Goal: Task Accomplishment & Management: Manage account settings

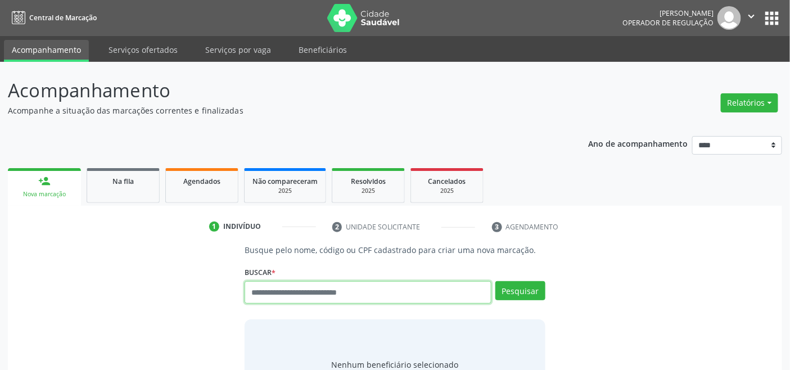
click at [297, 288] on input "text" at bounding box center [368, 292] width 246 height 22
type input "***"
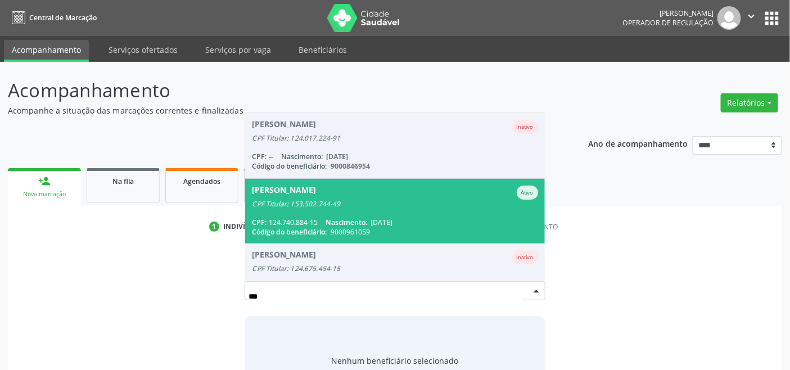
click at [322, 218] on div "CPF: 124.740.884-15 Nascimento: 24/11/1954" at bounding box center [395, 223] width 286 height 10
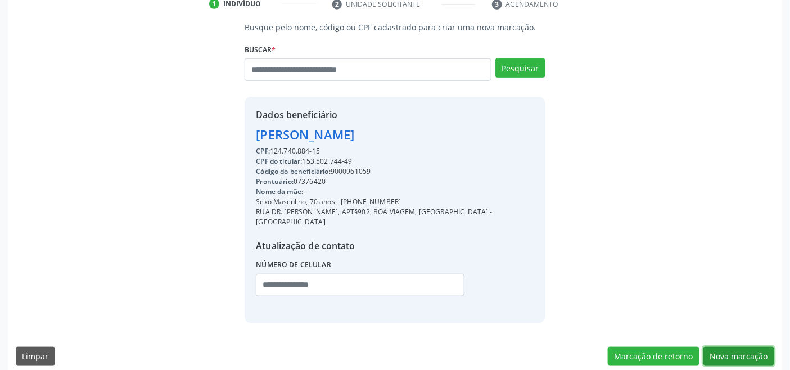
click at [731, 349] on button "Nova marcação" at bounding box center [738, 356] width 71 height 19
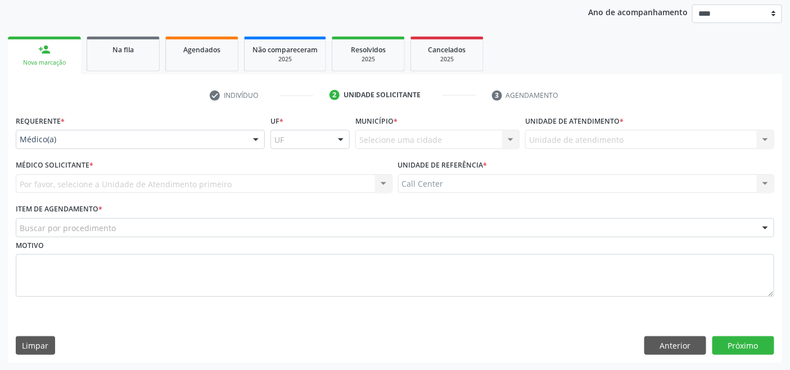
drag, startPoint x: 105, startPoint y: 135, endPoint x: 98, endPoint y: 175, distance: 39.9
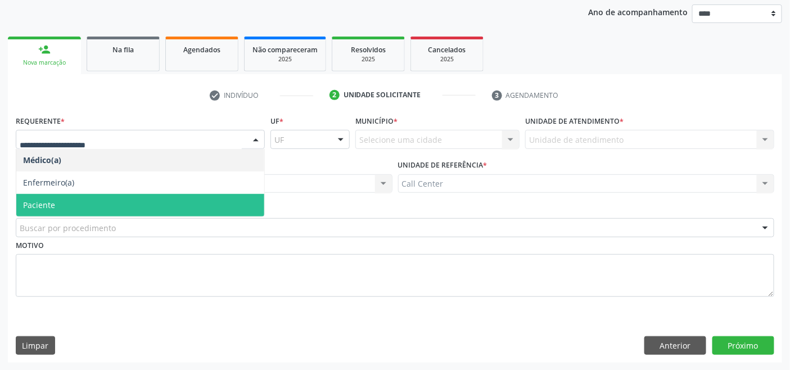
click at [70, 203] on span "Paciente" at bounding box center [140, 205] width 248 height 22
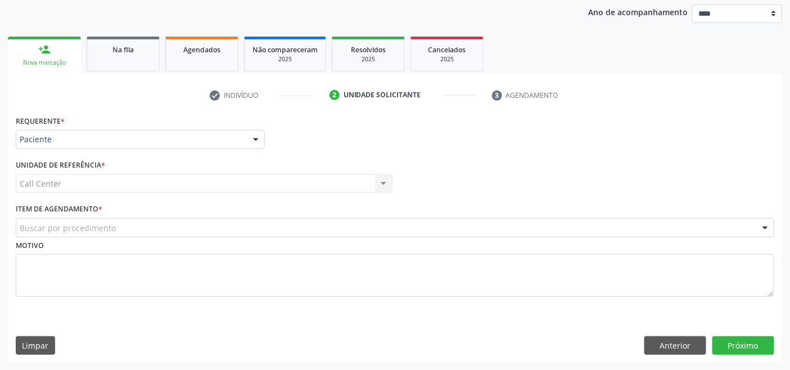
click at [75, 219] on div "Buscar por procedimento" at bounding box center [395, 227] width 758 height 19
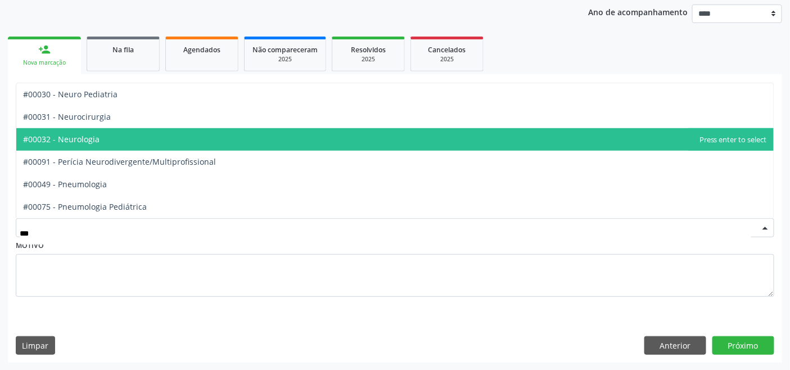
click at [96, 139] on span "#00032 - Neurologia" at bounding box center [61, 139] width 76 height 11
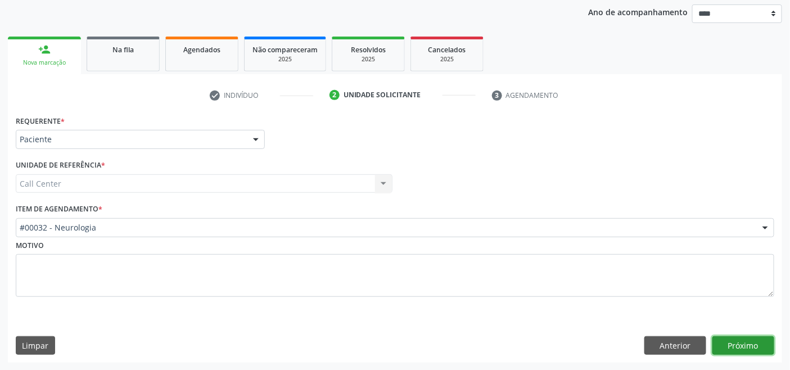
click at [724, 338] on button "Próximo" at bounding box center [743, 345] width 62 height 19
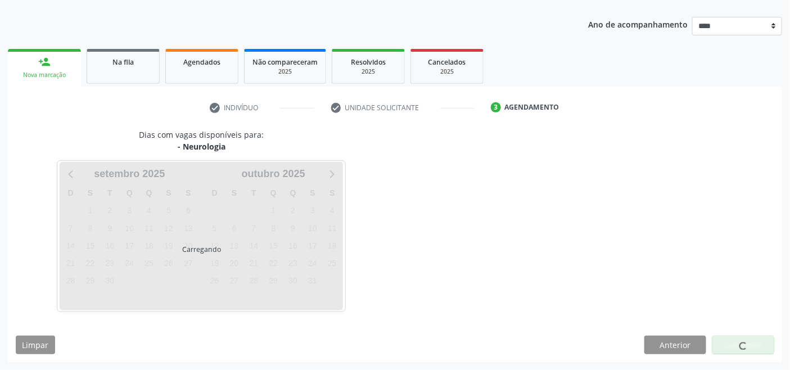
scroll to position [119, 0]
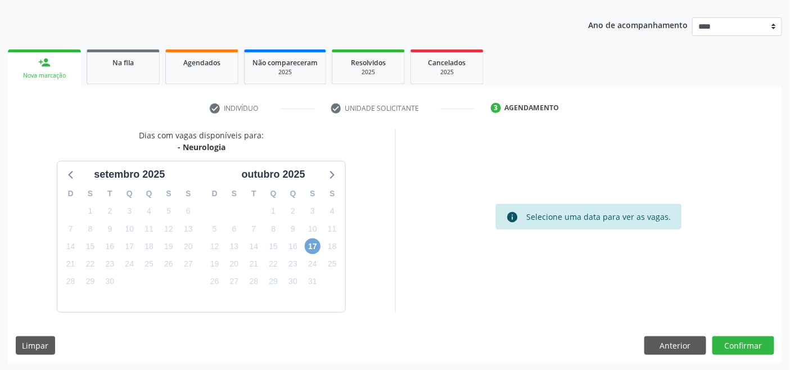
click at [314, 245] on span "17" at bounding box center [313, 246] width 16 height 16
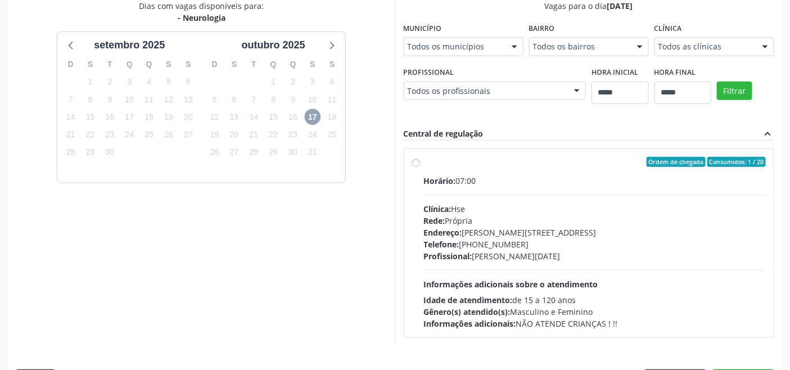
scroll to position [281, 0]
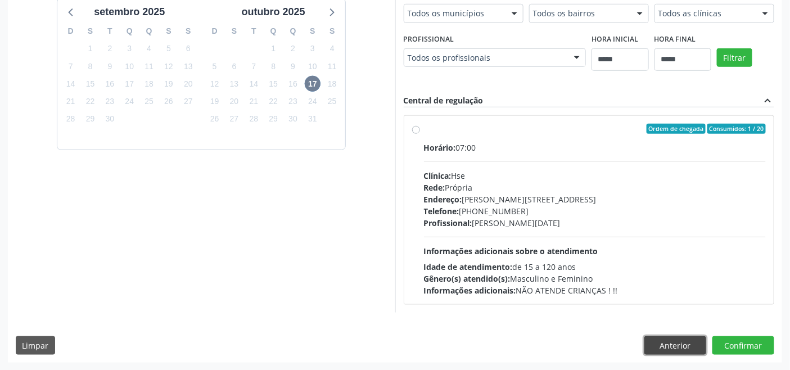
click at [674, 346] on button "Anterior" at bounding box center [675, 345] width 62 height 19
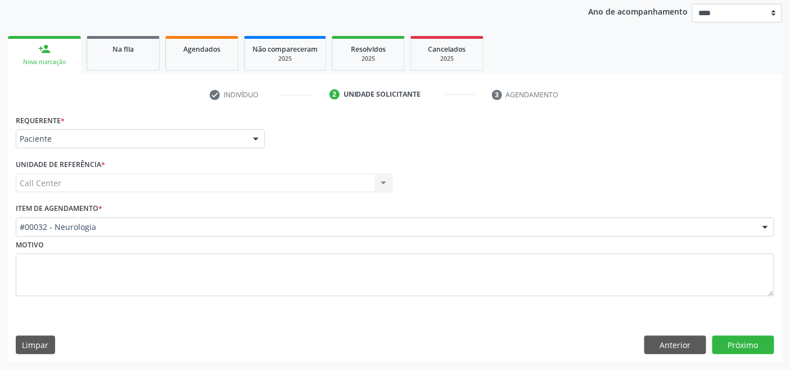
scroll to position [132, 0]
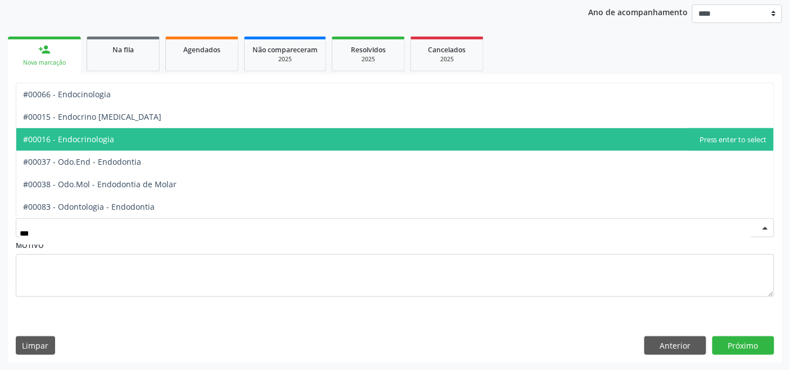
click at [97, 139] on span "#00016 - Endocrinologia" at bounding box center [68, 139] width 91 height 11
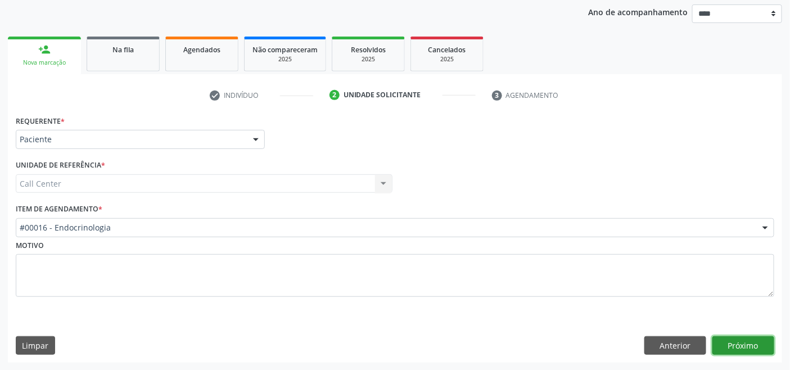
click at [737, 347] on button "Próximo" at bounding box center [743, 345] width 62 height 19
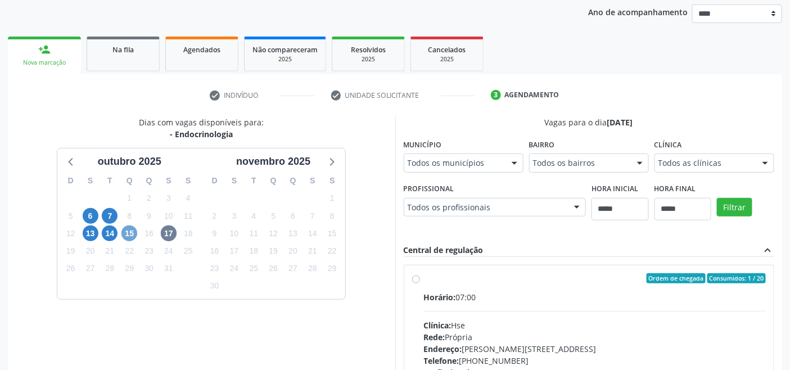
click at [127, 230] on span "15" at bounding box center [129, 233] width 16 height 16
click at [169, 234] on span "17" at bounding box center [169, 233] width 16 height 16
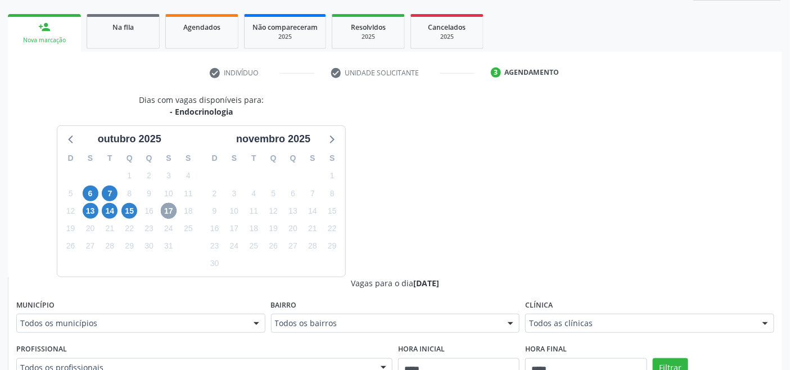
scroll to position [464, 0]
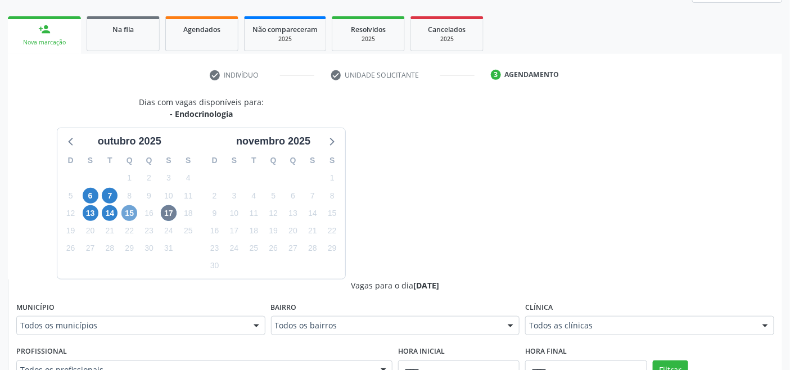
drag, startPoint x: 135, startPoint y: 212, endPoint x: 143, endPoint y: 218, distance: 9.7
click at [135, 212] on span "15" at bounding box center [129, 213] width 16 height 16
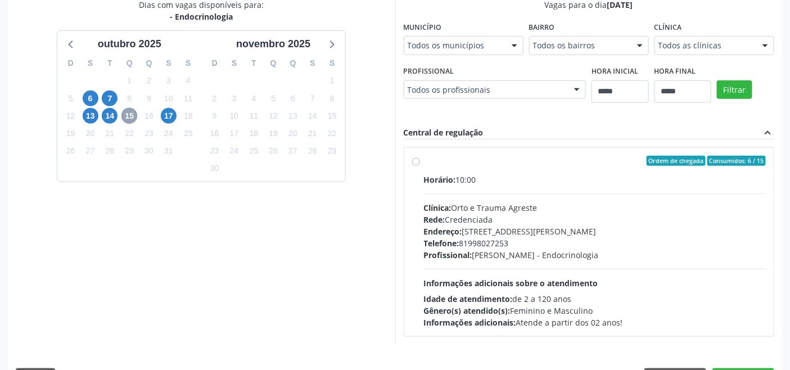
scroll to position [93, 0]
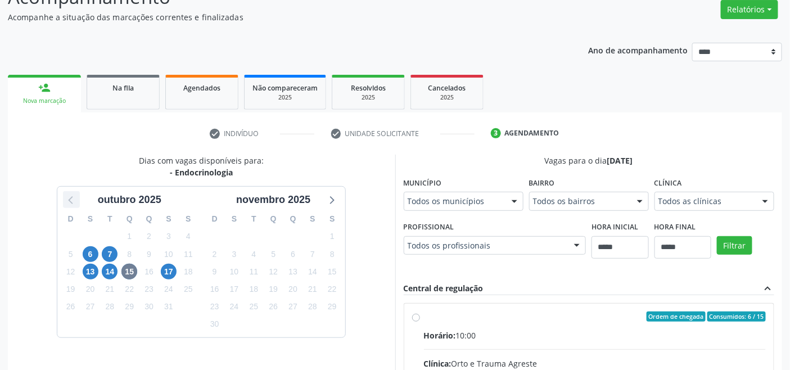
click at [70, 201] on icon at bounding box center [71, 201] width 4 height 8
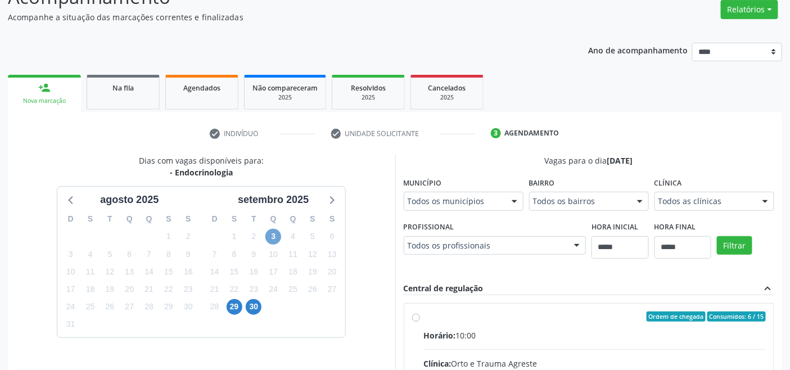
click at [274, 233] on span "3" at bounding box center [273, 237] width 16 height 16
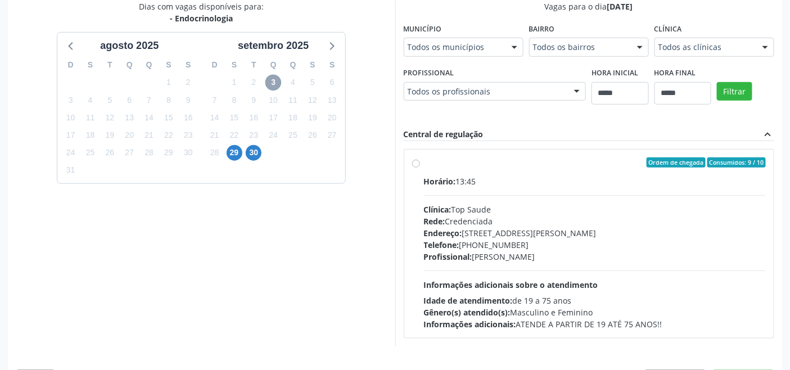
scroll to position [281, 0]
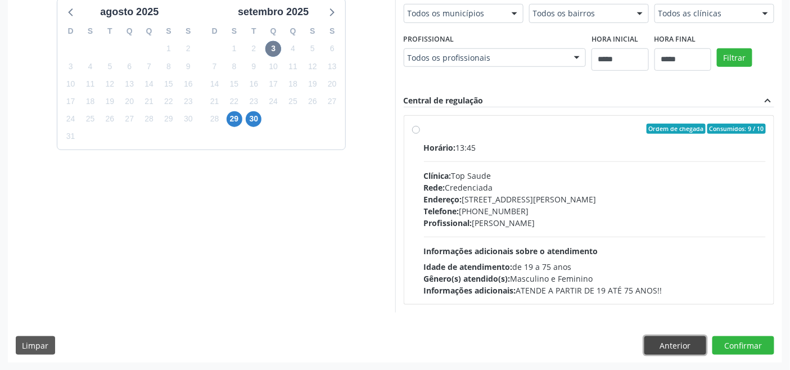
click at [686, 341] on button "Anterior" at bounding box center [675, 345] width 62 height 19
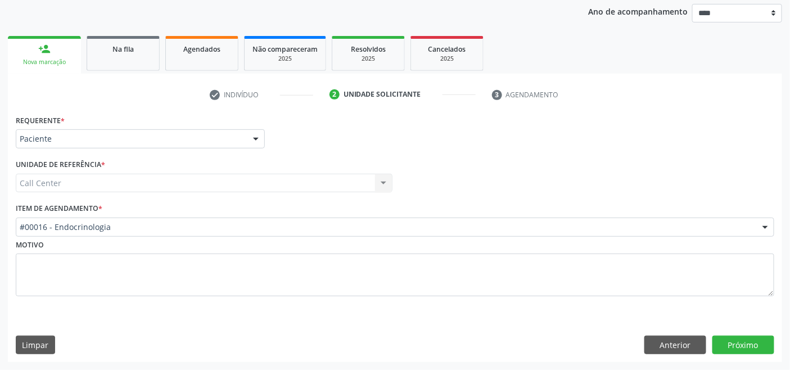
scroll to position [132, 0]
click at [730, 343] on button "Próximo" at bounding box center [743, 345] width 62 height 19
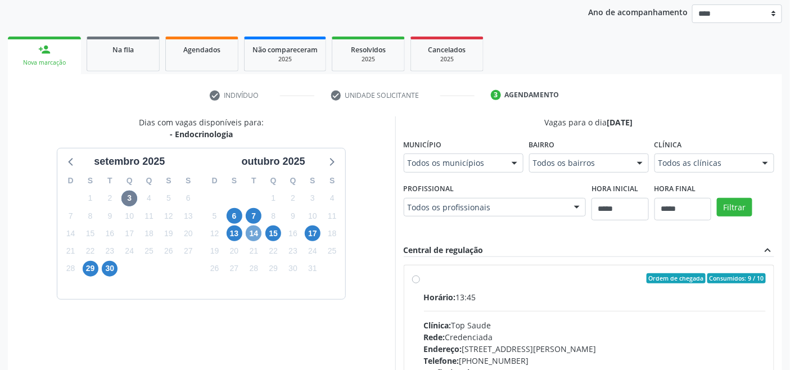
drag, startPoint x: 255, startPoint y: 235, endPoint x: 255, endPoint y: 245, distance: 9.6
click at [255, 236] on span "14" at bounding box center [254, 233] width 16 height 16
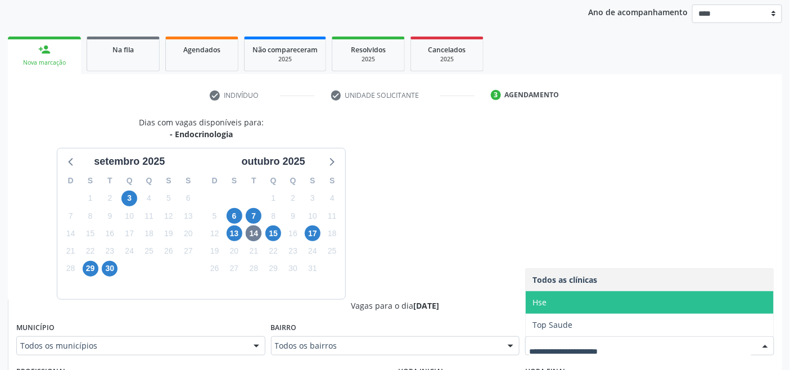
drag, startPoint x: 565, startPoint y: 306, endPoint x: 535, endPoint y: 284, distance: 37.3
click at [564, 306] on span "Hse" at bounding box center [650, 302] width 248 height 22
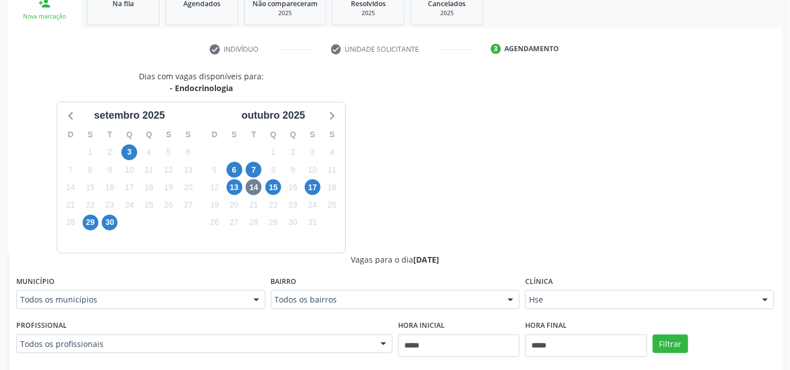
scroll to position [444, 0]
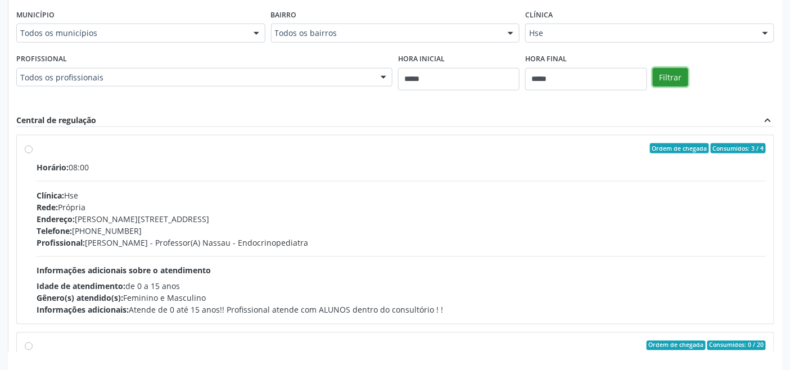
click at [679, 75] on button "Filtrar" at bounding box center [670, 77] width 35 height 19
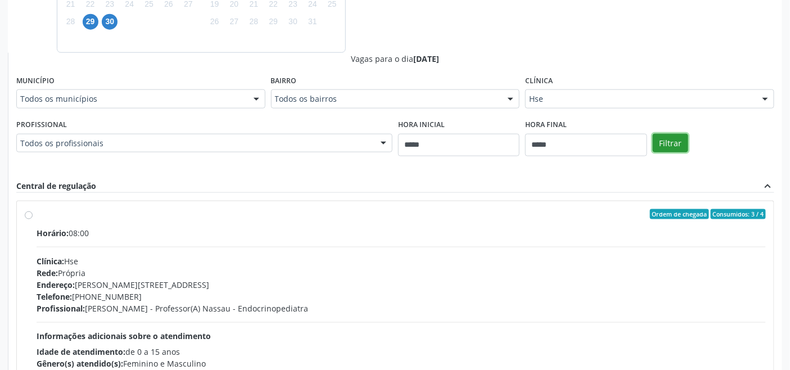
scroll to position [132, 0]
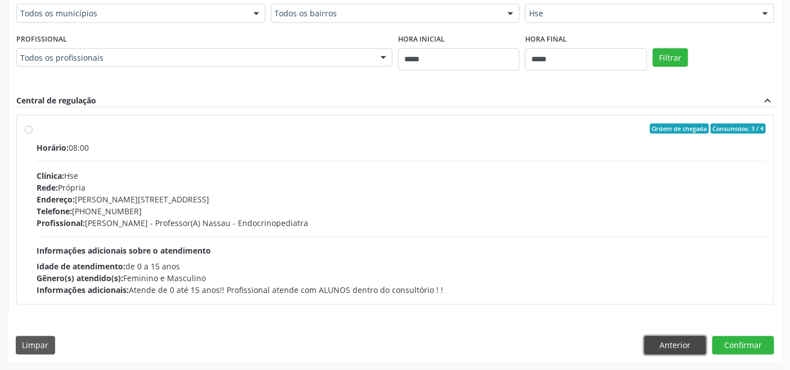
drag, startPoint x: 664, startPoint y: 343, endPoint x: 510, endPoint y: 301, distance: 159.7
click at [660, 341] on button "Anterior" at bounding box center [675, 345] width 62 height 19
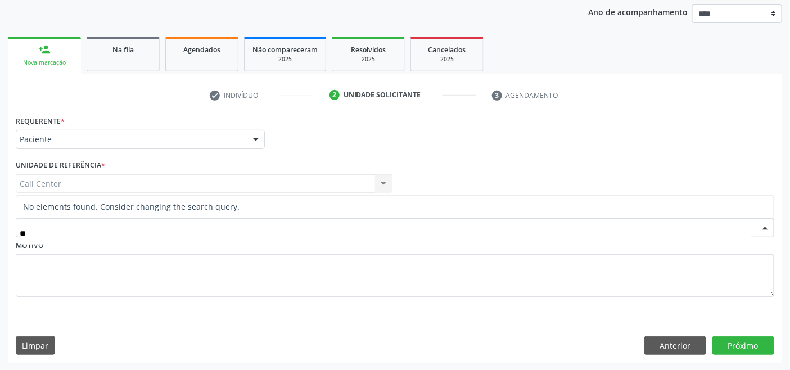
type input "*"
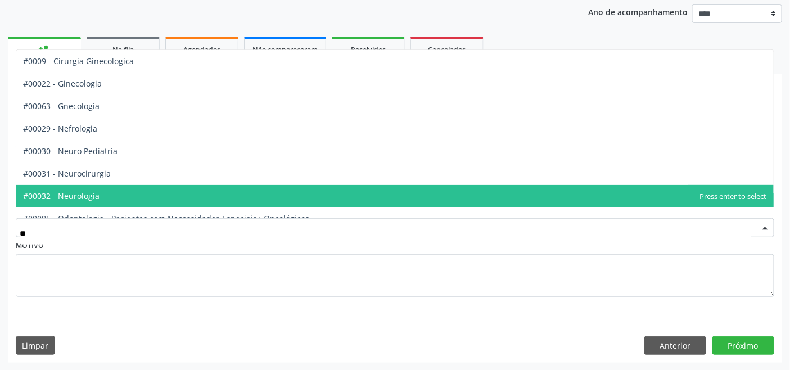
click at [133, 194] on span "#00032 - Neurologia" at bounding box center [394, 196] width 757 height 22
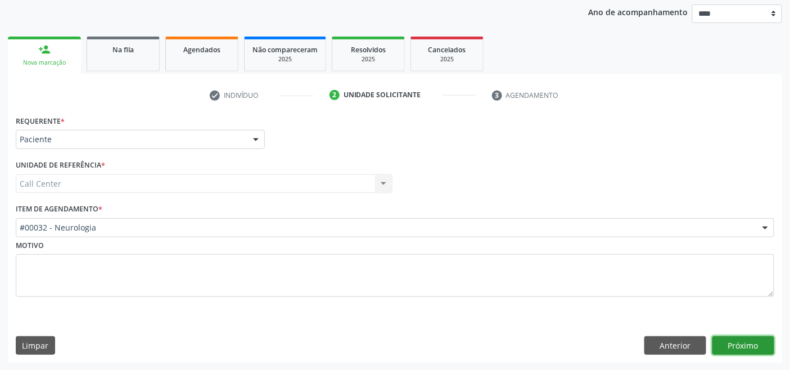
click at [743, 346] on button "Próximo" at bounding box center [743, 345] width 62 height 19
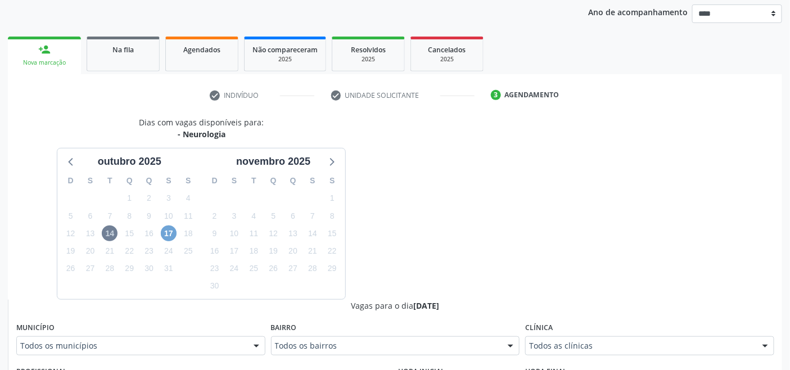
click at [167, 233] on span "17" at bounding box center [169, 233] width 16 height 16
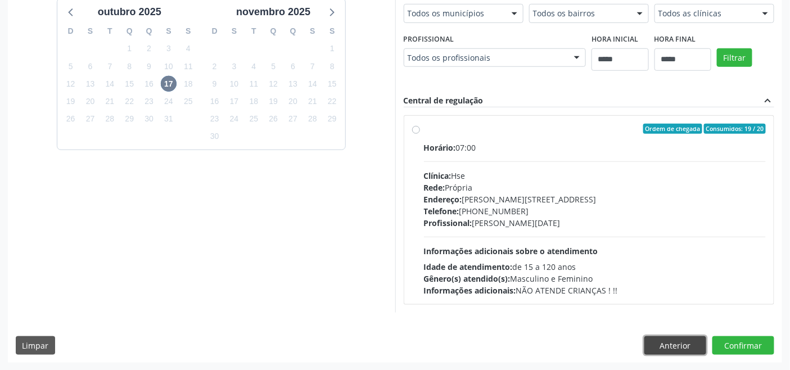
drag, startPoint x: 671, startPoint y: 341, endPoint x: 655, endPoint y: 333, distance: 17.1
click at [669, 342] on button "Anterior" at bounding box center [675, 345] width 62 height 19
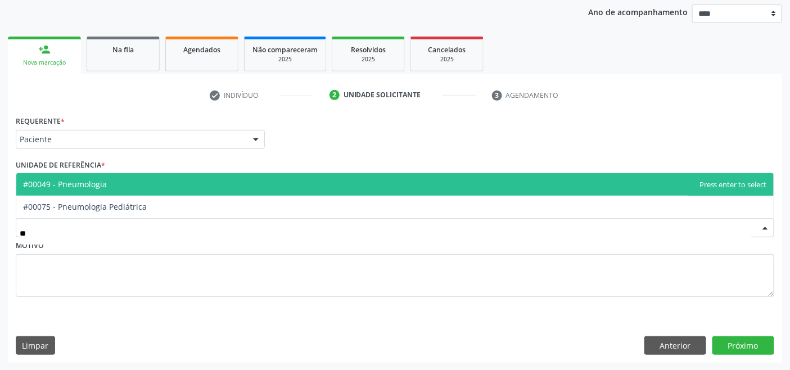
click at [89, 188] on span "#00049 - Pneumologia" at bounding box center [65, 184] width 84 height 11
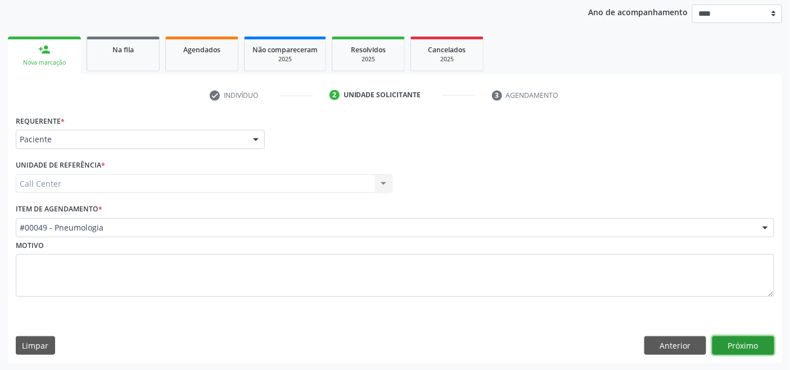
click at [744, 345] on button "Próximo" at bounding box center [743, 345] width 62 height 19
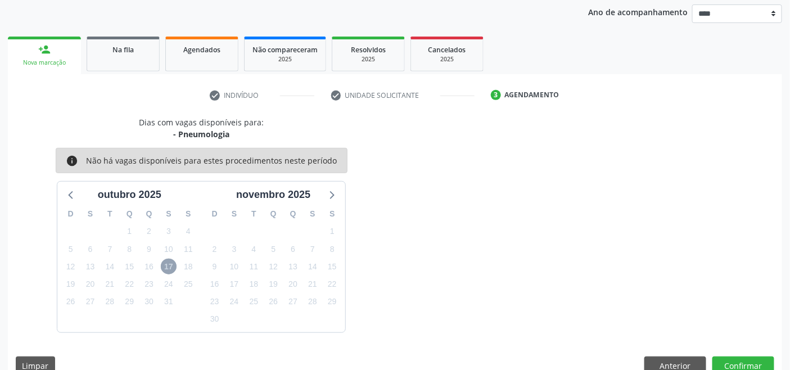
click at [172, 261] on span "17" at bounding box center [169, 267] width 16 height 16
click at [171, 266] on span "17" at bounding box center [169, 267] width 16 height 16
drag, startPoint x: 66, startPoint y: 192, endPoint x: 77, endPoint y: 198, distance: 12.6
click at [67, 192] on icon at bounding box center [71, 194] width 15 height 15
click at [689, 357] on button "Anterior" at bounding box center [675, 365] width 62 height 19
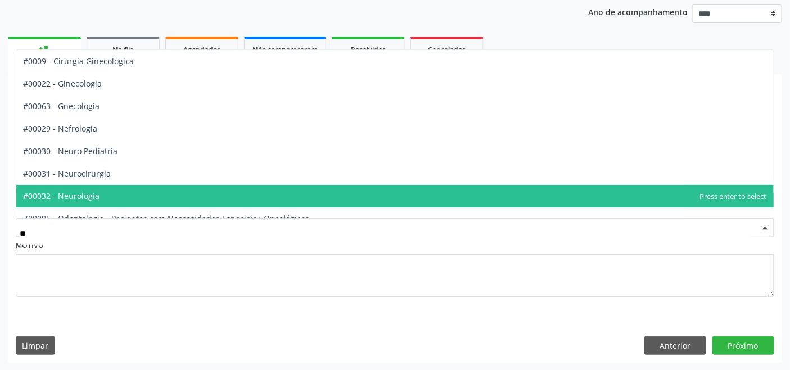
click at [111, 193] on span "#00032 - Neurologia" at bounding box center [394, 196] width 757 height 22
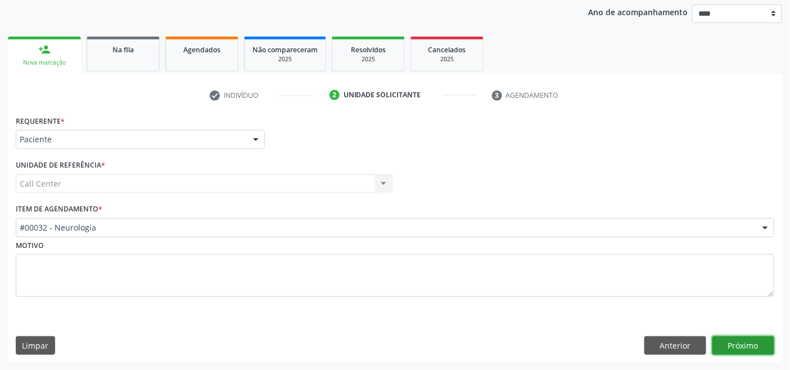
click at [757, 345] on button "Próximo" at bounding box center [743, 345] width 62 height 19
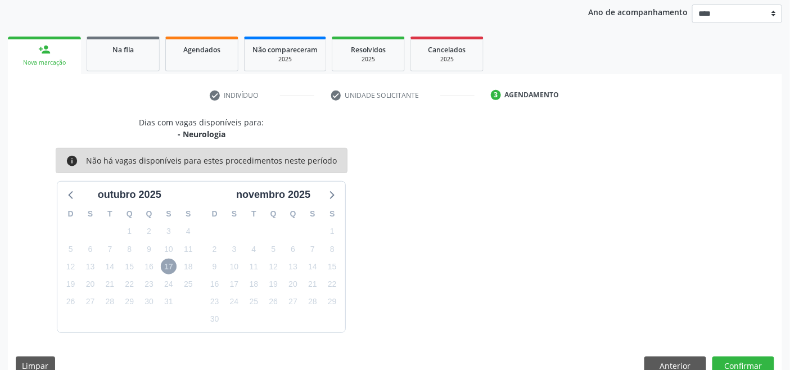
click at [171, 260] on span "17" at bounding box center [169, 267] width 16 height 16
click at [677, 361] on button "Anterior" at bounding box center [675, 365] width 62 height 19
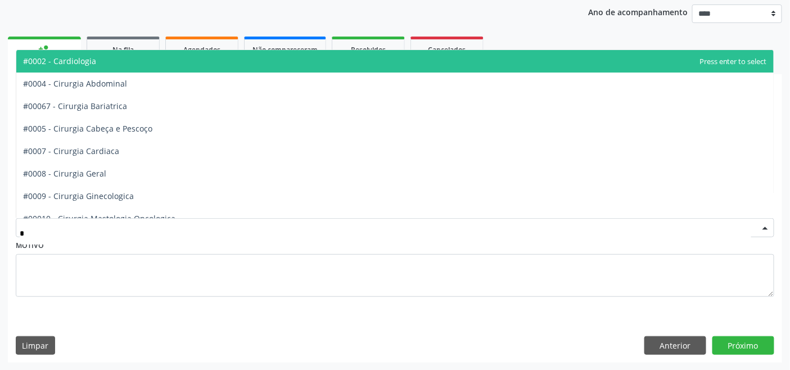
click at [152, 64] on span "#0002 - Cardiologia" at bounding box center [394, 61] width 757 height 22
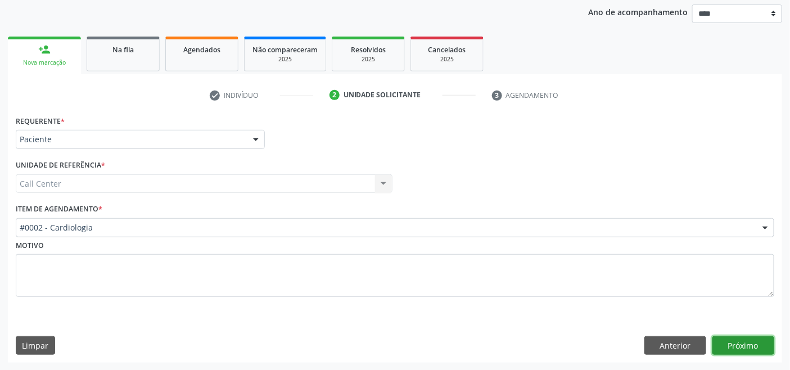
click at [750, 345] on button "Próximo" at bounding box center [743, 345] width 62 height 19
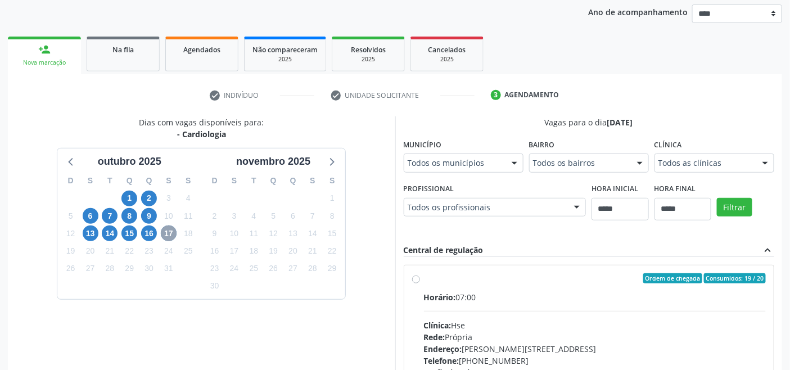
click at [165, 232] on span "17" at bounding box center [169, 233] width 16 height 16
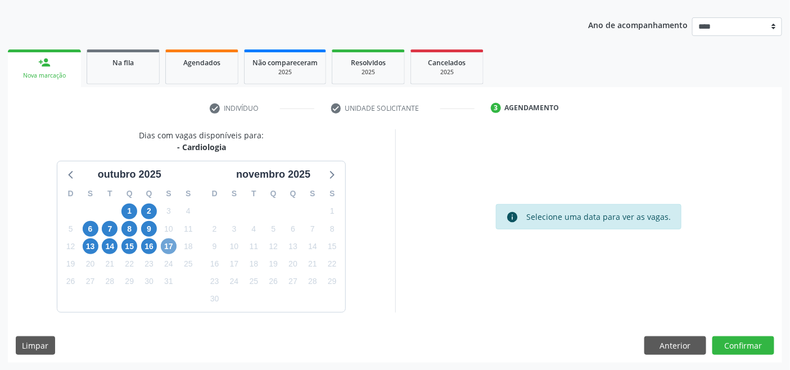
click at [169, 246] on span "17" at bounding box center [169, 246] width 16 height 16
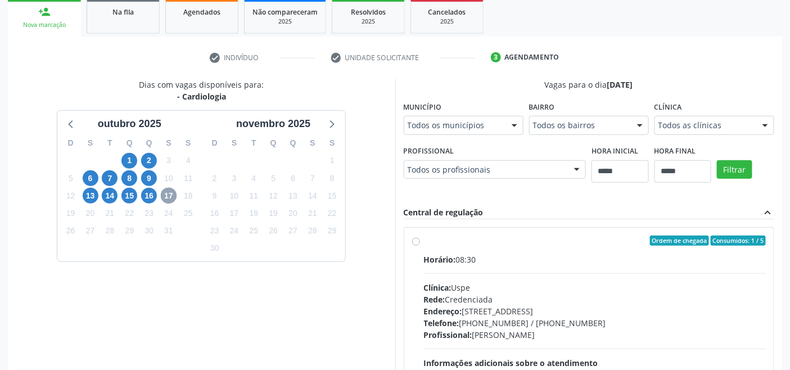
scroll to position [281, 0]
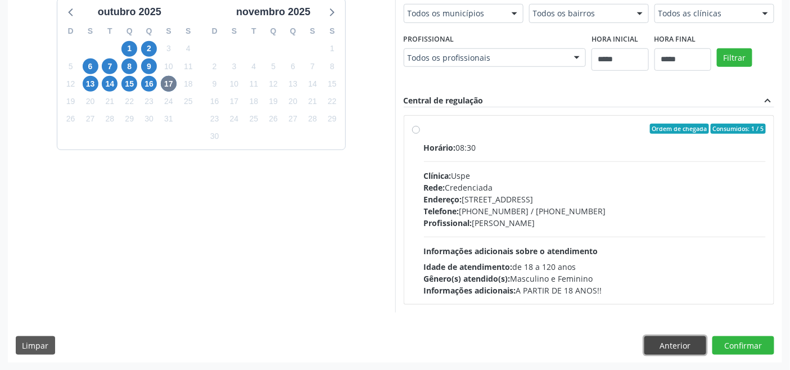
click at [674, 345] on button "Anterior" at bounding box center [675, 345] width 62 height 19
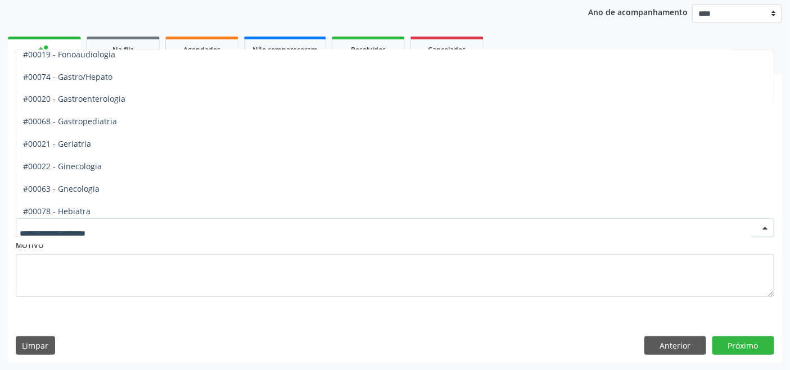
scroll to position [687, 0]
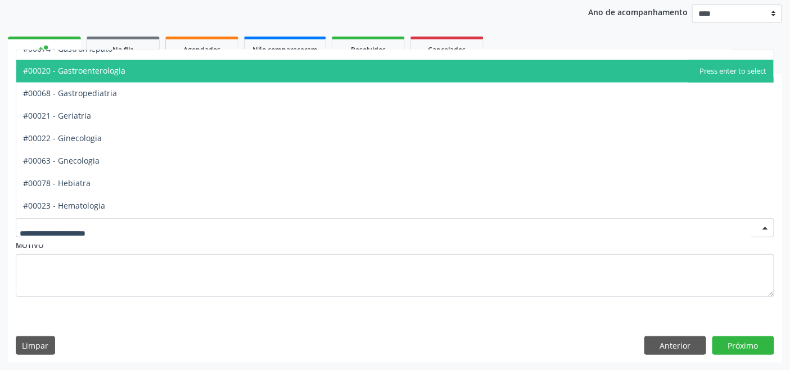
click at [120, 66] on span "#00020 - Gastroenterologia" at bounding box center [74, 71] width 102 height 11
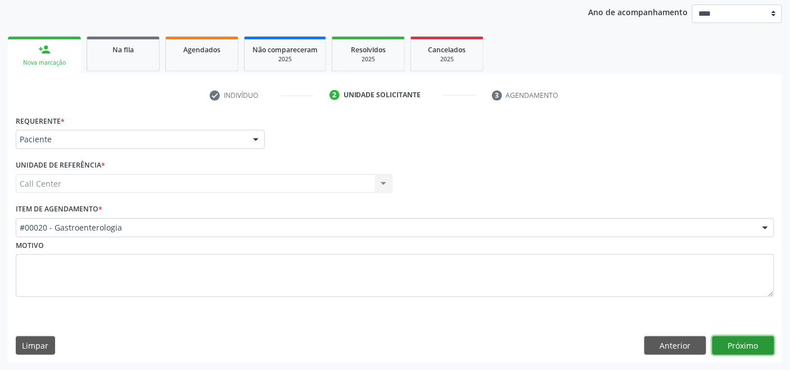
click at [752, 338] on button "Próximo" at bounding box center [743, 345] width 62 height 19
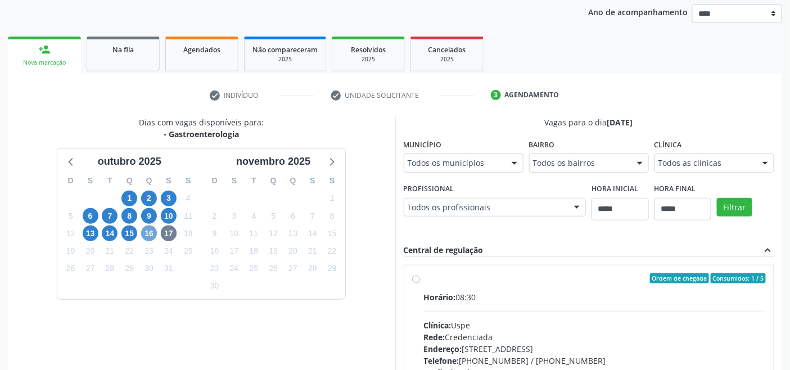
click at [145, 234] on span "16" at bounding box center [149, 233] width 16 height 16
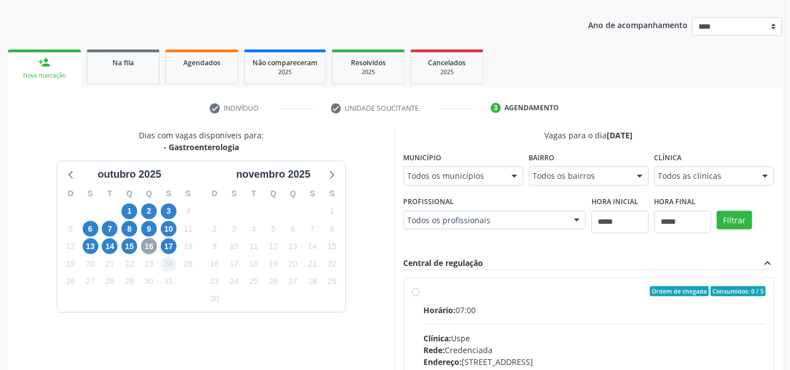
scroll to position [132, 0]
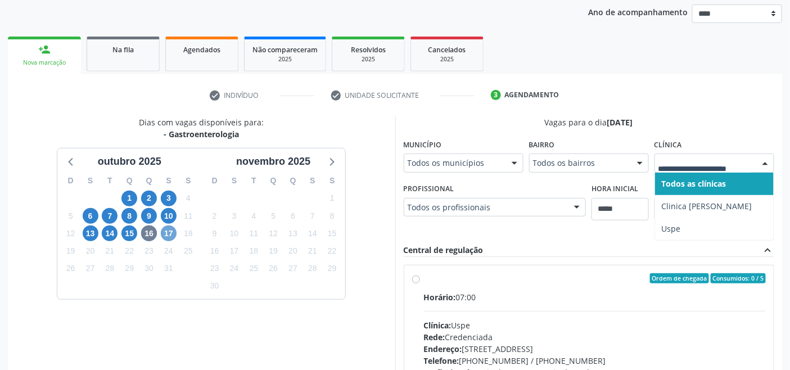
click at [170, 234] on span "17" at bounding box center [169, 233] width 16 height 16
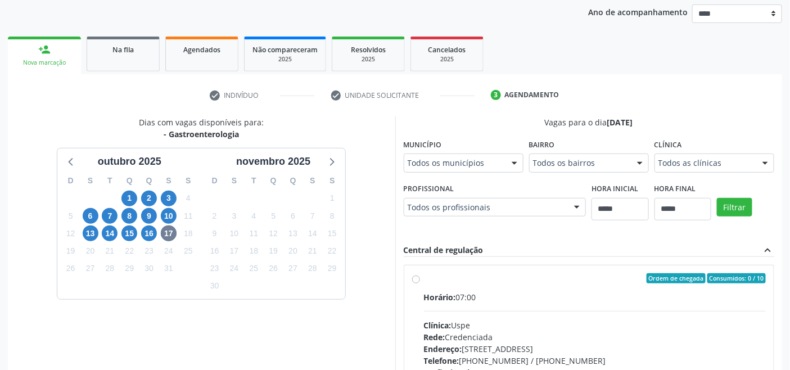
drag, startPoint x: 687, startPoint y: 157, endPoint x: 682, endPoint y: 161, distance: 6.4
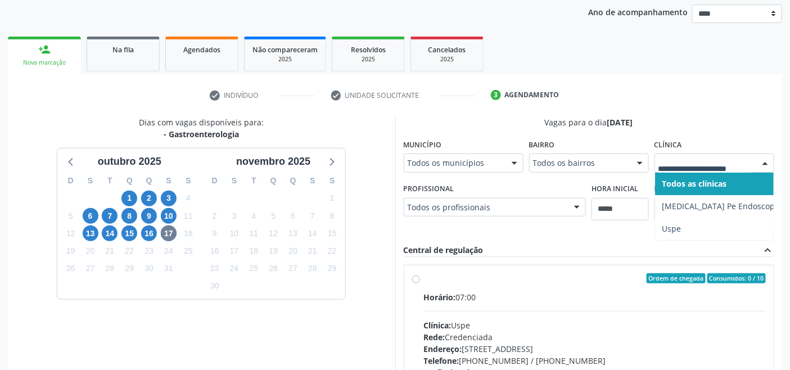
click at [121, 232] on div "15" at bounding box center [130, 233] width 20 height 17
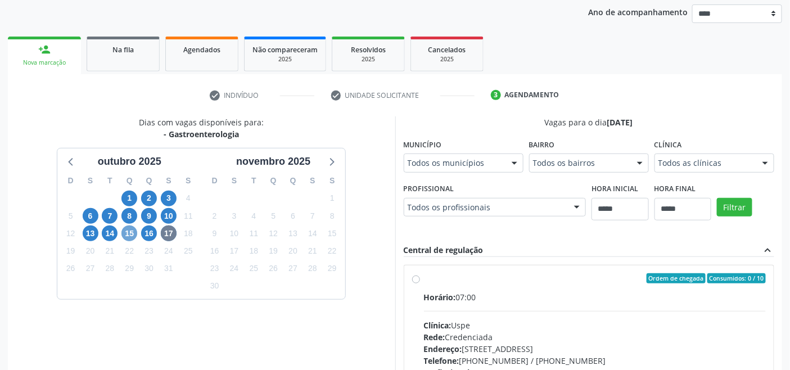
click at [128, 236] on span "15" at bounding box center [129, 233] width 16 height 16
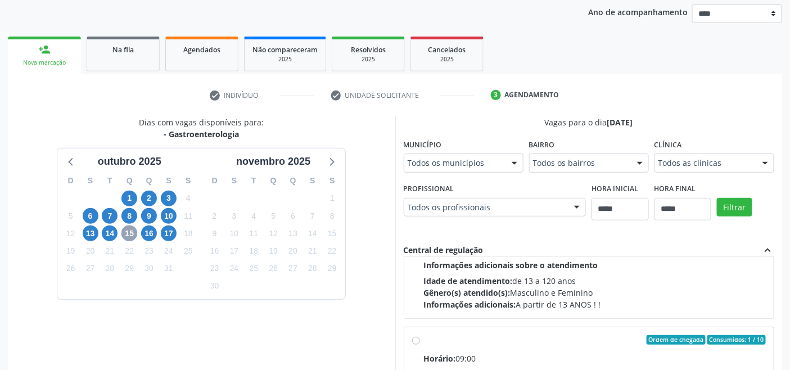
scroll to position [187, 0]
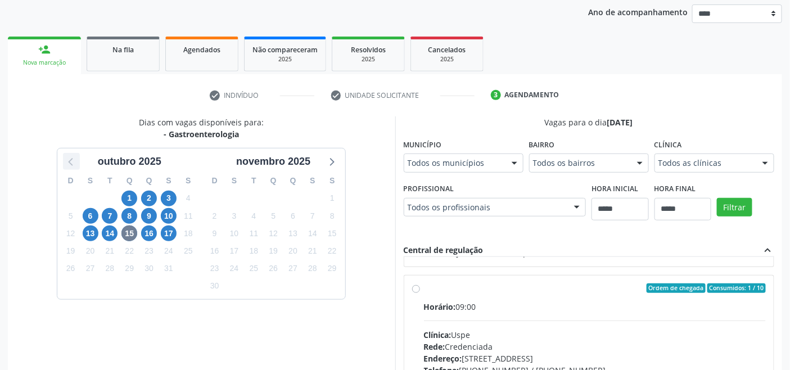
click at [70, 164] on icon at bounding box center [71, 161] width 15 height 15
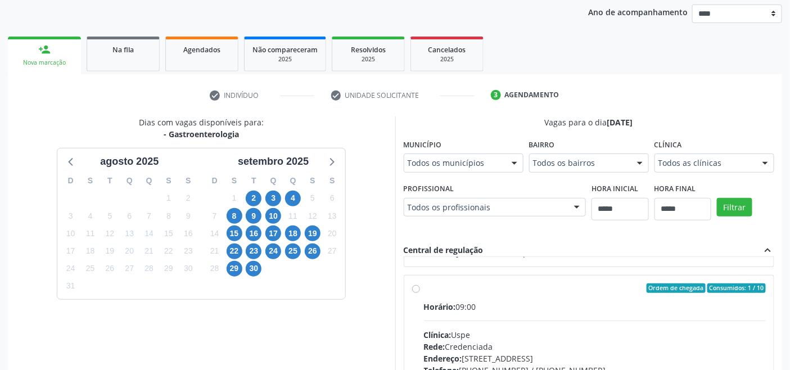
click at [265, 193] on div "3" at bounding box center [273, 197] width 16 height 17
click at [274, 194] on span "3" at bounding box center [273, 199] width 16 height 16
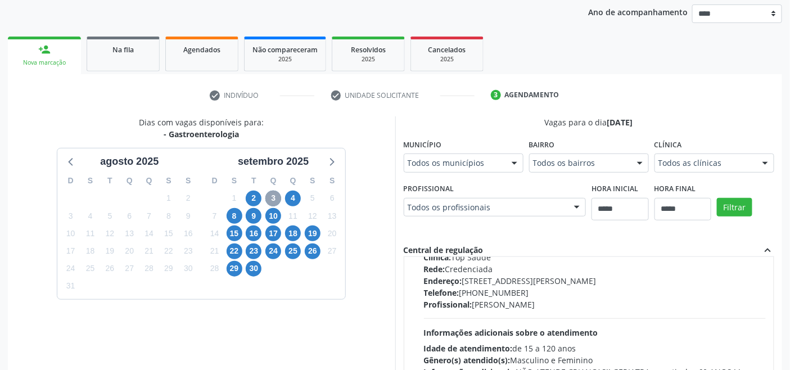
scroll to position [571, 0]
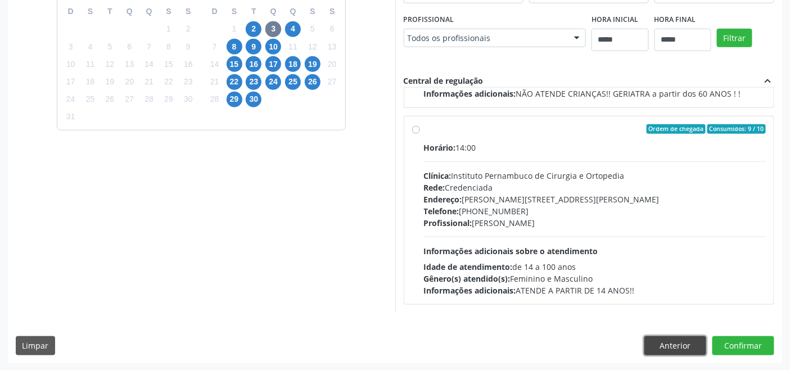
click at [669, 340] on button "Anterior" at bounding box center [675, 345] width 62 height 19
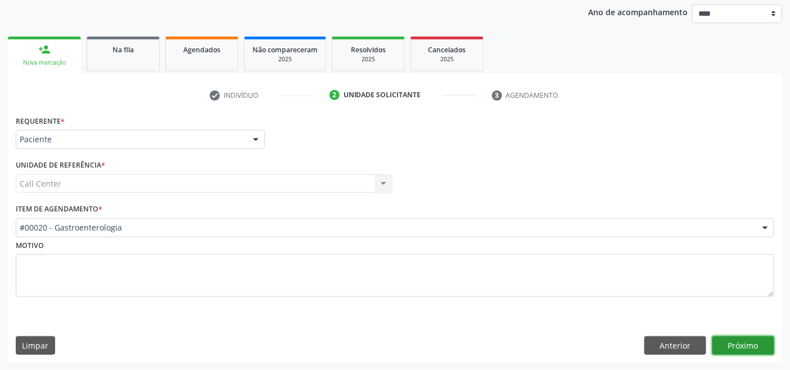
click at [754, 341] on button "Próximo" at bounding box center [743, 345] width 62 height 19
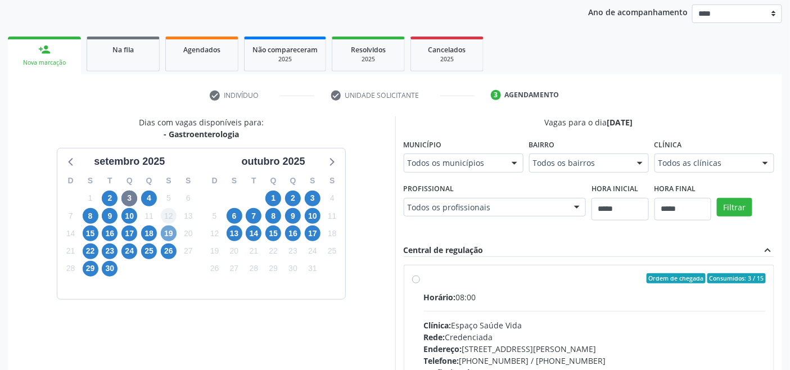
click at [170, 233] on span "19" at bounding box center [169, 233] width 16 height 16
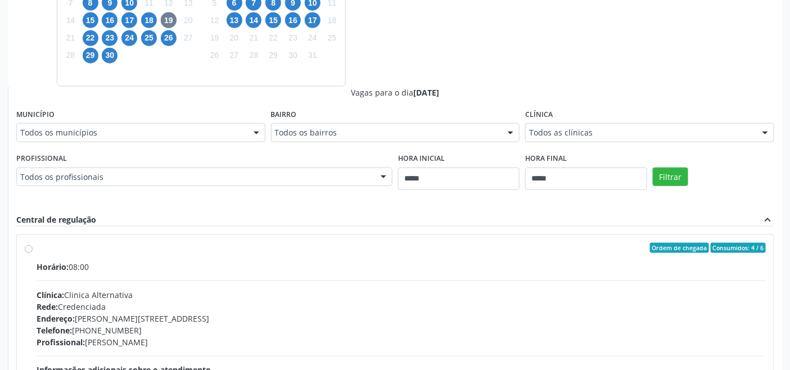
scroll to position [194, 0]
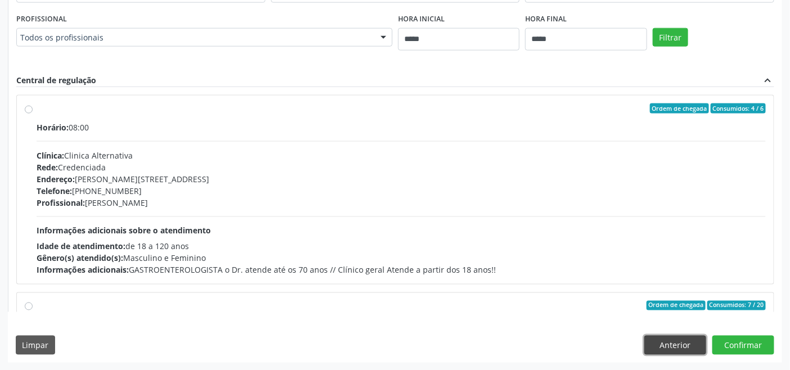
click at [676, 354] on button "Anterior" at bounding box center [675, 345] width 62 height 19
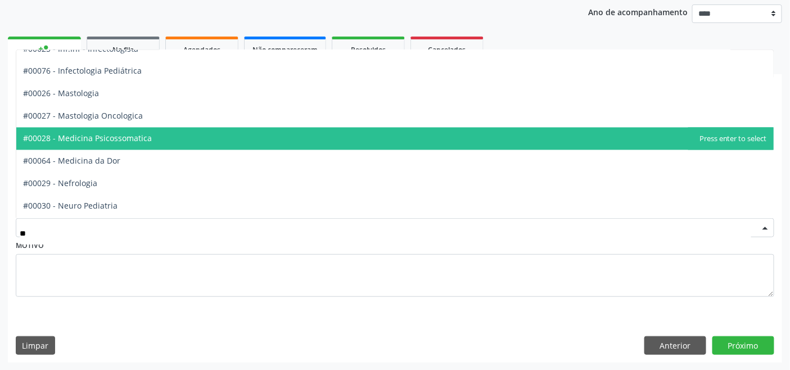
scroll to position [0, 0]
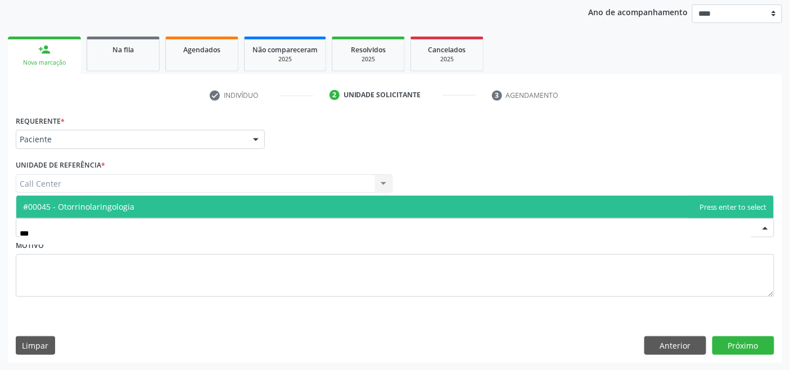
click at [138, 198] on span "#00045 - Otorrinolaringologia" at bounding box center [394, 207] width 757 height 22
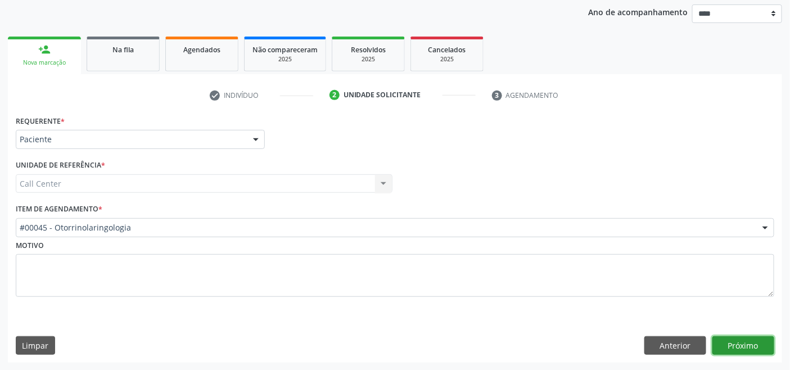
click at [754, 348] on button "Próximo" at bounding box center [743, 345] width 62 height 19
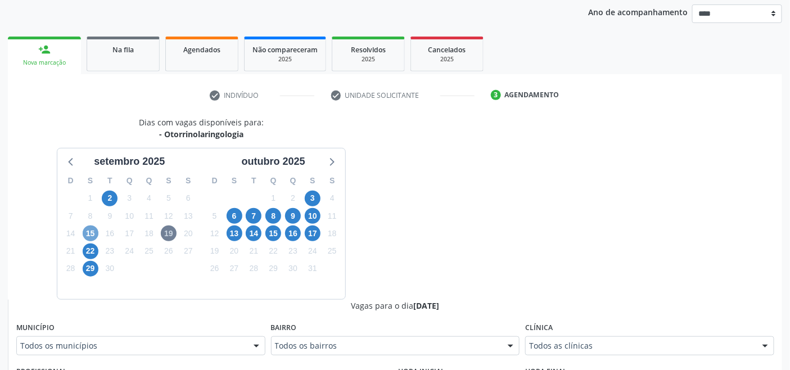
click at [96, 230] on span "15" at bounding box center [91, 233] width 16 height 16
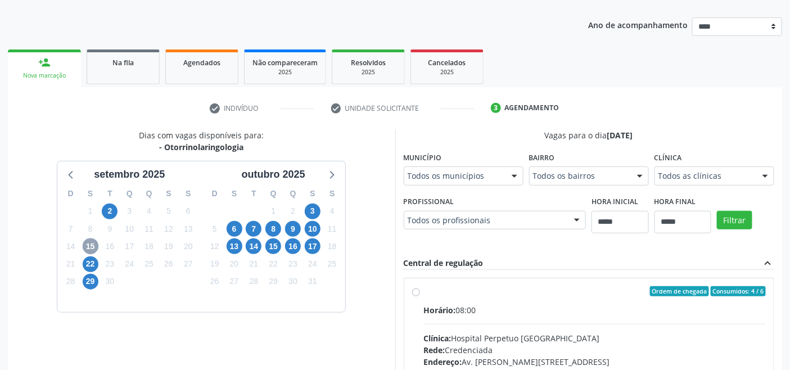
scroll to position [132, 0]
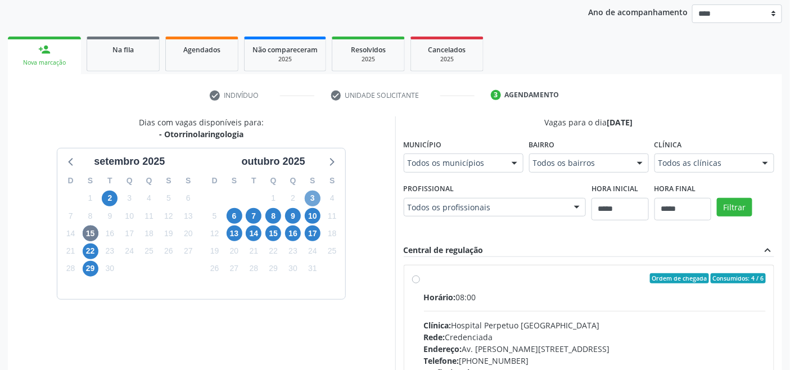
click at [310, 198] on span "3" at bounding box center [313, 199] width 16 height 16
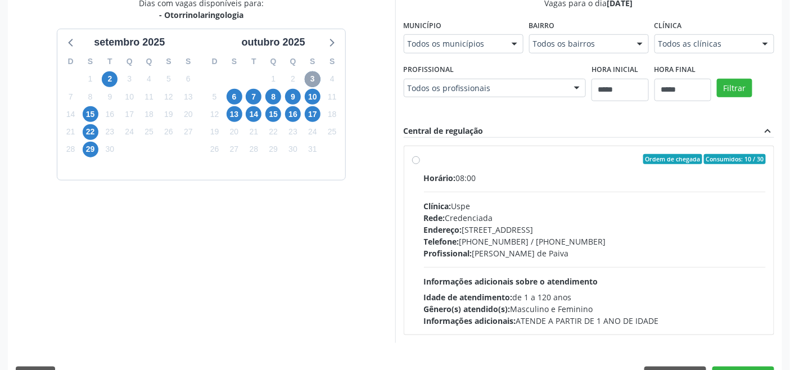
scroll to position [156, 0]
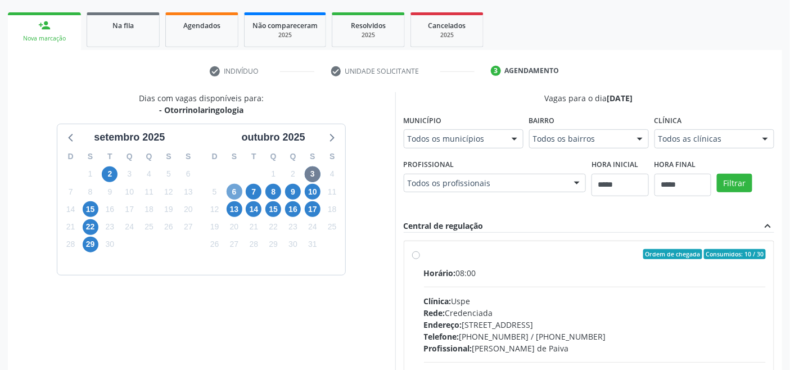
click at [233, 188] on span "6" at bounding box center [235, 192] width 16 height 16
click at [255, 191] on span "7" at bounding box center [254, 192] width 16 height 16
click at [108, 175] on span "2" at bounding box center [110, 174] width 16 height 16
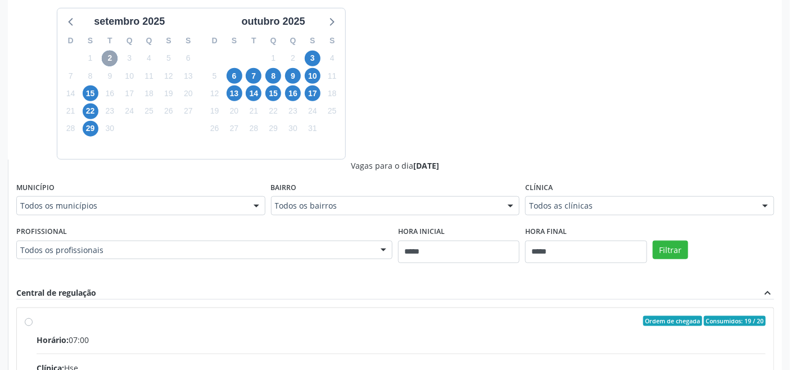
scroll to position [296, 0]
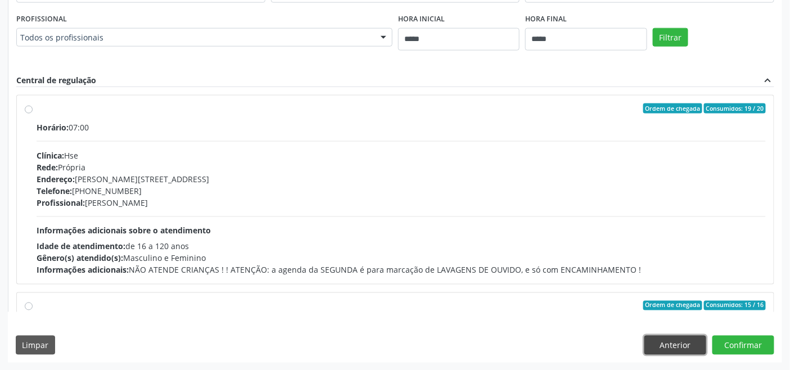
click at [677, 341] on button "Anterior" at bounding box center [675, 345] width 62 height 19
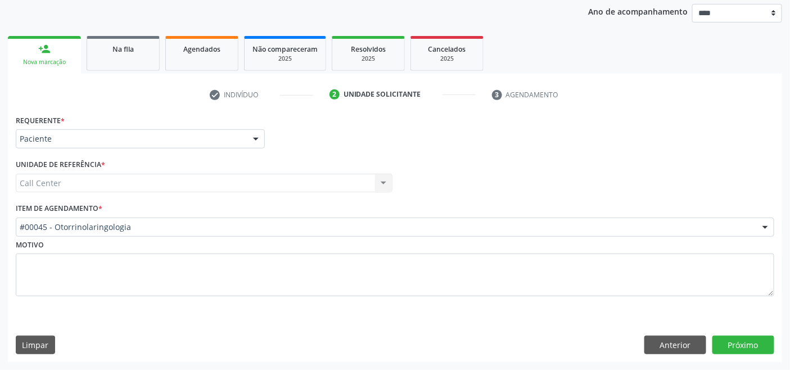
scroll to position [132, 0]
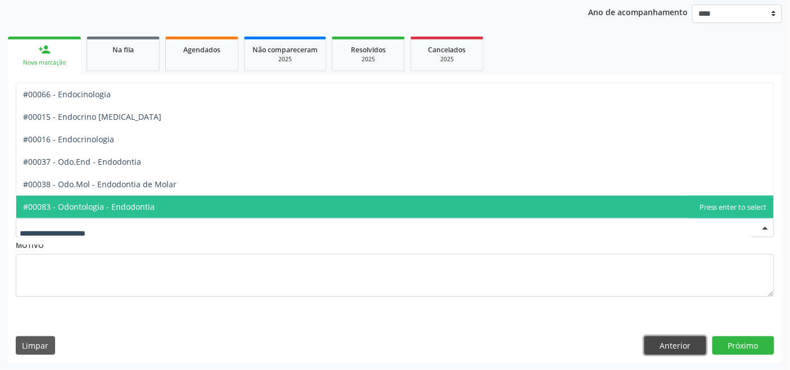
click at [682, 344] on button "Anterior" at bounding box center [675, 345] width 62 height 19
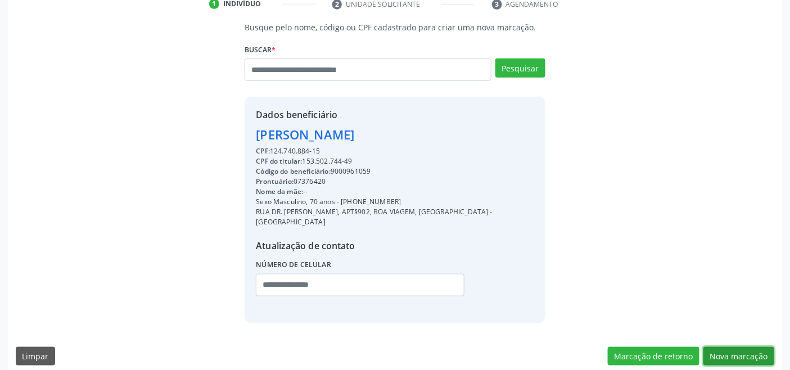
click at [744, 347] on button "Nova marcação" at bounding box center [738, 356] width 71 height 19
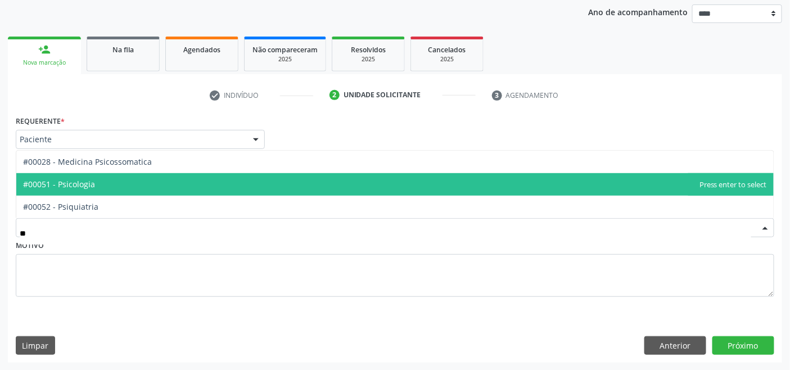
click at [119, 184] on span "#00051 - Psicologia" at bounding box center [394, 184] width 757 height 22
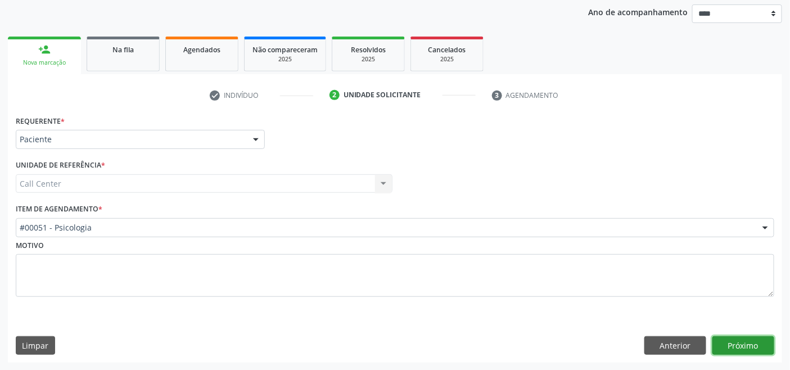
click at [736, 345] on button "Próximo" at bounding box center [743, 345] width 62 height 19
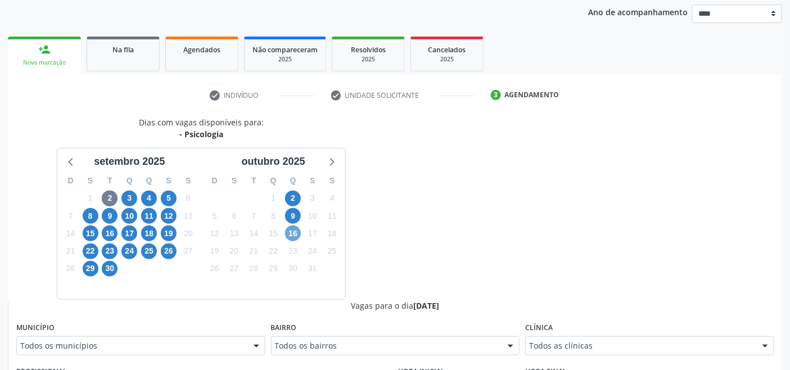
click at [293, 233] on span "16" at bounding box center [293, 233] width 16 height 16
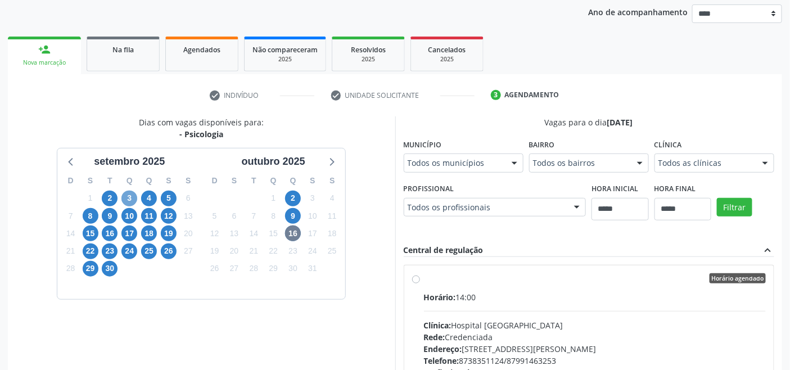
click at [125, 197] on span "3" at bounding box center [129, 199] width 16 height 16
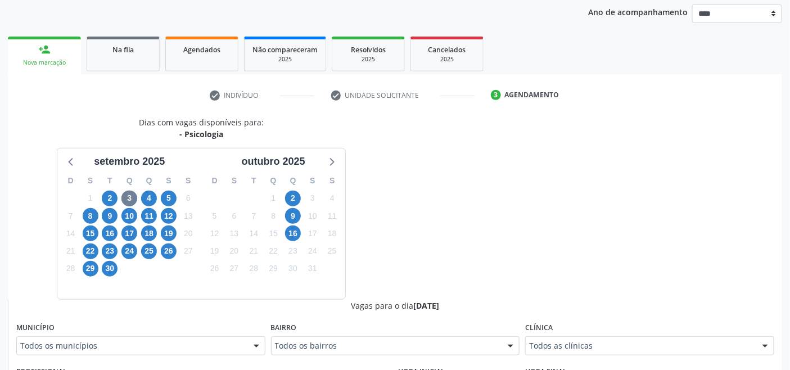
drag, startPoint x: 565, startPoint y: 340, endPoint x: 531, endPoint y: 332, distance: 35.7
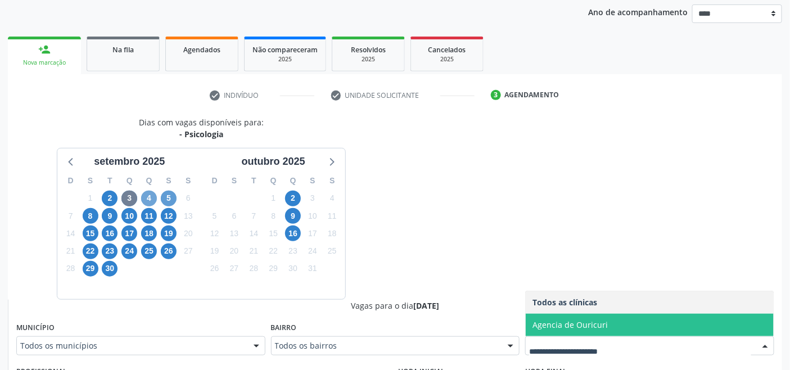
drag, startPoint x: 143, startPoint y: 197, endPoint x: 165, endPoint y: 205, distance: 23.3
click at [144, 199] on span "4" at bounding box center [149, 199] width 16 height 16
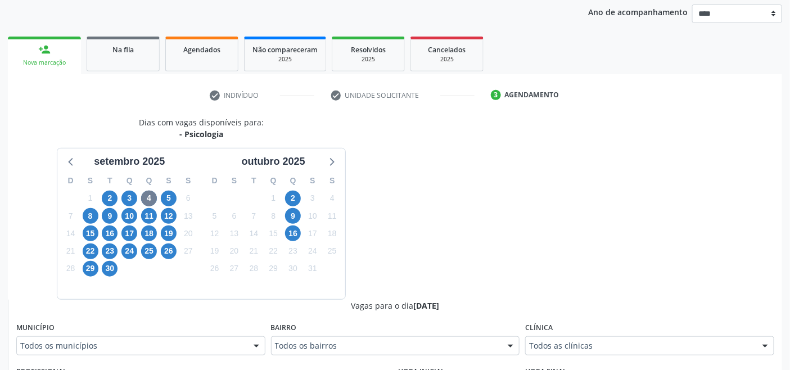
drag, startPoint x: 563, startPoint y: 347, endPoint x: 529, endPoint y: 334, distance: 36.6
drag, startPoint x: 169, startPoint y: 197, endPoint x: 201, endPoint y: 206, distance: 34.0
click at [170, 198] on span "5" at bounding box center [169, 199] width 16 height 16
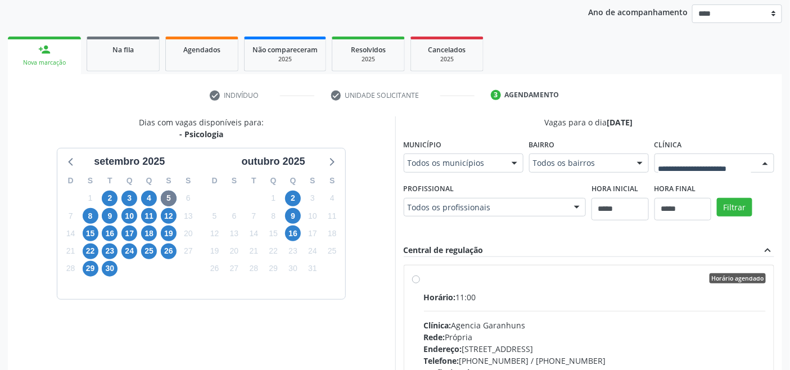
drag, startPoint x: 706, startPoint y: 163, endPoint x: 614, endPoint y: 167, distance: 92.3
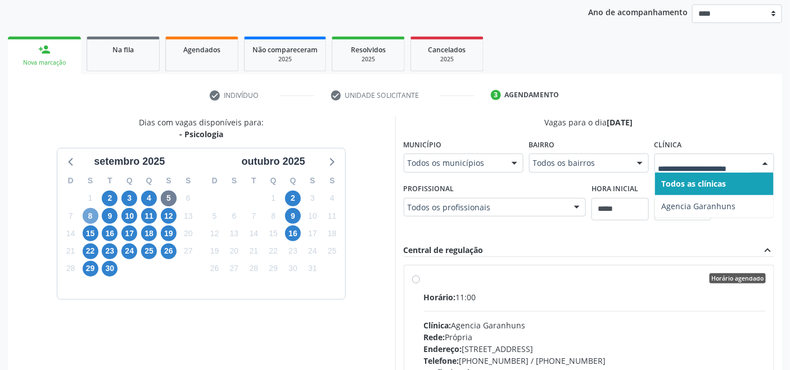
click at [92, 214] on span "8" at bounding box center [91, 216] width 16 height 16
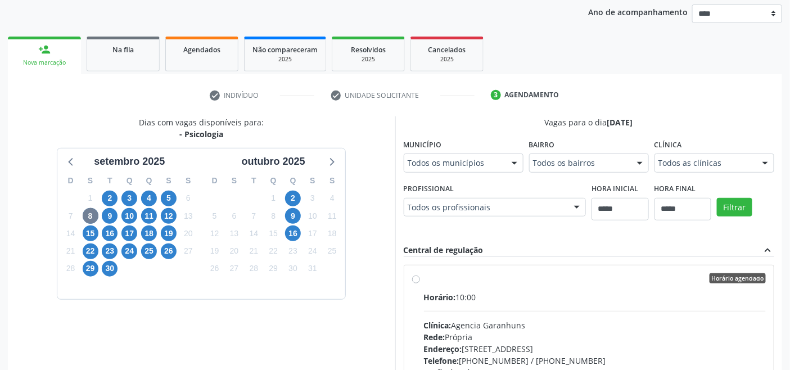
drag, startPoint x: 700, startPoint y: 162, endPoint x: 646, endPoint y: 160, distance: 53.4
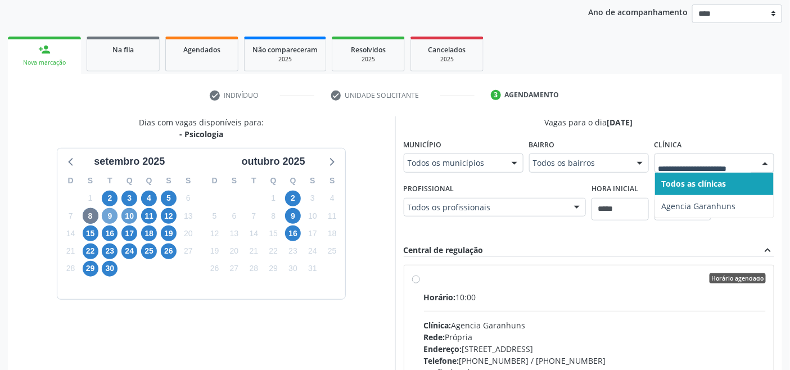
drag, startPoint x: 104, startPoint y: 214, endPoint x: 125, endPoint y: 227, distance: 25.0
click at [105, 215] on span "9" at bounding box center [110, 216] width 16 height 16
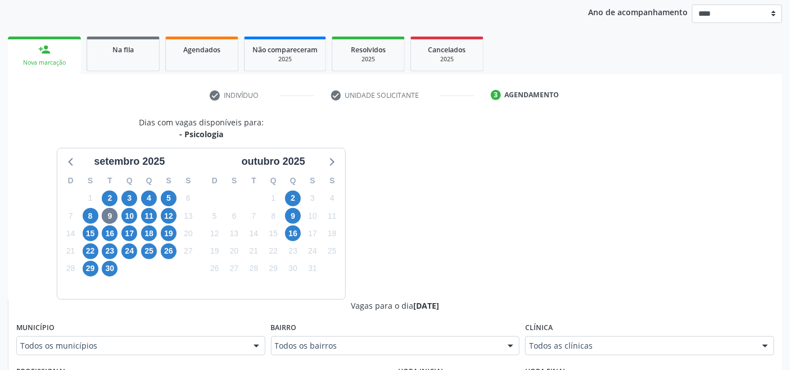
click at [565, 336] on div "Todos as clínicas" at bounding box center [649, 345] width 249 height 19
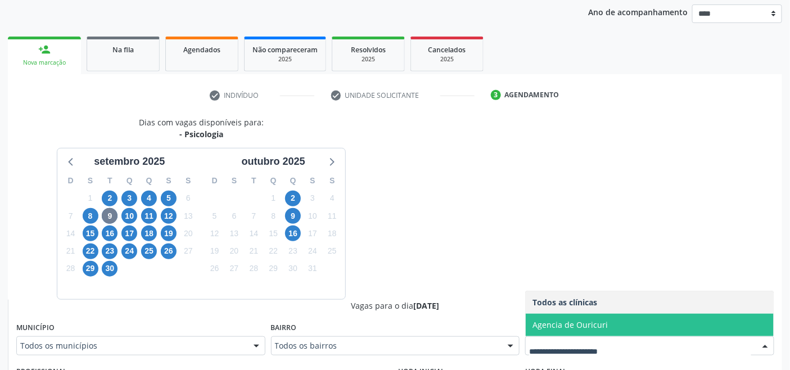
click at [558, 339] on div at bounding box center [649, 345] width 249 height 19
click at [127, 212] on span "10" at bounding box center [129, 216] width 16 height 16
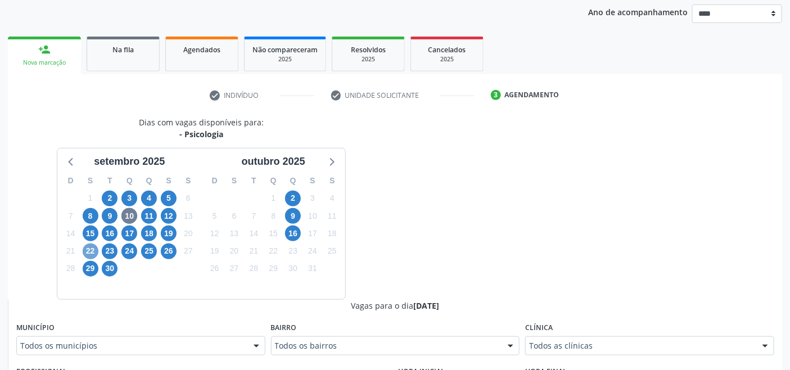
click at [89, 252] on span "22" at bounding box center [91, 251] width 16 height 16
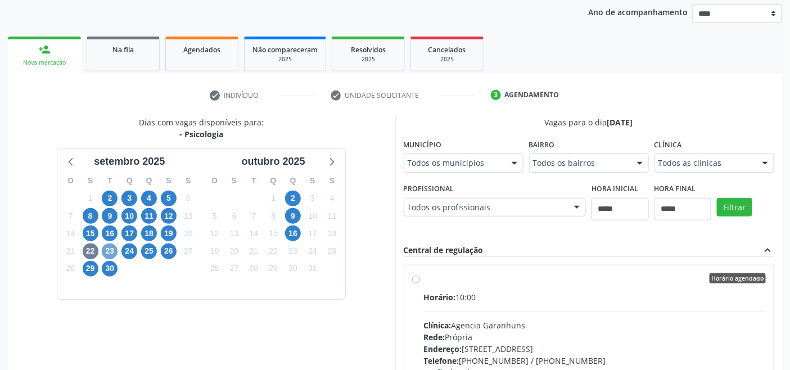
click at [105, 250] on span "23" at bounding box center [110, 251] width 16 height 16
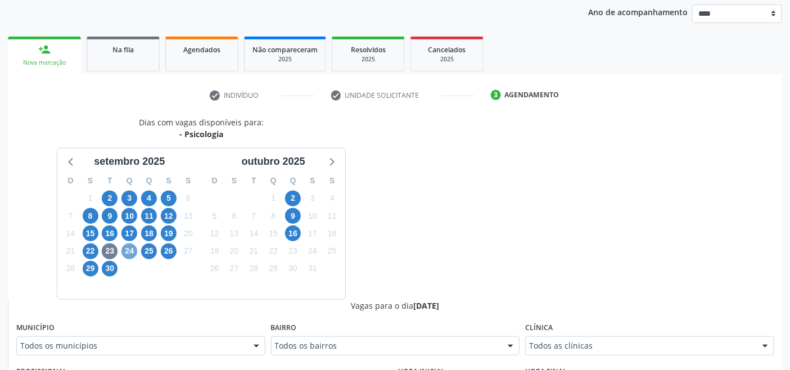
click at [127, 253] on span "24" at bounding box center [129, 251] width 16 height 16
drag, startPoint x: 626, startPoint y: 346, endPoint x: 621, endPoint y: 346, distance: 5.6
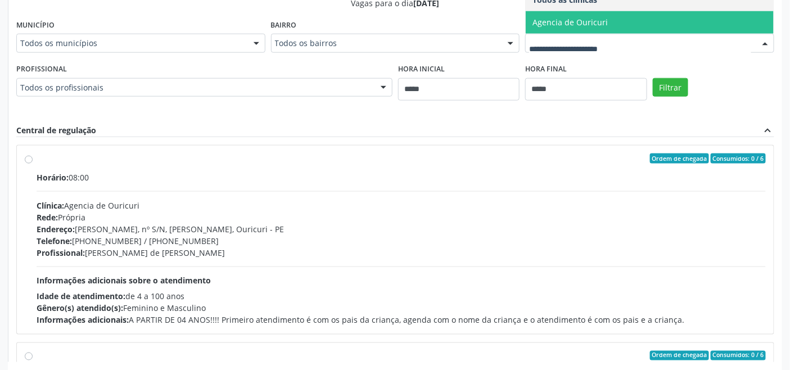
scroll to position [444, 0]
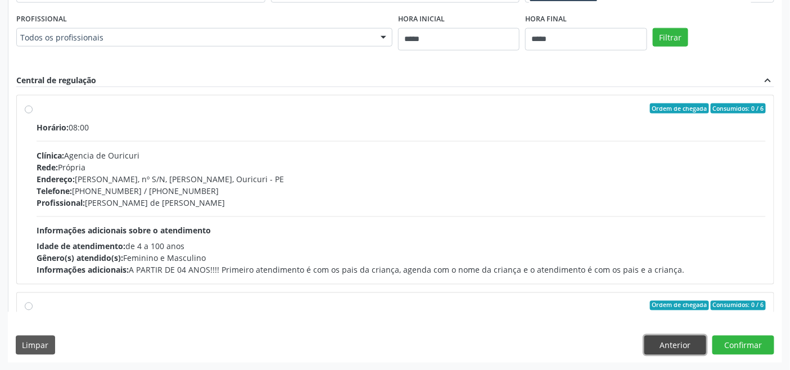
click at [677, 346] on button "Anterior" at bounding box center [675, 345] width 62 height 19
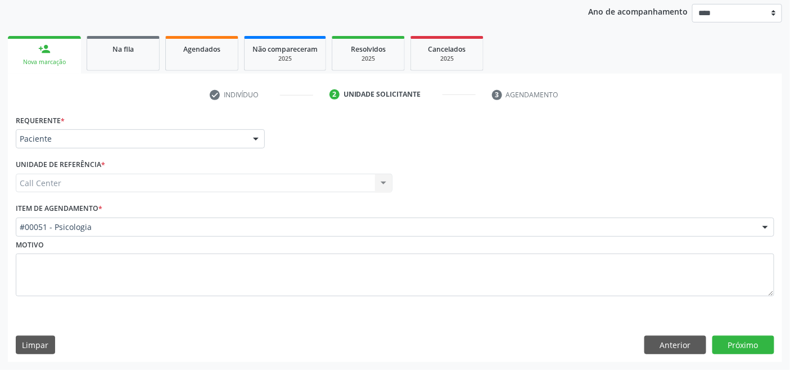
scroll to position [132, 0]
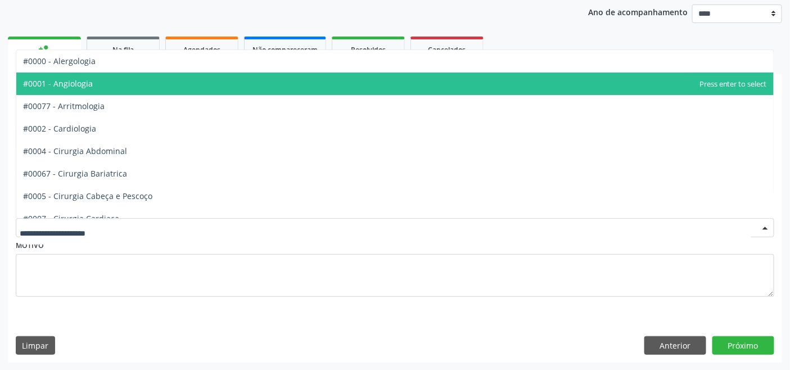
click at [101, 83] on span "#0001 - Angiologia" at bounding box center [394, 84] width 757 height 22
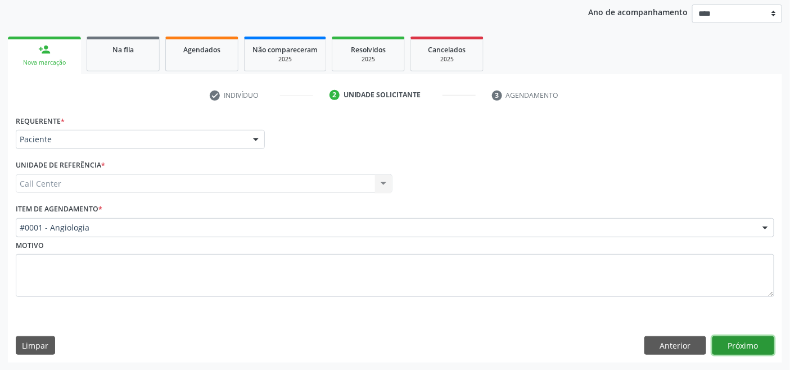
click at [746, 346] on button "Próximo" at bounding box center [743, 345] width 62 height 19
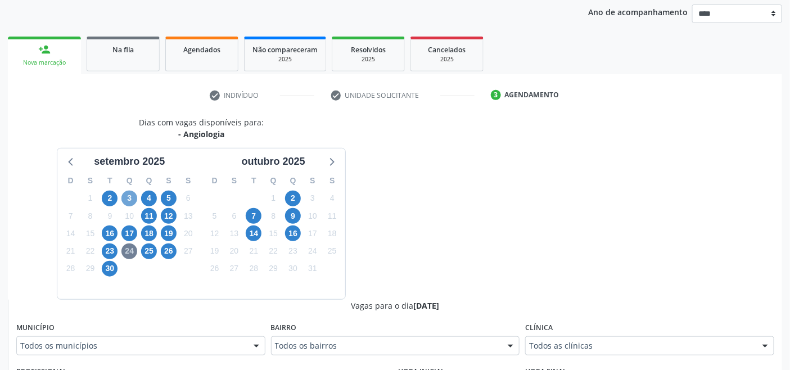
click at [133, 194] on span "3" at bounding box center [129, 199] width 16 height 16
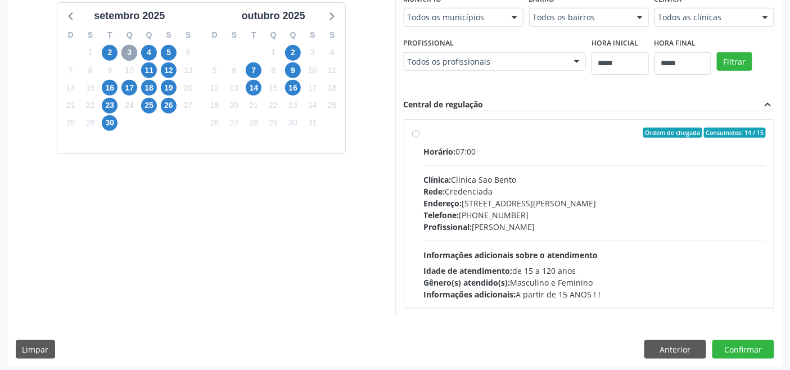
scroll to position [281, 0]
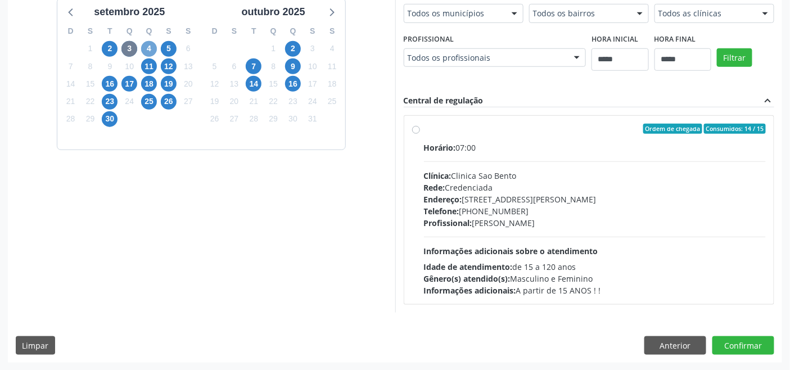
click at [147, 47] on span "4" at bounding box center [149, 49] width 16 height 16
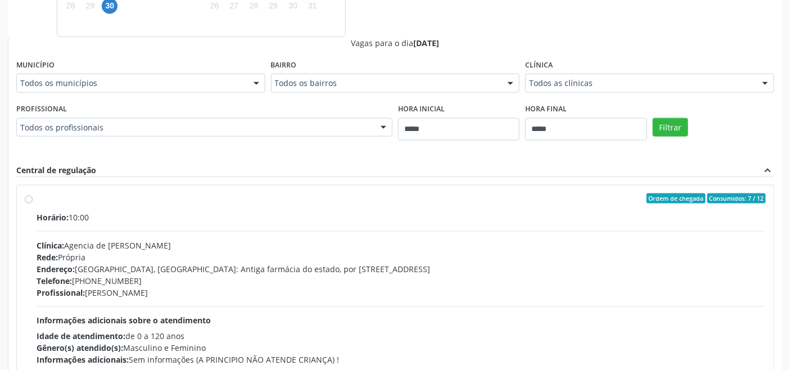
scroll to position [468, 0]
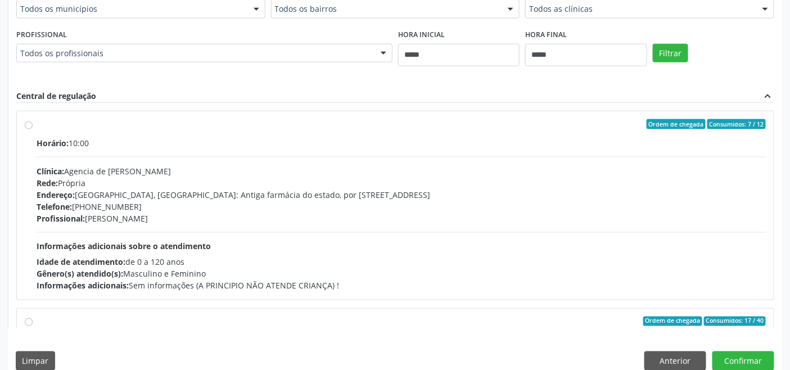
drag, startPoint x: 613, startPoint y: 13, endPoint x: 606, endPoint y: 17, distance: 8.1
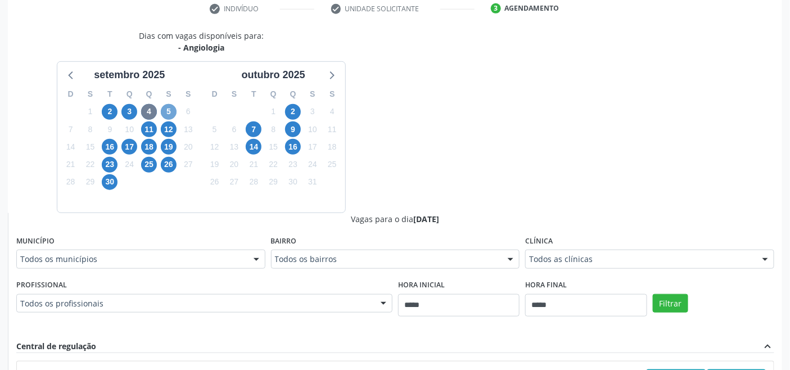
click at [170, 111] on span "5" at bounding box center [169, 112] width 16 height 16
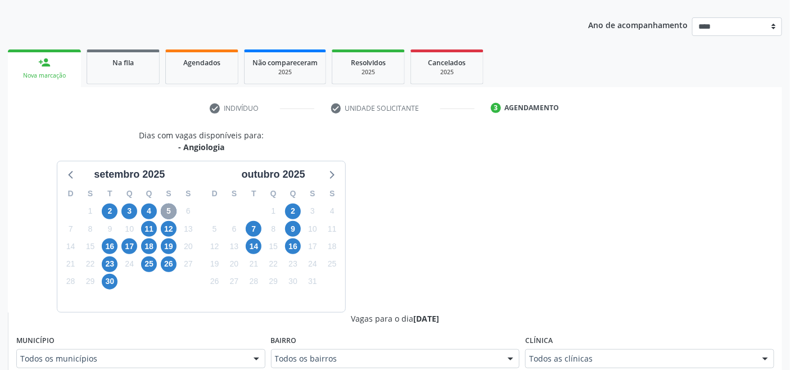
scroll to position [218, 0]
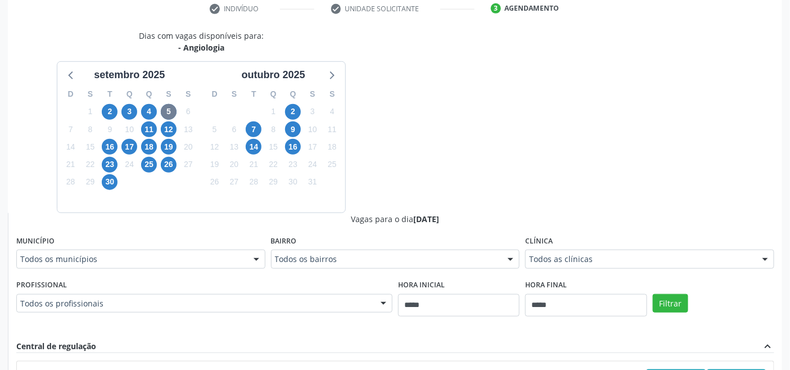
drag, startPoint x: 583, startPoint y: 254, endPoint x: 573, endPoint y: 253, distance: 10.1
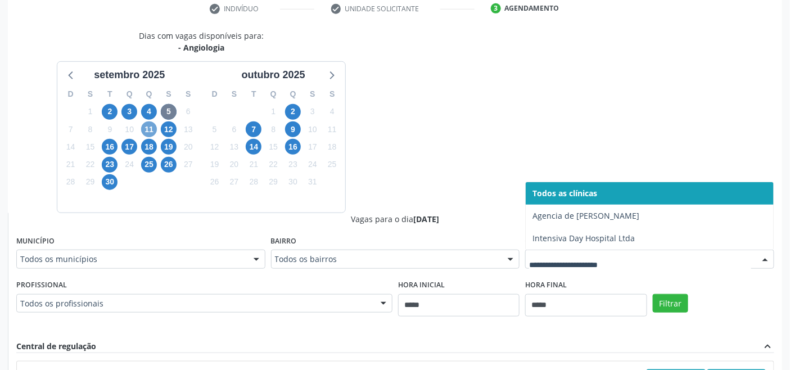
drag, startPoint x: 149, startPoint y: 131, endPoint x: 152, endPoint y: 139, distance: 9.1
click at [149, 131] on span "11" at bounding box center [149, 129] width 16 height 16
click at [166, 124] on span "12" at bounding box center [169, 129] width 16 height 16
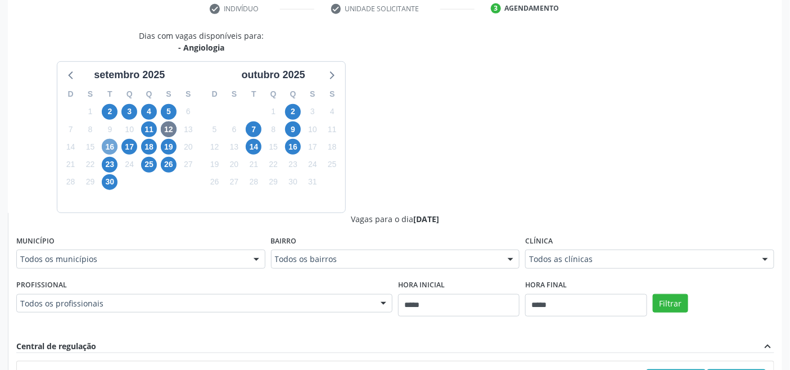
click at [107, 147] on span "16" at bounding box center [110, 147] width 16 height 16
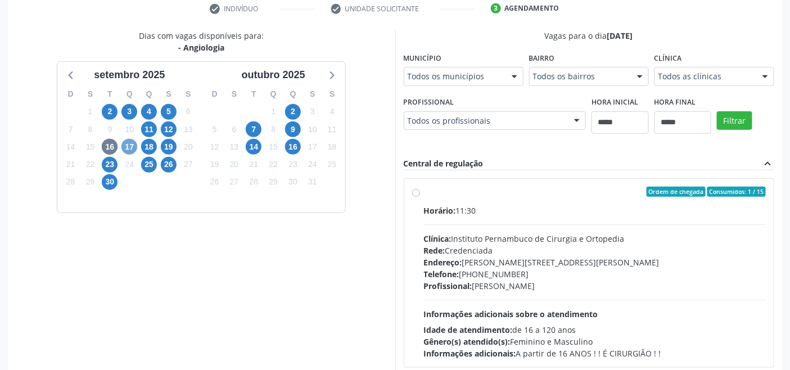
click at [133, 147] on span "17" at bounding box center [129, 147] width 16 height 16
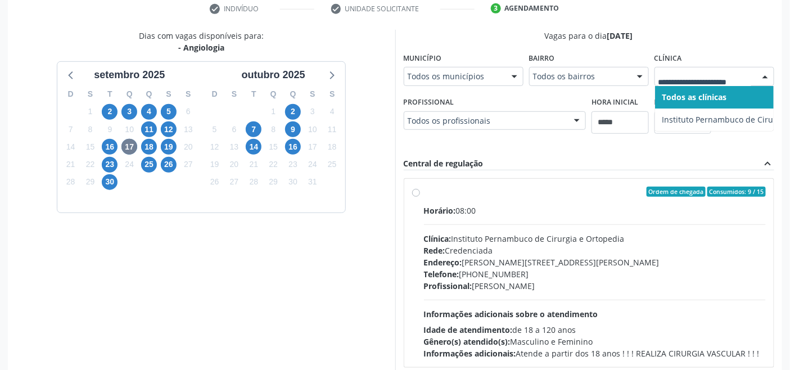
drag, startPoint x: 709, startPoint y: 78, endPoint x: 620, endPoint y: 94, distance: 90.4
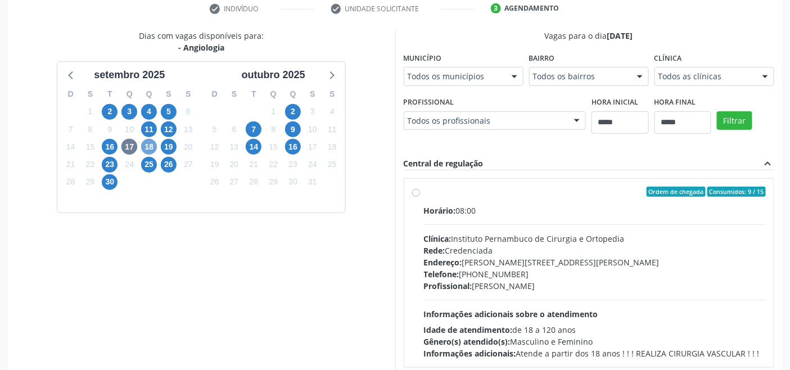
click at [151, 144] on span "18" at bounding box center [149, 147] width 16 height 16
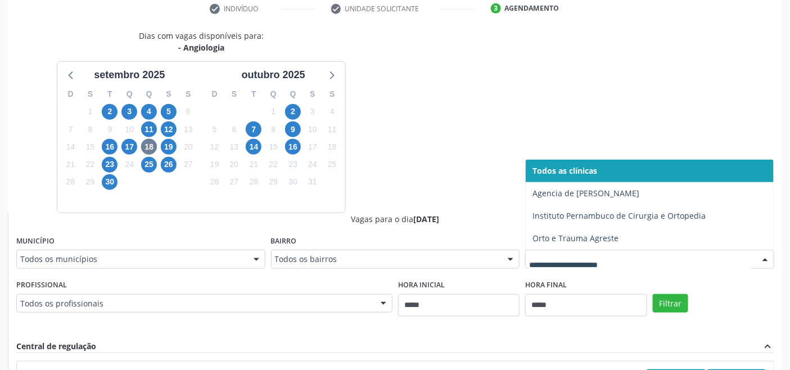
drag, startPoint x: 572, startPoint y: 257, endPoint x: 555, endPoint y: 242, distance: 23.1
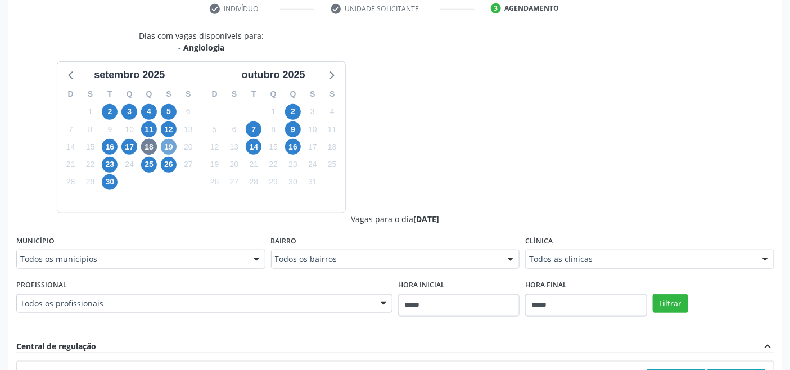
drag, startPoint x: 171, startPoint y: 145, endPoint x: 180, endPoint y: 149, distance: 10.3
click at [171, 145] on span "19" at bounding box center [169, 147] width 16 height 16
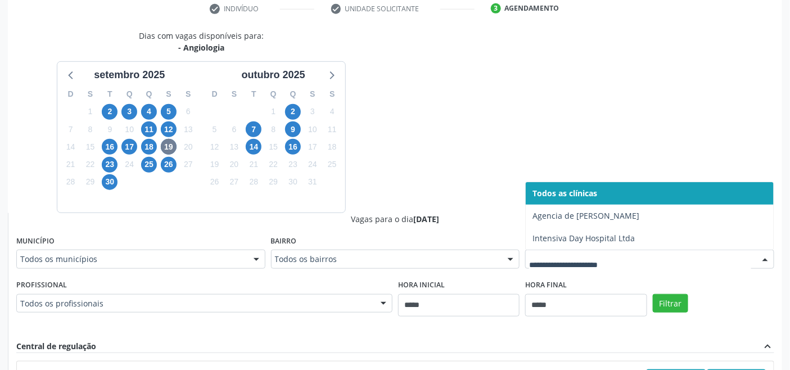
click at [119, 166] on div "23" at bounding box center [110, 164] width 20 height 17
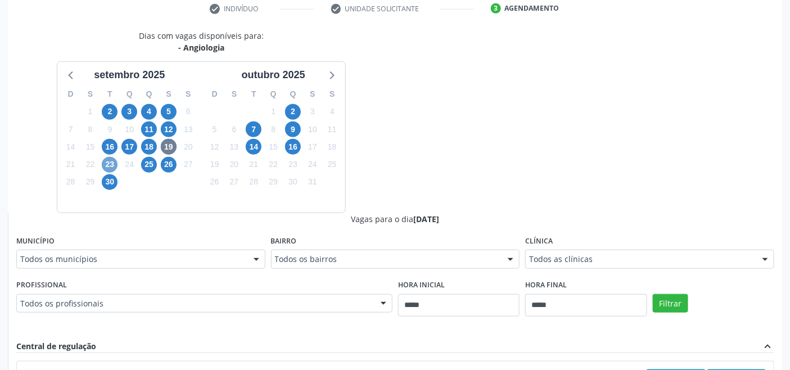
click at [110, 165] on span "23" at bounding box center [110, 165] width 16 height 16
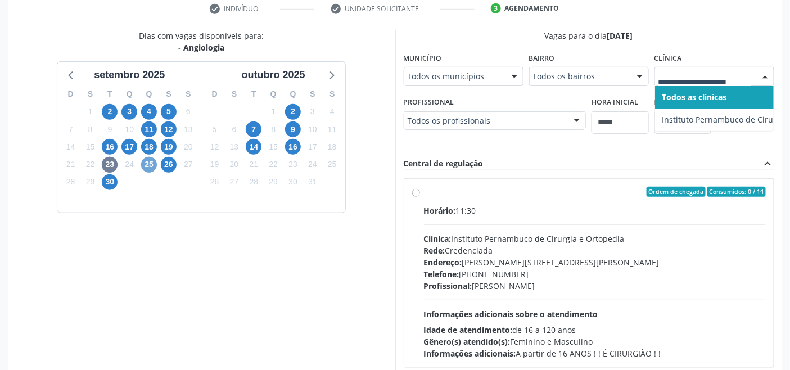
click at [151, 163] on span "25" at bounding box center [149, 165] width 16 height 16
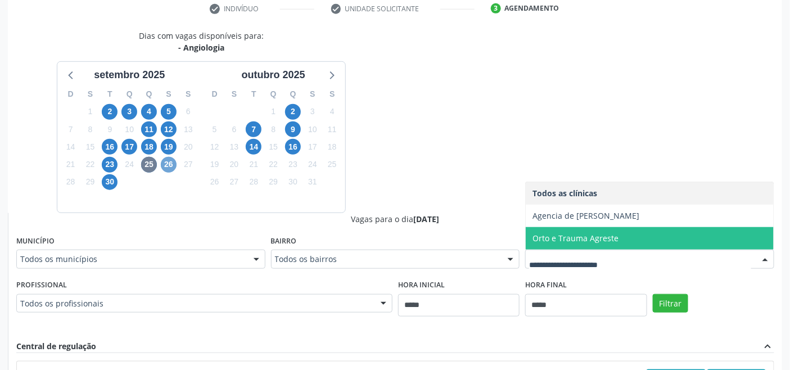
click at [166, 165] on span "26" at bounding box center [169, 165] width 16 height 16
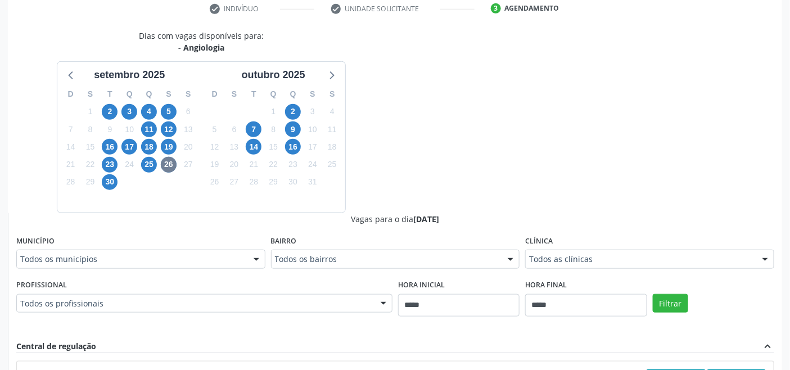
drag, startPoint x: 600, startPoint y: 253, endPoint x: 571, endPoint y: 246, distance: 30.0
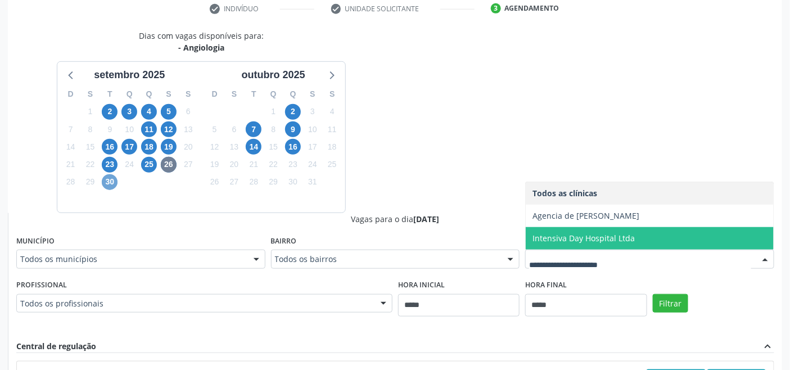
drag, startPoint x: 105, startPoint y: 178, endPoint x: 119, endPoint y: 182, distance: 14.1
click at [106, 178] on span "30" at bounding box center [110, 182] width 16 height 16
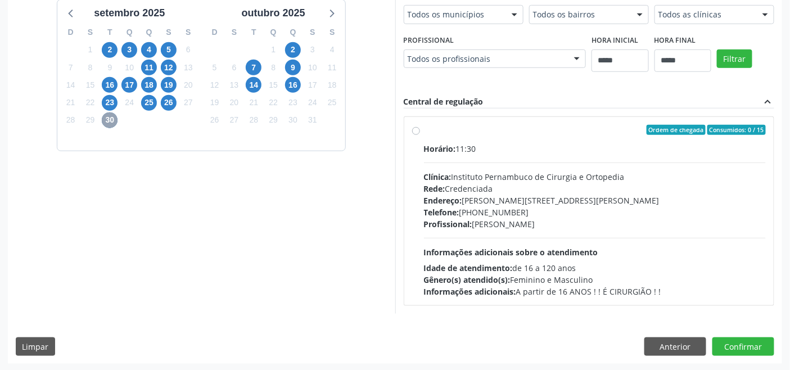
scroll to position [281, 0]
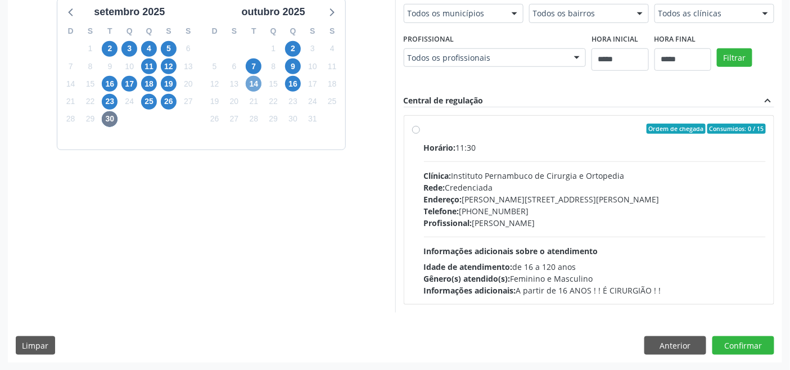
click at [253, 83] on span "14" at bounding box center [254, 84] width 16 height 16
click at [291, 83] on span "16" at bounding box center [293, 84] width 16 height 16
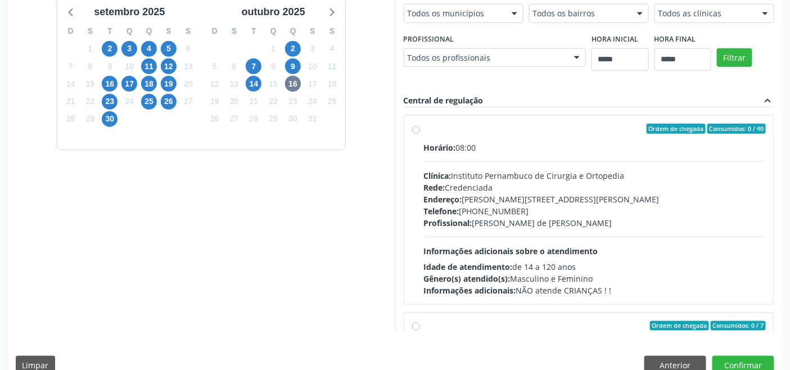
drag, startPoint x: 715, startPoint y: 12, endPoint x: 723, endPoint y: 51, distance: 39.1
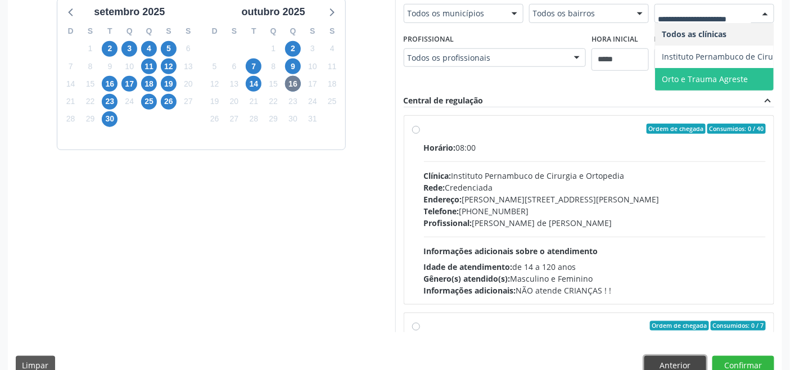
click at [679, 361] on button "Anterior" at bounding box center [675, 365] width 62 height 19
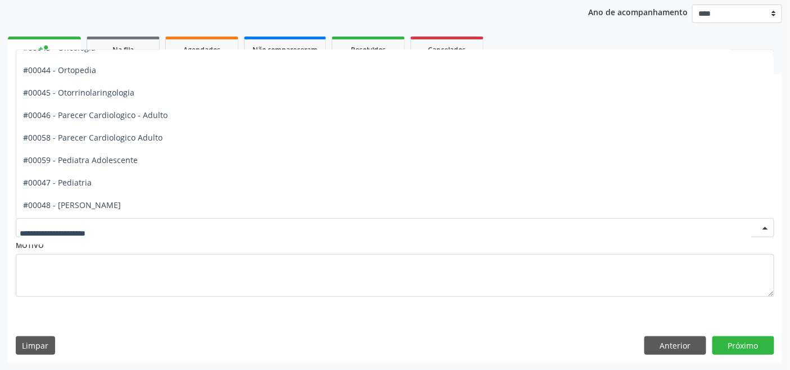
scroll to position [1499, 0]
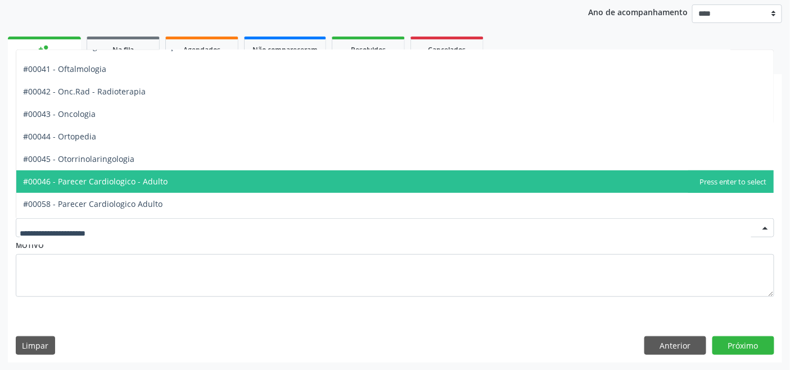
click at [162, 176] on span "#00046 - Parecer Cardiologico - Adulto" at bounding box center [95, 181] width 144 height 11
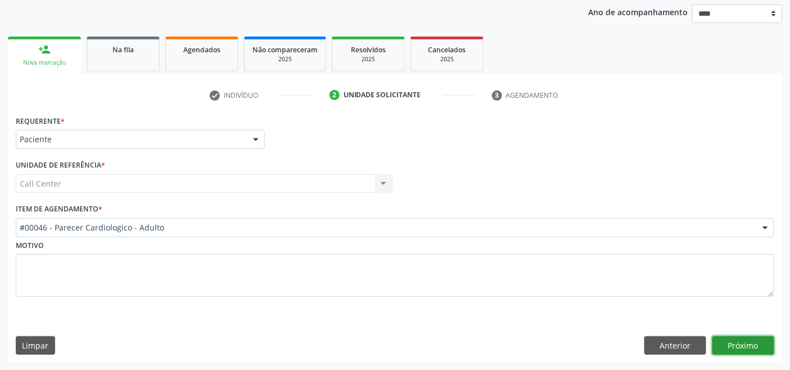
click at [748, 339] on button "Próximo" at bounding box center [743, 345] width 62 height 19
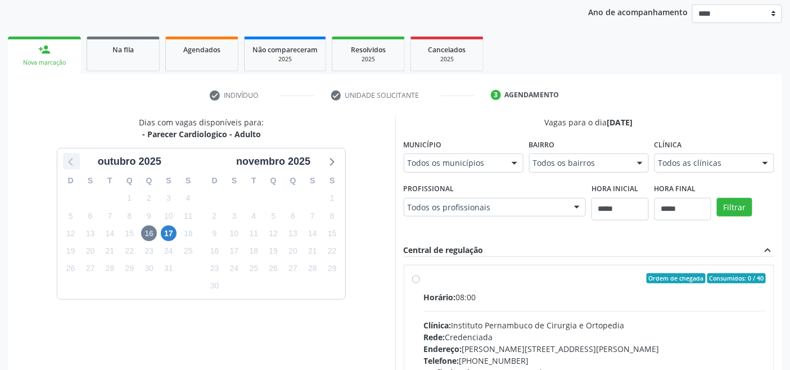
click at [70, 159] on icon at bounding box center [71, 161] width 15 height 15
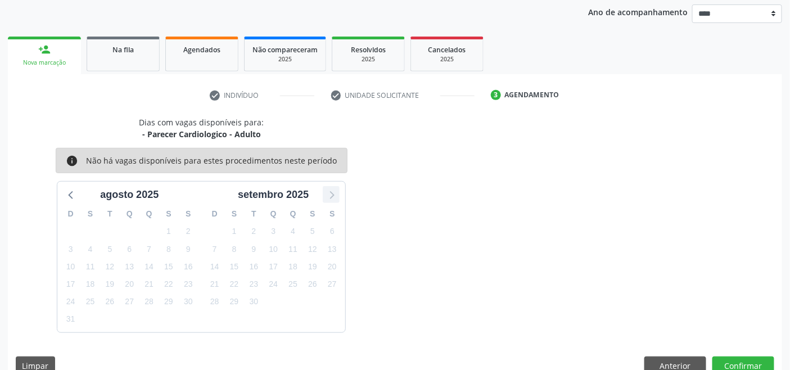
click at [331, 192] on icon at bounding box center [331, 194] width 15 height 15
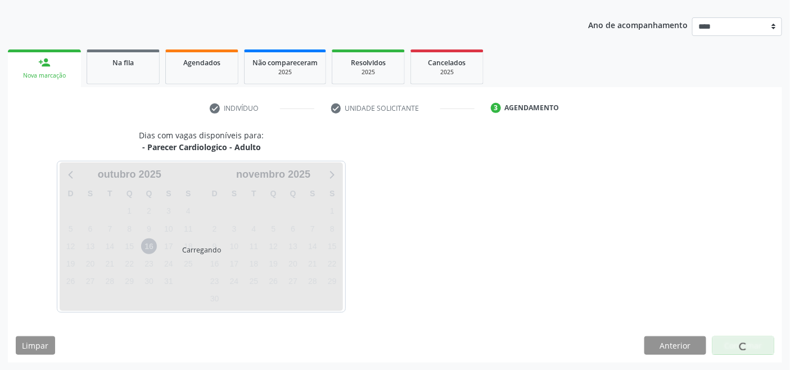
scroll to position [132, 0]
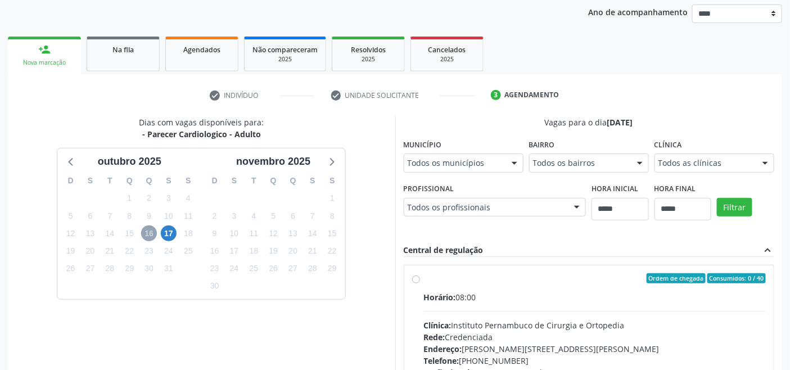
click at [150, 233] on span "16" at bounding box center [149, 233] width 16 height 16
drag, startPoint x: 166, startPoint y: 231, endPoint x: 211, endPoint y: 250, distance: 48.3
click at [167, 232] on span "17" at bounding box center [169, 233] width 16 height 16
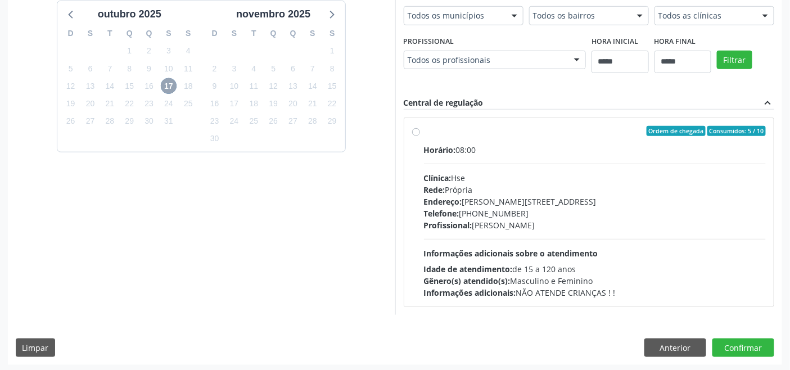
scroll to position [281, 0]
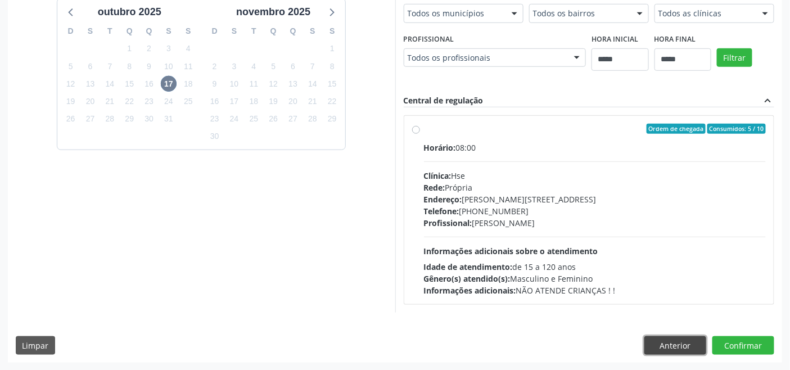
click at [668, 346] on button "Anterior" at bounding box center [675, 345] width 62 height 19
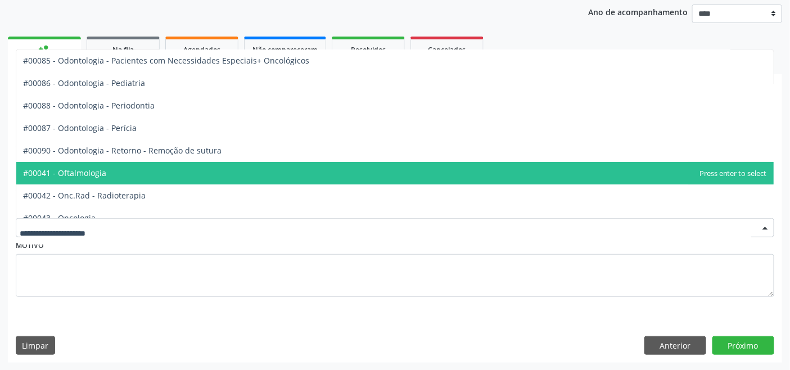
scroll to position [1441, 0]
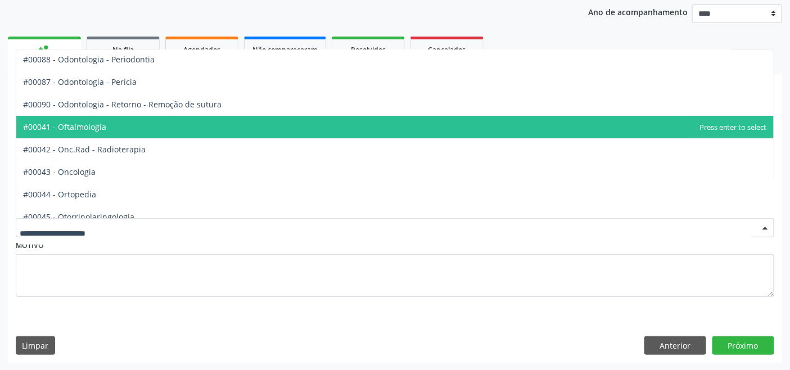
click at [105, 126] on span "#00041 - Oftalmologia" at bounding box center [394, 127] width 757 height 22
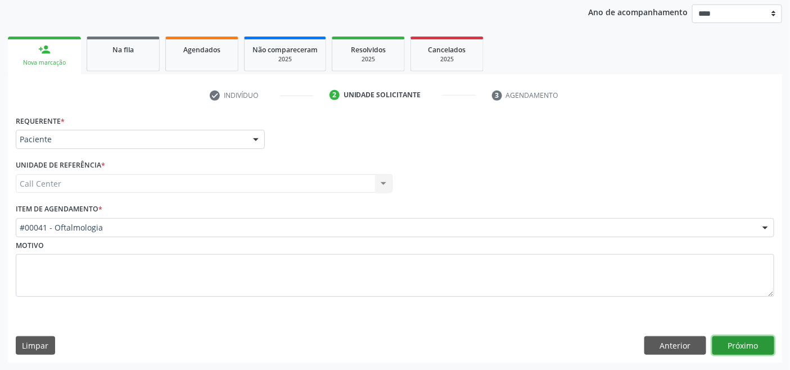
click at [761, 343] on button "Próximo" at bounding box center [743, 345] width 62 height 19
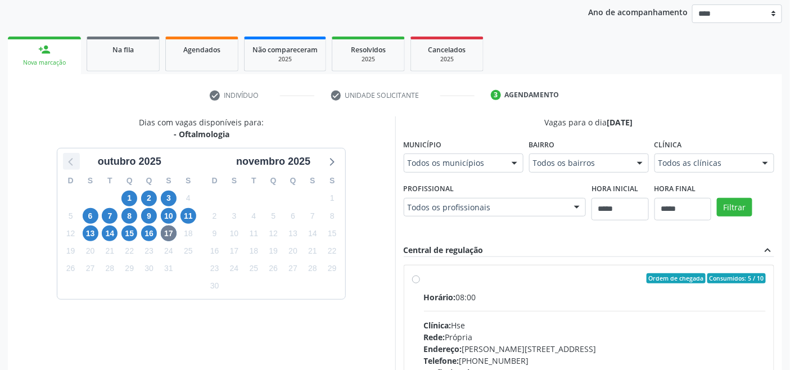
click at [64, 160] on icon at bounding box center [71, 161] width 15 height 15
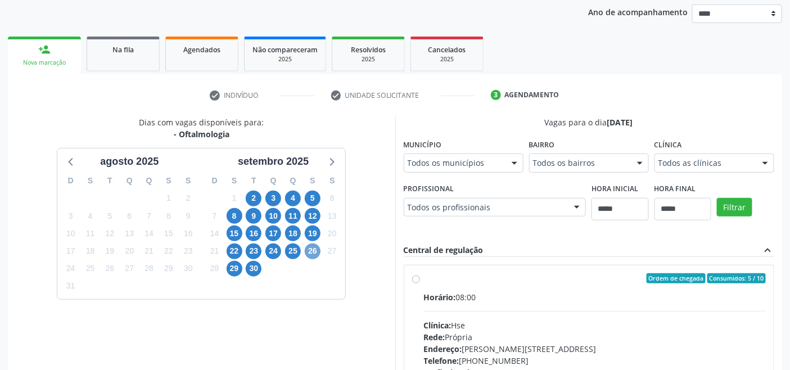
click at [312, 249] on span "26" at bounding box center [313, 251] width 16 height 16
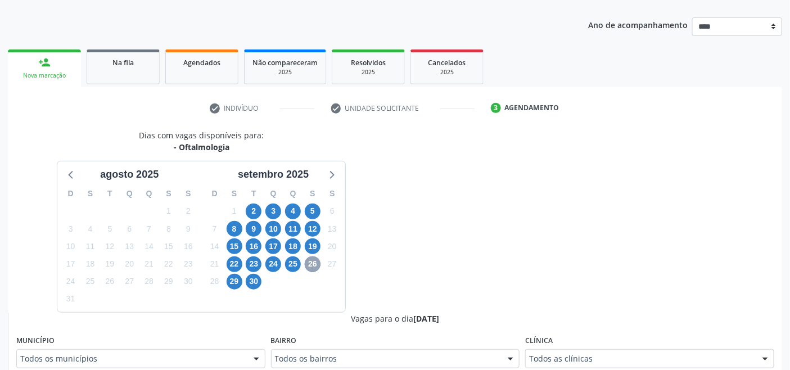
scroll to position [132, 0]
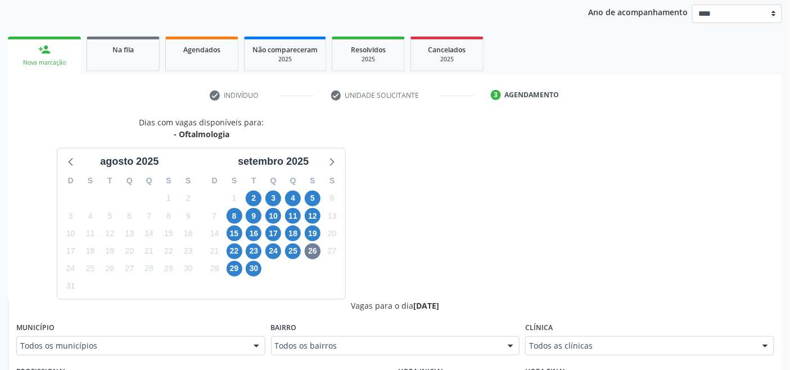
drag, startPoint x: 592, startPoint y: 347, endPoint x: 580, endPoint y: 332, distance: 19.9
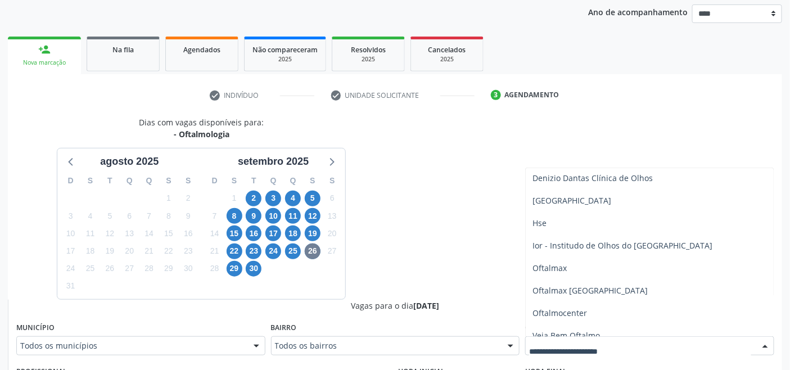
scroll to position [192, 0]
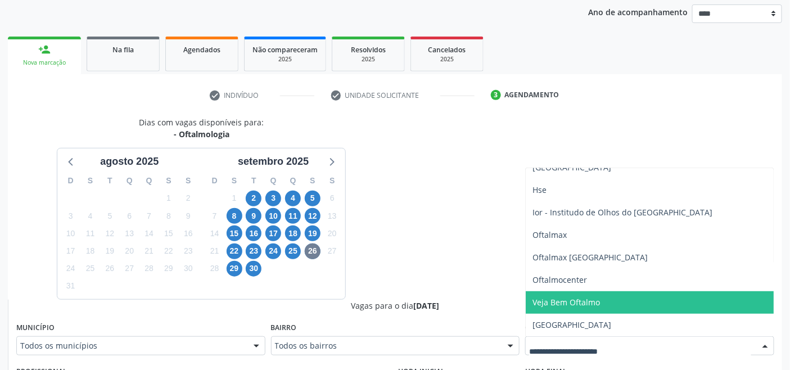
drag, startPoint x: 566, startPoint y: 301, endPoint x: 552, endPoint y: 295, distance: 15.4
click at [565, 301] on span "Veja Bem Oftalmo" at bounding box center [565, 302] width 67 height 11
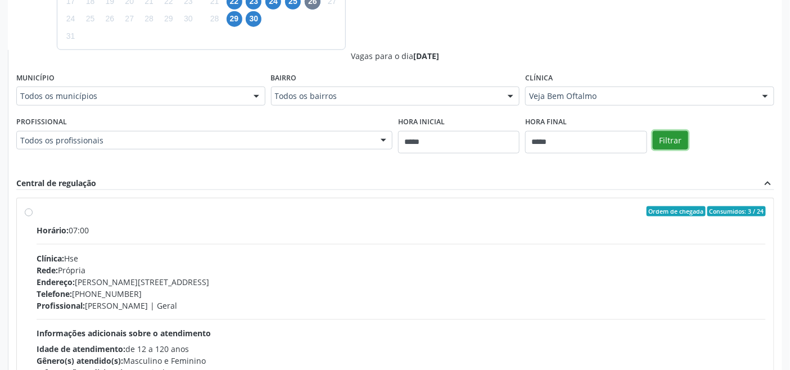
click at [671, 139] on button "Filtrar" at bounding box center [670, 140] width 35 height 19
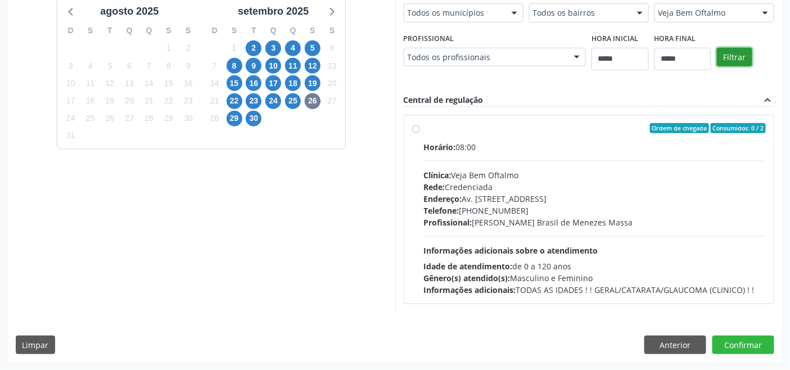
scroll to position [281, 0]
click at [681, 341] on button "Anterior" at bounding box center [675, 345] width 62 height 19
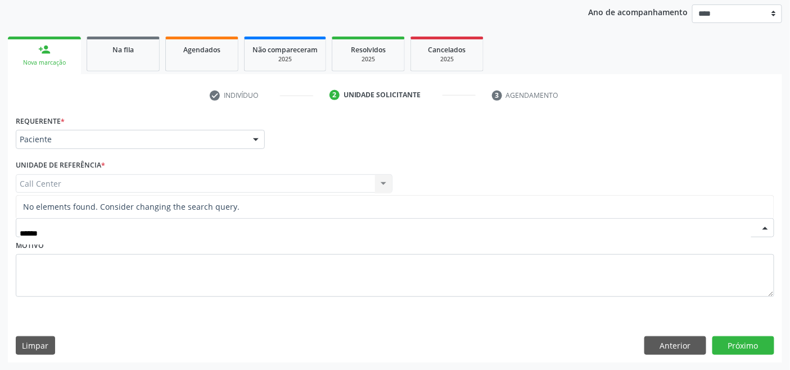
scroll to position [0, 0]
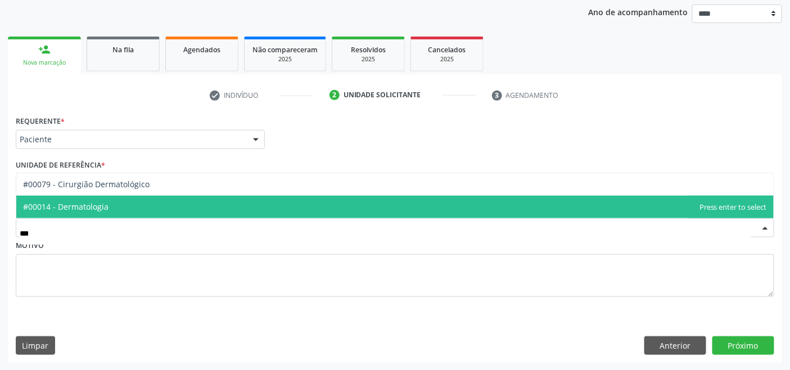
click at [111, 206] on span "#00014 - Dermatologia" at bounding box center [394, 207] width 757 height 22
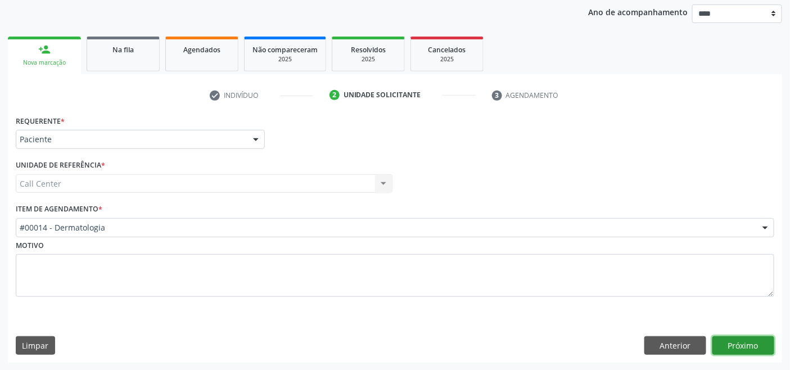
click at [751, 346] on button "Próximo" at bounding box center [743, 345] width 62 height 19
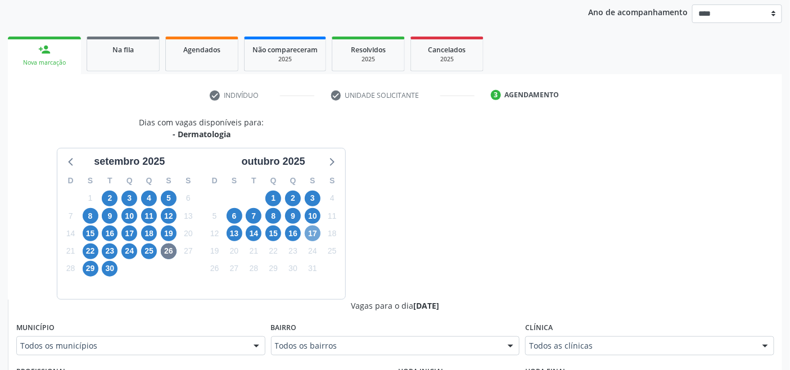
click at [314, 233] on span "17" at bounding box center [313, 233] width 16 height 16
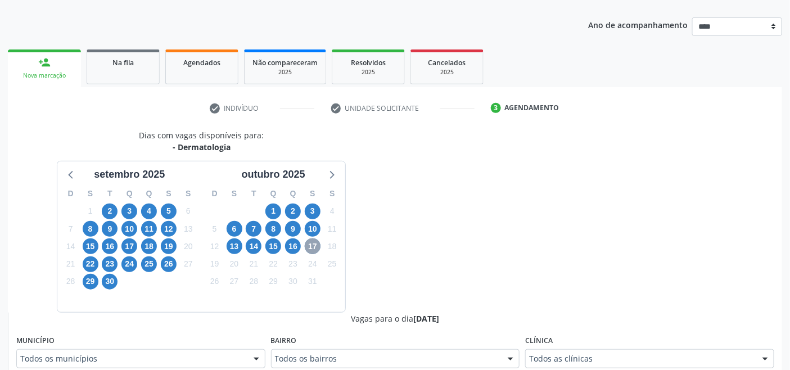
scroll to position [132, 0]
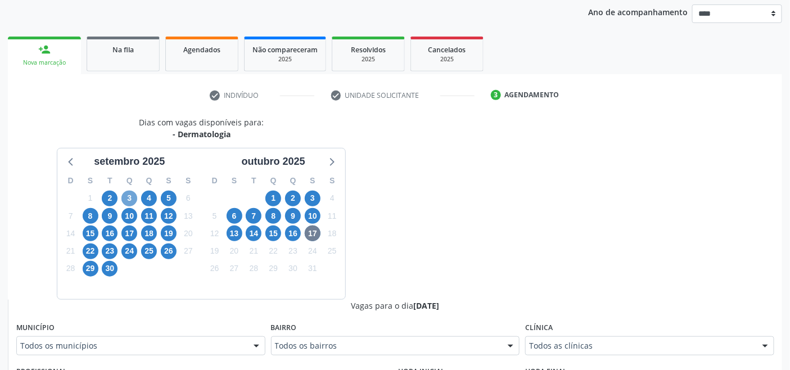
click at [126, 197] on span "3" at bounding box center [129, 199] width 16 height 16
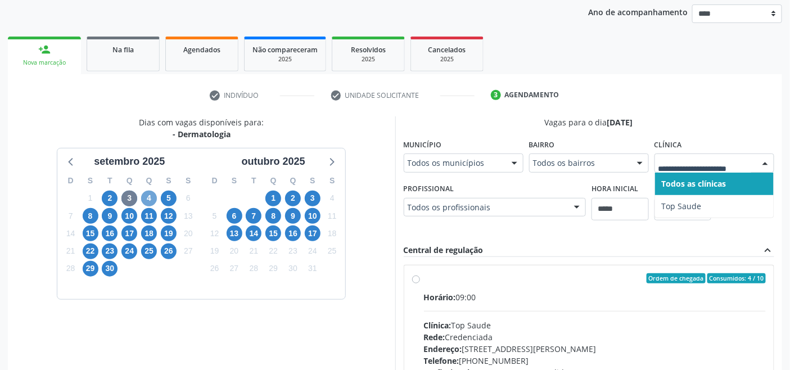
click at [143, 199] on span "4" at bounding box center [149, 199] width 16 height 16
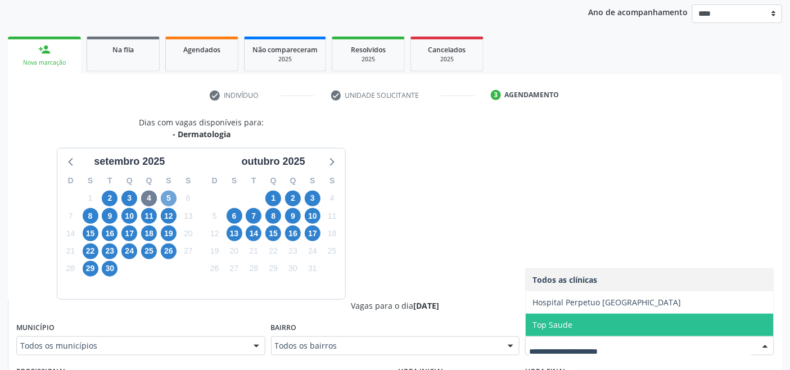
click at [170, 198] on span "5" at bounding box center [169, 199] width 16 height 16
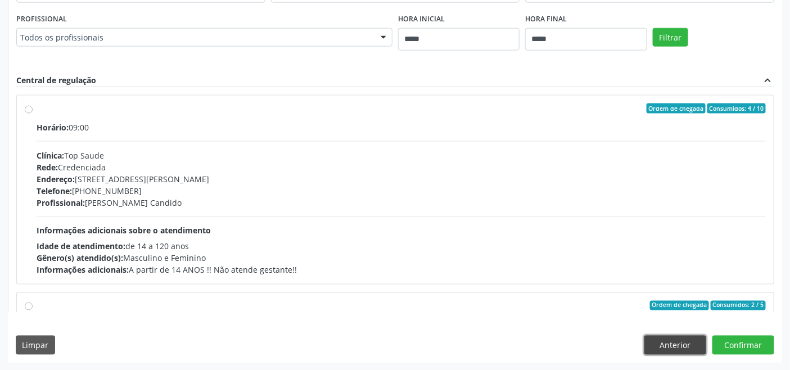
click at [689, 350] on button "Anterior" at bounding box center [675, 345] width 62 height 19
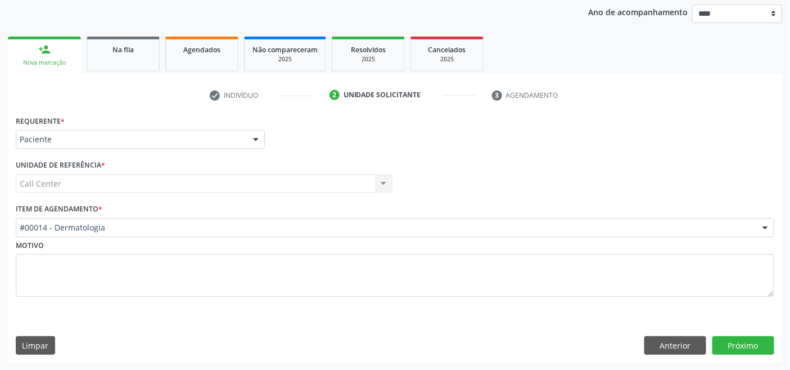
click at [159, 215] on div "Item de agendamento * #00014 - Dermatologia #0000 - Alergologia #0001 - Angiolo…" at bounding box center [395, 219] width 758 height 36
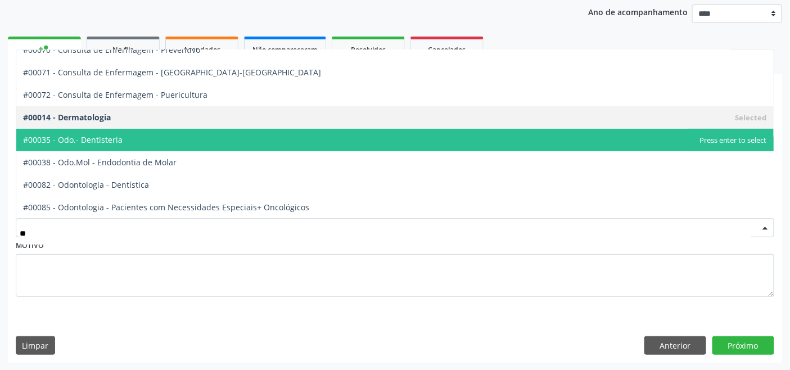
scroll to position [62, 0]
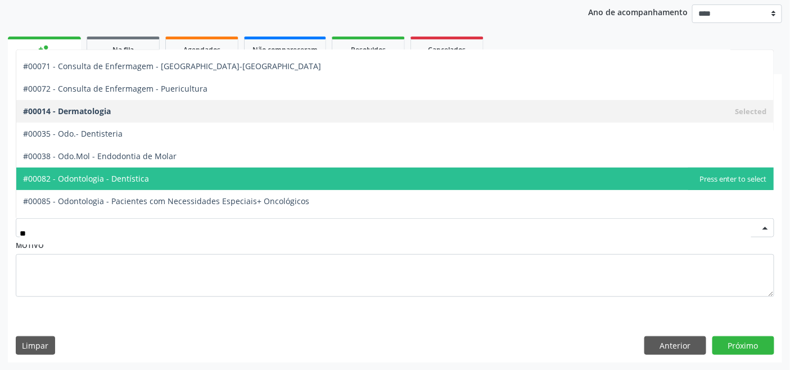
drag, startPoint x: 184, startPoint y: 180, endPoint x: 203, endPoint y: 190, distance: 21.6
click at [184, 178] on span "#00082 - Odontologia - Dentística" at bounding box center [394, 178] width 757 height 22
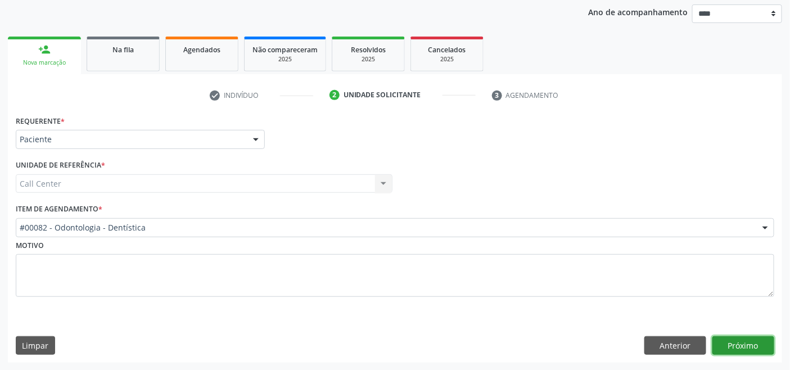
click at [737, 343] on button "Próximo" at bounding box center [743, 345] width 62 height 19
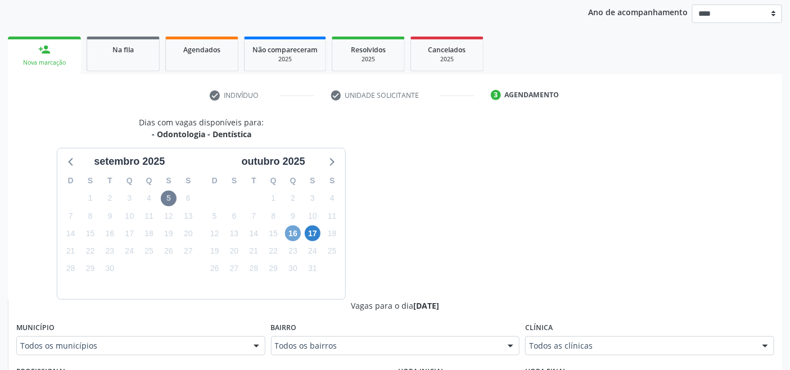
click at [296, 232] on span "16" at bounding box center [293, 233] width 16 height 16
click at [314, 237] on span "17" at bounding box center [313, 233] width 16 height 16
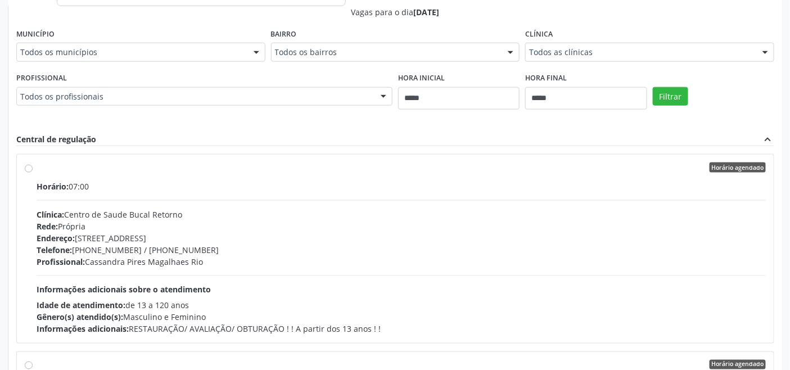
scroll to position [444, 0]
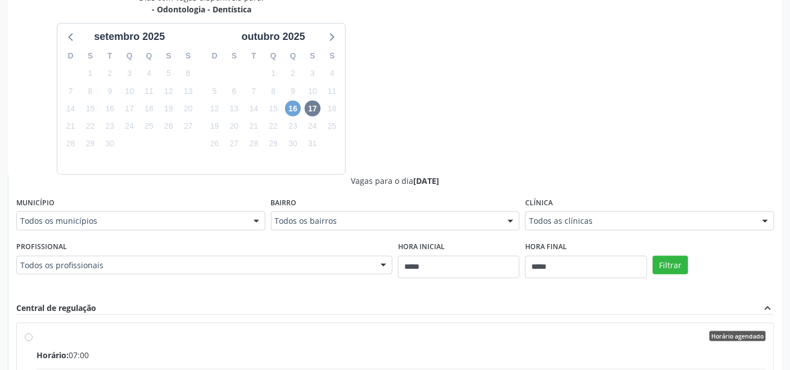
click at [293, 108] on span "16" at bounding box center [293, 109] width 16 height 16
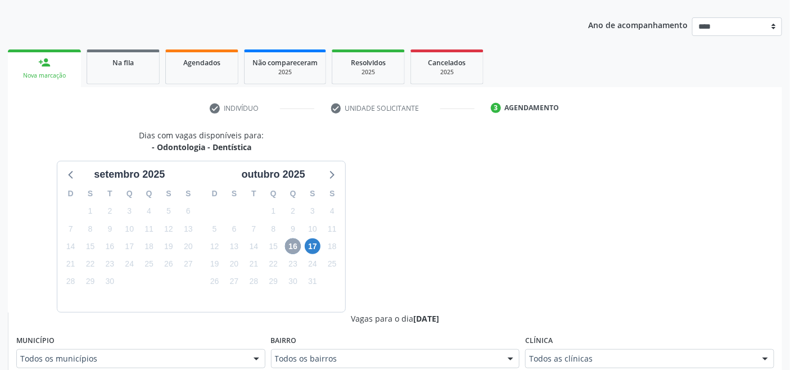
scroll to position [256, 0]
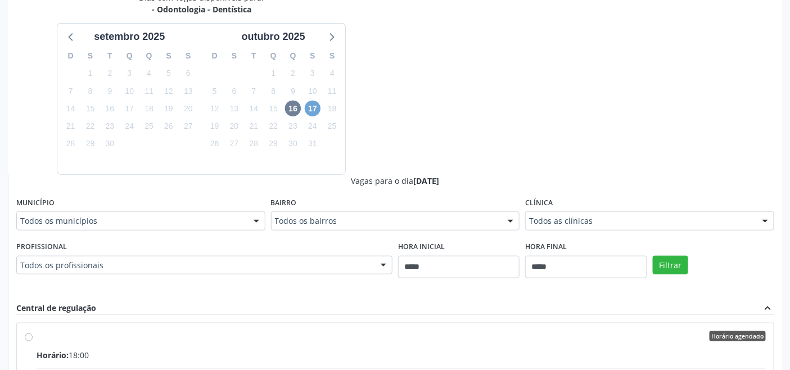
drag, startPoint x: 311, startPoint y: 111, endPoint x: 313, endPoint y: 119, distance: 8.0
click at [313, 113] on span "17" at bounding box center [313, 109] width 16 height 16
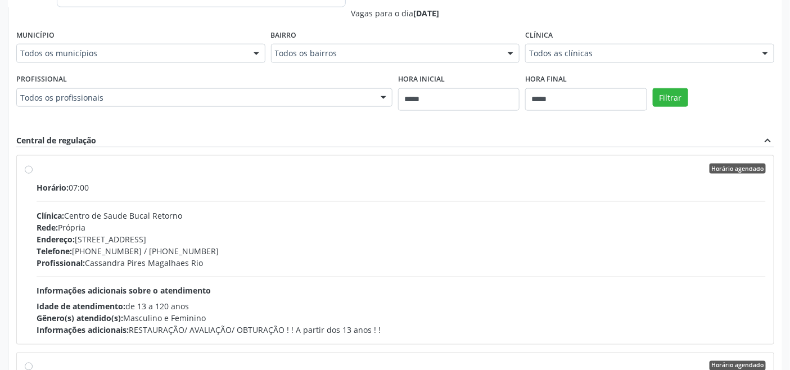
scroll to position [484, 0]
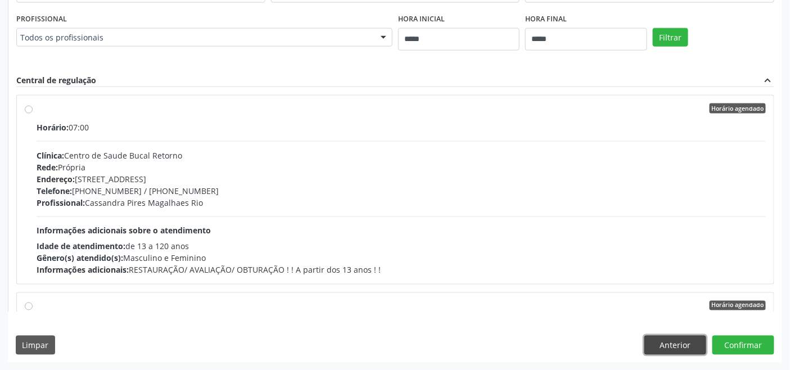
click at [673, 346] on button "Anterior" at bounding box center [675, 345] width 62 height 19
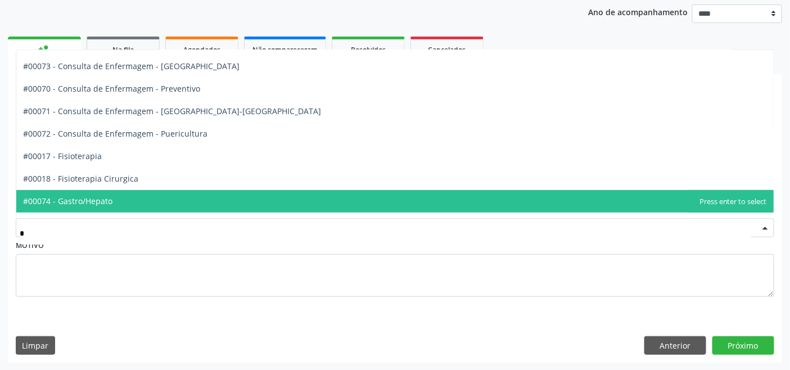
type input "**"
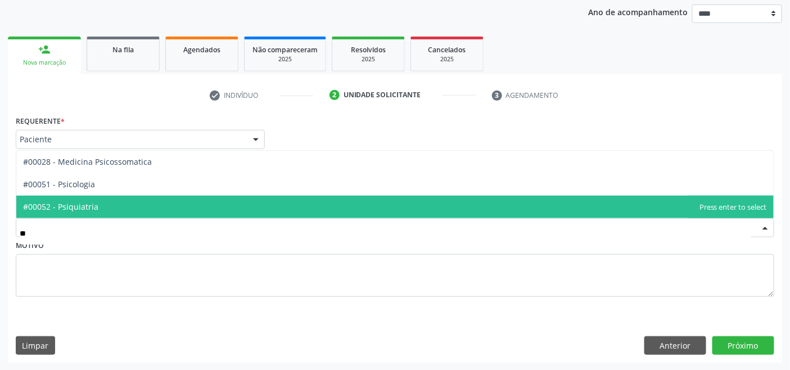
click at [99, 198] on span "#00052 - Psiquiatria" at bounding box center [394, 207] width 757 height 22
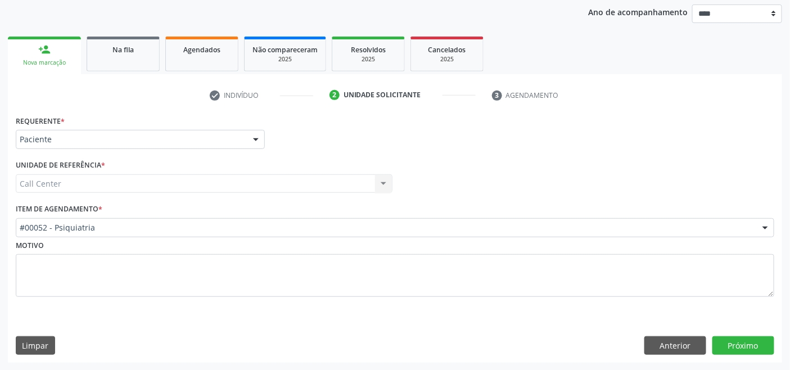
click at [765, 355] on div "Requerente * Paciente Médico(a) Enfermeiro(a) Paciente Nenhum resultado encontr…" at bounding box center [395, 237] width 774 height 250
click at [734, 345] on button "Próximo" at bounding box center [743, 345] width 62 height 19
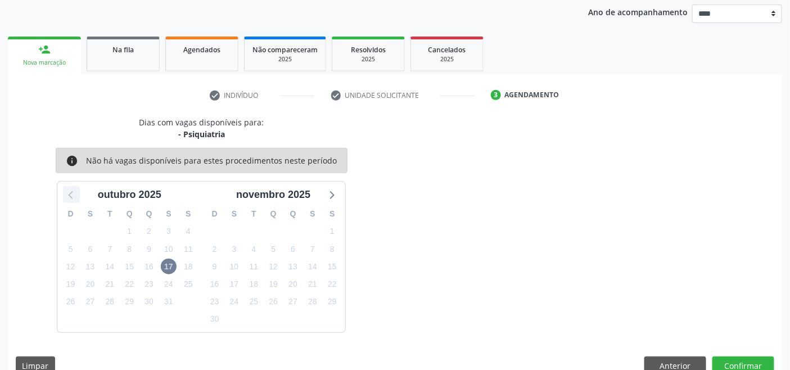
click at [64, 196] on icon at bounding box center [71, 194] width 15 height 15
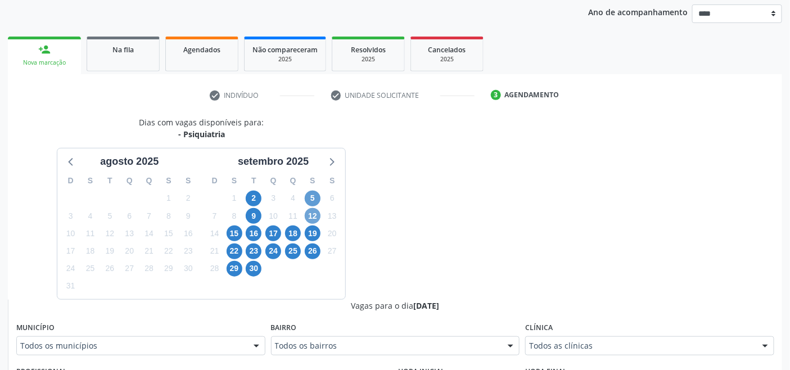
click at [314, 215] on span "12" at bounding box center [313, 216] width 16 height 16
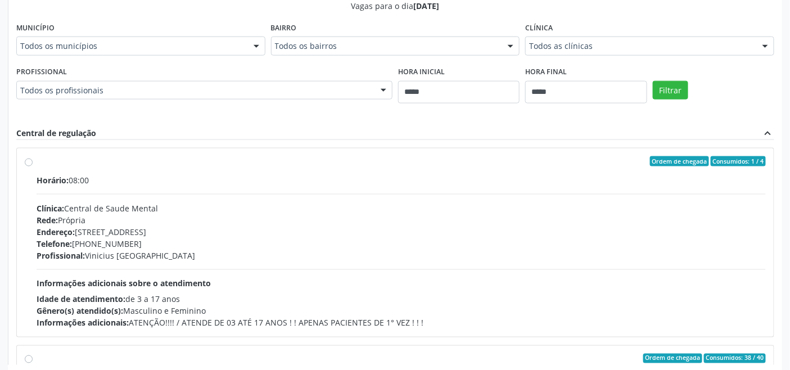
scroll to position [444, 0]
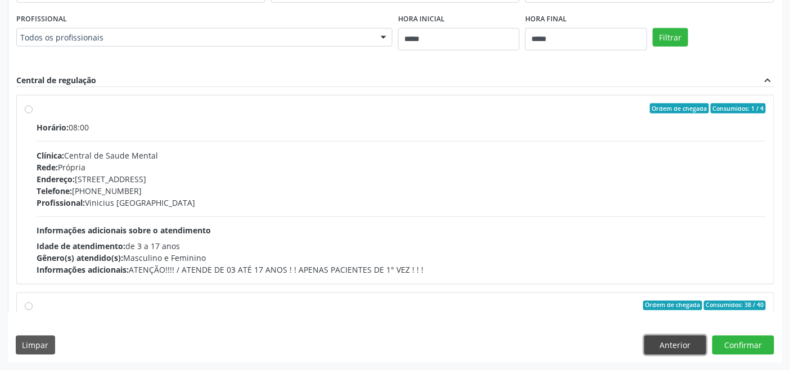
click at [653, 343] on button "Anterior" at bounding box center [675, 345] width 62 height 19
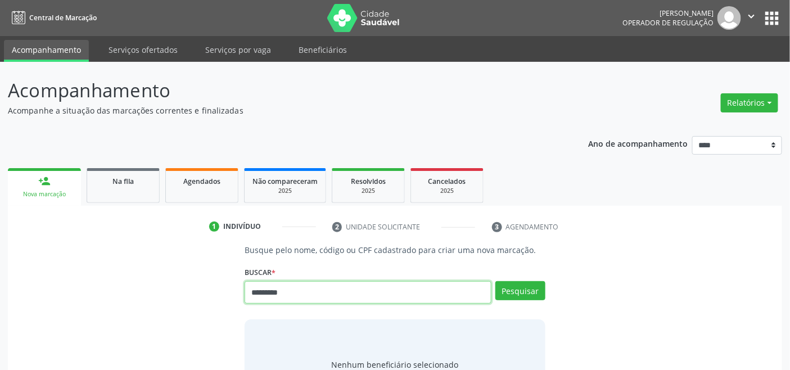
type input "*********"
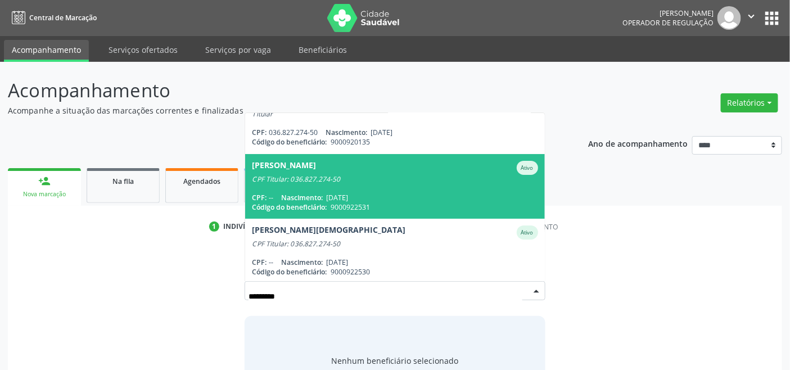
scroll to position [26, 0]
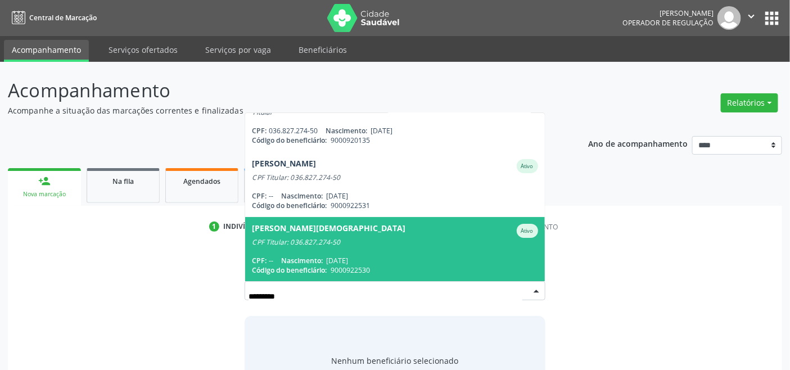
click at [335, 239] on div "CPF Titular: 036.827.274-50" at bounding box center [395, 242] width 286 height 9
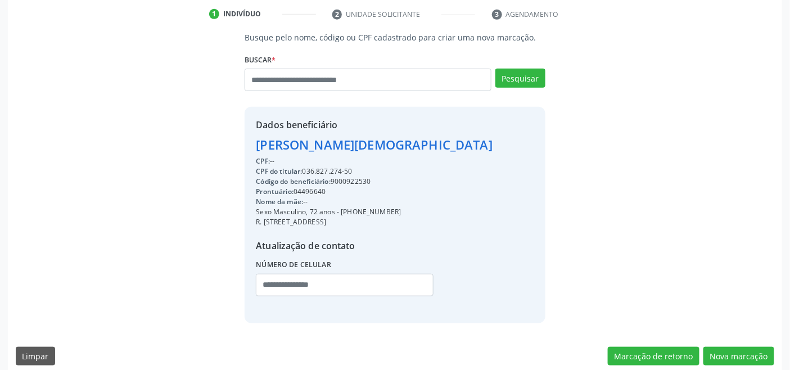
scroll to position [223, 0]
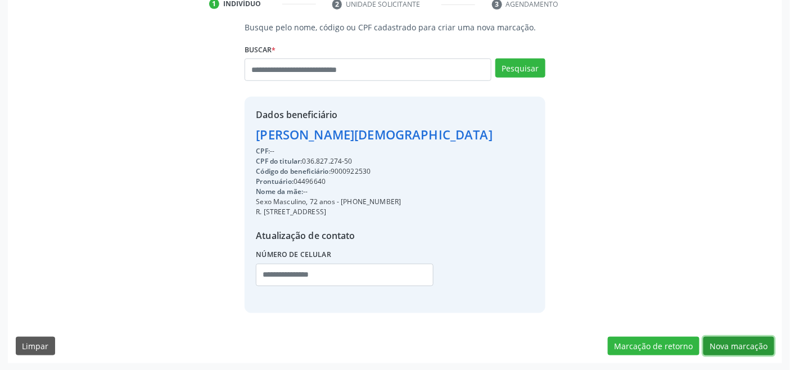
click at [737, 342] on button "Nova marcação" at bounding box center [738, 346] width 71 height 19
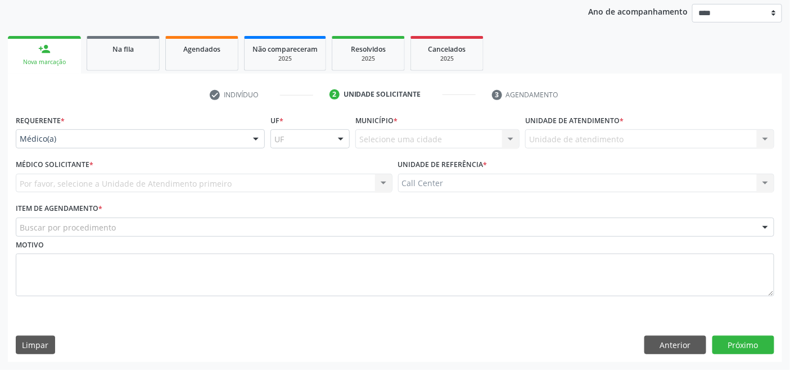
scroll to position [132, 0]
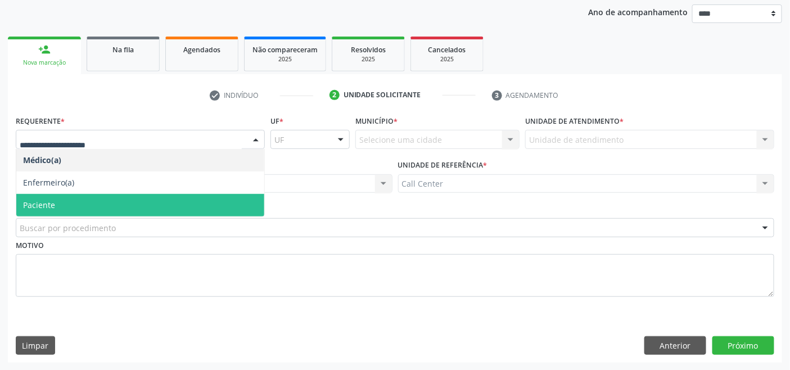
click at [58, 199] on span "Paciente" at bounding box center [140, 205] width 248 height 22
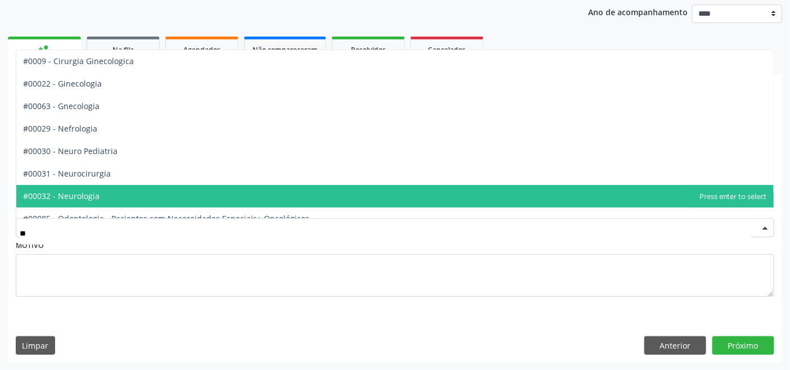
type input "***"
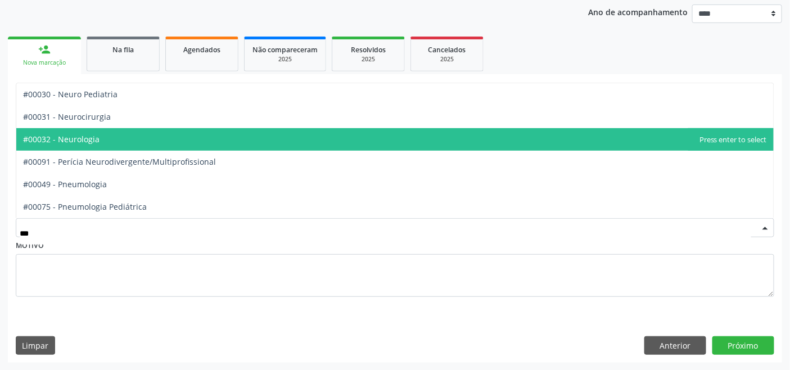
click at [80, 134] on span "#00032 - Neurologia" at bounding box center [61, 139] width 76 height 11
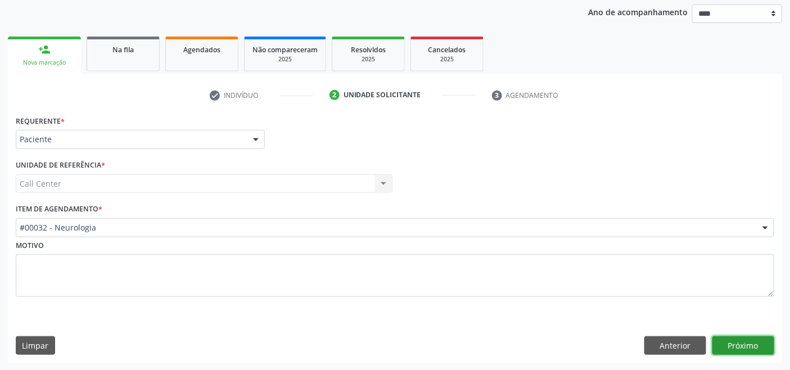
click at [751, 343] on button "Próximo" at bounding box center [743, 345] width 62 height 19
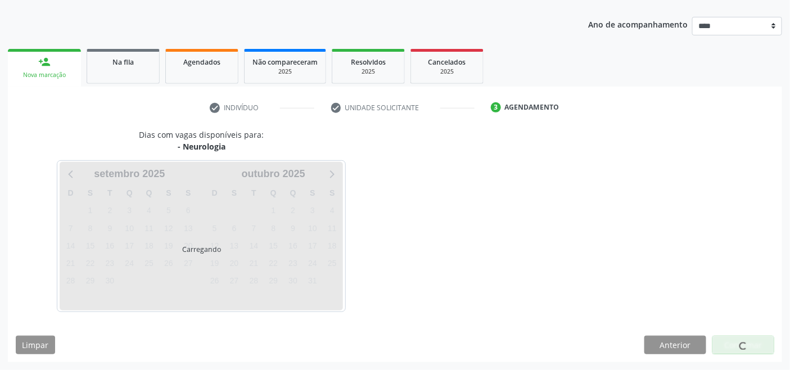
scroll to position [119, 0]
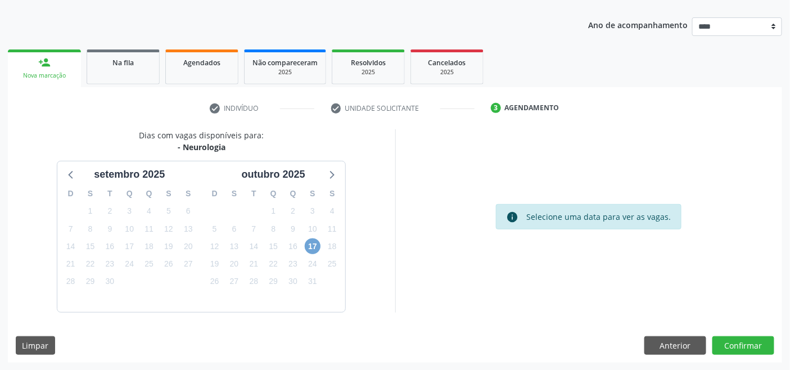
click at [312, 245] on span "17" at bounding box center [313, 246] width 16 height 16
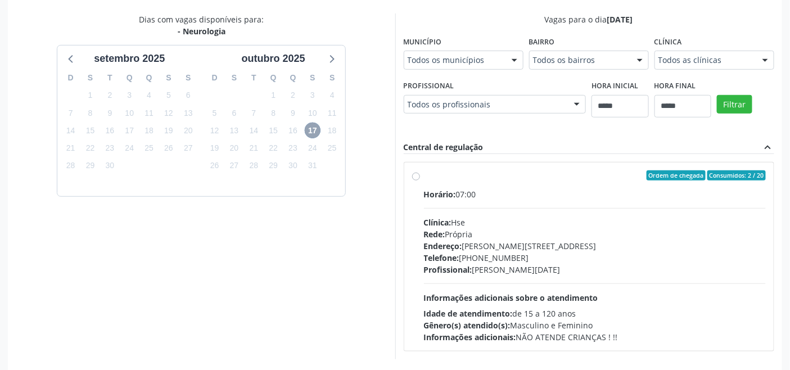
scroll to position [281, 0]
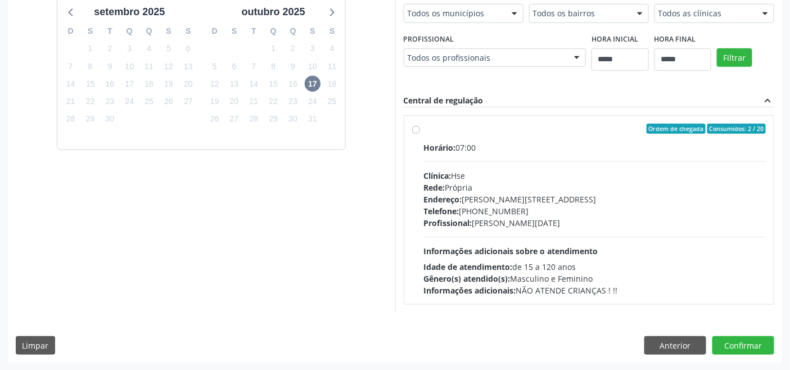
click at [512, 238] on div "Horário: 07:00 Clínica: Hse Rede: Própria Endereço: Av Rosa e Silva, nº 36, Esp…" at bounding box center [595, 219] width 342 height 155
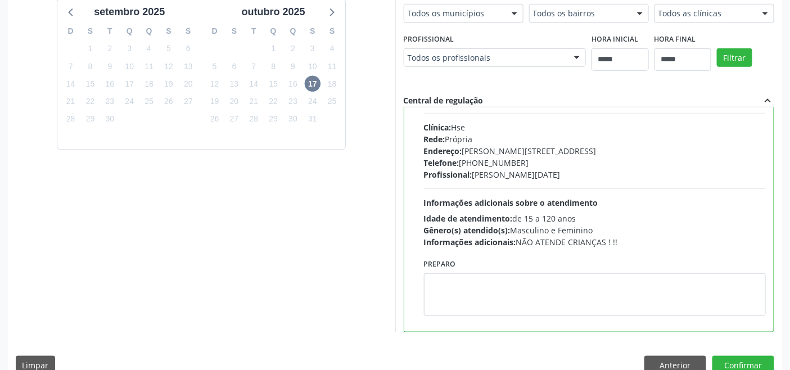
scroll to position [55, 0]
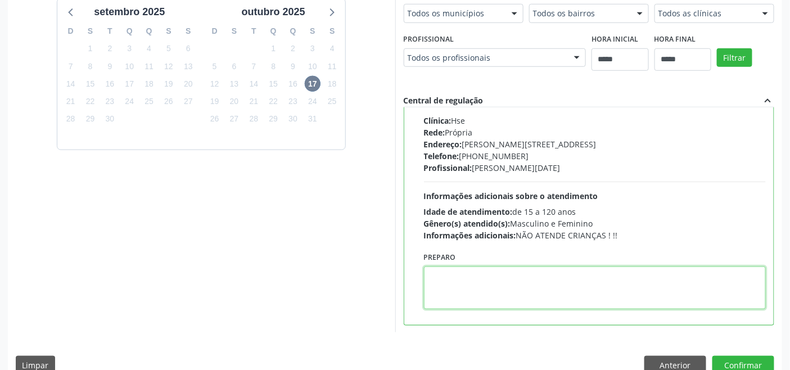
paste textarea "**********"
type textarea "**********"
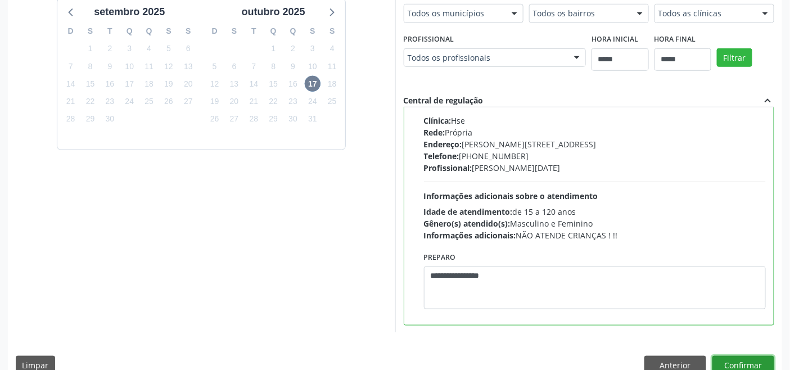
click at [739, 360] on button "Confirmar" at bounding box center [743, 365] width 62 height 19
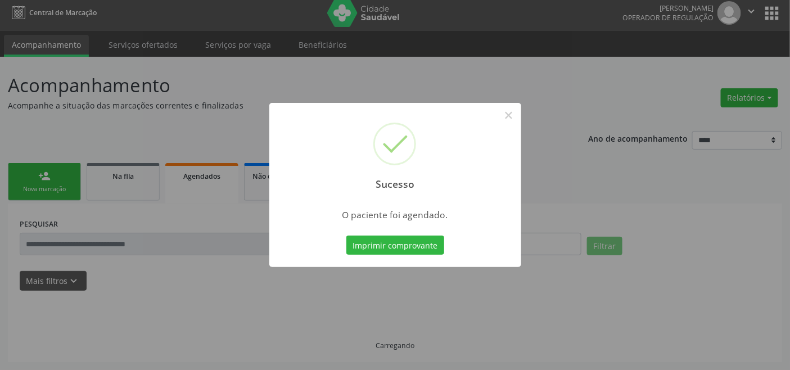
scroll to position [4, 0]
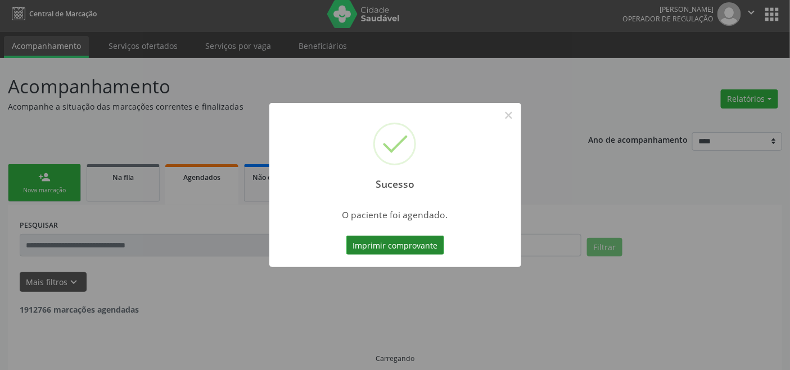
click at [401, 248] on button "Imprimir comprovante" at bounding box center [395, 245] width 98 height 19
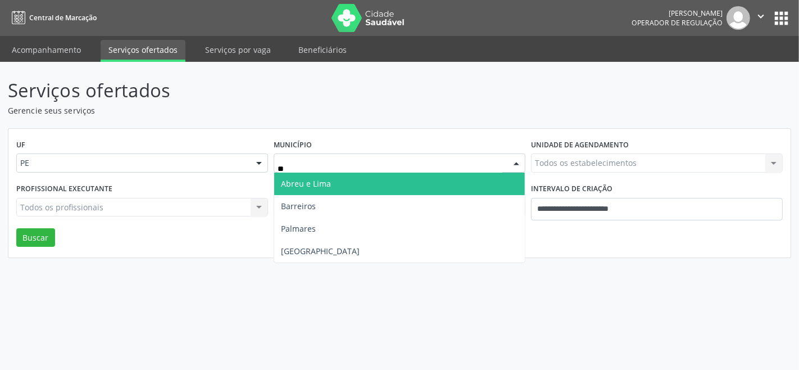
type input "***"
drag, startPoint x: 343, startPoint y: 187, endPoint x: 346, endPoint y: 193, distance: 6.8
click at [343, 187] on span "[GEOGRAPHIC_DATA]" at bounding box center [399, 184] width 251 height 22
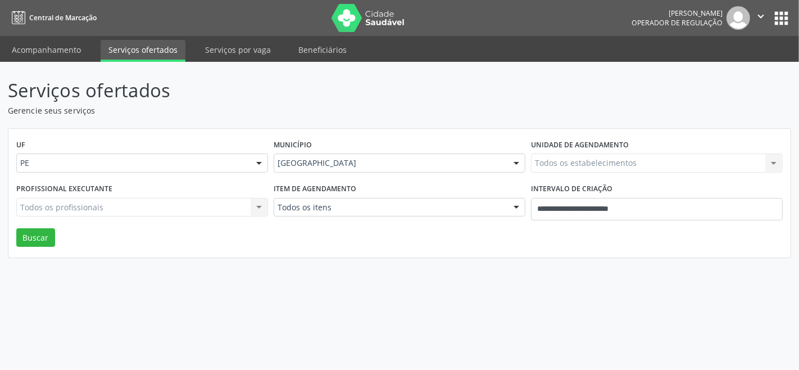
drag, startPoint x: 364, startPoint y: 211, endPoint x: 363, endPoint y: 217, distance: 6.3
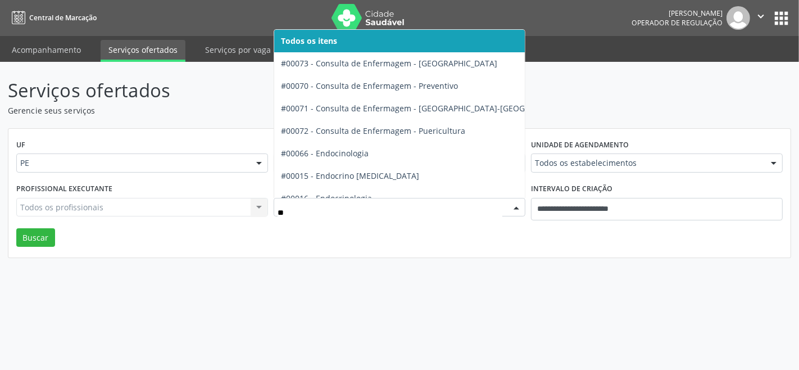
type input "***"
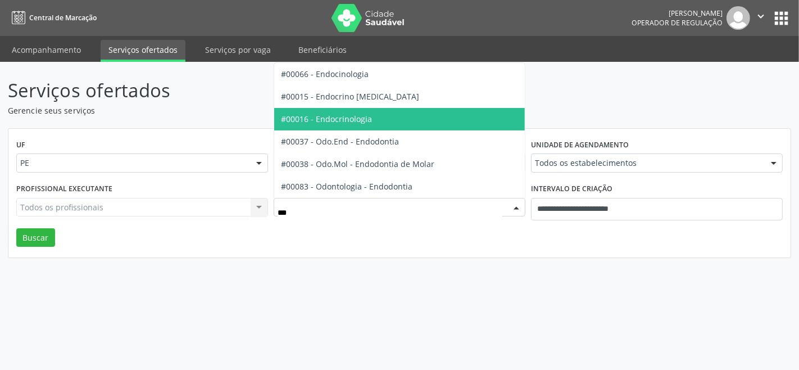
drag, startPoint x: 333, startPoint y: 117, endPoint x: 343, endPoint y: 122, distance: 10.8
click at [334, 118] on span "#00016 - Endocrinologia" at bounding box center [326, 119] width 91 height 11
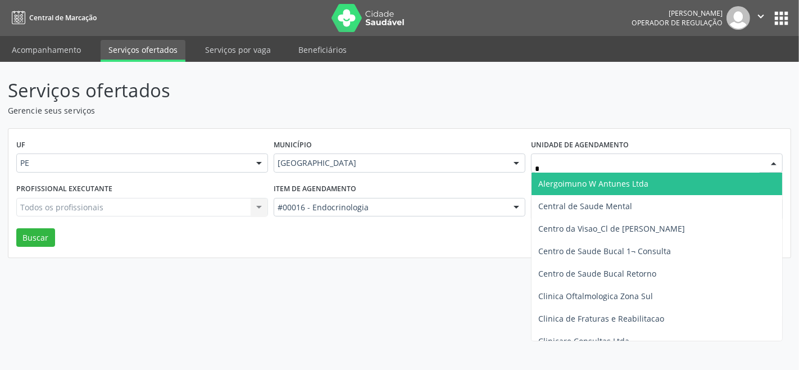
type input "**"
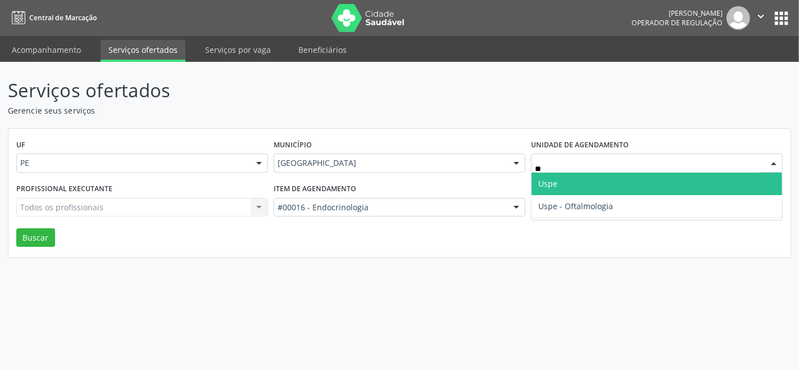
click at [576, 184] on span "Uspe" at bounding box center [657, 184] width 251 height 22
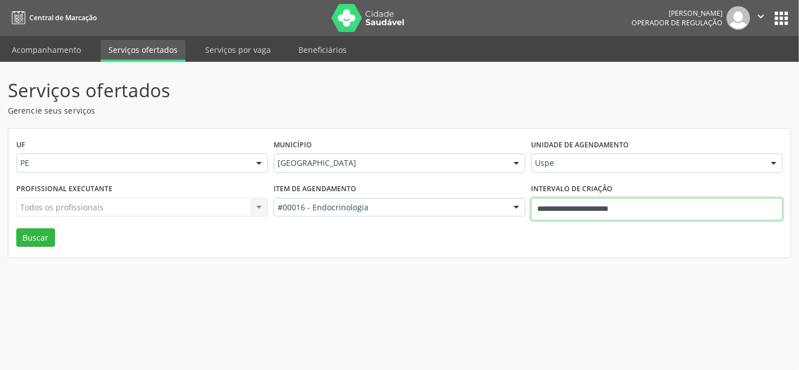
click at [574, 201] on input "**********" at bounding box center [657, 209] width 252 height 22
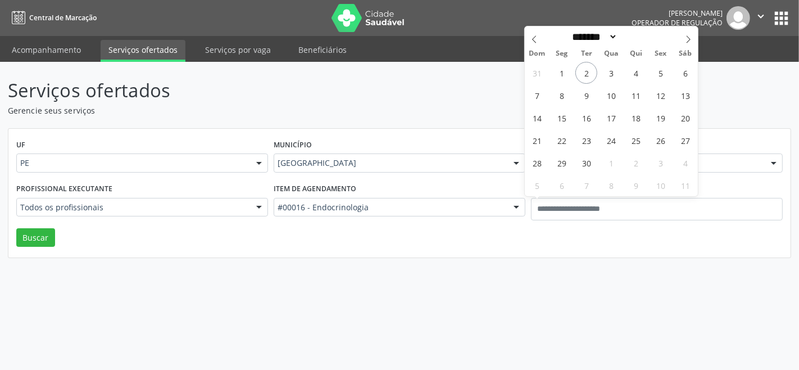
drag, startPoint x: 261, startPoint y: 238, endPoint x: 197, endPoint y: 211, distance: 70.0
click at [260, 237] on div "UF PE PE Nenhum resultado encontrado para: " " Não há nenhuma opção para ser ex…" at bounding box center [399, 193] width 782 height 129
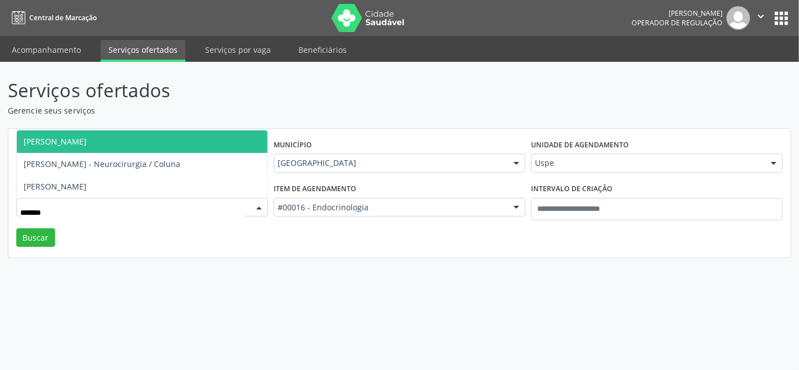
click at [87, 139] on span "[PERSON_NAME]" at bounding box center [55, 141] width 63 height 11
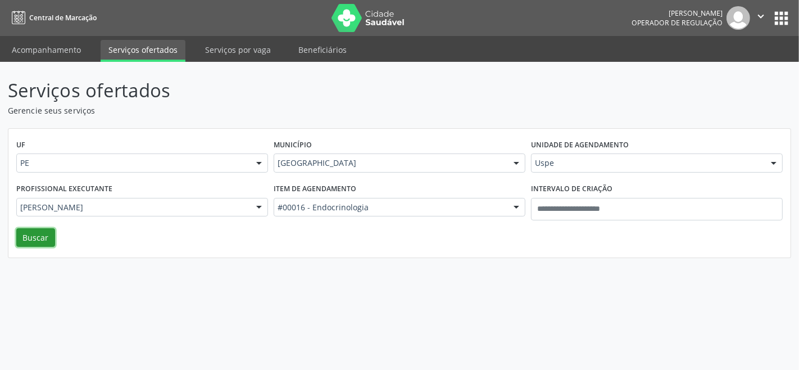
click at [33, 243] on button "Buscar" at bounding box center [35, 237] width 39 height 19
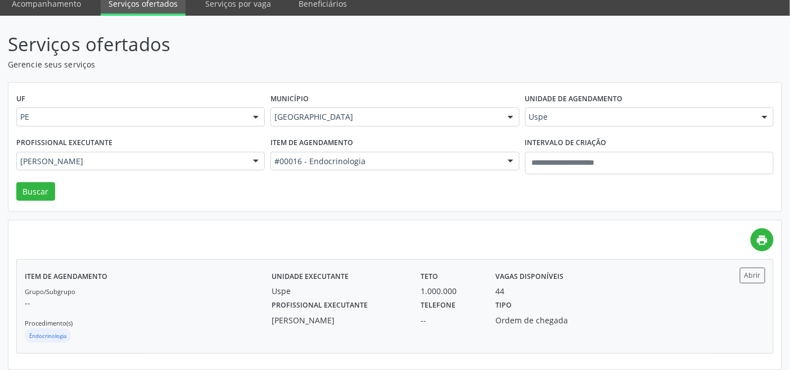
scroll to position [53, 0]
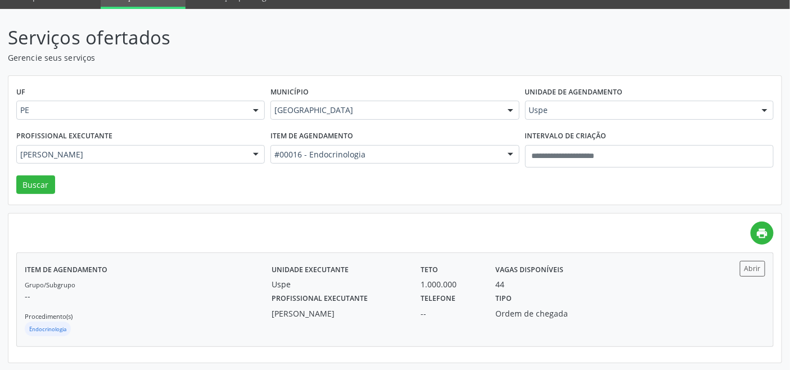
click at [214, 291] on p "--" at bounding box center [148, 296] width 247 height 12
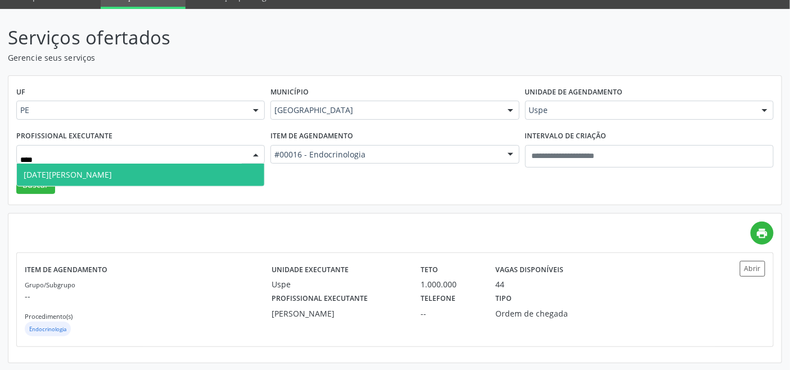
type input "*****"
click at [137, 183] on span "Lucia Helena Correa Lima e Silva" at bounding box center [140, 175] width 247 height 22
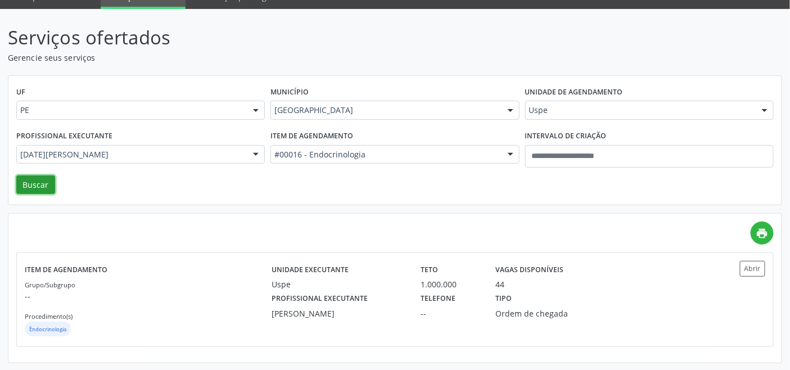
click at [33, 183] on button "Buscar" at bounding box center [35, 184] width 39 height 19
click at [241, 322] on div "Endocrinologia" at bounding box center [148, 330] width 247 height 17
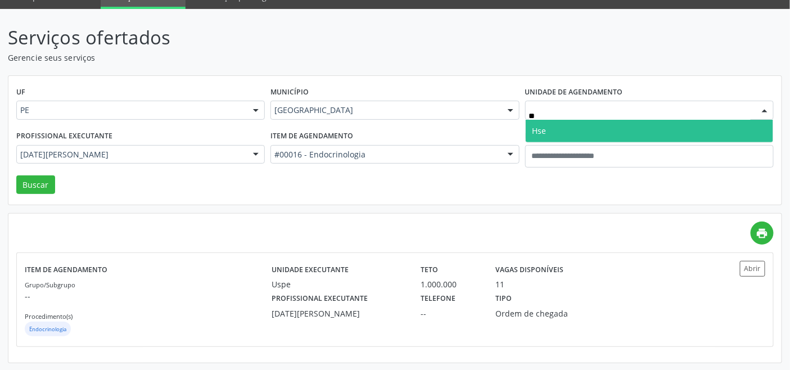
type input "***"
drag, startPoint x: 601, startPoint y: 127, endPoint x: 509, endPoint y: 132, distance: 92.9
click at [600, 128] on span "Hse" at bounding box center [649, 131] width 247 height 22
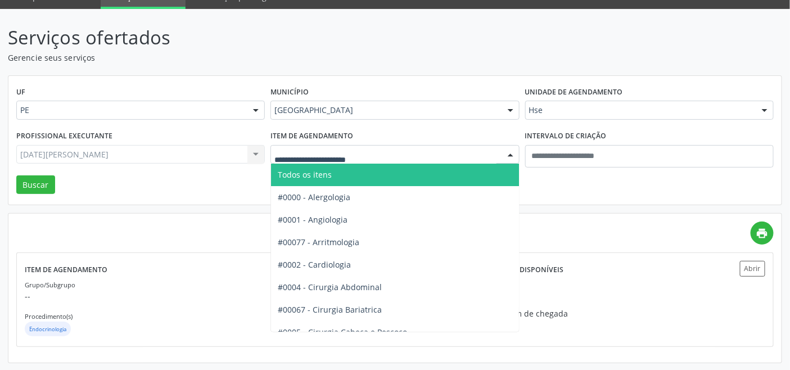
drag, startPoint x: 352, startPoint y: 173, endPoint x: 276, endPoint y: 160, distance: 77.5
click at [351, 172] on span "Todos os itens" at bounding box center [426, 175] width 311 height 22
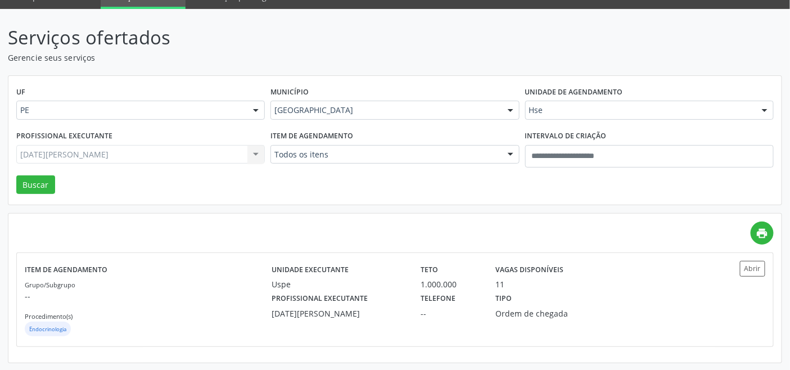
click at [210, 153] on div "Lucia Helena Correa Lima e Silva Todos os profissionais Aderaldo Tadeu de Morai…" at bounding box center [140, 154] width 248 height 19
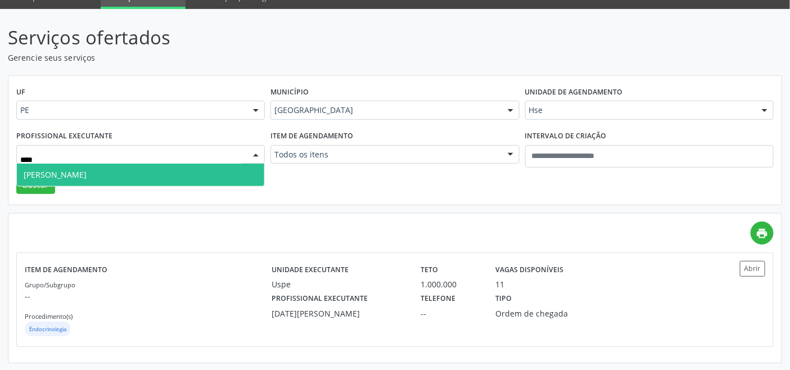
click at [182, 177] on span "Marcos Berenguer Junior" at bounding box center [140, 175] width 247 height 22
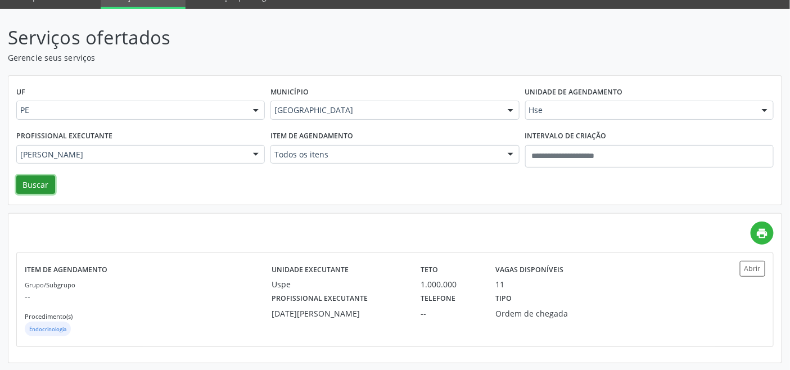
click at [40, 180] on button "Buscar" at bounding box center [35, 184] width 39 height 19
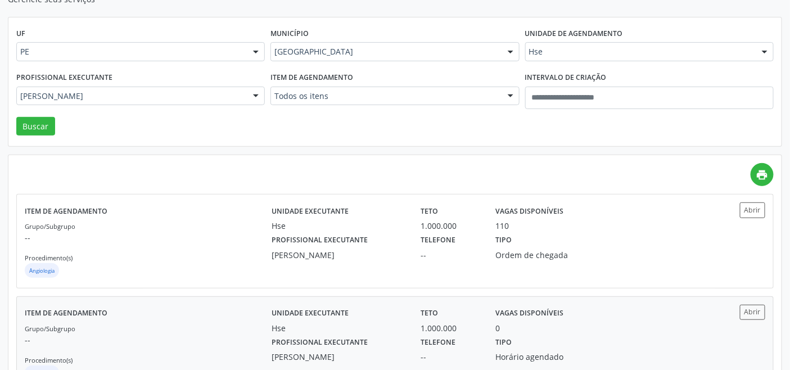
scroll to position [155, 0]
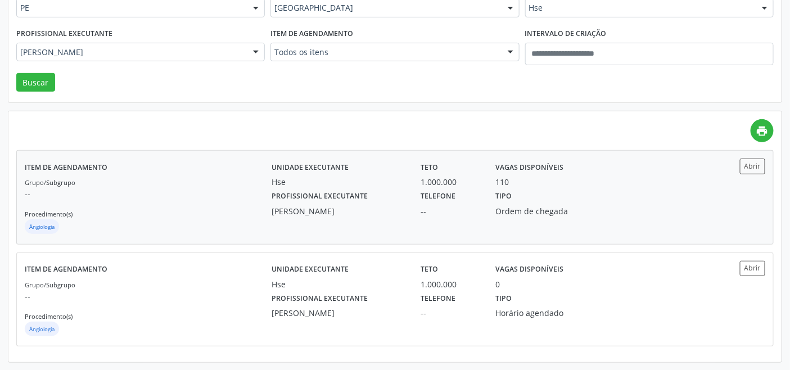
click at [255, 219] on div "Angiologia" at bounding box center [148, 227] width 247 height 17
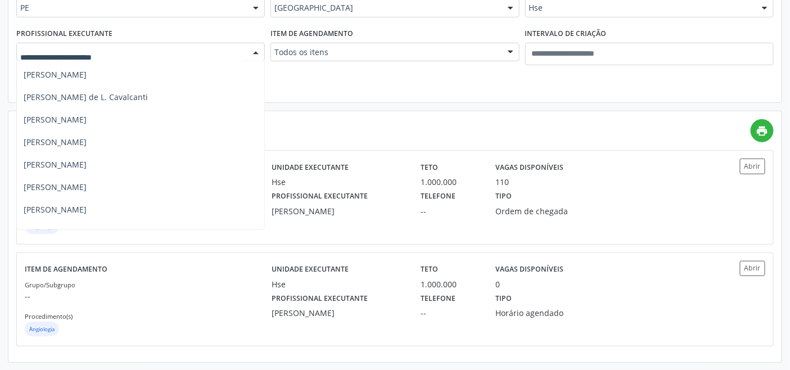
scroll to position [7619, 0]
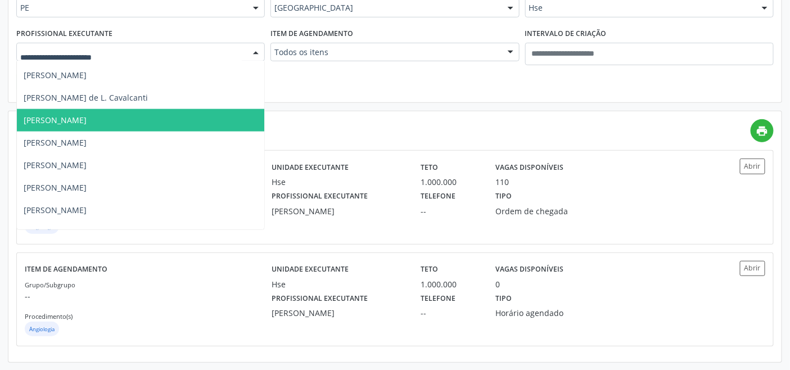
click at [58, 118] on span "Rui Ferreira Tompson Neto" at bounding box center [55, 120] width 63 height 11
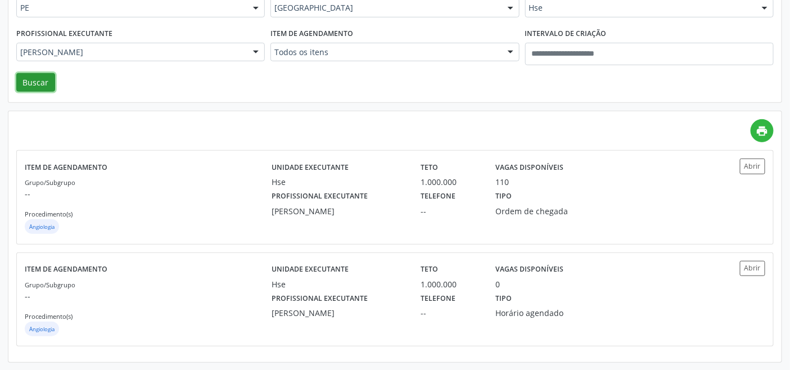
click at [29, 75] on button "Buscar" at bounding box center [35, 82] width 39 height 19
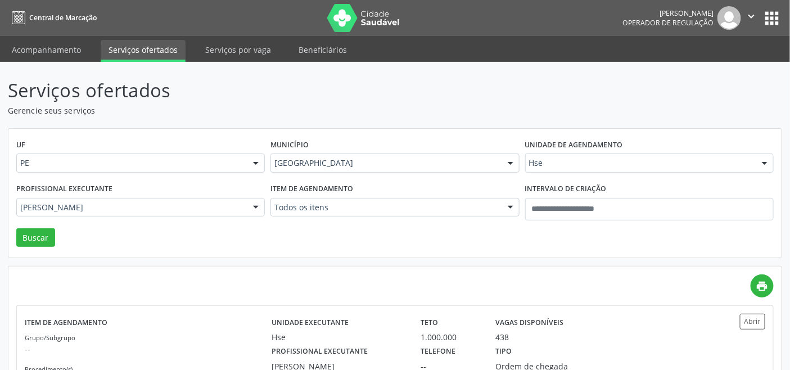
scroll to position [250, 0]
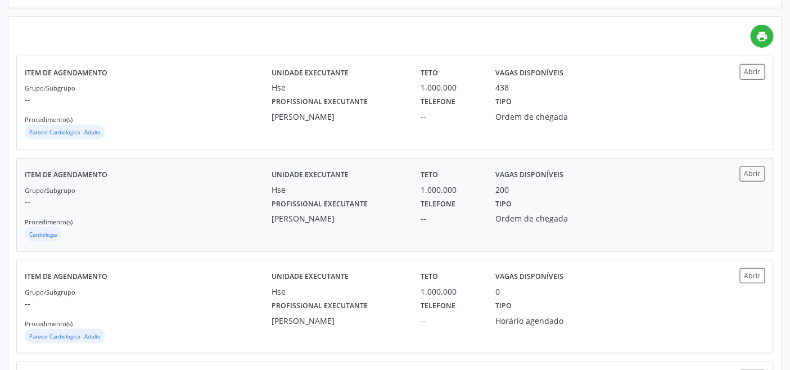
click at [194, 212] on div "Grupo/Subgrupo -- Procedimento(s) Cardiologia" at bounding box center [148, 214] width 247 height 60
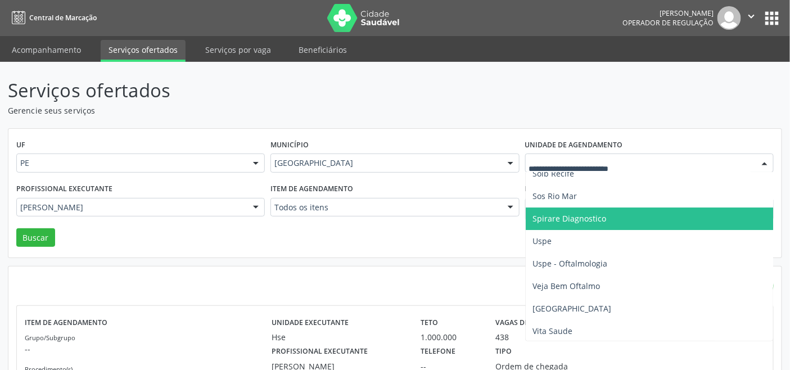
scroll to position [1316, 0]
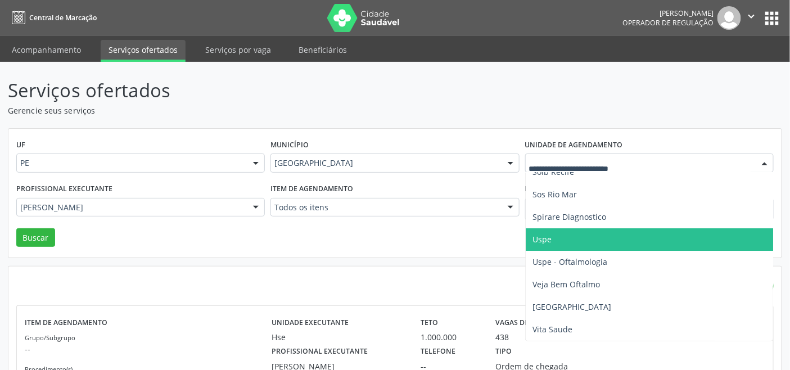
drag, startPoint x: 573, startPoint y: 245, endPoint x: 498, endPoint y: 232, distance: 76.4
click at [573, 245] on span "Uspe" at bounding box center [650, 239] width 248 height 22
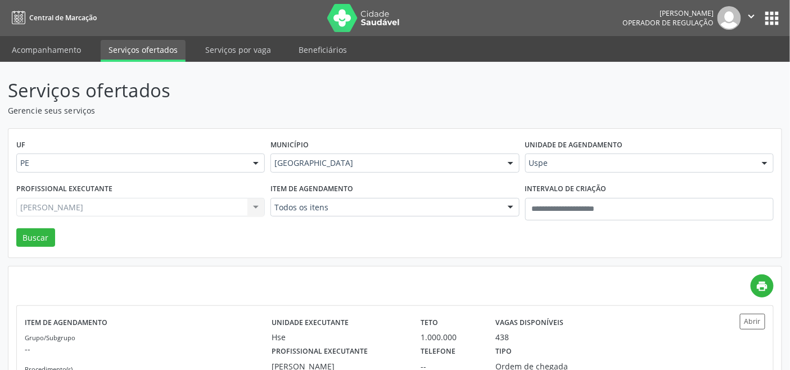
click at [215, 212] on div "Rui Ferreira Tompson Neto Todos os profissionais Adalberto Aguiar Interaminense…" at bounding box center [140, 207] width 248 height 19
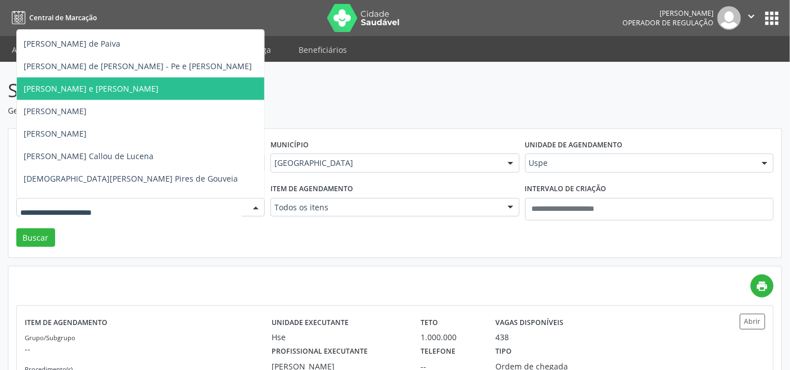
scroll to position [538, 0]
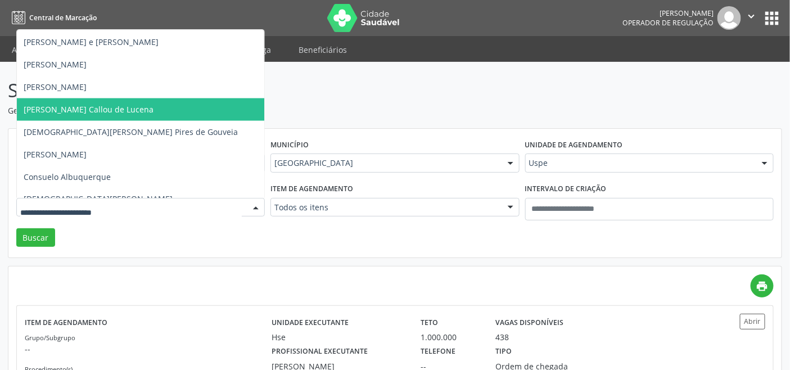
click at [97, 110] on span "Catarina Cavalcanti Callou de Lucena" at bounding box center [89, 109] width 130 height 11
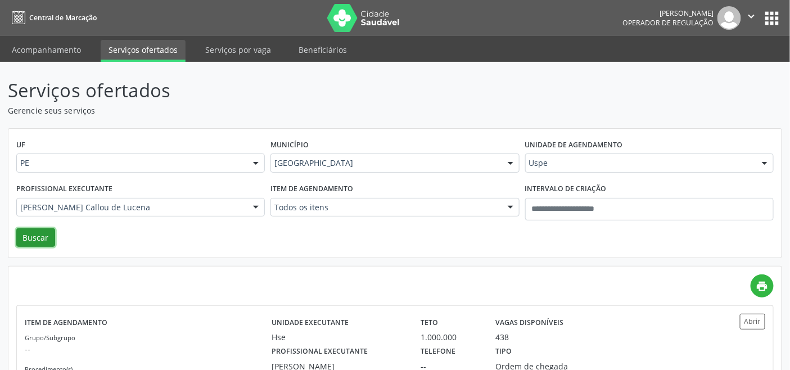
click at [42, 235] on button "Buscar" at bounding box center [35, 237] width 39 height 19
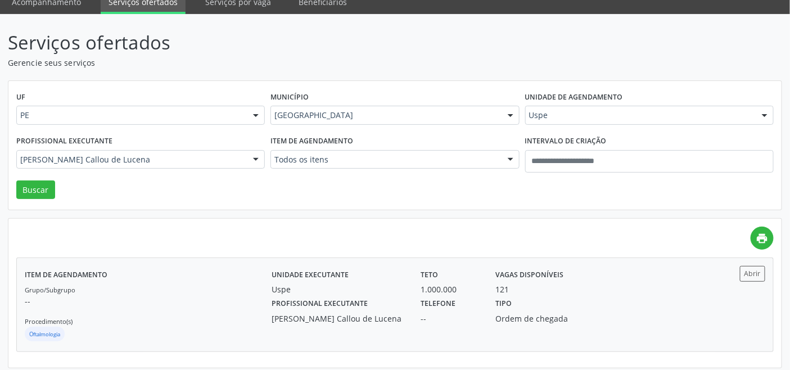
scroll to position [53, 0]
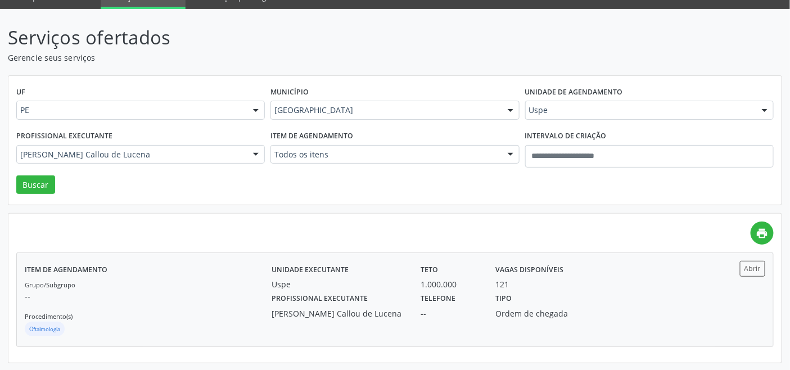
click at [233, 283] on div "Grupo/Subgrupo -- Procedimento(s) Oftalmologia" at bounding box center [148, 308] width 247 height 60
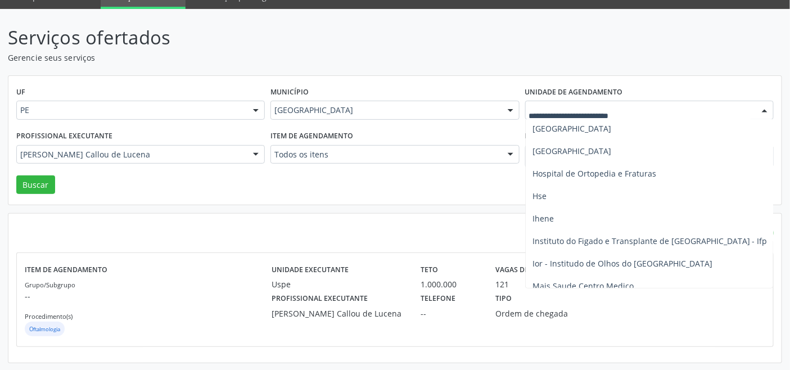
scroll to position [816, 0]
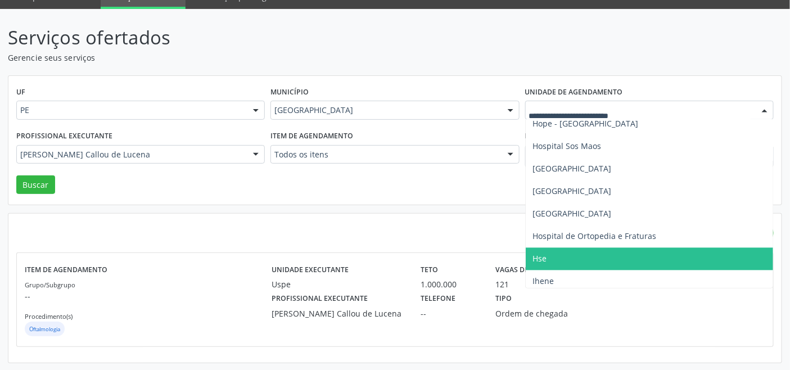
click at [556, 257] on span "Hse" at bounding box center [650, 259] width 248 height 22
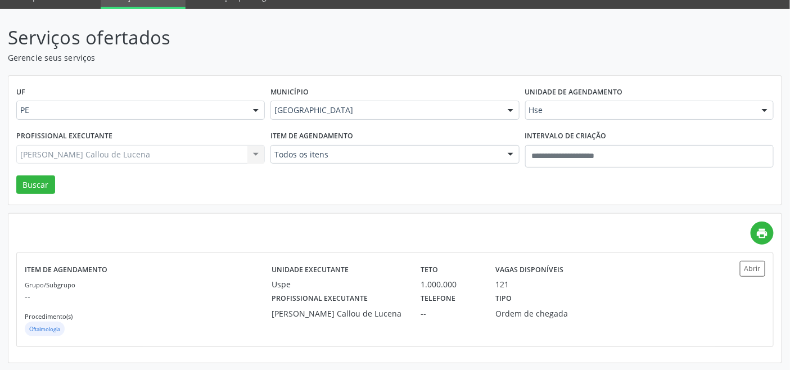
click at [173, 157] on div "Catarina Cavalcanti Callou de Lucena Todos os profissionais Aderaldo Tadeu de M…" at bounding box center [140, 154] width 248 height 19
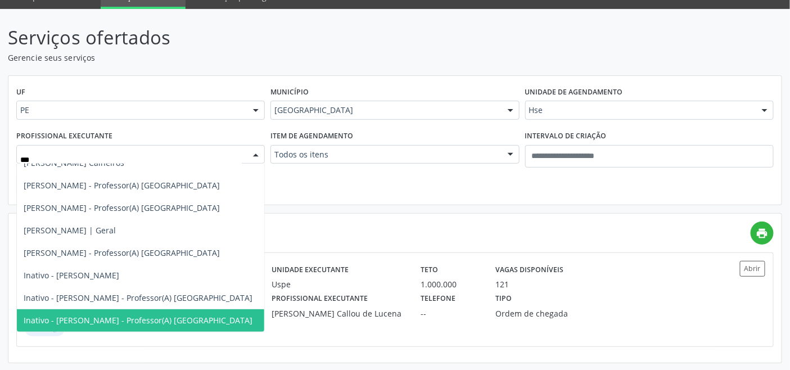
type input "****"
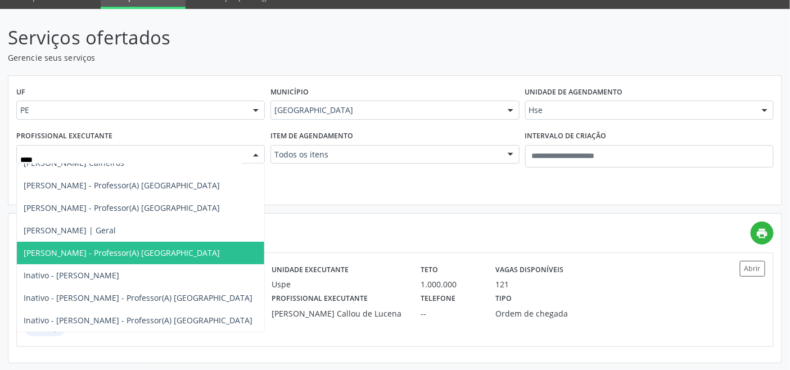
click at [175, 245] on span "Danilo Moura - Professor(A) Nassau" at bounding box center [140, 253] width 247 height 22
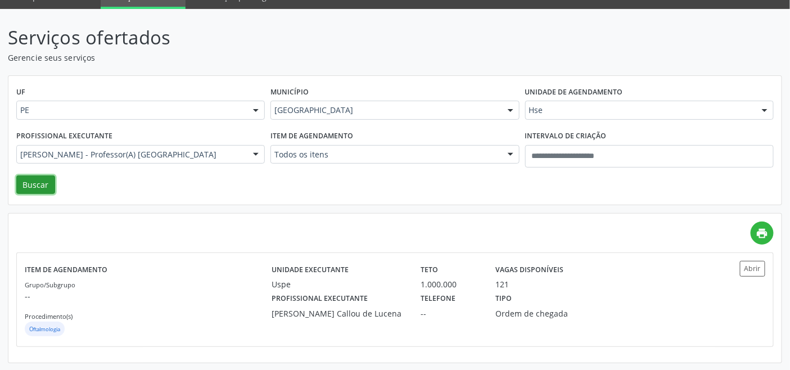
click at [31, 178] on button "Buscar" at bounding box center [35, 184] width 39 height 19
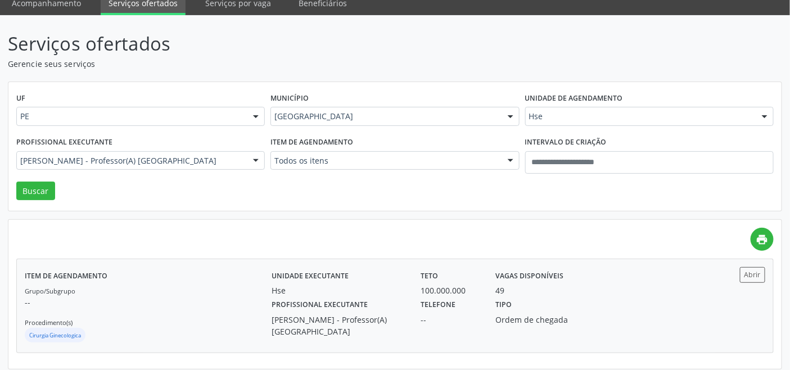
scroll to position [53, 0]
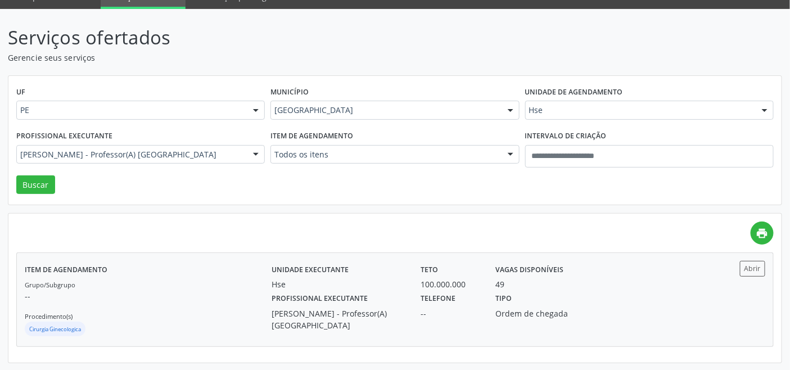
click at [183, 288] on div "Grupo/Subgrupo -- Procedimento(s) Cirurgia Ginecologica" at bounding box center [148, 308] width 247 height 60
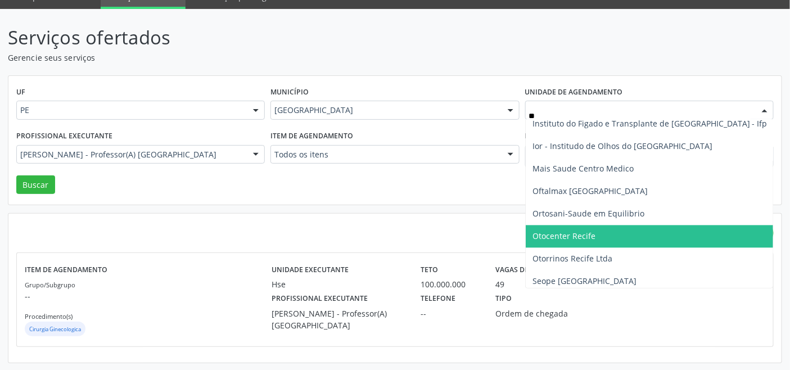
scroll to position [0, 0]
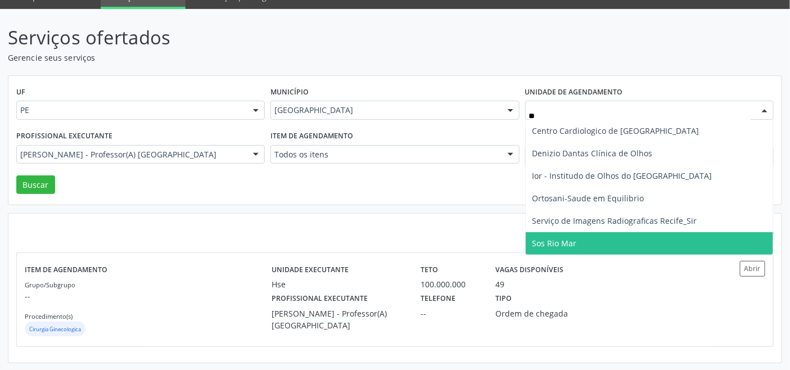
type input "***"
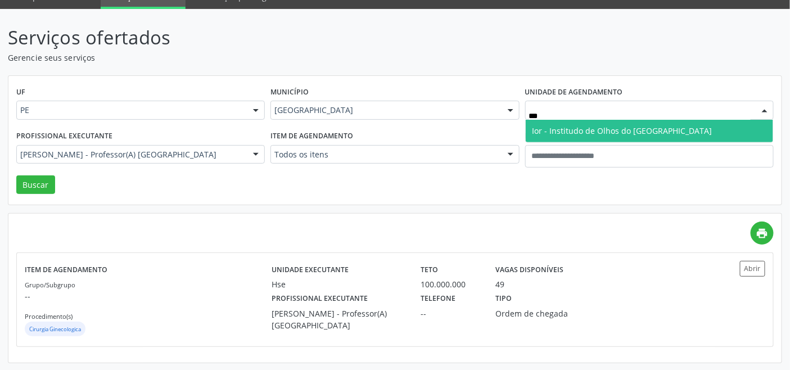
click at [556, 128] on span "Ior - Institudo de Olhos do [GEOGRAPHIC_DATA]" at bounding box center [622, 130] width 180 height 11
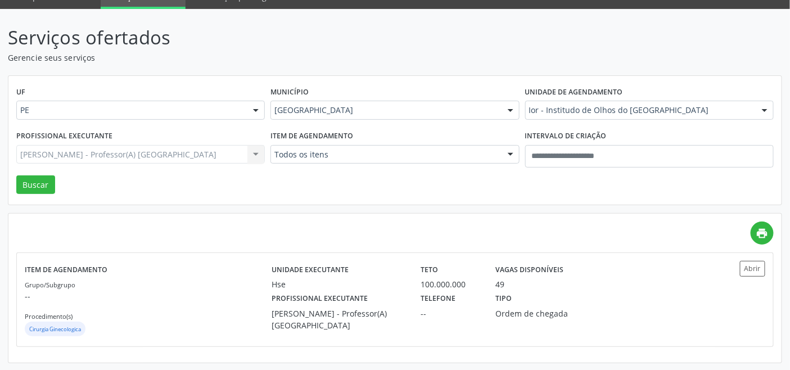
click at [178, 152] on div "Danilo Moura - Professor(A) Nassau Todos os profissionais Adalberto Aguiar Inte…" at bounding box center [140, 154] width 248 height 19
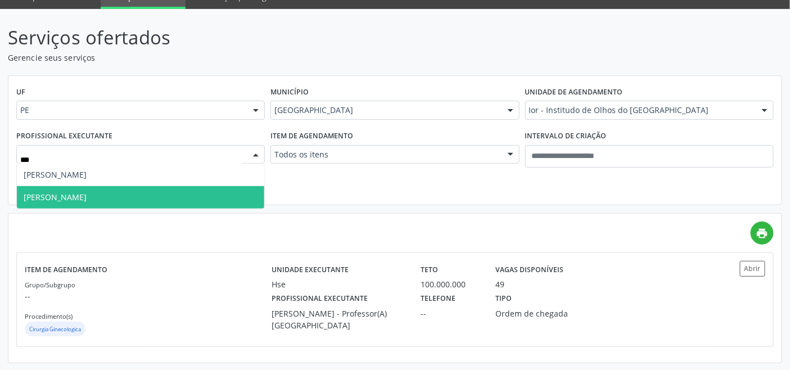
type input "****"
drag, startPoint x: 129, startPoint y: 197, endPoint x: 80, endPoint y: 189, distance: 49.5
click at [129, 196] on span "Simone Trigueiro" at bounding box center [140, 197] width 247 height 22
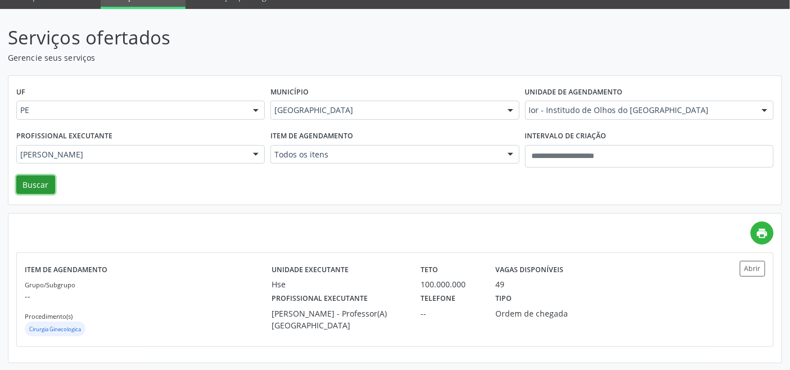
click at [36, 178] on button "Buscar" at bounding box center [35, 184] width 39 height 19
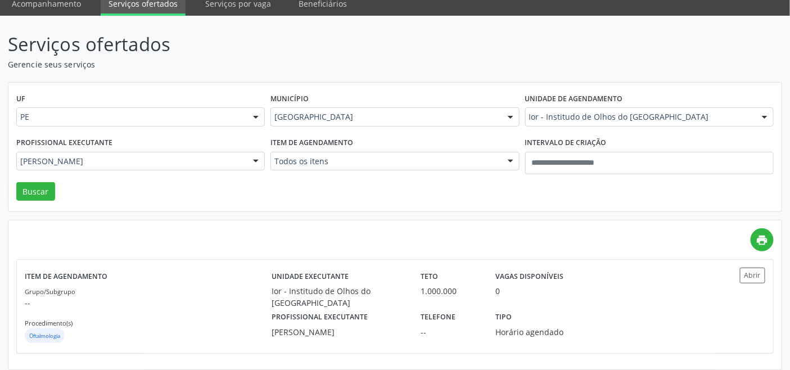
scroll to position [53, 0]
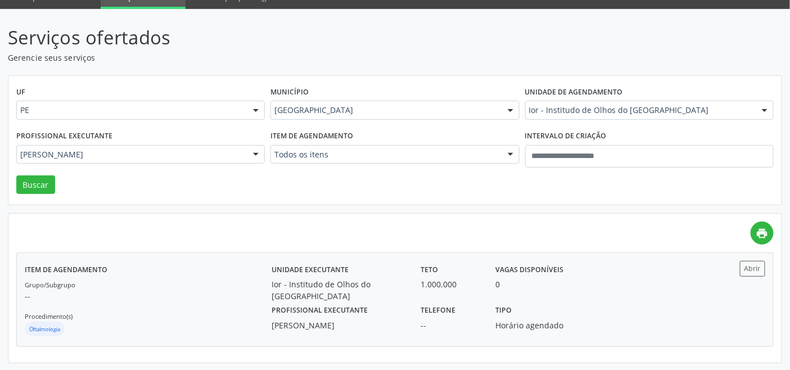
click at [225, 271] on div "Item de agendamento Grupo/Subgrupo -- Procedimento(s) Oftalmologia" at bounding box center [148, 299] width 247 height 77
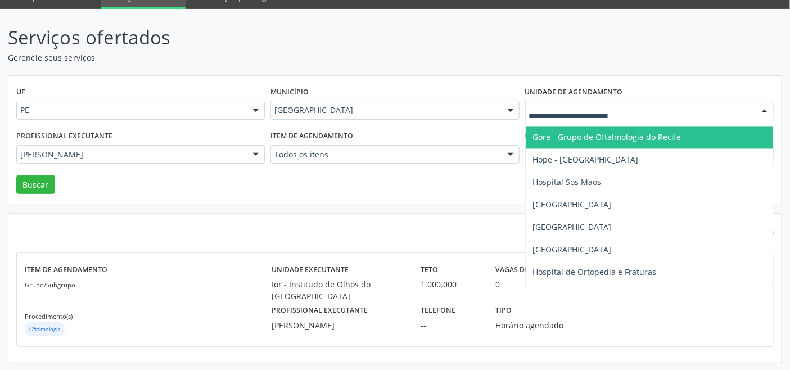
scroll to position [812, 0]
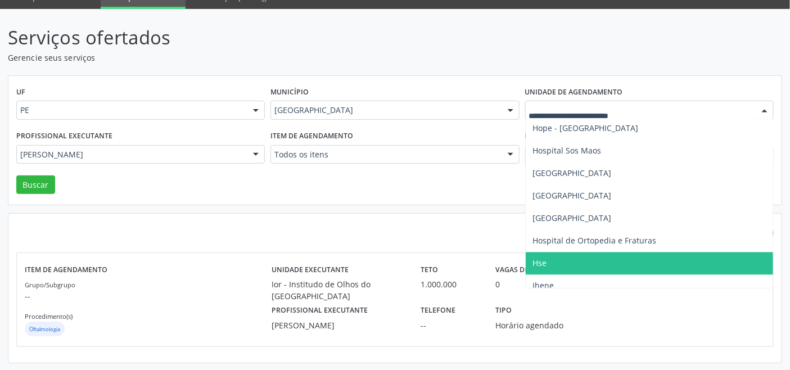
click at [572, 256] on span "Hse" at bounding box center [650, 263] width 248 height 22
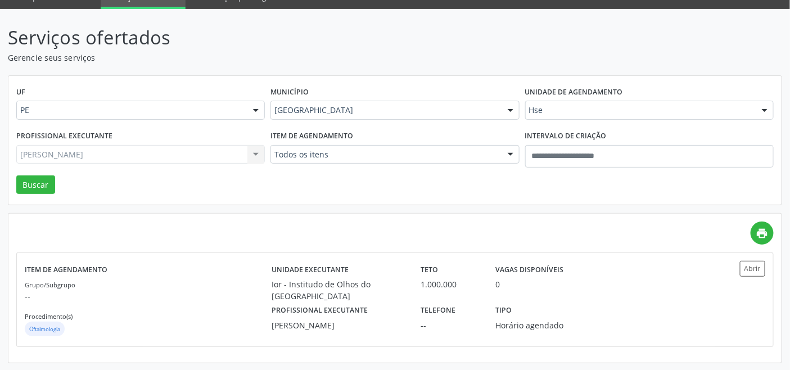
click at [223, 152] on div "Simone Trigueiro Todos os profissionais Adriana Maia Valenca Adriana Morgon Art…" at bounding box center [140, 154] width 248 height 19
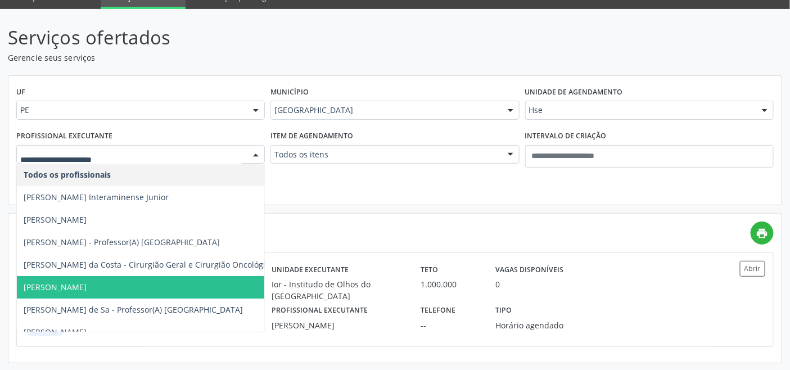
click at [171, 284] on span "Alberto Barros Araujo" at bounding box center [206, 287] width 378 height 22
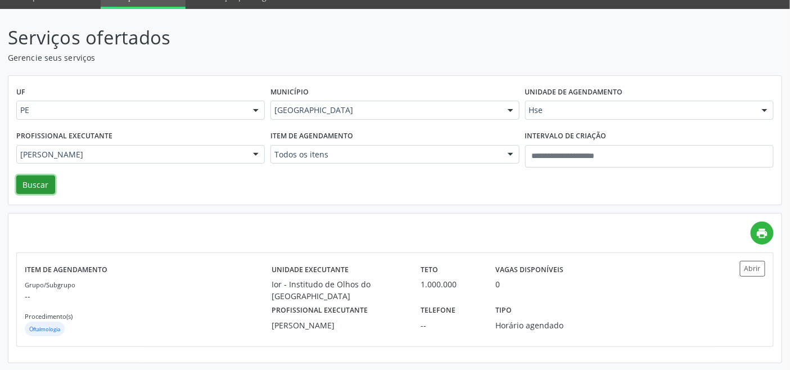
click at [33, 186] on button "Buscar" at bounding box center [35, 184] width 39 height 19
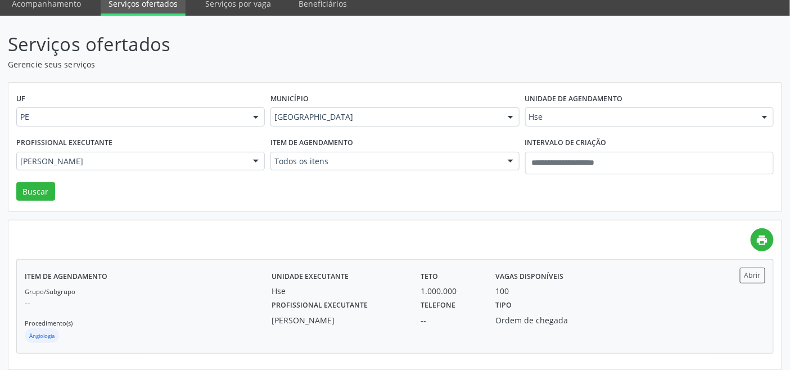
scroll to position [53, 0]
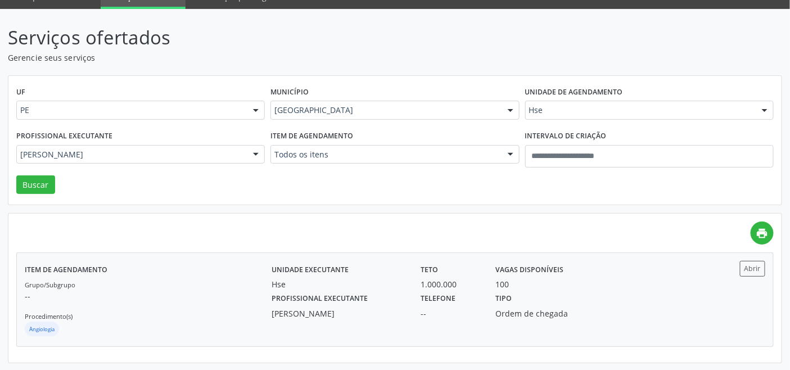
click at [196, 318] on div "Grupo/Subgrupo -- Procedimento(s) Angiologia" at bounding box center [148, 308] width 247 height 60
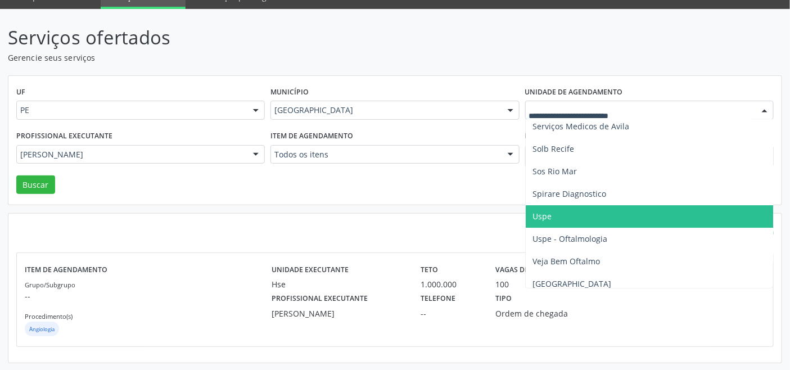
scroll to position [1316, 0]
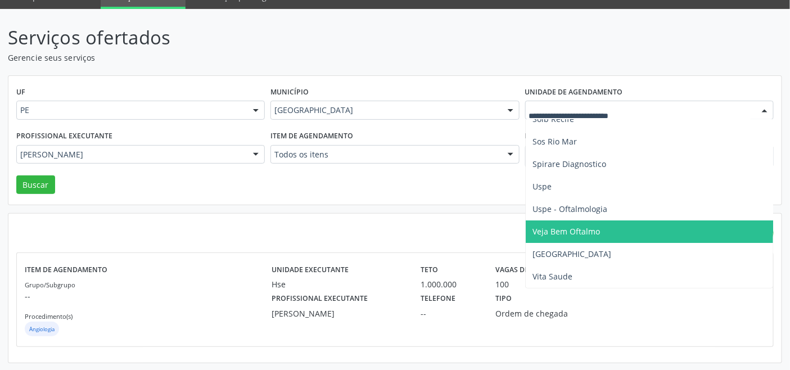
click at [591, 226] on span "Veja Bem Oftalmo" at bounding box center [565, 231] width 67 height 11
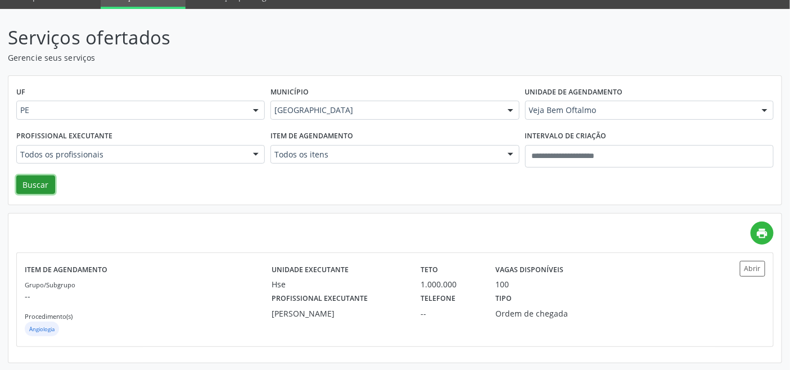
click at [30, 188] on button "Buscar" at bounding box center [35, 184] width 39 height 19
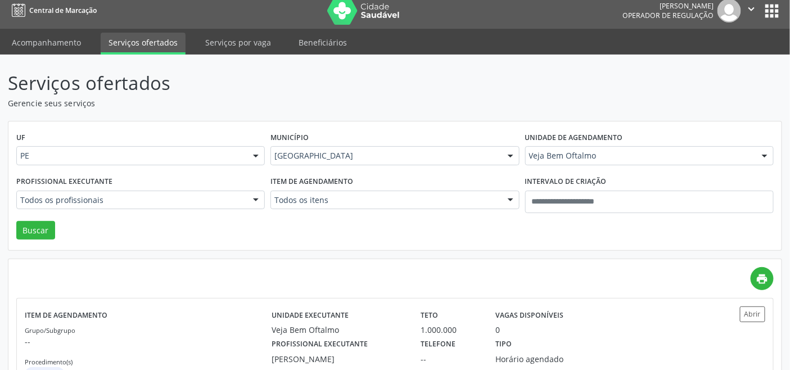
scroll to position [0, 0]
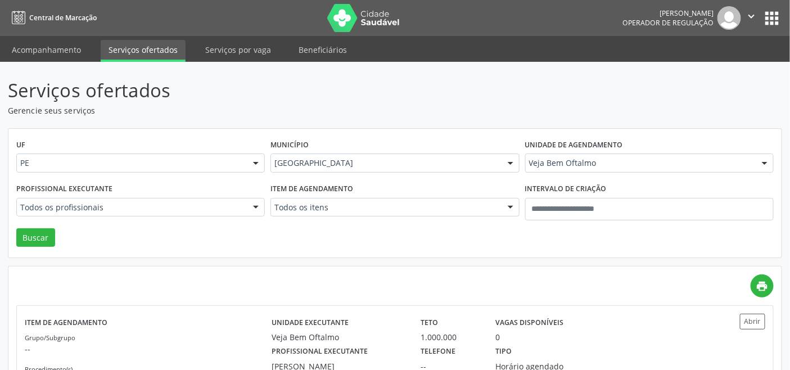
click at [387, 156] on div "Recife" at bounding box center [394, 162] width 248 height 19
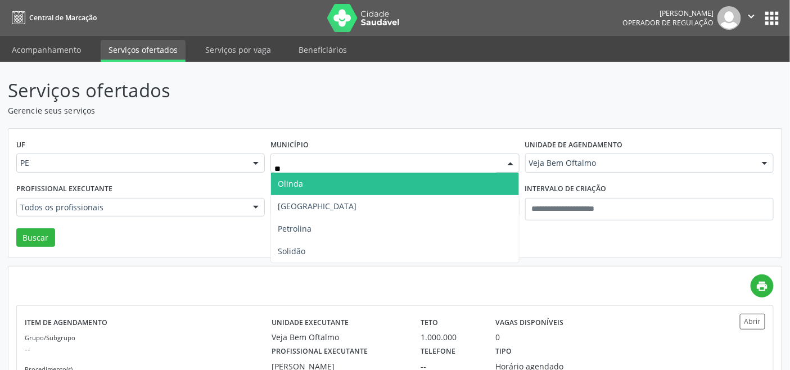
type input "***"
click at [346, 179] on span "Olinda" at bounding box center [394, 184] width 247 height 22
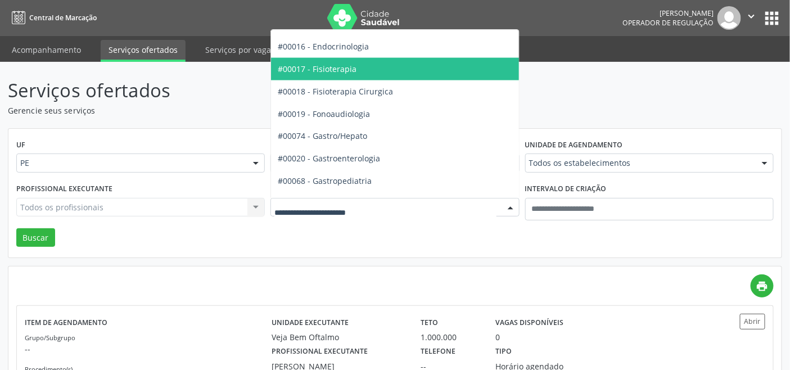
scroll to position [624, 0]
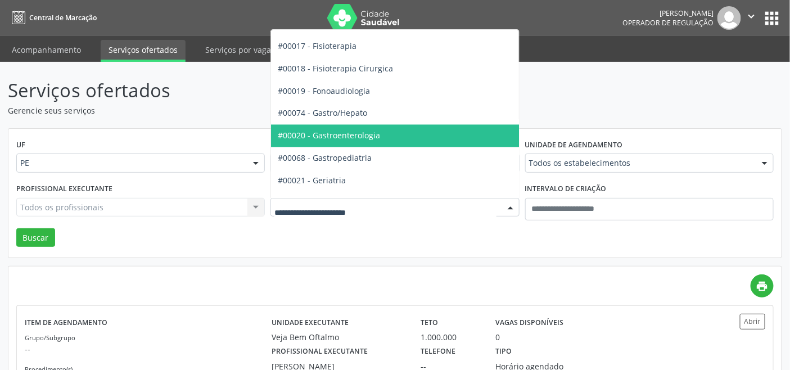
click at [352, 137] on span "#00020 - Gastroenterologia" at bounding box center [329, 135] width 102 height 11
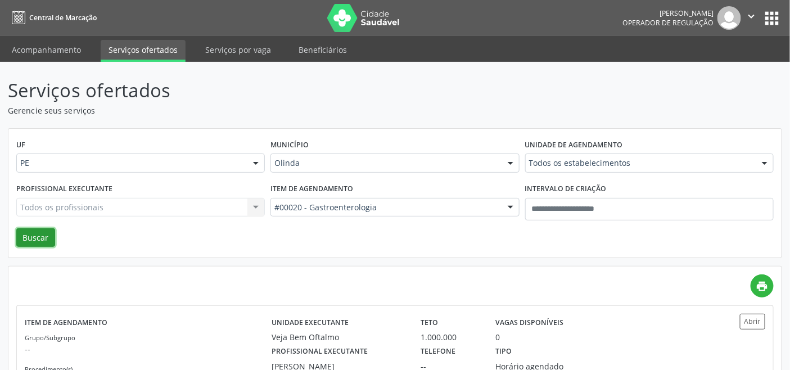
click at [31, 239] on button "Buscar" at bounding box center [35, 237] width 39 height 19
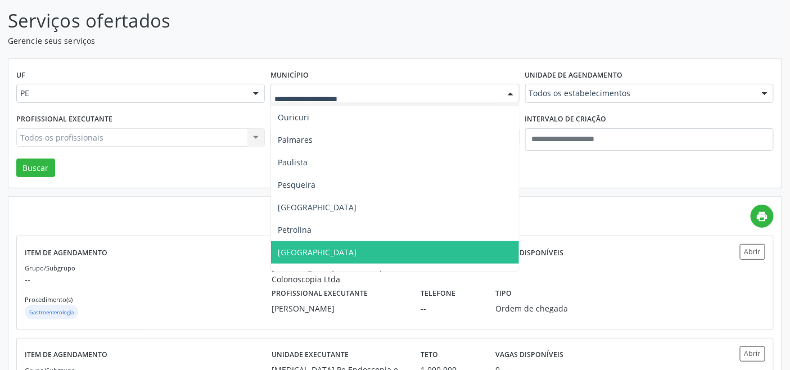
scroll to position [374, 0]
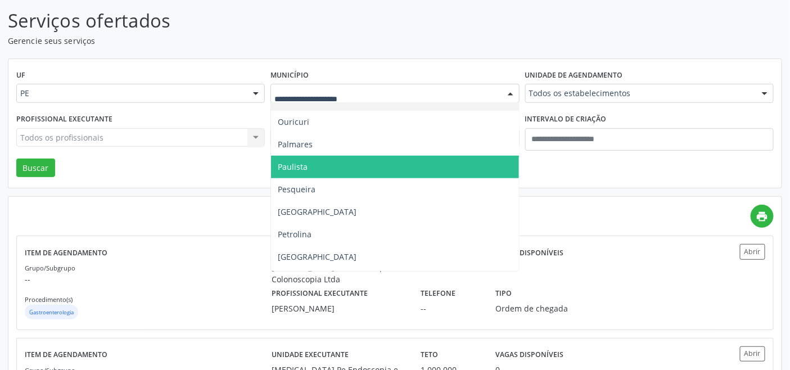
click at [309, 165] on span "Paulista" at bounding box center [394, 167] width 247 height 22
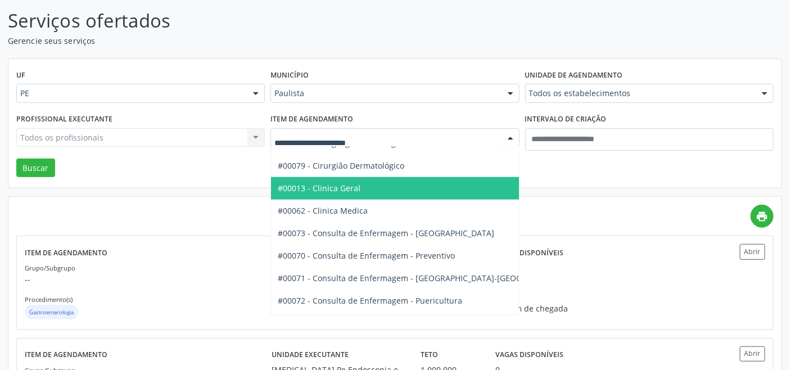
click at [333, 187] on span "#00013 - Clinica Geral" at bounding box center [319, 188] width 83 height 11
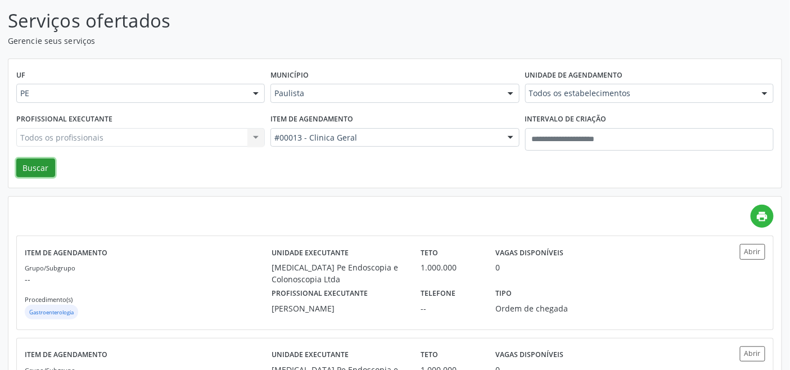
click at [36, 167] on button "Buscar" at bounding box center [35, 168] width 39 height 19
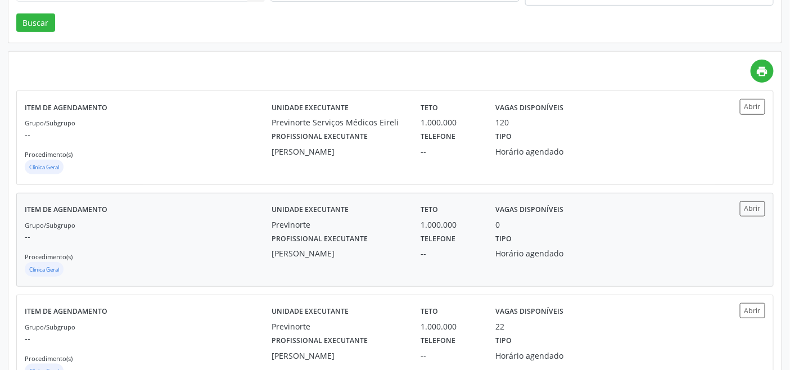
scroll to position [257, 0]
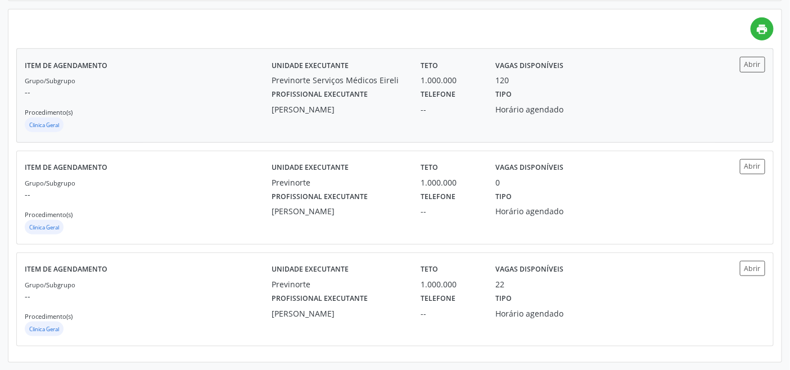
click at [194, 96] on p "--" at bounding box center [148, 92] width 247 height 12
click at [225, 309] on div "Grupo/Subgrupo -- Procedimento(s) Clinica Geral" at bounding box center [148, 308] width 247 height 60
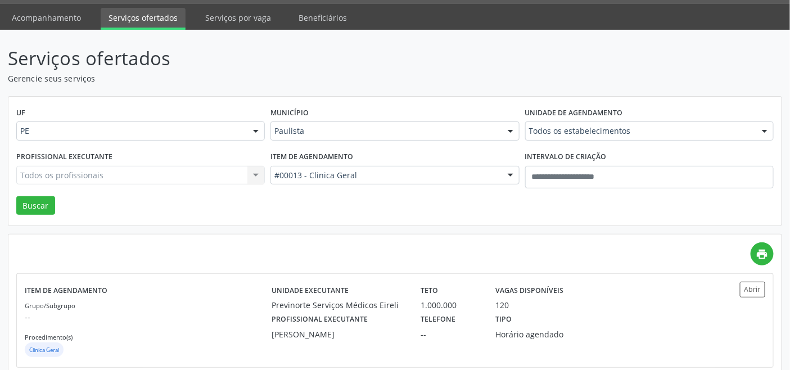
scroll to position [7, 0]
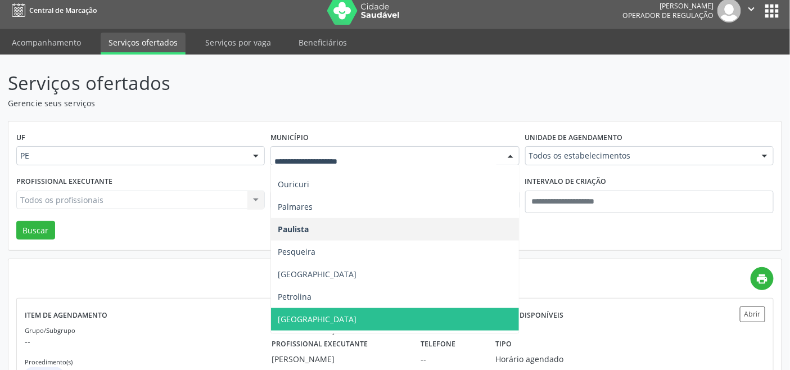
click at [333, 310] on span "Recife" at bounding box center [394, 319] width 247 height 22
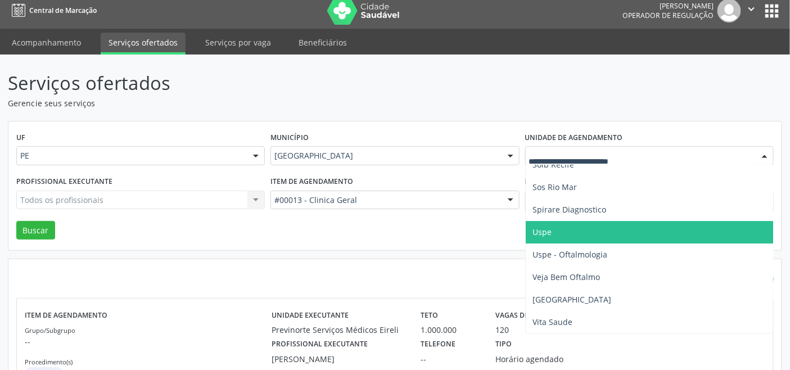
click at [582, 233] on span "Uspe" at bounding box center [650, 232] width 248 height 22
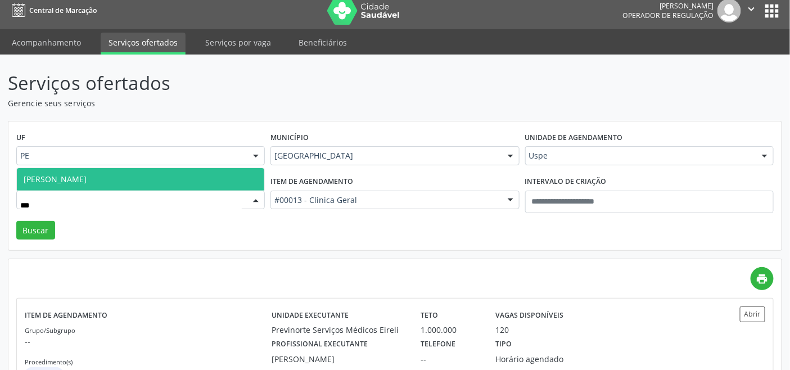
type input "****"
click at [141, 171] on span "Petrus Rodrigo Antonino de Souza" at bounding box center [140, 179] width 247 height 22
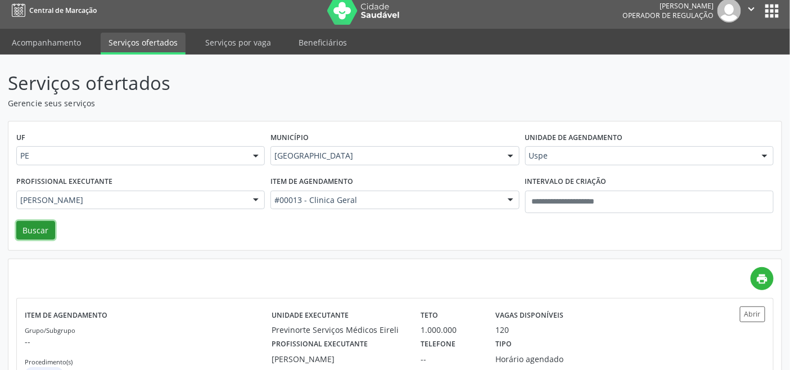
click at [26, 234] on button "Buscar" at bounding box center [35, 230] width 39 height 19
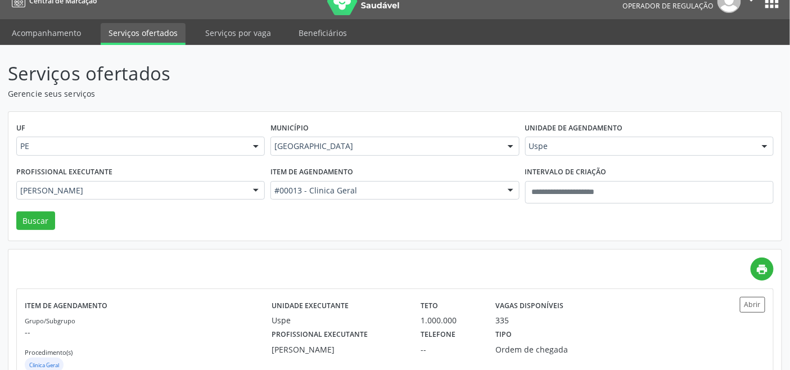
scroll to position [53, 0]
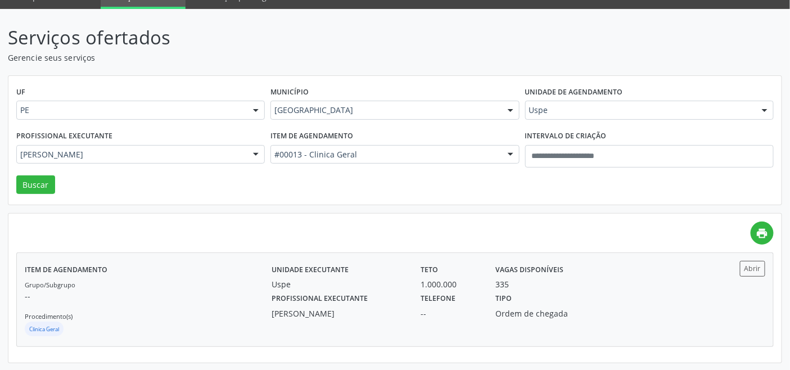
click at [106, 284] on div "Grupo/Subgrupo -- Procedimento(s) Clinica Geral" at bounding box center [148, 308] width 247 height 60
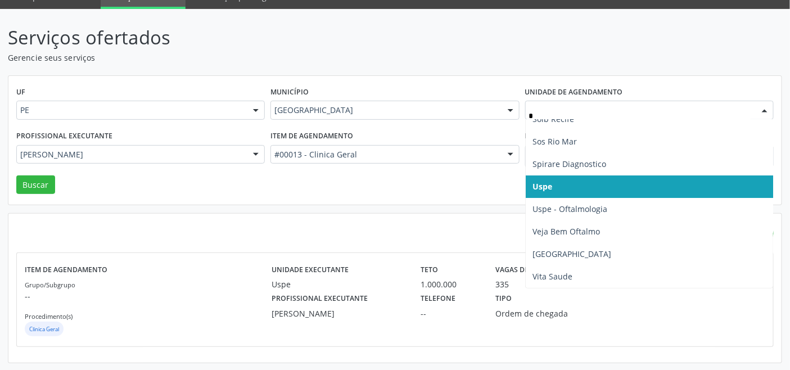
scroll to position [799, 0]
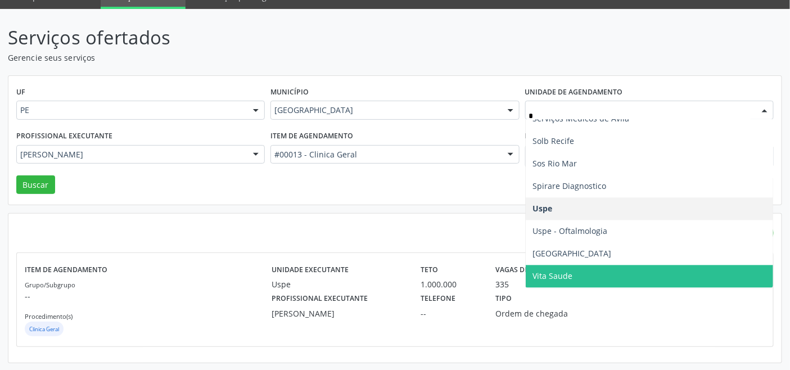
type input "**"
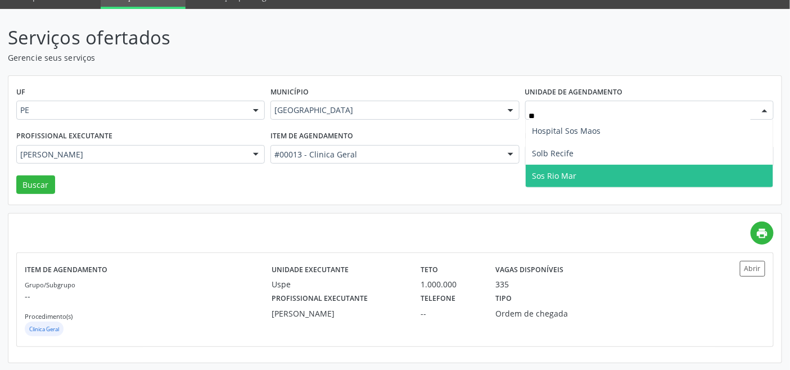
click at [553, 176] on span "Sos Rio Mar" at bounding box center [554, 175] width 44 height 11
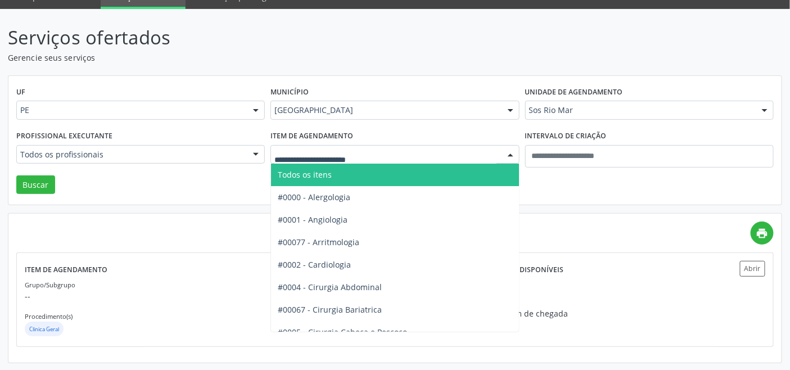
click at [334, 175] on span "Todos os itens" at bounding box center [426, 175] width 311 height 22
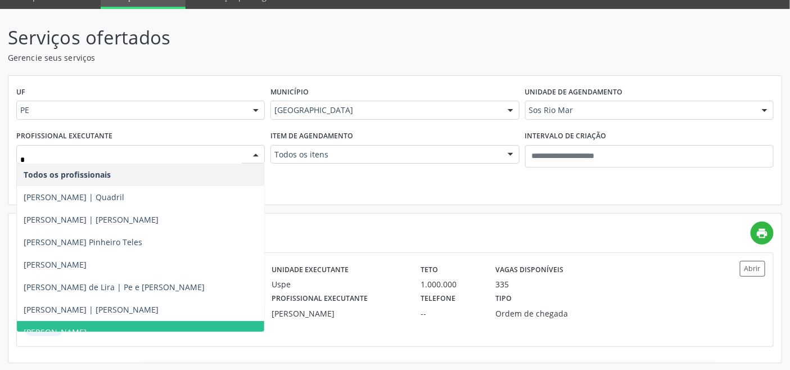
type input "**"
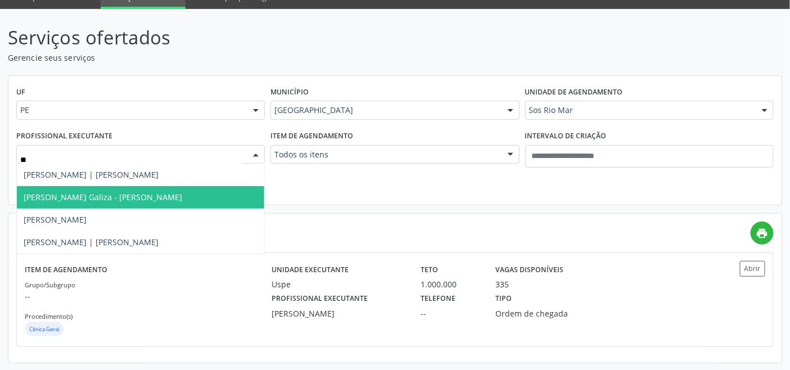
click at [99, 202] on span "Italo Jose Fernandes Galiza - Joelho" at bounding box center [140, 197] width 247 height 22
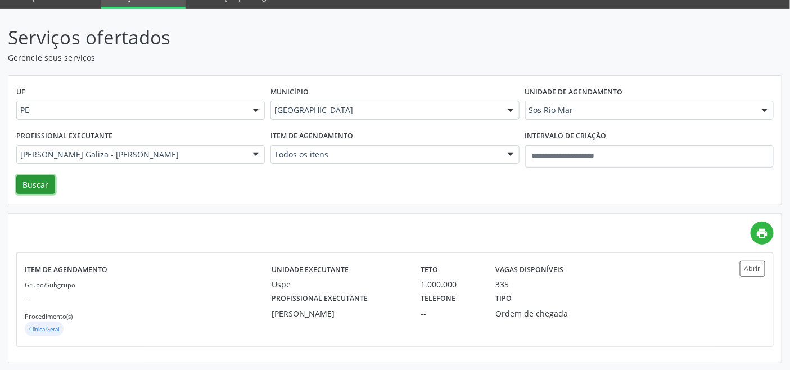
click at [37, 183] on button "Buscar" at bounding box center [35, 184] width 39 height 19
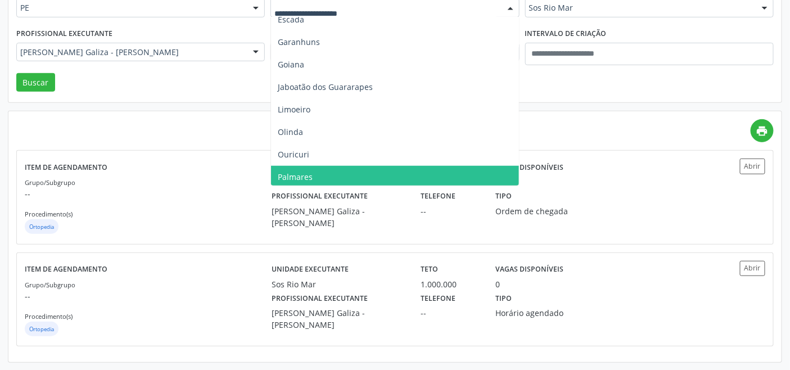
scroll to position [187, 0]
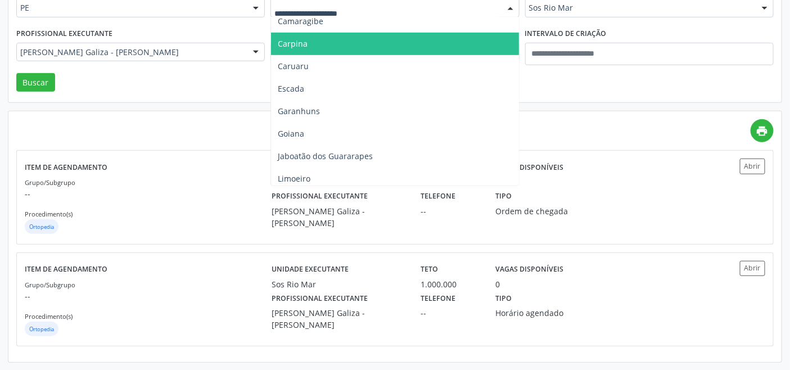
click at [322, 40] on span "Carpina" at bounding box center [394, 44] width 247 height 22
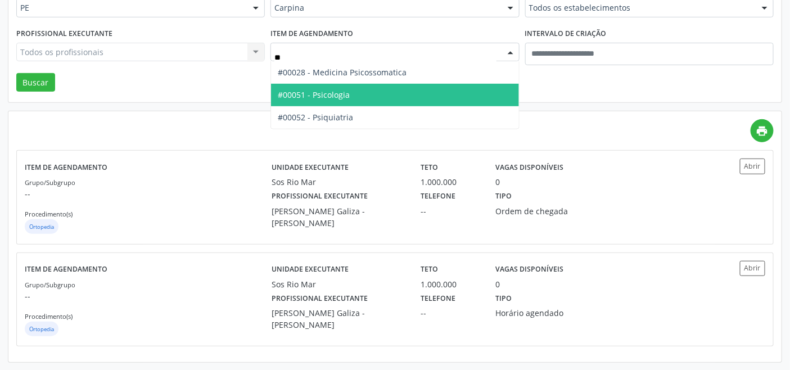
drag, startPoint x: 364, startPoint y: 93, endPoint x: 347, endPoint y: 93, distance: 16.3
click at [364, 94] on span "#00051 - Psicologia" at bounding box center [394, 95] width 247 height 22
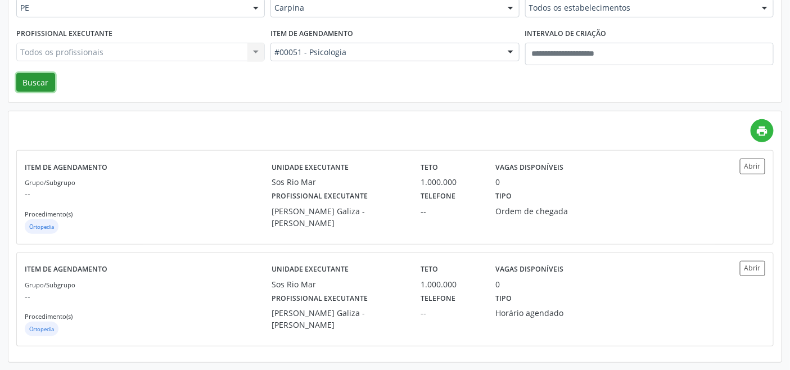
click at [52, 86] on button "Buscar" at bounding box center [35, 82] width 39 height 19
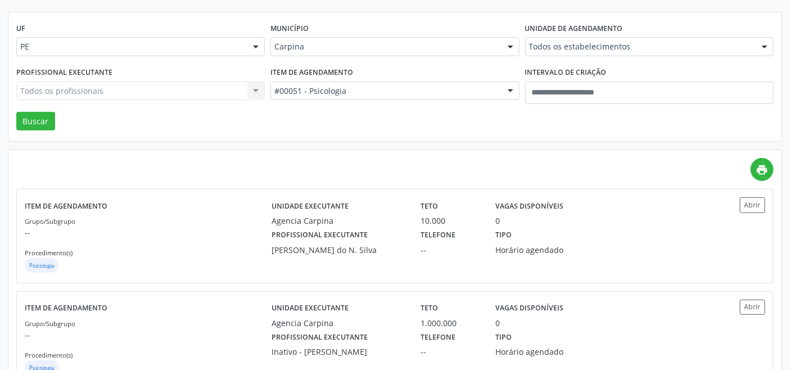
scroll to position [155, 0]
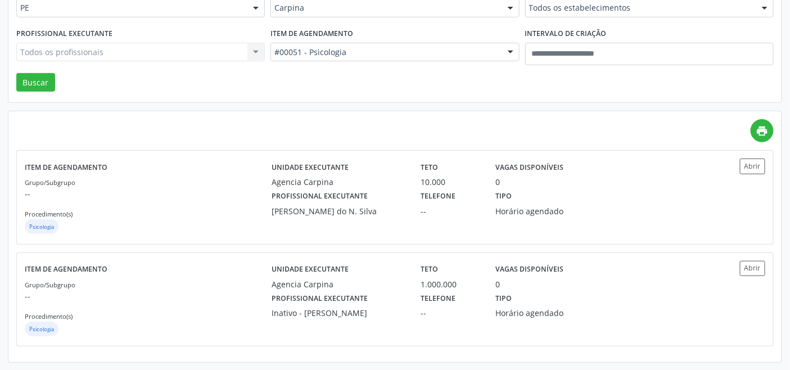
drag, startPoint x: 365, startPoint y: 46, endPoint x: 364, endPoint y: 63, distance: 16.9
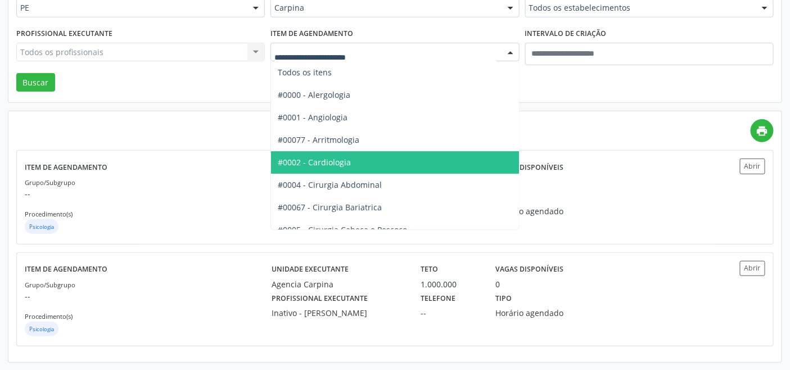
drag, startPoint x: 347, startPoint y: 157, endPoint x: 329, endPoint y: 156, distance: 18.6
click at [345, 157] on span "#0002 - Cardiologia" at bounding box center [314, 162] width 73 height 11
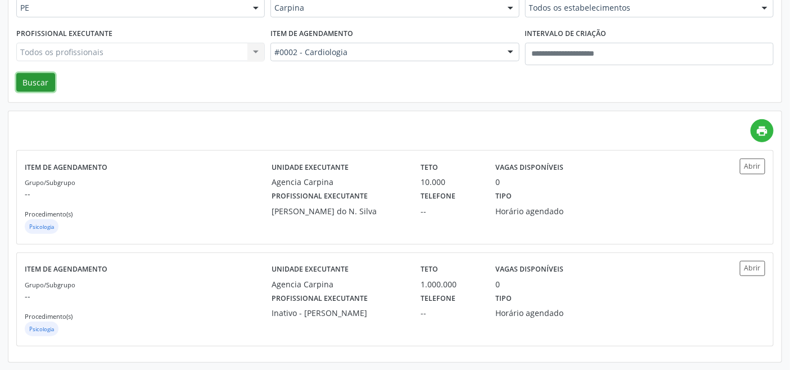
click at [37, 76] on button "Buscar" at bounding box center [35, 82] width 39 height 19
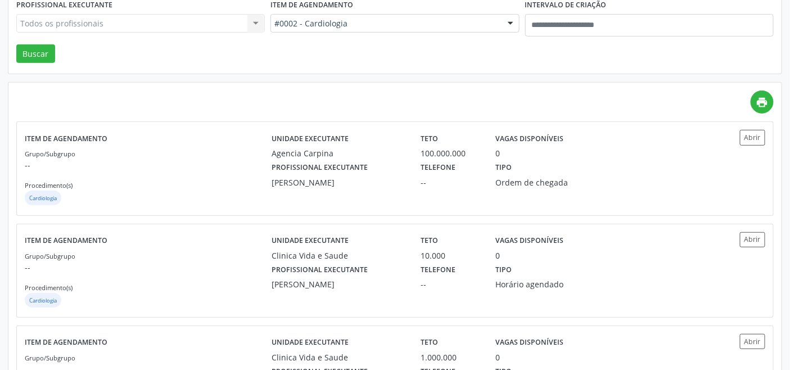
scroll to position [312, 0]
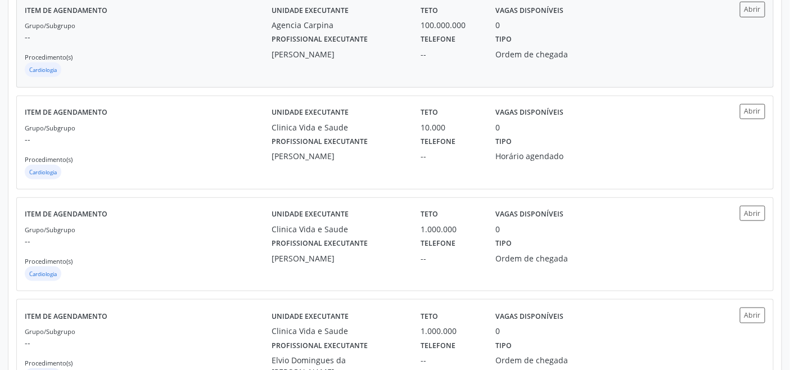
click at [212, 68] on div "Cardiologia" at bounding box center [148, 70] width 247 height 17
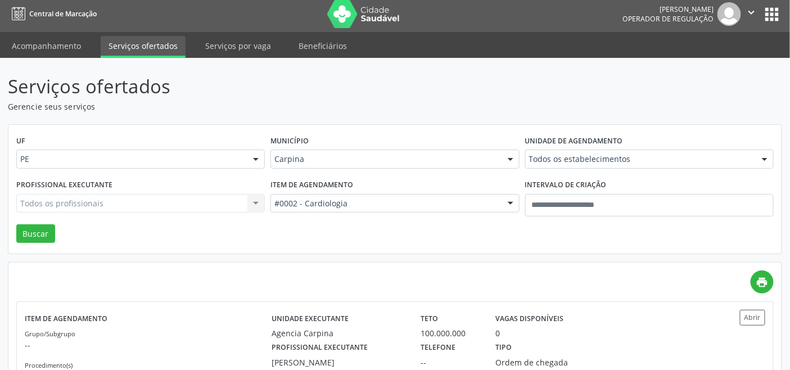
scroll to position [0, 0]
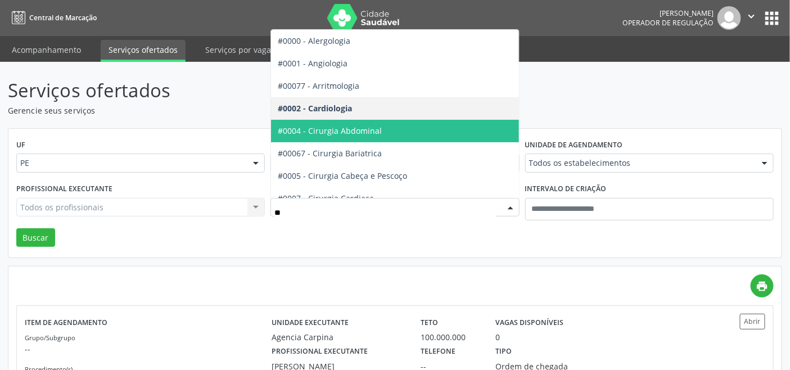
type input "***"
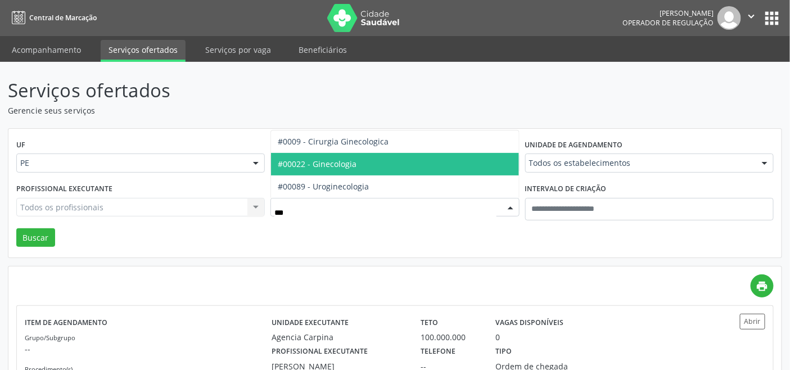
click at [347, 167] on span "#00022 - Ginecologia" at bounding box center [317, 164] width 79 height 11
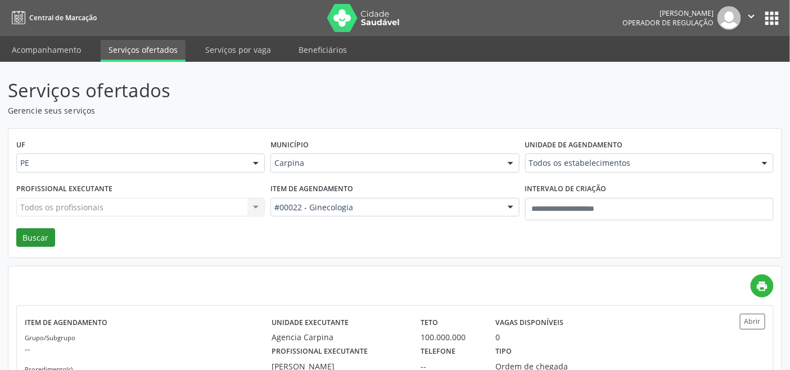
click at [45, 227] on div "Profissional executante Todos os profissionais Todos os profissionais Alexandre…" at bounding box center [140, 204] width 254 height 48
click at [44, 233] on button "Buscar" at bounding box center [35, 237] width 39 height 19
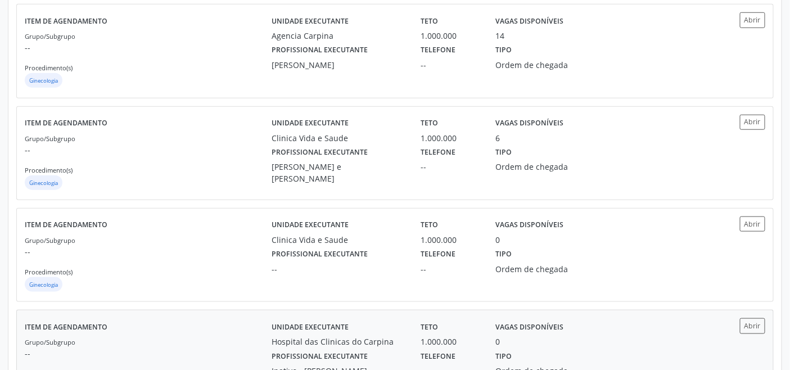
scroll to position [274, 0]
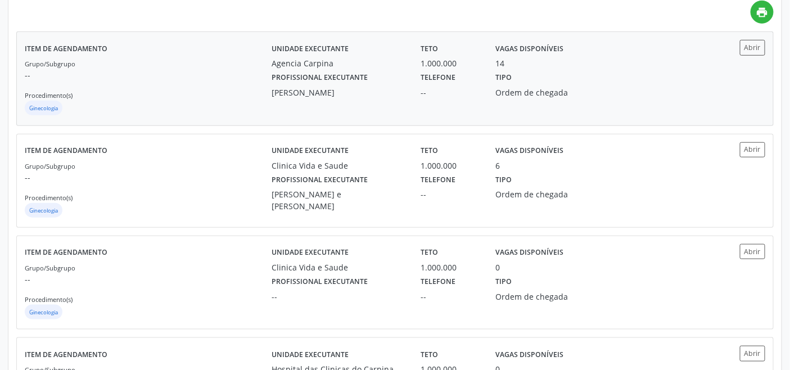
click at [183, 92] on div "Grupo/Subgrupo -- Procedimento(s) Ginecologia" at bounding box center [148, 87] width 247 height 60
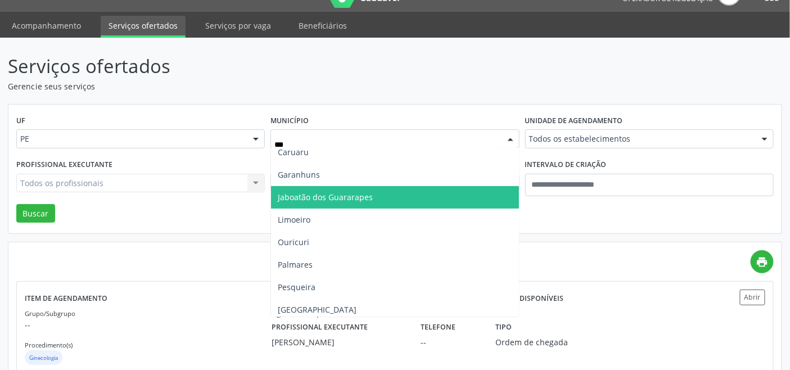
scroll to position [0, 0]
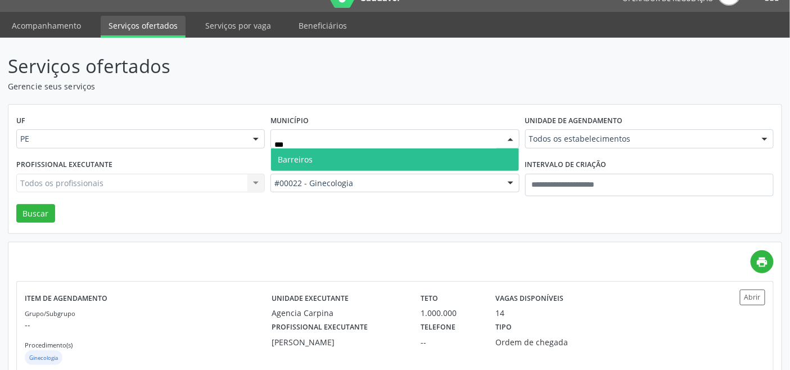
click at [334, 151] on span "Barreiros" at bounding box center [394, 159] width 247 height 22
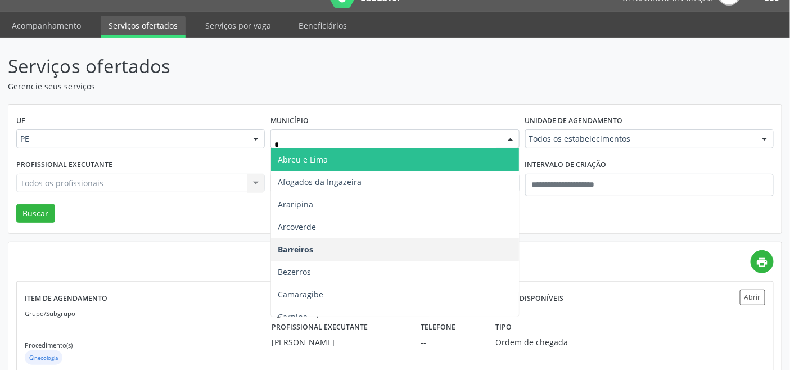
type input "**"
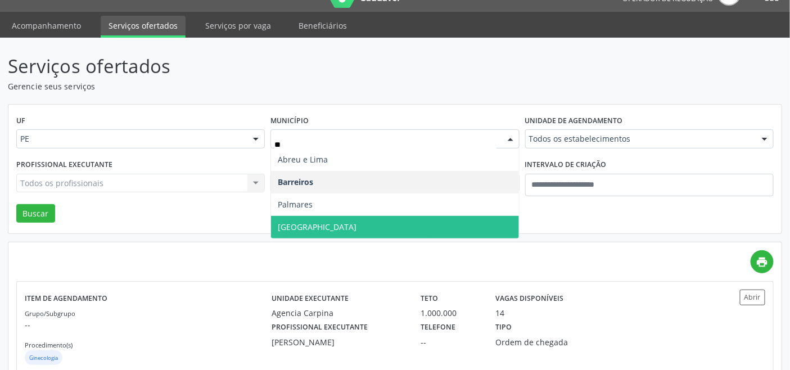
click at [323, 226] on span "Recife" at bounding box center [394, 227] width 247 height 22
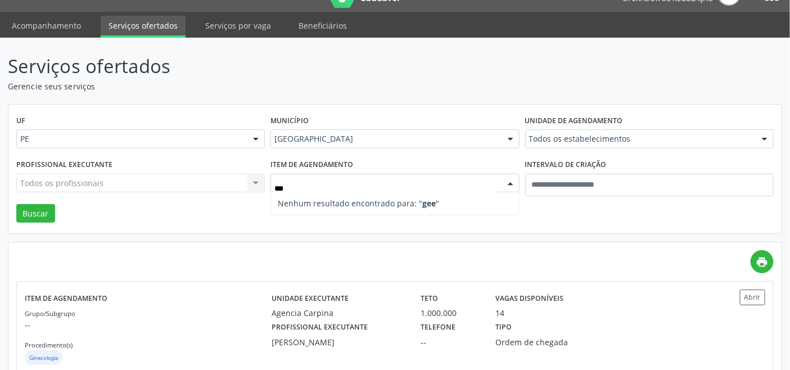
type input "**"
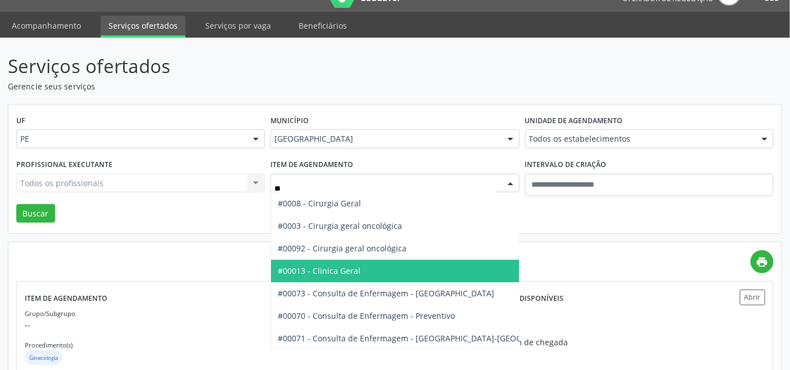
click at [392, 274] on span "#00013 - Clinica Geral" at bounding box center [426, 271] width 311 height 22
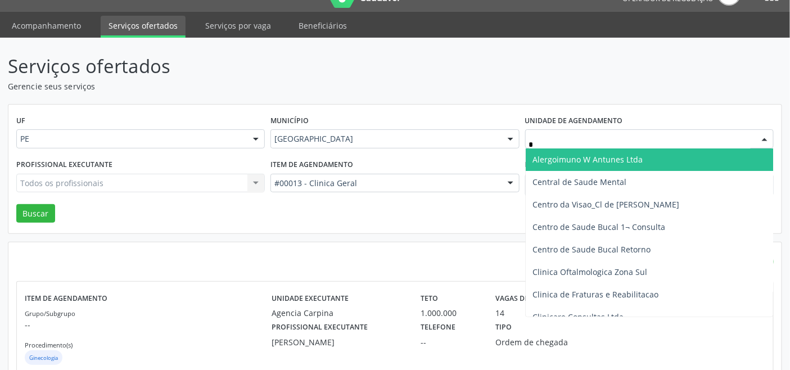
type input "**"
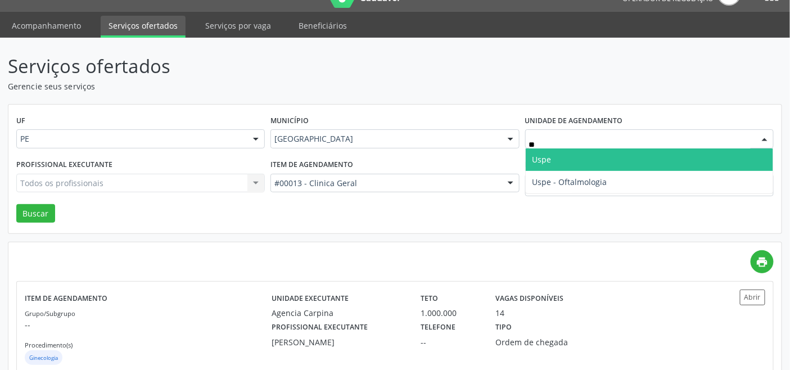
click at [550, 156] on span "Uspe" at bounding box center [541, 159] width 19 height 11
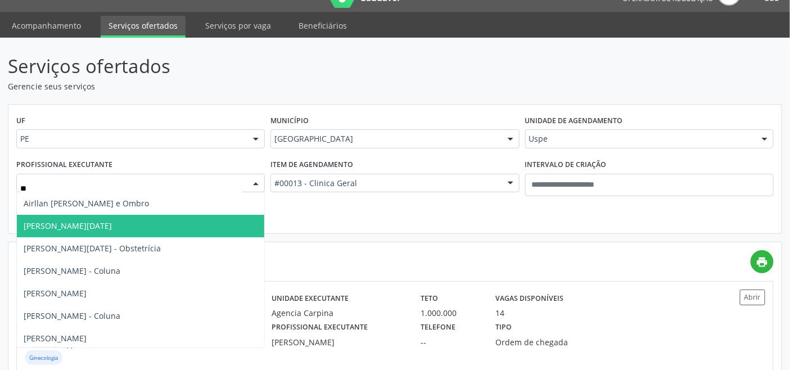
type input "***"
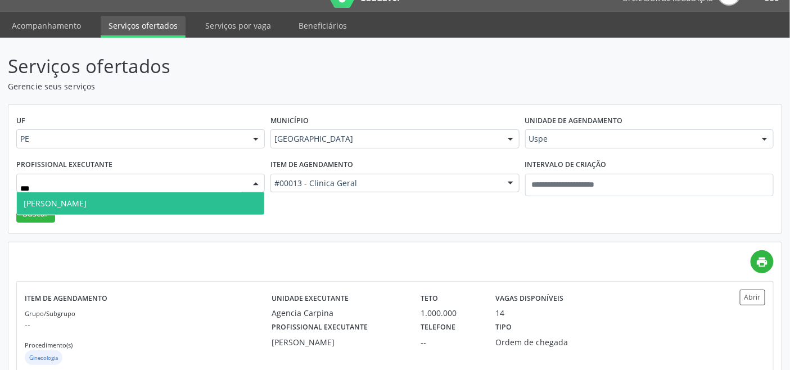
click at [87, 207] on span "Hilka Marcela de Lima Costa" at bounding box center [55, 203] width 63 height 11
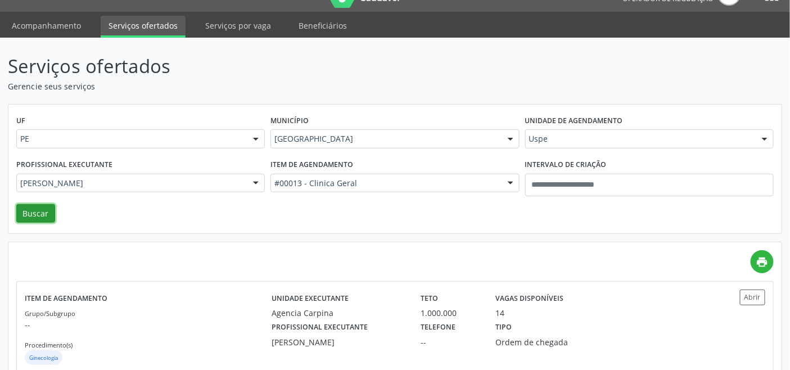
click at [27, 204] on button "Buscar" at bounding box center [35, 213] width 39 height 19
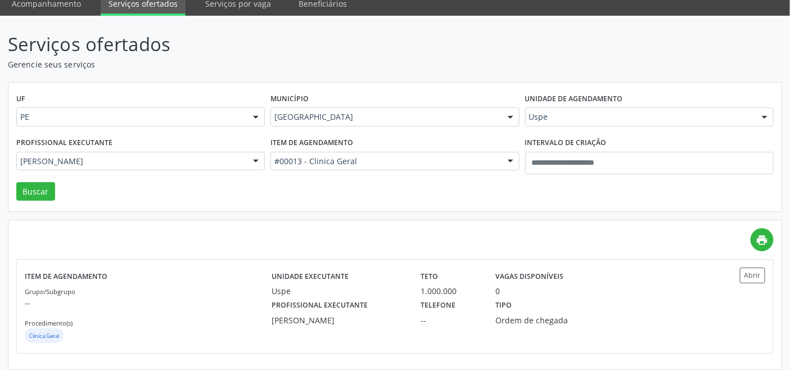
scroll to position [53, 0]
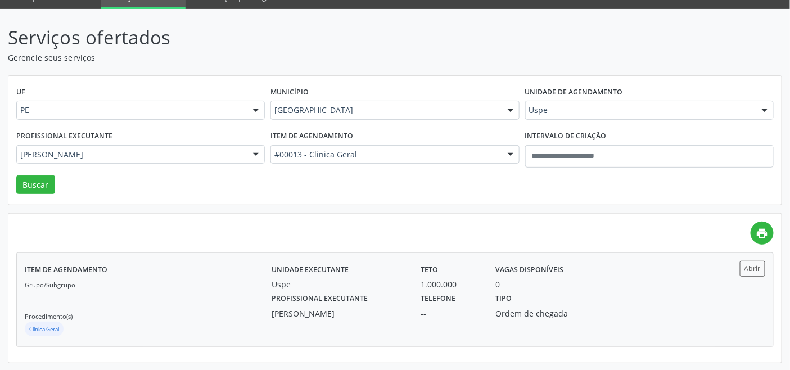
click at [184, 304] on div "Grupo/Subgrupo -- Procedimento(s) Clinica Geral" at bounding box center [148, 308] width 247 height 60
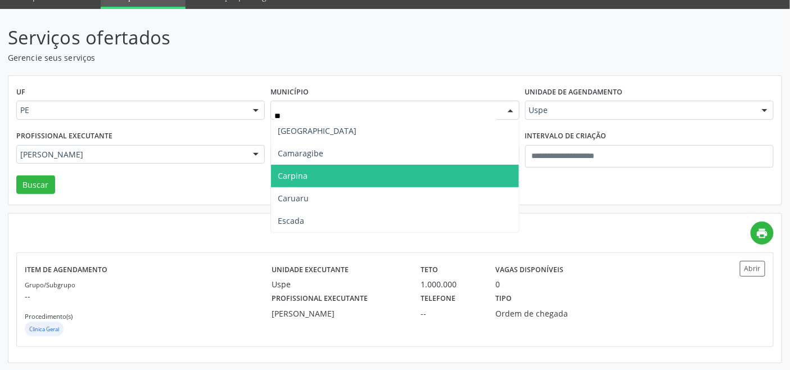
type input "***"
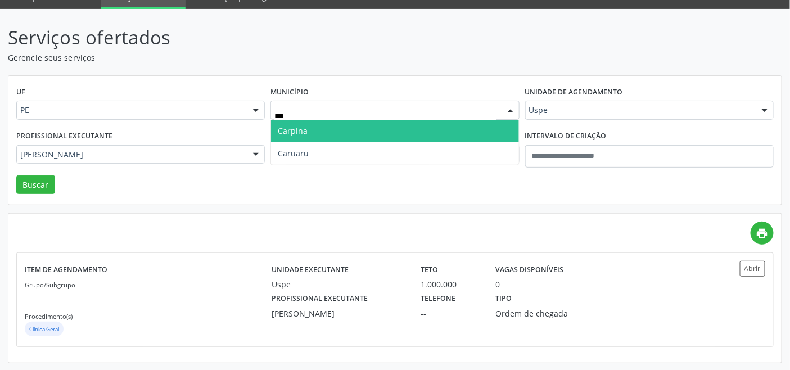
click at [319, 130] on span "Carpina" at bounding box center [394, 131] width 247 height 22
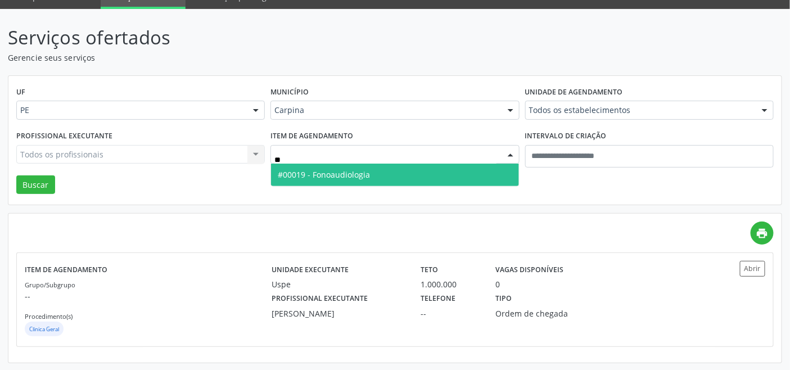
type input "***"
click at [350, 174] on span "#00019 - Fonoaudiologia" at bounding box center [324, 174] width 92 height 11
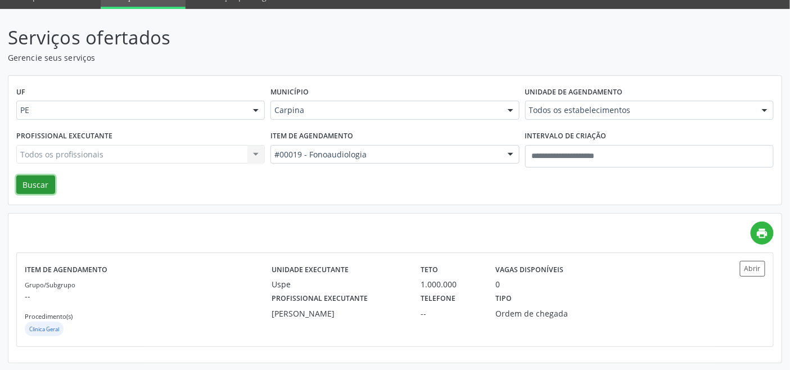
click at [25, 184] on button "Buscar" at bounding box center [35, 184] width 39 height 19
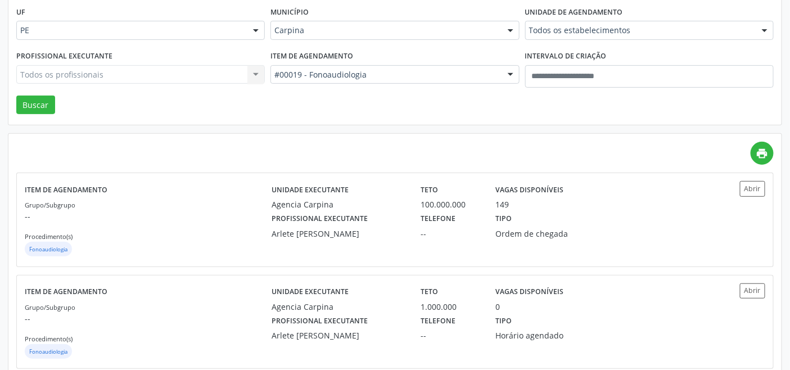
scroll to position [155, 0]
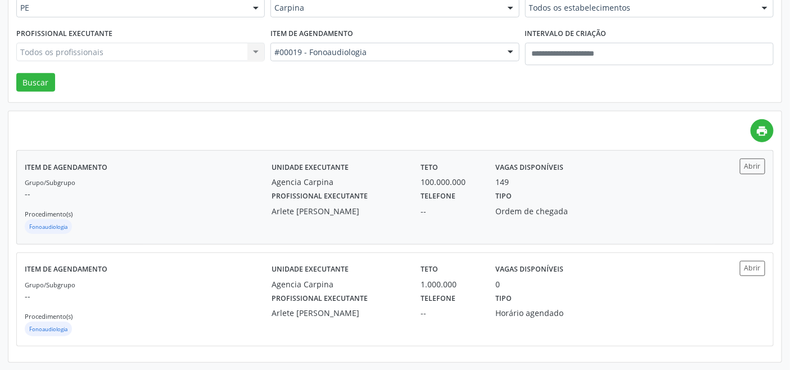
click at [236, 200] on div "Grupo/Subgrupo -- Procedimento(s) Fonoaudiologia" at bounding box center [148, 206] width 247 height 60
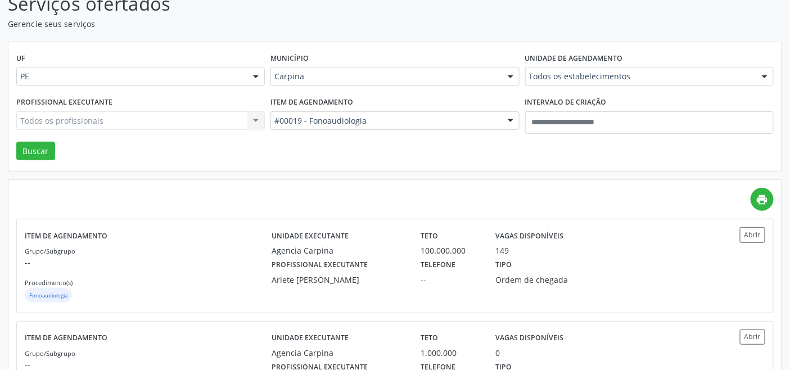
scroll to position [30, 0]
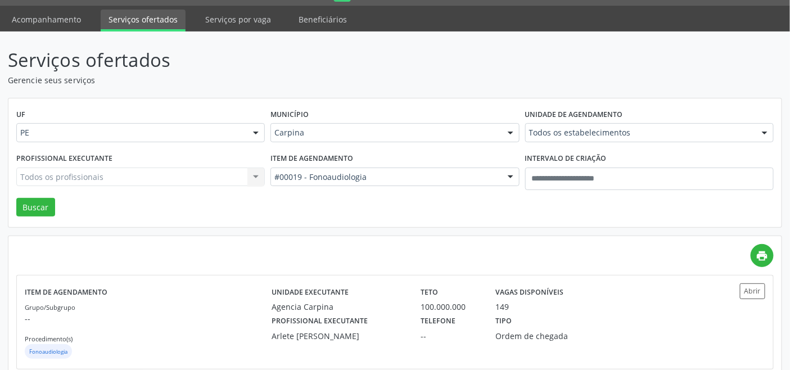
click at [308, 125] on div "Carpina" at bounding box center [394, 132] width 248 height 19
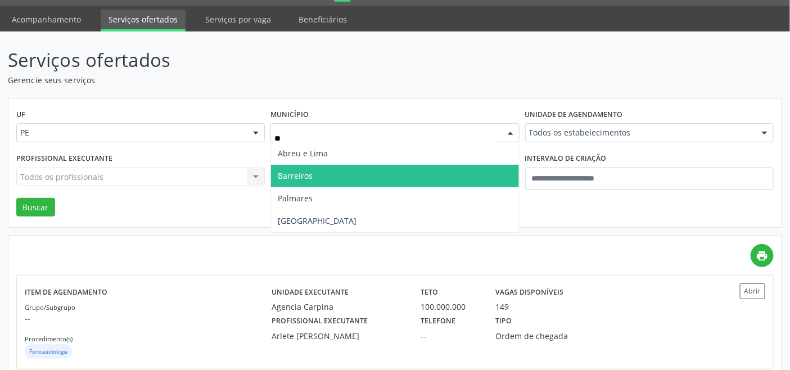
type input "***"
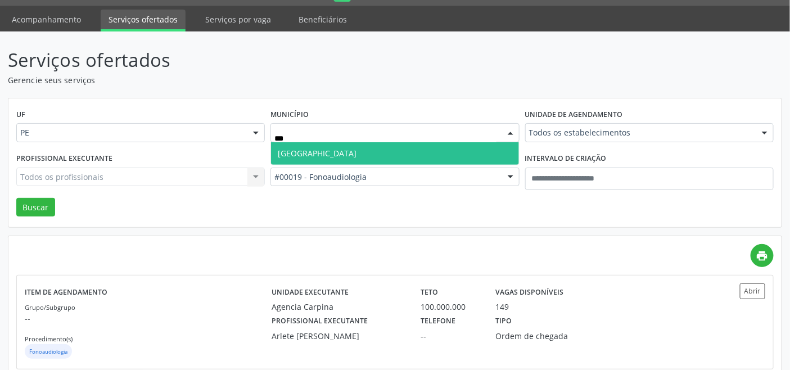
click at [307, 157] on span "[GEOGRAPHIC_DATA]" at bounding box center [394, 153] width 247 height 22
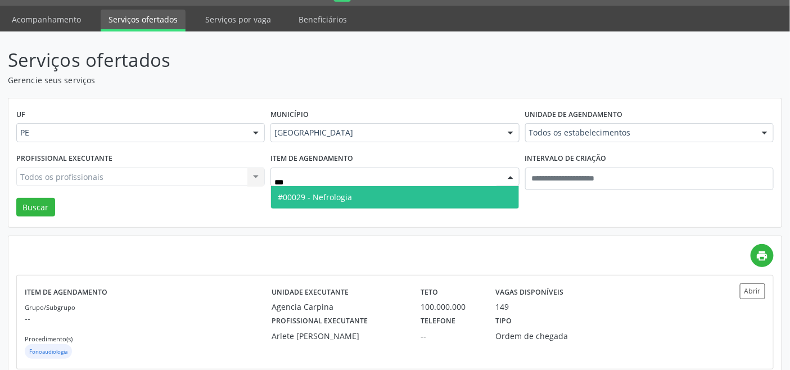
type input "****"
click at [322, 192] on span "#00029 - Nefrologia" at bounding box center [315, 197] width 74 height 11
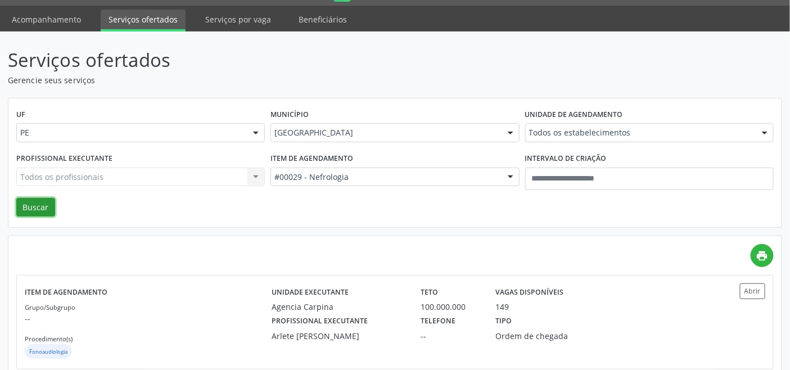
click at [49, 203] on button "Buscar" at bounding box center [35, 207] width 39 height 19
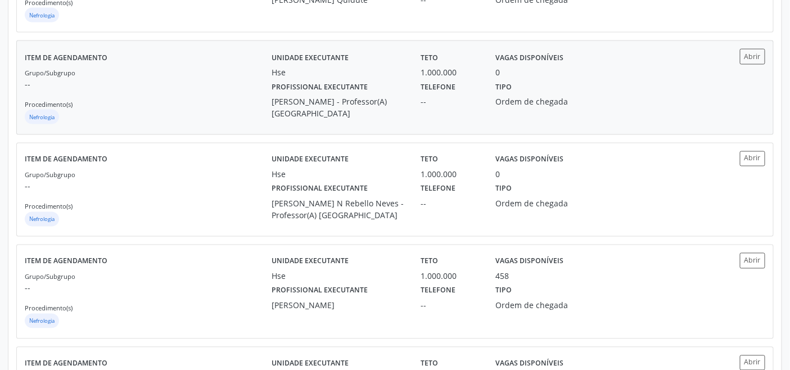
scroll to position [624, 0]
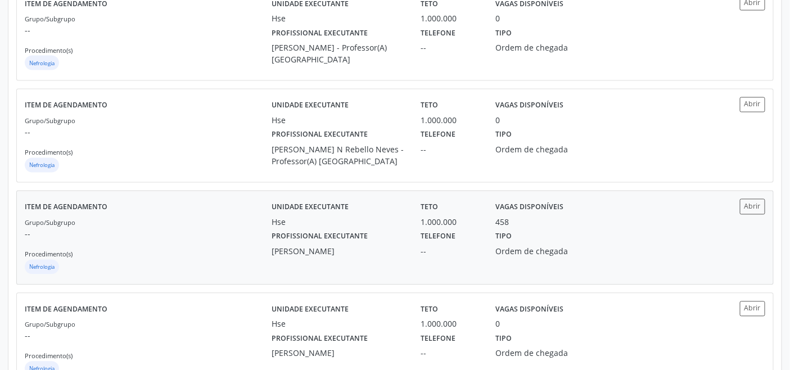
click at [233, 243] on div "Grupo/Subgrupo -- Procedimento(s) Nefrologia" at bounding box center [148, 246] width 247 height 60
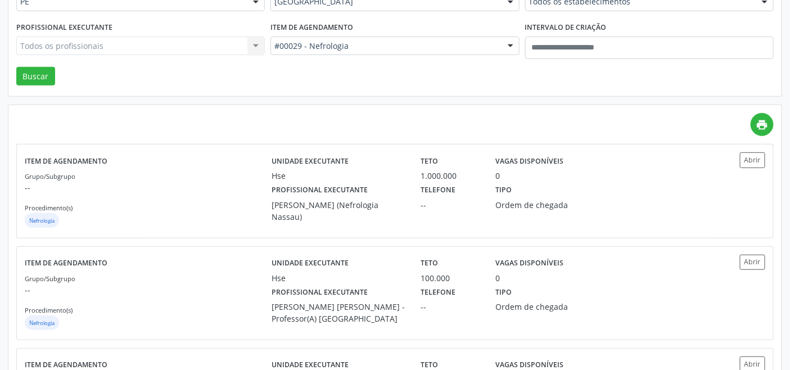
scroll to position [62, 0]
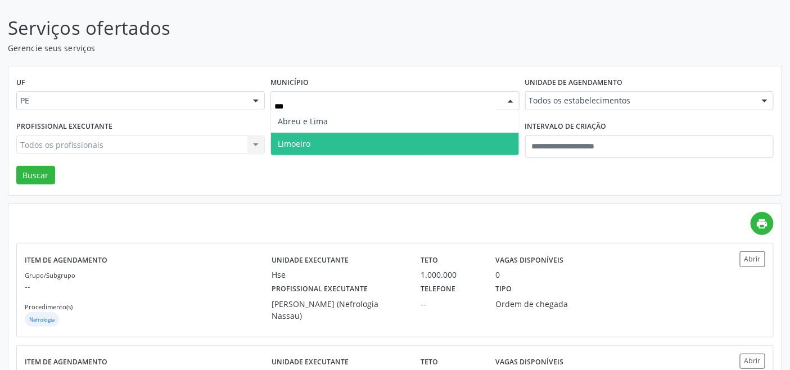
click at [308, 151] on span "Limoeiro" at bounding box center [394, 144] width 247 height 22
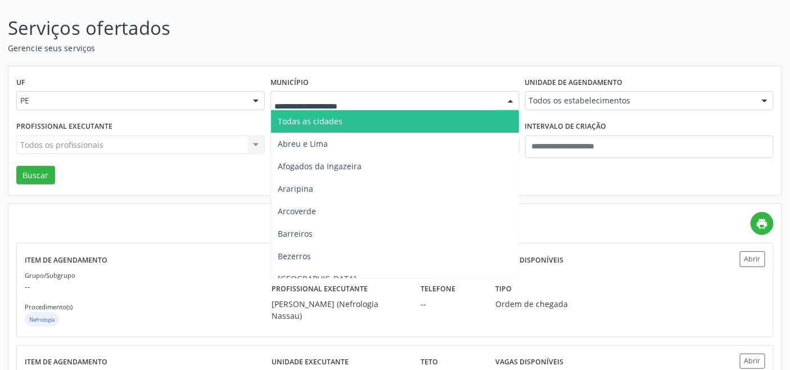
click at [347, 128] on span "Todas as cidades" at bounding box center [394, 121] width 247 height 22
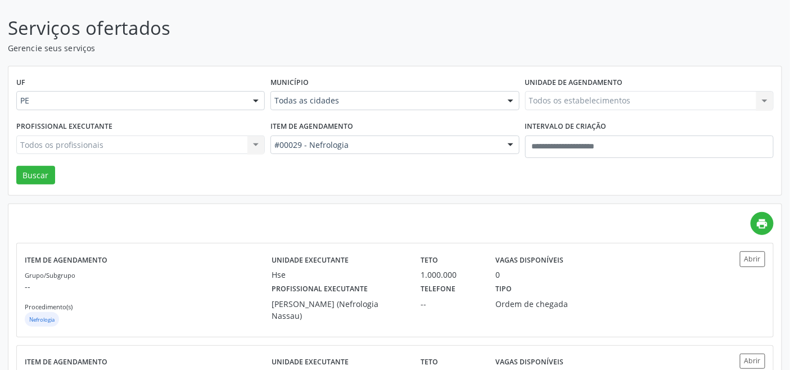
click at [291, 183] on div "UF PE PE Nenhum resultado encontrado para: " " Não há nenhuma opção para ser ex…" at bounding box center [394, 130] width 773 height 129
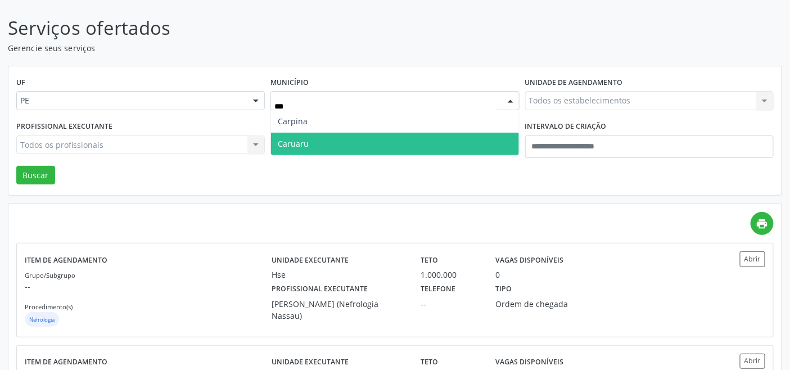
click at [338, 141] on span "Caruaru" at bounding box center [394, 144] width 247 height 22
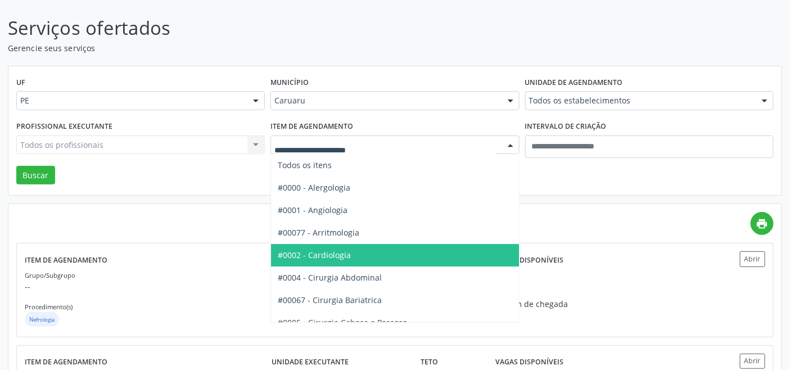
drag, startPoint x: 347, startPoint y: 248, endPoint x: 244, endPoint y: 234, distance: 104.4
click at [347, 248] on span "#0002 - Cardiologia" at bounding box center [426, 255] width 311 height 22
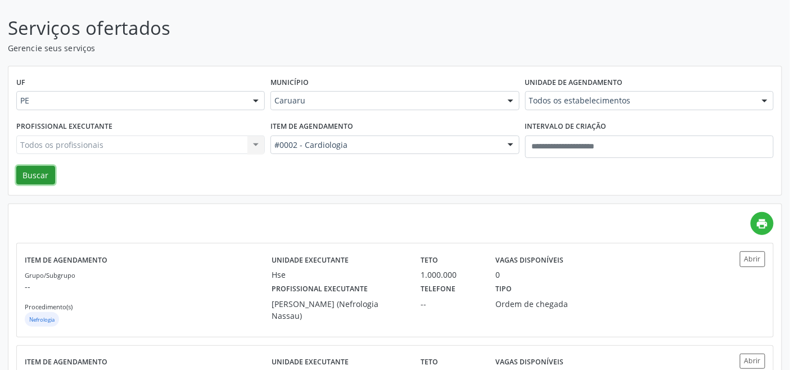
click at [38, 177] on button "Buscar" at bounding box center [35, 175] width 39 height 19
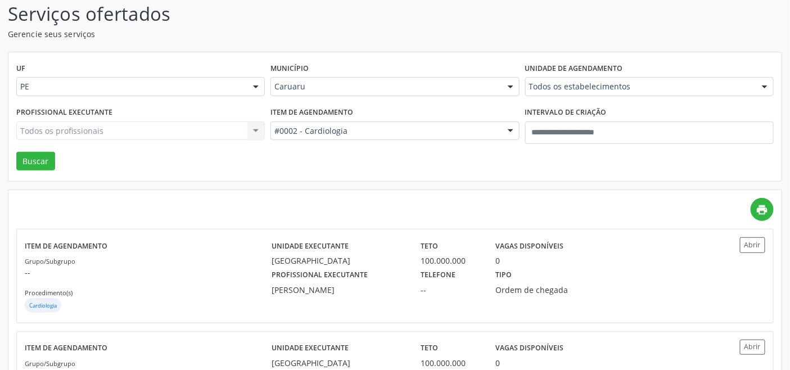
scroll to position [34, 0]
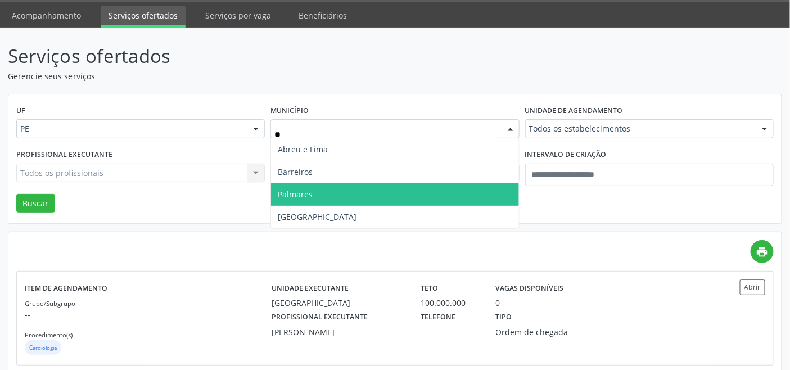
type input "***"
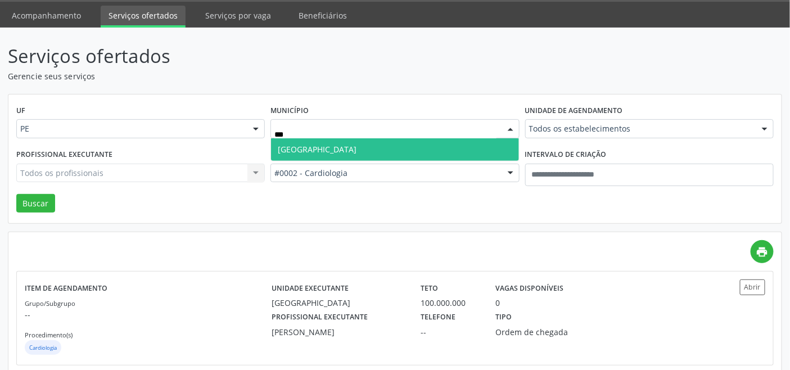
click at [327, 147] on span "Recife" at bounding box center [394, 149] width 247 height 22
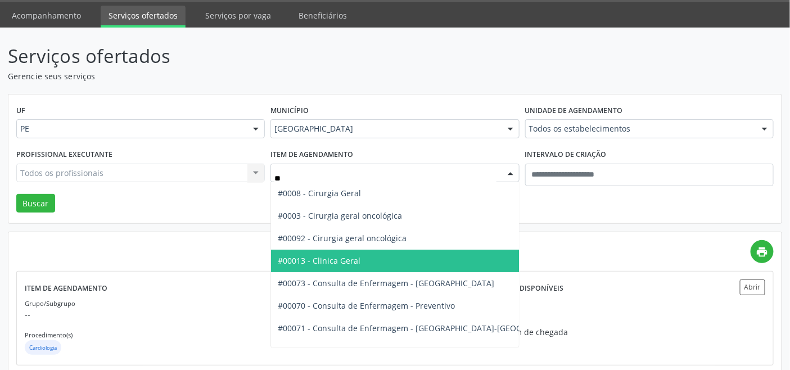
type input "***"
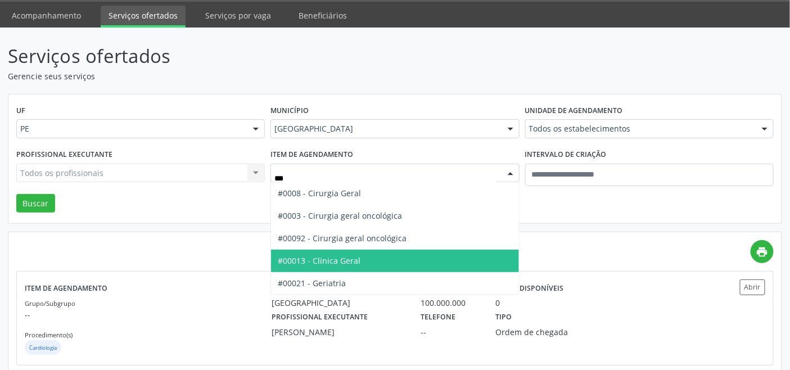
click at [345, 262] on span "#00013 - Clinica Geral" at bounding box center [319, 260] width 83 height 11
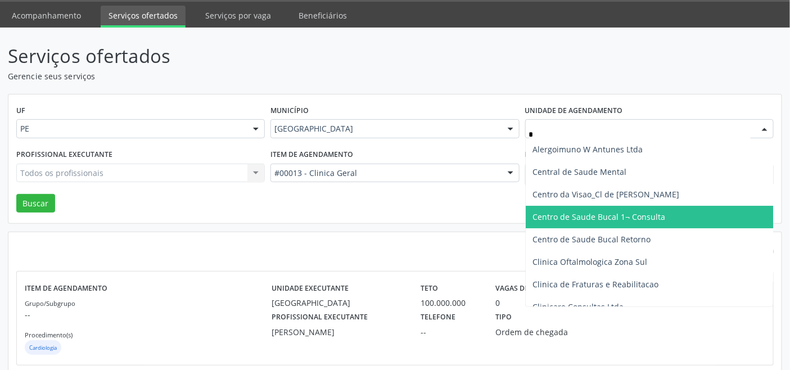
type input "**"
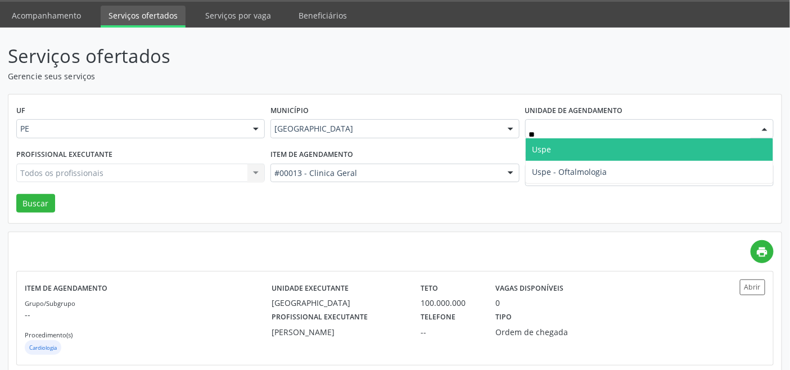
click at [559, 154] on span "Uspe" at bounding box center [649, 149] width 247 height 22
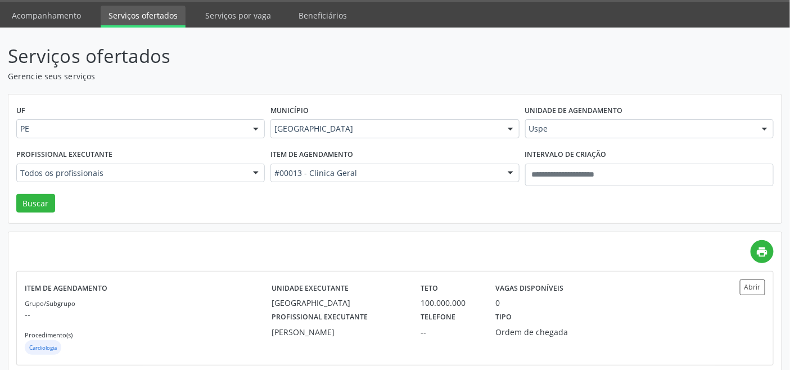
click at [166, 174] on div "Todos os profissionais Todos os profissionais Aderaldo Tadeu de Morais Adler Fe…" at bounding box center [140, 173] width 248 height 19
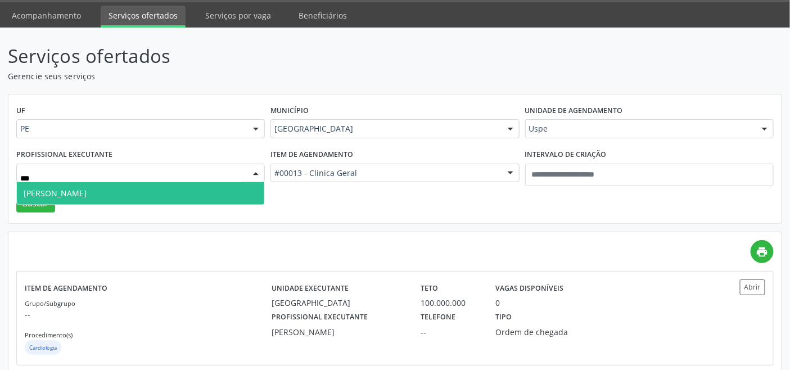
type input "****"
drag, startPoint x: 145, startPoint y: 194, endPoint x: 109, endPoint y: 203, distance: 37.1
click at [144, 194] on span "[PERSON_NAME]" at bounding box center [140, 193] width 247 height 22
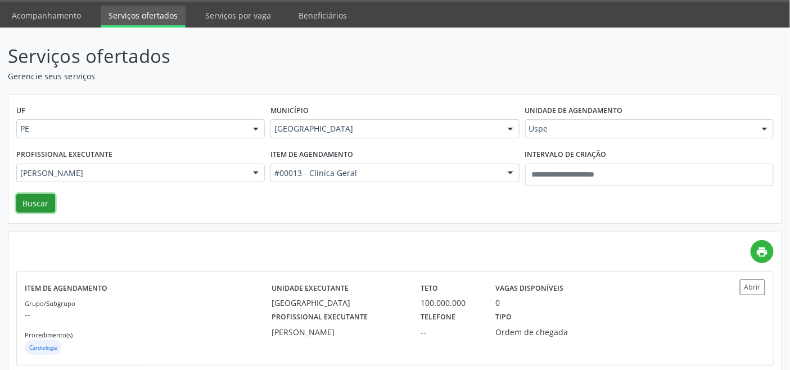
click at [18, 197] on button "Buscar" at bounding box center [35, 203] width 39 height 19
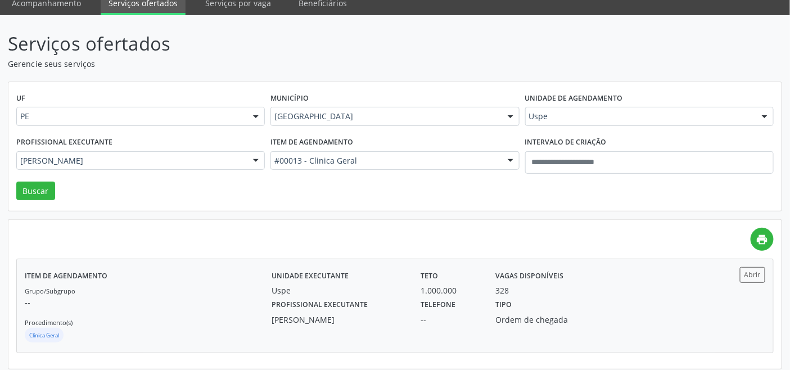
scroll to position [53, 0]
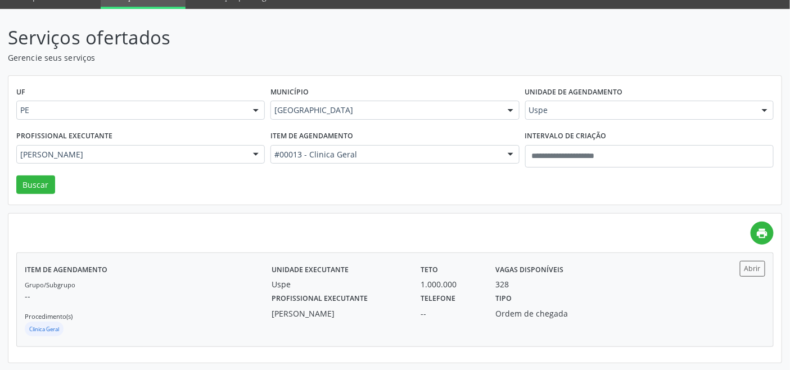
click at [211, 286] on div "Grupo/Subgrupo -- Procedimento(s) Clinica Geral" at bounding box center [148, 308] width 247 height 60
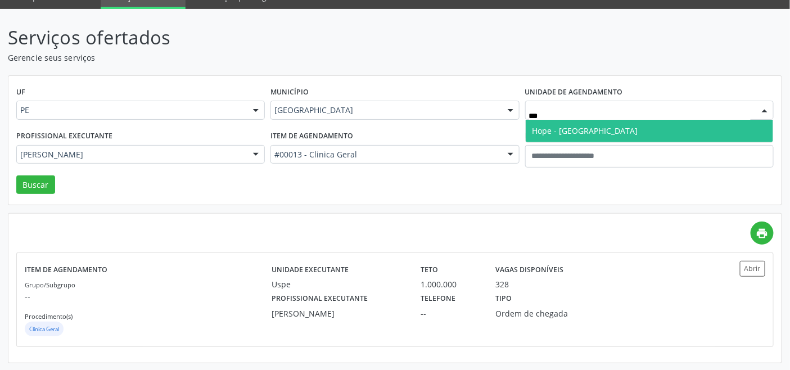
click at [571, 130] on span "Hope - [GEOGRAPHIC_DATA]" at bounding box center [585, 130] width 106 height 11
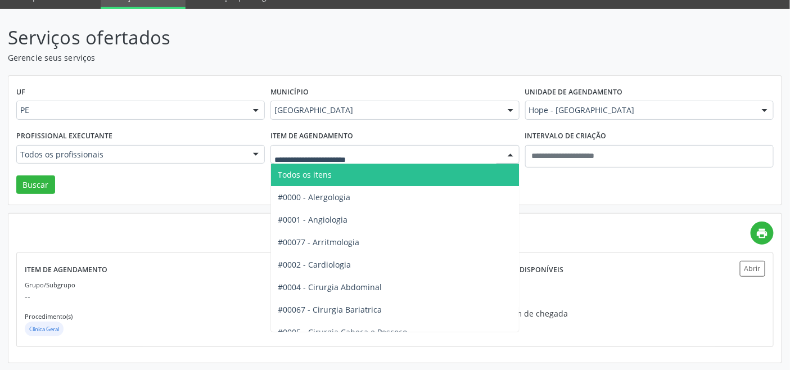
click at [298, 171] on span "Todos os itens" at bounding box center [305, 174] width 54 height 11
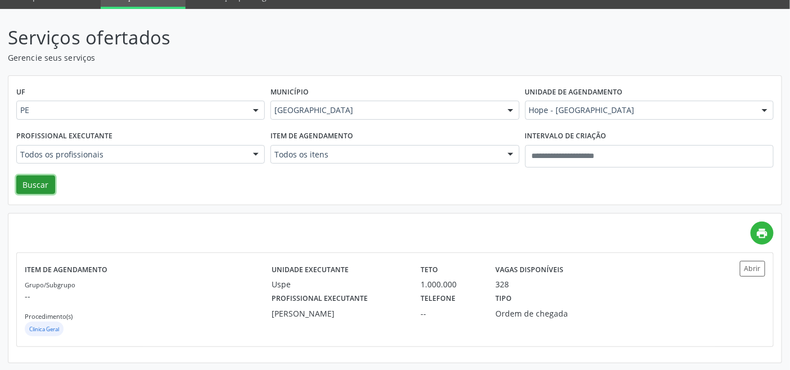
click at [36, 186] on button "Buscar" at bounding box center [35, 184] width 39 height 19
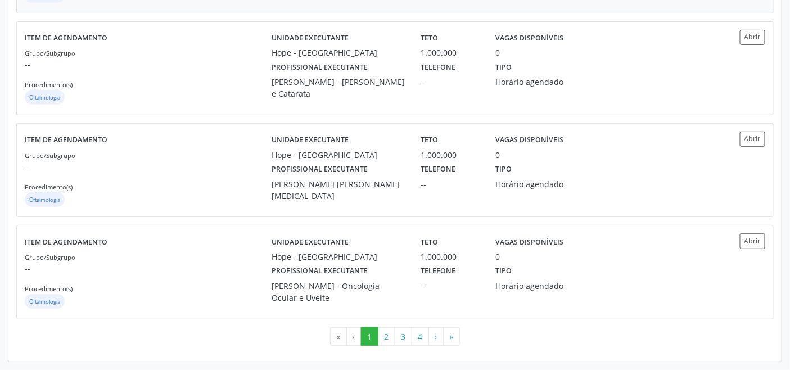
scroll to position [1582, 0]
click at [380, 334] on button "2" at bounding box center [386, 336] width 17 height 19
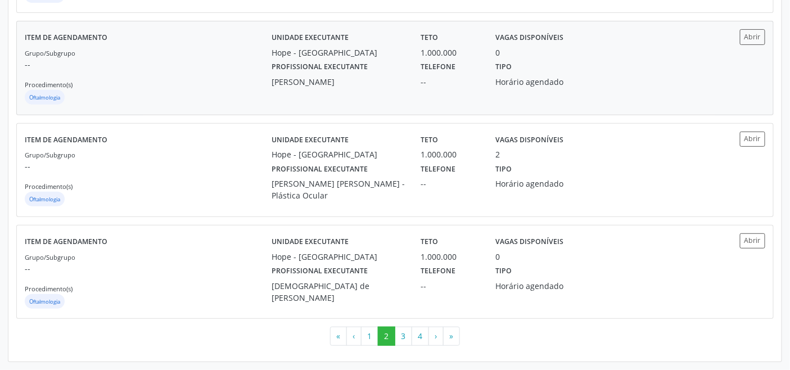
scroll to position [1553, 0]
click at [401, 336] on button "3" at bounding box center [403, 336] width 17 height 19
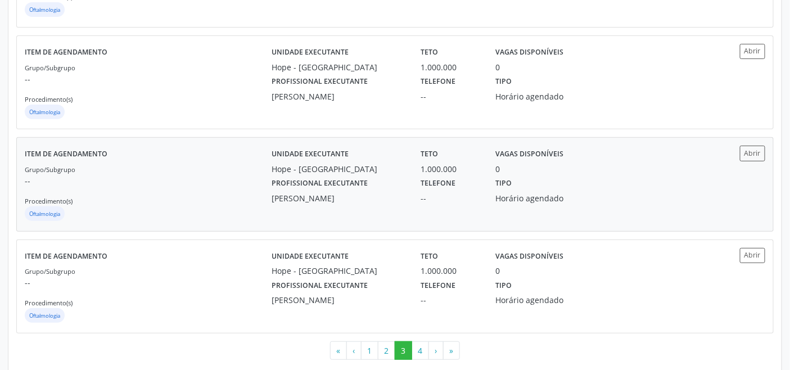
scroll to position [1522, 0]
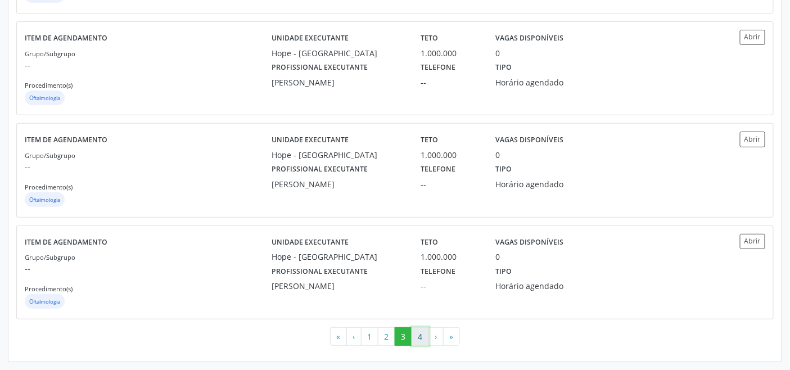
click at [423, 339] on button "4" at bounding box center [419, 336] width 17 height 19
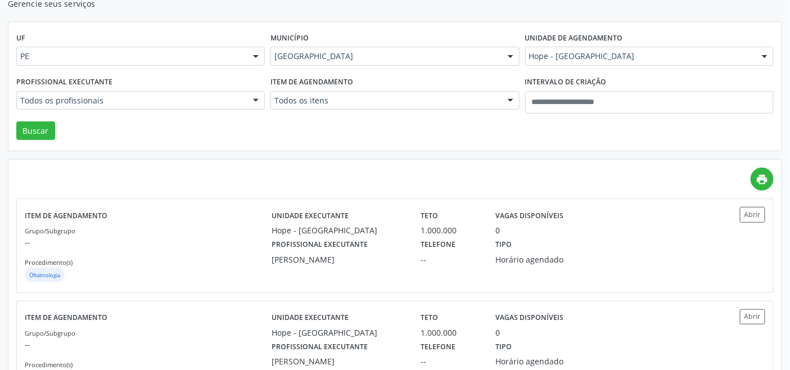
scroll to position [0, 0]
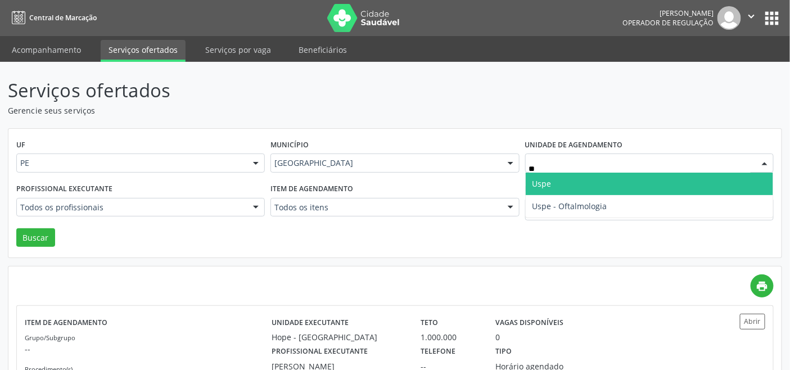
click at [565, 182] on span "Uspe" at bounding box center [649, 184] width 247 height 22
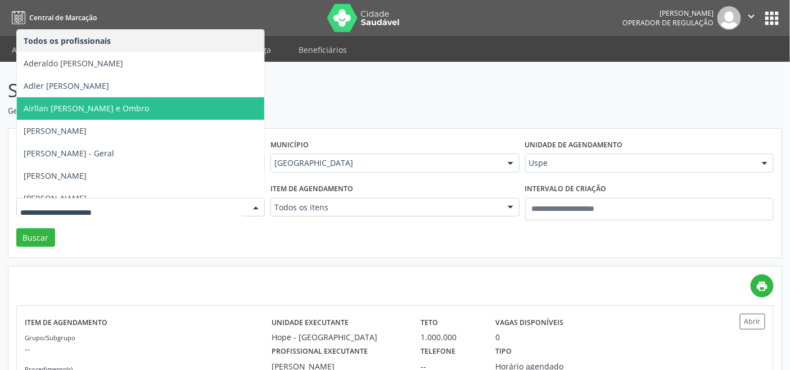
click at [96, 110] on span "Airllan Willames Matias Alves Silva - Cotovelo e Ombro" at bounding box center [86, 108] width 125 height 11
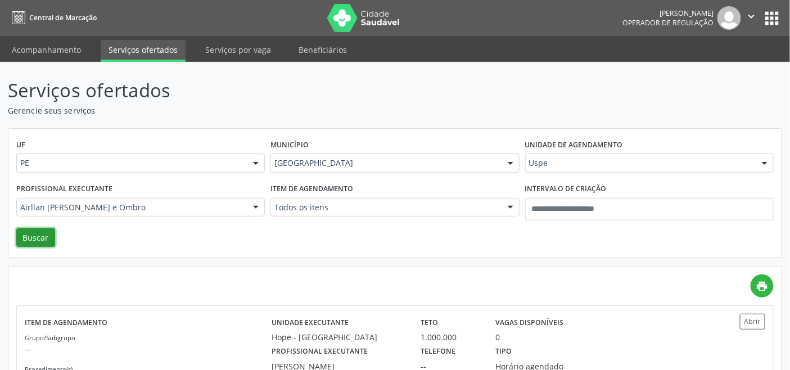
click at [49, 240] on button "Buscar" at bounding box center [35, 237] width 39 height 19
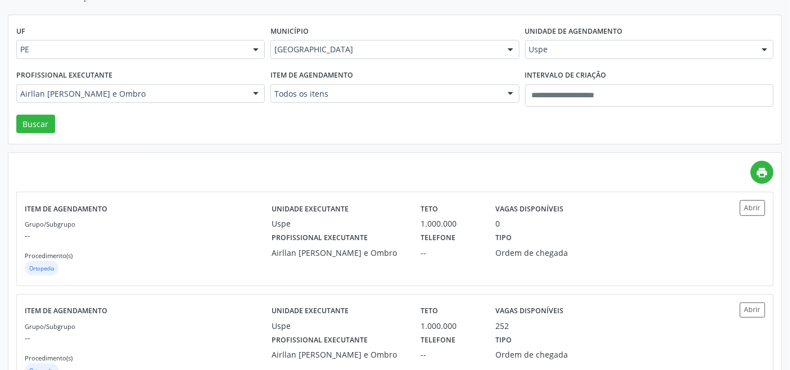
scroll to position [155, 0]
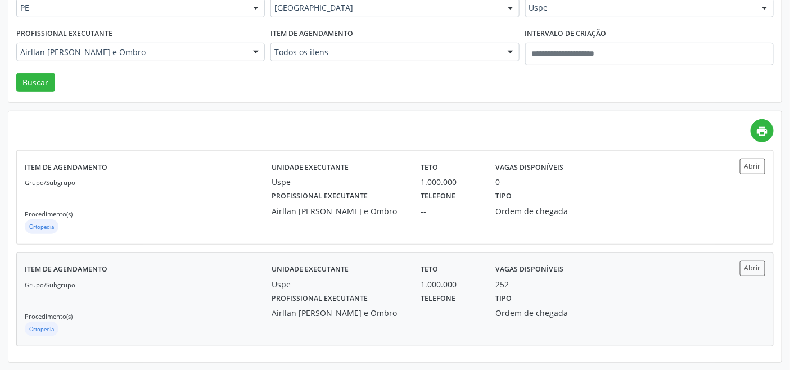
click at [216, 322] on div "Ortopedia" at bounding box center [148, 330] width 247 height 17
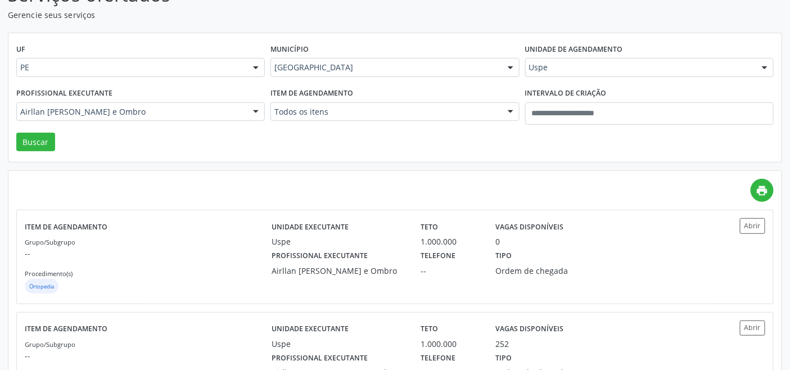
scroll to position [93, 0]
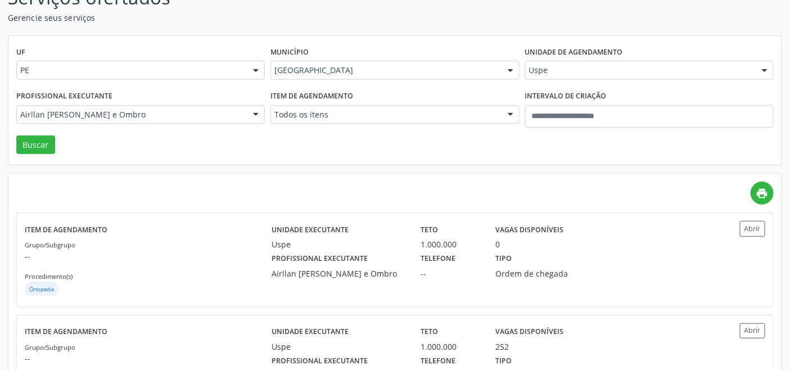
click at [585, 75] on div "Uspe" at bounding box center [649, 70] width 248 height 19
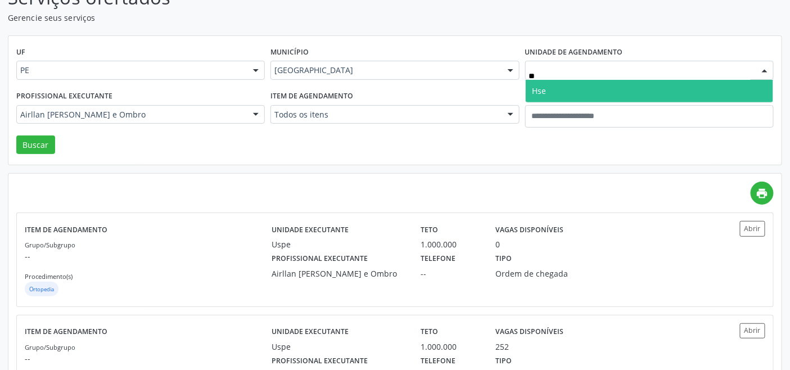
type input "***"
click at [563, 83] on span "Hse" at bounding box center [649, 91] width 247 height 22
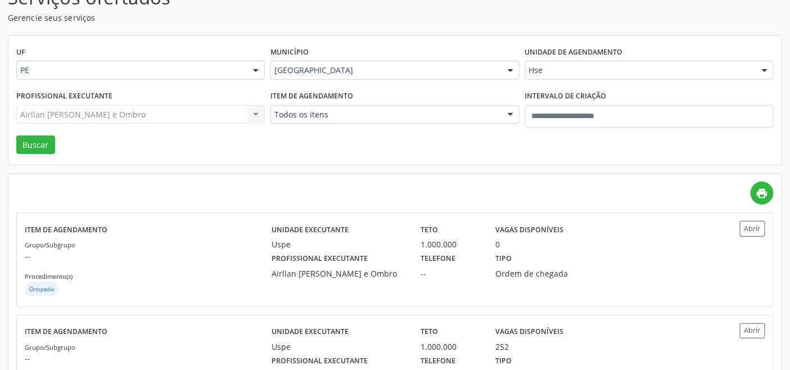
click at [205, 114] on div "Airllan Willames Matias Alves Silva - Cotovelo e Ombro Todos os profissionais A…" at bounding box center [140, 114] width 248 height 19
click at [205, 114] on div "Todos os profissionais Todos os profissionais Adalberto Aguiar Interaminense Ju…" at bounding box center [140, 114] width 248 height 19
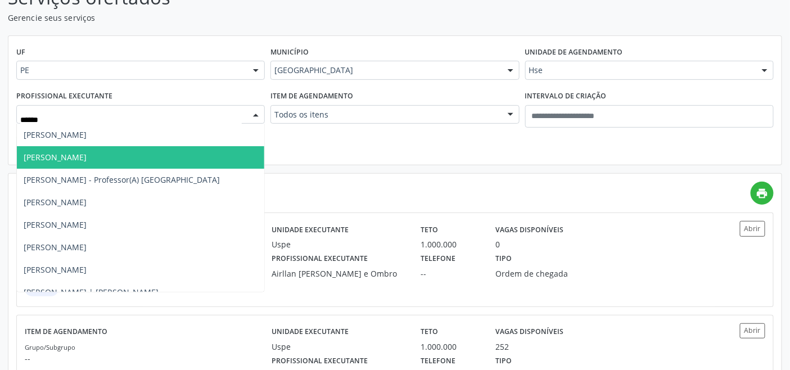
drag, startPoint x: 138, startPoint y: 157, endPoint x: 130, endPoint y: 164, distance: 10.4
click at [87, 158] on span "Carlos Eduardo Gouvea da Cunha" at bounding box center [55, 157] width 63 height 11
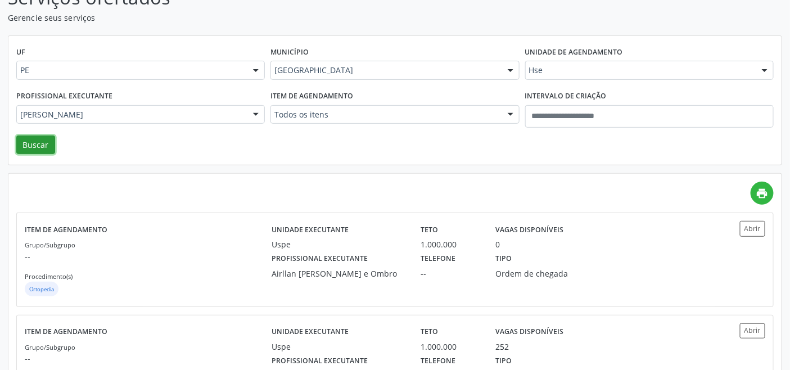
click at [35, 147] on button "Buscar" at bounding box center [35, 144] width 39 height 19
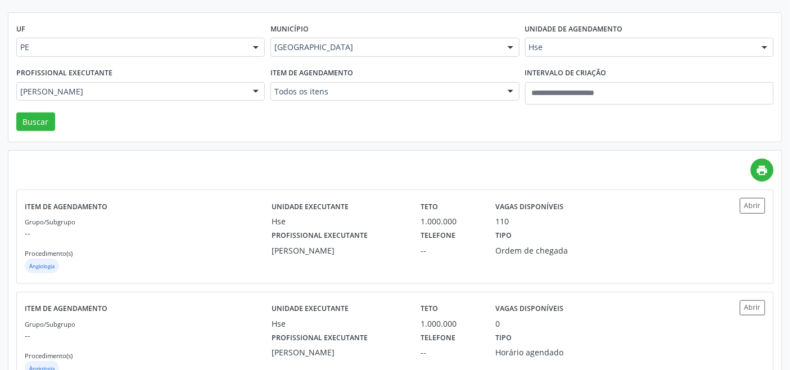
scroll to position [155, 0]
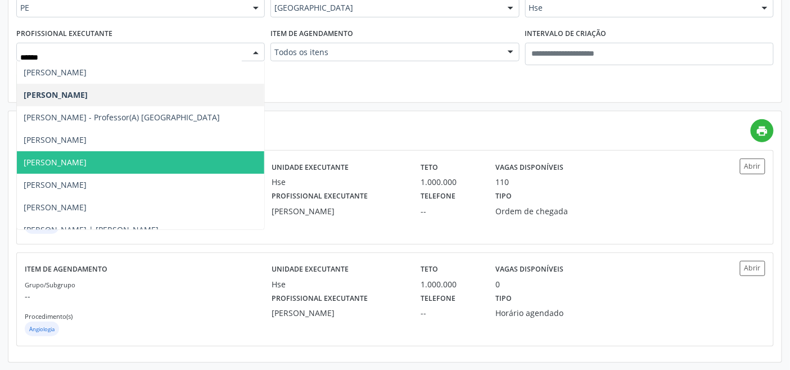
click at [87, 161] on span "Carlos Humberto Correia de Araujo" at bounding box center [55, 162] width 63 height 11
type input "******"
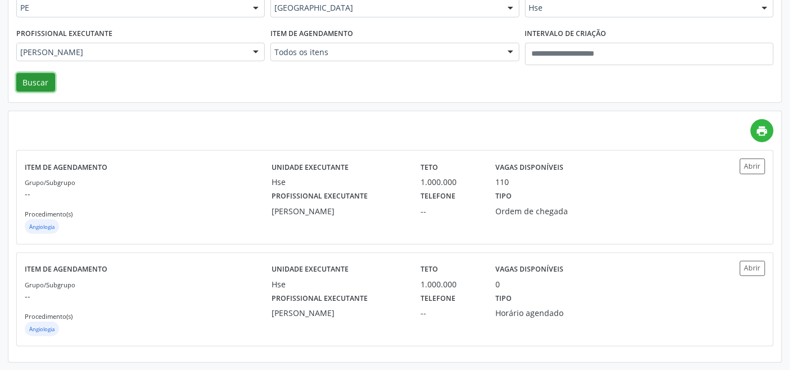
click at [40, 80] on button "Buscar" at bounding box center [35, 82] width 39 height 19
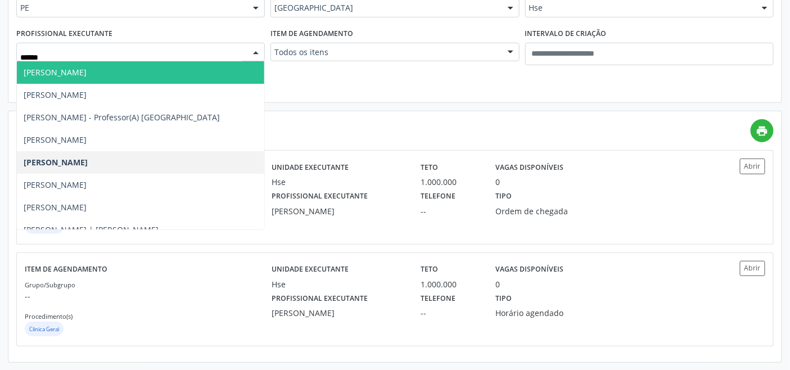
click at [87, 73] on span "Carlos Alberto Cavalcanti de Barros Junior" at bounding box center [55, 72] width 63 height 11
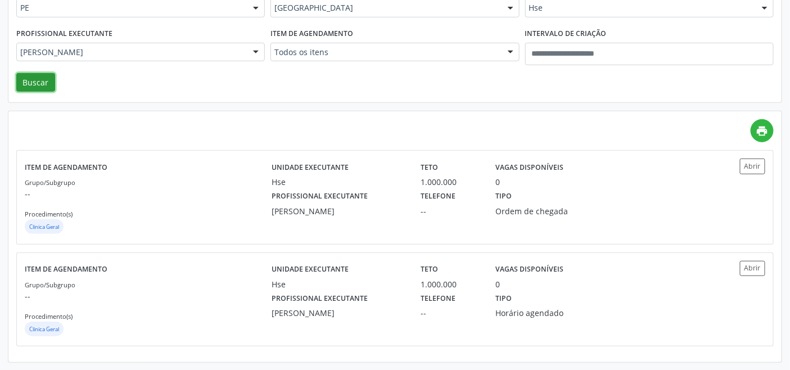
click at [40, 78] on button "Buscar" at bounding box center [35, 82] width 39 height 19
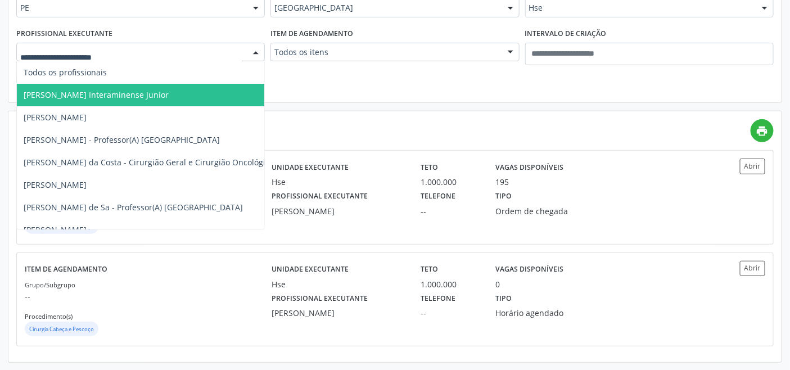
drag, startPoint x: 201, startPoint y: 54, endPoint x: 274, endPoint y: 60, distance: 73.3
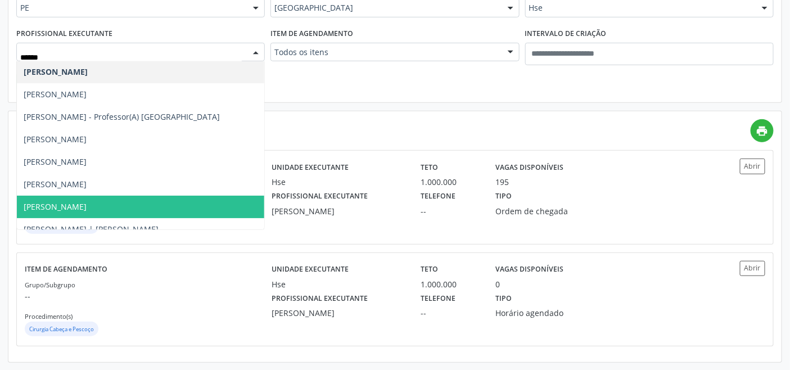
scroll to position [0, 0]
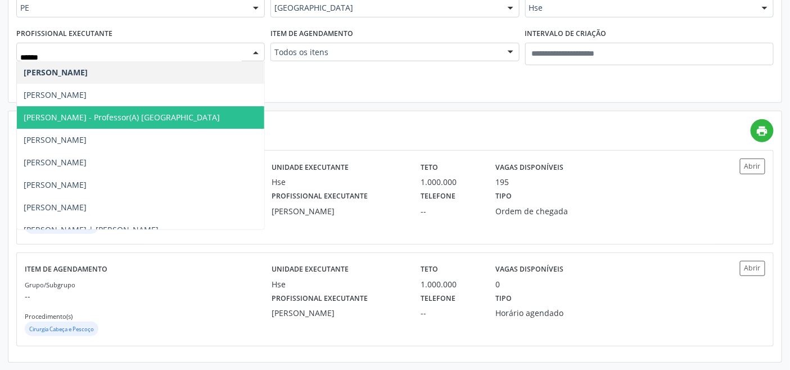
click at [111, 121] on span "Carlos Eduardo Lopes Tavares de Melo - Professor(A) Nassau" at bounding box center [122, 117] width 196 height 11
type input "******"
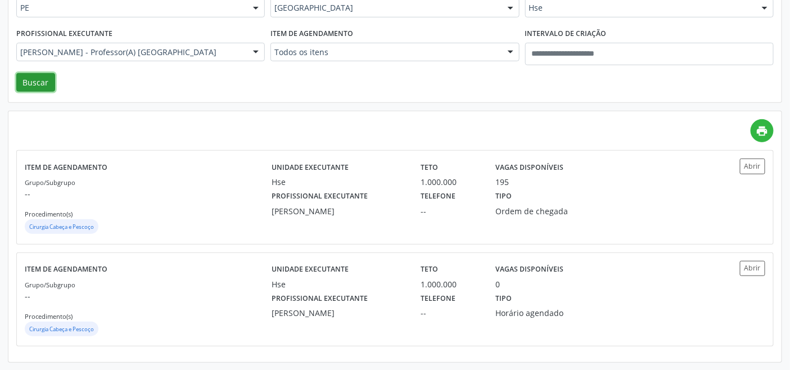
click at [24, 82] on button "Buscar" at bounding box center [35, 82] width 39 height 19
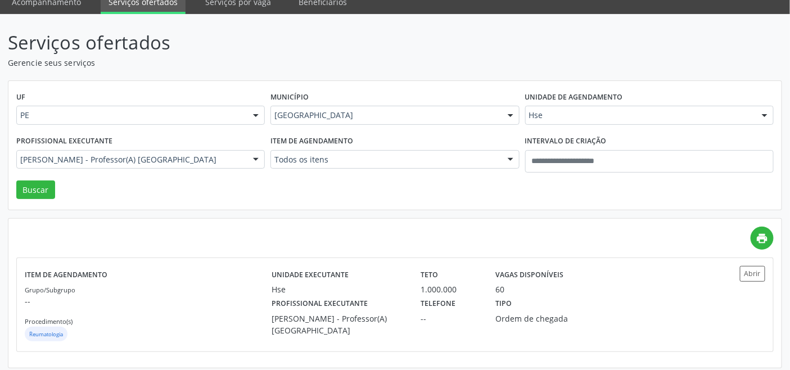
scroll to position [53, 0]
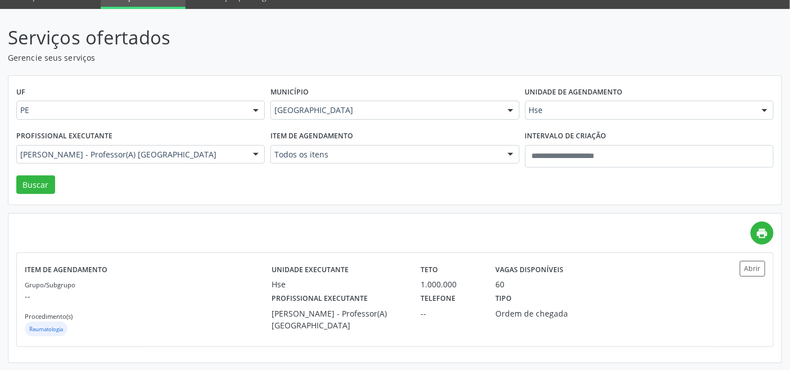
drag, startPoint x: 218, startPoint y: 152, endPoint x: 218, endPoint y: 157, distance: 5.6
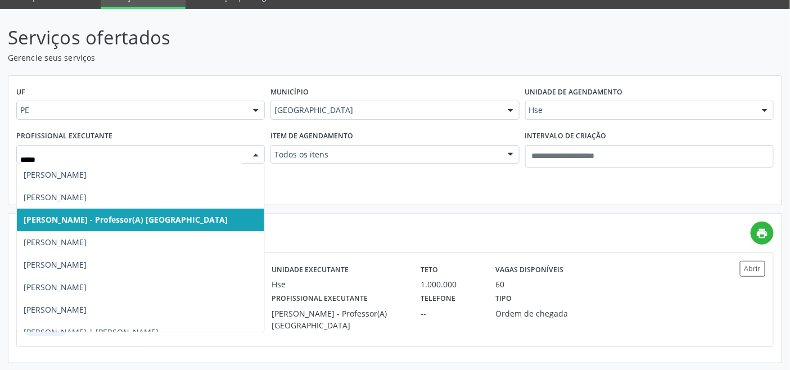
type input "******"
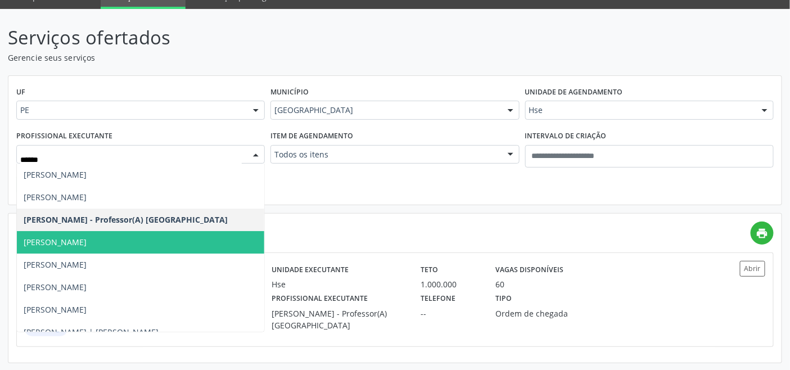
click at [87, 242] on span "Carlos Eduardo de Franca Albuquerque" at bounding box center [55, 242] width 63 height 11
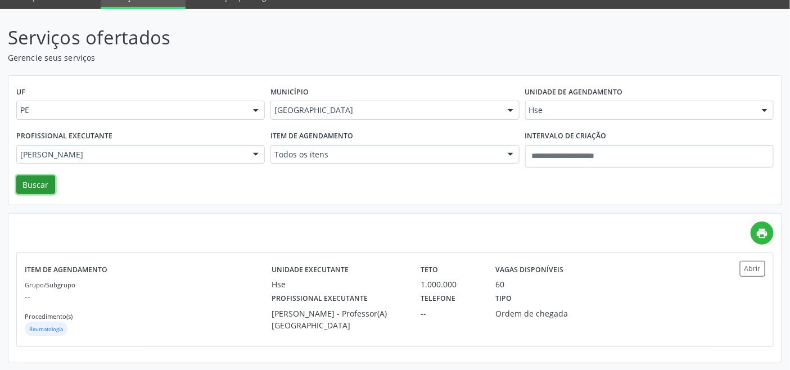
click at [39, 180] on button "Buscar" at bounding box center [35, 184] width 39 height 19
click at [136, 315] on div "Grupo/Subgrupo -- Procedimento(s) Mastologia" at bounding box center [148, 308] width 247 height 60
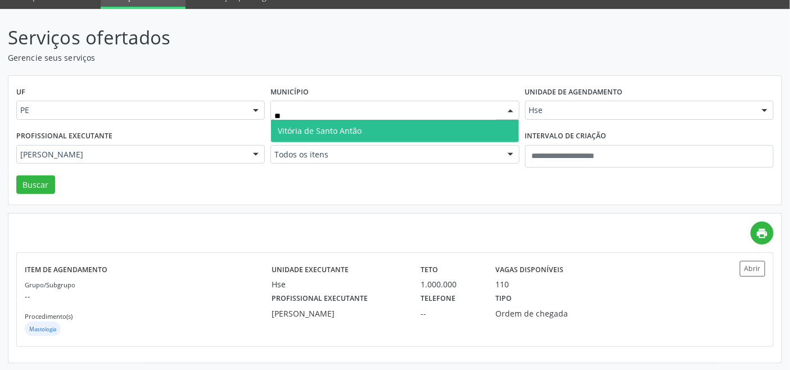
type input "***"
drag, startPoint x: 341, startPoint y: 124, endPoint x: 342, endPoint y: 139, distance: 15.8
click at [341, 124] on span "Vitória de Santo Antão" at bounding box center [394, 131] width 247 height 22
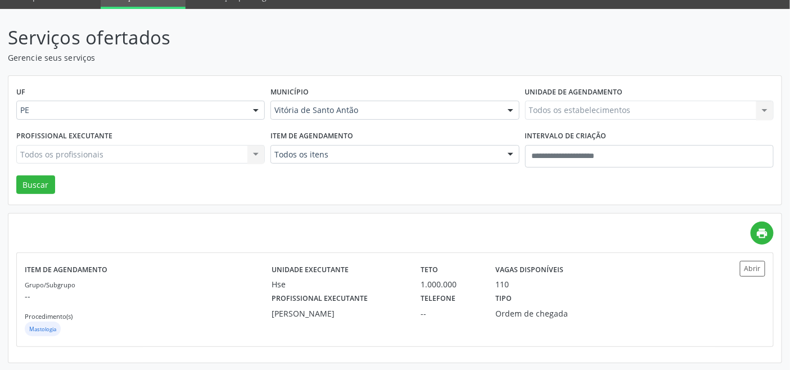
click at [342, 147] on div "Todos os itens" at bounding box center [394, 154] width 248 height 19
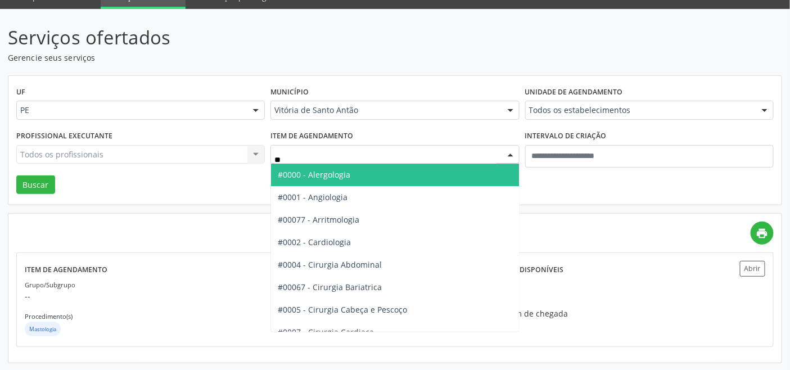
type input "***"
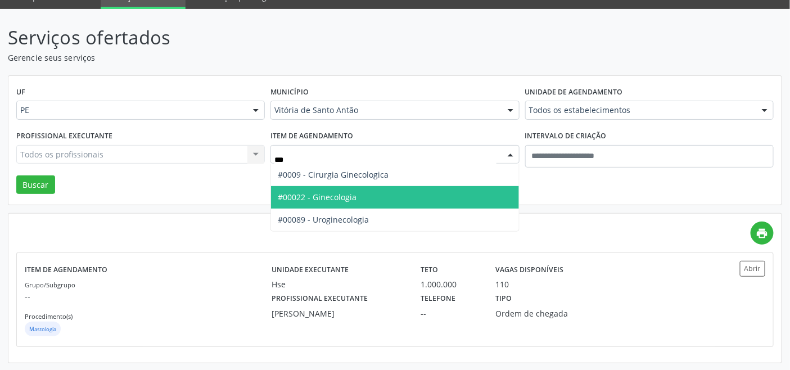
click at [333, 198] on span "#00022 - Ginecologia" at bounding box center [317, 197] width 79 height 11
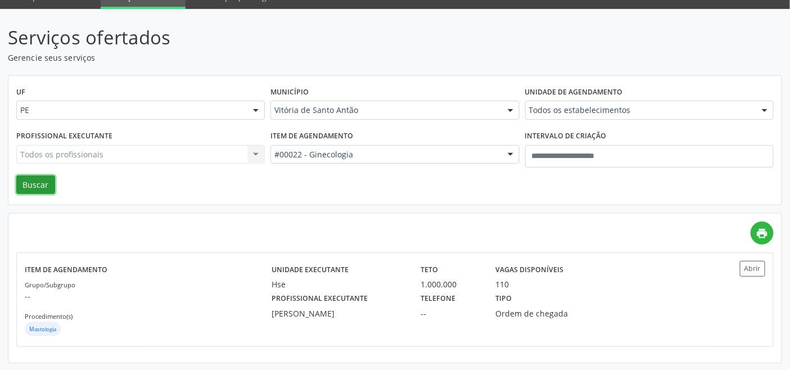
click at [29, 179] on button "Buscar" at bounding box center [35, 184] width 39 height 19
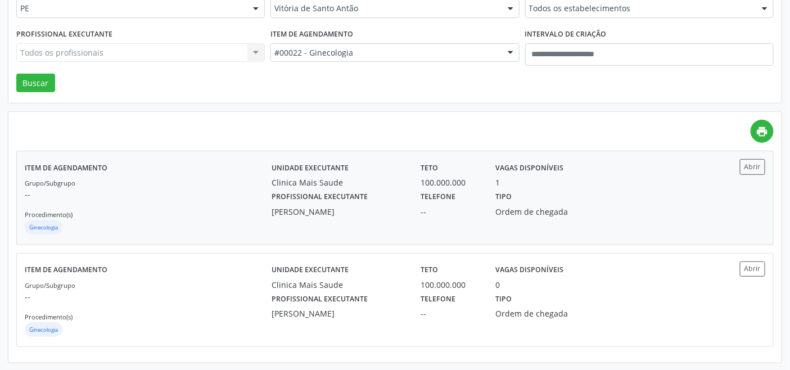
scroll to position [155, 0]
click at [230, 201] on div "Grupo/Subgrupo -- Procedimento(s) Ginecologia" at bounding box center [148, 206] width 247 height 60
click at [380, 209] on div "Silvana Patrícia Rocha Menelau de Souza" at bounding box center [337, 211] width 133 height 12
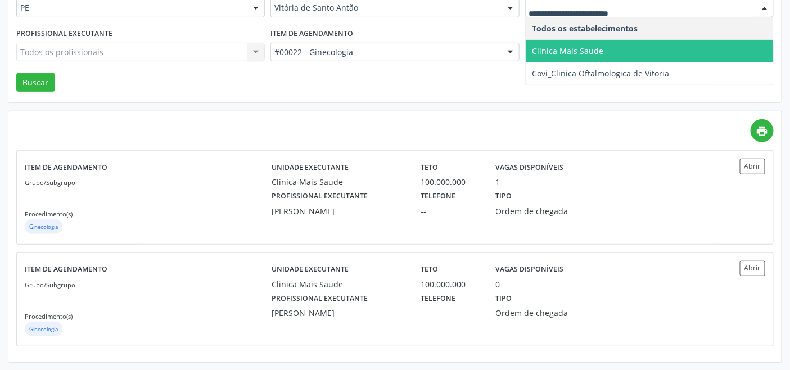
click at [596, 53] on span "Clinica Mais Saude" at bounding box center [567, 51] width 71 height 11
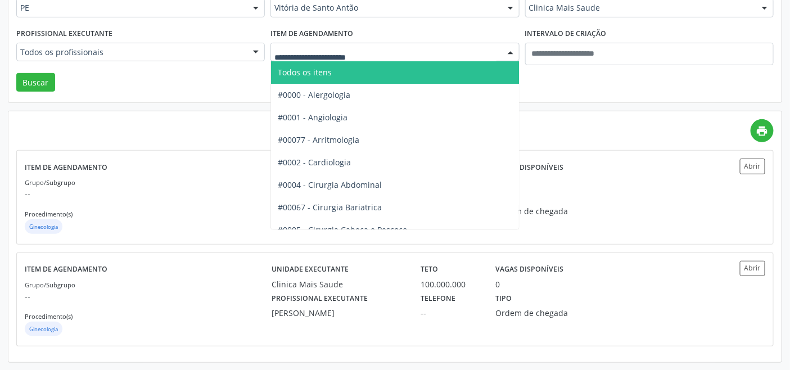
click at [330, 76] on span "Todos os itens" at bounding box center [305, 72] width 54 height 11
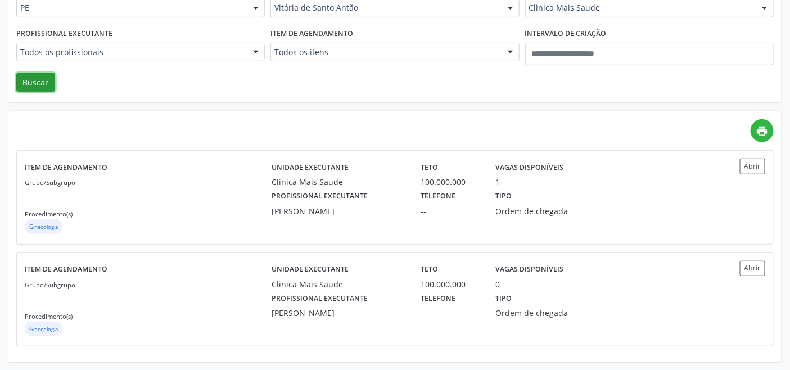
click at [32, 83] on button "Buscar" at bounding box center [35, 82] width 39 height 19
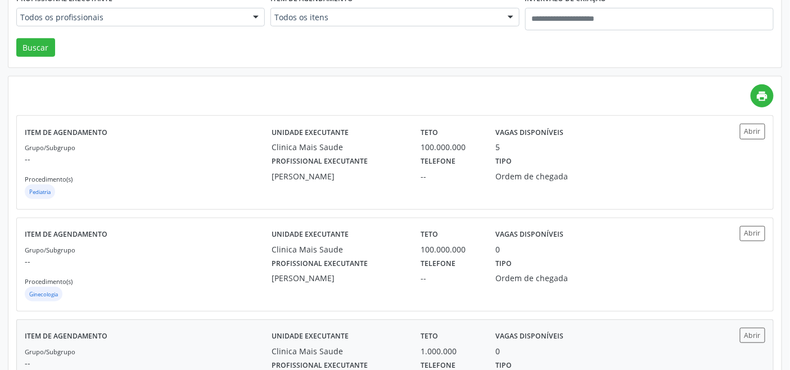
scroll to position [187, 0]
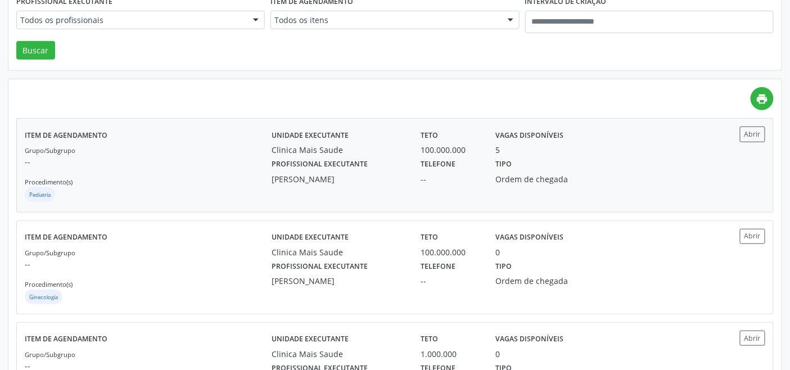
click at [234, 167] on div "Grupo/Subgrupo -- Procedimento(s) Pediatria" at bounding box center [148, 174] width 247 height 60
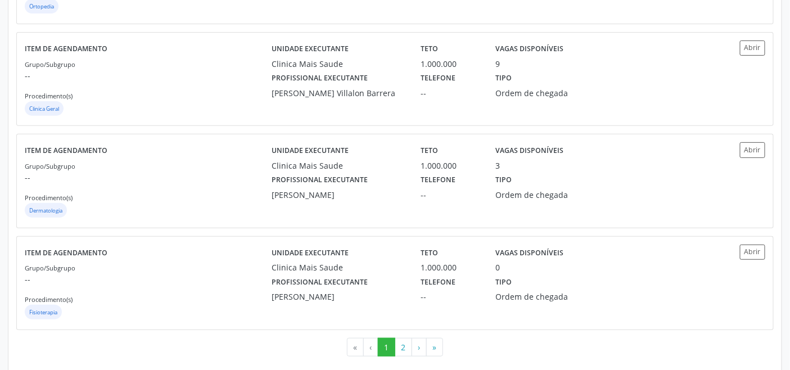
scroll to position [1508, 0]
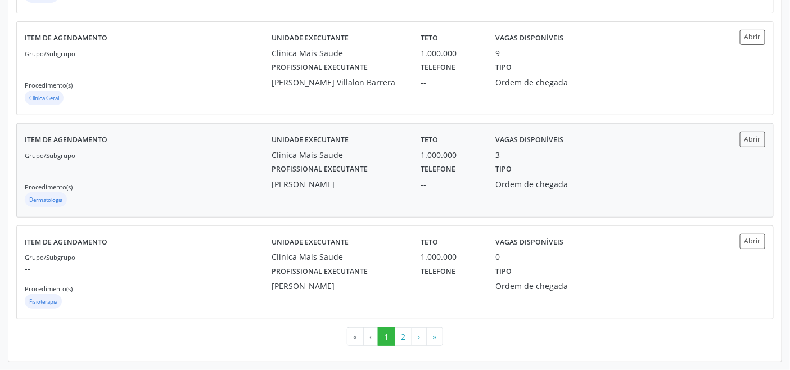
click at [193, 177] on div "Grupo/Subgrupo -- Procedimento(s) Dermatologia" at bounding box center [148, 179] width 247 height 60
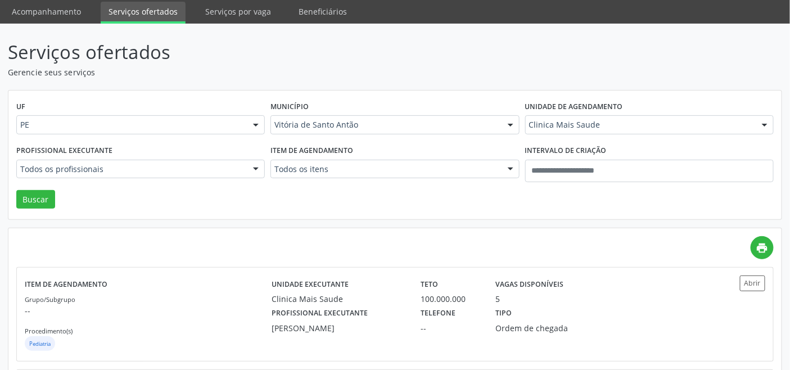
scroll to position [0, 0]
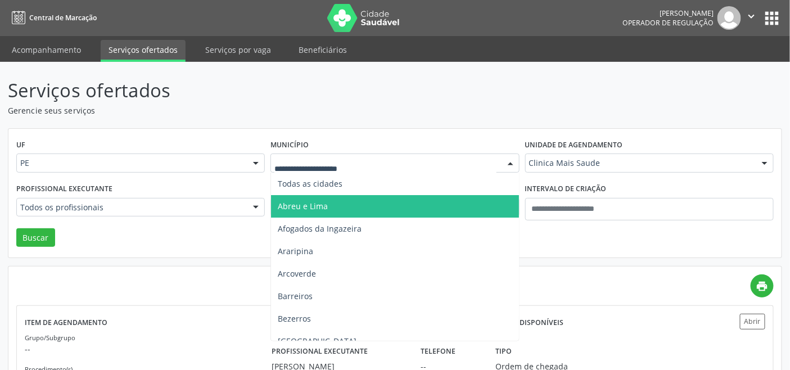
type input "*"
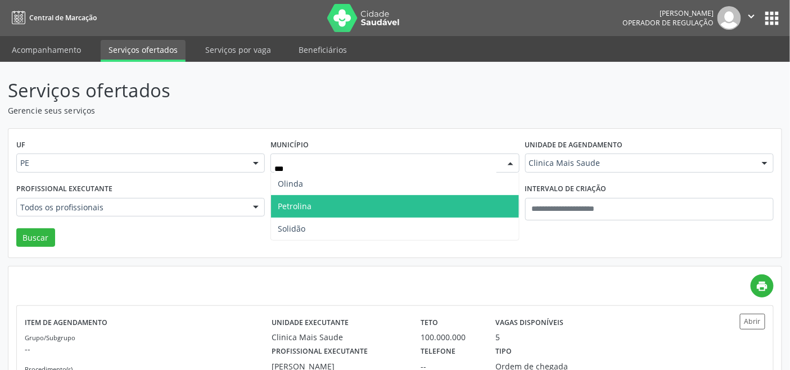
type input "****"
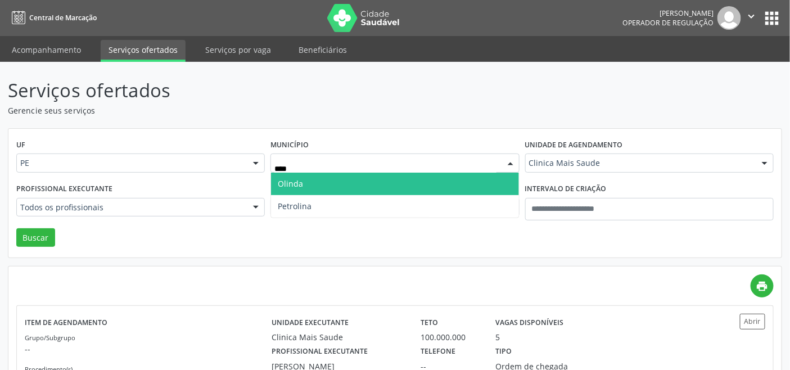
click at [317, 189] on span "Olinda" at bounding box center [394, 184] width 247 height 22
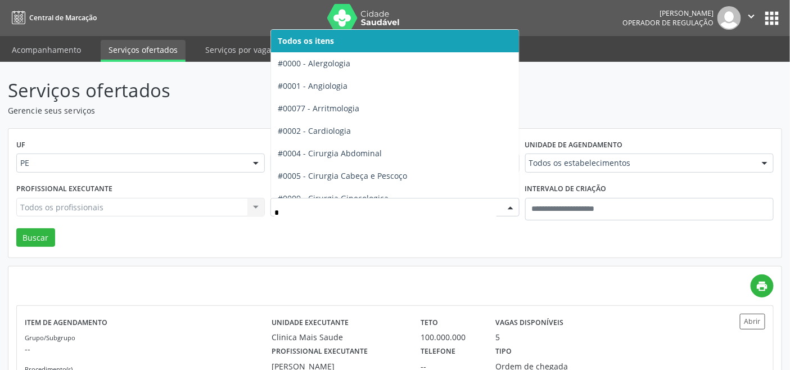
type input "**"
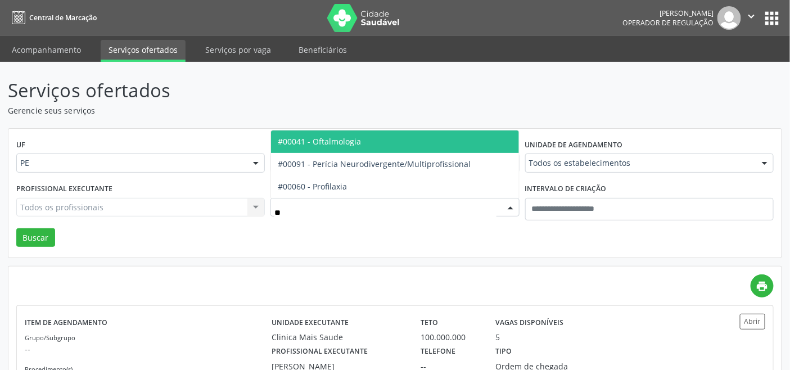
click at [350, 142] on span "#00041 - Oftalmologia" at bounding box center [319, 141] width 83 height 11
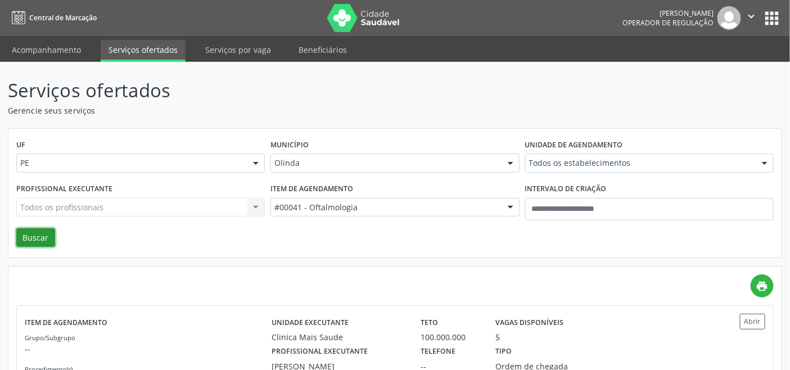
click at [39, 241] on button "Buscar" at bounding box center [35, 237] width 39 height 19
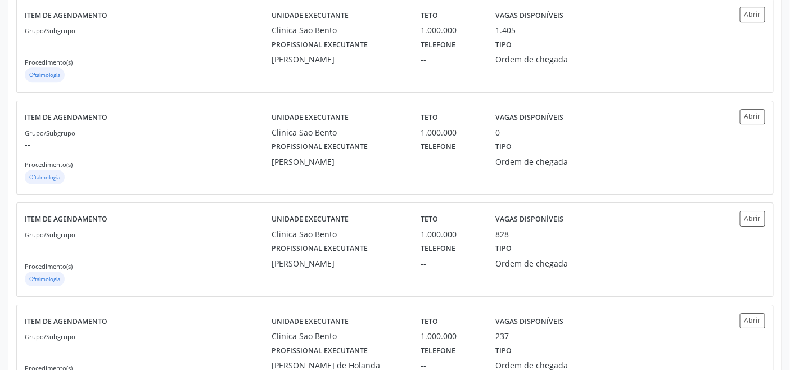
scroll to position [1249, 0]
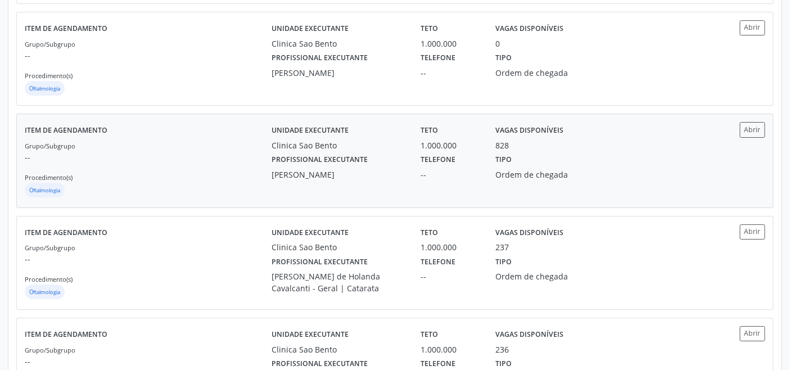
click at [210, 151] on p "--" at bounding box center [148, 157] width 247 height 12
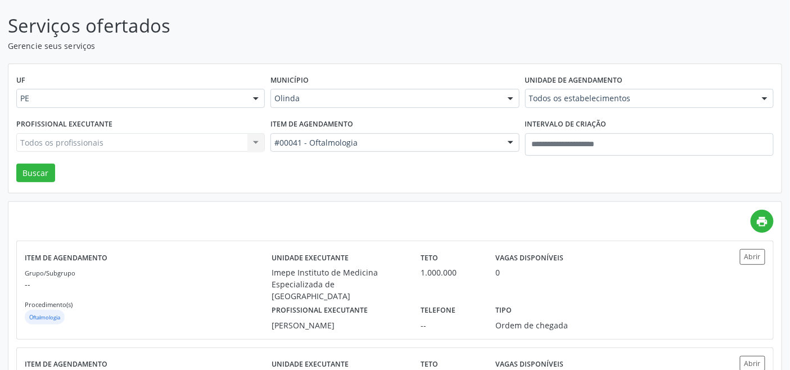
scroll to position [0, 0]
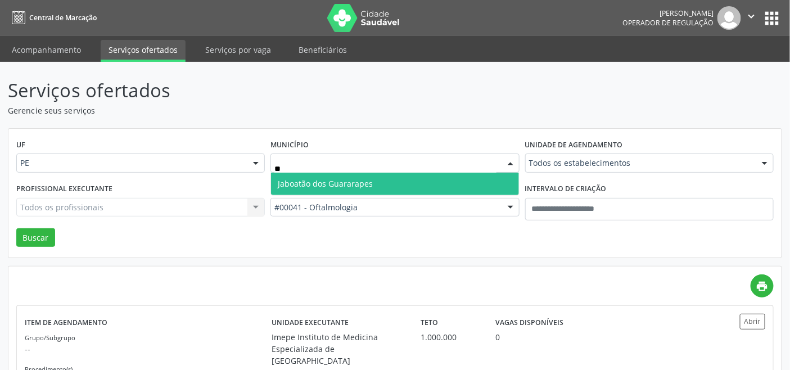
type input "***"
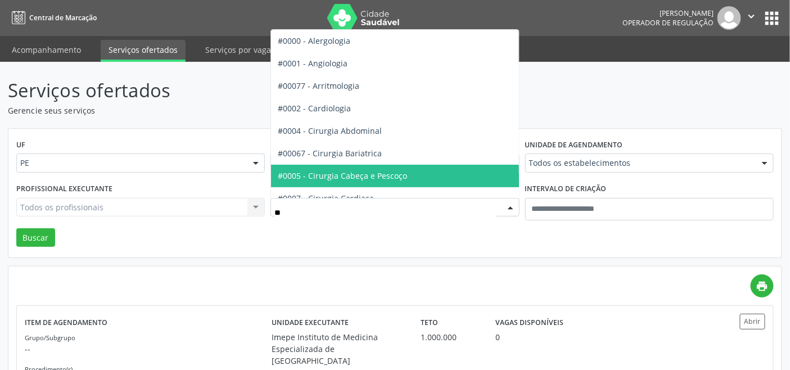
type input "***"
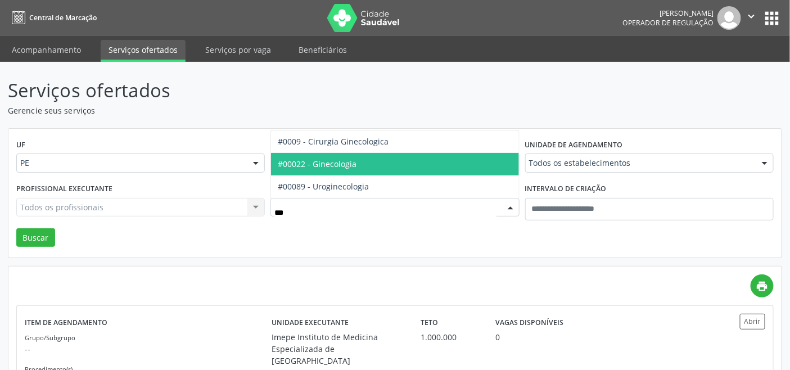
click at [339, 165] on span "#00022 - Ginecologia" at bounding box center [317, 164] width 79 height 11
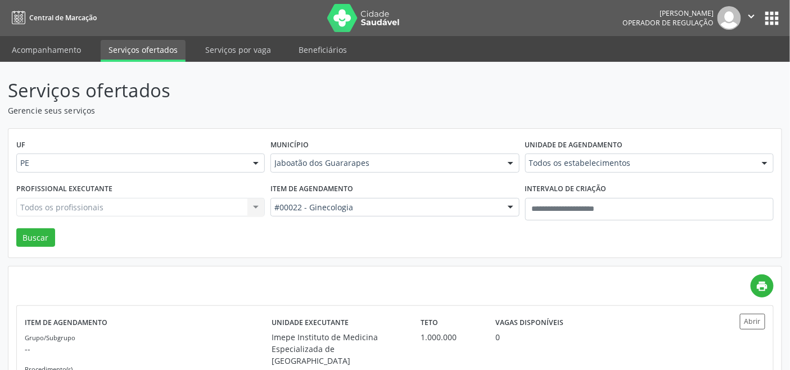
click at [44, 227] on div "Profissional executante Todos os profissionais Todos os profissionais Anna Emil…" at bounding box center [140, 204] width 254 height 48
click at [46, 233] on button "Buscar" at bounding box center [35, 237] width 39 height 19
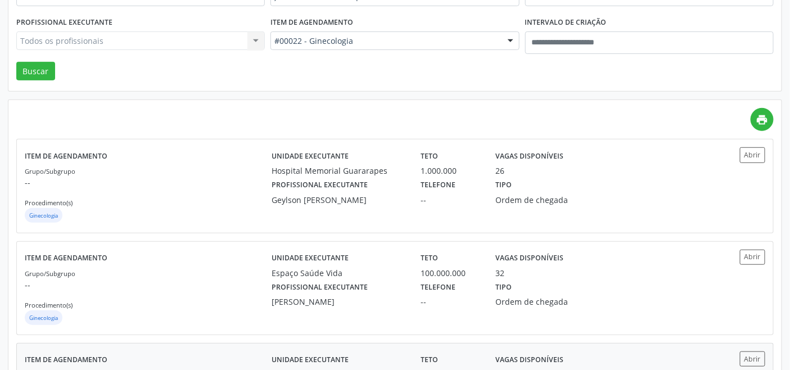
scroll to position [250, 0]
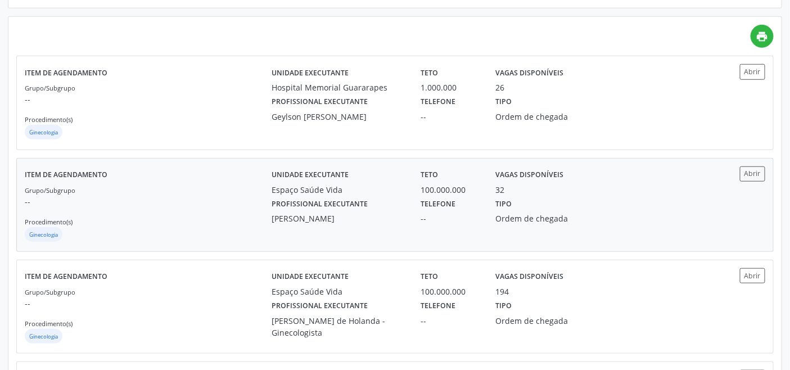
click at [195, 211] on div "Grupo/Subgrupo -- Procedimento(s) Ginecologia" at bounding box center [148, 214] width 247 height 60
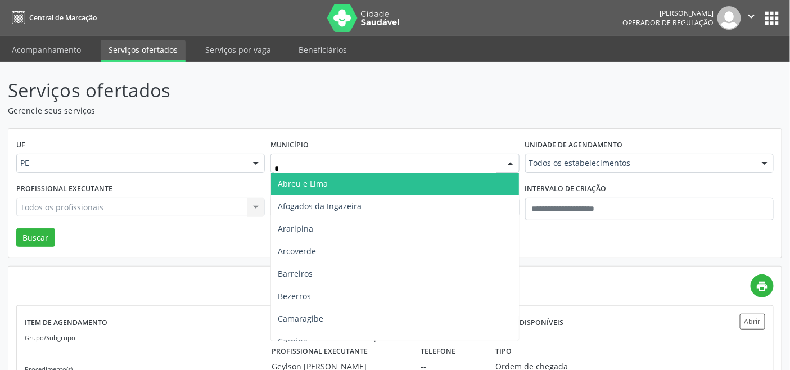
type input "**"
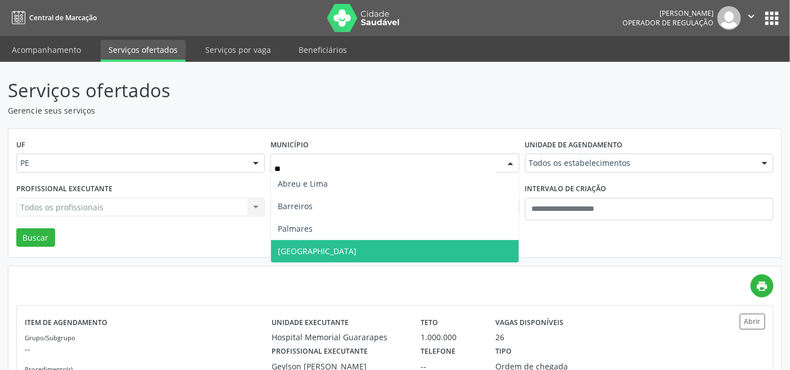
click at [319, 253] on span "Recife" at bounding box center [394, 251] width 247 height 22
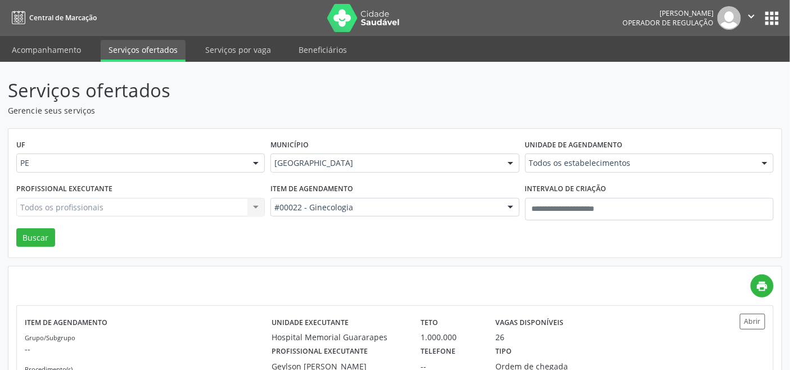
drag, startPoint x: 411, startPoint y: 211, endPoint x: 386, endPoint y: 218, distance: 26.2
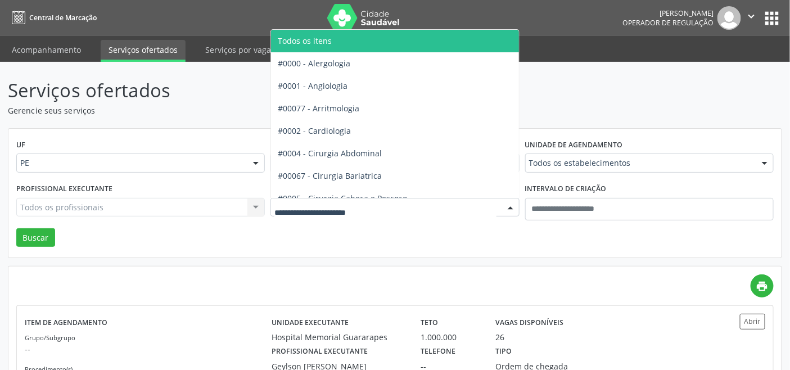
click at [346, 43] on span "Todos os itens" at bounding box center [426, 41] width 311 height 22
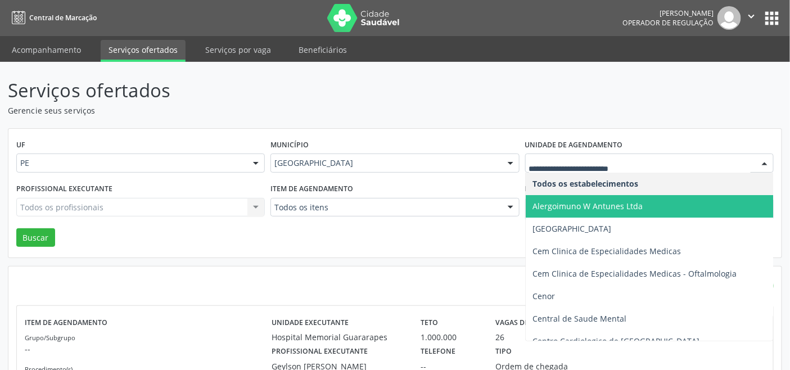
drag, startPoint x: 565, startPoint y: 159, endPoint x: 568, endPoint y: 165, distance: 7.3
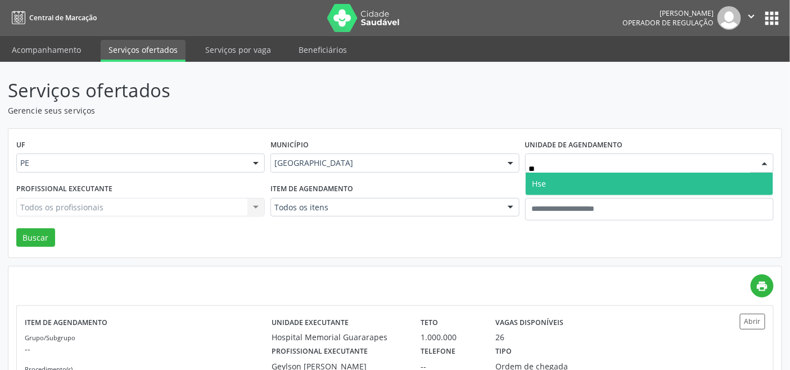
type input "***"
click at [566, 178] on span "Hse" at bounding box center [649, 184] width 247 height 22
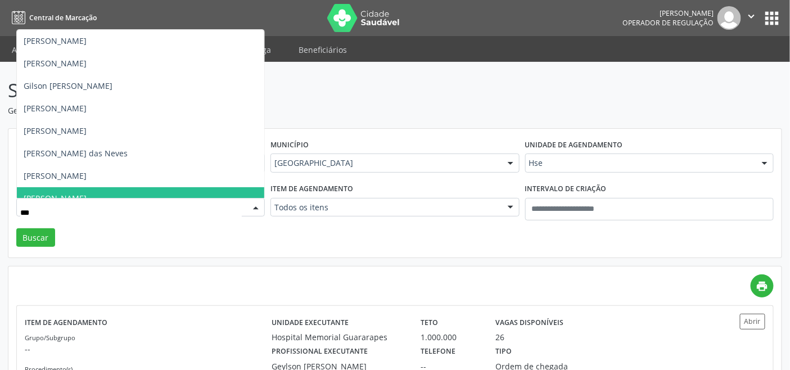
type input "****"
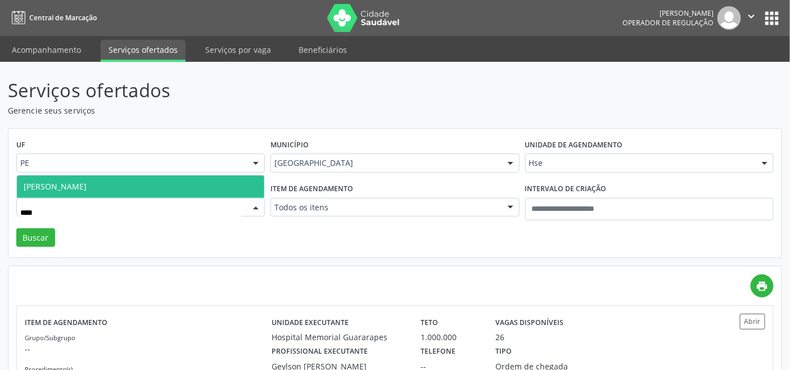
click at [177, 178] on span "Josany de Souza Alves" at bounding box center [140, 186] width 247 height 22
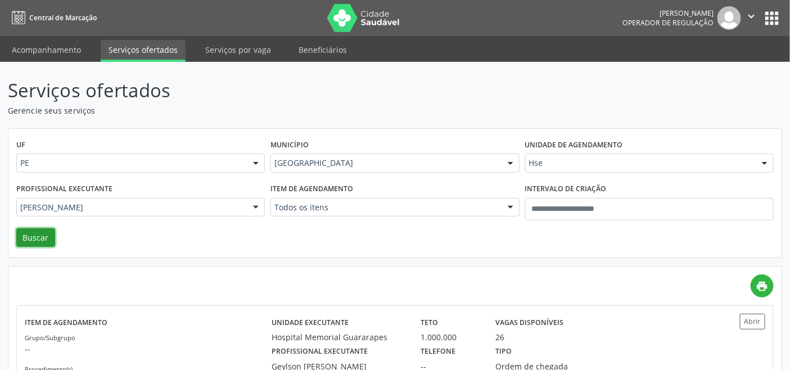
drag, startPoint x: 26, startPoint y: 240, endPoint x: 19, endPoint y: 227, distance: 14.8
click at [26, 240] on button "Buscar" at bounding box center [35, 237] width 39 height 19
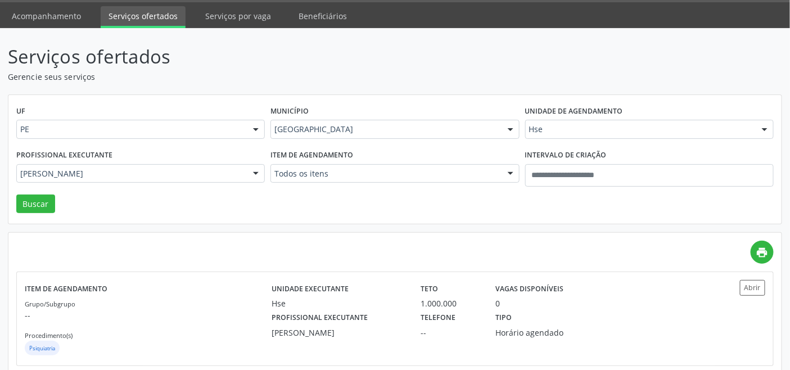
scroll to position [155, 0]
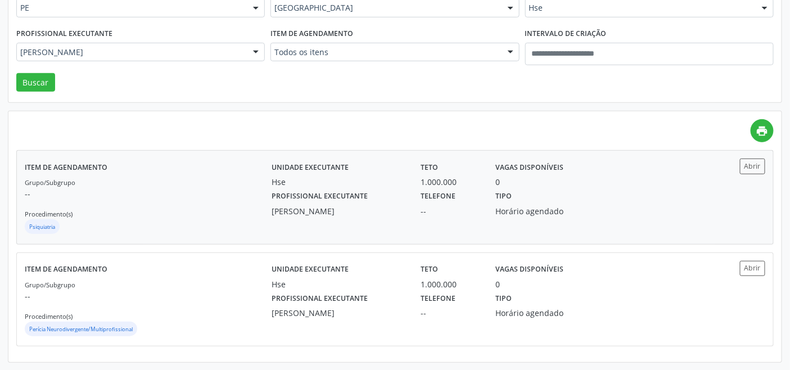
click at [330, 214] on div "Josany de Souza Alves" at bounding box center [337, 211] width 133 height 12
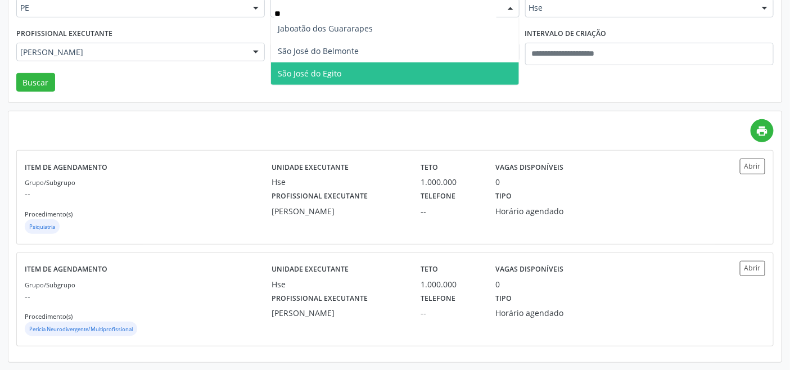
type input "***"
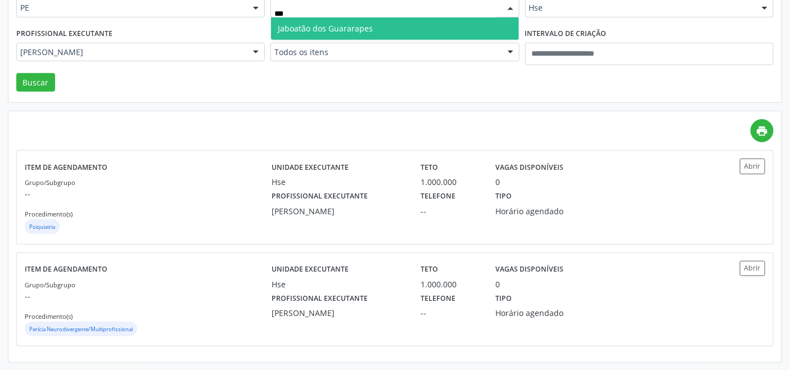
click at [349, 29] on span "Jaboatão dos Guararapes" at bounding box center [325, 28] width 95 height 11
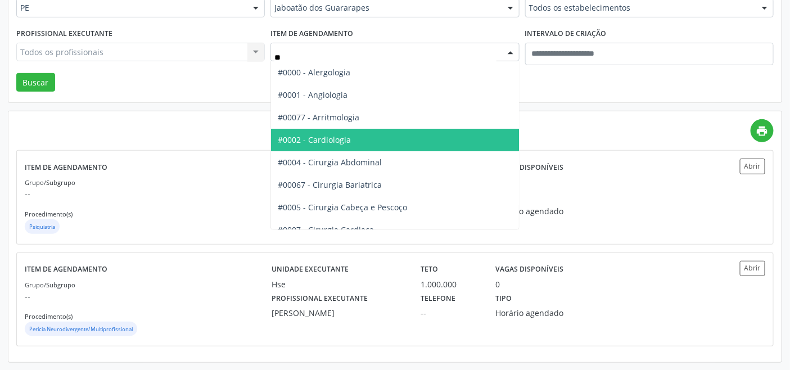
type input "***"
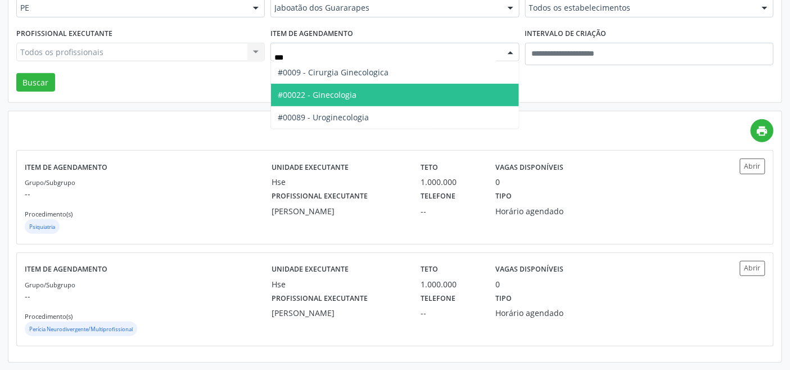
drag, startPoint x: 337, startPoint y: 98, endPoint x: 162, endPoint y: 80, distance: 176.2
click at [335, 97] on span "#00022 - Ginecologia" at bounding box center [317, 94] width 79 height 11
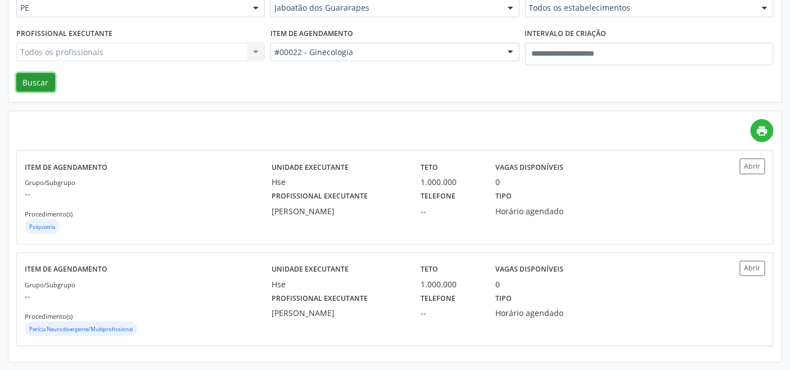
click at [17, 75] on button "Buscar" at bounding box center [35, 82] width 39 height 19
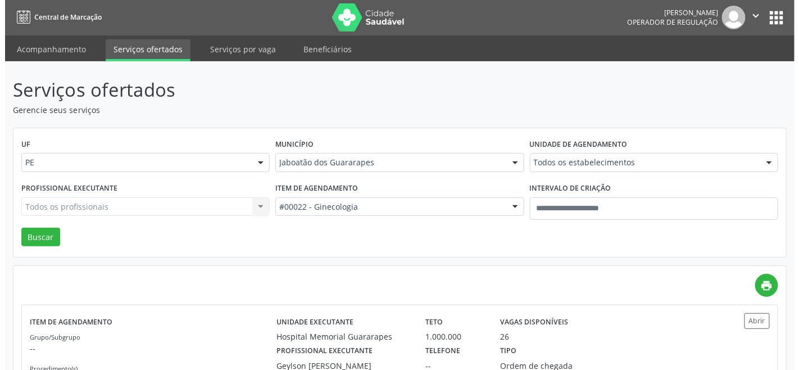
scroll to position [0, 0]
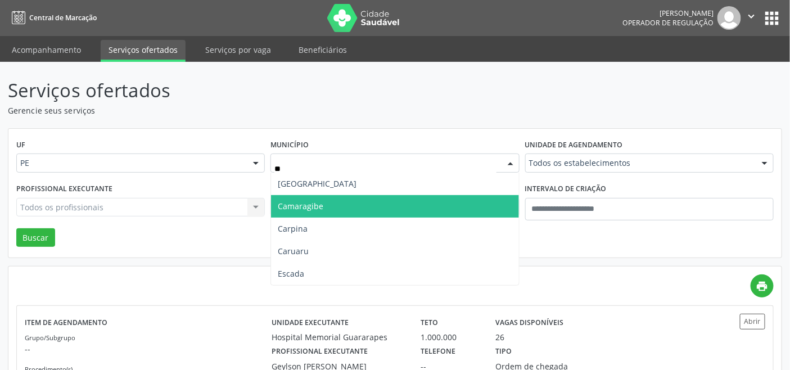
type input "***"
click at [338, 207] on span "Caruaru" at bounding box center [394, 206] width 247 height 22
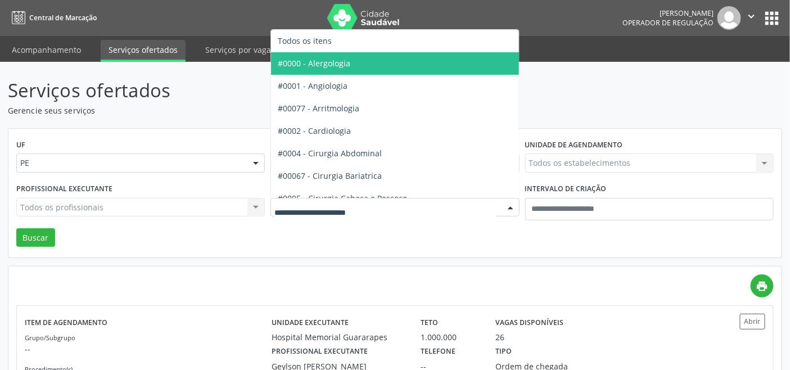
drag, startPoint x: 348, startPoint y: 215, endPoint x: 351, endPoint y: 210, distance: 6.3
click at [348, 215] on div at bounding box center [394, 207] width 248 height 19
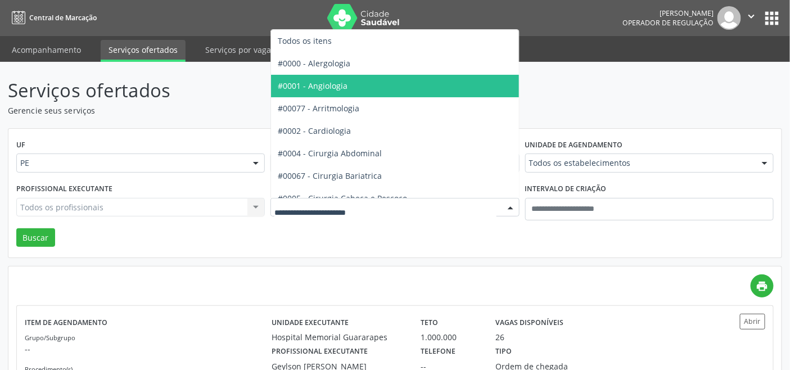
click at [341, 86] on span "#0001 - Angiologia" at bounding box center [313, 85] width 70 height 11
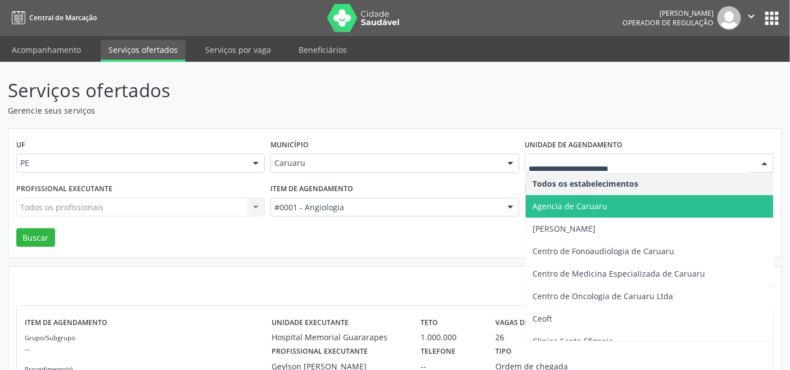
click at [554, 205] on span "Agencia de Caruaru" at bounding box center [569, 206] width 75 height 11
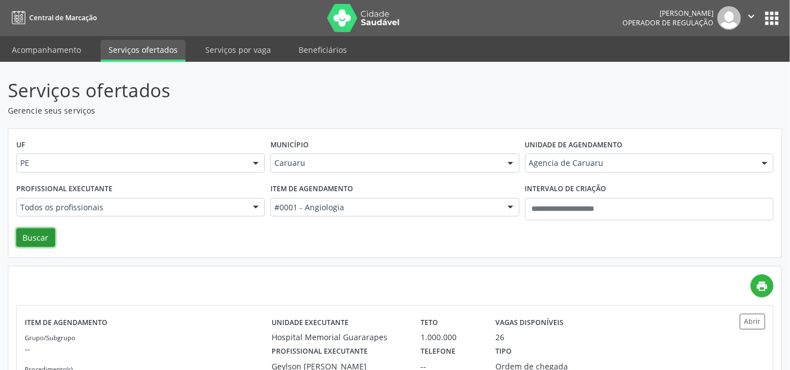
click at [24, 237] on button "Buscar" at bounding box center [35, 237] width 39 height 19
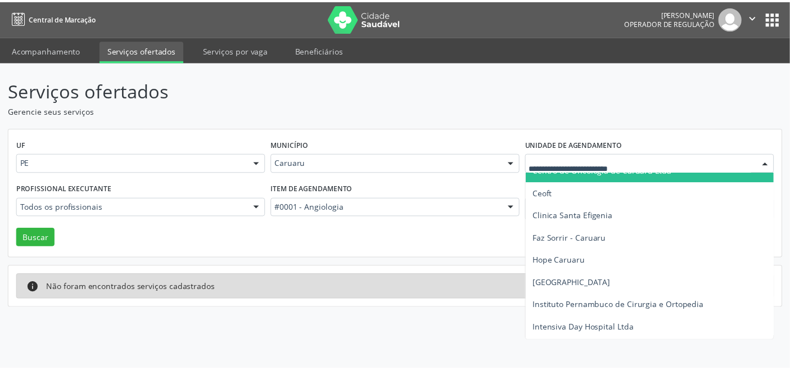
scroll to position [187, 0]
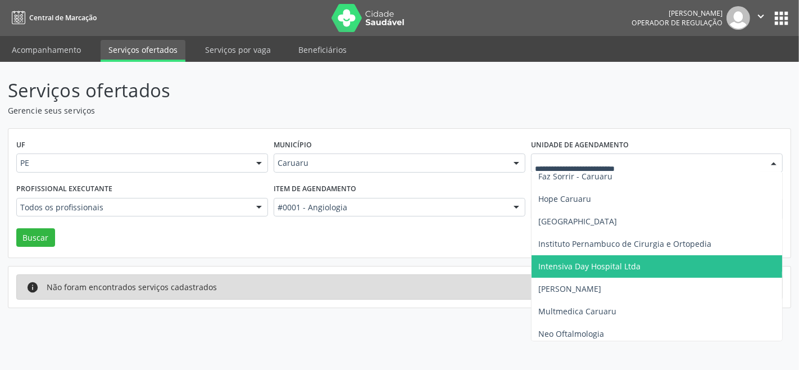
click at [580, 261] on span "Intensiva Day Hospital Ltda" at bounding box center [589, 266] width 102 height 11
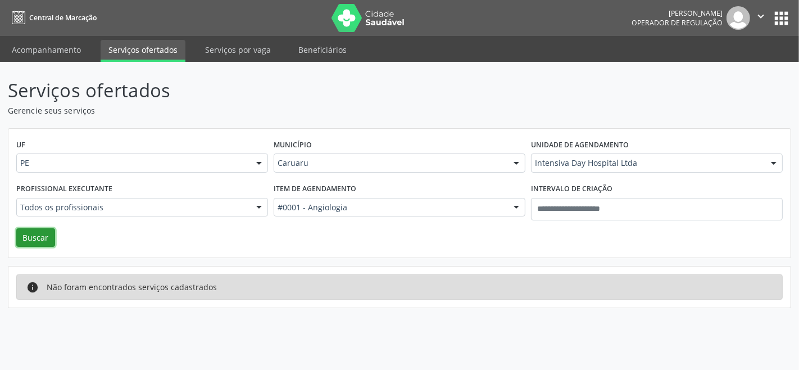
click at [26, 233] on button "Buscar" at bounding box center [35, 237] width 39 height 19
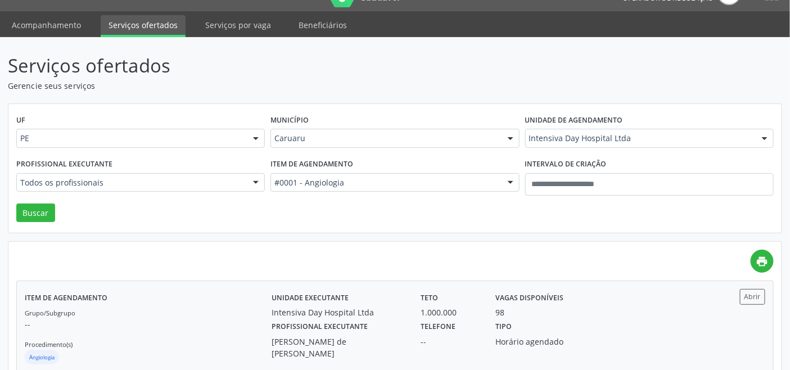
scroll to position [155, 0]
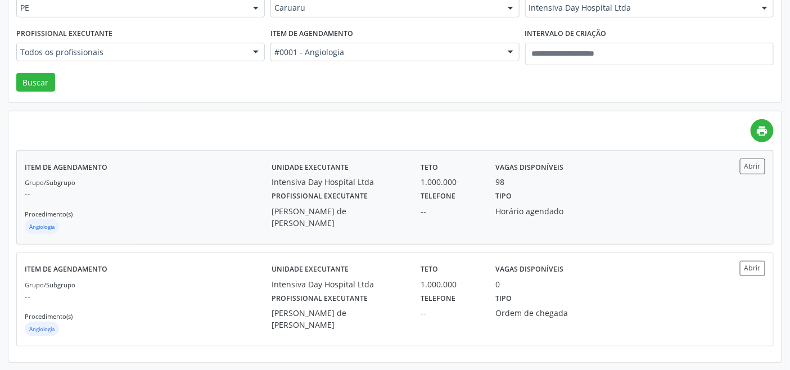
click at [237, 206] on div "Grupo/Subgrupo -- Procedimento(s) Angiologia" at bounding box center [148, 206] width 247 height 60
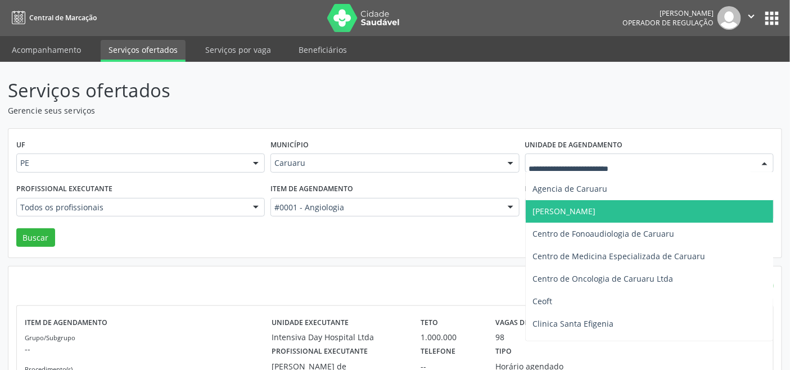
scroll to position [0, 0]
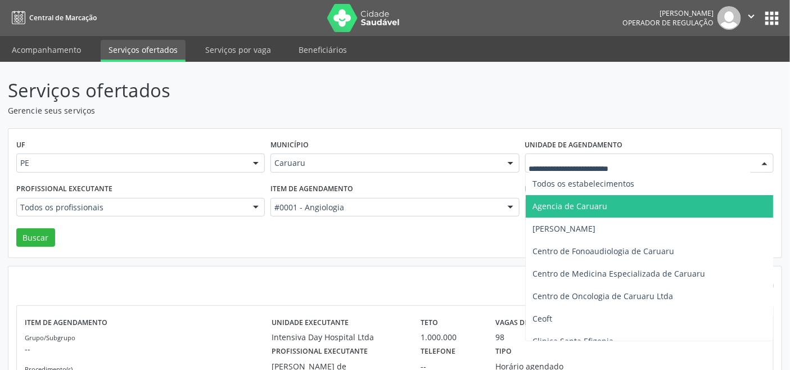
click at [585, 208] on span "Agencia de Caruaru" at bounding box center [569, 206] width 75 height 11
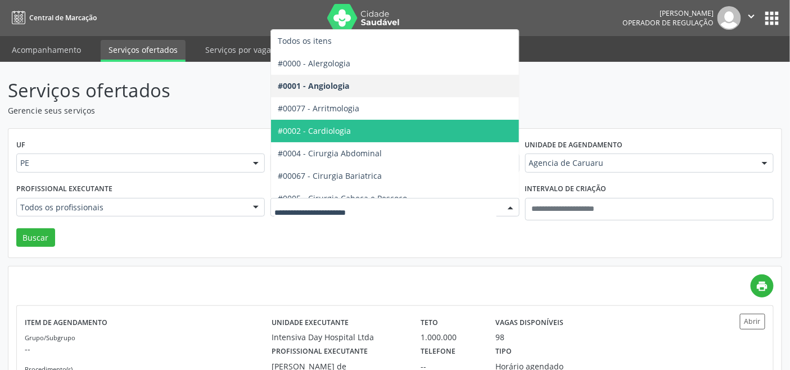
click at [361, 127] on span "#0002 - Cardiologia" at bounding box center [426, 131] width 311 height 22
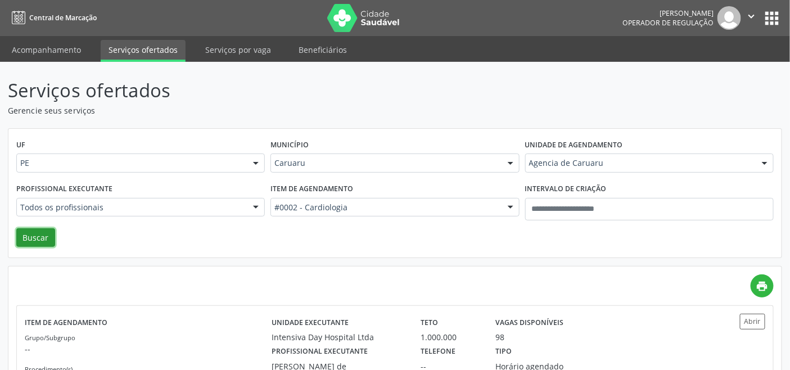
click at [33, 232] on button "Buscar" at bounding box center [35, 237] width 39 height 19
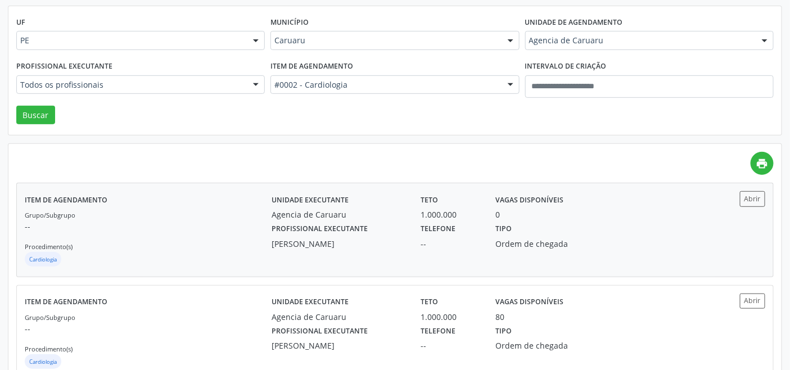
scroll to position [155, 0]
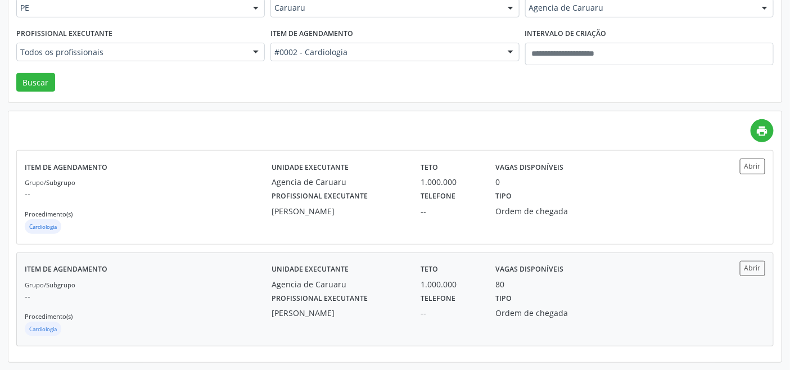
click at [210, 305] on div "Grupo/Subgrupo -- Procedimento(s) Cardiologia" at bounding box center [148, 308] width 247 height 60
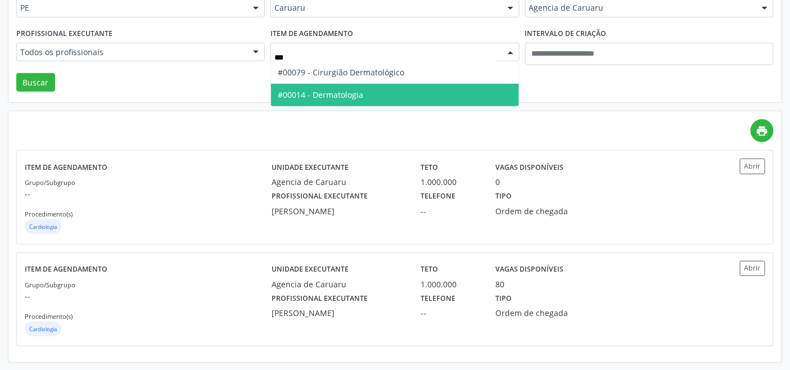
click at [351, 92] on span "#00014 - Dermatologia" at bounding box center [320, 94] width 85 height 11
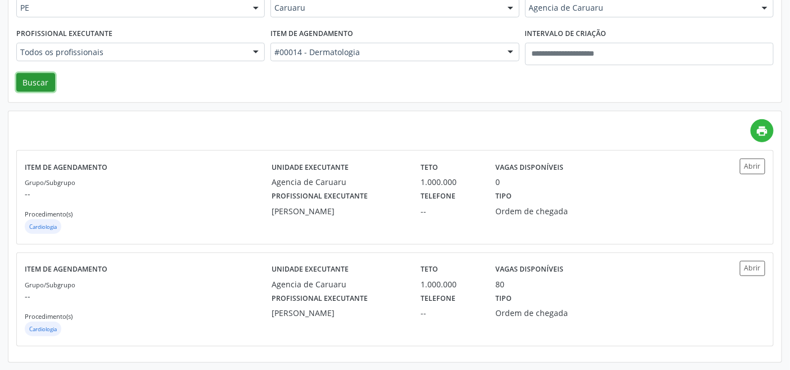
click at [41, 79] on button "Buscar" at bounding box center [35, 82] width 39 height 19
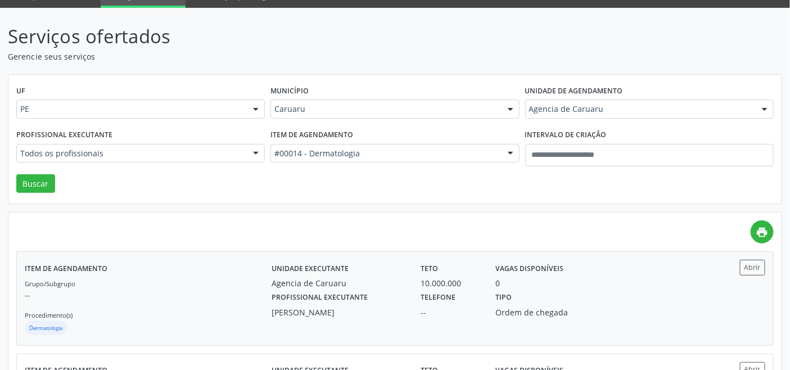
scroll to position [0, 0]
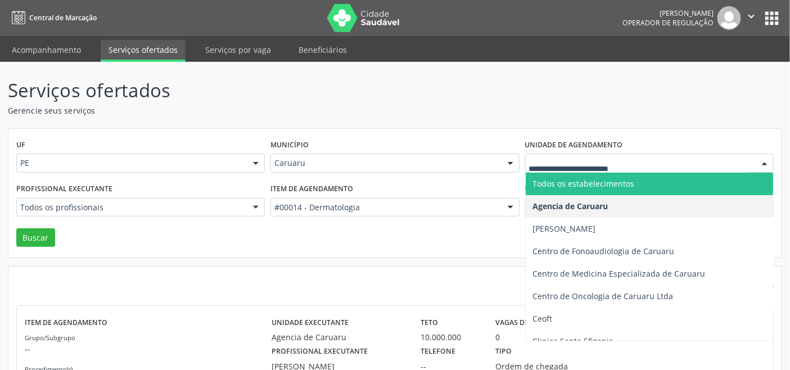
click at [590, 184] on span "Todos os estabelecimentos" at bounding box center [583, 183] width 102 height 11
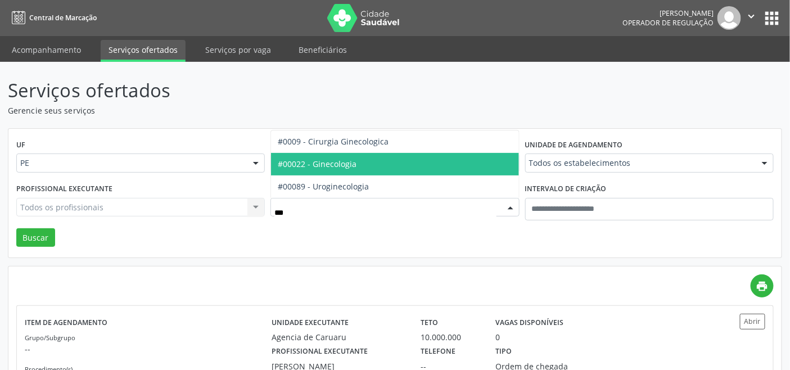
click at [391, 166] on span "#00022 - Ginecologia" at bounding box center [394, 164] width 247 height 22
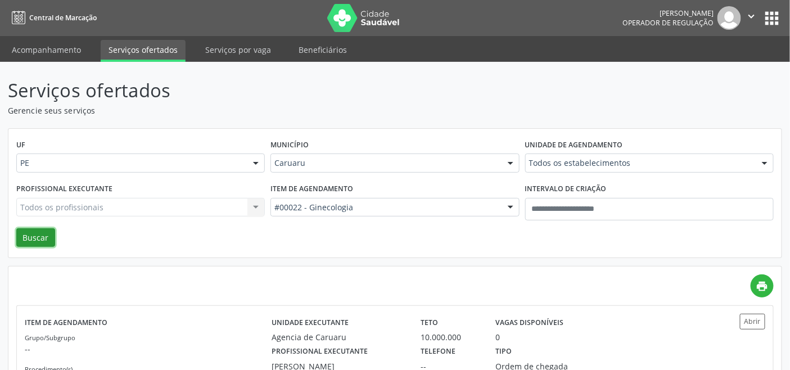
drag, startPoint x: 46, startPoint y: 239, endPoint x: 51, endPoint y: 240, distance: 5.7
click at [45, 239] on button "Buscar" at bounding box center [35, 237] width 39 height 19
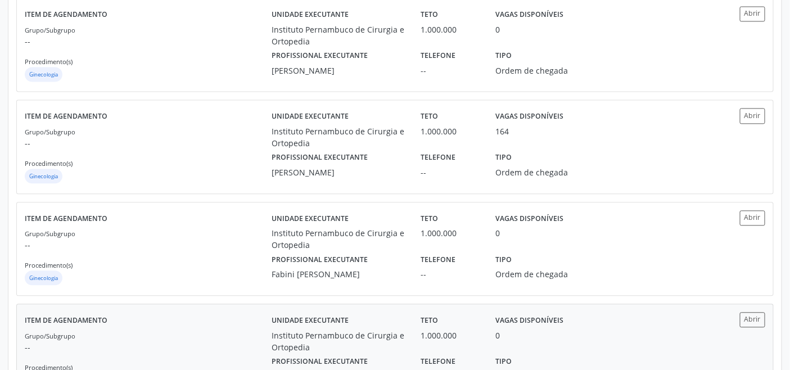
scroll to position [676, 0]
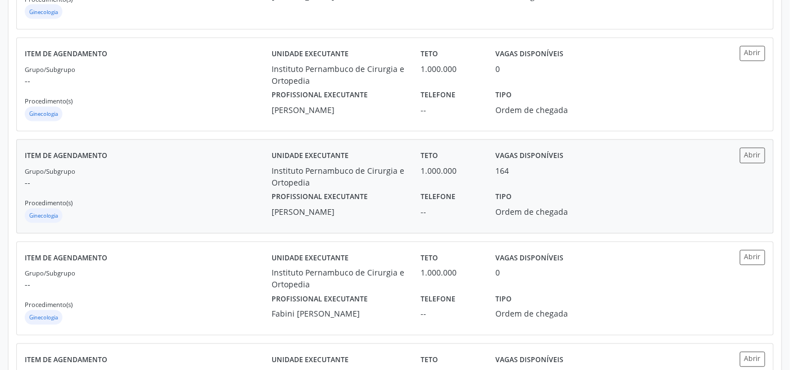
click at [287, 198] on label "Profissional executante" at bounding box center [319, 197] width 96 height 17
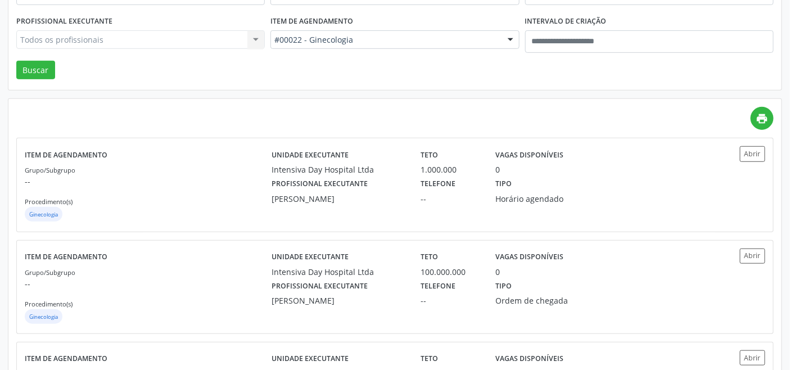
scroll to position [114, 0]
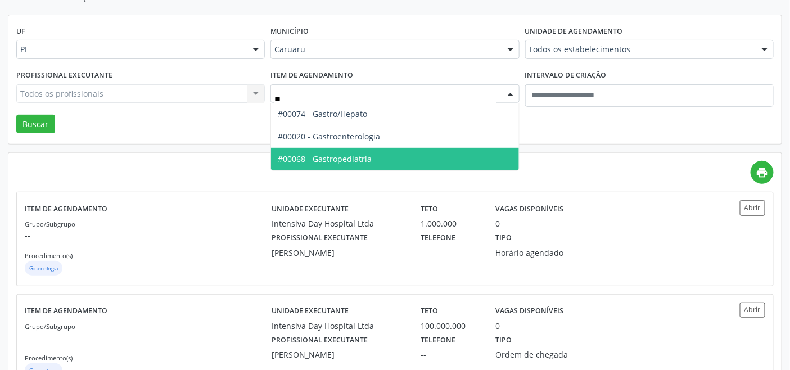
type input "***"
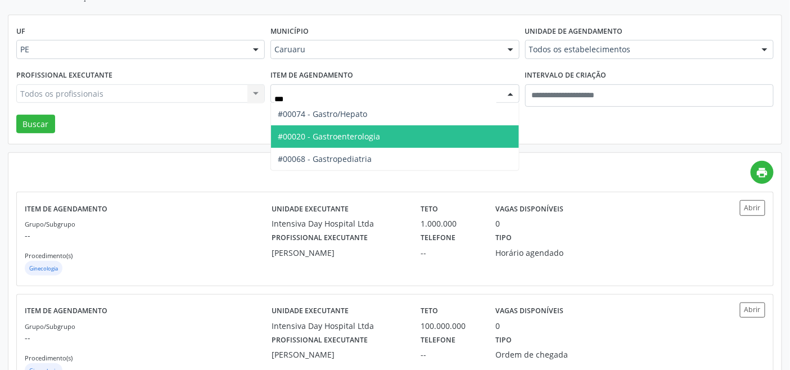
click at [343, 135] on span "#00020 - Gastroenterologia" at bounding box center [329, 136] width 102 height 11
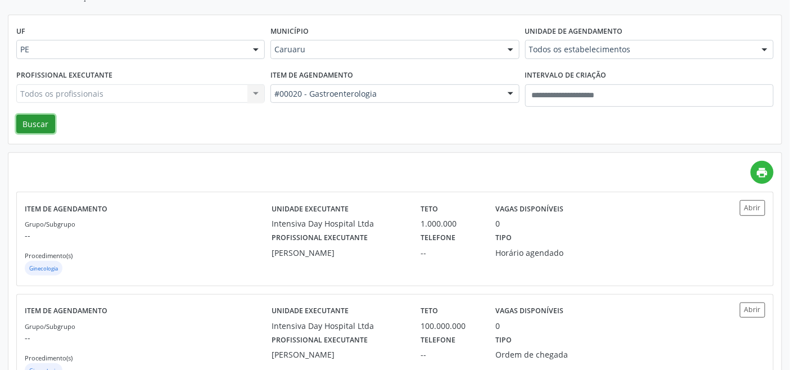
click at [42, 126] on button "Buscar" at bounding box center [35, 124] width 39 height 19
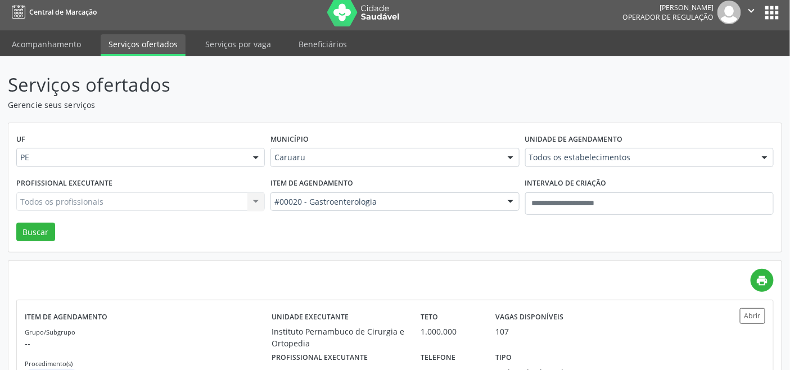
scroll to position [0, 0]
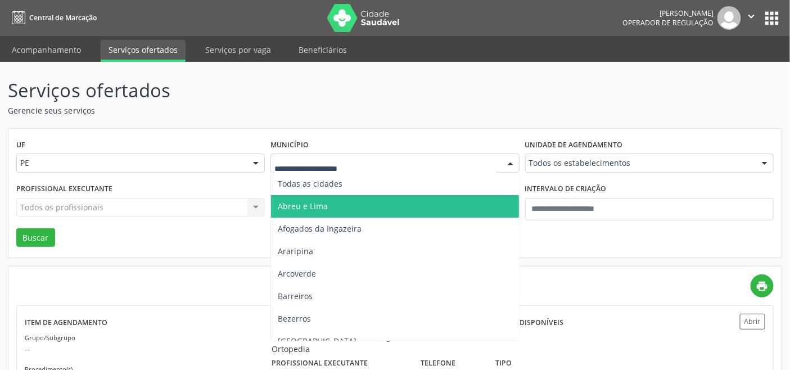
drag, startPoint x: 361, startPoint y: 162, endPoint x: 350, endPoint y: 156, distance: 12.6
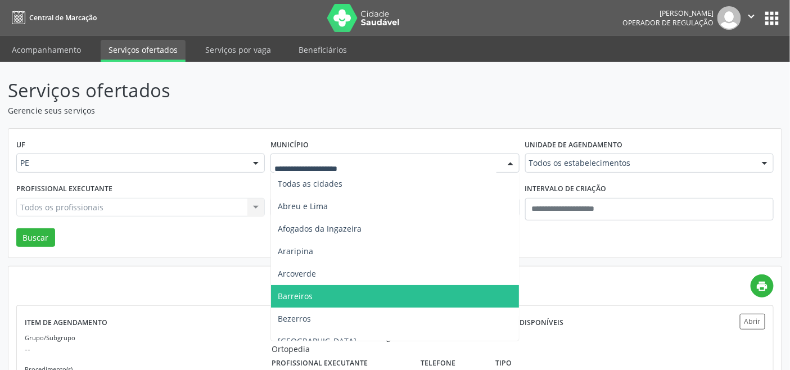
type input "*"
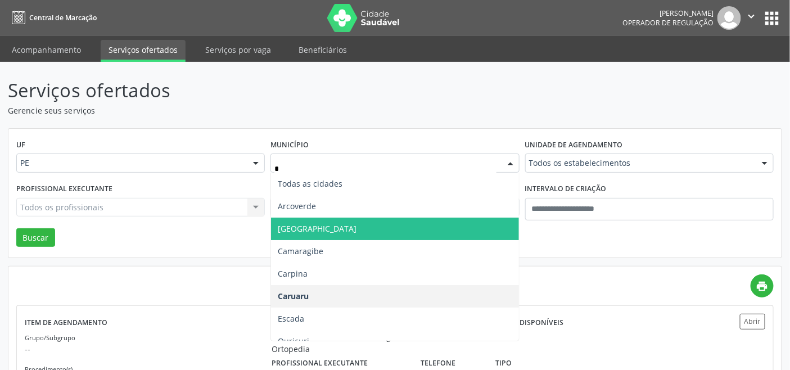
click at [346, 229] on span "Cabo de Santo Agostinho" at bounding box center [317, 228] width 79 height 11
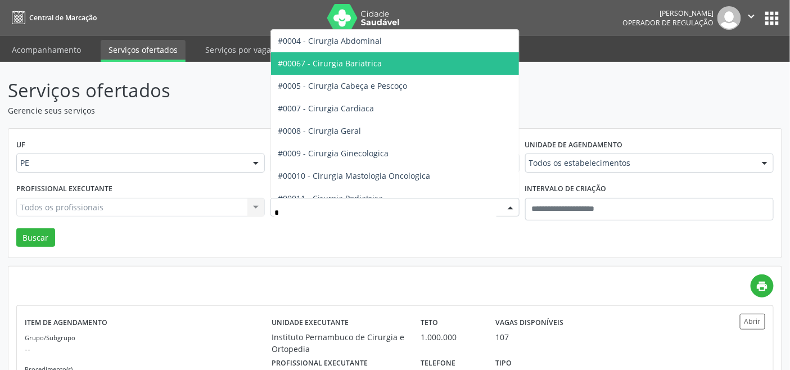
type input "**"
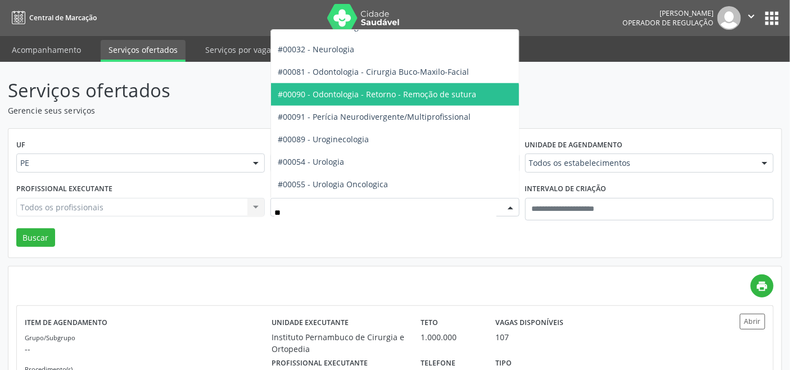
scroll to position [394, 0]
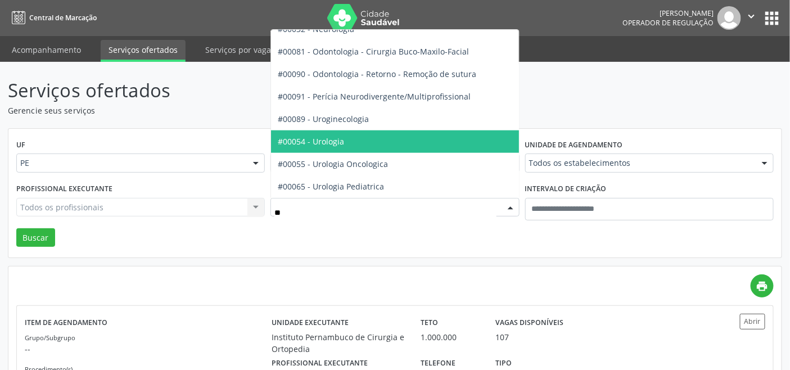
click at [336, 144] on span "#00054 - Urologia" at bounding box center [311, 141] width 66 height 11
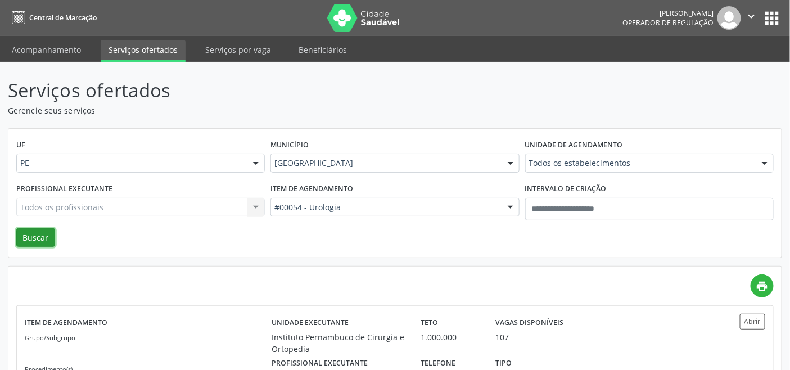
click at [38, 233] on button "Buscar" at bounding box center [35, 237] width 39 height 19
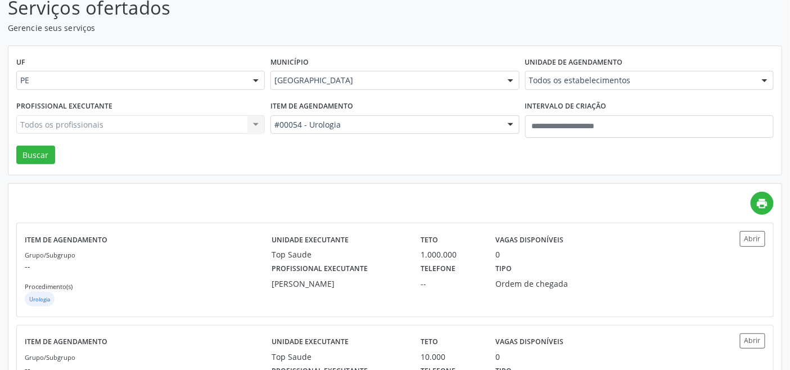
scroll to position [0, 0]
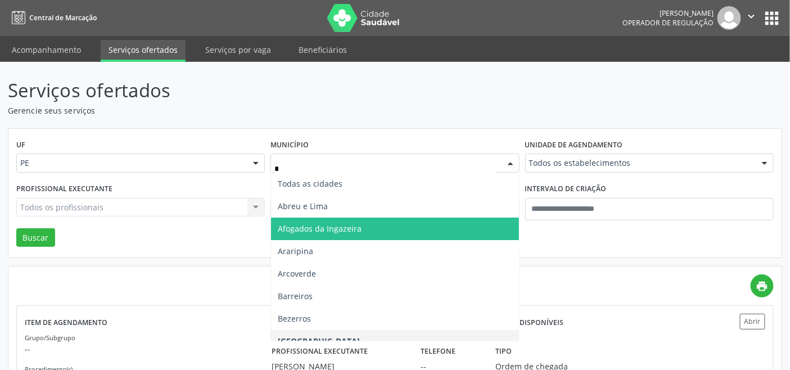
type input "**"
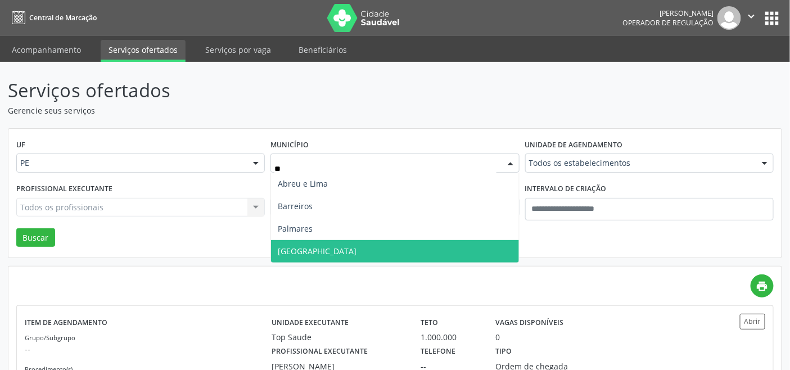
click at [338, 242] on span "Recife" at bounding box center [394, 251] width 247 height 22
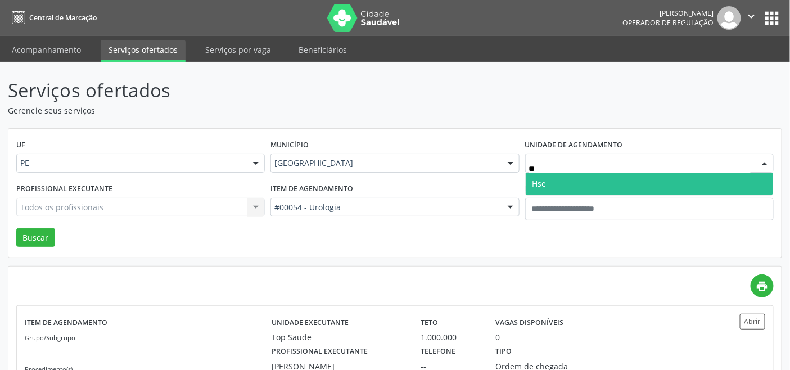
type input "***"
click at [553, 180] on span "Hse" at bounding box center [649, 184] width 247 height 22
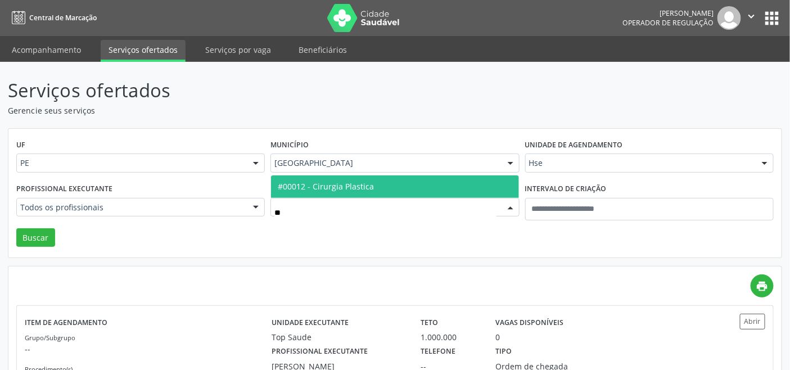
type input "***"
click at [349, 184] on span "#00012 - Cirurgia Plastica" at bounding box center [326, 186] width 96 height 11
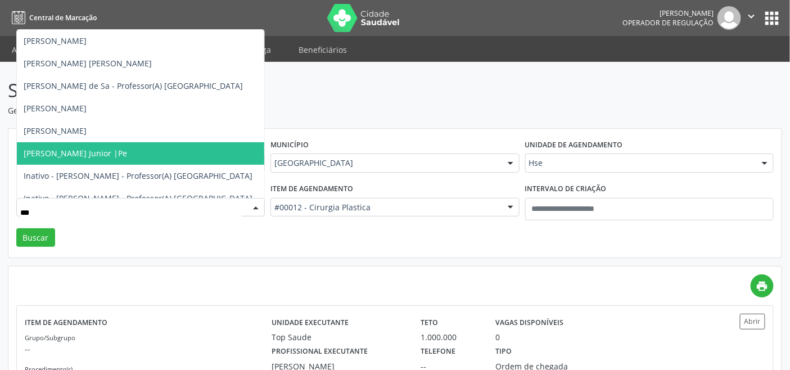
type input "****"
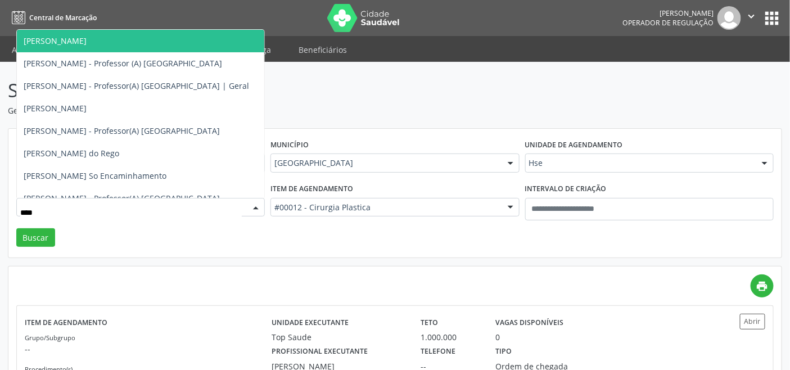
click at [87, 42] on span "Marcel Fernando Miranda Batista Lima" at bounding box center [55, 40] width 63 height 11
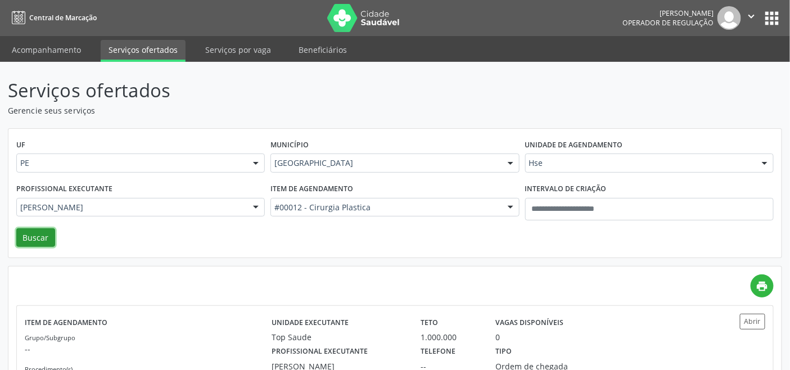
click at [37, 236] on button "Buscar" at bounding box center [35, 237] width 39 height 19
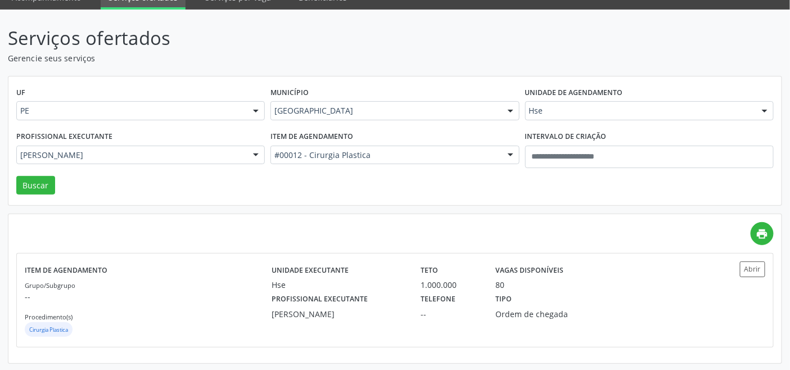
scroll to position [53, 0]
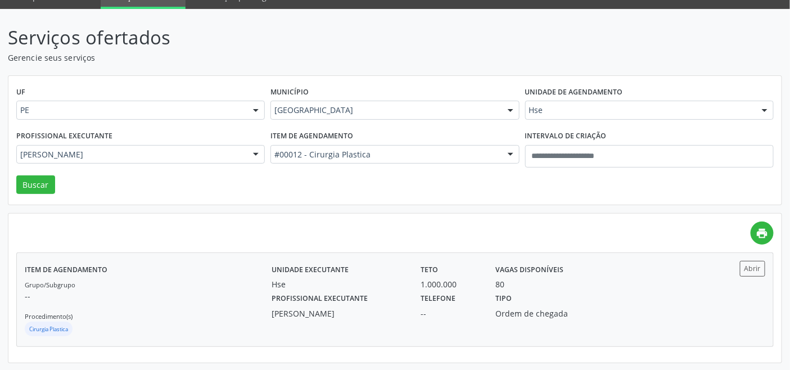
click at [242, 304] on div "Grupo/Subgrupo -- Procedimento(s) Cirurgia Plastica" at bounding box center [148, 308] width 247 height 60
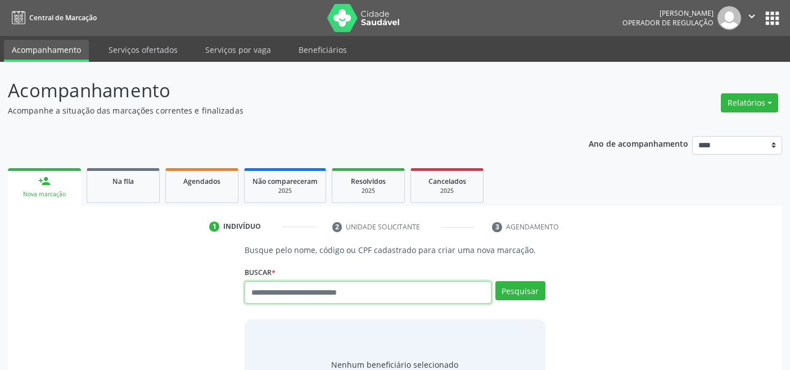
scroll to position [4, 0]
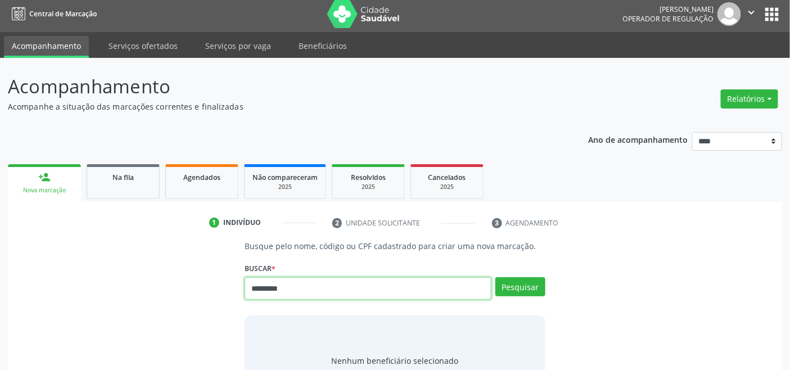
type input "*********"
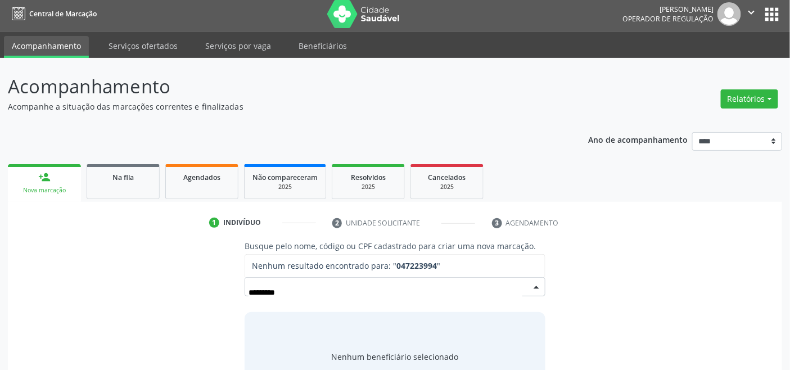
type input "********"
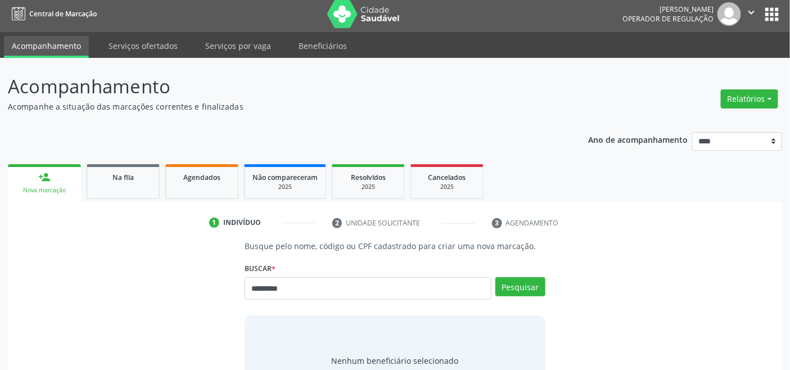
type input "*********"
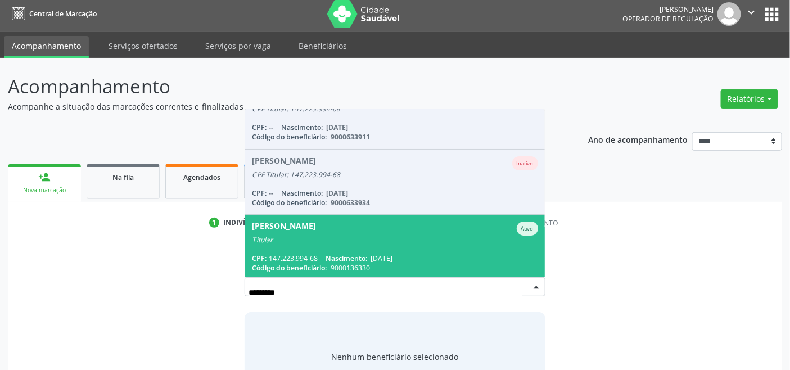
scroll to position [27, 0]
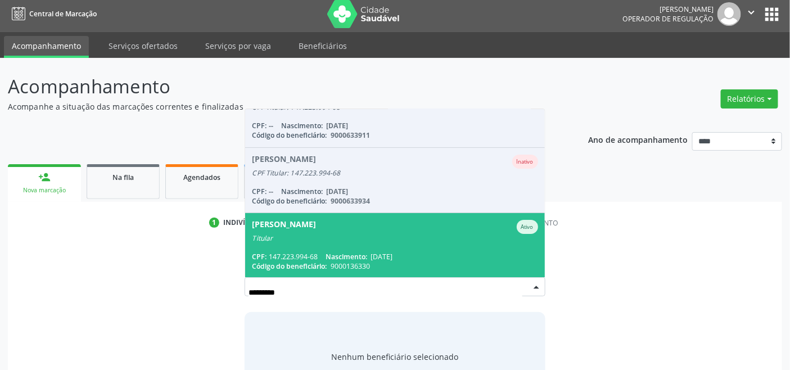
click at [418, 248] on span "Maria Delma Alves da Silva Ativo Titular CPF: 147.223.994-68 Nascimento: 15/08/…" at bounding box center [394, 245] width 299 height 65
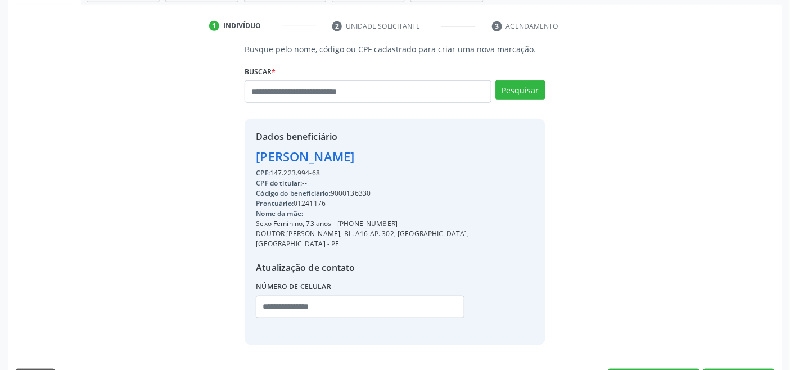
scroll to position [223, 0]
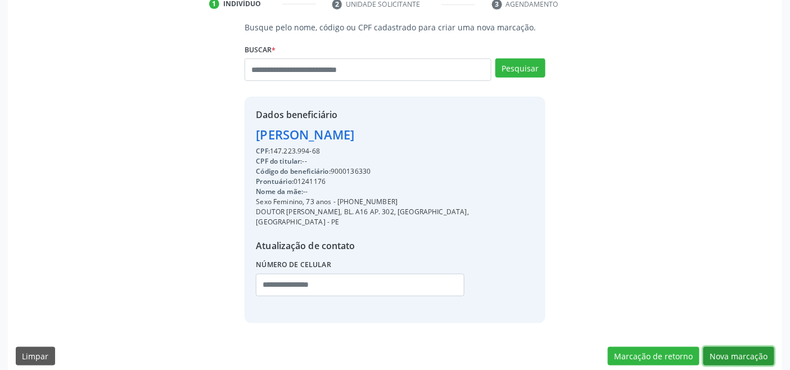
click at [732, 347] on button "Nova marcação" at bounding box center [738, 356] width 71 height 19
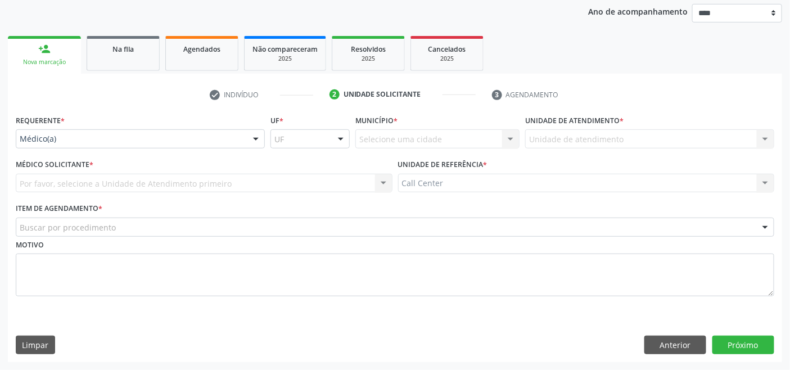
scroll to position [132, 0]
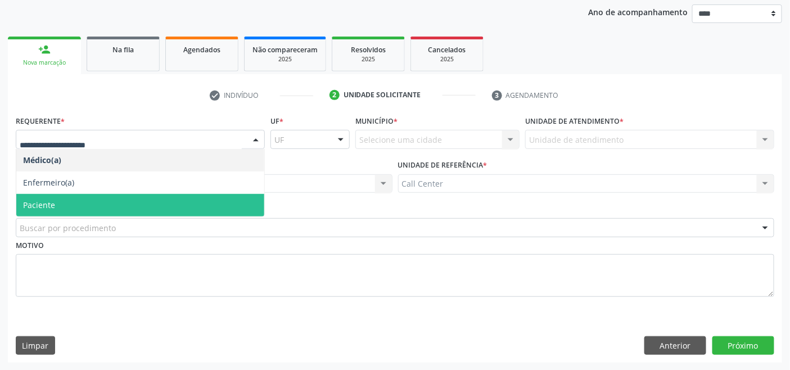
click at [52, 207] on span "Paciente" at bounding box center [39, 205] width 32 height 11
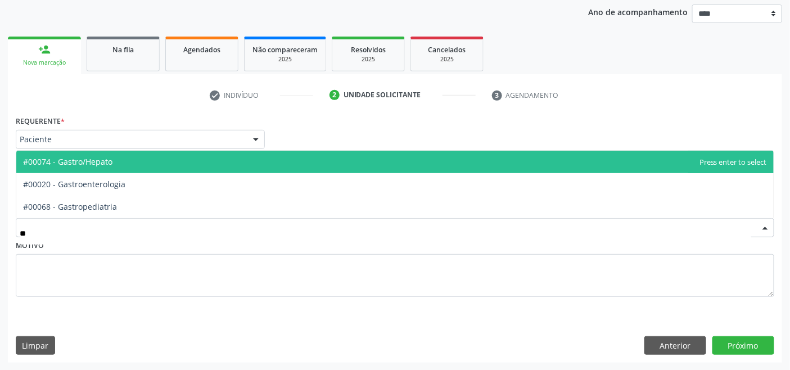
type input "***"
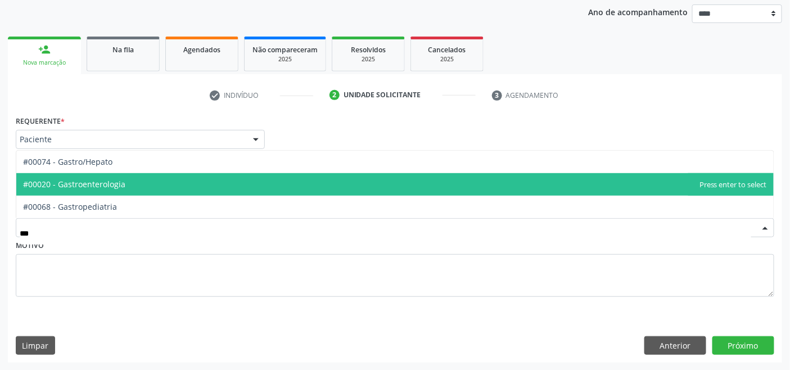
click at [167, 178] on span "#00020 - Gastroenterologia" at bounding box center [394, 184] width 757 height 22
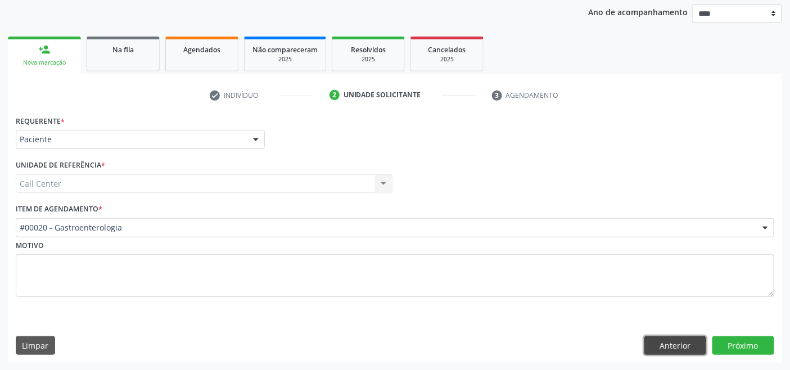
click at [673, 347] on button "Anterior" at bounding box center [675, 345] width 62 height 19
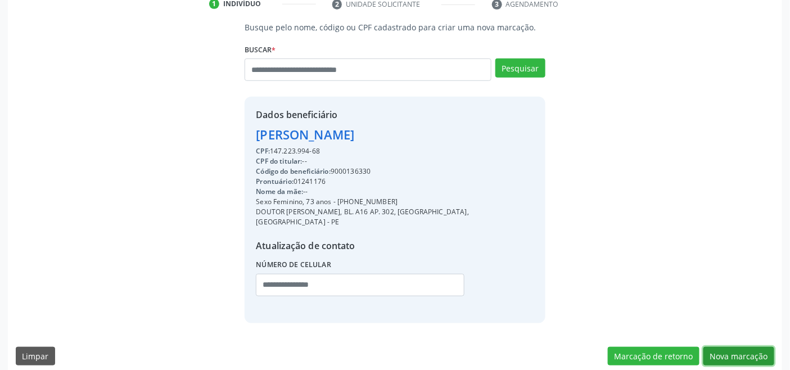
click at [740, 347] on button "Nova marcação" at bounding box center [738, 356] width 71 height 19
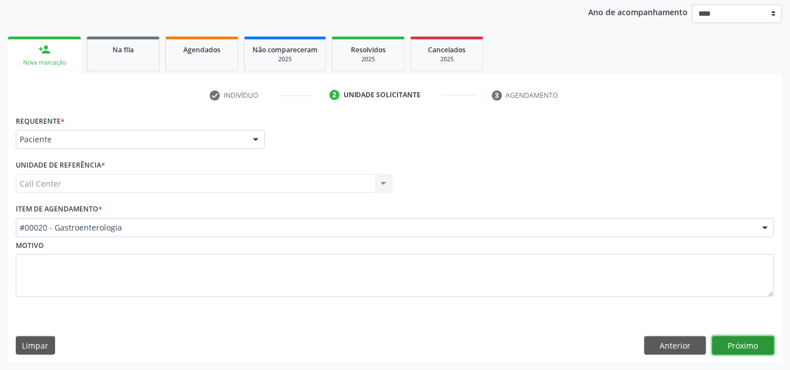
click at [740, 347] on button "Próximo" at bounding box center [743, 345] width 62 height 19
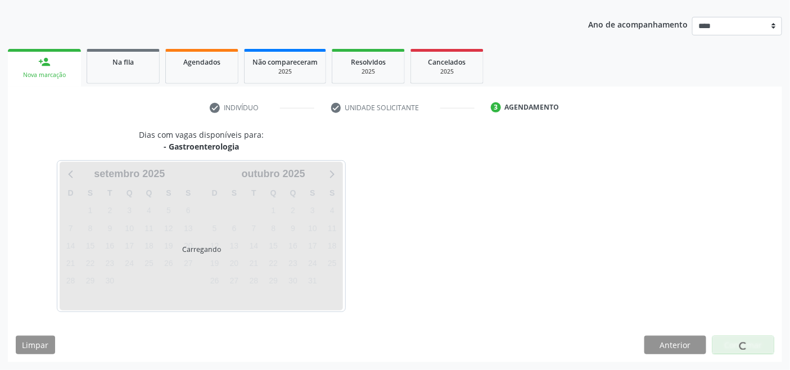
scroll to position [119, 0]
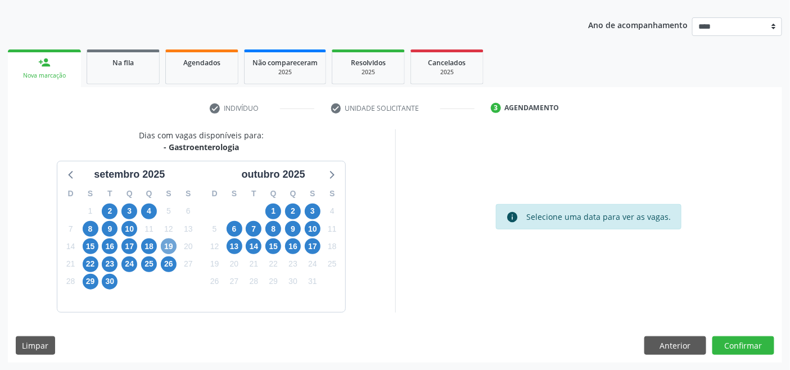
click at [167, 243] on span "19" at bounding box center [169, 246] width 16 height 16
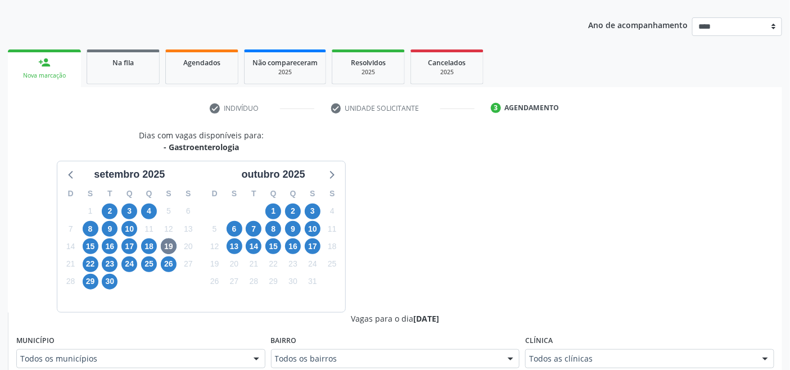
scroll to position [124, 0]
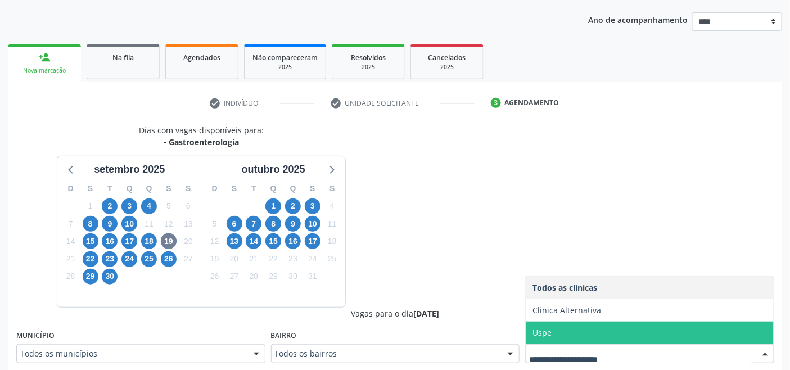
click at [545, 330] on span "Uspe" at bounding box center [541, 332] width 19 height 11
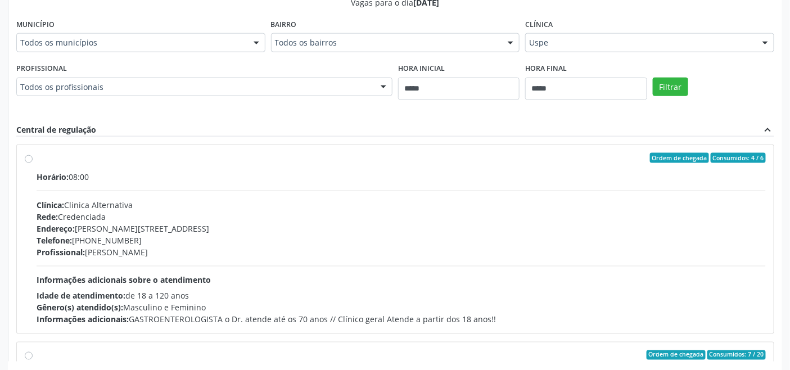
scroll to position [436, 0]
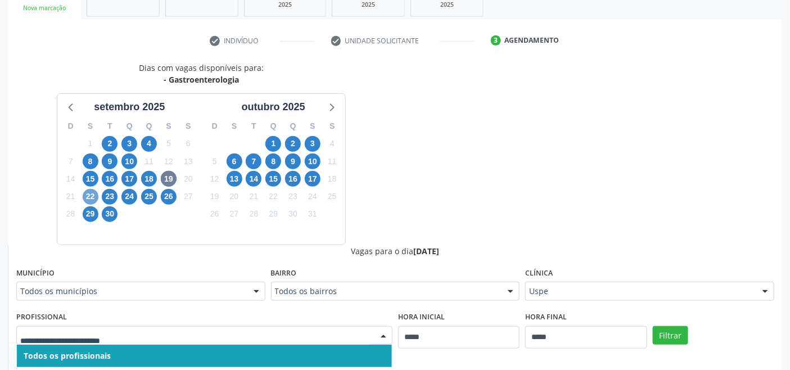
click at [94, 197] on span "22" at bounding box center [91, 197] width 16 height 16
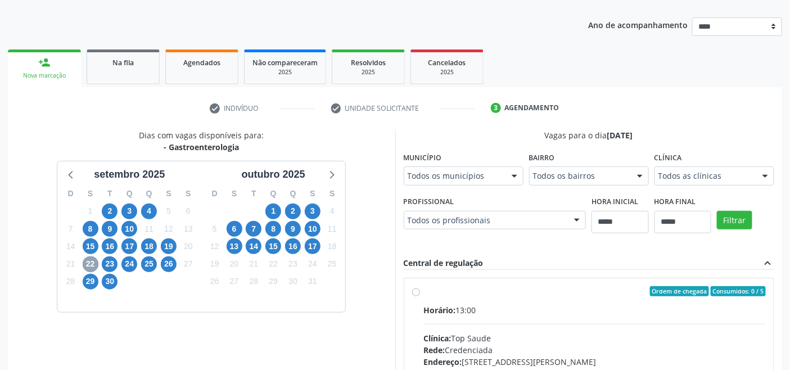
scroll to position [186, 0]
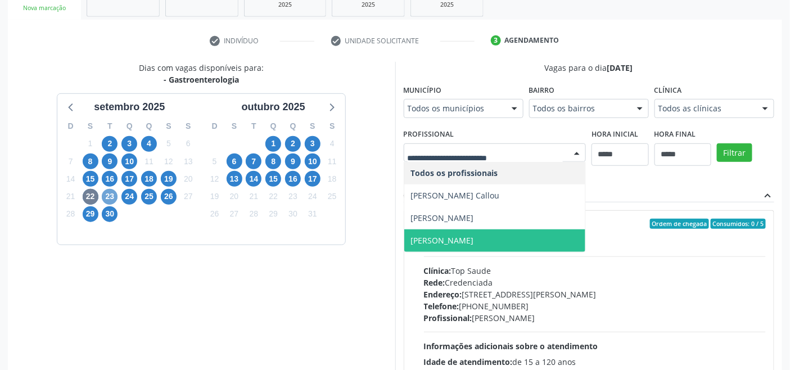
click at [109, 189] on span "23" at bounding box center [110, 197] width 16 height 16
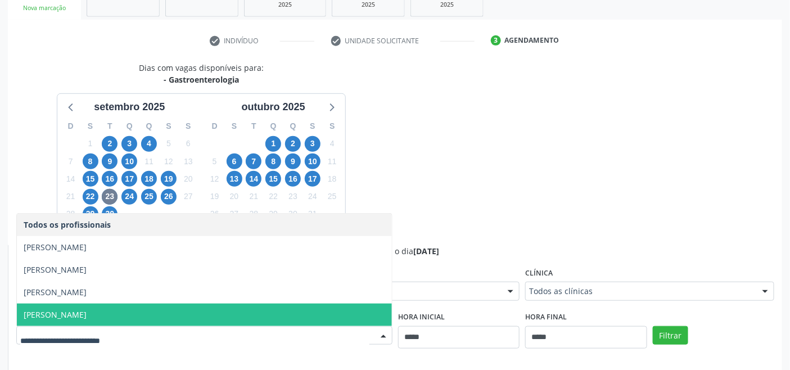
click at [184, 313] on span "Ronaldo Guerra Lopes" at bounding box center [204, 315] width 375 height 22
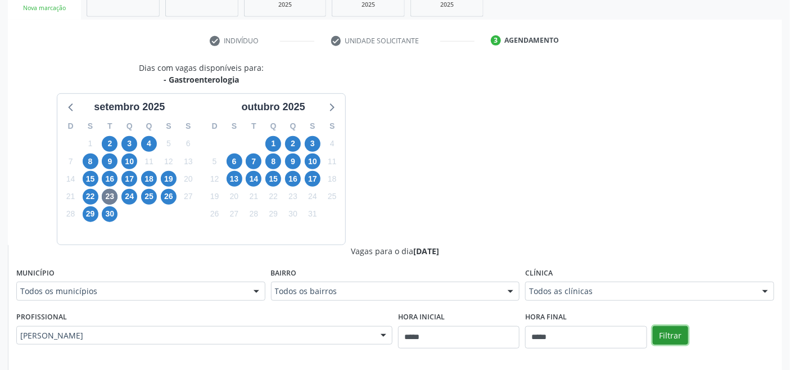
drag, startPoint x: 657, startPoint y: 331, endPoint x: 645, endPoint y: 331, distance: 11.2
click at [653, 332] on button "Filtrar" at bounding box center [670, 335] width 35 height 19
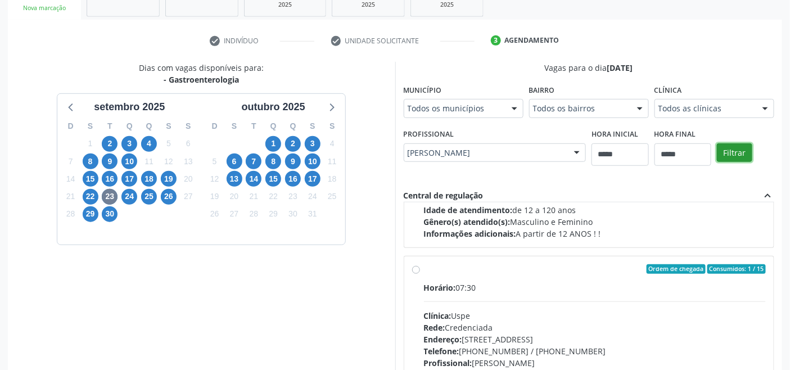
scroll to position [177, 0]
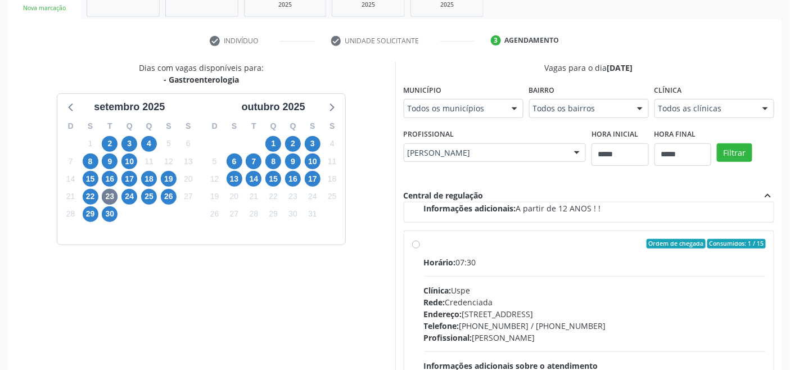
click at [527, 284] on div "Clínica: Uspe" at bounding box center [595, 290] width 342 height 12
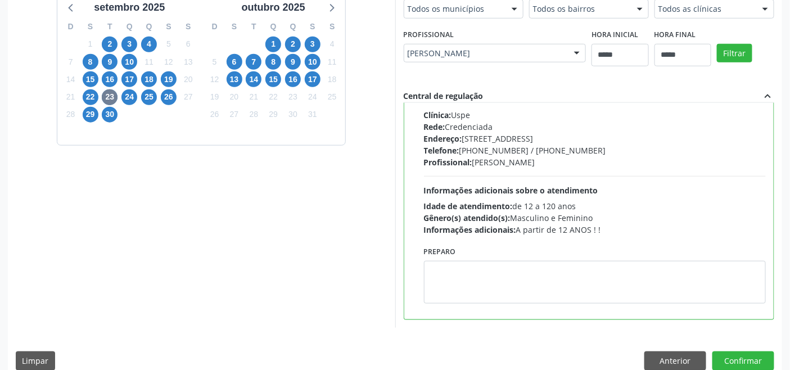
scroll to position [301, 0]
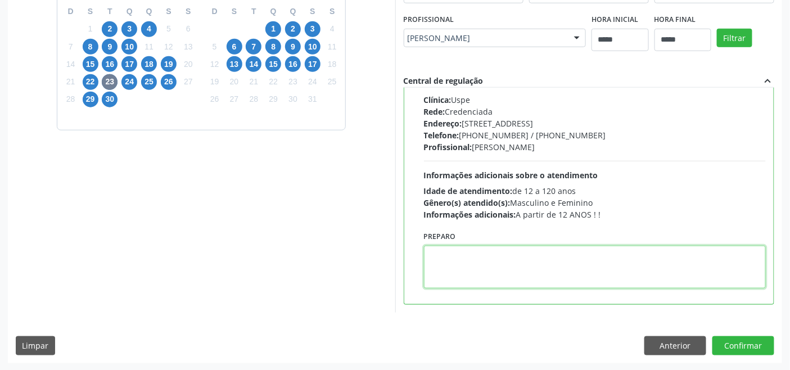
paste textarea "**********"
type textarea "**********"
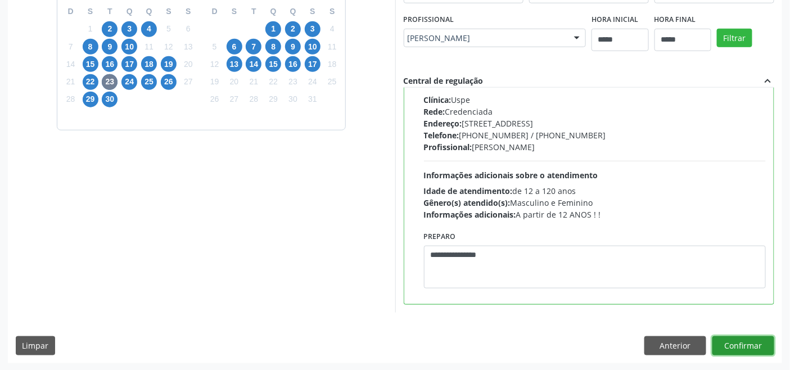
click at [743, 343] on button "Confirmar" at bounding box center [743, 345] width 62 height 19
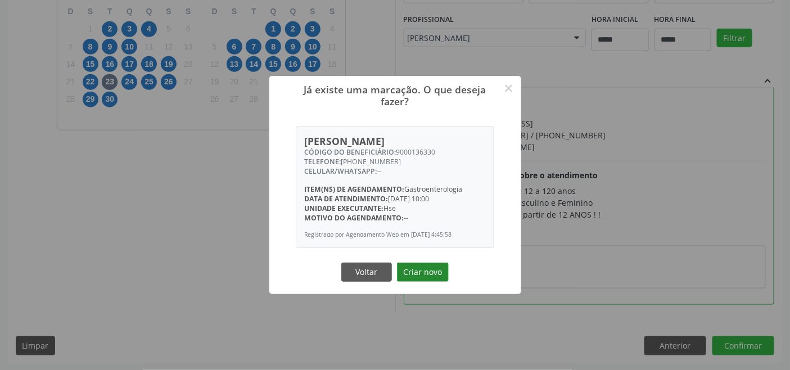
click at [428, 267] on button "Criar novo" at bounding box center [423, 271] width 52 height 19
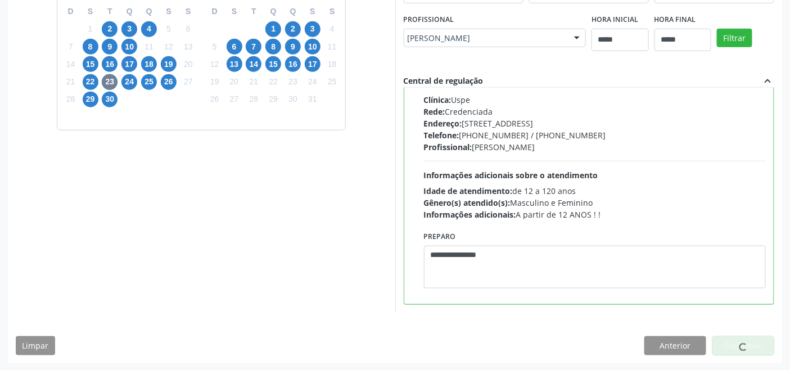
scroll to position [4, 0]
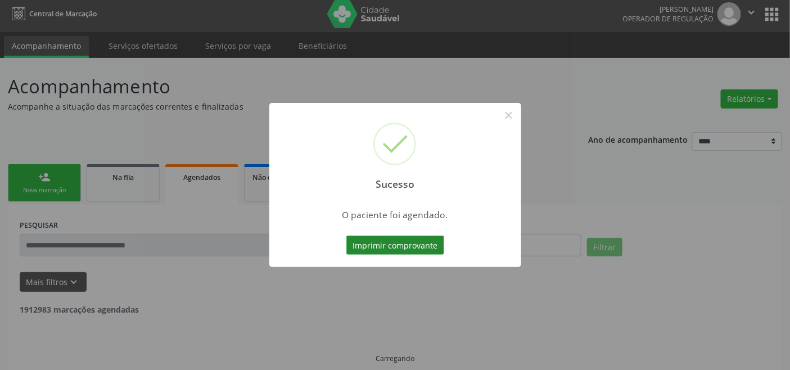
click at [431, 239] on button "Imprimir comprovante" at bounding box center [395, 245] width 98 height 19
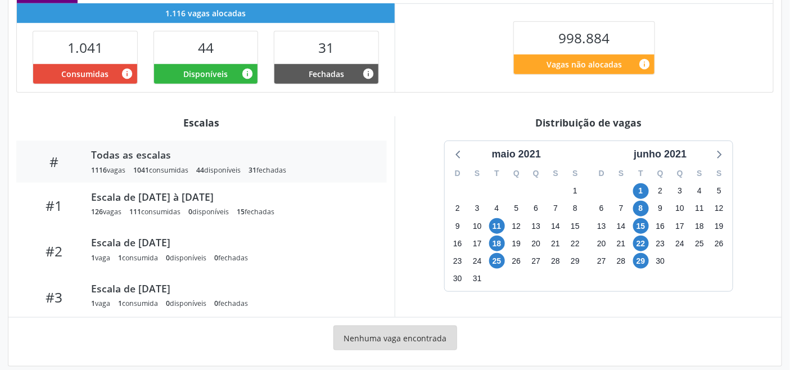
scroll to position [284, 0]
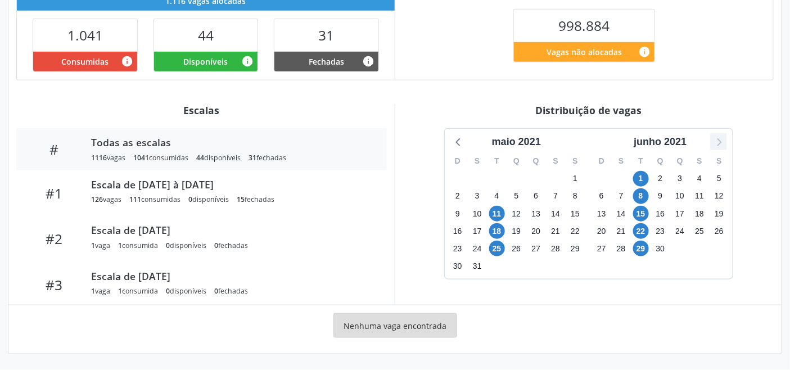
click at [717, 137] on icon at bounding box center [718, 141] width 15 height 15
click at [717, 136] on icon at bounding box center [718, 141] width 15 height 15
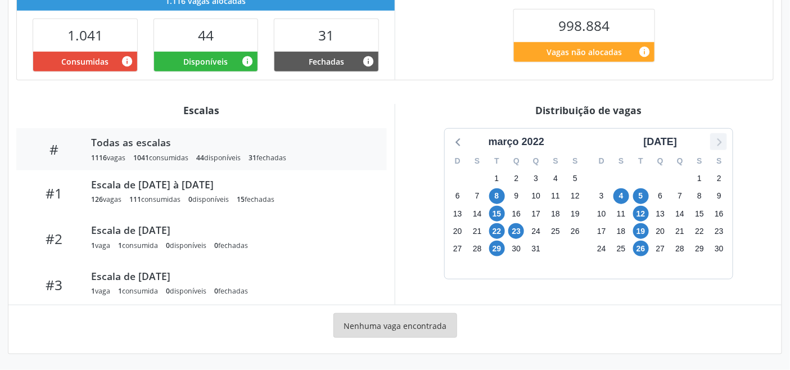
click at [717, 136] on icon at bounding box center [718, 141] width 15 height 15
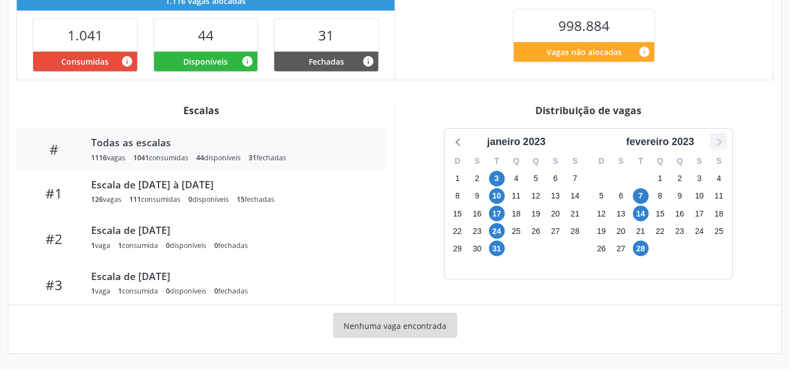
click at [717, 136] on icon at bounding box center [718, 141] width 15 height 15
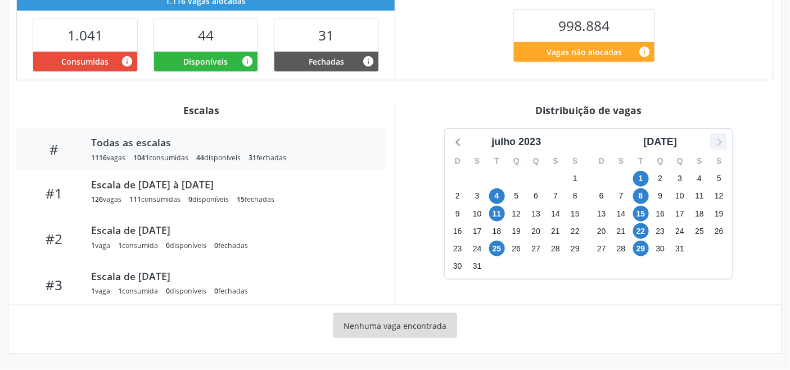
click at [717, 136] on icon at bounding box center [718, 141] width 15 height 15
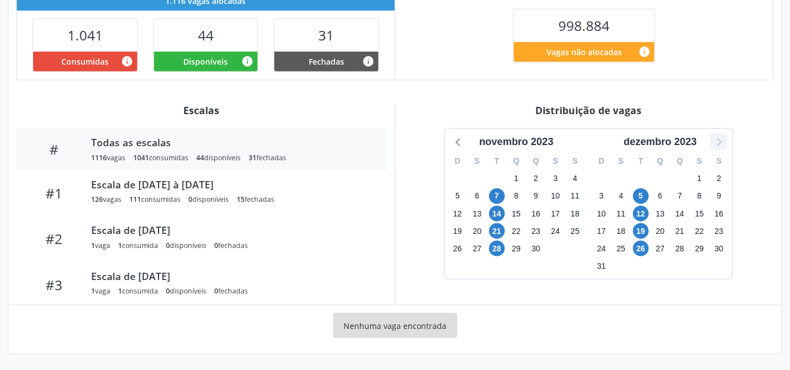
click at [717, 136] on icon at bounding box center [718, 141] width 15 height 15
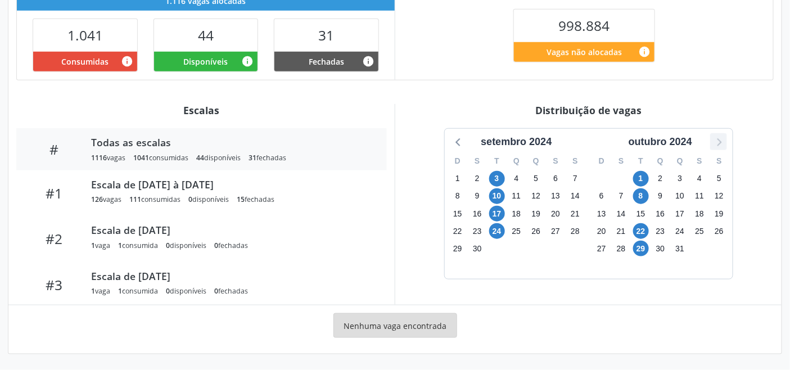
click at [717, 136] on icon at bounding box center [718, 141] width 15 height 15
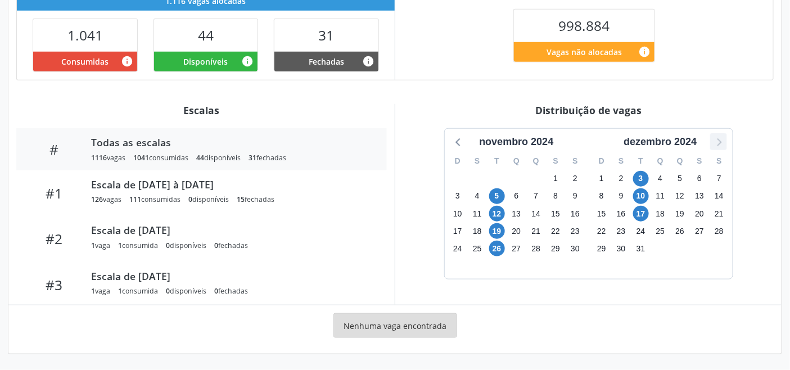
click at [717, 136] on icon at bounding box center [718, 141] width 15 height 15
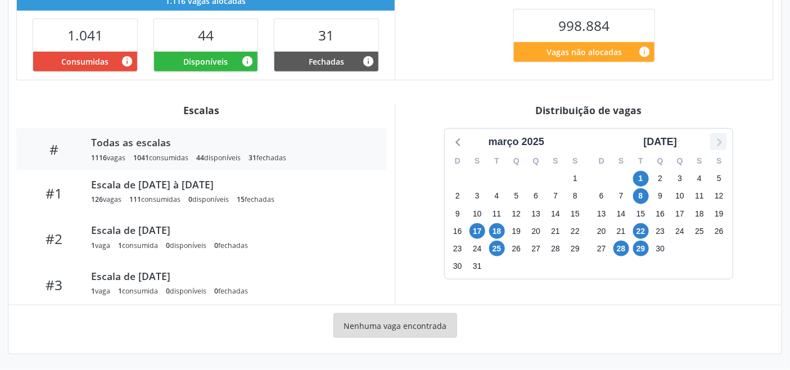
click at [717, 136] on icon at bounding box center [718, 141] width 15 height 15
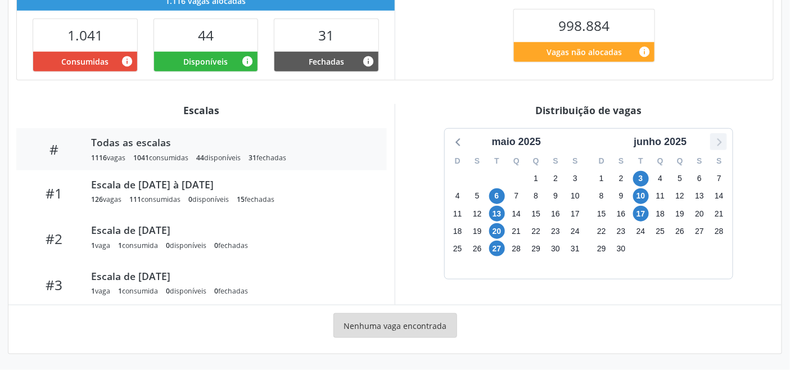
click at [717, 136] on icon at bounding box center [718, 141] width 15 height 15
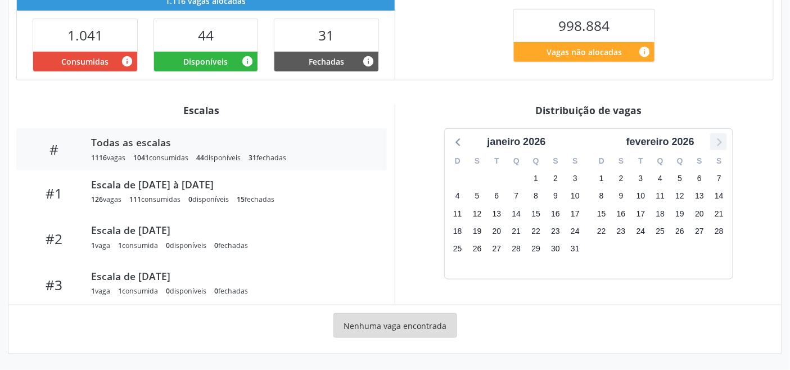
click at [717, 136] on icon at bounding box center [718, 141] width 15 height 15
click at [449, 142] on div "maio 2026" at bounding box center [517, 139] width 144 height 21
drag, startPoint x: 449, startPoint y: 142, endPoint x: 467, endPoint y: 139, distance: 18.1
click at [451, 142] on div "maio 2026 D S T Q Q S S 26 27 28 29 30 1 2 3 4 5 6 7 8 9 10 11 12 13 14 15 16 1…" at bounding box center [589, 204] width 288 height 150
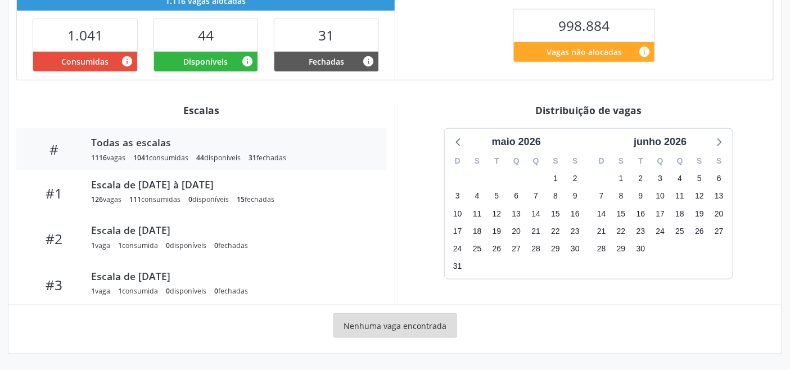
click at [467, 139] on div "maio 2026" at bounding box center [516, 141] width 133 height 15
click at [460, 141] on icon at bounding box center [458, 141] width 15 height 15
click at [463, 141] on icon at bounding box center [458, 141] width 15 height 15
click at [464, 141] on icon at bounding box center [458, 141] width 15 height 15
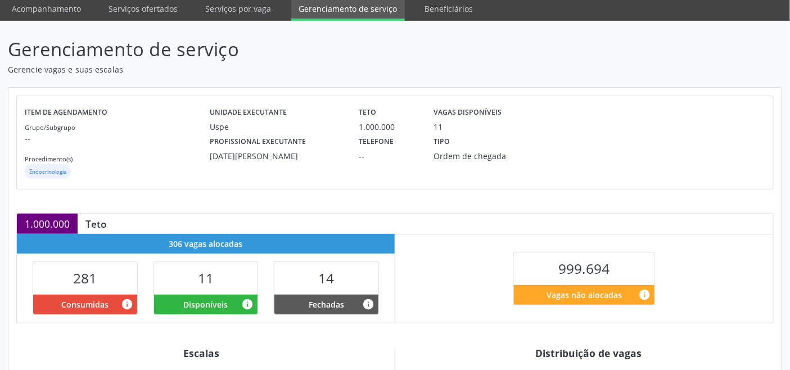
scroll to position [250, 0]
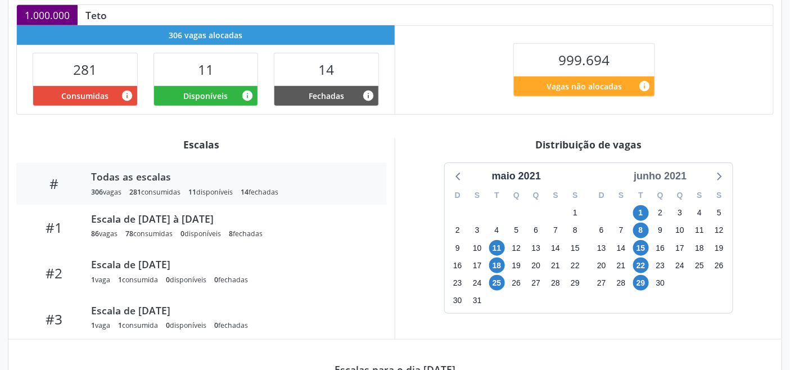
click at [663, 173] on div "junho 2021" at bounding box center [660, 176] width 62 height 15
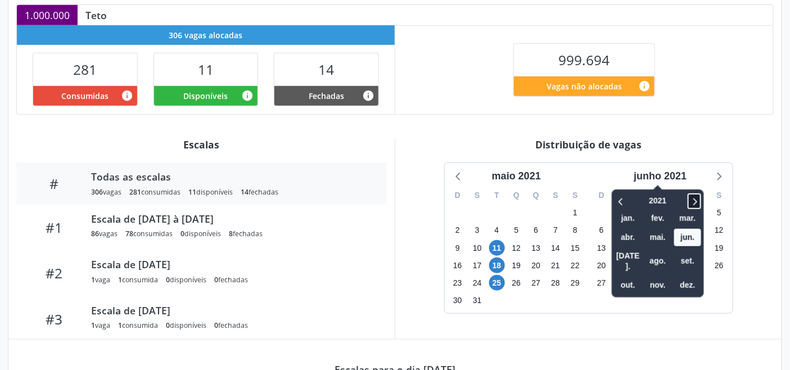
click at [700, 199] on icon at bounding box center [694, 200] width 11 height 13
click at [698, 197] on icon at bounding box center [694, 200] width 11 height 13
click at [630, 277] on span "out." at bounding box center [627, 285] width 27 height 17
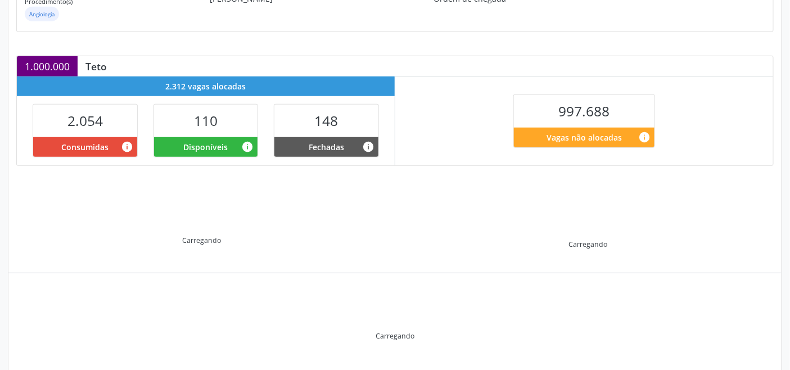
scroll to position [225, 0]
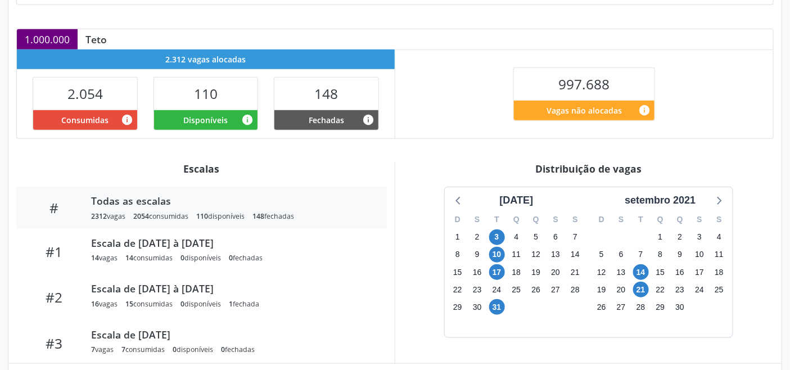
drag, startPoint x: 676, startPoint y: 207, endPoint x: 682, endPoint y: 214, distance: 9.5
click at [675, 208] on div "setembro 2021" at bounding box center [660, 200] width 80 height 15
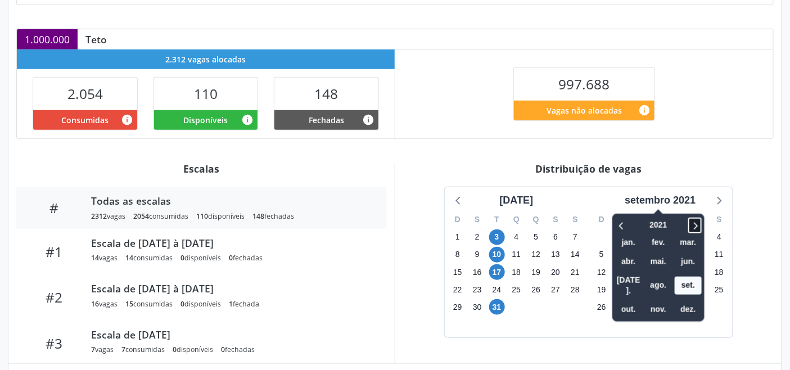
click at [699, 224] on icon at bounding box center [694, 225] width 11 height 13
drag, startPoint x: 660, startPoint y: 295, endPoint x: 626, endPoint y: 292, distance: 34.9
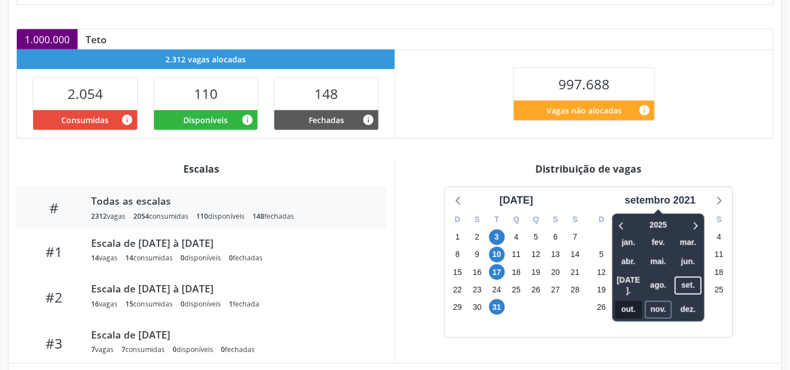
click at [626, 295] on div "jan. fev. mar. abr. mai. jun. jul. ago. set. out. nov. dez." at bounding box center [658, 276] width 87 height 84
click at [626, 301] on span "out." at bounding box center [628, 309] width 27 height 17
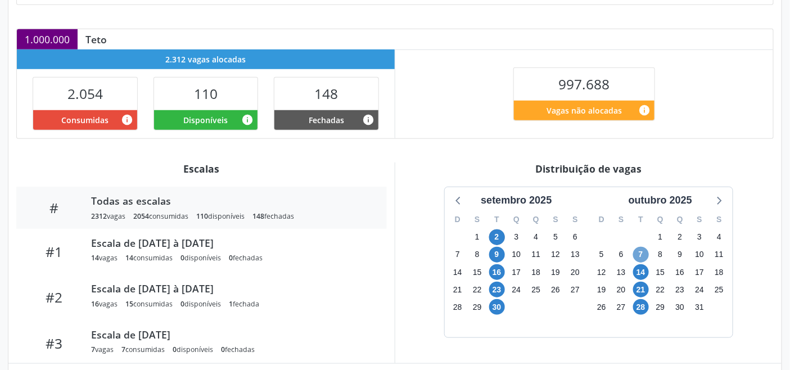
click at [641, 252] on span "7" at bounding box center [641, 255] width 16 height 16
click at [639, 270] on span "14" at bounding box center [641, 272] width 16 height 16
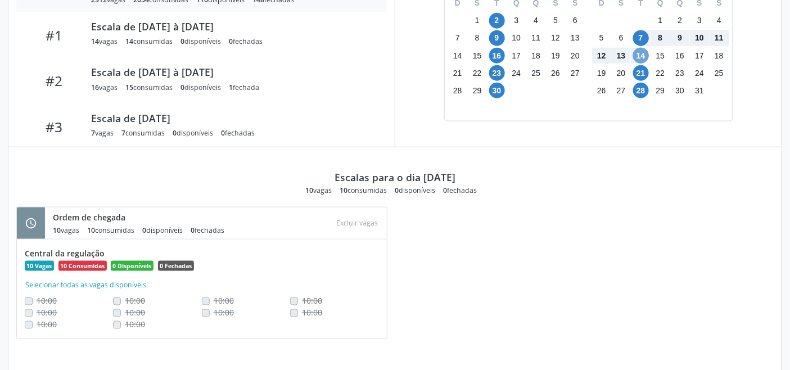
scroll to position [475, 0]
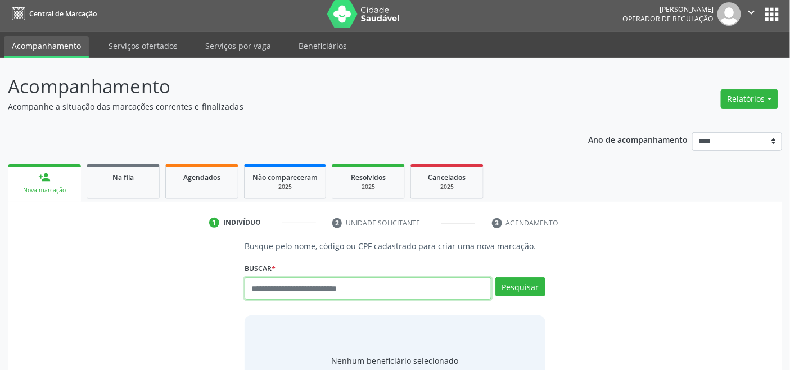
scroll to position [4, 0]
paste input "**********"
type input "**********"
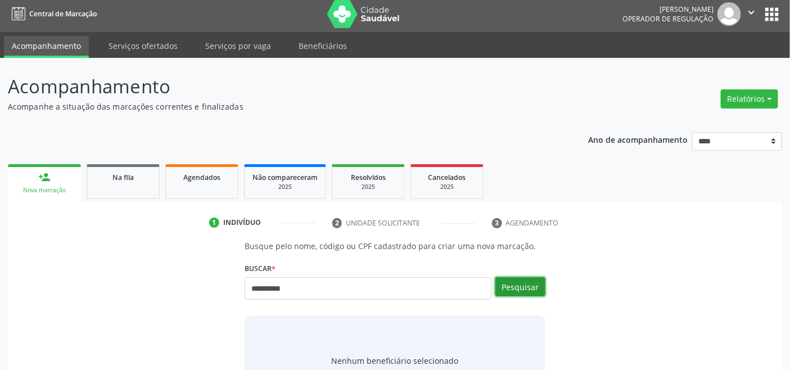
click at [513, 286] on button "Pesquisar" at bounding box center [520, 286] width 50 height 19
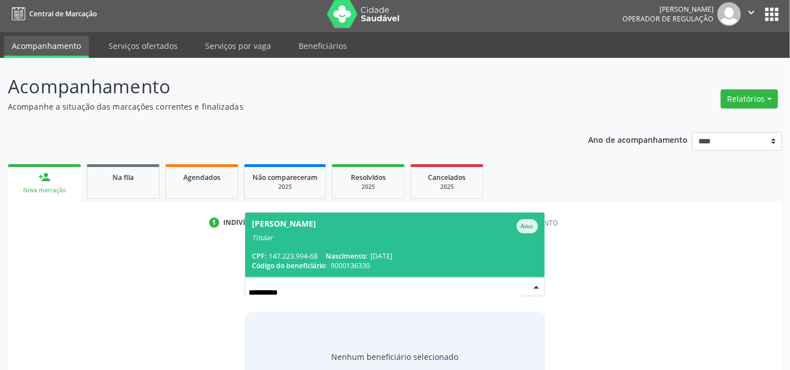
click at [289, 236] on div "Titular" at bounding box center [395, 237] width 286 height 9
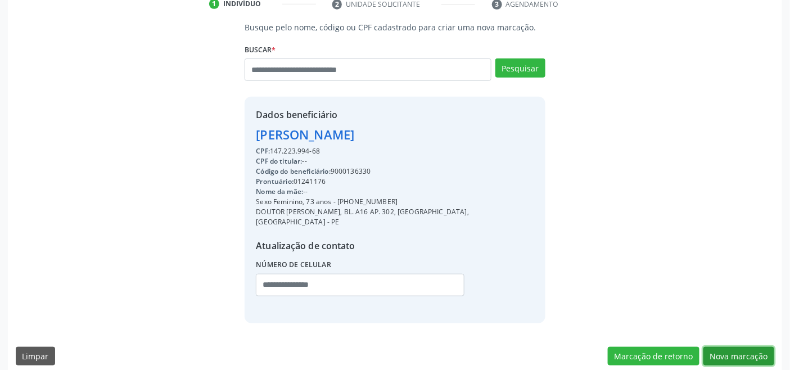
click at [738, 347] on button "Nova marcação" at bounding box center [738, 356] width 71 height 19
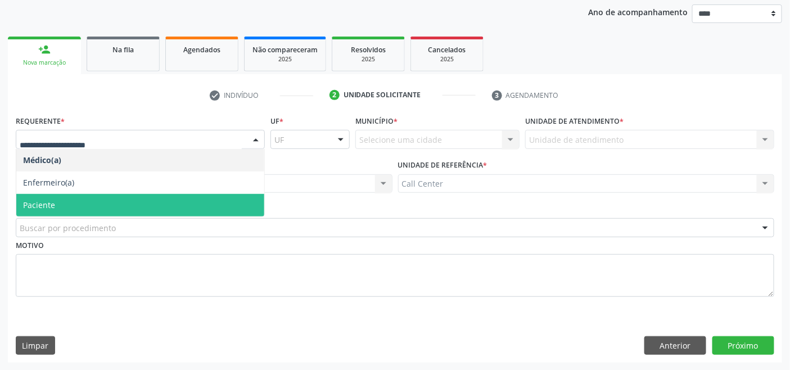
click at [76, 202] on span "Paciente" at bounding box center [140, 205] width 248 height 22
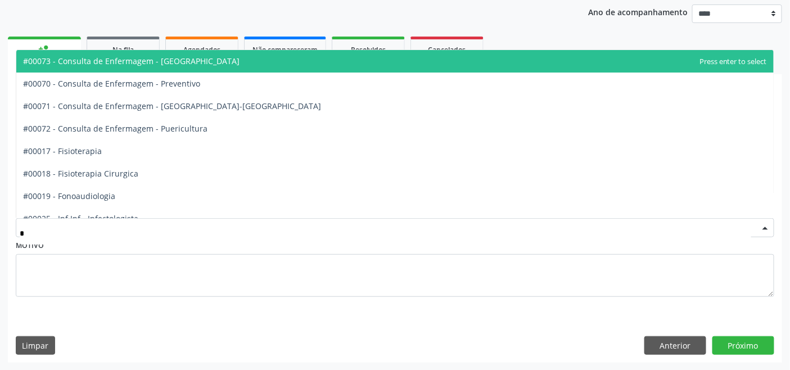
type input "**"
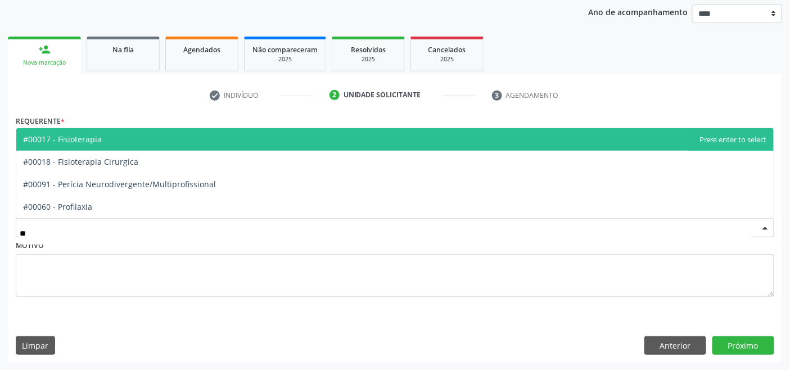
click at [150, 142] on span "#00017 - Fisioterapia" at bounding box center [394, 139] width 757 height 22
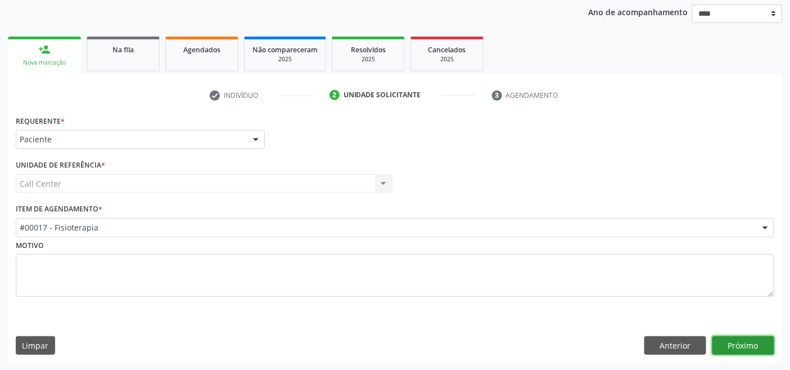
click at [748, 351] on button "Próximo" at bounding box center [743, 345] width 62 height 19
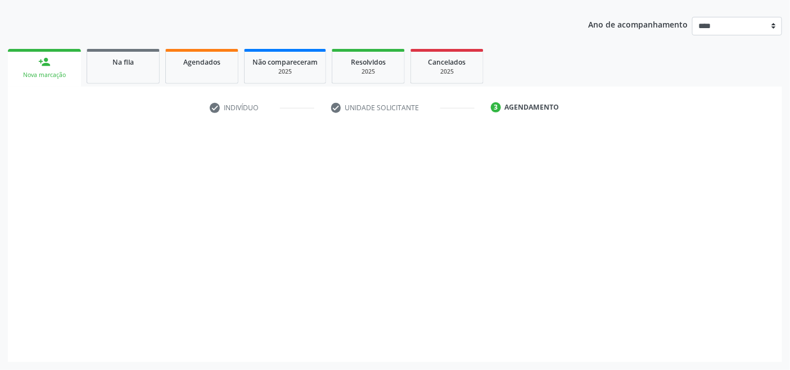
scroll to position [119, 0]
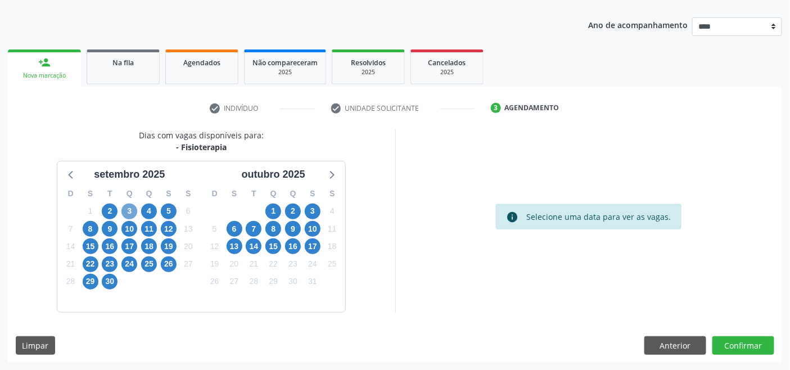
click at [128, 210] on span "3" at bounding box center [129, 211] width 16 height 16
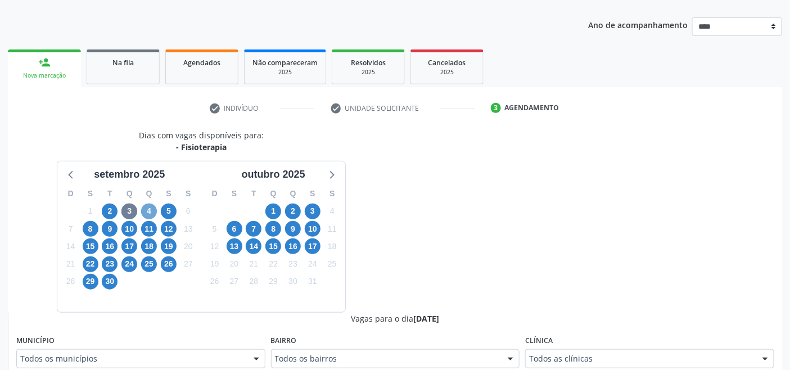
click at [147, 209] on span "4" at bounding box center [149, 211] width 16 height 16
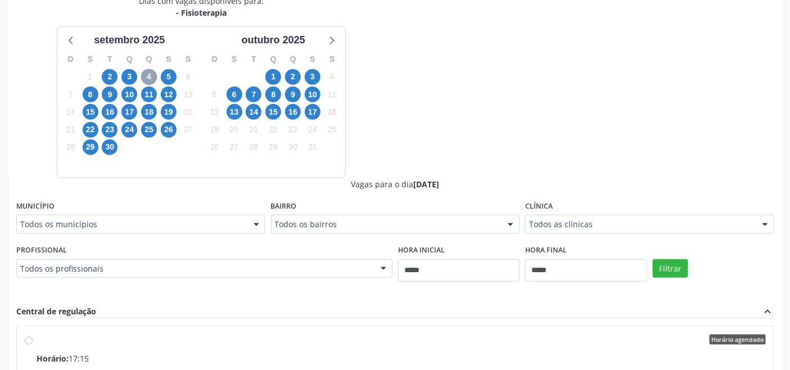
scroll to position [306, 0]
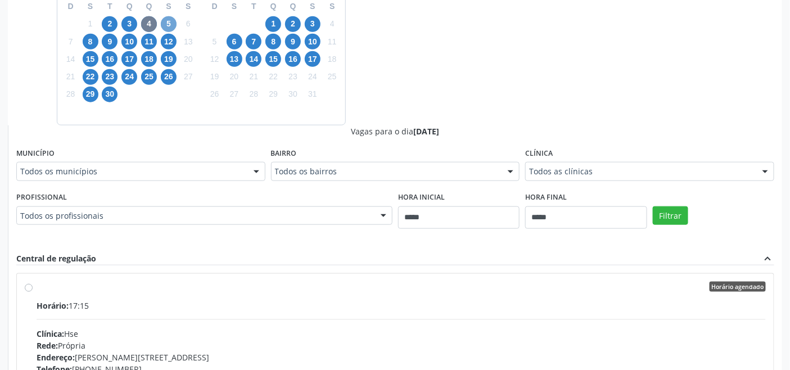
drag, startPoint x: 169, startPoint y: 21, endPoint x: 198, endPoint y: 33, distance: 31.3
click at [170, 21] on span "5" at bounding box center [169, 24] width 16 height 16
click at [85, 39] on span "8" at bounding box center [91, 42] width 16 height 16
click at [115, 42] on span "9" at bounding box center [110, 42] width 16 height 16
click at [134, 35] on span "10" at bounding box center [129, 42] width 16 height 16
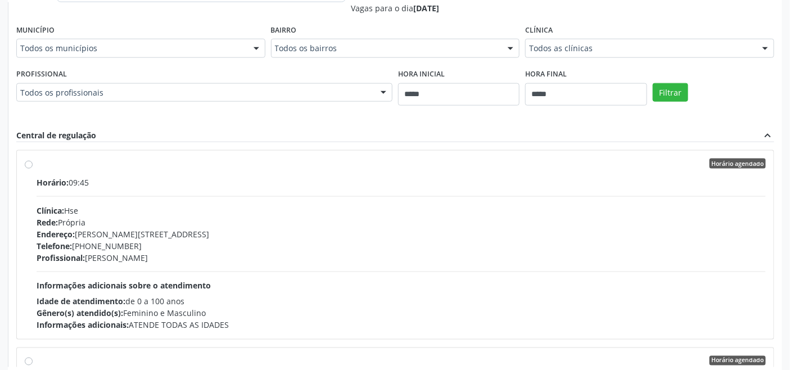
scroll to position [484, 0]
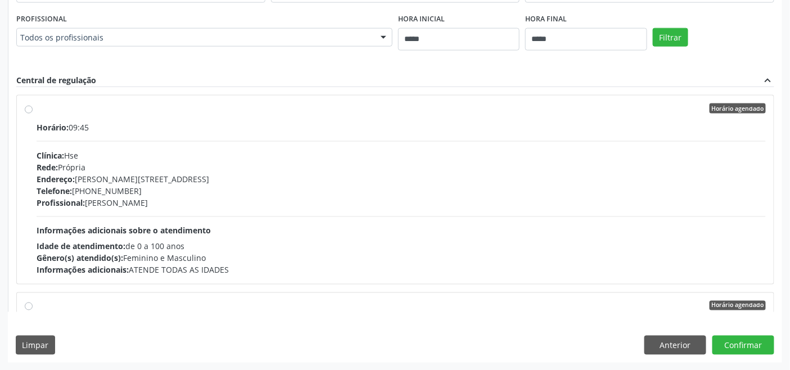
click at [156, 227] on span "Informações adicionais sobre o atendimento" at bounding box center [124, 230] width 174 height 11
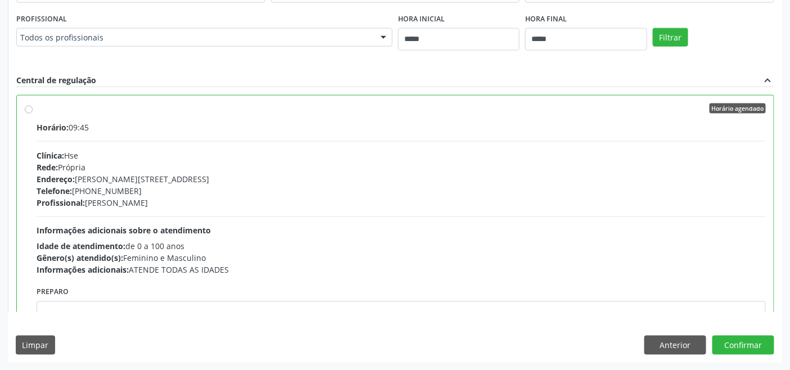
click at [215, 190] on div "Telefone: (81) 31834500" at bounding box center [401, 191] width 729 height 12
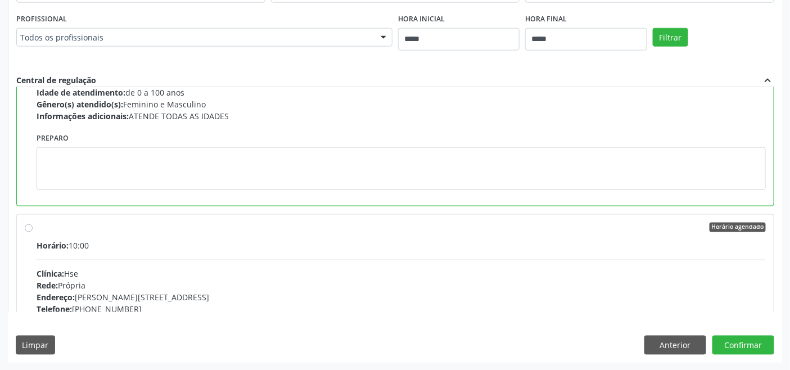
scroll to position [62, 0]
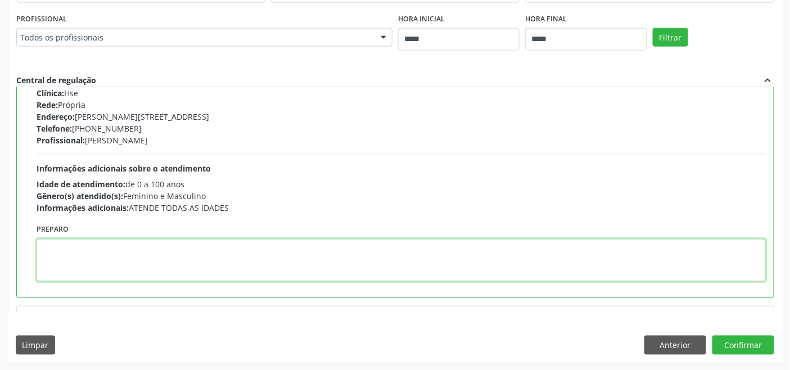
paste textarea "**********"
type textarea "**********"
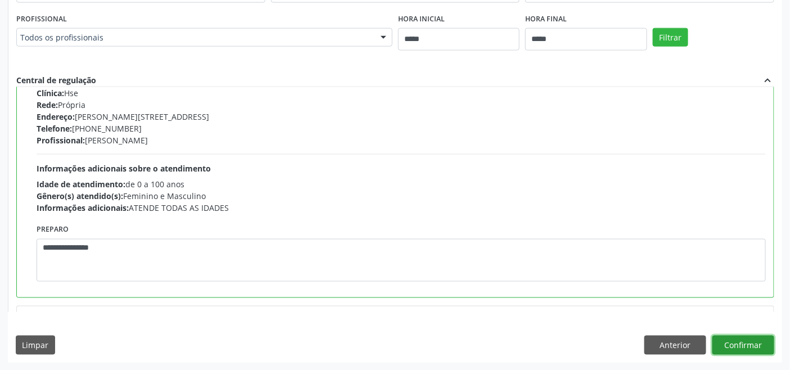
click at [740, 349] on button "Confirmar" at bounding box center [743, 345] width 62 height 19
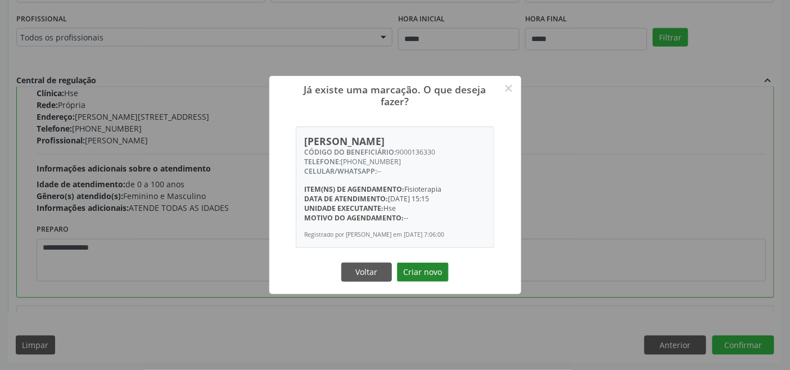
click at [423, 268] on button "Criar novo" at bounding box center [423, 271] width 52 height 19
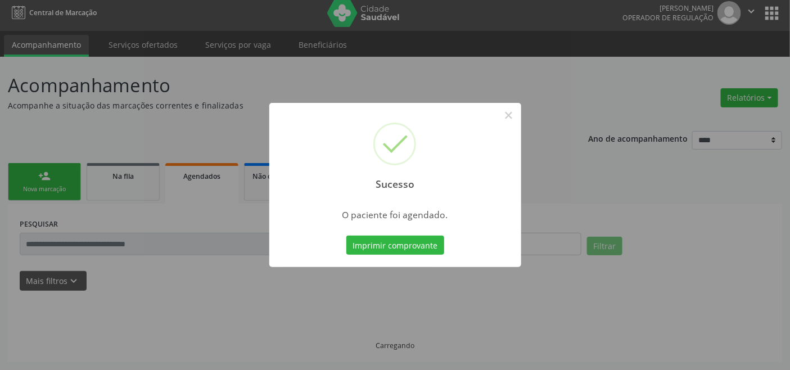
scroll to position [4, 0]
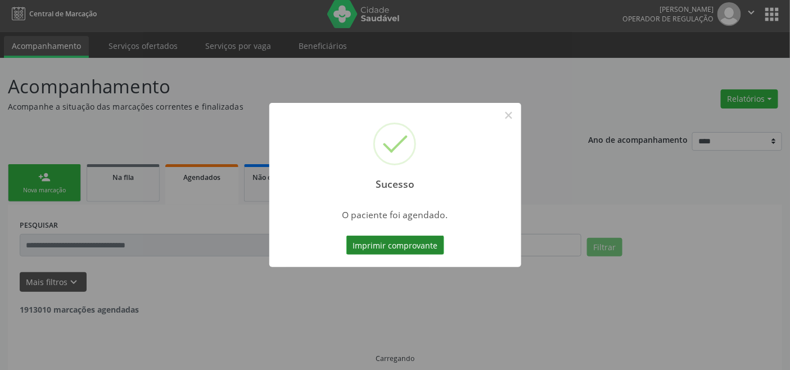
click at [417, 243] on button "Imprimir comprovante" at bounding box center [395, 245] width 98 height 19
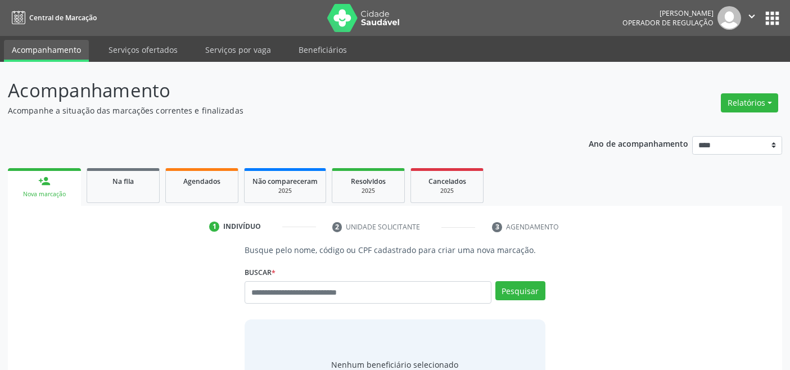
scroll to position [4, 0]
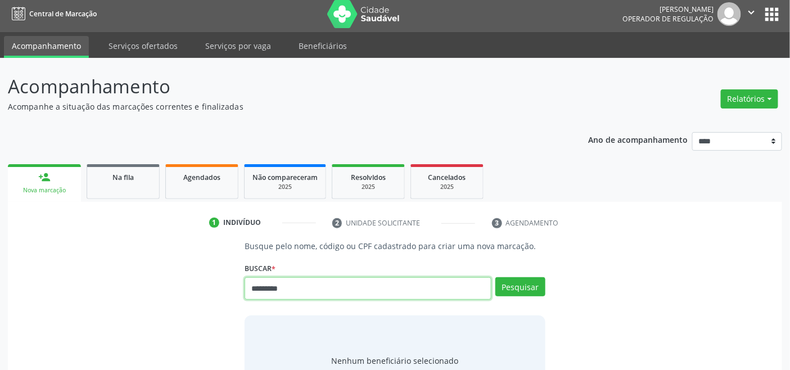
type input "*********"
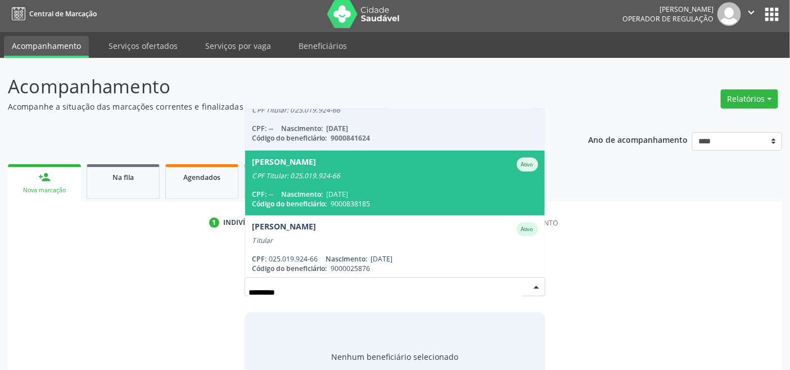
scroll to position [26, 0]
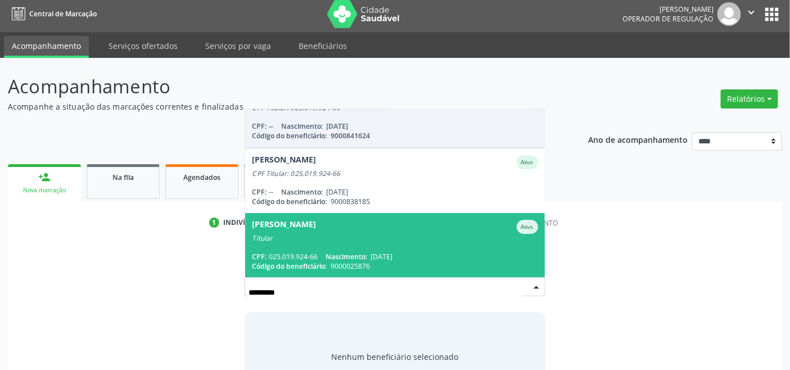
click at [408, 256] on div "CPF: 025.019.924-66 Nascimento: [DATE]" at bounding box center [395, 257] width 286 height 10
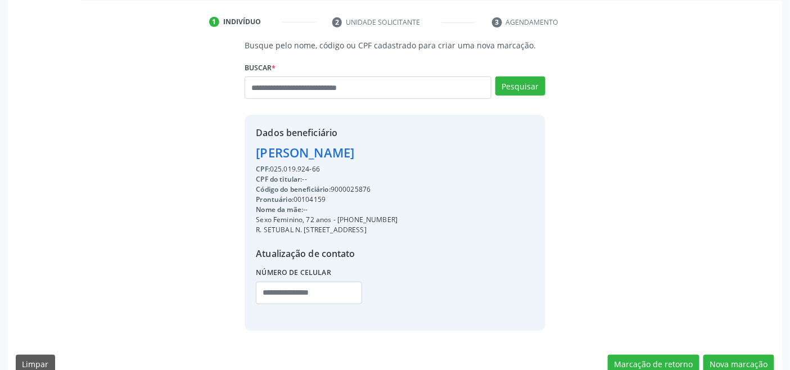
scroll to position [223, 0]
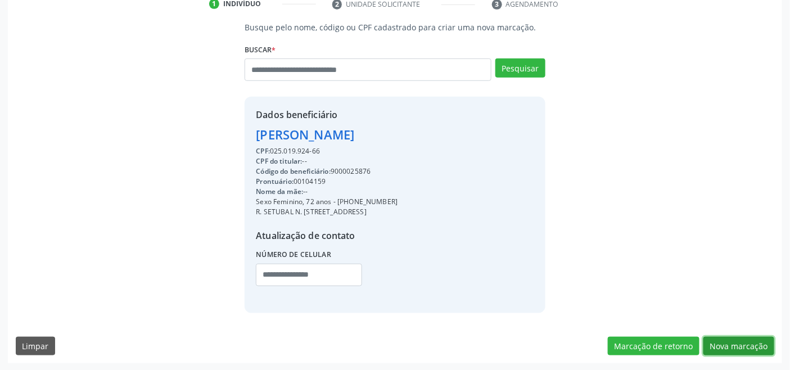
click at [731, 341] on button "Nova marcação" at bounding box center [738, 346] width 71 height 19
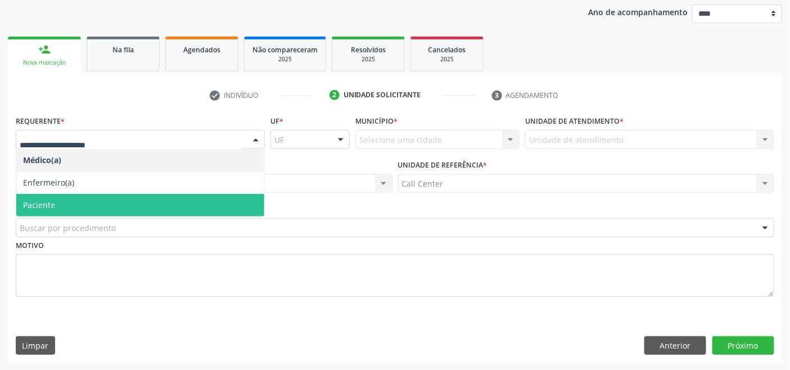
click at [63, 206] on span "Paciente" at bounding box center [140, 205] width 248 height 22
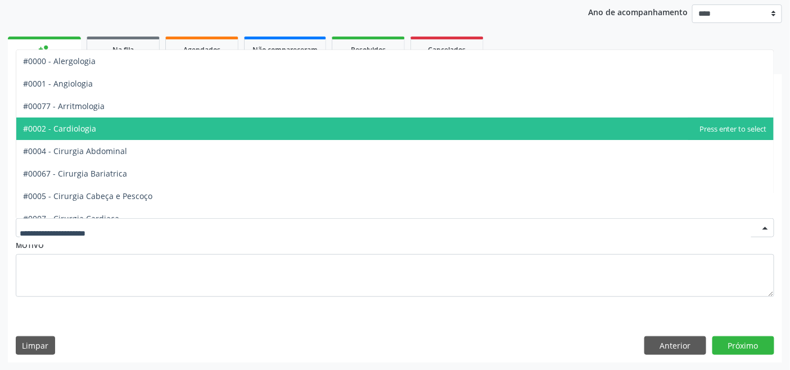
click at [102, 129] on span "#0002 - Cardiologia" at bounding box center [394, 128] width 757 height 22
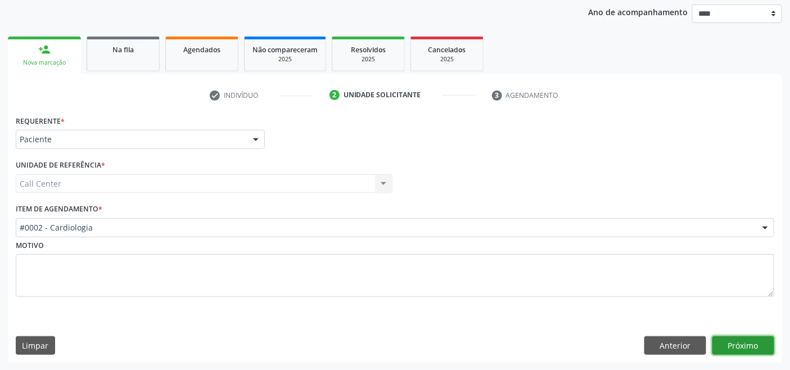
click at [743, 343] on button "Próximo" at bounding box center [743, 345] width 62 height 19
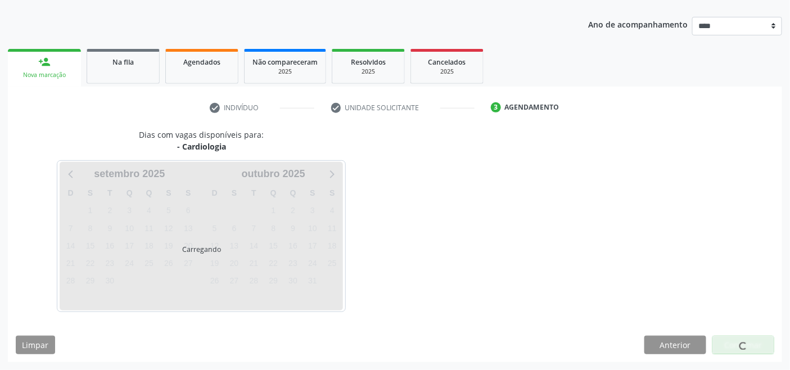
scroll to position [119, 0]
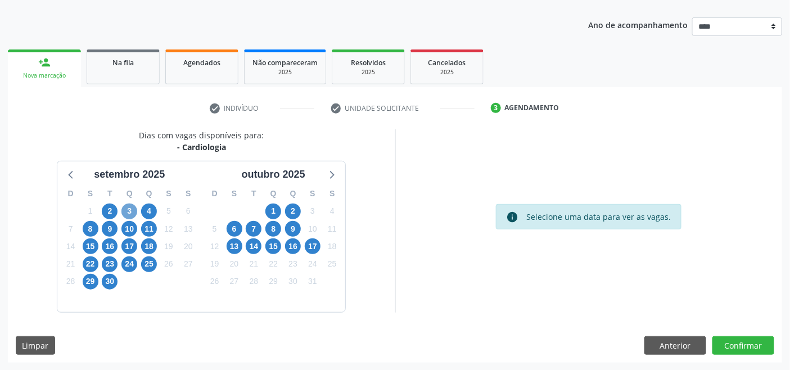
click at [130, 207] on span "3" at bounding box center [129, 211] width 16 height 16
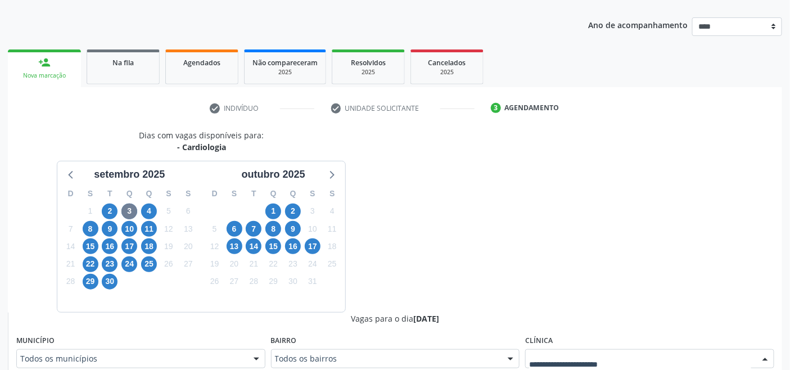
scroll to position [124, 0]
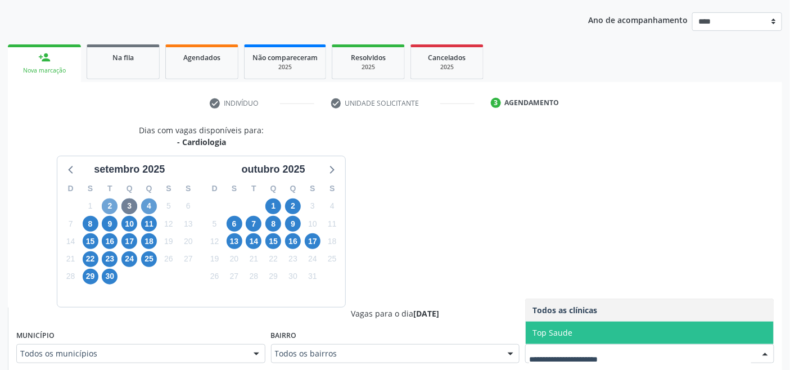
drag, startPoint x: 108, startPoint y: 198, endPoint x: 155, endPoint y: 209, distance: 47.4
click at [110, 200] on span "2" at bounding box center [110, 206] width 16 height 16
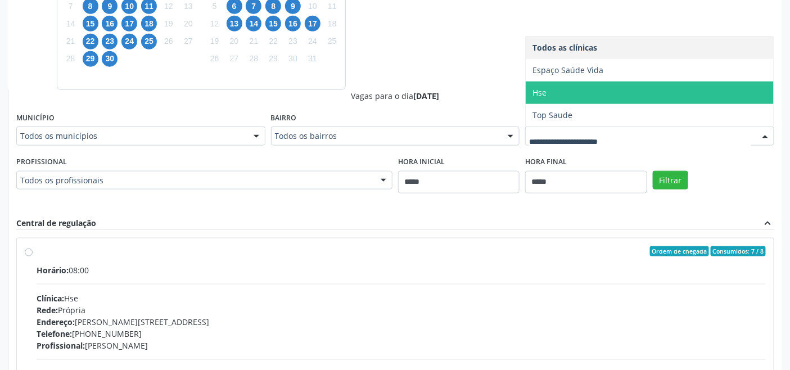
scroll to position [373, 0]
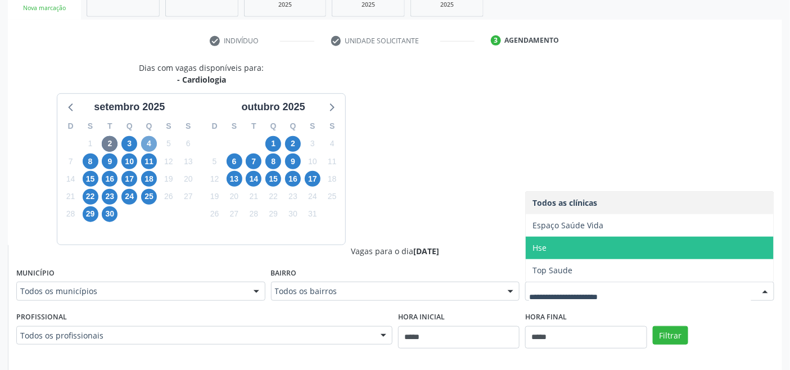
click at [146, 141] on span "4" at bounding box center [149, 144] width 16 height 16
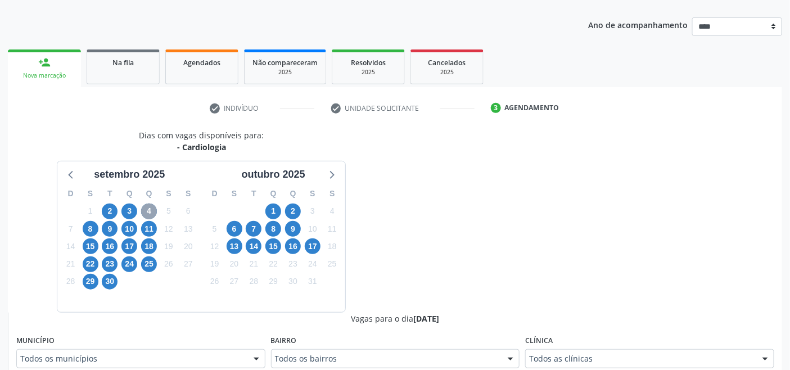
scroll to position [186, 0]
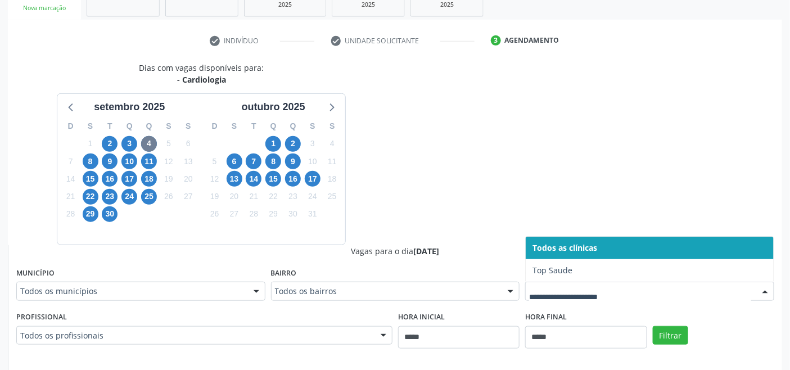
drag, startPoint x: 639, startPoint y: 291, endPoint x: 620, endPoint y: 288, distance: 19.3
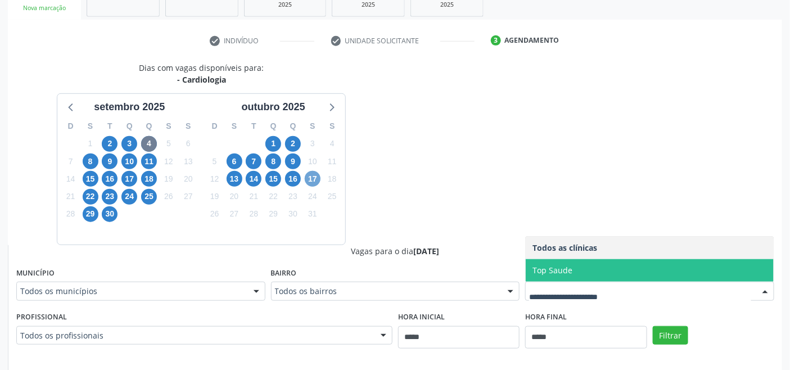
click at [313, 179] on span "17" at bounding box center [313, 179] width 16 height 16
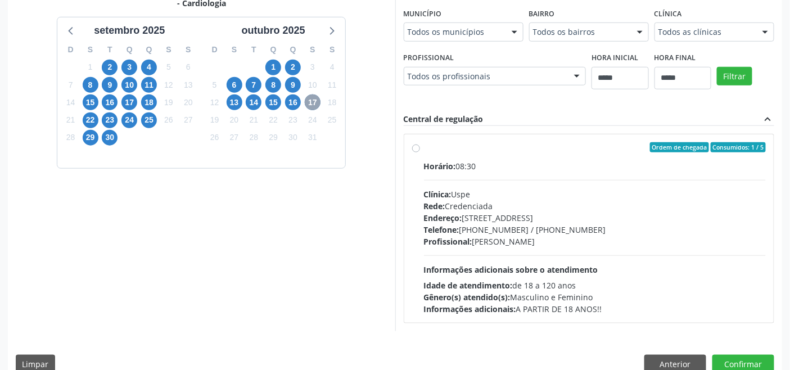
scroll to position [281, 0]
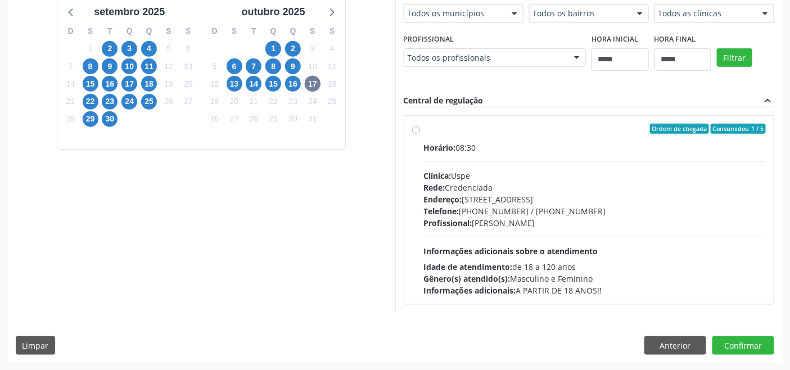
drag, startPoint x: 481, startPoint y: 243, endPoint x: 478, endPoint y: 234, distance: 9.6
click at [481, 243] on div "Horário: 08:30 Clínica: Uspe Rede: Credenciada Endereço: Rua do Espinheiro, nº …" at bounding box center [595, 219] width 342 height 155
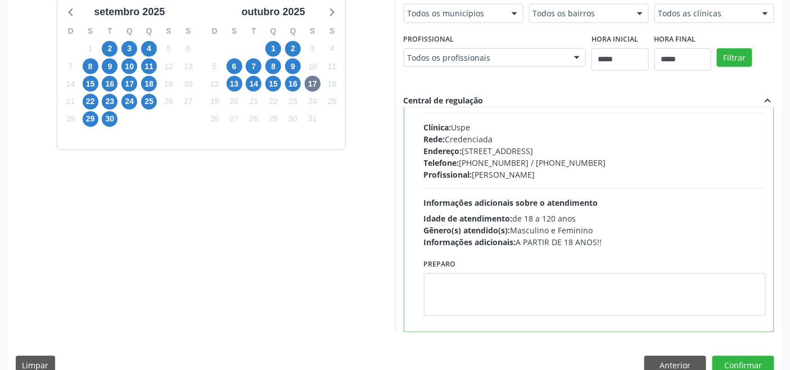
scroll to position [55, 0]
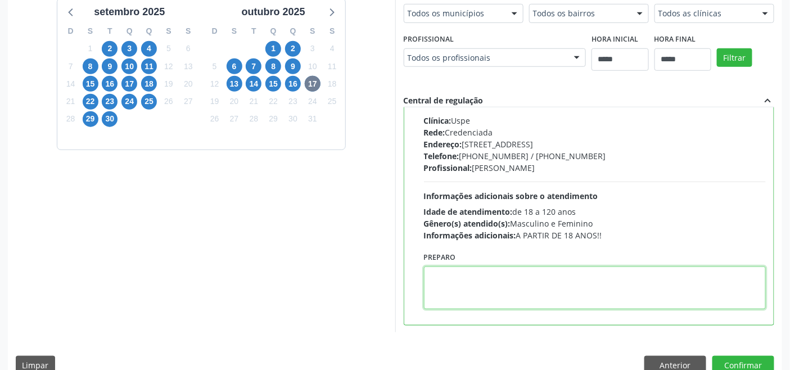
paste textarea "**********"
type textarea "**********"
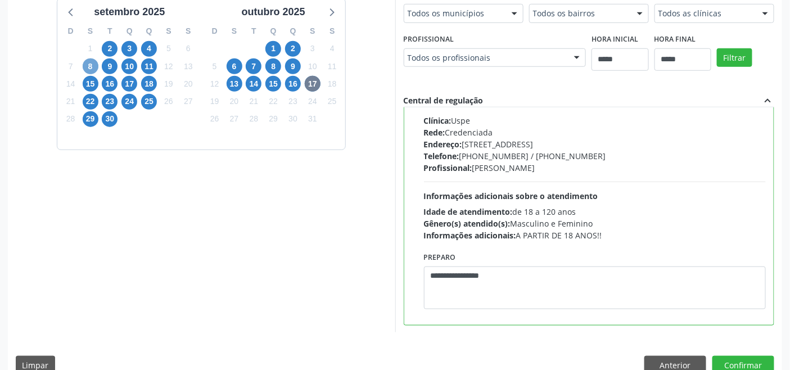
click at [88, 64] on span "8" at bounding box center [91, 66] width 16 height 16
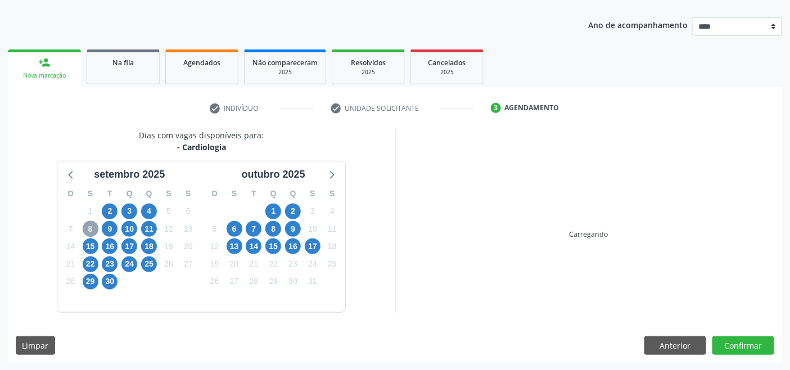
scroll to position [281, 0]
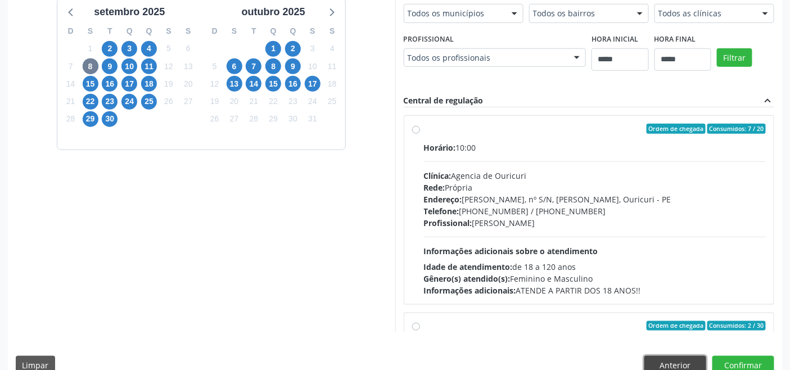
click at [698, 357] on button "Anterior" at bounding box center [675, 365] width 62 height 19
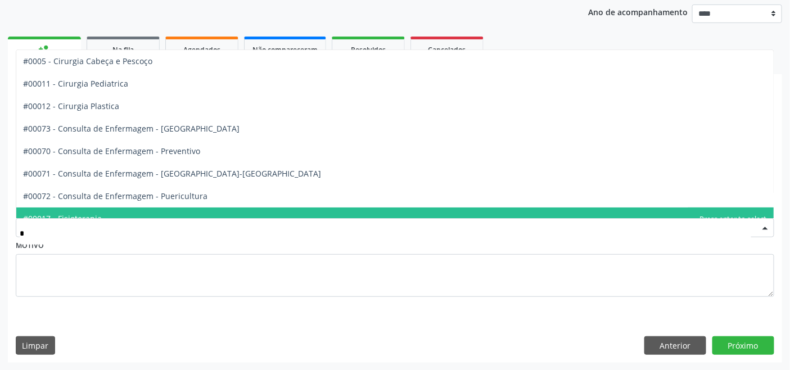
type input "**"
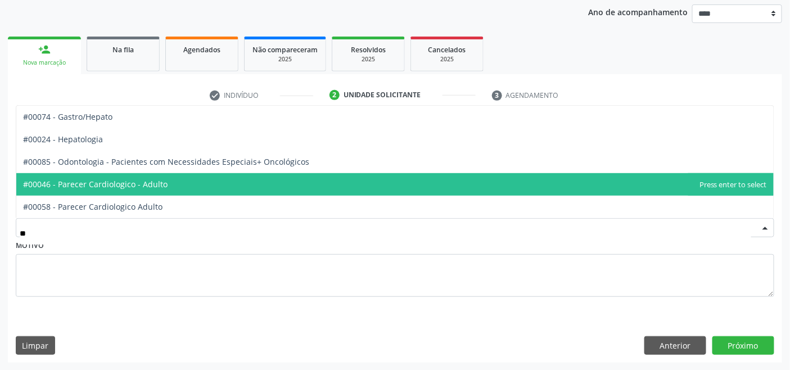
click at [173, 182] on span "#00046 - Parecer Cardiologico - Adulto" at bounding box center [394, 184] width 757 height 22
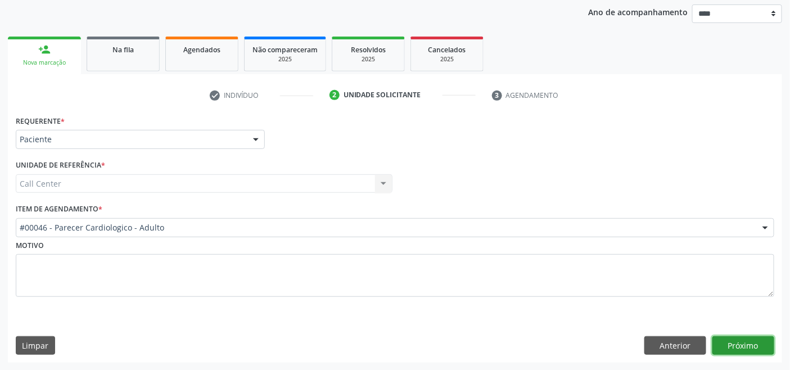
click at [745, 351] on button "Próximo" at bounding box center [743, 345] width 62 height 19
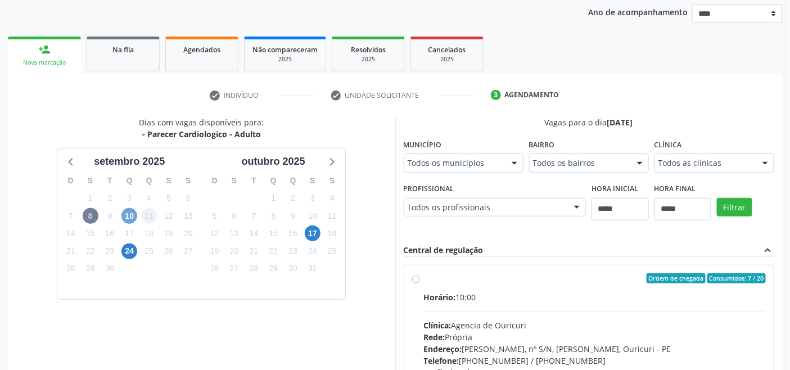
drag, startPoint x: 126, startPoint y: 214, endPoint x: 143, endPoint y: 221, distance: 18.9
click at [126, 214] on span "10" at bounding box center [129, 216] width 16 height 16
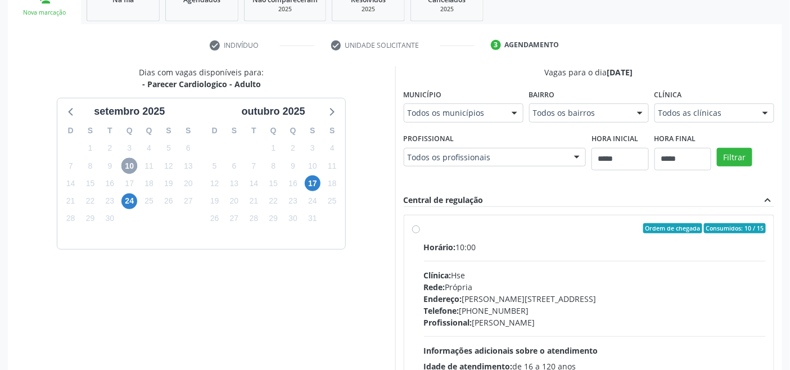
scroll to position [156, 0]
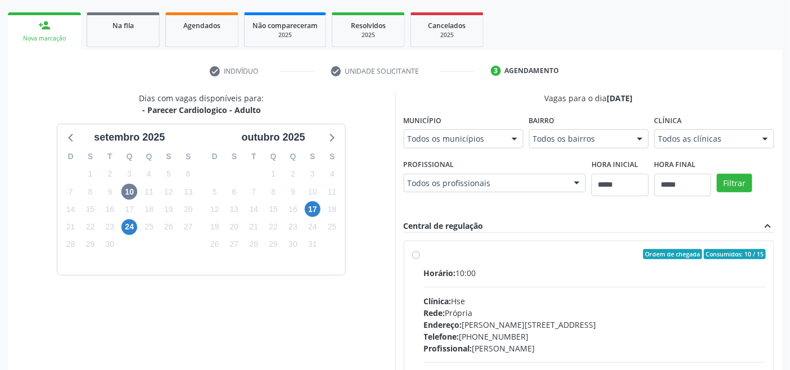
drag, startPoint x: 479, startPoint y: 282, endPoint x: 468, endPoint y: 277, distance: 11.6
click at [478, 282] on div "Horário: 10:00 Clínica: Hse Rede: Própria Endereço: Av Rosa e Silva, nº 36, Esp…" at bounding box center [595, 344] width 342 height 155
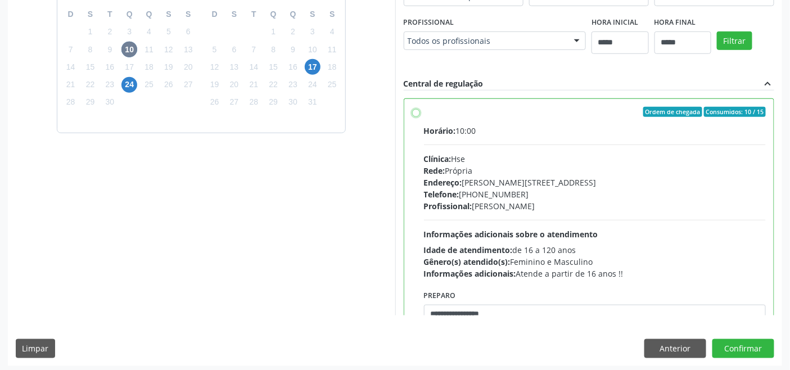
scroll to position [301, 0]
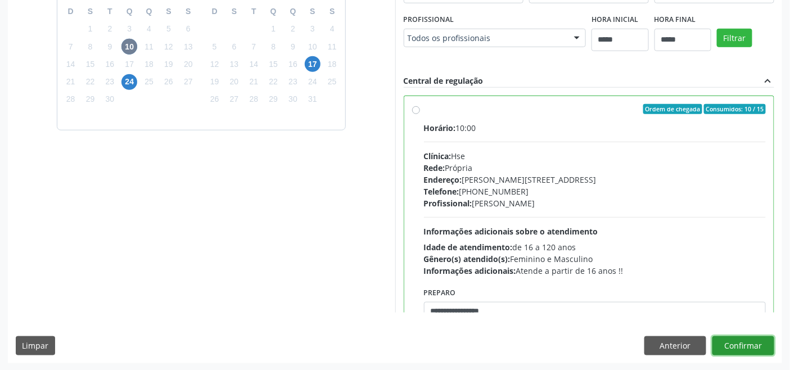
click at [738, 343] on button "Confirmar" at bounding box center [743, 345] width 62 height 19
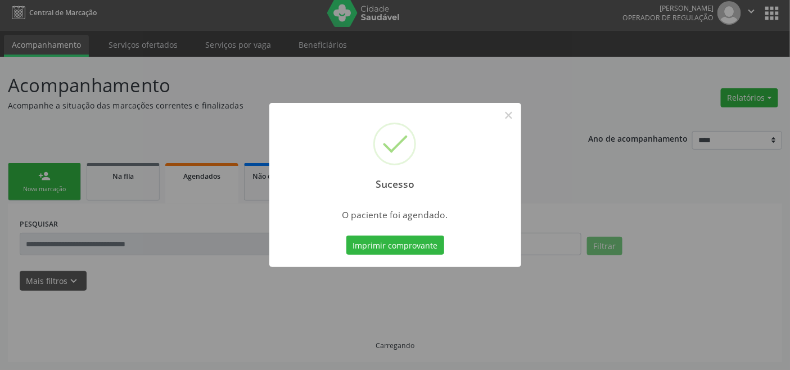
scroll to position [4, 0]
click at [403, 232] on div "Sucesso × O paciente foi agendado. Imprimir comprovante Cancel" at bounding box center [395, 185] width 252 height 164
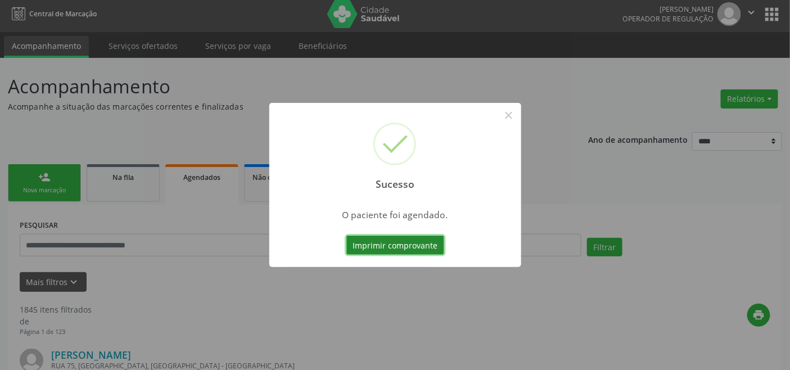
click at [406, 243] on button "Imprimir comprovante" at bounding box center [395, 245] width 98 height 19
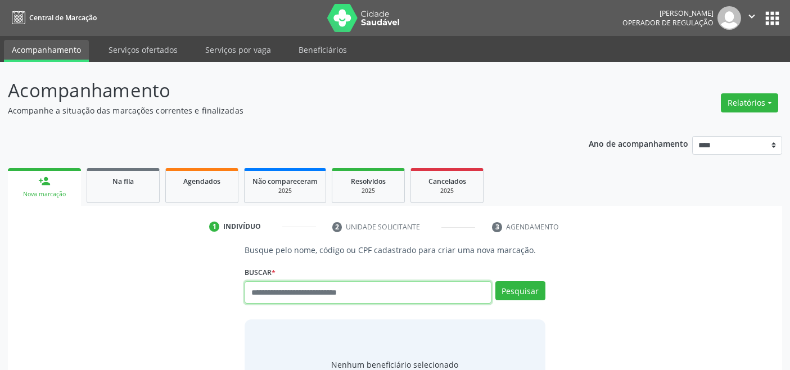
scroll to position [4, 0]
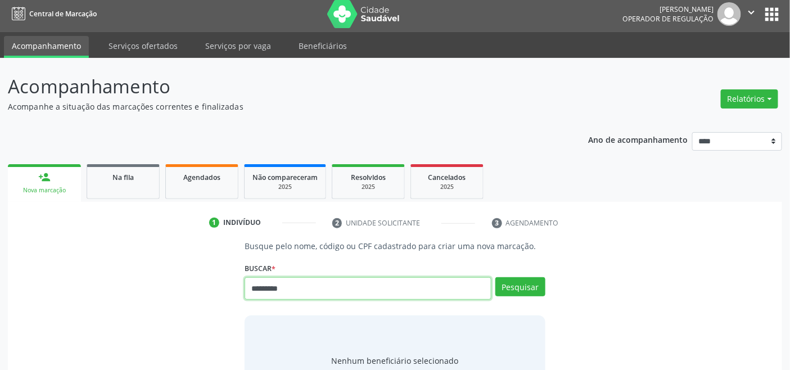
type input "*********"
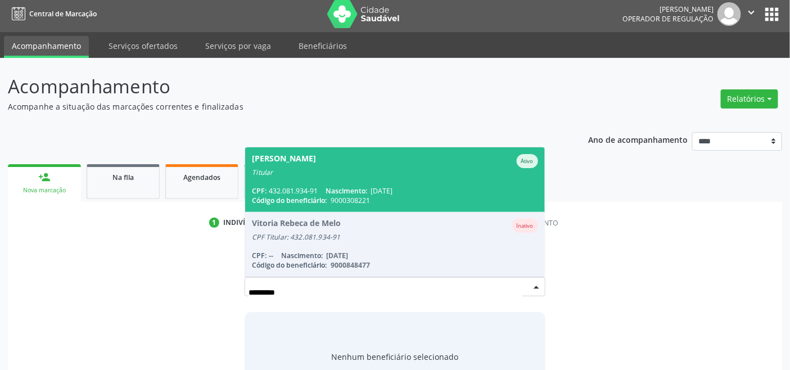
click at [374, 169] on div "Titular" at bounding box center [395, 172] width 286 height 9
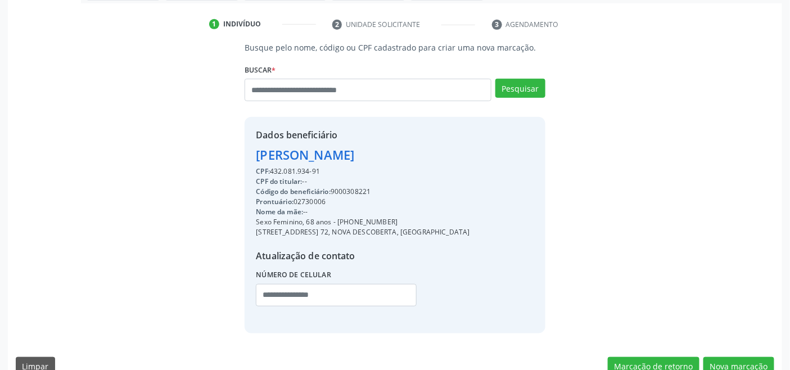
scroll to position [223, 0]
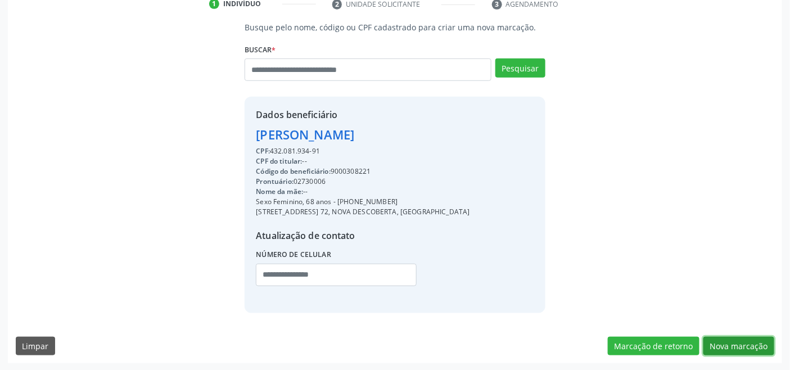
click at [737, 341] on button "Nova marcação" at bounding box center [738, 346] width 71 height 19
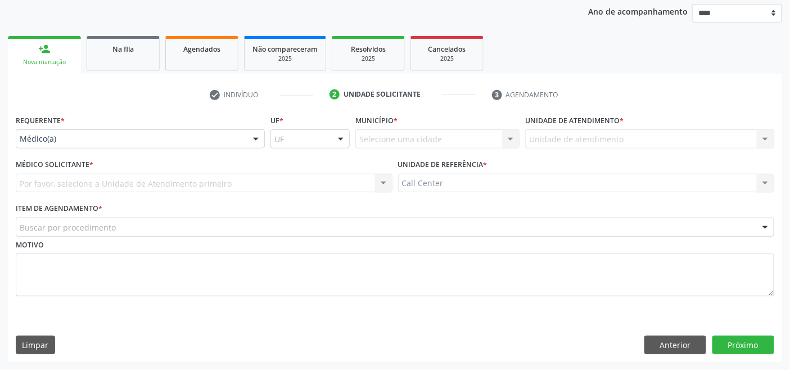
scroll to position [132, 0]
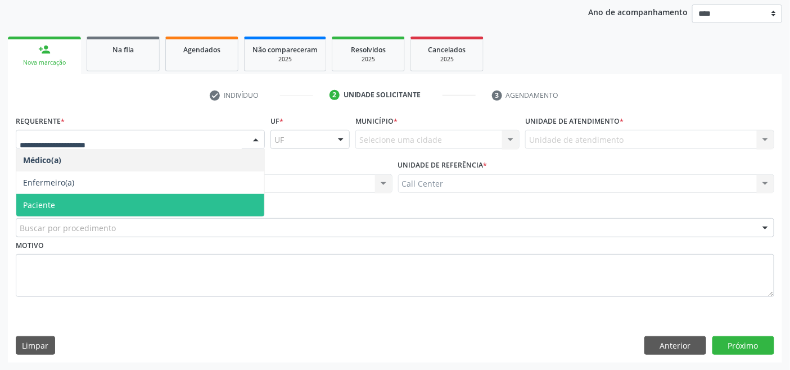
drag, startPoint x: 66, startPoint y: 202, endPoint x: 69, endPoint y: 208, distance: 6.3
click at [67, 202] on span "Paciente" at bounding box center [140, 205] width 248 height 22
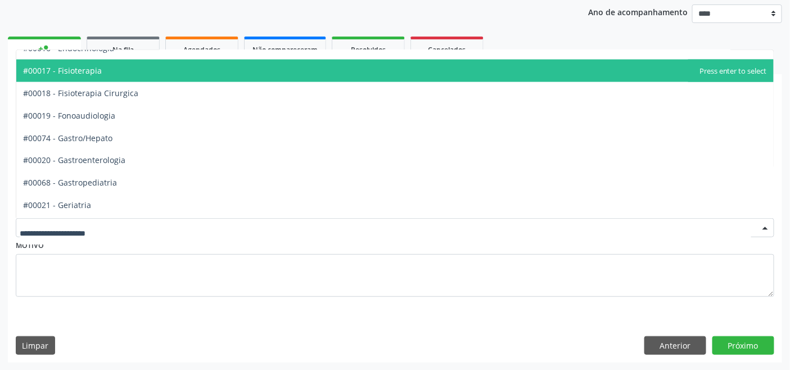
scroll to position [624, 0]
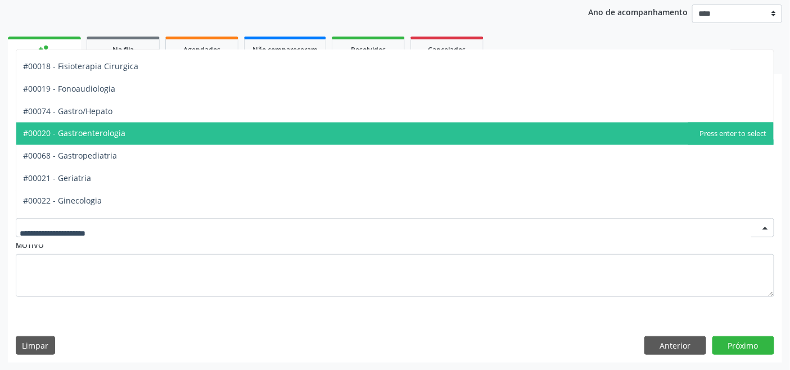
click at [138, 137] on span "#00020 - Gastroenterologia" at bounding box center [394, 134] width 757 height 22
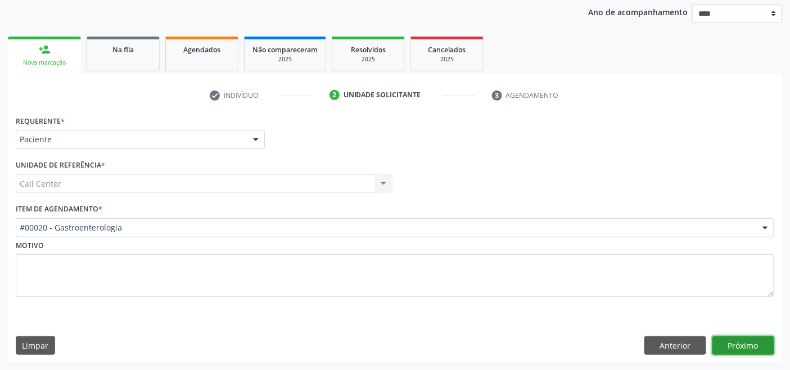
click at [736, 343] on button "Próximo" at bounding box center [743, 345] width 62 height 19
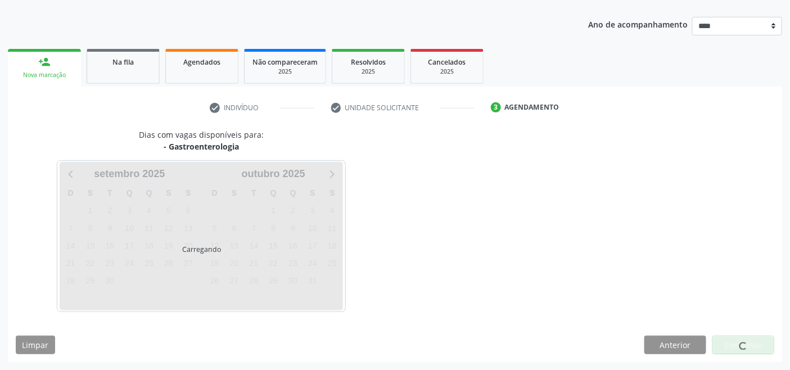
scroll to position [119, 0]
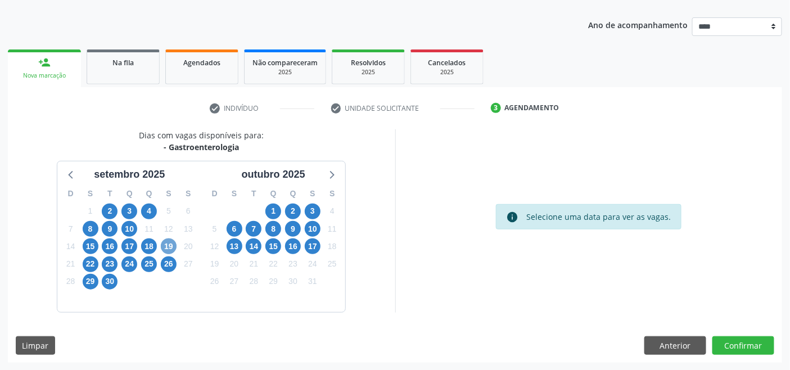
click at [171, 248] on span "19" at bounding box center [169, 246] width 16 height 16
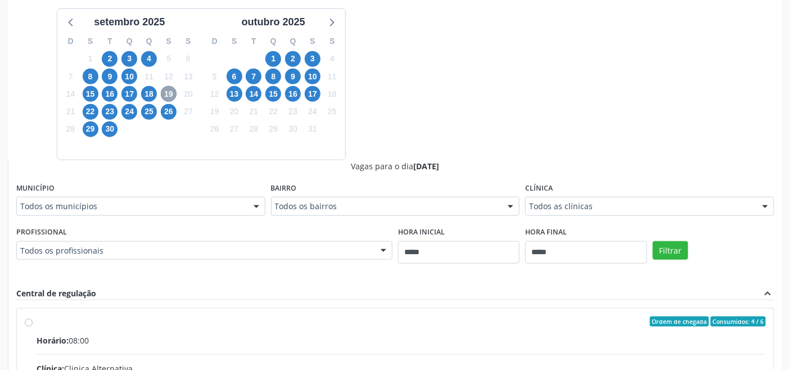
scroll to position [306, 0]
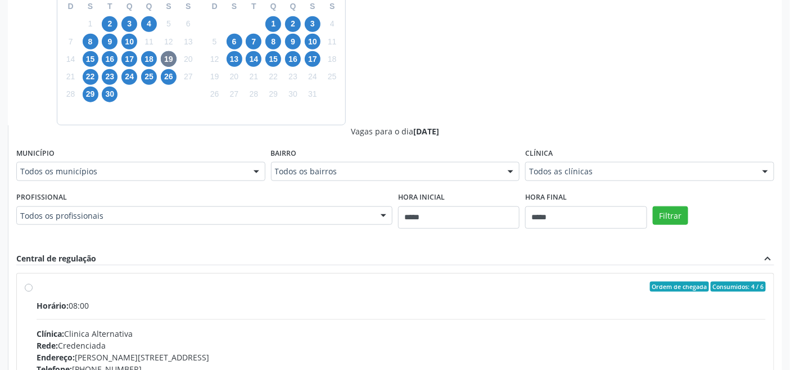
click at [311, 287] on div "Ordem de chegada Consumidos: 4 / 6" at bounding box center [401, 287] width 729 height 10
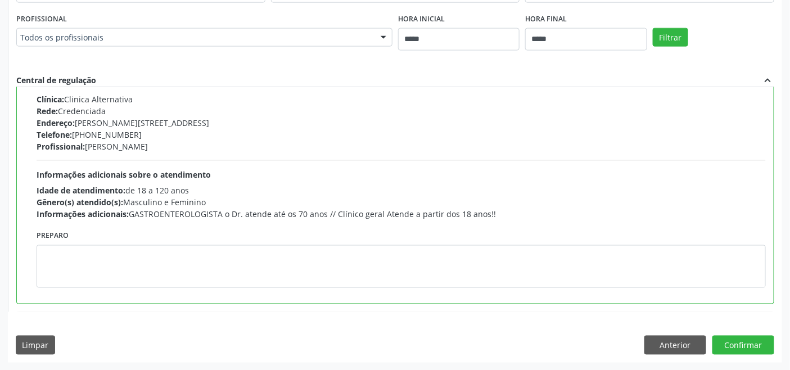
scroll to position [62, 0]
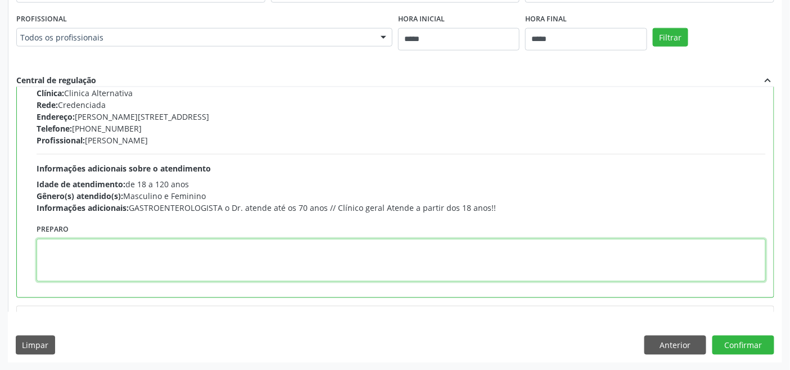
paste textarea "**********"
type textarea "**********"
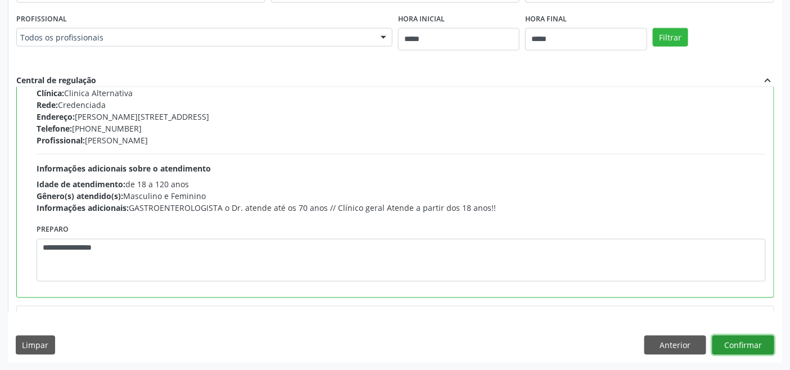
click at [744, 345] on button "Confirmar" at bounding box center [743, 345] width 62 height 19
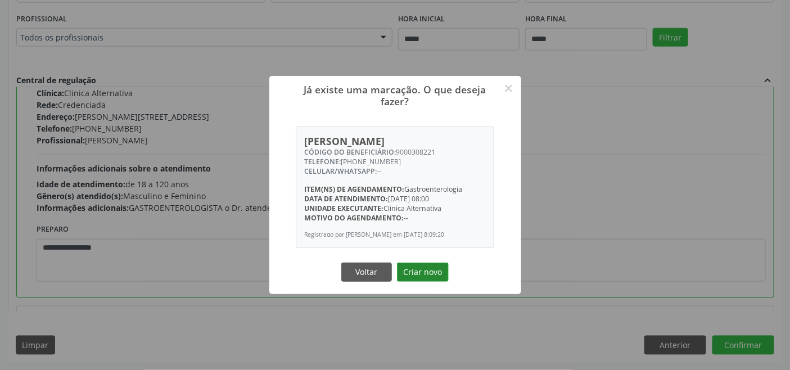
click at [422, 275] on button "Criar novo" at bounding box center [423, 271] width 52 height 19
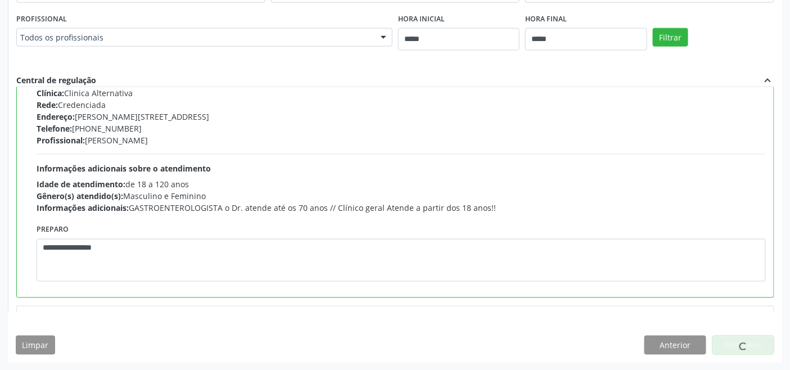
scroll to position [4, 0]
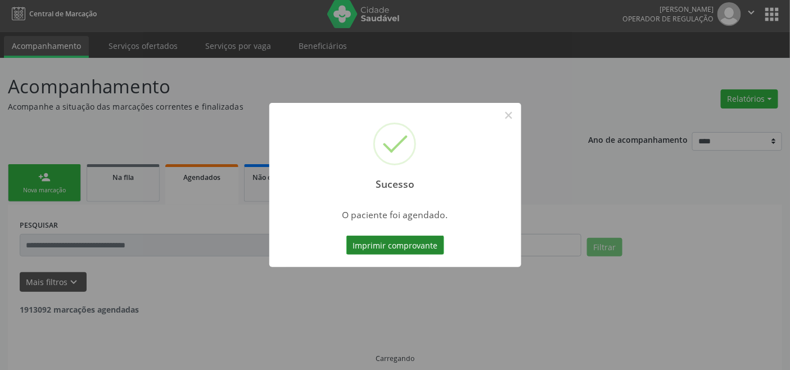
click at [399, 244] on button "Imprimir comprovante" at bounding box center [395, 245] width 98 height 19
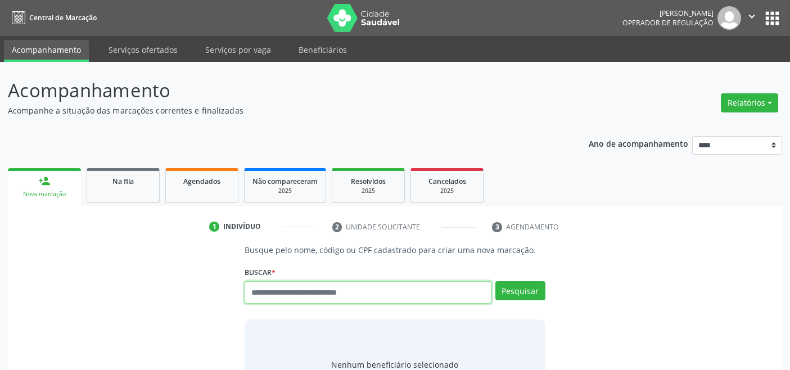
scroll to position [4, 0]
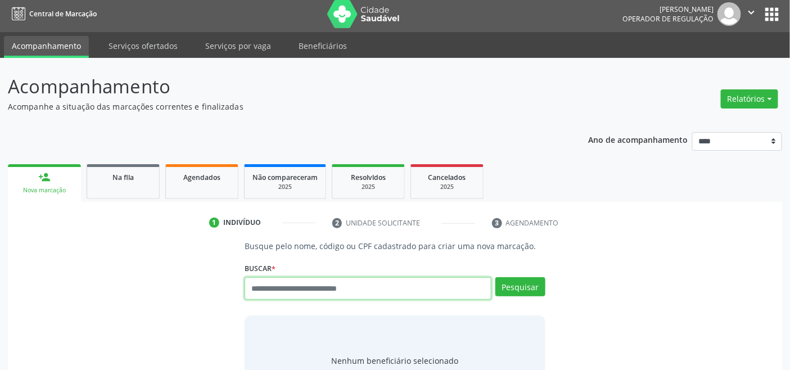
paste input "**********"
type input "**********"
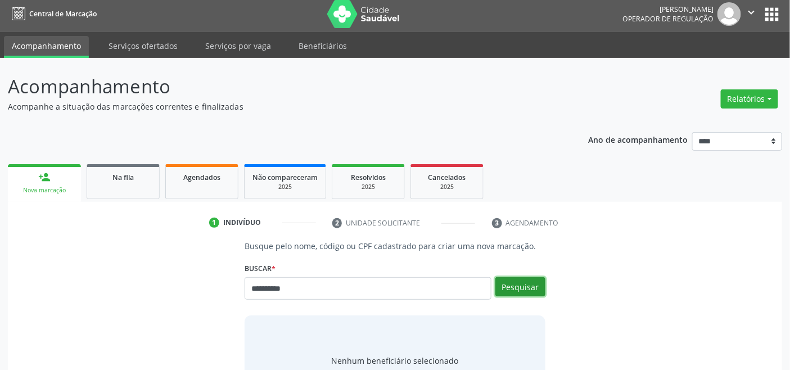
click at [526, 284] on button "Pesquisar" at bounding box center [520, 286] width 50 height 19
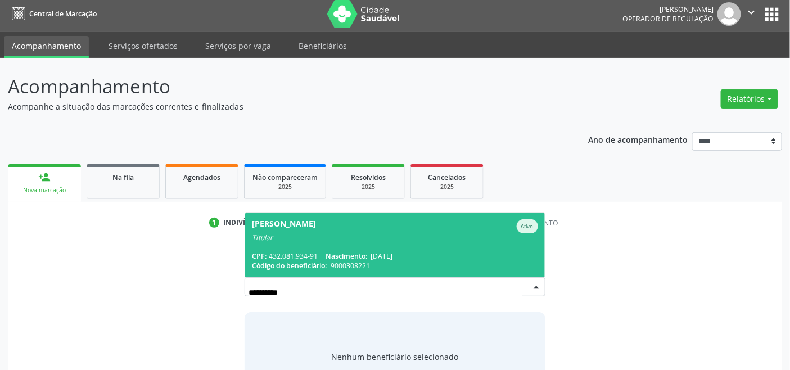
click at [422, 233] on div "Titular" at bounding box center [395, 237] width 286 height 9
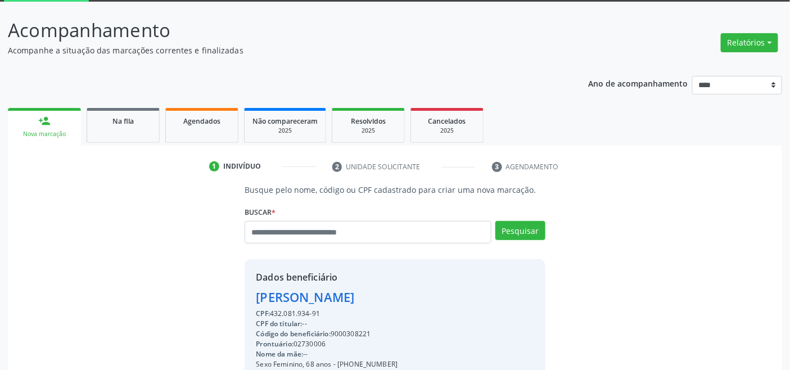
scroll to position [223, 0]
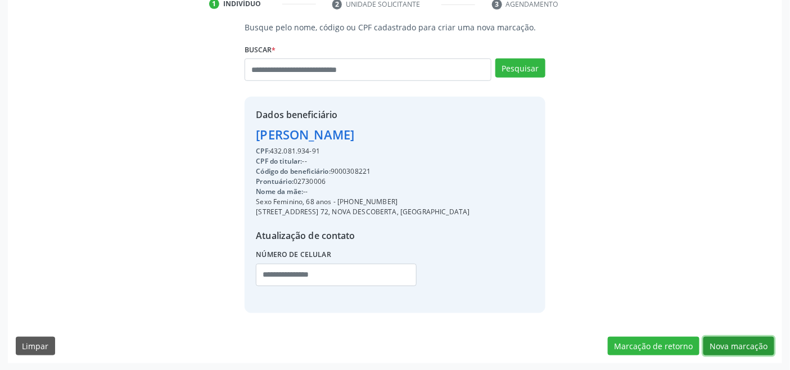
click at [726, 341] on button "Nova marcação" at bounding box center [738, 346] width 71 height 19
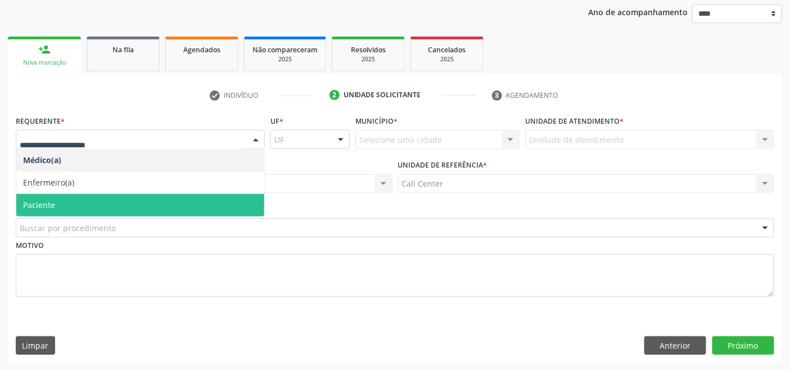
drag, startPoint x: 70, startPoint y: 195, endPoint x: 71, endPoint y: 201, distance: 5.9
click at [70, 195] on span "Paciente" at bounding box center [140, 205] width 248 height 22
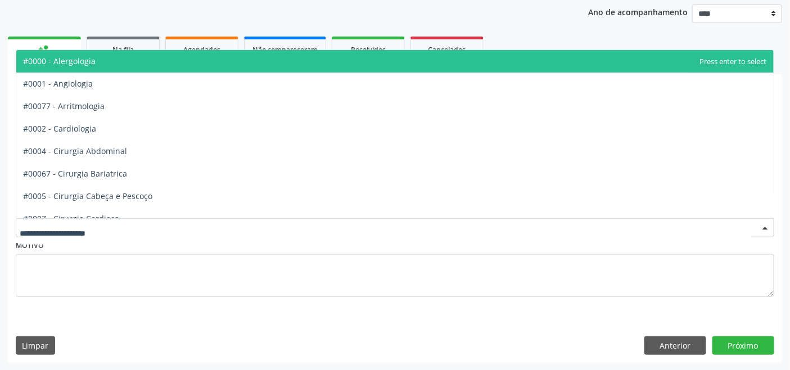
click at [84, 220] on div at bounding box center [395, 227] width 758 height 19
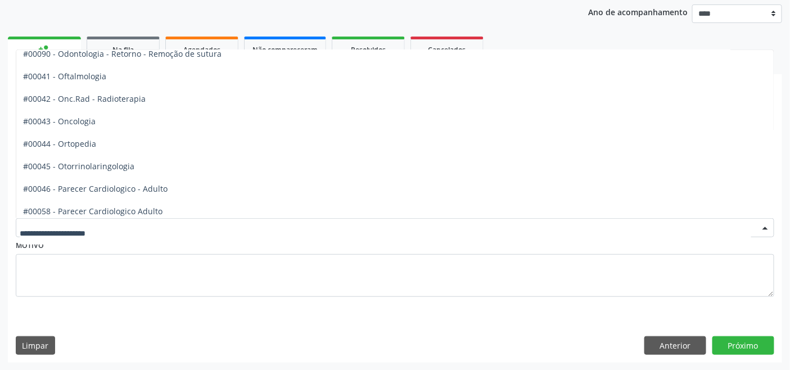
scroll to position [1499, 0]
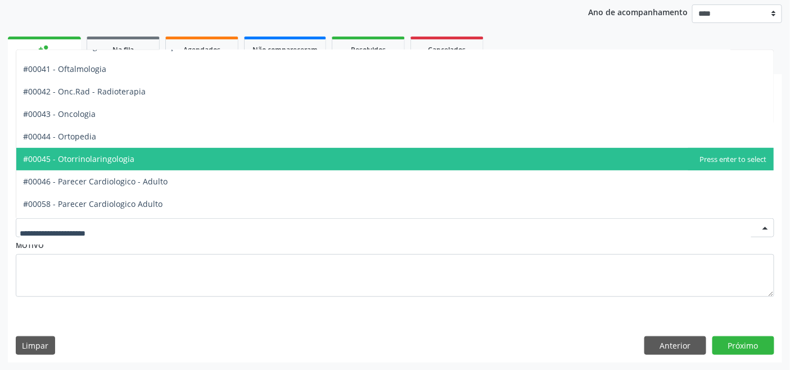
click at [162, 154] on span "#00045 - Otorrinolaringologia" at bounding box center [394, 159] width 757 height 22
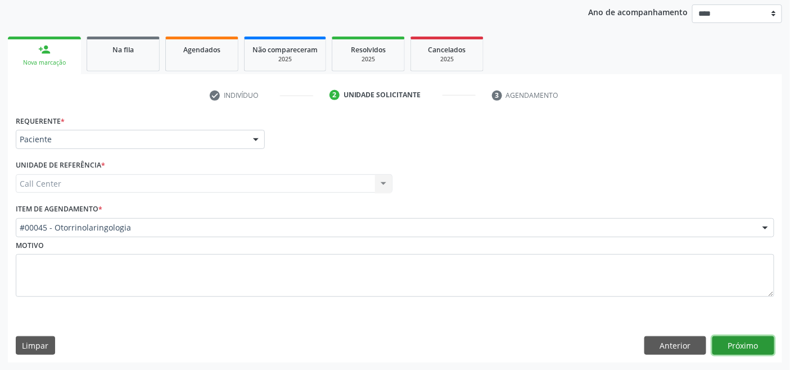
click at [749, 340] on button "Próximo" at bounding box center [743, 345] width 62 height 19
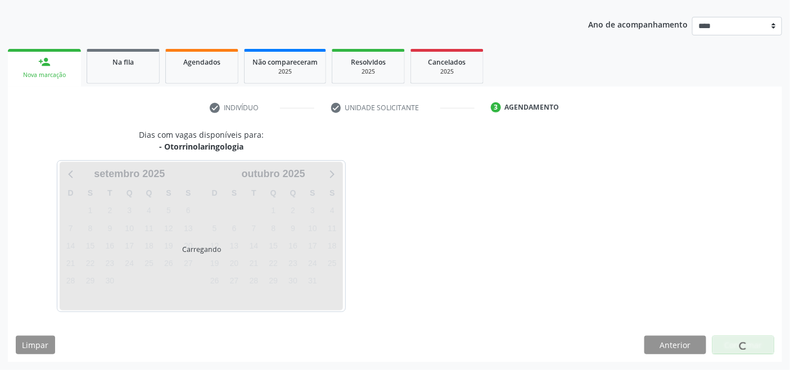
scroll to position [119, 0]
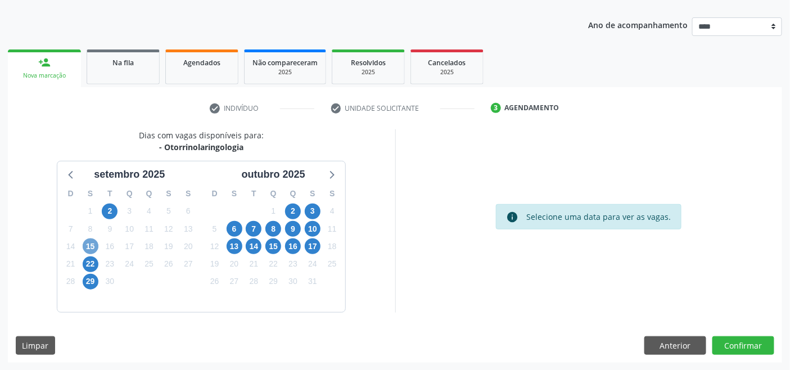
click at [88, 245] on span "15" at bounding box center [91, 246] width 16 height 16
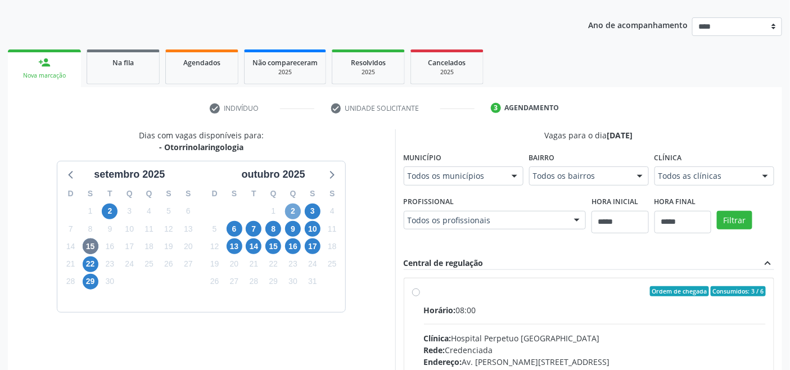
click at [296, 216] on span "2" at bounding box center [293, 211] width 16 height 16
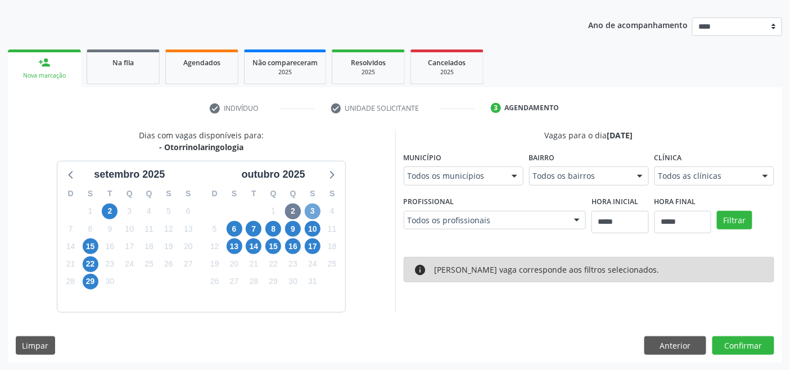
click at [311, 209] on span "3" at bounding box center [313, 211] width 16 height 16
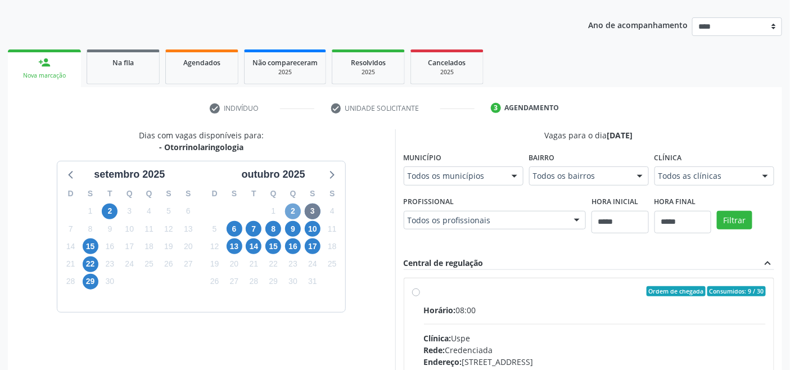
click at [295, 216] on span "2" at bounding box center [293, 211] width 16 height 16
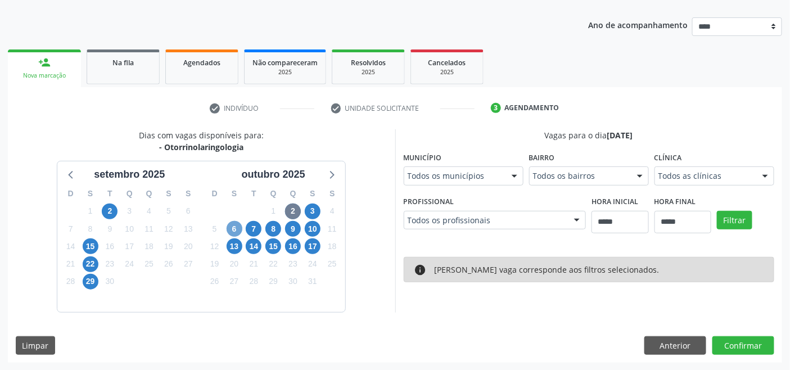
click at [236, 229] on span "6" at bounding box center [235, 229] width 16 height 16
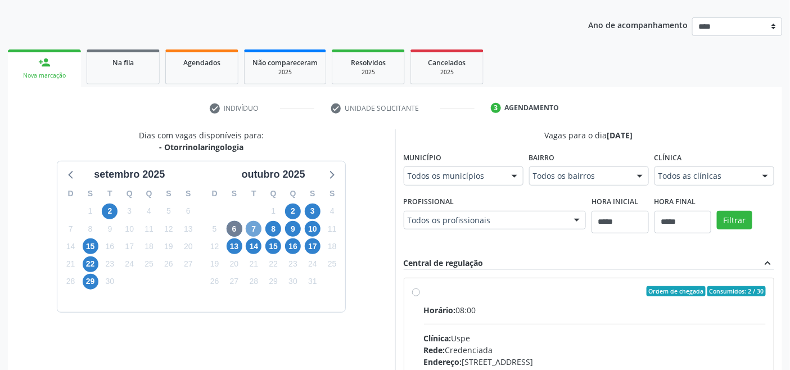
click at [251, 227] on span "7" at bounding box center [254, 229] width 16 height 16
click at [271, 233] on span "8" at bounding box center [273, 229] width 16 height 16
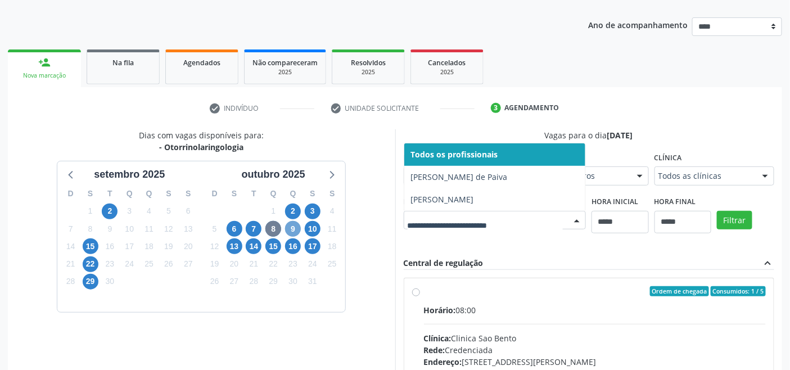
click at [296, 226] on span "9" at bounding box center [293, 229] width 16 height 16
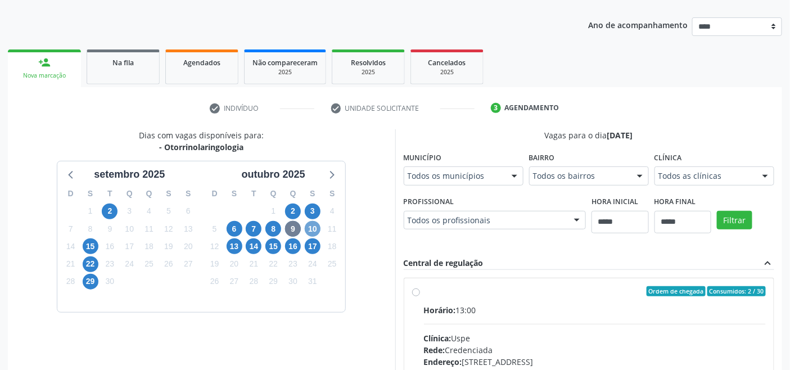
click at [319, 228] on span "10" at bounding box center [313, 229] width 16 height 16
click at [228, 243] on span "13" at bounding box center [235, 246] width 16 height 16
click at [250, 248] on span "14" at bounding box center [254, 246] width 16 height 16
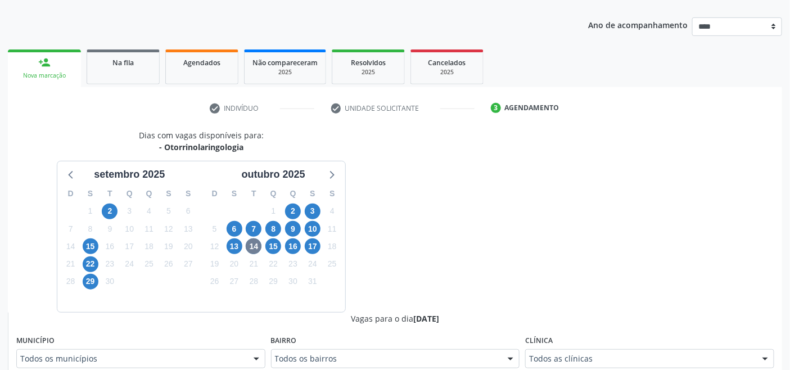
scroll to position [124, 0]
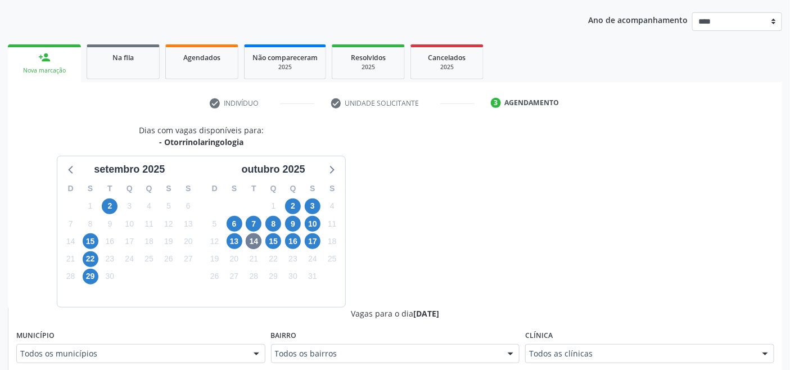
click at [554, 351] on div "Todos as clínicas" at bounding box center [649, 353] width 249 height 19
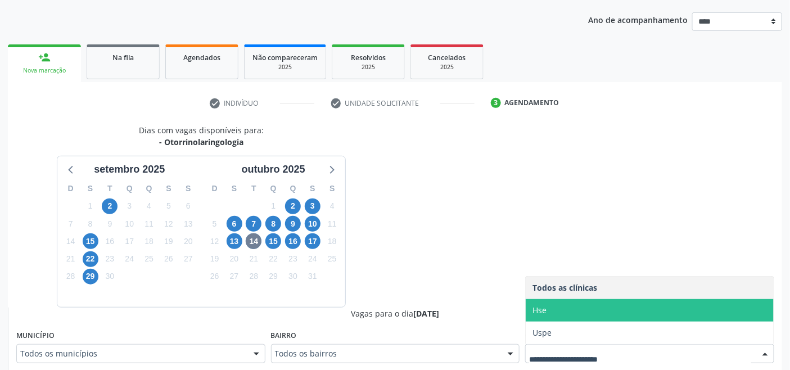
click at [544, 313] on span "Hse" at bounding box center [539, 310] width 14 height 11
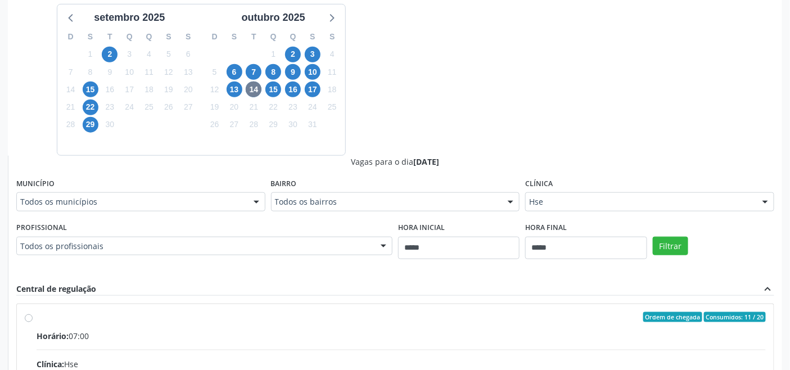
scroll to position [311, 0]
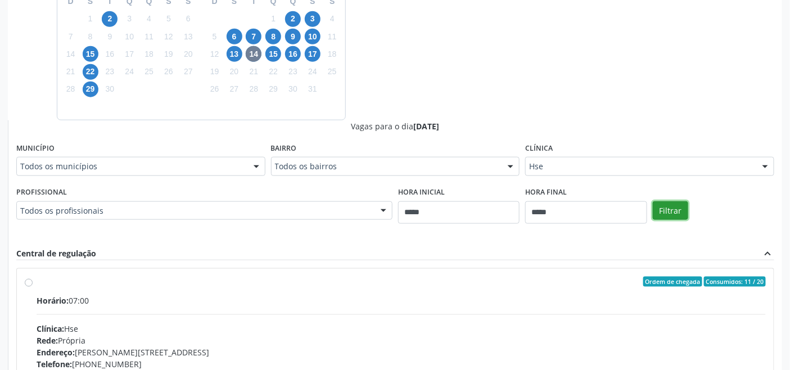
drag, startPoint x: 668, startPoint y: 214, endPoint x: 655, endPoint y: 220, distance: 13.8
click at [667, 214] on button "Filtrar" at bounding box center [670, 210] width 35 height 19
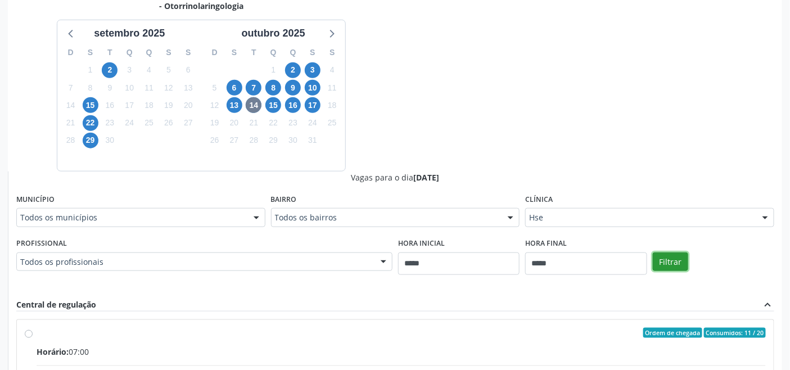
scroll to position [214, 0]
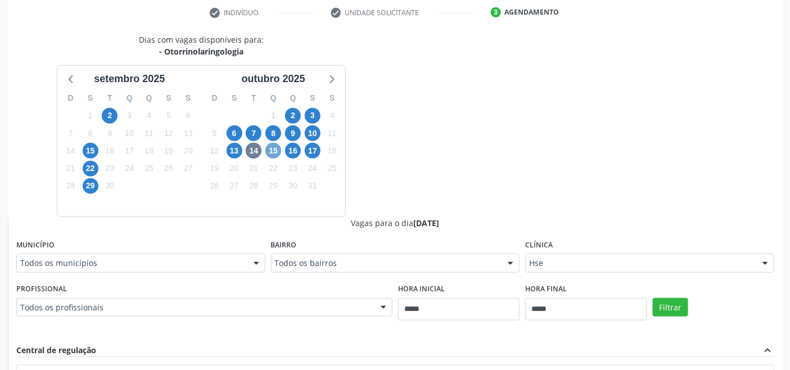
click at [272, 151] on span "15" at bounding box center [273, 151] width 16 height 16
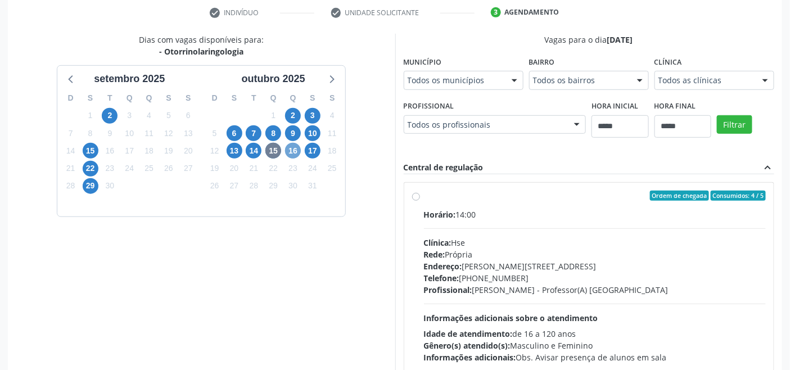
click at [296, 153] on span "16" at bounding box center [293, 151] width 16 height 16
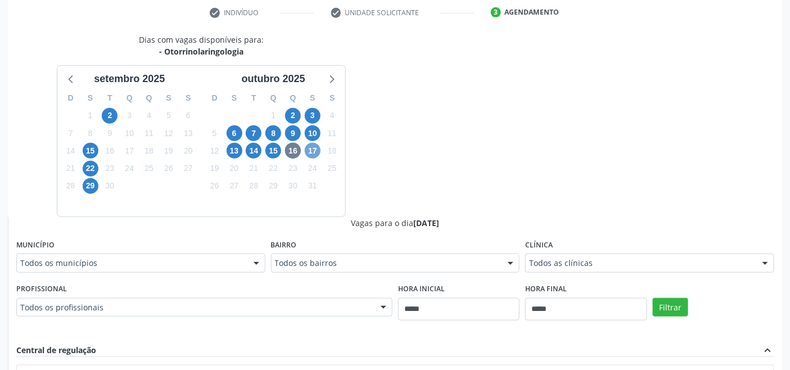
click at [318, 152] on span "17" at bounding box center [313, 151] width 16 height 16
click at [336, 300] on div "Todos os profissionais" at bounding box center [204, 307] width 376 height 19
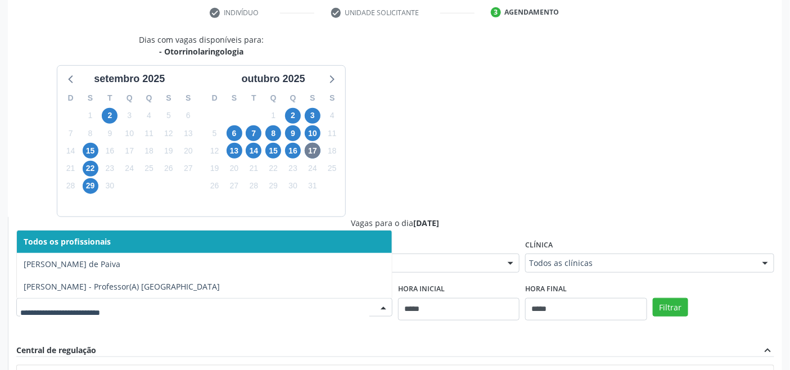
click at [442, 152] on div "Dias com vagas disponíveis para: - Otorrinolaringologia setembro 2025 D S T Q Q…" at bounding box center [395, 308] width 774 height 548
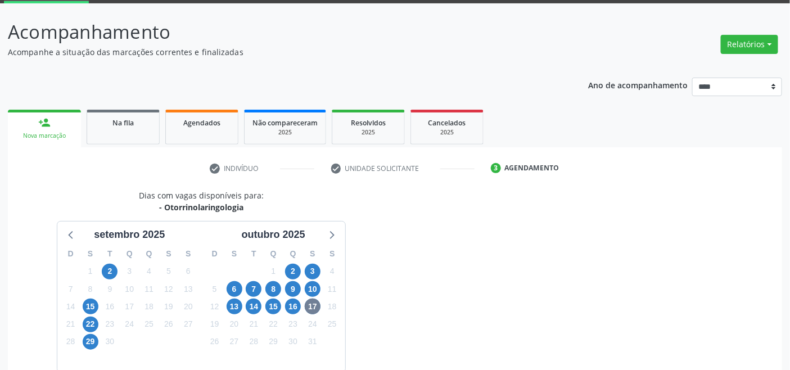
scroll to position [47, 0]
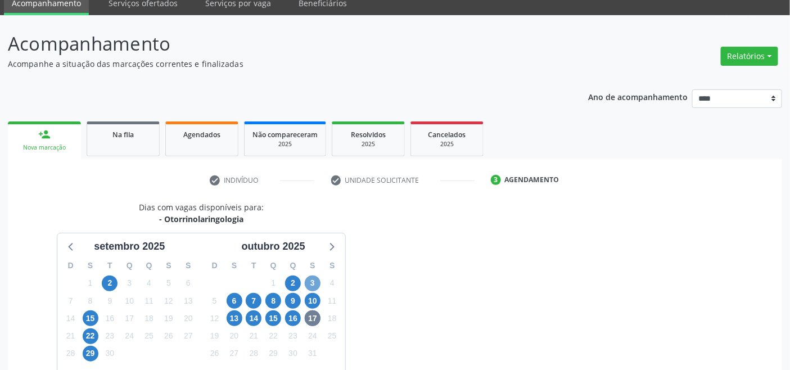
click at [310, 279] on span "3" at bounding box center [313, 283] width 16 height 16
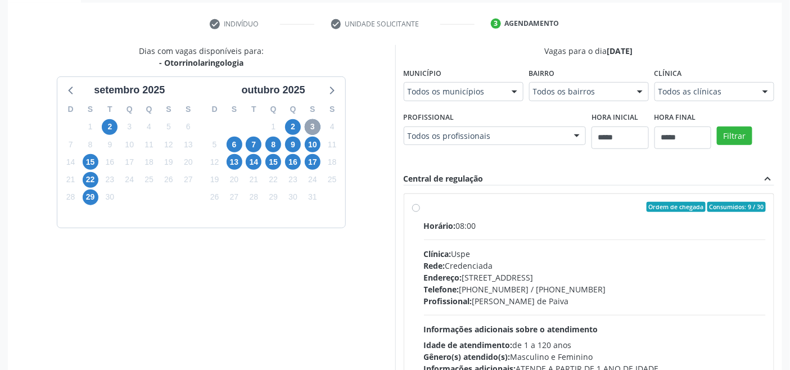
scroll to position [234, 0]
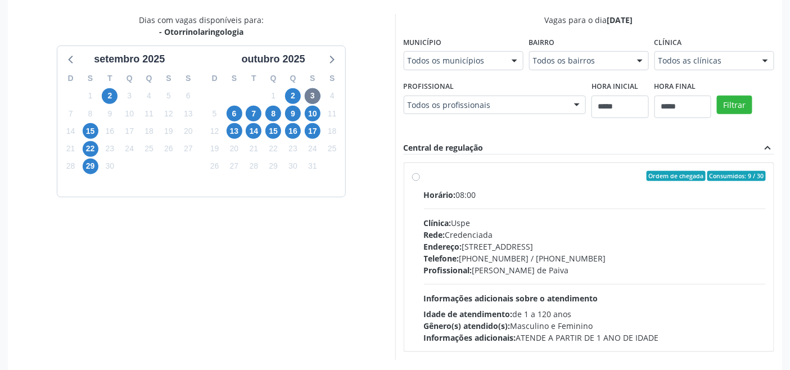
click at [458, 274] on div "Profissional: Carlos Augusto Guedes de Paiva" at bounding box center [595, 270] width 342 height 12
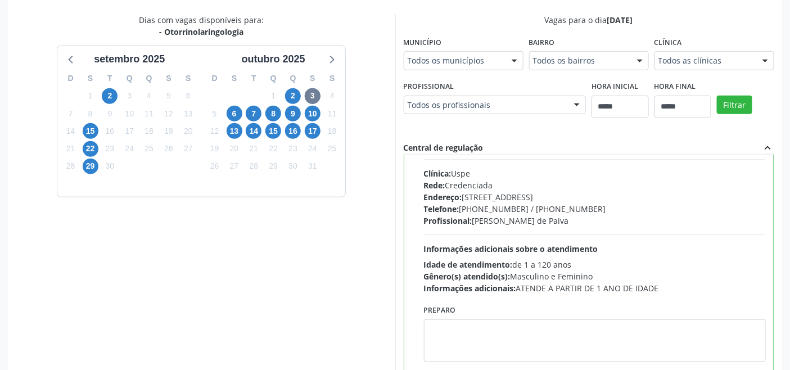
scroll to position [55, 0]
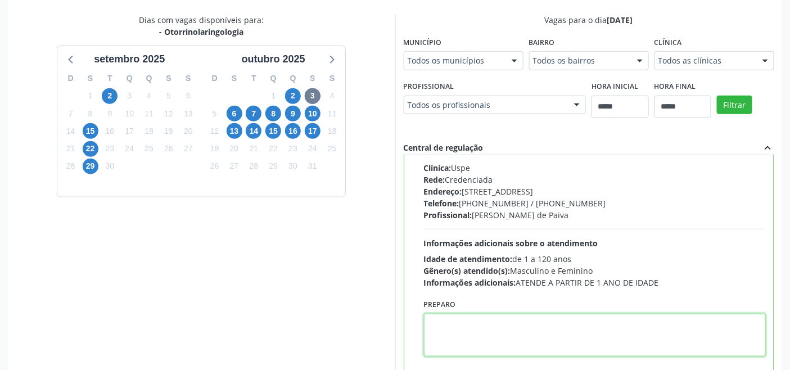
paste textarea "**********"
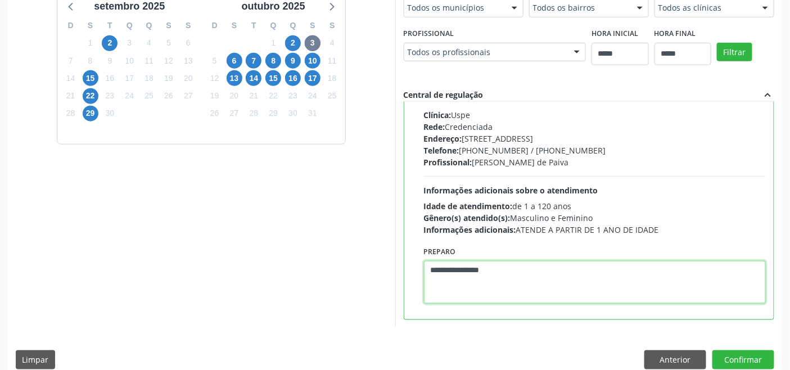
scroll to position [301, 0]
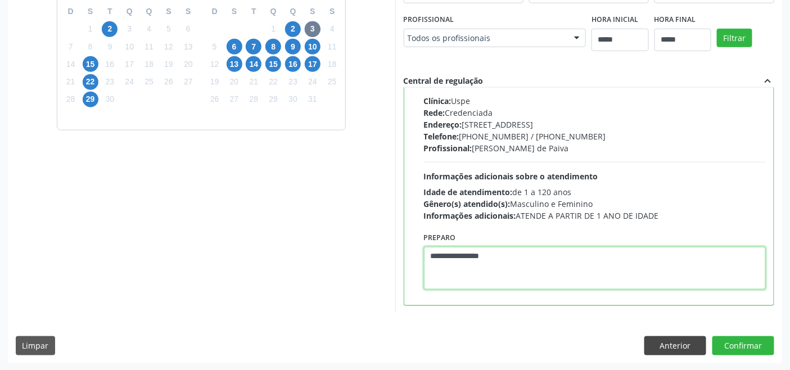
type textarea "**********"
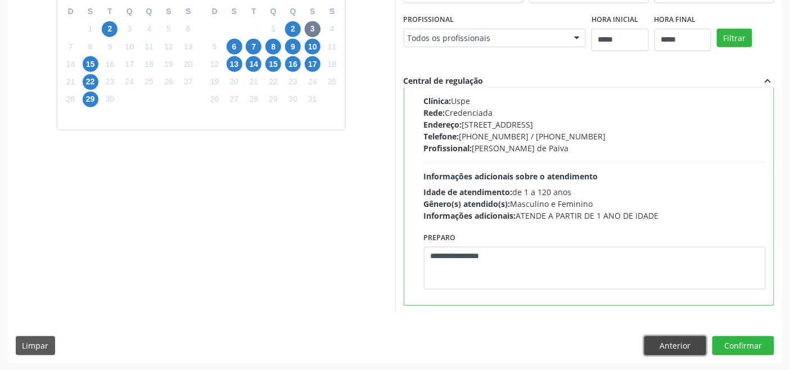
click at [683, 345] on button "Anterior" at bounding box center [675, 345] width 62 height 19
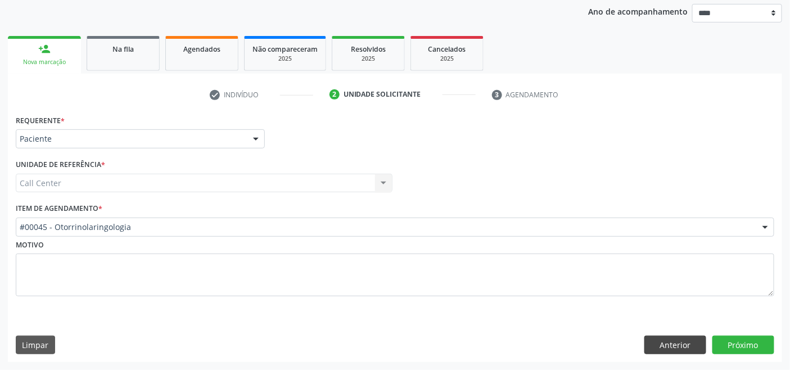
scroll to position [132, 0]
drag, startPoint x: 192, startPoint y: 223, endPoint x: 175, endPoint y: 218, distance: 17.2
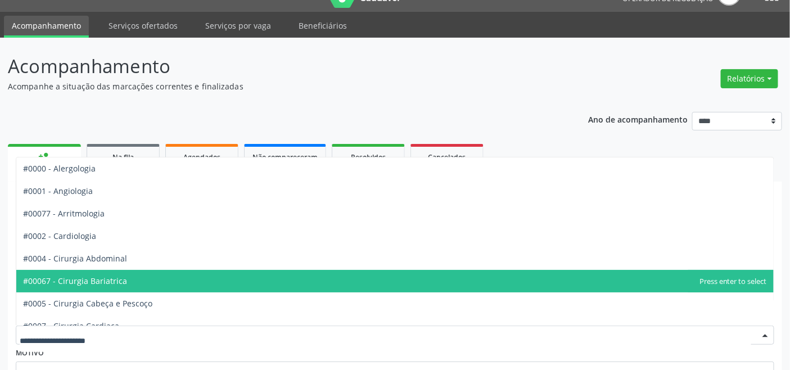
scroll to position [0, 0]
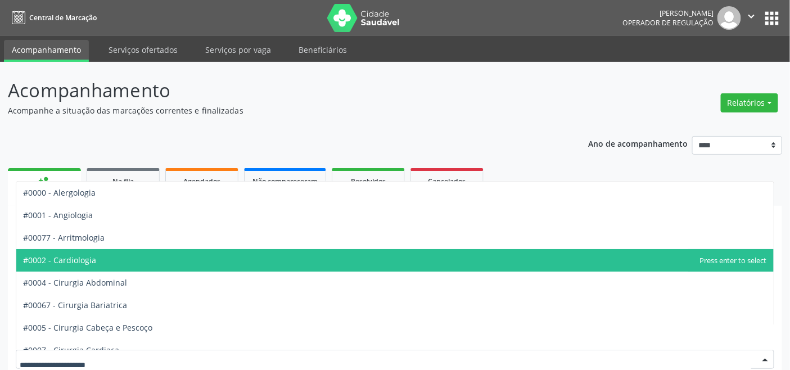
click at [97, 265] on span "#0002 - Cardiologia" at bounding box center [394, 260] width 757 height 22
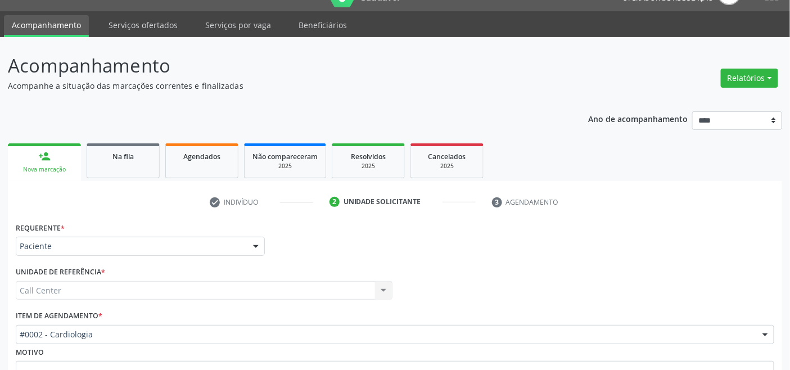
scroll to position [132, 0]
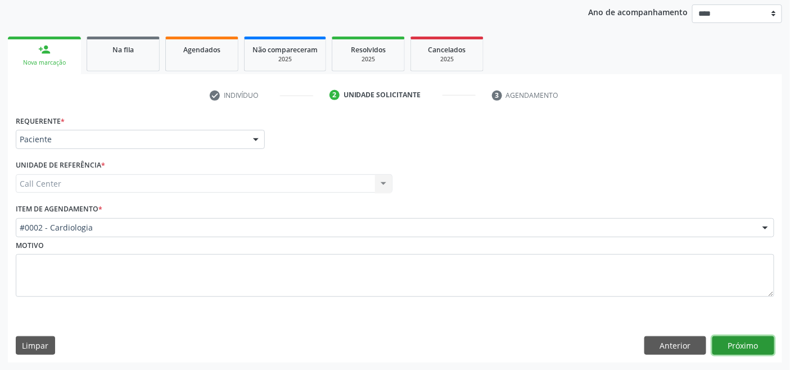
click at [748, 348] on button "Próximo" at bounding box center [743, 345] width 62 height 19
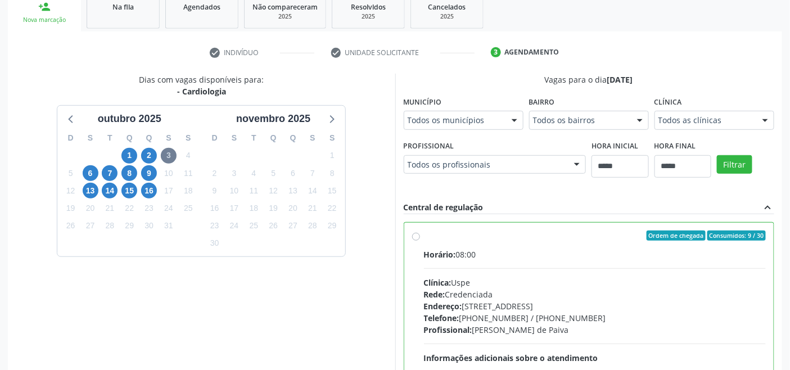
scroll to position [301, 0]
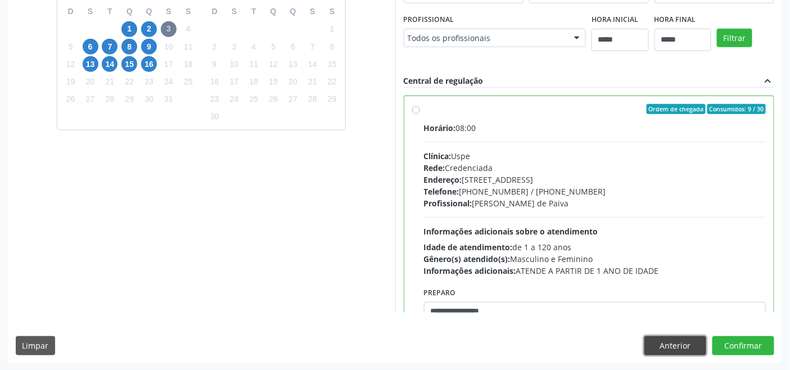
click at [671, 342] on button "Anterior" at bounding box center [675, 345] width 62 height 19
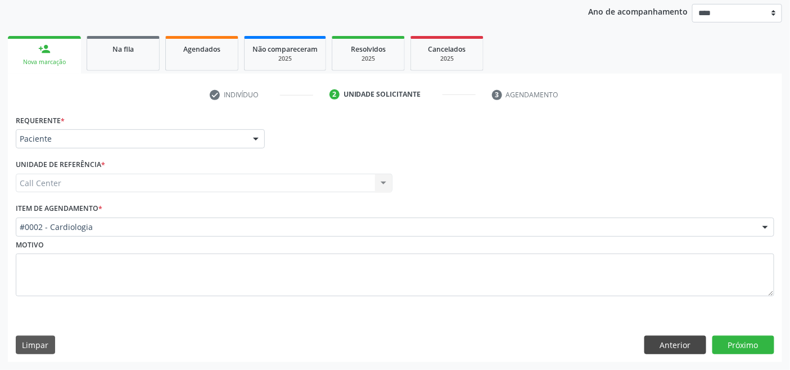
scroll to position [132, 0]
click at [677, 348] on button "Anterior" at bounding box center [675, 345] width 62 height 19
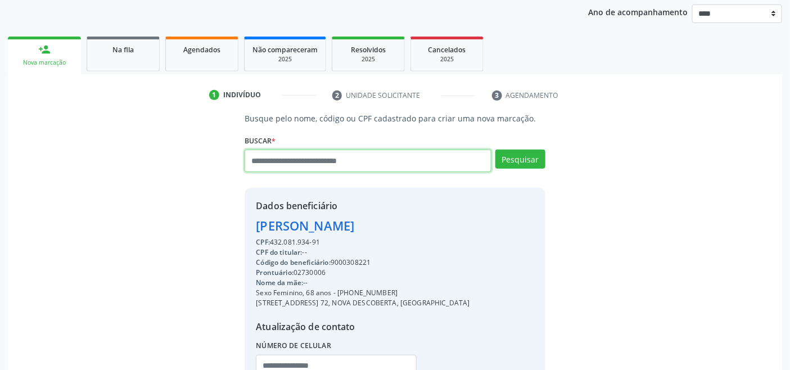
click at [422, 159] on input "text" at bounding box center [368, 161] width 246 height 22
type input "**********"
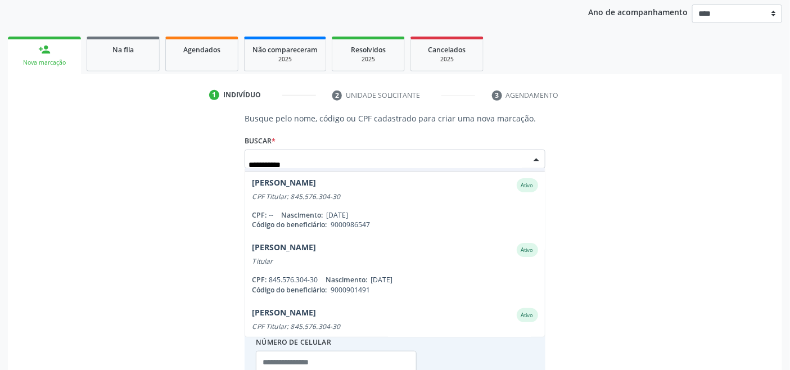
scroll to position [31, 0]
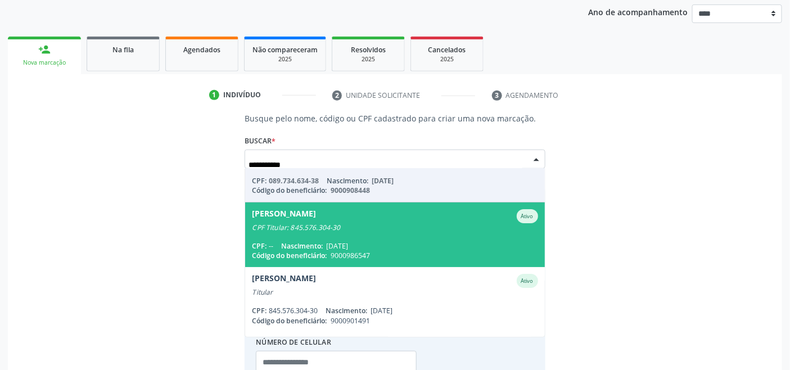
click at [404, 249] on div "CPF: -- Nascimento: 31/05/2019" at bounding box center [395, 246] width 286 height 10
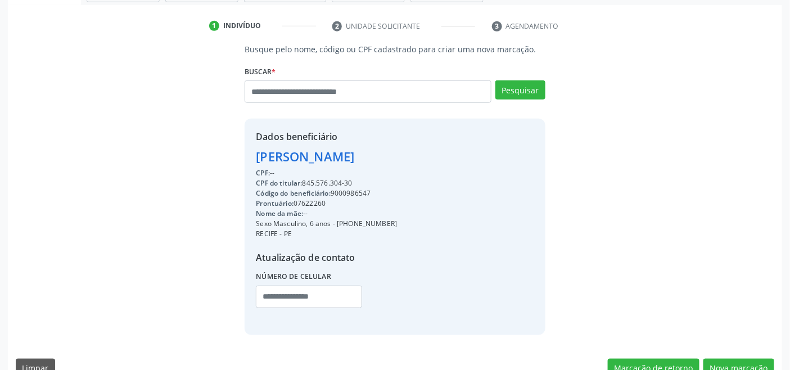
scroll to position [223, 0]
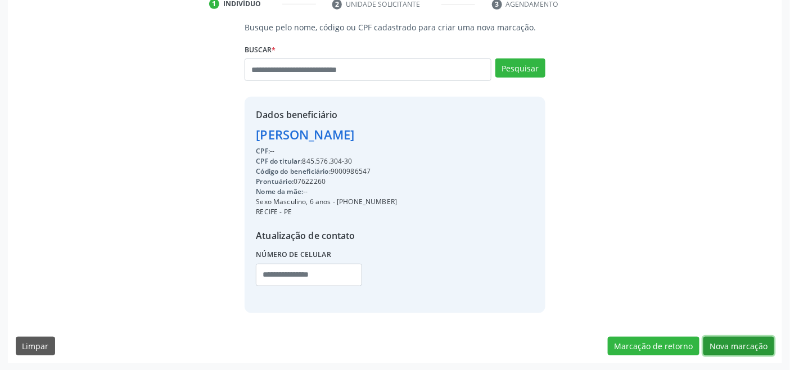
click at [722, 343] on button "Nova marcação" at bounding box center [738, 346] width 71 height 19
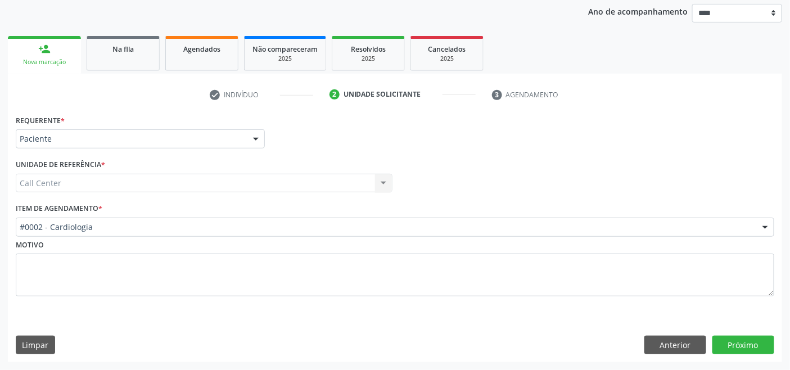
scroll to position [132, 0]
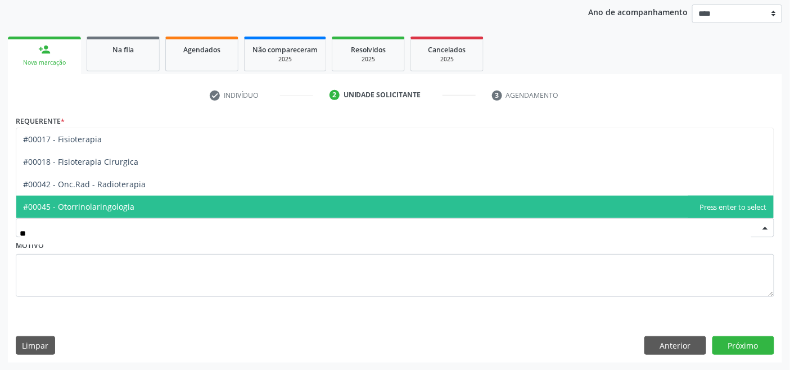
type input "***"
click at [150, 202] on span "#00045 - Otorrinolaringologia" at bounding box center [394, 207] width 757 height 22
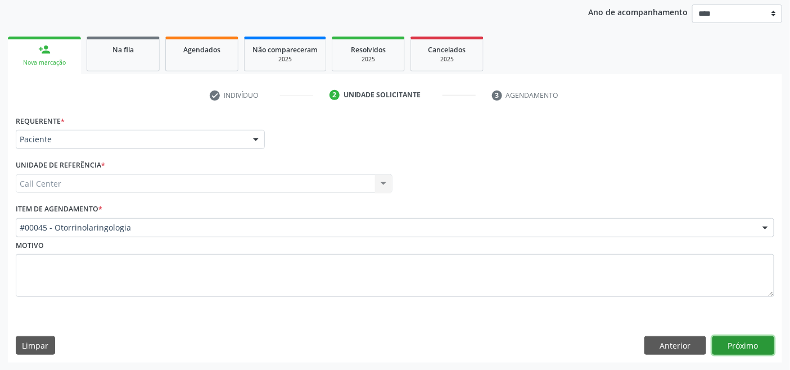
click at [755, 345] on button "Próximo" at bounding box center [743, 345] width 62 height 19
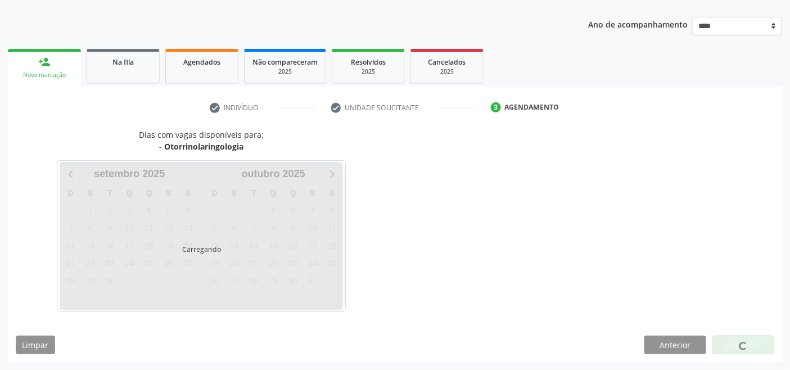
scroll to position [119, 0]
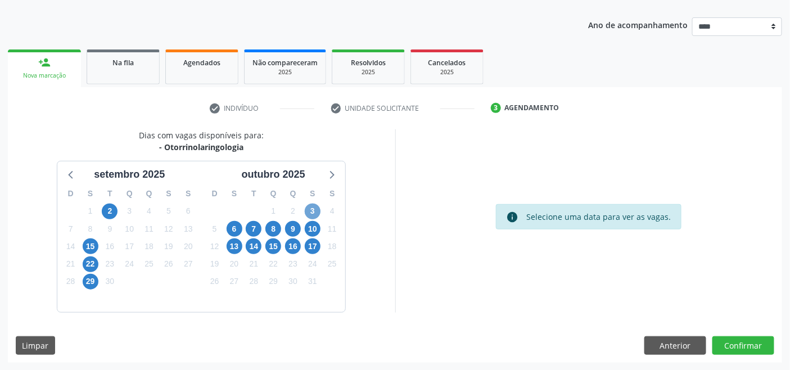
click at [313, 210] on span "3" at bounding box center [313, 211] width 16 height 16
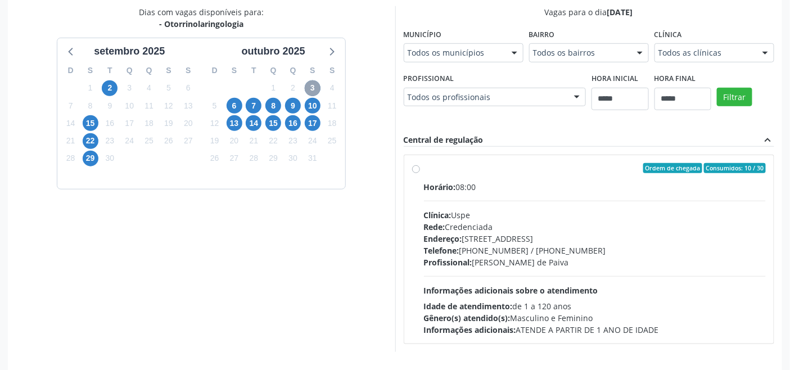
scroll to position [281, 0]
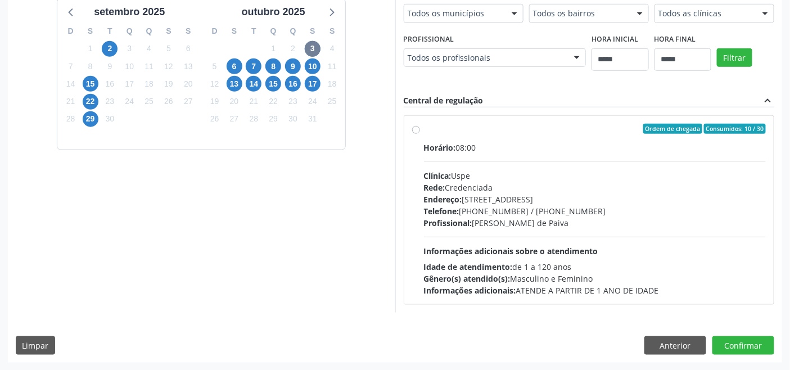
click at [452, 201] on span "Endereço:" at bounding box center [443, 199] width 38 height 11
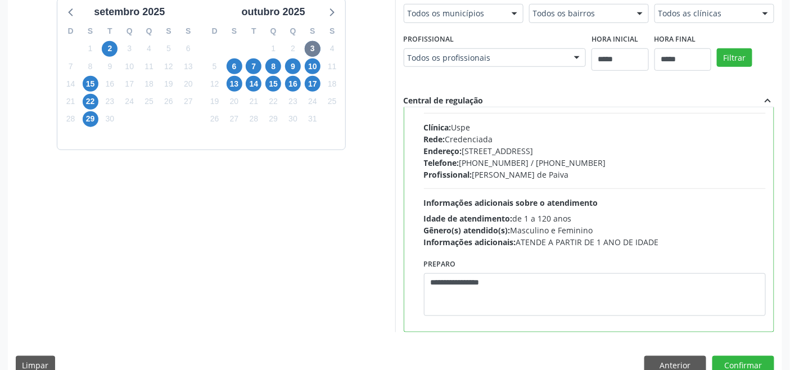
scroll to position [55, 0]
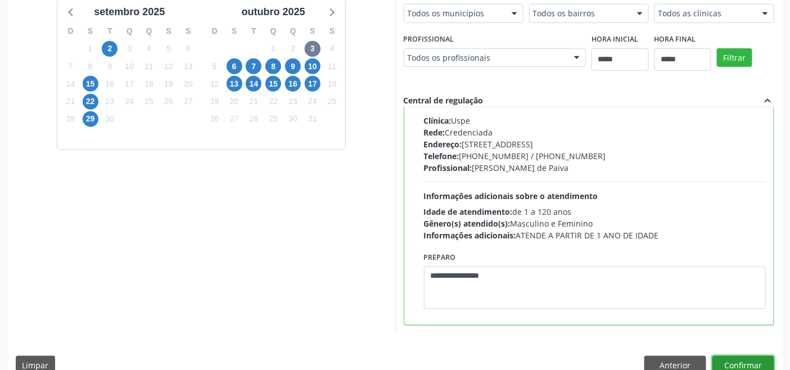
click at [740, 357] on button "Confirmar" at bounding box center [743, 365] width 62 height 19
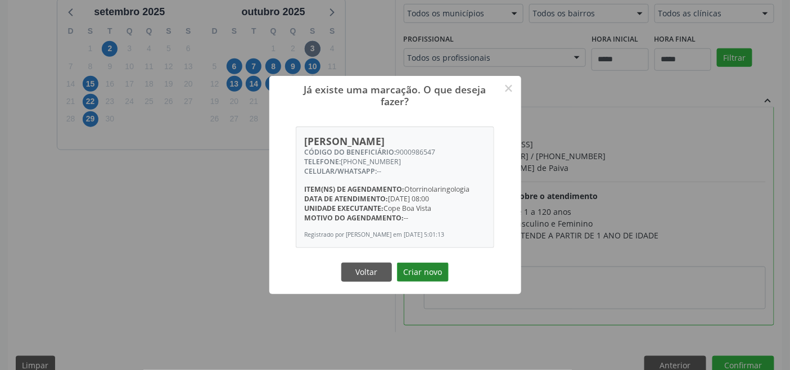
click at [428, 267] on button "Criar novo" at bounding box center [423, 271] width 52 height 19
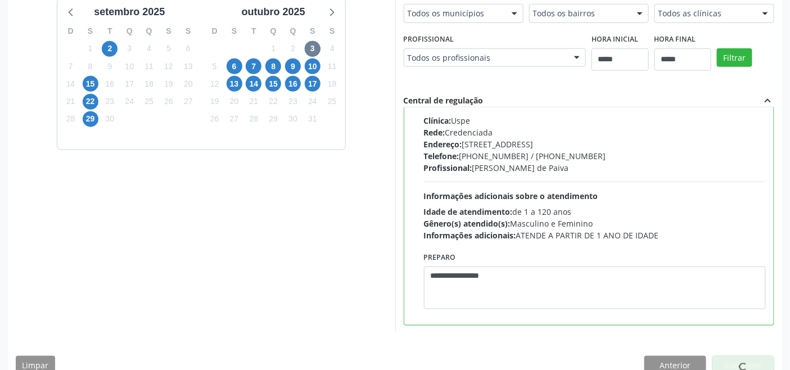
scroll to position [4, 0]
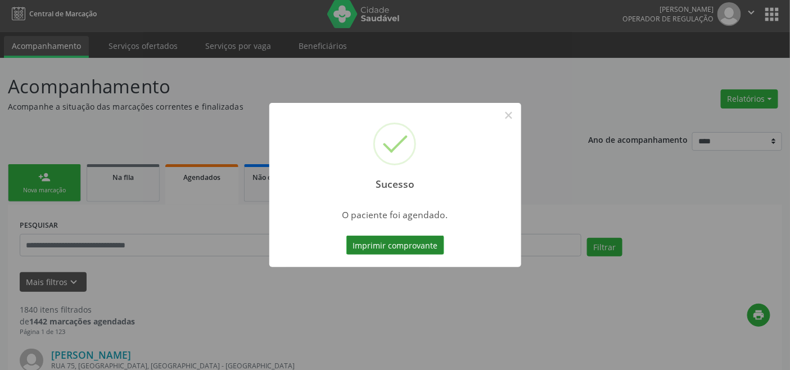
click at [392, 243] on button "Imprimir comprovante" at bounding box center [395, 245] width 98 height 19
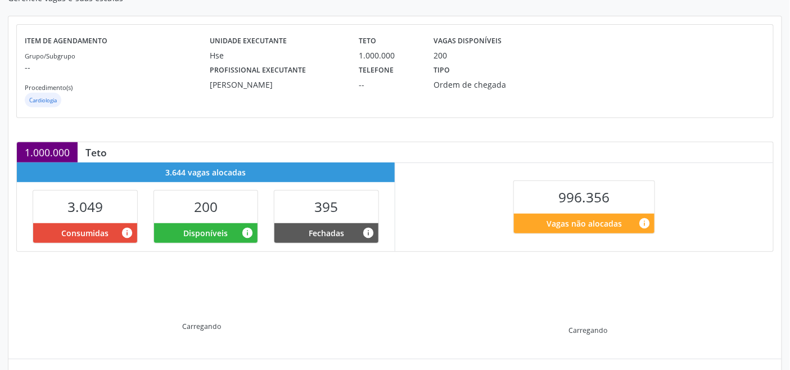
scroll to position [225, 0]
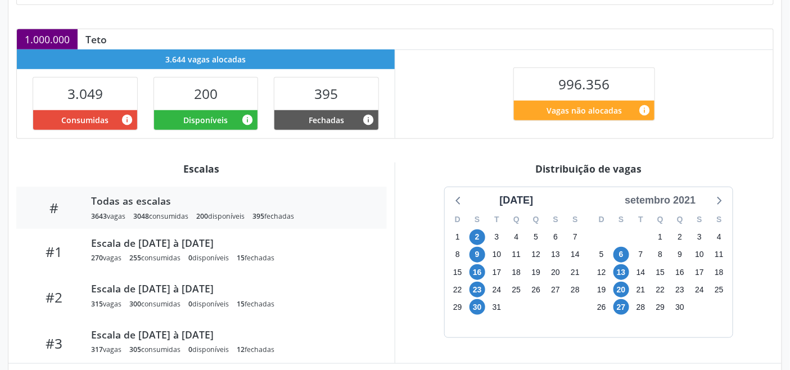
click at [679, 200] on div "setembro 2021" at bounding box center [660, 200] width 80 height 15
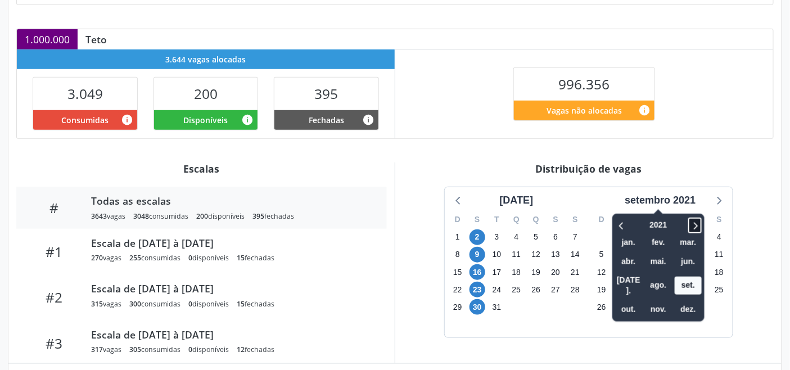
click at [693, 222] on icon at bounding box center [694, 225] width 11 height 13
click at [630, 301] on span "out." at bounding box center [628, 309] width 27 height 17
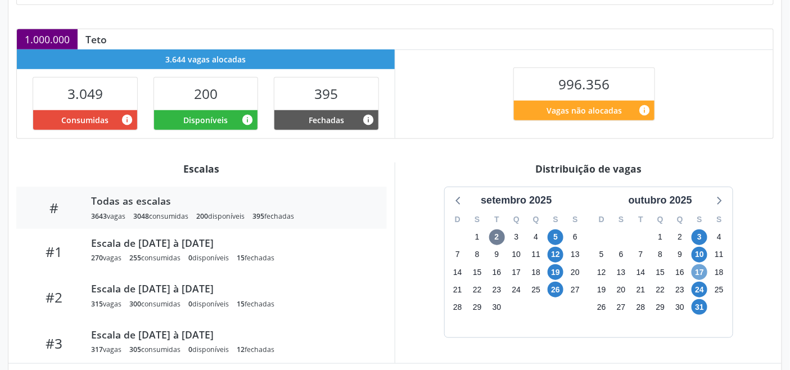
click at [700, 269] on span "17" at bounding box center [699, 272] width 16 height 16
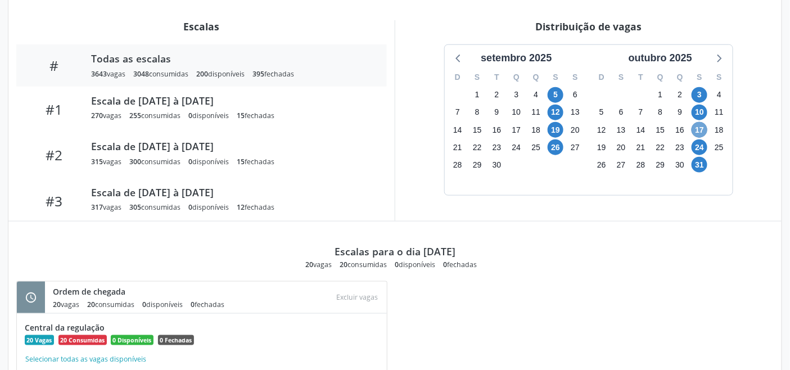
scroll to position [374, 0]
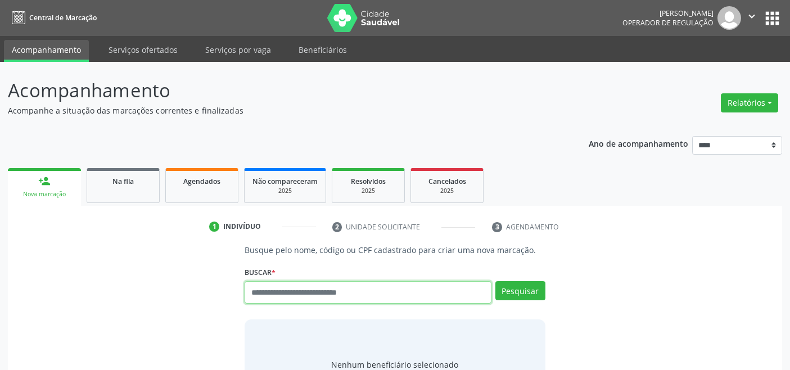
scroll to position [4, 0]
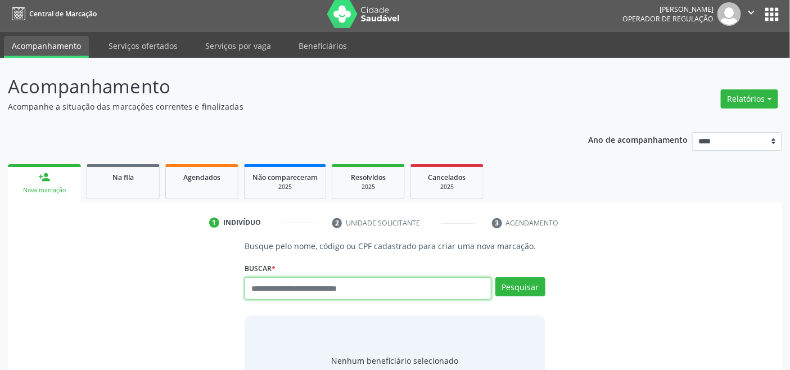
click at [298, 286] on input "text" at bounding box center [368, 288] width 246 height 22
type input "*********"
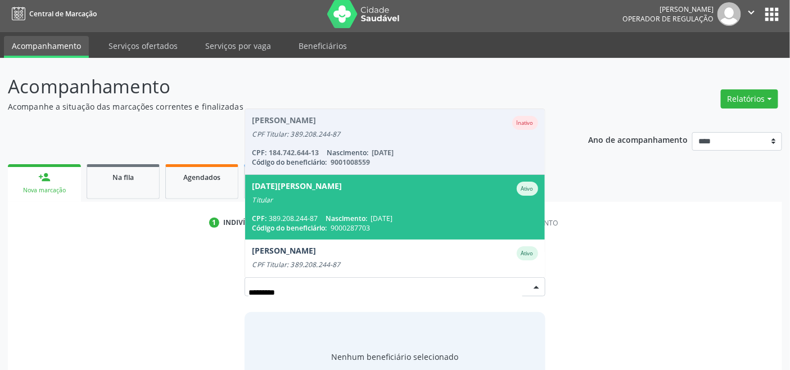
click at [339, 220] on span "Nascimento:" at bounding box center [346, 219] width 42 height 10
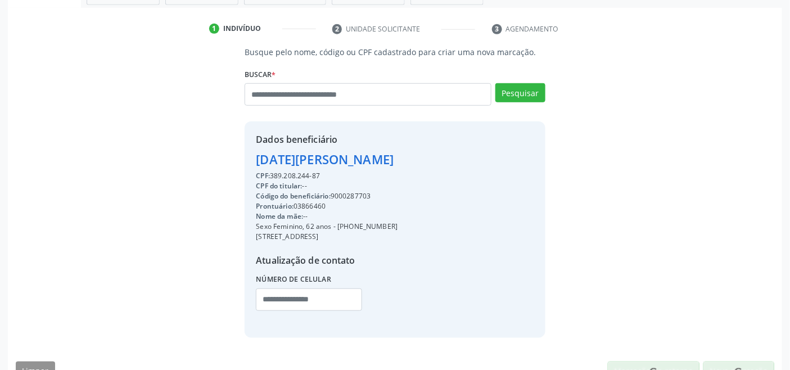
scroll to position [223, 0]
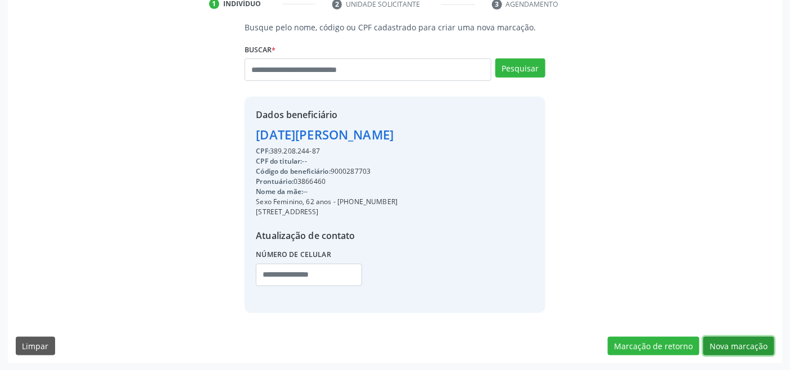
drag, startPoint x: 727, startPoint y: 344, endPoint x: 708, endPoint y: 341, distance: 18.9
click at [727, 344] on button "Nova marcação" at bounding box center [738, 346] width 71 height 19
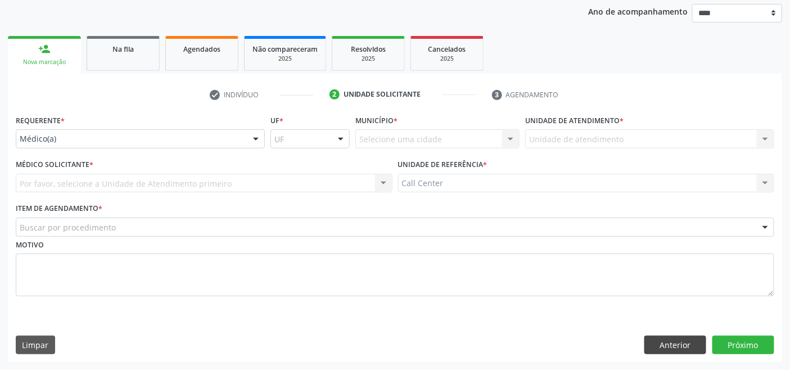
scroll to position [132, 0]
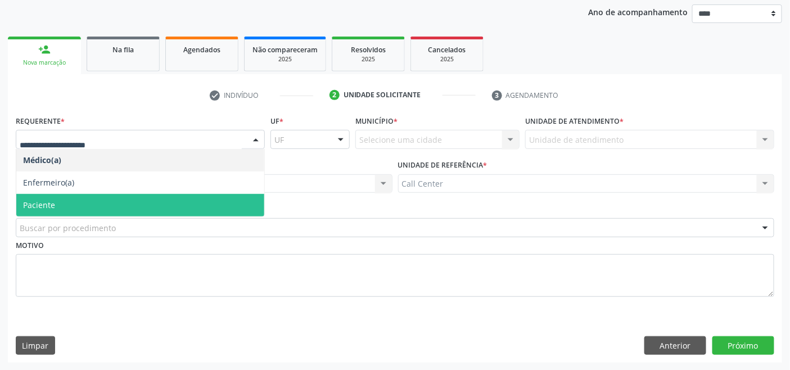
click at [58, 198] on span "Paciente" at bounding box center [140, 205] width 248 height 22
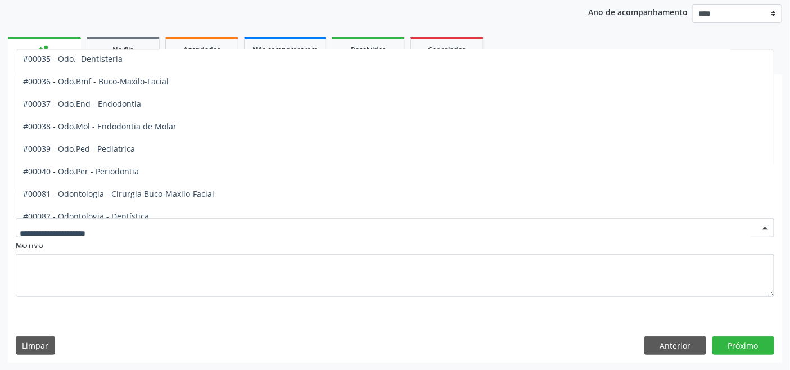
scroll to position [1436, 0]
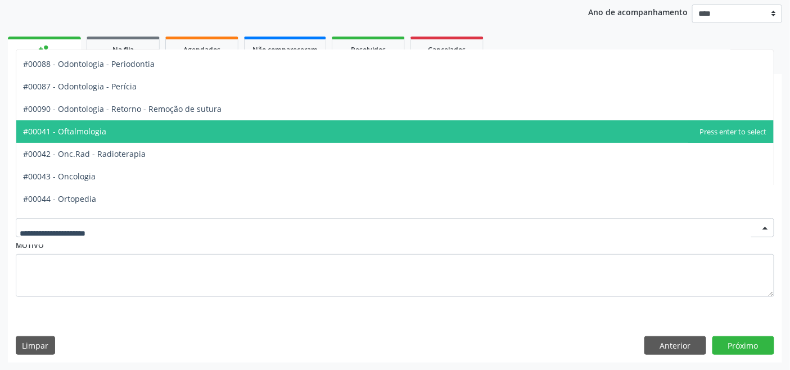
click at [99, 134] on span "#00041 - Oftalmologia" at bounding box center [64, 131] width 83 height 11
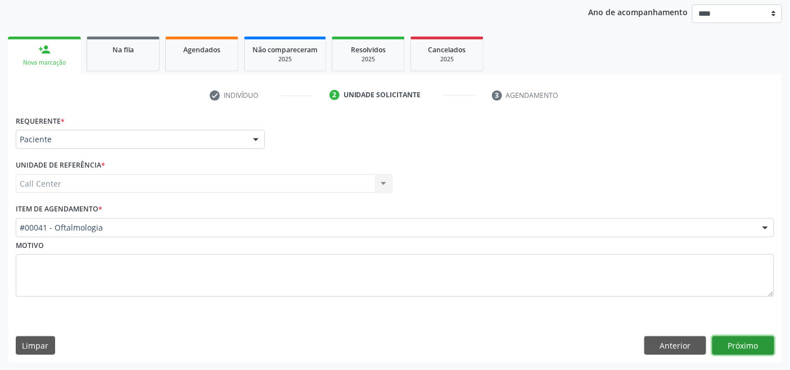
click at [730, 339] on button "Próximo" at bounding box center [743, 345] width 62 height 19
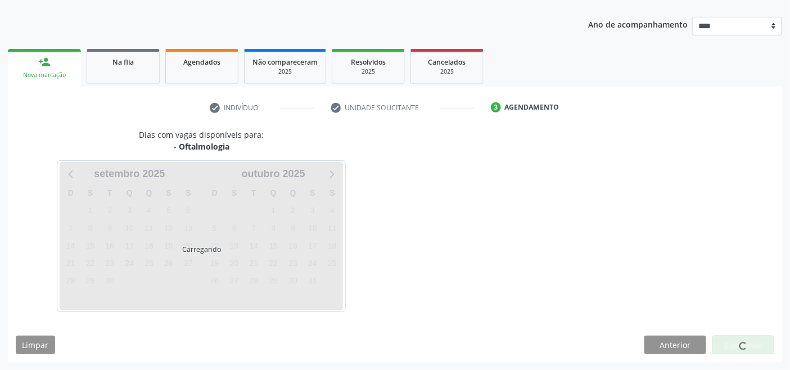
scroll to position [119, 0]
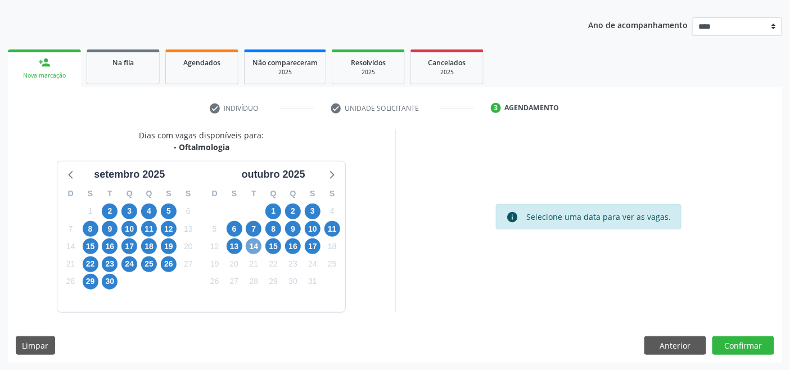
click at [252, 248] on span "14" at bounding box center [254, 246] width 16 height 16
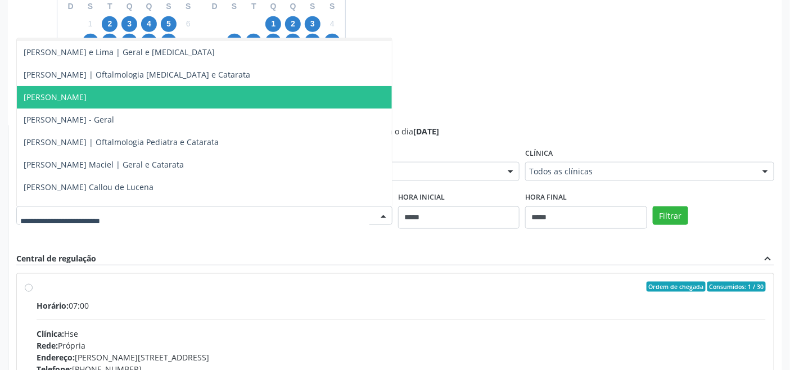
scroll to position [62, 0]
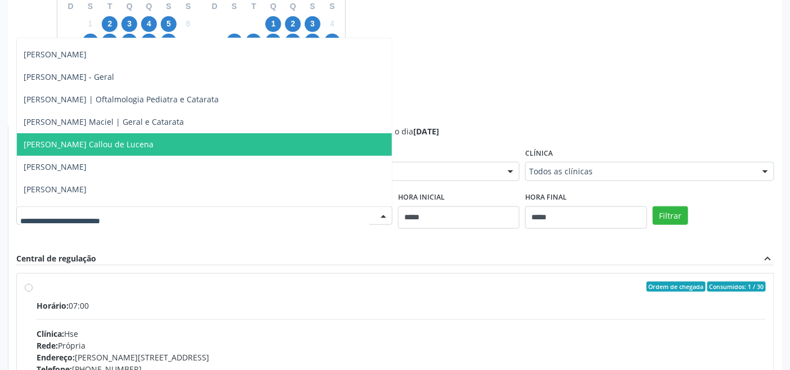
click at [165, 150] on span "[PERSON_NAME] Callou de Lucena" at bounding box center [204, 144] width 375 height 22
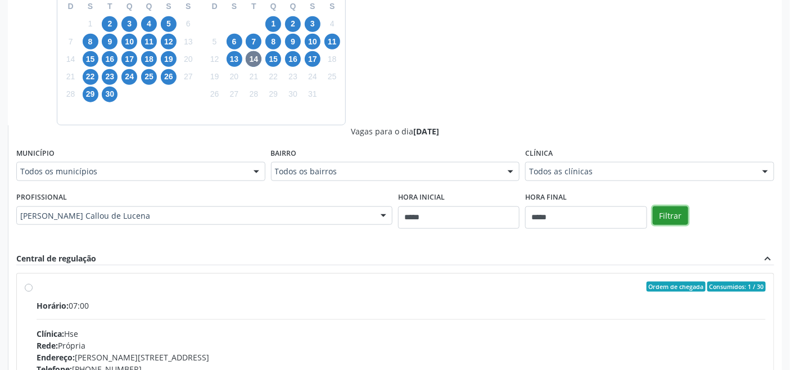
drag, startPoint x: 672, startPoint y: 220, endPoint x: 662, endPoint y: 223, distance: 11.0
click at [672, 220] on button "Filtrar" at bounding box center [670, 215] width 35 height 19
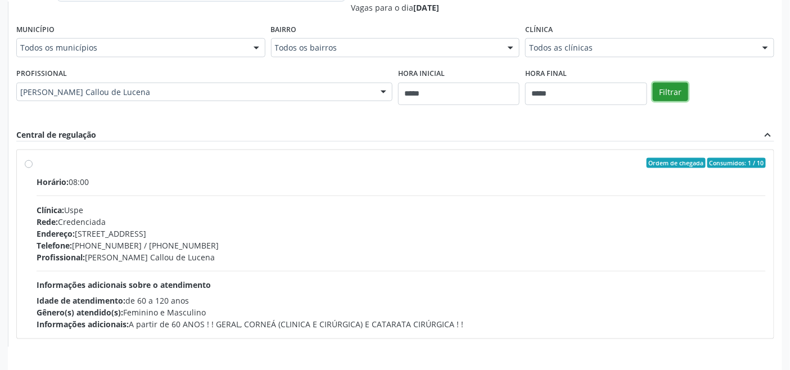
scroll to position [431, 0]
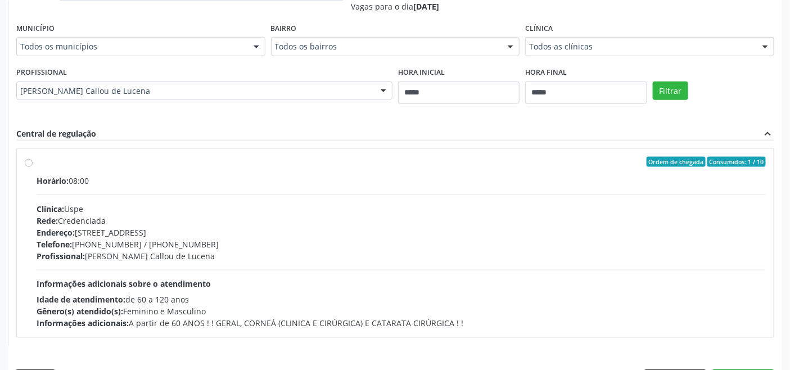
click at [334, 246] on div "Telefone: [PHONE_NUMBER] / [PHONE_NUMBER]" at bounding box center [401, 244] width 729 height 12
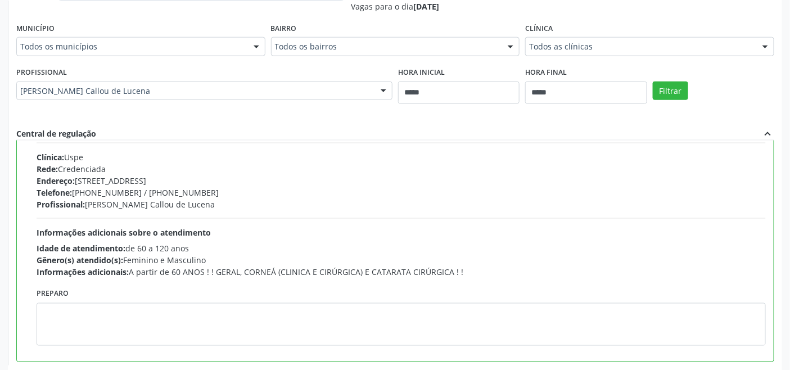
scroll to position [56, 0]
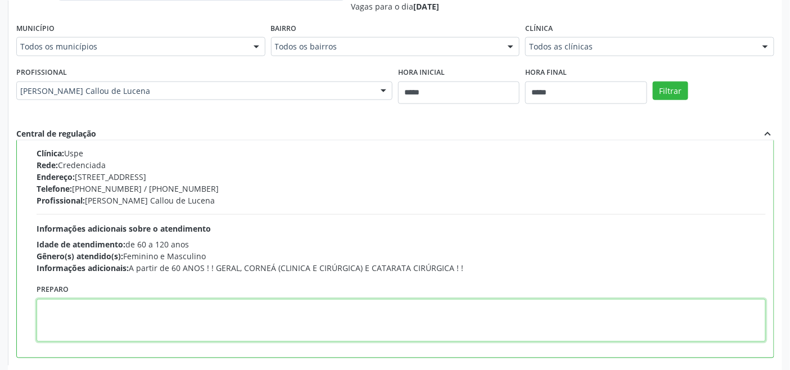
paste textarea "**********"
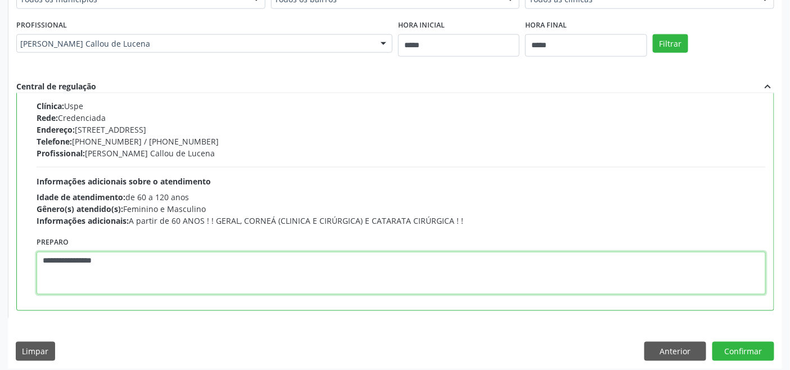
scroll to position [484, 0]
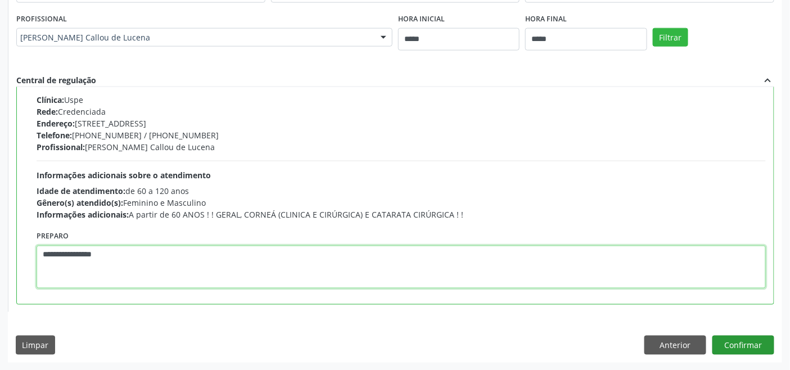
type textarea "**********"
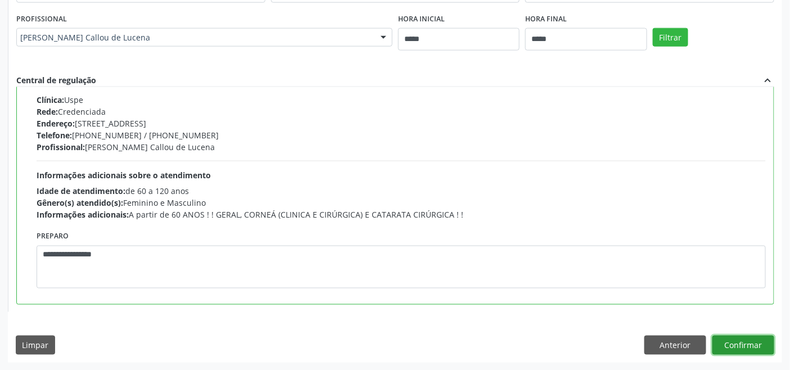
click at [754, 343] on button "Confirmar" at bounding box center [743, 345] width 62 height 19
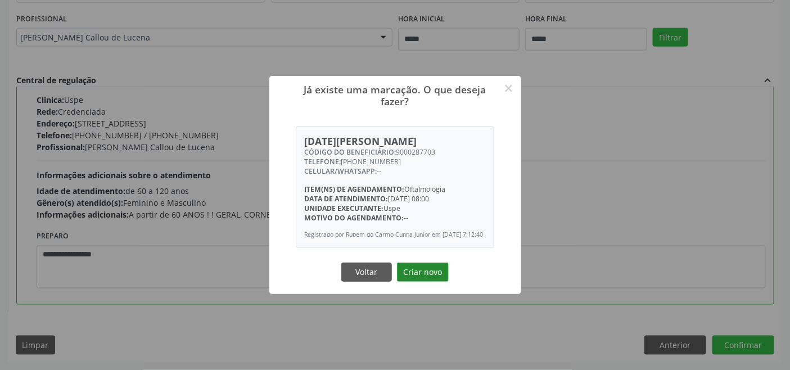
click at [420, 274] on button "Criar novo" at bounding box center [423, 271] width 52 height 19
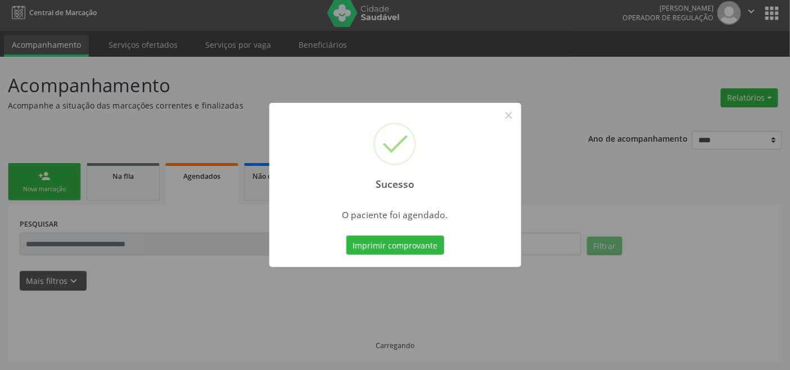
scroll to position [4, 0]
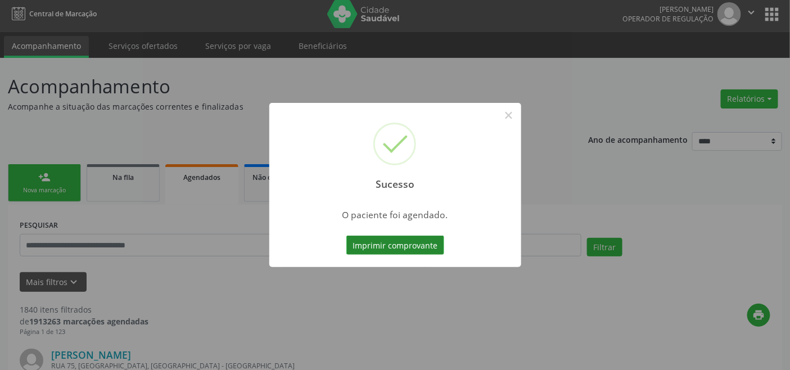
click at [390, 238] on button "Imprimir comprovante" at bounding box center [395, 245] width 98 height 19
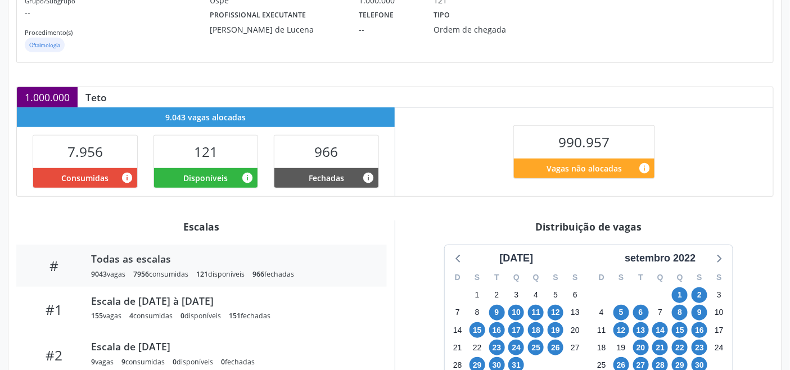
scroll to position [187, 0]
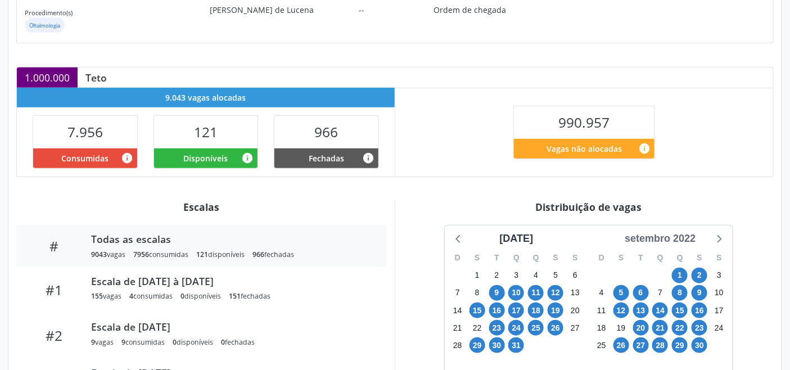
click at [694, 240] on div "setembro 2022" at bounding box center [660, 238] width 80 height 15
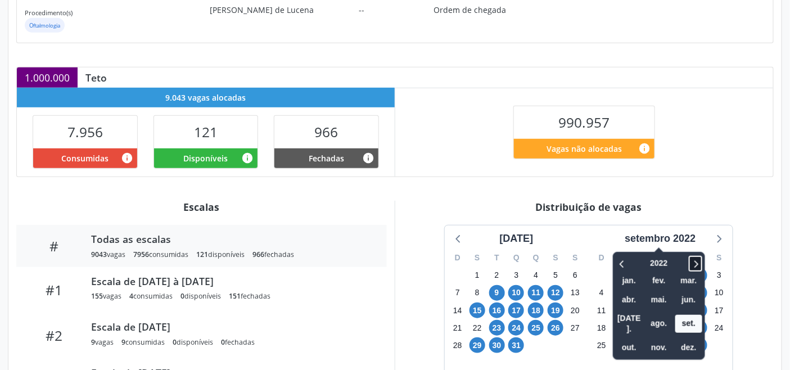
click at [701, 268] on icon at bounding box center [695, 263] width 11 height 13
click at [637, 339] on span "out." at bounding box center [628, 347] width 27 height 17
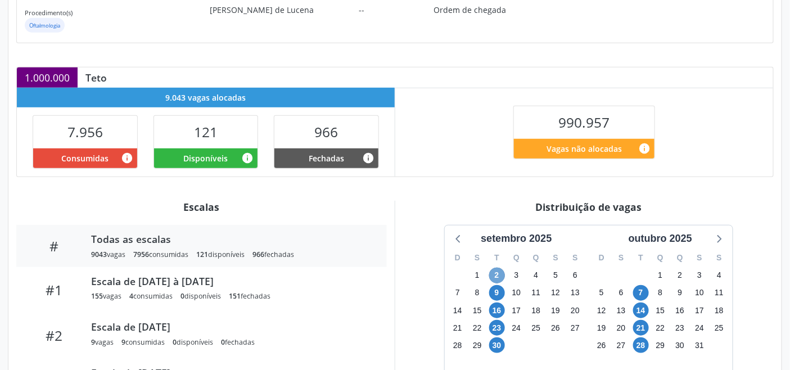
click at [495, 277] on span "2" at bounding box center [497, 276] width 16 height 16
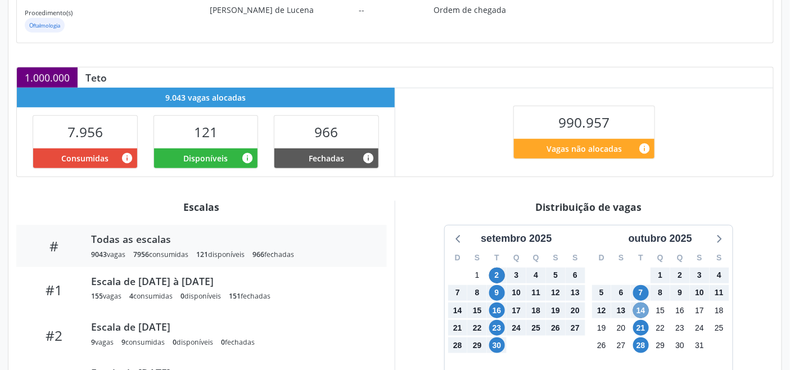
click at [645, 310] on span "14" at bounding box center [641, 310] width 16 height 16
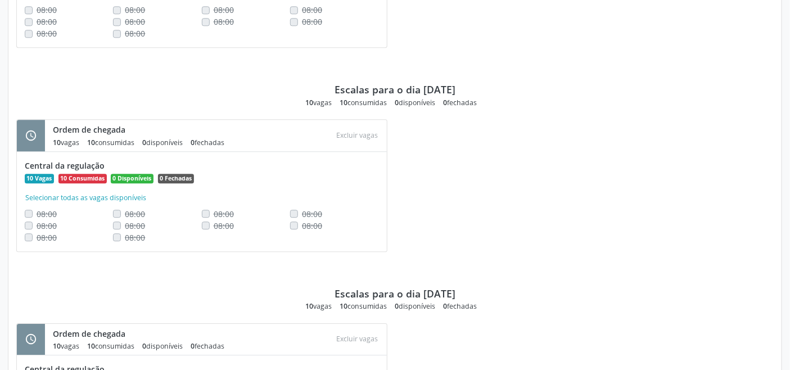
scroll to position [914, 0]
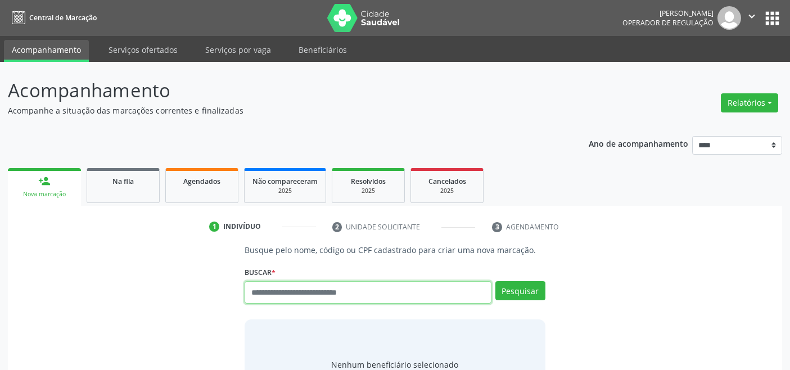
scroll to position [4, 0]
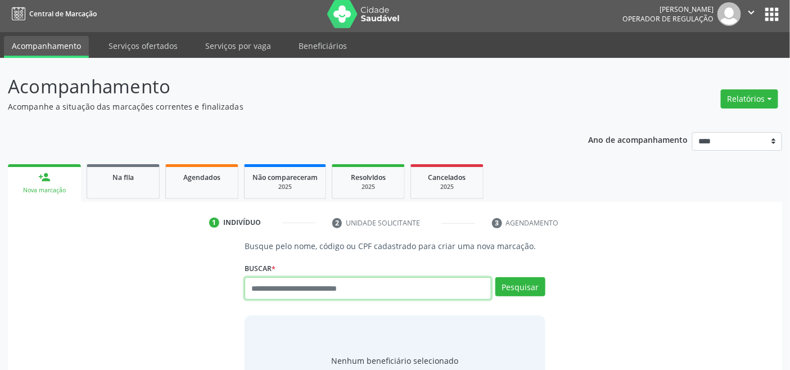
paste input "**********"
type input "**********"
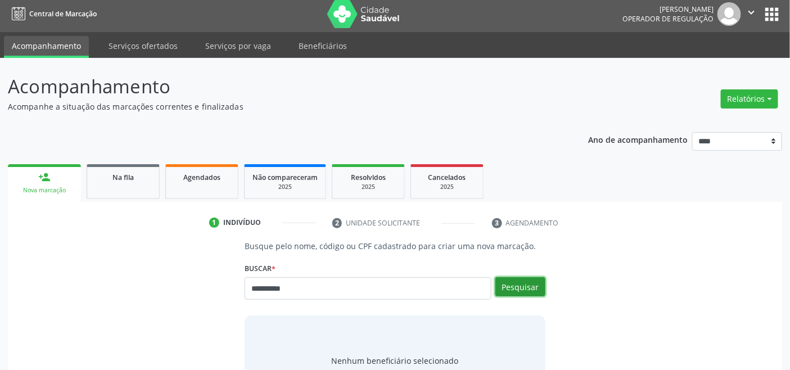
click at [507, 280] on button "Pesquisar" at bounding box center [520, 286] width 50 height 19
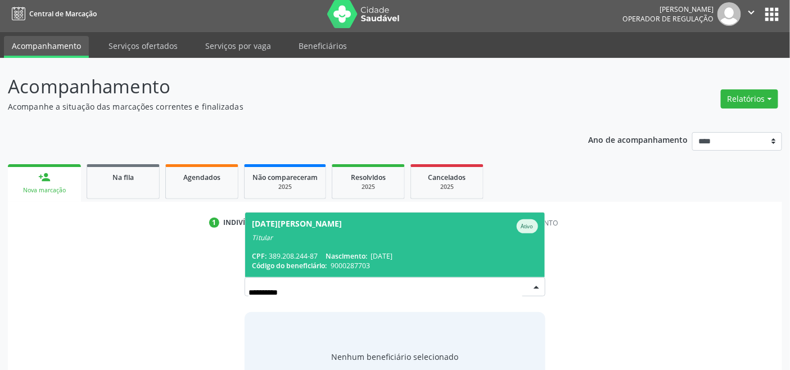
click at [302, 244] on span "[DATE][PERSON_NAME] Ativo Titular CPF: 389.208.244-87 Nascimento: [DATE] Código…" at bounding box center [394, 244] width 299 height 65
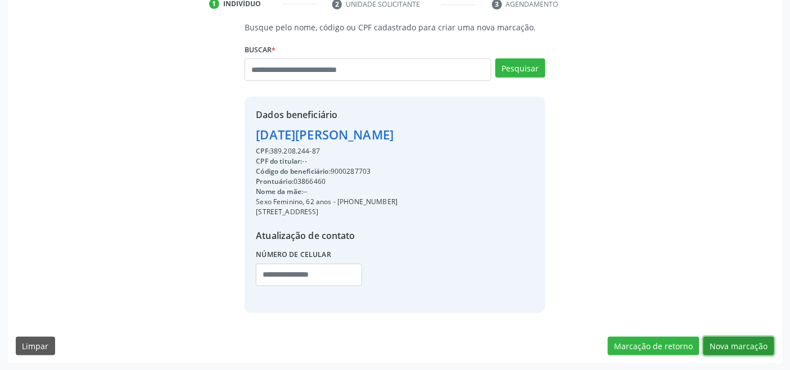
click at [733, 339] on button "Nova marcação" at bounding box center [738, 346] width 71 height 19
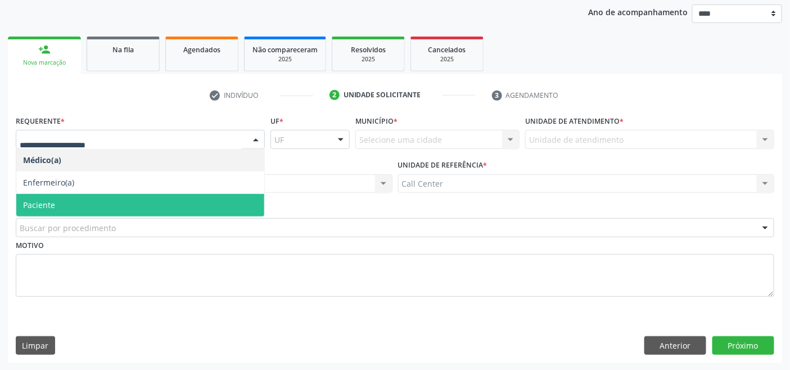
click at [113, 202] on span "Paciente" at bounding box center [140, 205] width 248 height 22
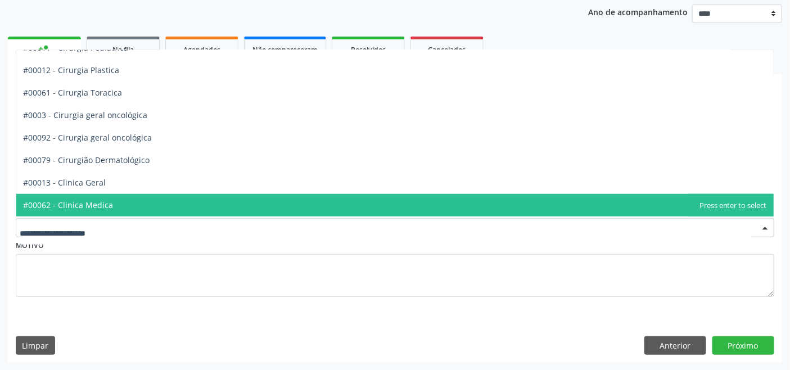
scroll to position [312, 0]
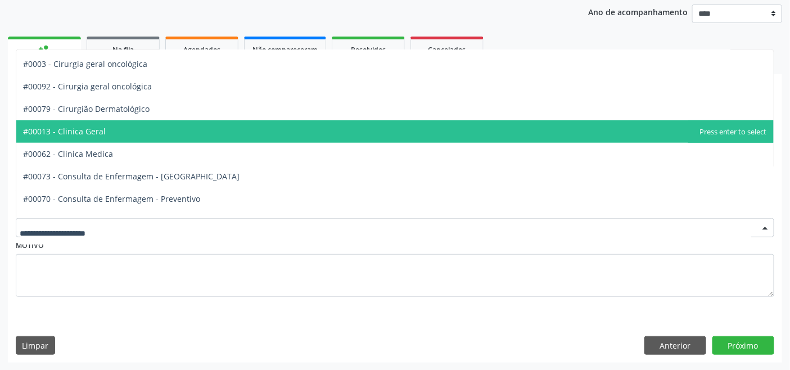
click at [109, 128] on span "#00013 - Clinica Geral" at bounding box center [394, 131] width 757 height 22
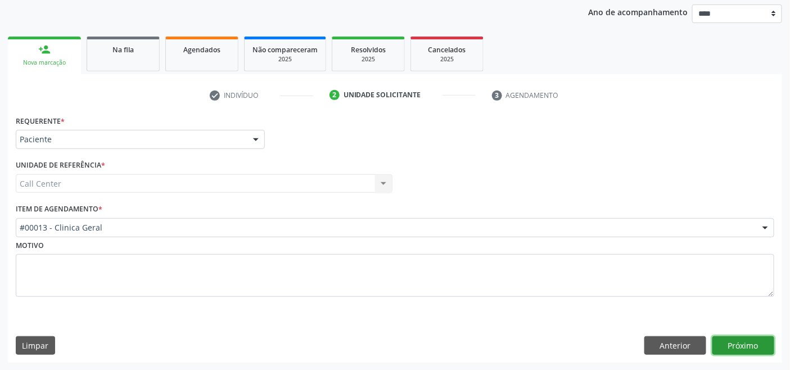
click at [732, 340] on button "Próximo" at bounding box center [743, 345] width 62 height 19
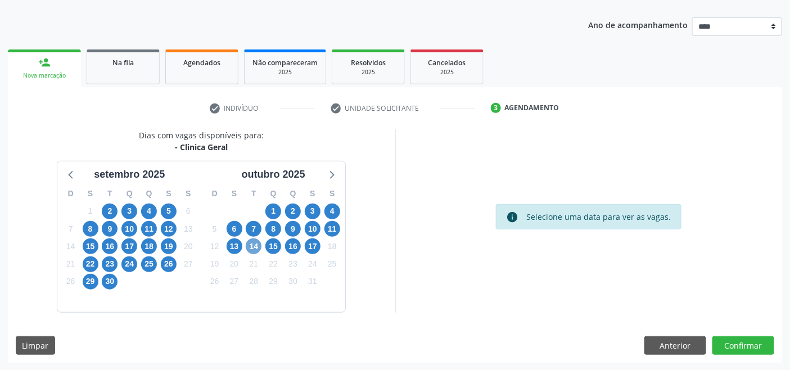
click at [254, 245] on span "14" at bounding box center [254, 246] width 16 height 16
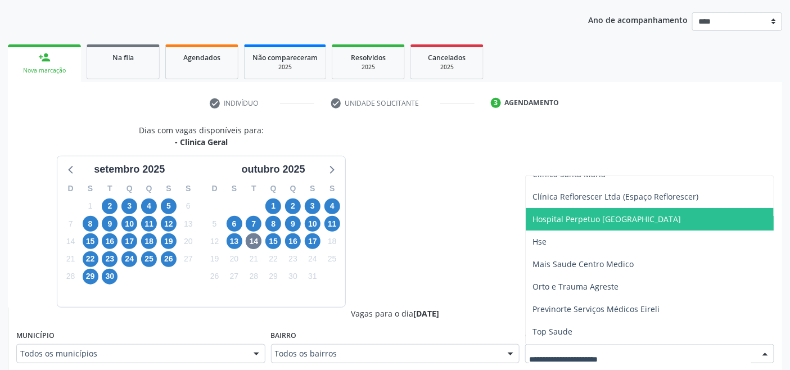
scroll to position [124, 0]
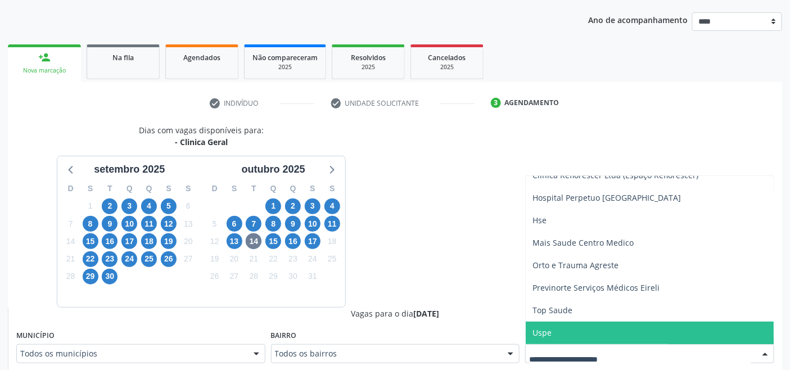
drag, startPoint x: 575, startPoint y: 330, endPoint x: 576, endPoint y: 323, distance: 6.8
click at [574, 329] on span "Uspe" at bounding box center [650, 333] width 248 height 22
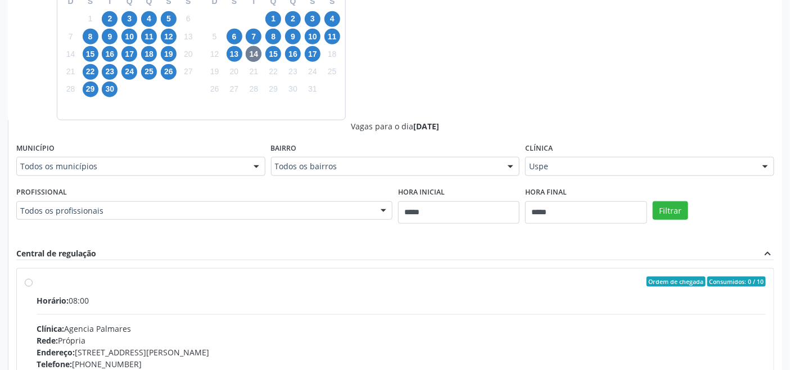
drag, startPoint x: 676, startPoint y: 220, endPoint x: 662, endPoint y: 223, distance: 14.3
click at [676, 220] on div "Filtrar" at bounding box center [713, 210] width 127 height 52
click at [659, 212] on button "Filtrar" at bounding box center [670, 210] width 35 height 19
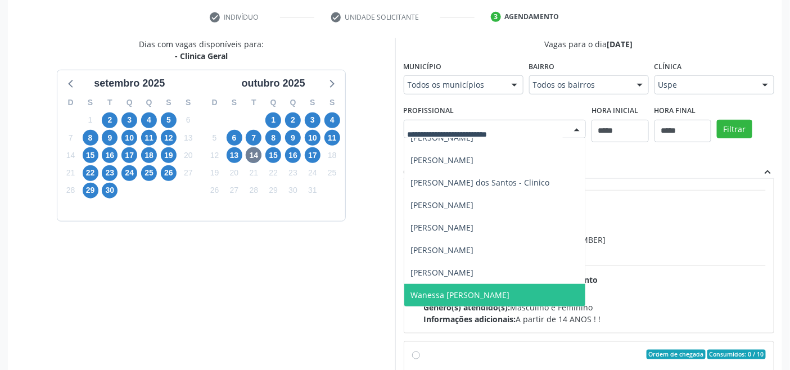
scroll to position [176, 0]
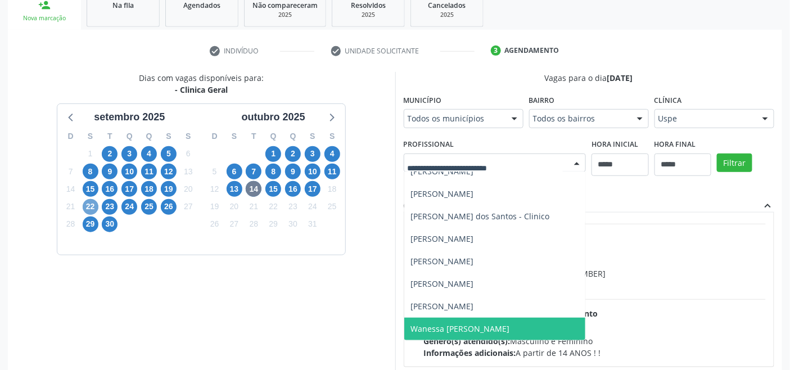
click at [93, 203] on span "22" at bounding box center [91, 207] width 16 height 16
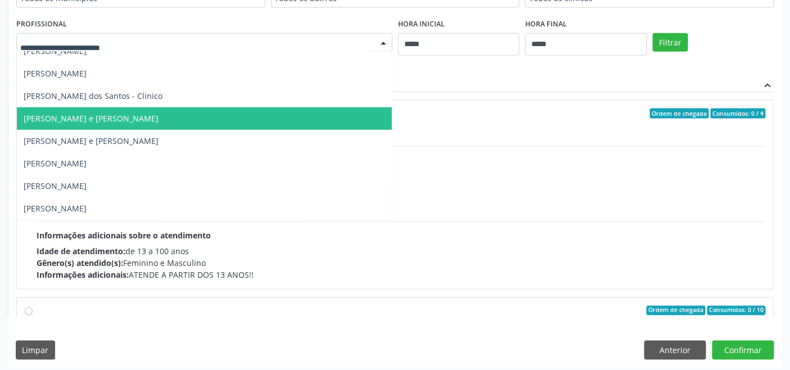
scroll to position [484, 0]
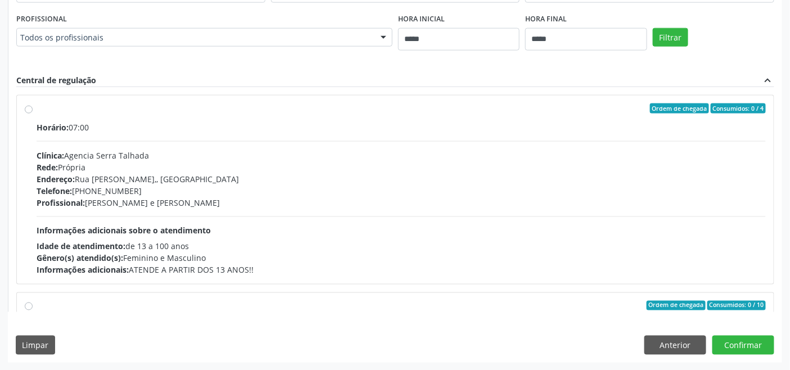
click at [456, 56] on div "Hora inicial *****" at bounding box center [458, 37] width 127 height 52
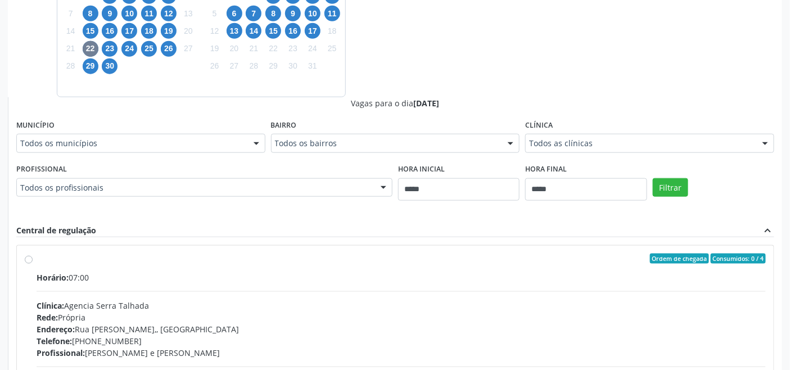
scroll to position [296, 0]
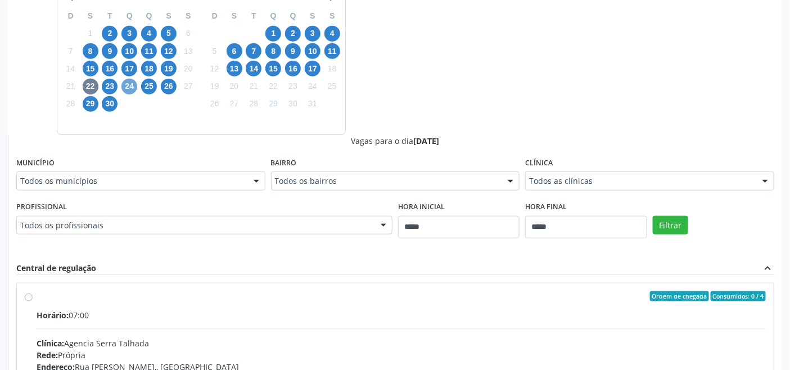
click at [126, 81] on span "24" at bounding box center [129, 87] width 16 height 16
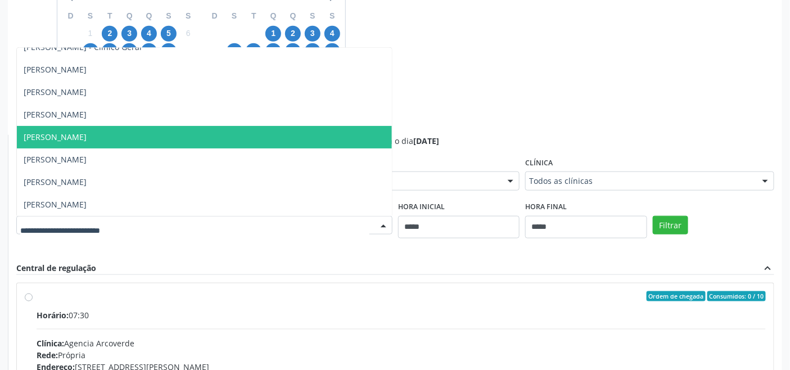
scroll to position [250, 0]
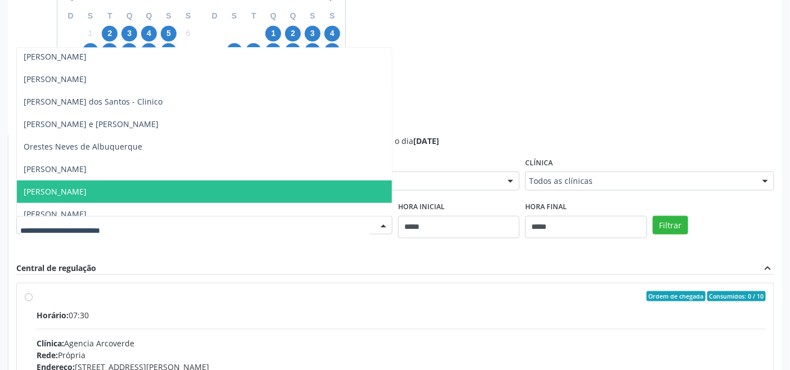
drag, startPoint x: 126, startPoint y: 187, endPoint x: 145, endPoint y: 189, distance: 18.7
click at [126, 188] on span "Ronaldo Guerra Lopes" at bounding box center [204, 191] width 375 height 22
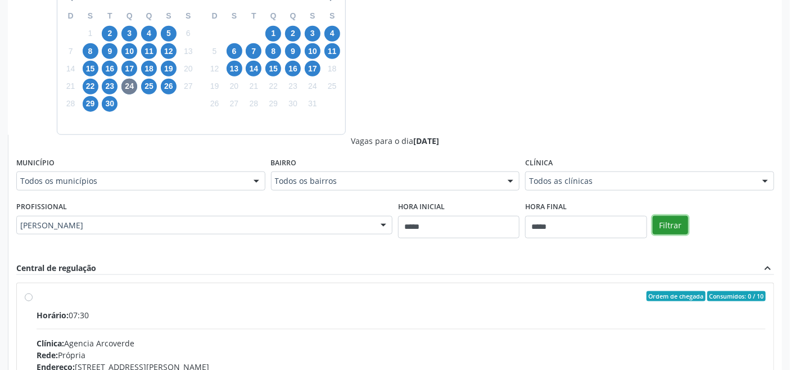
click at [661, 228] on button "Filtrar" at bounding box center [670, 225] width 35 height 19
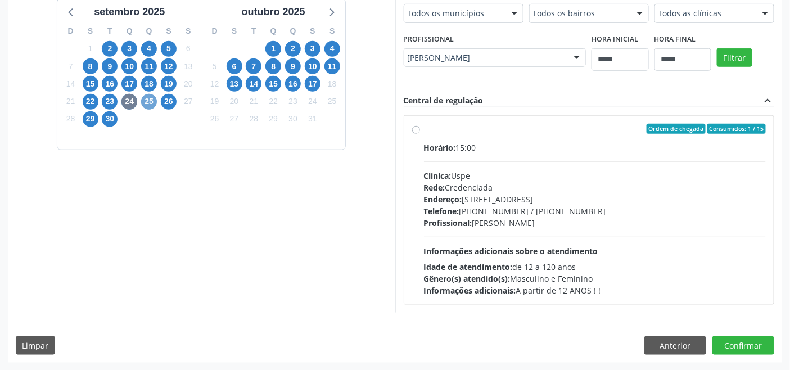
drag, startPoint x: 148, startPoint y: 98, endPoint x: 152, endPoint y: 103, distance: 6.1
click at [149, 100] on span "25" at bounding box center [149, 102] width 16 height 16
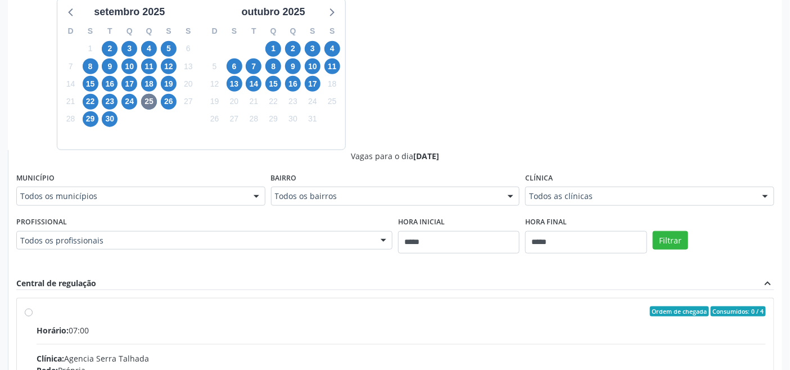
click at [340, 231] on div "Todos os profissionais" at bounding box center [204, 240] width 376 height 19
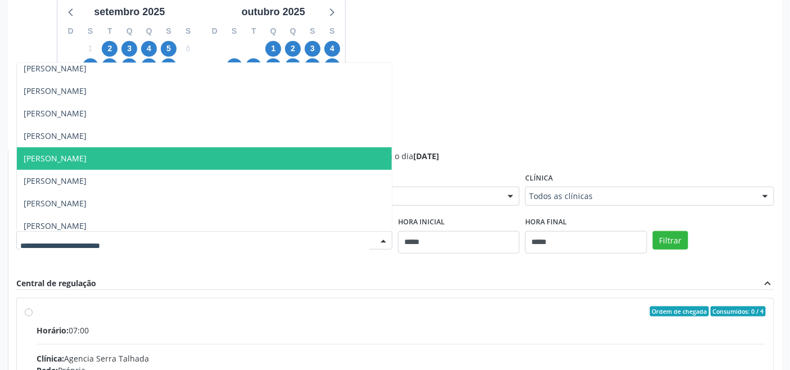
scroll to position [187, 0]
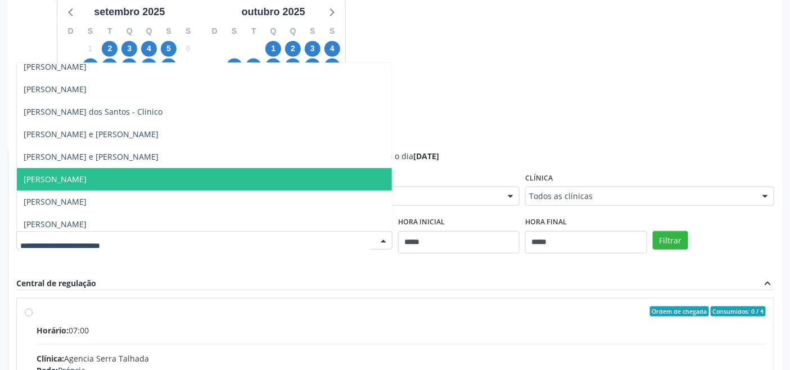
click at [268, 172] on span "Ronaldo Guerra Lopes" at bounding box center [204, 179] width 375 height 22
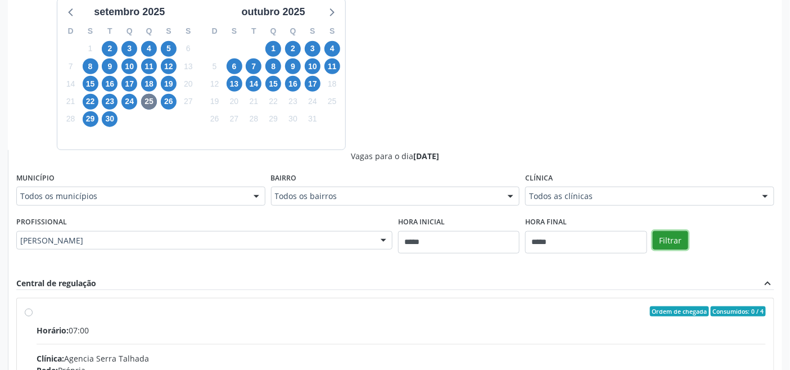
click at [664, 234] on button "Filtrar" at bounding box center [670, 240] width 35 height 19
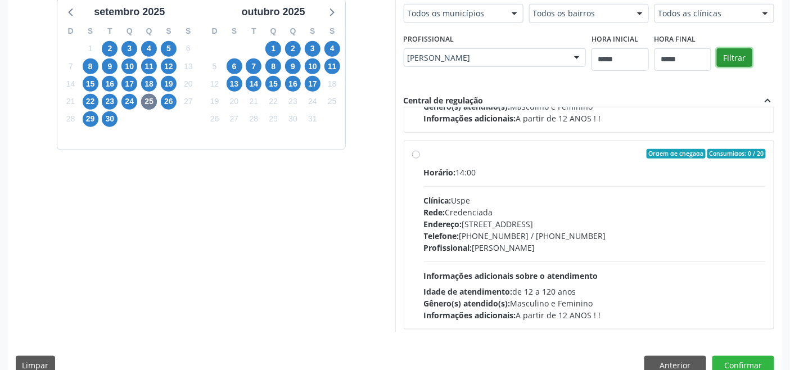
scroll to position [177, 0]
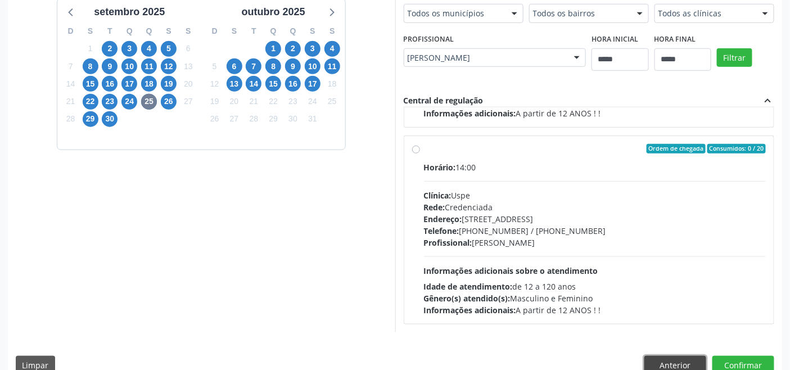
click at [667, 363] on button "Anterior" at bounding box center [675, 365] width 62 height 19
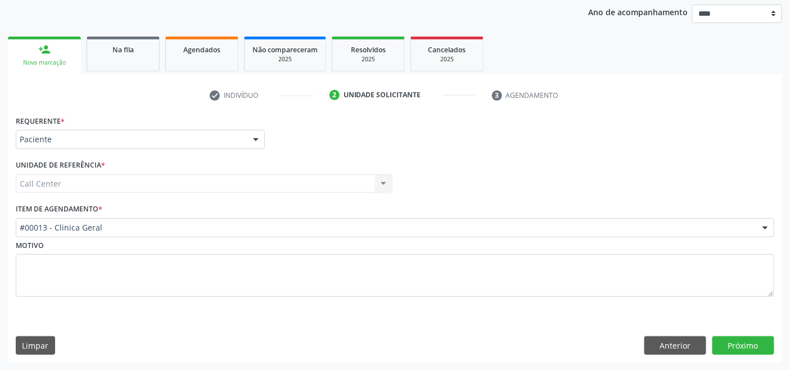
click at [662, 361] on div "Requerente * Paciente Médico(a) Enfermeiro(a) Paciente Nenhum resultado encontr…" at bounding box center [395, 237] width 774 height 250
click at [678, 348] on button "Anterior" at bounding box center [675, 345] width 62 height 19
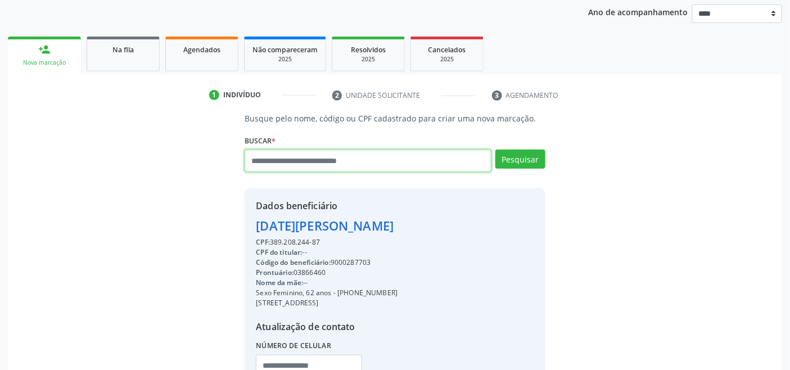
click at [422, 164] on input "text" at bounding box center [368, 161] width 246 height 22
type input "*********"
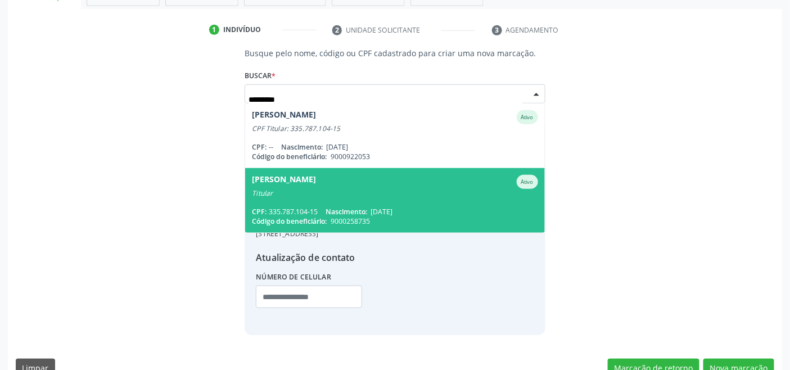
scroll to position [219, 0]
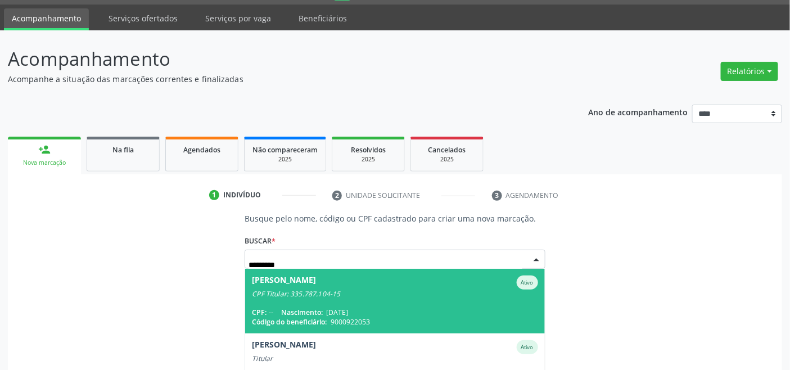
drag, startPoint x: 410, startPoint y: 300, endPoint x: 411, endPoint y: 295, distance: 5.7
click at [410, 300] on span "Maria Luiza Alves da Silva Ativo CPF Titular: 335.787.104-15 CPF: -- Nascimento…" at bounding box center [394, 301] width 299 height 65
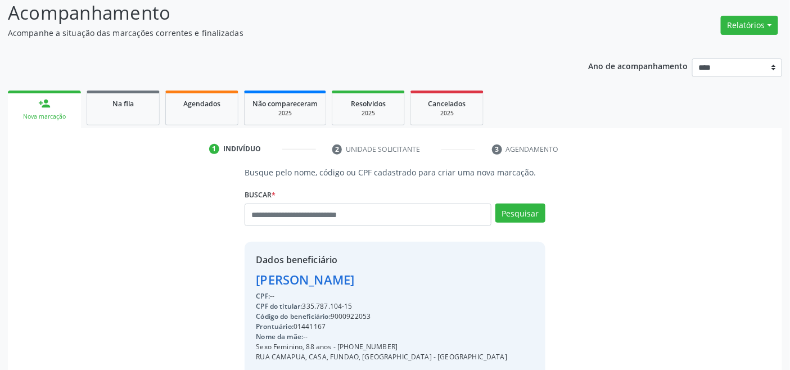
scroll to position [223, 0]
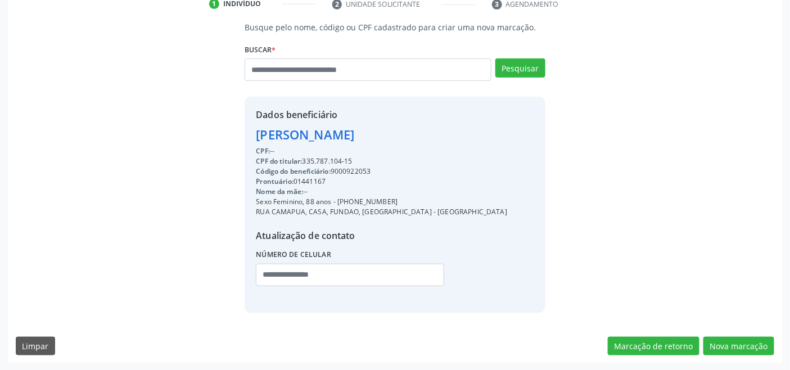
click at [352, 171] on div "Código do beneficiário: 9000922053" at bounding box center [381, 171] width 251 height 10
copy div "9000922053"
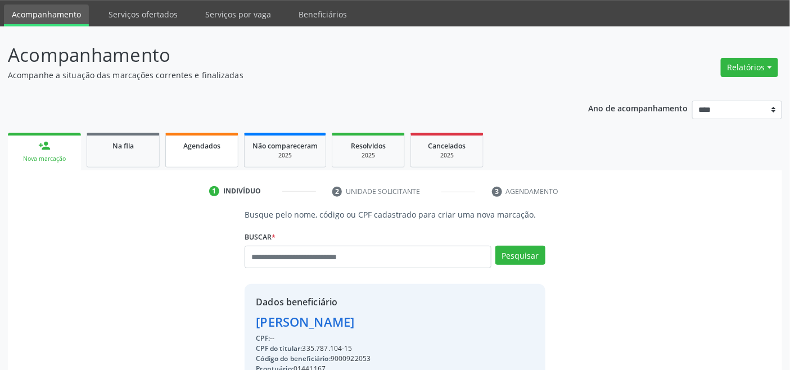
click at [193, 143] on span "Agendados" at bounding box center [201, 146] width 37 height 10
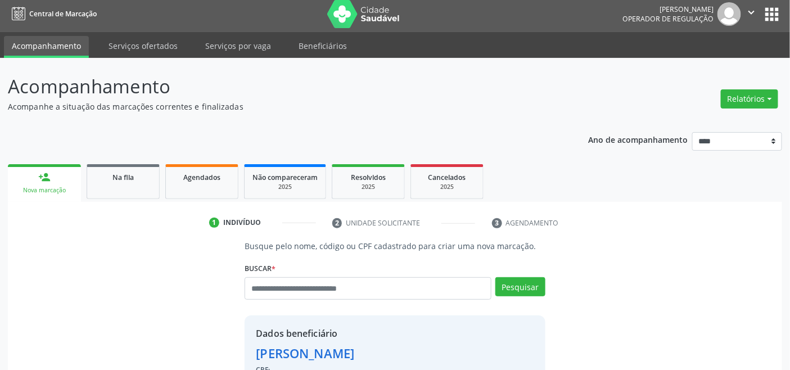
select select "*"
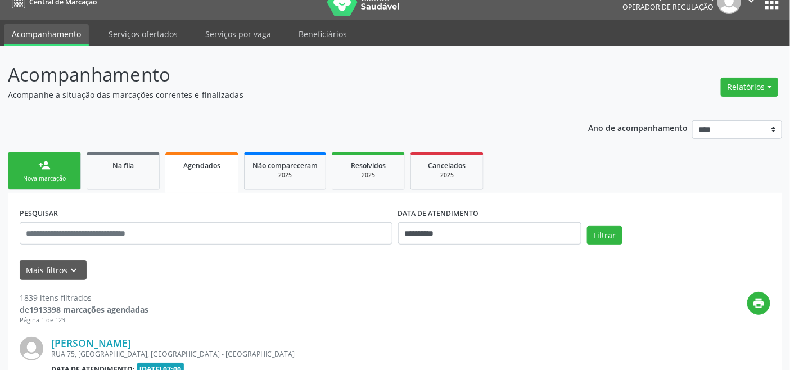
scroll to position [35, 0]
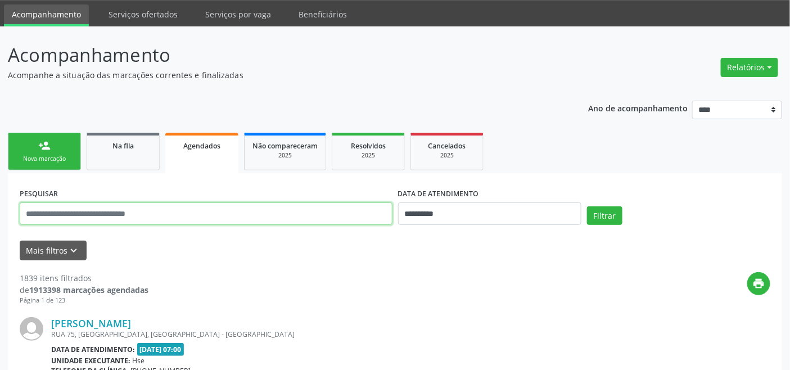
paste input "**********"
type input "**********"
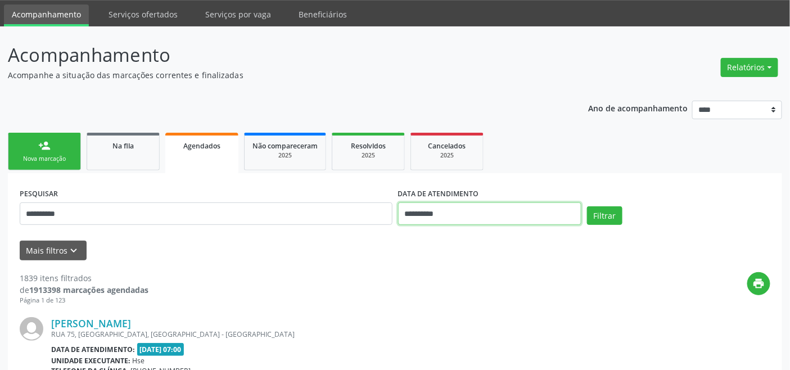
click at [482, 215] on input "**********" at bounding box center [489, 213] width 183 height 22
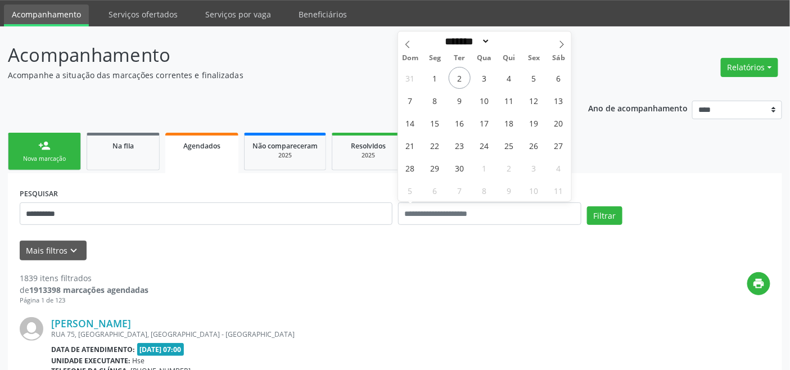
click at [516, 295] on div "print" at bounding box center [459, 288] width 622 height 33
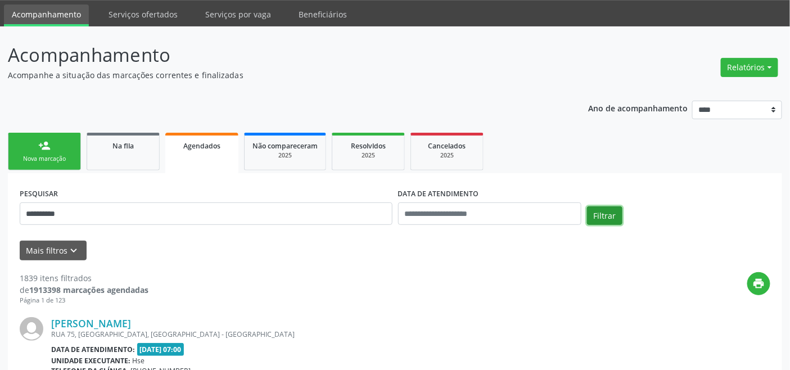
click at [609, 216] on button "Filtrar" at bounding box center [604, 215] width 35 height 19
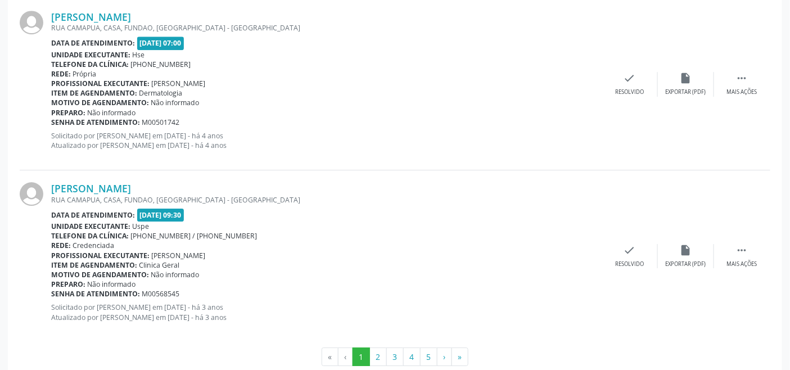
scroll to position [2596, 0]
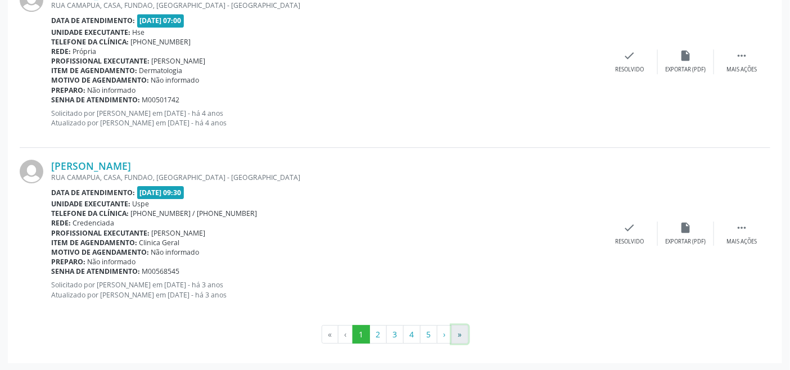
click at [460, 331] on button "»" at bounding box center [459, 334] width 17 height 19
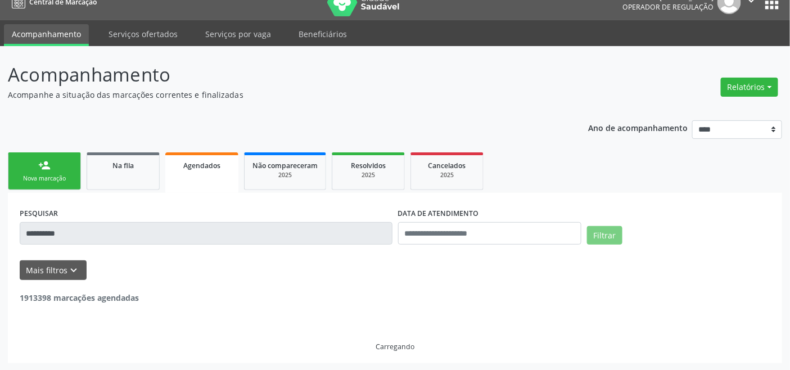
scroll to position [183, 0]
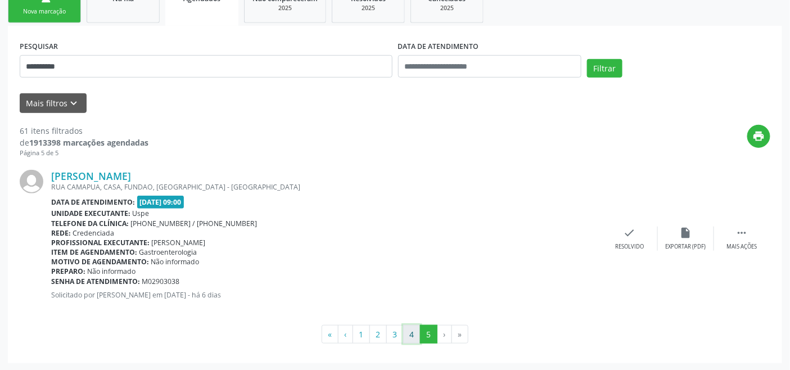
click at [411, 336] on button "4" at bounding box center [411, 334] width 17 height 19
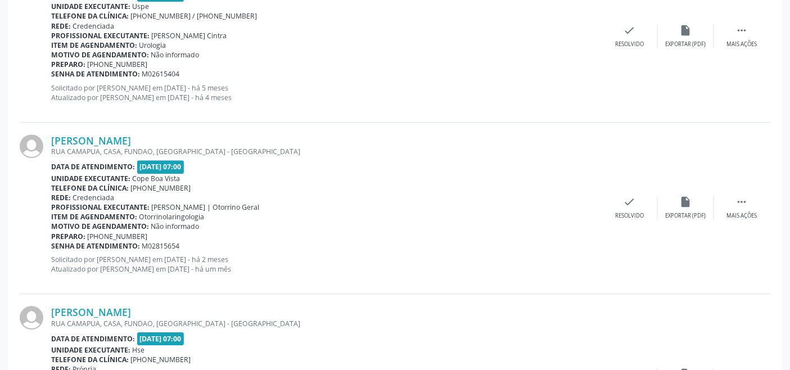
scroll to position [2596, 0]
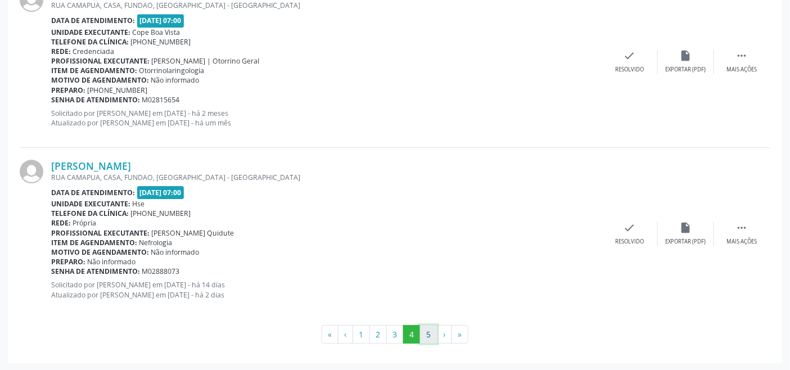
click at [425, 333] on button "5" at bounding box center [428, 334] width 17 height 19
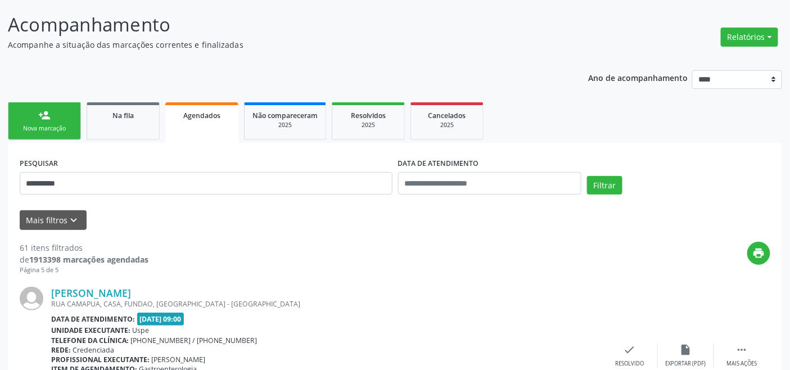
scroll to position [0, 0]
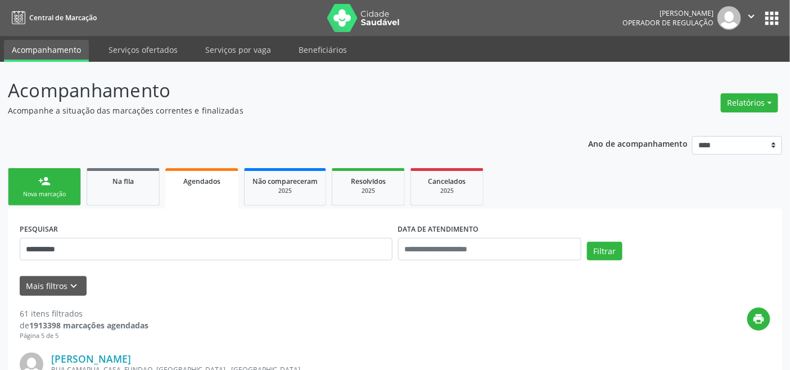
click at [33, 187] on link "person_add Nova marcação" at bounding box center [44, 187] width 73 height 38
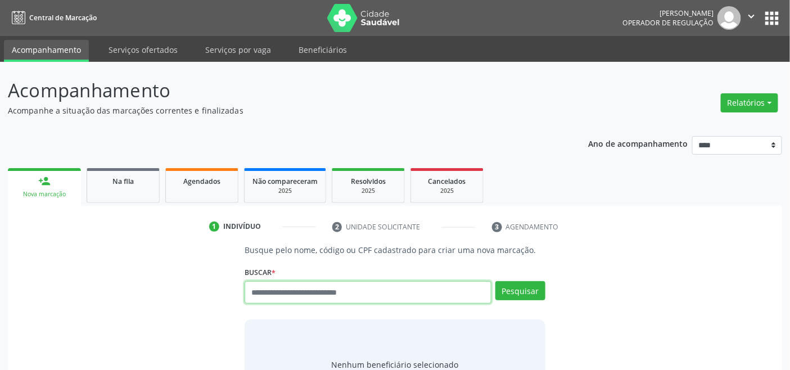
click at [295, 291] on input "text" at bounding box center [368, 292] width 246 height 22
type input "*********"
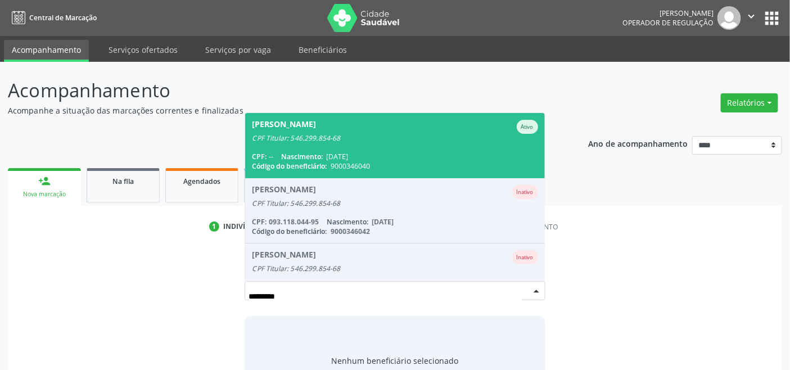
click at [429, 162] on div "Código do beneficiário: 9000346040" at bounding box center [395, 166] width 286 height 10
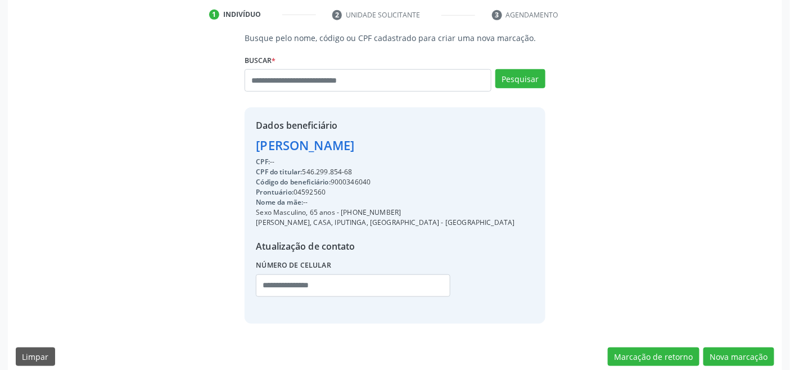
scroll to position [223, 0]
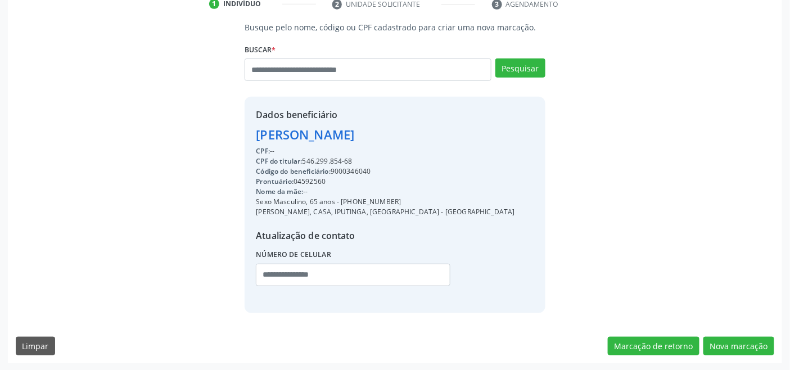
click at [748, 334] on div "Busque pelo nome, código ou CPF cadastrado para criar uma nova marcação. Buscar…" at bounding box center [395, 192] width 774 height 342
click at [755, 342] on button "Nova marcação" at bounding box center [738, 346] width 71 height 19
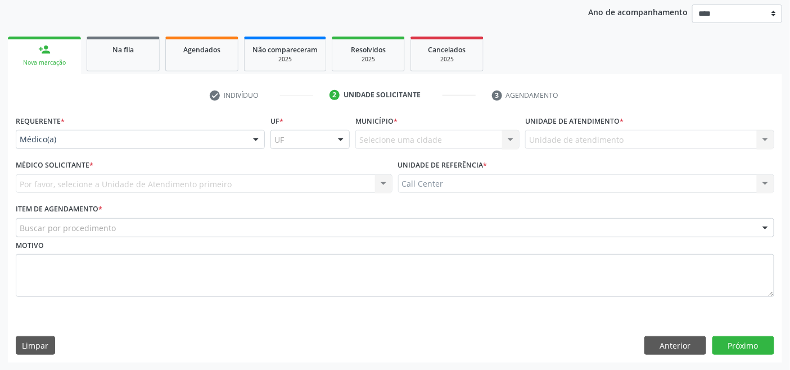
click at [64, 135] on div "Médico(a)" at bounding box center [140, 139] width 249 height 19
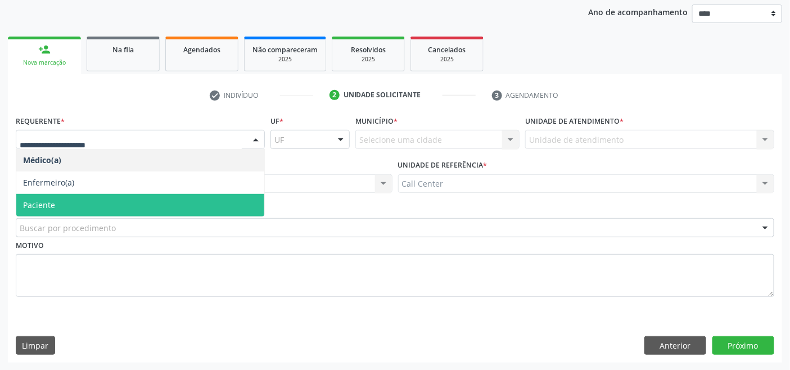
click at [71, 204] on span "Paciente" at bounding box center [140, 205] width 248 height 22
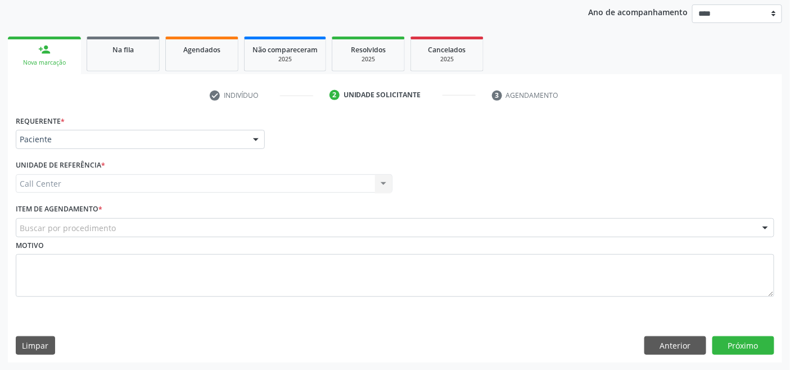
click at [71, 219] on div "Buscar por procedimento" at bounding box center [395, 227] width 758 height 19
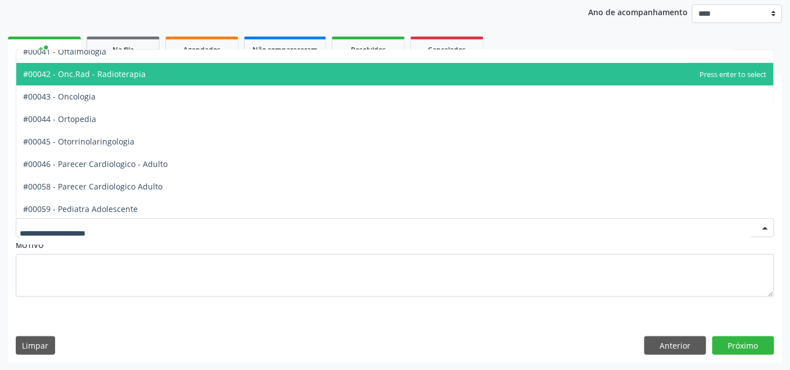
scroll to position [1561, 0]
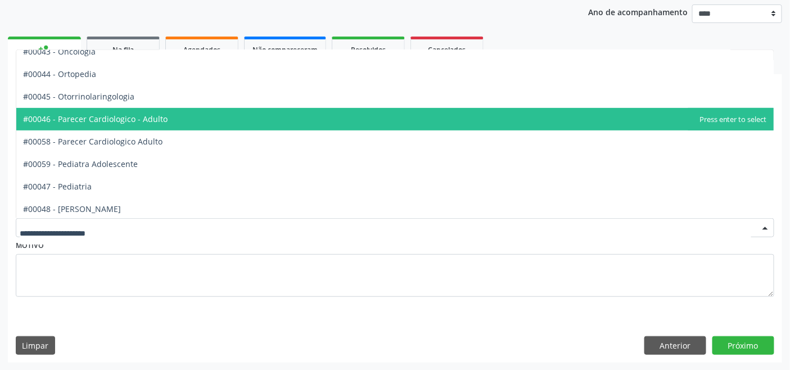
click at [150, 120] on span "#00046 - Parecer Cardiologico - Adulto" at bounding box center [95, 119] width 144 height 11
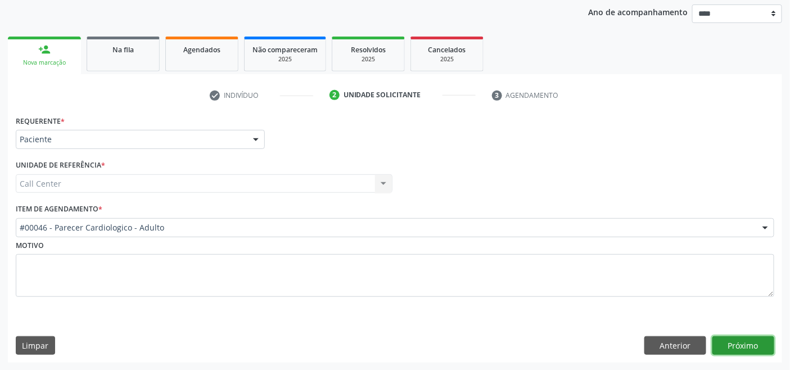
click at [741, 339] on button "Próximo" at bounding box center [743, 345] width 62 height 19
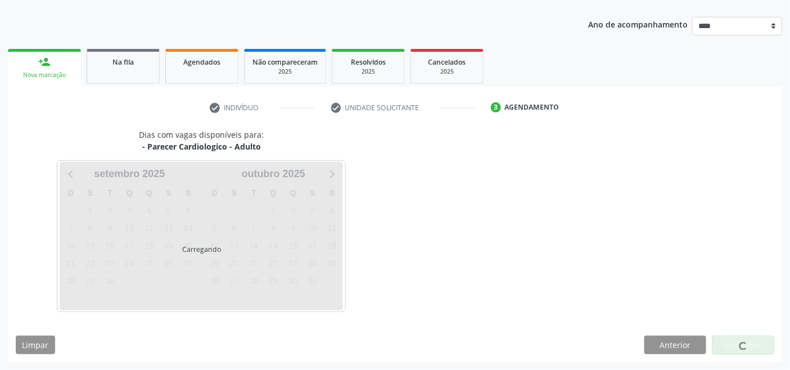
scroll to position [119, 0]
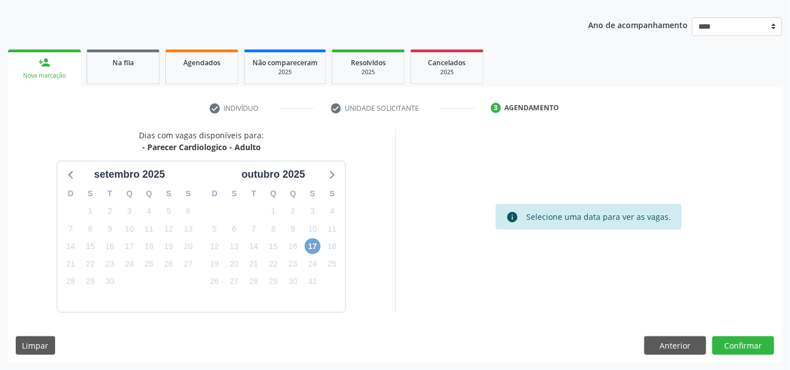
click at [314, 248] on span "17" at bounding box center [313, 246] width 16 height 16
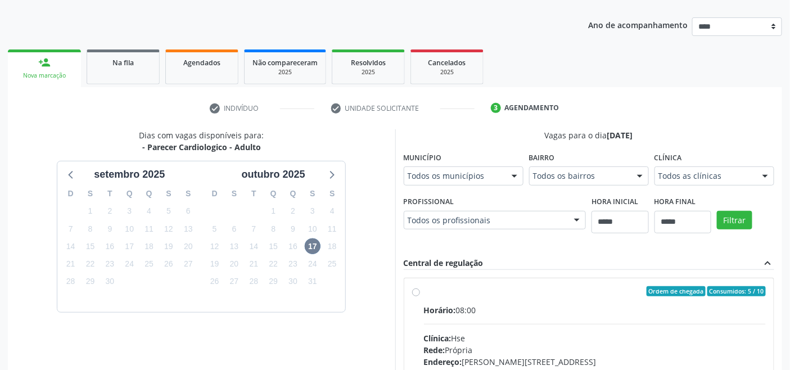
drag, startPoint x: 484, startPoint y: 311, endPoint x: 459, endPoint y: 268, distance: 50.1
click at [483, 310] on div "Horário: 08:00" at bounding box center [595, 310] width 342 height 12
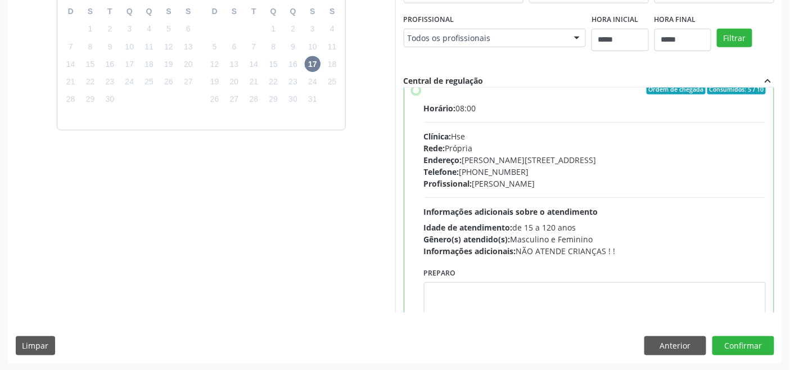
scroll to position [55, 0]
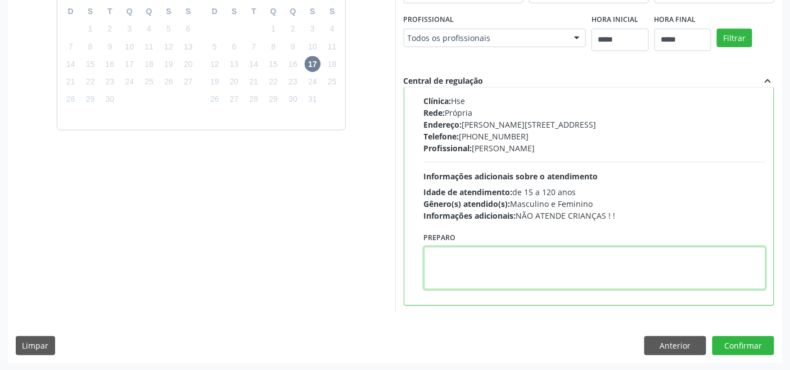
drag, startPoint x: 501, startPoint y: 275, endPoint x: 493, endPoint y: 275, distance: 8.4
paste textarea "**********"
type textarea "**********"
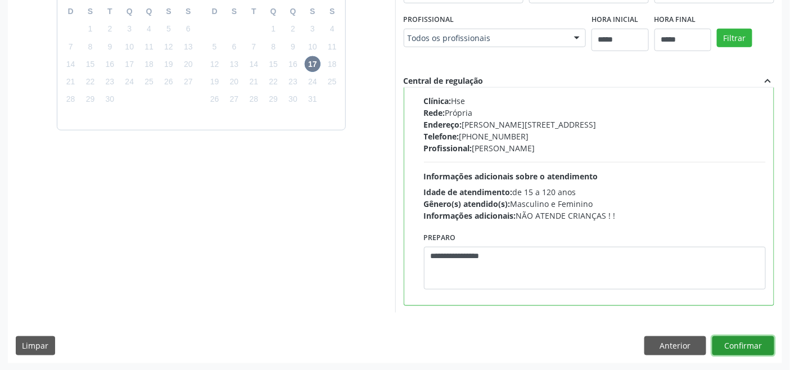
click at [735, 346] on button "Confirmar" at bounding box center [743, 345] width 62 height 19
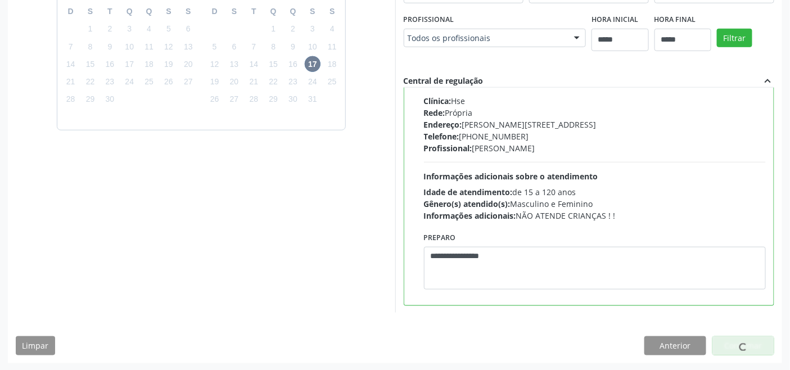
scroll to position [4, 0]
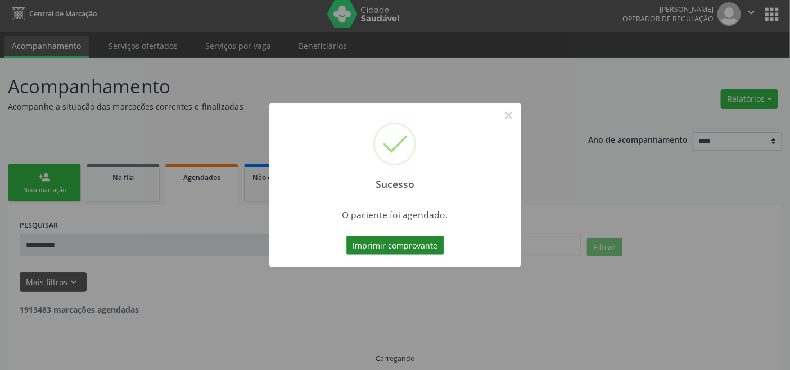
click at [420, 251] on button "Imprimir comprovante" at bounding box center [395, 245] width 98 height 19
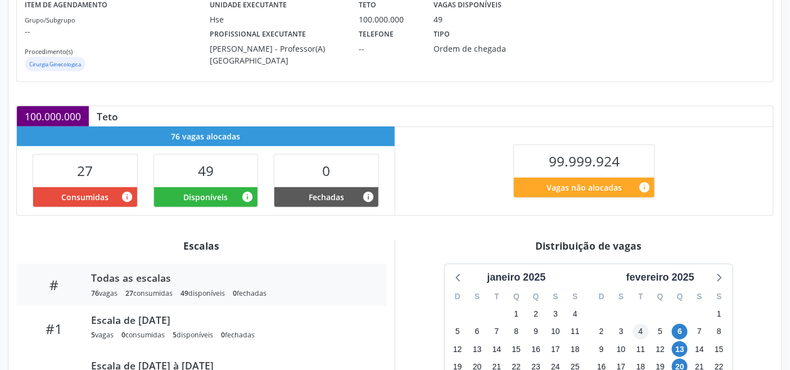
scroll to position [187, 0]
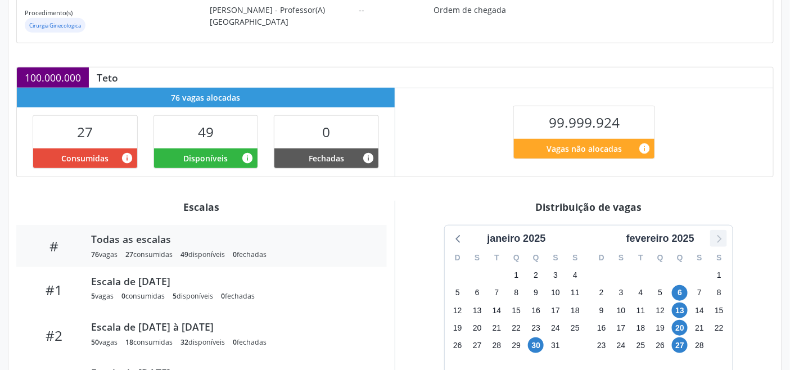
click at [718, 241] on icon at bounding box center [719, 239] width 4 height 8
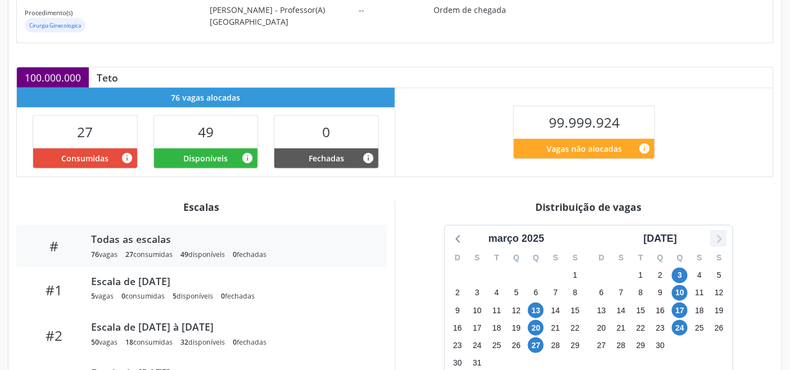
click at [718, 241] on icon at bounding box center [718, 238] width 15 height 15
click at [716, 242] on icon at bounding box center [718, 238] width 15 height 15
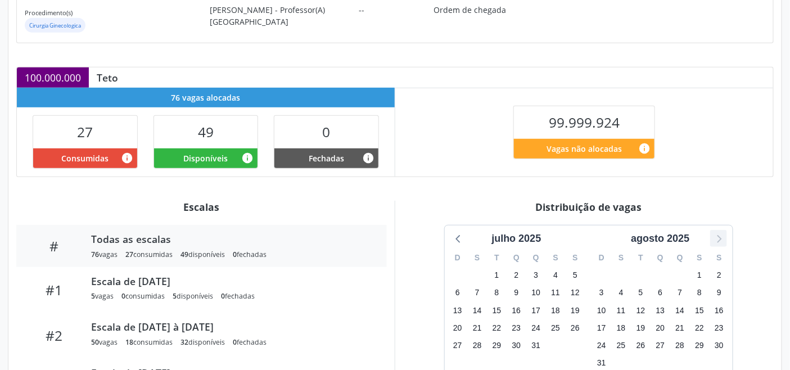
click at [721, 239] on icon at bounding box center [718, 238] width 15 height 15
click at [454, 239] on icon at bounding box center [458, 238] width 15 height 15
drag, startPoint x: 456, startPoint y: 239, endPoint x: 462, endPoint y: 239, distance: 6.2
click at [458, 239] on icon at bounding box center [458, 238] width 15 height 15
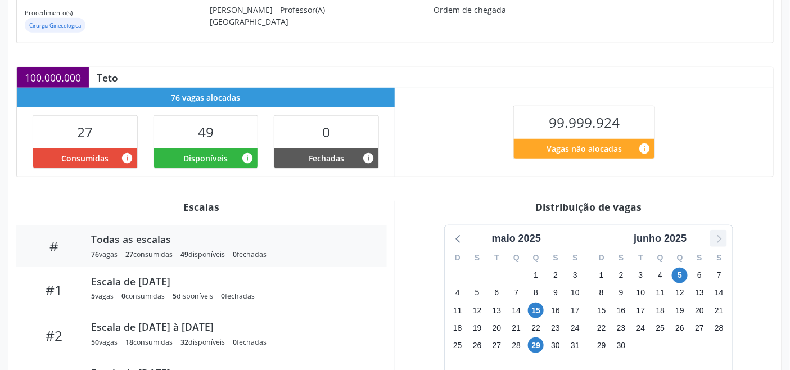
click at [714, 242] on icon at bounding box center [718, 238] width 15 height 15
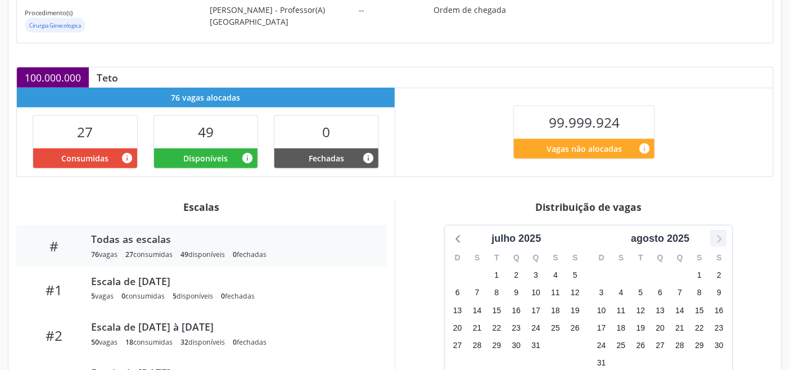
click at [714, 242] on icon at bounding box center [718, 238] width 15 height 15
click at [712, 243] on icon at bounding box center [718, 238] width 15 height 15
click at [440, 210] on div "Distribuição de vagas" at bounding box center [588, 207] width 370 height 12
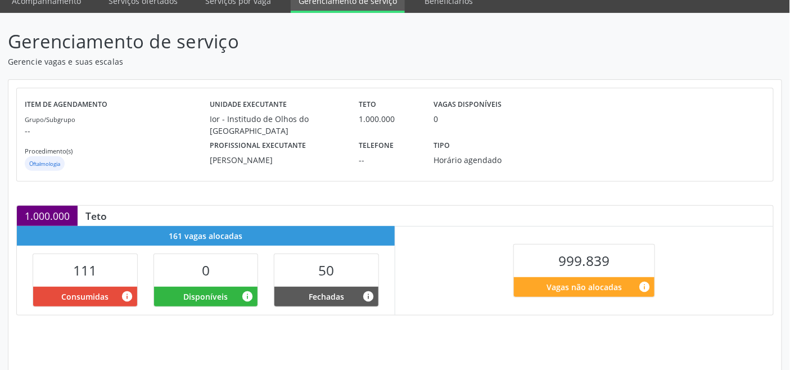
scroll to position [225, 0]
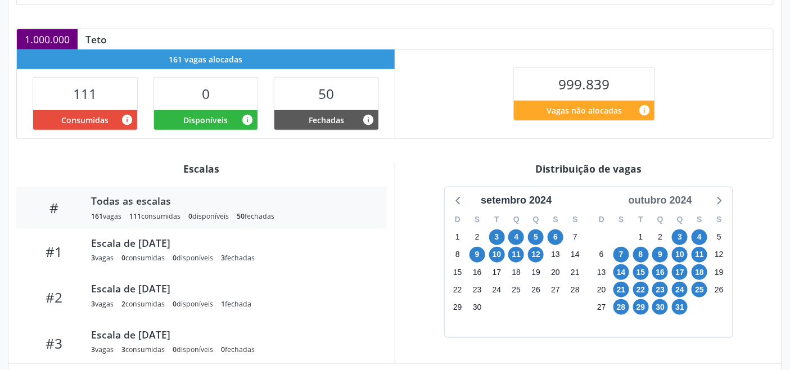
click at [680, 203] on div "outubro 2024" at bounding box center [660, 200] width 73 height 15
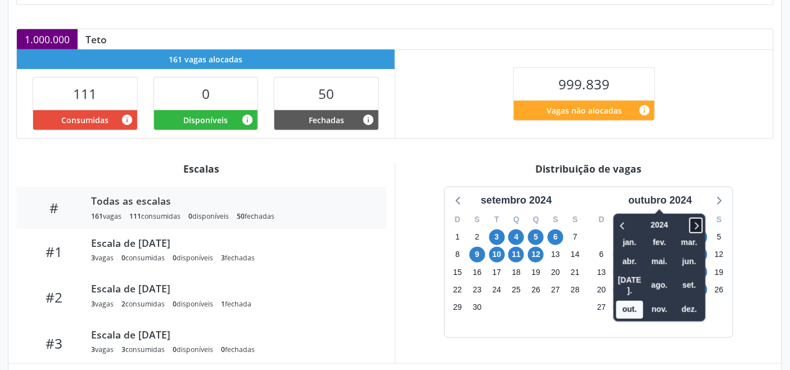
click at [698, 228] on icon at bounding box center [697, 225] width 4 height 7
click at [628, 224] on span at bounding box center [622, 226] width 13 height 16
click at [621, 229] on icon at bounding box center [622, 225] width 11 height 13
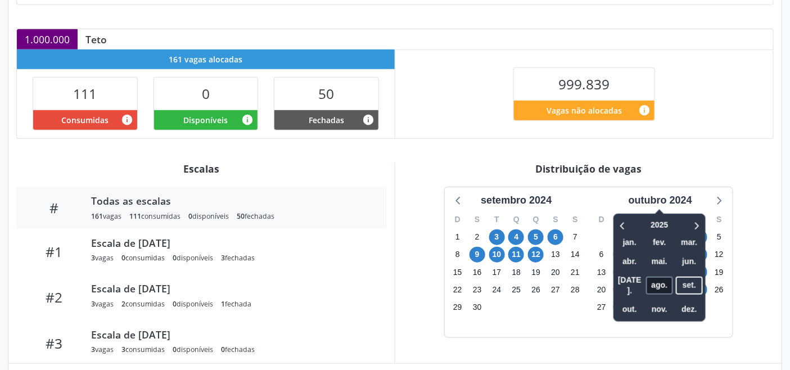
click at [667, 279] on span "ago." at bounding box center [659, 285] width 27 height 17
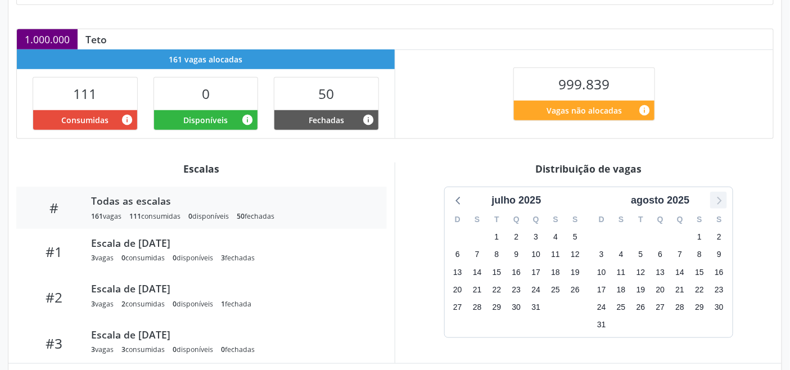
drag, startPoint x: 717, startPoint y: 193, endPoint x: 717, endPoint y: 200, distance: 6.2
click at [717, 195] on icon at bounding box center [718, 200] width 15 height 15
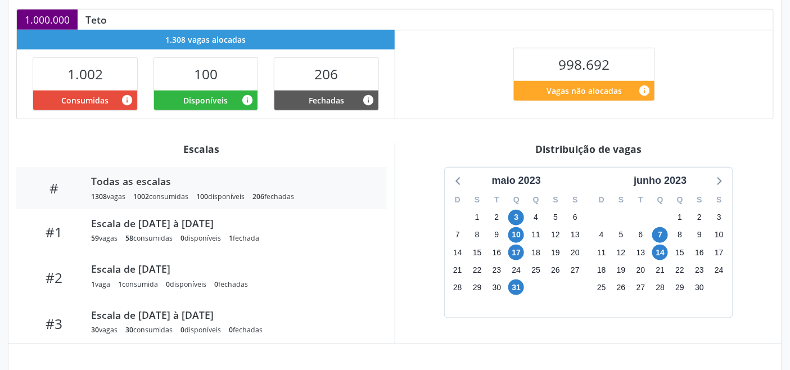
scroll to position [284, 0]
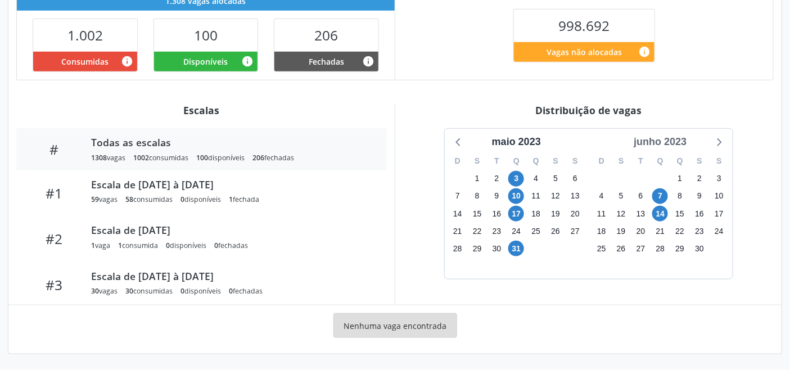
click at [677, 144] on div "junho 2023" at bounding box center [660, 141] width 62 height 15
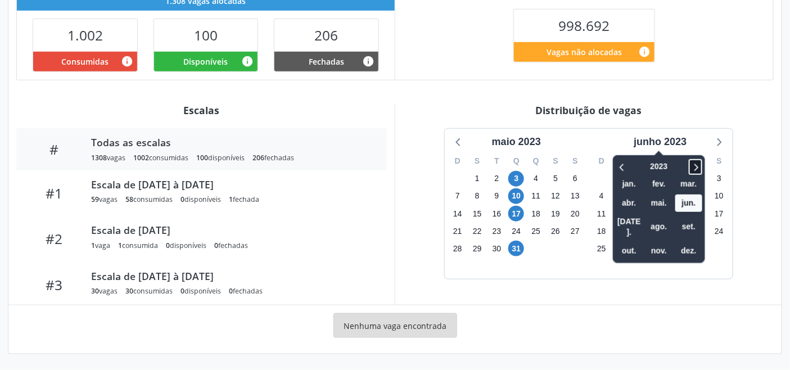
click at [698, 164] on icon at bounding box center [695, 166] width 11 height 13
click at [620, 167] on icon at bounding box center [622, 166] width 11 height 13
click at [624, 242] on span "out." at bounding box center [628, 250] width 27 height 17
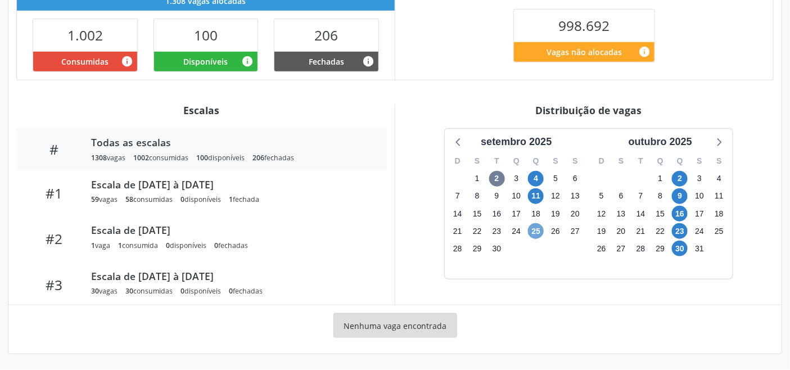
click at [538, 231] on span "25" at bounding box center [536, 231] width 16 height 16
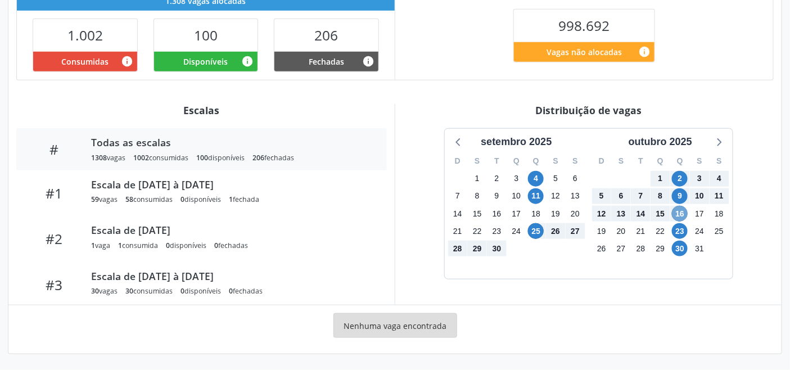
click at [681, 212] on span "16" at bounding box center [680, 214] width 16 height 16
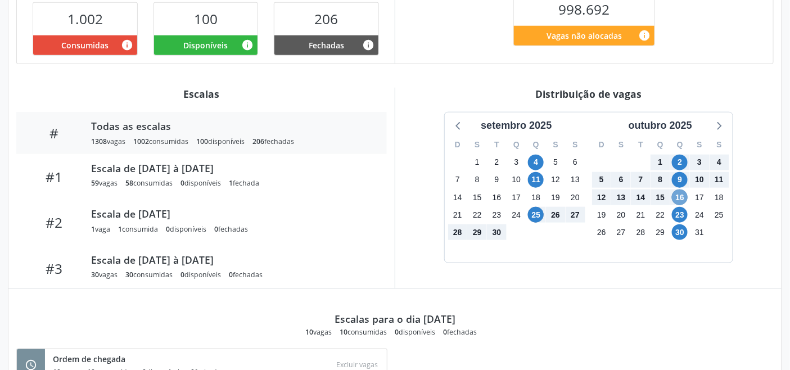
scroll to position [374, 0]
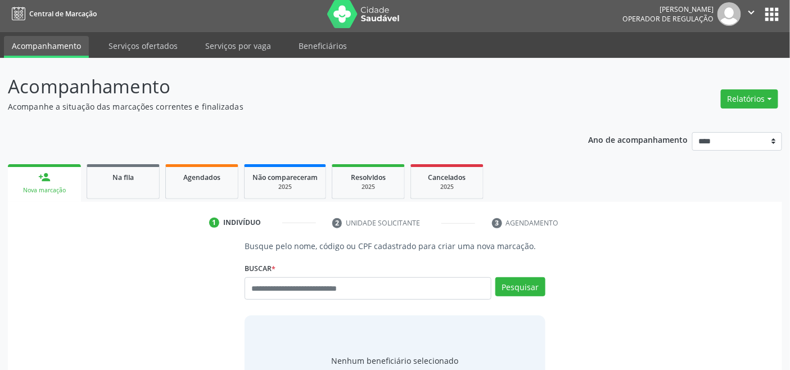
scroll to position [4, 0]
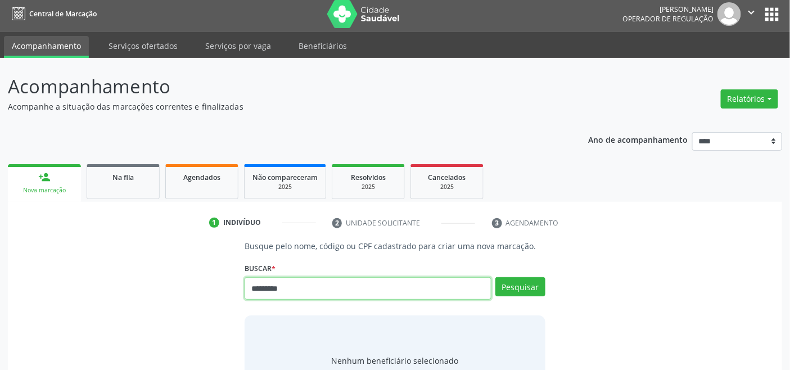
type input "*********"
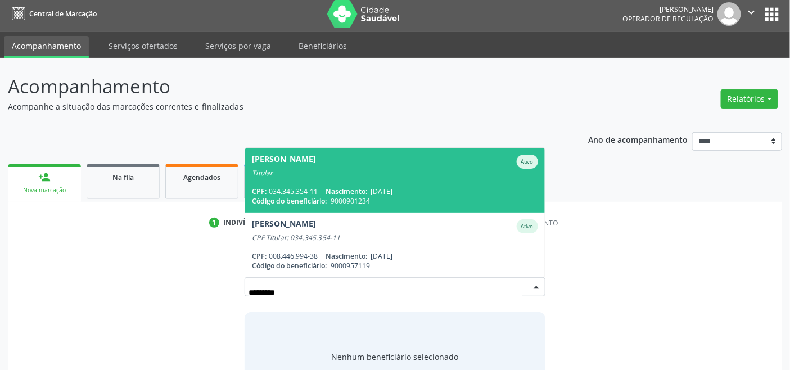
drag, startPoint x: 462, startPoint y: 193, endPoint x: 318, endPoint y: 119, distance: 161.6
click at [461, 193] on div "CPF: 034.345.354-11 Nascimento: [DATE]" at bounding box center [395, 192] width 286 height 10
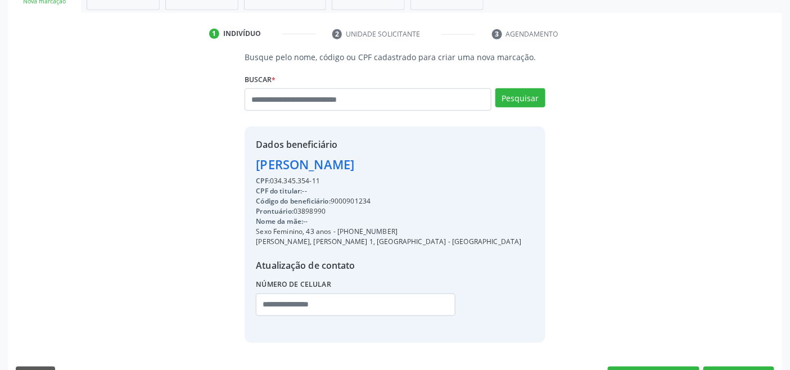
scroll to position [223, 0]
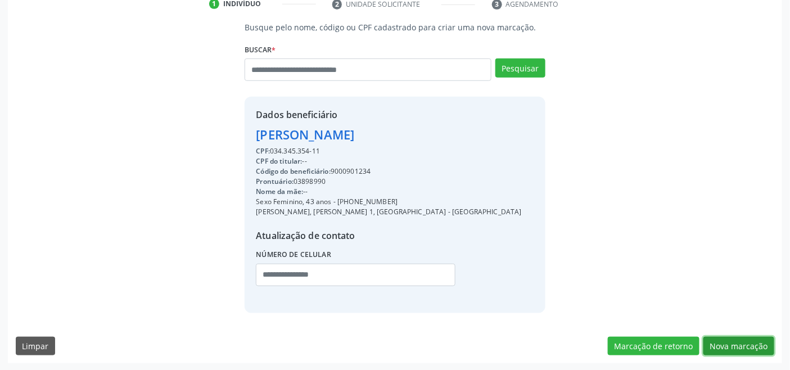
click at [746, 341] on button "Nova marcação" at bounding box center [738, 346] width 71 height 19
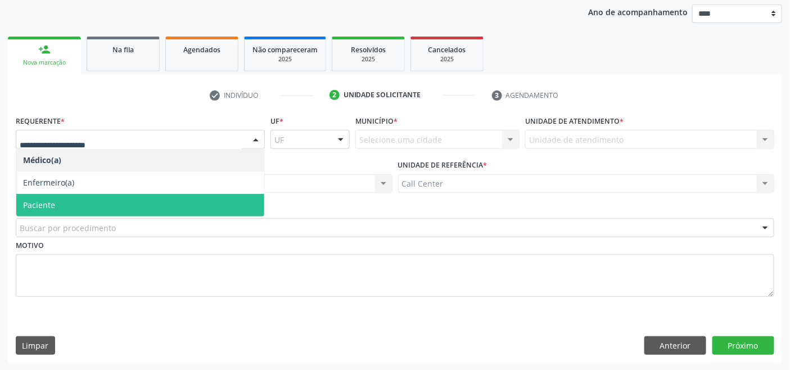
click at [99, 200] on span "Paciente" at bounding box center [140, 205] width 248 height 22
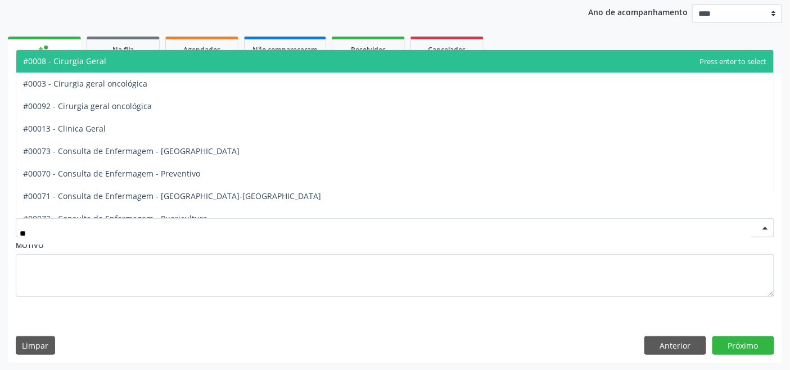
type input "***"
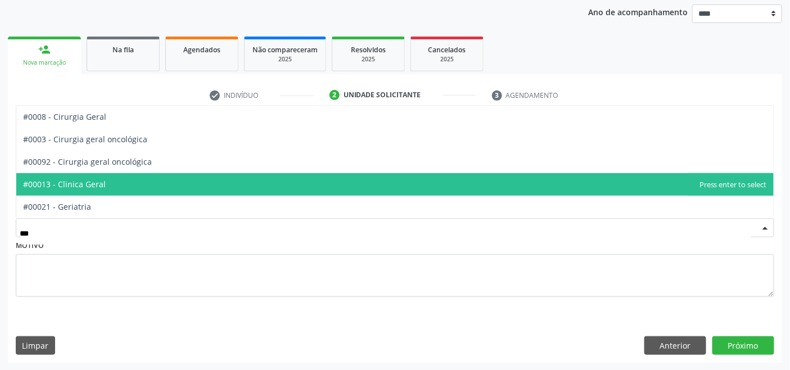
click at [156, 182] on span "#00013 - Clinica Geral" at bounding box center [394, 184] width 757 height 22
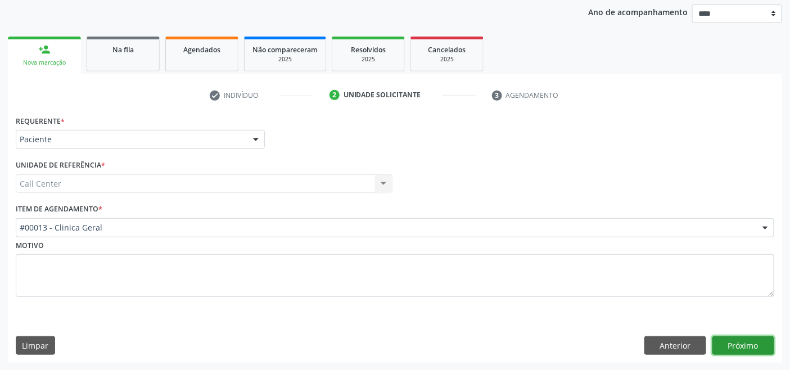
click at [748, 345] on button "Próximo" at bounding box center [743, 345] width 62 height 19
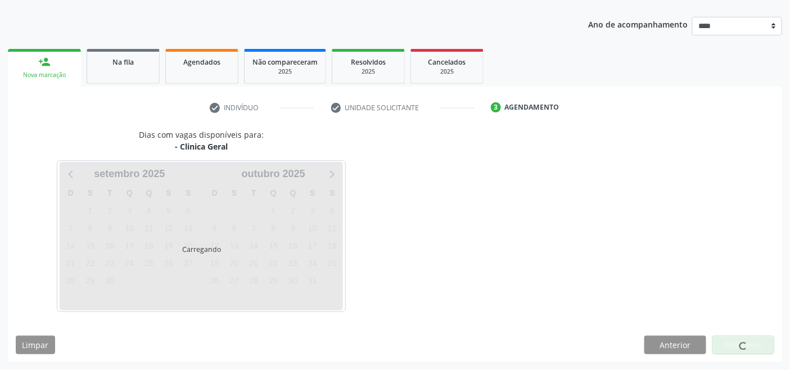
scroll to position [119, 0]
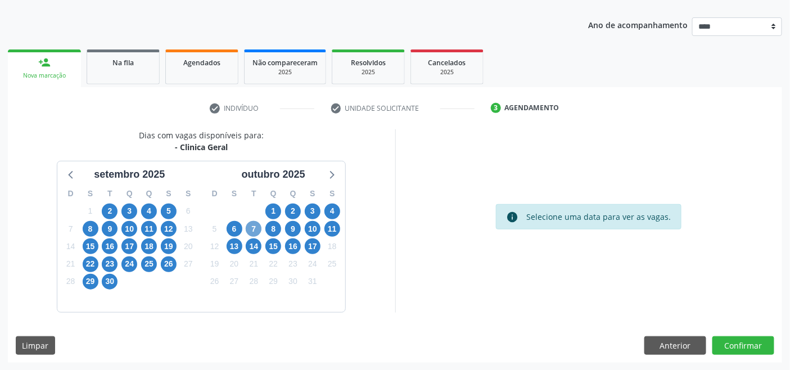
click at [256, 233] on span "7" at bounding box center [254, 229] width 16 height 16
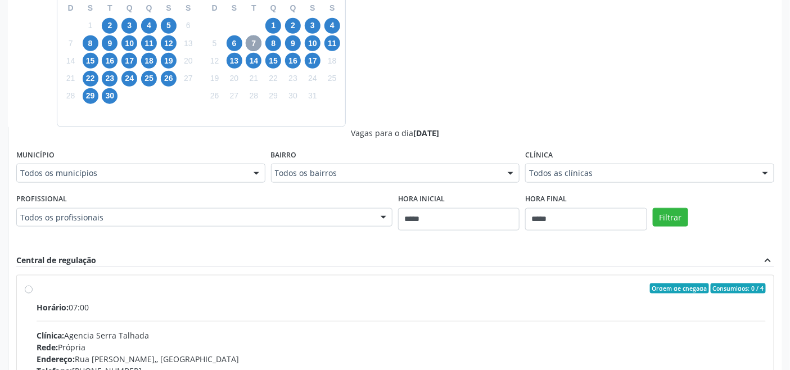
scroll to position [368, 0]
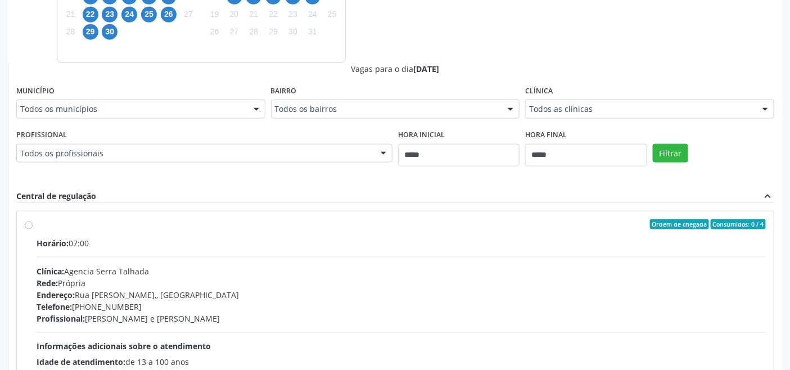
click at [195, 142] on div "Profissional Todos os profissionais Todos os profissionais [PERSON_NAME] [PERSO…" at bounding box center [204, 144] width 376 height 36
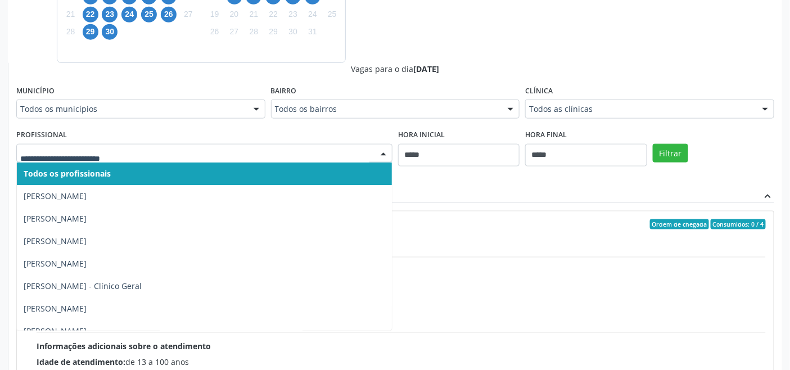
drag, startPoint x: 195, startPoint y: 149, endPoint x: 198, endPoint y: 155, distance: 7.0
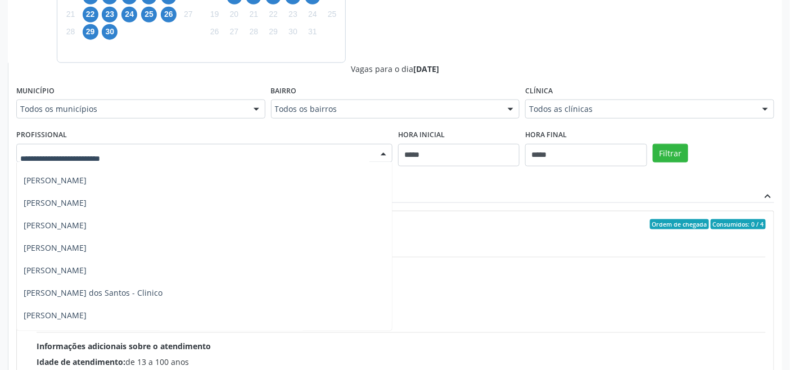
scroll to position [187, 0]
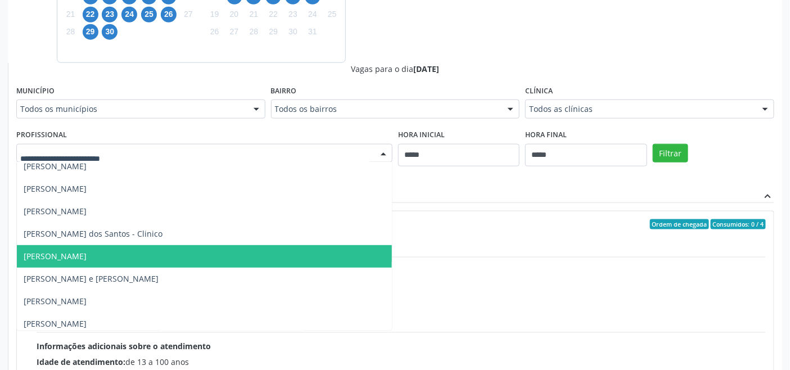
click at [176, 252] on span "[PERSON_NAME]" at bounding box center [204, 256] width 375 height 22
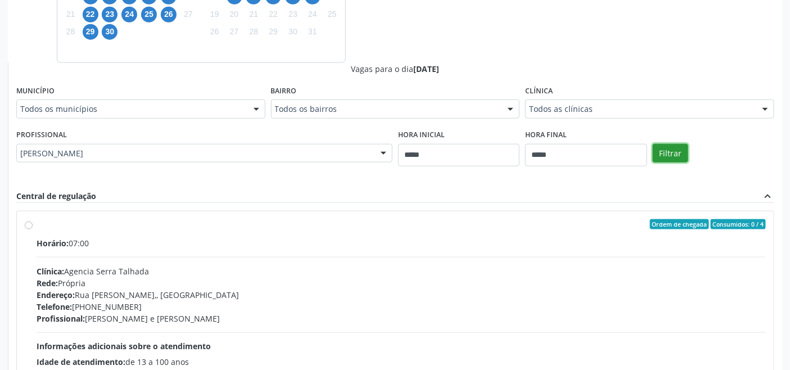
click at [676, 152] on button "Filtrar" at bounding box center [670, 153] width 35 height 19
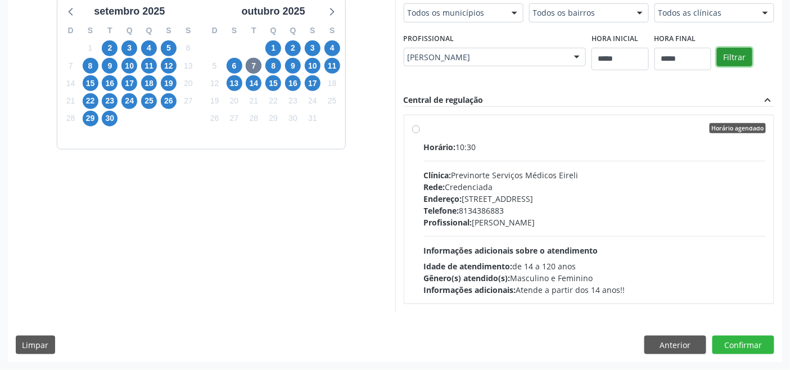
scroll to position [281, 0]
click at [552, 222] on div "Profissional: [PERSON_NAME]" at bounding box center [595, 223] width 342 height 12
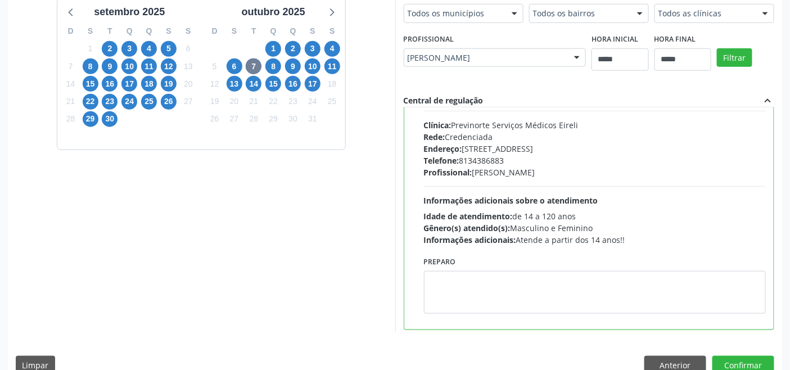
scroll to position [55, 0]
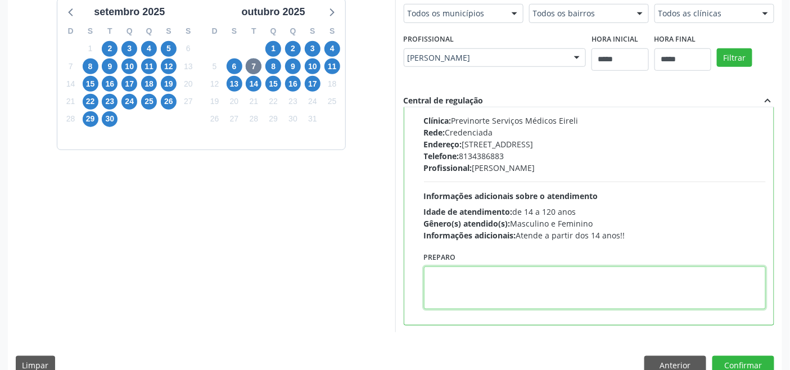
paste textarea "**********"
type textarea "**********"
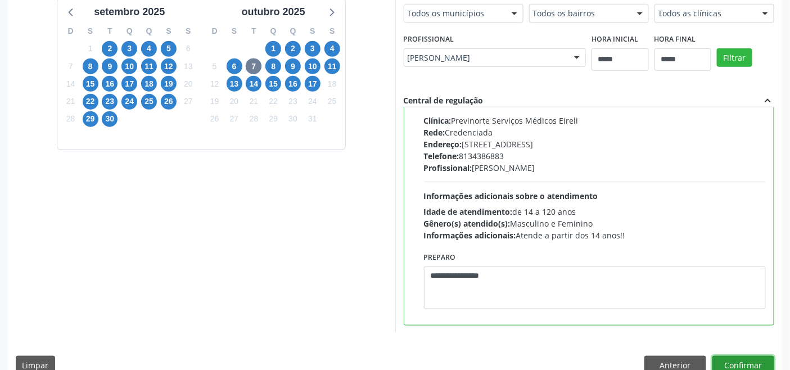
click at [732, 359] on button "Confirmar" at bounding box center [743, 365] width 62 height 19
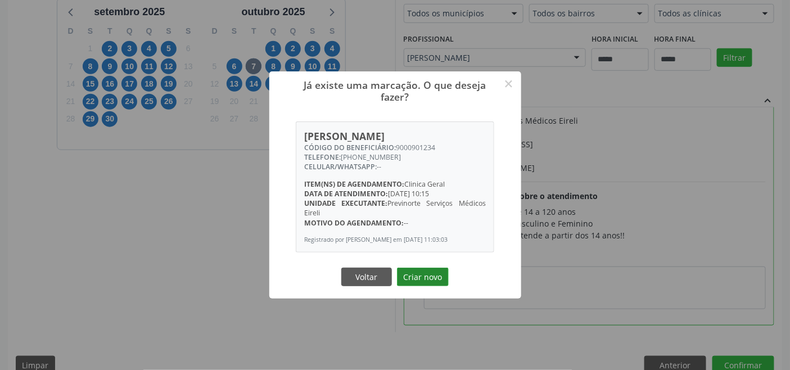
click at [425, 275] on button "Criar novo" at bounding box center [423, 277] width 52 height 19
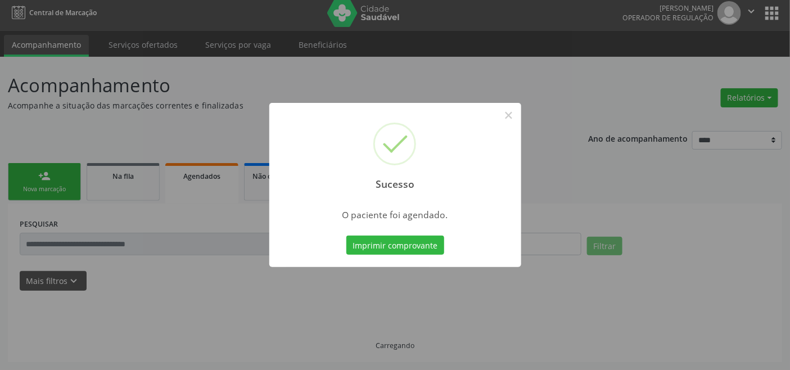
scroll to position [4, 0]
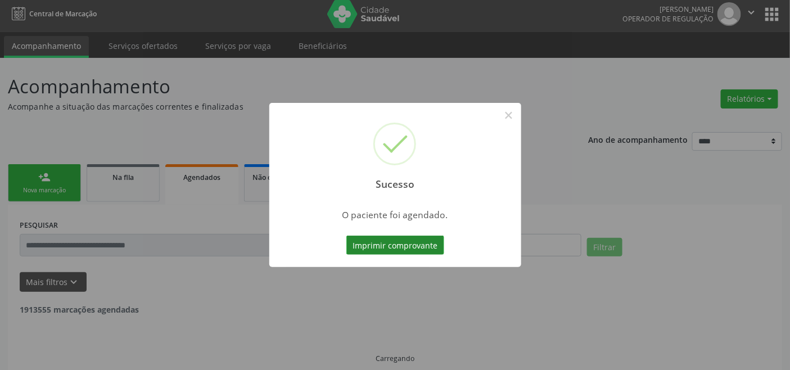
click at [390, 248] on button "Imprimir comprovante" at bounding box center [395, 245] width 98 height 19
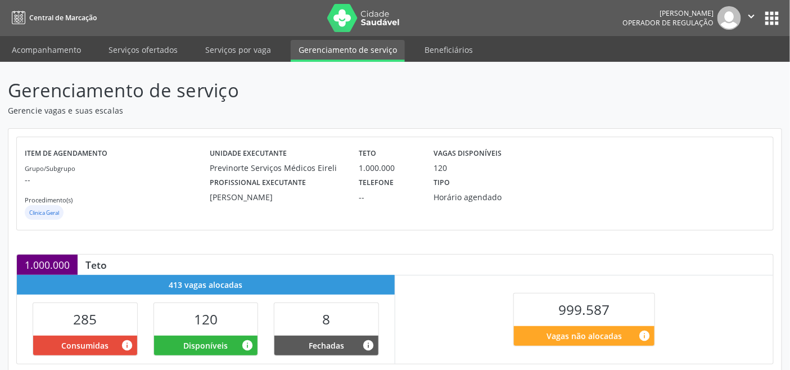
scroll to position [250, 0]
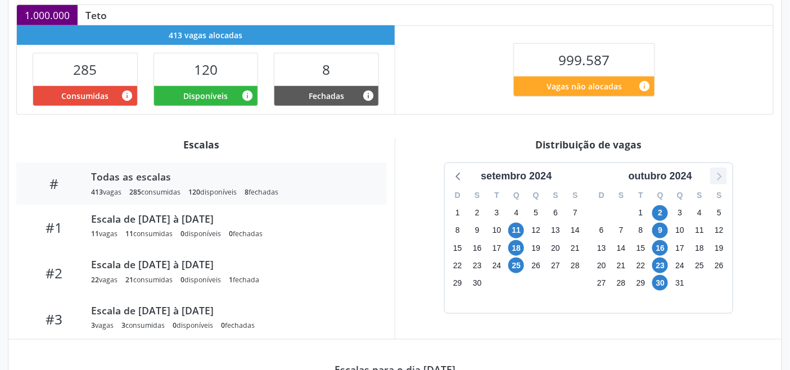
click at [722, 173] on icon at bounding box center [718, 176] width 15 height 15
click at [723, 173] on icon at bounding box center [718, 176] width 15 height 15
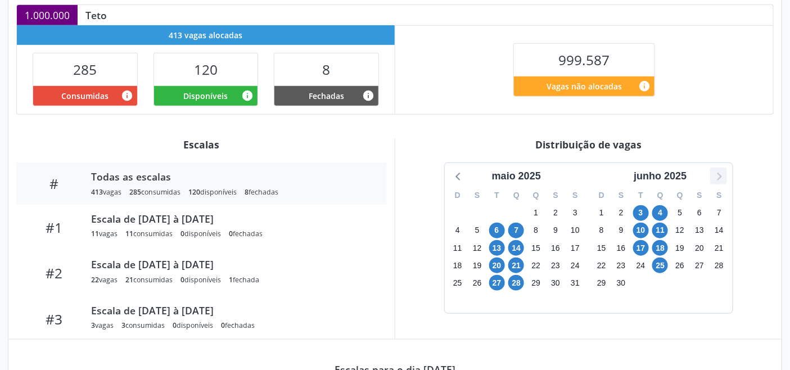
click at [723, 173] on icon at bounding box center [718, 176] width 15 height 15
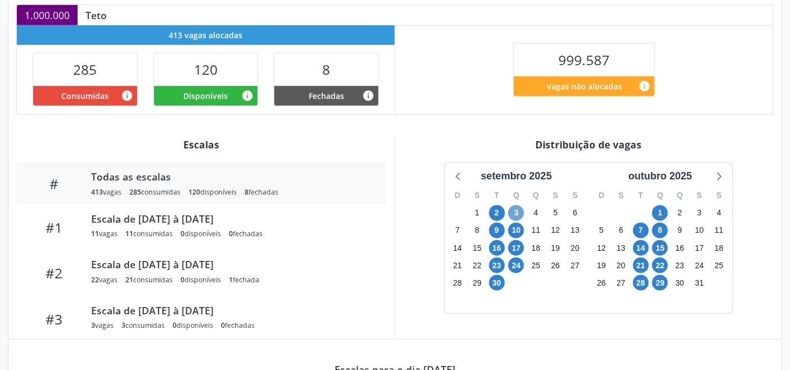
click at [515, 210] on span "3" at bounding box center [516, 213] width 16 height 16
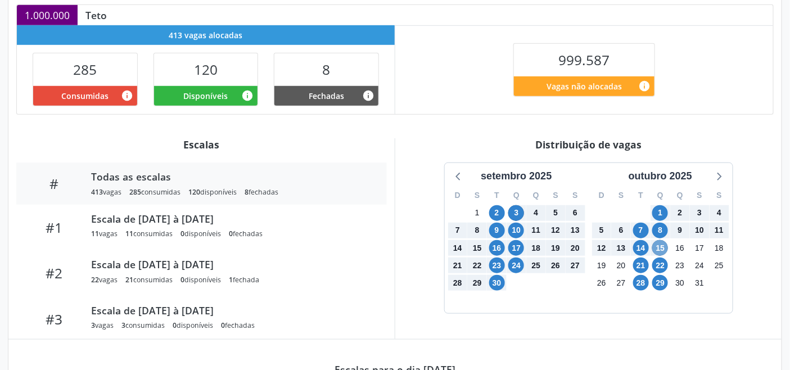
click at [662, 246] on span "15" at bounding box center [660, 248] width 16 height 16
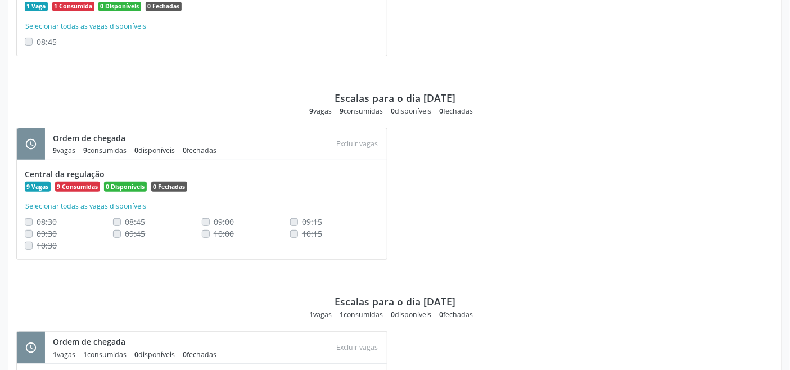
scroll to position [1466, 0]
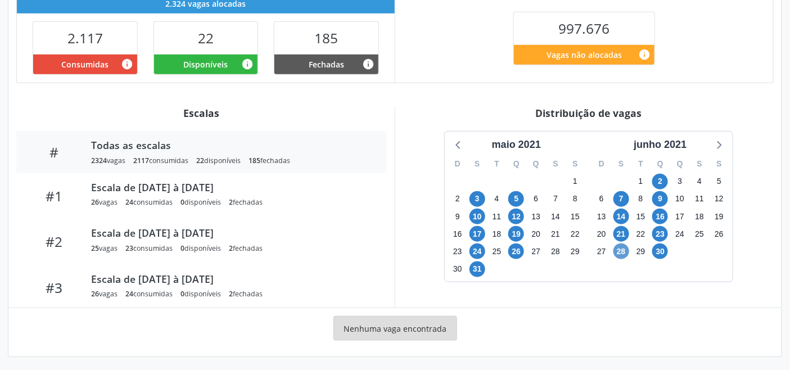
scroll to position [284, 0]
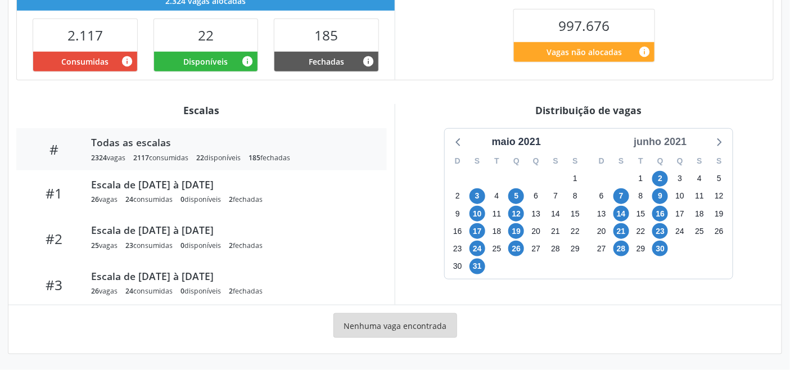
click at [678, 142] on div "junho 2021" at bounding box center [660, 141] width 62 height 15
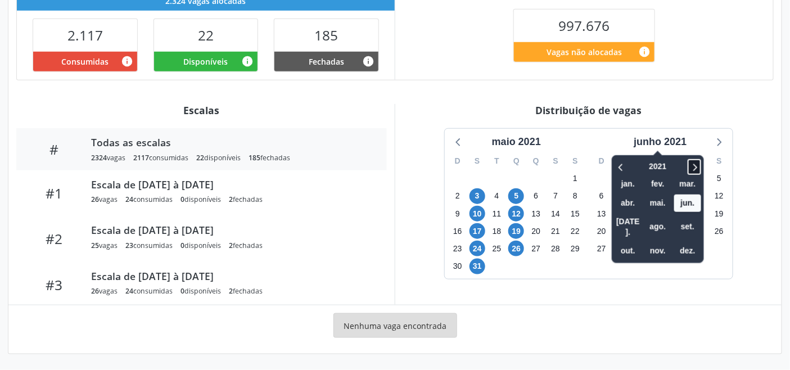
click at [695, 167] on icon at bounding box center [694, 166] width 11 height 13
click at [695, 218] on span "set." at bounding box center [687, 226] width 27 height 17
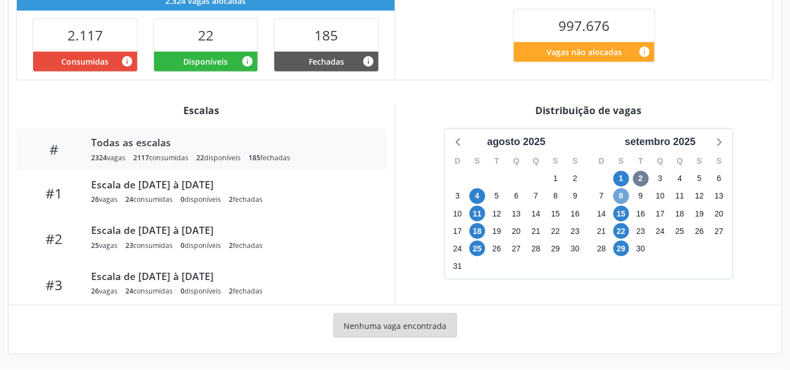
click at [617, 195] on span "8" at bounding box center [621, 196] width 16 height 16
click at [715, 142] on icon at bounding box center [718, 141] width 15 height 15
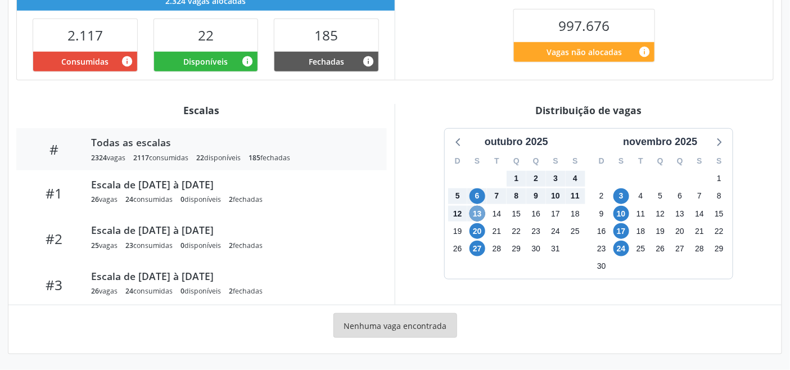
click at [478, 211] on span "13" at bounding box center [477, 214] width 16 height 16
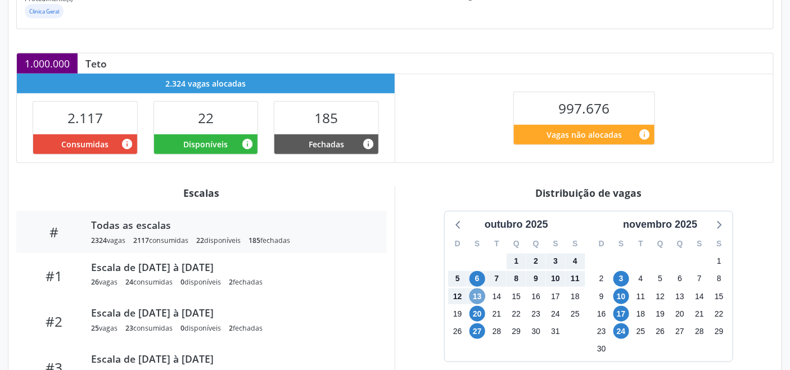
scroll to position [8, 0]
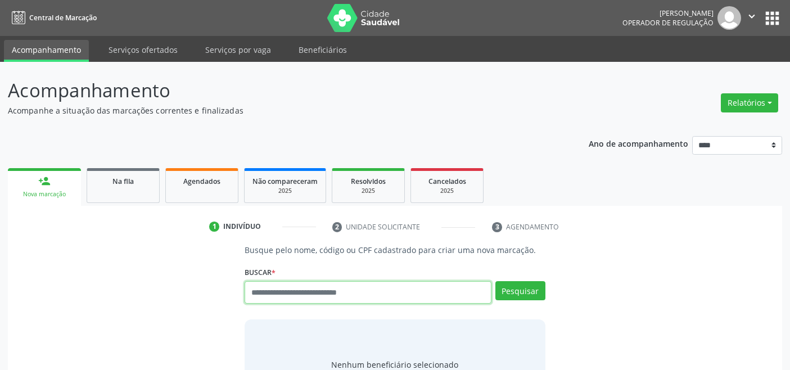
scroll to position [4, 0]
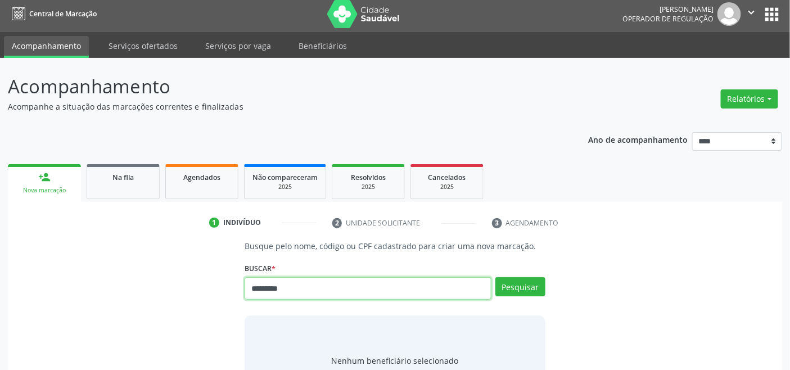
type input "*********"
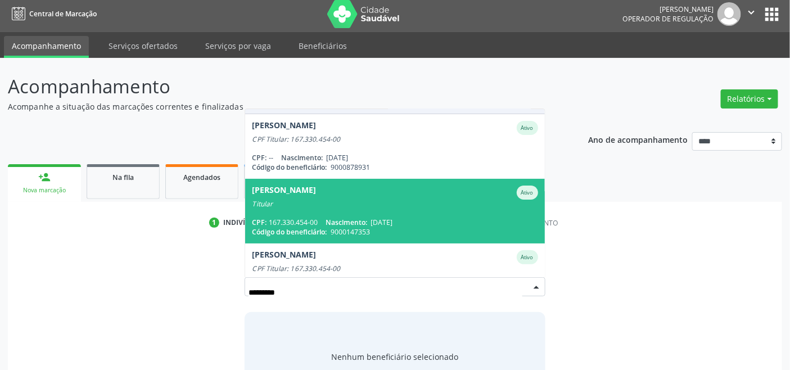
scroll to position [92, 0]
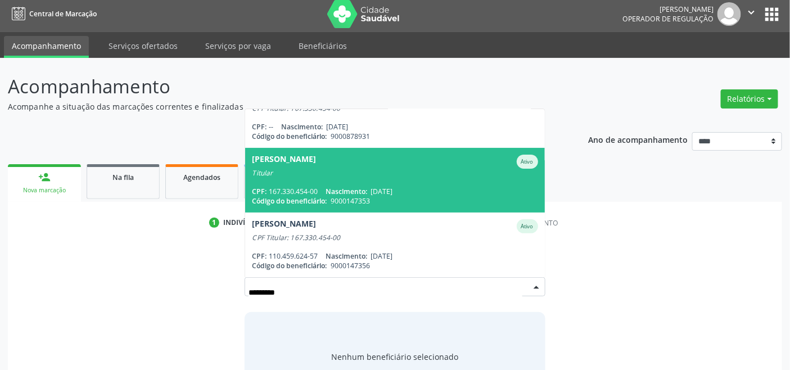
click at [386, 188] on span "[DATE]" at bounding box center [381, 192] width 22 height 10
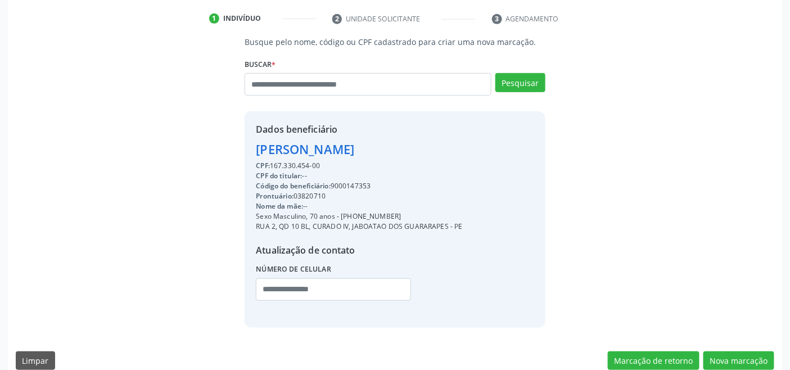
scroll to position [223, 0]
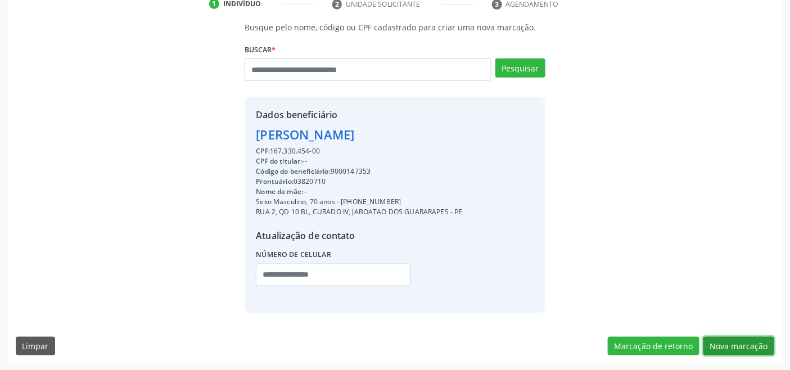
drag, startPoint x: 739, startPoint y: 343, endPoint x: 644, endPoint y: 325, distance: 97.2
click at [739, 343] on button "Nova marcação" at bounding box center [738, 346] width 71 height 19
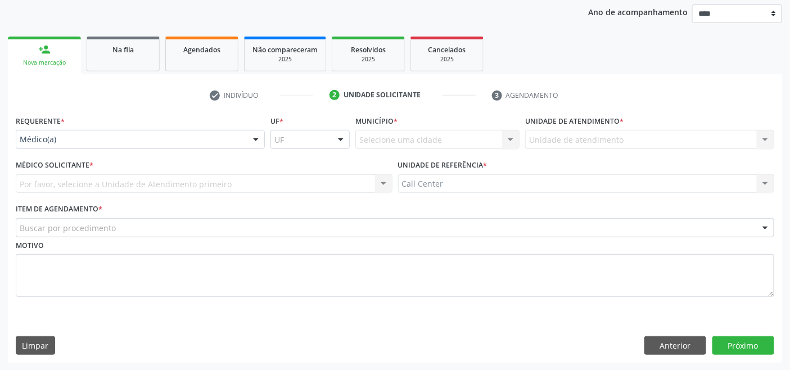
drag, startPoint x: 93, startPoint y: 136, endPoint x: 93, endPoint y: 163, distance: 27.0
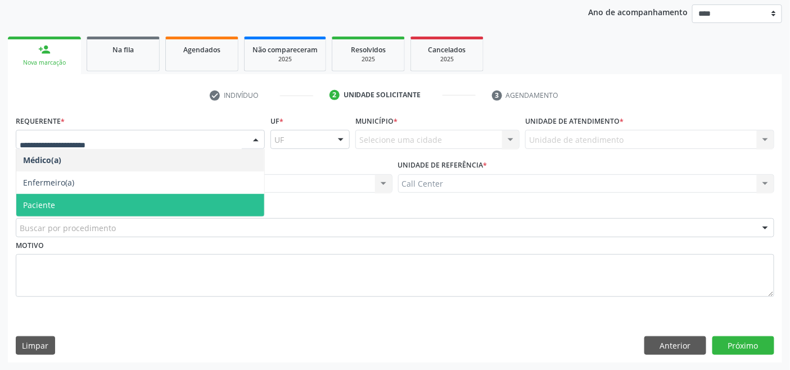
click at [81, 199] on span "Paciente" at bounding box center [140, 205] width 248 height 22
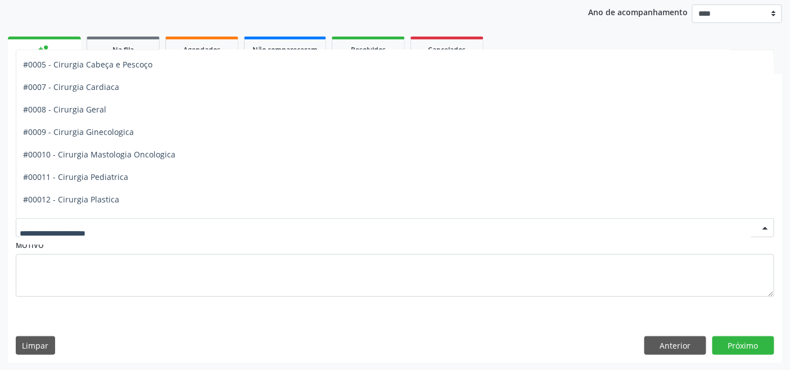
scroll to position [250, 0]
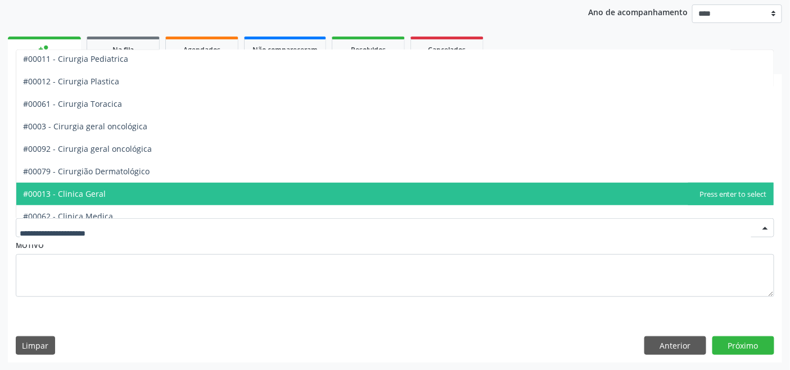
click at [141, 193] on span "#00013 - Clinica Geral" at bounding box center [394, 194] width 757 height 22
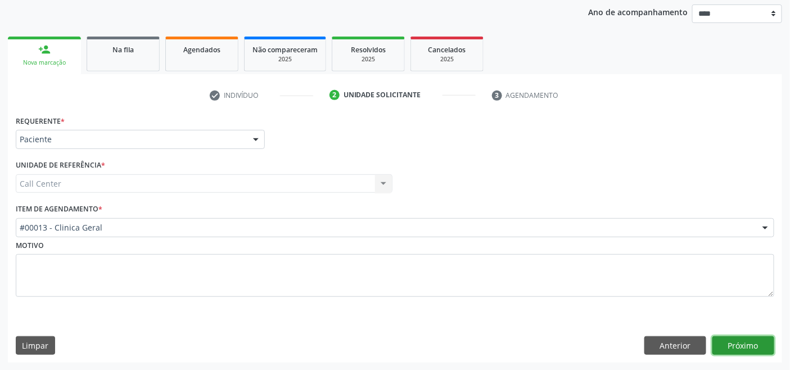
click at [734, 339] on button "Próximo" at bounding box center [743, 345] width 62 height 19
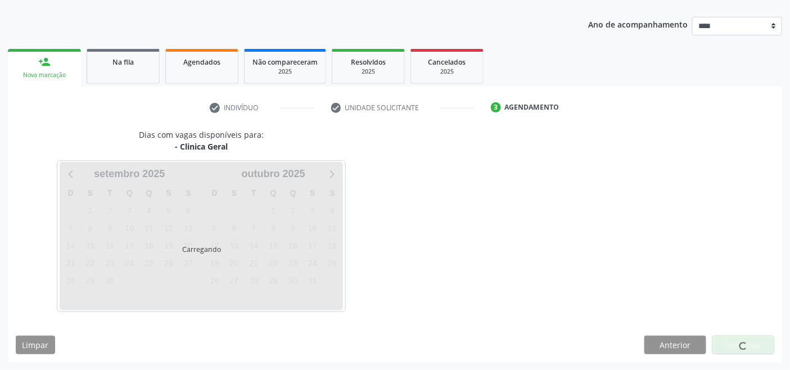
scroll to position [119, 0]
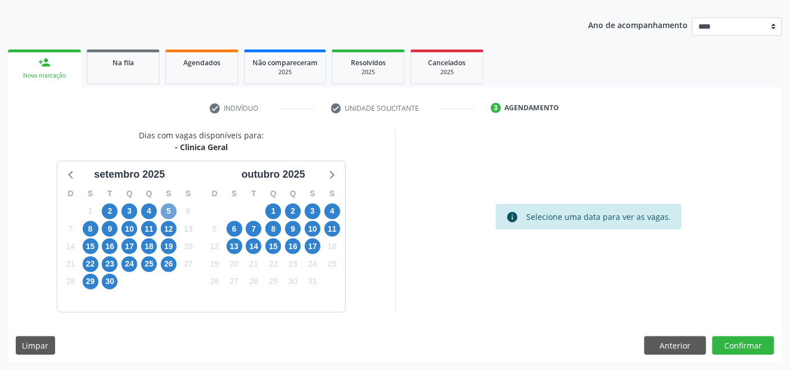
click at [162, 207] on span "5" at bounding box center [169, 211] width 16 height 16
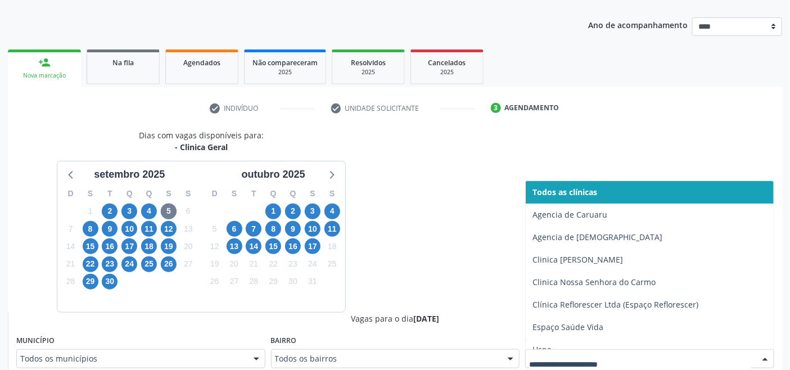
scroll to position [124, 0]
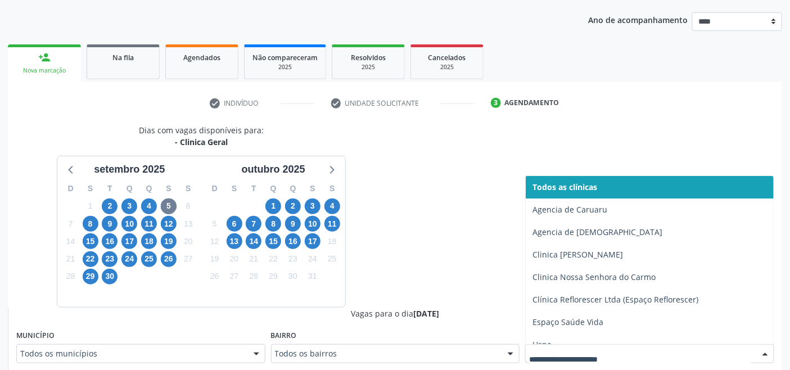
drag, startPoint x: 588, startPoint y: 360, endPoint x: 581, endPoint y: 356, distance: 8.3
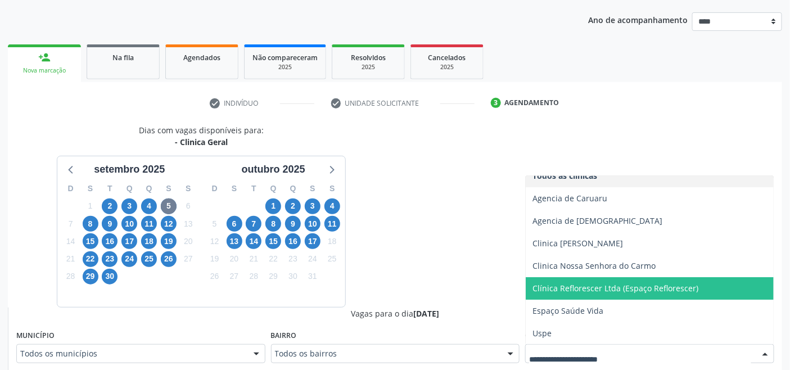
scroll to position [12, 0]
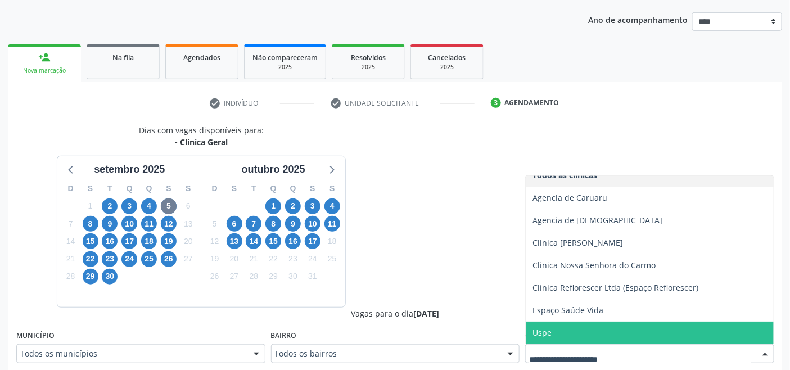
click at [544, 328] on span "Uspe" at bounding box center [541, 332] width 19 height 11
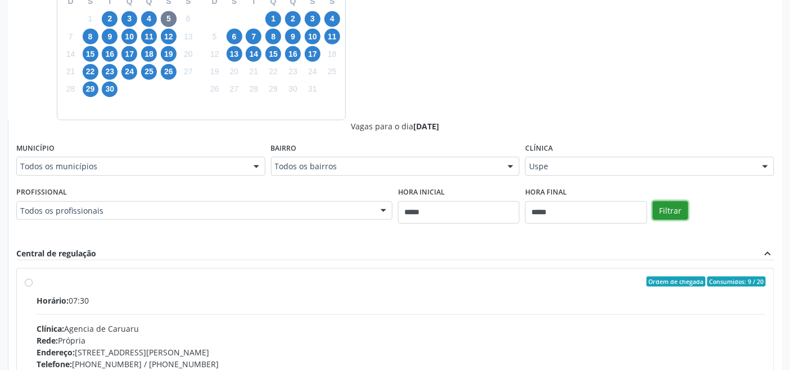
drag, startPoint x: 677, startPoint y: 214, endPoint x: 663, endPoint y: 218, distance: 14.8
click at [677, 214] on button "Filtrar" at bounding box center [670, 210] width 35 height 19
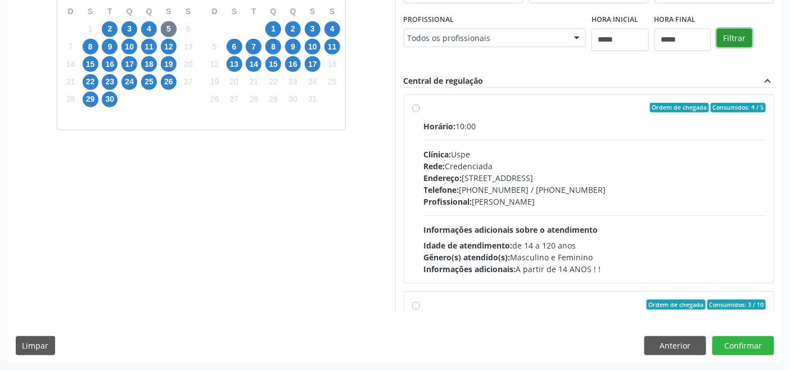
scroll to position [250, 0]
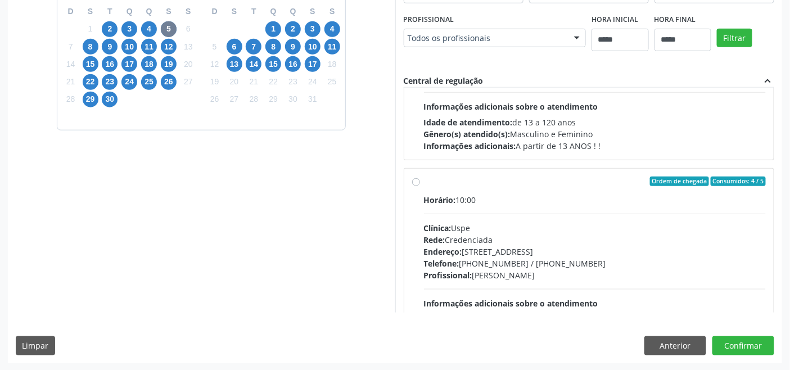
click at [500, 223] on div "Clínica: Uspe" at bounding box center [595, 228] width 342 height 12
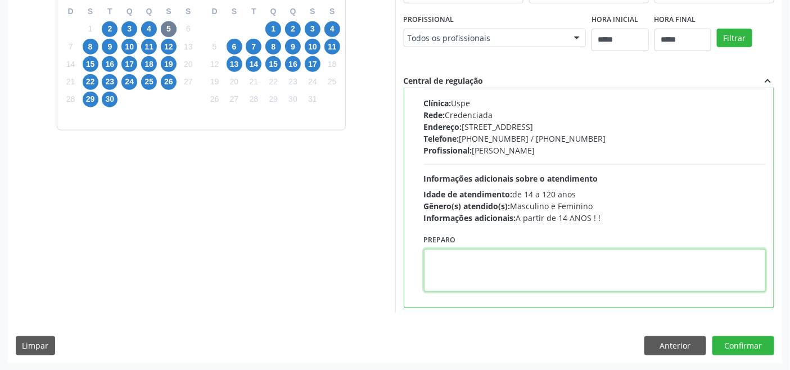
paste textarea "**********"
type textarea "**********"
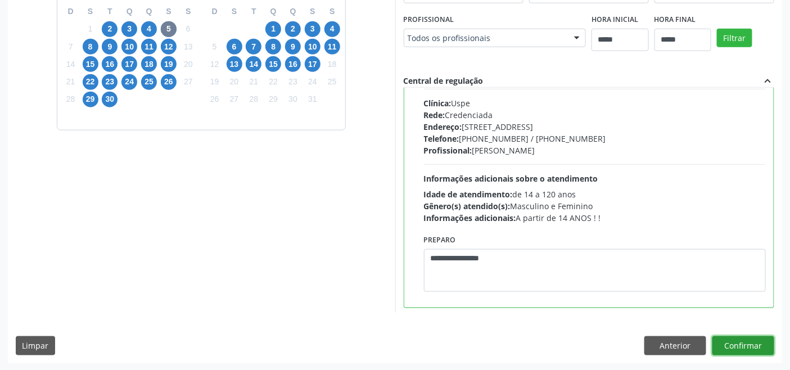
click at [735, 347] on button "Confirmar" at bounding box center [743, 345] width 62 height 19
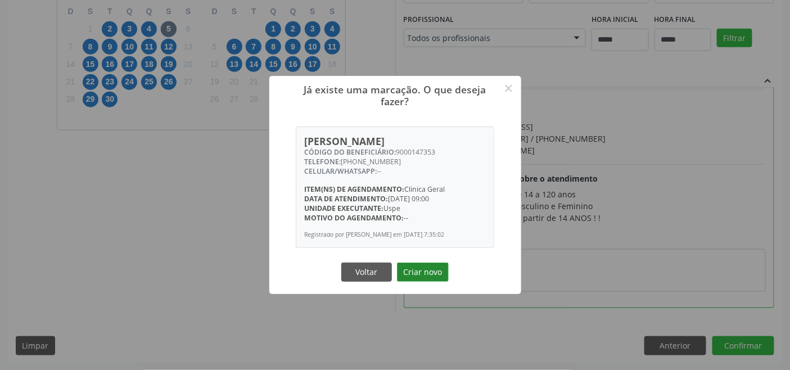
click at [428, 268] on button "Criar novo" at bounding box center [423, 271] width 52 height 19
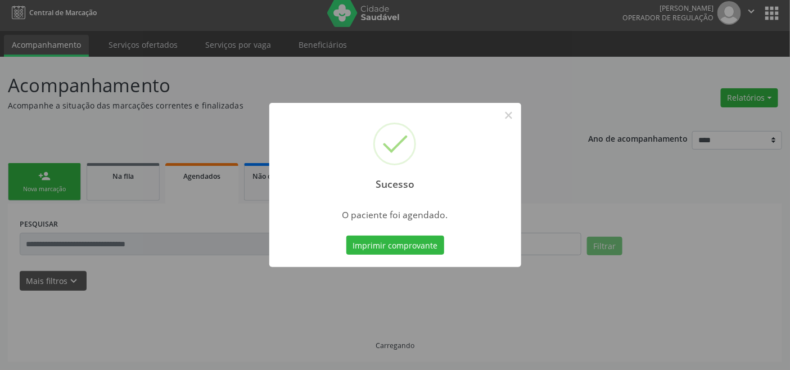
scroll to position [4, 0]
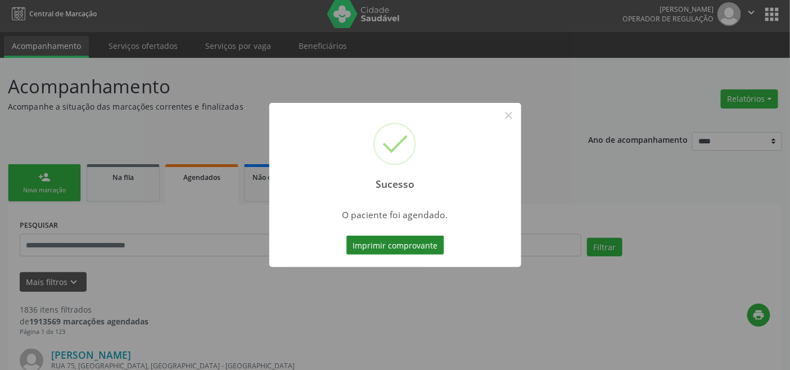
click at [419, 243] on button "Imprimir comprovante" at bounding box center [395, 245] width 98 height 19
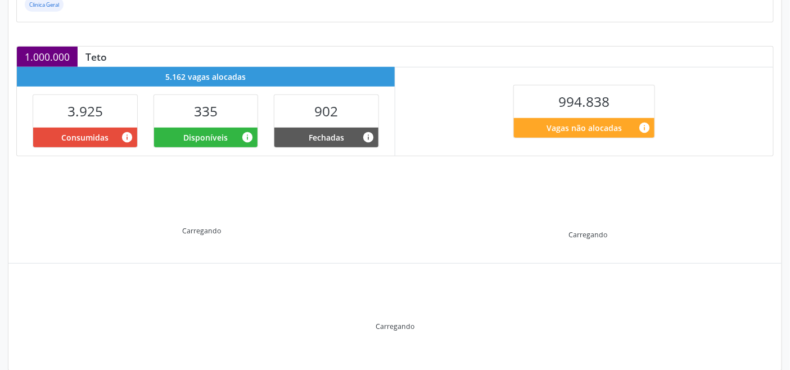
scroll to position [225, 0]
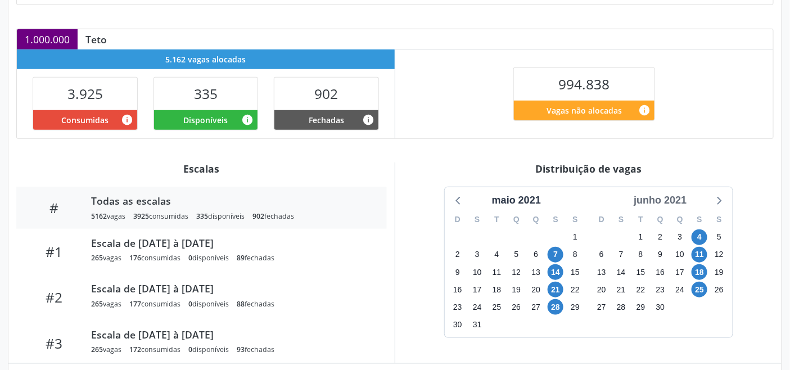
click at [670, 203] on div "junho 2021" at bounding box center [660, 200] width 62 height 15
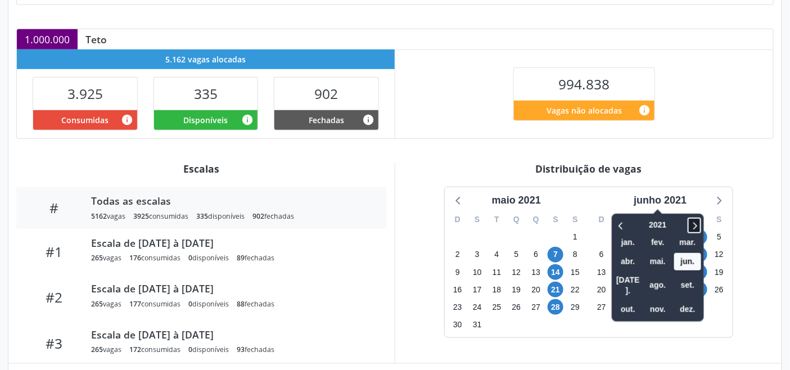
click at [697, 227] on icon at bounding box center [694, 225] width 11 height 13
click at [635, 301] on span "out." at bounding box center [627, 309] width 27 height 17
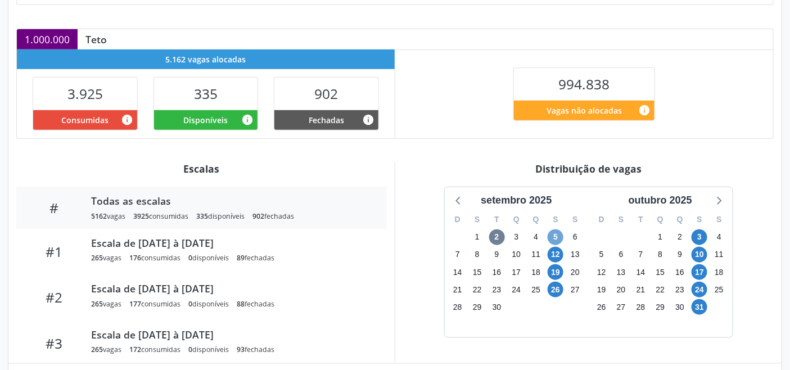
click at [555, 239] on span "5" at bounding box center [555, 237] width 16 height 16
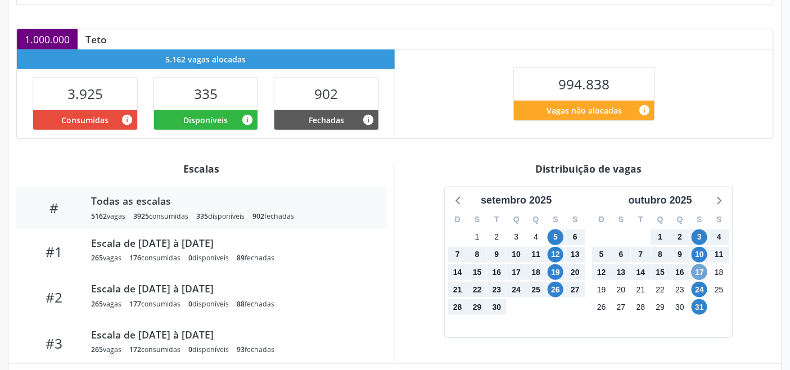
click at [699, 273] on span "17" at bounding box center [699, 272] width 16 height 16
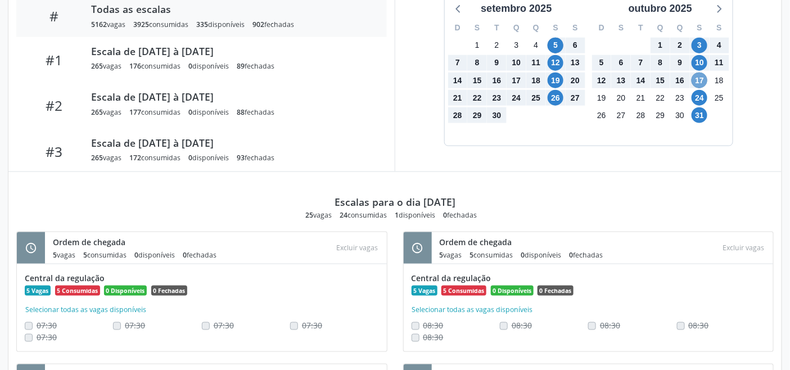
scroll to position [343, 0]
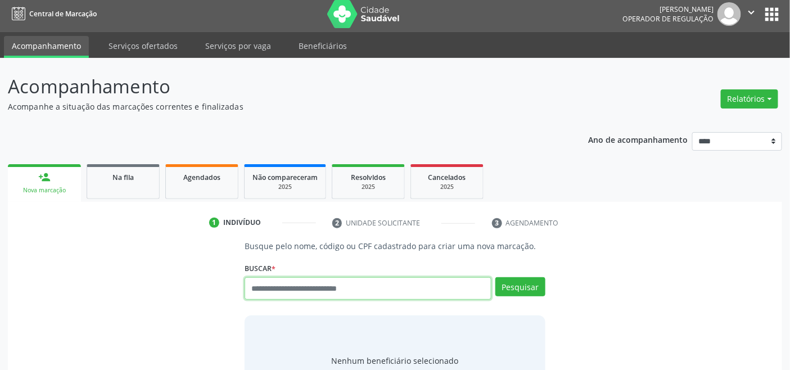
scroll to position [4, 0]
type input "*******"
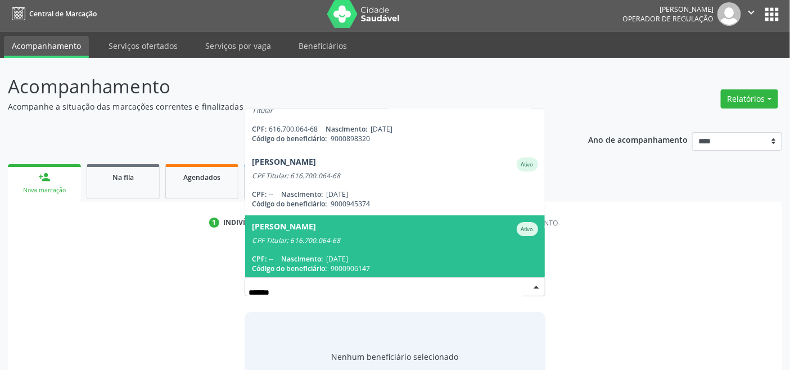
scroll to position [26, 0]
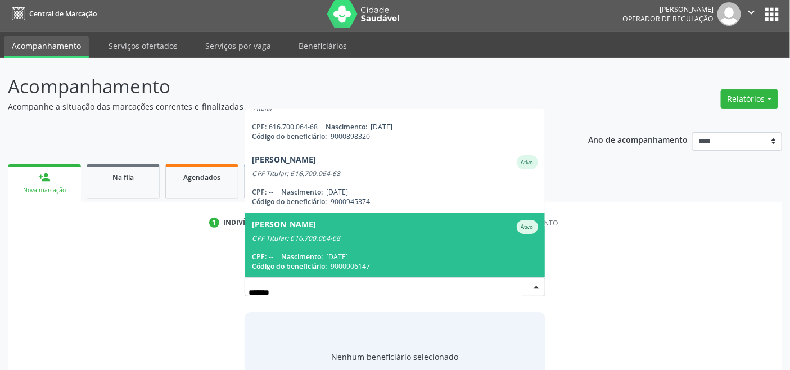
click at [339, 234] on div "CPF Titular: 616.700.064-68" at bounding box center [395, 238] width 286 height 9
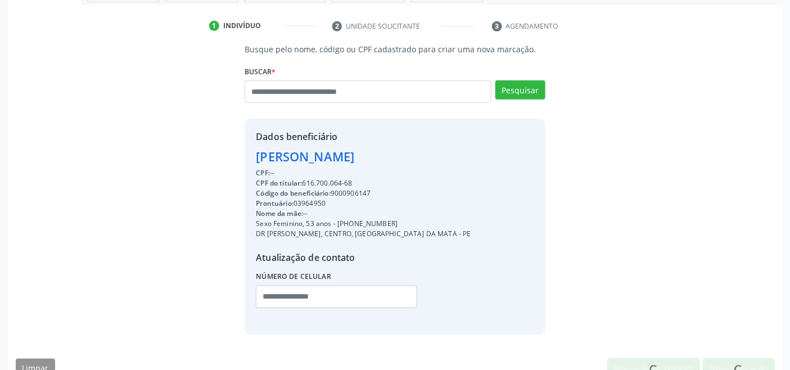
scroll to position [223, 0]
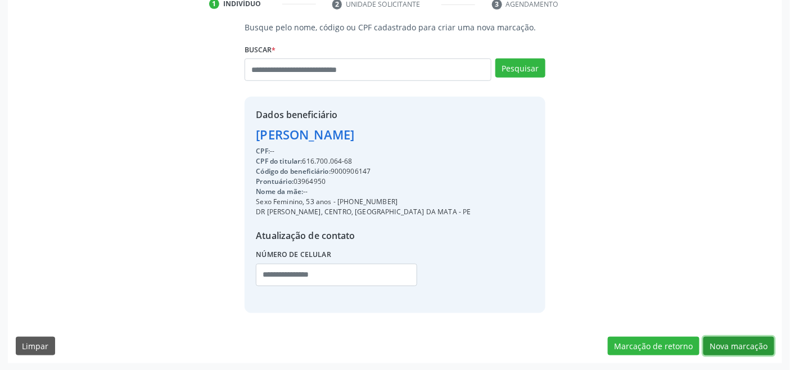
click at [748, 341] on button "Nova marcação" at bounding box center [738, 346] width 71 height 19
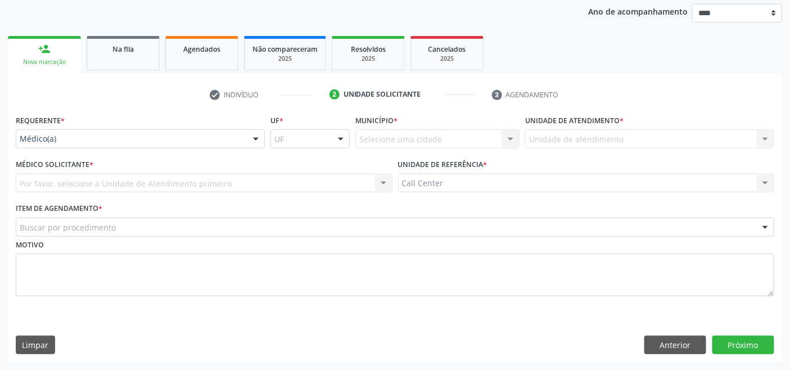
scroll to position [132, 0]
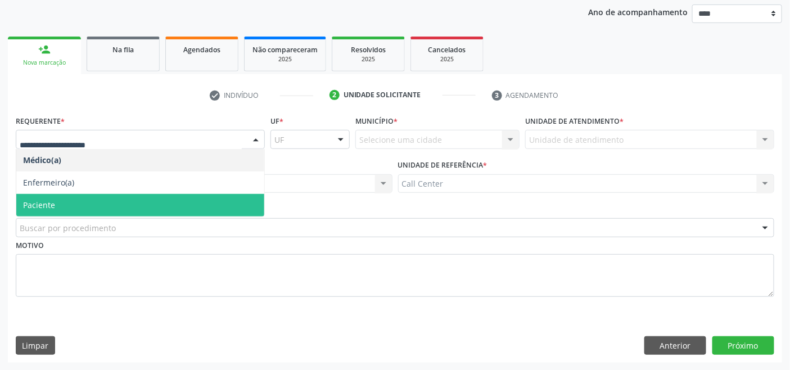
click at [54, 200] on span "Paciente" at bounding box center [39, 205] width 32 height 11
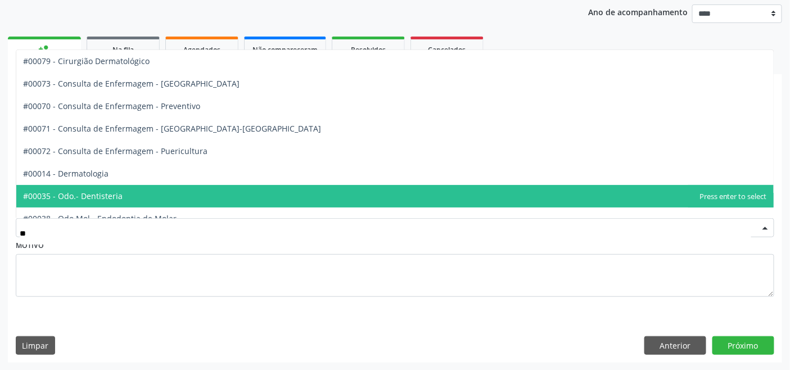
type input "***"
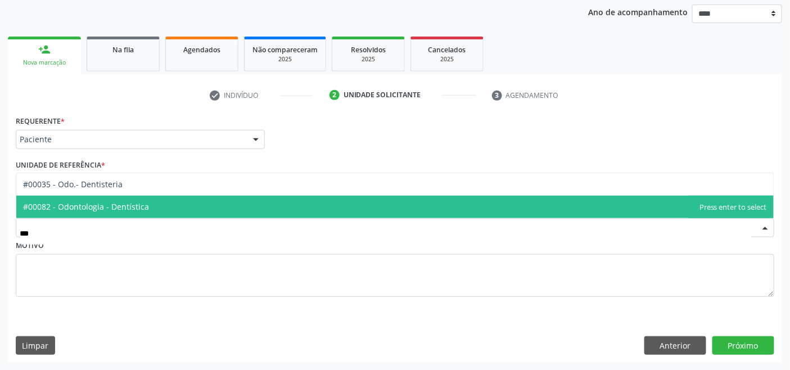
click at [107, 203] on span "#00082 - Odontologia - Dentística" at bounding box center [86, 206] width 126 height 11
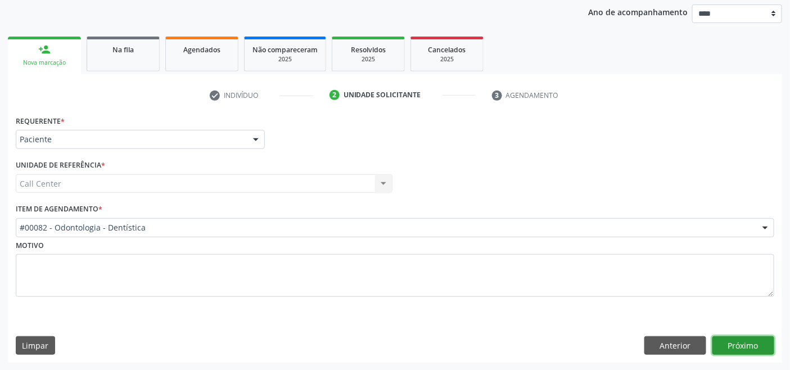
click at [752, 347] on button "Próximo" at bounding box center [743, 345] width 62 height 19
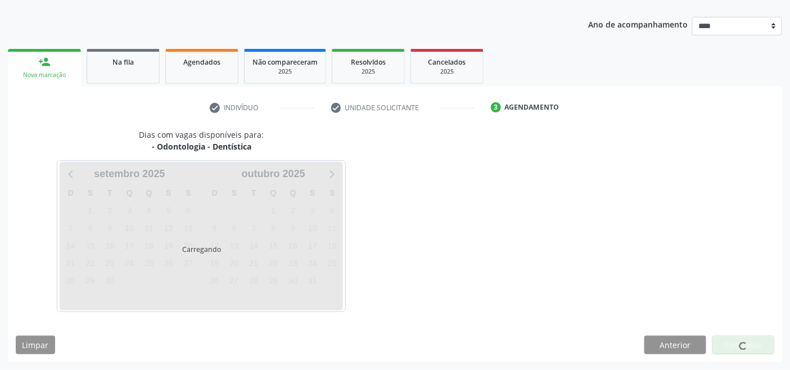
scroll to position [119, 0]
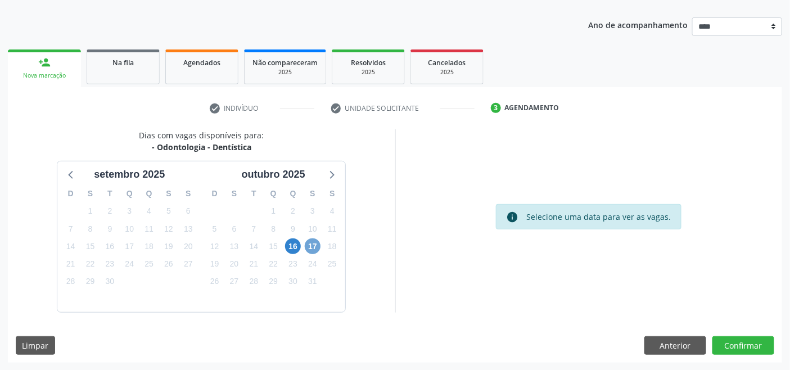
click at [316, 245] on span "17" at bounding box center [313, 246] width 16 height 16
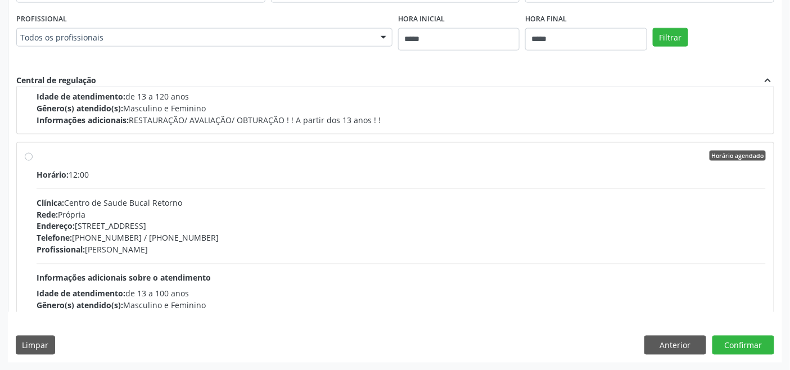
scroll to position [374, 0]
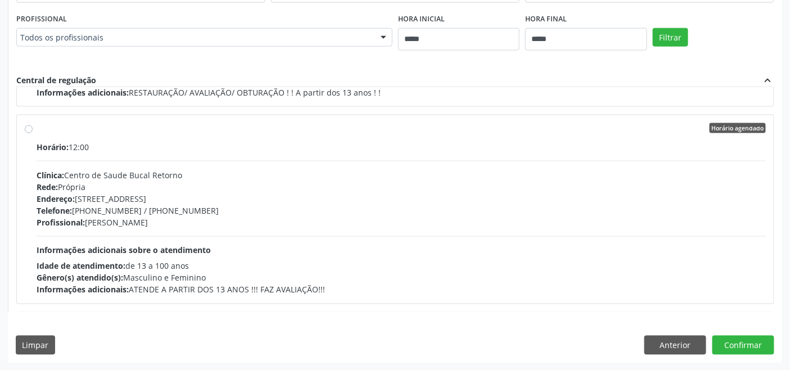
click at [198, 212] on div "Telefone: (81) 31834906 / (81) 31834907" at bounding box center [401, 211] width 729 height 12
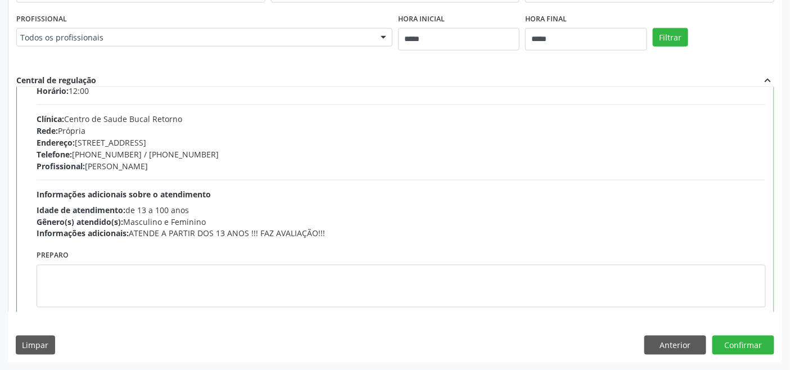
scroll to position [437, 0]
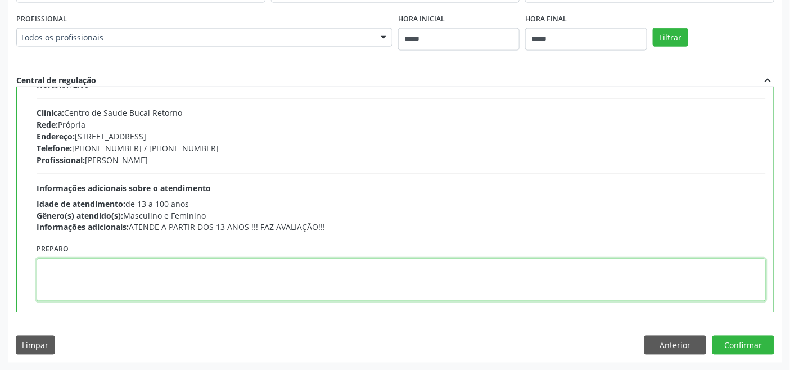
paste textarea "**********"
type textarea "**********"
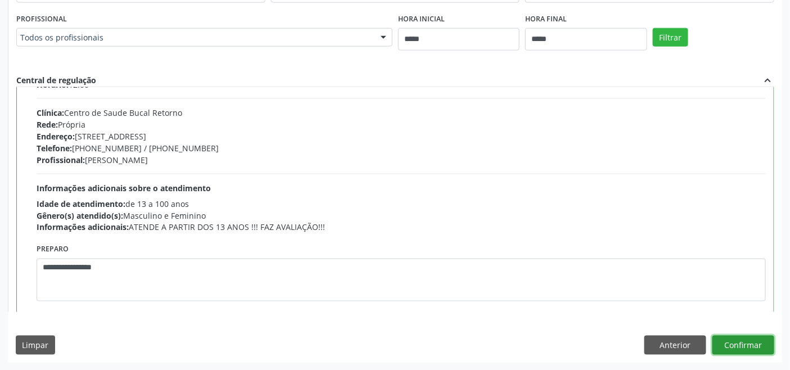
click at [731, 338] on button "Confirmar" at bounding box center [743, 345] width 62 height 19
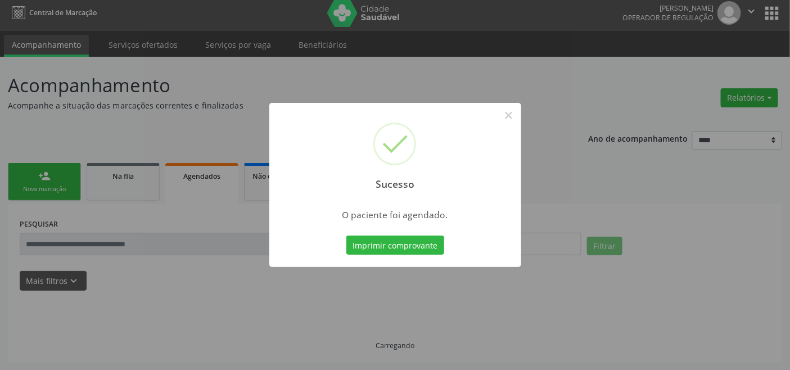
scroll to position [4, 0]
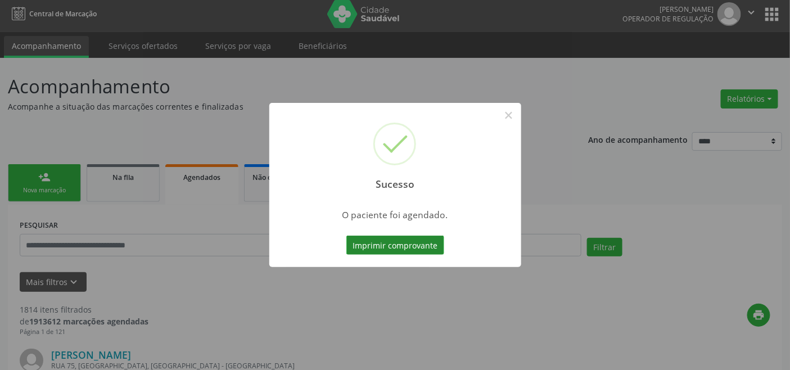
click at [400, 243] on button "Imprimir comprovante" at bounding box center [395, 245] width 98 height 19
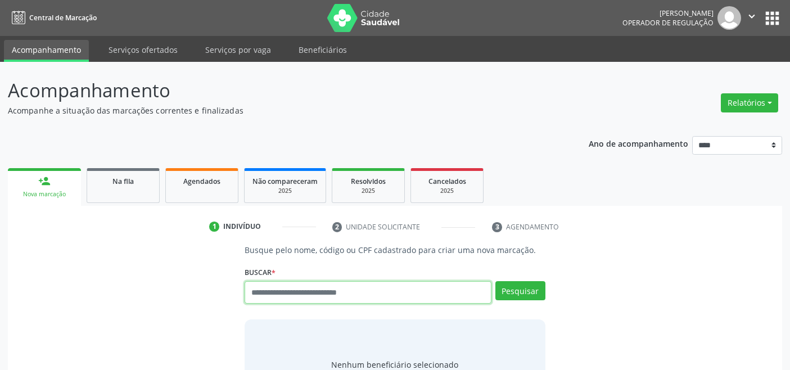
scroll to position [4, 0]
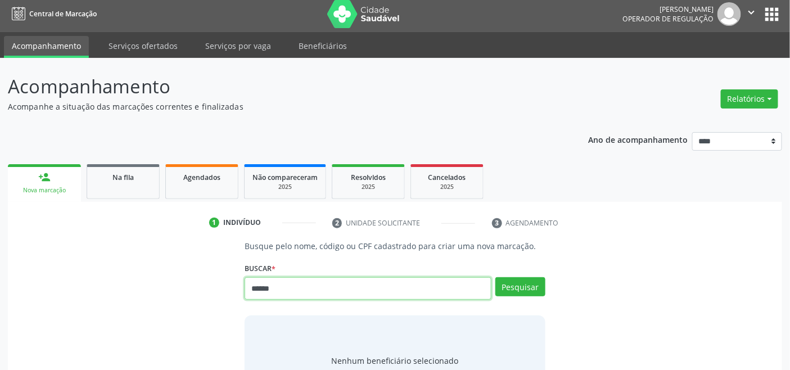
type input "******"
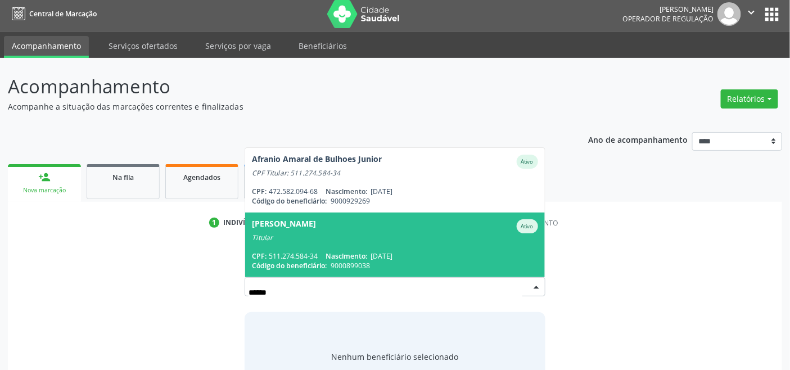
click at [360, 246] on span "[PERSON_NAME] Ativo Titular CPF: 511.274.584-34 Nascimento: [DATE] Código do be…" at bounding box center [394, 244] width 299 height 65
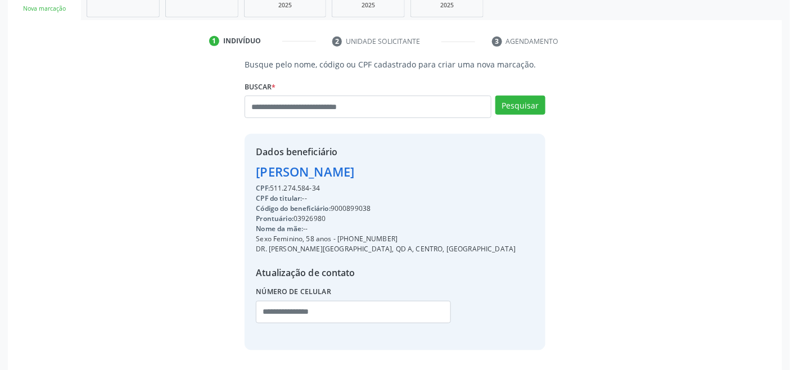
scroll to position [223, 0]
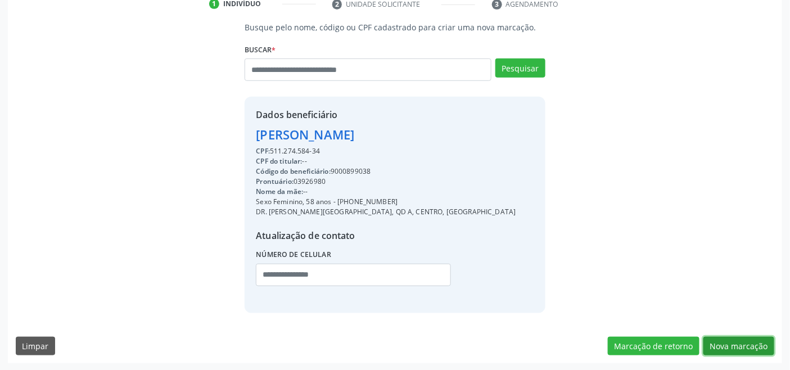
click at [719, 344] on button "Nova marcação" at bounding box center [738, 346] width 71 height 19
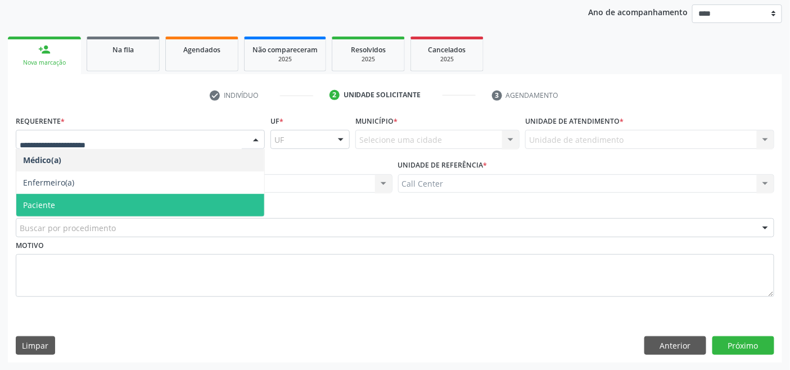
click at [98, 197] on span "Paciente" at bounding box center [140, 205] width 248 height 22
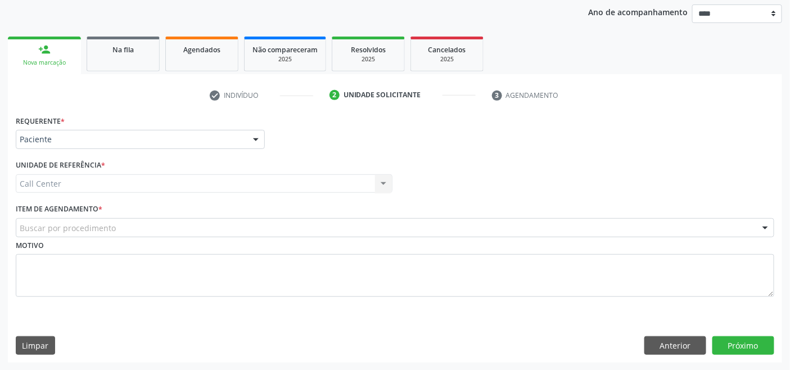
click at [100, 216] on label "Item de agendamento *" at bounding box center [59, 209] width 87 height 17
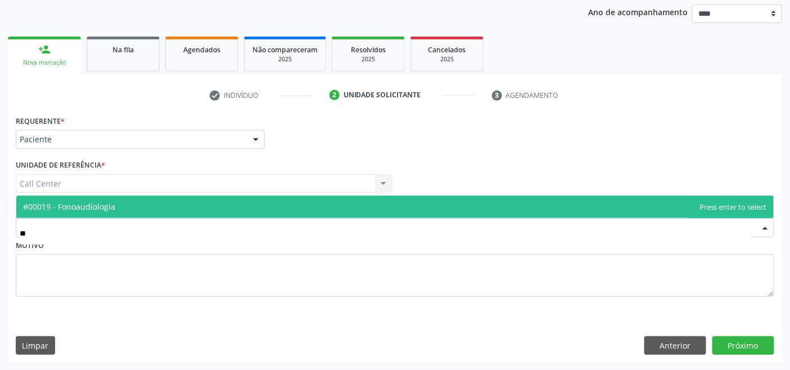
type input "***"
click at [141, 200] on span "#00019 - Fonoaudiologia" at bounding box center [394, 207] width 757 height 22
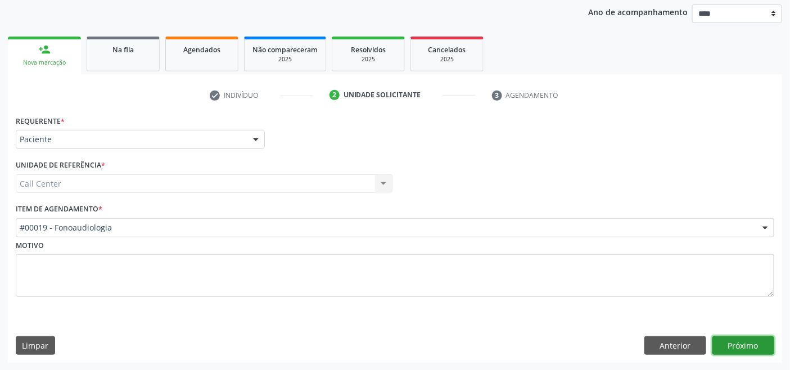
click at [737, 343] on button "Próximo" at bounding box center [743, 345] width 62 height 19
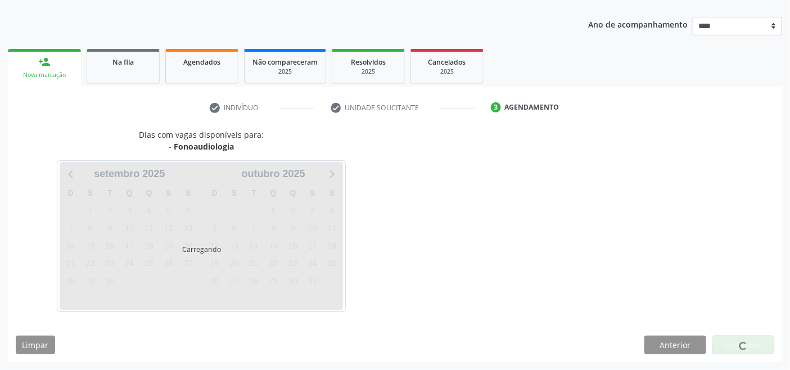
scroll to position [119, 0]
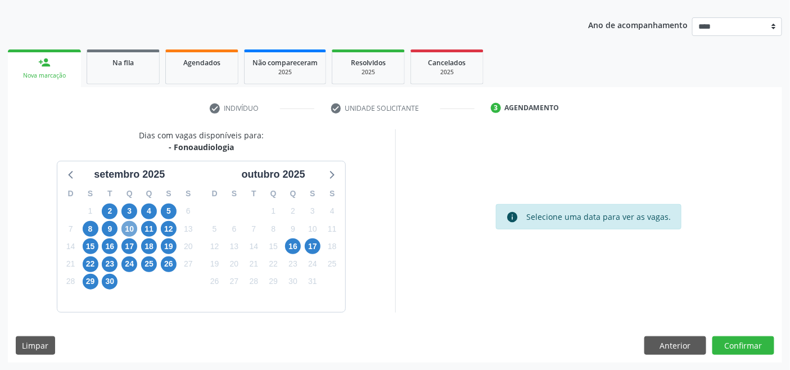
click at [128, 228] on span "10" at bounding box center [129, 229] width 16 height 16
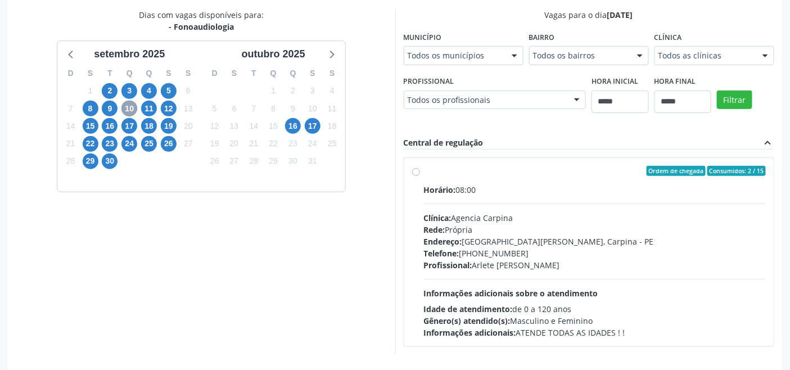
scroll to position [281, 0]
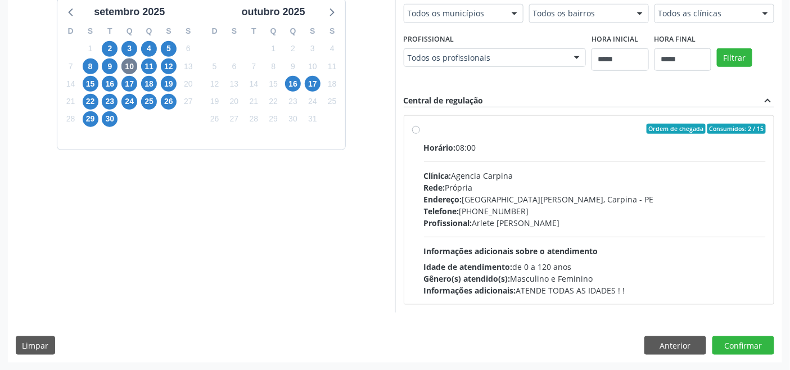
click at [459, 208] on span "Telefone:" at bounding box center [441, 211] width 35 height 11
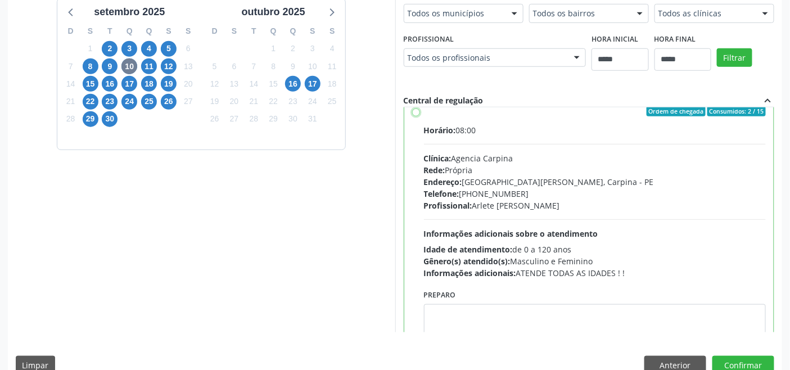
scroll to position [55, 0]
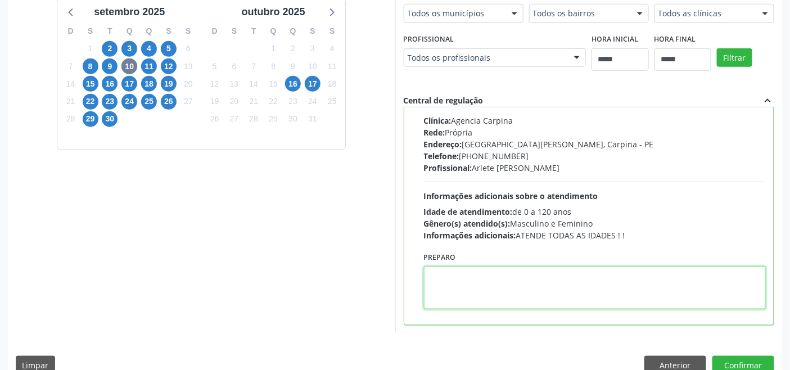
paste textarea "**********"
type textarea "**********"
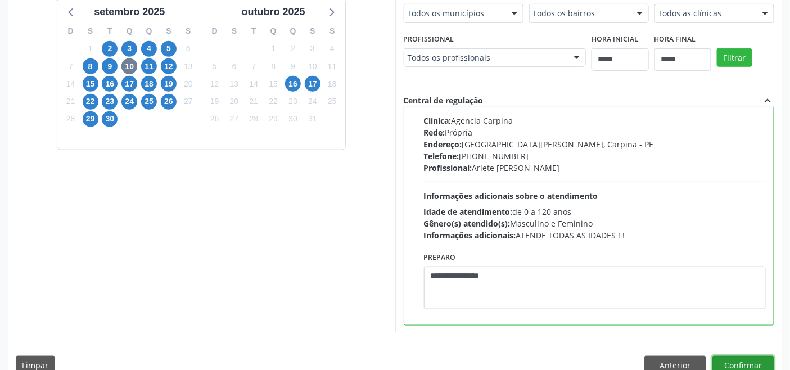
click at [746, 357] on button "Confirmar" at bounding box center [743, 365] width 62 height 19
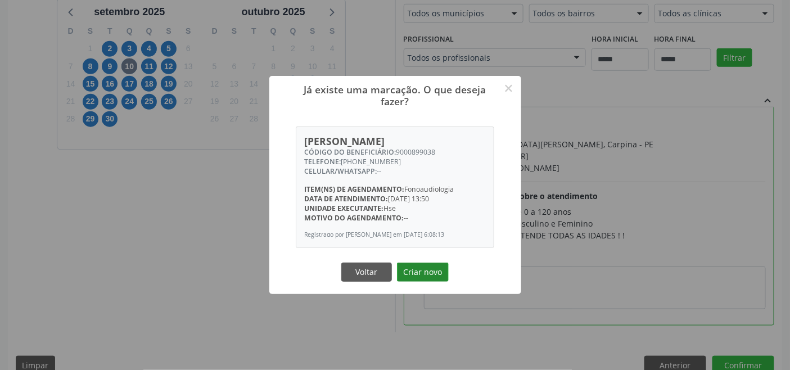
click at [419, 273] on button "Criar novo" at bounding box center [423, 271] width 52 height 19
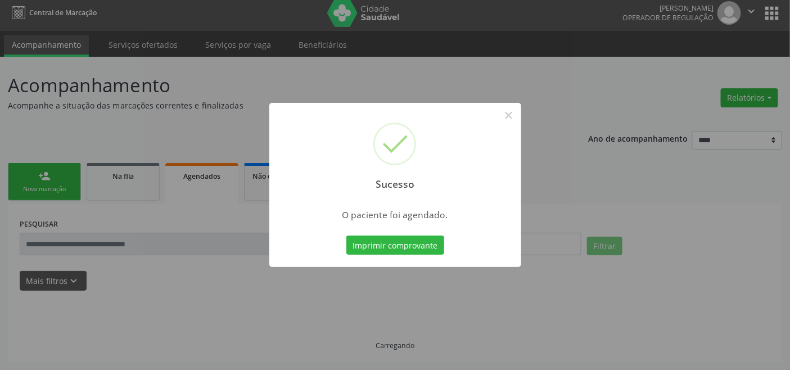
scroll to position [4, 0]
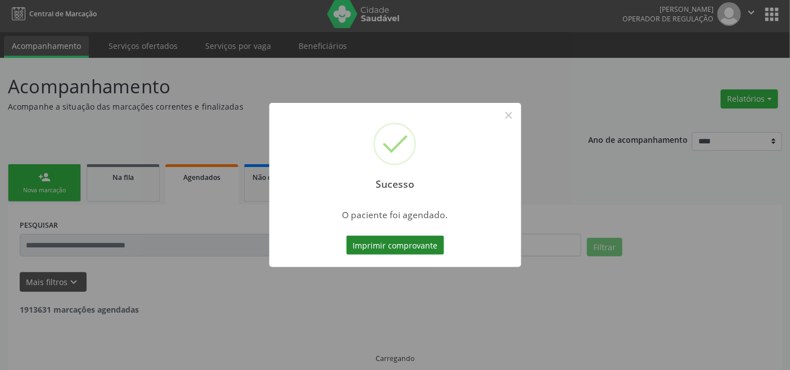
click at [405, 244] on button "Imprimir comprovante" at bounding box center [395, 245] width 98 height 19
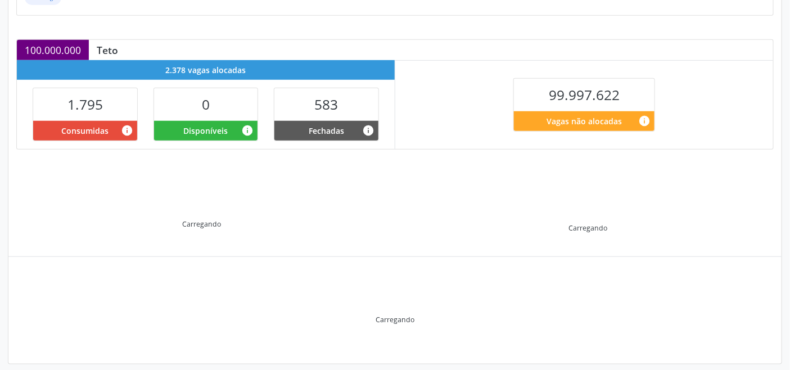
scroll to position [225, 0]
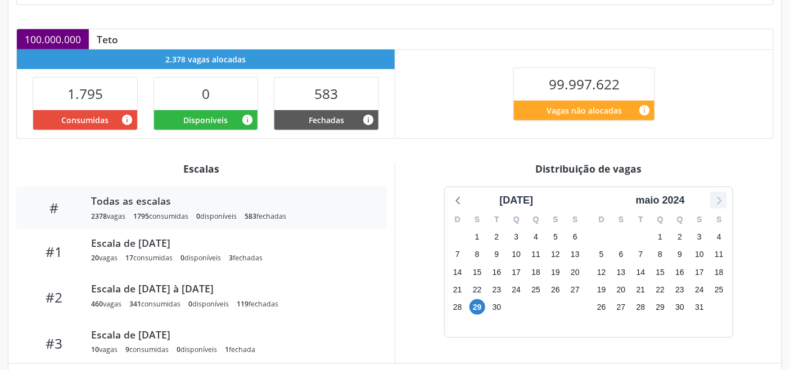
click at [718, 201] on icon at bounding box center [718, 200] width 15 height 15
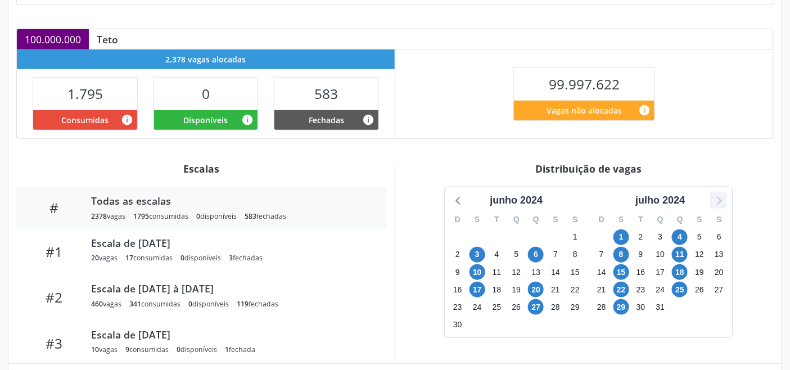
click at [718, 201] on icon at bounding box center [718, 200] width 15 height 15
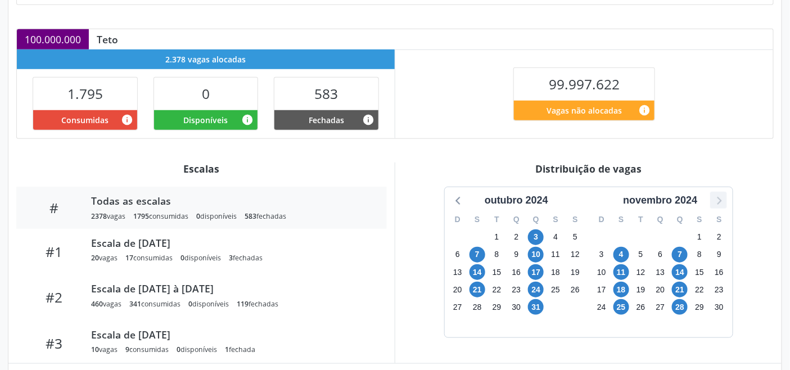
click at [718, 201] on icon at bounding box center [718, 200] width 15 height 15
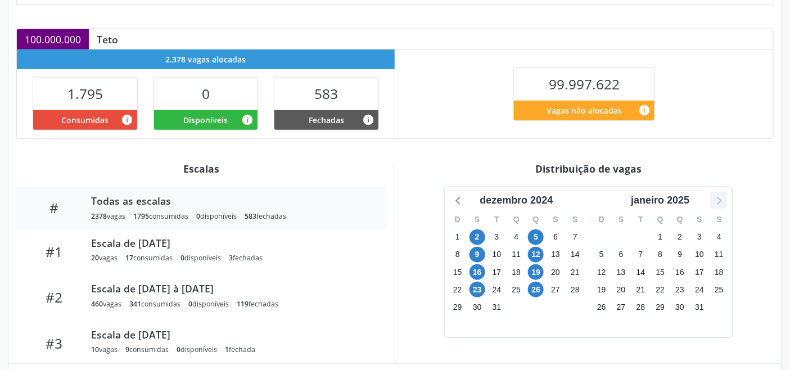
click at [718, 201] on icon at bounding box center [718, 200] width 15 height 15
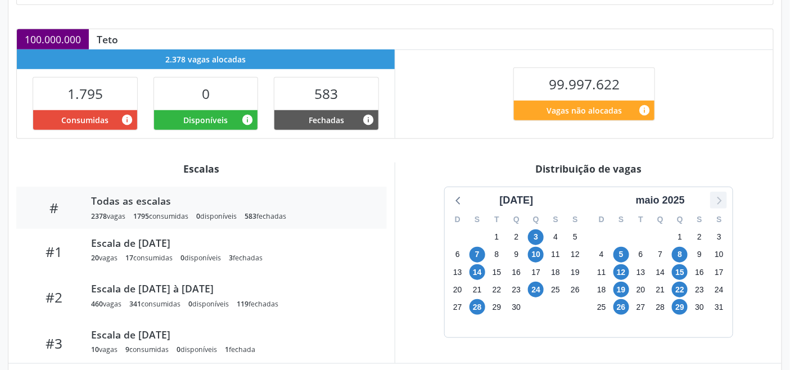
click at [716, 201] on icon at bounding box center [718, 200] width 15 height 15
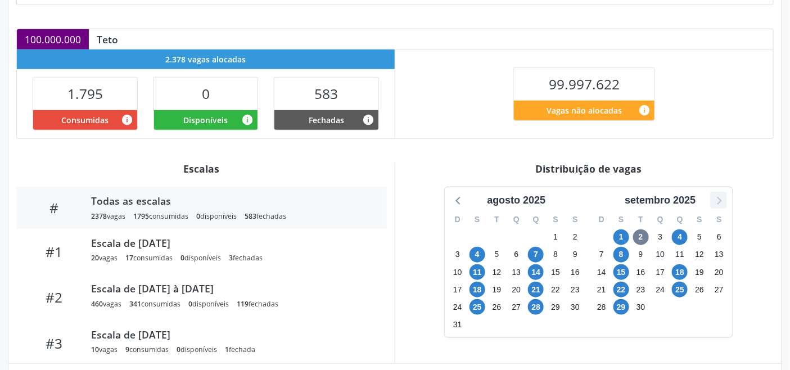
click at [716, 201] on icon at bounding box center [718, 200] width 15 height 15
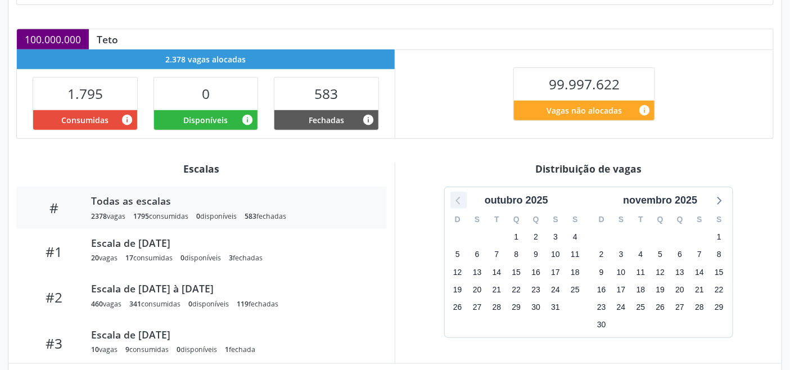
click at [455, 201] on icon at bounding box center [457, 201] width 4 height 8
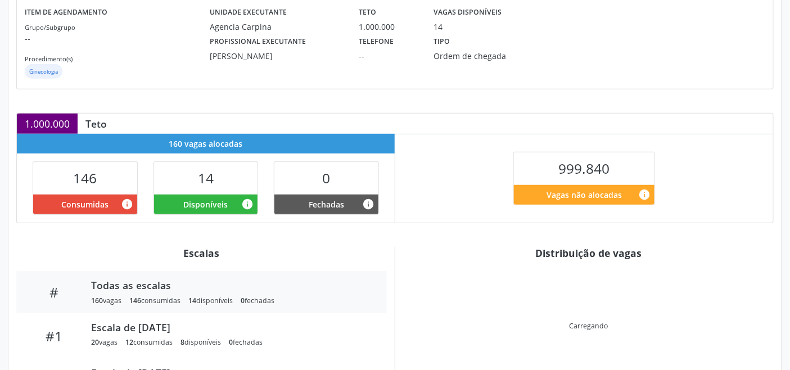
scroll to position [187, 0]
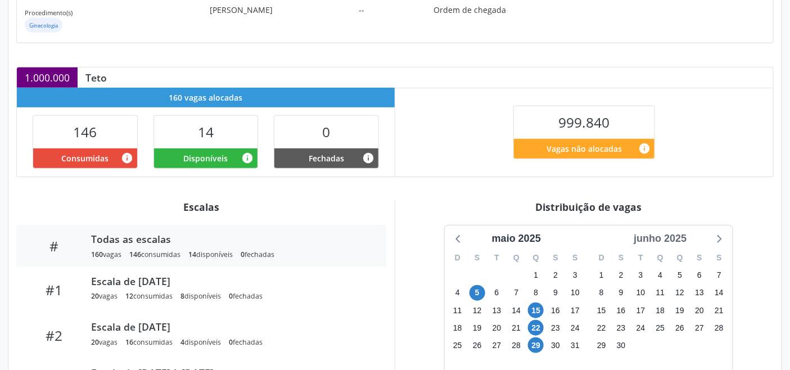
click at [670, 234] on div "junho 2025" at bounding box center [660, 238] width 62 height 15
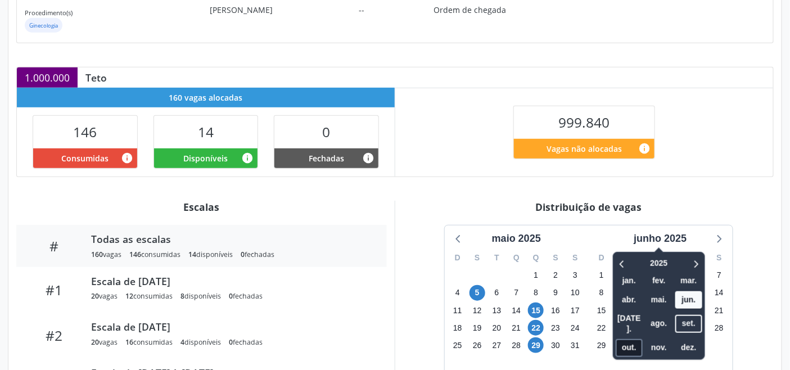
click at [635, 339] on span "out." at bounding box center [628, 347] width 27 height 17
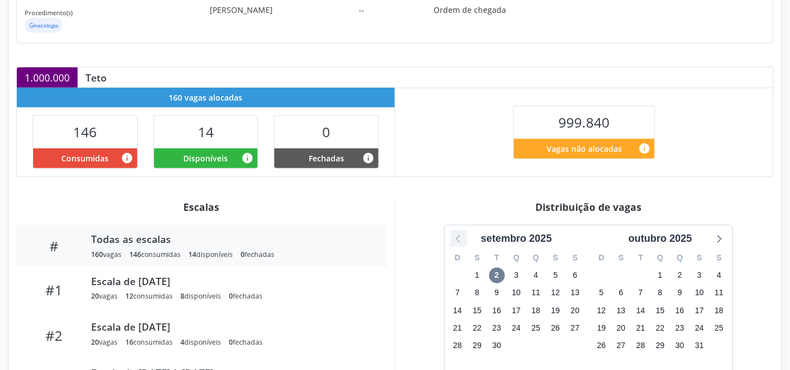
click at [461, 240] on icon at bounding box center [458, 238] width 15 height 15
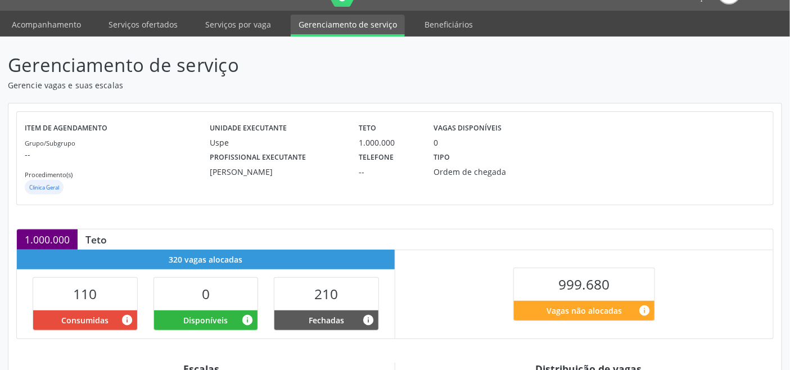
scroll to position [250, 0]
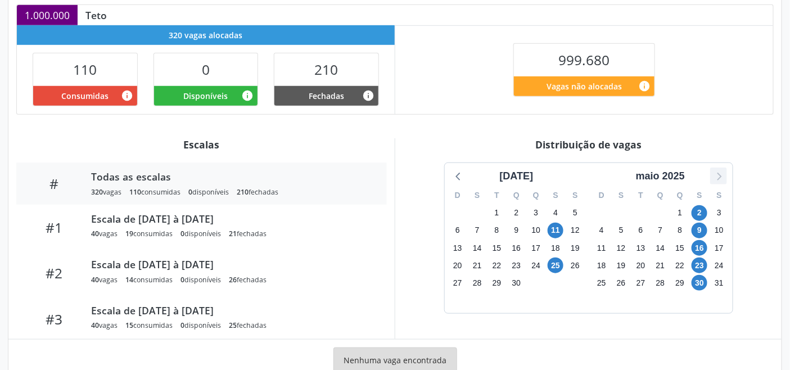
click at [721, 181] on icon at bounding box center [718, 176] width 15 height 15
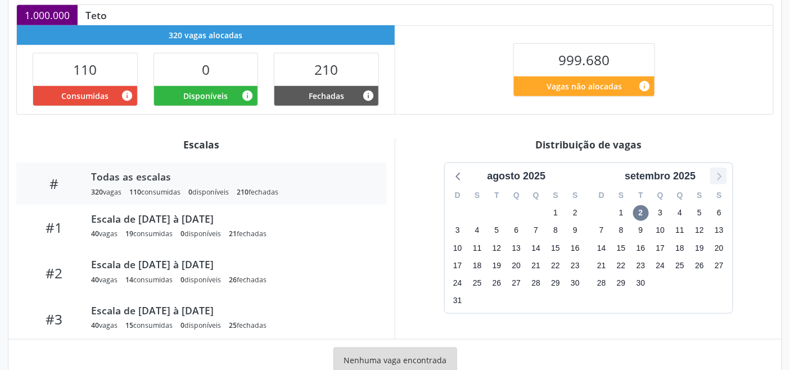
click at [721, 181] on icon at bounding box center [718, 176] width 15 height 15
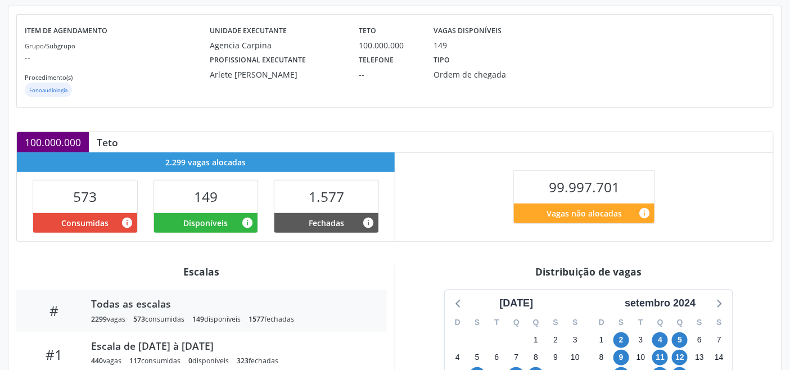
scroll to position [187, 0]
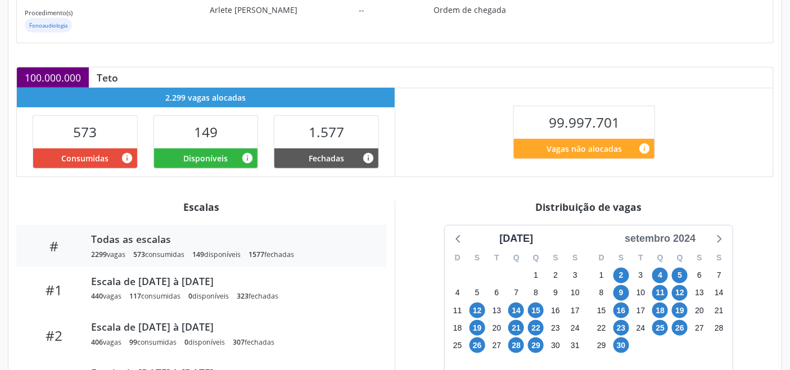
click at [690, 238] on div "setembro 2024" at bounding box center [660, 238] width 80 height 15
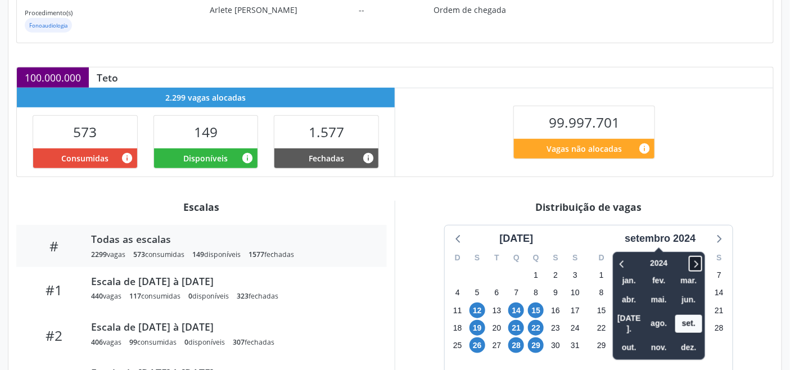
click at [698, 259] on icon at bounding box center [695, 263] width 11 height 13
click at [624, 264] on icon at bounding box center [622, 263] width 11 height 13
click at [683, 315] on span "set." at bounding box center [688, 323] width 27 height 17
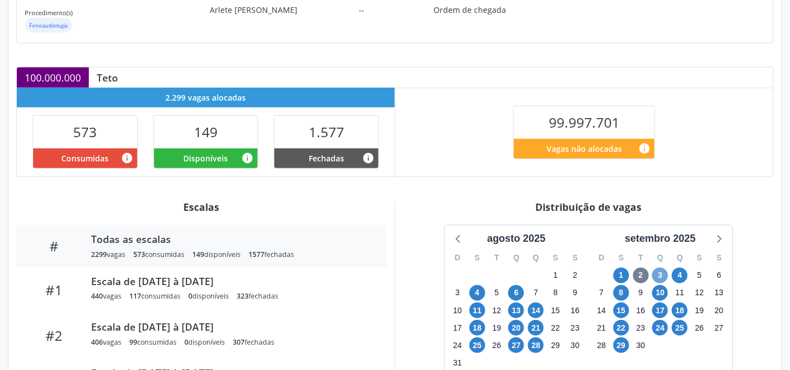
click at [660, 274] on span "3" at bounding box center [660, 276] width 16 height 16
click at [723, 239] on icon at bounding box center [718, 238] width 15 height 15
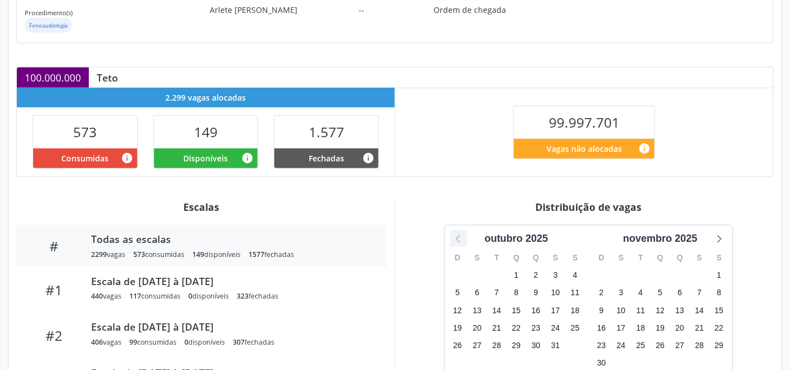
click at [456, 237] on icon at bounding box center [458, 238] width 15 height 15
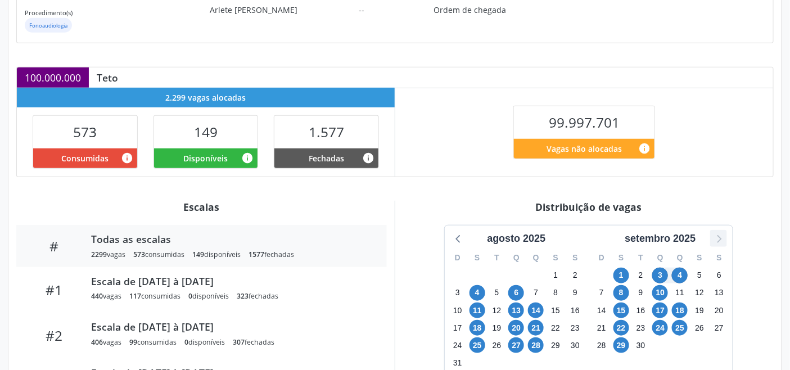
click at [715, 243] on icon at bounding box center [718, 238] width 15 height 15
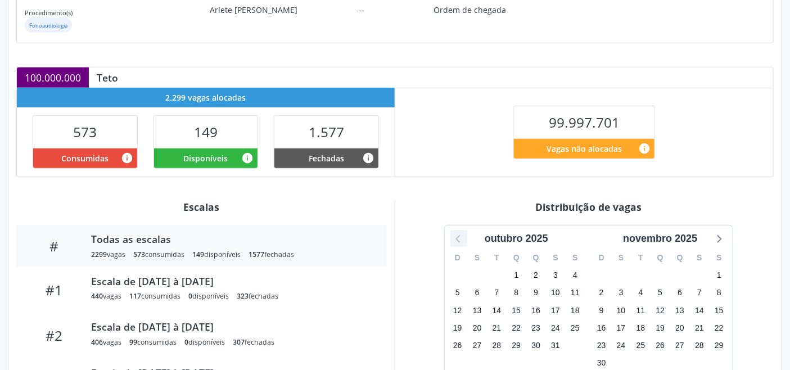
click at [454, 240] on icon at bounding box center [458, 238] width 15 height 15
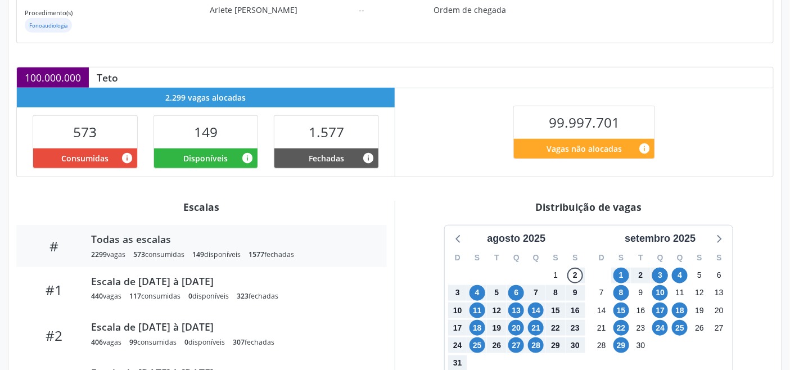
click at [499, 205] on div "Distribuição de vagas" at bounding box center [588, 207] width 370 height 12
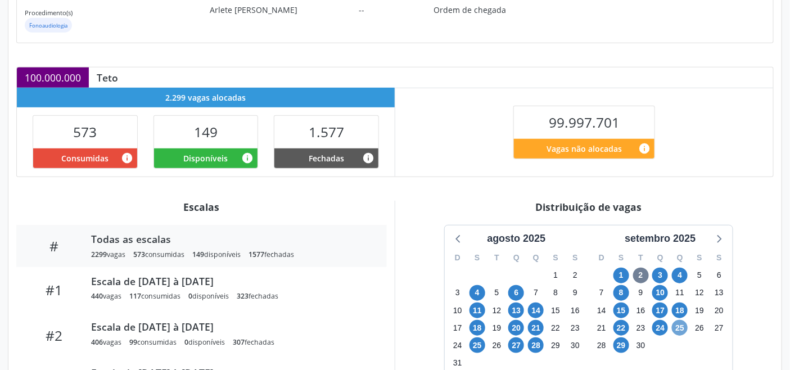
click at [686, 327] on span "25" at bounding box center [680, 328] width 16 height 16
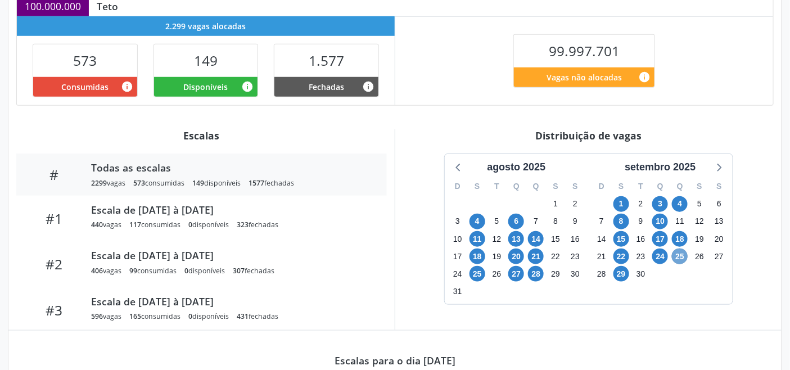
scroll to position [218, 0]
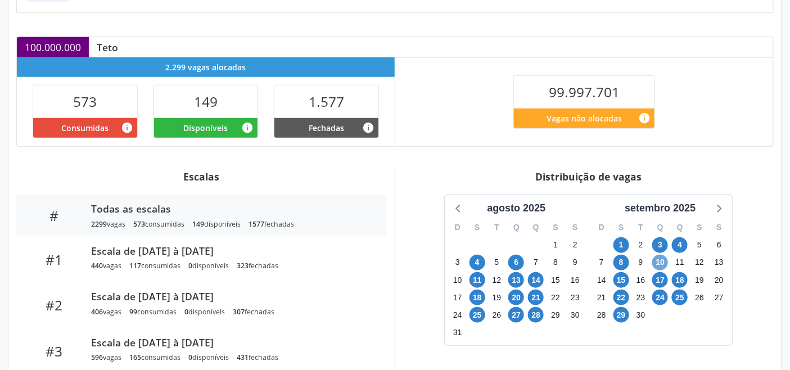
click at [660, 260] on span "10" at bounding box center [660, 263] width 16 height 16
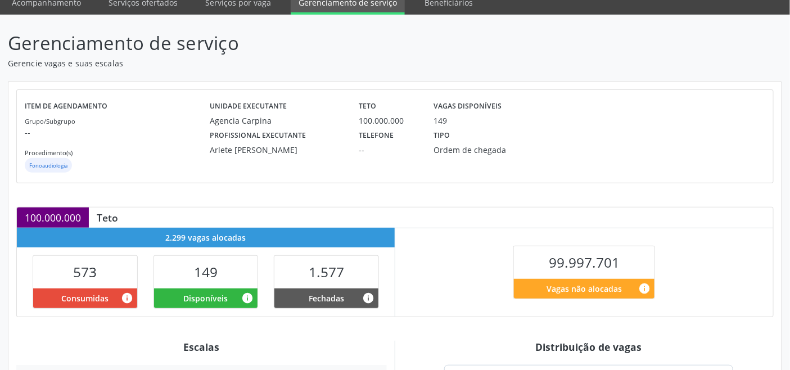
scroll to position [0, 0]
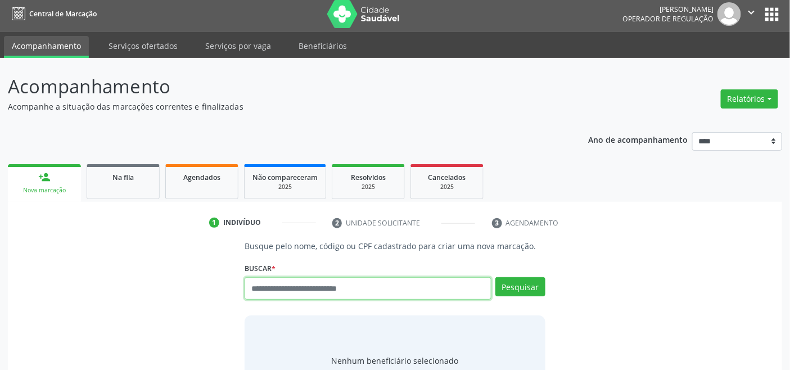
scroll to position [4, 0]
paste input "**********"
type input "**********"
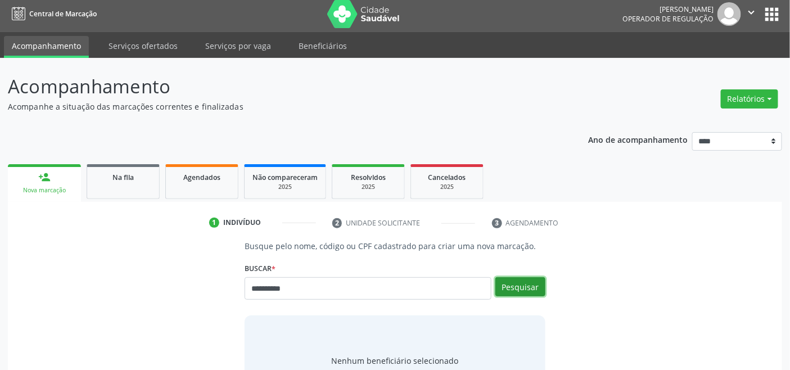
click at [525, 283] on button "Pesquisar" at bounding box center [520, 286] width 50 height 19
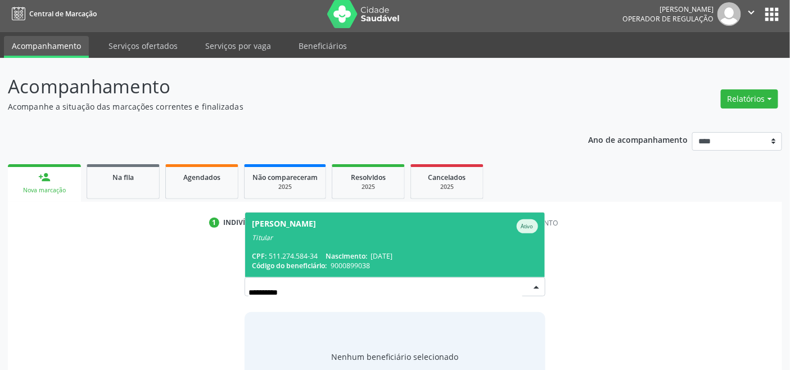
click at [317, 237] on div "Titular" at bounding box center [395, 237] width 286 height 9
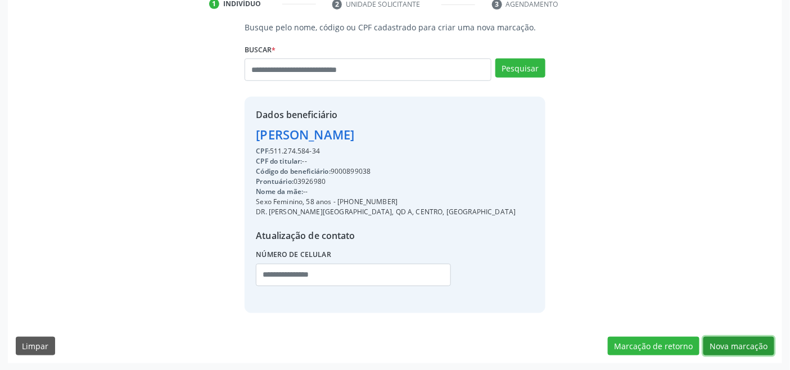
click at [727, 350] on button "Nova marcação" at bounding box center [738, 346] width 71 height 19
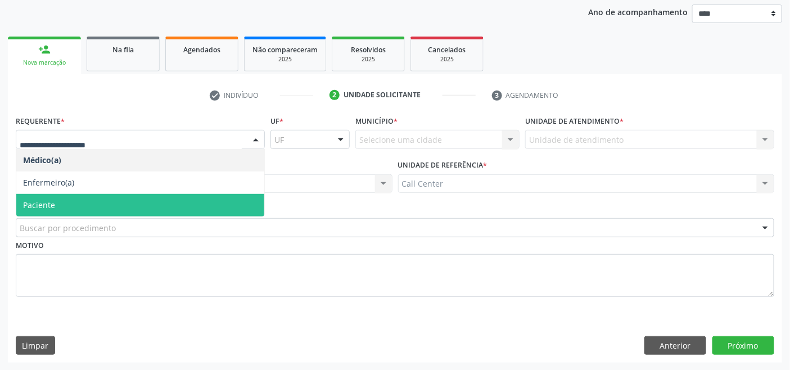
click at [90, 201] on span "Paciente" at bounding box center [140, 205] width 248 height 22
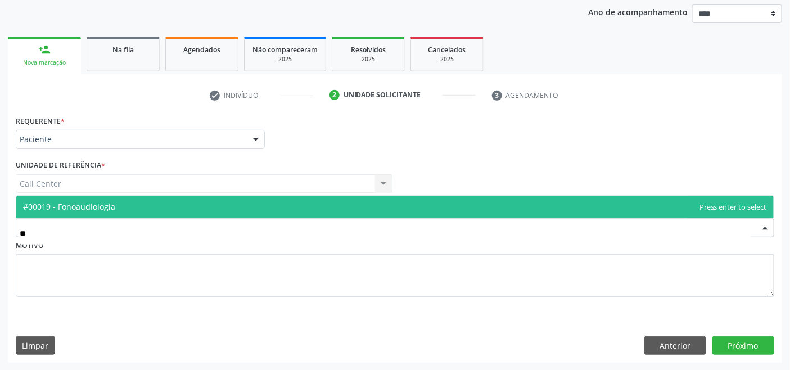
type input "***"
click at [93, 205] on span "#00019 - Fonoaudiologia" at bounding box center [69, 206] width 92 height 11
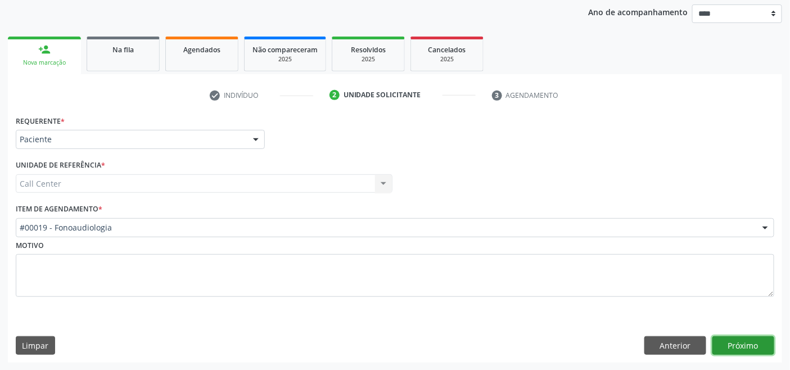
click at [736, 345] on button "Próximo" at bounding box center [743, 345] width 62 height 19
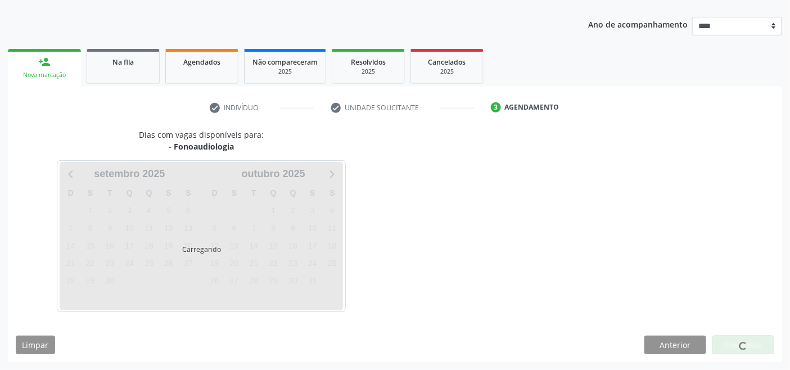
scroll to position [119, 0]
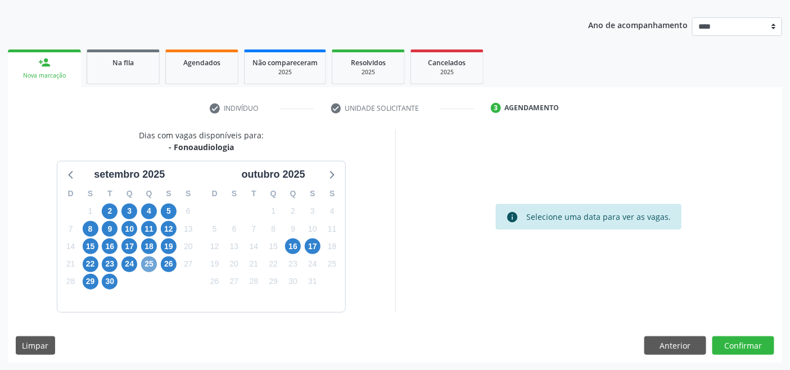
click at [144, 262] on span "25" at bounding box center [149, 264] width 16 height 16
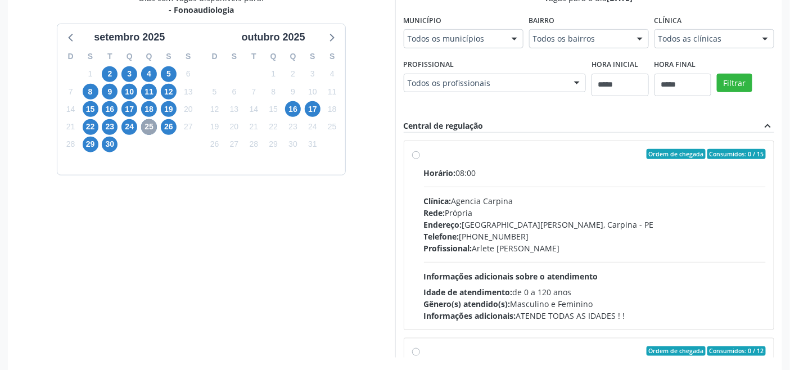
scroll to position [301, 0]
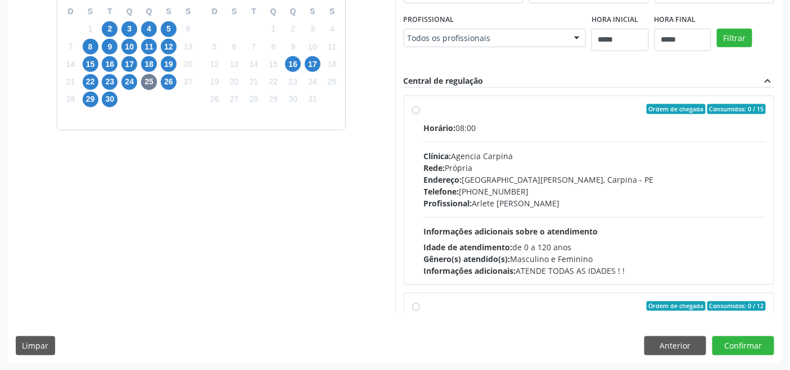
click at [469, 214] on div "Horário: 08:00 Clínica: Agencia Carpina Rede: Própria Endereço: Rua Santos Dumo…" at bounding box center [595, 199] width 342 height 155
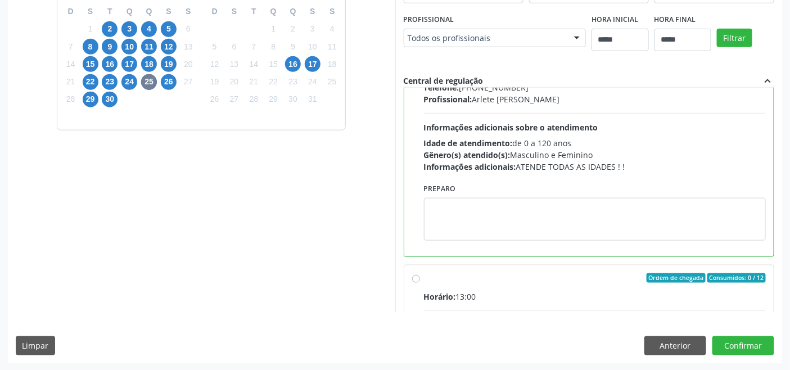
scroll to position [65, 0]
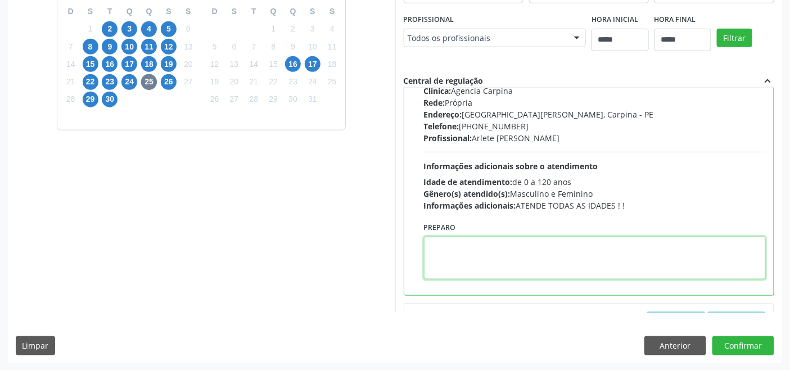
paste textarea "**********"
type textarea "**********"
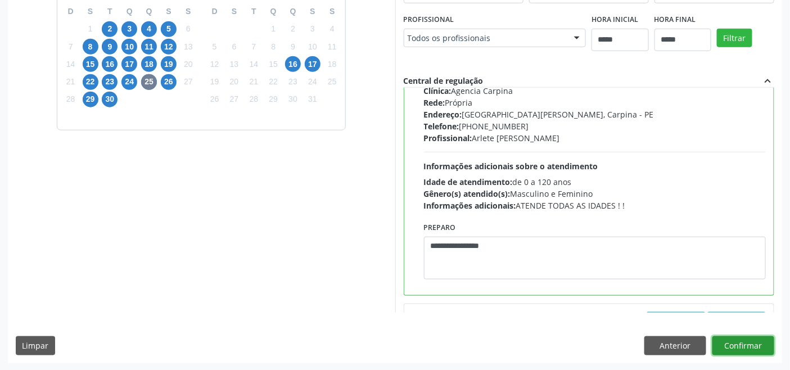
click at [751, 345] on button "Confirmar" at bounding box center [743, 345] width 62 height 19
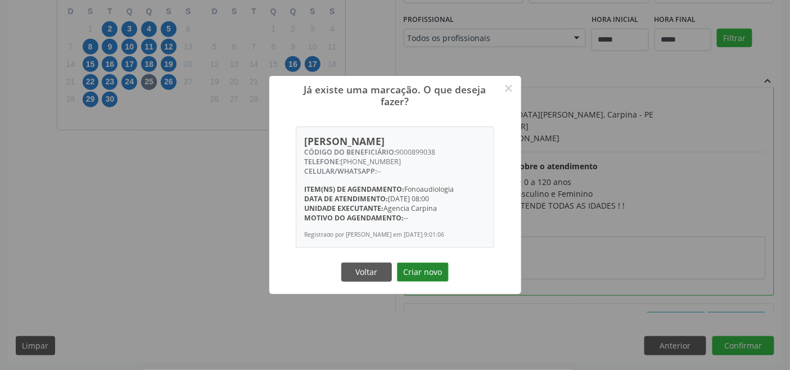
click at [429, 268] on button "Criar novo" at bounding box center [423, 271] width 52 height 19
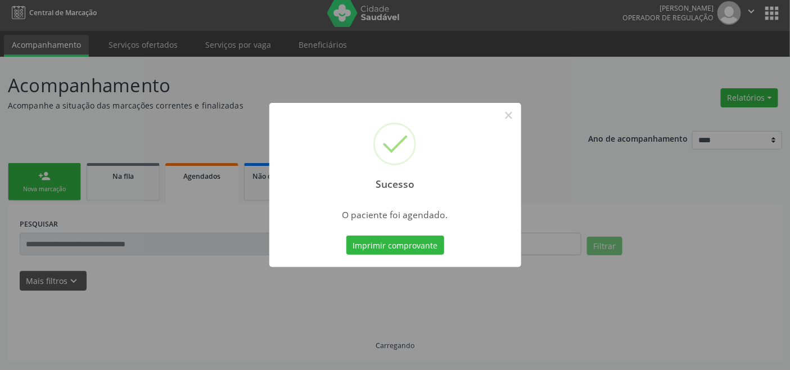
scroll to position [4, 0]
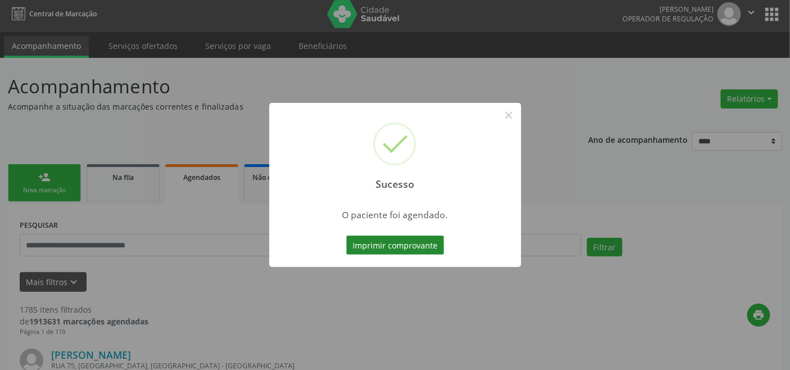
click at [412, 244] on button "Imprimir comprovante" at bounding box center [395, 245] width 98 height 19
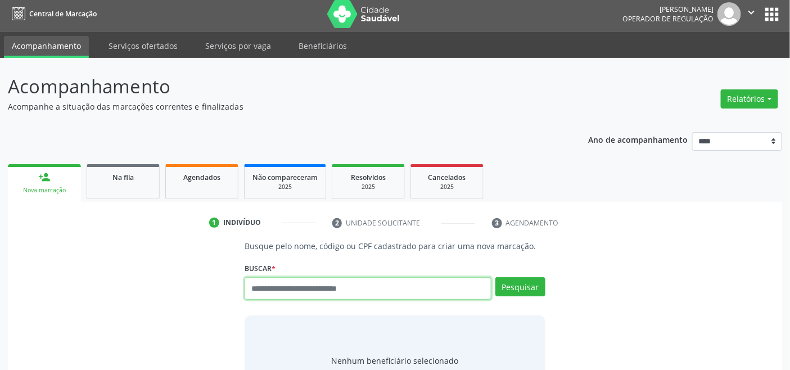
scroll to position [4, 0]
type input "*********"
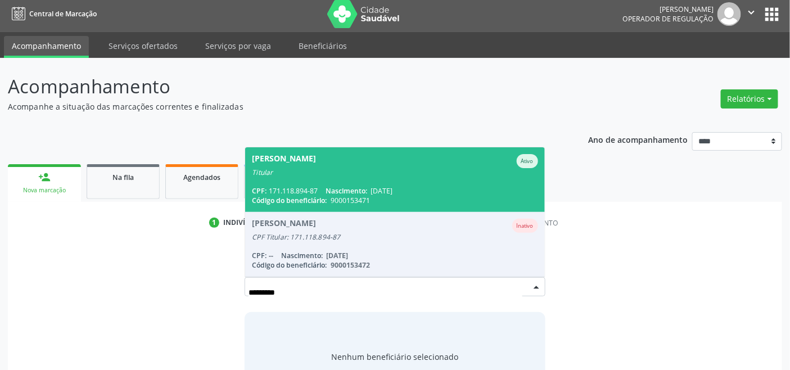
click at [346, 201] on span "9000153471" at bounding box center [350, 201] width 39 height 10
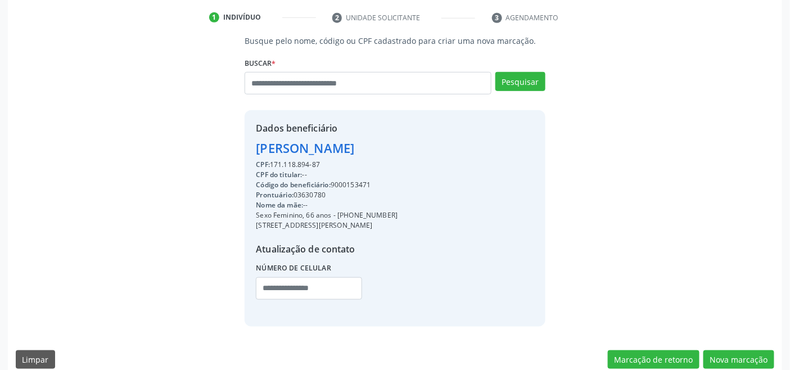
scroll to position [223, 0]
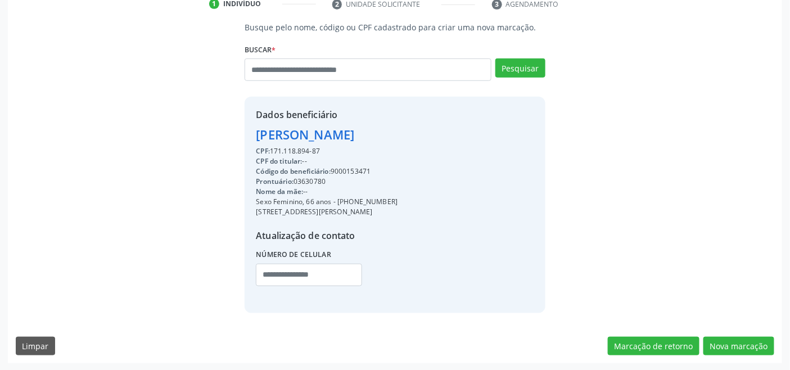
click at [354, 165] on div "CPF do titular: --" at bounding box center [327, 161] width 142 height 10
click at [346, 170] on div "Código do beneficiário: 9000153471" at bounding box center [327, 171] width 142 height 10
copy div "9000153471"
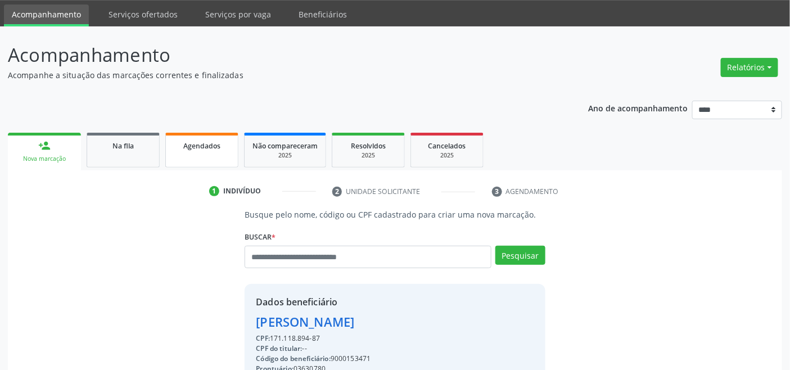
click at [196, 142] on span "Agendados" at bounding box center [201, 146] width 37 height 10
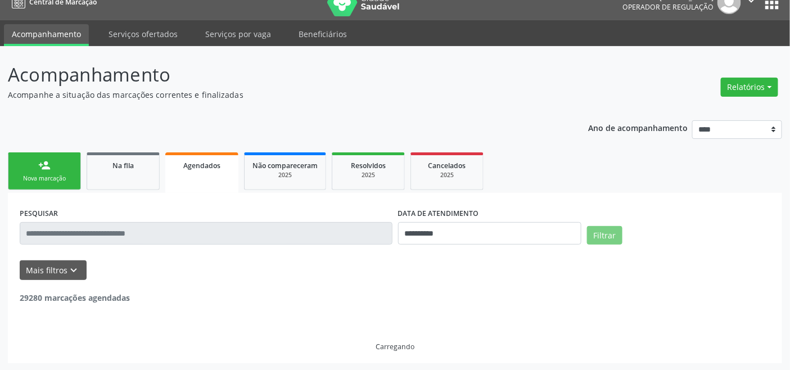
scroll to position [35, 0]
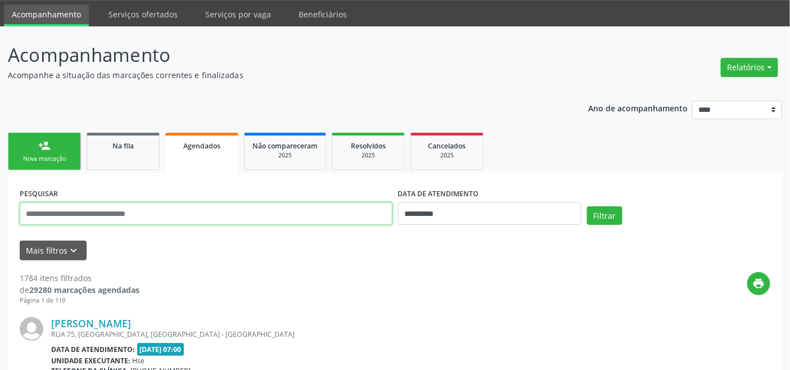
paste input "**********"
type input "**********"
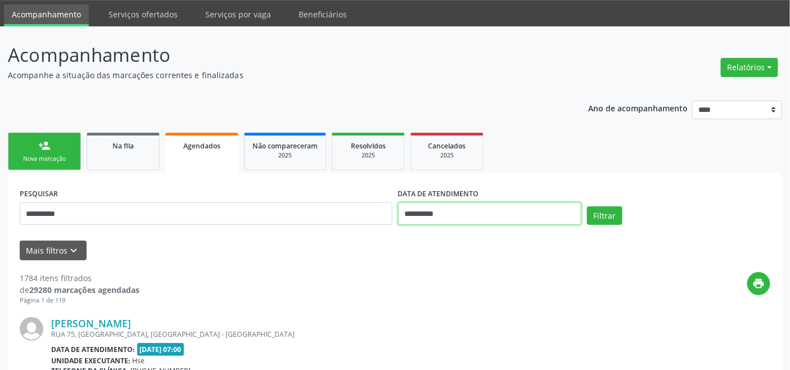
click at [477, 206] on input "**********" at bounding box center [489, 213] width 183 height 22
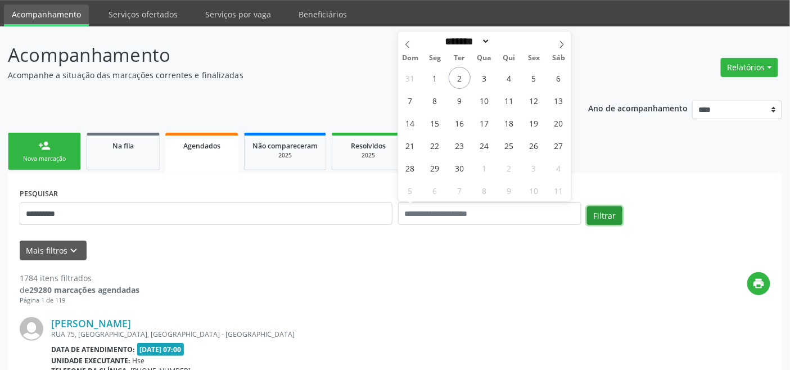
click at [609, 217] on button "Filtrar" at bounding box center [604, 215] width 35 height 19
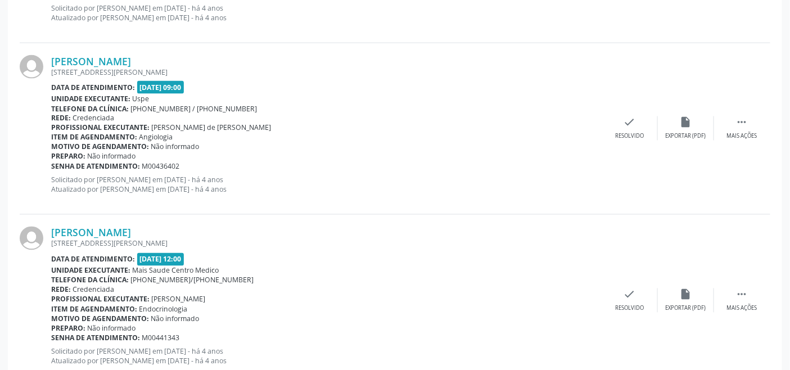
scroll to position [2596, 0]
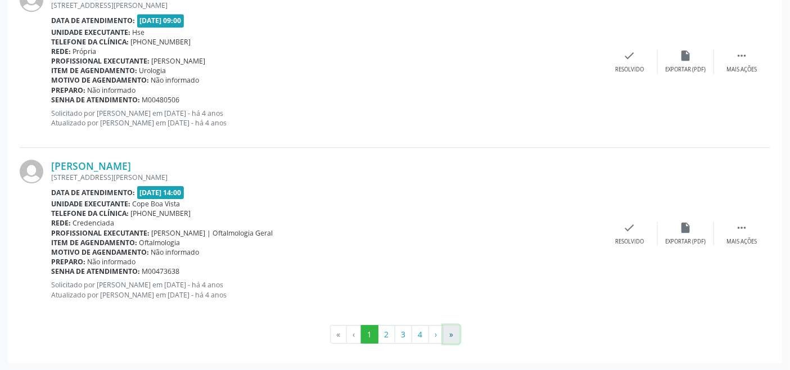
click at [454, 340] on button "»" at bounding box center [451, 334] width 17 height 19
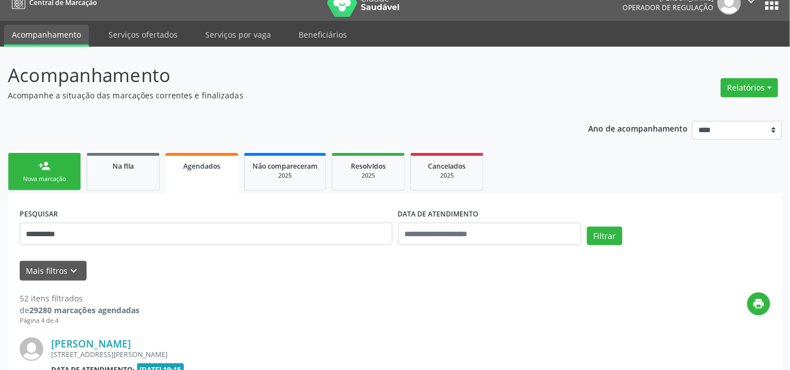
scroll to position [0, 0]
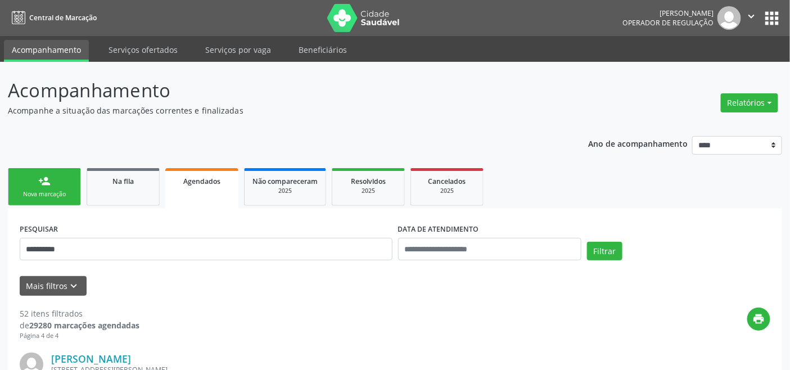
click at [52, 183] on link "person_add Nova marcação" at bounding box center [44, 187] width 73 height 38
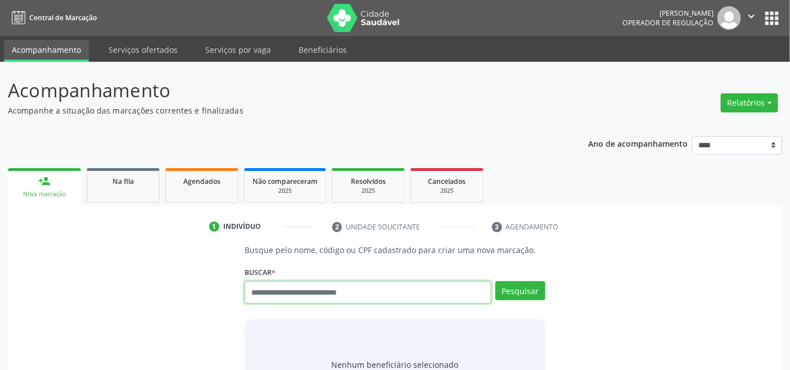
paste input "**********"
type input "**********"
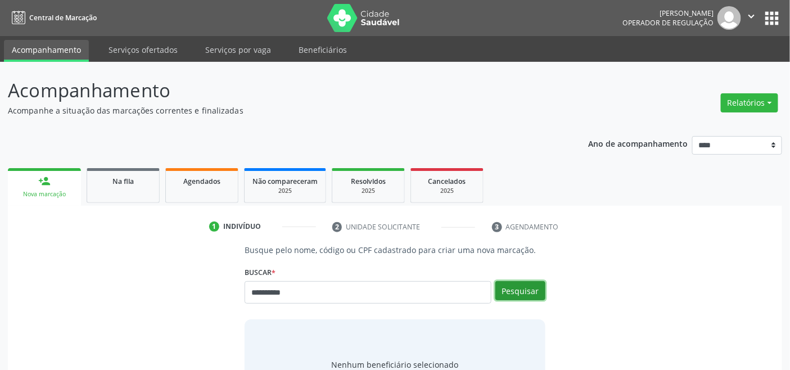
click at [528, 291] on button "Pesquisar" at bounding box center [520, 290] width 50 height 19
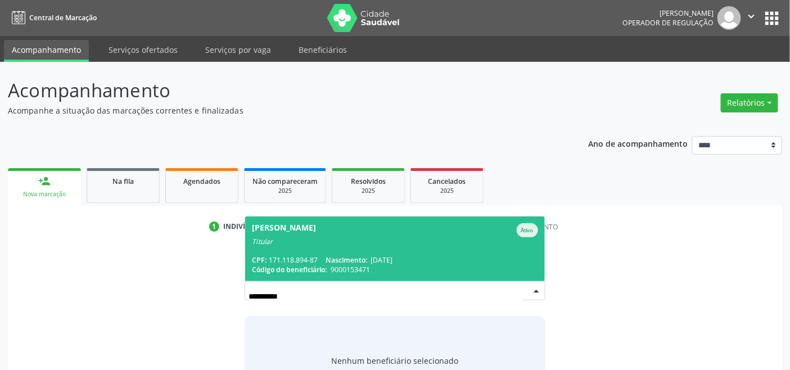
click at [299, 246] on span "Ana Maria Nogueira Ativo Titular CPF: 171.118.894-87 Nascimento: 21/02/1959 Cód…" at bounding box center [394, 248] width 299 height 65
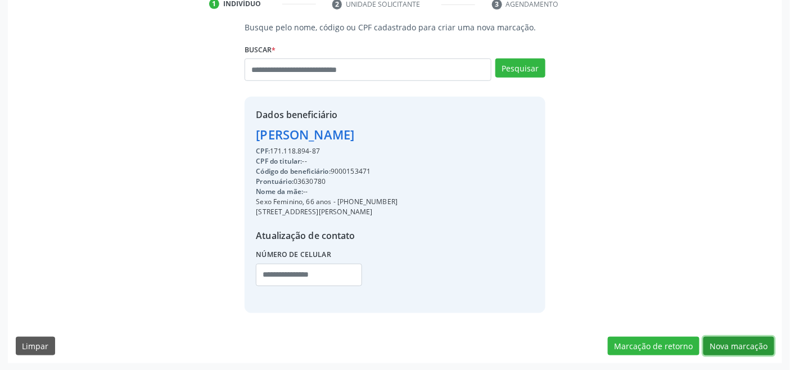
drag, startPoint x: 745, startPoint y: 340, endPoint x: 728, endPoint y: 336, distance: 16.9
click at [745, 341] on button "Nova marcação" at bounding box center [738, 346] width 71 height 19
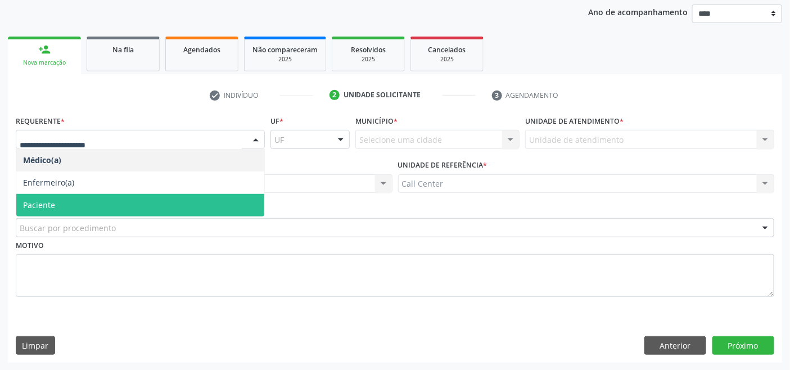
click at [114, 197] on span "Paciente" at bounding box center [140, 205] width 248 height 22
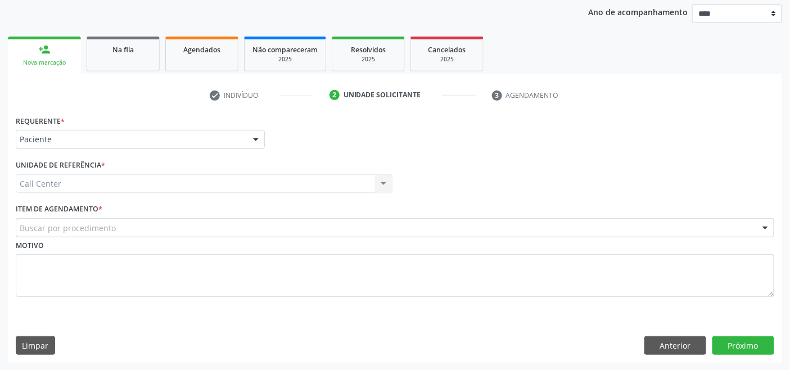
click at [115, 218] on div "Buscar por procedimento" at bounding box center [395, 227] width 758 height 19
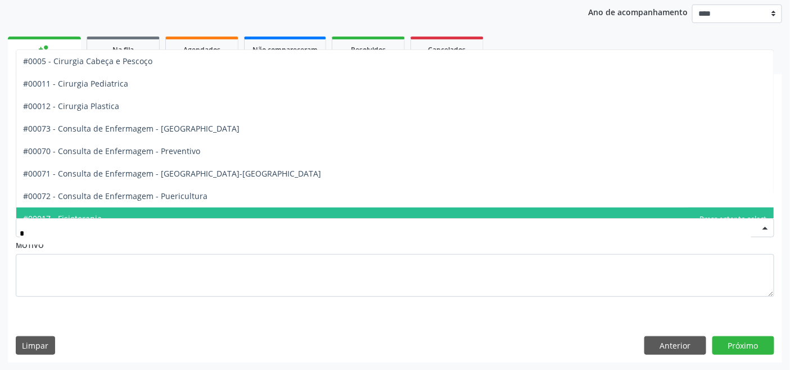
type input "**"
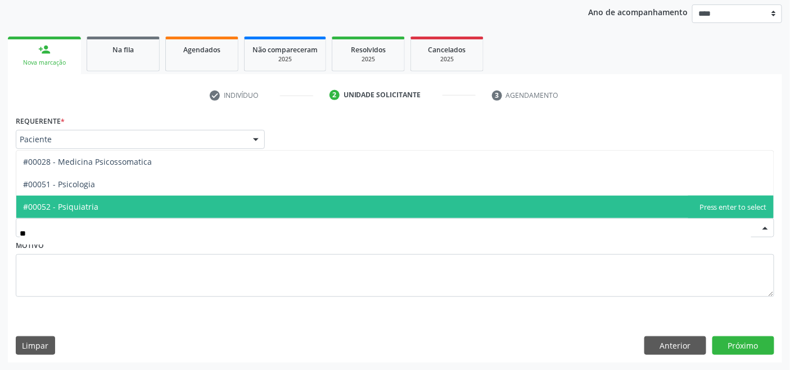
click at [112, 205] on span "#00052 - Psiquiatria" at bounding box center [394, 207] width 757 height 22
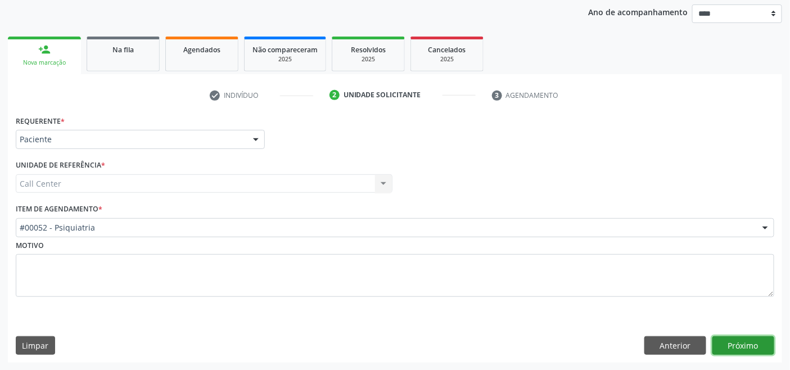
click at [718, 340] on button "Próximo" at bounding box center [743, 345] width 62 height 19
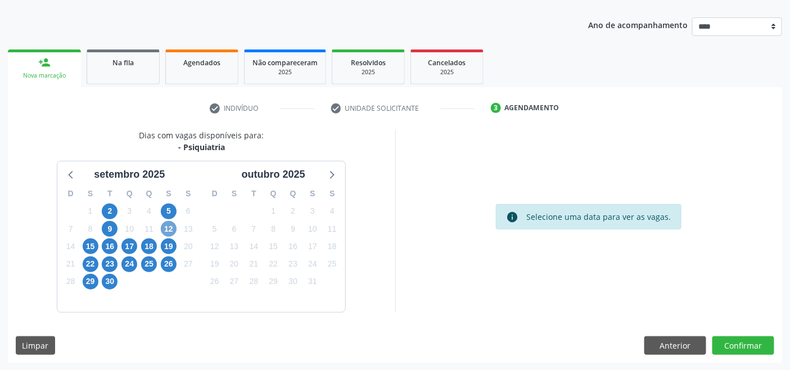
click at [171, 228] on span "12" at bounding box center [169, 229] width 16 height 16
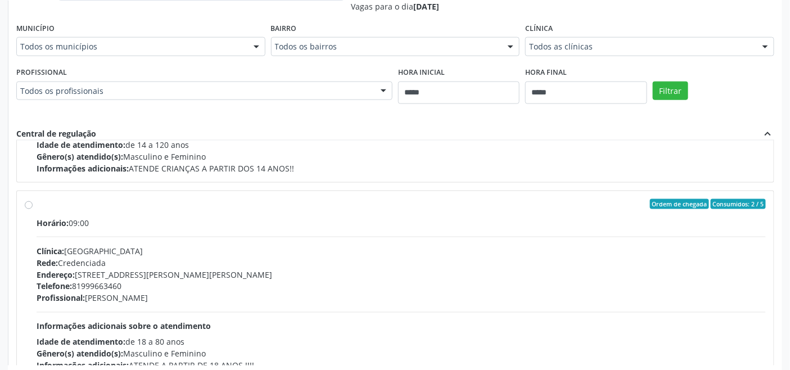
scroll to position [374, 0]
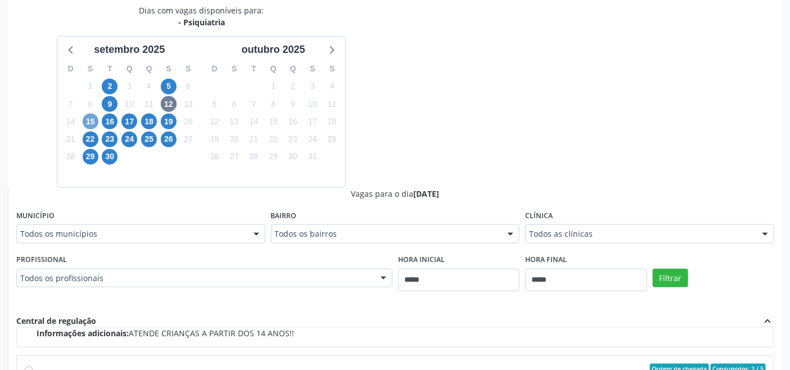
click at [92, 119] on span "15" at bounding box center [91, 122] width 16 height 16
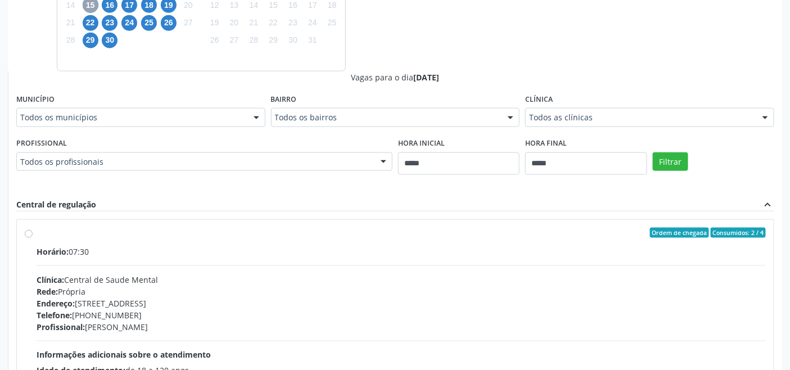
scroll to position [359, 0]
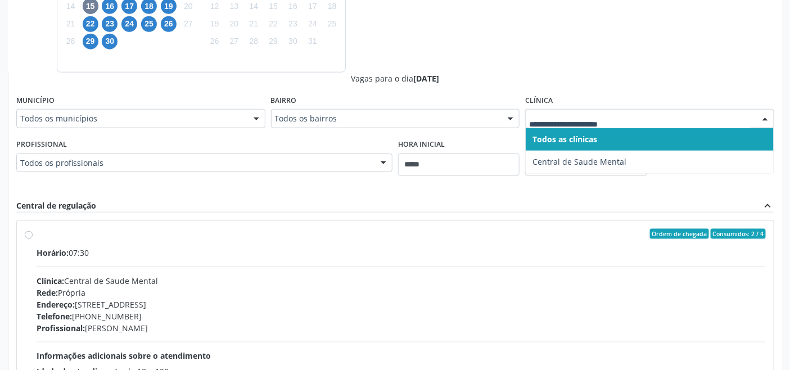
click at [599, 73] on div "Vagas para o dia 15/09/2025" at bounding box center [395, 79] width 758 height 12
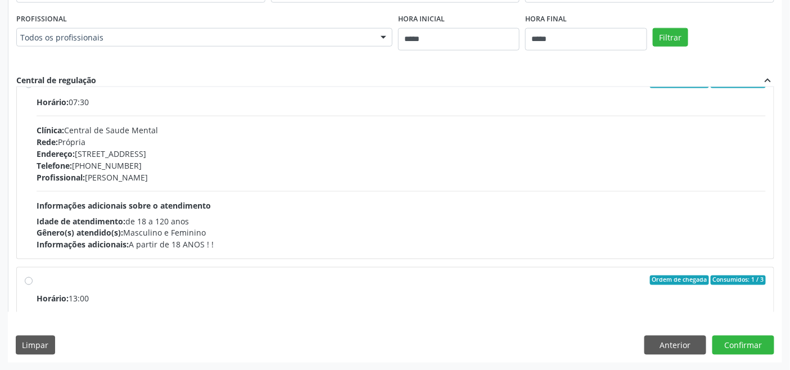
scroll to position [0, 0]
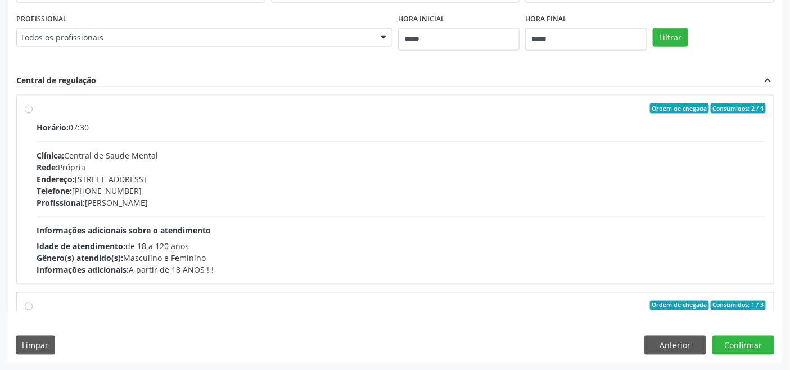
click at [301, 214] on div "Horário: 07:30 Clínica: Central de Saude Mental Rede: Própria Endereço: Rua da …" at bounding box center [401, 198] width 729 height 155
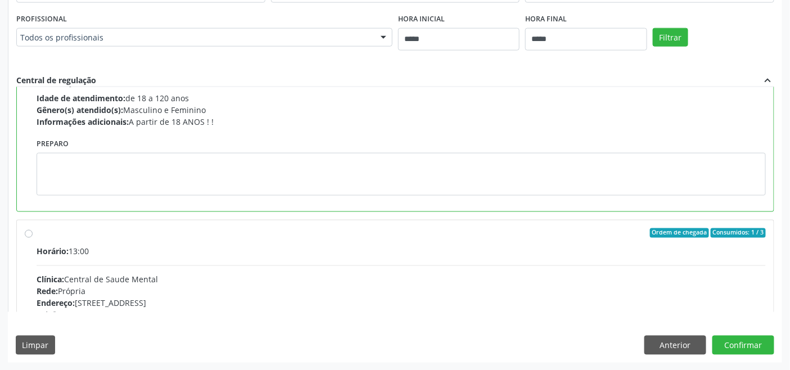
scroll to position [187, 0]
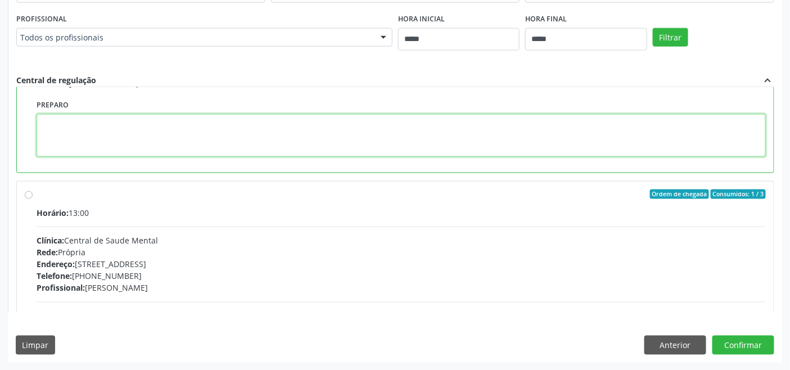
paste textarea "**********"
type textarea "**********"
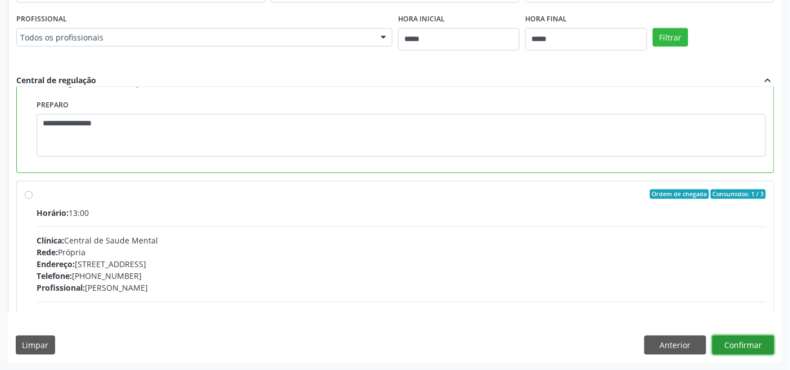
click at [745, 346] on button "Confirmar" at bounding box center [743, 345] width 62 height 19
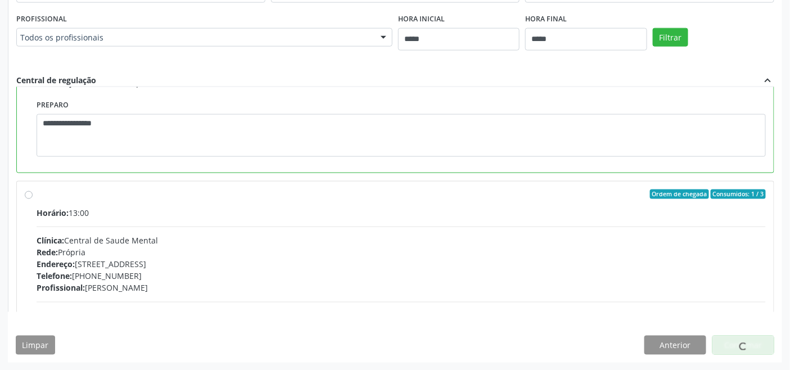
scroll to position [4, 0]
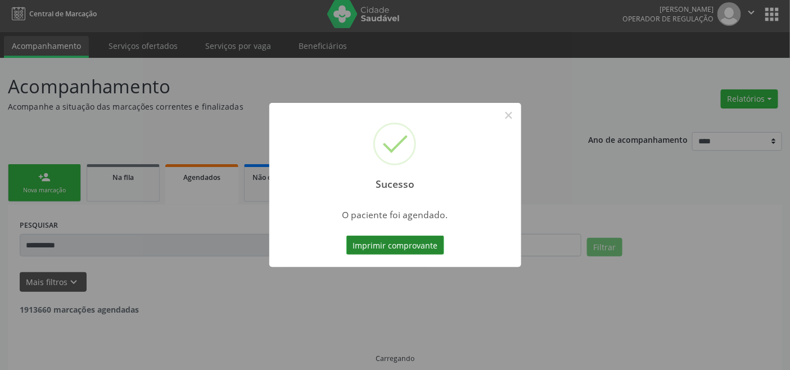
click at [394, 237] on button "Imprimir comprovante" at bounding box center [395, 245] width 98 height 19
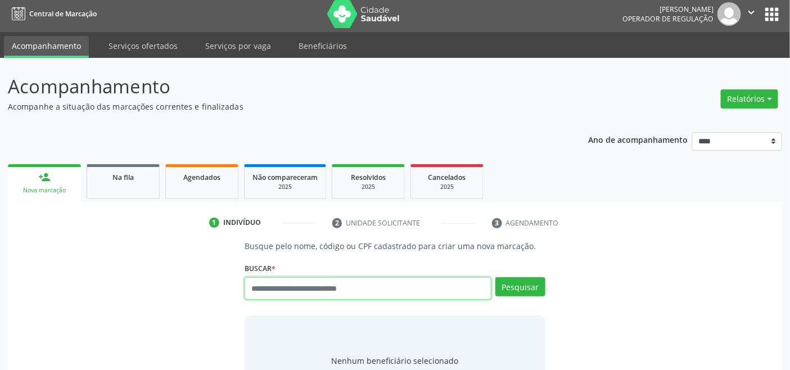
scroll to position [4, 0]
type input "*********"
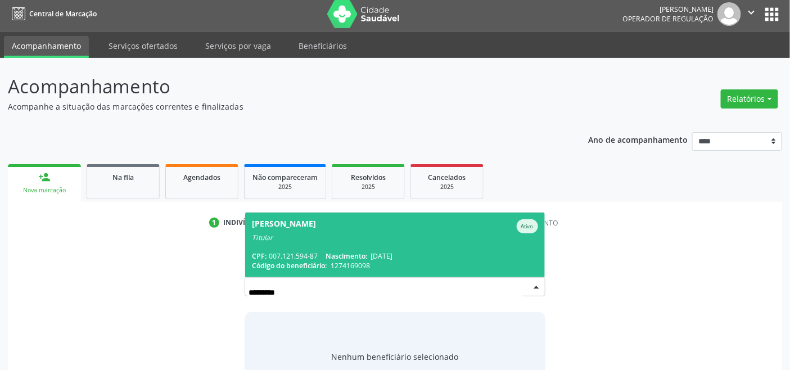
click at [353, 228] on div "[PERSON_NAME]" at bounding box center [395, 226] width 286 height 14
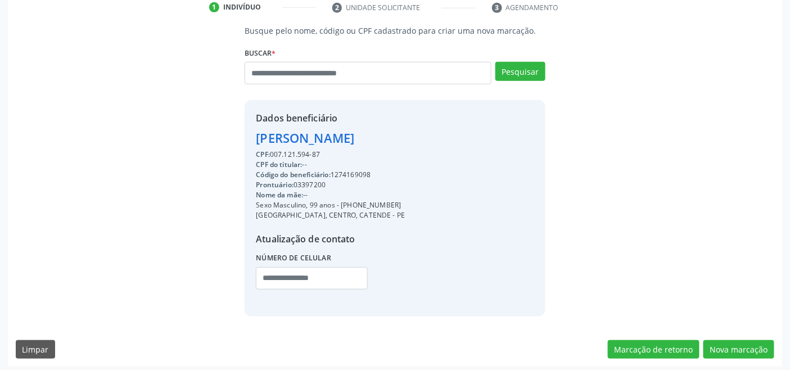
scroll to position [223, 0]
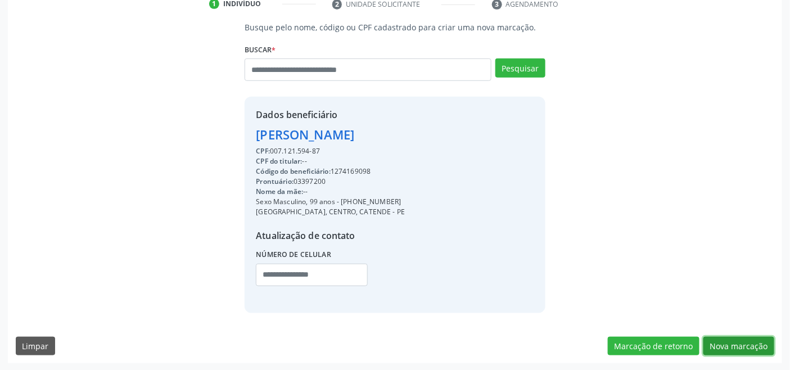
click at [741, 342] on button "Nova marcação" at bounding box center [738, 346] width 71 height 19
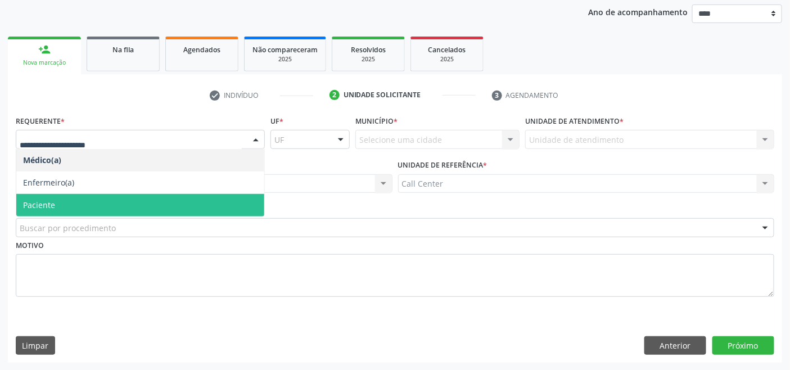
drag, startPoint x: 89, startPoint y: 203, endPoint x: 96, endPoint y: 209, distance: 9.2
click at [90, 205] on span "Paciente" at bounding box center [140, 205] width 248 height 22
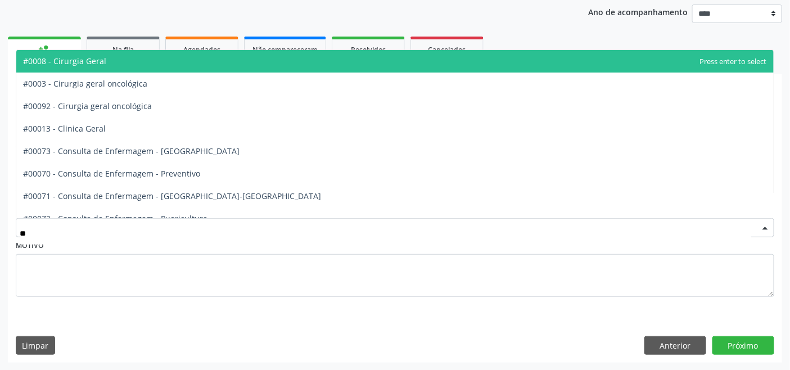
type input "***"
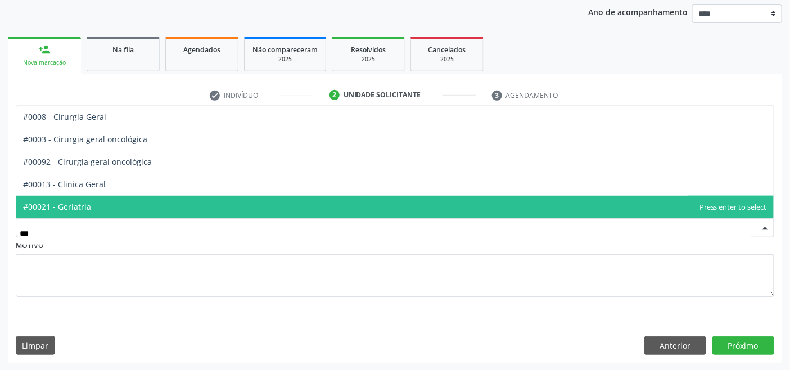
click at [88, 201] on span "#00021 - Geriatria" at bounding box center [394, 207] width 757 height 22
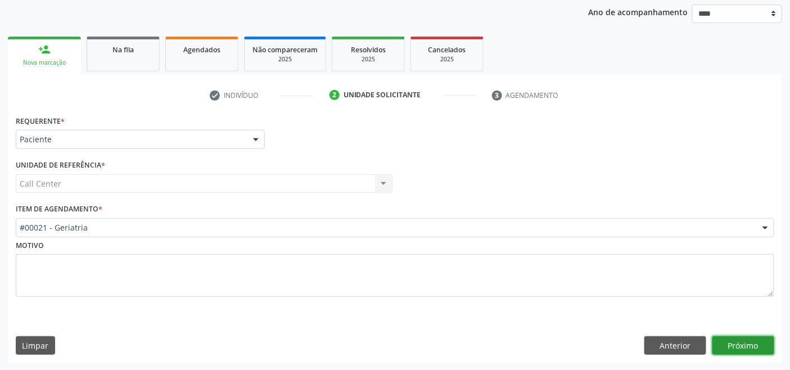
click at [739, 339] on button "Próximo" at bounding box center [743, 345] width 62 height 19
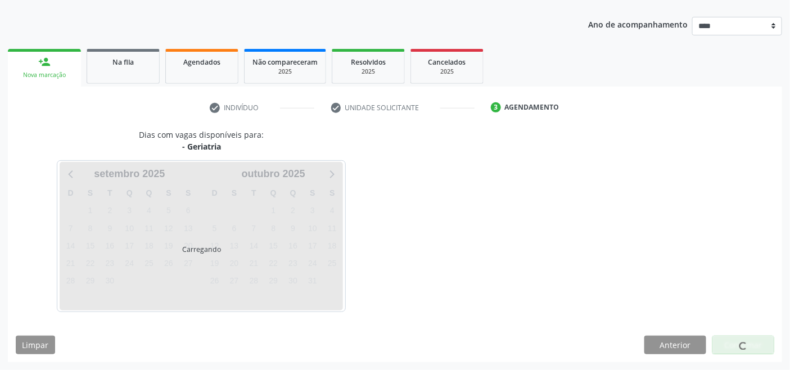
scroll to position [119, 0]
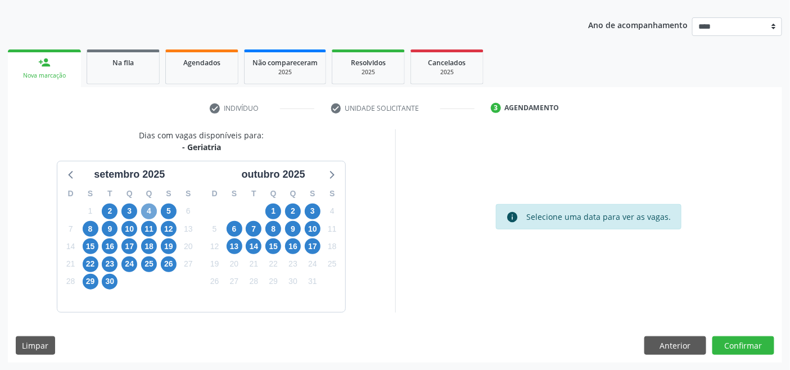
click at [148, 208] on span "4" at bounding box center [149, 211] width 16 height 16
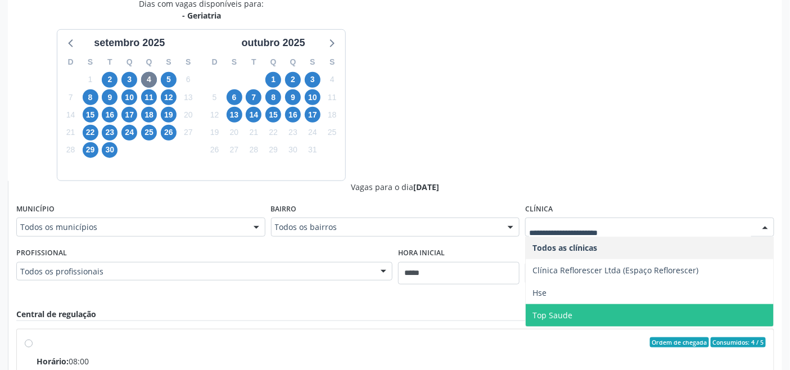
scroll to position [243, 0]
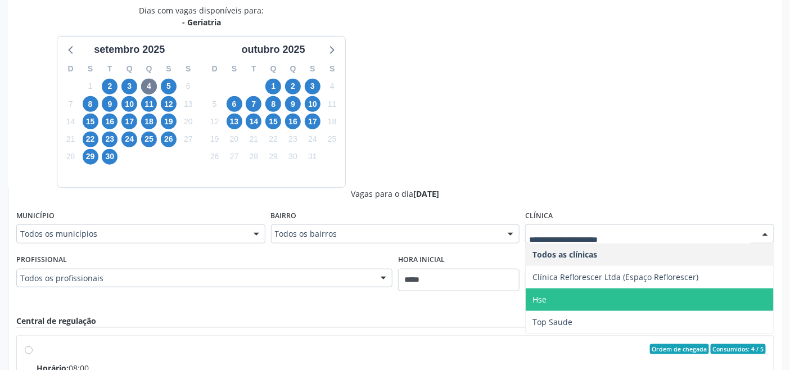
drag, startPoint x: 564, startPoint y: 291, endPoint x: 574, endPoint y: 265, distance: 27.5
click at [564, 291] on span "Hse" at bounding box center [650, 299] width 248 height 22
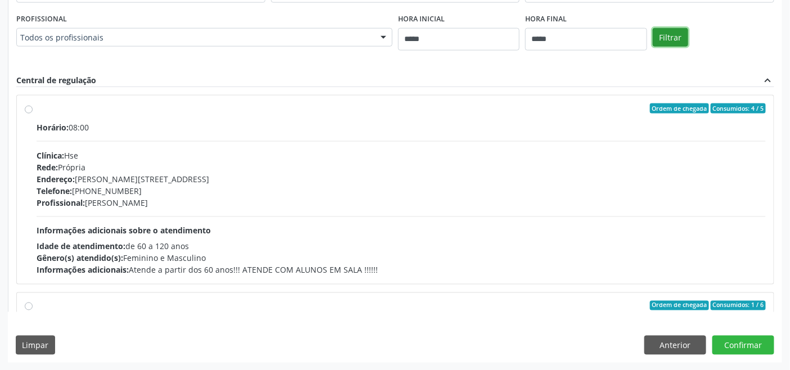
click at [681, 37] on button "Filtrar" at bounding box center [670, 37] width 35 height 19
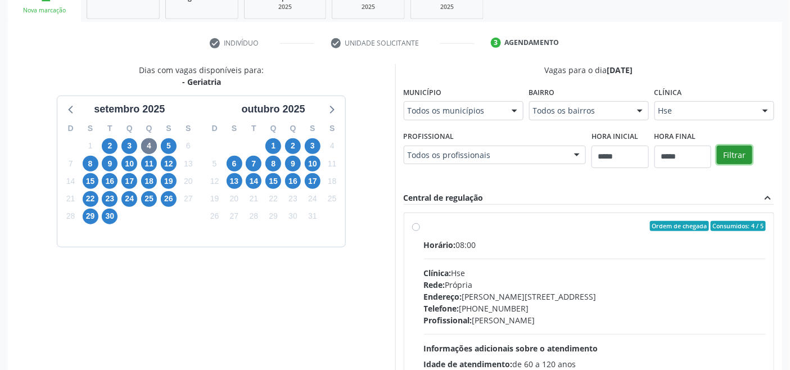
scroll to position [93, 0]
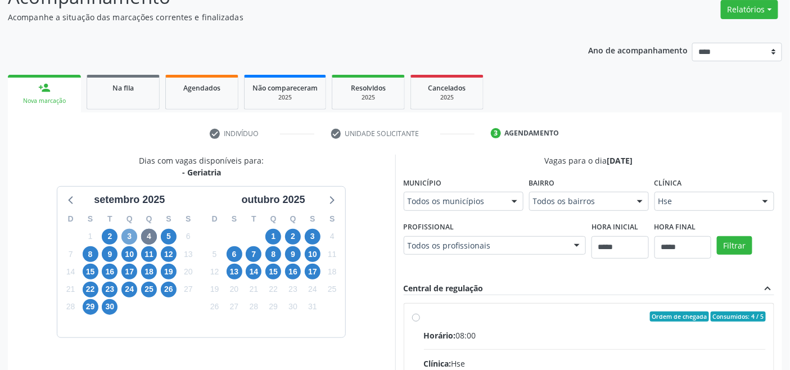
click at [132, 237] on span "3" at bounding box center [129, 237] width 16 height 16
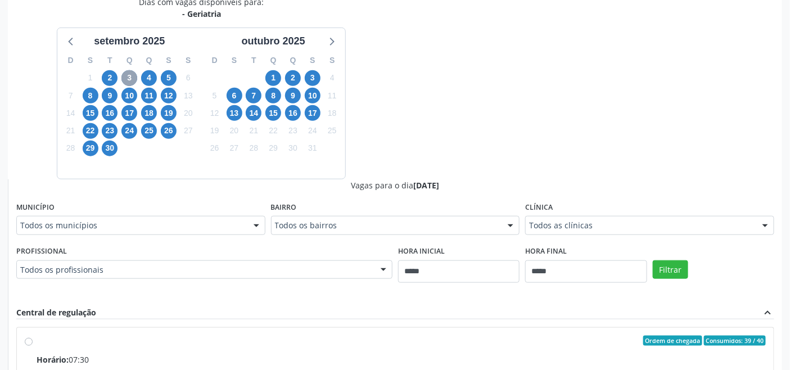
scroll to position [281, 0]
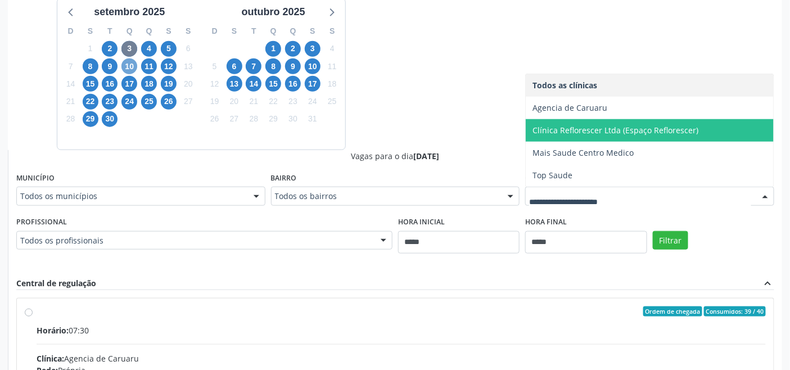
click at [128, 65] on span "10" at bounding box center [129, 66] width 16 height 16
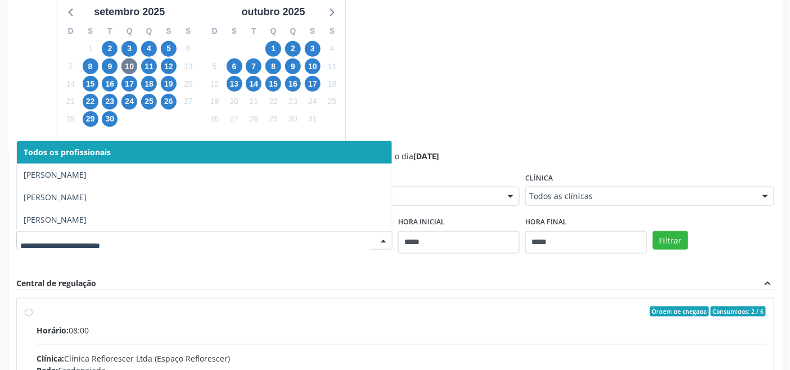
drag, startPoint x: 315, startPoint y: 235, endPoint x: 285, endPoint y: 228, distance: 30.7
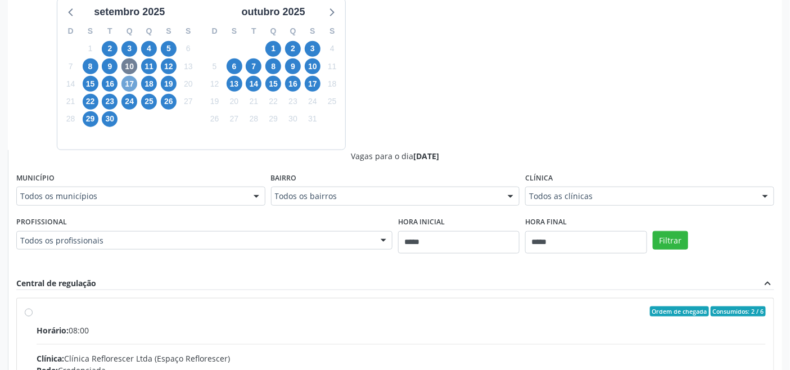
click at [129, 81] on span "17" at bounding box center [129, 84] width 16 height 16
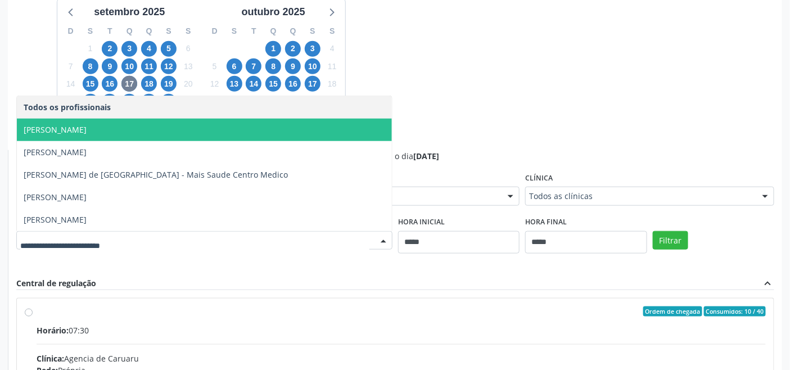
click at [150, 128] on span "[PERSON_NAME]" at bounding box center [204, 130] width 375 height 22
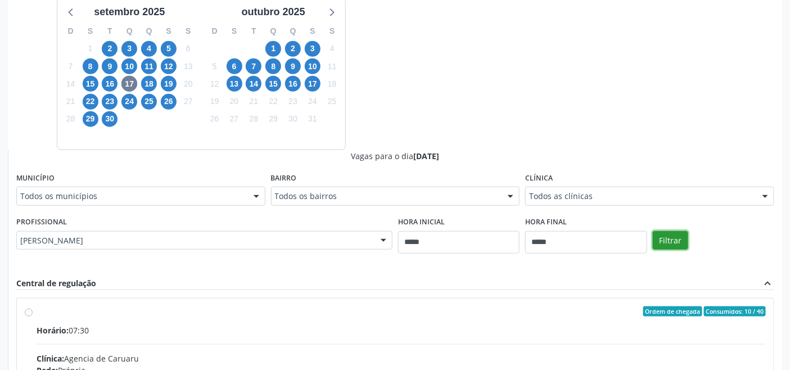
click at [680, 235] on button "Filtrar" at bounding box center [670, 240] width 35 height 19
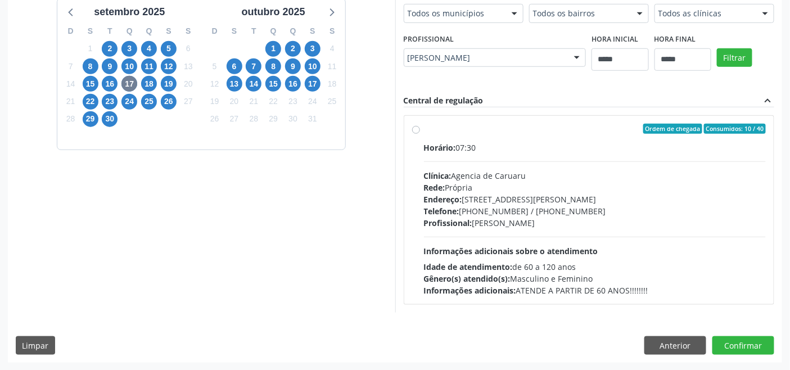
click at [486, 215] on div "Telefone: (81) 3719-9589 / 3719-9591" at bounding box center [595, 211] width 342 height 12
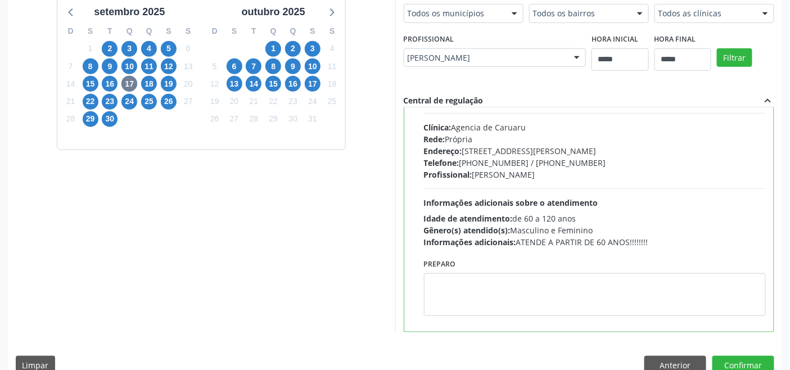
scroll to position [55, 0]
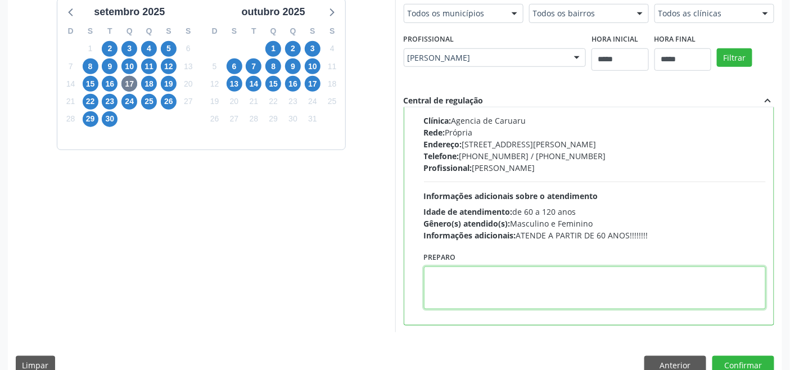
paste textarea "**********"
type textarea "**********"
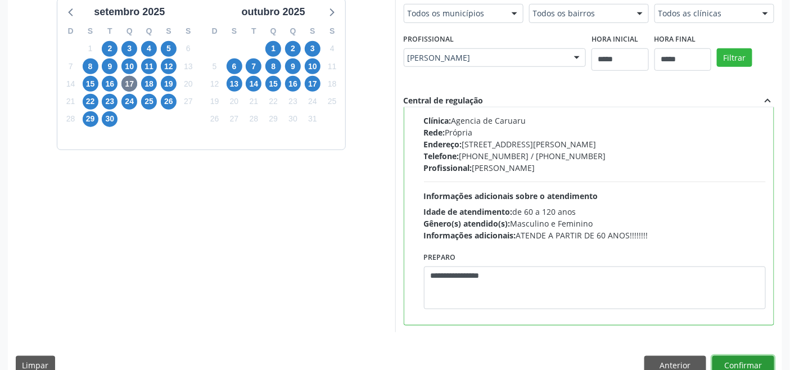
click at [749, 361] on button "Confirmar" at bounding box center [743, 365] width 62 height 19
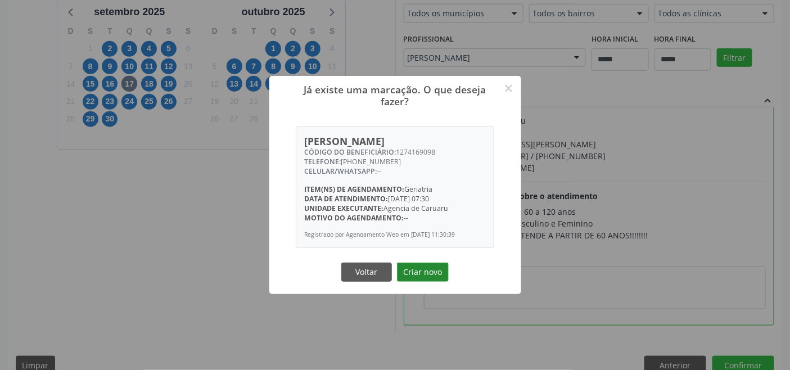
click at [418, 269] on button "Criar novo" at bounding box center [423, 271] width 52 height 19
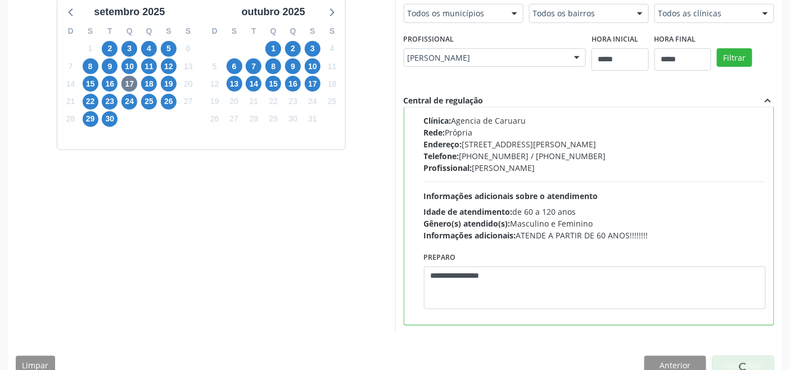
scroll to position [4, 0]
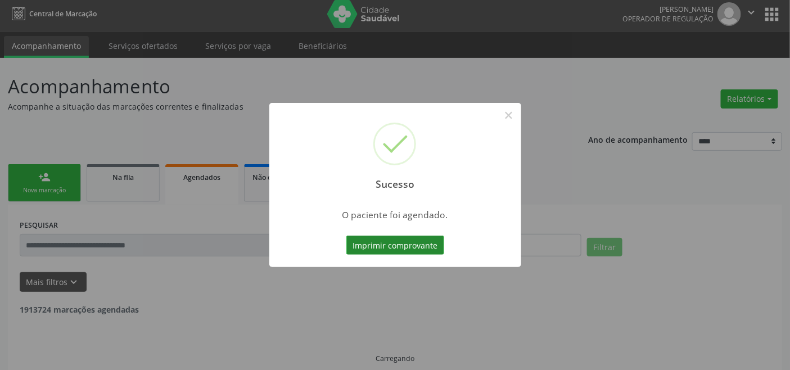
click at [406, 247] on button "Imprimir comprovante" at bounding box center [395, 245] width 98 height 19
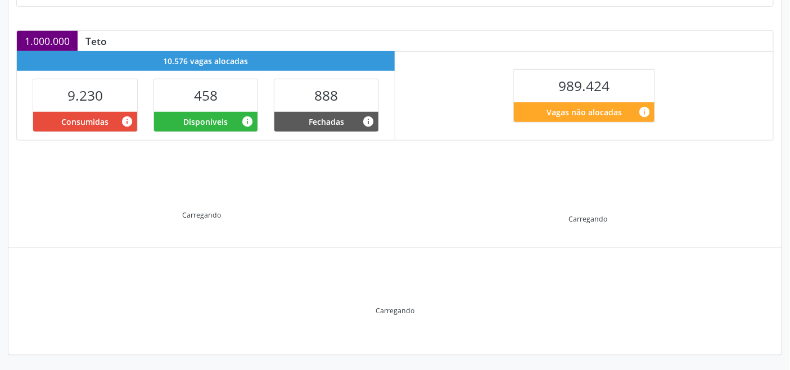
scroll to position [225, 0]
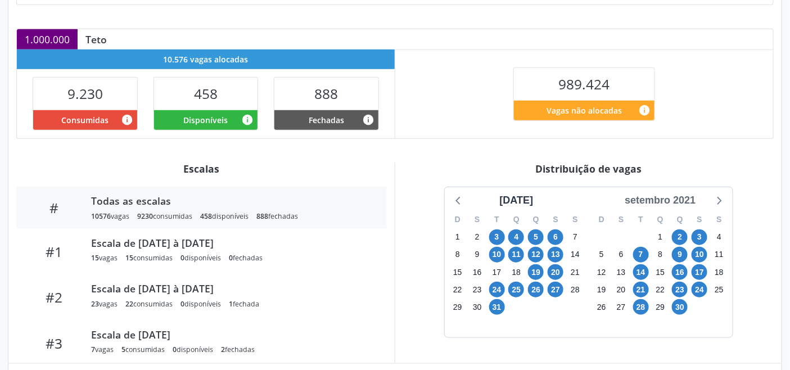
click at [677, 201] on div "setembro 2021" at bounding box center [660, 200] width 80 height 15
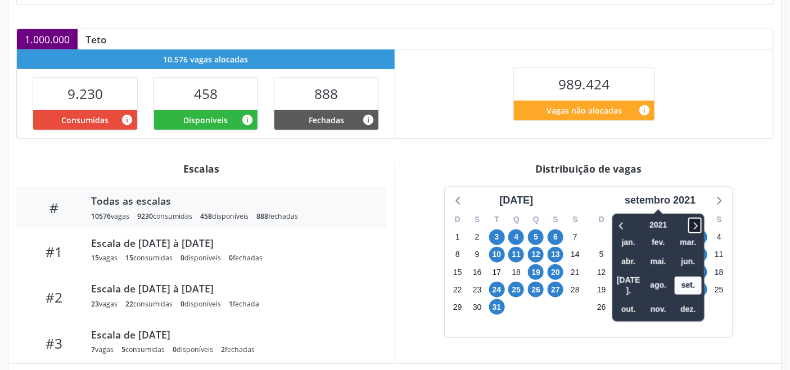
click at [697, 222] on icon at bounding box center [694, 225] width 11 height 13
click at [697, 224] on icon at bounding box center [694, 225] width 11 height 13
click at [622, 301] on span "out." at bounding box center [628, 309] width 27 height 17
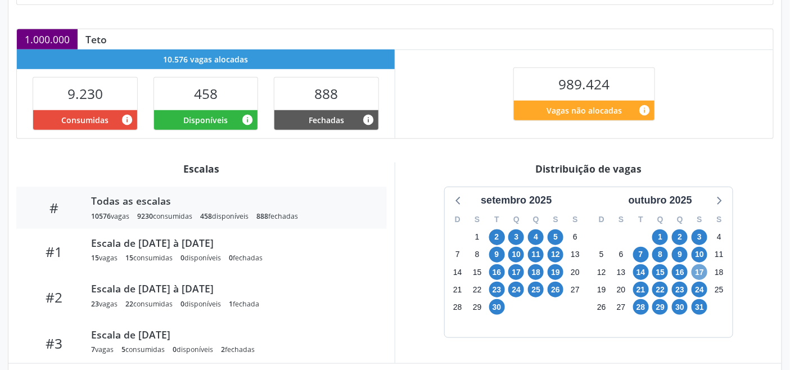
click at [699, 270] on span "17" at bounding box center [699, 272] width 16 height 16
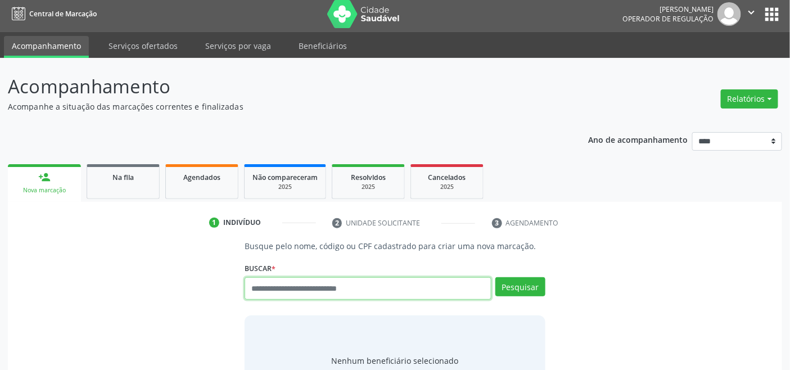
scroll to position [4, 0]
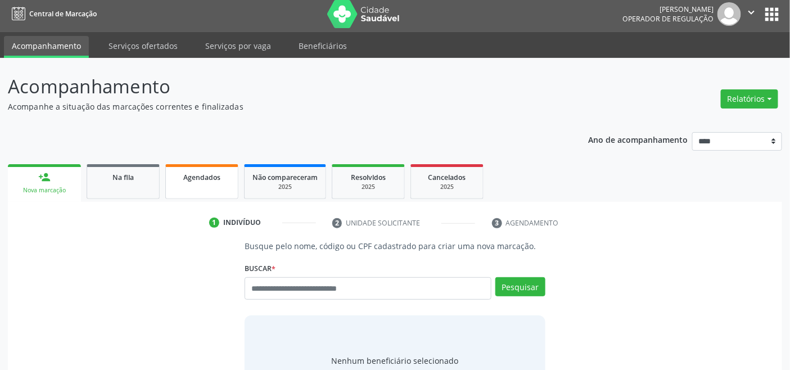
click at [209, 164] on link "Agendados" at bounding box center [201, 181] width 73 height 35
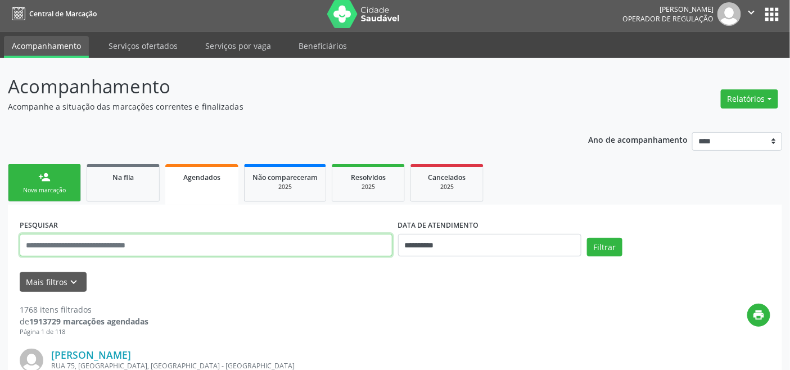
click at [378, 245] on input "text" at bounding box center [206, 245] width 373 height 22
paste input "**********"
type input "**********"
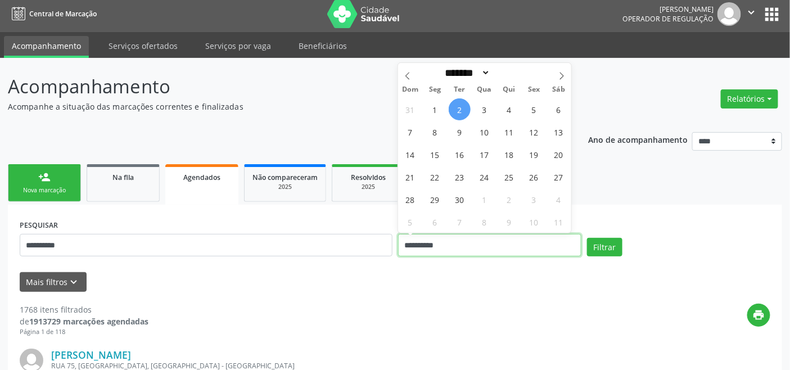
click at [476, 238] on input "**********" at bounding box center [489, 245] width 183 height 22
click at [483, 100] on span "3" at bounding box center [484, 109] width 22 height 22
type input "**********"
click at [482, 105] on span "3" at bounding box center [484, 109] width 22 height 22
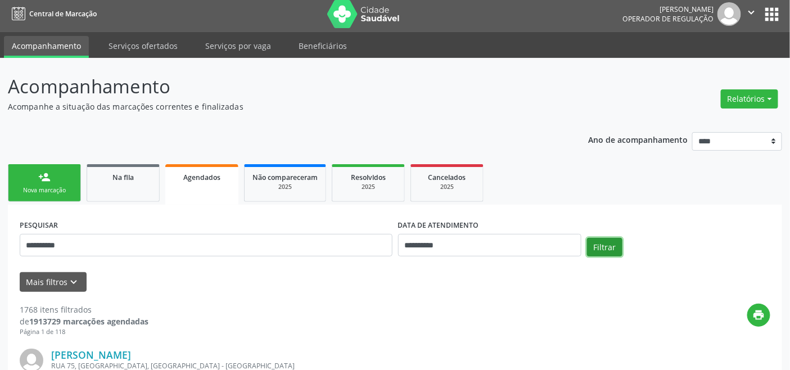
click at [602, 243] on button "Filtrar" at bounding box center [604, 247] width 35 height 19
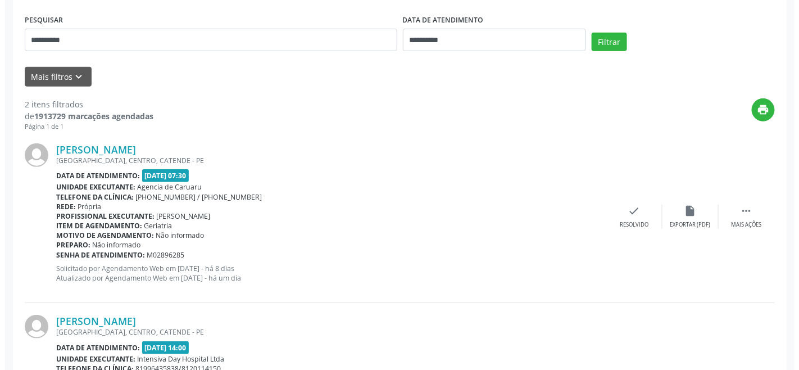
scroll to position [207, 0]
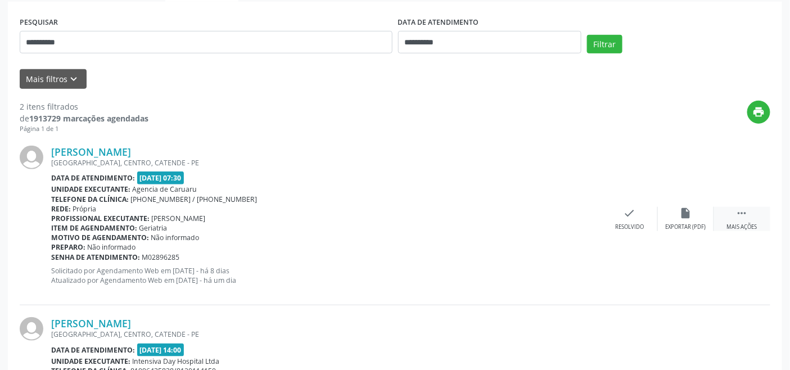
click at [739, 207] on icon "" at bounding box center [742, 213] width 12 height 12
click at [571, 211] on icon "cancel" at bounding box center [573, 213] width 12 height 12
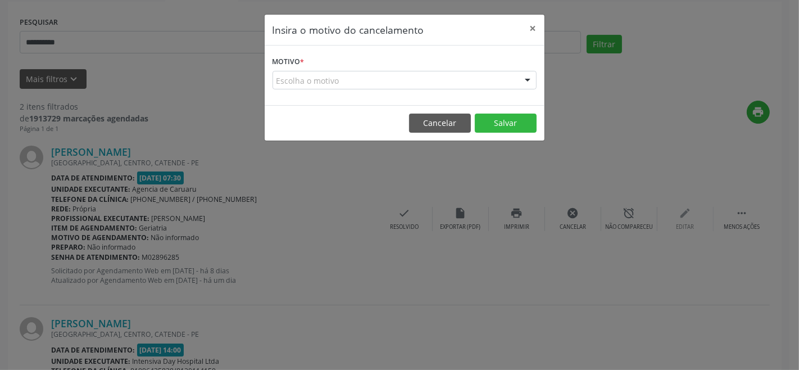
click at [425, 71] on div "Escolha o motivo" at bounding box center [405, 80] width 264 height 19
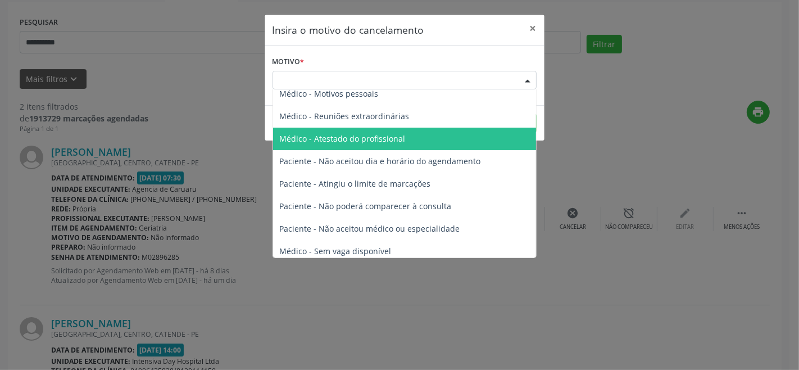
scroll to position [57, 0]
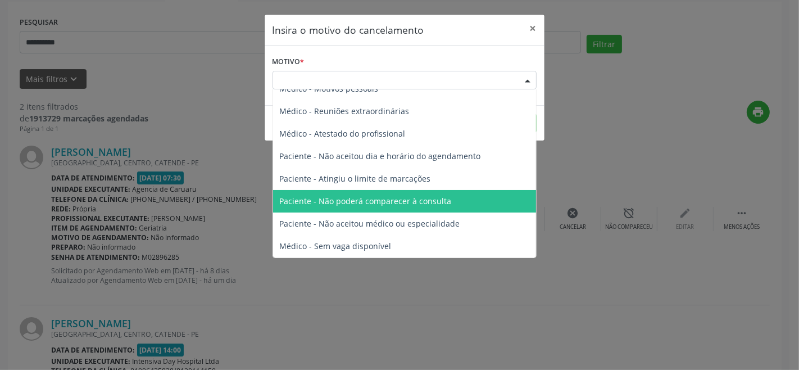
click at [389, 199] on span "Paciente - Não poderá comparecer à consulta" at bounding box center [366, 201] width 172 height 11
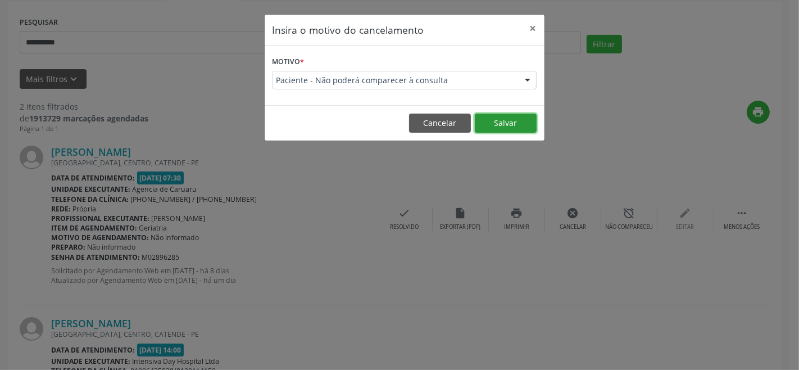
click at [502, 124] on button "Salvar" at bounding box center [506, 123] width 62 height 19
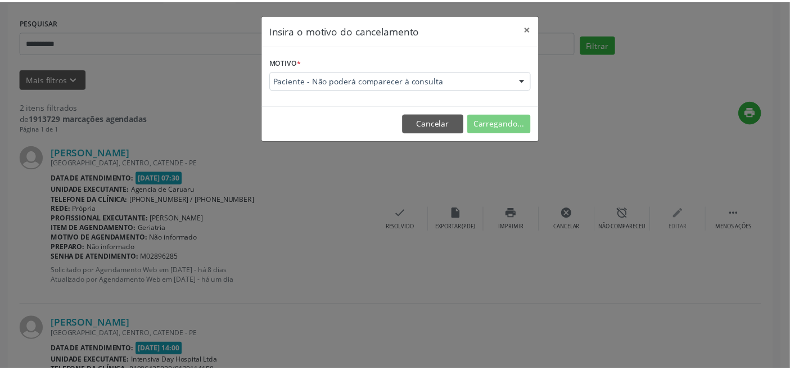
scroll to position [16, 0]
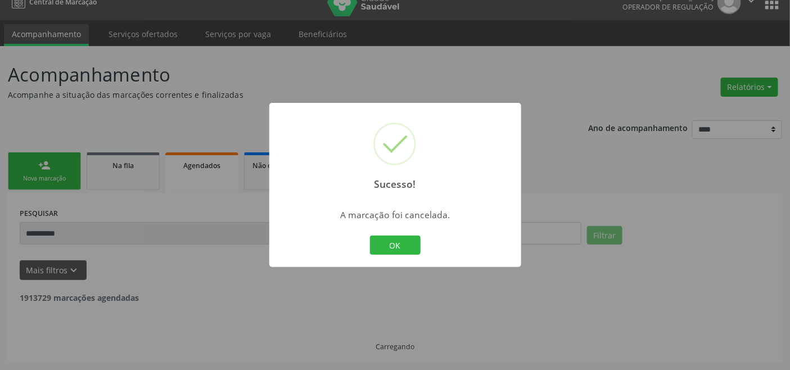
click at [393, 230] on div "Sucesso! × A marcação foi cancelada. OK Cancel" at bounding box center [395, 185] width 252 height 164
click at [392, 242] on button "OK" at bounding box center [395, 245] width 51 height 19
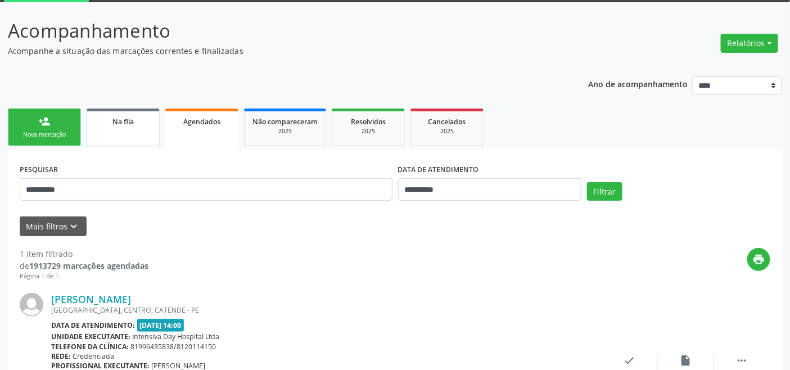
scroll to position [0, 0]
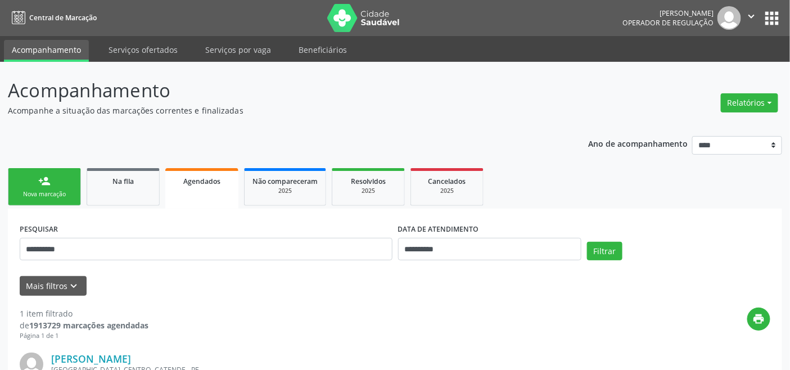
click at [51, 190] on div "Nova marcação" at bounding box center [44, 194] width 56 height 8
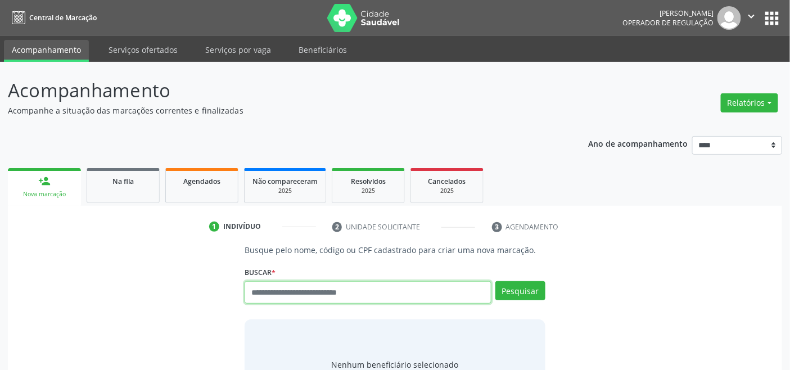
drag, startPoint x: 366, startPoint y: 299, endPoint x: 335, endPoint y: 273, distance: 40.7
click at [367, 300] on input "text" at bounding box center [368, 292] width 246 height 22
type input "********"
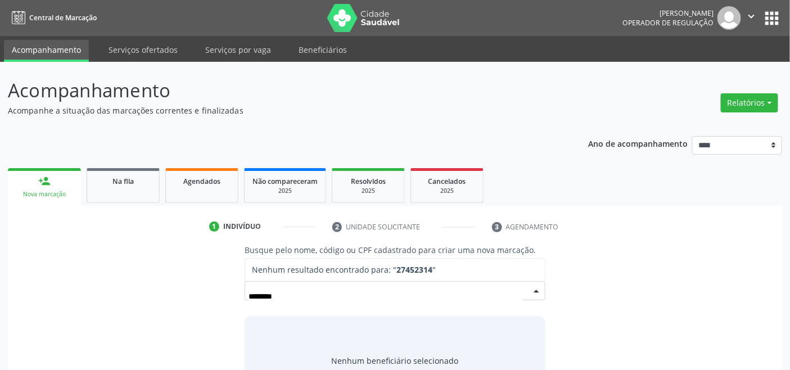
click at [245, 293] on div "******** Nenhum resultado encontrado para: " 27452314 " Não há nenhuma opção pa…" at bounding box center [395, 294] width 300 height 27
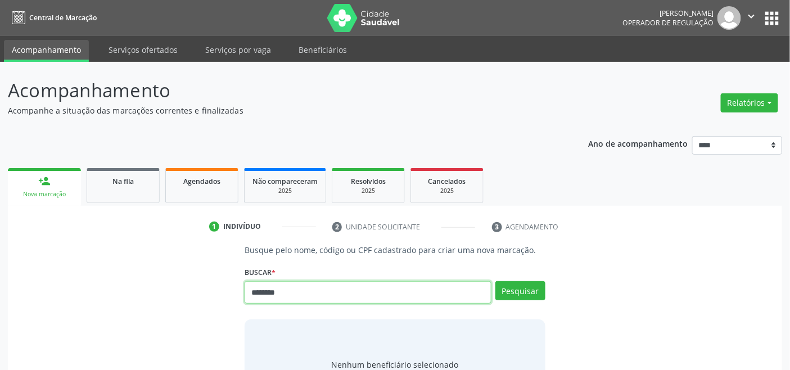
click at [249, 292] on input "********" at bounding box center [368, 292] width 246 height 22
type input "*********"
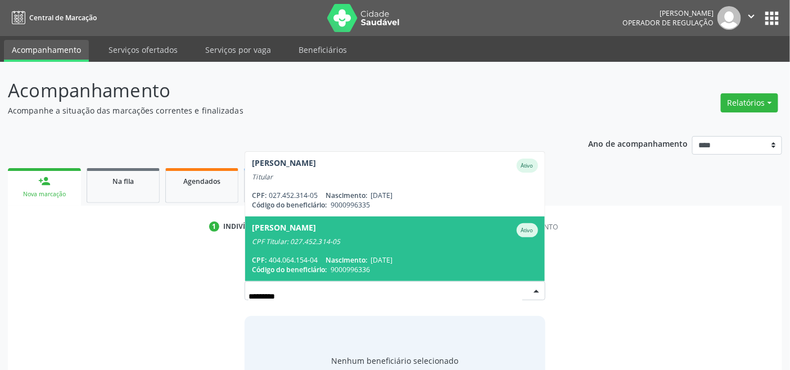
click at [403, 253] on span "[PERSON_NAME] Ativo CPF Titular: 027.452.314-05 CPF: 404.064.154-04 Nascimento:…" at bounding box center [394, 248] width 299 height 65
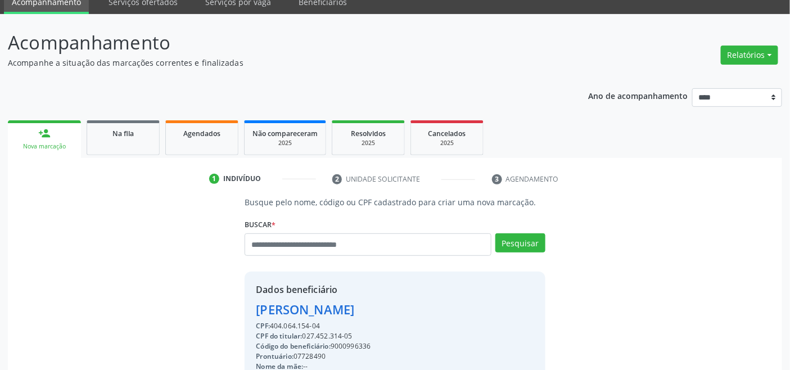
scroll to position [223, 0]
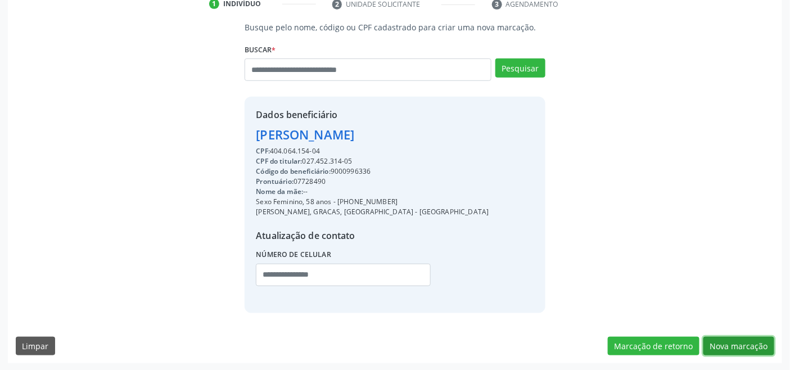
click at [749, 341] on button "Nova marcação" at bounding box center [738, 346] width 71 height 19
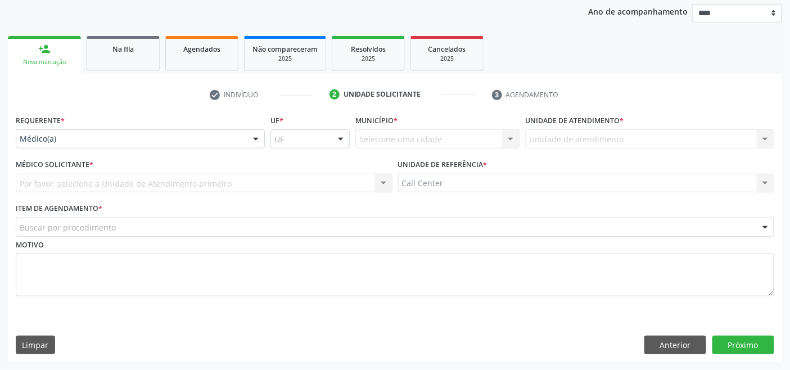
scroll to position [132, 0]
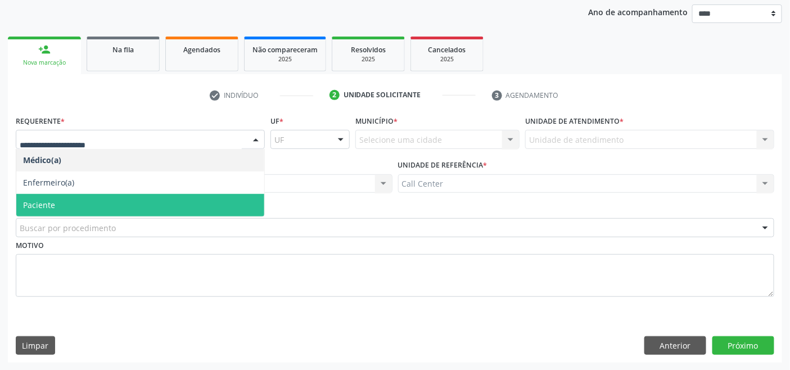
click at [74, 197] on span "Paciente" at bounding box center [140, 205] width 248 height 22
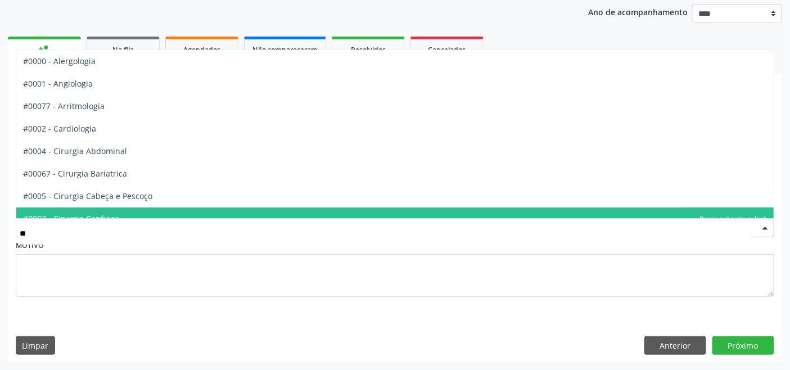
type input "***"
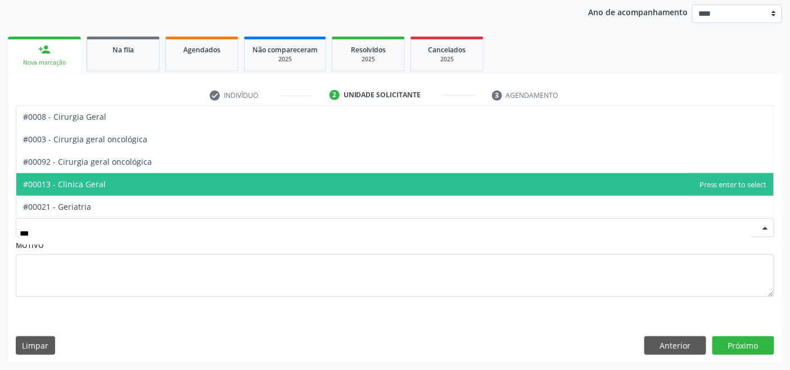
click at [112, 188] on span "#00013 - Clinica Geral" at bounding box center [394, 184] width 757 height 22
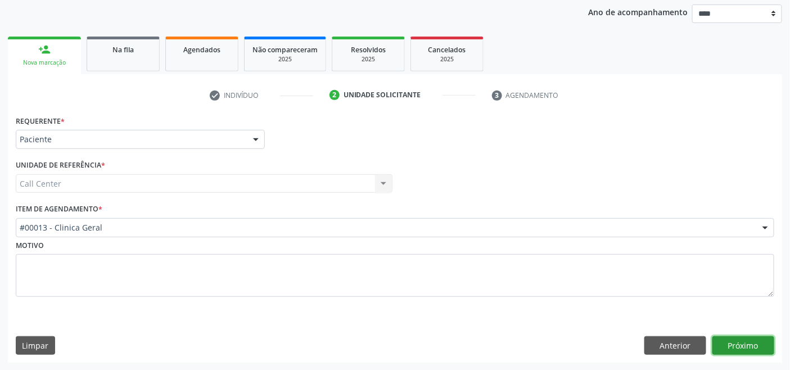
click at [746, 344] on button "Próximo" at bounding box center [743, 345] width 62 height 19
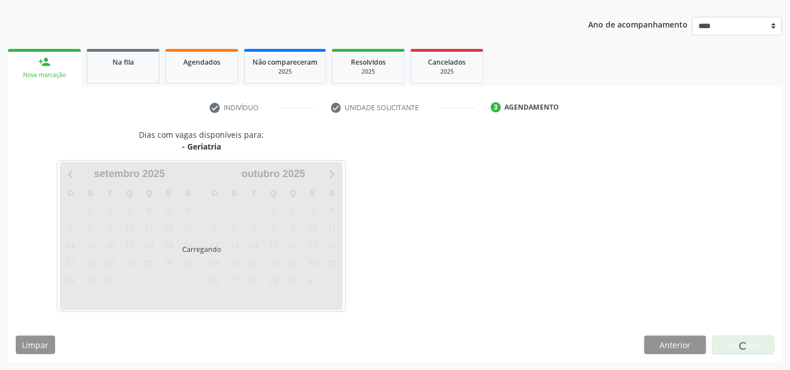
scroll to position [119, 0]
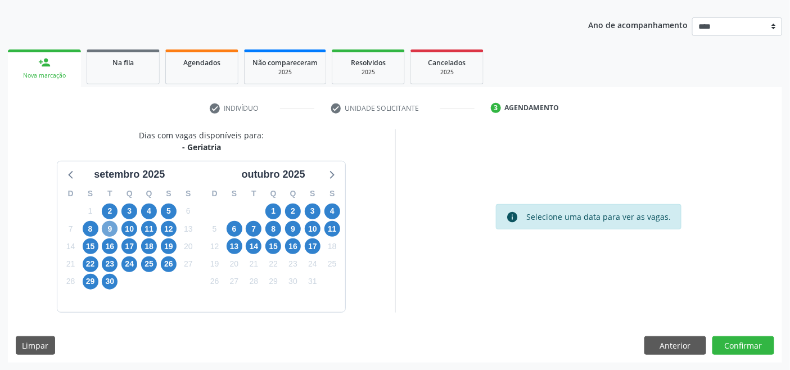
click at [108, 223] on span "9" at bounding box center [110, 229] width 16 height 16
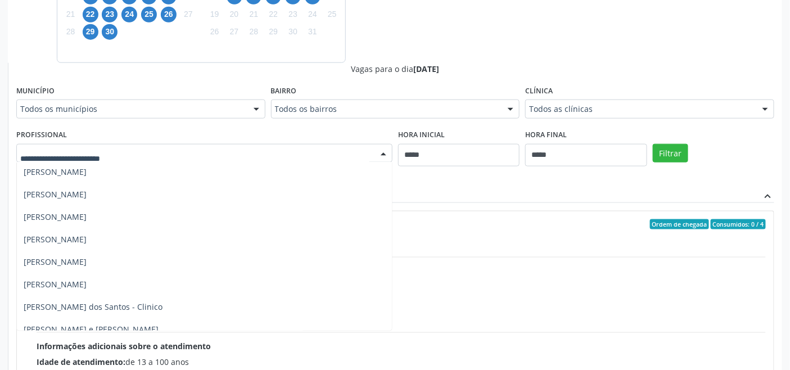
scroll to position [156, 0]
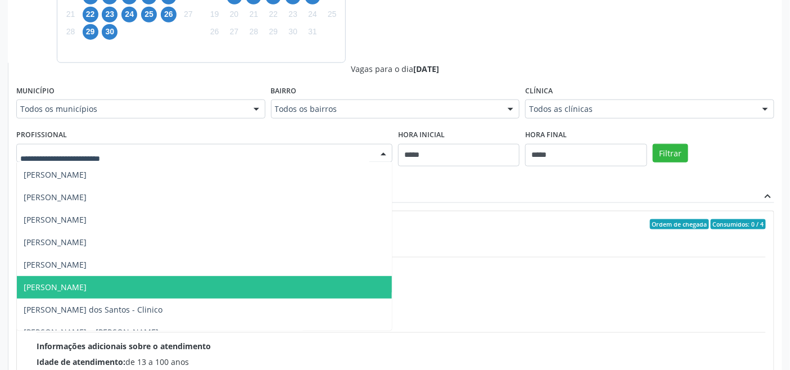
click at [159, 283] on span "Maria Cicera Soares da Silva" at bounding box center [204, 287] width 375 height 22
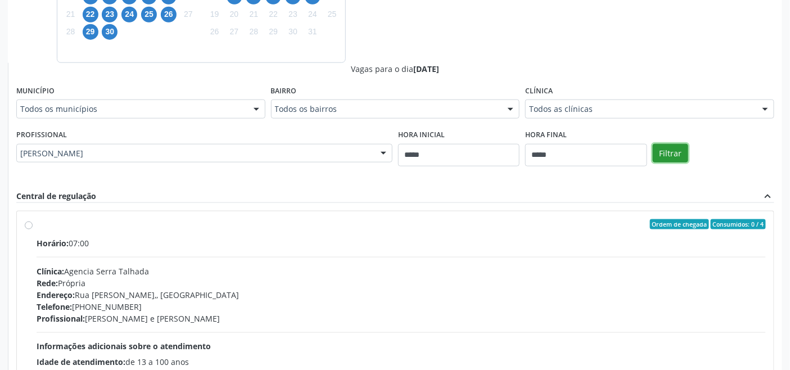
click at [669, 150] on button "Filtrar" at bounding box center [670, 153] width 35 height 19
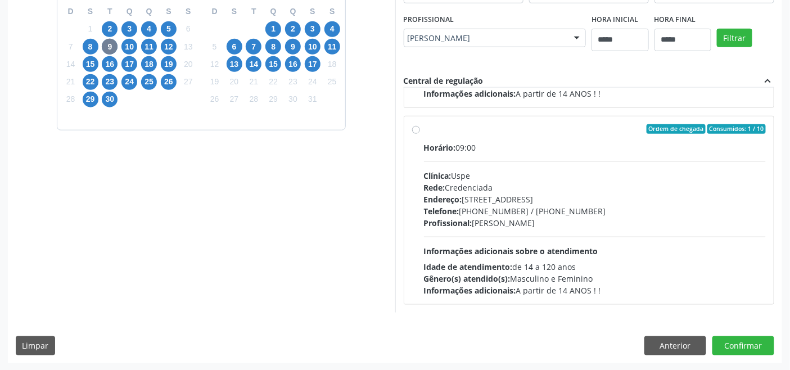
click at [524, 234] on div "Horário: 09:00 Clínica: Uspe Rede: Credenciada Endereço: Rua do Espinheiro, nº …" at bounding box center [595, 219] width 342 height 155
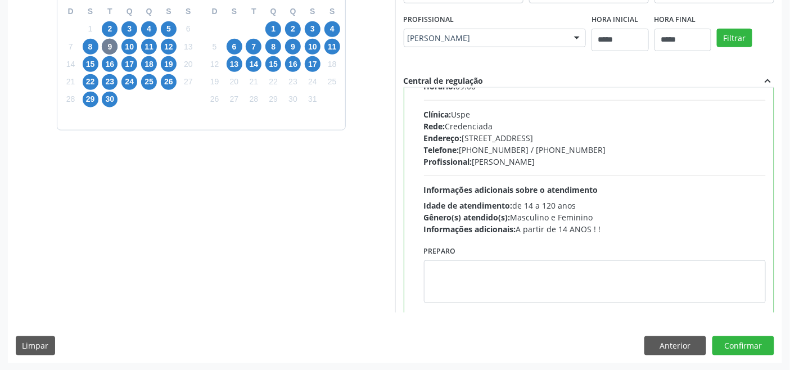
scroll to position [253, 0]
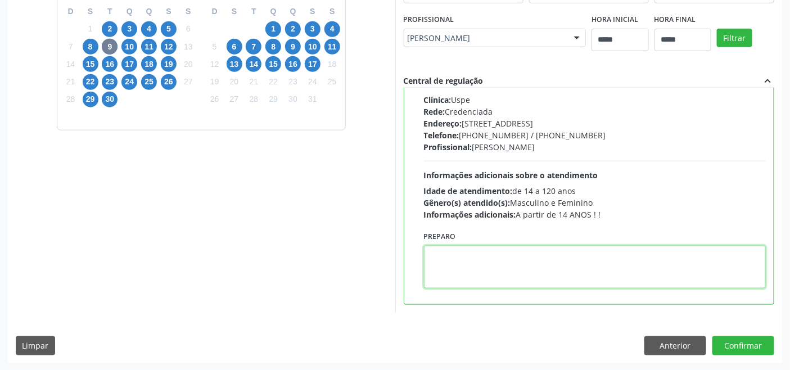
paste textarea "**********"
type textarea "**********"
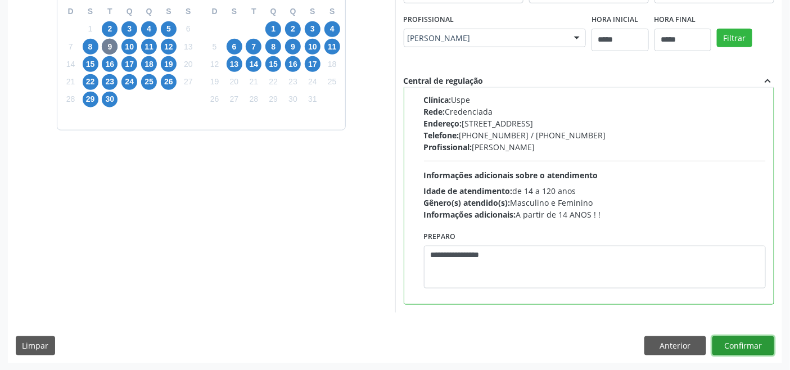
click at [734, 345] on button "Confirmar" at bounding box center [743, 345] width 62 height 19
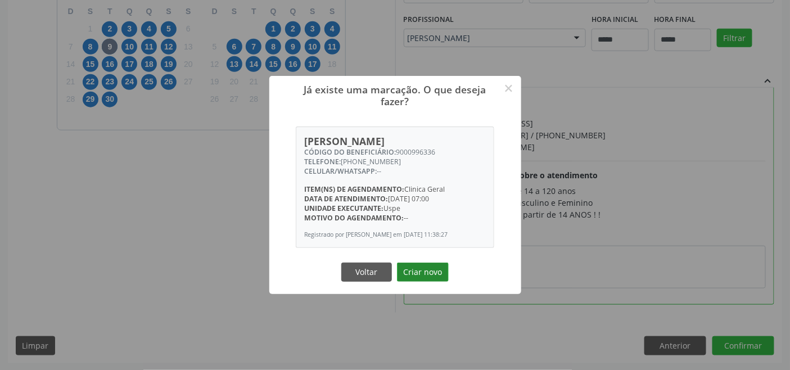
click at [424, 272] on button "Criar novo" at bounding box center [423, 271] width 52 height 19
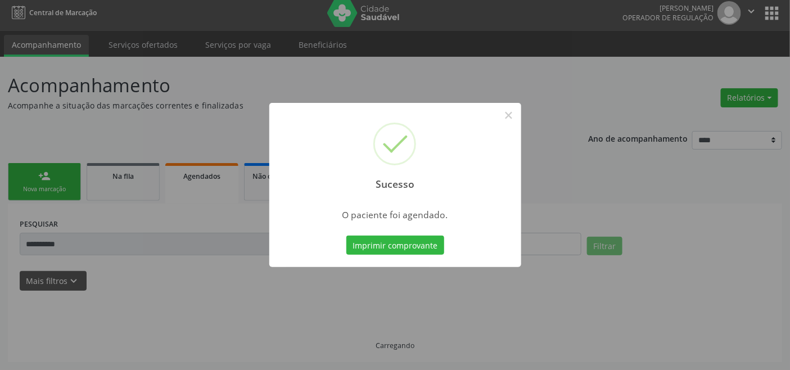
scroll to position [4, 0]
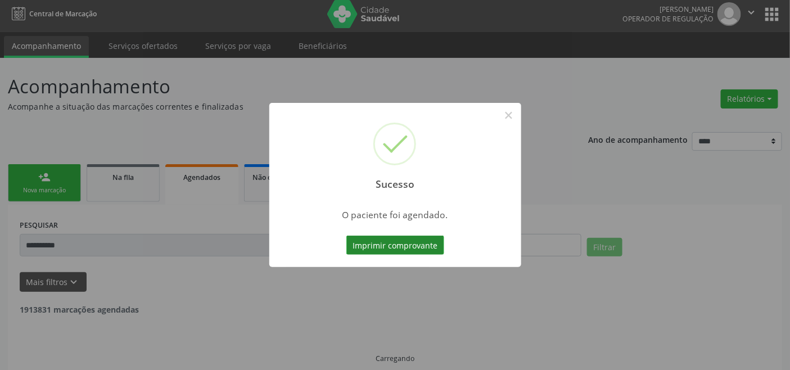
click at [405, 246] on button "Imprimir comprovante" at bounding box center [395, 245] width 98 height 19
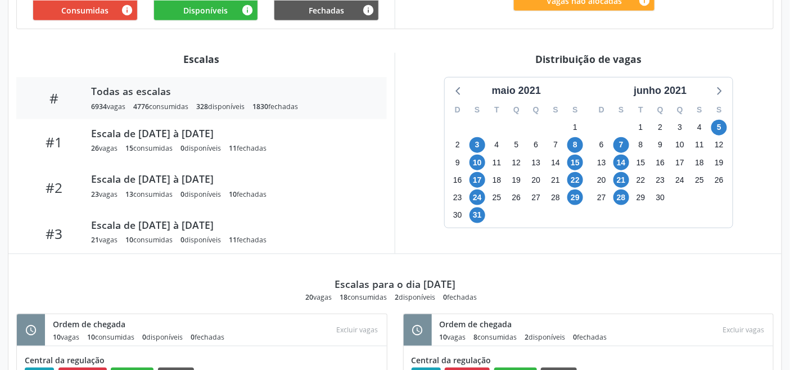
scroll to position [259, 0]
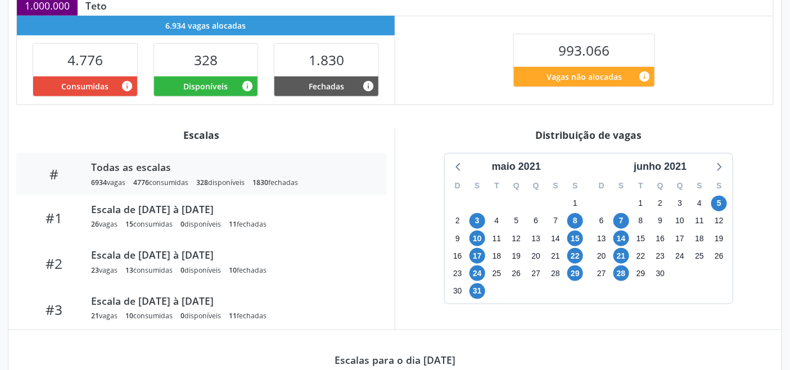
drag, startPoint x: 681, startPoint y: 161, endPoint x: 694, endPoint y: 172, distance: 17.6
click at [681, 161] on div "junho 2021" at bounding box center [660, 166] width 62 height 15
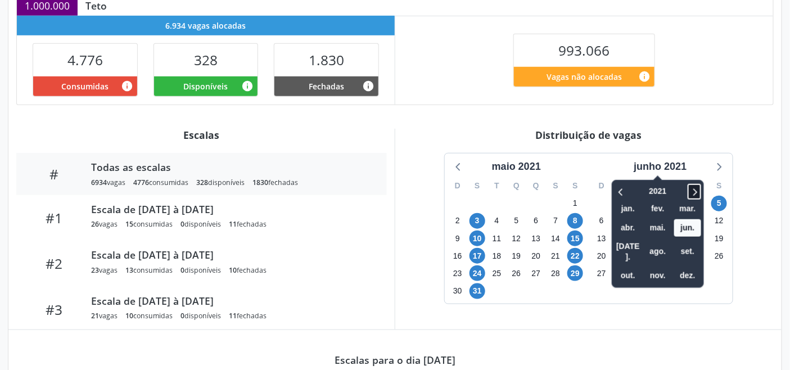
click at [698, 188] on icon at bounding box center [694, 191] width 11 height 13
click at [631, 269] on span "out." at bounding box center [627, 275] width 27 height 17
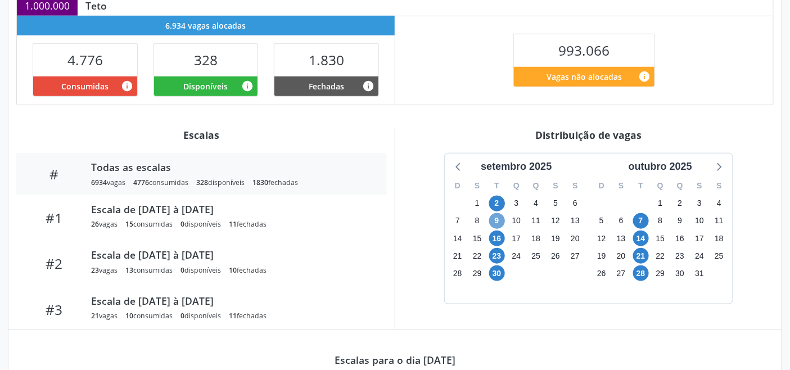
click at [499, 216] on span "9" at bounding box center [497, 221] width 16 height 16
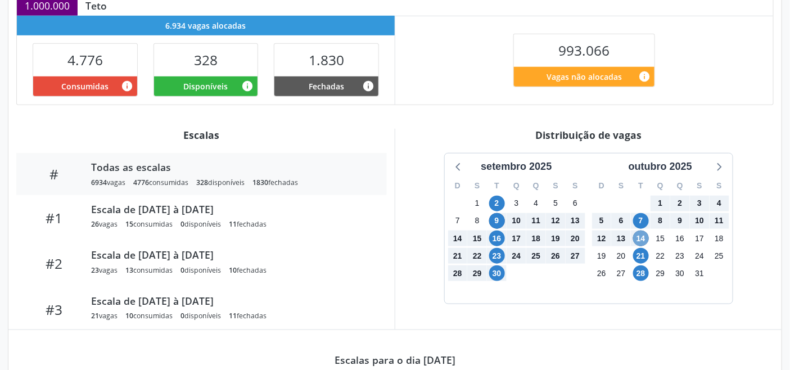
click at [638, 241] on span "14" at bounding box center [641, 238] width 16 height 16
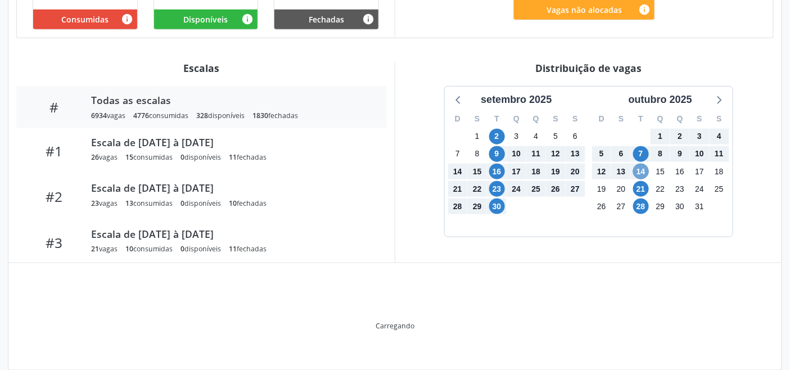
scroll to position [343, 0]
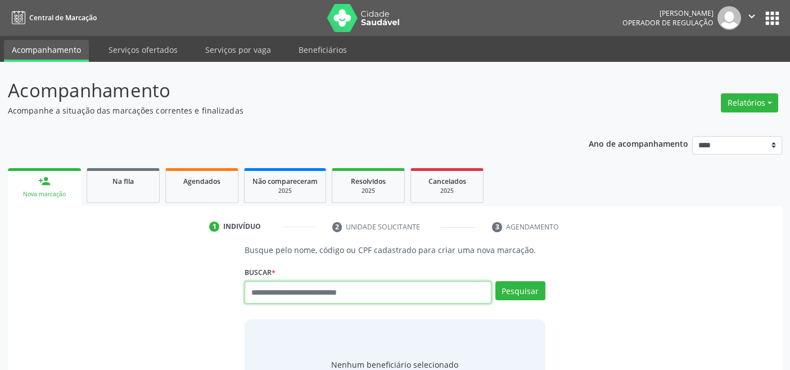
scroll to position [4, 0]
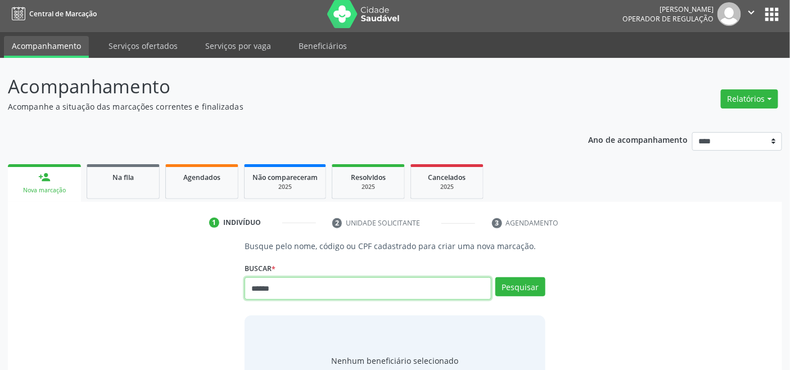
type input "******"
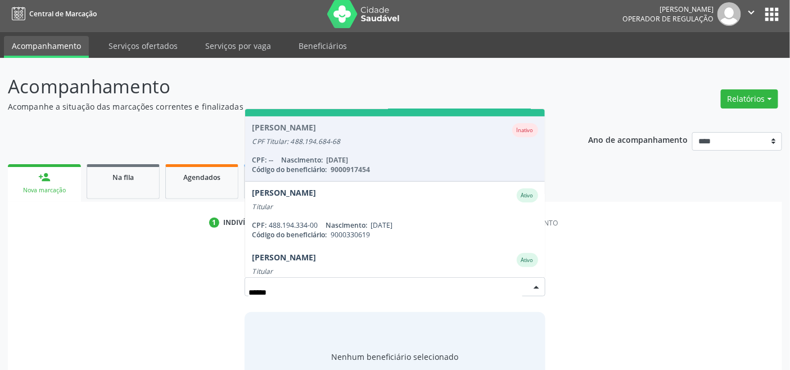
scroll to position [92, 0]
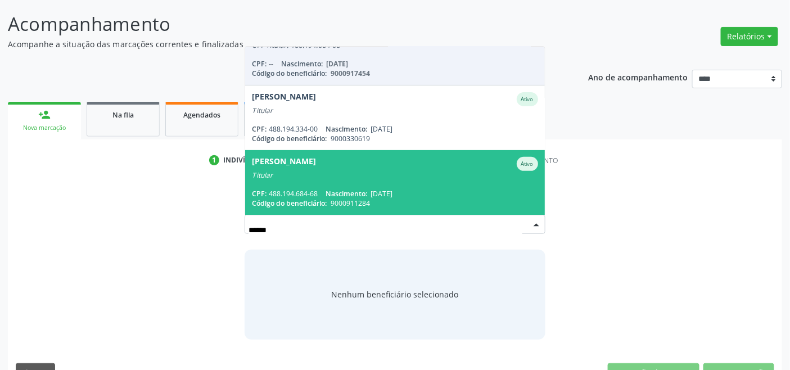
click at [386, 175] on div "Titular" at bounding box center [395, 175] width 286 height 9
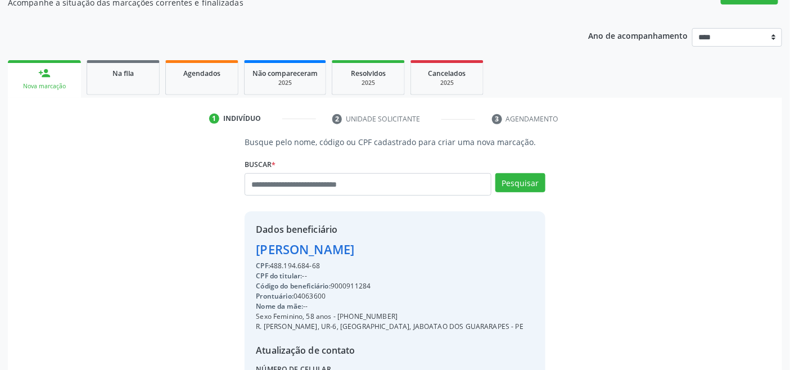
scroll to position [223, 0]
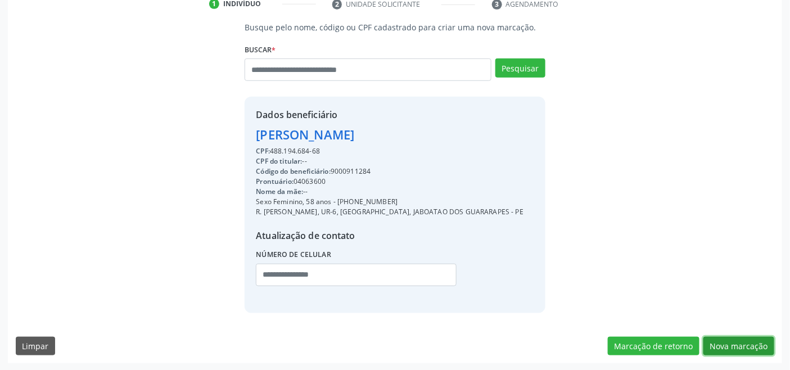
click at [749, 345] on button "Nova marcação" at bounding box center [738, 346] width 71 height 19
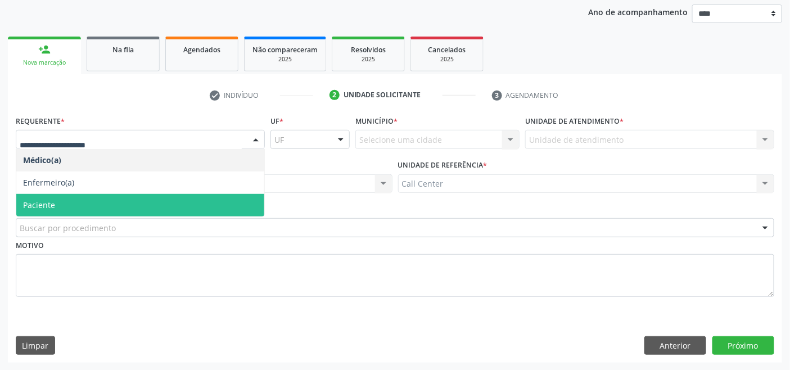
click at [76, 202] on span "Paciente" at bounding box center [140, 205] width 248 height 22
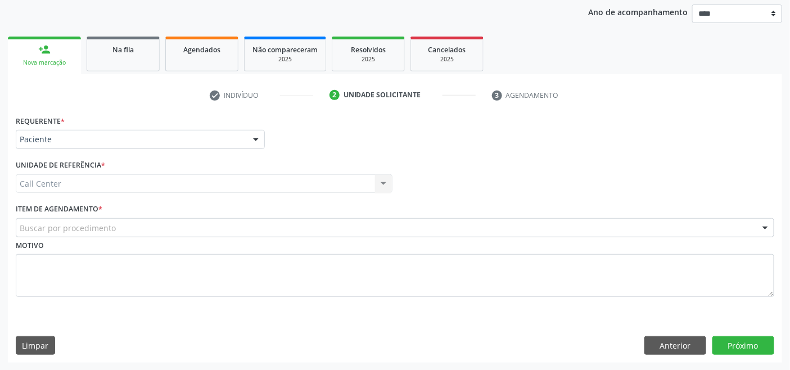
click at [83, 220] on div "Buscar por procedimento" at bounding box center [395, 227] width 758 height 19
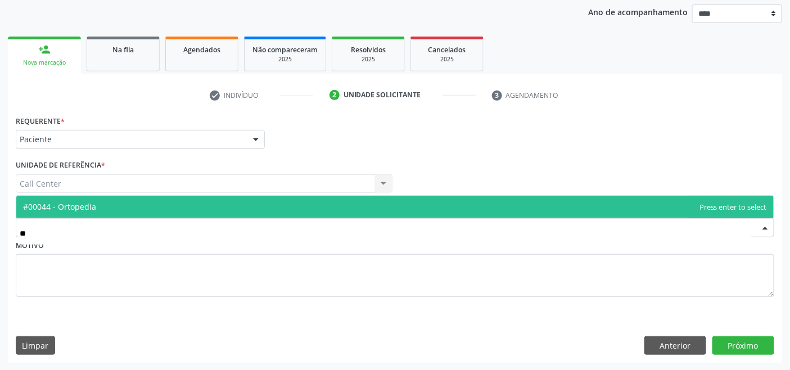
type input "***"
click at [74, 203] on span "#00044 - Ortopedia" at bounding box center [59, 206] width 73 height 11
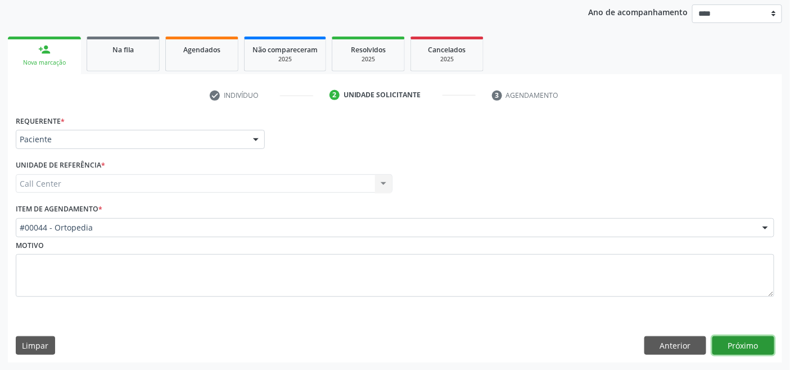
click at [728, 344] on button "Próximo" at bounding box center [743, 345] width 62 height 19
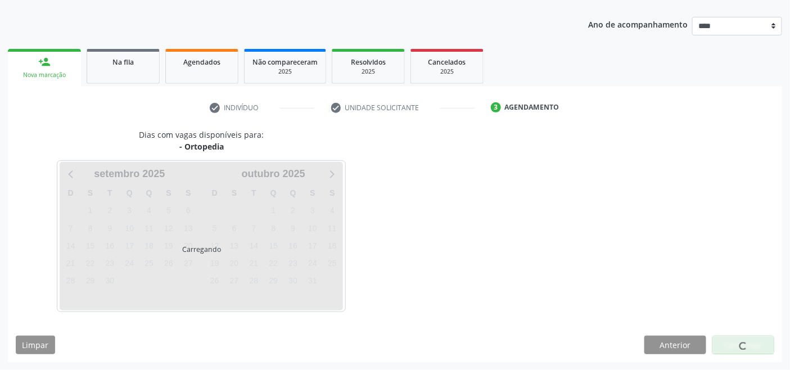
scroll to position [119, 0]
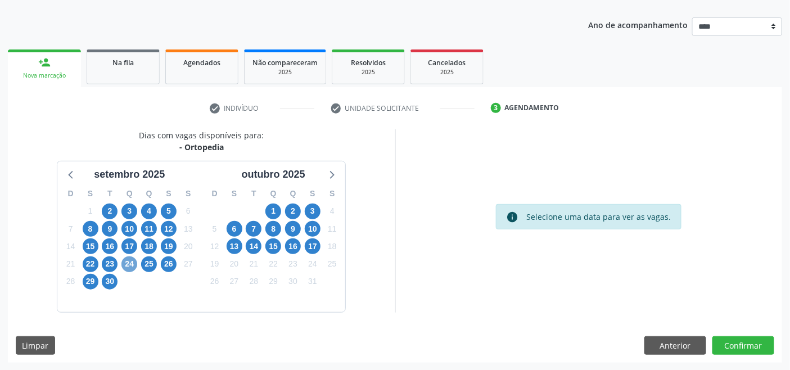
click at [130, 262] on span "24" at bounding box center [129, 264] width 16 height 16
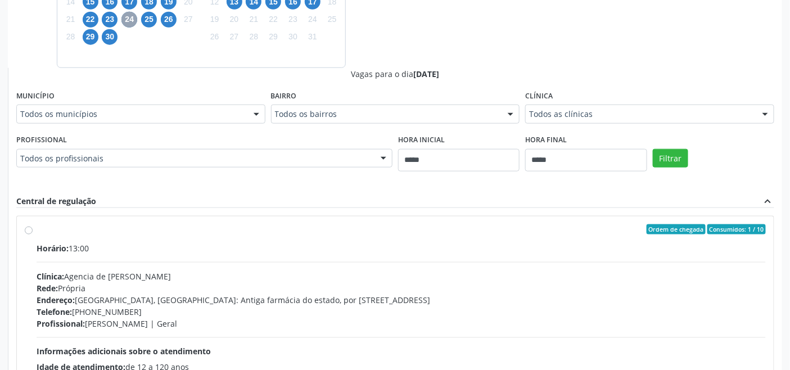
scroll to position [431, 0]
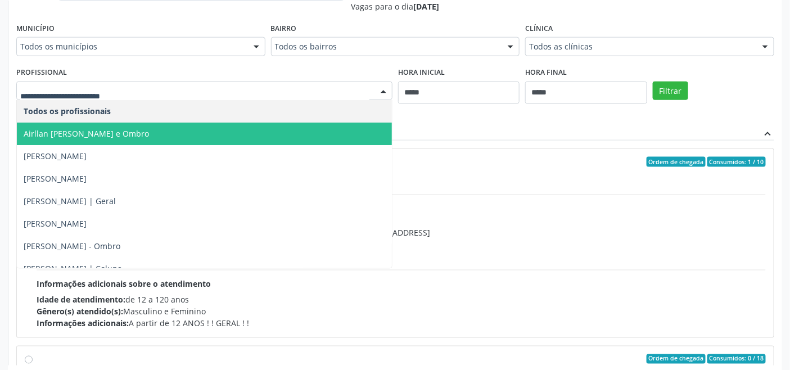
click at [209, 126] on span "Airllan [PERSON_NAME] e Ombro" at bounding box center [204, 134] width 375 height 22
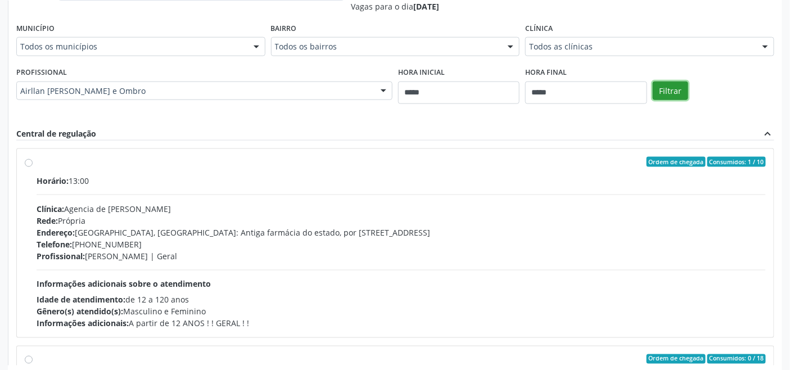
click at [665, 90] on button "Filtrar" at bounding box center [670, 91] width 35 height 19
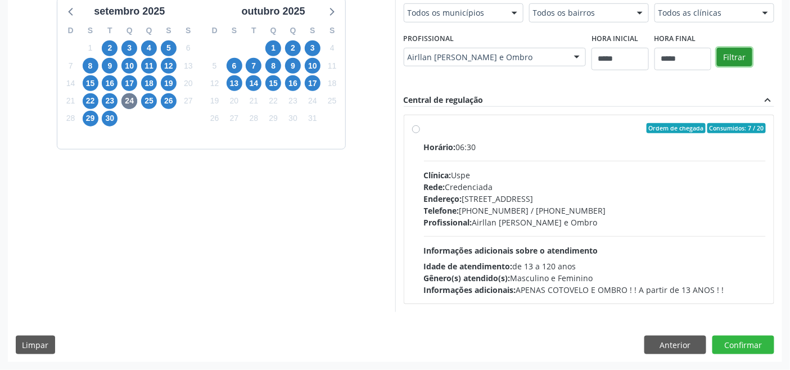
scroll to position [248, 0]
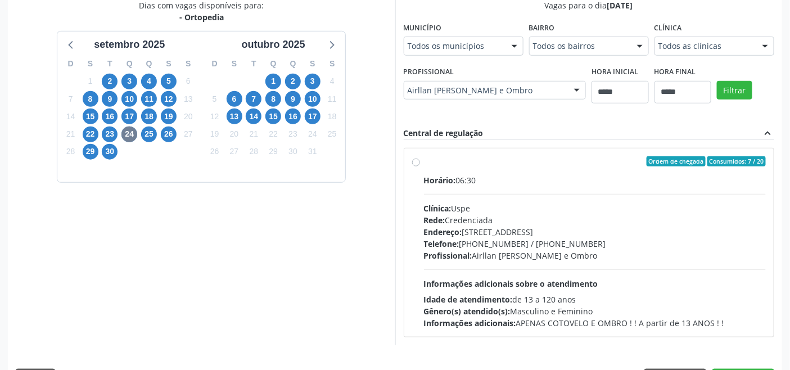
click at [476, 214] on div "Rede: Credenciada" at bounding box center [595, 220] width 342 height 12
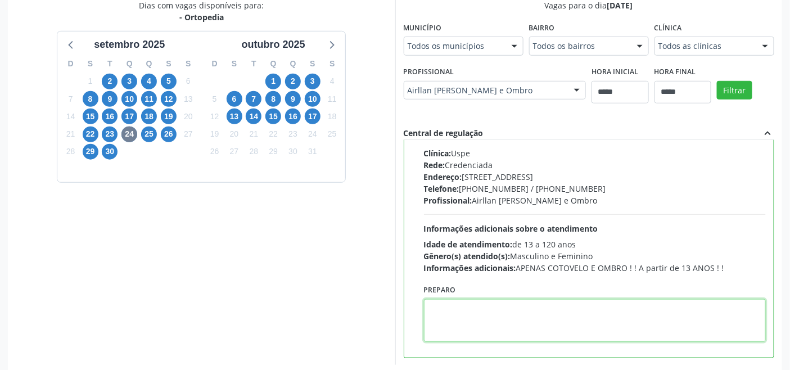
paste textarea "**********"
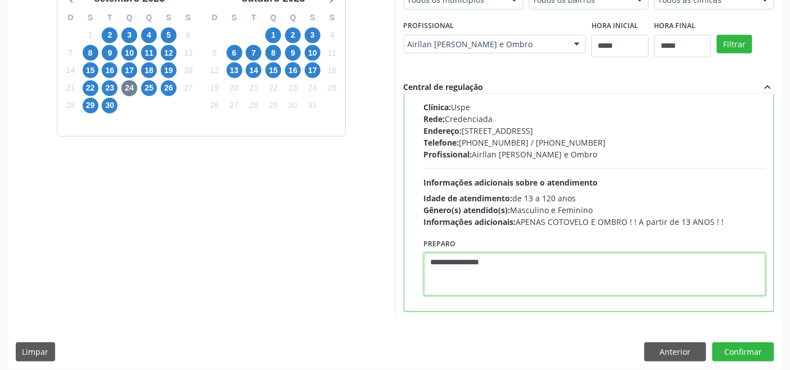
scroll to position [301, 0]
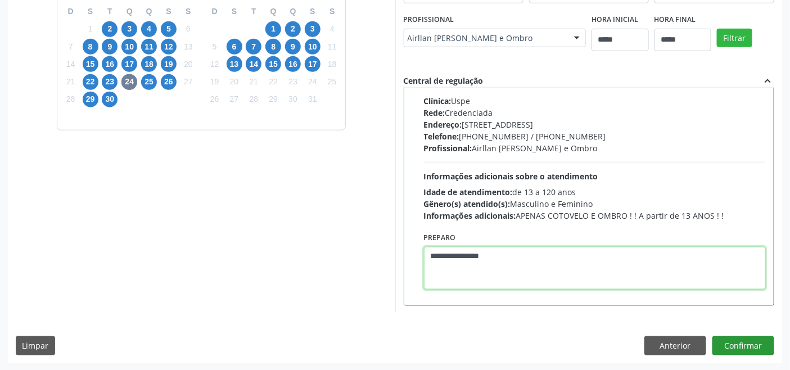
type textarea "**********"
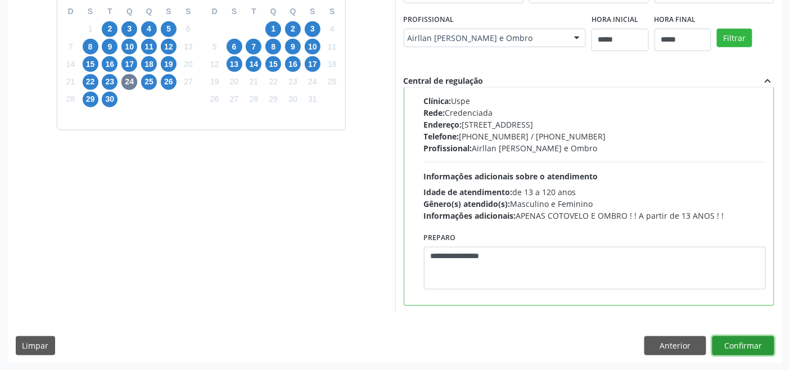
click at [735, 340] on button "Confirmar" at bounding box center [743, 345] width 62 height 19
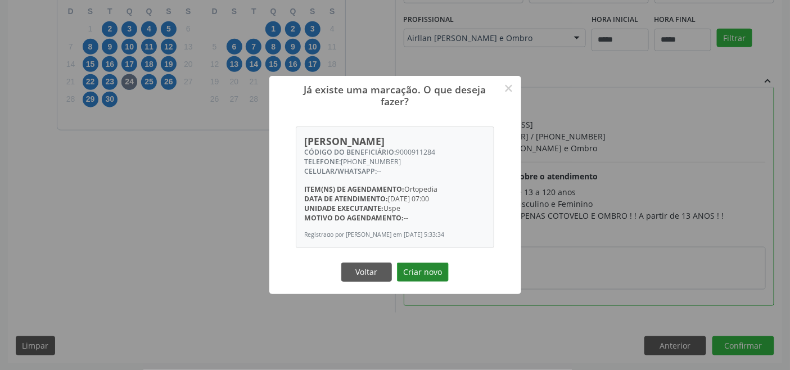
click at [430, 273] on button "Criar novo" at bounding box center [423, 271] width 52 height 19
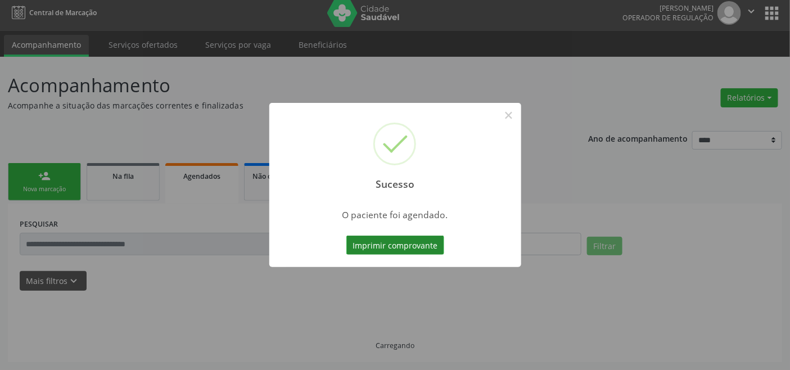
scroll to position [4, 0]
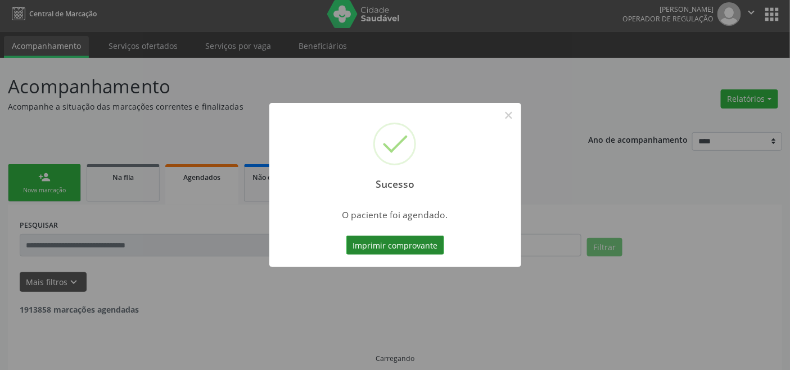
click at [407, 245] on button "Imprimir comprovante" at bounding box center [395, 245] width 98 height 19
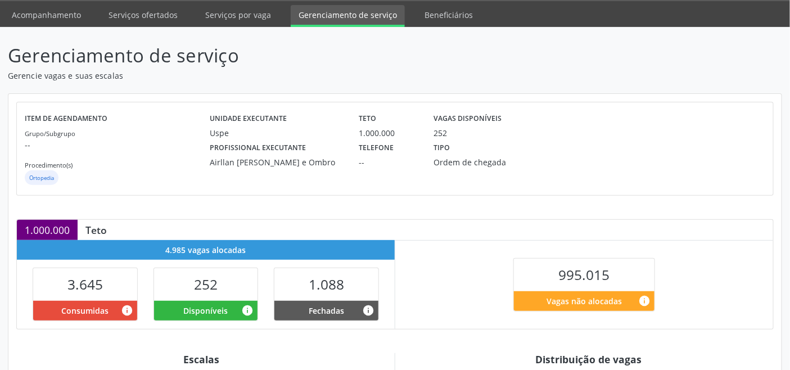
scroll to position [225, 0]
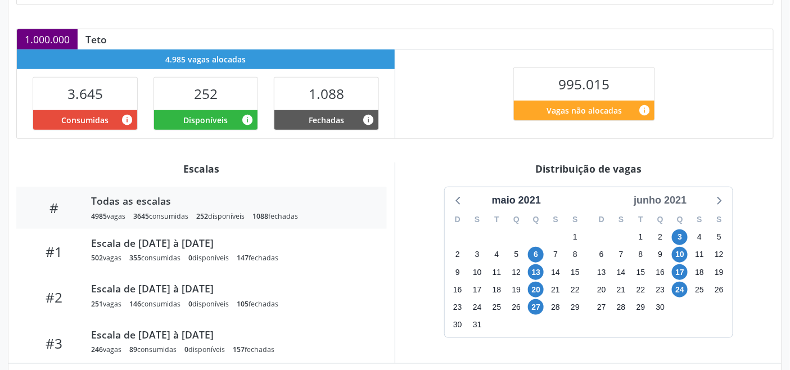
click at [676, 197] on div "junho 2021" at bounding box center [660, 200] width 62 height 15
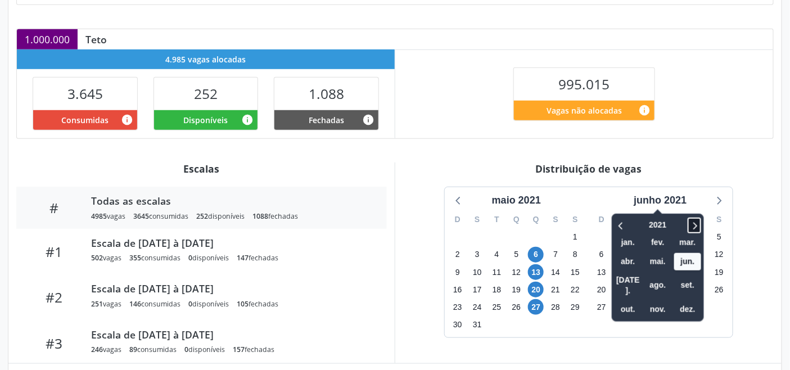
click at [694, 222] on icon at bounding box center [694, 225] width 11 height 13
click at [694, 282] on span "set." at bounding box center [687, 285] width 27 height 17
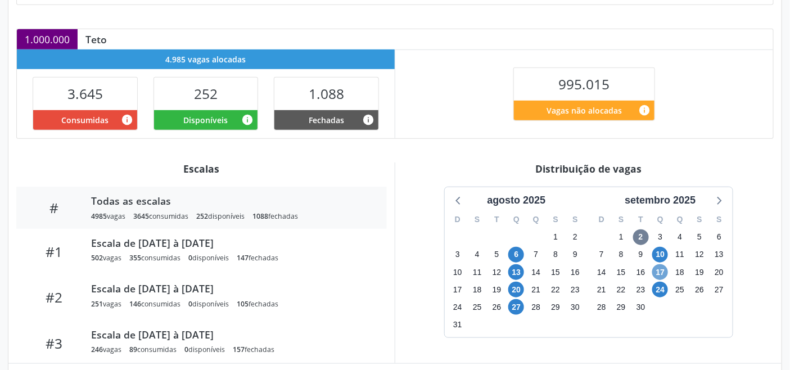
click at [659, 268] on span "17" at bounding box center [660, 272] width 16 height 16
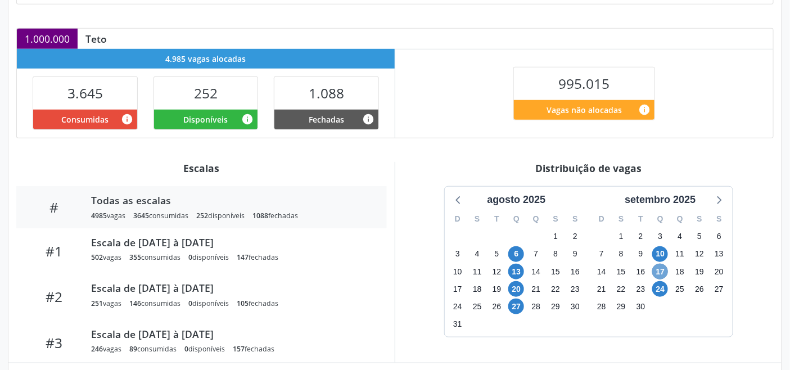
scroll to position [343, 0]
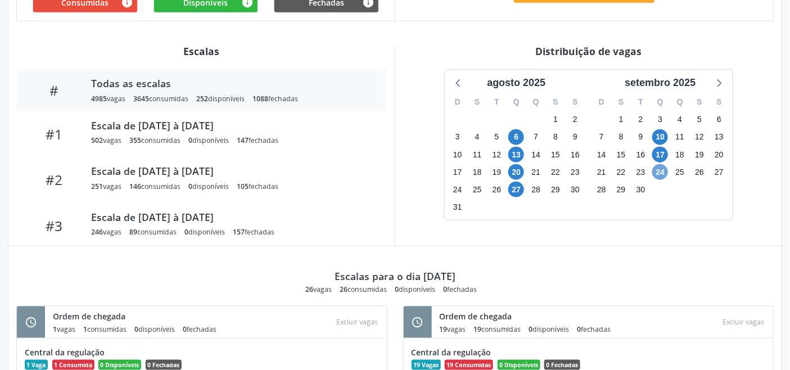
click at [663, 173] on span "24" at bounding box center [660, 172] width 16 height 16
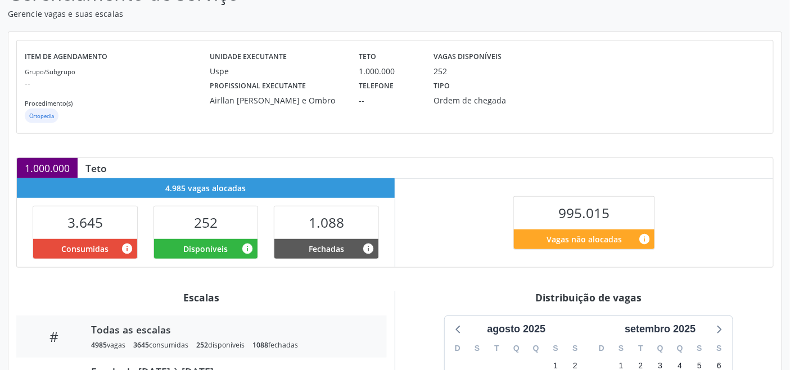
scroll to position [312, 0]
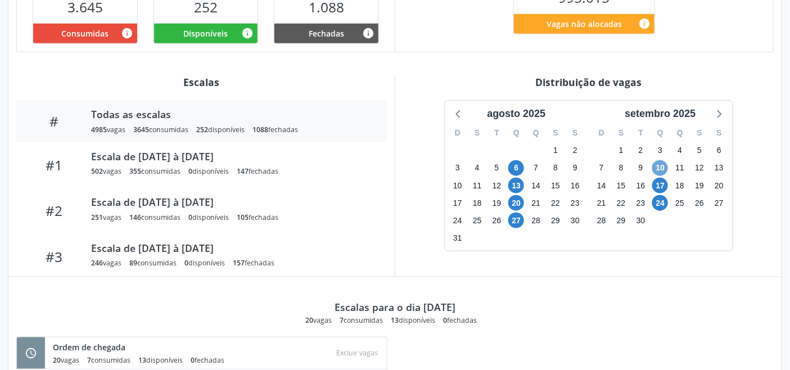
click at [667, 169] on span "10" at bounding box center [660, 168] width 16 height 16
click at [658, 166] on span "10" at bounding box center [660, 168] width 16 height 16
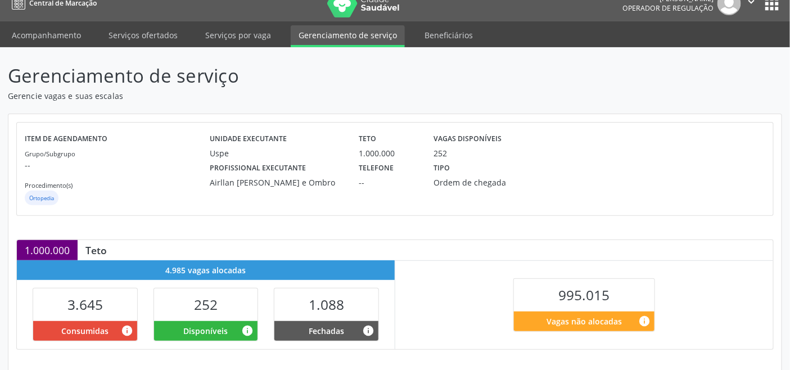
scroll to position [0, 0]
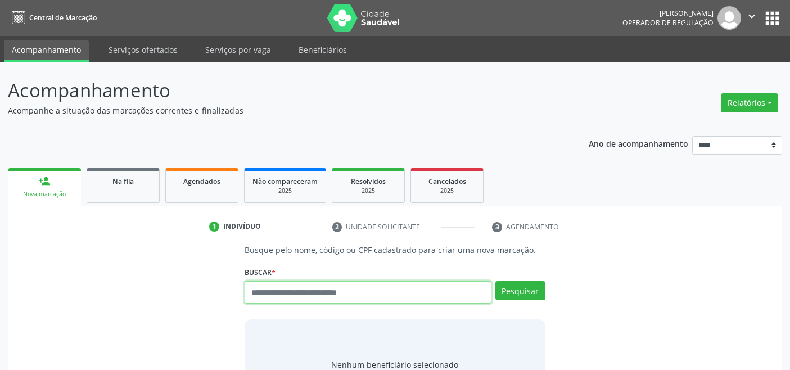
scroll to position [4, 0]
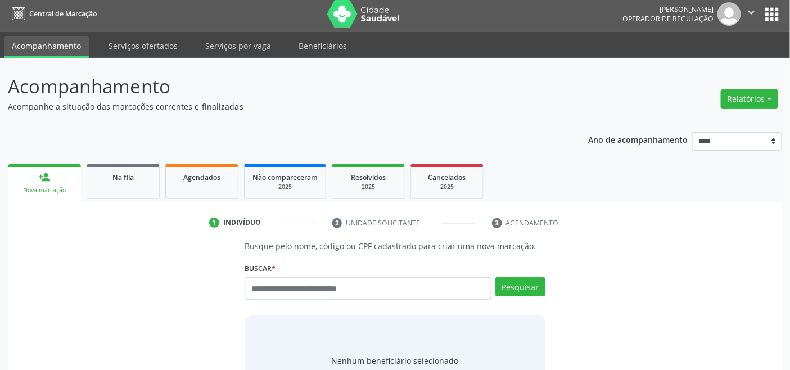
drag, startPoint x: 214, startPoint y: 177, endPoint x: 241, endPoint y: 186, distance: 28.4
click at [214, 178] on span "Agendados" at bounding box center [201, 178] width 37 height 10
select select "*"
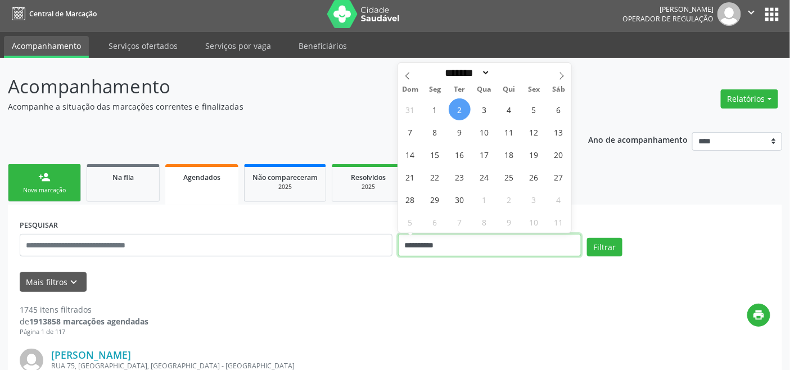
click at [432, 245] on input "**********" at bounding box center [489, 245] width 183 height 22
click at [490, 135] on span "10" at bounding box center [484, 132] width 22 height 22
type input "**********"
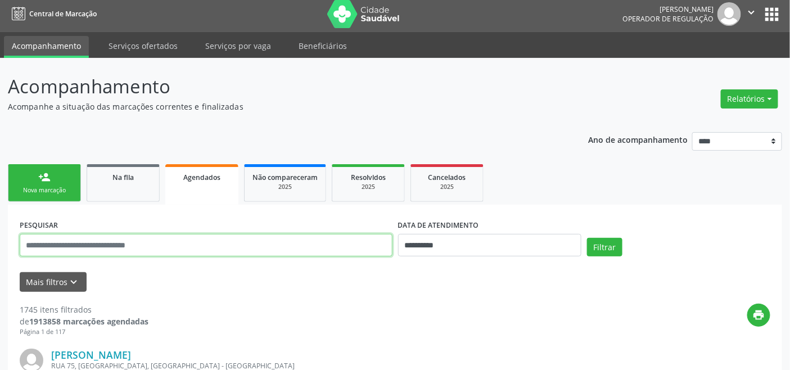
paste input "**********"
type input "**********"
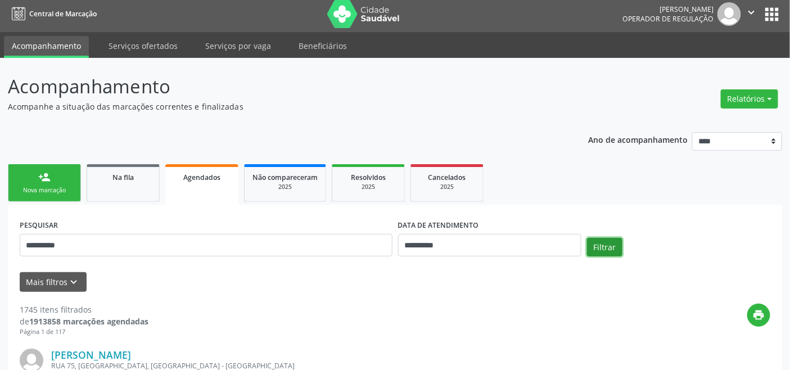
click at [608, 240] on button "Filtrar" at bounding box center [604, 247] width 35 height 19
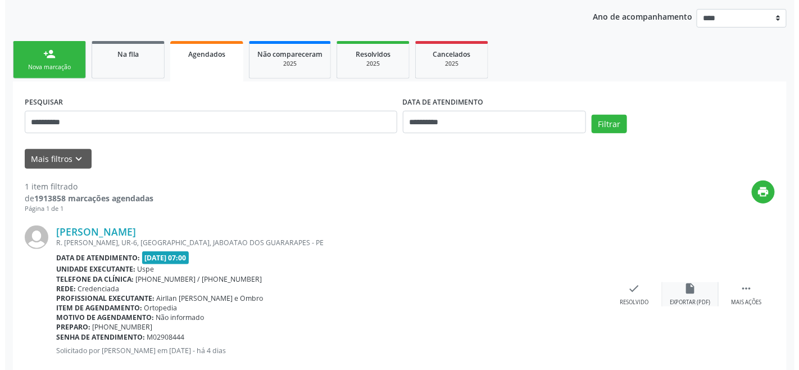
scroll to position [151, 0]
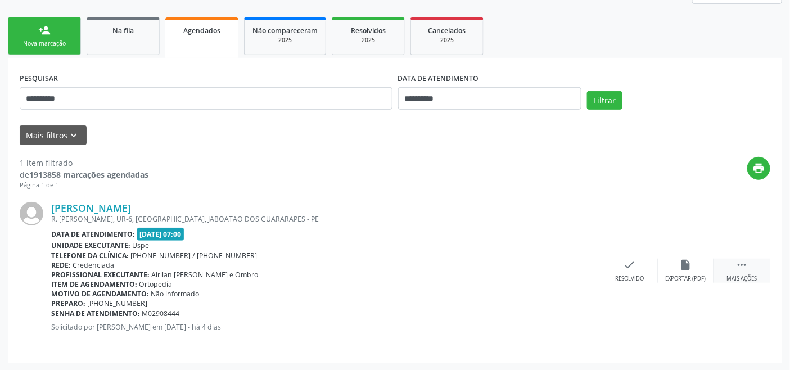
click at [745, 264] on icon "" at bounding box center [742, 265] width 12 height 12
click at [575, 263] on icon "cancel" at bounding box center [573, 265] width 12 height 12
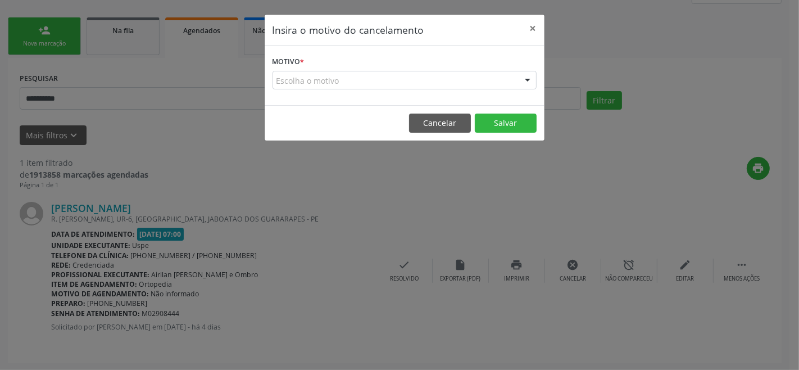
click at [362, 69] on form "Motivo * Escolha o motivo Outro Médico - Participação em eventos (ex: congresso…" at bounding box center [405, 71] width 264 height 36
click at [362, 82] on div "Escolha o motivo" at bounding box center [405, 80] width 264 height 19
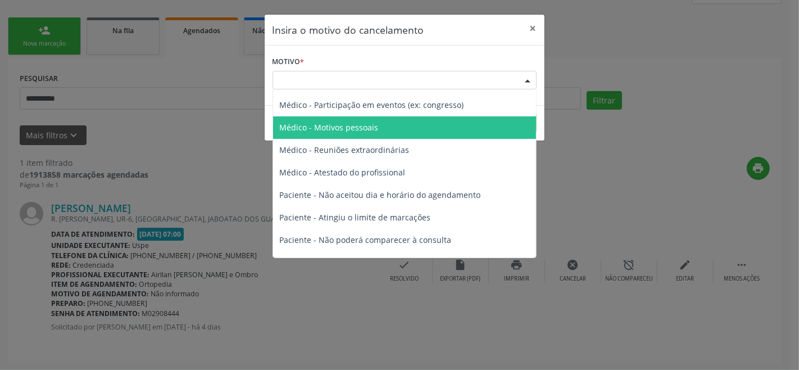
scroll to position [57, 0]
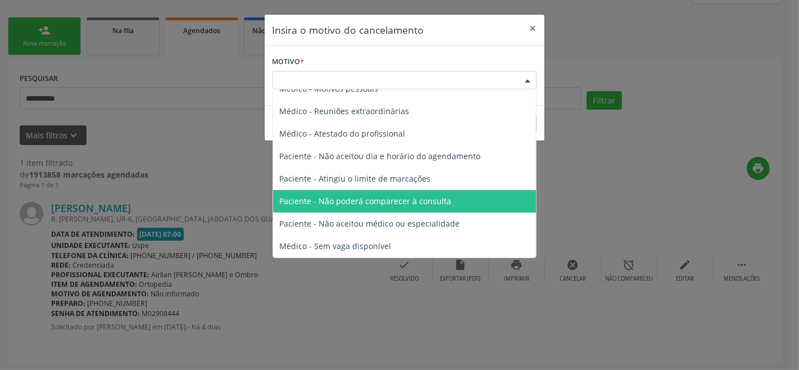
drag, startPoint x: 362, startPoint y: 200, endPoint x: 418, endPoint y: 192, distance: 56.8
click at [363, 200] on span "Paciente - Não poderá comparecer à consulta" at bounding box center [366, 201] width 172 height 11
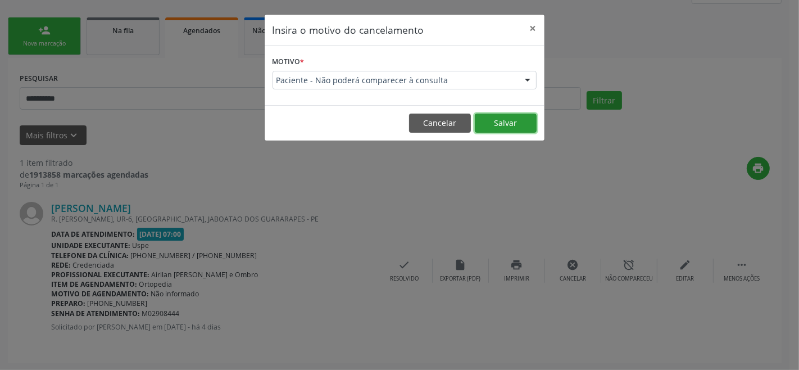
click at [504, 122] on button "Salvar" at bounding box center [506, 123] width 62 height 19
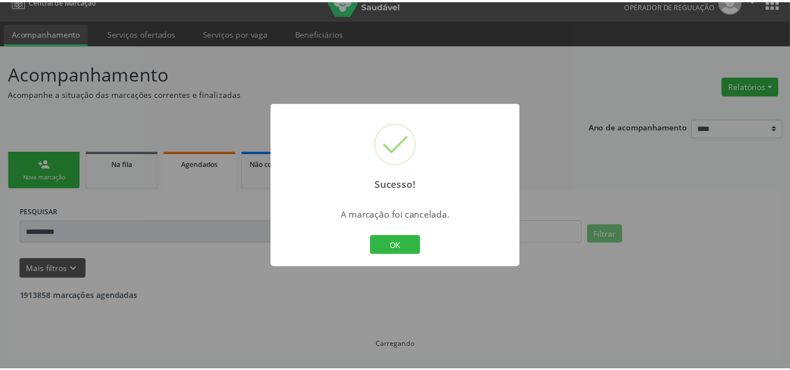
scroll to position [16, 0]
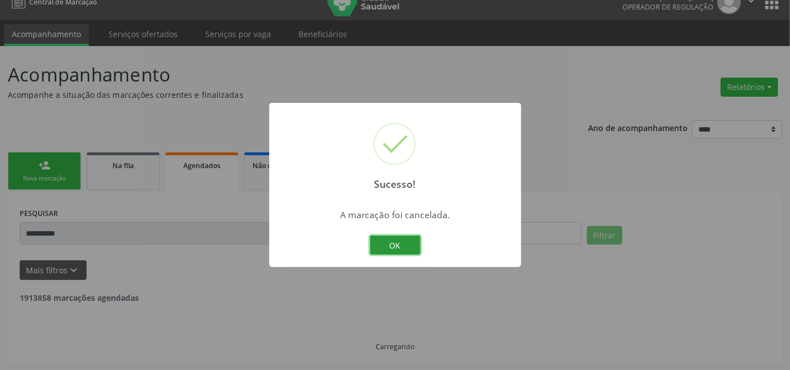
drag, startPoint x: 400, startPoint y: 239, endPoint x: 379, endPoint y: 236, distance: 21.0
click at [400, 239] on button "OK" at bounding box center [395, 245] width 51 height 19
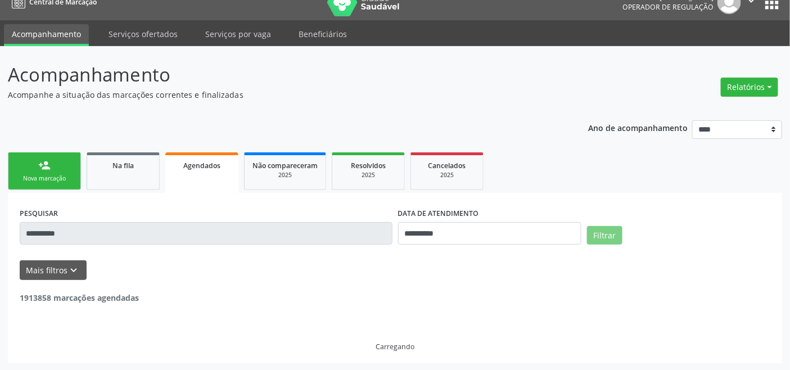
click at [52, 173] on link "person_add Nova marcação" at bounding box center [44, 171] width 73 height 38
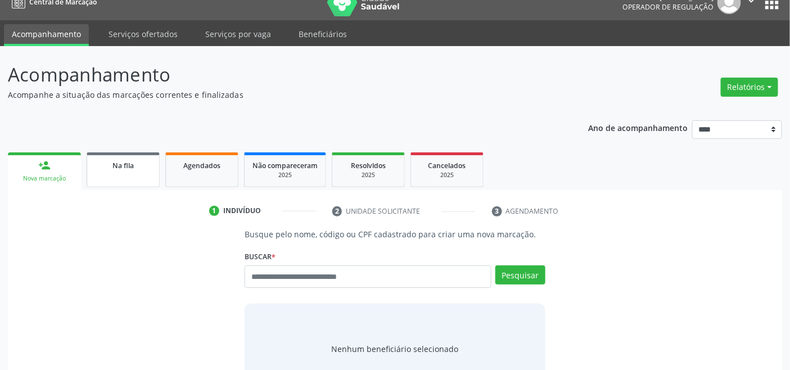
scroll to position [0, 0]
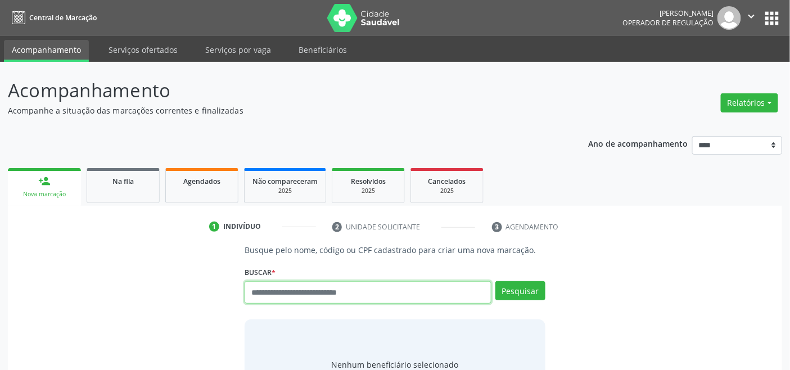
click at [260, 290] on input "text" at bounding box center [368, 292] width 246 height 22
type input "*********"
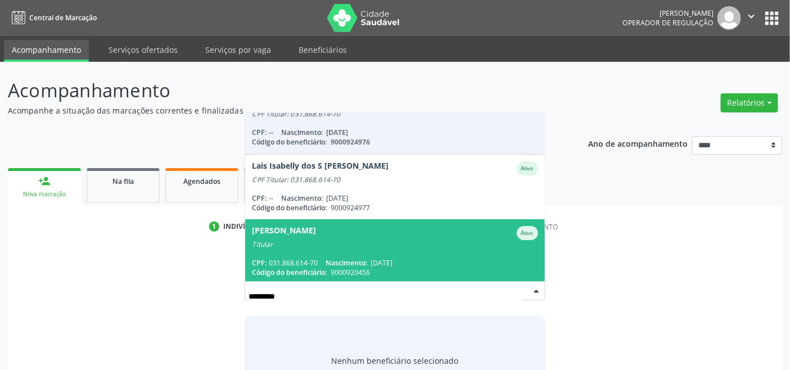
scroll to position [26, 0]
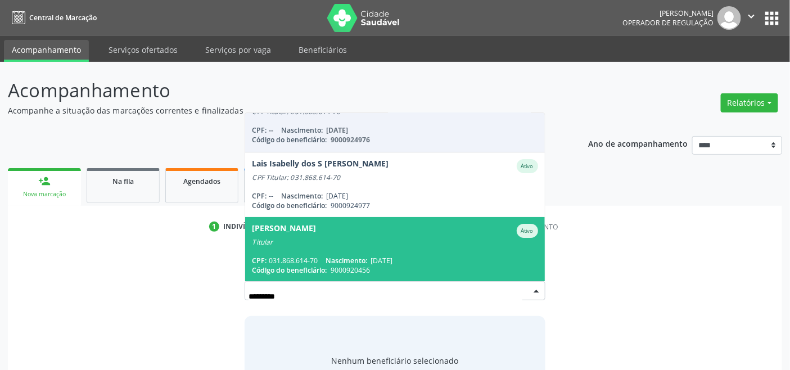
click at [351, 256] on span "Nascimento:" at bounding box center [346, 261] width 42 height 10
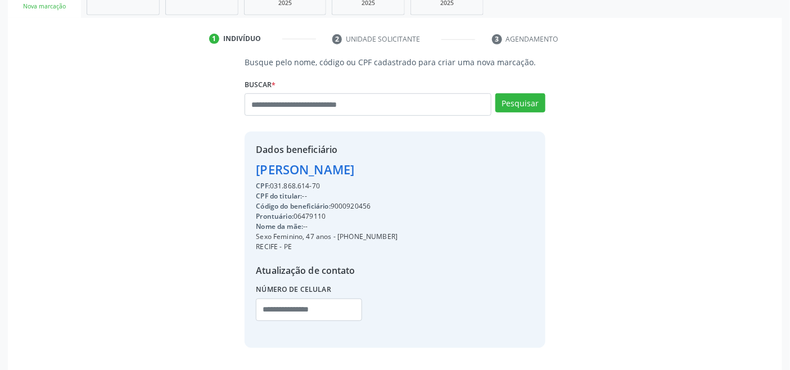
scroll to position [223, 0]
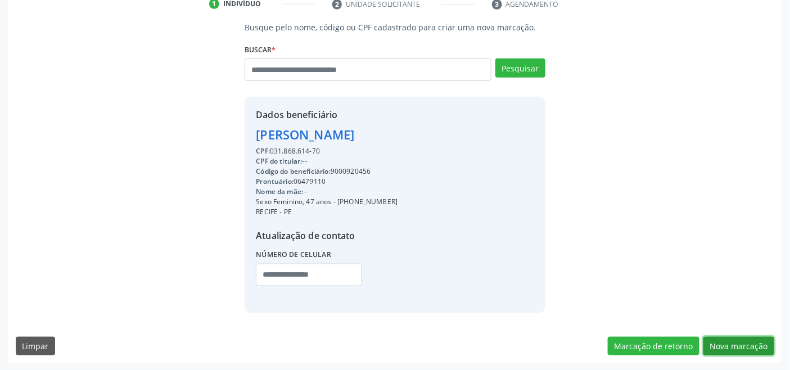
click at [743, 349] on button "Nova marcação" at bounding box center [738, 346] width 71 height 19
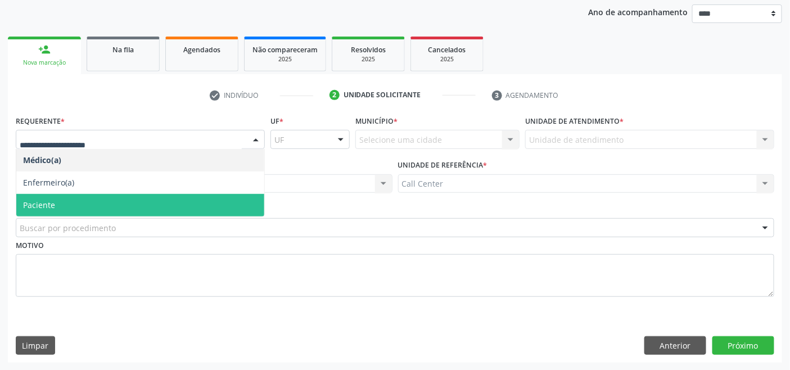
click at [51, 203] on span "Paciente" at bounding box center [39, 205] width 32 height 11
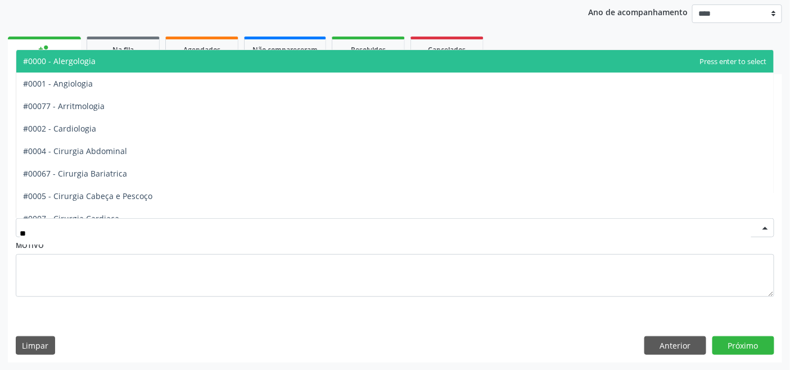
type input "***"
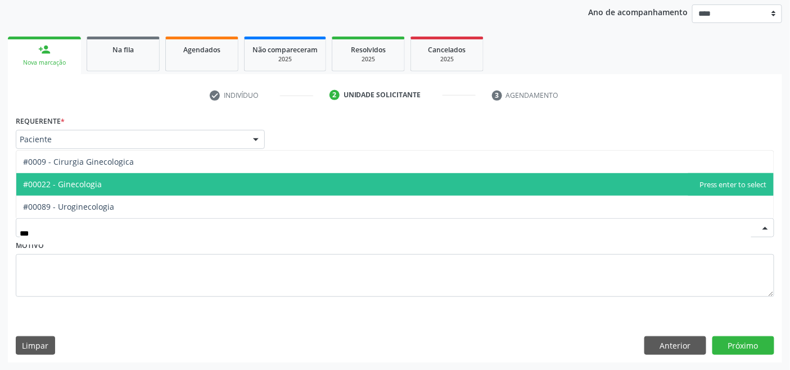
click at [98, 184] on span "#00022 - Ginecologia" at bounding box center [62, 184] width 79 height 11
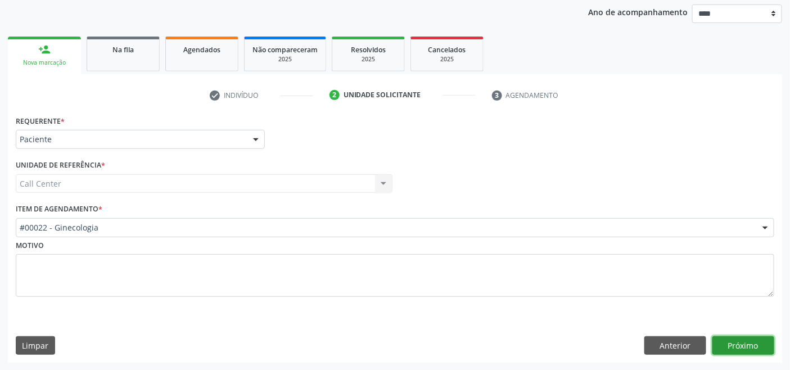
click at [728, 339] on button "Próximo" at bounding box center [743, 345] width 62 height 19
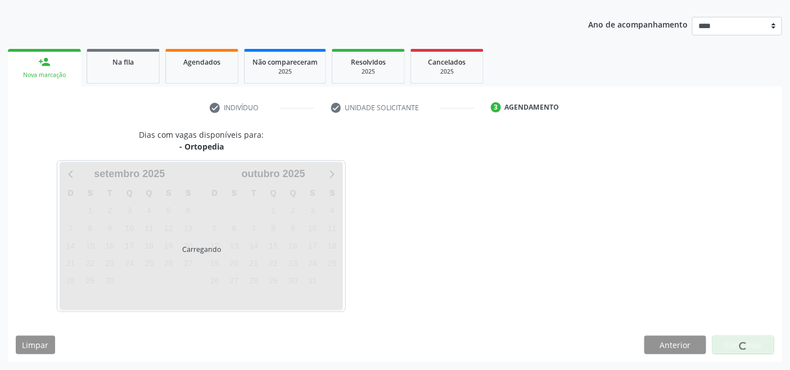
scroll to position [119, 0]
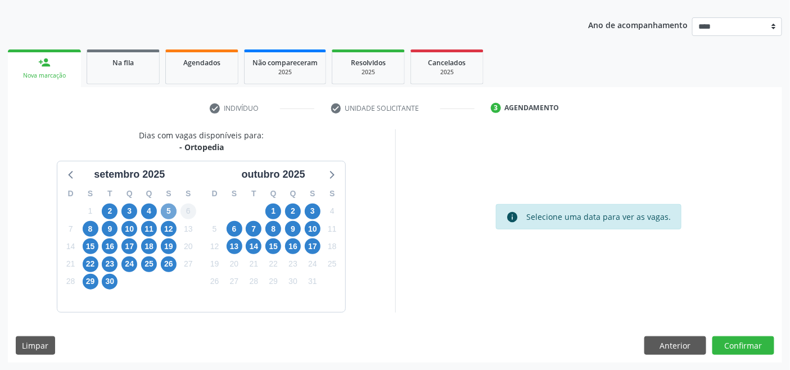
drag, startPoint x: 171, startPoint y: 207, endPoint x: 192, endPoint y: 215, distance: 23.0
click at [171, 208] on span "5" at bounding box center [169, 211] width 16 height 16
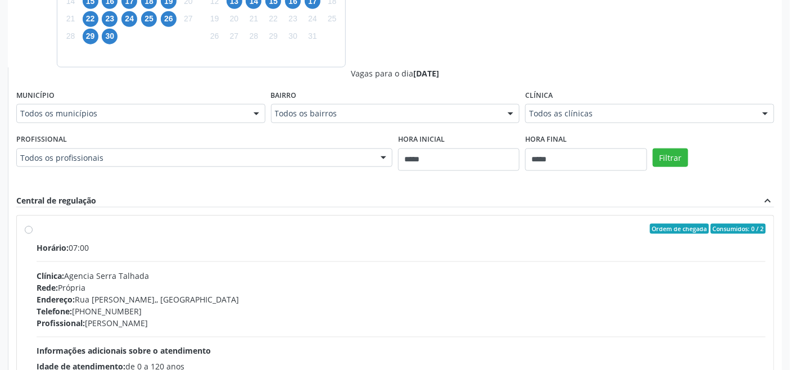
scroll to position [368, 0]
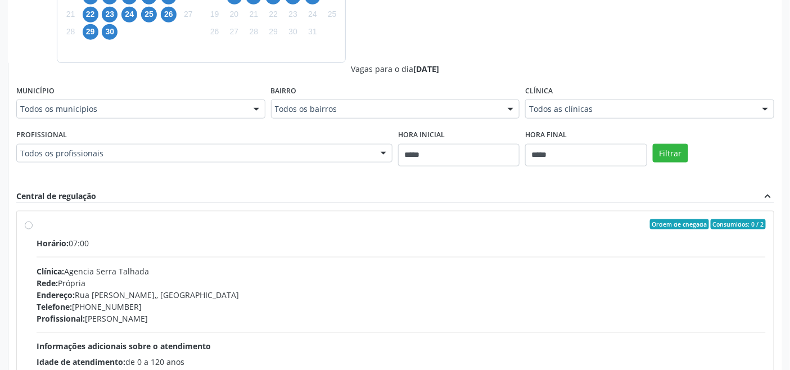
drag, startPoint x: 566, startPoint y: 108, endPoint x: 571, endPoint y: 117, distance: 9.6
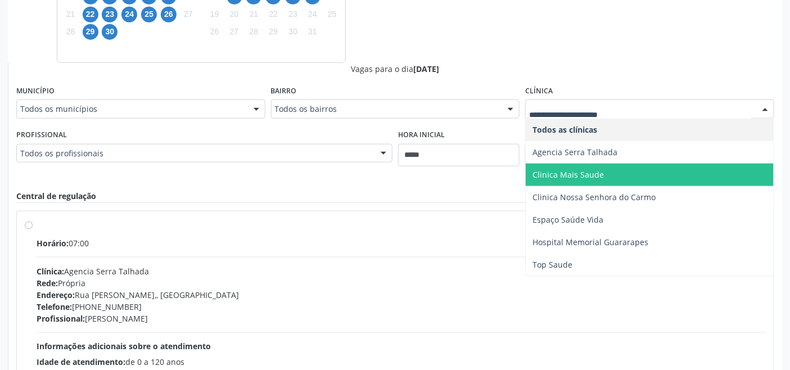
click at [597, 178] on span "Clinica Mais Saude" at bounding box center [567, 174] width 71 height 11
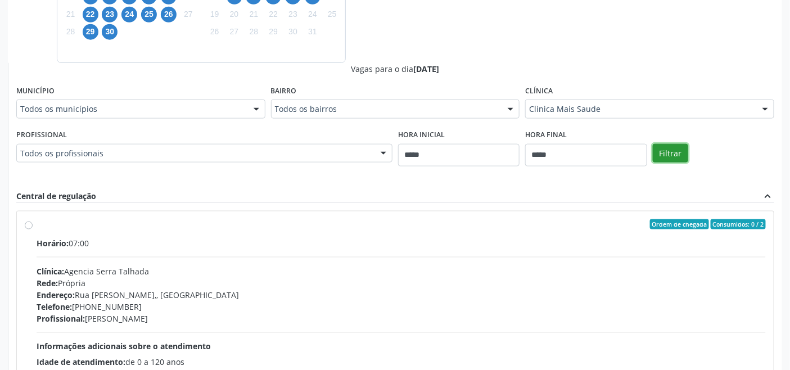
click at [667, 156] on button "Filtrar" at bounding box center [670, 153] width 35 height 19
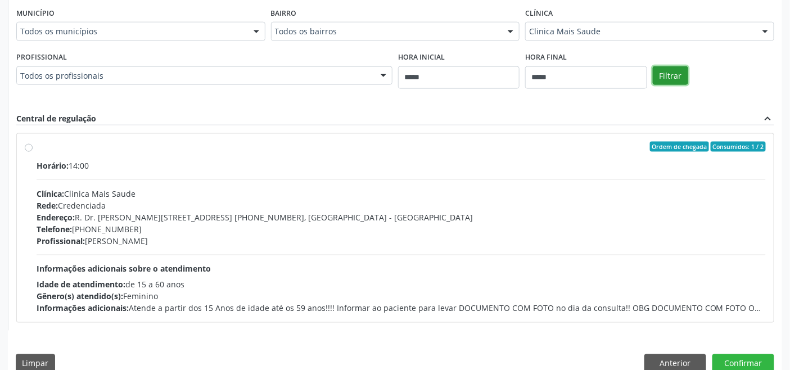
scroll to position [464, 0]
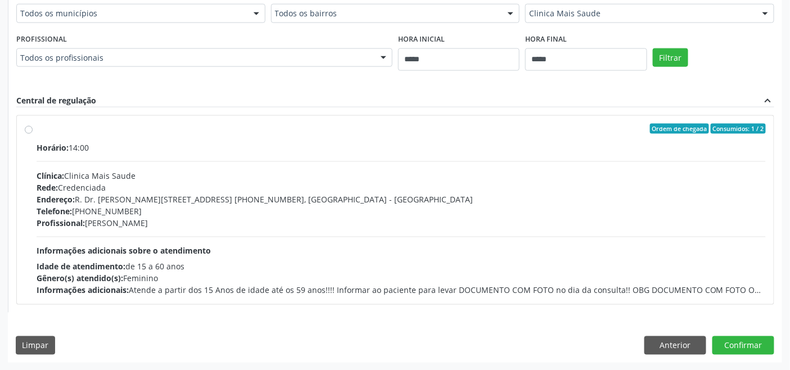
click at [332, 188] on div "Rede: Credenciada" at bounding box center [401, 188] width 729 height 12
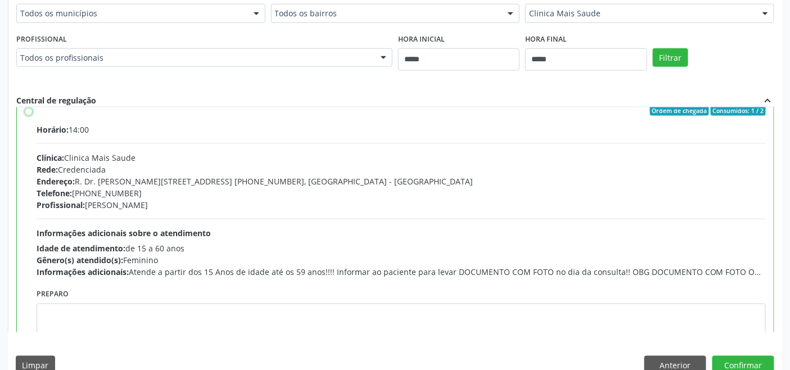
scroll to position [56, 0]
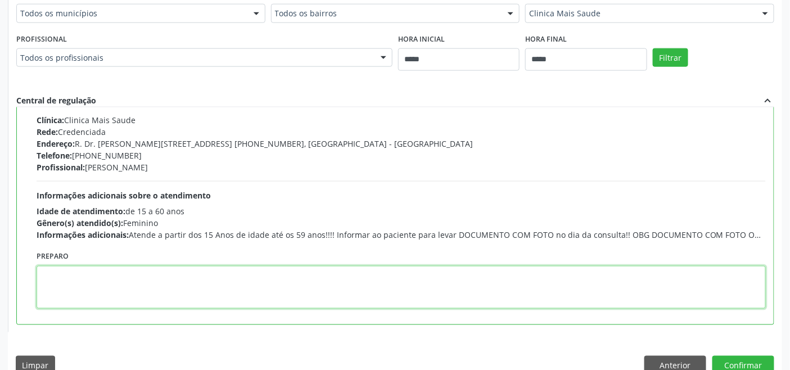
paste textarea "**********"
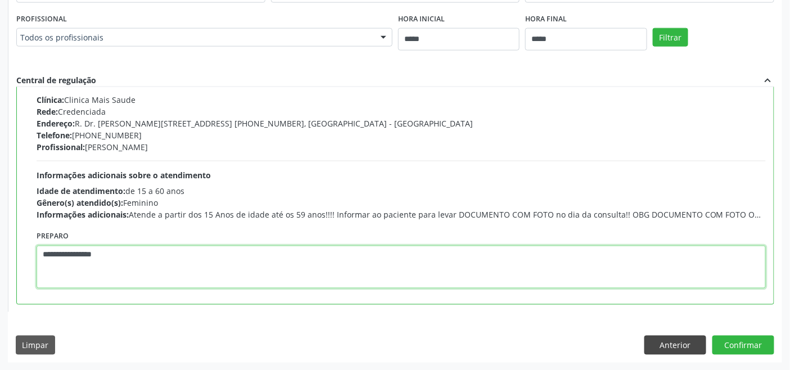
type textarea "**********"
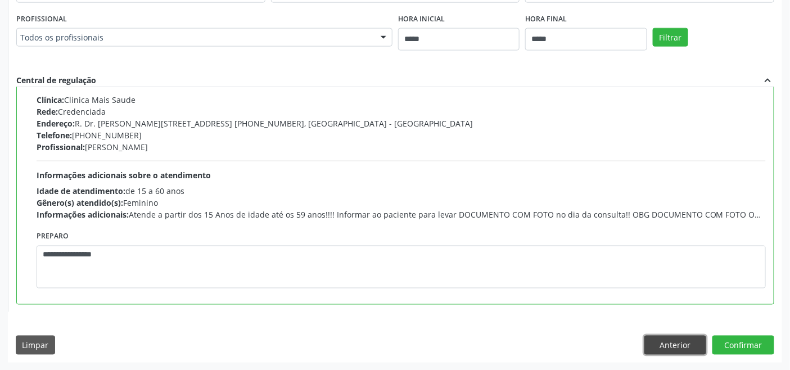
click at [678, 339] on button "Anterior" at bounding box center [675, 345] width 62 height 19
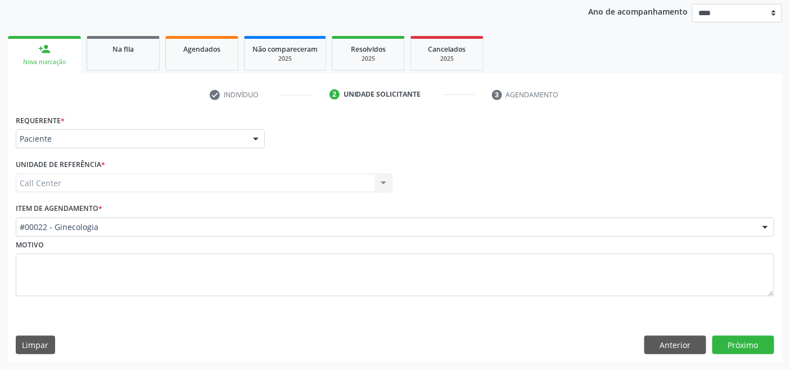
scroll to position [132, 0]
click at [679, 339] on button "Anterior" at bounding box center [675, 345] width 62 height 19
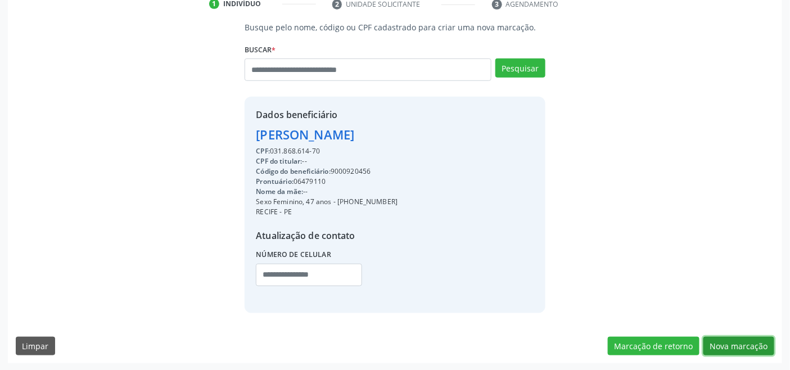
click at [746, 344] on button "Nova marcação" at bounding box center [738, 346] width 71 height 19
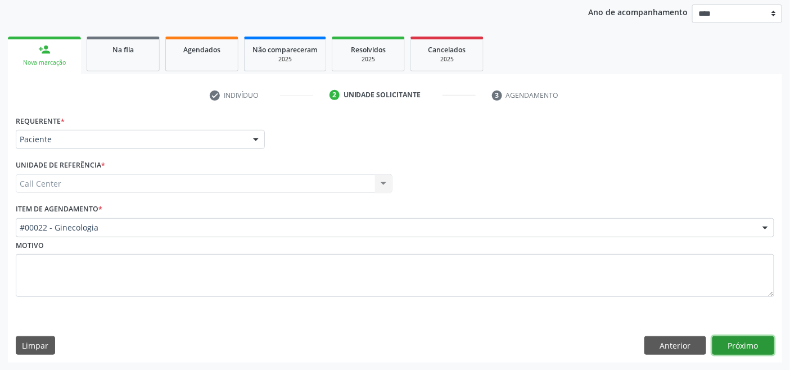
click at [746, 344] on button "Próximo" at bounding box center [743, 345] width 62 height 19
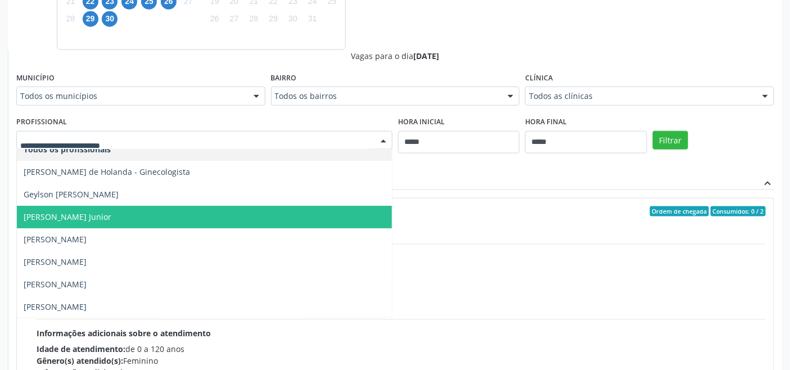
scroll to position [12, 0]
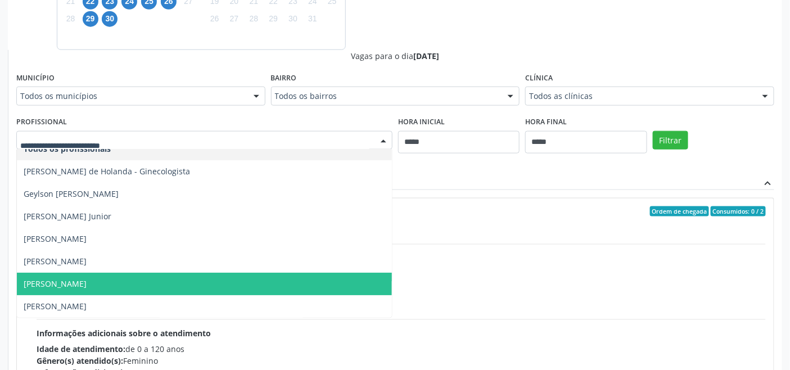
click at [187, 282] on span "Silvana Patrícia Rocha Menelau de Souza" at bounding box center [204, 284] width 375 height 22
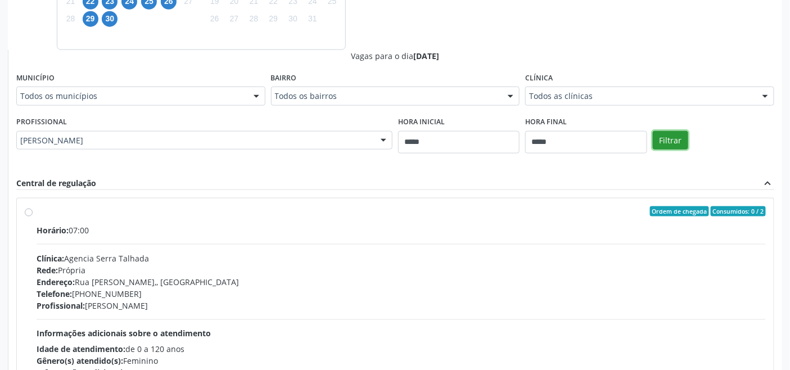
click at [676, 139] on button "Filtrar" at bounding box center [670, 140] width 35 height 19
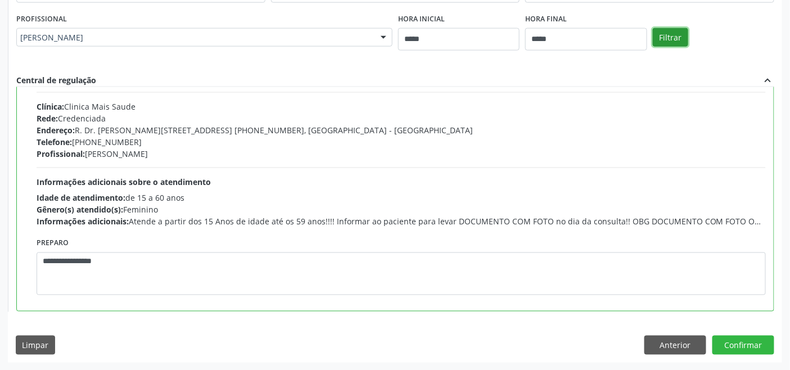
scroll to position [56, 0]
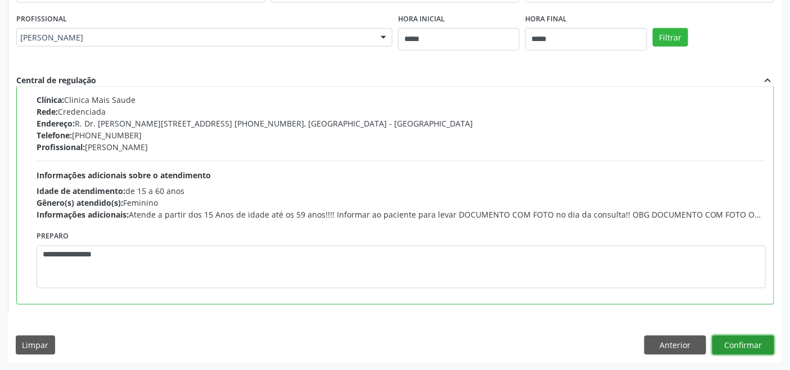
click at [750, 347] on button "Confirmar" at bounding box center [743, 345] width 62 height 19
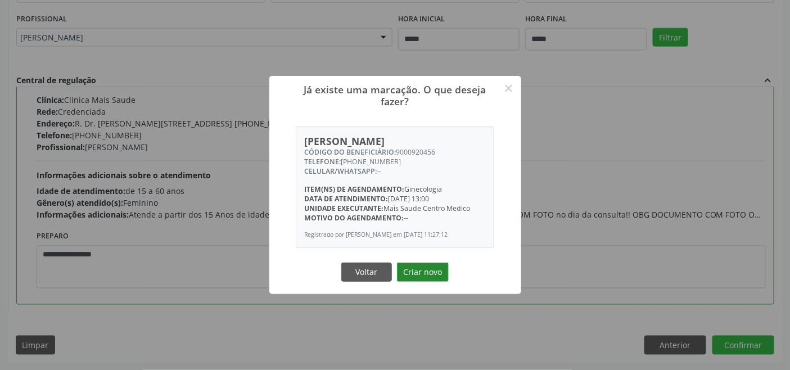
click at [416, 282] on button "Criar novo" at bounding box center [423, 271] width 52 height 19
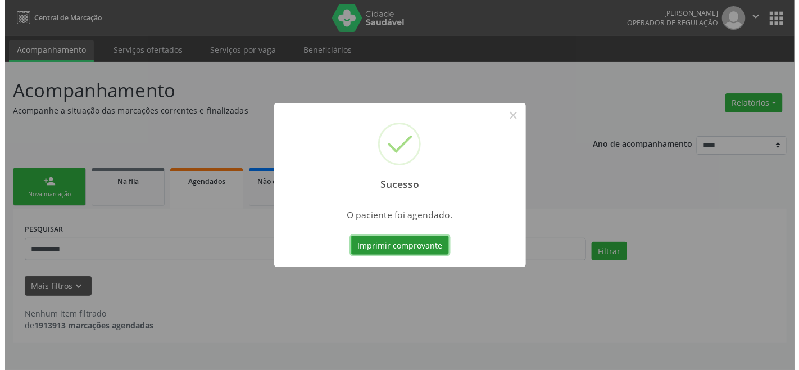
scroll to position [0, 0]
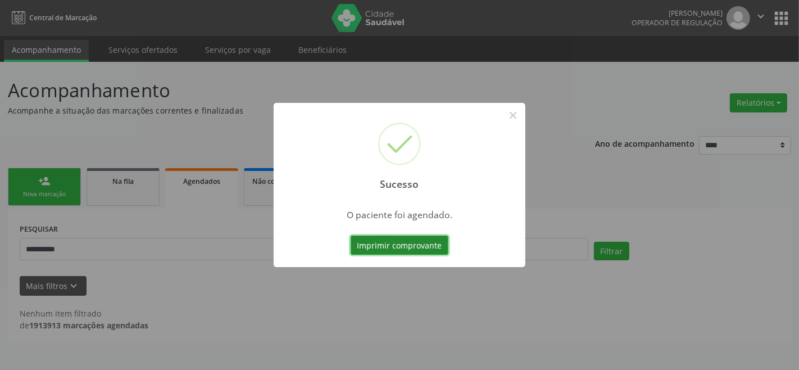
click at [400, 245] on button "Imprimir comprovante" at bounding box center [400, 245] width 98 height 19
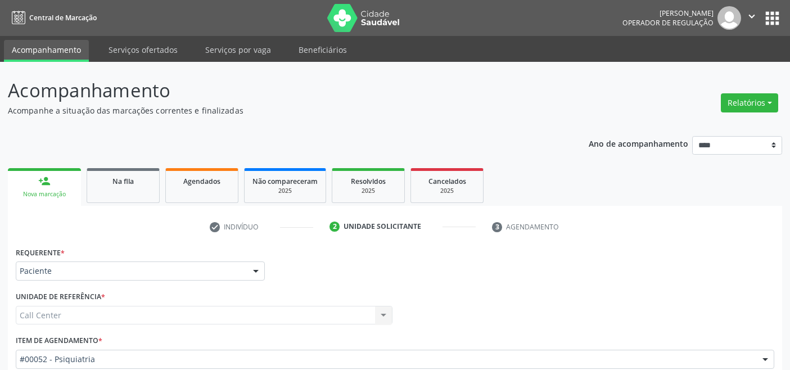
scroll to position [132, 0]
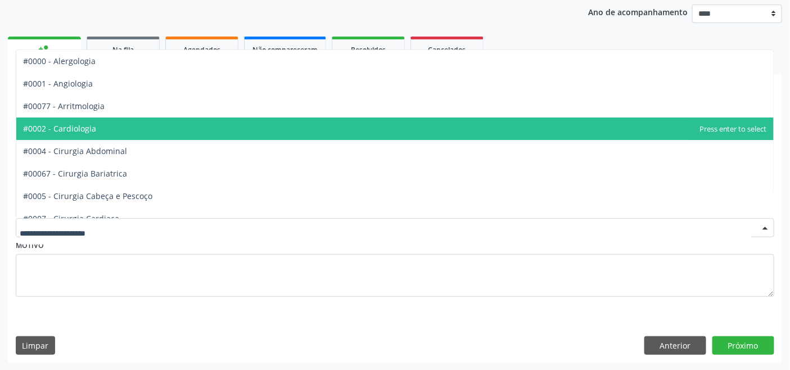
click at [90, 126] on span "#0002 - Cardiologia" at bounding box center [59, 128] width 73 height 11
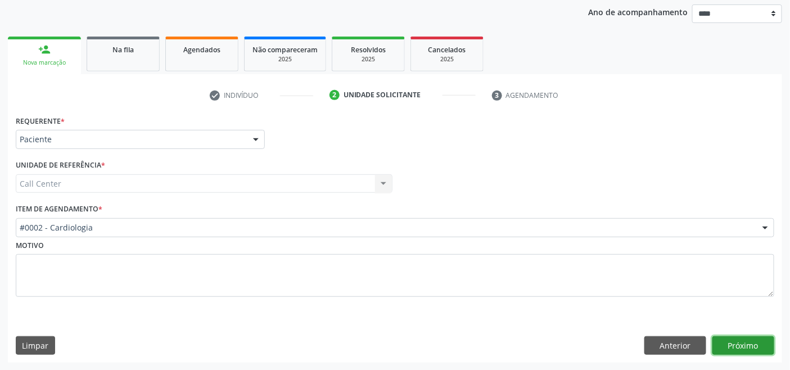
click at [736, 346] on button "Próximo" at bounding box center [743, 345] width 62 height 19
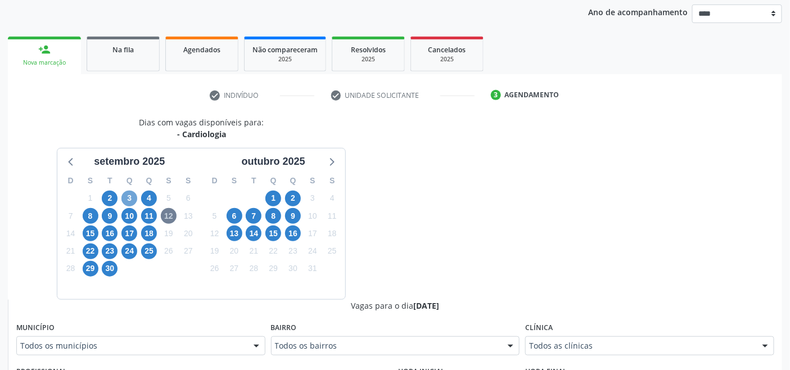
click at [131, 195] on span "3" at bounding box center [129, 199] width 16 height 16
click at [599, 337] on div "Todos as clínicas" at bounding box center [649, 345] width 249 height 19
click at [151, 196] on span "4" at bounding box center [149, 199] width 16 height 16
click at [90, 215] on span "8" at bounding box center [91, 216] width 16 height 16
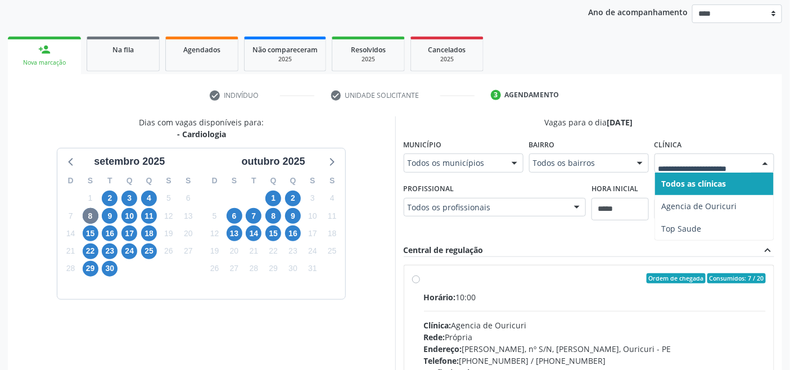
click at [752, 159] on div at bounding box center [714, 162] width 120 height 19
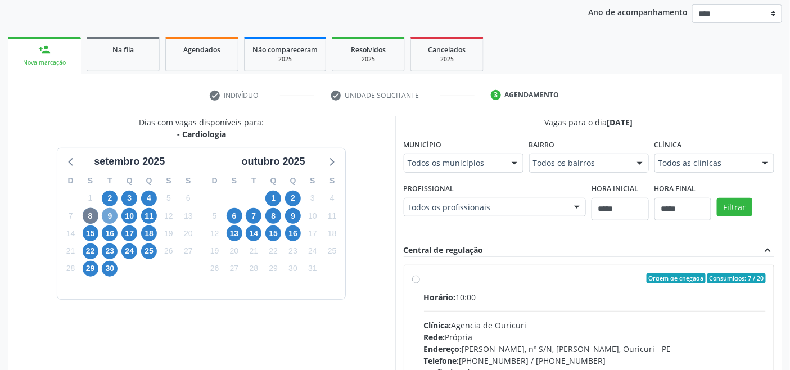
click at [115, 216] on span "9" at bounding box center [110, 216] width 16 height 16
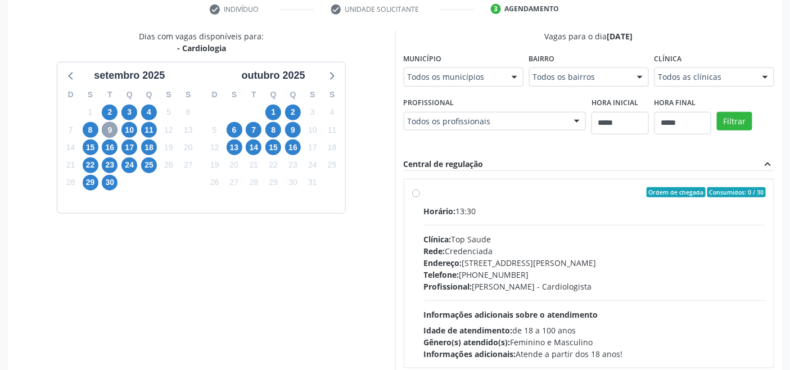
scroll to position [281, 0]
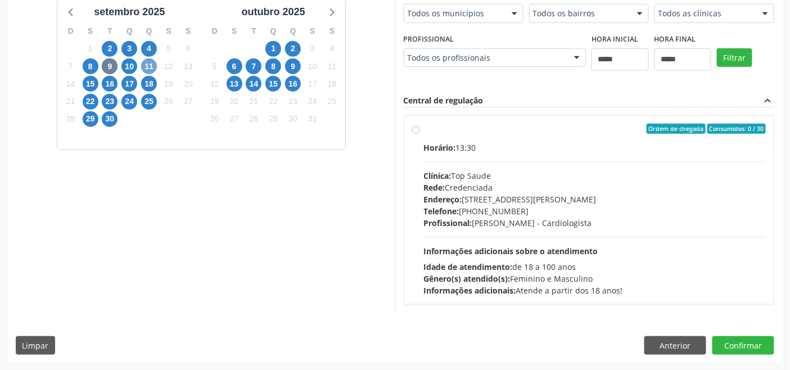
click at [144, 68] on span "11" at bounding box center [149, 66] width 16 height 16
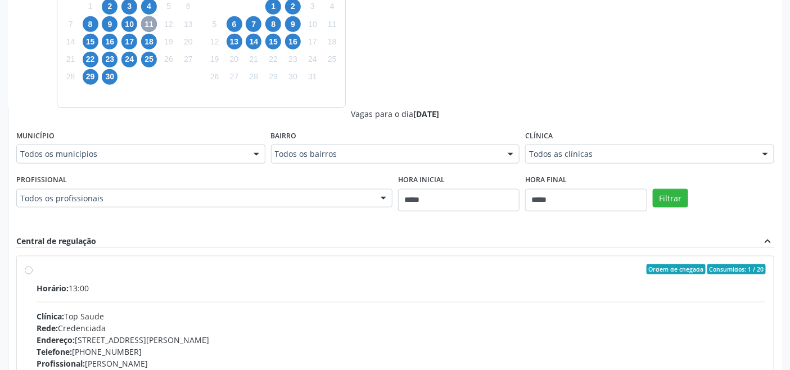
scroll to position [250, 0]
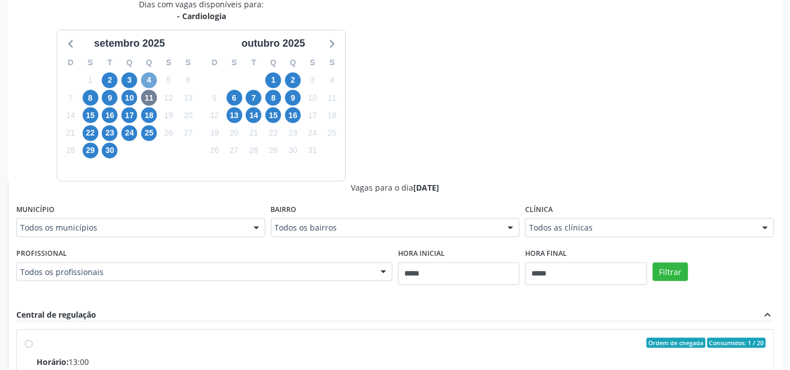
click at [148, 76] on span "4" at bounding box center [149, 81] width 16 height 16
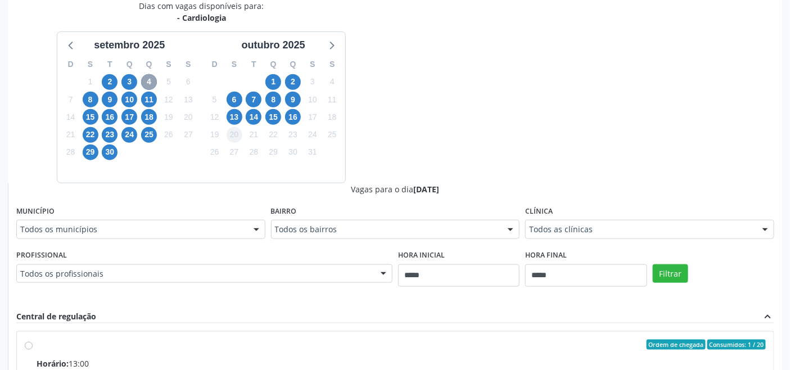
scroll to position [187, 0]
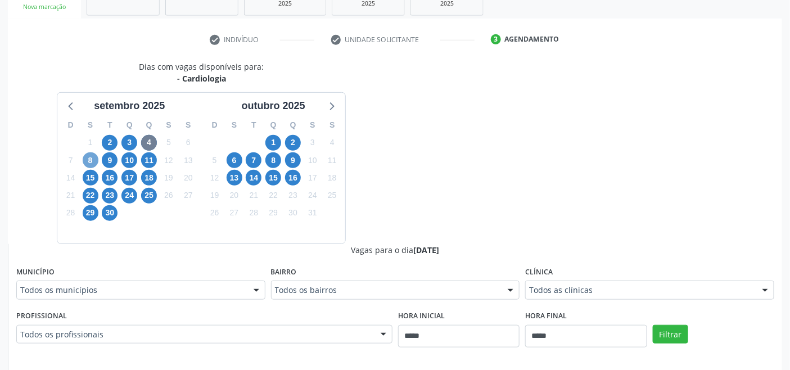
click at [92, 159] on span "8" at bounding box center [91, 160] width 16 height 16
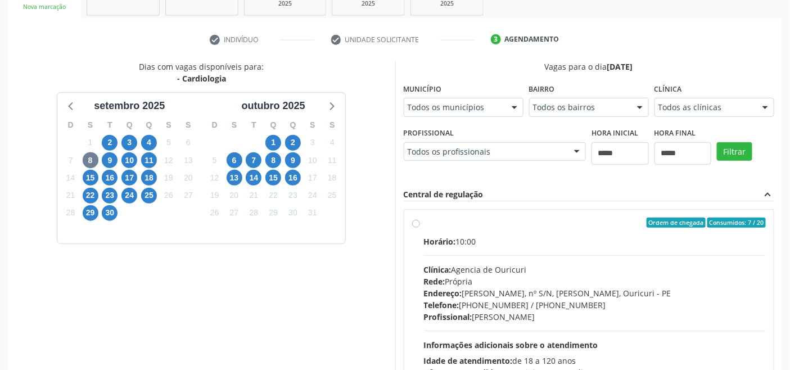
click at [680, 100] on div "Todos as clínicas" at bounding box center [714, 107] width 120 height 19
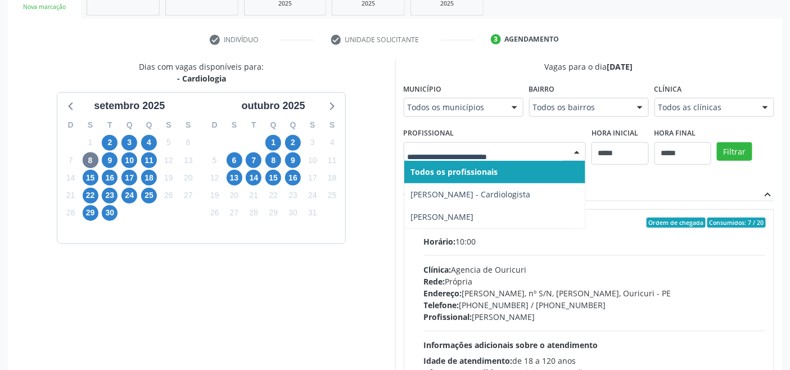
drag, startPoint x: 514, startPoint y: 152, endPoint x: 464, endPoint y: 152, distance: 50.0
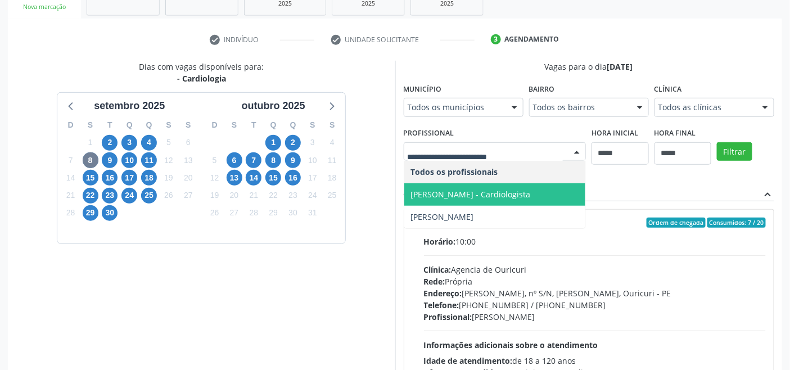
click at [452, 193] on span "Paulo Ramos Filho - Cardiologista" at bounding box center [471, 194] width 120 height 11
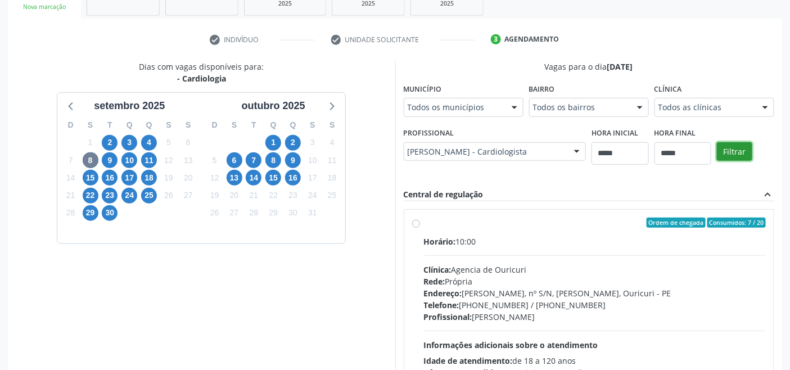
click at [733, 151] on button "Filtrar" at bounding box center [734, 151] width 35 height 19
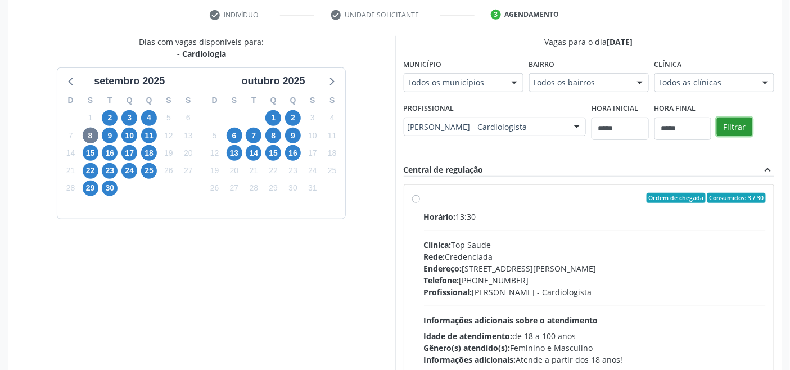
scroll to position [281, 0]
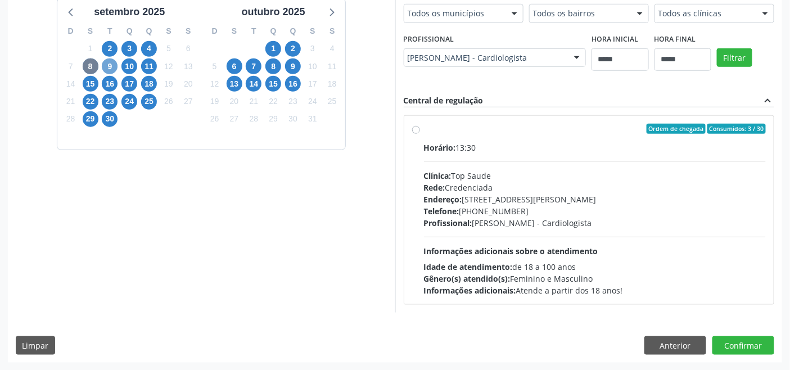
click at [105, 62] on span "9" at bounding box center [110, 66] width 16 height 16
click at [130, 64] on span "10" at bounding box center [129, 66] width 16 height 16
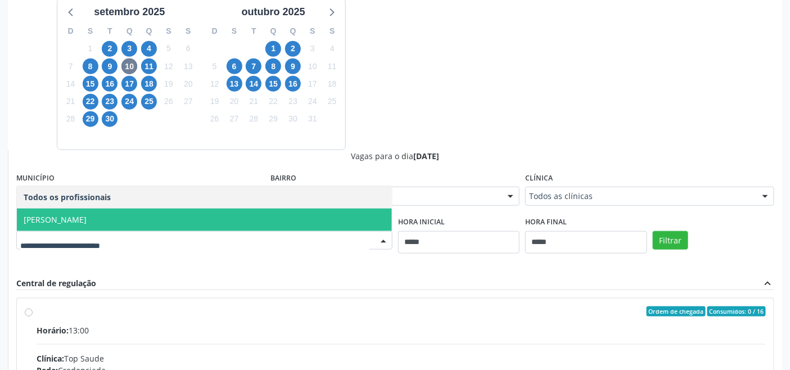
click at [165, 218] on span "Isis Gabriele Cardoso Conte" at bounding box center [204, 220] width 375 height 22
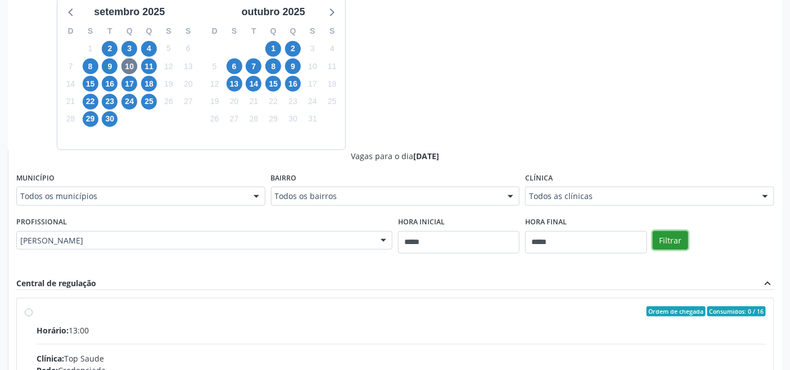
click at [677, 237] on button "Filtrar" at bounding box center [670, 240] width 35 height 19
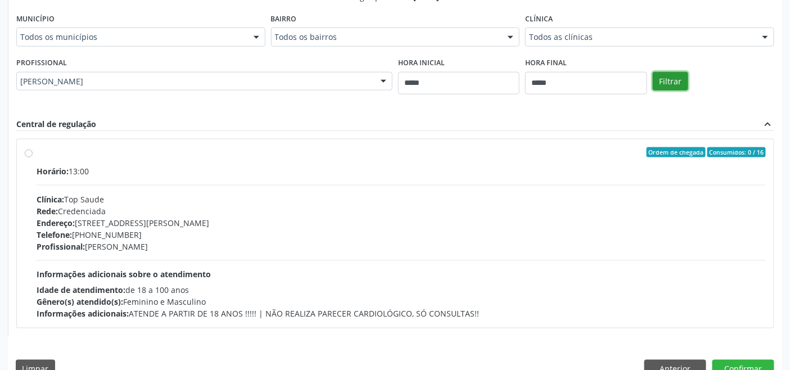
scroll to position [464, 0]
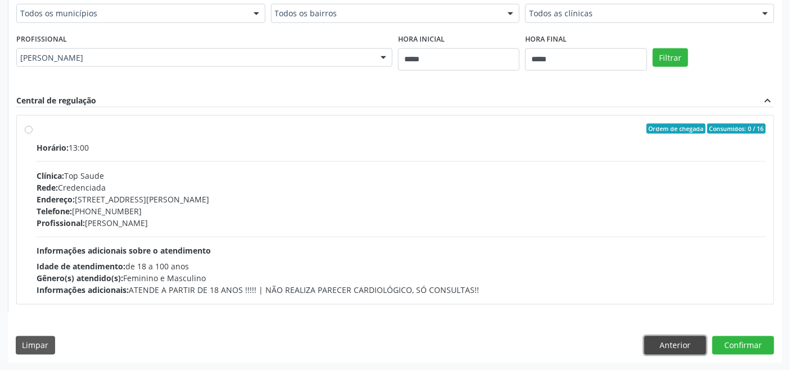
click at [703, 341] on button "Anterior" at bounding box center [675, 345] width 62 height 19
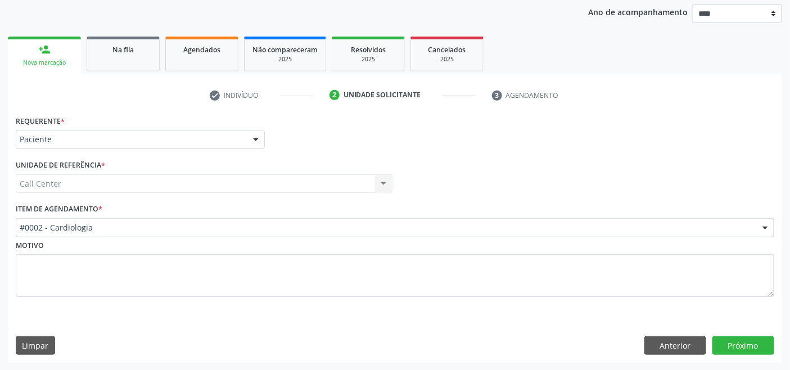
drag, startPoint x: 143, startPoint y: 228, endPoint x: 157, endPoint y: 227, distance: 14.7
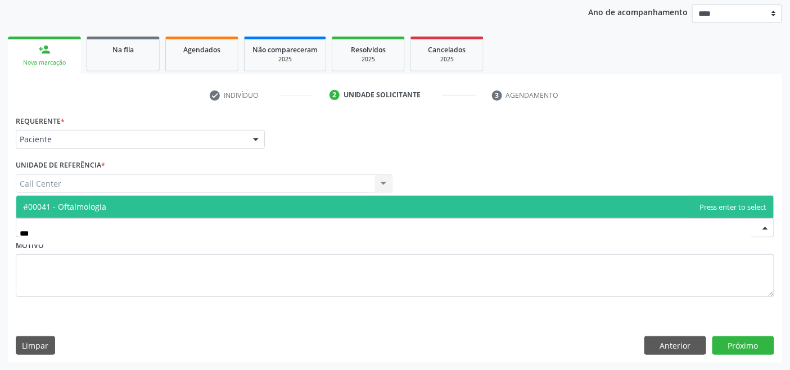
click at [173, 209] on span "#00041 - Oftalmologia" at bounding box center [394, 207] width 757 height 22
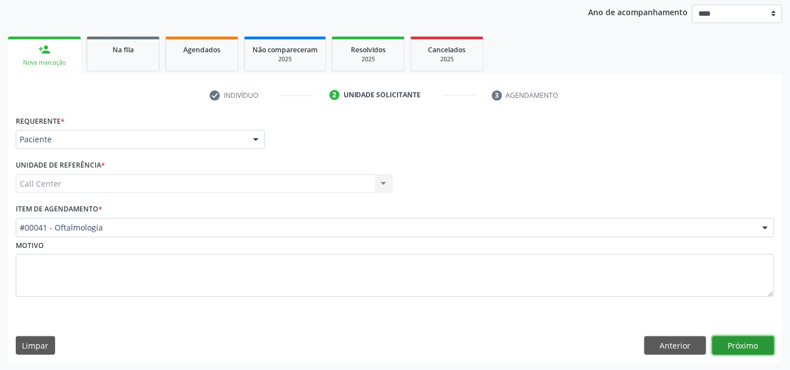
click at [743, 347] on button "Próximo" at bounding box center [743, 345] width 62 height 19
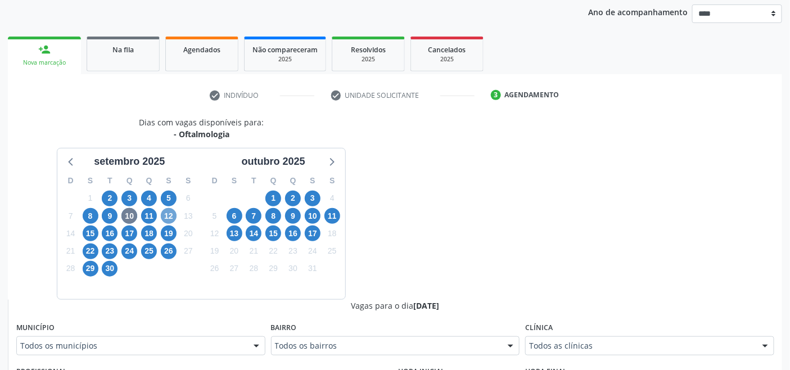
click at [171, 219] on span "12" at bounding box center [169, 216] width 16 height 16
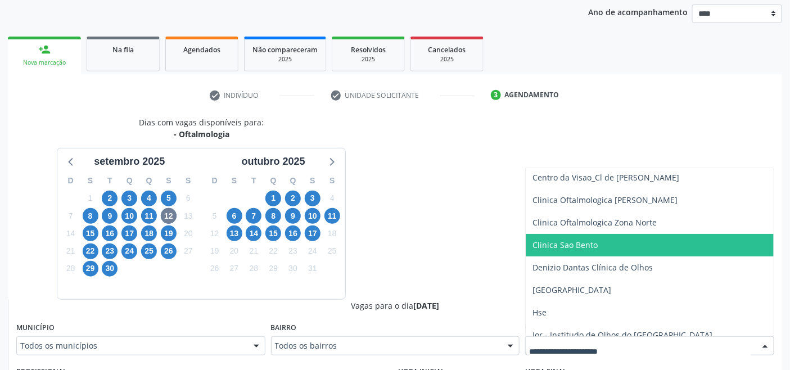
scroll to position [102, 0]
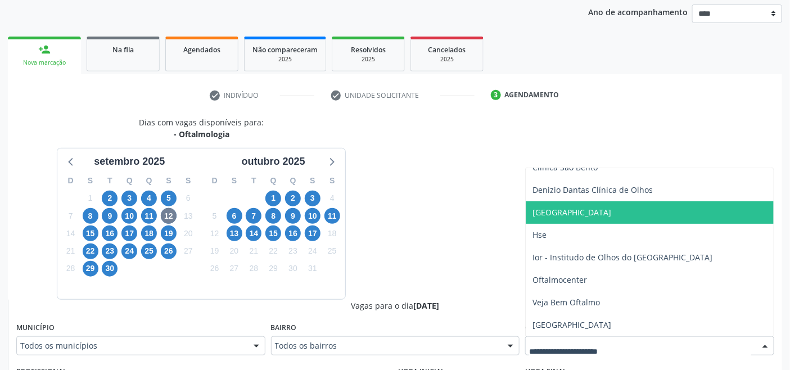
click at [568, 215] on span "[GEOGRAPHIC_DATA]" at bounding box center [571, 212] width 79 height 11
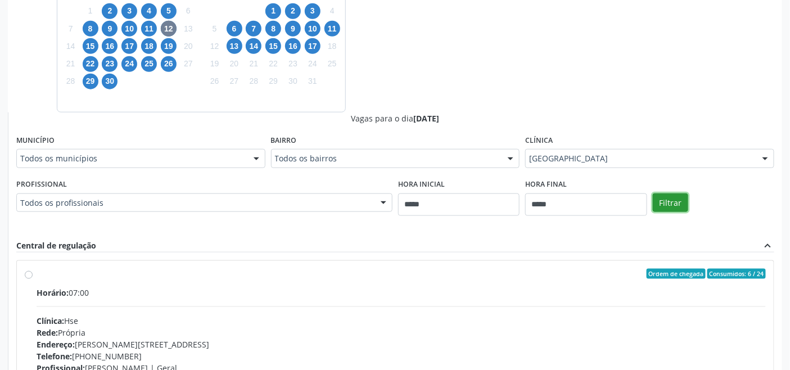
click at [682, 203] on button "Filtrar" at bounding box center [670, 202] width 35 height 19
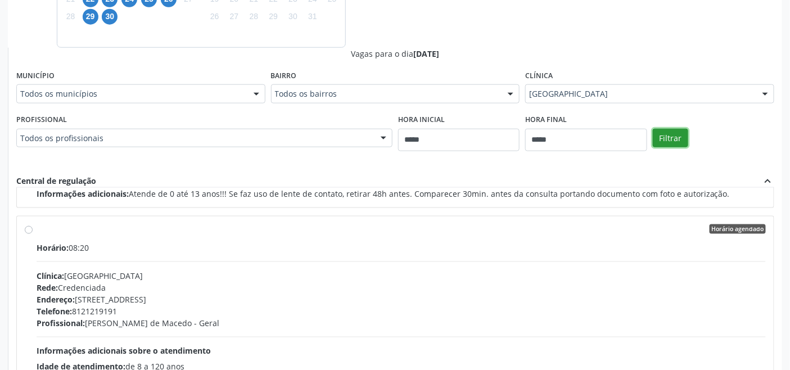
scroll to position [296, 0]
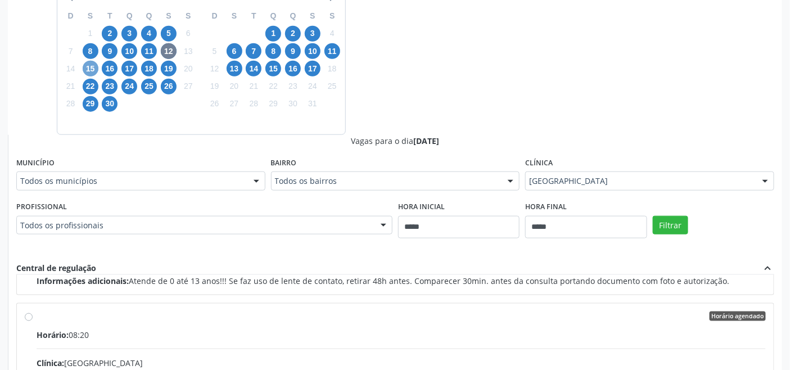
click at [91, 67] on span "15" at bounding box center [91, 69] width 16 height 16
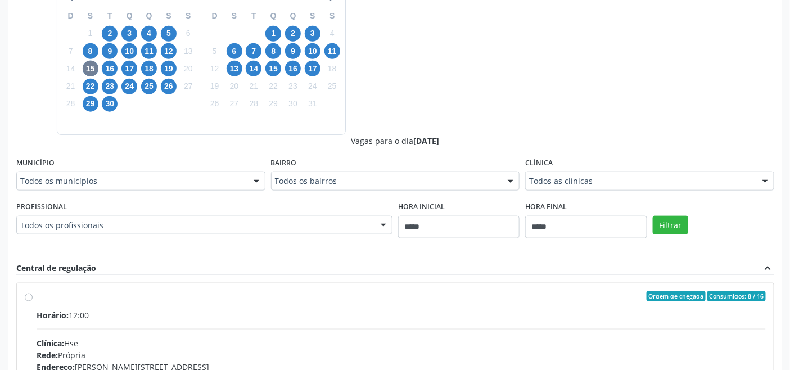
click at [568, 187] on div "Todos as clínicas" at bounding box center [649, 180] width 249 height 19
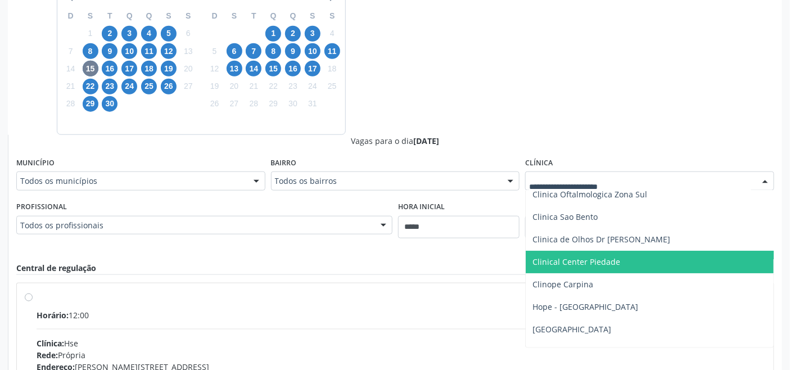
scroll to position [125, 0]
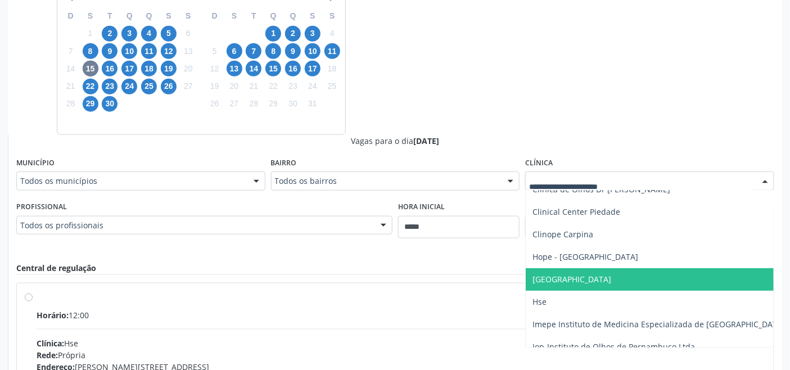
click at [571, 277] on span "Hospital de Olhos Santa Luzia" at bounding box center [571, 279] width 79 height 11
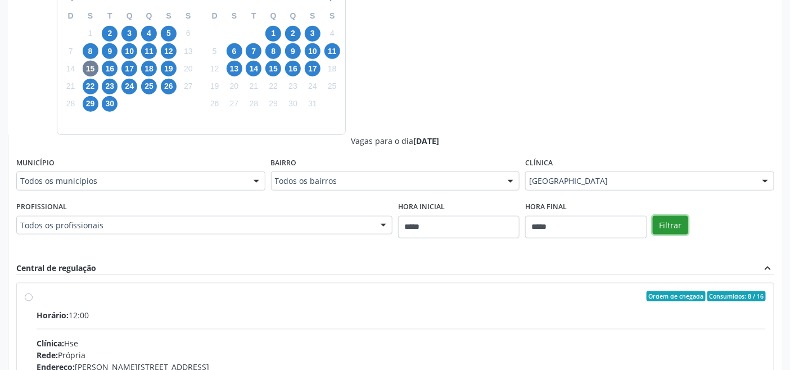
click at [676, 220] on button "Filtrar" at bounding box center [670, 225] width 35 height 19
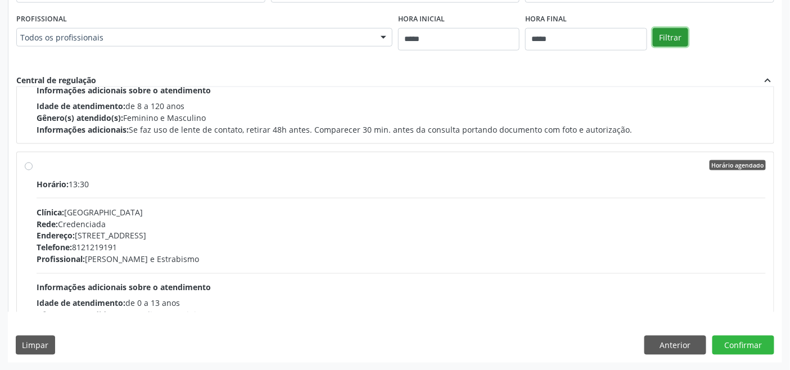
scroll to position [374, 0]
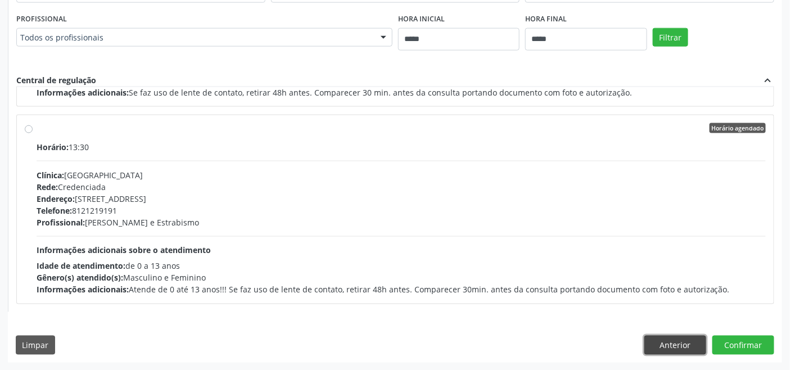
click at [678, 342] on button "Anterior" at bounding box center [675, 345] width 62 height 19
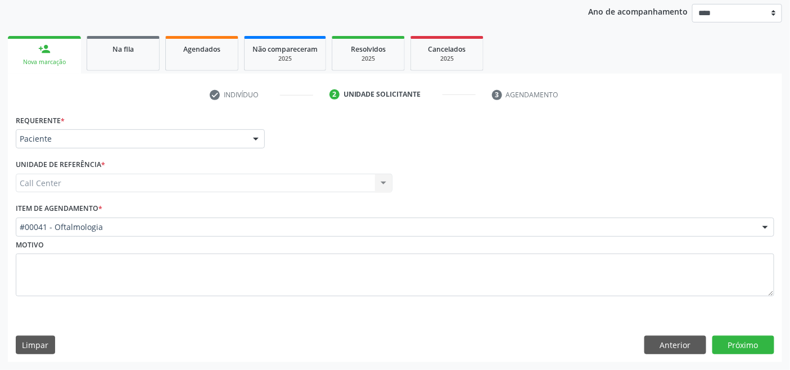
scroll to position [132, 0]
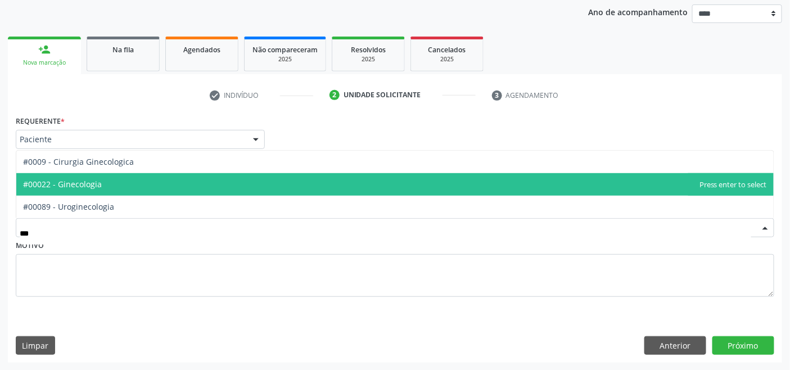
click at [75, 190] on span "#00022 - Ginecologia" at bounding box center [394, 184] width 757 height 22
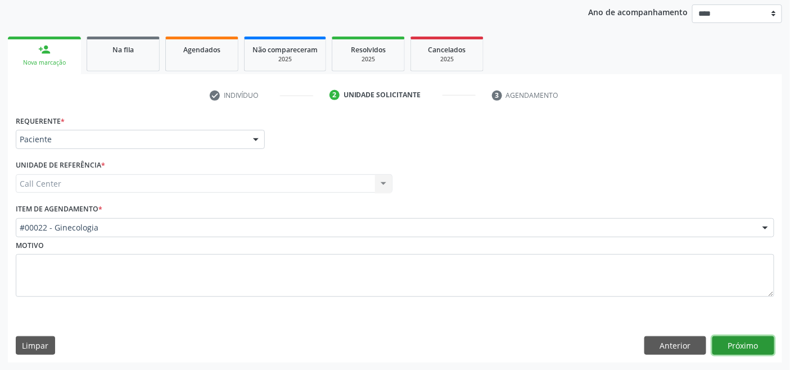
click at [754, 338] on button "Próximo" at bounding box center [743, 345] width 62 height 19
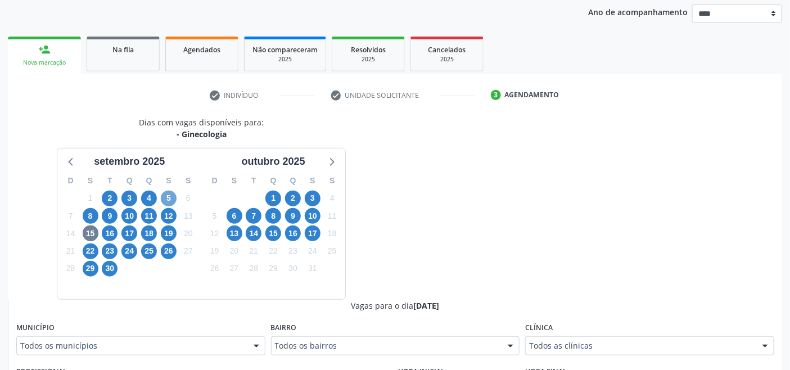
drag, startPoint x: 169, startPoint y: 200, endPoint x: 173, endPoint y: 205, distance: 6.8
click at [169, 200] on span "5" at bounding box center [169, 199] width 16 height 16
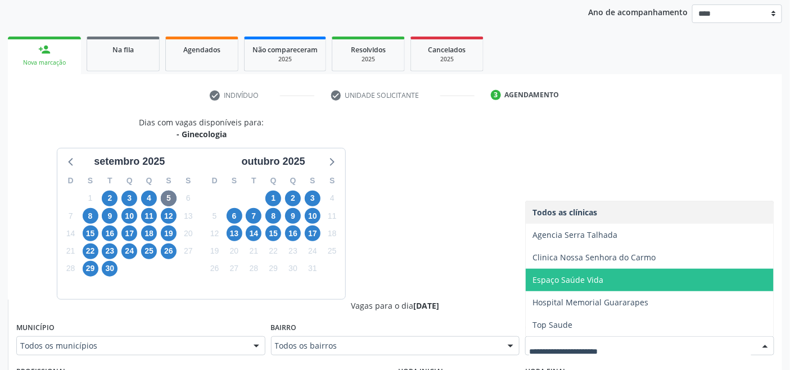
drag, startPoint x: 557, startPoint y: 277, endPoint x: 582, endPoint y: 293, distance: 29.9
click at [558, 277] on span "Espaço Saúde Vida" at bounding box center [567, 279] width 71 height 11
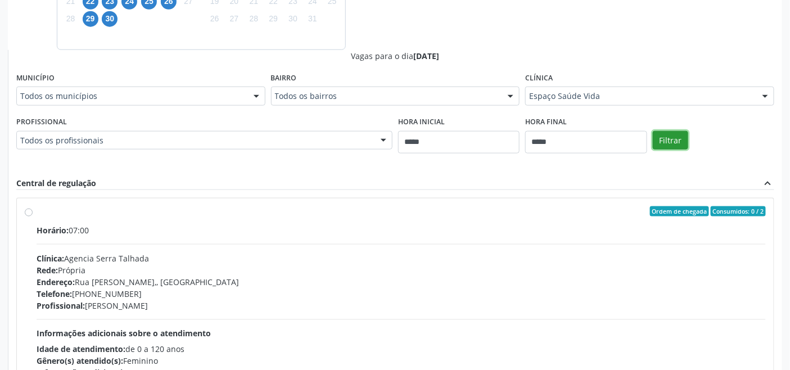
click at [674, 134] on button "Filtrar" at bounding box center [670, 140] width 35 height 19
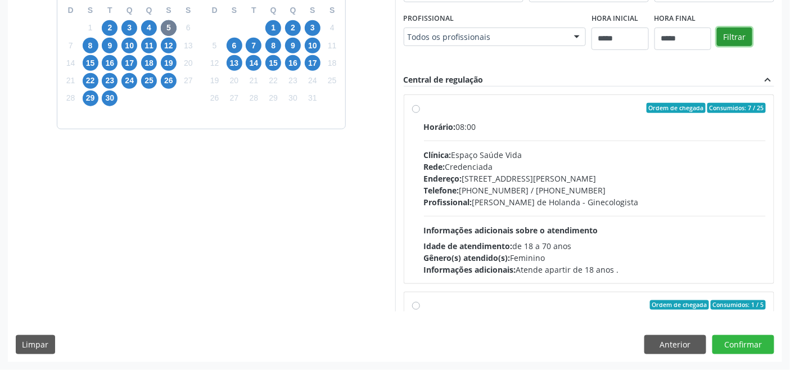
scroll to position [301, 0]
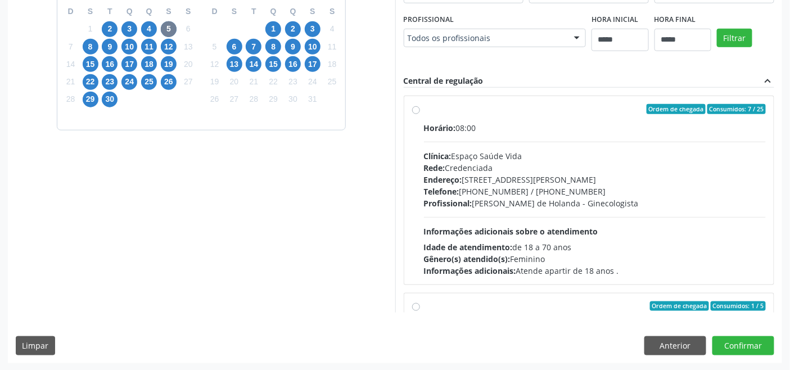
drag, startPoint x: 329, startPoint y: 237, endPoint x: 379, endPoint y: 260, distance: 55.1
click at [329, 237] on div "Dias com vagas disponíveis para: - Ginecologia setembro 2025 D S T Q Q S S 31 1…" at bounding box center [201, 129] width 387 height 365
click at [682, 341] on button "Anterior" at bounding box center [675, 345] width 62 height 19
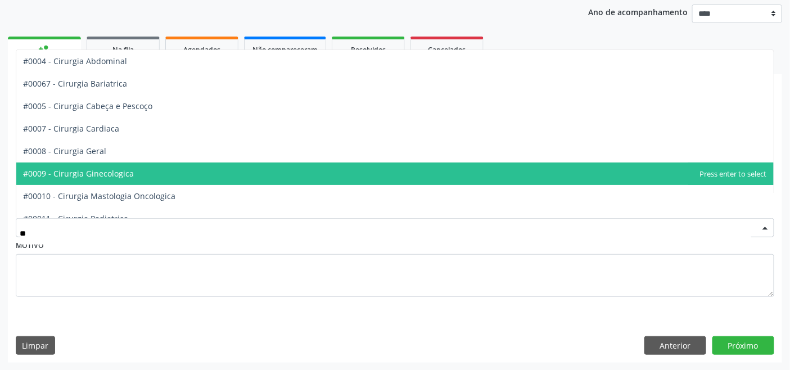
type input "***"
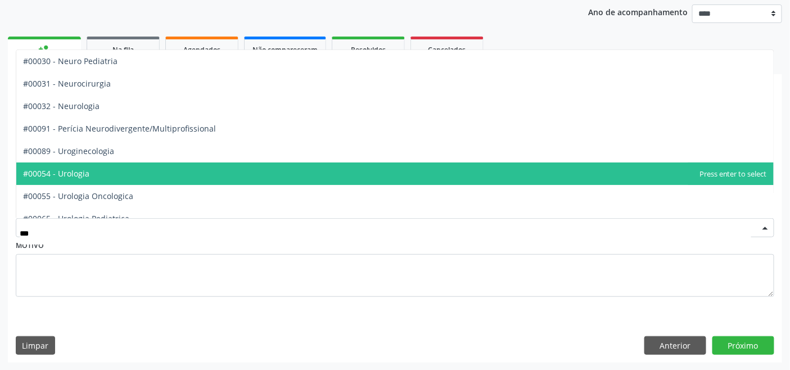
click at [94, 170] on span "#00054 - Urologia" at bounding box center [394, 173] width 757 height 22
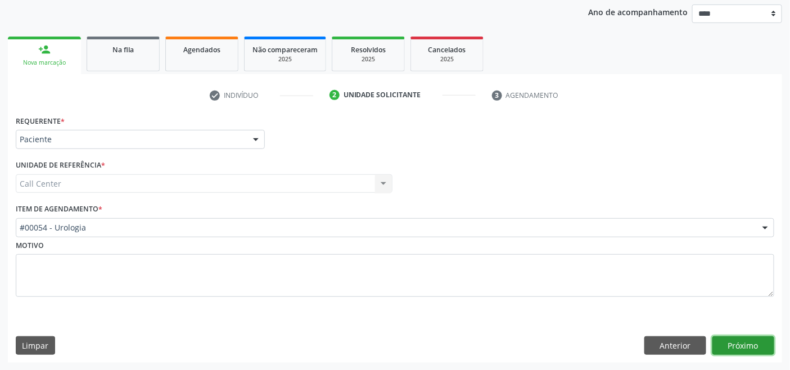
click at [731, 338] on button "Próximo" at bounding box center [743, 345] width 62 height 19
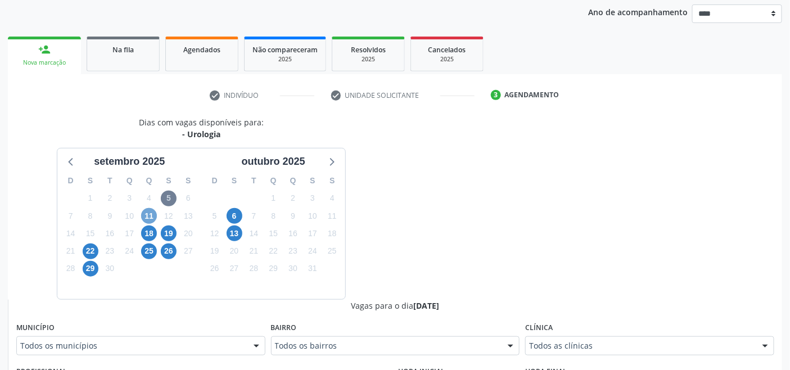
click at [147, 214] on span "11" at bounding box center [149, 216] width 16 height 16
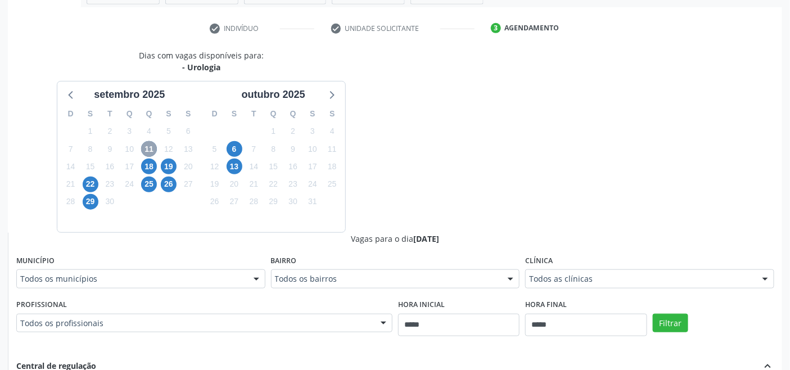
scroll to position [381, 0]
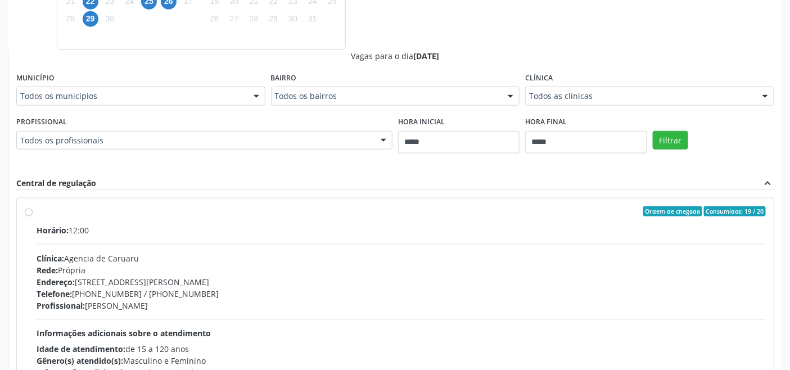
click at [627, 82] on div "Clínica Todos as clínicas Todos as clínicas Agencia de Caruaru Clinica Mais Sau…" at bounding box center [649, 88] width 249 height 36
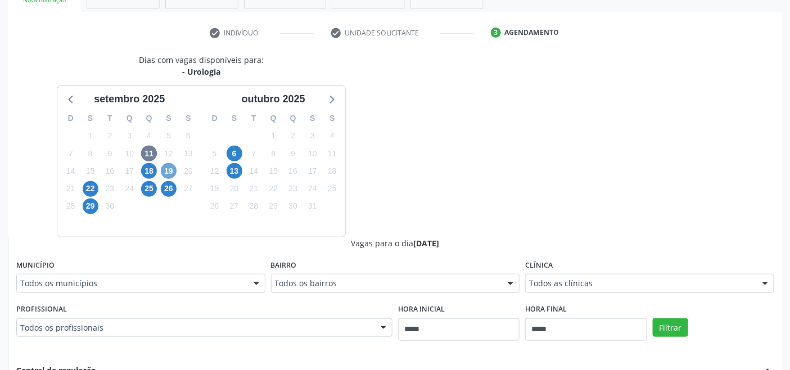
click at [173, 171] on span "19" at bounding box center [169, 171] width 16 height 16
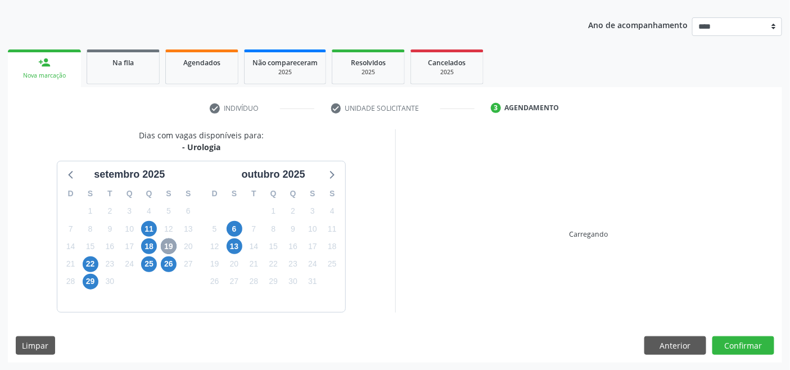
scroll to position [194, 0]
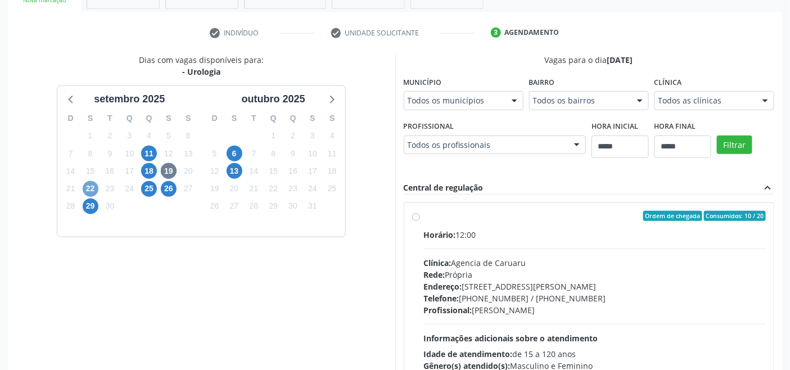
click at [87, 188] on span "22" at bounding box center [91, 189] width 16 height 16
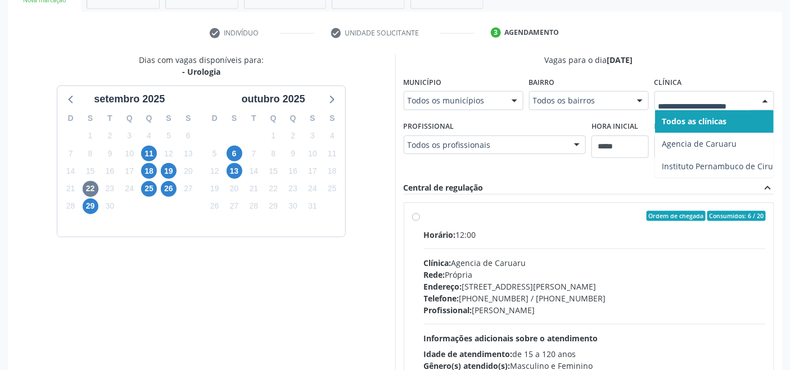
drag, startPoint x: 738, startPoint y: 98, endPoint x: 722, endPoint y: 98, distance: 15.7
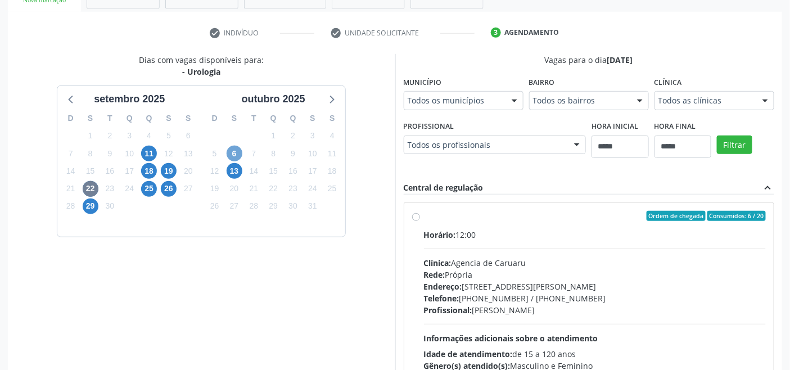
click at [232, 152] on span "6" at bounding box center [235, 154] width 16 height 16
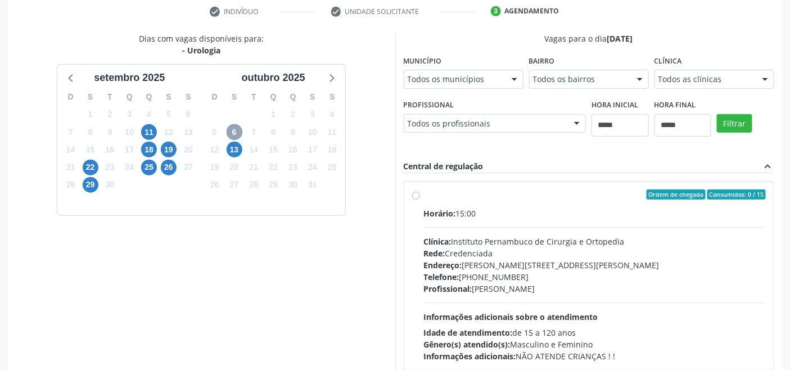
scroll to position [281, 0]
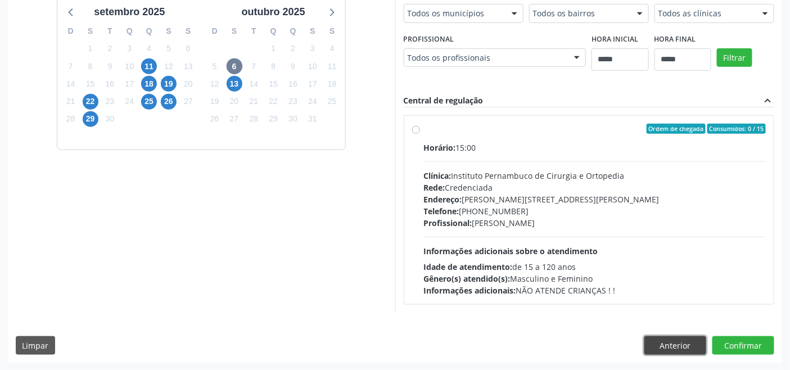
click at [664, 351] on button "Anterior" at bounding box center [675, 345] width 62 height 19
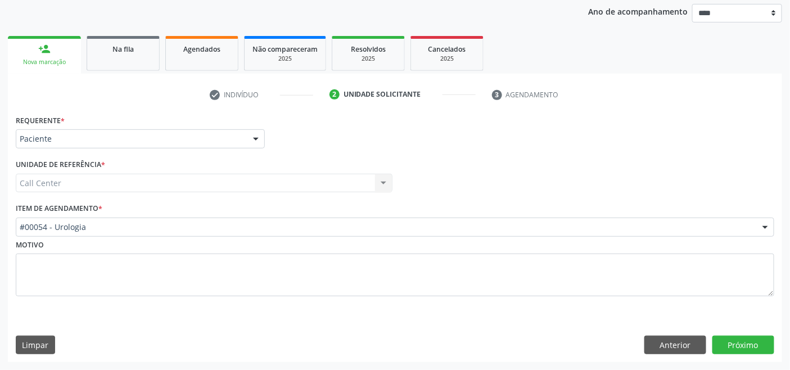
scroll to position [132, 0]
click at [754, 341] on button "Próximo" at bounding box center [743, 345] width 62 height 19
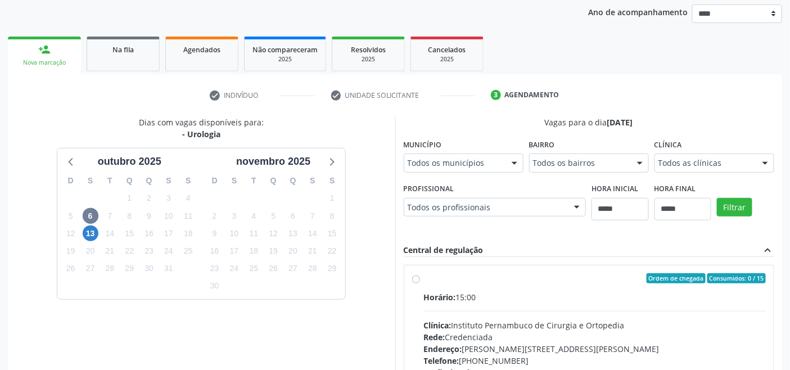
click at [59, 160] on div "outubro 2025" at bounding box center [129, 158] width 144 height 21
click at [66, 157] on icon at bounding box center [71, 161] width 15 height 15
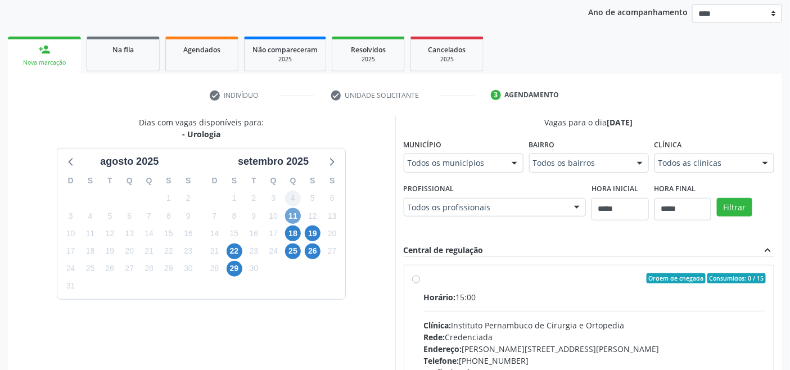
click at [294, 214] on span "11" at bounding box center [293, 216] width 16 height 16
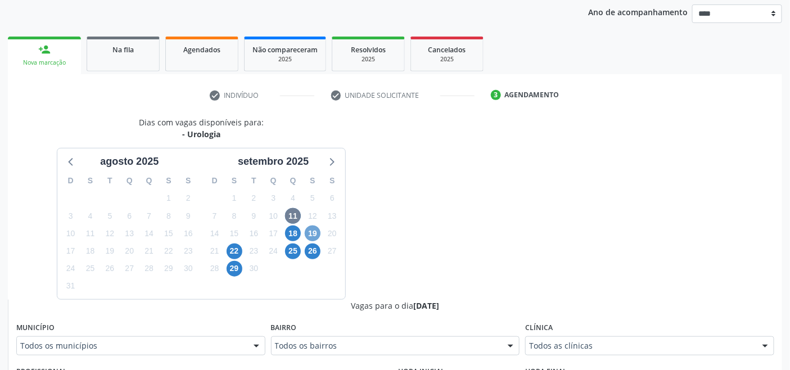
click at [312, 232] on span "19" at bounding box center [313, 233] width 16 height 16
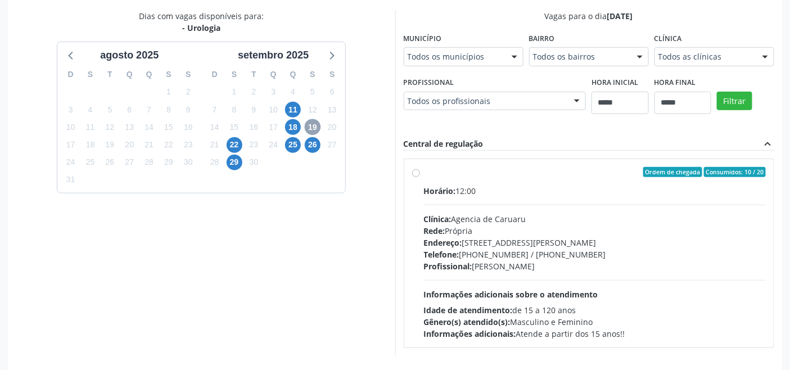
scroll to position [281, 0]
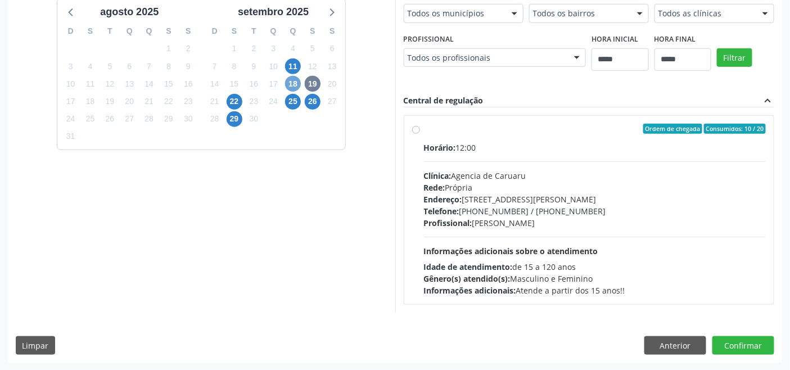
click at [287, 82] on span "18" at bounding box center [293, 84] width 16 height 16
click at [230, 102] on span "22" at bounding box center [235, 102] width 16 height 16
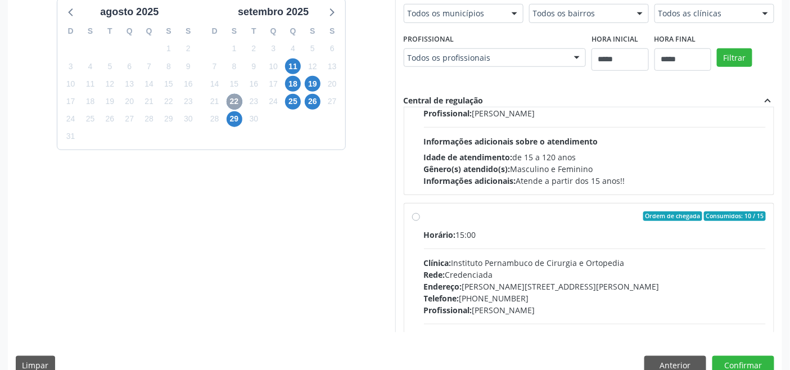
scroll to position [177, 0]
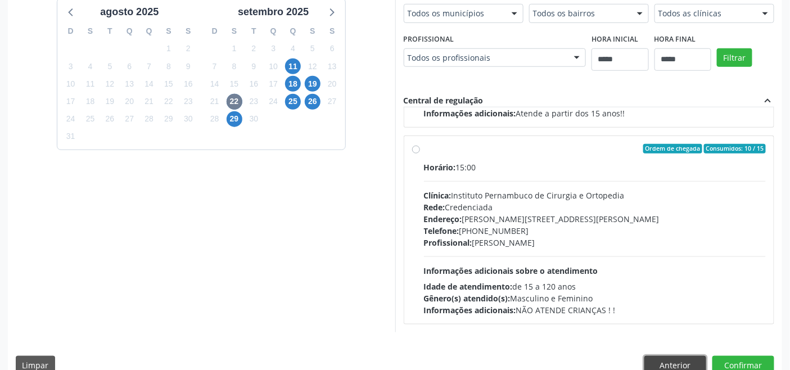
click at [676, 356] on button "Anterior" at bounding box center [675, 365] width 62 height 19
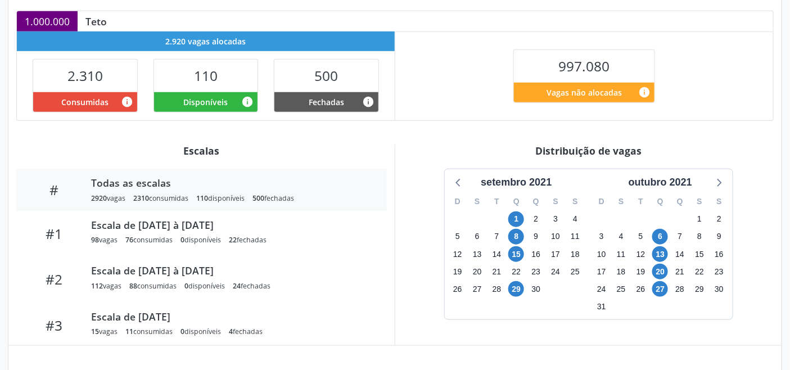
scroll to position [250, 0]
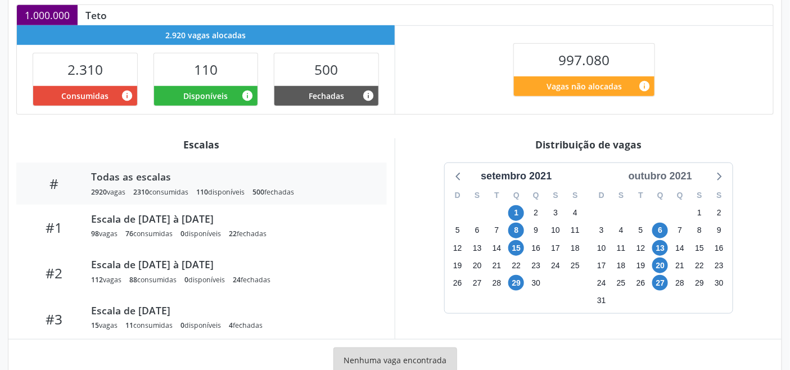
click at [677, 177] on div "outubro 2021" at bounding box center [660, 176] width 73 height 15
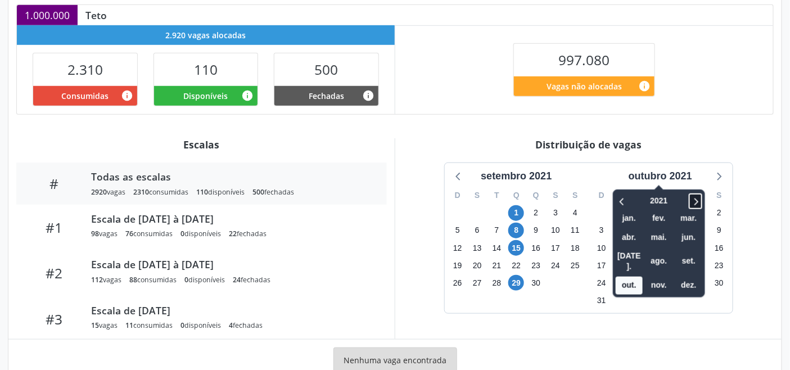
click at [700, 200] on icon at bounding box center [695, 200] width 11 height 13
click at [630, 277] on span "out." at bounding box center [628, 285] width 27 height 17
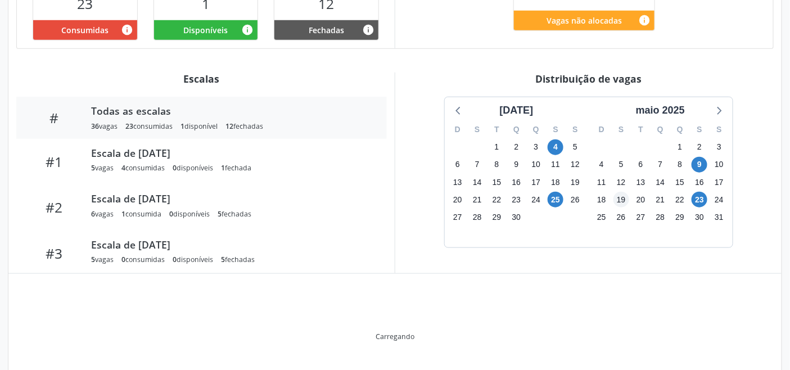
scroll to position [284, 0]
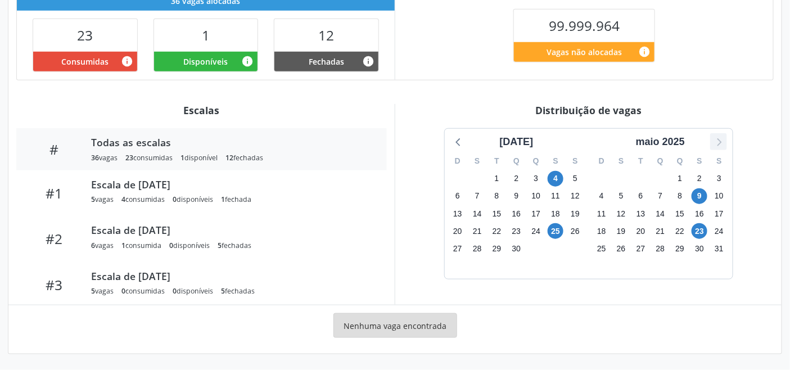
click at [722, 139] on icon at bounding box center [718, 141] width 15 height 15
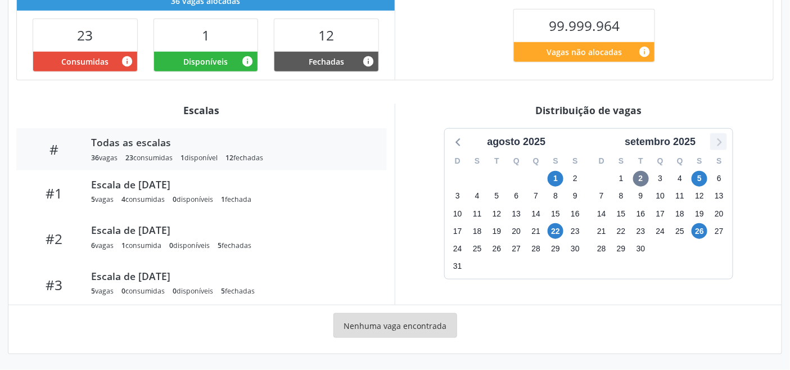
click at [722, 139] on icon at bounding box center [718, 141] width 15 height 15
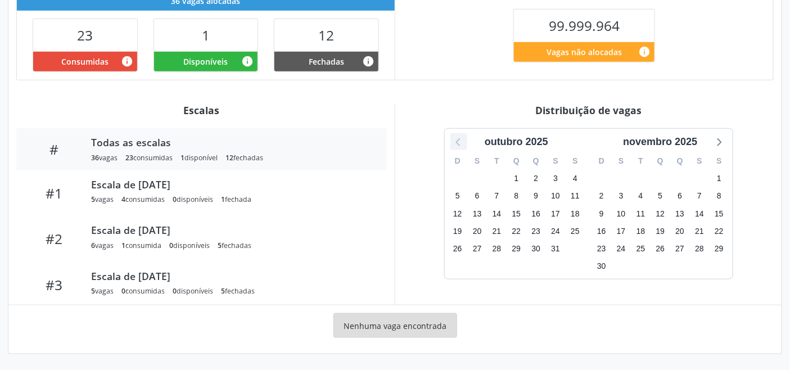
click at [454, 135] on icon at bounding box center [458, 141] width 15 height 15
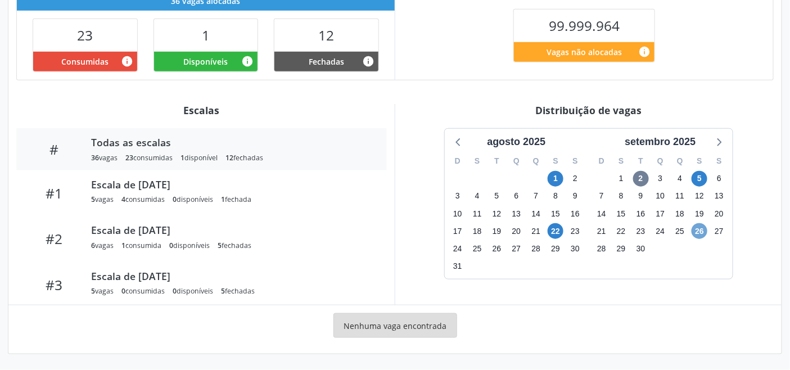
click at [705, 233] on span "26" at bounding box center [699, 231] width 16 height 16
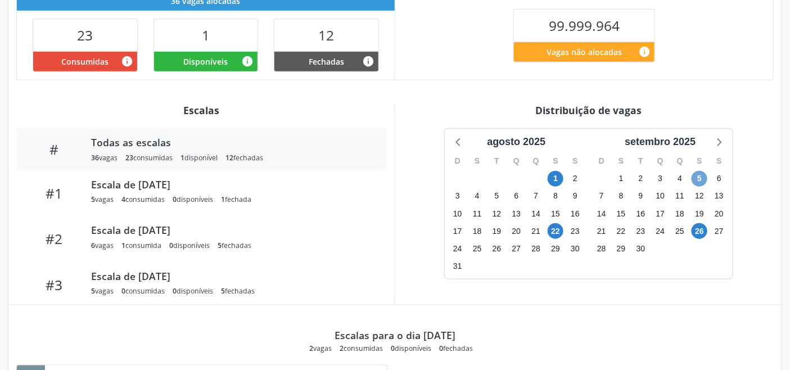
click at [701, 178] on span "5" at bounding box center [699, 179] width 16 height 16
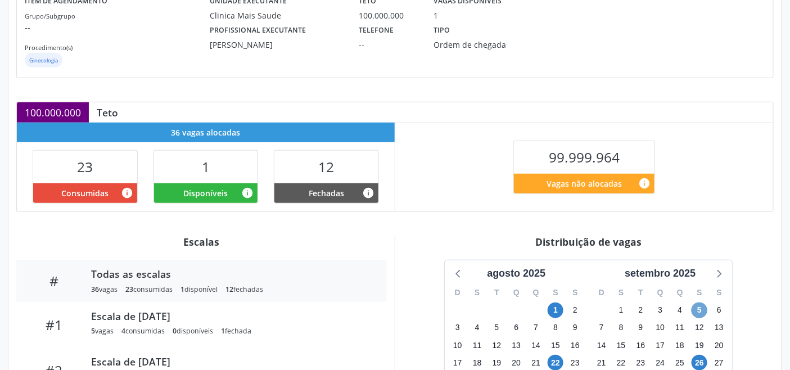
scroll to position [48, 0]
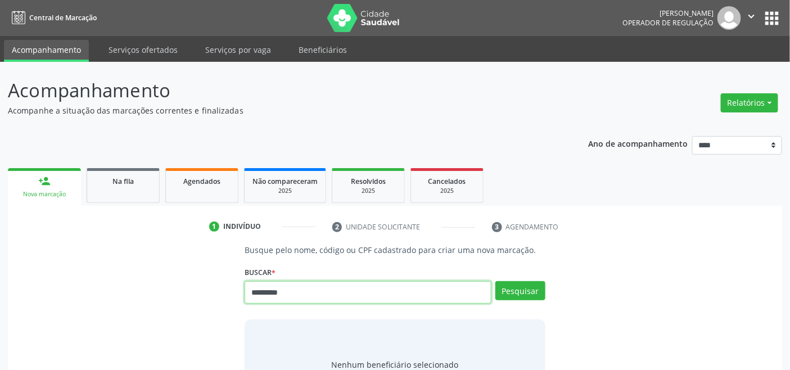
type input "*********"
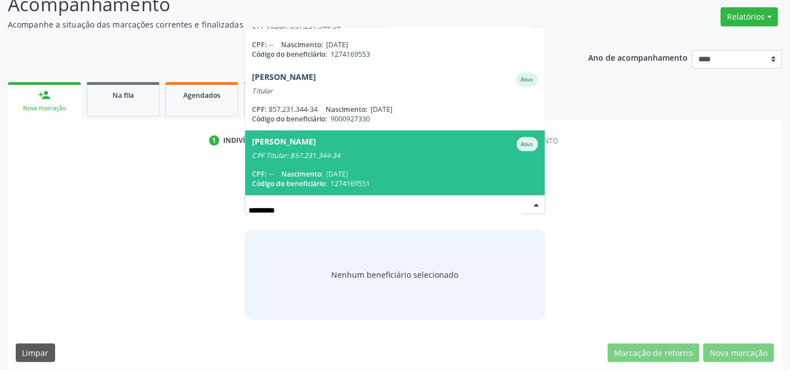
scroll to position [93, 0]
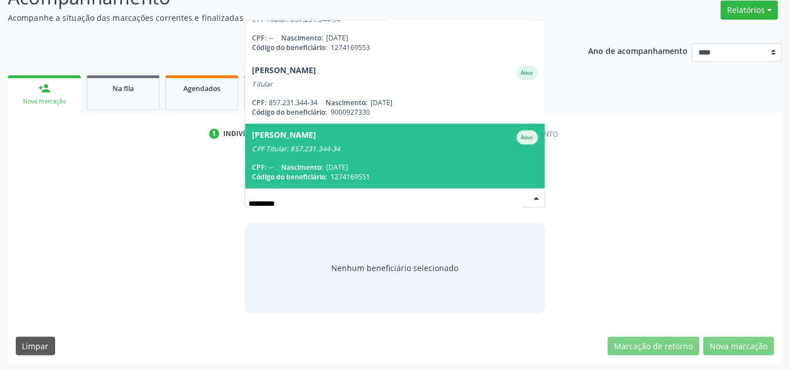
click at [334, 164] on span "[PERSON_NAME] CPF Titular: 857.231.344-34 CPF: -- Nascimento: [DATE] Código do …" at bounding box center [394, 156] width 299 height 65
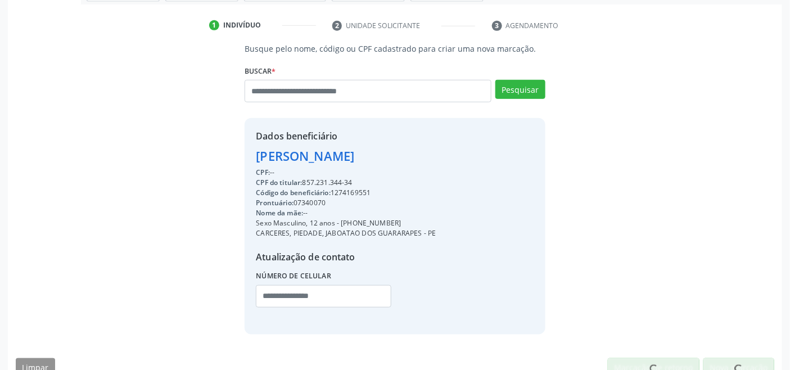
scroll to position [223, 0]
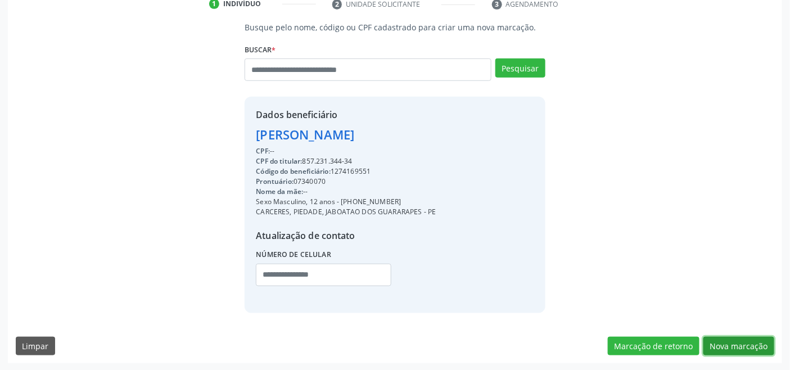
click at [749, 340] on button "Nova marcação" at bounding box center [738, 346] width 71 height 19
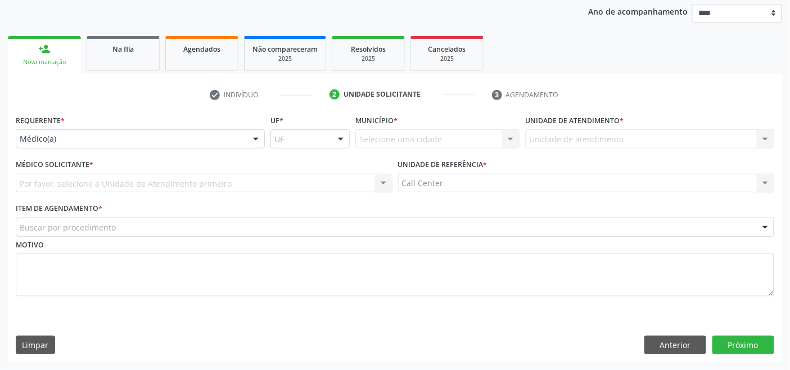
scroll to position [132, 0]
drag, startPoint x: 125, startPoint y: 135, endPoint x: 121, endPoint y: 152, distance: 17.5
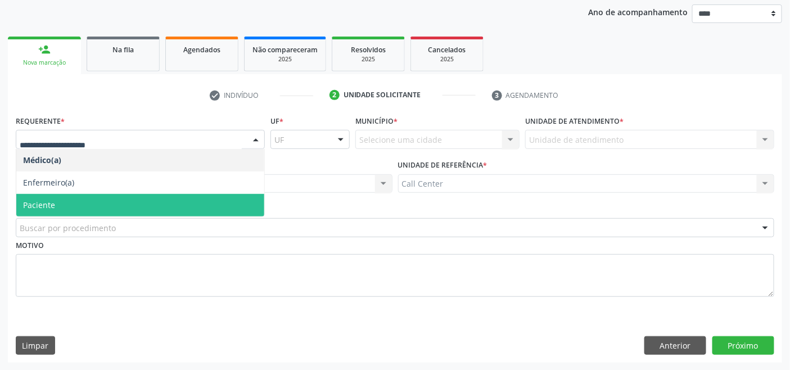
drag, startPoint x: 80, startPoint y: 206, endPoint x: 85, endPoint y: 221, distance: 16.7
click at [80, 206] on span "Paciente" at bounding box center [140, 205] width 248 height 22
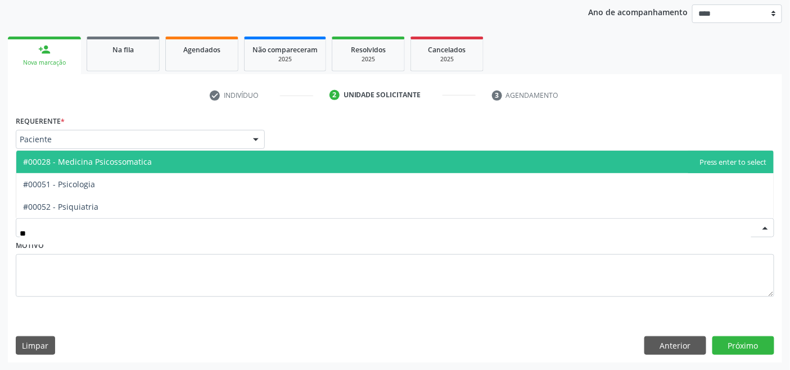
type input "***"
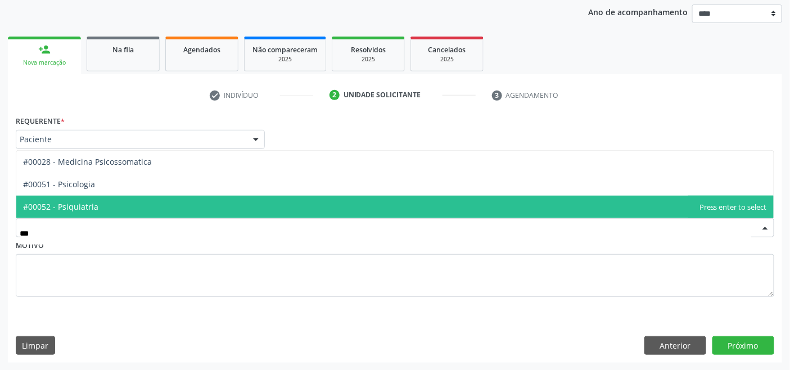
click at [111, 201] on span "#00052 - Psiquiatria" at bounding box center [394, 207] width 757 height 22
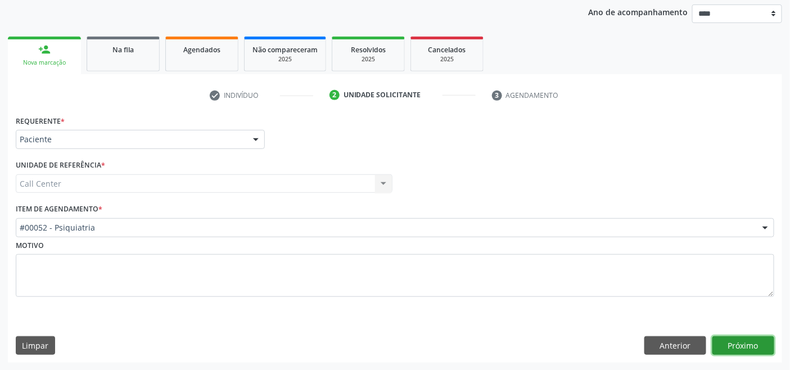
click at [755, 341] on button "Próximo" at bounding box center [743, 345] width 62 height 19
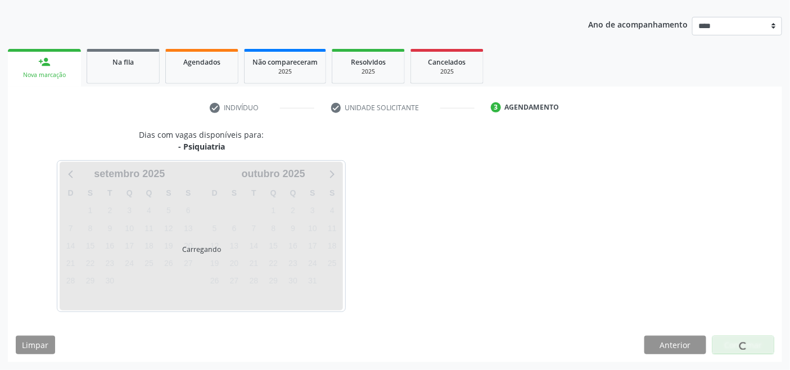
scroll to position [119, 0]
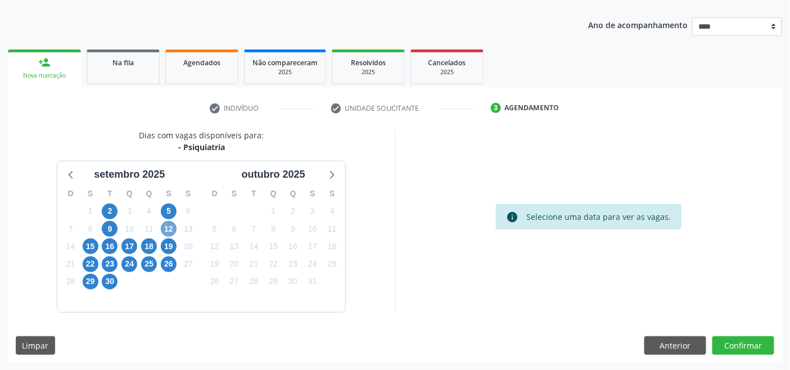
click at [163, 227] on span "12" at bounding box center [169, 229] width 16 height 16
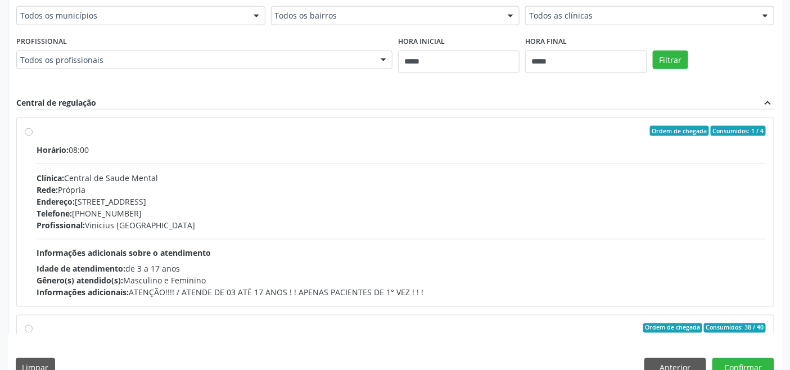
scroll to position [484, 0]
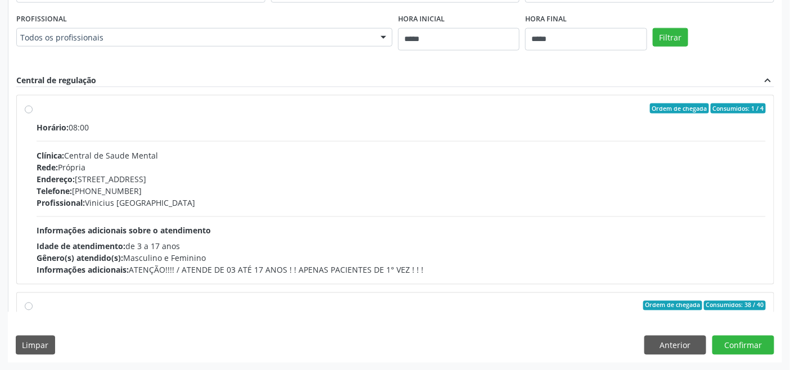
click at [128, 216] on div "Horário: 08:00 Clínica: Central de Saude Mental Rede: Própria Endereço: Rua da …" at bounding box center [401, 198] width 729 height 155
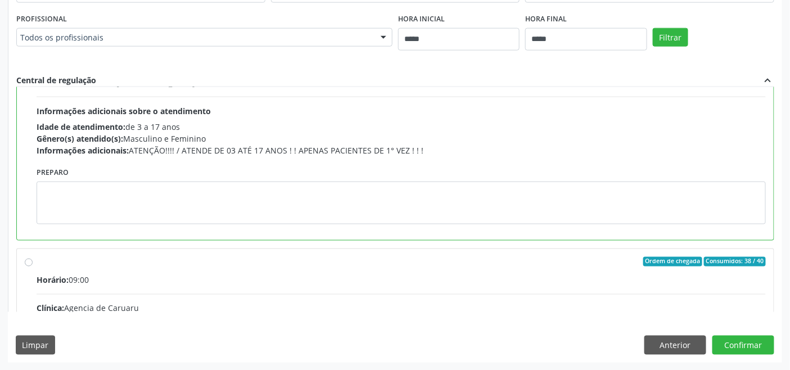
scroll to position [187, 0]
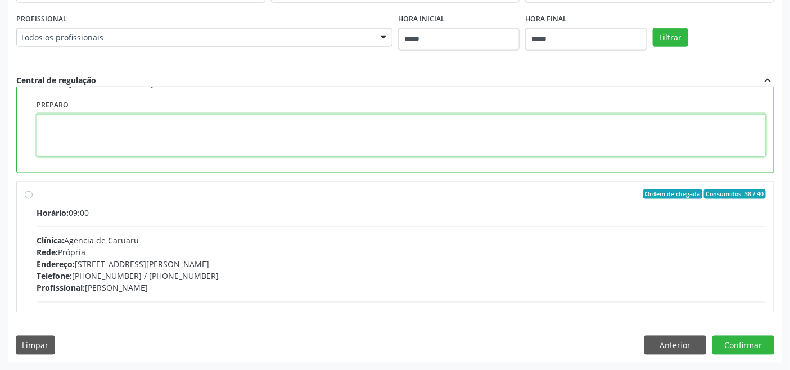
paste textarea "**********"
type textarea "**********"
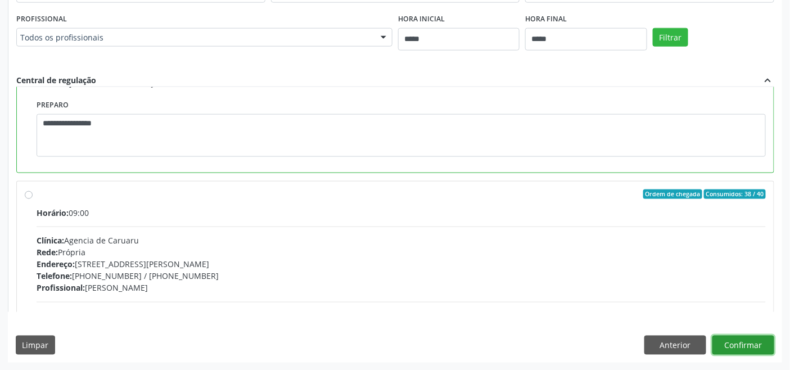
click at [744, 349] on button "Confirmar" at bounding box center [743, 345] width 62 height 19
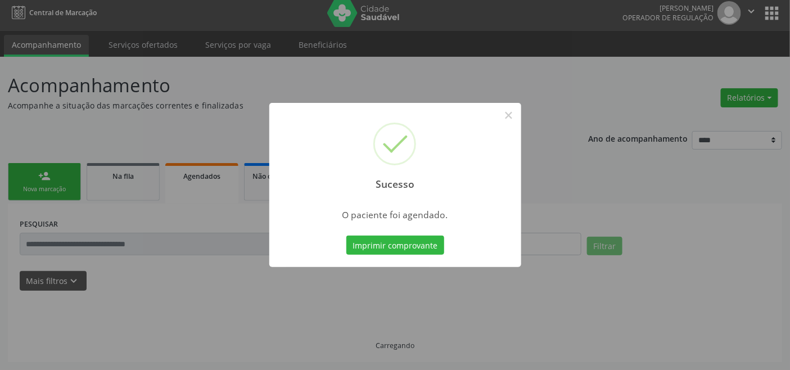
scroll to position [4, 0]
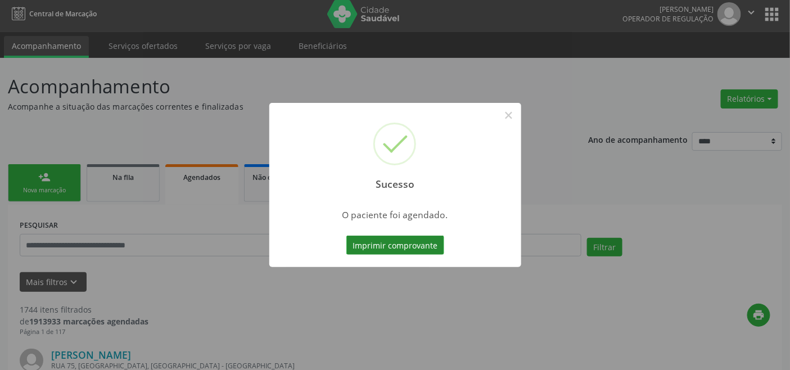
click at [401, 239] on button "Imprimir comprovante" at bounding box center [395, 245] width 98 height 19
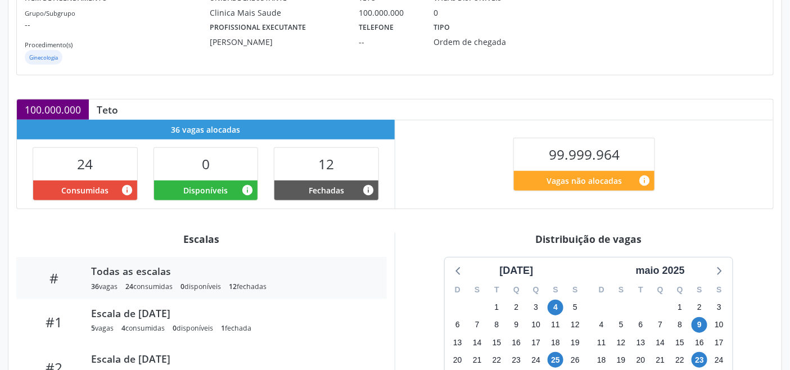
scroll to position [187, 0]
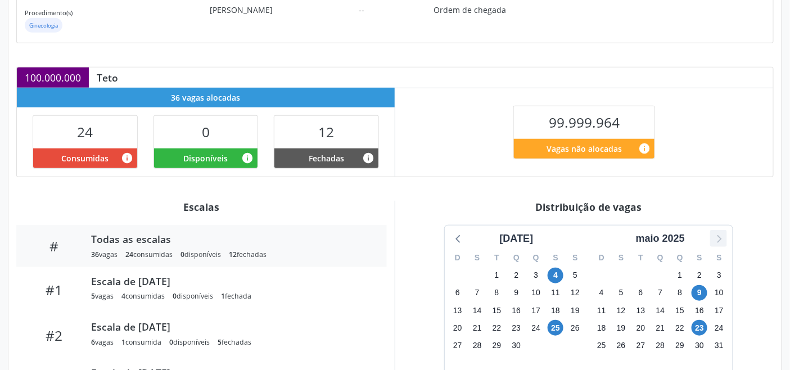
click at [723, 234] on icon at bounding box center [718, 238] width 15 height 15
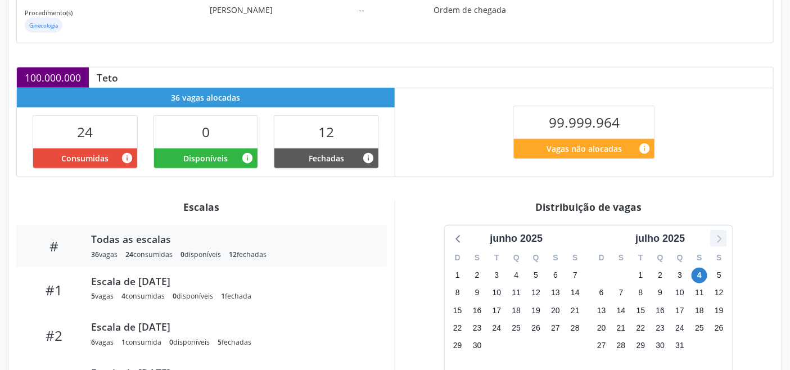
click at [723, 234] on icon at bounding box center [718, 238] width 15 height 15
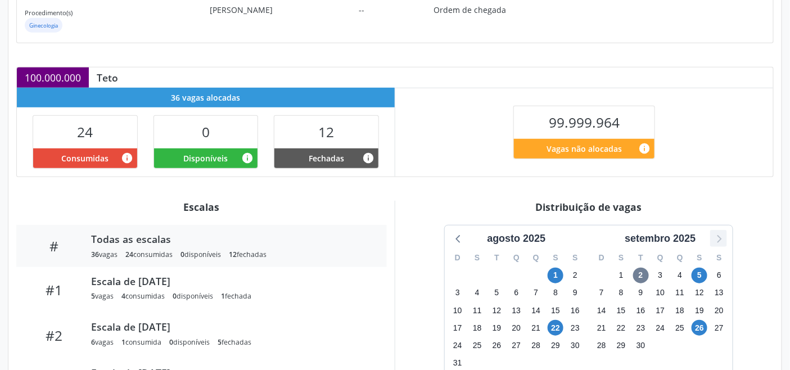
click at [723, 234] on icon at bounding box center [718, 238] width 15 height 15
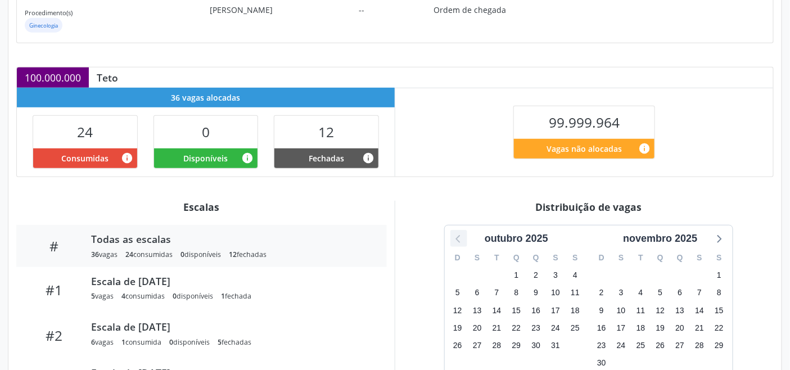
click at [462, 239] on icon at bounding box center [458, 238] width 15 height 15
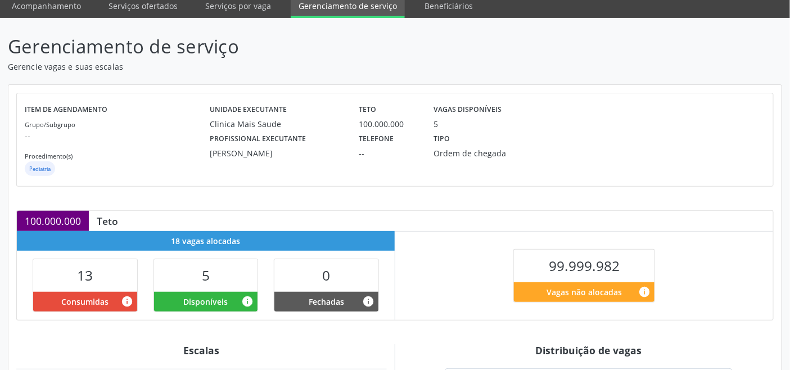
scroll to position [284, 0]
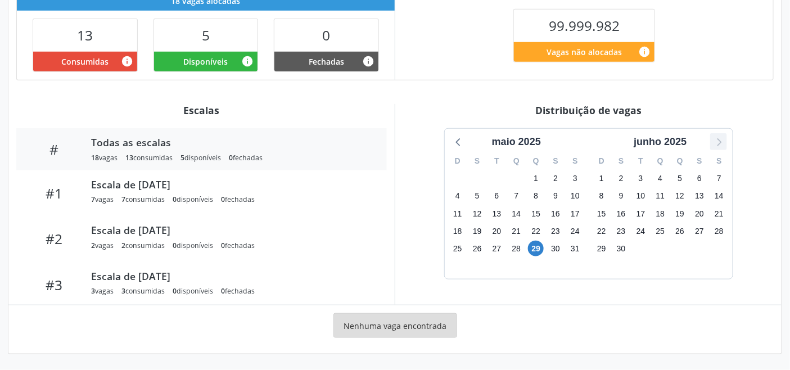
click at [717, 144] on icon at bounding box center [718, 141] width 15 height 15
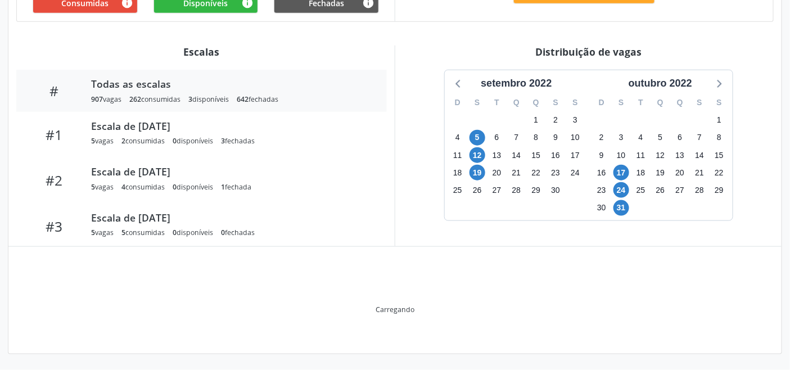
scroll to position [284, 0]
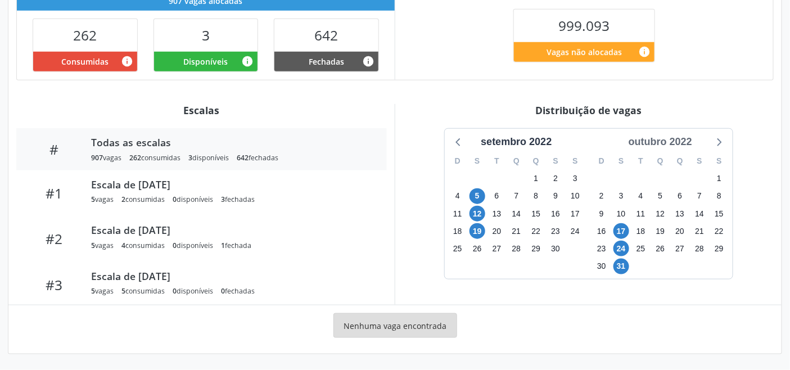
drag, startPoint x: 683, startPoint y: 141, endPoint x: 683, endPoint y: 149, distance: 7.9
click at [683, 142] on div "outubro 2022" at bounding box center [660, 141] width 73 height 15
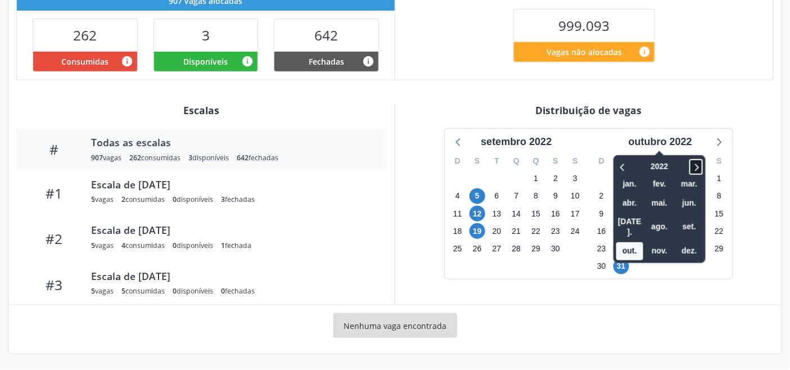
click at [695, 165] on icon at bounding box center [695, 166] width 11 height 13
click at [695, 167] on icon at bounding box center [695, 166] width 11 height 13
click at [450, 33] on div "999.093 Vagas não alocadas info" at bounding box center [584, 35] width 378 height 88
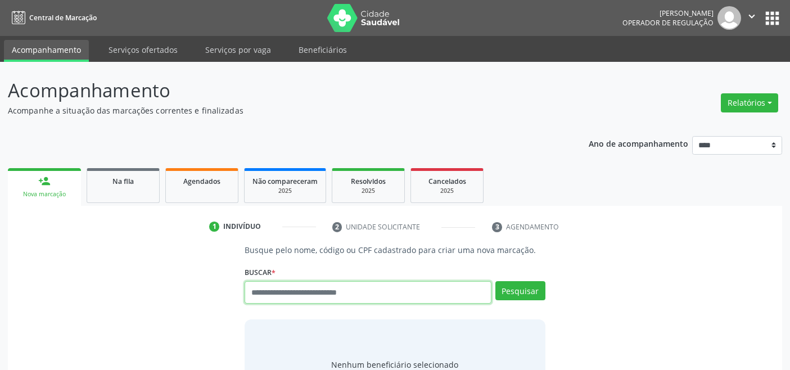
scroll to position [4, 0]
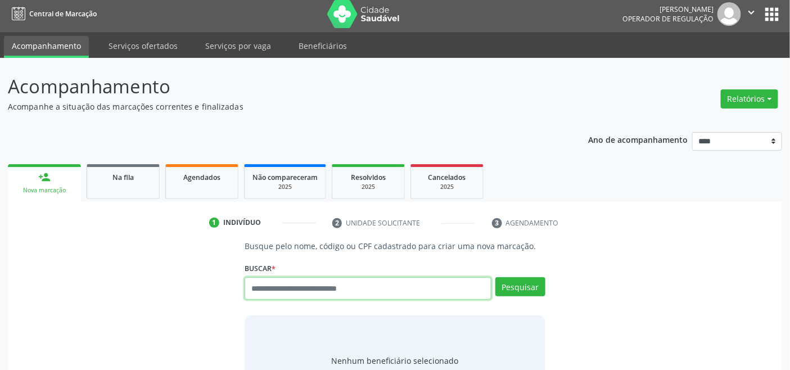
paste input "**********"
type input "**********"
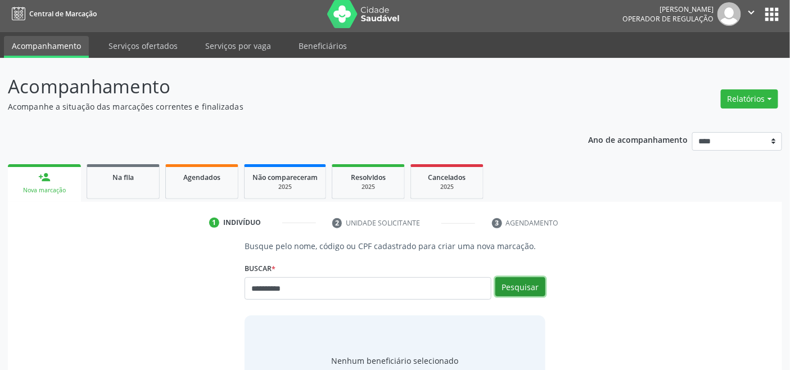
click at [526, 280] on button "Pesquisar" at bounding box center [520, 286] width 50 height 19
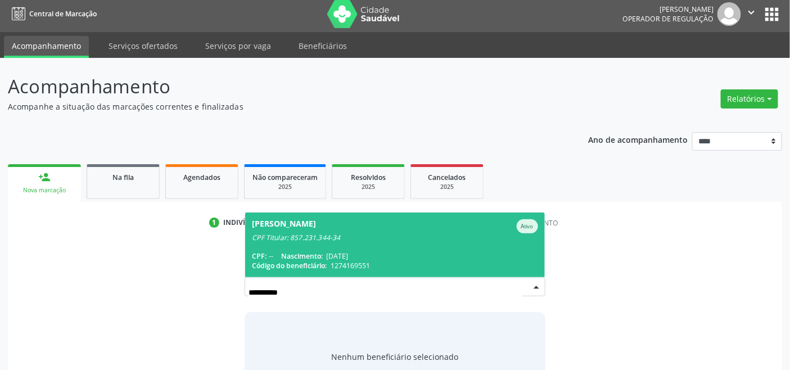
click at [313, 231] on div "[PERSON_NAME]" at bounding box center [284, 226] width 64 height 14
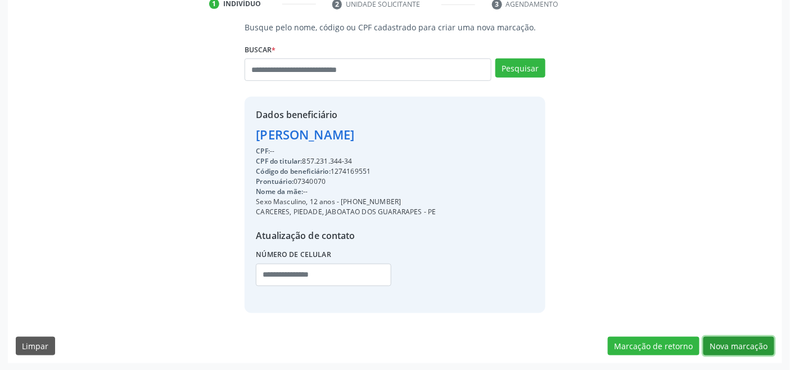
click at [757, 348] on button "Nova marcação" at bounding box center [738, 346] width 71 height 19
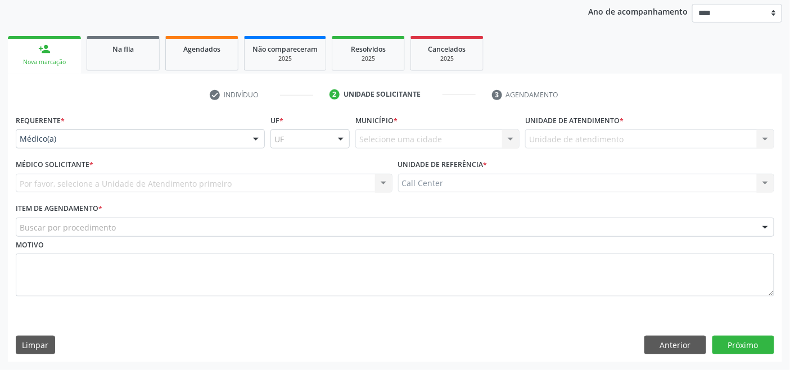
scroll to position [132, 0]
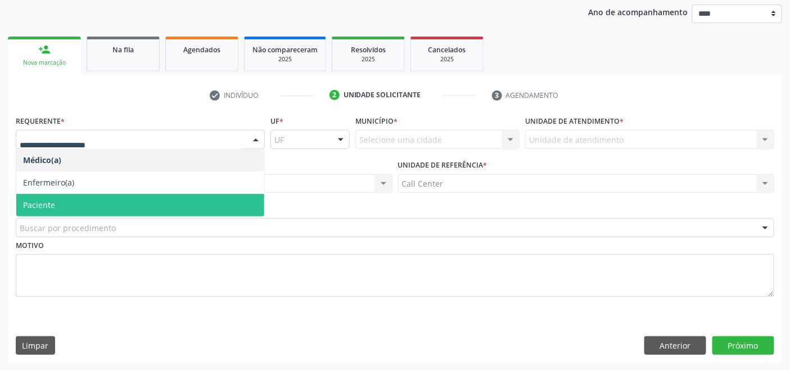
click at [128, 204] on span "Paciente" at bounding box center [140, 205] width 248 height 22
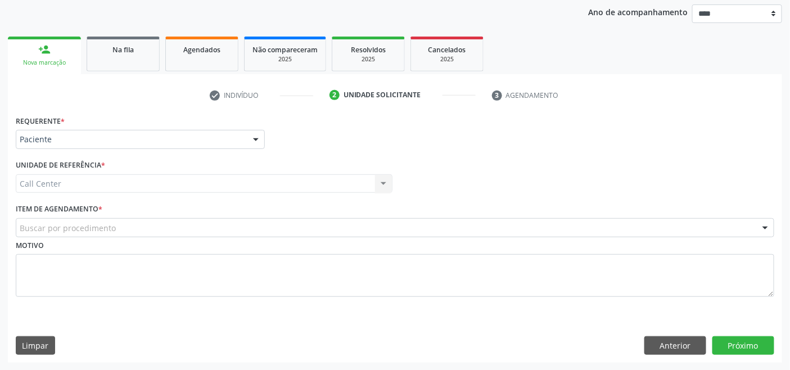
drag, startPoint x: 127, startPoint y: 222, endPoint x: 137, endPoint y: 233, distance: 14.3
click at [128, 224] on div "Buscar por procedimento" at bounding box center [395, 227] width 758 height 19
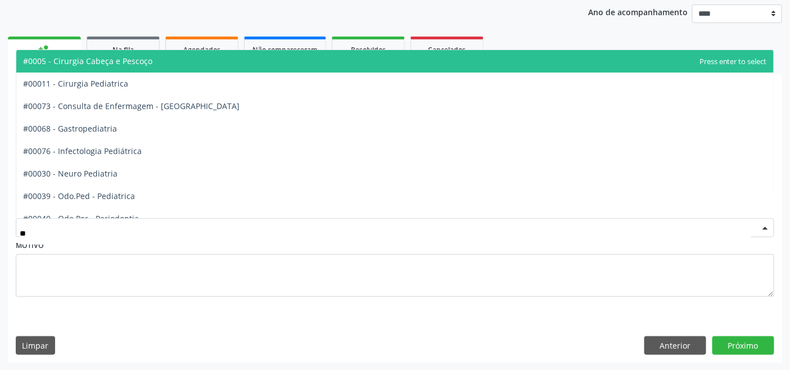
type input "***"
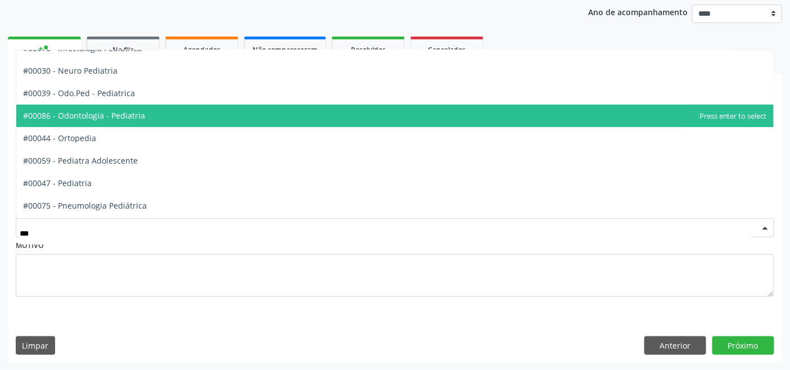
scroll to position [79, 0]
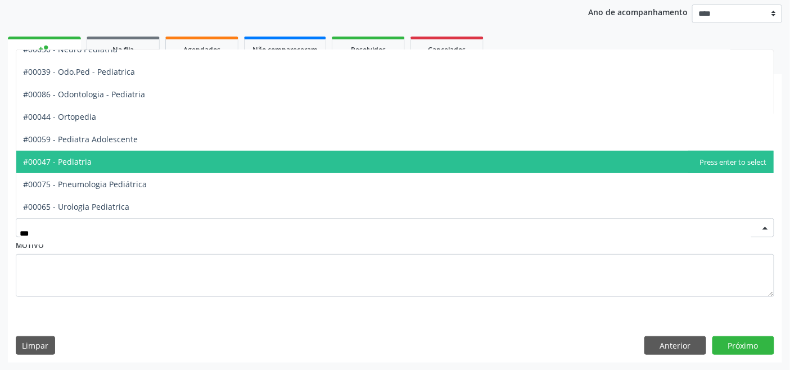
click at [114, 164] on span "#00047 - Pediatria" at bounding box center [394, 162] width 757 height 22
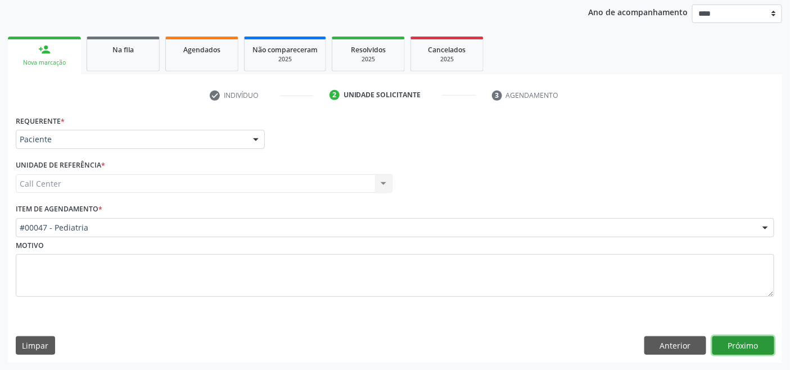
click at [725, 340] on button "Próximo" at bounding box center [743, 345] width 62 height 19
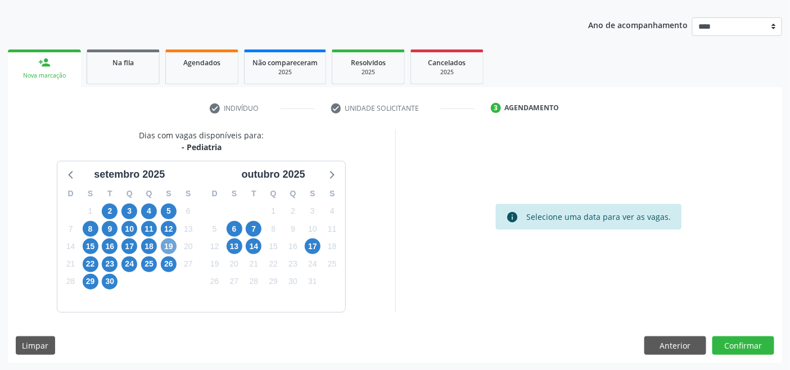
click at [167, 245] on span "19" at bounding box center [169, 246] width 16 height 16
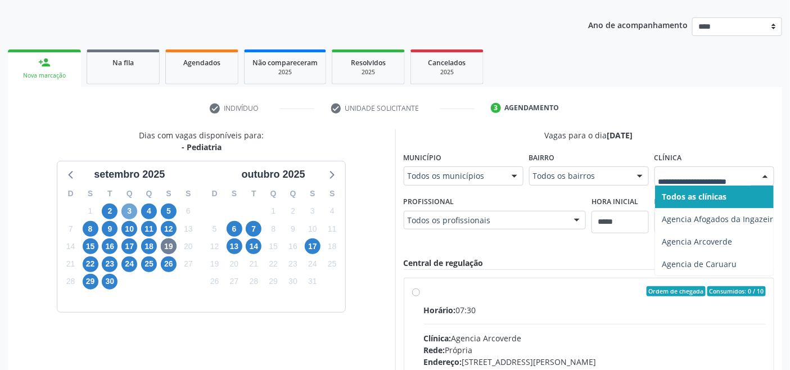
click at [123, 205] on span "3" at bounding box center [129, 211] width 16 height 16
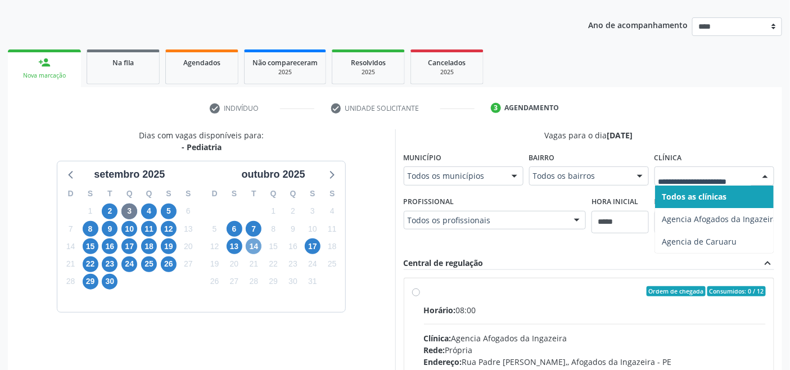
drag, startPoint x: 255, startPoint y: 248, endPoint x: 277, endPoint y: 255, distance: 23.3
click at [255, 248] on span "14" at bounding box center [254, 246] width 16 height 16
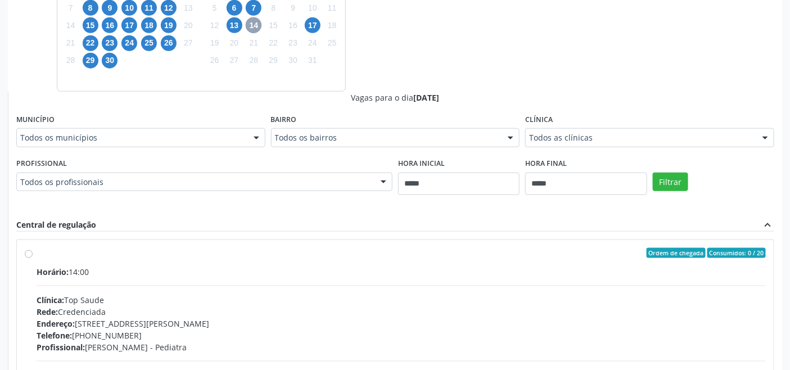
scroll to position [368, 0]
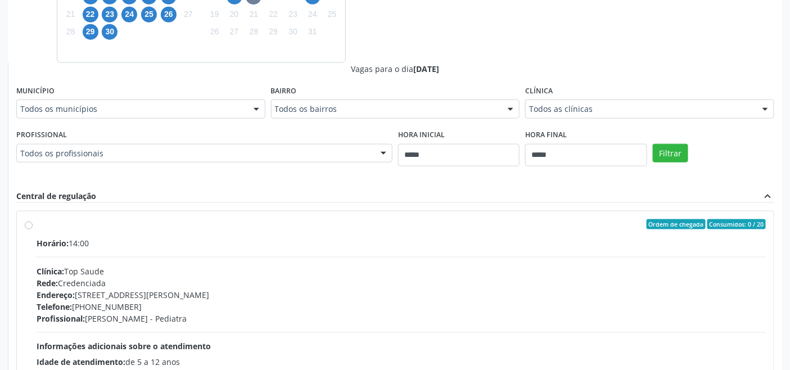
click at [592, 120] on fieldset "Clínica Todos as clínicas Todos as clínicas Mais Saude Centro Medico Top Saude …" at bounding box center [649, 105] width 249 height 44
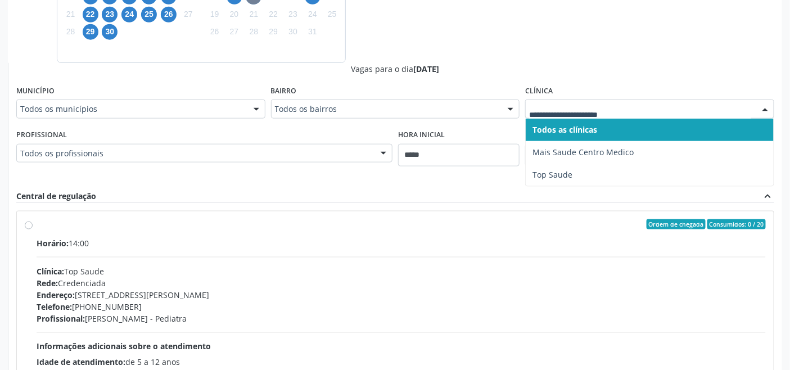
drag, startPoint x: 591, startPoint y: 108, endPoint x: 581, endPoint y: 113, distance: 10.8
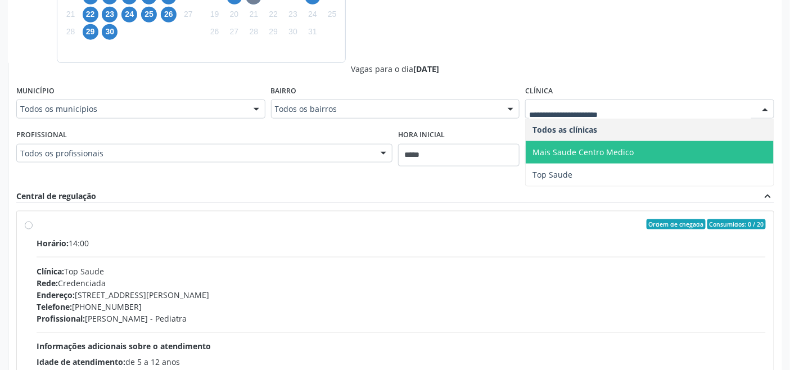
click at [547, 148] on span "Mais Saude Centro Medico" at bounding box center [582, 152] width 101 height 11
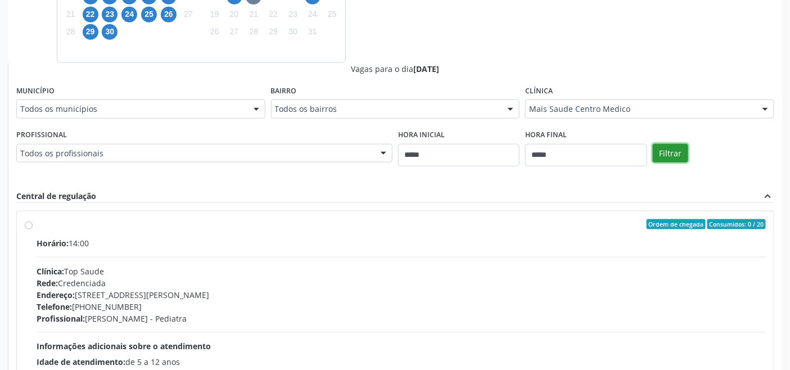
drag, startPoint x: 686, startPoint y: 157, endPoint x: 671, endPoint y: 156, distance: 15.8
click at [686, 157] on button "Filtrar" at bounding box center [670, 153] width 35 height 19
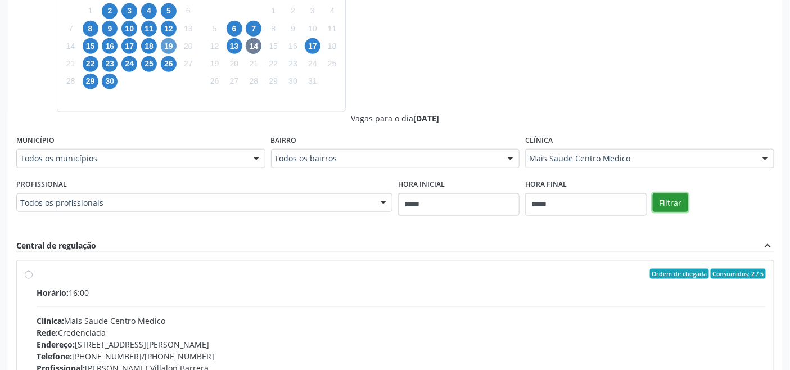
scroll to position [277, 0]
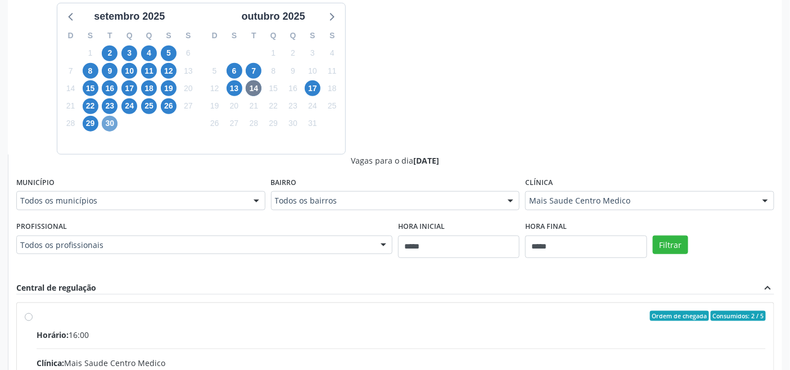
click at [108, 121] on span "30" at bounding box center [110, 124] width 16 height 16
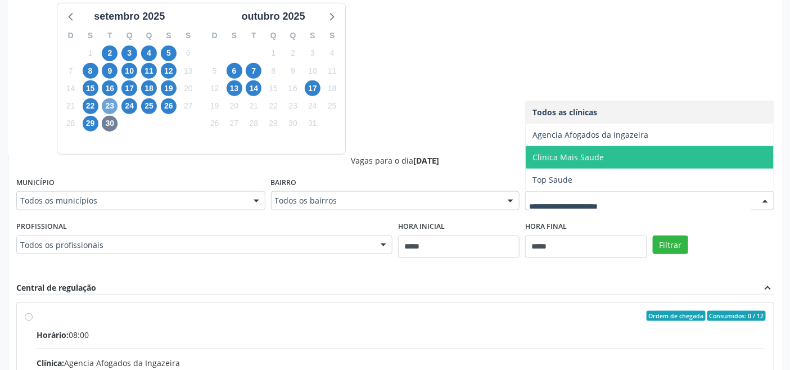
click at [108, 102] on span "23" at bounding box center [110, 106] width 16 height 16
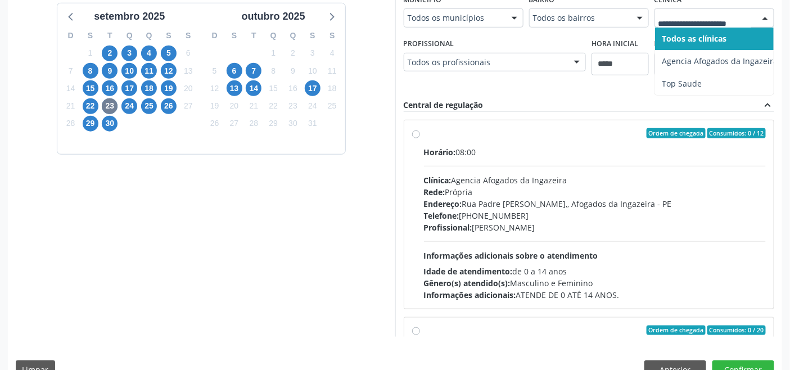
drag, startPoint x: 710, startPoint y: 21, endPoint x: 709, endPoint y: 29, distance: 8.4
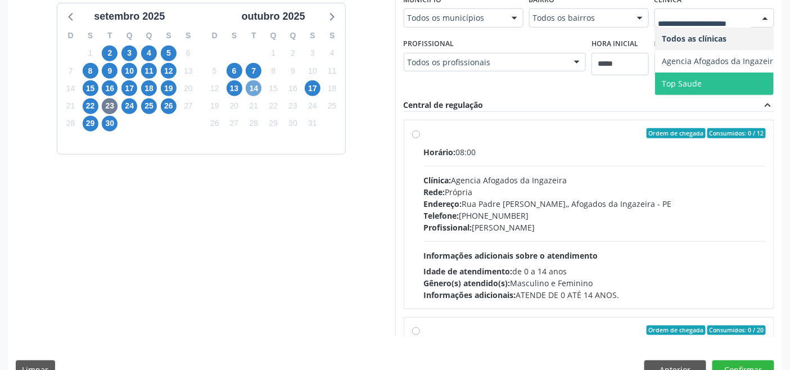
click at [256, 85] on span "14" at bounding box center [254, 88] width 16 height 16
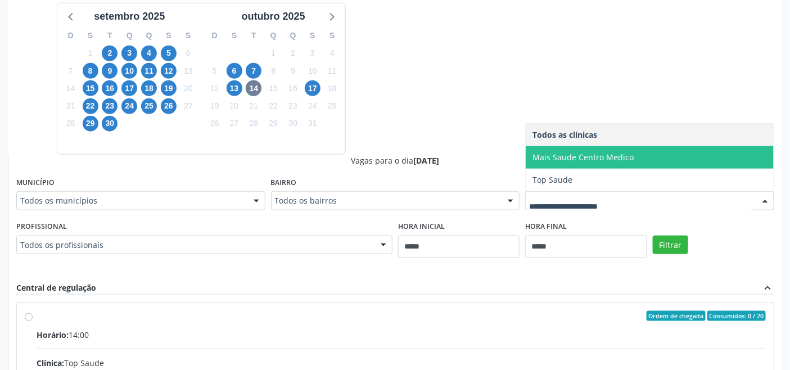
click at [593, 159] on span "Mais Saude Centro Medico" at bounding box center [582, 157] width 101 height 11
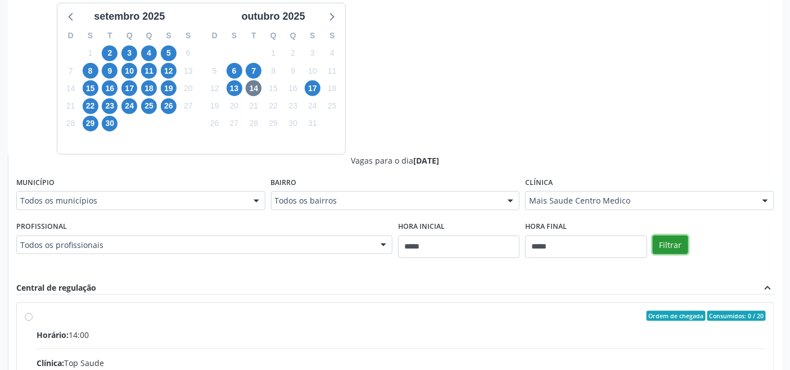
drag, startPoint x: 676, startPoint y: 243, endPoint x: 645, endPoint y: 232, distance: 32.7
click at [676, 246] on button "Filtrar" at bounding box center [670, 245] width 35 height 19
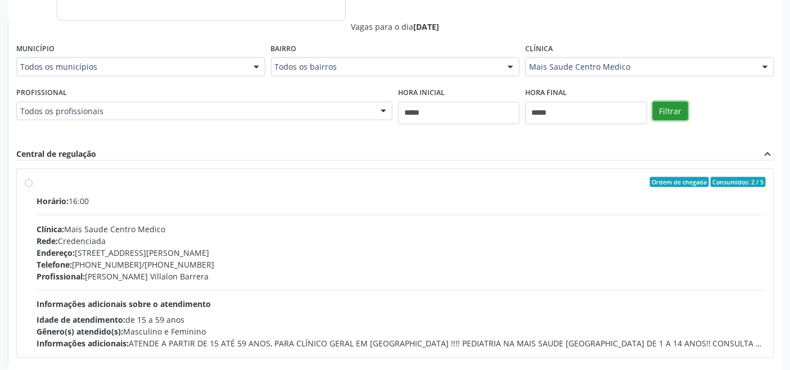
scroll to position [464, 0]
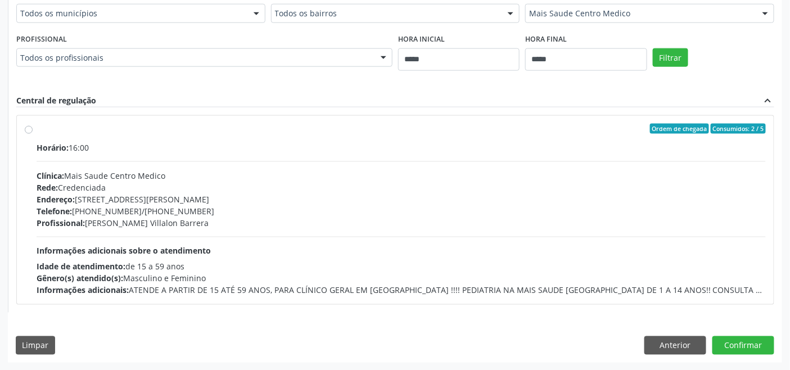
click at [309, 184] on div "Rede: Credenciada" at bounding box center [401, 188] width 729 height 12
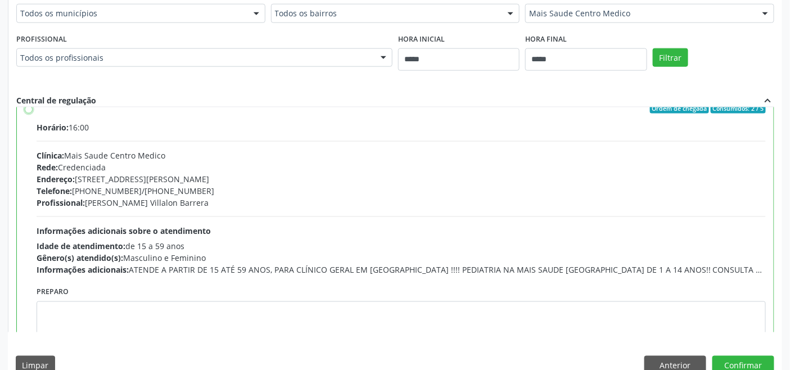
scroll to position [56, 0]
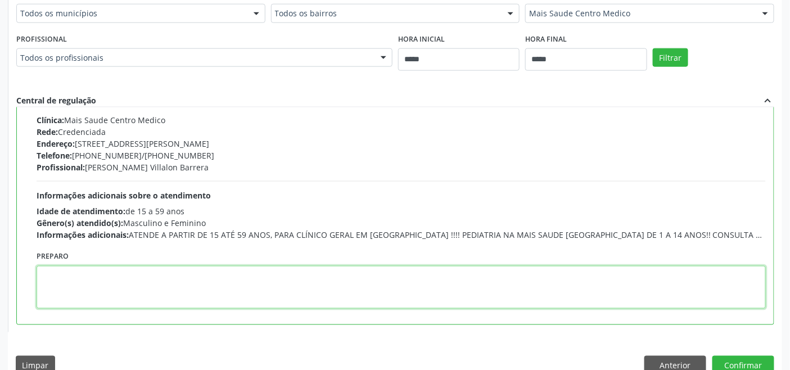
paste textarea "**********"
type textarea "**********"
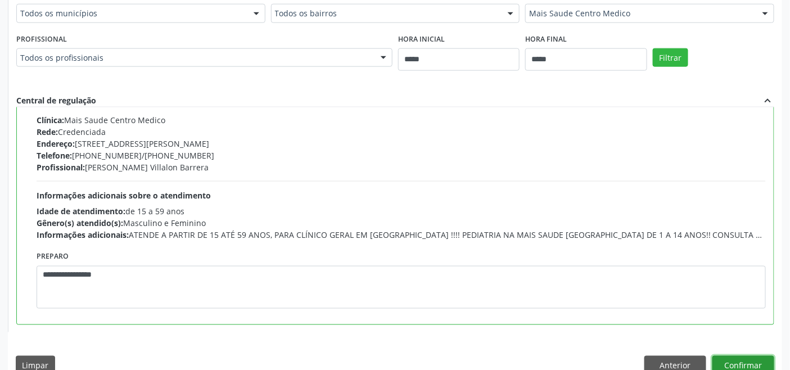
click at [742, 361] on button "Confirmar" at bounding box center [743, 365] width 62 height 19
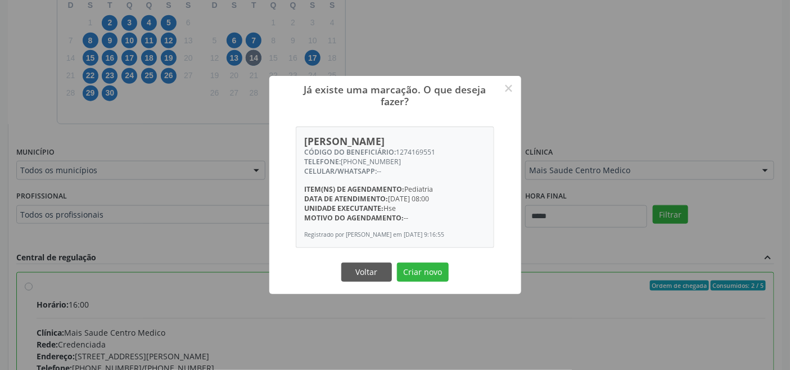
scroll to position [277, 0]
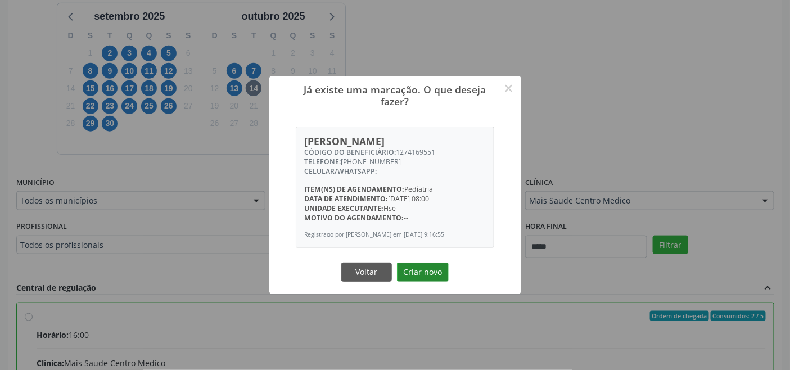
click at [427, 279] on button "Criar novo" at bounding box center [423, 271] width 52 height 19
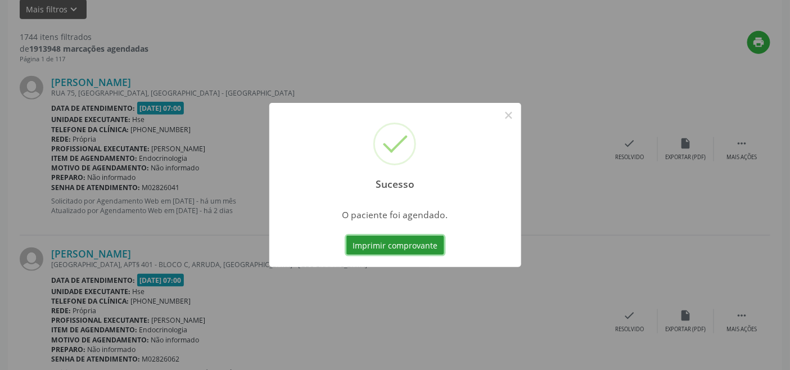
scroll to position [4, 0]
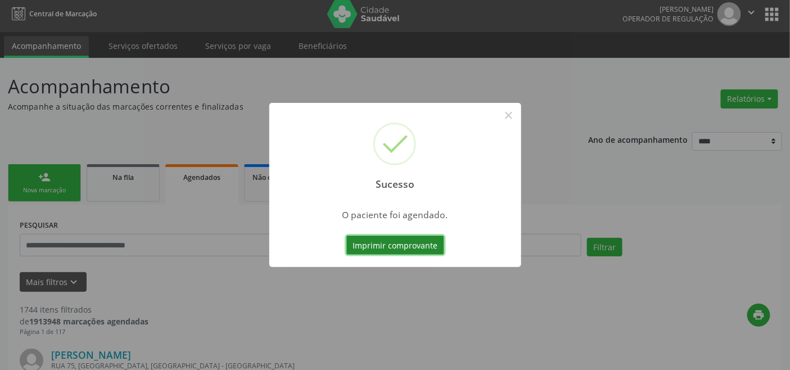
click at [416, 251] on button "Imprimir comprovante" at bounding box center [395, 245] width 98 height 19
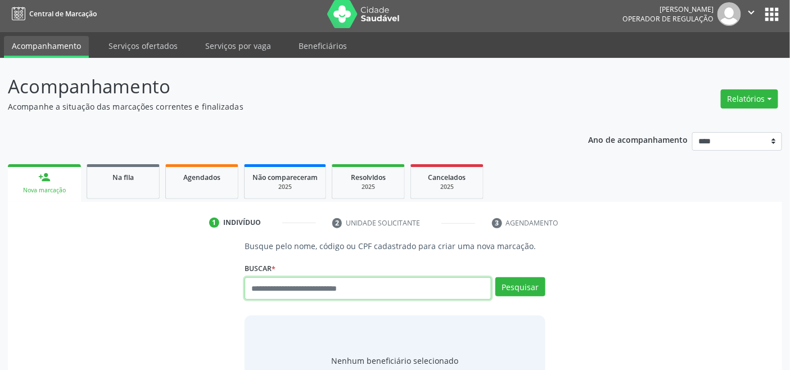
scroll to position [4, 0]
type input "**********"
type input "*********"
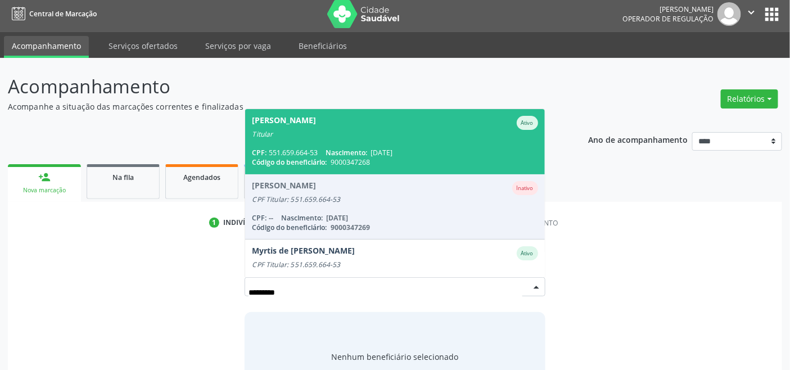
click at [369, 161] on div "Código do beneficiário: 9000347268" at bounding box center [395, 162] width 286 height 10
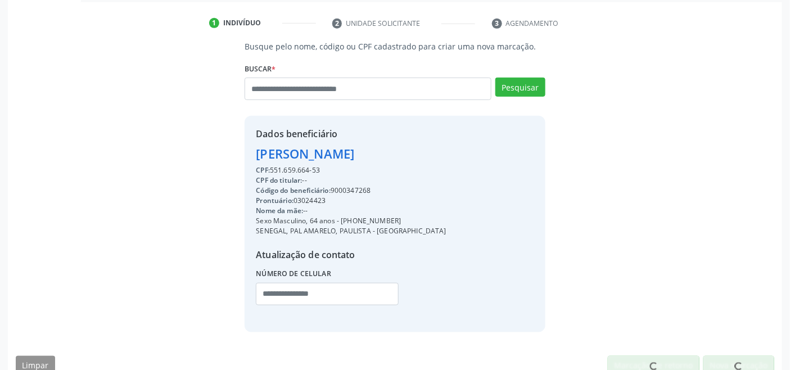
scroll to position [223, 0]
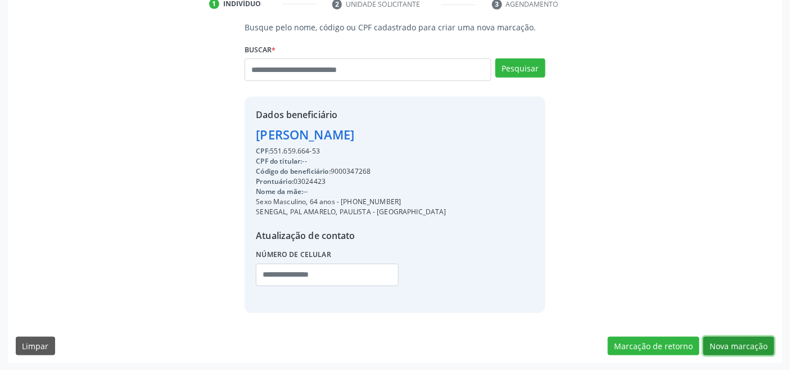
click at [728, 343] on button "Nova marcação" at bounding box center [738, 346] width 71 height 19
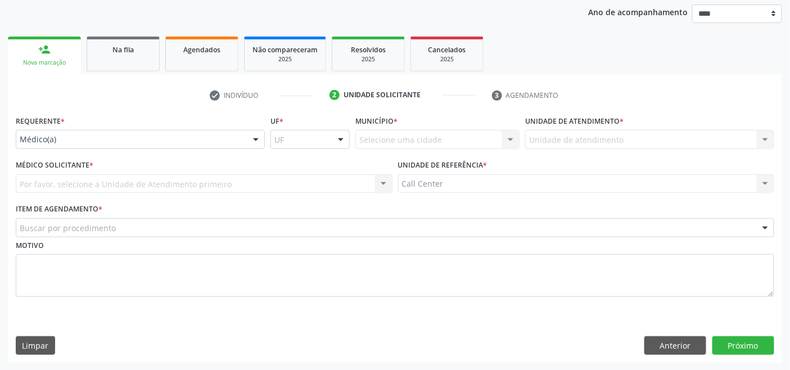
drag, startPoint x: 42, startPoint y: 139, endPoint x: 42, endPoint y: 155, distance: 15.2
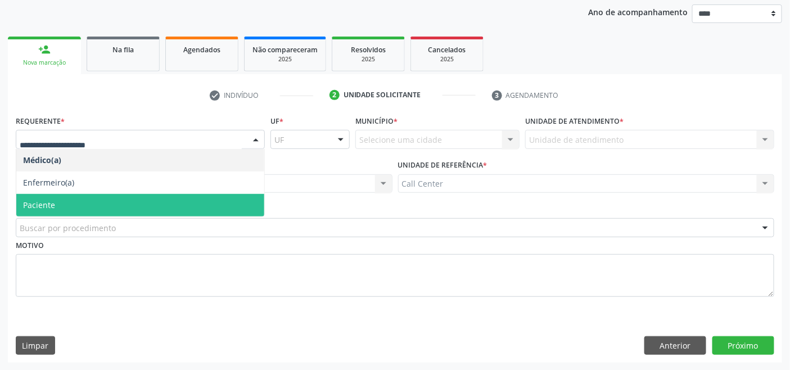
click at [46, 202] on span "Paciente" at bounding box center [39, 205] width 32 height 11
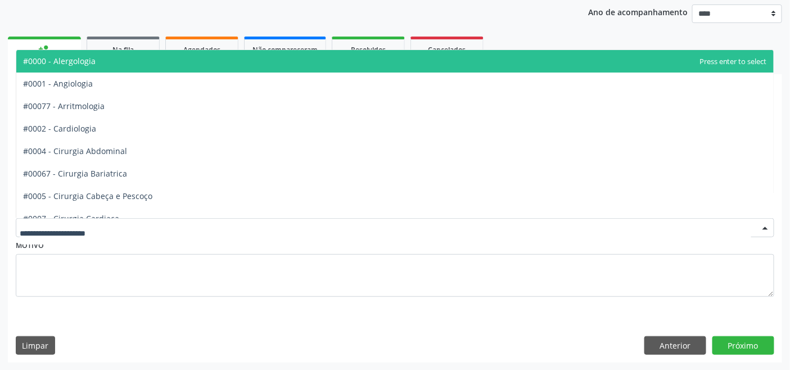
click at [58, 220] on div at bounding box center [395, 227] width 758 height 19
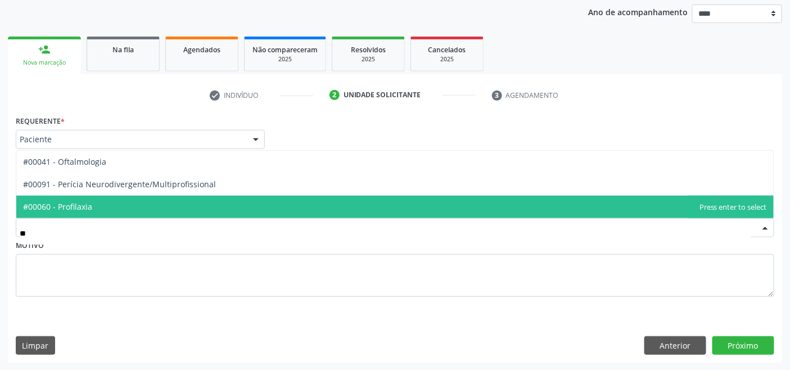
type input "***"
click at [41, 201] on span "#00041 - Oftalmologia" at bounding box center [64, 206] width 83 height 11
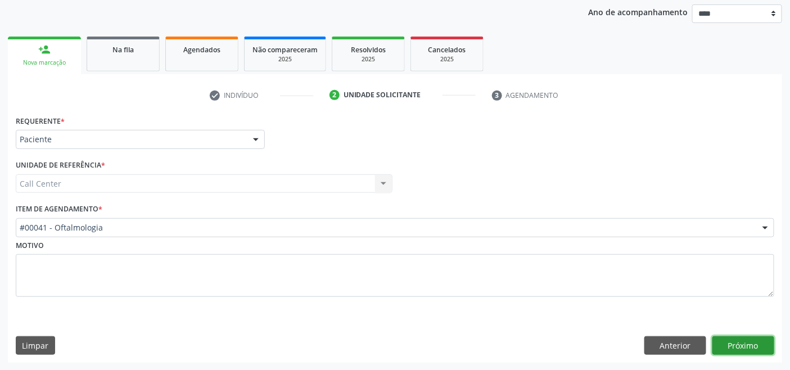
click at [757, 350] on button "Próximo" at bounding box center [743, 345] width 62 height 19
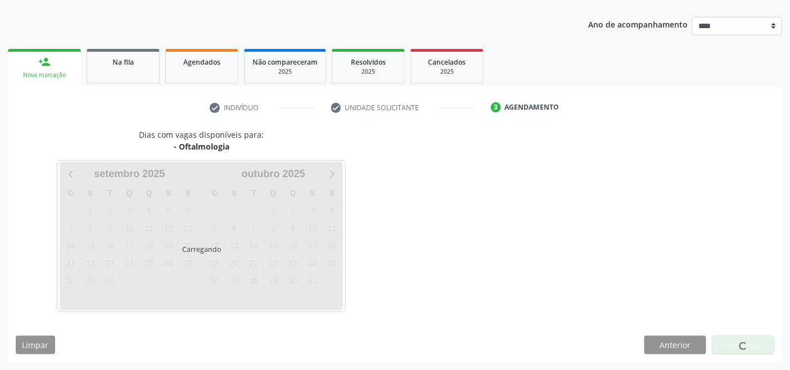
scroll to position [119, 0]
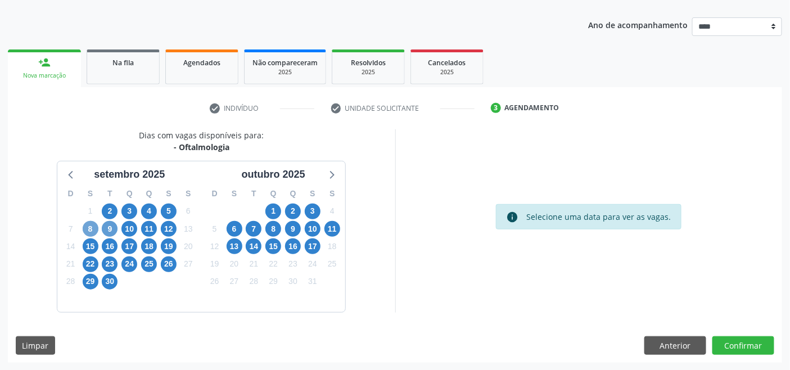
drag, startPoint x: 91, startPoint y: 228, endPoint x: 110, endPoint y: 234, distance: 19.4
click at [92, 228] on span "8" at bounding box center [91, 229] width 16 height 16
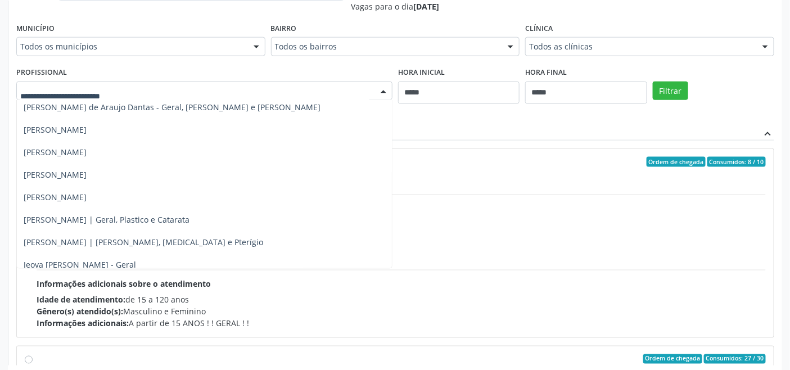
scroll to position [282, 0]
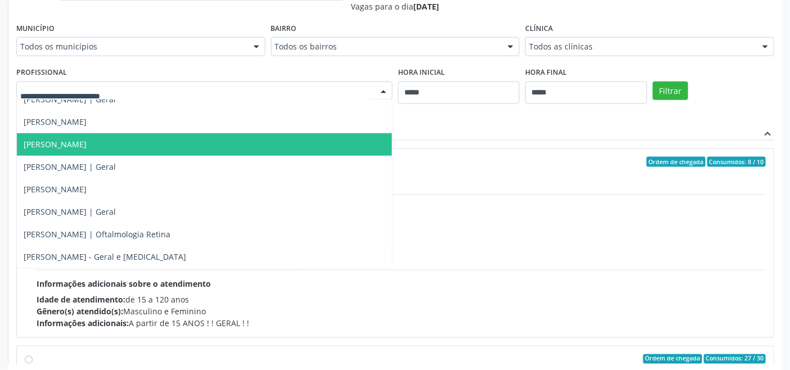
click at [135, 150] on span "[PERSON_NAME]" at bounding box center [204, 144] width 375 height 22
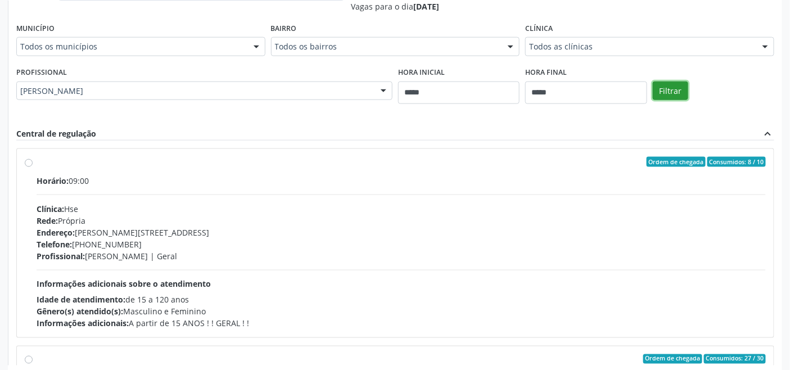
click at [660, 85] on button "Filtrar" at bounding box center [670, 91] width 35 height 19
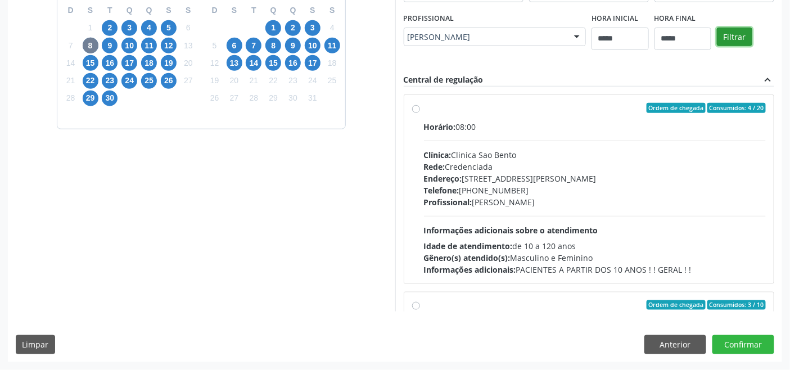
scroll to position [248, 0]
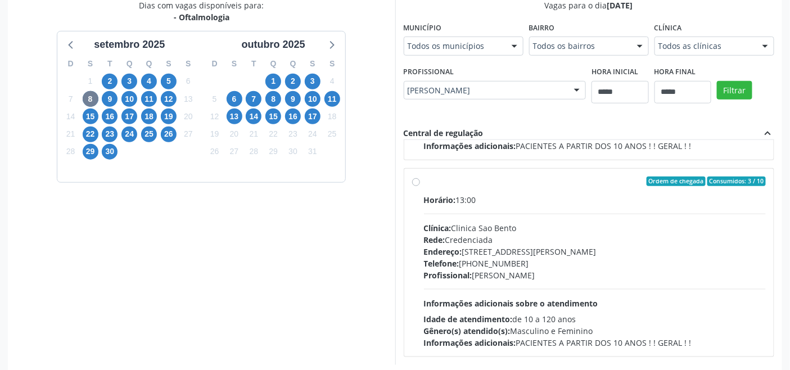
click at [509, 244] on div "Rede: Credenciada" at bounding box center [595, 240] width 342 height 12
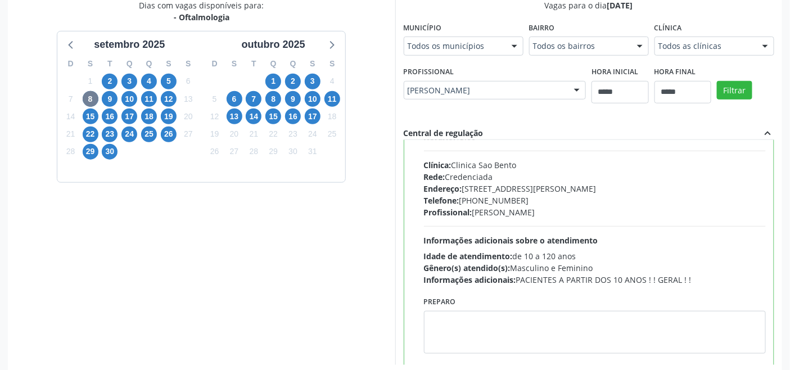
scroll to position [253, 0]
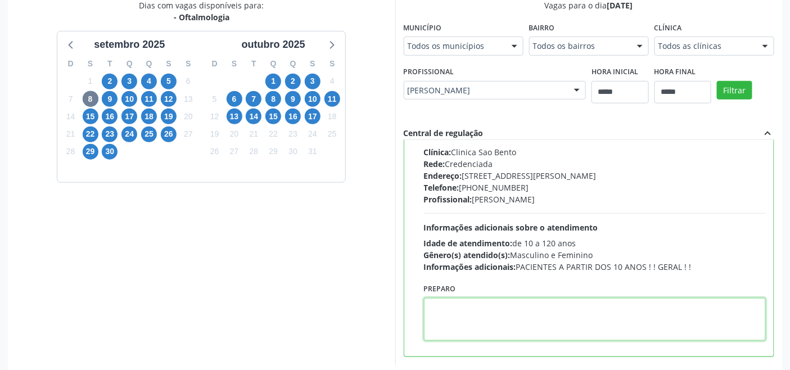
paste textarea "**********"
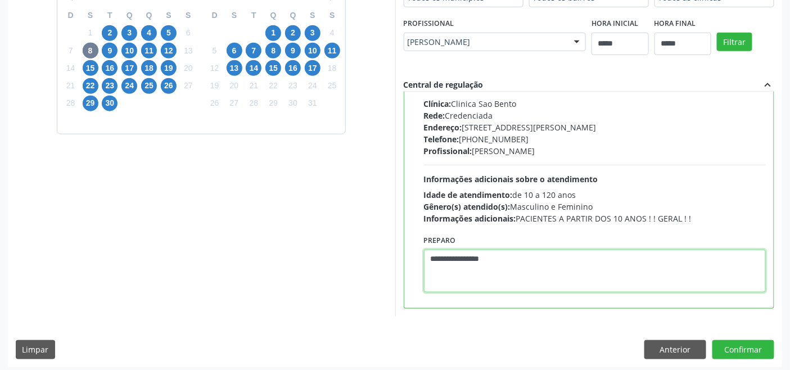
scroll to position [301, 0]
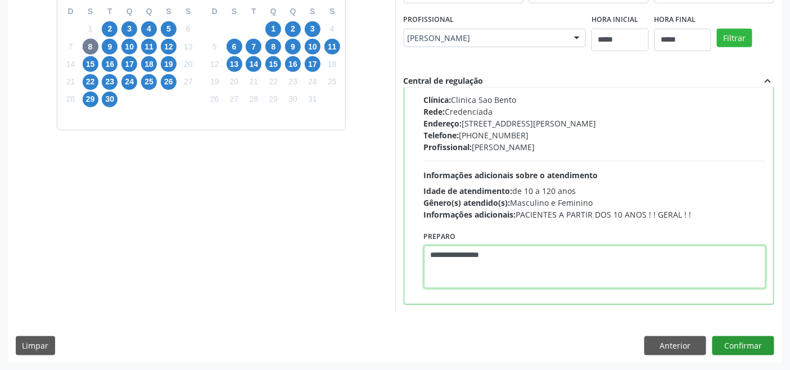
type textarea "**********"
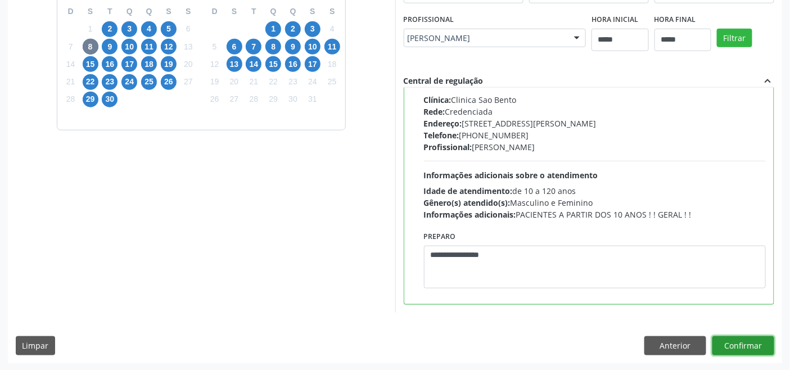
click at [758, 346] on button "Confirmar" at bounding box center [743, 345] width 62 height 19
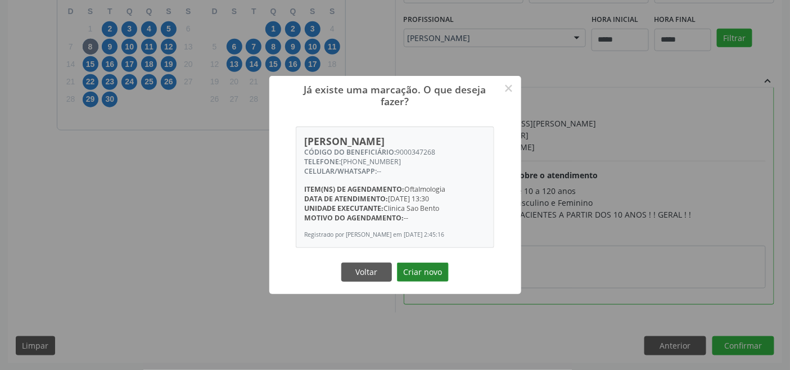
click at [423, 270] on button "Criar novo" at bounding box center [423, 271] width 52 height 19
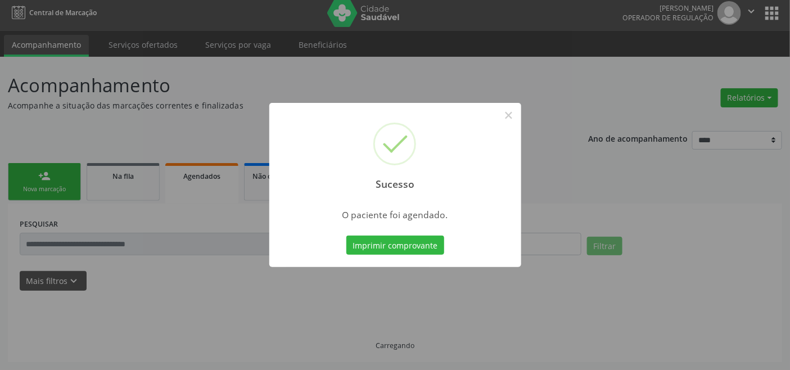
scroll to position [4, 0]
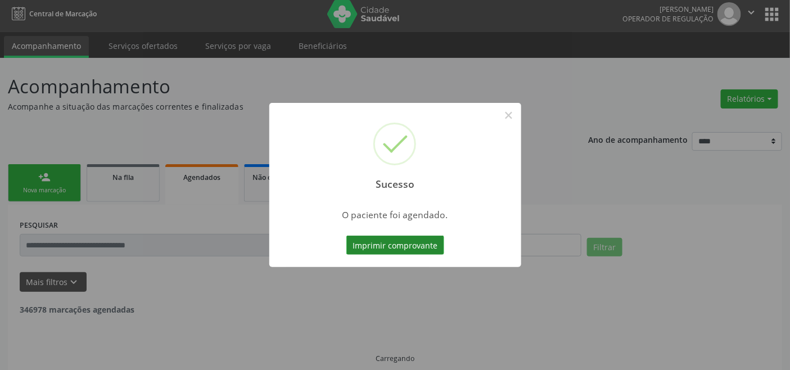
click at [401, 243] on button "Imprimir comprovante" at bounding box center [395, 245] width 98 height 19
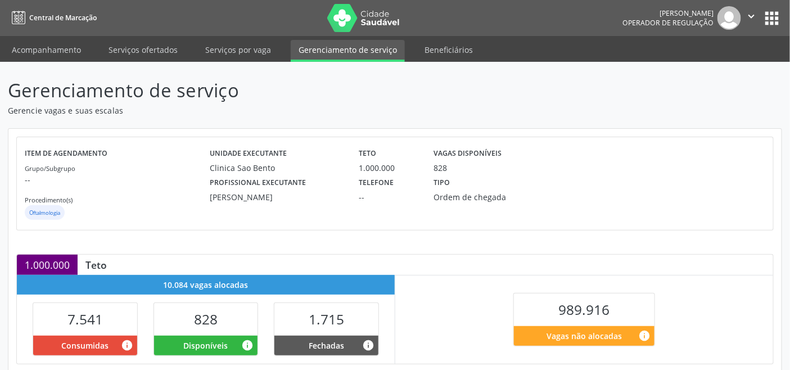
scroll to position [225, 0]
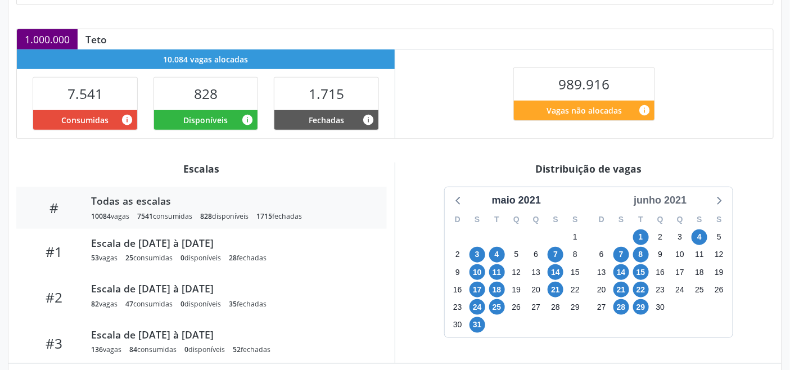
click at [664, 203] on div "junho 2021" at bounding box center [660, 200] width 62 height 15
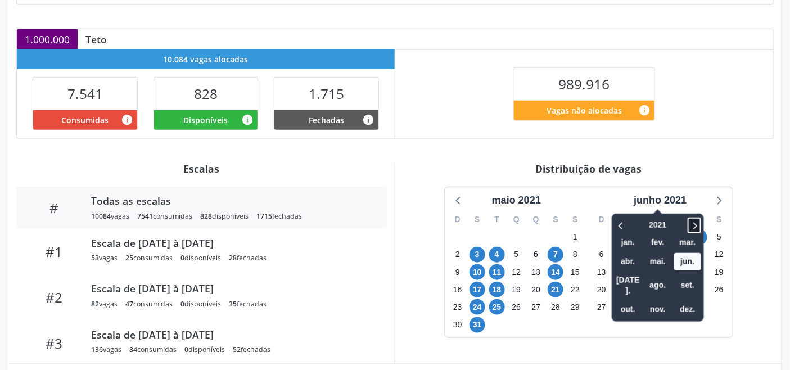
click at [700, 224] on icon at bounding box center [694, 225] width 11 height 13
click at [632, 301] on span "out." at bounding box center [627, 309] width 27 height 17
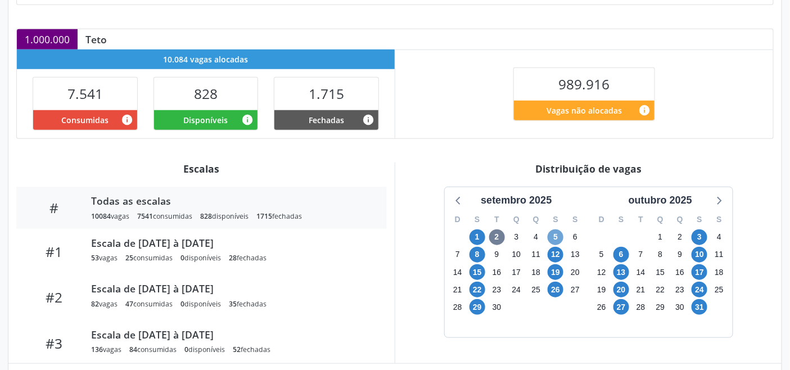
click at [553, 239] on span "5" at bounding box center [555, 237] width 16 height 16
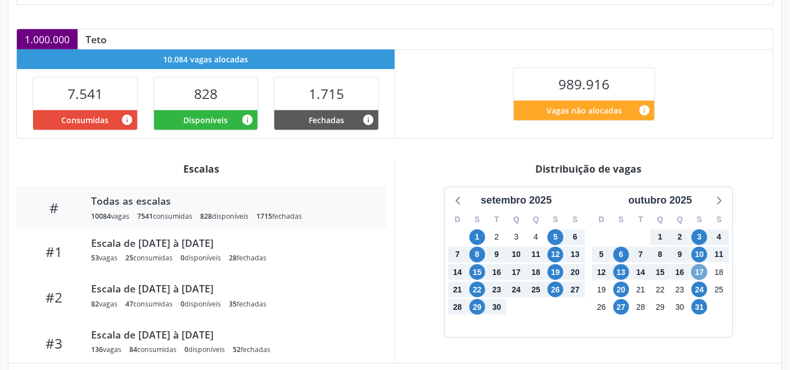
click at [698, 269] on span "17" at bounding box center [699, 272] width 16 height 16
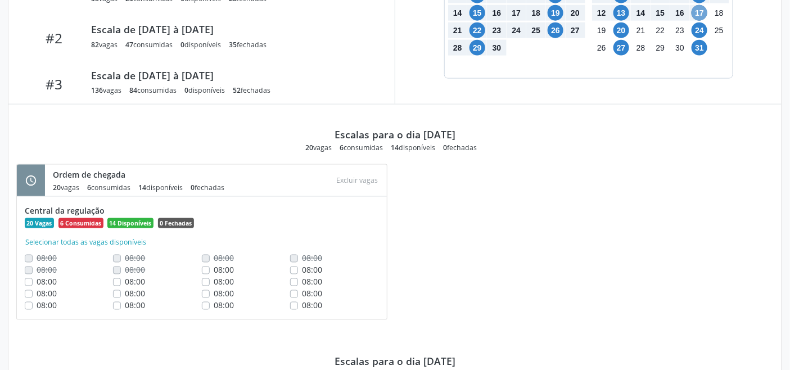
scroll to position [280, 0]
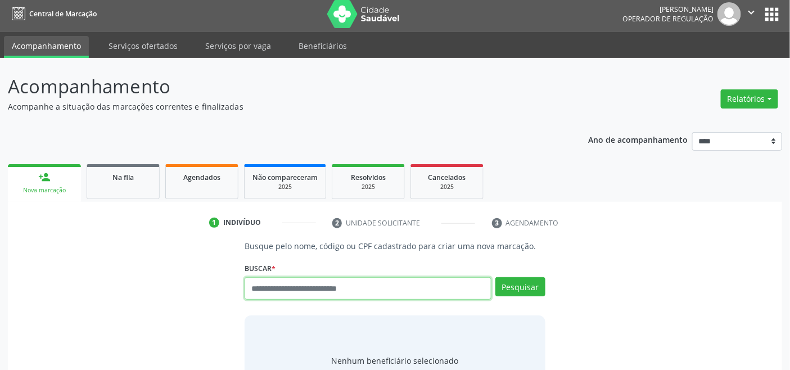
scroll to position [4, 0]
type input "*********"
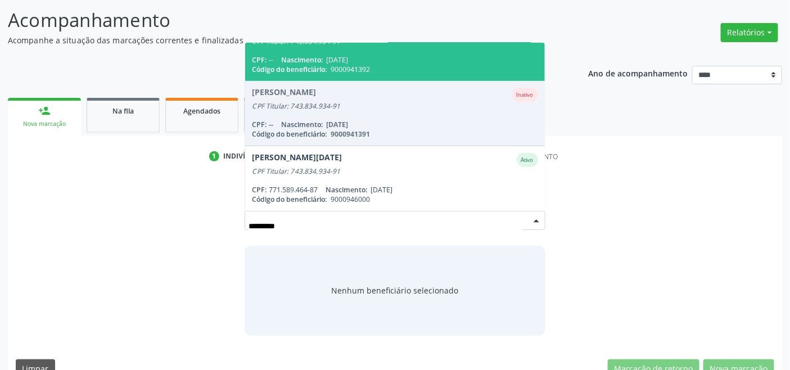
scroll to position [93, 0]
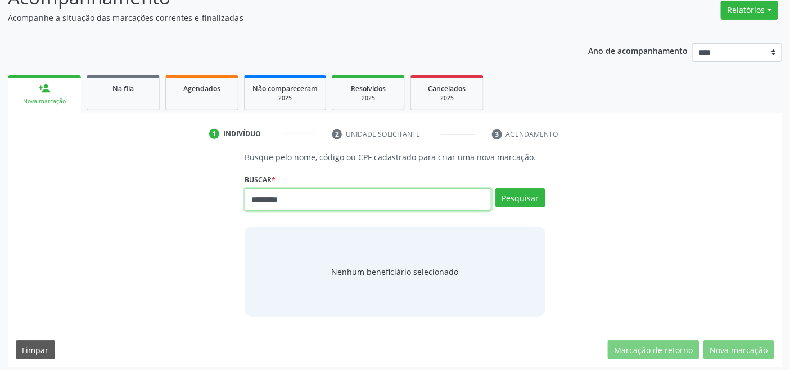
drag, startPoint x: 306, startPoint y: 202, endPoint x: 117, endPoint y: 210, distance: 189.6
click at [120, 210] on div "Busque pelo nome, código ou CPF cadastrado para criar uma nova marcação. [GEOGR…" at bounding box center [395, 233] width 758 height 165
type input "*********"
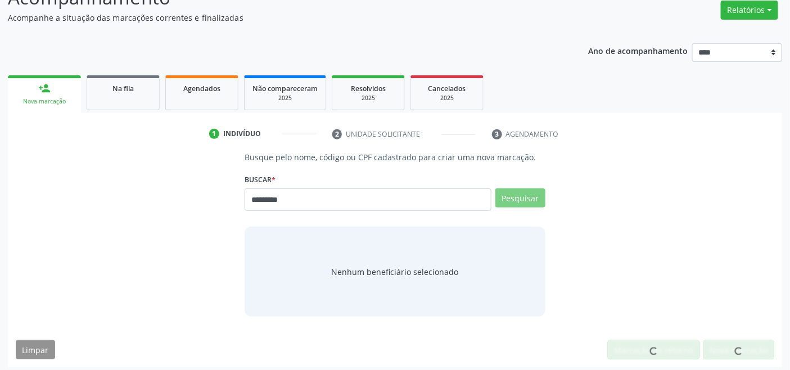
scroll to position [0, 0]
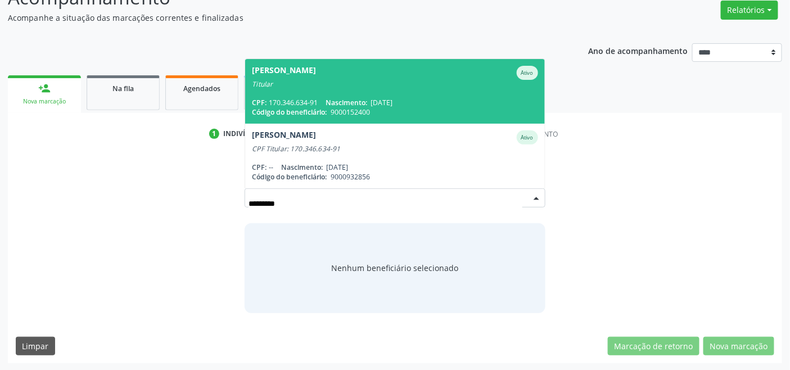
click at [361, 102] on span "Nascimento:" at bounding box center [346, 103] width 42 height 10
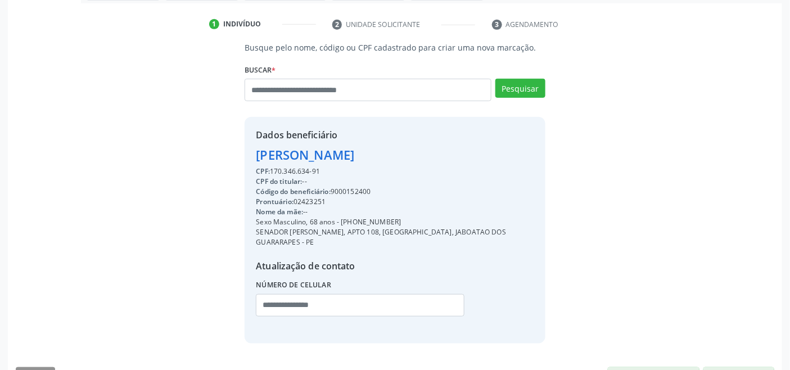
scroll to position [233, 0]
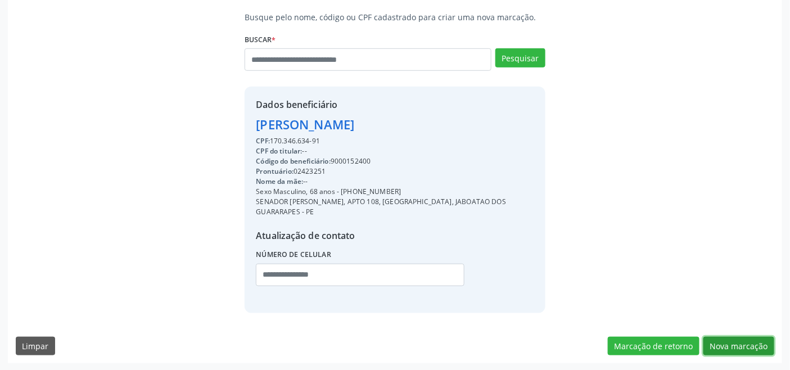
click at [737, 343] on button "Nova marcação" at bounding box center [738, 346] width 71 height 19
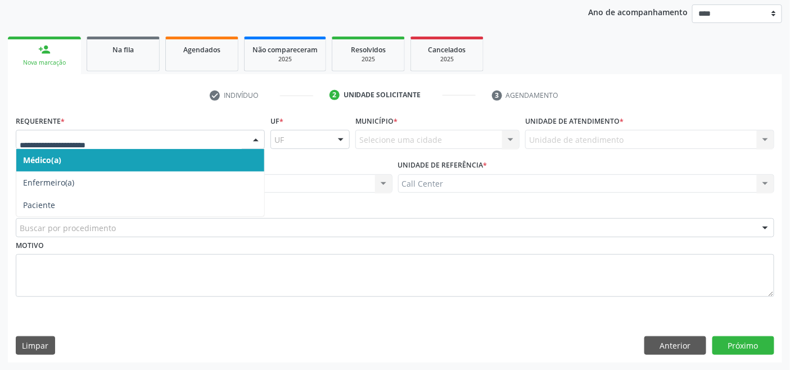
drag, startPoint x: 88, startPoint y: 139, endPoint x: 94, endPoint y: 180, distance: 42.0
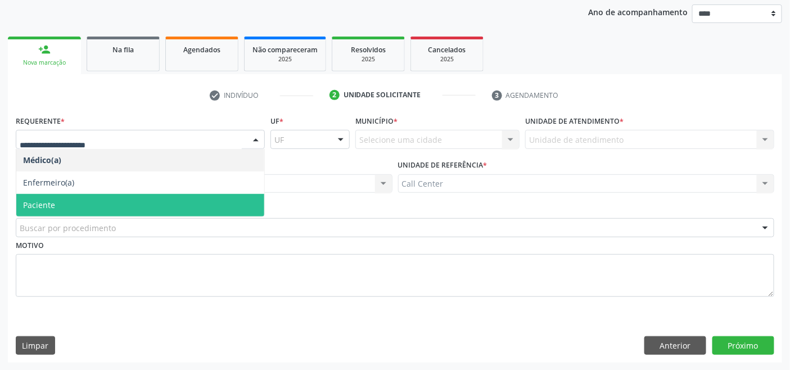
click at [83, 203] on span "Paciente" at bounding box center [140, 205] width 248 height 22
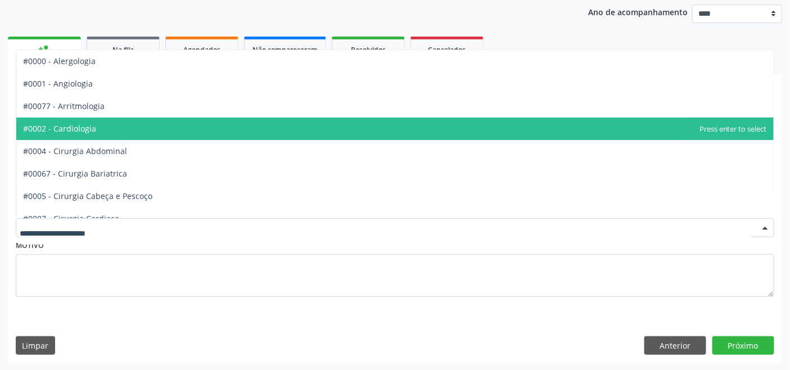
click at [63, 121] on span "#0002 - Cardiologia" at bounding box center [394, 128] width 757 height 22
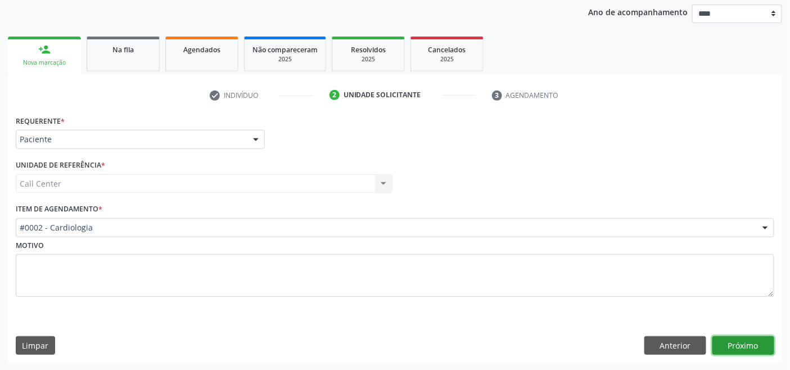
click at [744, 343] on button "Próximo" at bounding box center [743, 345] width 62 height 19
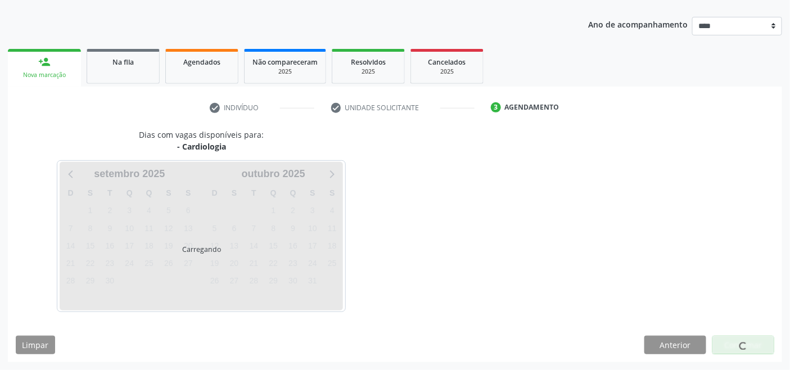
scroll to position [119, 0]
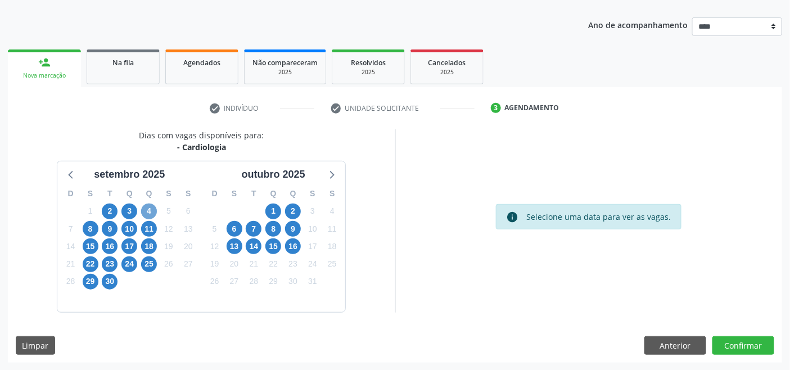
click at [146, 208] on span "4" at bounding box center [149, 211] width 16 height 16
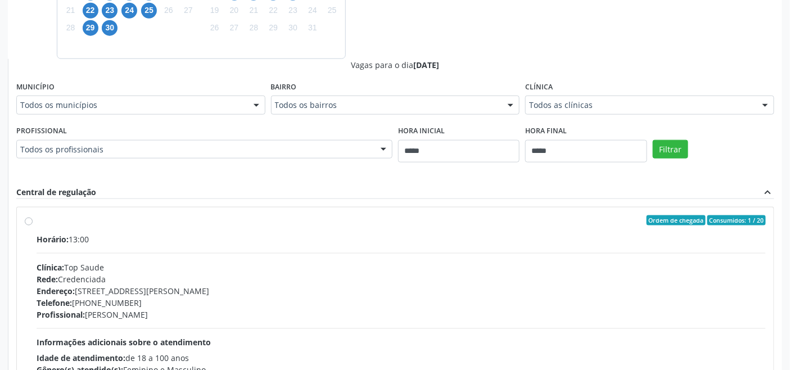
scroll to position [431, 0]
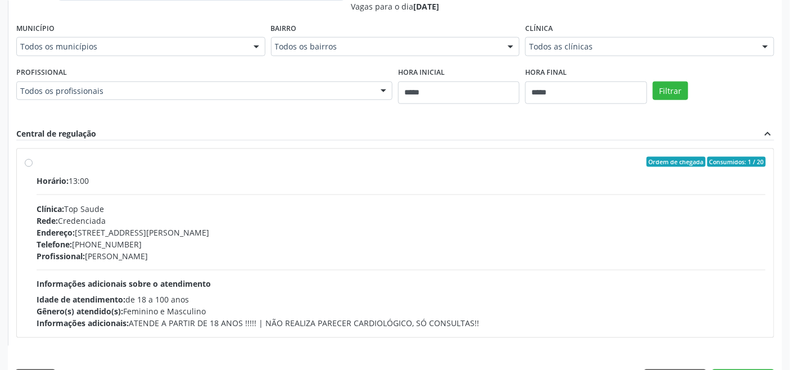
click at [149, 208] on div "Clínica: Top Saude" at bounding box center [401, 209] width 729 height 12
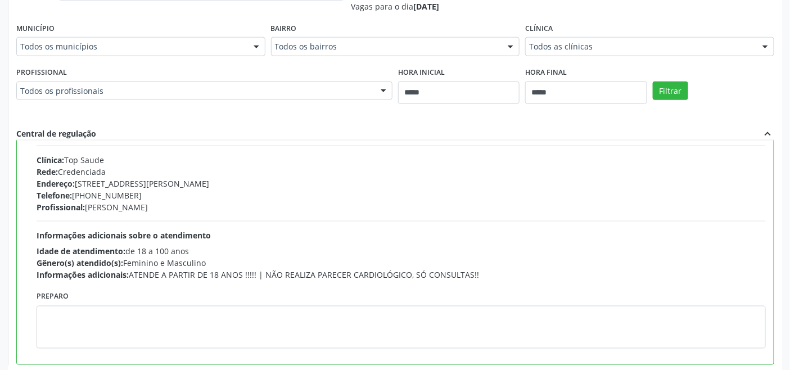
scroll to position [56, 0]
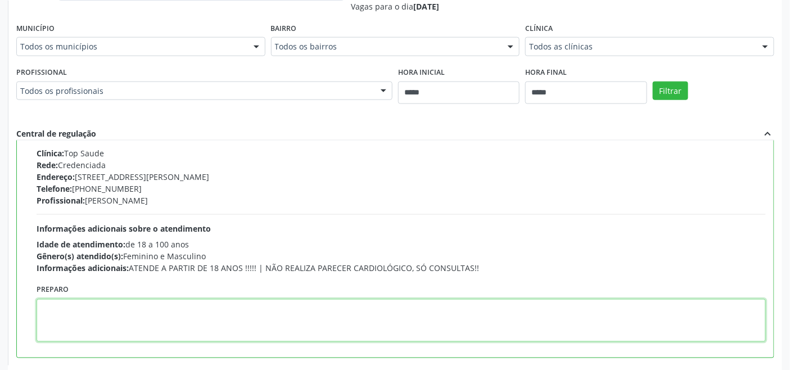
paste textarea "**********"
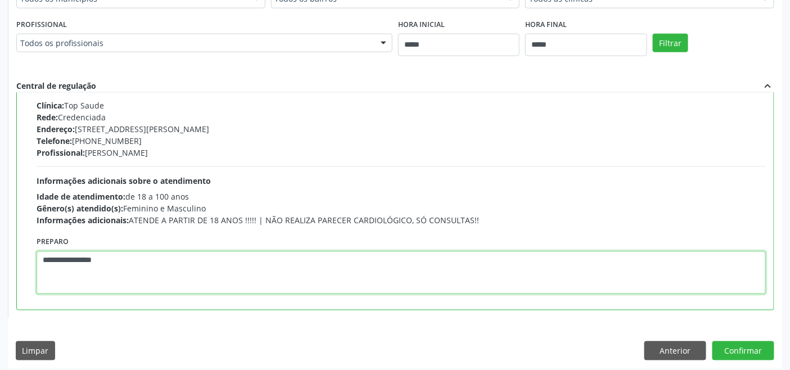
scroll to position [484, 0]
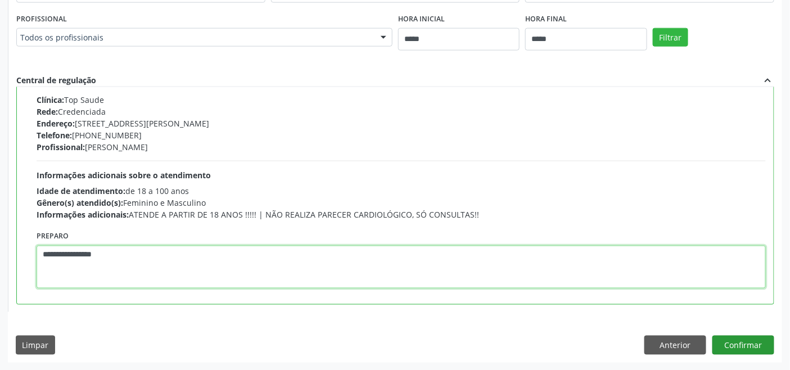
type textarea "**********"
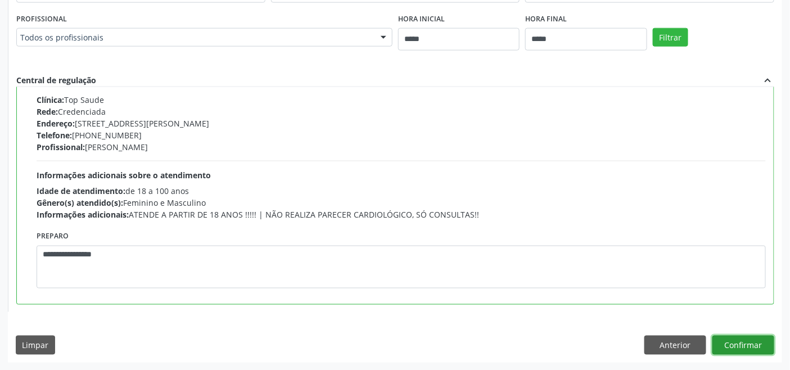
click at [729, 346] on button "Confirmar" at bounding box center [743, 345] width 62 height 19
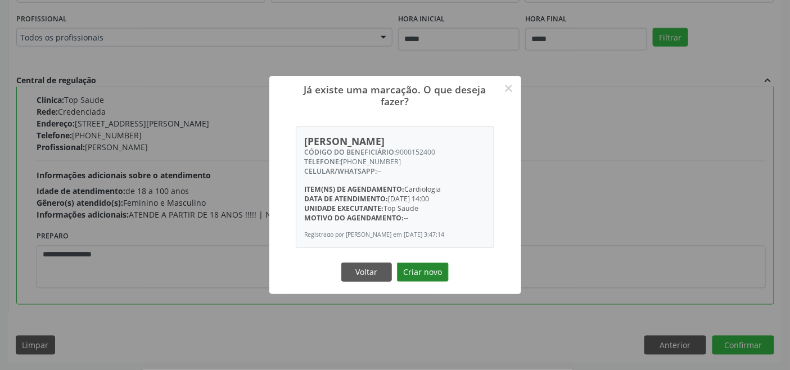
click at [430, 275] on button "Criar novo" at bounding box center [423, 271] width 52 height 19
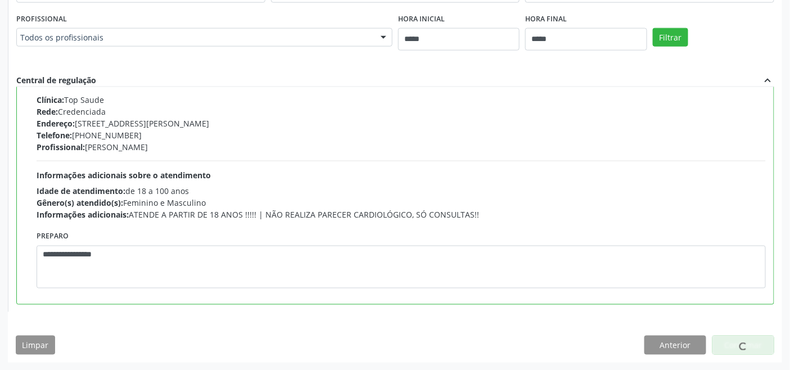
scroll to position [4, 0]
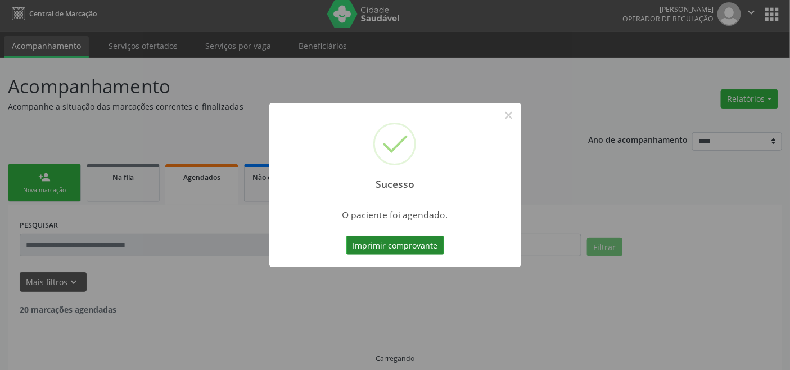
click at [377, 242] on button "Imprimir comprovante" at bounding box center [395, 245] width 98 height 19
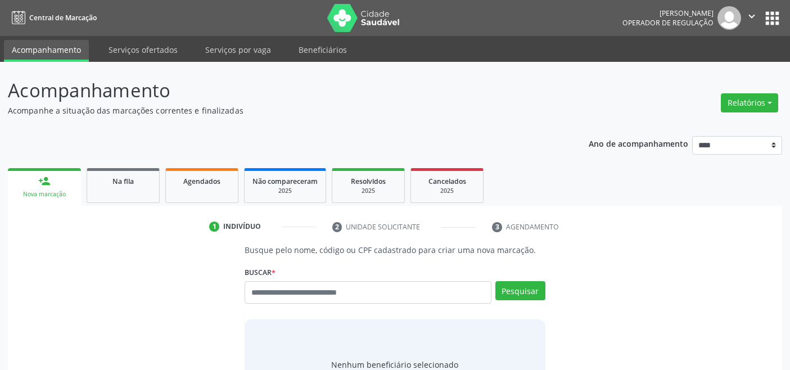
scroll to position [4, 0]
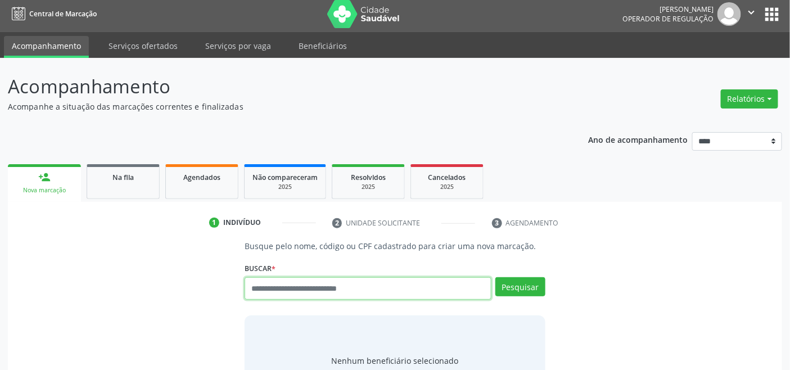
paste input "**********"
type input "**********"
drag, startPoint x: 377, startPoint y: 290, endPoint x: 111, endPoint y: 287, distance: 265.9
click at [119, 288] on div "**********" at bounding box center [395, 322] width 758 height 165
type input "******"
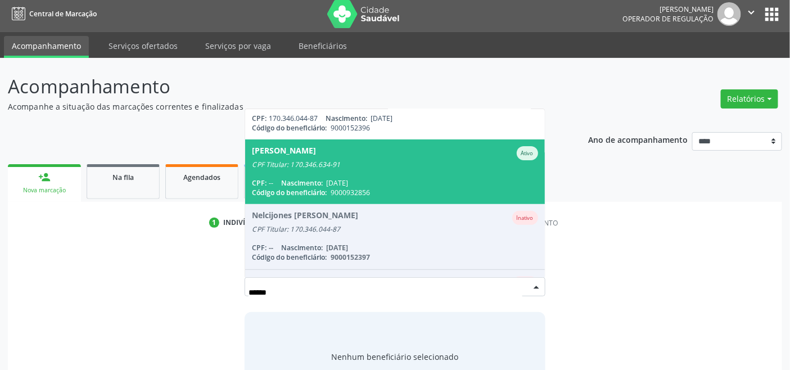
scroll to position [94, 0]
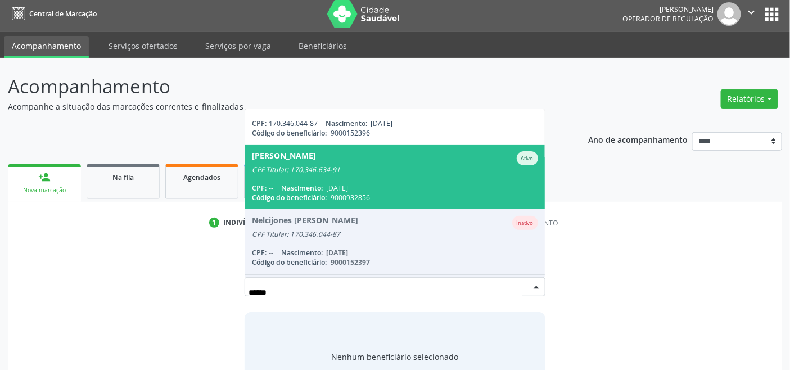
click at [386, 183] on div "CPF: -- Nascimento: 27/04/1976" at bounding box center [395, 188] width 286 height 10
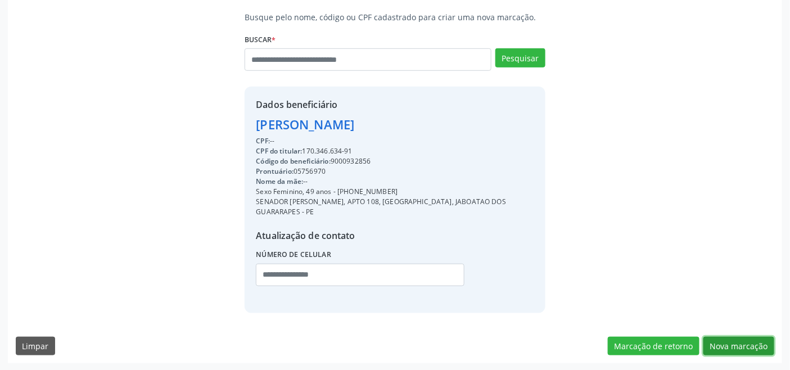
click at [727, 345] on button "Nova marcação" at bounding box center [738, 346] width 71 height 19
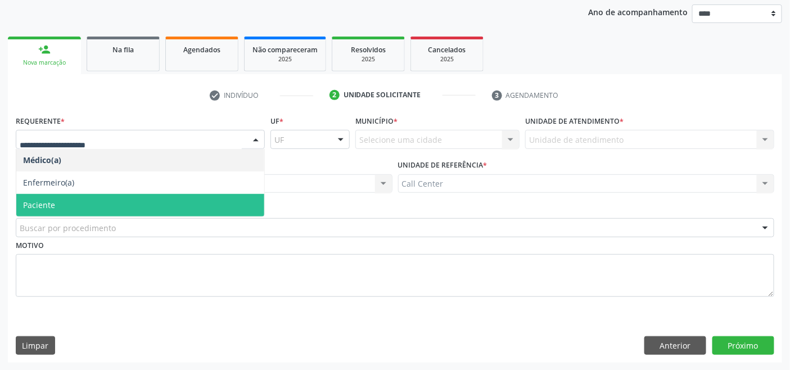
drag, startPoint x: 87, startPoint y: 201, endPoint x: 97, endPoint y: 209, distance: 13.2
click at [87, 202] on span "Paciente" at bounding box center [140, 205] width 248 height 22
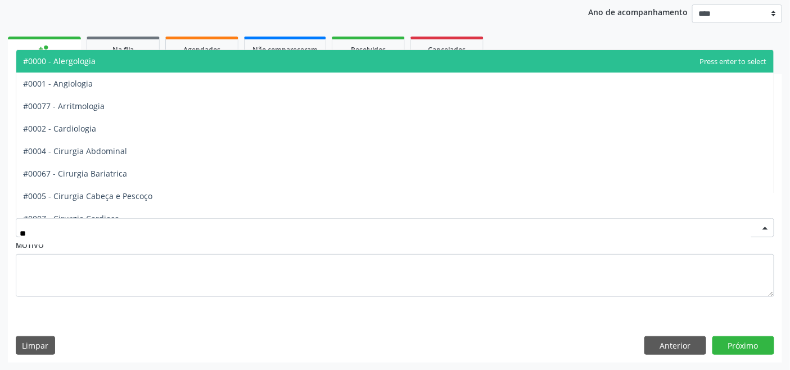
type input "***"
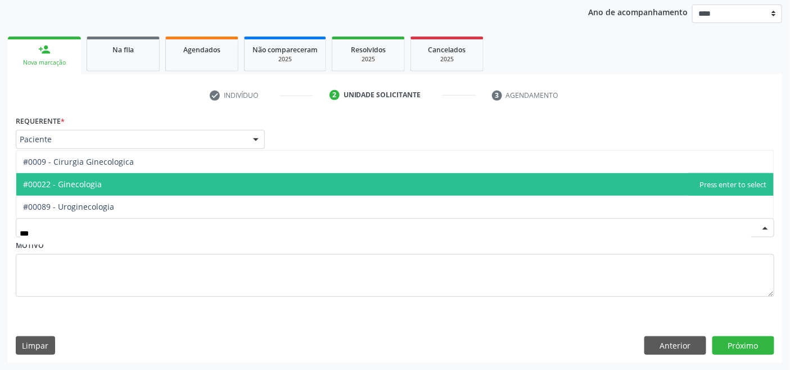
click at [101, 187] on span "#00022 - Ginecologia" at bounding box center [394, 184] width 757 height 22
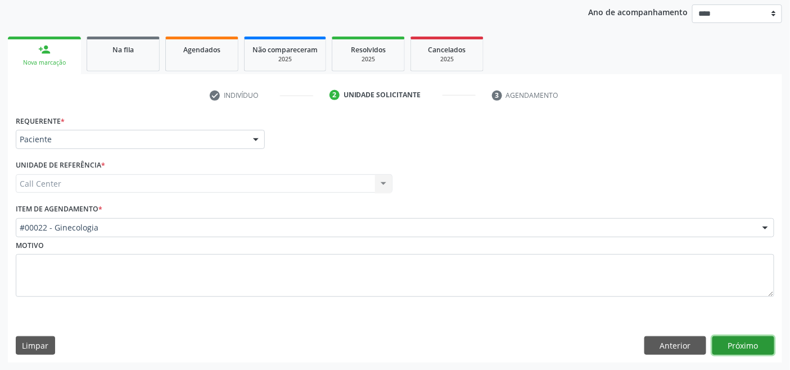
click at [737, 341] on button "Próximo" at bounding box center [743, 345] width 62 height 19
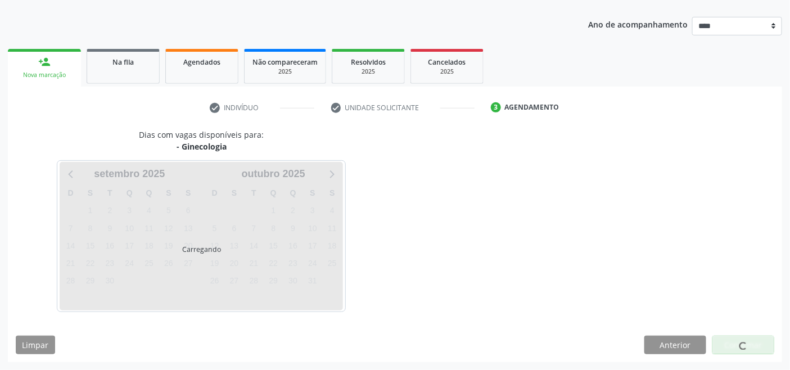
scroll to position [119, 0]
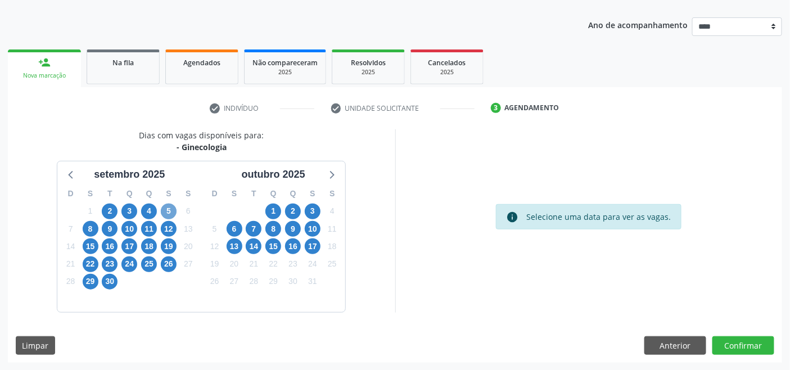
click at [166, 209] on span "5" at bounding box center [169, 211] width 16 height 16
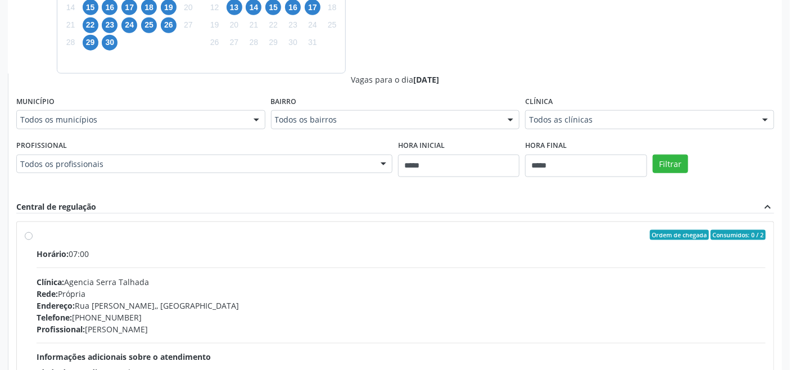
scroll to position [368, 0]
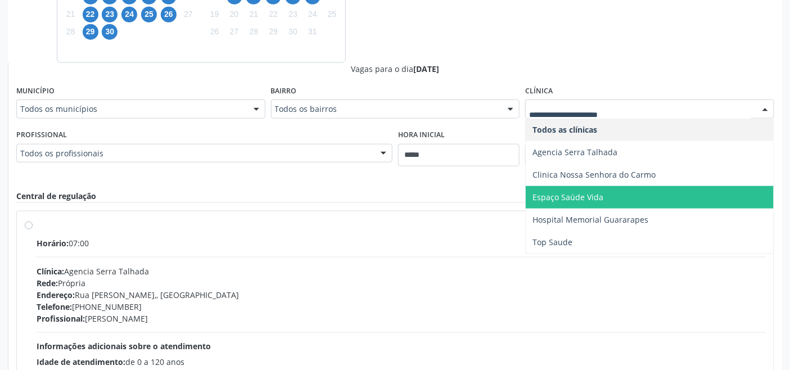
click at [547, 201] on span "Espaço Saúde Vida" at bounding box center [650, 197] width 248 height 22
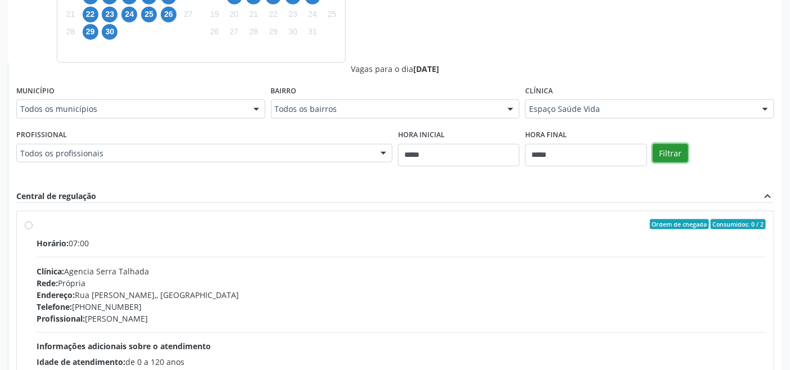
click at [676, 152] on button "Filtrar" at bounding box center [670, 153] width 35 height 19
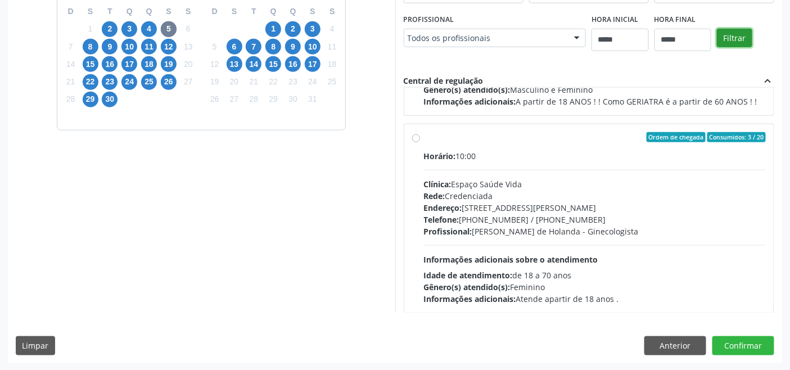
scroll to position [374, 0]
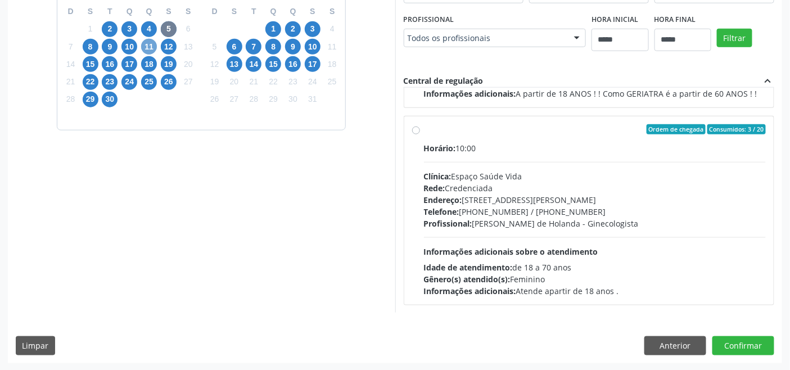
click at [144, 42] on span "11" at bounding box center [149, 47] width 16 height 16
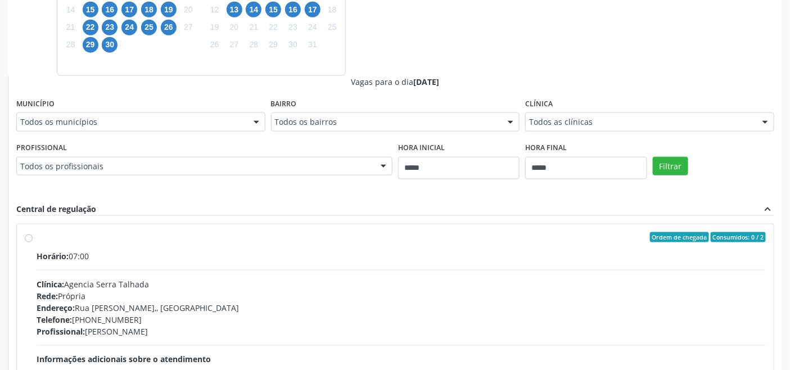
scroll to position [363, 0]
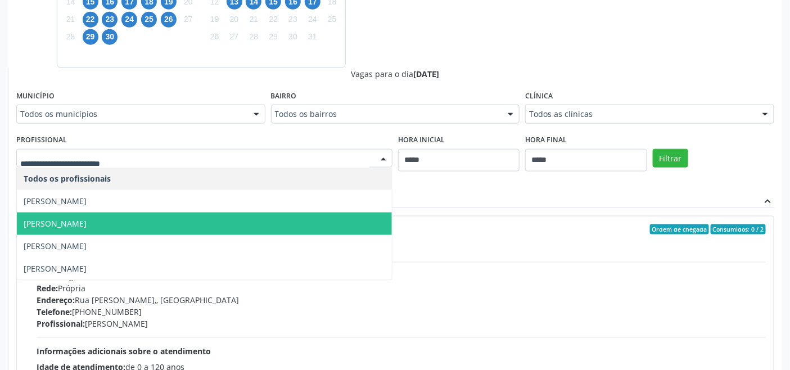
click at [178, 219] on span "Maria de Lourdes Pinto Rolim" at bounding box center [204, 223] width 375 height 22
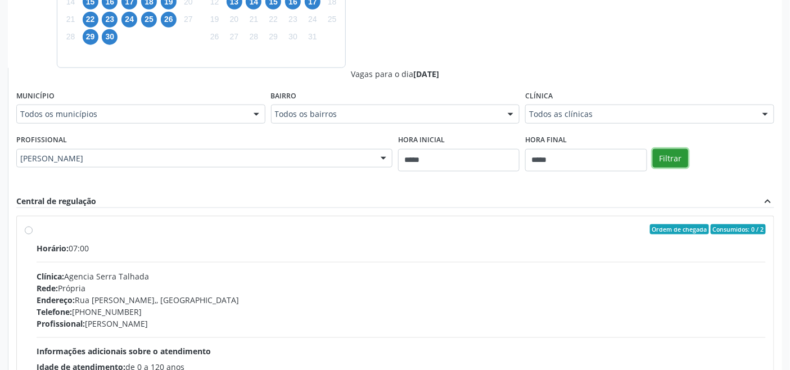
click at [666, 159] on button "Filtrar" at bounding box center [670, 158] width 35 height 19
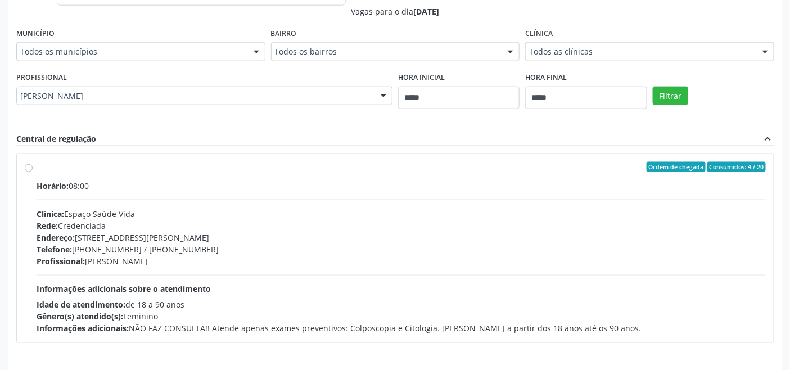
click at [184, 196] on div "Horário: 08:00 Clínica: Espaço Saúde Vida Rede: Credenciada Endereço: Rua Silvi…" at bounding box center [401, 257] width 729 height 155
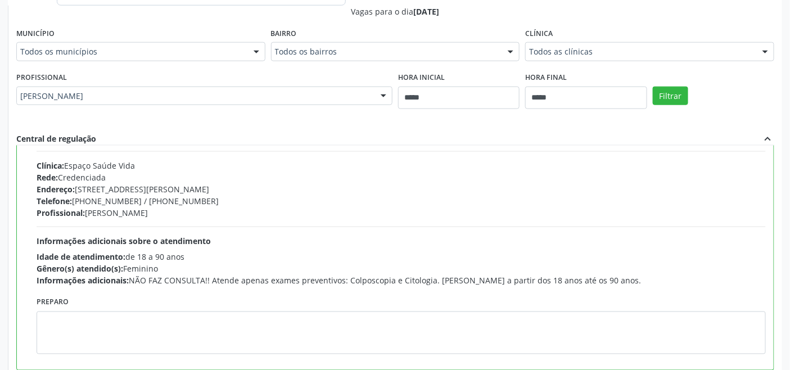
scroll to position [56, 0]
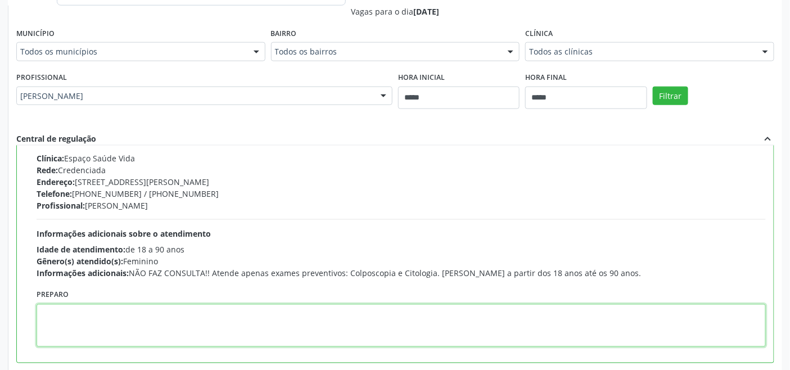
paste textarea "**********"
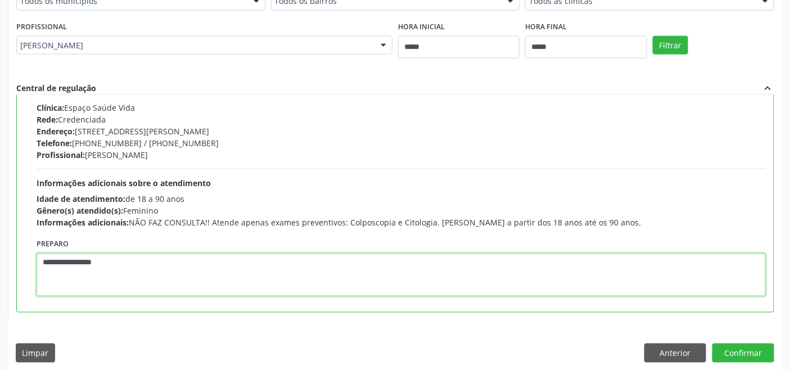
scroll to position [484, 0]
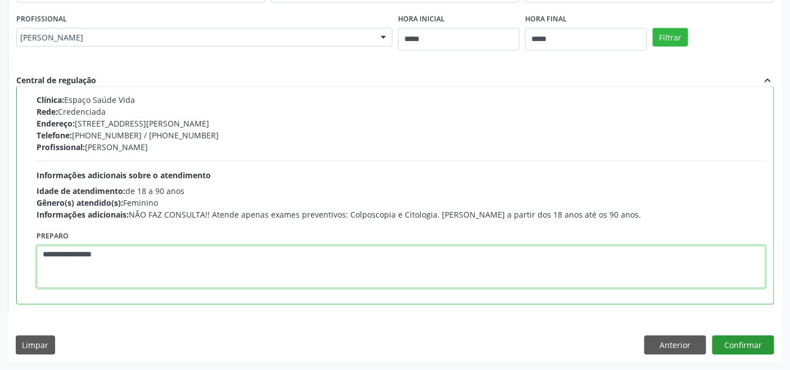
type textarea "**********"
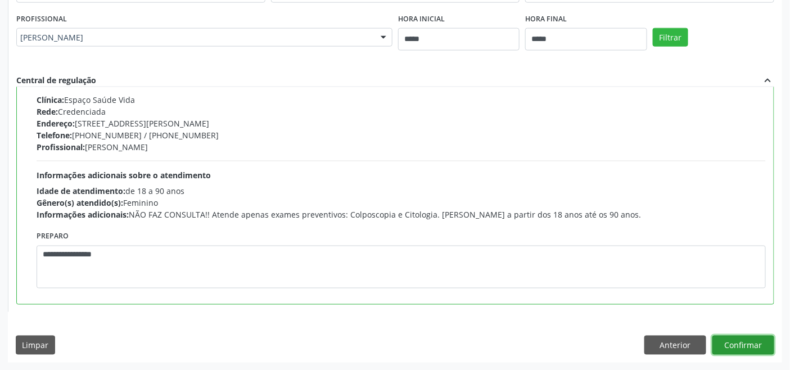
click at [754, 343] on button "Confirmar" at bounding box center [743, 345] width 62 height 19
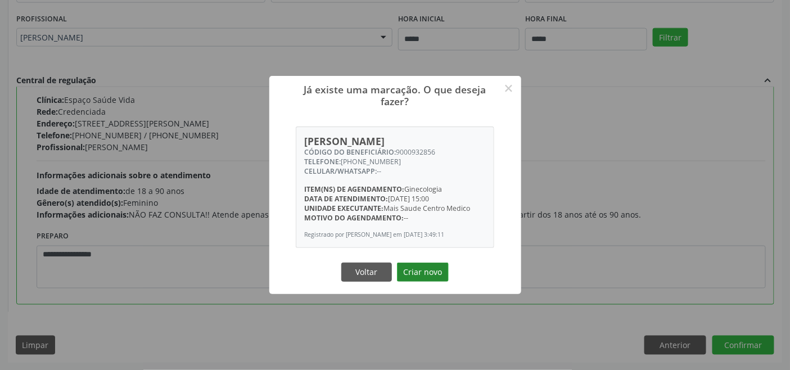
click at [424, 270] on button "Criar novo" at bounding box center [423, 271] width 52 height 19
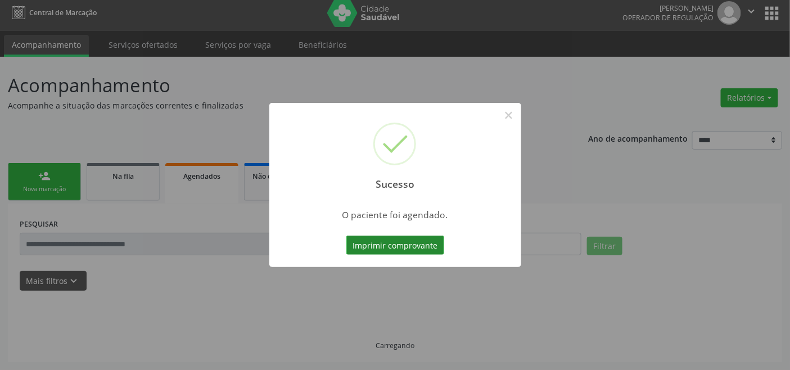
scroll to position [4, 0]
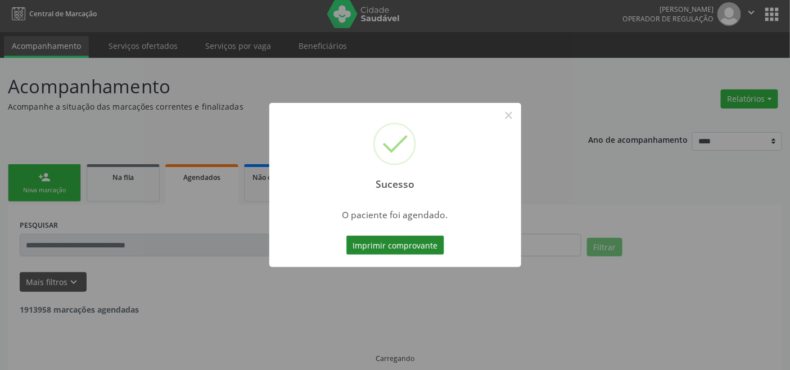
click at [410, 239] on button "Imprimir comprovante" at bounding box center [395, 245] width 98 height 19
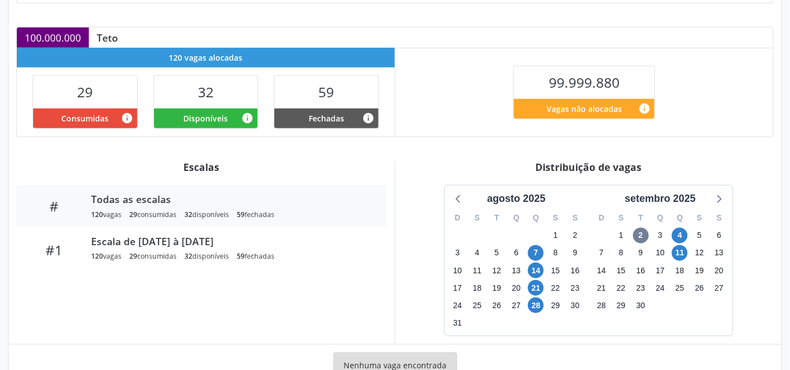
scroll to position [267, 0]
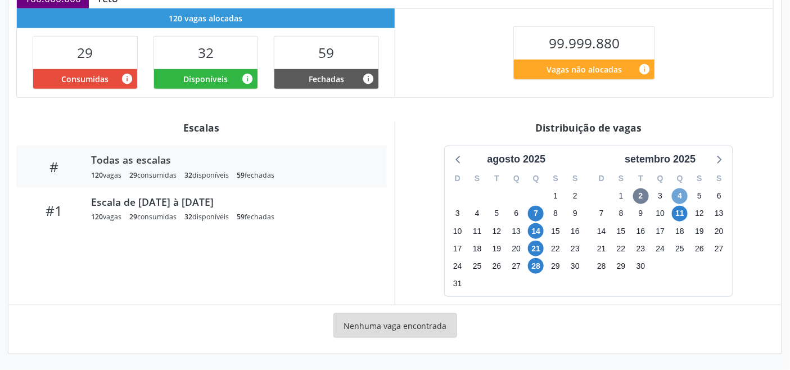
click at [678, 194] on span "4" at bounding box center [680, 196] width 16 height 16
click at [673, 209] on span "11" at bounding box center [680, 214] width 16 height 16
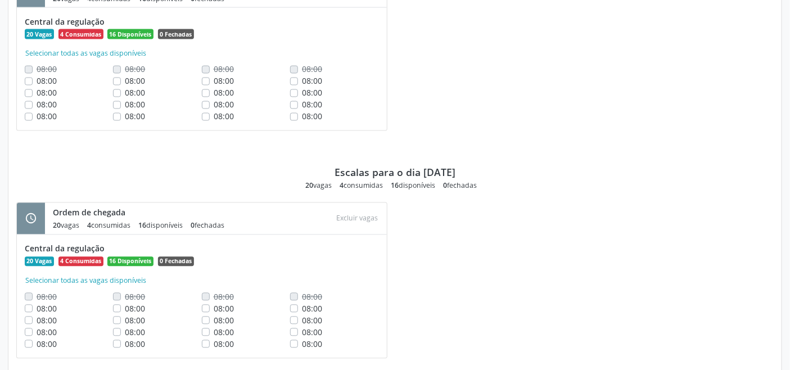
scroll to position [679, 0]
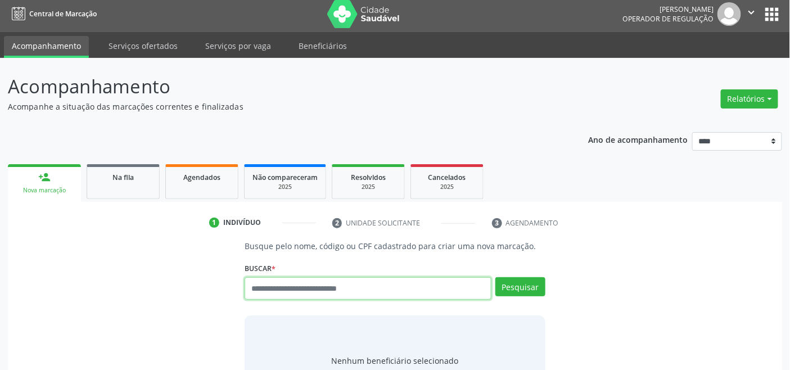
scroll to position [4, 0]
paste input "**********"
type input "**********"
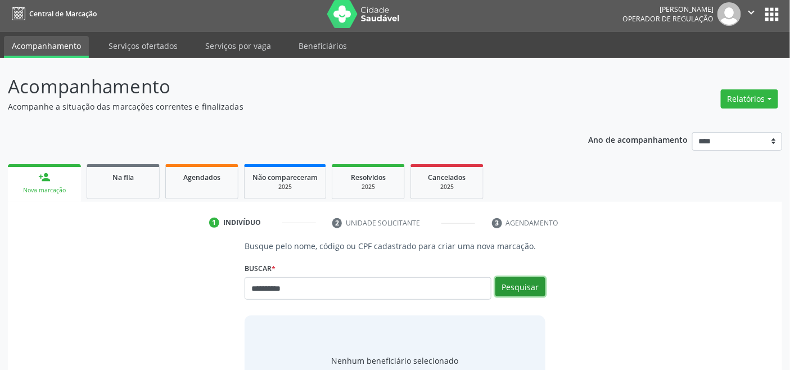
click at [519, 279] on button "Pesquisar" at bounding box center [520, 286] width 50 height 19
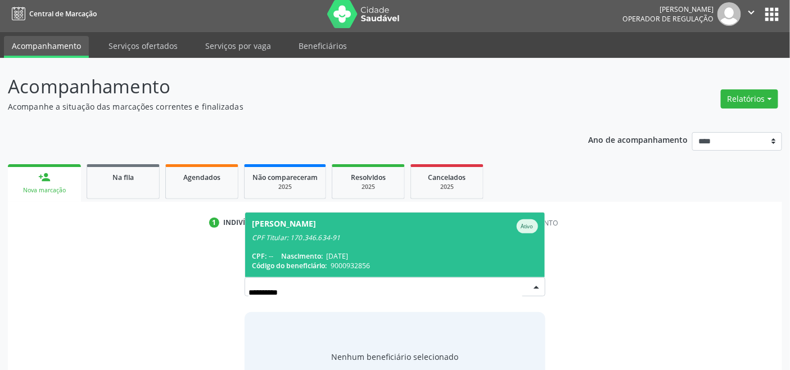
click at [348, 239] on div "CPF Titular: 170.346.634-91" at bounding box center [395, 237] width 286 height 9
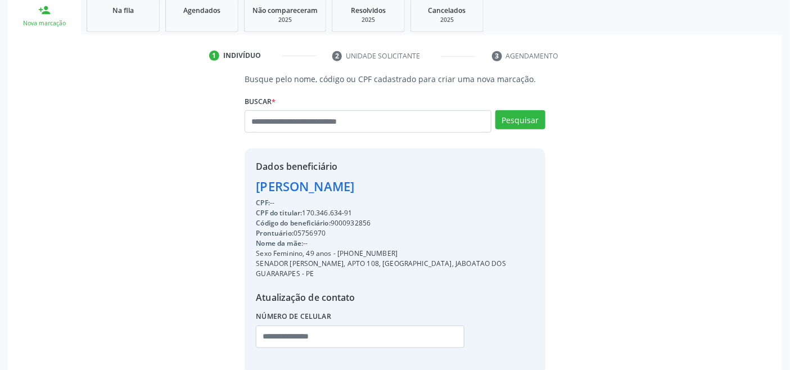
scroll to position [233, 0]
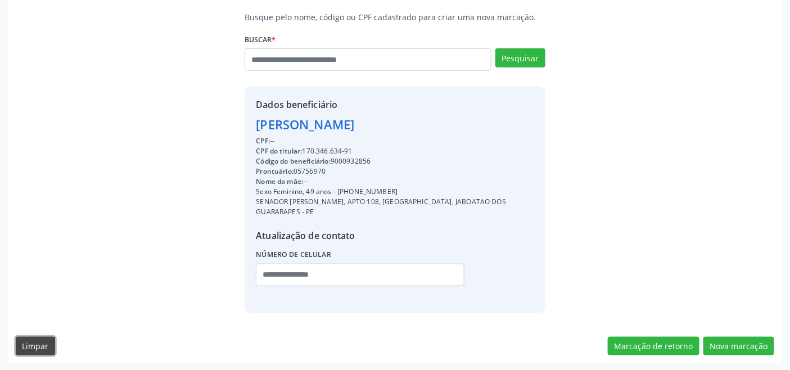
click at [33, 343] on button "Limpar" at bounding box center [35, 346] width 39 height 19
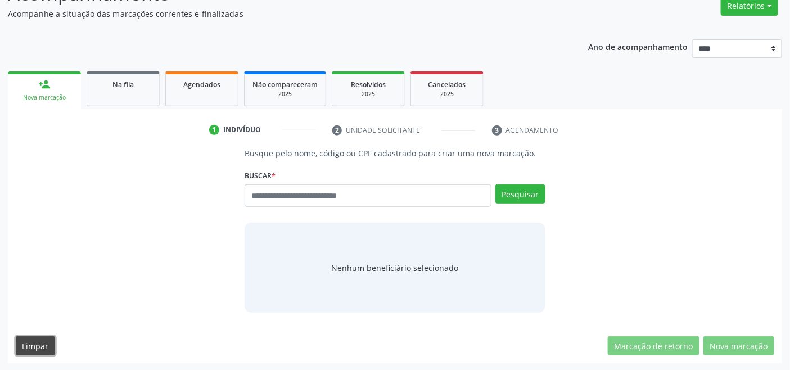
click at [32, 343] on button "Limpar" at bounding box center [35, 345] width 39 height 19
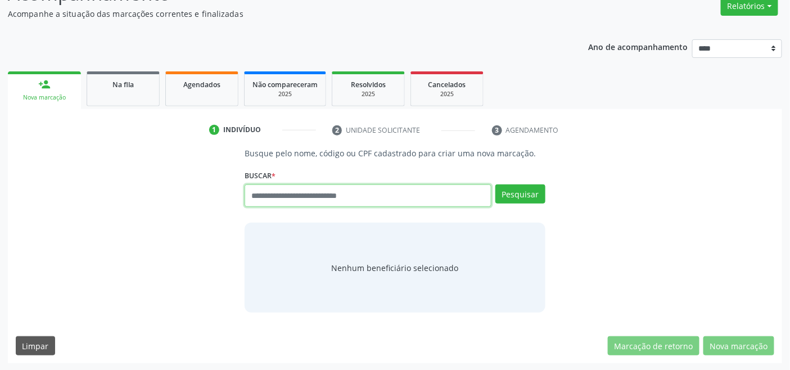
click at [345, 203] on input "text" at bounding box center [368, 195] width 246 height 22
type input "*********"
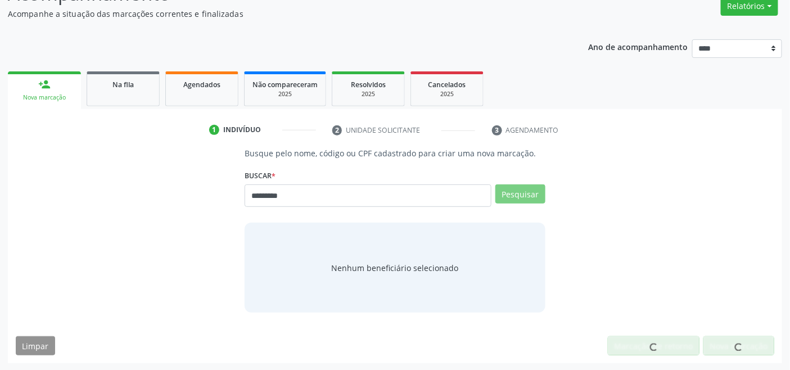
scroll to position [93, 0]
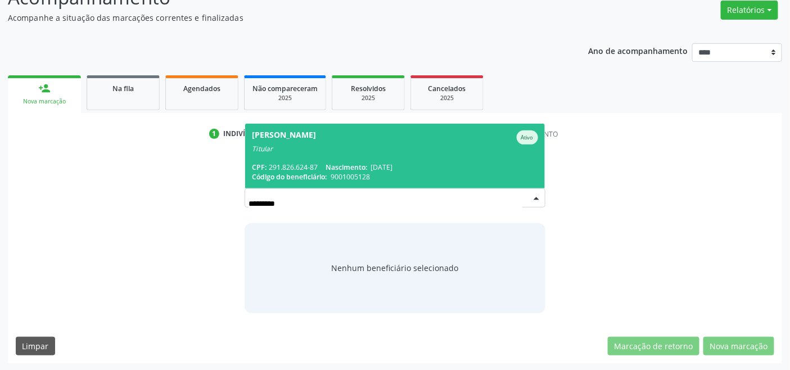
click at [316, 141] on div "Iracema Lopes da Silva" at bounding box center [284, 137] width 64 height 14
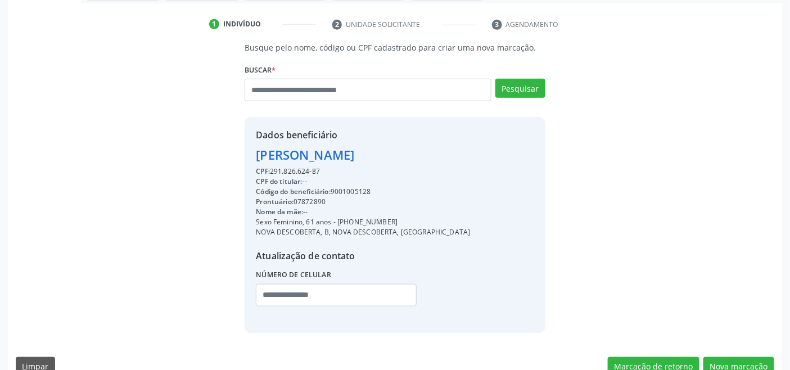
scroll to position [223, 0]
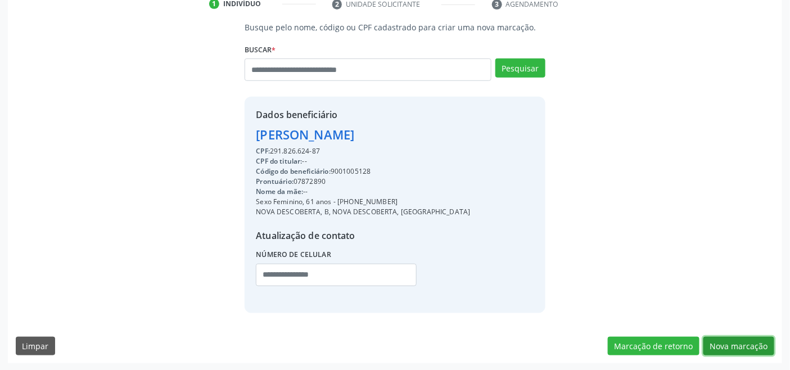
click at [745, 341] on button "Nova marcação" at bounding box center [738, 346] width 71 height 19
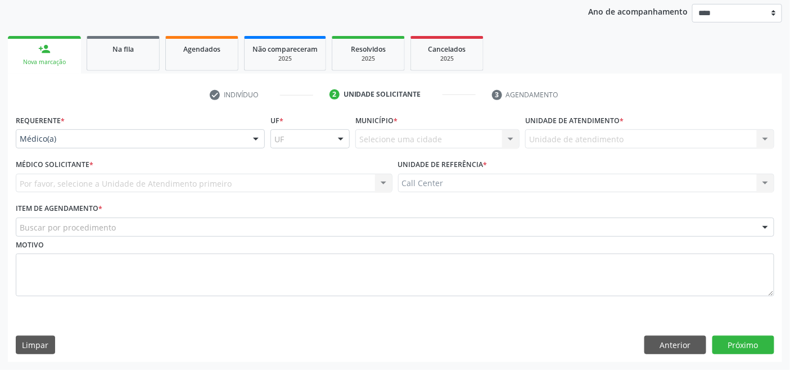
scroll to position [132, 0]
click at [679, 346] on button "Anterior" at bounding box center [675, 345] width 62 height 19
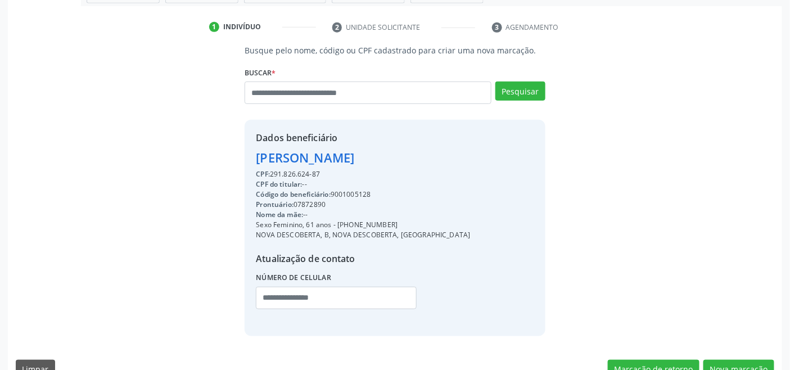
scroll to position [223, 0]
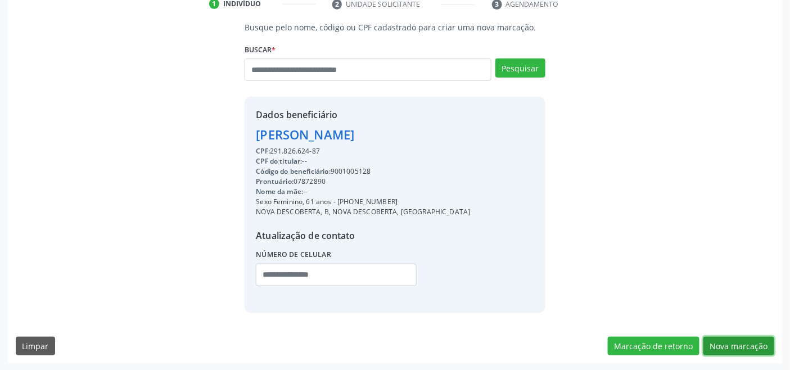
click at [740, 341] on button "Nova marcação" at bounding box center [738, 346] width 71 height 19
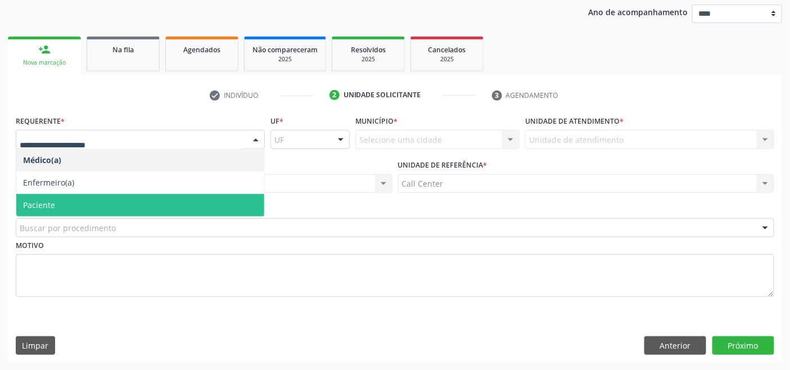
drag, startPoint x: 38, startPoint y: 199, endPoint x: 72, endPoint y: 223, distance: 41.6
click at [38, 200] on span "Paciente" at bounding box center [39, 205] width 32 height 11
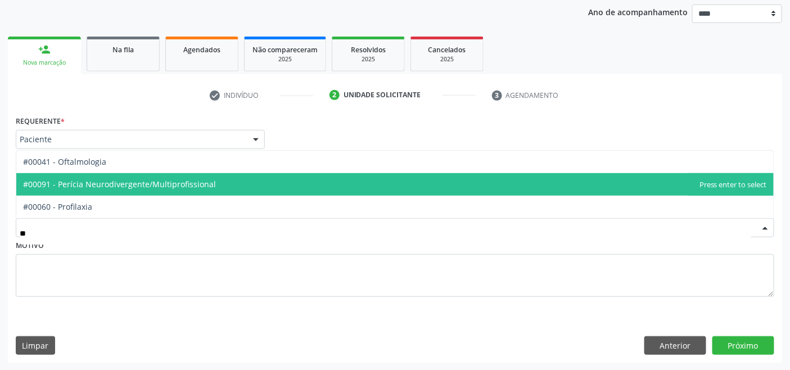
type input "***"
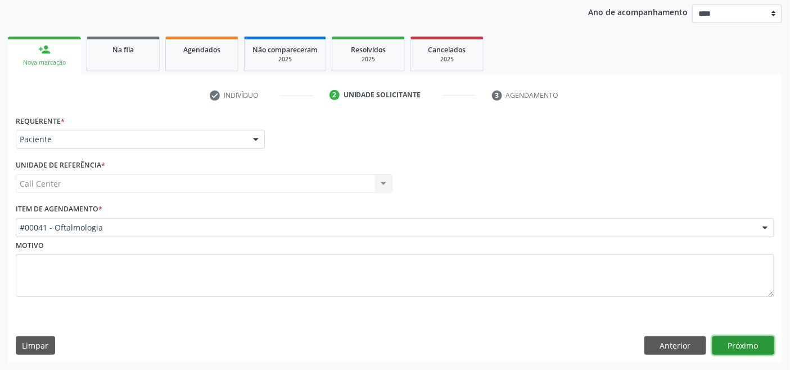
click at [740, 341] on button "Próximo" at bounding box center [743, 345] width 62 height 19
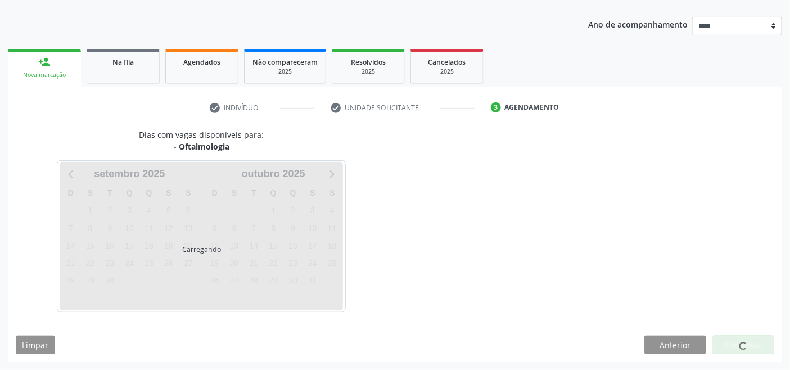
scroll to position [119, 0]
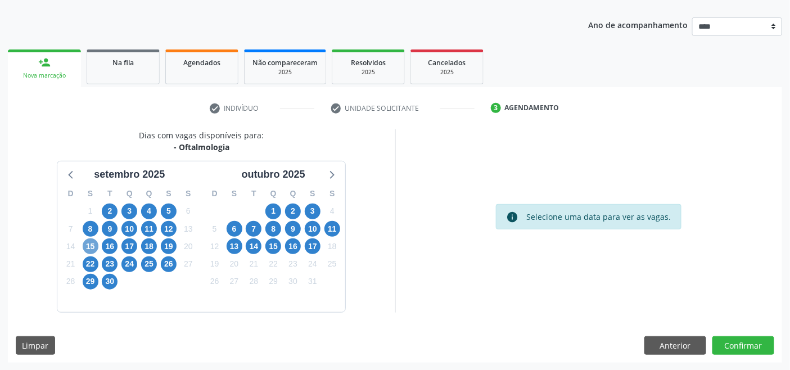
click at [87, 245] on span "15" at bounding box center [91, 246] width 16 height 16
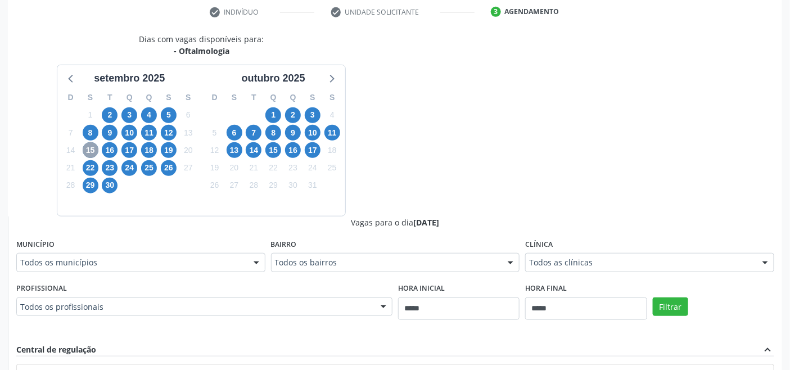
scroll to position [243, 0]
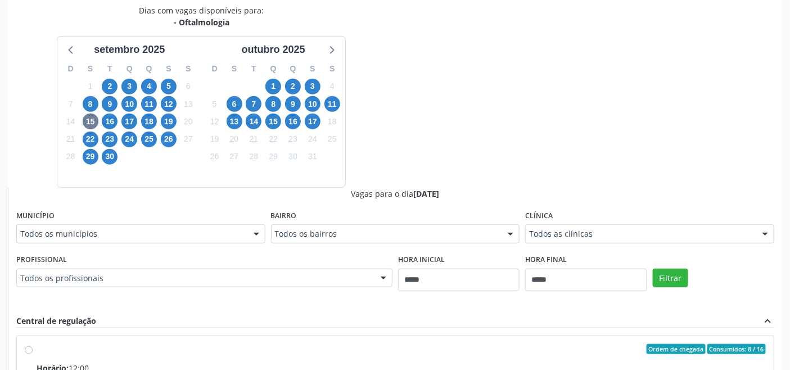
drag, startPoint x: 570, startPoint y: 234, endPoint x: 588, endPoint y: 244, distance: 20.9
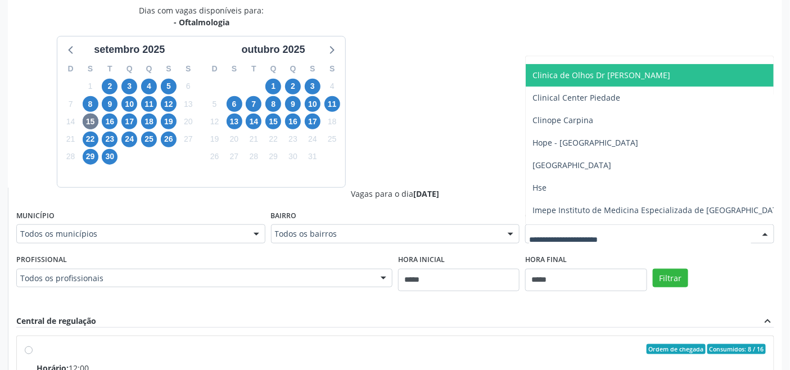
scroll to position [125, 0]
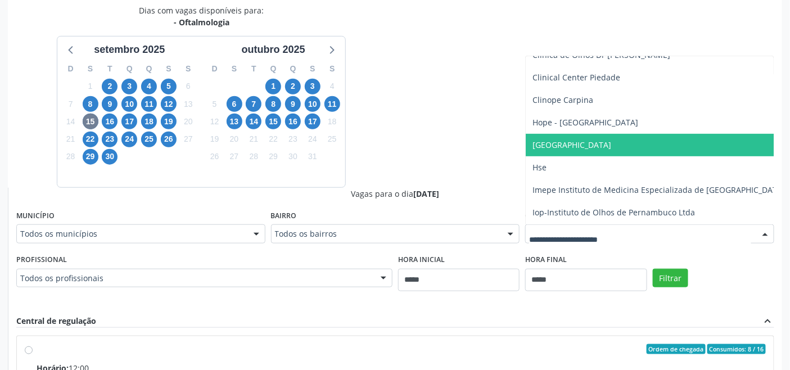
drag, startPoint x: 608, startPoint y: 144, endPoint x: 641, endPoint y: 160, distance: 36.2
click at [608, 144] on span "Hospital de Olhos Santa Luzia" at bounding box center [571, 144] width 79 height 11
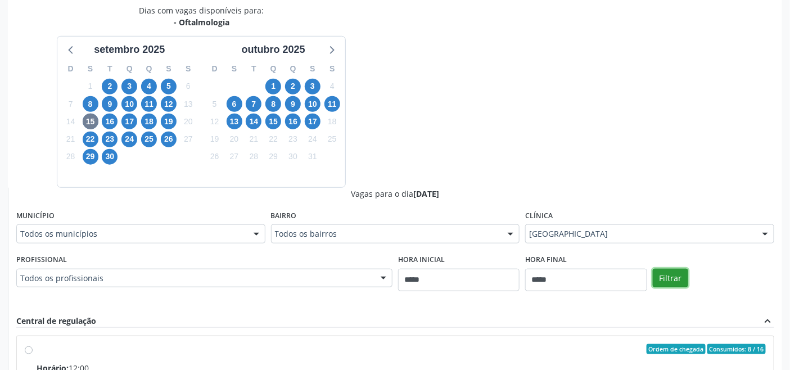
click at [667, 273] on button "Filtrar" at bounding box center [670, 278] width 35 height 19
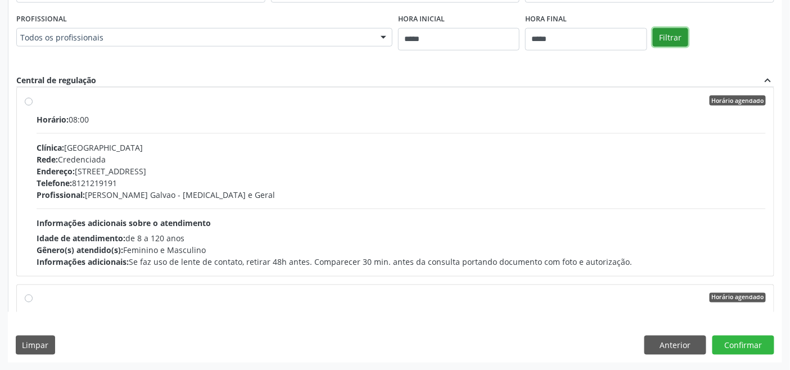
scroll to position [0, 0]
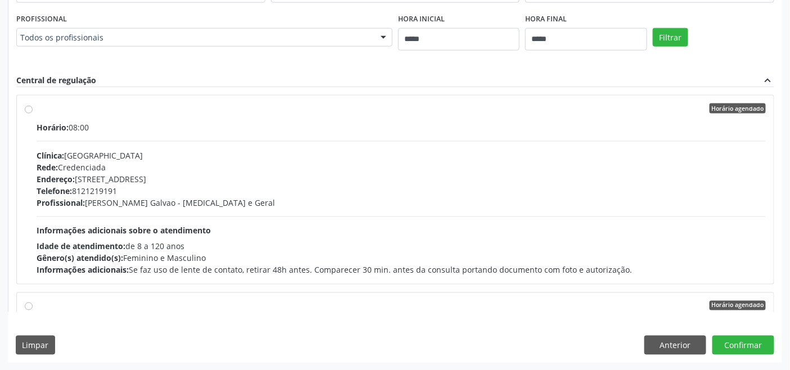
click at [332, 190] on div "Telefone: 8121219191" at bounding box center [401, 191] width 729 height 12
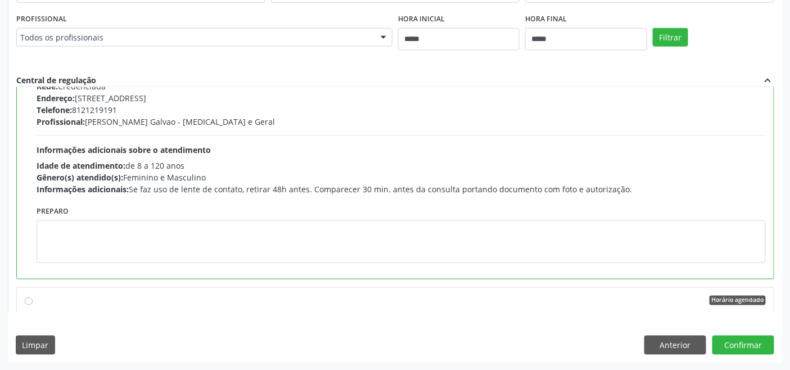
scroll to position [125, 0]
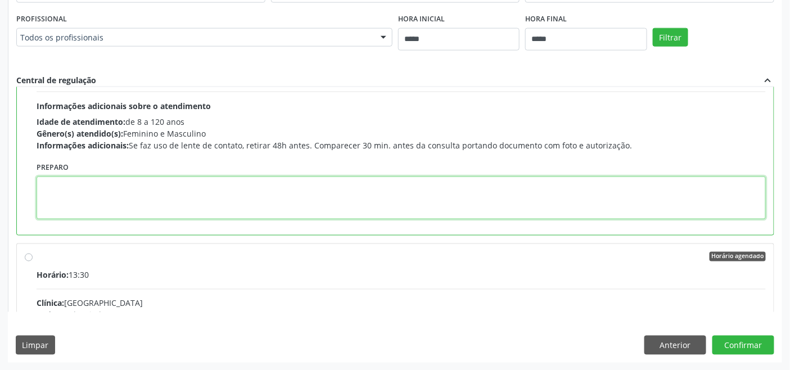
paste textarea "**********"
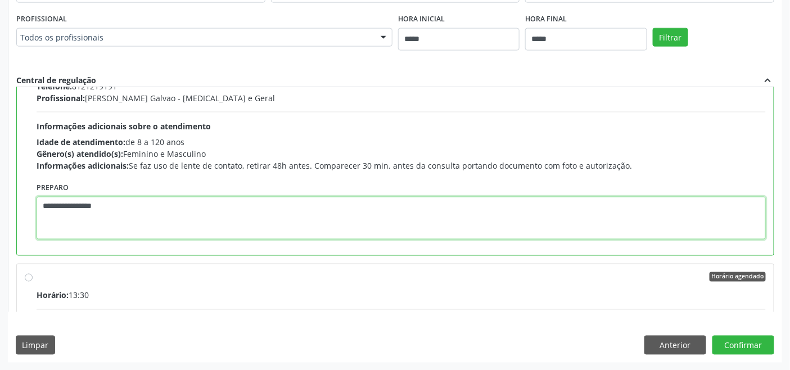
scroll to position [62, 0]
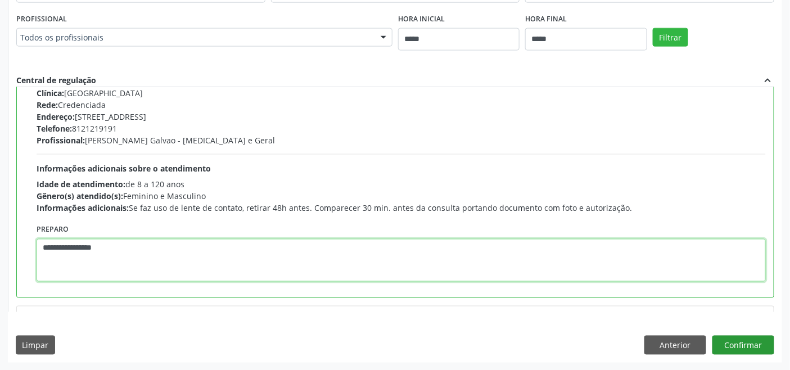
type textarea "**********"
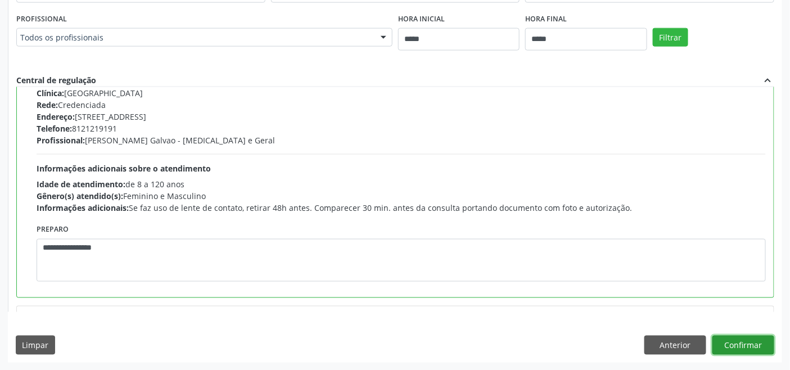
click at [727, 349] on button "Confirmar" at bounding box center [743, 345] width 62 height 19
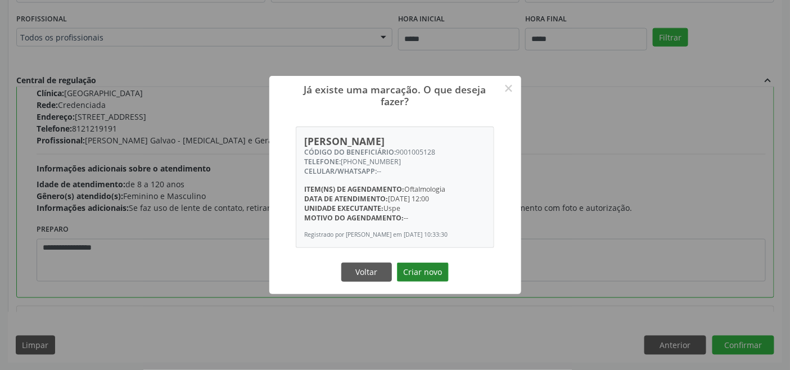
click at [424, 263] on button "Criar novo" at bounding box center [423, 271] width 52 height 19
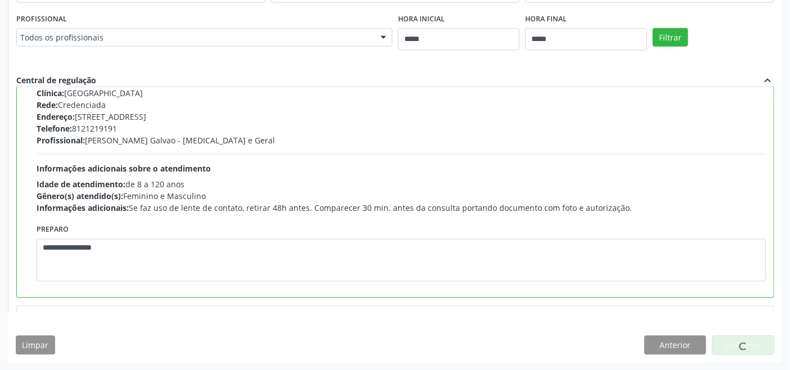
scroll to position [4, 0]
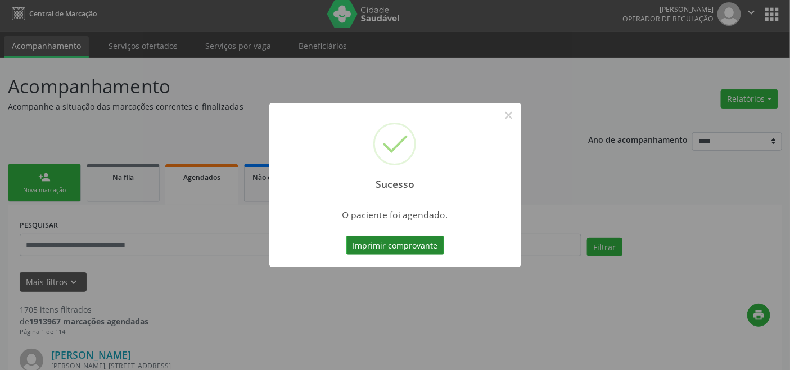
click at [383, 242] on button "Imprimir comprovante" at bounding box center [395, 245] width 98 height 19
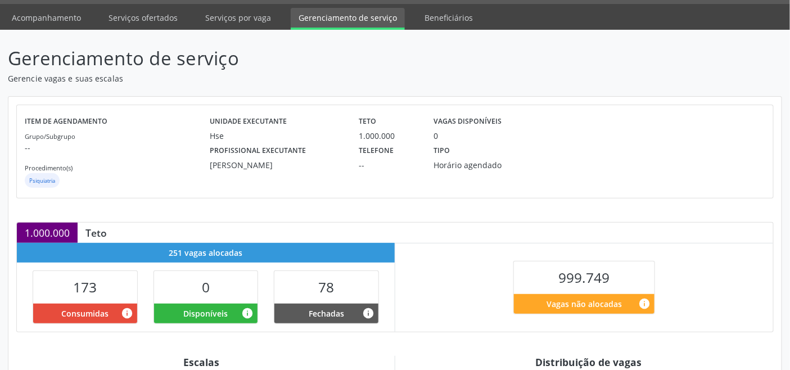
scroll to position [187, 0]
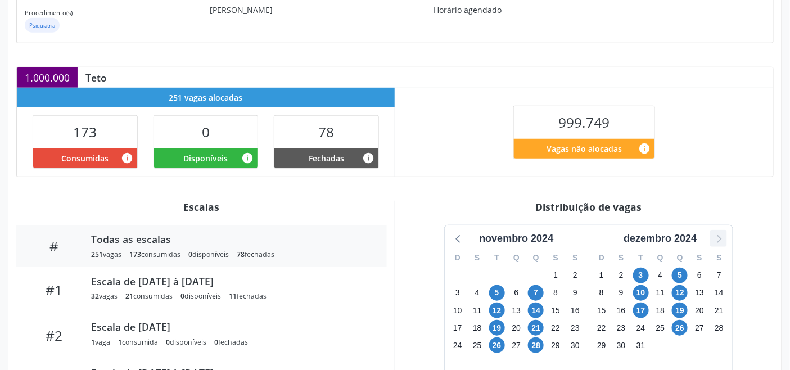
click at [721, 237] on icon at bounding box center [718, 238] width 15 height 15
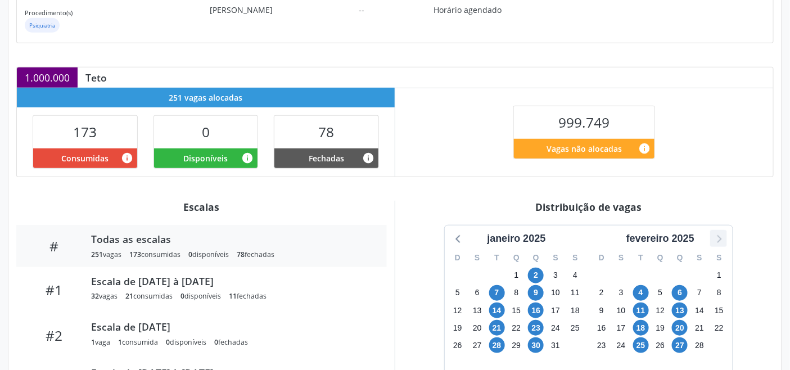
click at [721, 237] on icon at bounding box center [718, 238] width 15 height 15
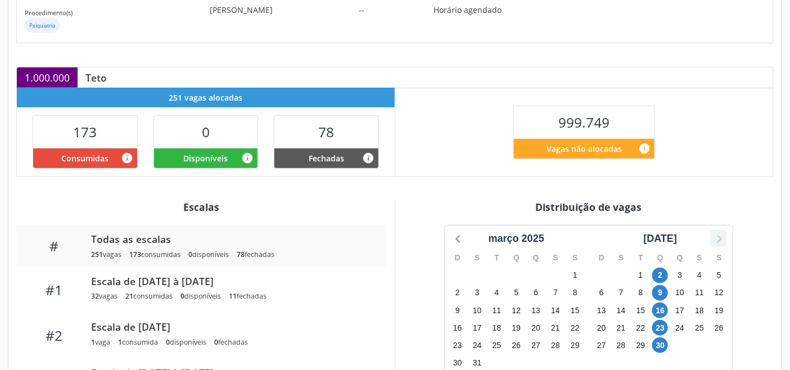
click at [721, 237] on icon at bounding box center [718, 238] width 15 height 15
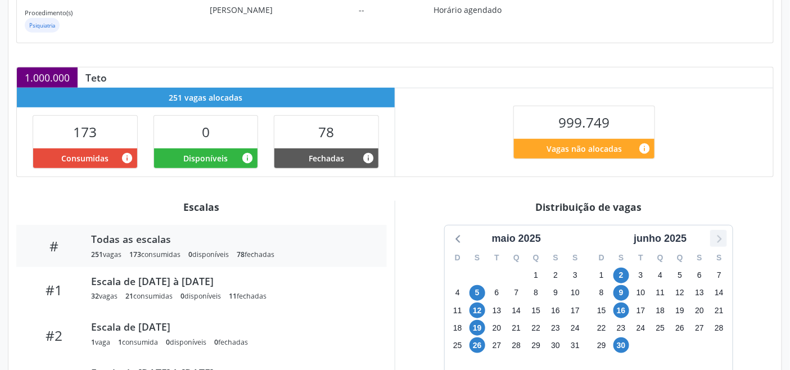
click at [721, 237] on icon at bounding box center [718, 238] width 15 height 15
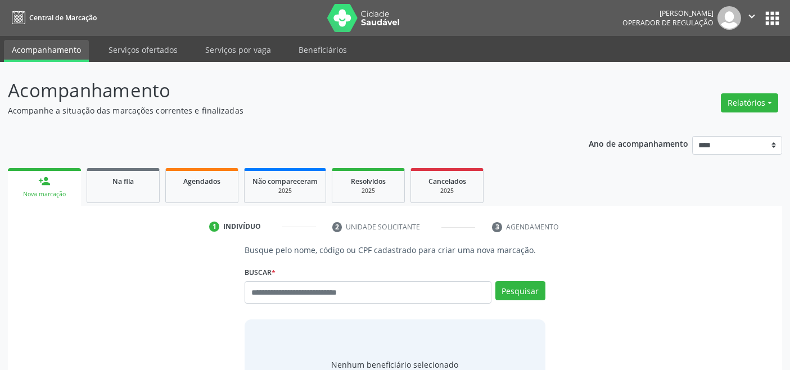
scroll to position [4, 0]
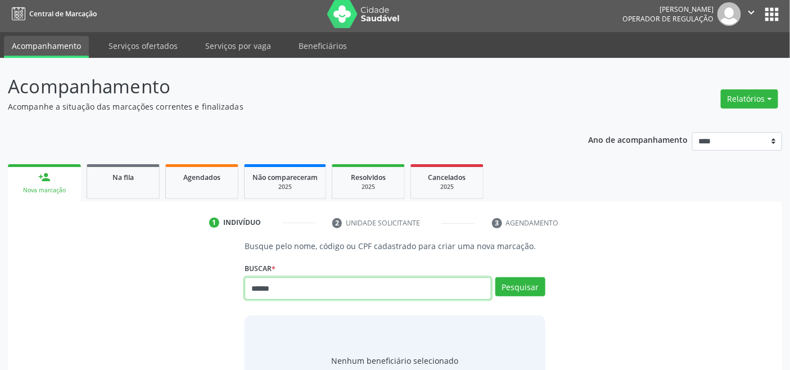
type input "******"
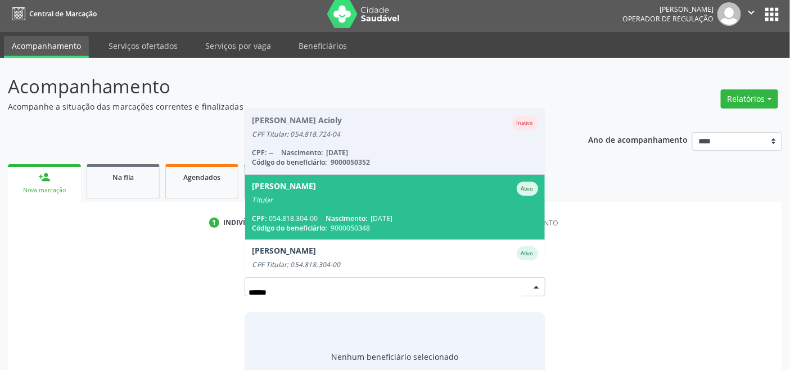
click at [350, 209] on span "[PERSON_NAME] Ativo Titular CPF: 054.818.304-00 Nascimento: [DATE] Código do be…" at bounding box center [394, 207] width 299 height 65
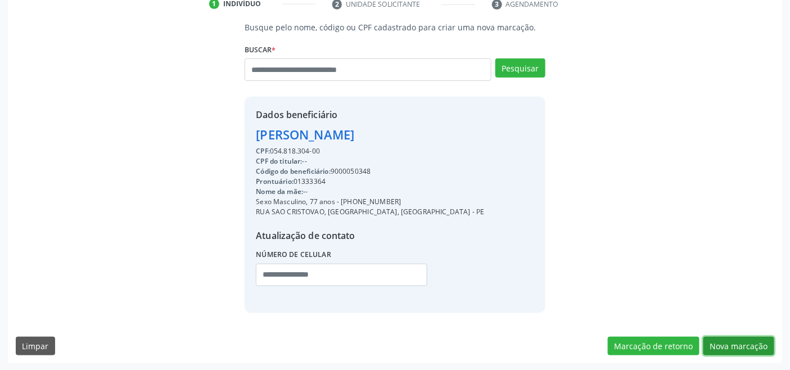
click at [738, 349] on button "Nova marcação" at bounding box center [738, 346] width 71 height 19
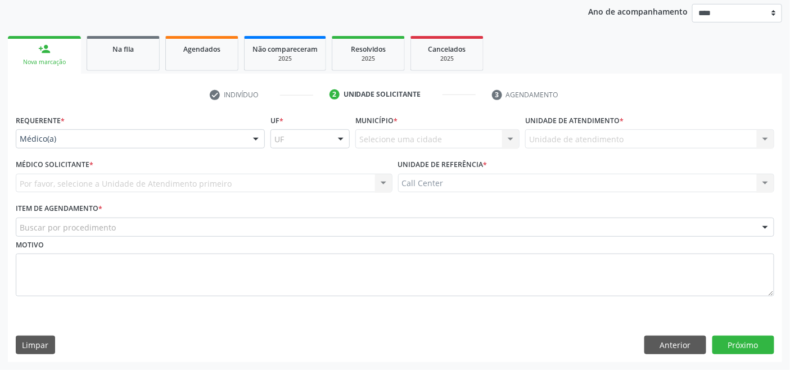
scroll to position [132, 0]
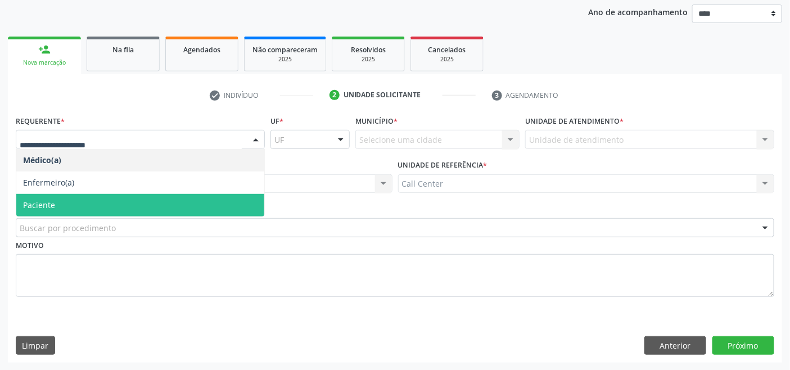
click at [83, 205] on span "Paciente" at bounding box center [140, 205] width 248 height 22
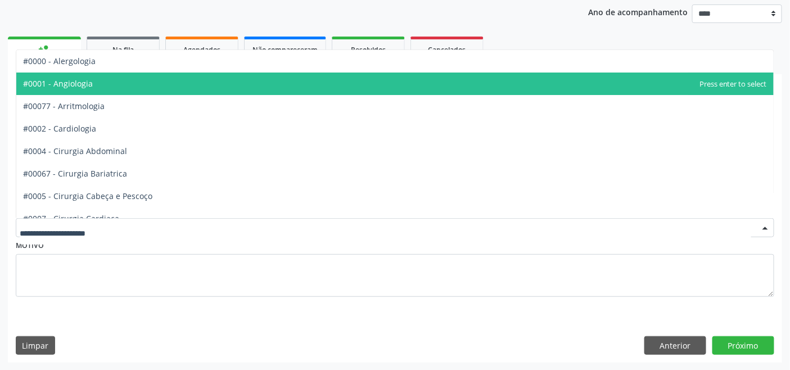
click at [115, 87] on span "#0001 - Angiologia" at bounding box center [394, 84] width 757 height 22
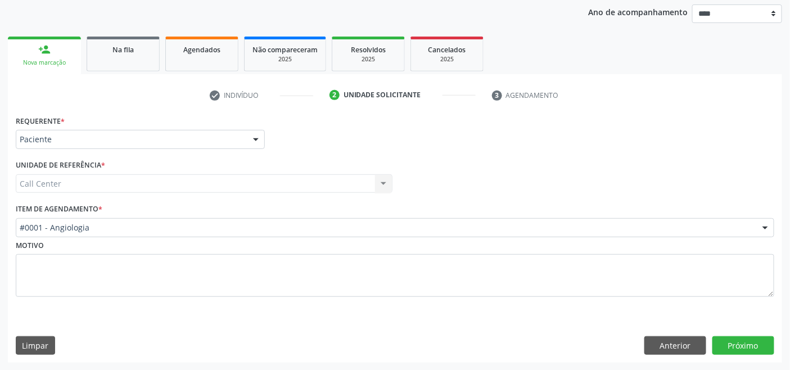
click at [750, 334] on div "Requerente * Paciente Médico(a) Enfermeiro(a) Paciente Nenhum resultado encontr…" at bounding box center [395, 237] width 774 height 250
click at [749, 345] on button "Próximo" at bounding box center [743, 345] width 62 height 19
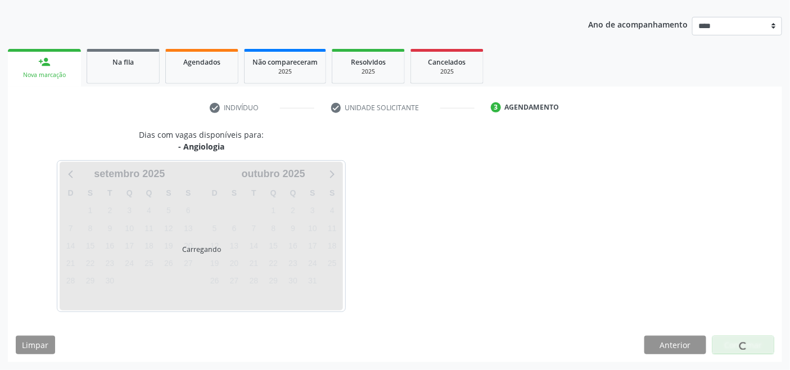
scroll to position [119, 0]
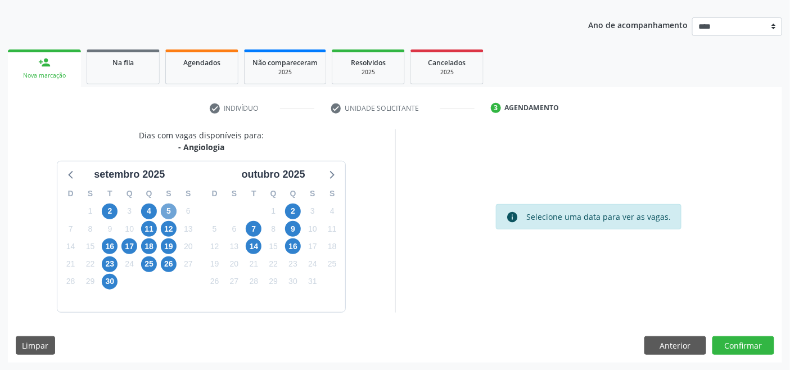
click at [171, 209] on span "5" at bounding box center [169, 211] width 16 height 16
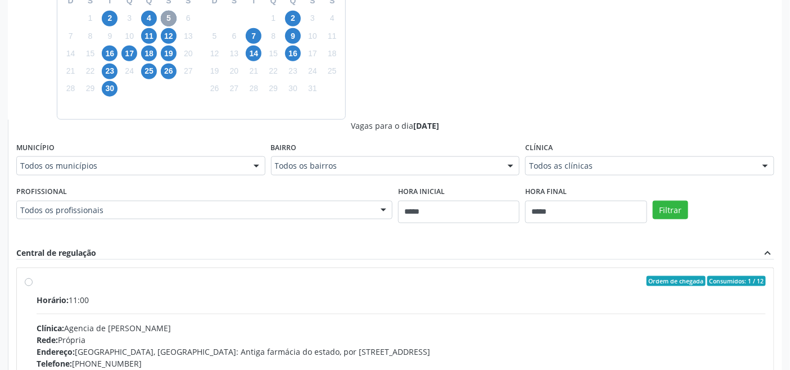
scroll to position [312, 0]
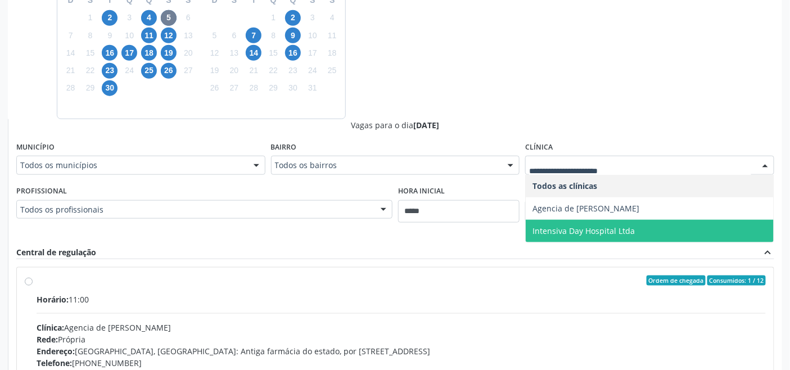
click at [600, 229] on span "Intensiva Day Hospital Ltda" at bounding box center [583, 230] width 102 height 11
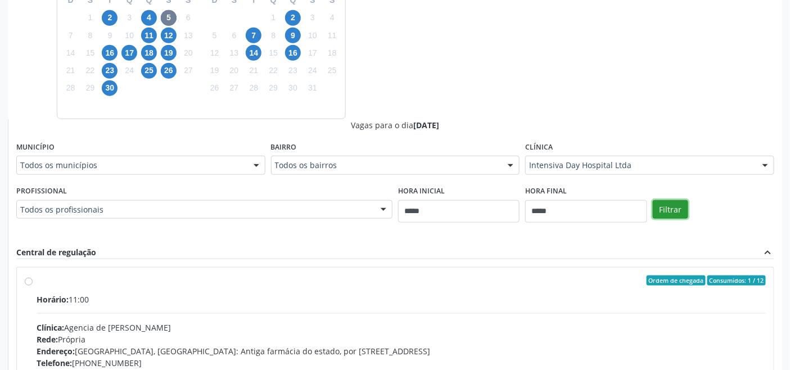
click at [665, 205] on button "Filtrar" at bounding box center [670, 209] width 35 height 19
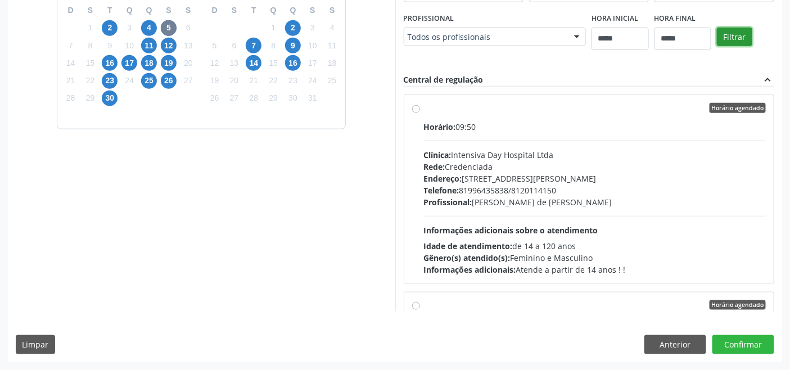
scroll to position [301, 0]
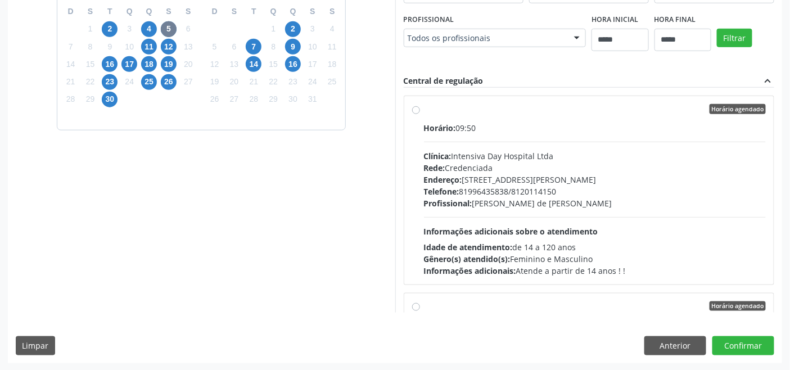
click at [475, 155] on div "Clínica: Intensiva Day Hospital Ltda" at bounding box center [595, 156] width 342 height 12
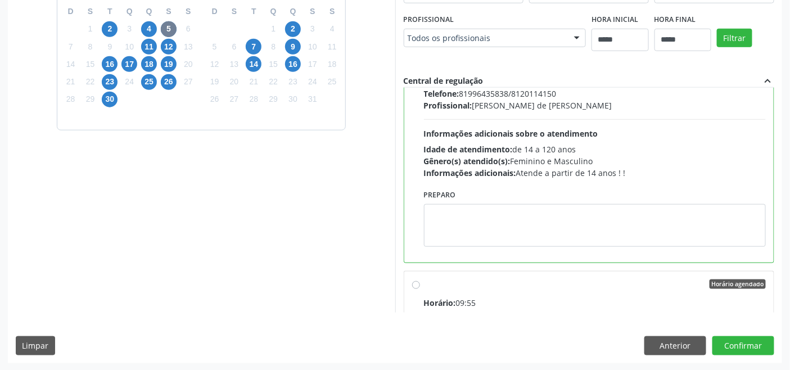
scroll to position [125, 0]
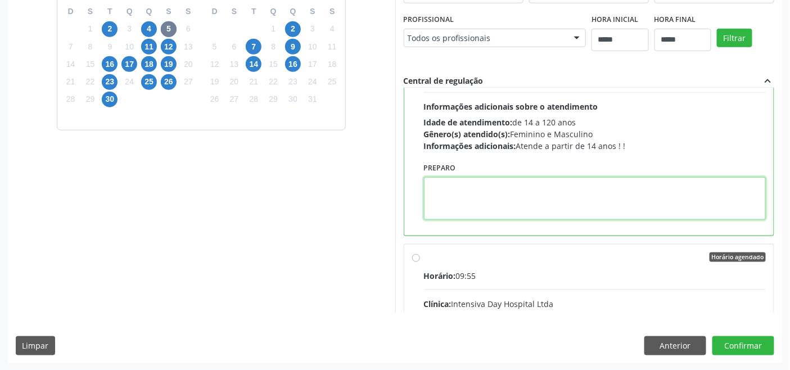
paste textarea "**********"
type textarea "**********"
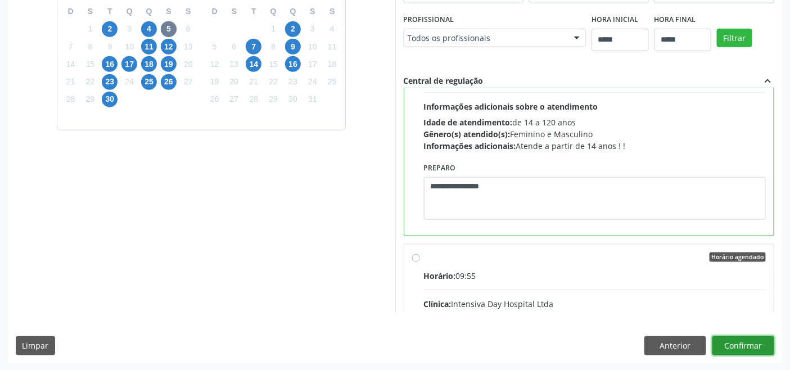
click at [745, 343] on button "Confirmar" at bounding box center [743, 345] width 62 height 19
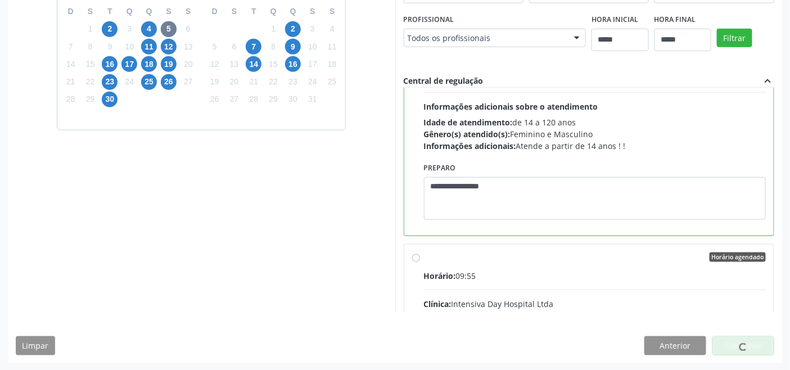
scroll to position [4, 0]
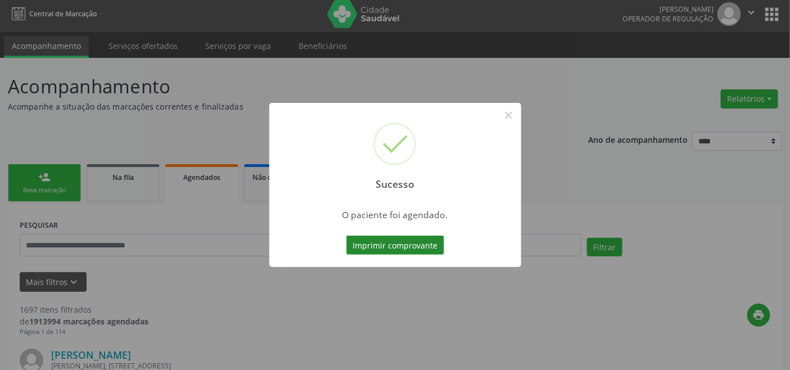
click at [418, 243] on button "Imprimir comprovante" at bounding box center [395, 245] width 98 height 19
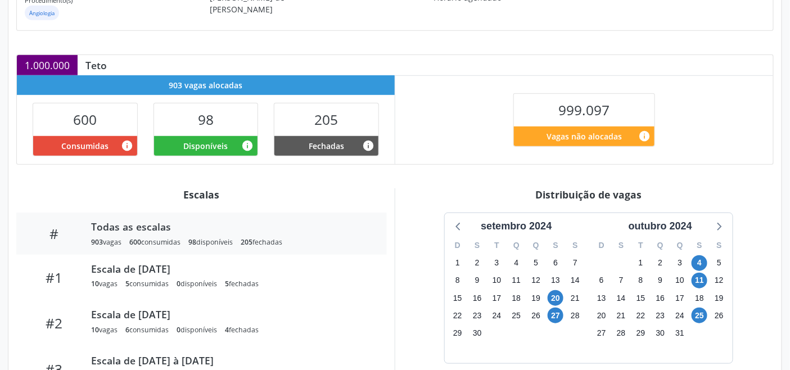
scroll to position [284, 0]
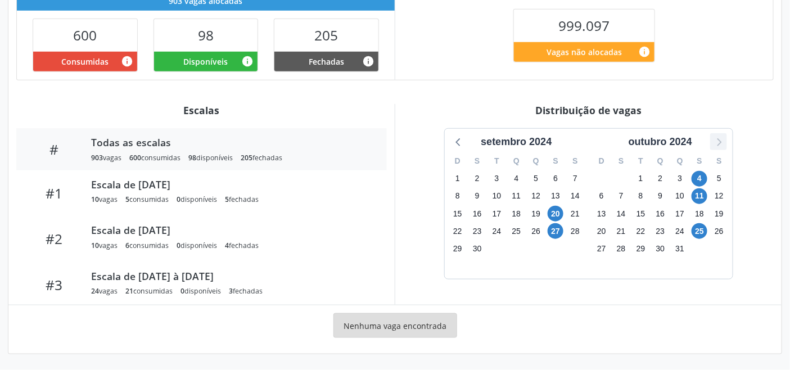
click at [720, 141] on icon at bounding box center [719, 142] width 4 height 8
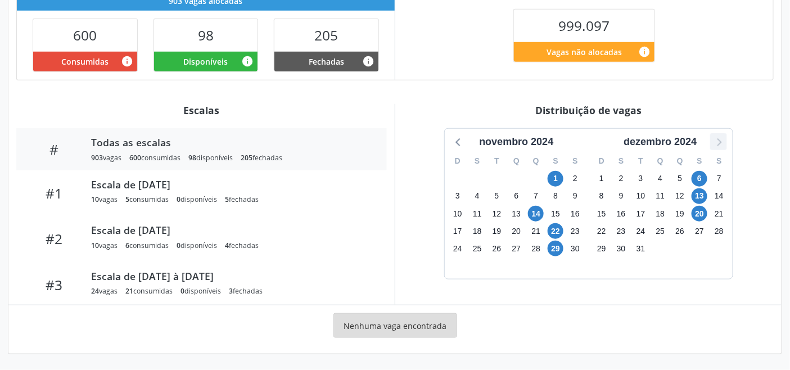
click at [720, 141] on icon at bounding box center [719, 142] width 4 height 8
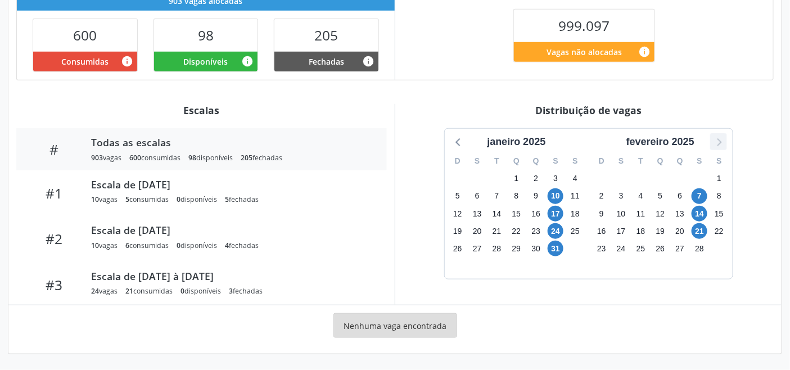
click at [720, 141] on icon at bounding box center [719, 142] width 4 height 8
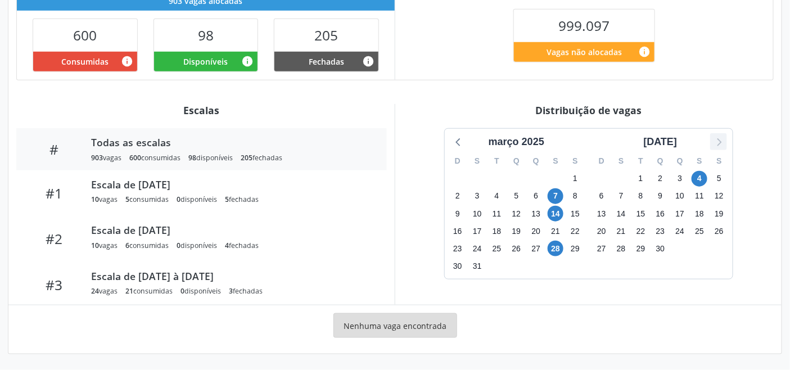
click at [720, 141] on icon at bounding box center [719, 142] width 4 height 8
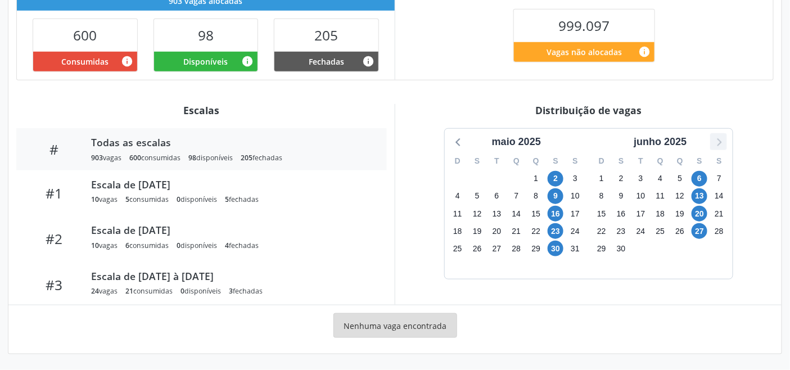
click at [720, 141] on icon at bounding box center [719, 142] width 4 height 8
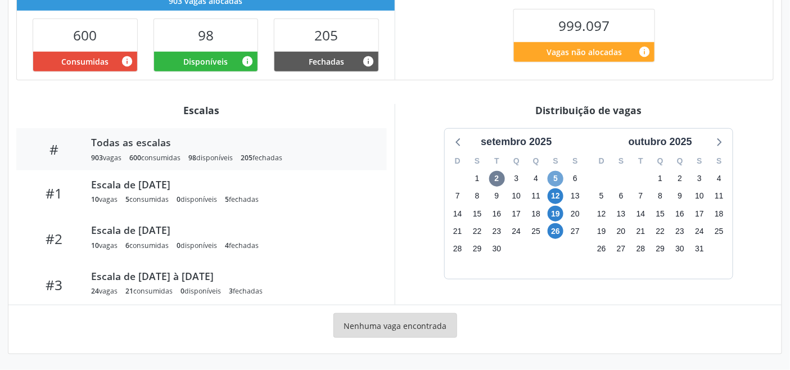
click at [555, 175] on span "5" at bounding box center [555, 179] width 16 height 16
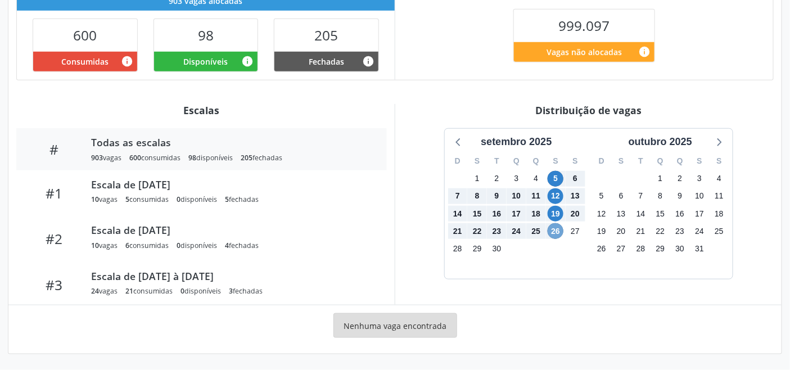
click at [559, 233] on span "26" at bounding box center [555, 231] width 16 height 16
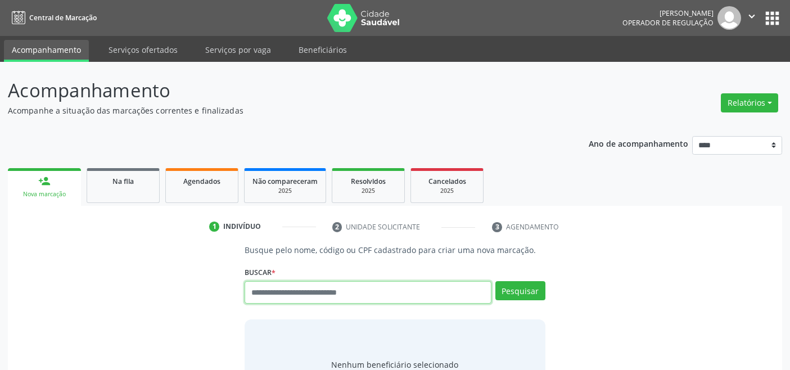
scroll to position [4, 0]
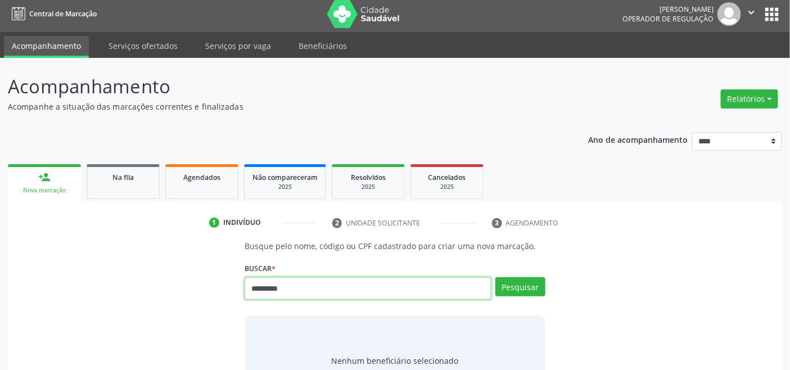
type input "*********"
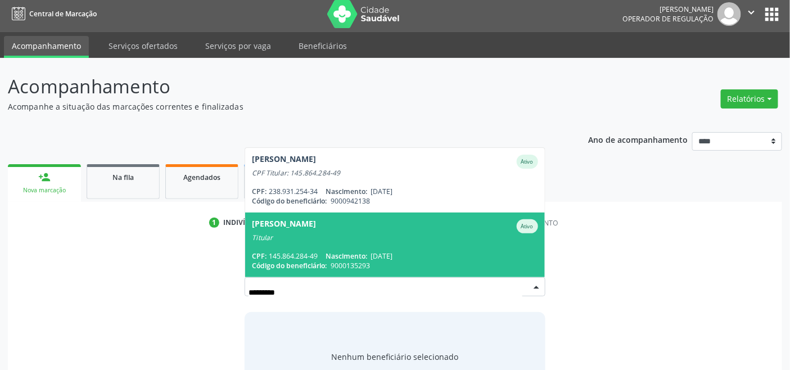
click at [398, 242] on span "[PERSON_NAME] dos Santos Ativo Titular CPF: 145.864.284-49 Nascimento: [DATE] C…" at bounding box center [394, 244] width 299 height 65
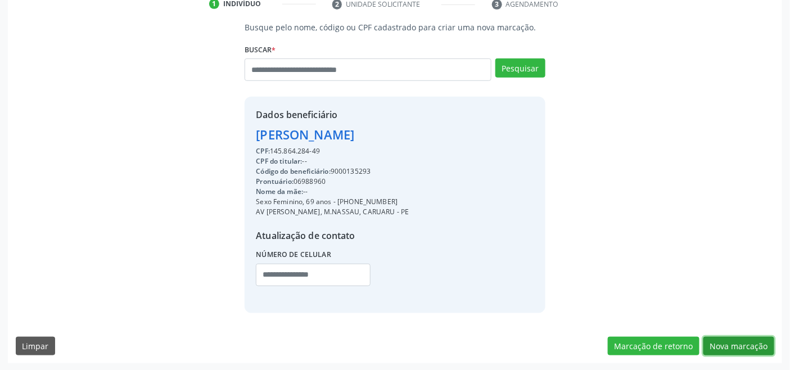
click at [738, 343] on button "Nova marcação" at bounding box center [738, 346] width 71 height 19
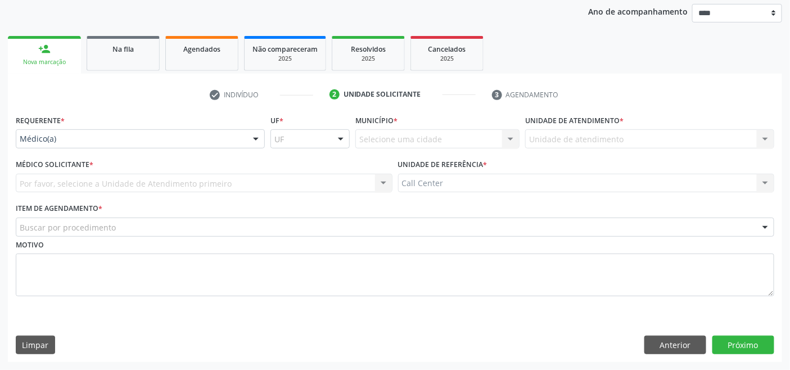
scroll to position [132, 0]
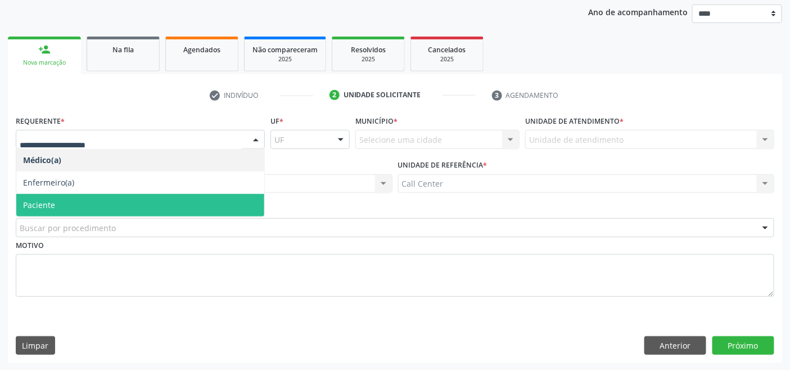
drag, startPoint x: 75, startPoint y: 201, endPoint x: 100, endPoint y: 221, distance: 32.3
click at [79, 203] on span "Paciente" at bounding box center [140, 205] width 248 height 22
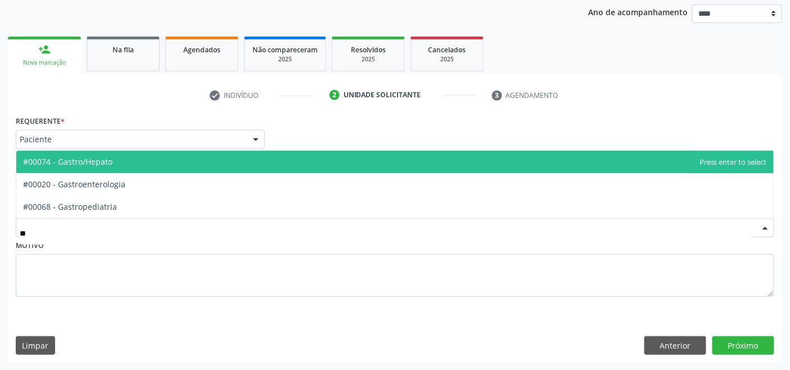
type input "***"
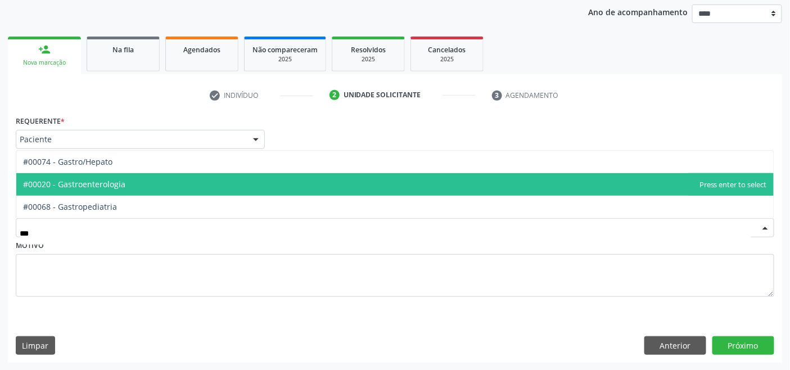
click at [103, 183] on span "#00020 - Gastroenterologia" at bounding box center [74, 184] width 102 height 11
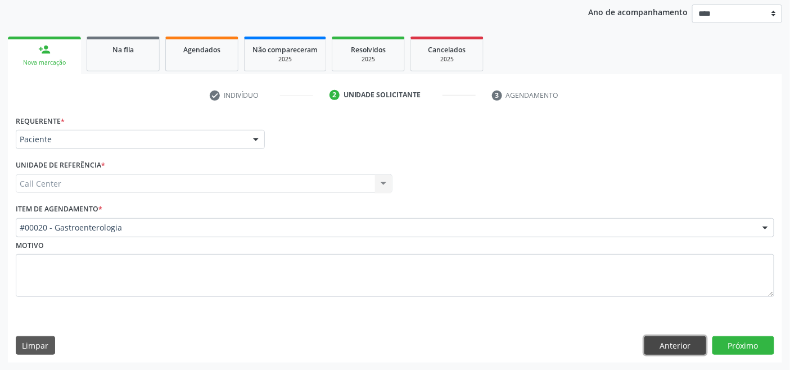
click at [681, 343] on button "Anterior" at bounding box center [675, 345] width 62 height 19
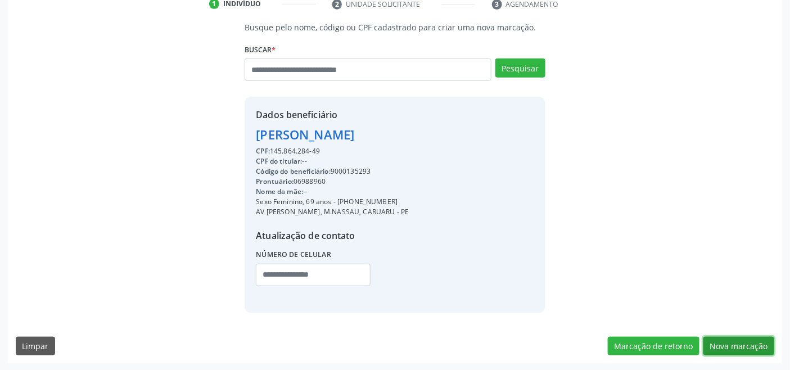
click at [736, 337] on button "Nova marcação" at bounding box center [738, 346] width 71 height 19
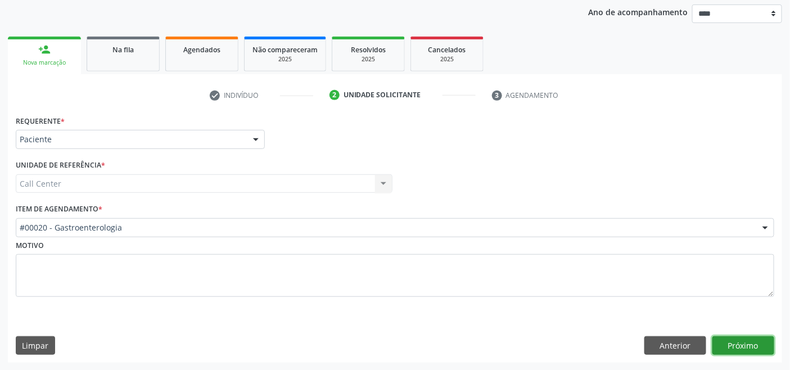
click at [736, 337] on button "Próximo" at bounding box center [743, 345] width 62 height 19
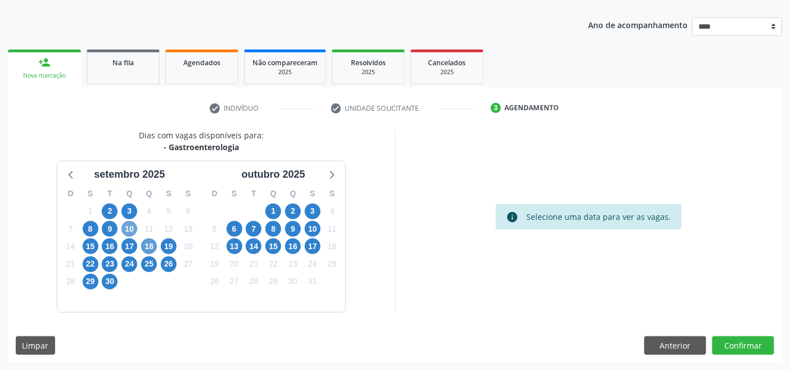
drag, startPoint x: 127, startPoint y: 227, endPoint x: 152, endPoint y: 241, distance: 28.9
click at [128, 227] on span "10" at bounding box center [129, 229] width 16 height 16
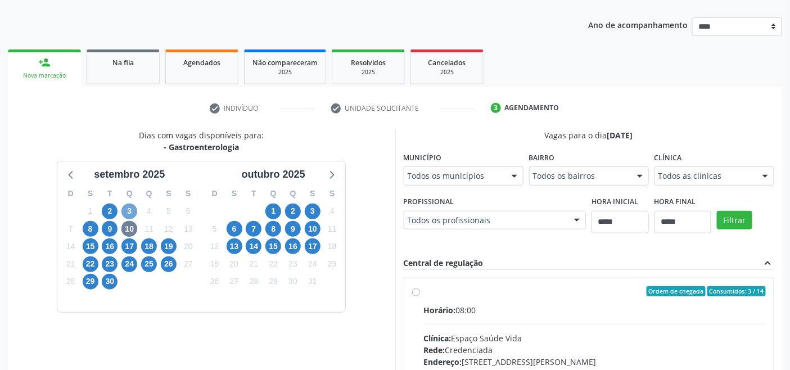
click at [127, 205] on span "3" at bounding box center [129, 211] width 16 height 16
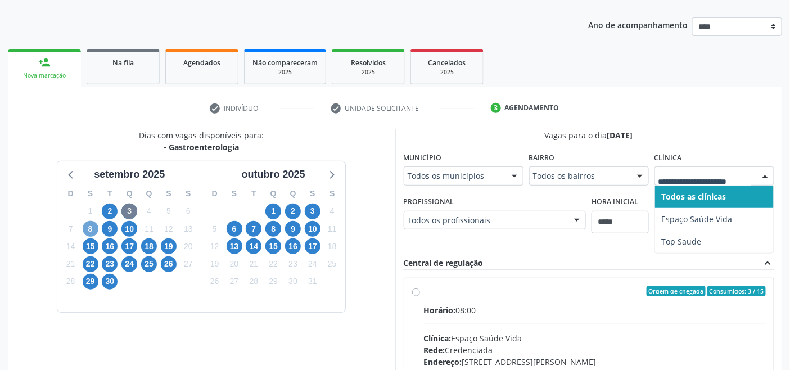
click at [92, 228] on span "8" at bounding box center [91, 229] width 16 height 16
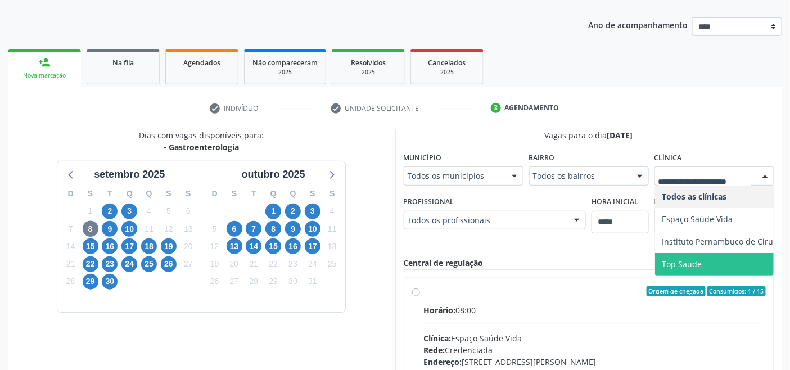
click at [699, 245] on span "Instituto Pernambuco de Cirurgia e Ortopedia" at bounding box center [748, 241] width 173 height 11
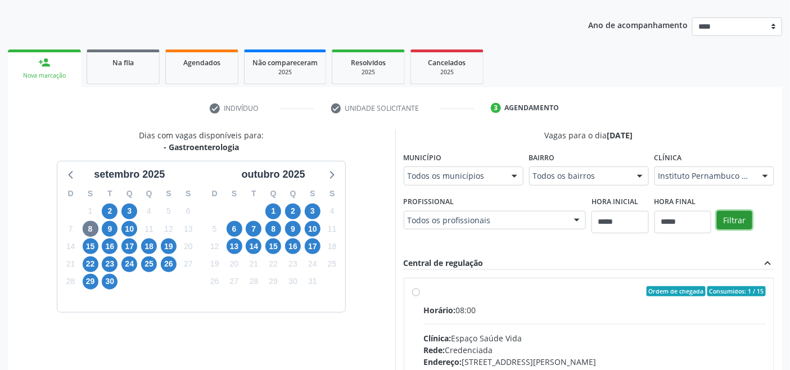
click at [735, 217] on button "Filtrar" at bounding box center [734, 220] width 35 height 19
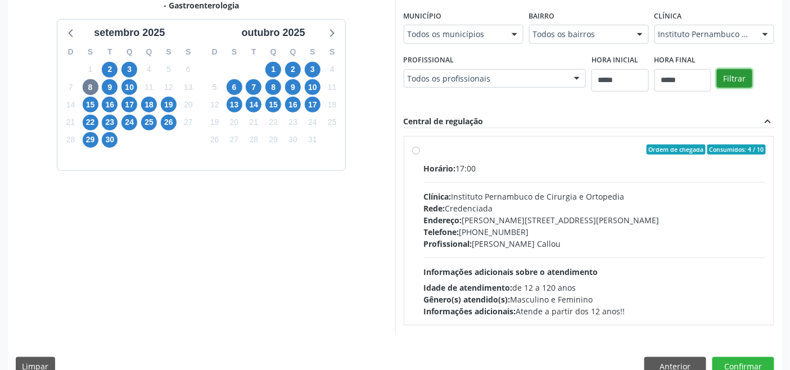
scroll to position [281, 0]
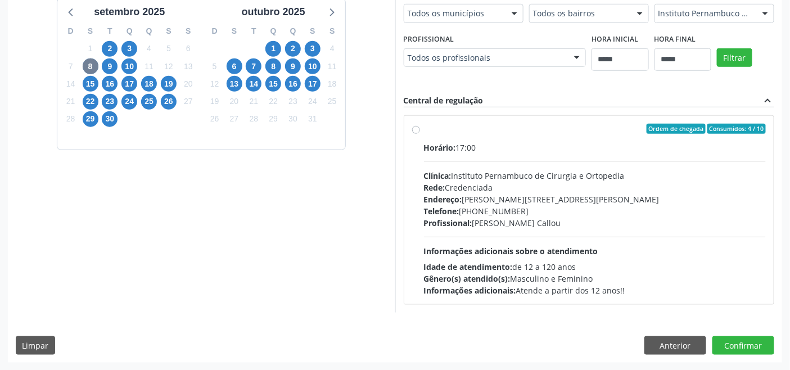
click at [452, 151] on span "Horário:" at bounding box center [440, 147] width 32 height 11
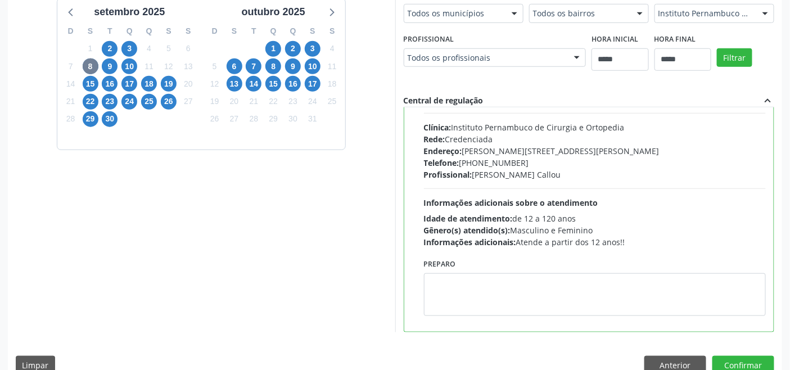
scroll to position [55, 0]
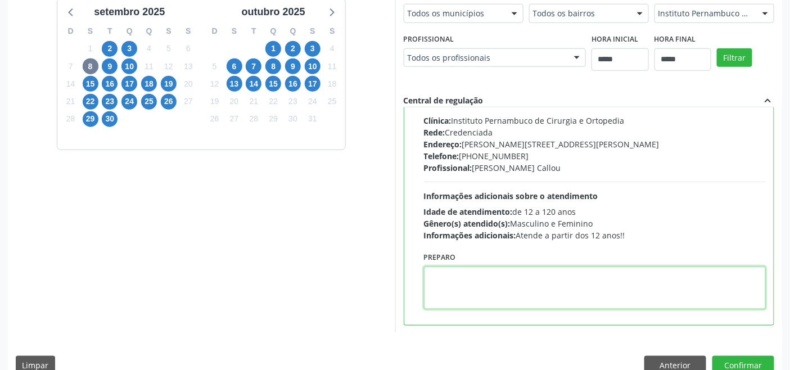
paste textarea "**********"
type textarea "**********"
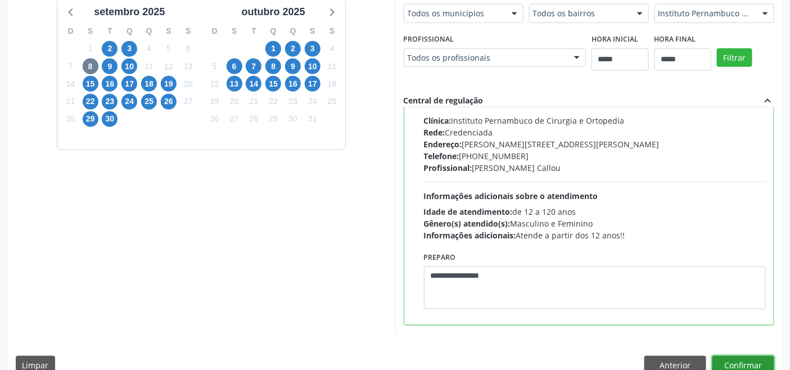
click at [746, 356] on button "Confirmar" at bounding box center [743, 365] width 62 height 19
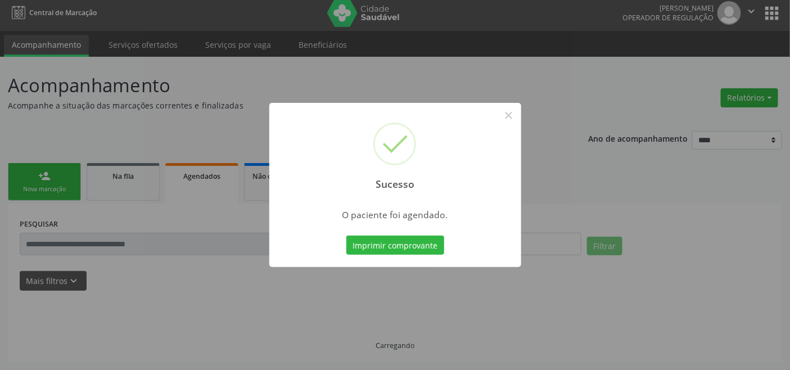
scroll to position [4, 0]
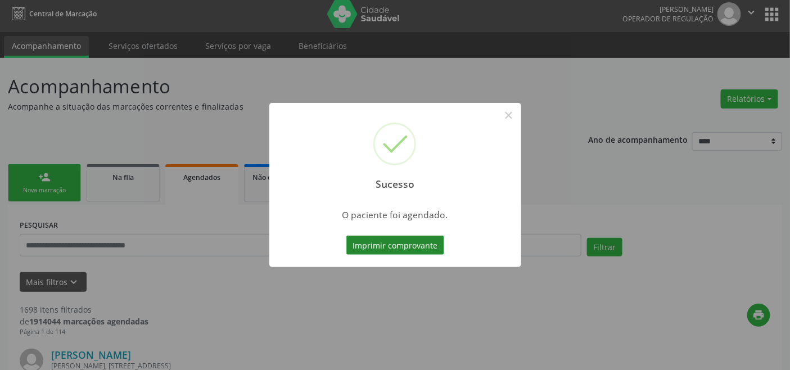
click at [395, 245] on button "Imprimir comprovante" at bounding box center [395, 245] width 98 height 19
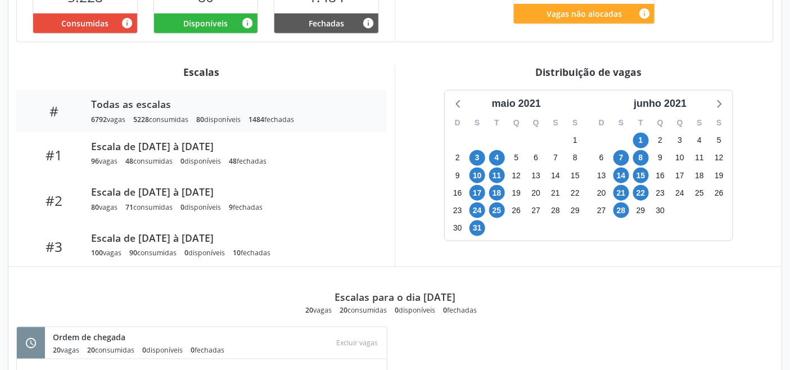
scroll to position [323, 0]
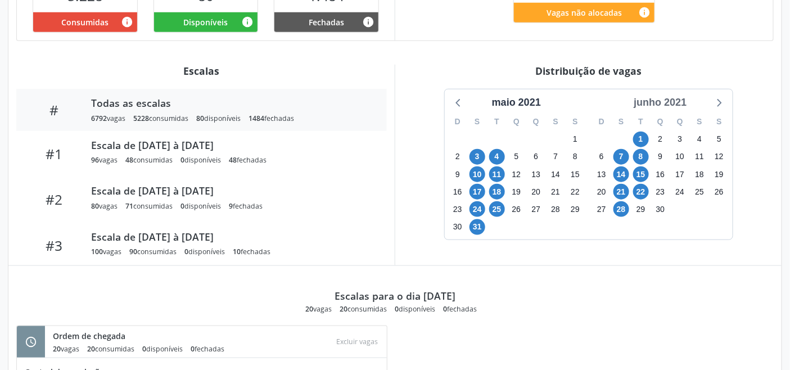
click at [662, 104] on div "junho 2021" at bounding box center [660, 102] width 62 height 15
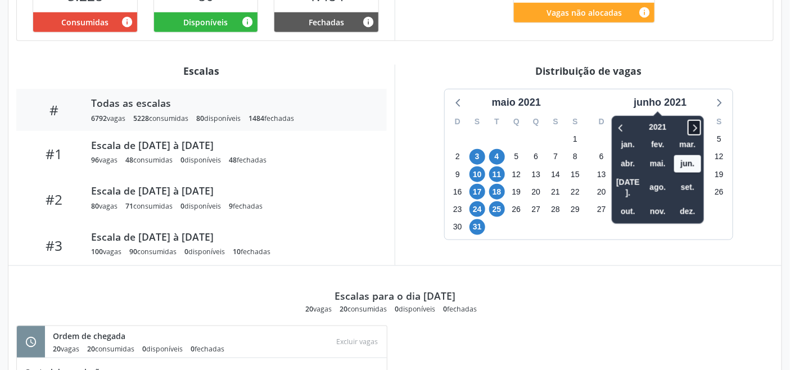
click at [696, 126] on icon at bounding box center [694, 127] width 11 height 13
click at [627, 205] on div "2025 jan. fev. mar. abr. mai. jun. jul. ago. set. out. nov. dez." at bounding box center [658, 170] width 92 height 108
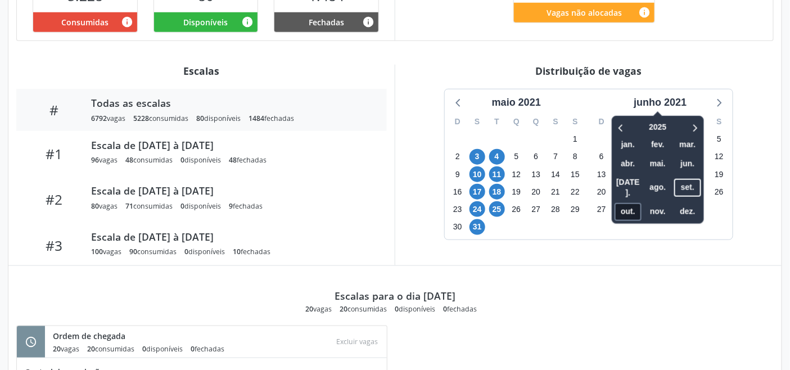
click at [639, 203] on span "out." at bounding box center [627, 211] width 27 height 17
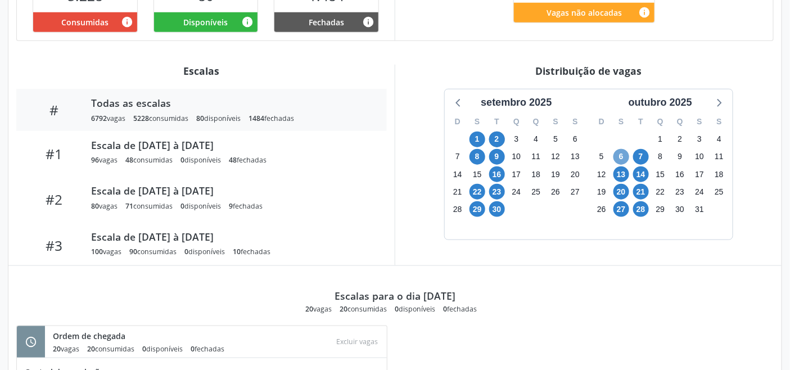
click at [615, 156] on span "6" at bounding box center [621, 157] width 16 height 16
click at [640, 176] on span "14" at bounding box center [641, 174] width 16 height 16
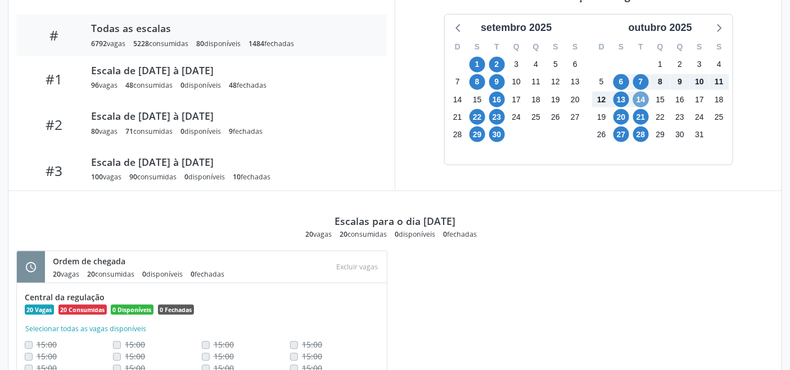
scroll to position [400, 0]
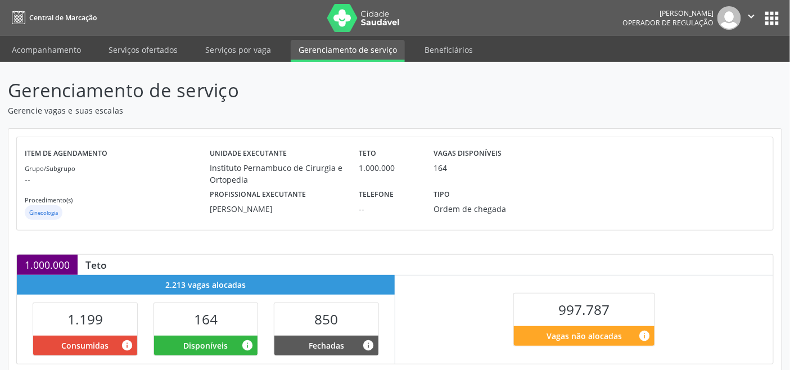
scroll to position [250, 0]
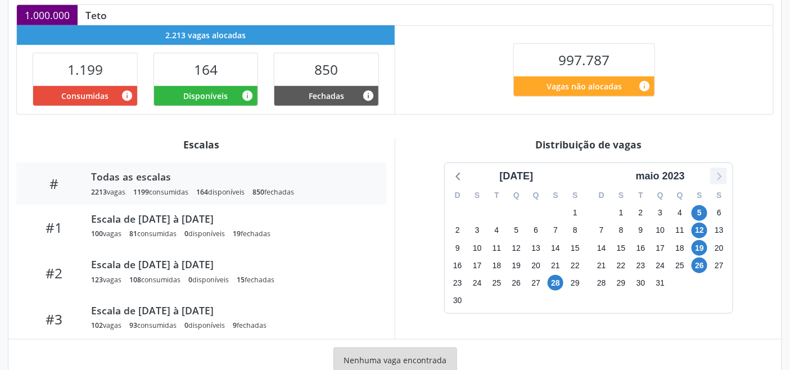
click at [721, 172] on icon at bounding box center [718, 176] width 15 height 15
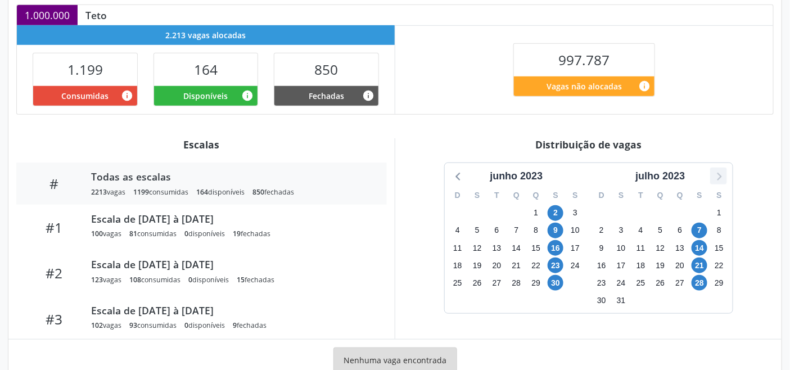
click at [721, 172] on icon at bounding box center [718, 176] width 15 height 15
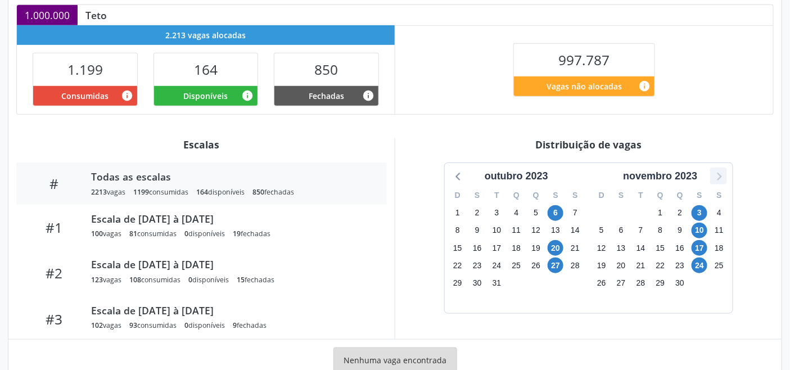
click at [721, 172] on icon at bounding box center [718, 176] width 15 height 15
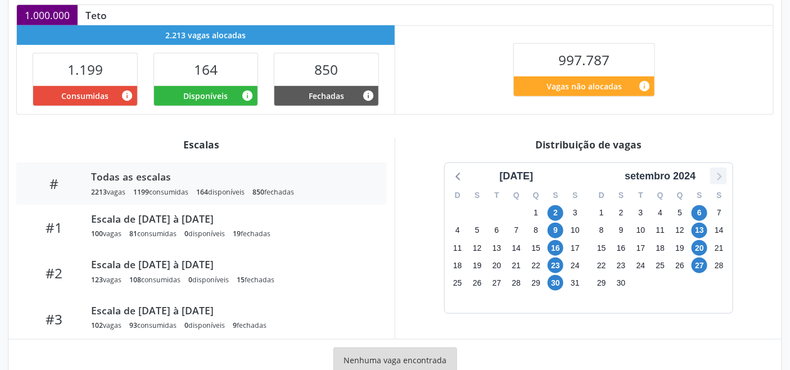
click at [721, 172] on icon at bounding box center [718, 176] width 15 height 15
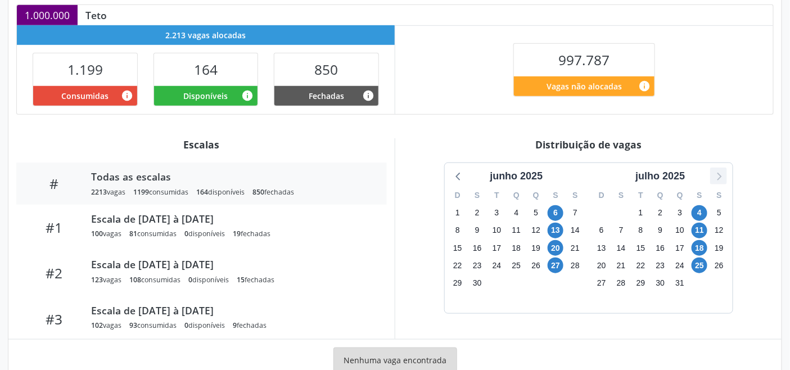
click at [721, 172] on icon at bounding box center [718, 176] width 15 height 15
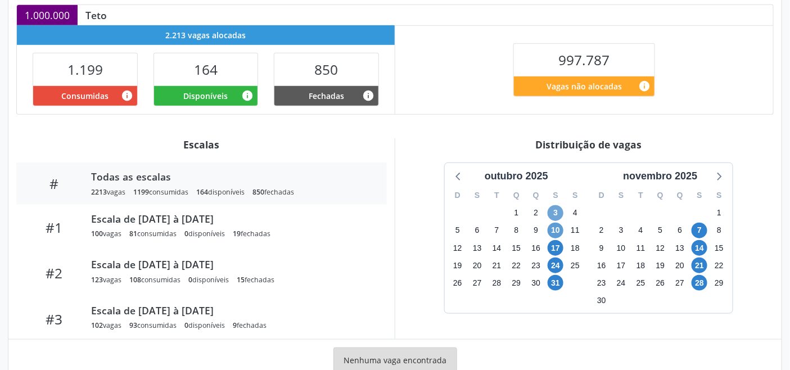
drag, startPoint x: 555, startPoint y: 211, endPoint x: 560, endPoint y: 227, distance: 16.5
click at [555, 210] on span "3" at bounding box center [555, 213] width 16 height 16
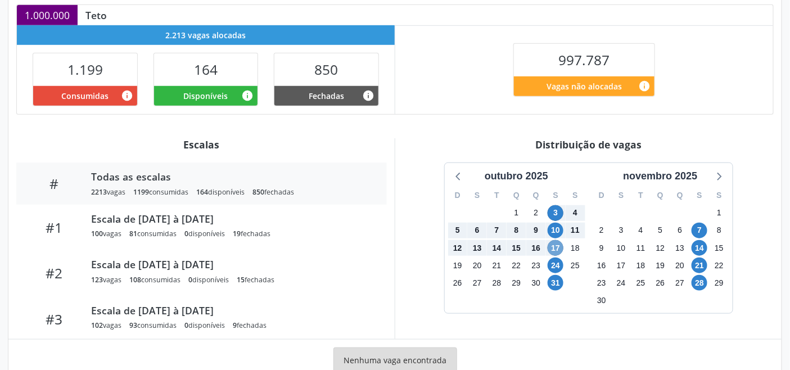
click at [555, 249] on span "17" at bounding box center [555, 248] width 16 height 16
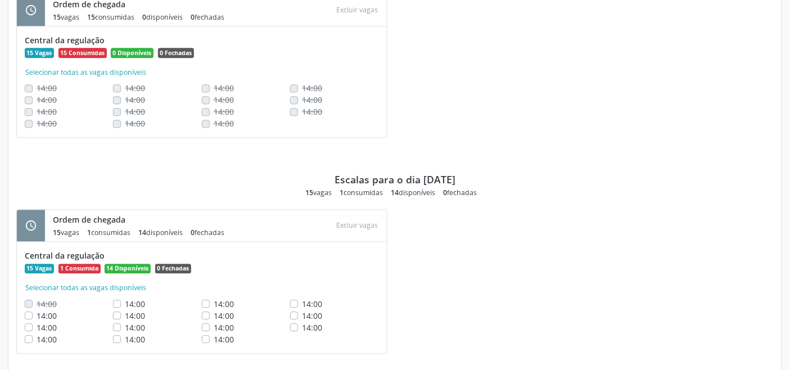
scroll to position [888, 0]
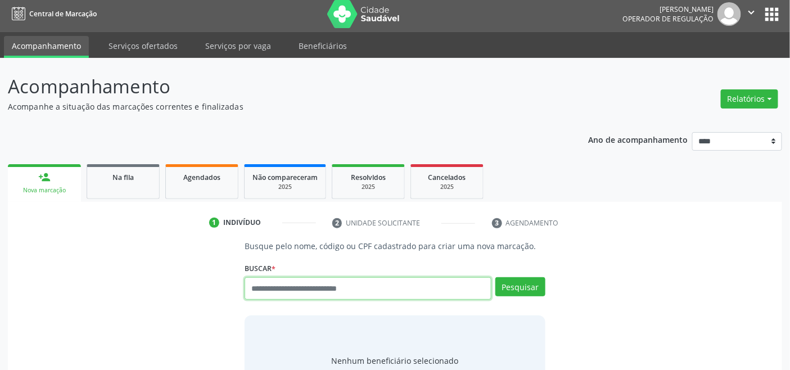
scroll to position [4, 0]
click at [298, 291] on input "text" at bounding box center [368, 288] width 246 height 22
type input "*********"
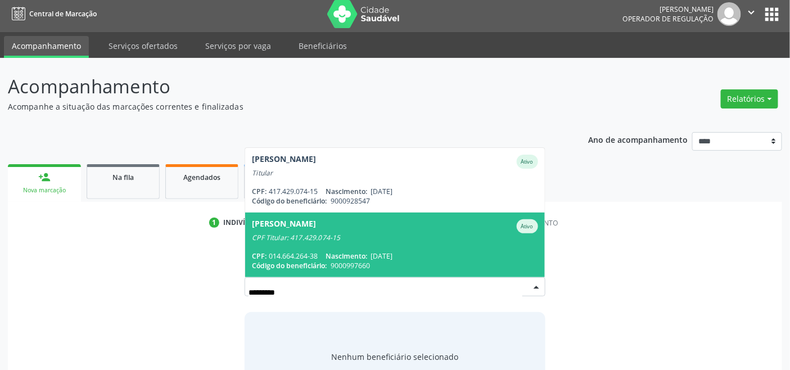
click at [427, 255] on div "CPF: 014.664.264-38 Nascimento: [DATE]" at bounding box center [395, 256] width 286 height 10
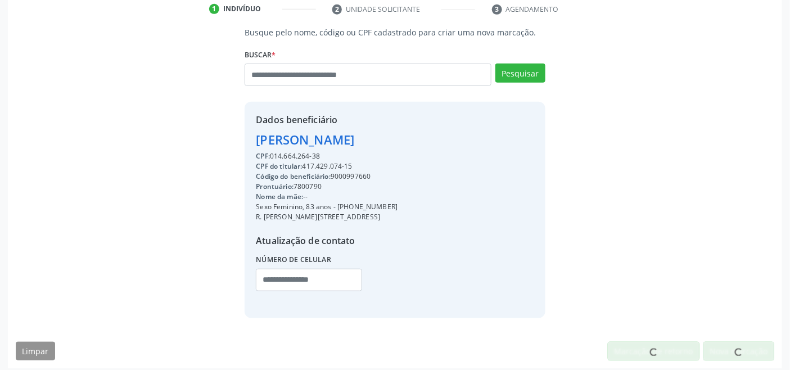
scroll to position [223, 0]
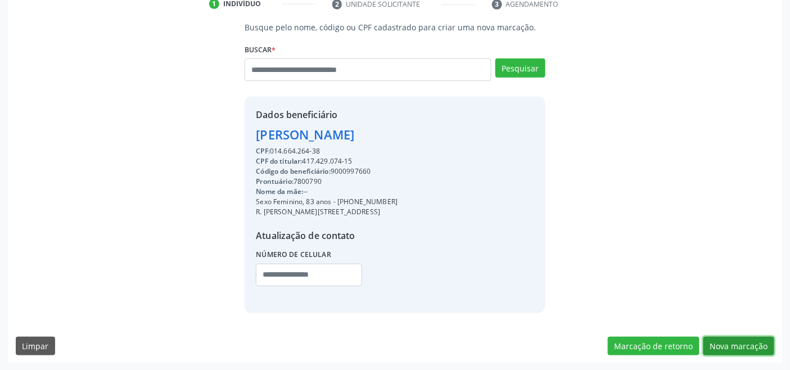
click at [742, 338] on button "Nova marcação" at bounding box center [738, 346] width 71 height 19
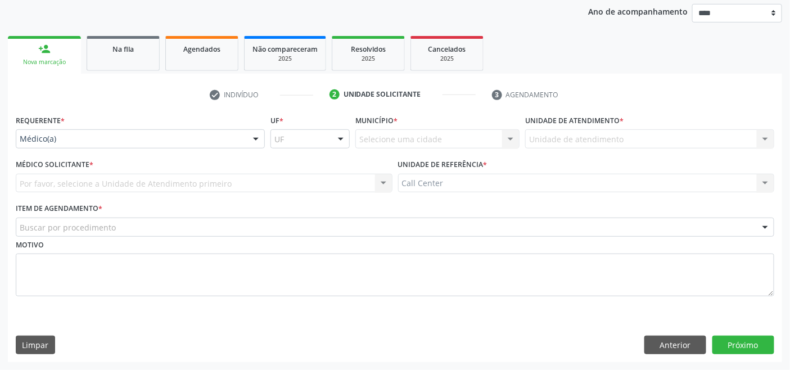
scroll to position [132, 0]
drag, startPoint x: 169, startPoint y: 144, endPoint x: 170, endPoint y: 172, distance: 28.1
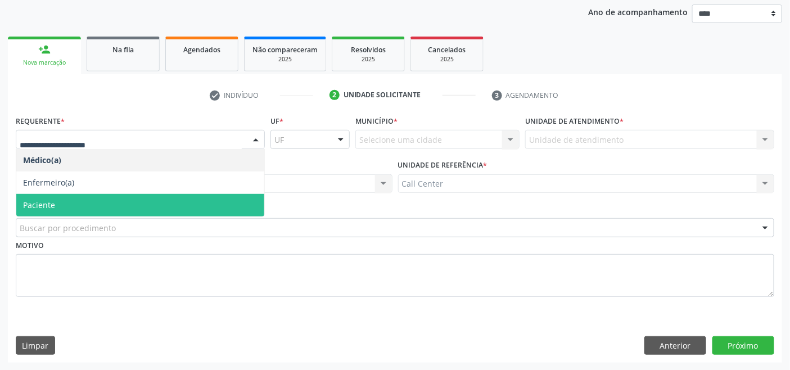
click at [152, 201] on span "Paciente" at bounding box center [140, 205] width 248 height 22
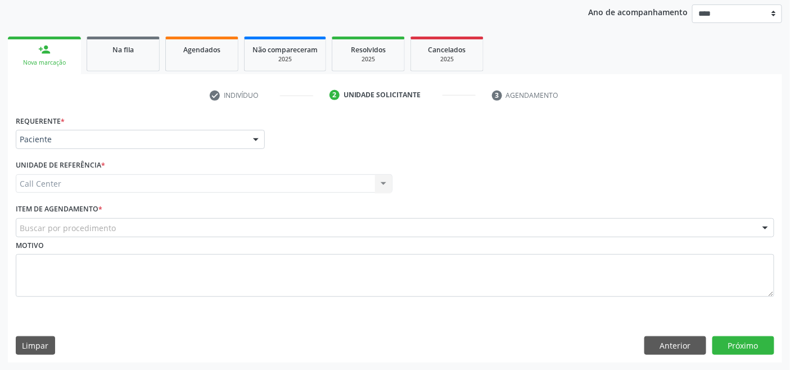
click at [161, 220] on div "Buscar por procedimento" at bounding box center [395, 227] width 758 height 19
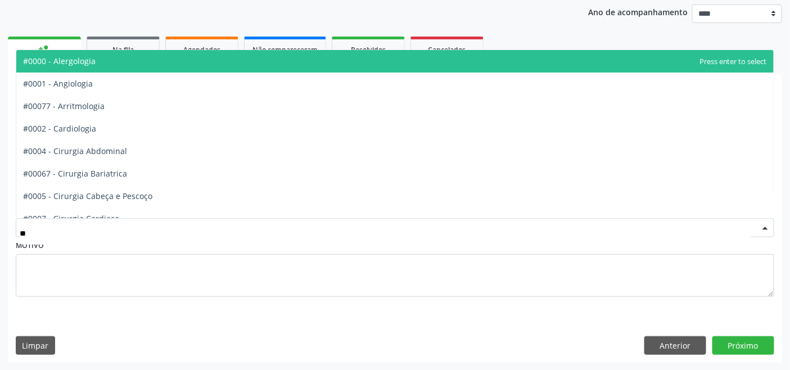
type input "***"
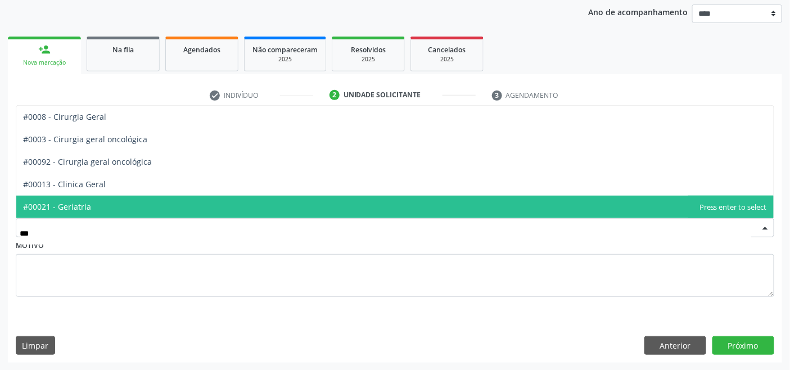
click at [98, 199] on span "#00021 - Geriatria" at bounding box center [394, 207] width 757 height 22
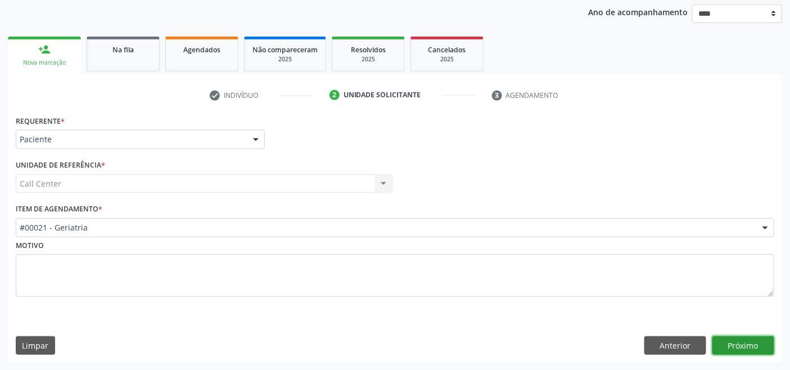
click at [746, 341] on button "Próximo" at bounding box center [743, 345] width 62 height 19
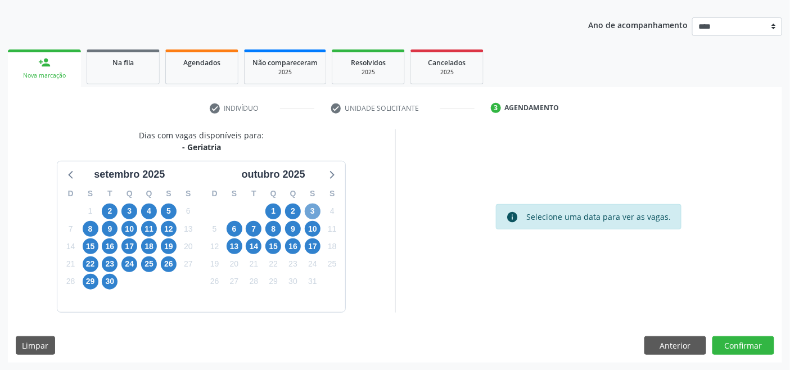
click at [313, 214] on span "3" at bounding box center [313, 211] width 16 height 16
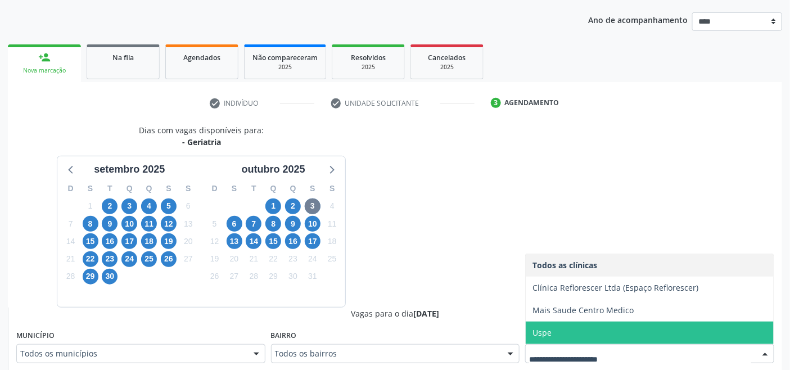
click at [583, 329] on span "Uspe" at bounding box center [650, 333] width 248 height 22
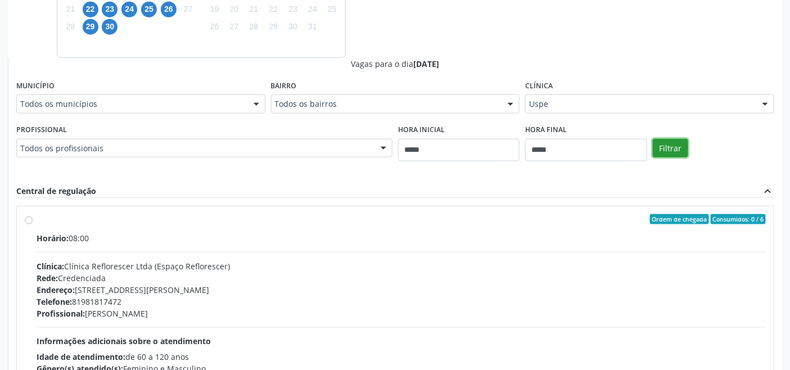
click at [669, 152] on button "Filtrar" at bounding box center [670, 148] width 35 height 19
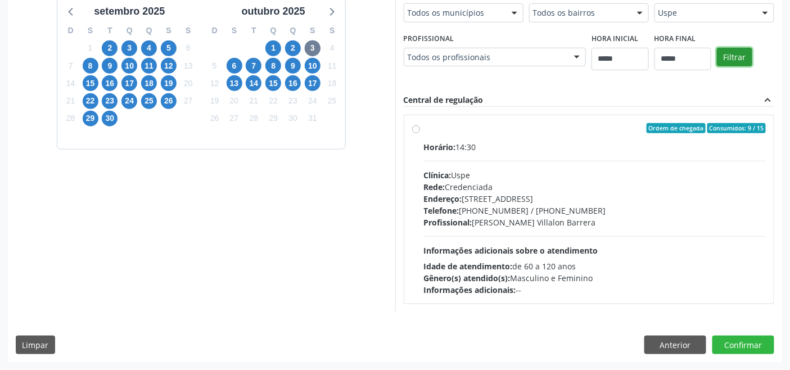
scroll to position [281, 0]
drag, startPoint x: 507, startPoint y: 218, endPoint x: 501, endPoint y: 217, distance: 6.2
click at [501, 217] on div "Profissional: Odis Nelson Villalon Barrera" at bounding box center [595, 223] width 342 height 12
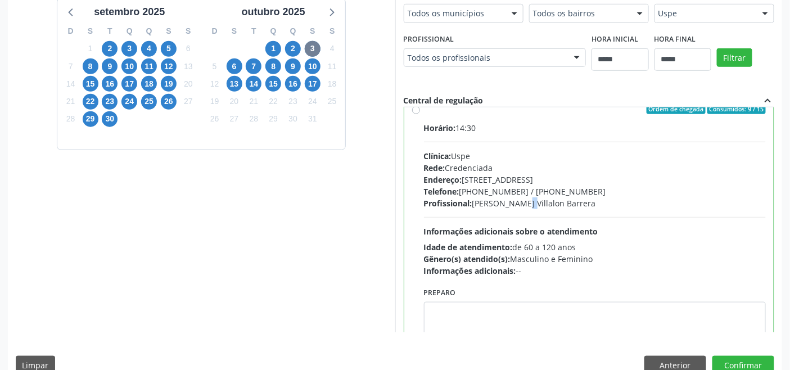
scroll to position [55, 0]
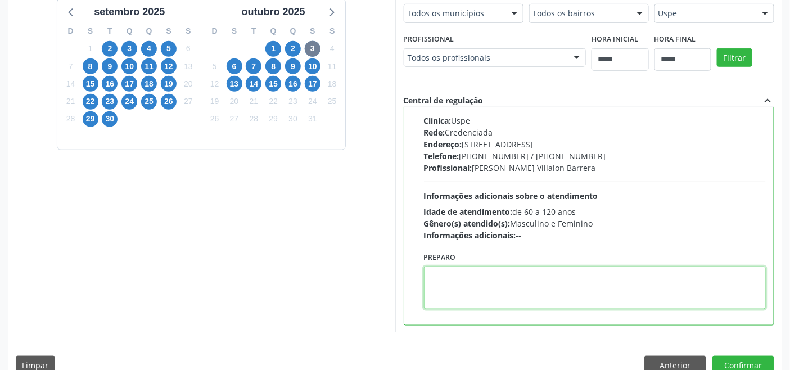
paste textarea "**********"
type textarea "**********"
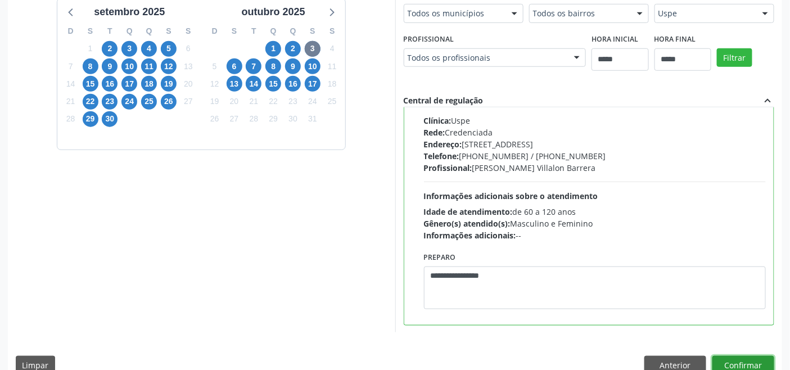
click at [745, 363] on button "Confirmar" at bounding box center [743, 365] width 62 height 19
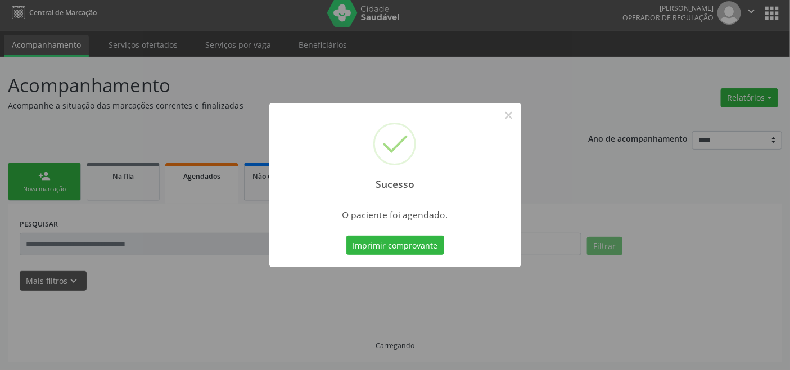
scroll to position [4, 0]
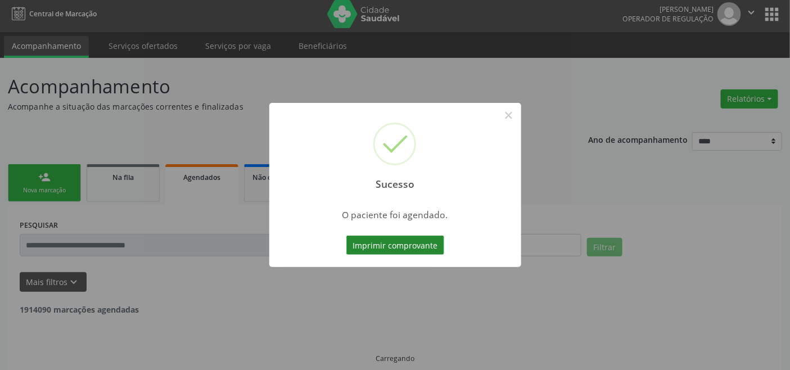
click at [414, 248] on button "Imprimir comprovante" at bounding box center [395, 245] width 98 height 19
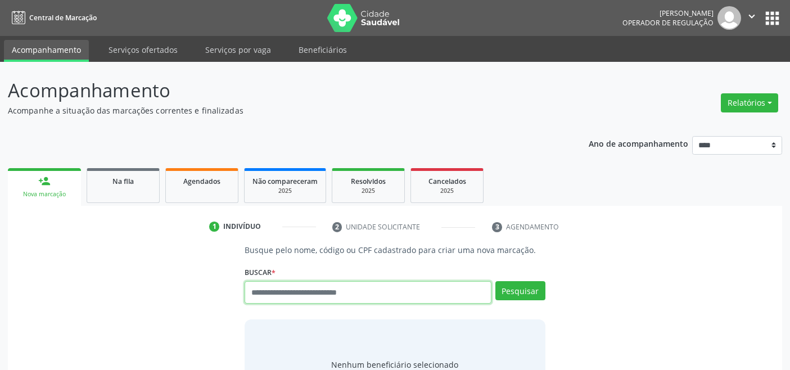
scroll to position [4, 0]
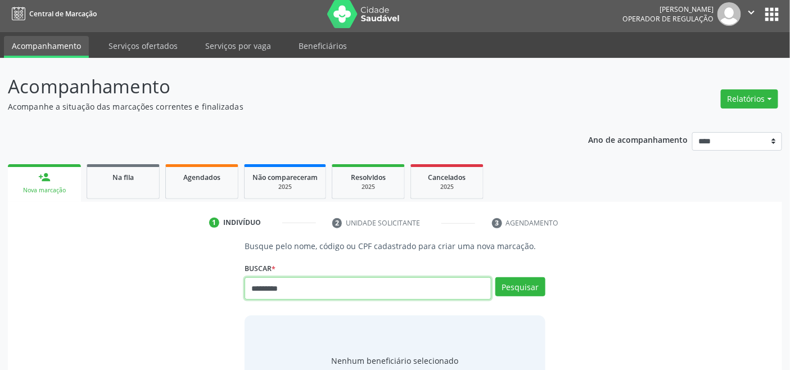
type input "*********"
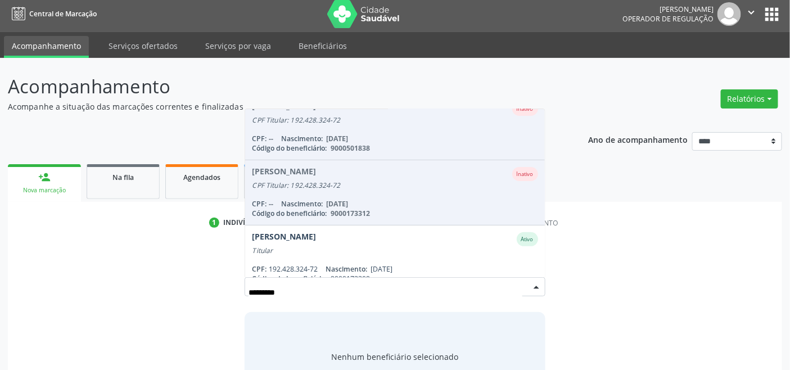
scroll to position [92, 0]
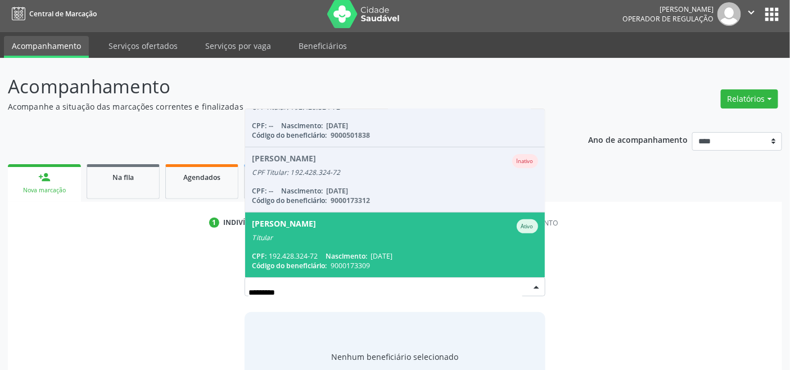
click at [432, 239] on div "Titular" at bounding box center [395, 237] width 286 height 9
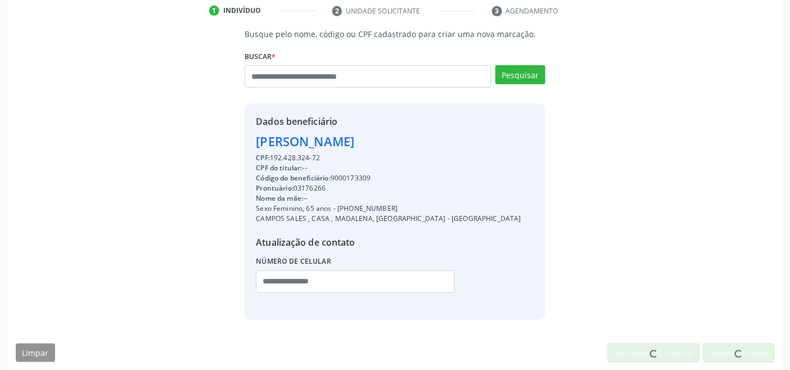
scroll to position [223, 0]
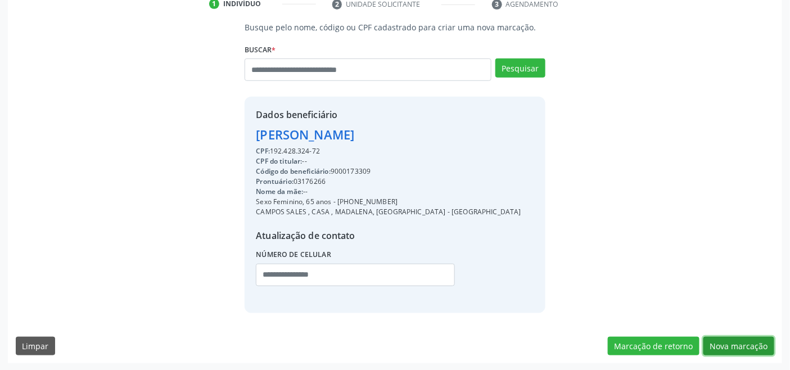
click at [752, 346] on button "Nova marcação" at bounding box center [738, 346] width 71 height 19
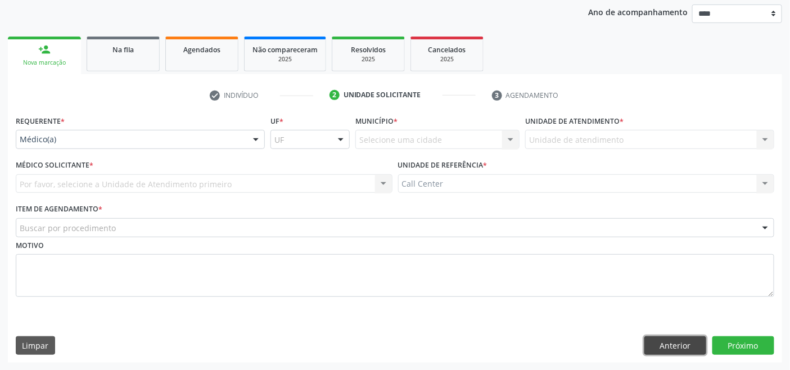
click at [666, 347] on button "Anterior" at bounding box center [675, 345] width 62 height 19
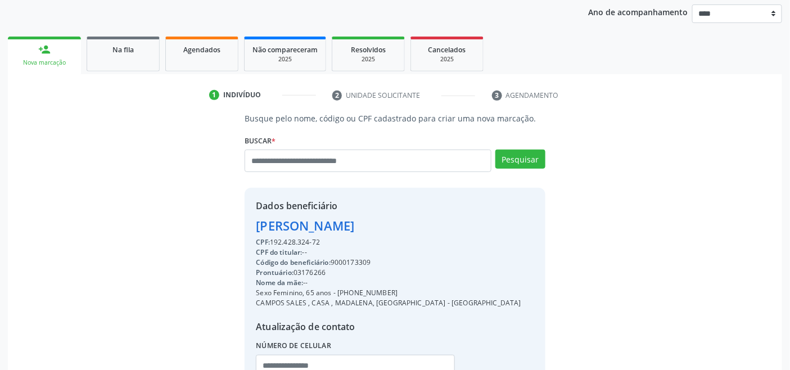
scroll to position [223, 0]
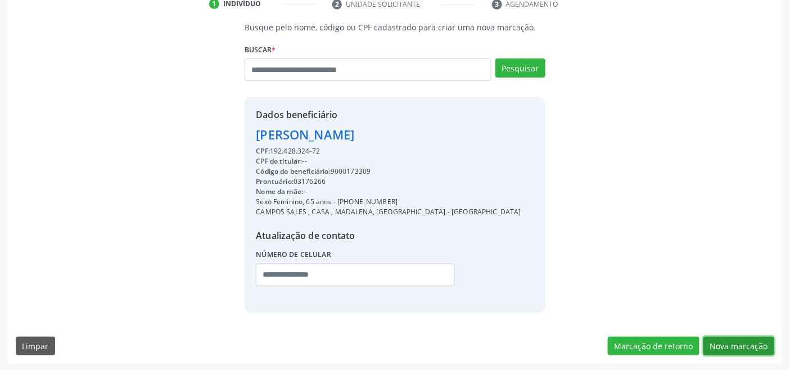
click at [748, 339] on button "Nova marcação" at bounding box center [738, 346] width 71 height 19
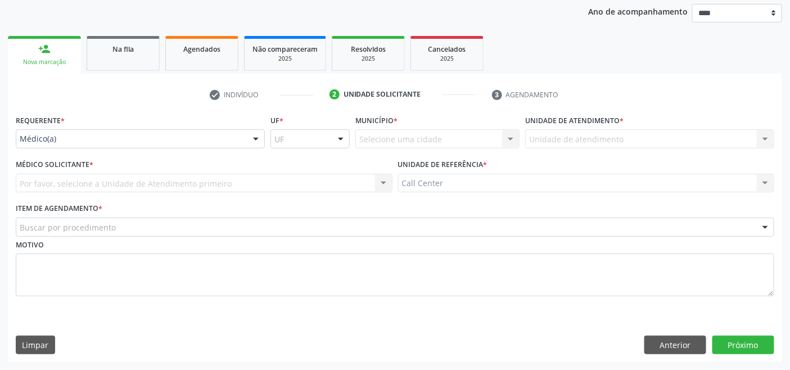
scroll to position [132, 0]
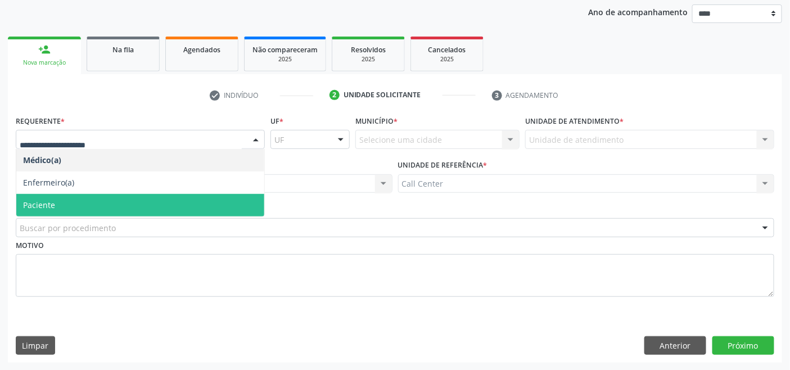
drag, startPoint x: 99, startPoint y: 205, endPoint x: 108, endPoint y: 228, distance: 24.9
click at [99, 206] on span "Paciente" at bounding box center [140, 205] width 248 height 22
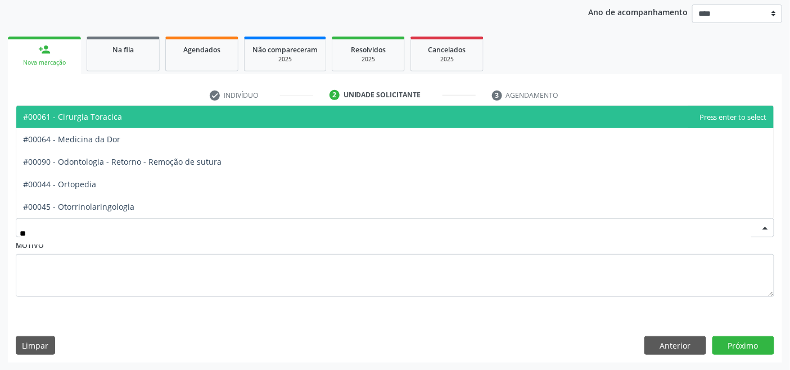
type input "***"
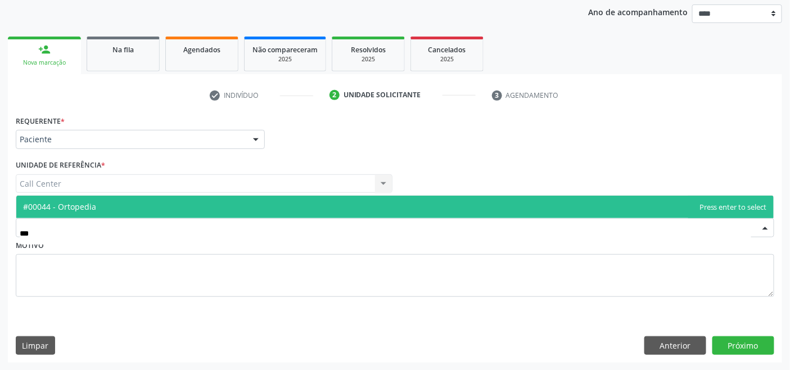
click at [101, 212] on span "#00044 - Ortopedia" at bounding box center [394, 207] width 757 height 22
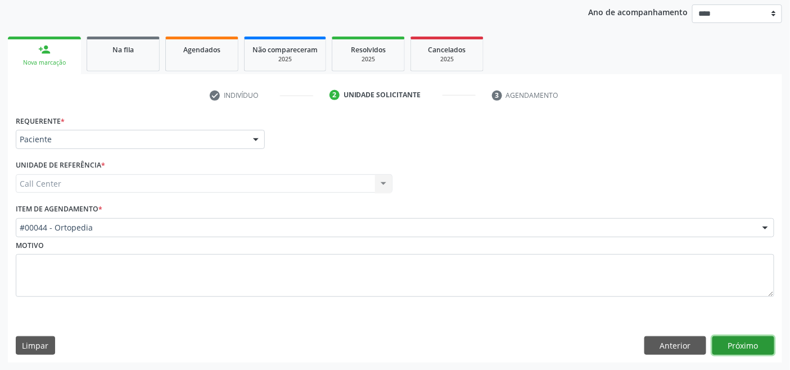
click at [736, 338] on button "Próximo" at bounding box center [743, 345] width 62 height 19
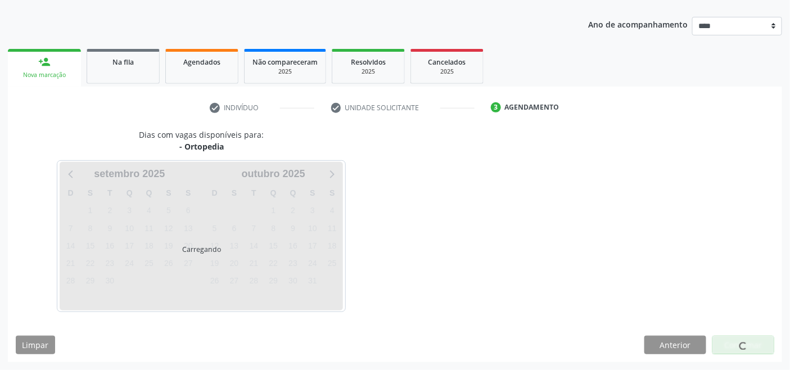
scroll to position [119, 0]
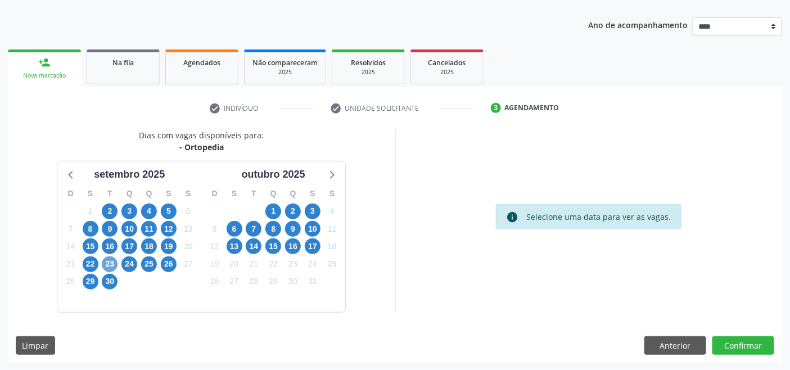
click at [108, 262] on span "23" at bounding box center [110, 264] width 16 height 16
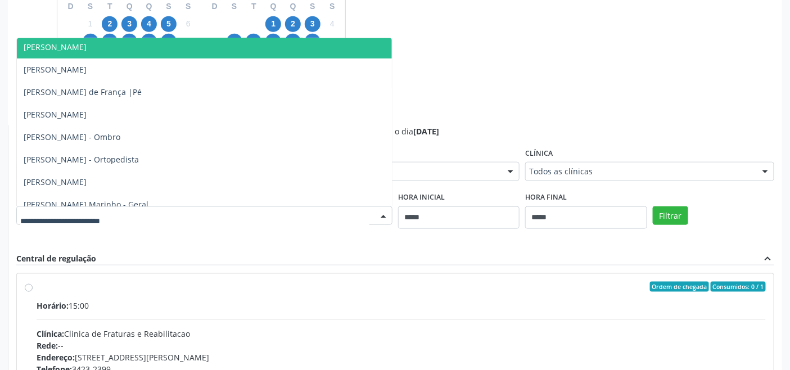
scroll to position [125, 0]
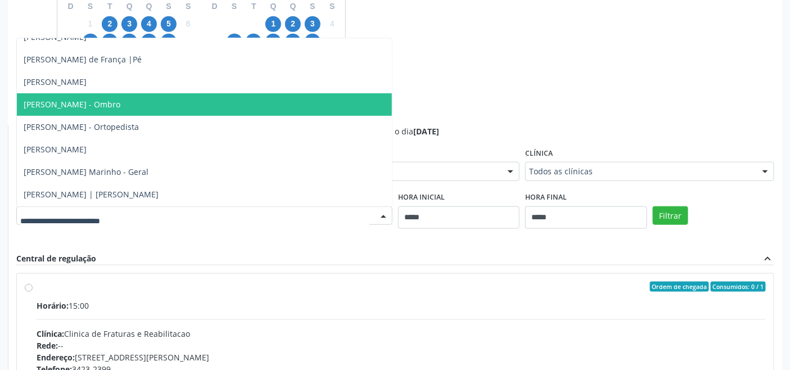
click at [452, 99] on div "Dias com vagas disponíveis para: - Ortopedia setembro 2025 D S T Q Q S S 31 1 2…" at bounding box center [395, 216] width 774 height 548
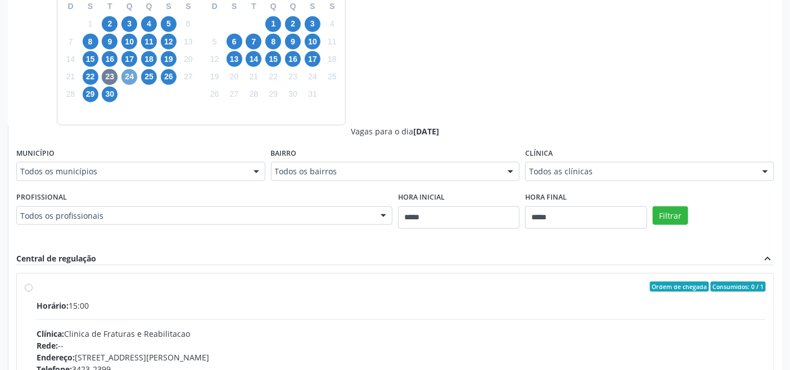
drag, startPoint x: 131, startPoint y: 73, endPoint x: 139, endPoint y: 80, distance: 10.8
click at [131, 74] on span "24" at bounding box center [129, 77] width 16 height 16
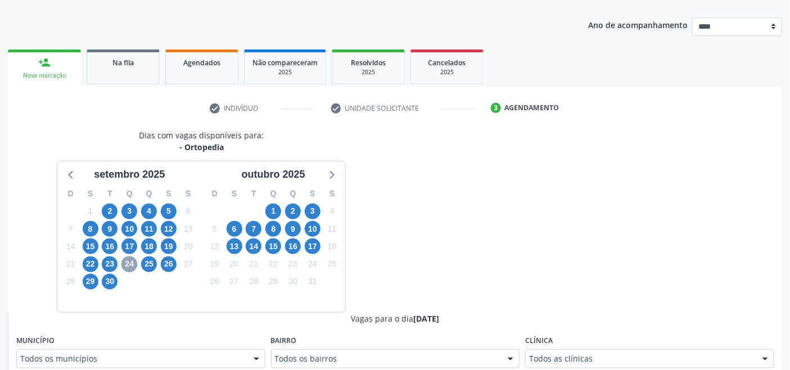
scroll to position [306, 0]
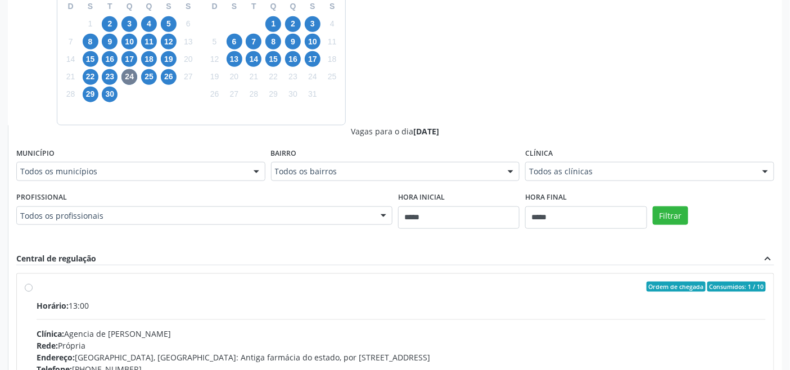
click at [331, 206] on div "Todos os profissionais" at bounding box center [204, 215] width 376 height 19
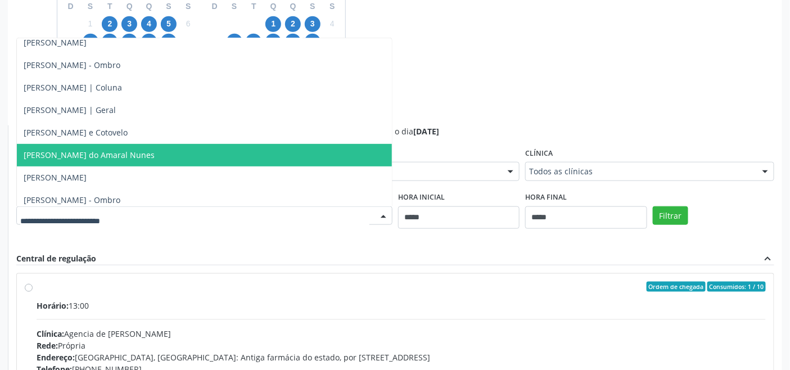
scroll to position [125, 0]
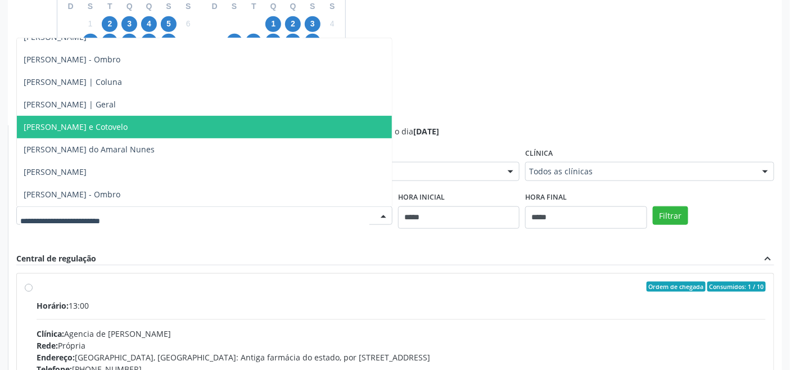
click at [527, 88] on div "Dias com vagas disponíveis para: - Ortopedia setembro 2025 D S T Q Q S S 31 1 2…" at bounding box center [395, 216] width 774 height 548
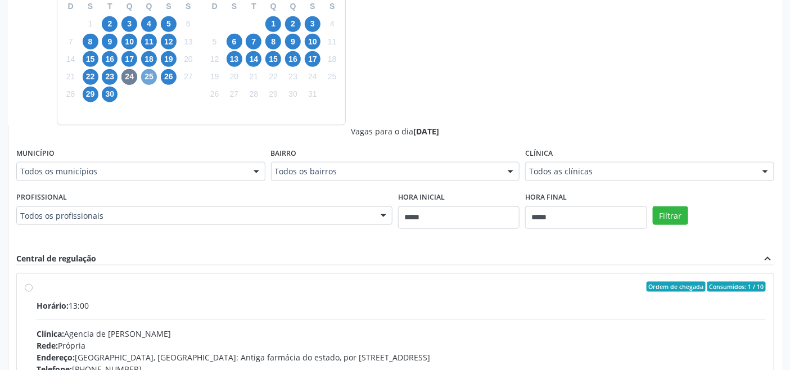
click at [147, 76] on span "25" at bounding box center [149, 77] width 16 height 16
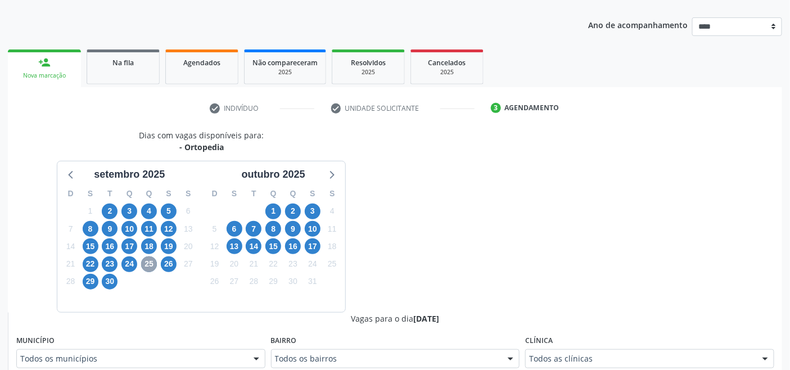
scroll to position [306, 0]
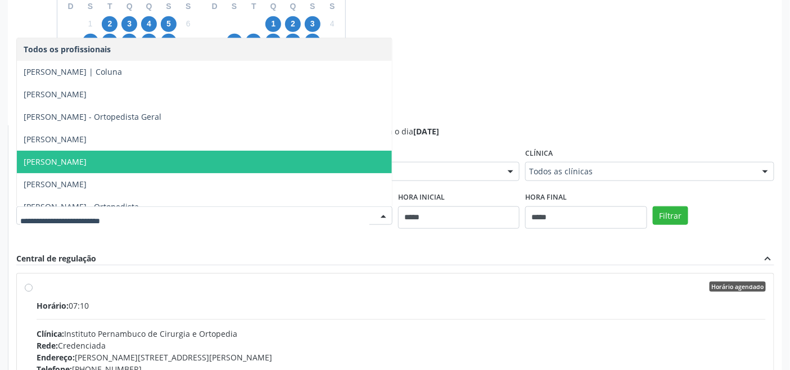
click at [454, 116] on div "Dias com vagas disponíveis para: - Ortopedia setembro 2025 D S T Q Q S S 31 1 2…" at bounding box center [395, 216] width 774 height 548
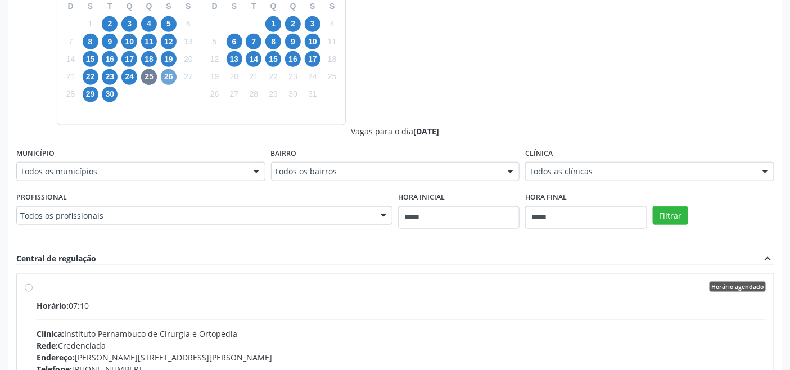
click at [169, 69] on span "26" at bounding box center [169, 77] width 16 height 16
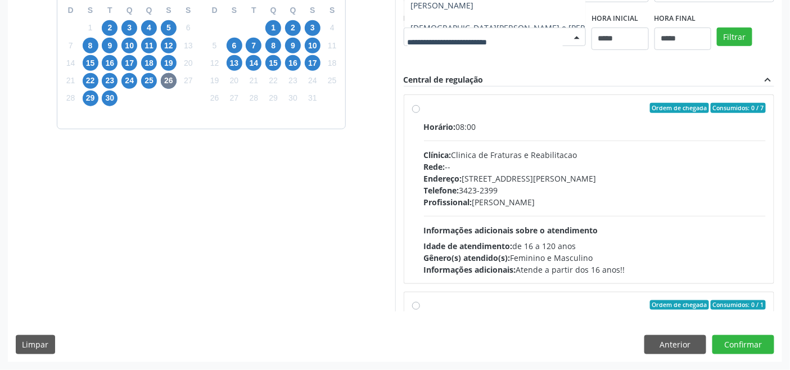
drag, startPoint x: 525, startPoint y: 94, endPoint x: 514, endPoint y: 93, distance: 11.3
click at [526, 94] on div "Dias com vagas disponíveis para: - Ortopedia setembro 2025 D S T Q Q S S 31 1 2…" at bounding box center [395, 128] width 774 height 365
click at [92, 93] on span "29" at bounding box center [91, 98] width 16 height 16
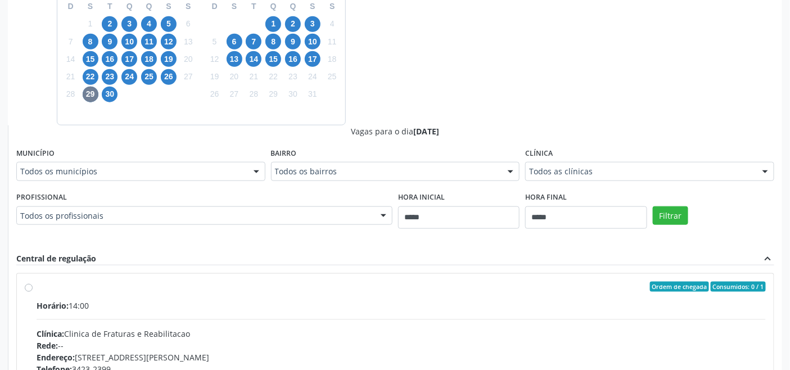
click at [350, 207] on div "Todos os profissionais" at bounding box center [204, 215] width 376 height 19
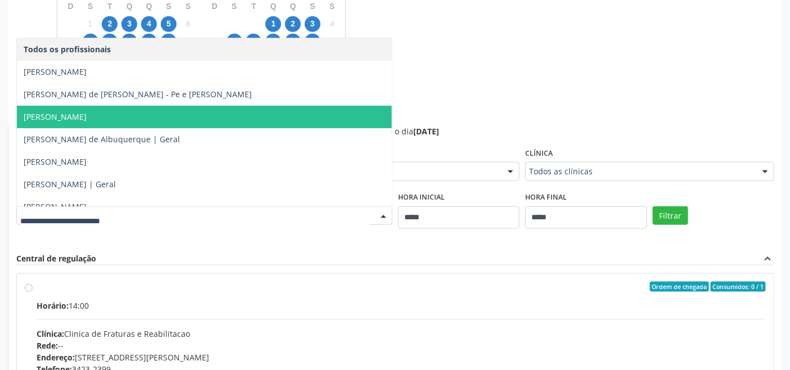
click at [517, 98] on div "Dias com vagas disponíveis para: - Ortopedia setembro 2025 D S T Q Q S S 31 1 2…" at bounding box center [395, 216] width 774 height 548
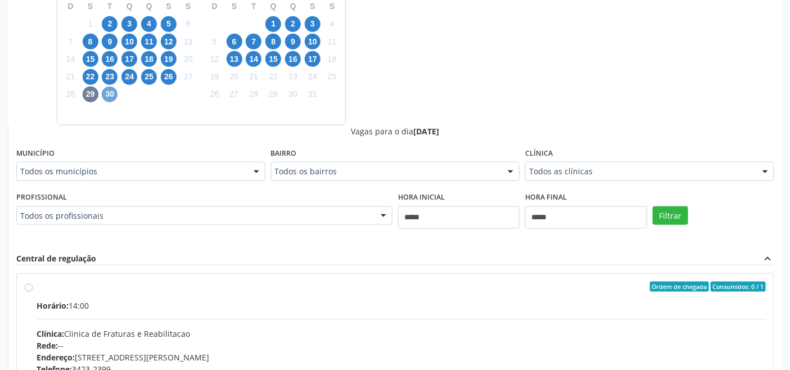
click at [112, 94] on span "30" at bounding box center [110, 95] width 16 height 16
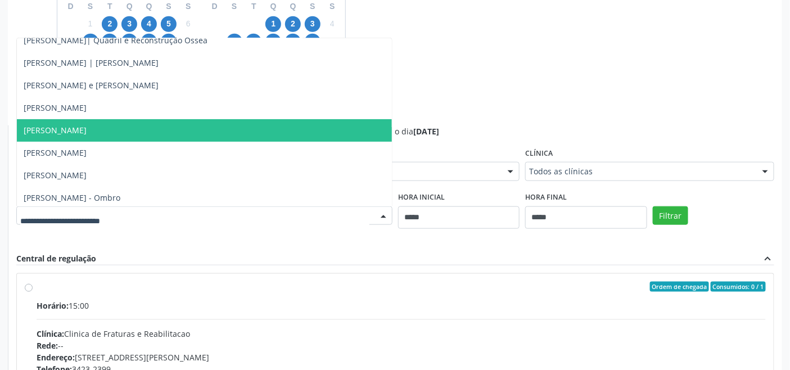
scroll to position [62, 0]
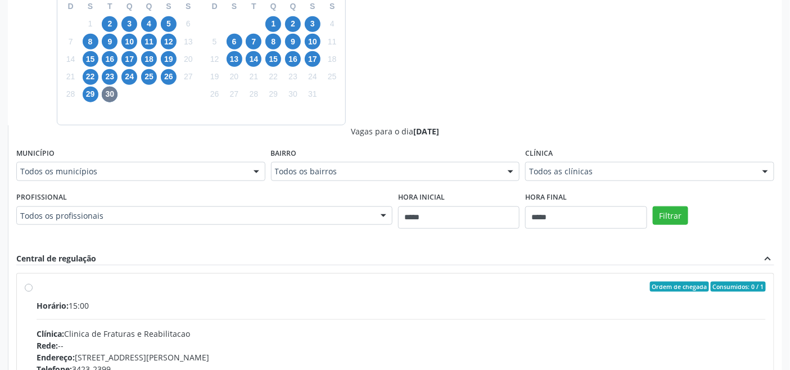
click at [483, 105] on div "Dias com vagas disponíveis para: - Ortopedia setembro 2025 D S T Q Q S S 31 1 2…" at bounding box center [395, 216] width 774 height 548
click at [271, 22] on span "1" at bounding box center [273, 24] width 16 height 16
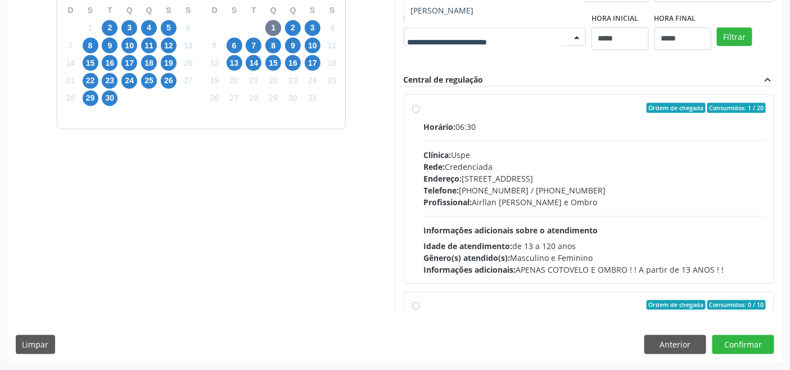
click at [480, 96] on div "Dias com vagas disponíveis para: - Ortopedia setembro 2025 D S T Q Q S S 31 1 2…" at bounding box center [395, 128] width 774 height 365
click at [289, 20] on span "2" at bounding box center [293, 28] width 16 height 16
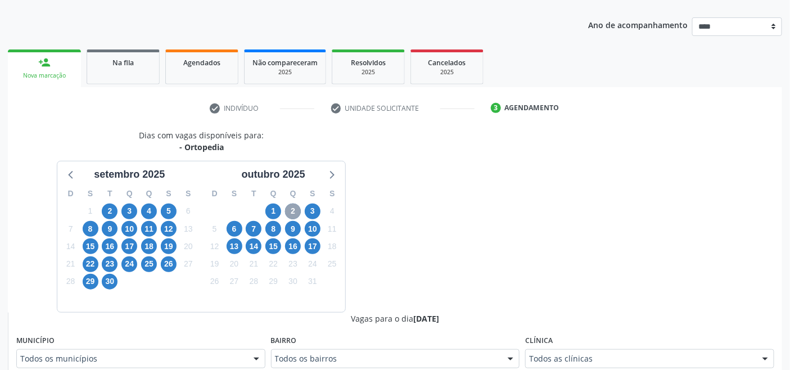
scroll to position [306, 0]
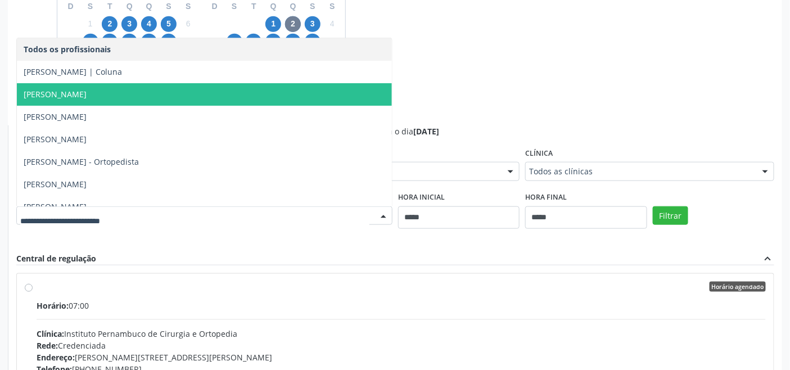
click at [545, 102] on div "Dias com vagas disponíveis para: - Ortopedia setembro 2025 D S T Q Q S S 31 1 2…" at bounding box center [395, 216] width 774 height 548
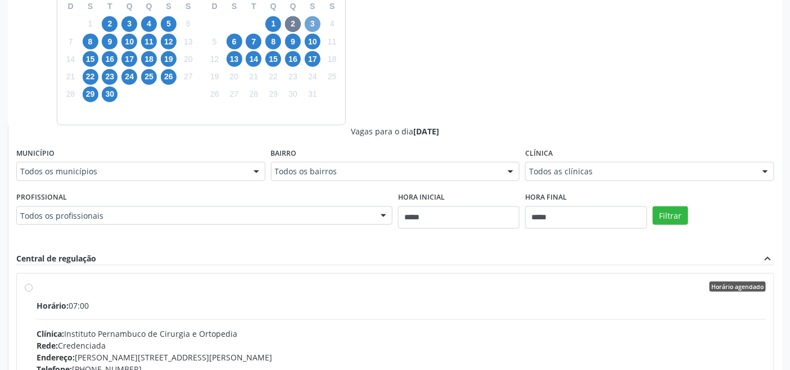
drag, startPoint x: 305, startPoint y: 22, endPoint x: 316, endPoint y: 27, distance: 12.1
click at [306, 24] on span "3" at bounding box center [313, 24] width 16 height 16
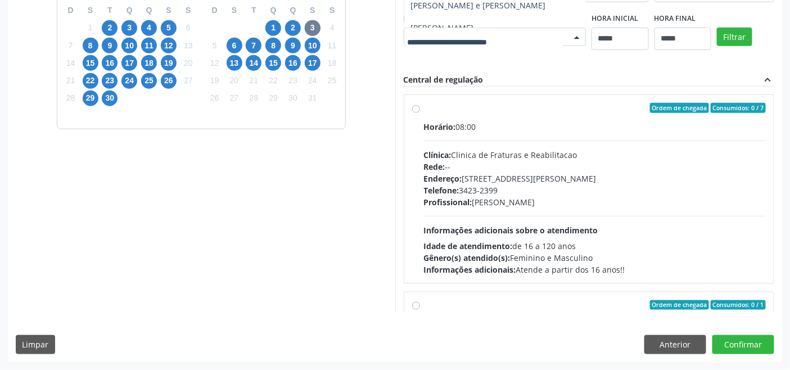
click at [560, 88] on div "Dias com vagas disponíveis para: - Ortopedia setembro 2025 D S T Q Q S S 31 1 2…" at bounding box center [395, 128] width 774 height 365
click at [237, 40] on span "6" at bounding box center [235, 46] width 16 height 16
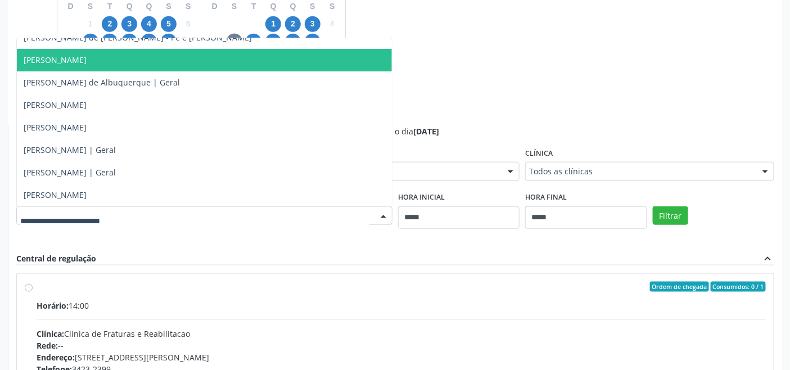
scroll to position [62, 0]
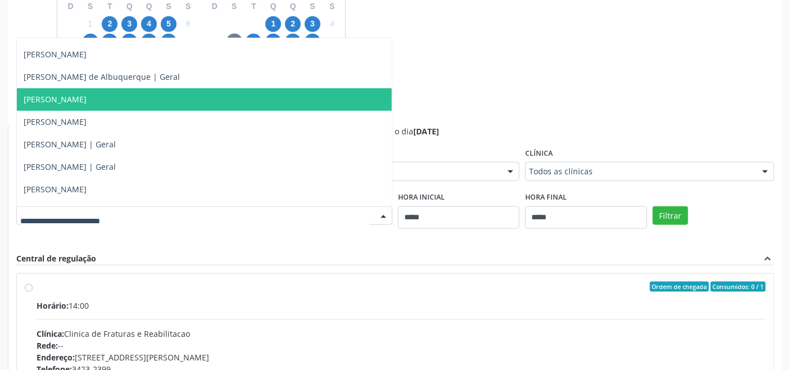
click at [474, 93] on div "Dias com vagas disponíveis para: - Ortopedia setembro 2025 D S T Q Q S S 31 1 2…" at bounding box center [395, 216] width 774 height 548
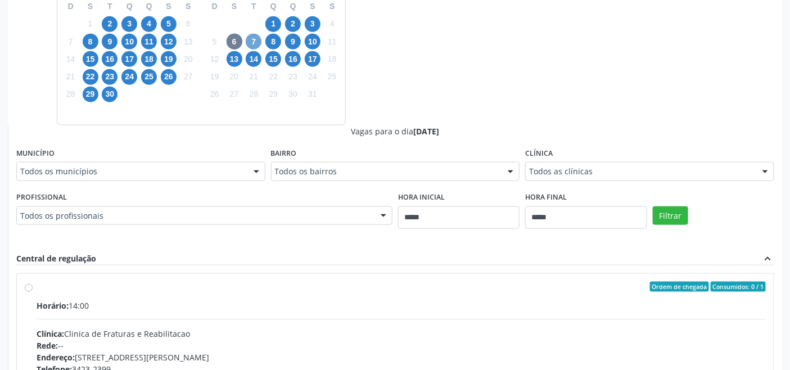
click at [253, 42] on span "7" at bounding box center [254, 42] width 16 height 16
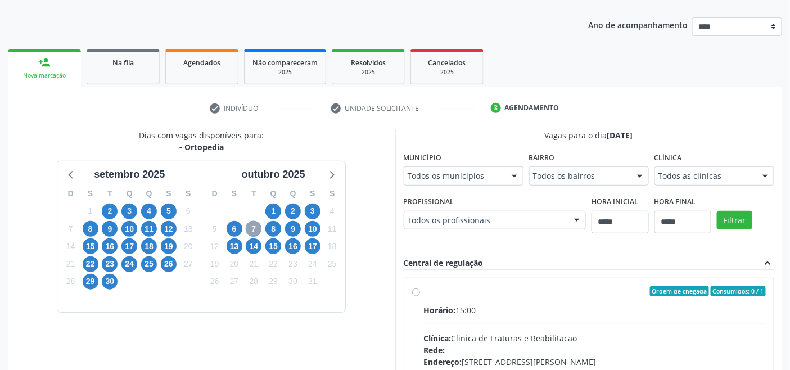
scroll to position [306, 0]
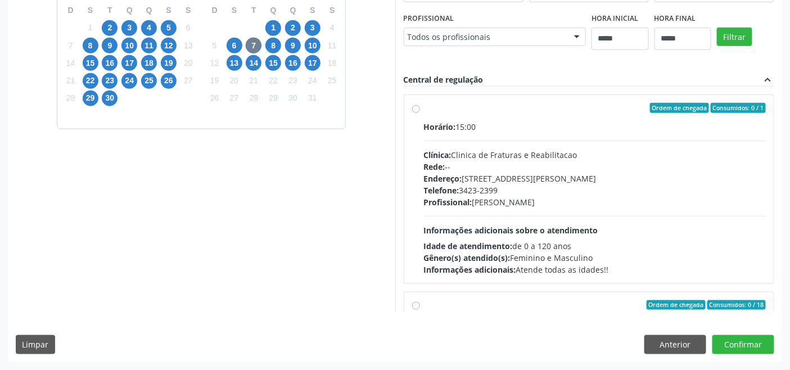
drag, startPoint x: 521, startPoint y: 93, endPoint x: 463, endPoint y: 83, distance: 58.9
click at [525, 101] on div "Dias com vagas disponíveis para: - Ortopedia setembro 2025 D S T Q Q S S 31 1 2…" at bounding box center [395, 128] width 774 height 365
click at [276, 40] on span "8" at bounding box center [273, 46] width 16 height 16
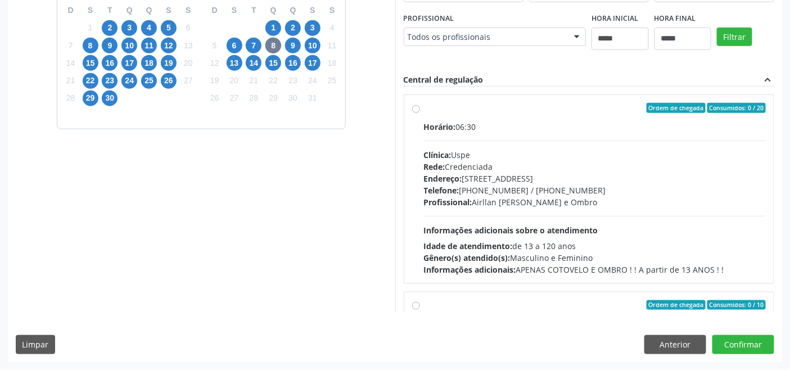
click at [404, 47] on div "Todos os profissionais" at bounding box center [495, 37] width 183 height 19
click at [525, 84] on div "Dias com vagas disponíveis para: - Ortopedia setembro 2025 D S T Q Q S S 31 1 2…" at bounding box center [395, 128] width 774 height 365
click at [298, 43] on span "9" at bounding box center [293, 46] width 16 height 16
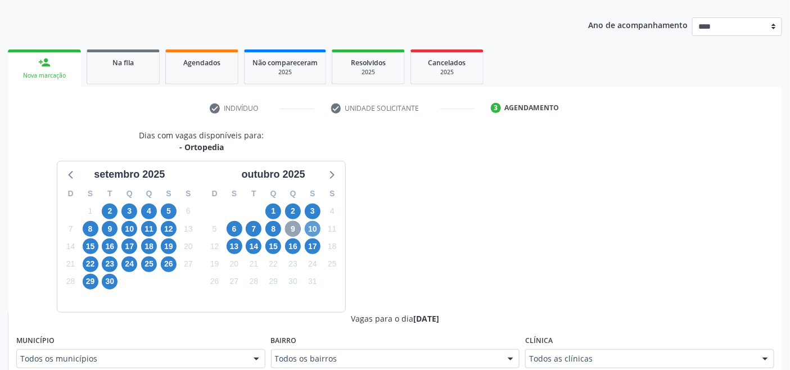
scroll to position [306, 0]
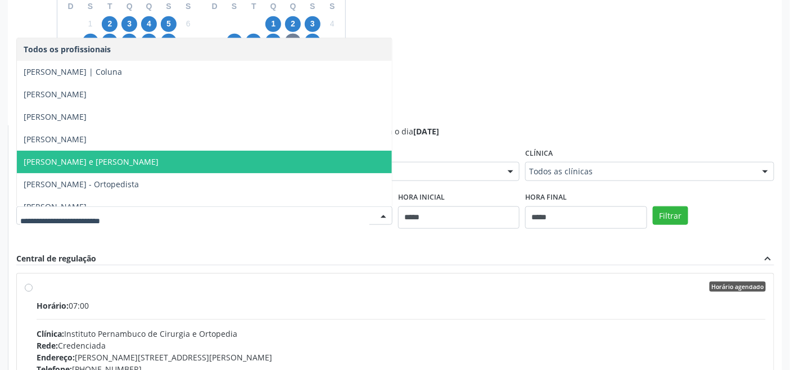
click at [159, 156] on span "Julio Correa de Araujo Koury - Quadril e Joelho" at bounding box center [91, 161] width 135 height 11
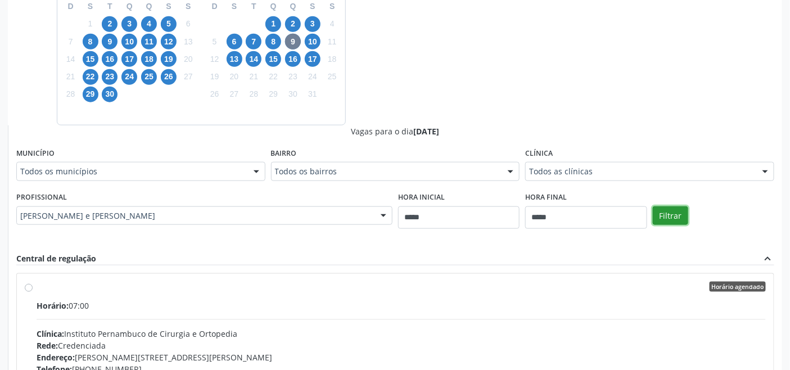
click at [662, 212] on button "Filtrar" at bounding box center [670, 215] width 35 height 19
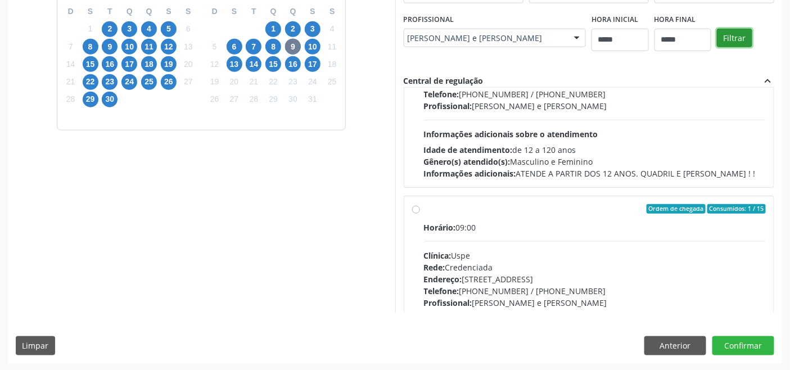
scroll to position [177, 0]
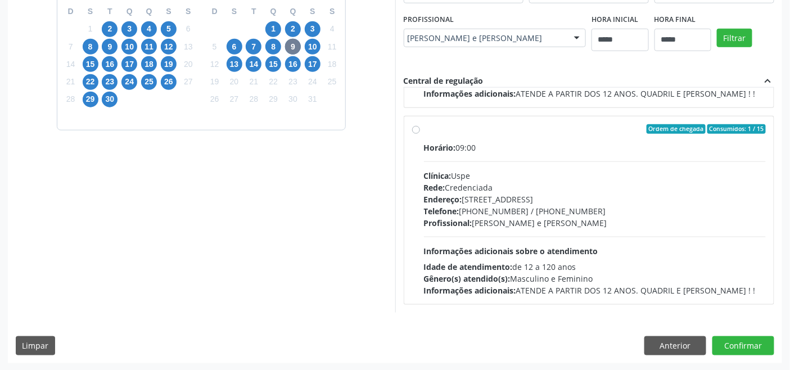
click at [504, 166] on div "Horário: 09:00 Clínica: Uspe Rede: Credenciada Endereço: Rua do Espinheiro, nº …" at bounding box center [595, 219] width 342 height 155
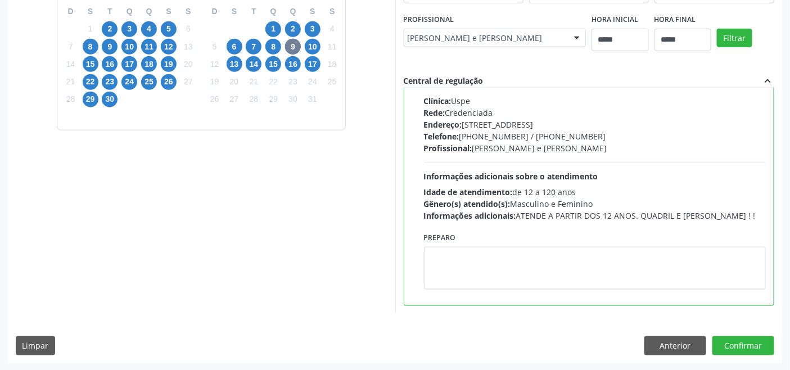
scroll to position [253, 0]
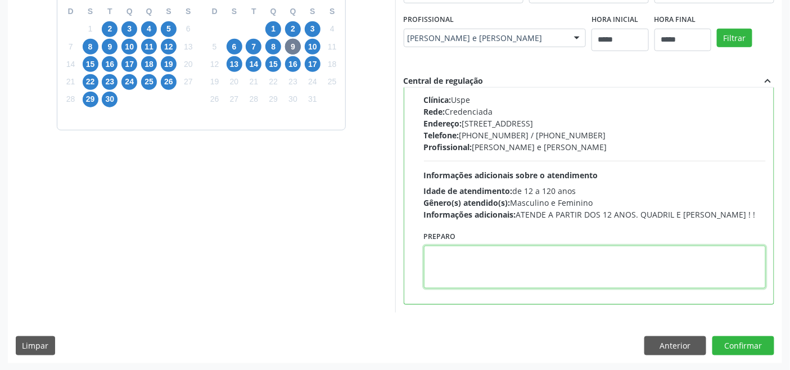
paste textarea "**********"
type textarea "**********"
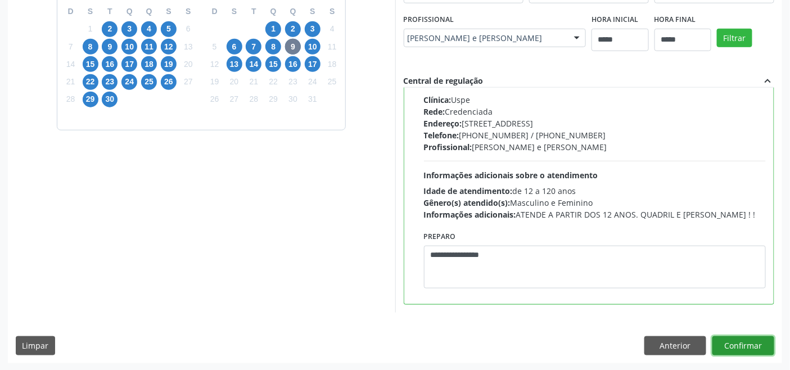
click at [756, 341] on button "Confirmar" at bounding box center [743, 345] width 62 height 19
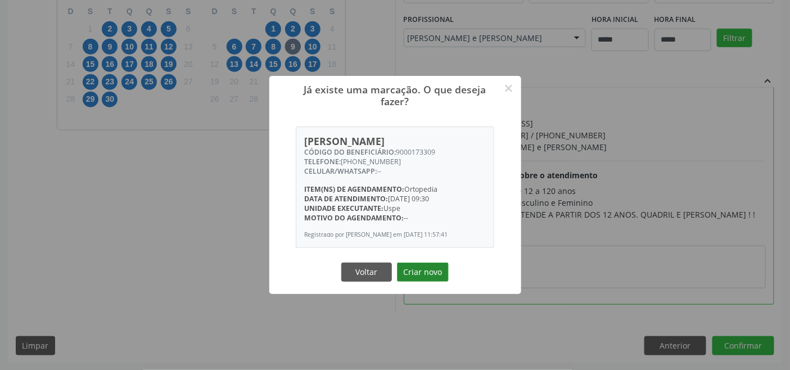
click at [445, 278] on button "Criar novo" at bounding box center [423, 271] width 52 height 19
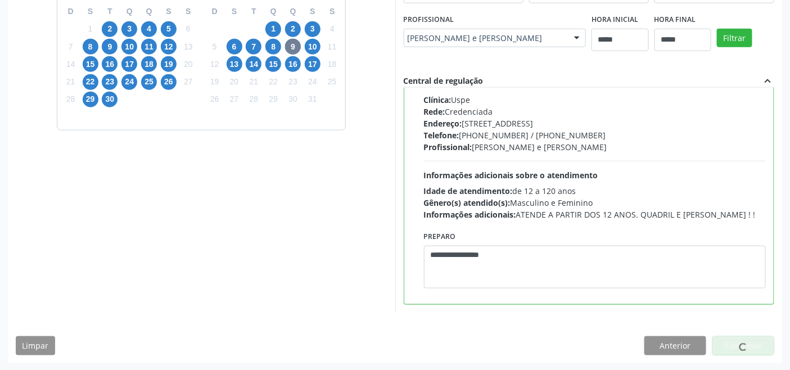
scroll to position [4, 0]
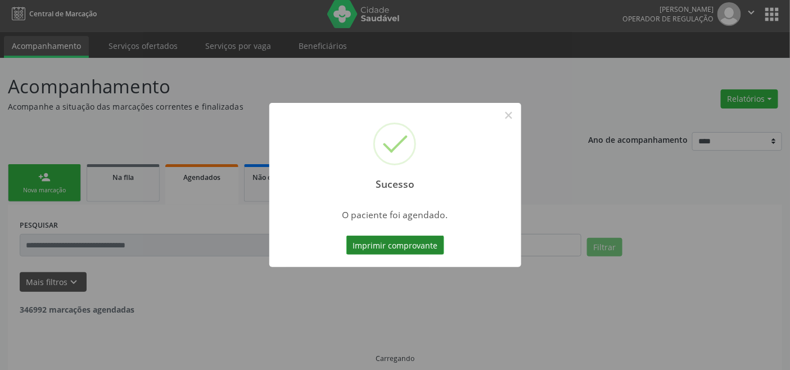
click at [408, 238] on button "Imprimir comprovante" at bounding box center [395, 245] width 98 height 19
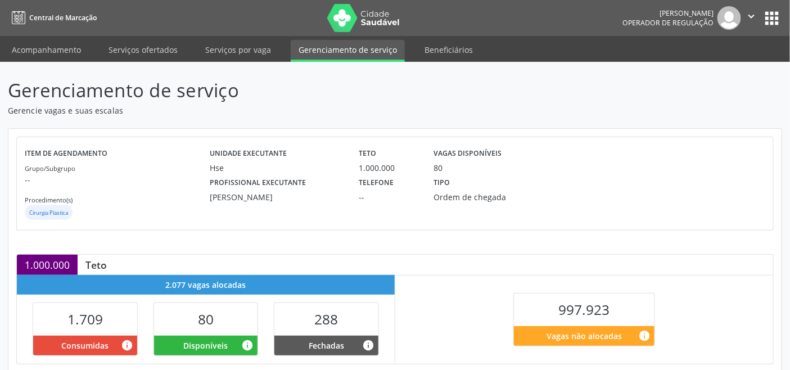
scroll to position [284, 0]
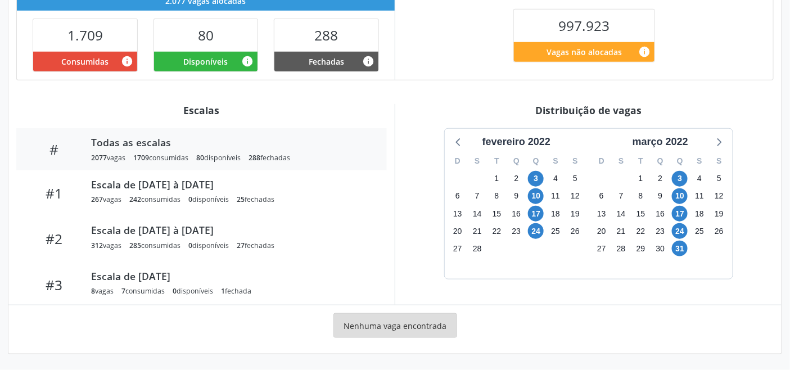
drag, startPoint x: 675, startPoint y: 141, endPoint x: 696, endPoint y: 152, distance: 23.4
click at [676, 142] on div "março 2022" at bounding box center [660, 141] width 65 height 15
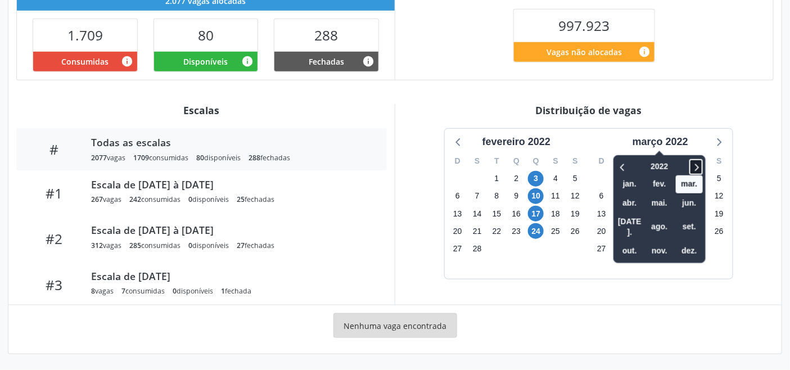
click at [698, 163] on icon at bounding box center [695, 166] width 11 height 13
click at [692, 219] on span "set." at bounding box center [689, 226] width 27 height 17
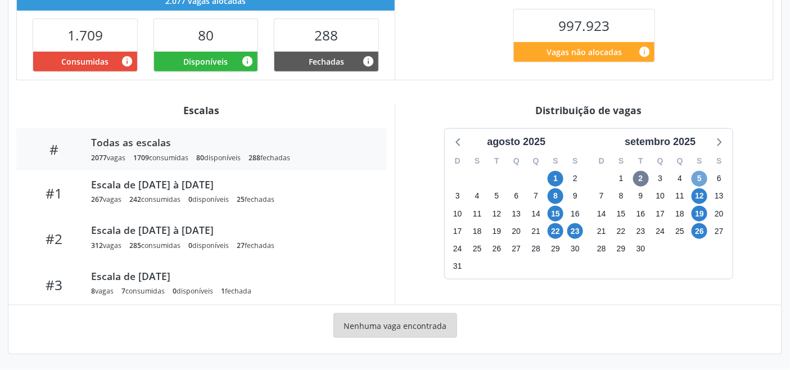
click at [701, 179] on span "5" at bounding box center [699, 179] width 16 height 16
click at [721, 143] on icon at bounding box center [719, 142] width 4 height 8
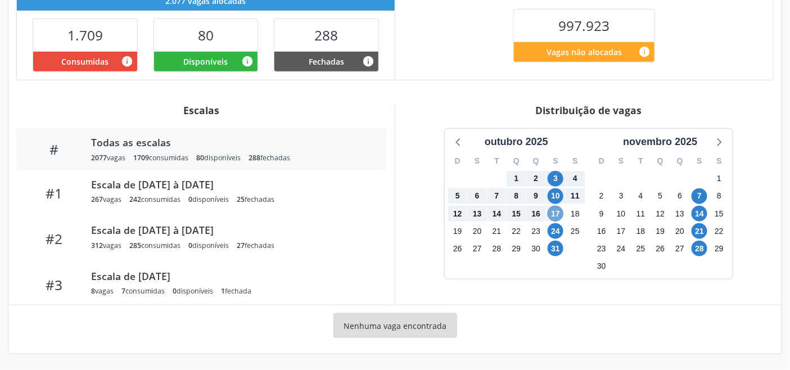
click at [559, 209] on span "17" at bounding box center [555, 214] width 16 height 16
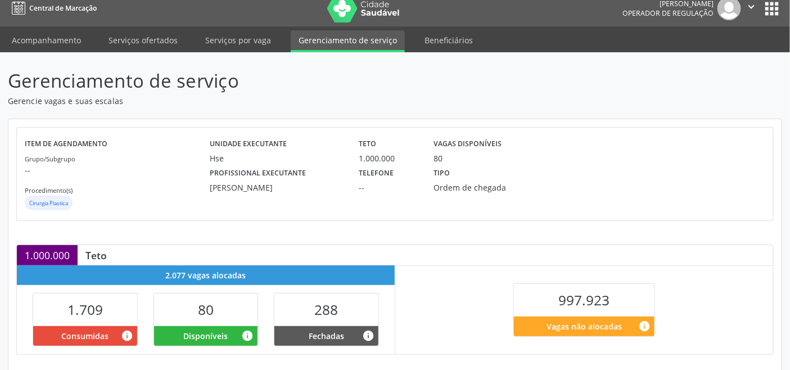
scroll to position [0, 0]
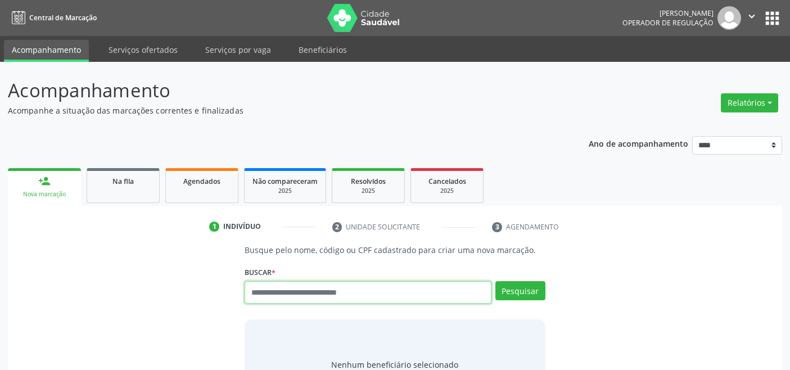
scroll to position [4, 0]
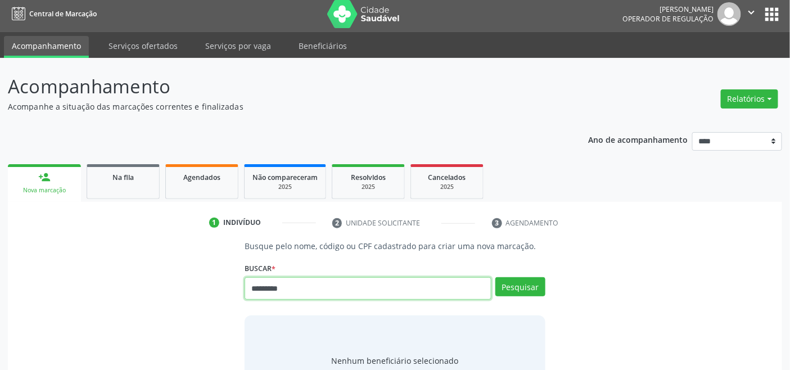
type input "*********"
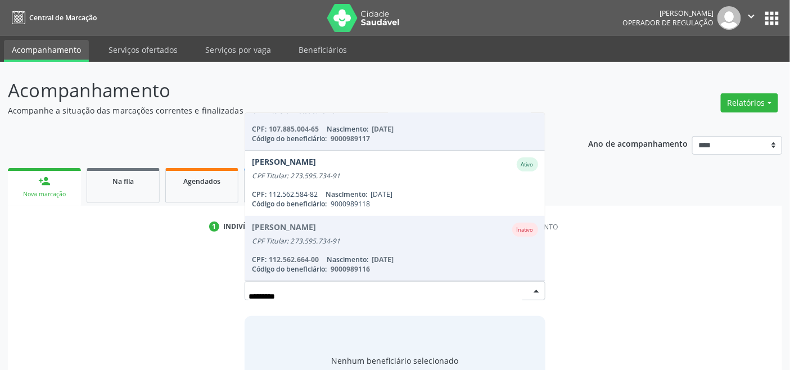
scroll to position [0, 0]
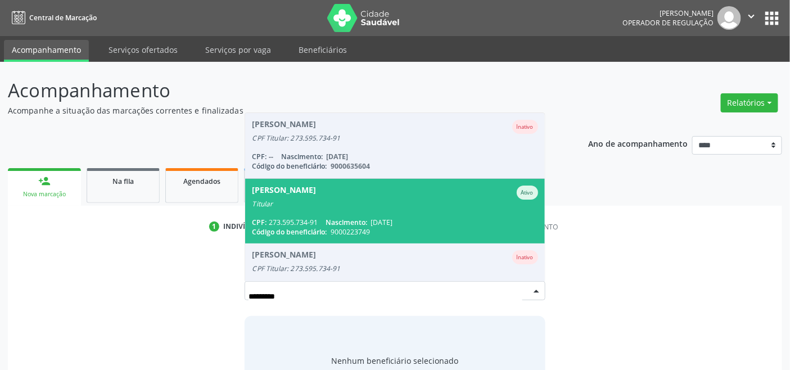
drag, startPoint x: 281, startPoint y: 301, endPoint x: 108, endPoint y: 294, distance: 173.3
click at [139, 296] on div "Busque pelo nome, código ou CPF cadastrado para criar uma nova marcação. [GEOGR…" at bounding box center [395, 324] width 758 height 161
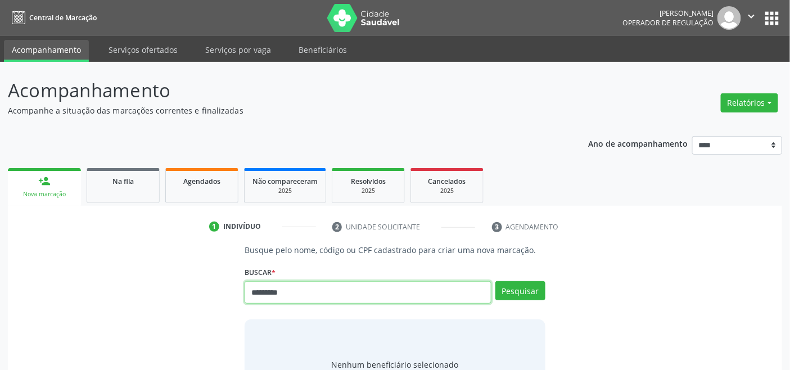
type input "*********"
drag, startPoint x: 345, startPoint y: 297, endPoint x: 198, endPoint y: 304, distance: 146.9
click at [198, 304] on div "Busque pelo nome, código ou CPF cadastrado para criar uma nova marcação. [GEOGR…" at bounding box center [395, 326] width 758 height 165
click at [183, 282] on div "Busque pelo nome, código ou CPF cadastrado para criar uma nova marcação. [GEOGR…" at bounding box center [395, 326] width 758 height 165
click at [293, 291] on input "text" at bounding box center [368, 292] width 246 height 22
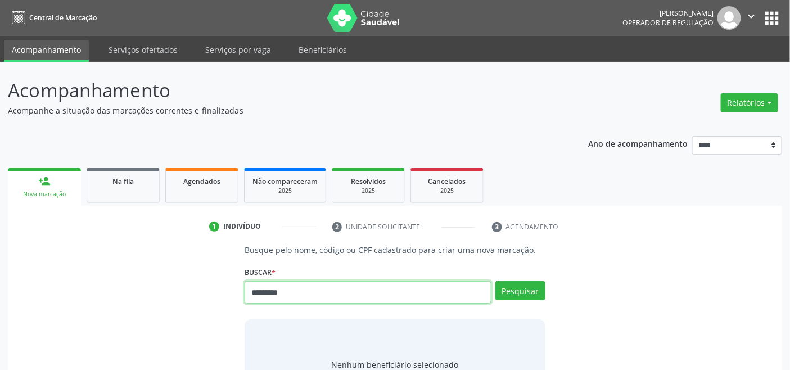
type input "*********"
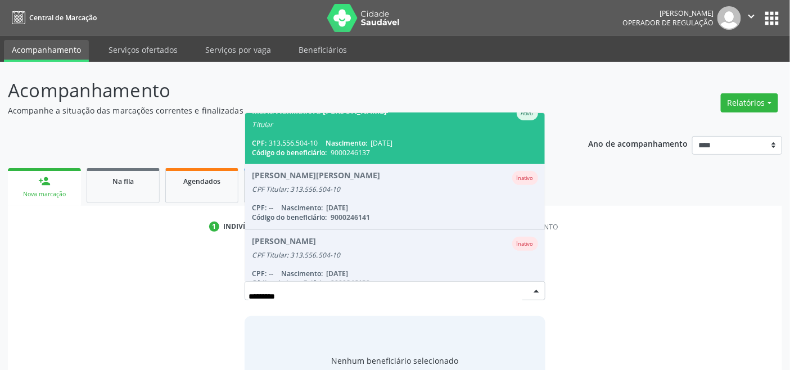
scroll to position [159, 0]
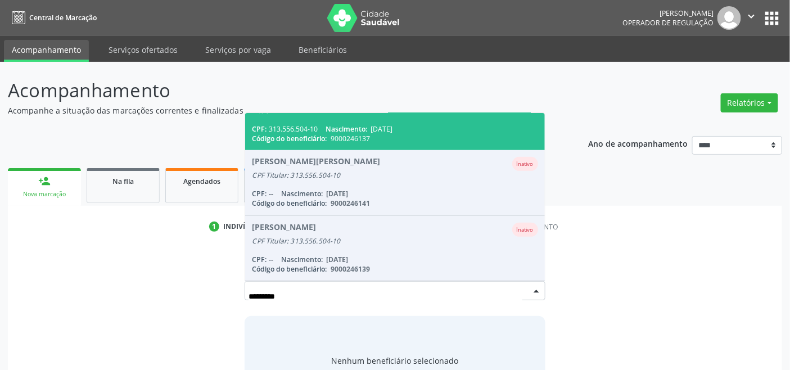
click at [366, 135] on span "9000246137" at bounding box center [350, 139] width 39 height 10
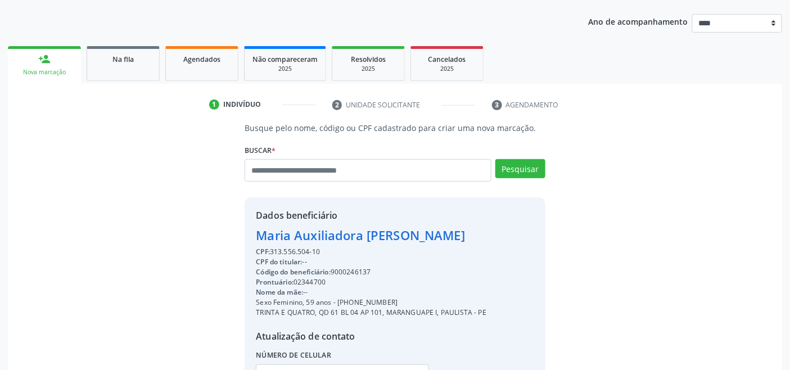
scroll to position [223, 0]
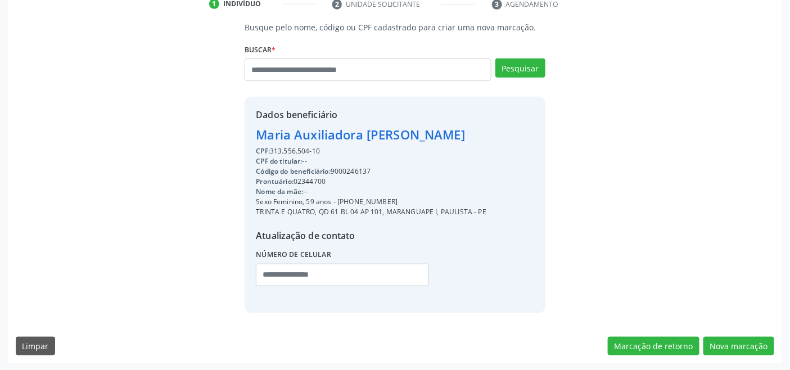
click at [355, 167] on div "Código do beneficiário: 9000246137" at bounding box center [371, 171] width 230 height 10
copy div "9000246137"
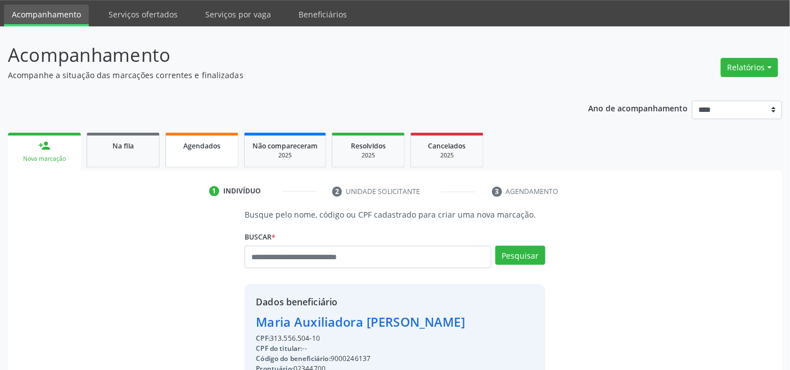
click at [209, 143] on span "Agendados" at bounding box center [201, 146] width 37 height 10
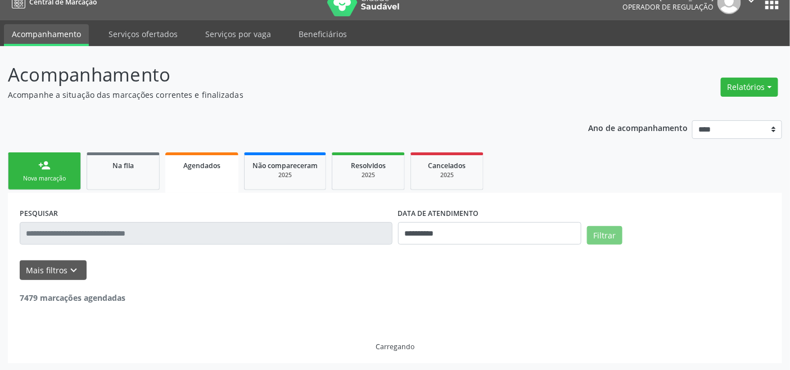
scroll to position [35, 0]
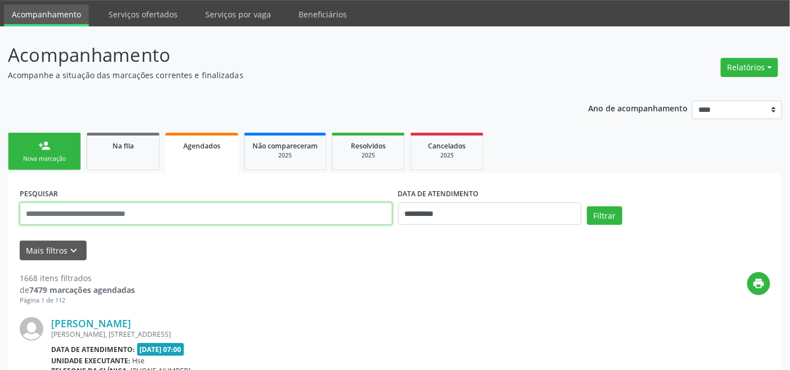
paste input "**********"
type input "**********"
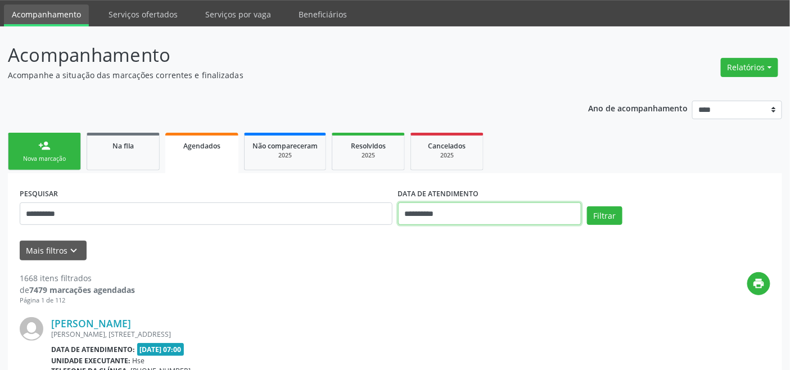
click at [499, 211] on input "**********" at bounding box center [489, 213] width 183 height 22
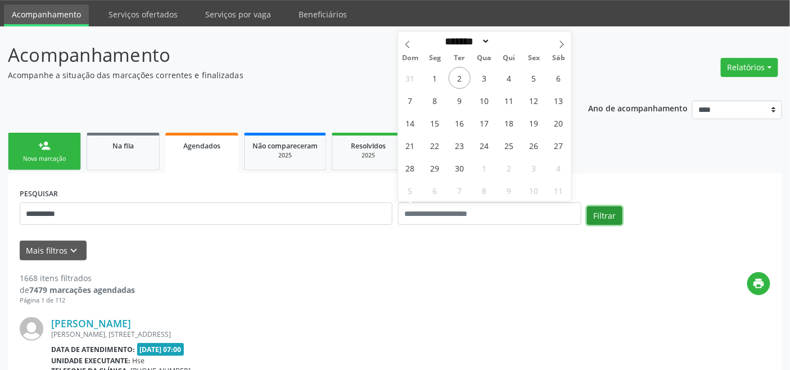
click at [606, 209] on button "Filtrar" at bounding box center [604, 215] width 35 height 19
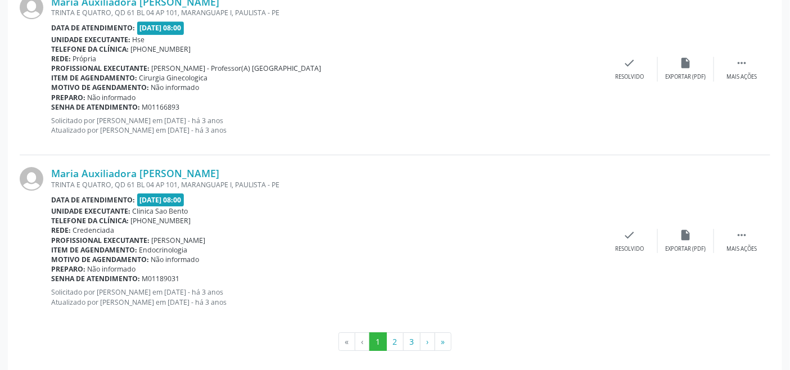
scroll to position [2596, 0]
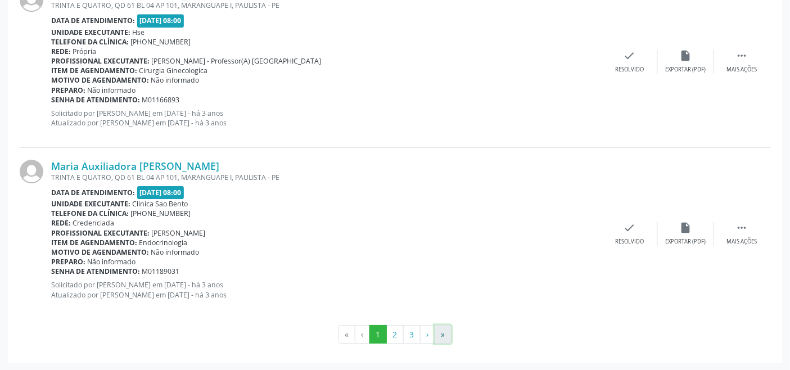
click at [445, 329] on button "»" at bounding box center [442, 334] width 17 height 19
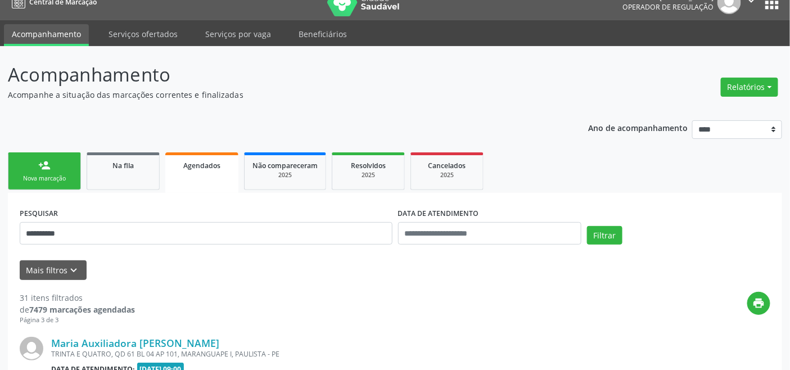
scroll to position [193, 0]
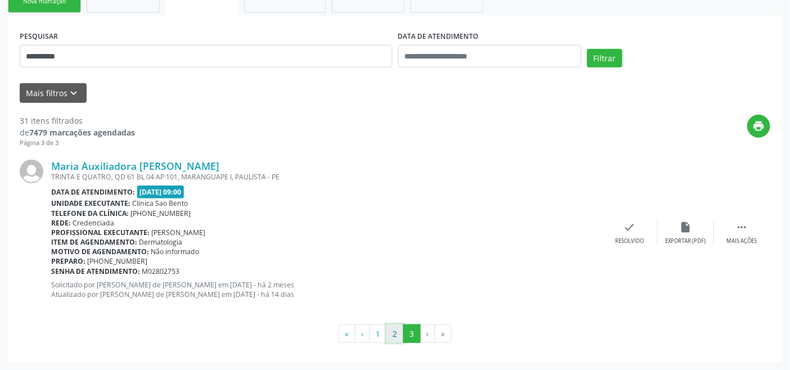
click at [401, 331] on button "2" at bounding box center [394, 333] width 17 height 19
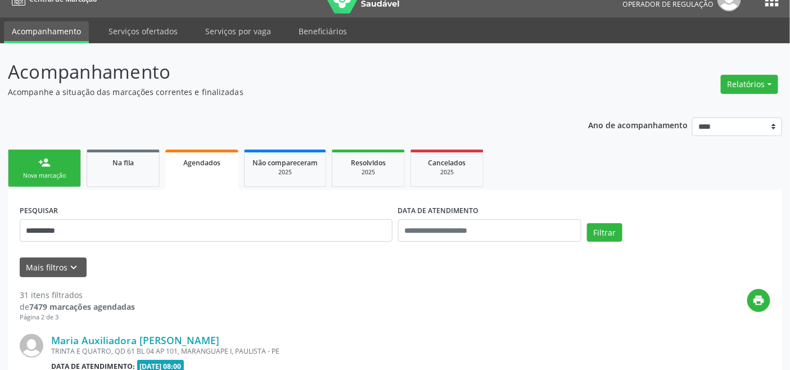
scroll to position [0, 0]
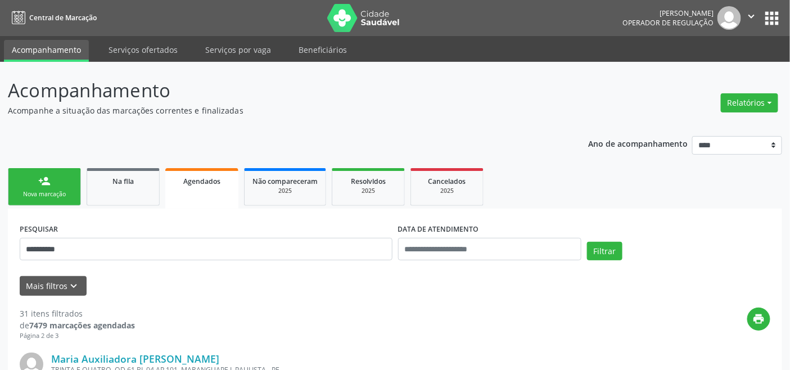
click at [51, 181] on link "person_add Nova marcação" at bounding box center [44, 187] width 73 height 38
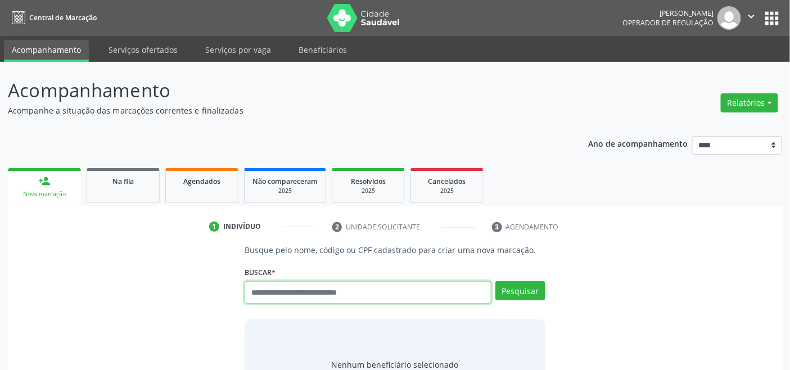
click at [310, 300] on input "text" at bounding box center [368, 292] width 246 height 22
drag, startPoint x: 200, startPoint y: 182, endPoint x: 214, endPoint y: 193, distance: 18.0
click at [201, 183] on span "Agendados" at bounding box center [201, 181] width 37 height 10
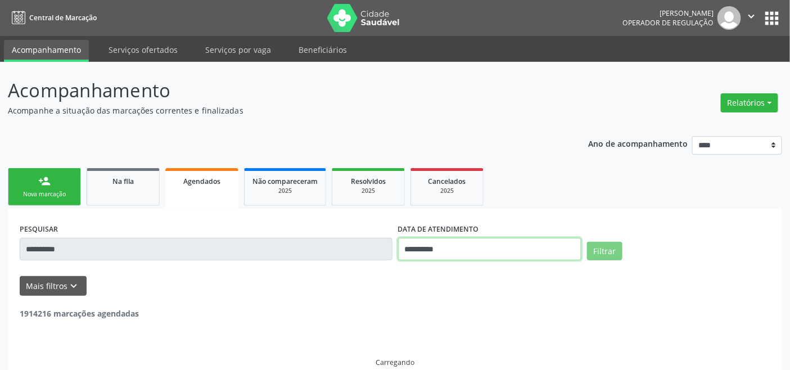
click at [450, 244] on input "**********" at bounding box center [489, 249] width 183 height 22
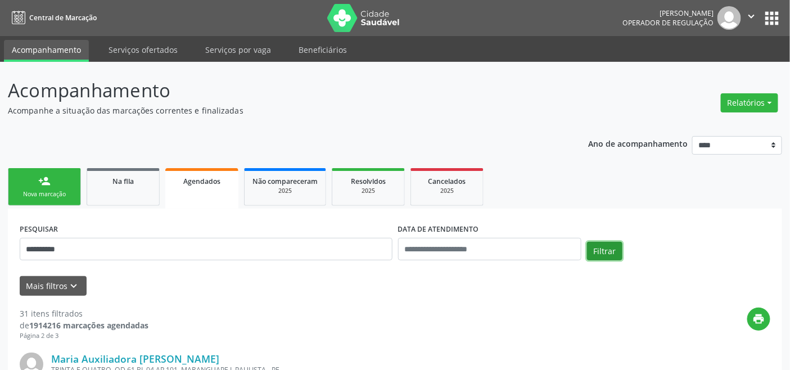
click at [606, 257] on button "Filtrar" at bounding box center [604, 251] width 35 height 19
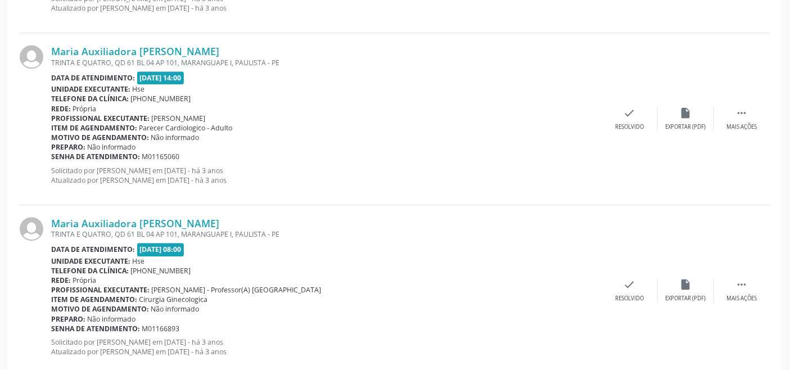
scroll to position [2596, 0]
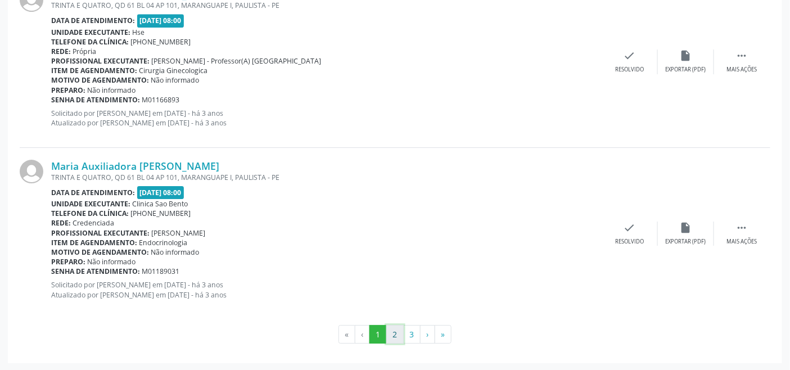
click at [392, 335] on button "2" at bounding box center [394, 334] width 17 height 19
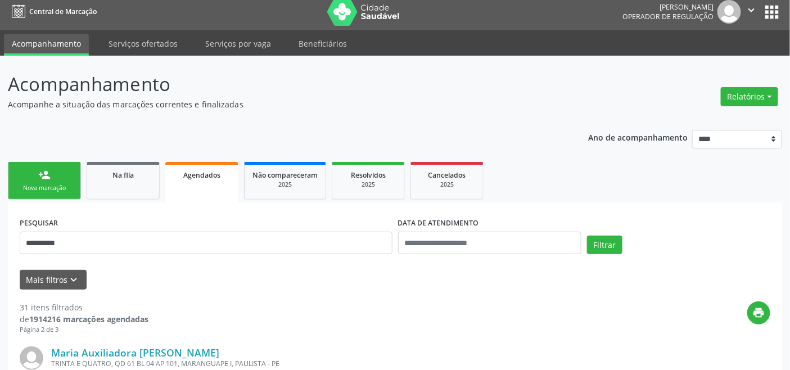
scroll to position [0, 0]
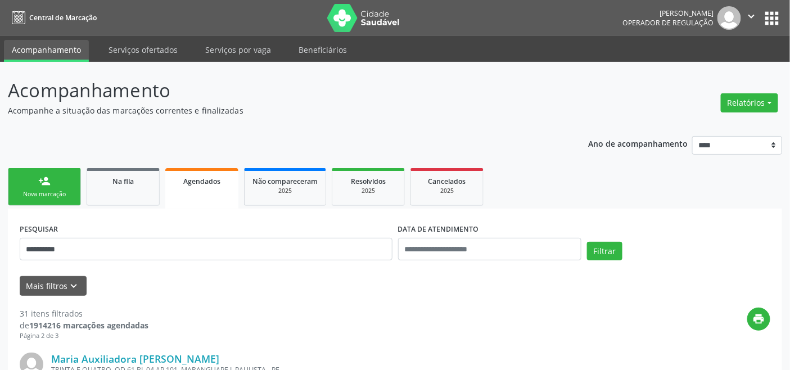
click at [26, 180] on link "person_add Nova marcação" at bounding box center [44, 187] width 73 height 38
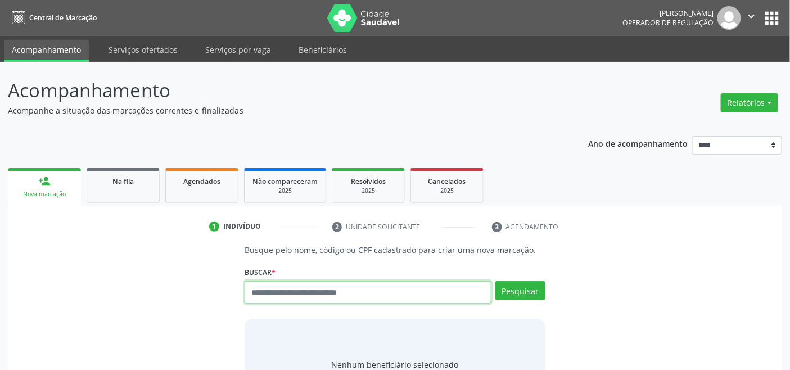
click at [298, 295] on input "text" at bounding box center [368, 292] width 246 height 22
type input "*********"
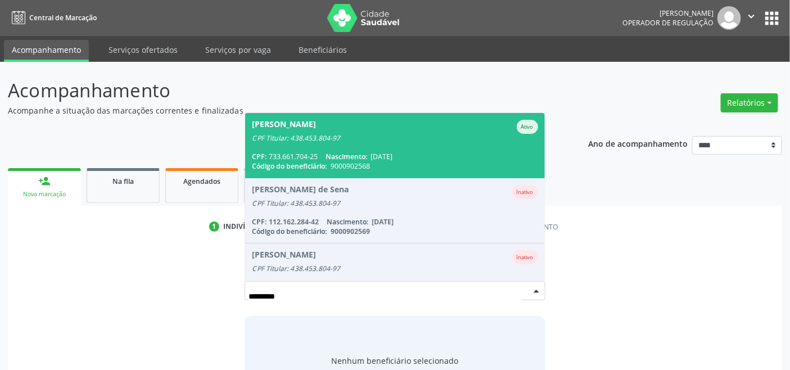
click at [352, 159] on span "Nascimento:" at bounding box center [346, 157] width 42 height 10
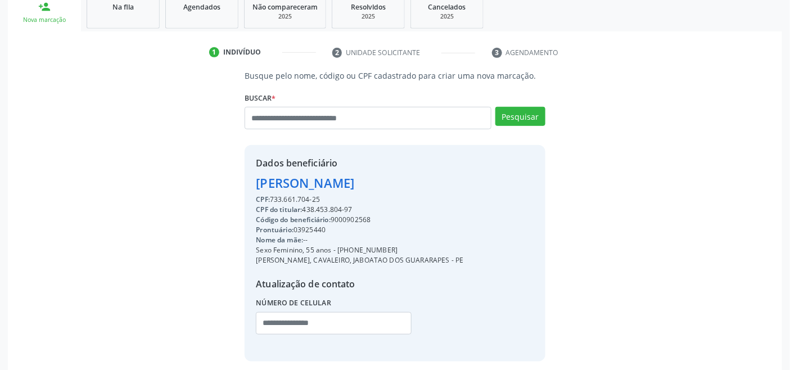
scroll to position [223, 0]
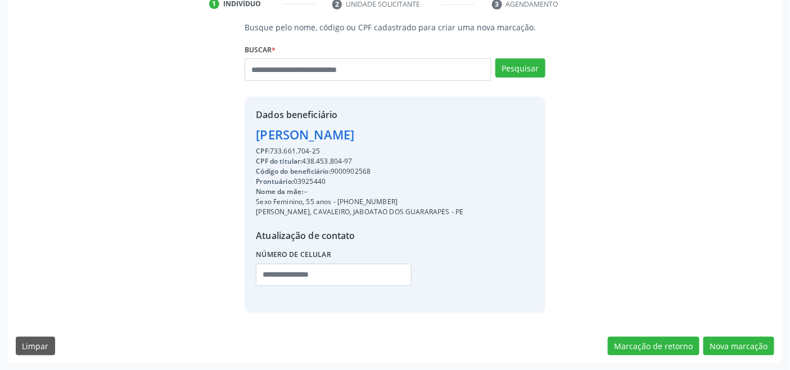
click at [349, 171] on div "Código do beneficiário: 9000902568" at bounding box center [359, 171] width 207 height 10
copy div "9000902568"
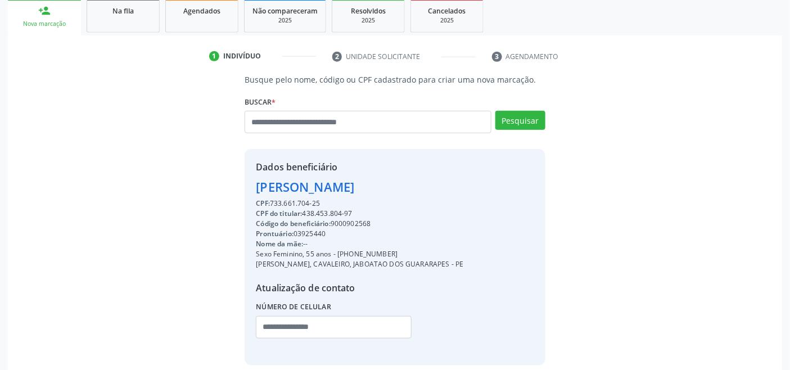
scroll to position [0, 0]
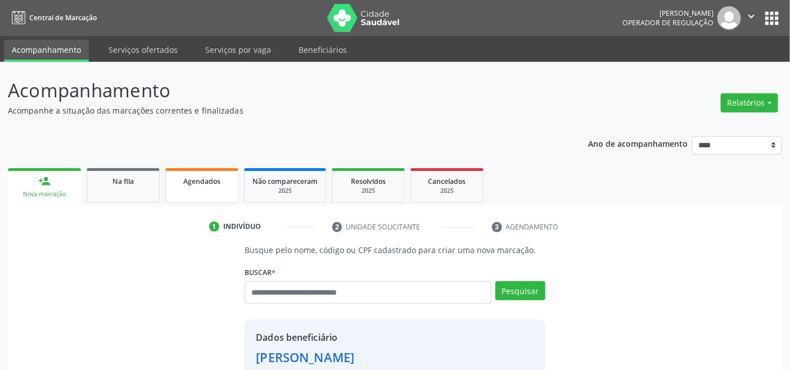
click at [221, 182] on div "Agendados" at bounding box center [202, 181] width 56 height 12
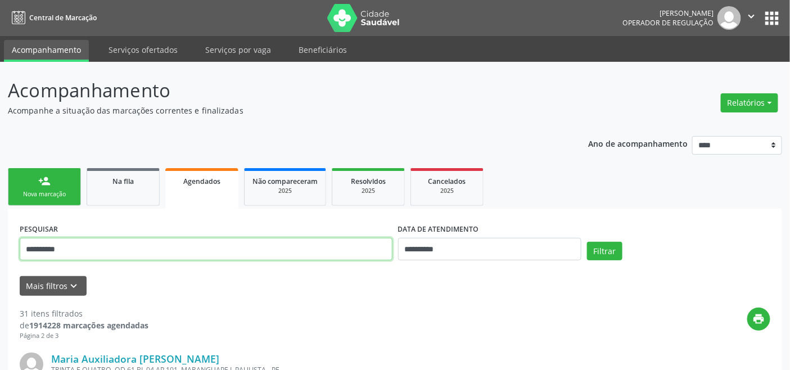
click at [331, 250] on input "**********" at bounding box center [206, 249] width 373 height 22
paste input "text"
type input "**********"
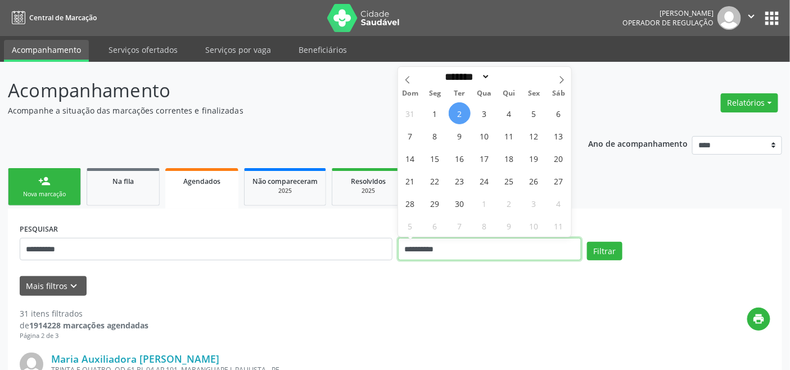
click at [493, 251] on input "**********" at bounding box center [489, 249] width 183 height 22
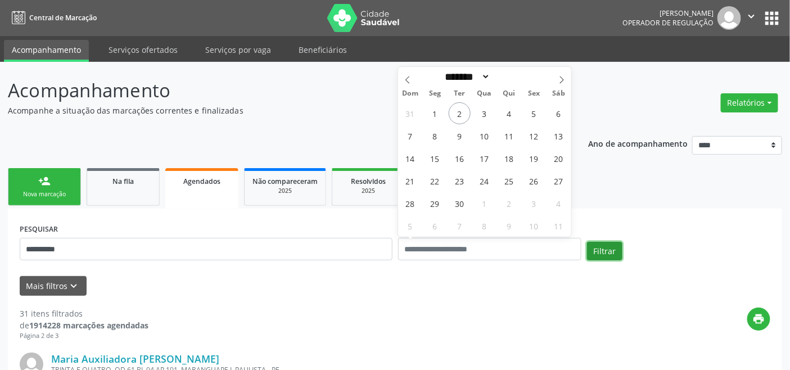
click at [597, 256] on button "Filtrar" at bounding box center [604, 251] width 35 height 19
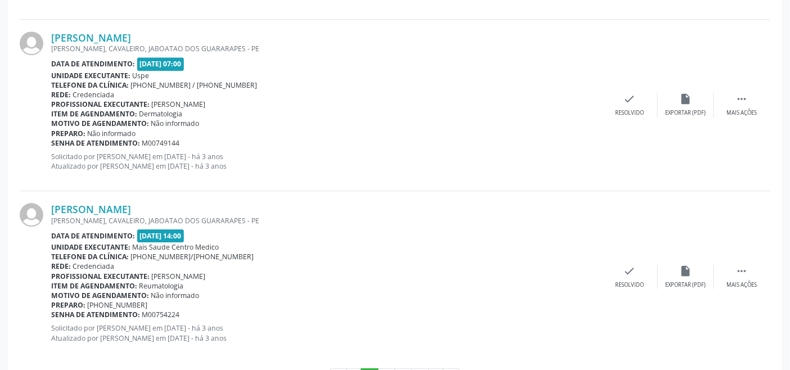
scroll to position [2596, 0]
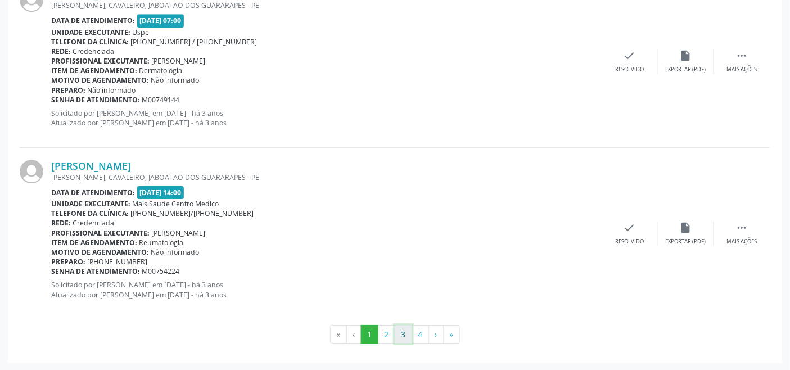
click at [404, 333] on button "3" at bounding box center [403, 334] width 17 height 19
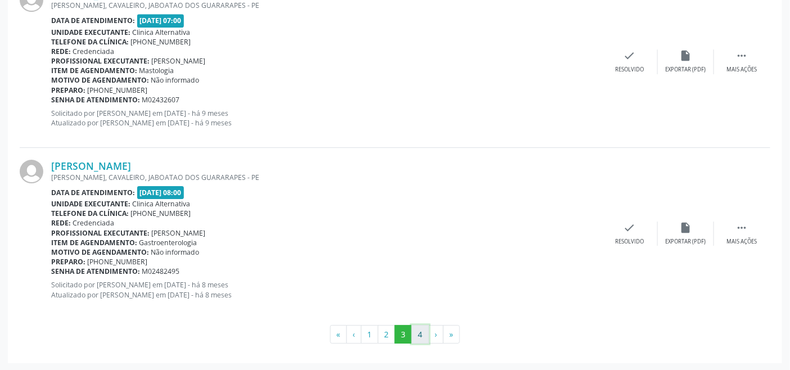
click at [419, 332] on button "4" at bounding box center [419, 334] width 17 height 19
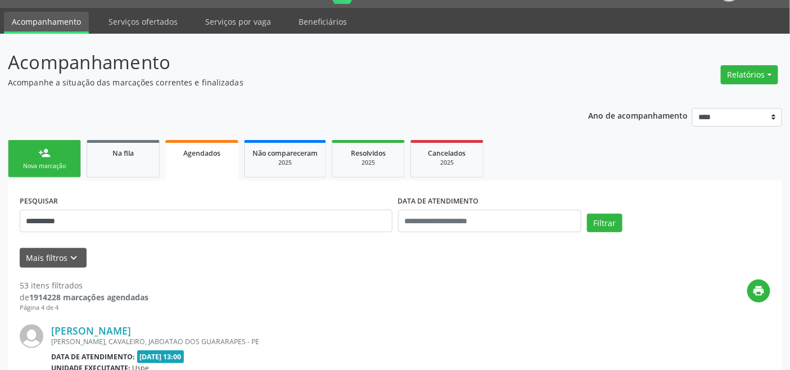
scroll to position [0, 0]
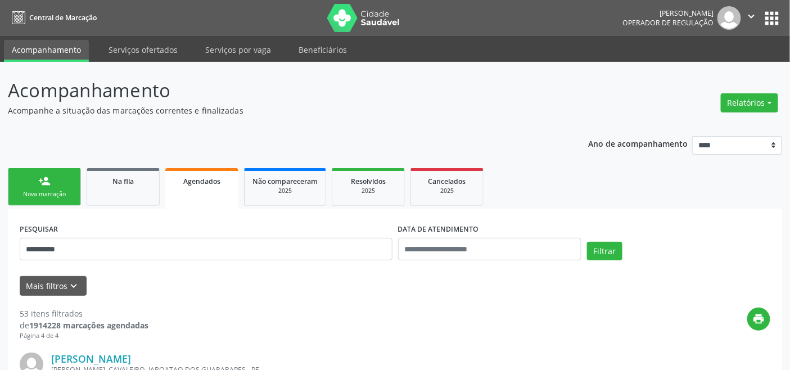
click at [55, 191] on div "Nova marcação" at bounding box center [44, 194] width 56 height 8
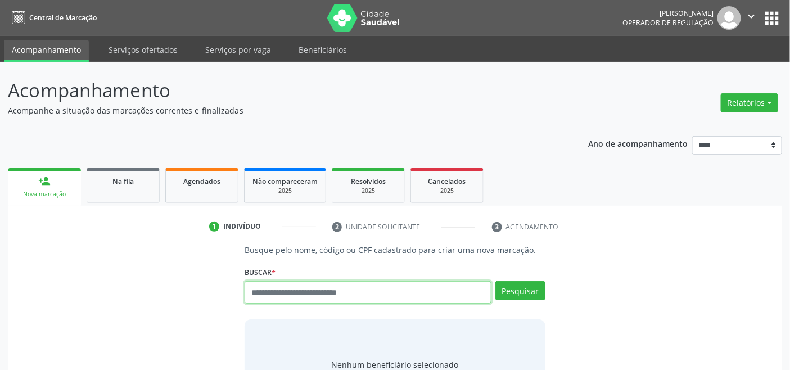
drag, startPoint x: 384, startPoint y: 296, endPoint x: 386, endPoint y: 283, distance: 13.6
click at [384, 295] on input "text" at bounding box center [368, 292] width 246 height 22
type input "**********"
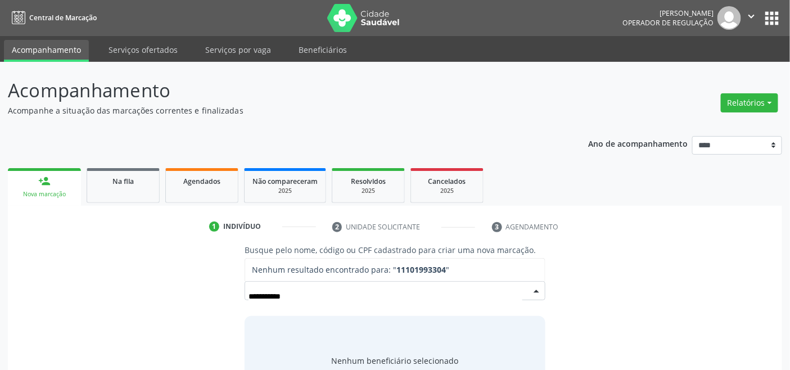
click at [256, 295] on input "**********" at bounding box center [384, 296] width 273 height 22
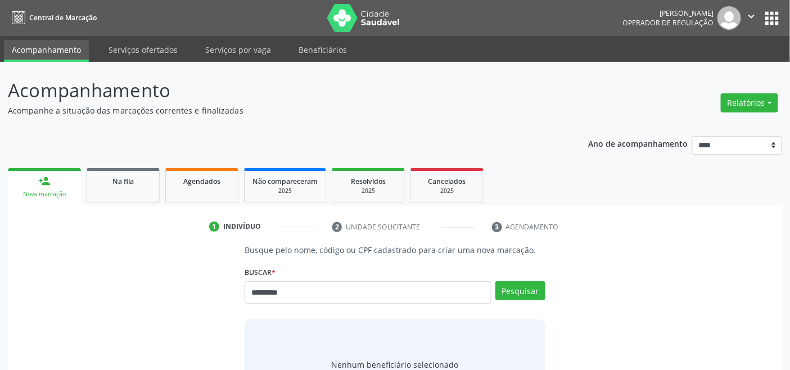
click at [251, 289] on input "*********" at bounding box center [368, 292] width 246 height 22
drag, startPoint x: 254, startPoint y: 290, endPoint x: 255, endPoint y: 283, distance: 7.3
click at [254, 289] on input "*********" at bounding box center [368, 292] width 246 height 22
type input "********"
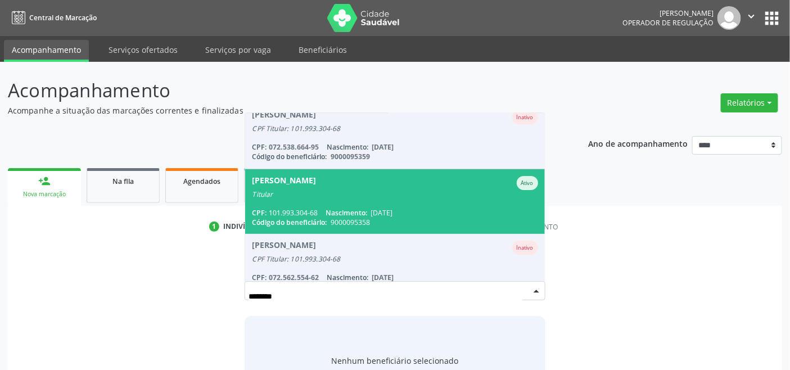
scroll to position [27, 0]
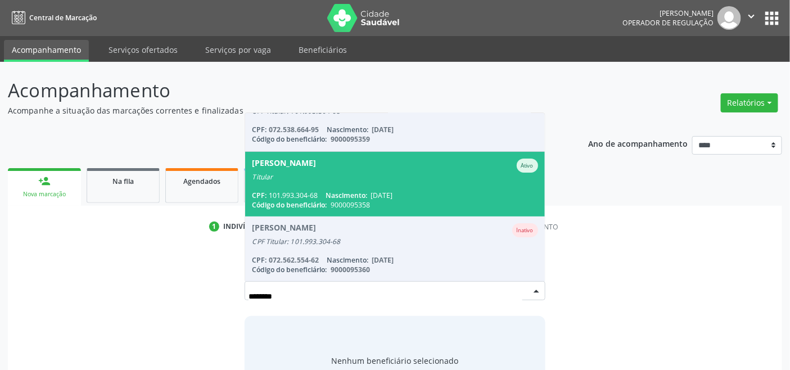
click at [363, 198] on span "Nascimento:" at bounding box center [346, 196] width 42 height 10
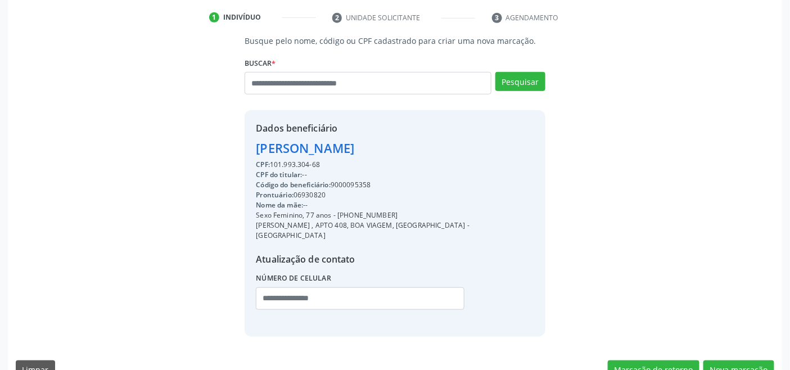
scroll to position [223, 0]
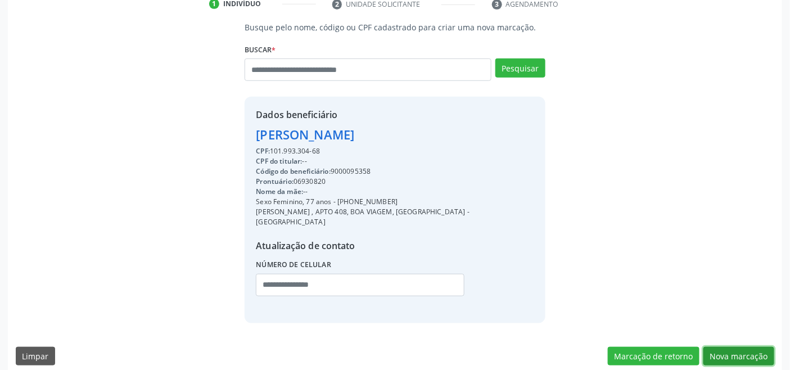
drag, startPoint x: 750, startPoint y: 343, endPoint x: 739, endPoint y: 339, distance: 12.6
click at [750, 347] on button "Nova marcação" at bounding box center [738, 356] width 71 height 19
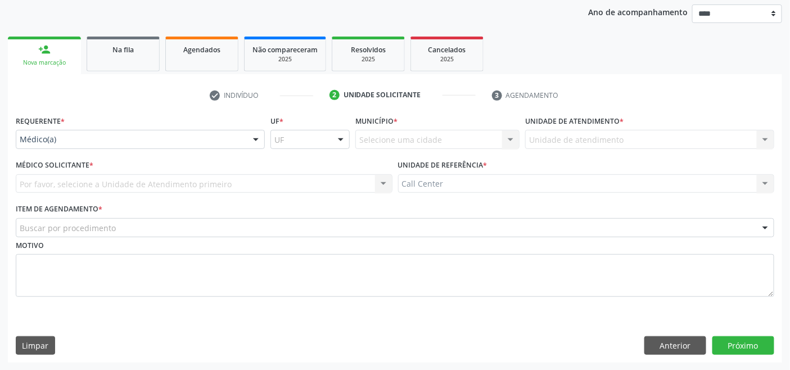
drag, startPoint x: 56, startPoint y: 137, endPoint x: 61, endPoint y: 166, distance: 29.6
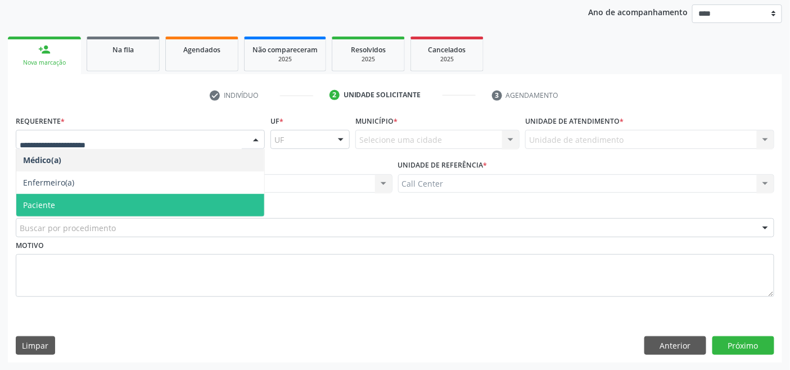
click at [67, 199] on span "Paciente" at bounding box center [140, 205] width 248 height 22
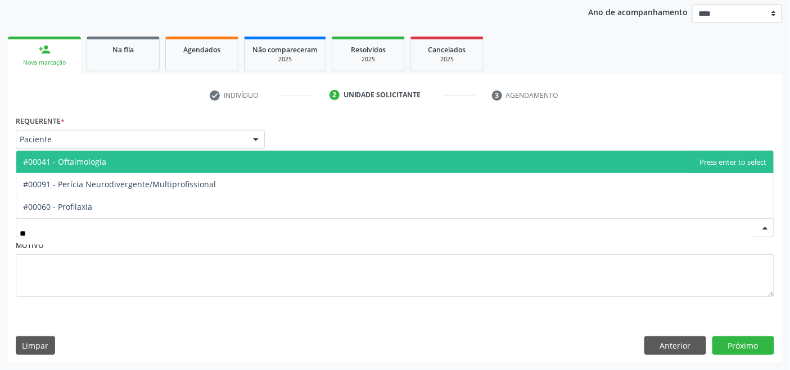
type input "***"
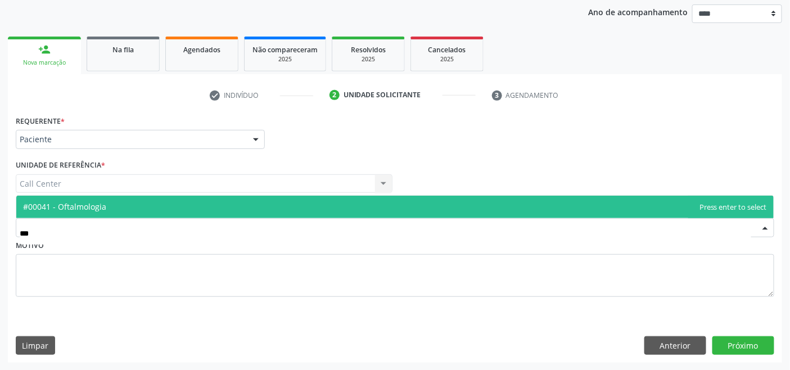
click at [96, 210] on span "#00041 - Oftalmologia" at bounding box center [64, 206] width 83 height 11
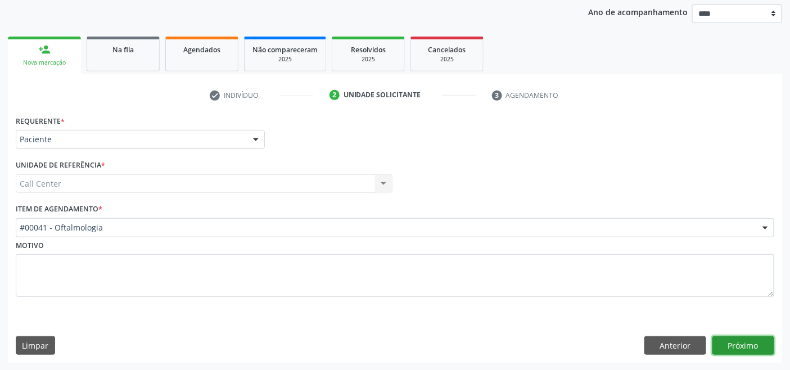
click at [740, 338] on button "Próximo" at bounding box center [743, 345] width 62 height 19
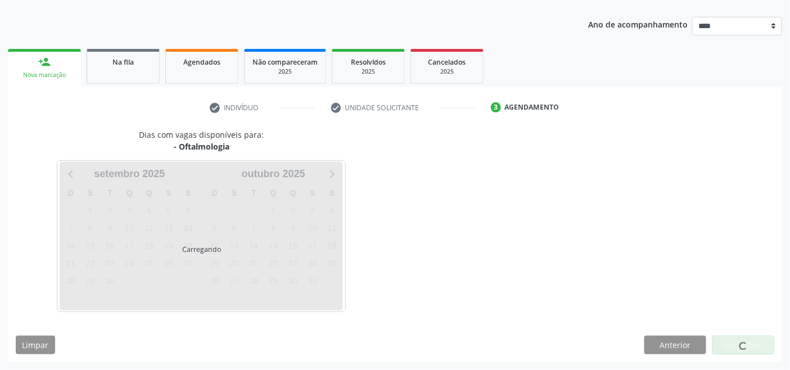
scroll to position [119, 0]
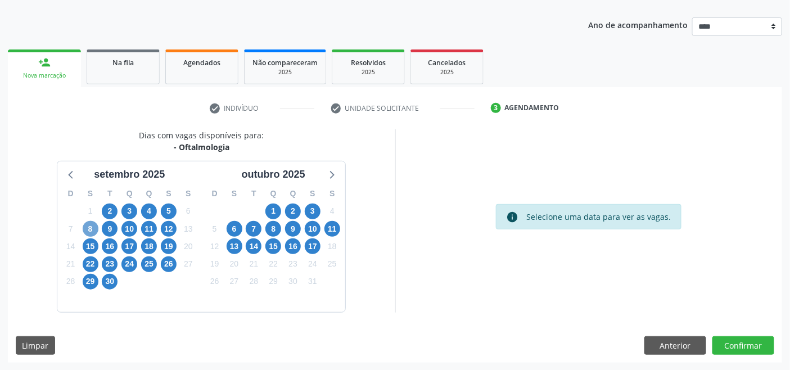
click at [92, 227] on span "8" at bounding box center [91, 229] width 16 height 16
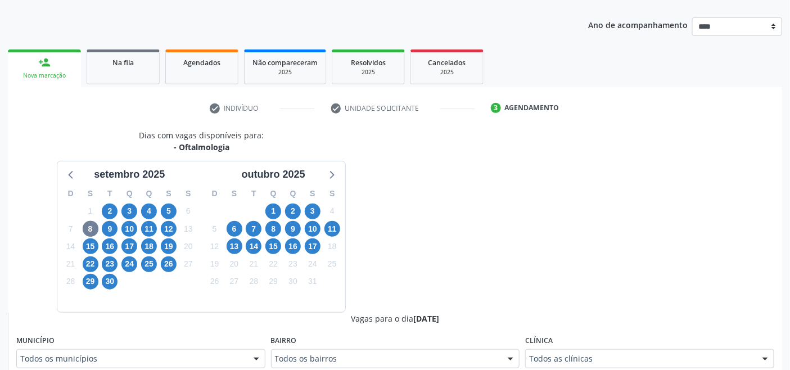
scroll to position [124, 0]
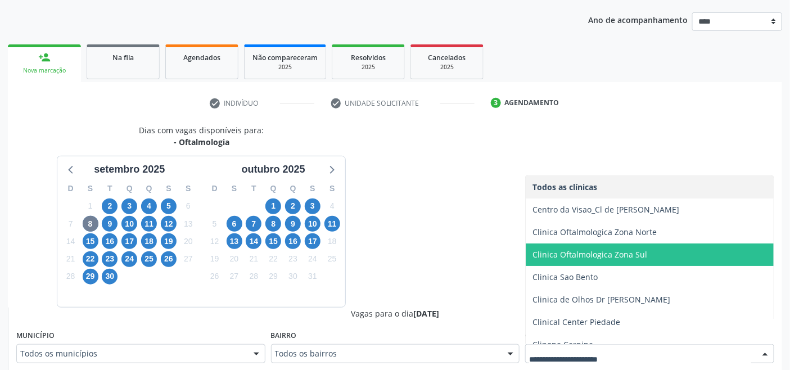
click at [638, 250] on span "Clinica Oftalmologica Zona Sul" at bounding box center [589, 254] width 115 height 11
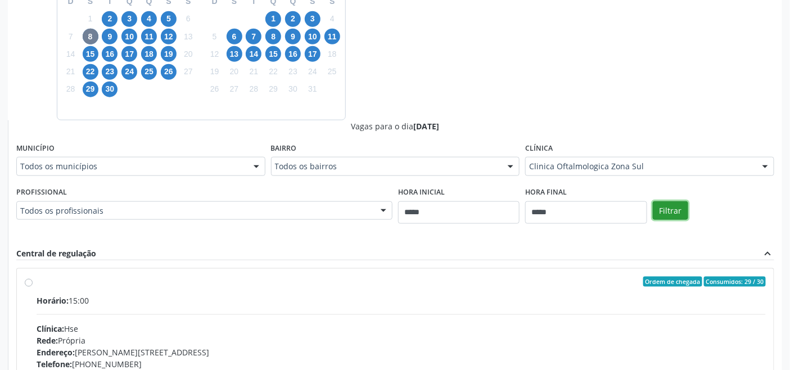
click at [679, 215] on button "Filtrar" at bounding box center [670, 210] width 35 height 19
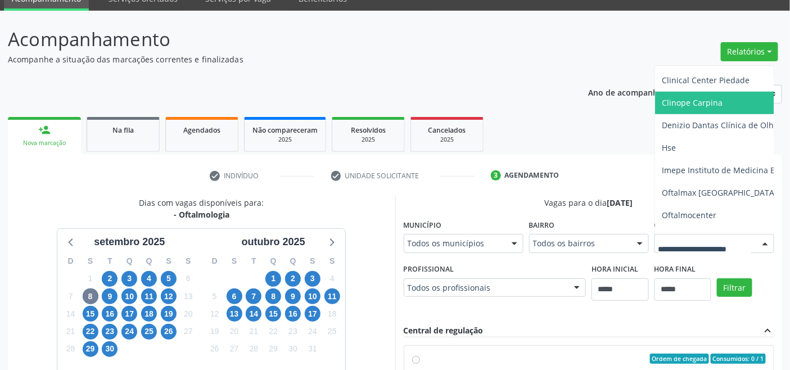
scroll to position [156, 0]
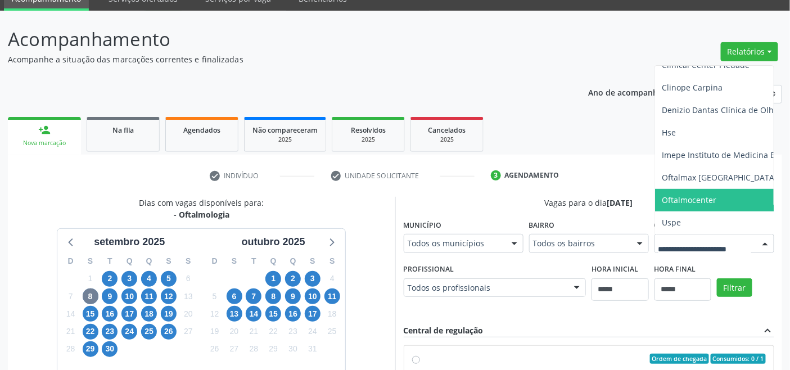
click at [715, 194] on span "Oftalmocenter" at bounding box center [689, 199] width 55 height 11
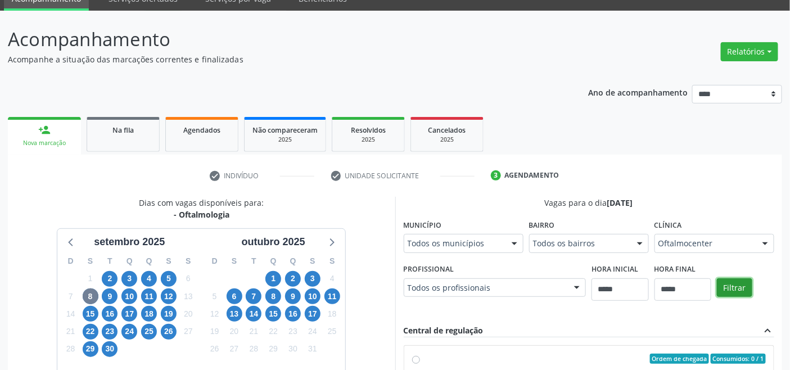
click at [740, 285] on button "Filtrar" at bounding box center [734, 287] width 35 height 19
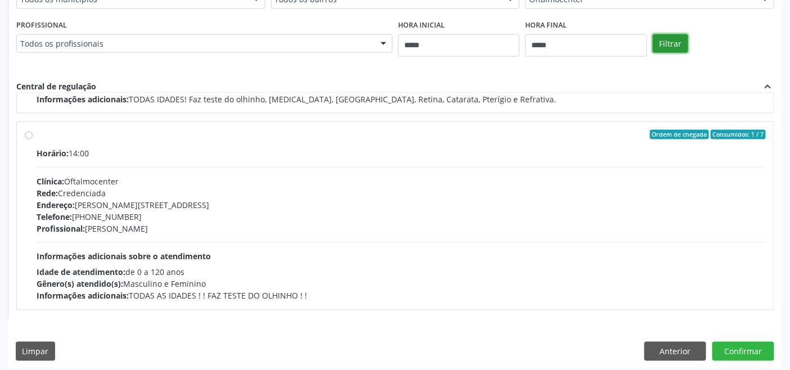
scroll to position [484, 0]
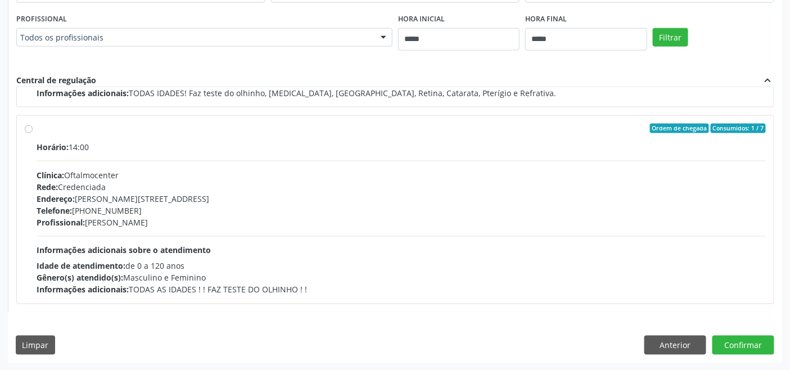
click at [172, 171] on div "Clínica: Oftalmocenter" at bounding box center [401, 175] width 729 height 12
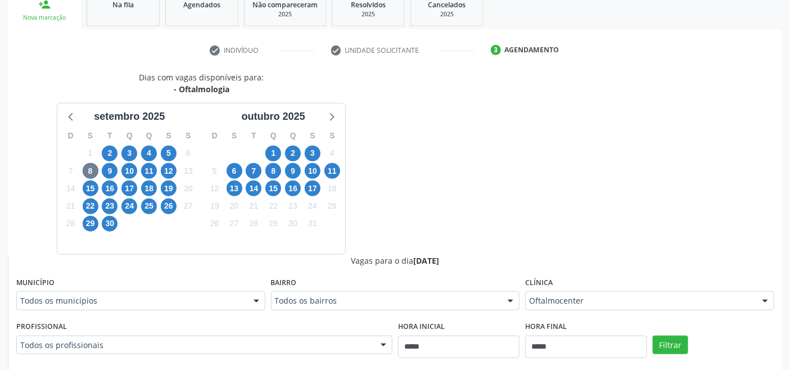
scroll to position [171, 0]
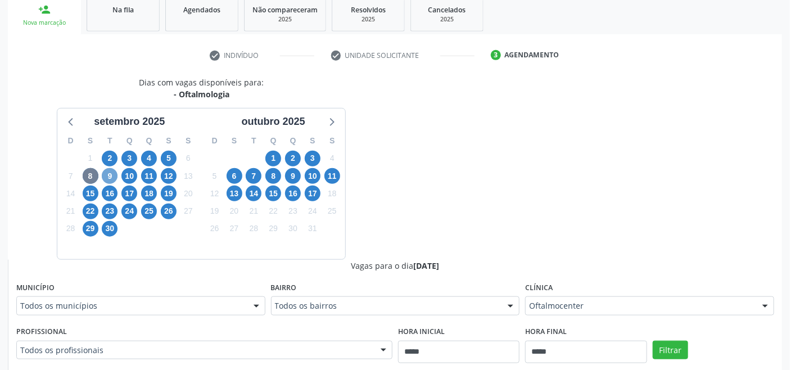
click at [110, 177] on span "9" at bounding box center [110, 176] width 16 height 16
drag, startPoint x: 630, startPoint y: 301, endPoint x: 613, endPoint y: 304, distance: 17.6
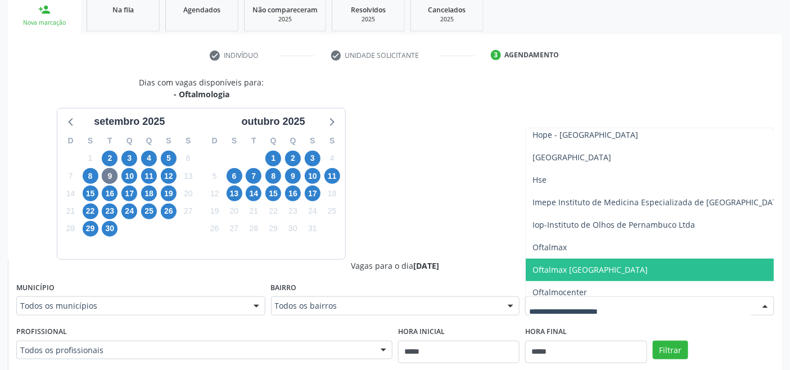
scroll to position [187, 0]
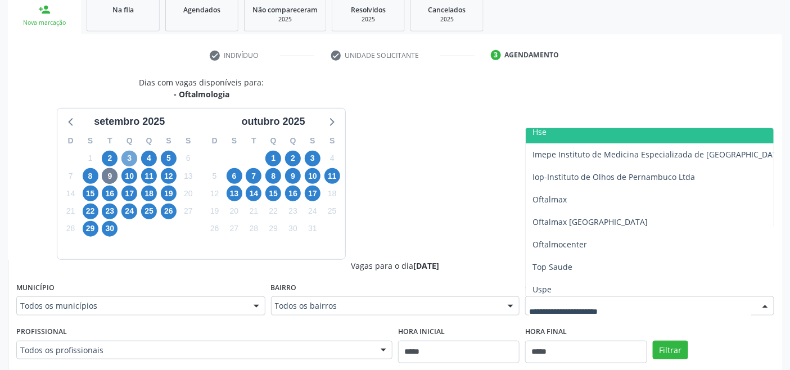
drag, startPoint x: 133, startPoint y: 155, endPoint x: 135, endPoint y: 150, distance: 6.1
click at [133, 155] on span "3" at bounding box center [129, 159] width 16 height 16
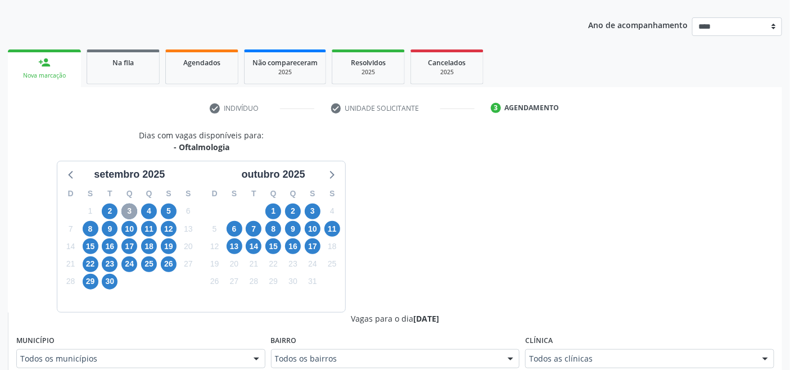
scroll to position [171, 0]
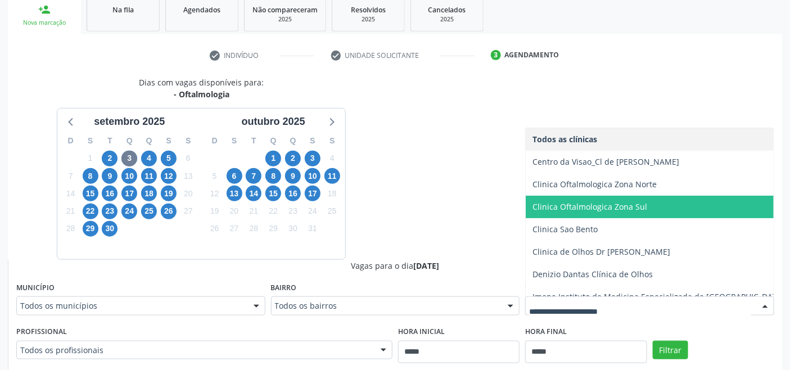
click at [642, 202] on span "Clinica Oftalmologica Zona Sul" at bounding box center [589, 206] width 115 height 11
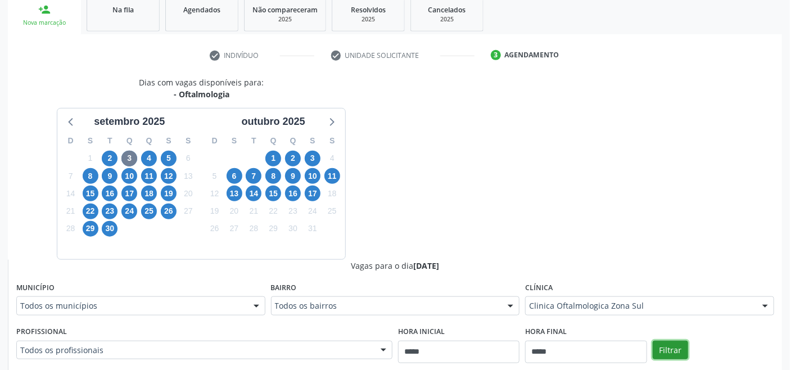
drag, startPoint x: 669, startPoint y: 343, endPoint x: 660, endPoint y: 327, distance: 18.9
click at [668, 343] on button "Filtrar" at bounding box center [670, 350] width 35 height 19
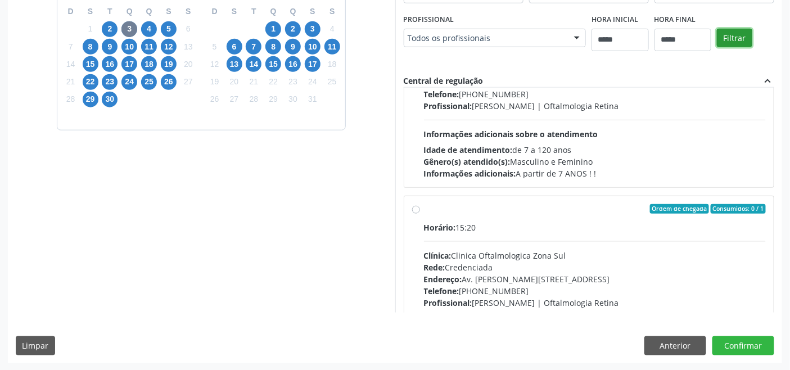
scroll to position [177, 0]
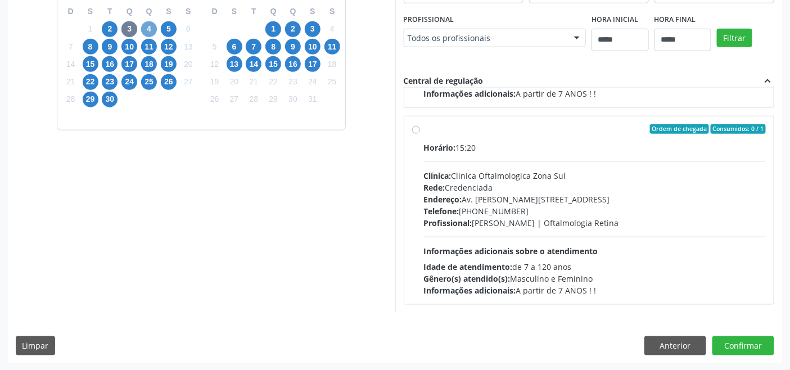
click at [150, 29] on span "4" at bounding box center [149, 29] width 16 height 16
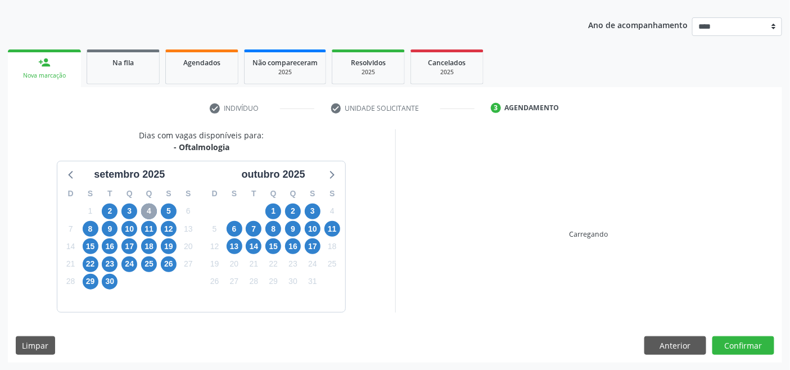
scroll to position [301, 0]
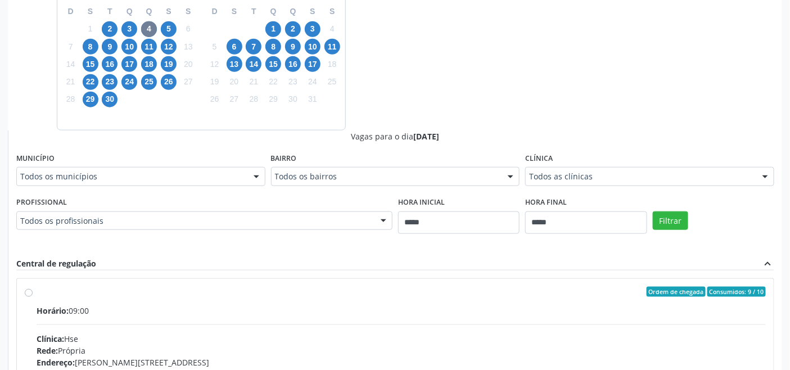
click at [685, 183] on div "Todos as clínicas" at bounding box center [649, 176] width 249 height 19
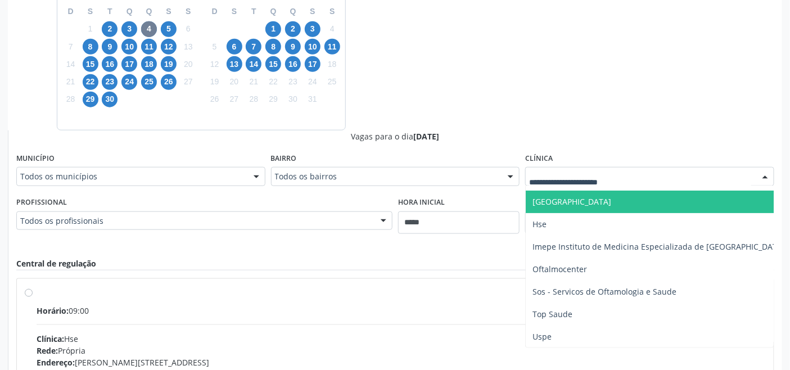
scroll to position [131, 0]
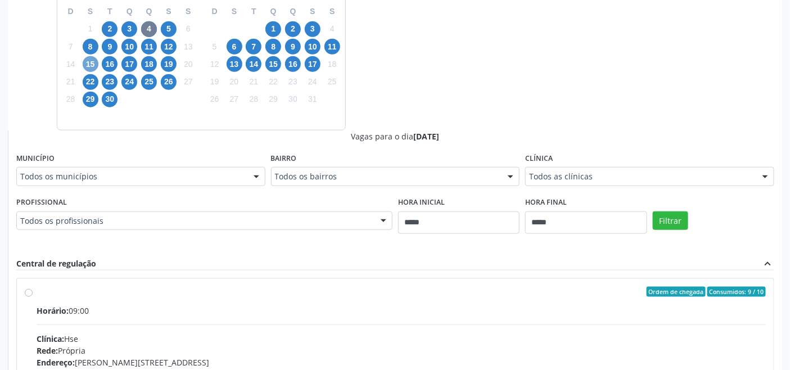
click at [87, 63] on span "15" at bounding box center [91, 64] width 16 height 16
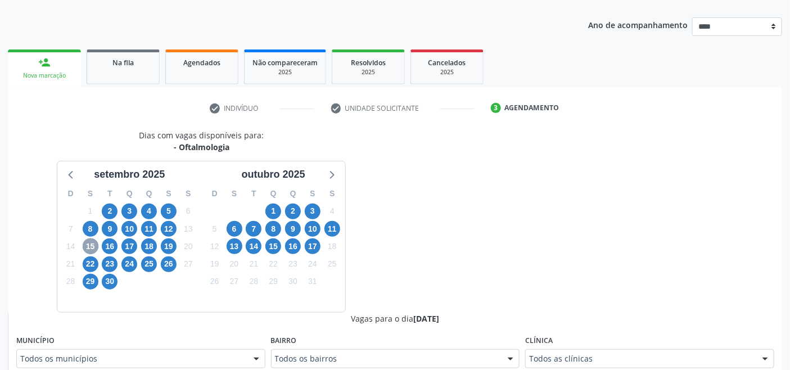
scroll to position [301, 0]
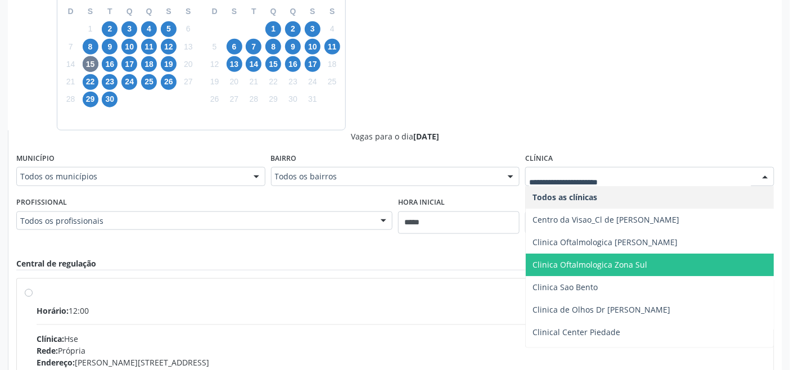
click at [654, 268] on span "Clinica Oftalmologica Zona Sul" at bounding box center [659, 264] width 266 height 22
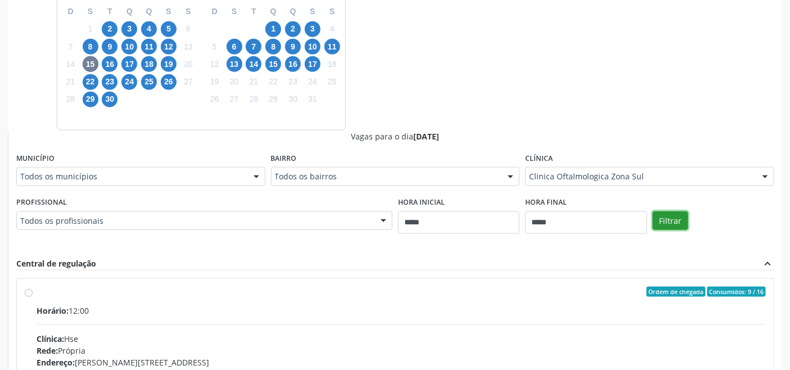
click at [676, 218] on button "Filtrar" at bounding box center [670, 220] width 35 height 19
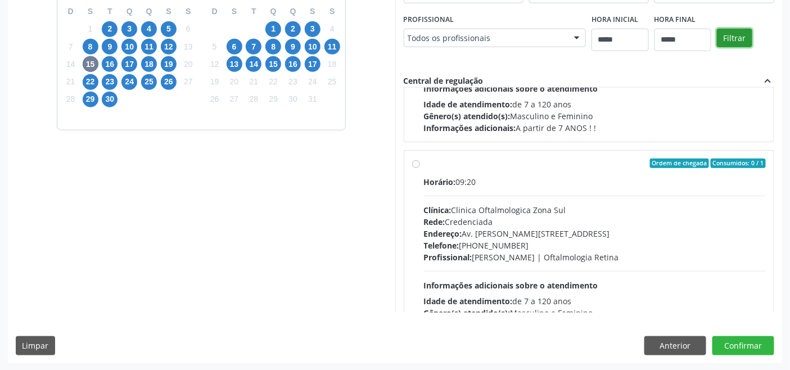
scroll to position [177, 0]
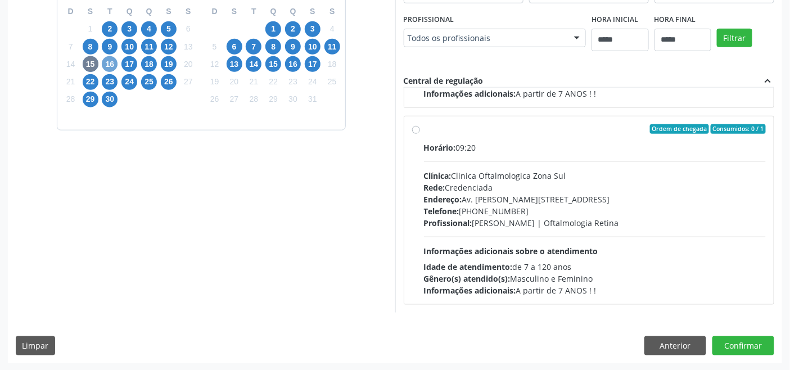
click at [103, 65] on span "16" at bounding box center [110, 64] width 16 height 16
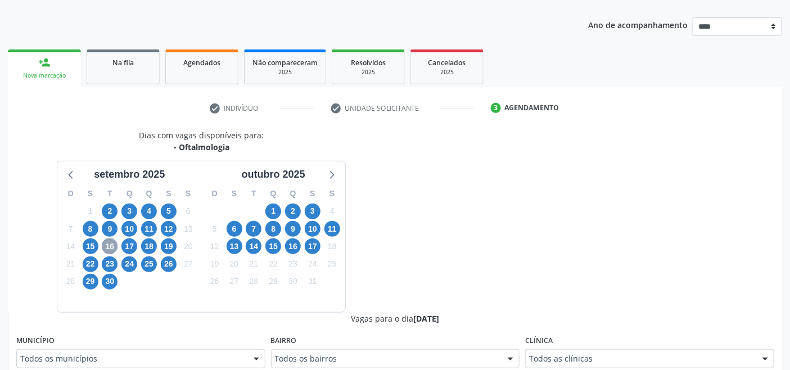
scroll to position [301, 0]
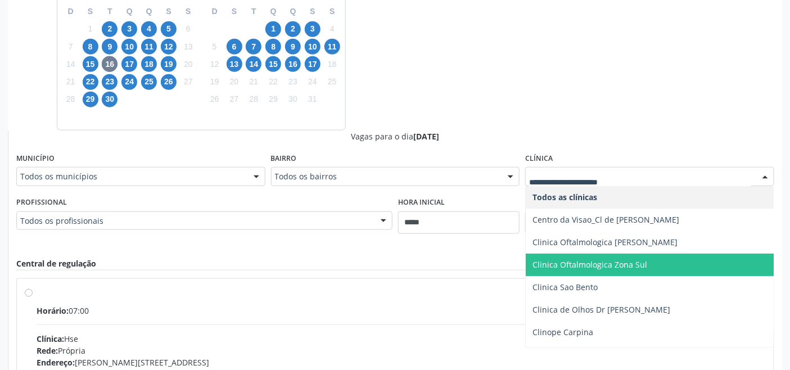
click at [632, 262] on span "Clinica Oftalmologica Zona Sul" at bounding box center [589, 264] width 115 height 11
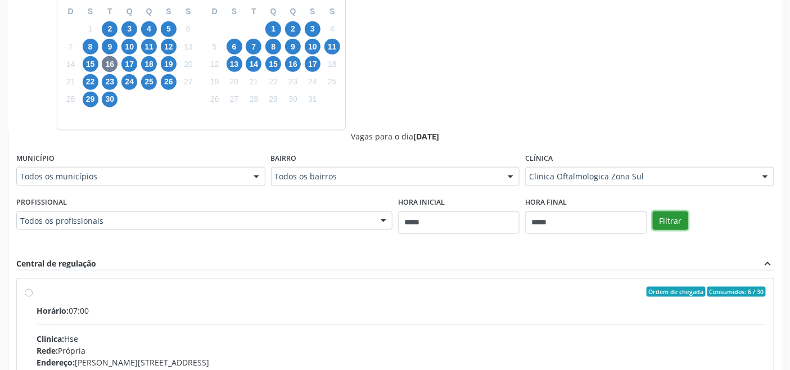
click at [664, 214] on button "Filtrar" at bounding box center [670, 220] width 35 height 19
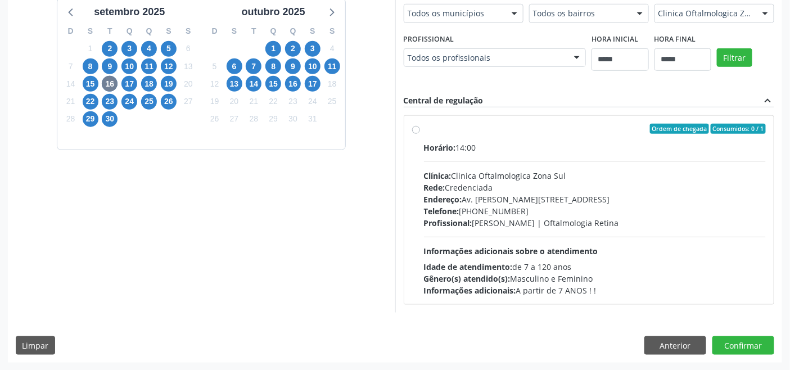
click at [138, 88] on div "17" at bounding box center [130, 83] width 20 height 17
click at [126, 83] on span "17" at bounding box center [129, 84] width 16 height 16
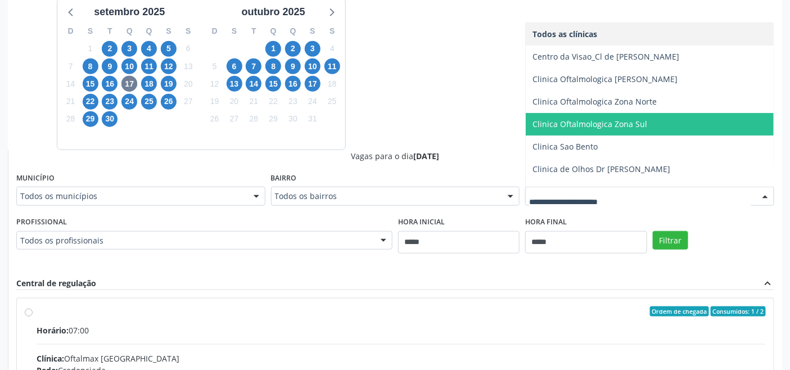
click at [627, 116] on span "Clinica Oftalmologica Zona Sul" at bounding box center [659, 124] width 266 height 22
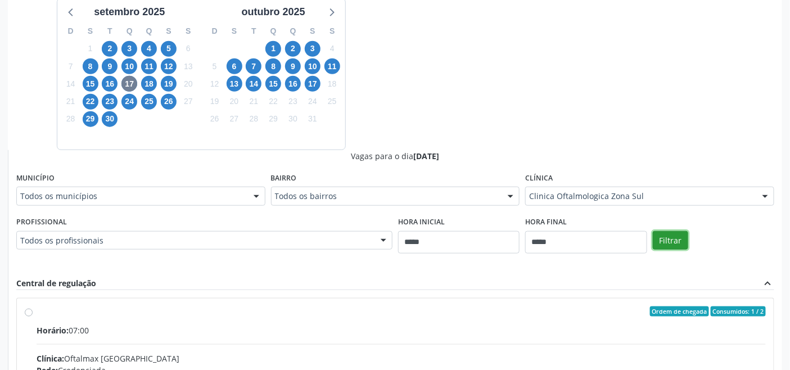
click at [673, 242] on button "Filtrar" at bounding box center [670, 240] width 35 height 19
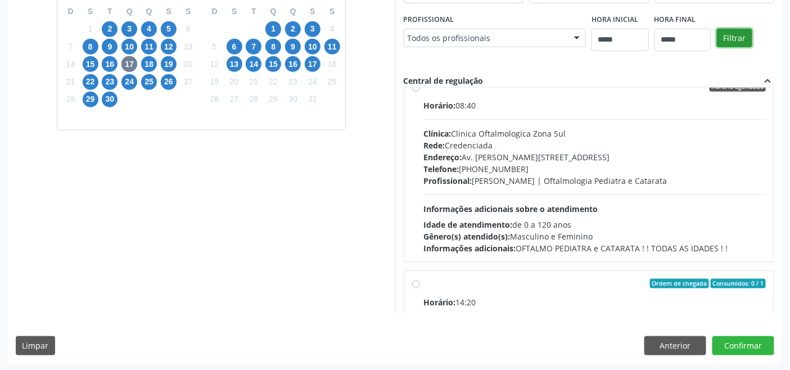
scroll to position [0, 0]
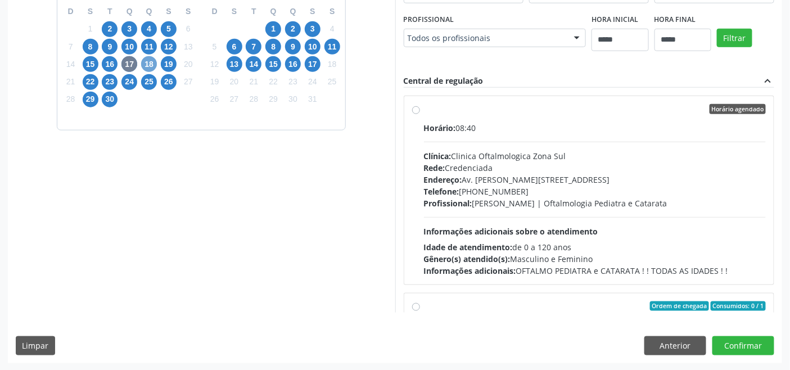
click at [148, 64] on span "18" at bounding box center [149, 64] width 16 height 16
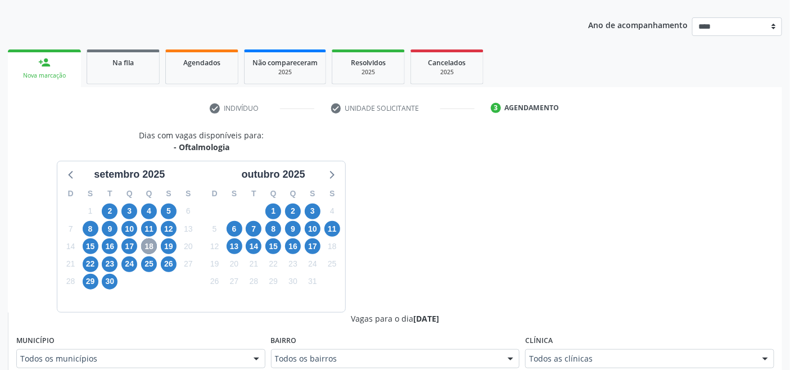
scroll to position [301, 0]
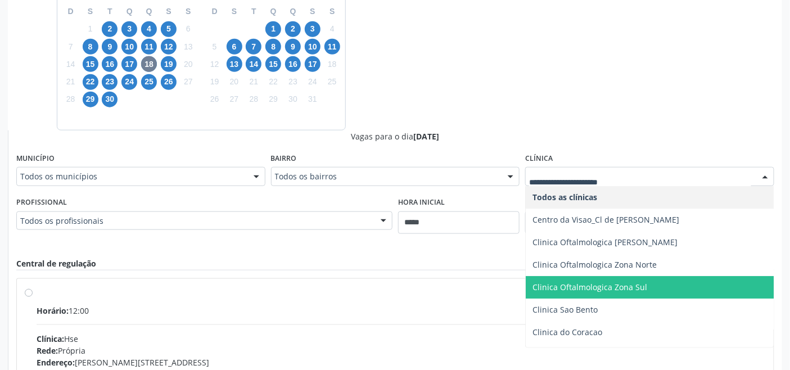
click at [654, 284] on span "Clinica Oftalmologica Zona Sul" at bounding box center [659, 287] width 266 height 22
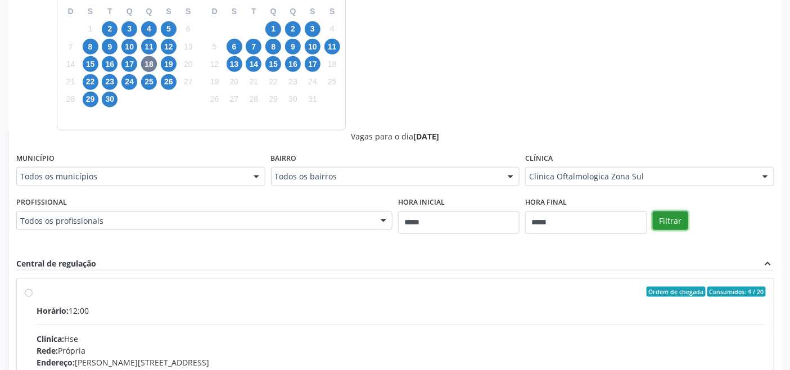
click at [677, 221] on button "Filtrar" at bounding box center [670, 220] width 35 height 19
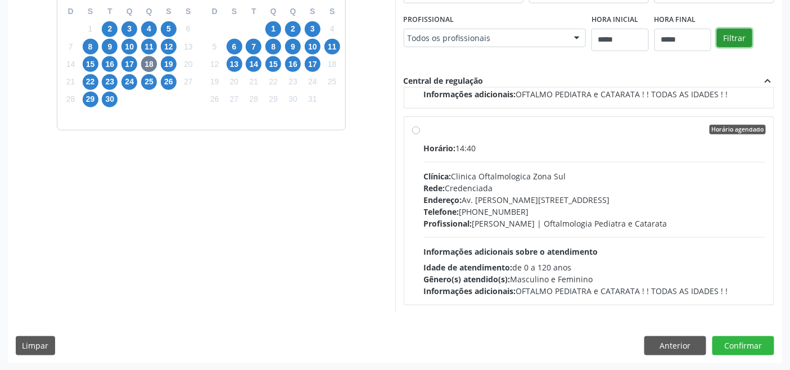
scroll to position [571, 0]
click at [163, 62] on span "19" at bounding box center [169, 64] width 16 height 16
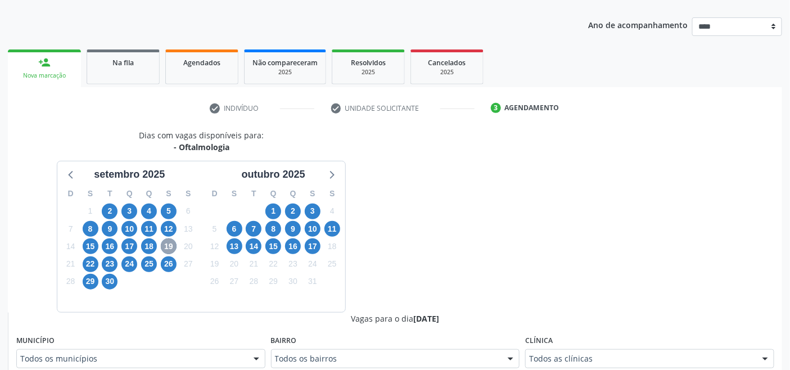
scroll to position [301, 0]
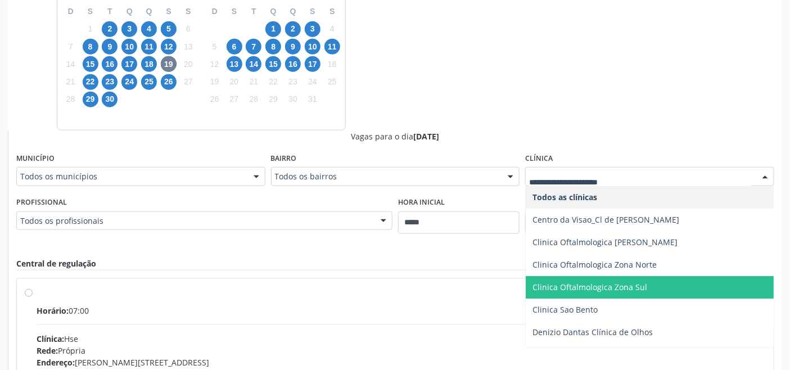
click at [649, 283] on span "Clinica Oftalmologica Zona Sul" at bounding box center [650, 287] width 248 height 22
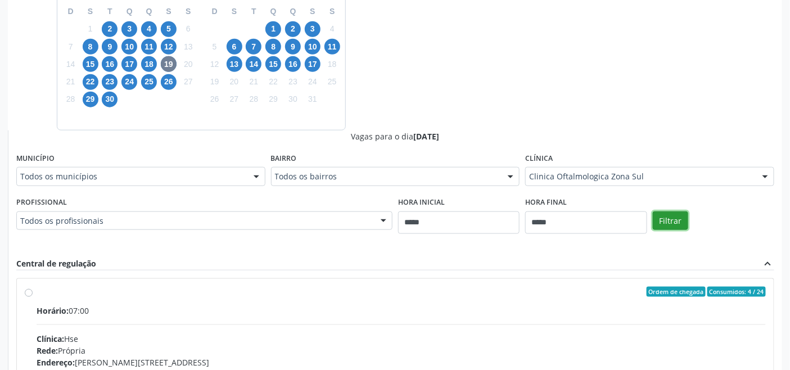
click at [677, 215] on button "Filtrar" at bounding box center [670, 220] width 35 height 19
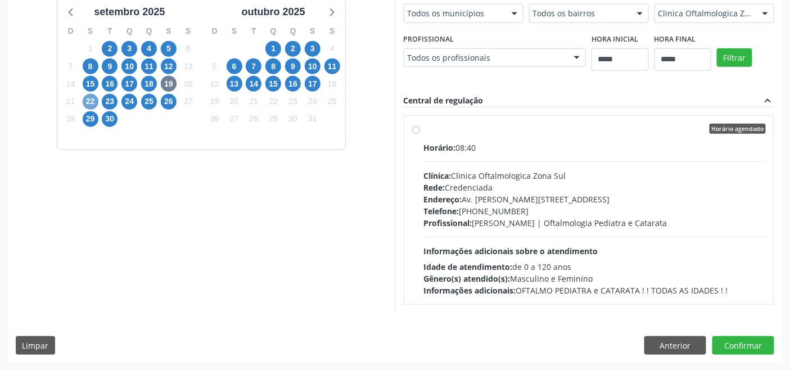
click at [86, 102] on span "22" at bounding box center [91, 102] width 16 height 16
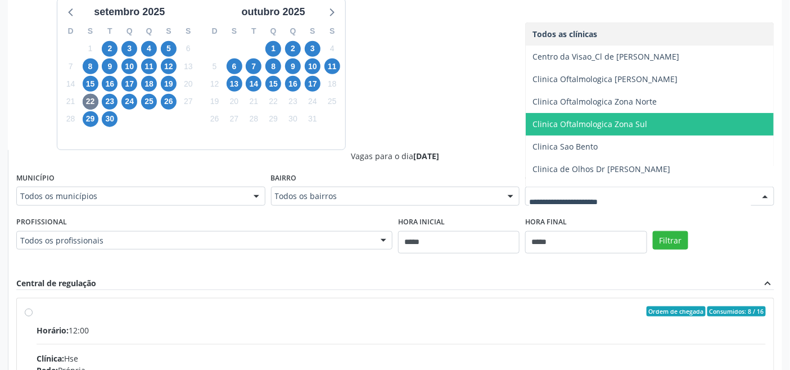
click at [606, 128] on span "Clinica Oftalmologica Zona Sul" at bounding box center [589, 124] width 115 height 11
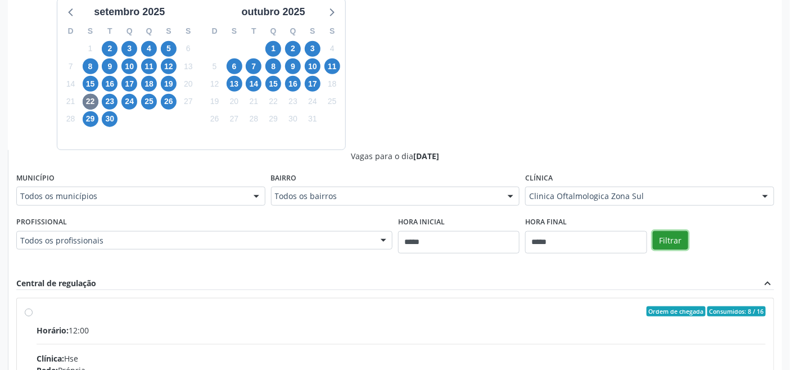
click at [678, 238] on button "Filtrar" at bounding box center [670, 240] width 35 height 19
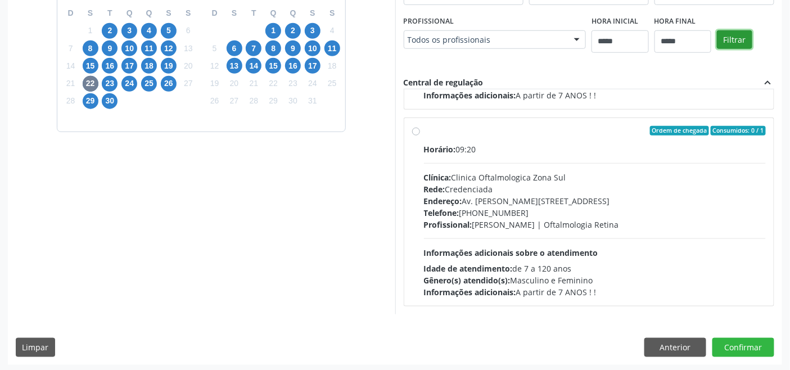
scroll to position [301, 0]
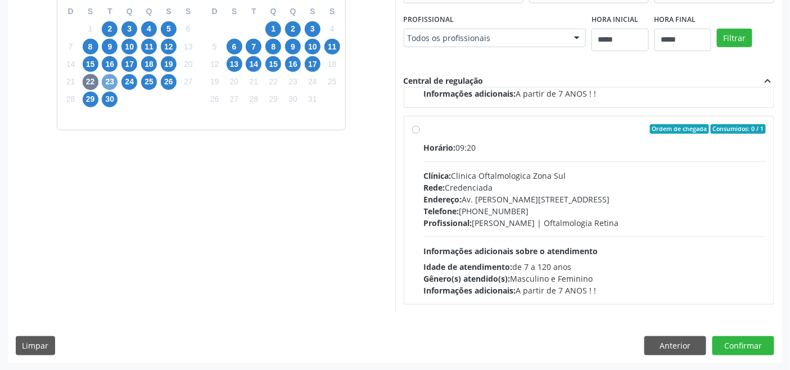
click at [113, 79] on span "23" at bounding box center [110, 82] width 16 height 16
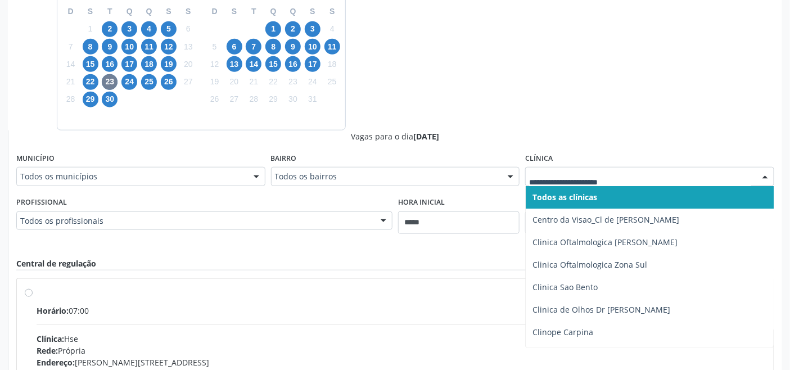
click at [656, 169] on div at bounding box center [649, 176] width 249 height 19
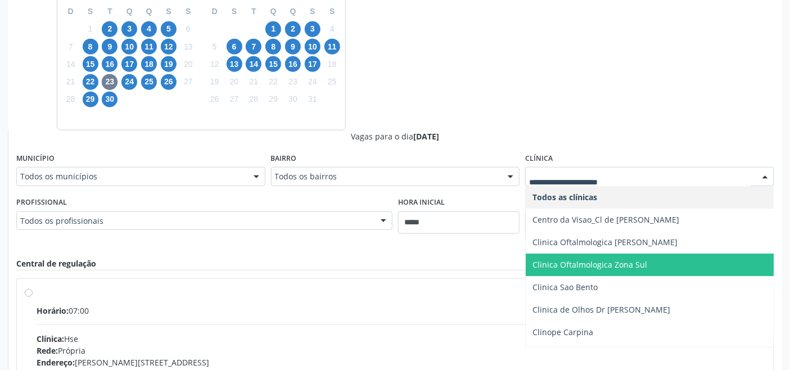
click at [658, 261] on span "Clinica Oftalmologica Zona Sul" at bounding box center [659, 264] width 266 height 22
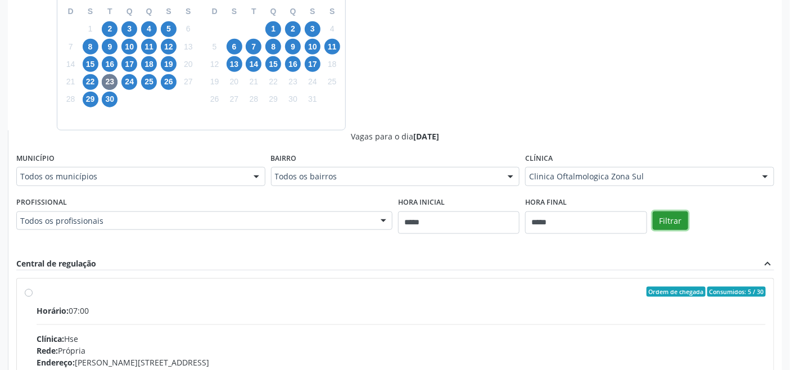
click at [680, 218] on button "Filtrar" at bounding box center [670, 220] width 35 height 19
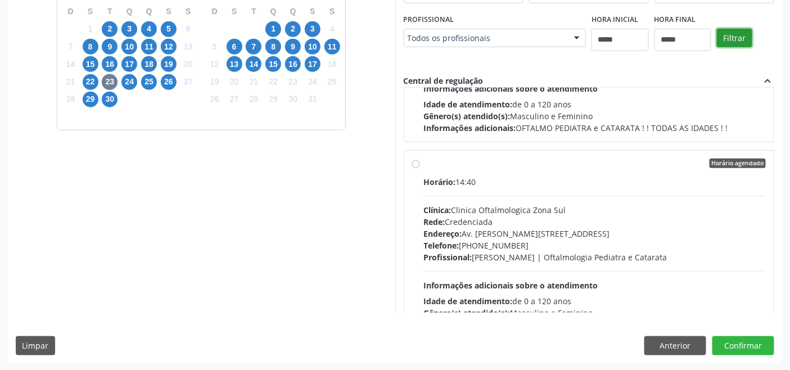
scroll to position [571, 0]
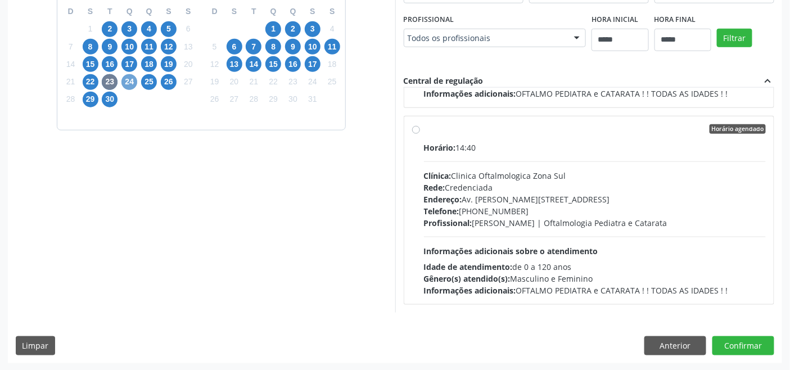
click at [130, 77] on span "24" at bounding box center [129, 82] width 16 height 16
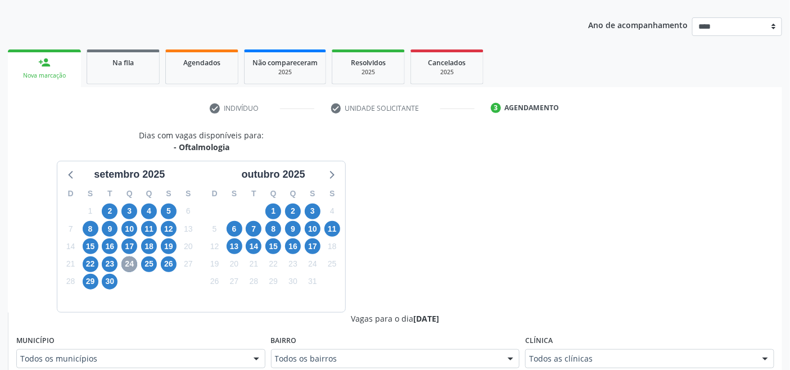
scroll to position [301, 0]
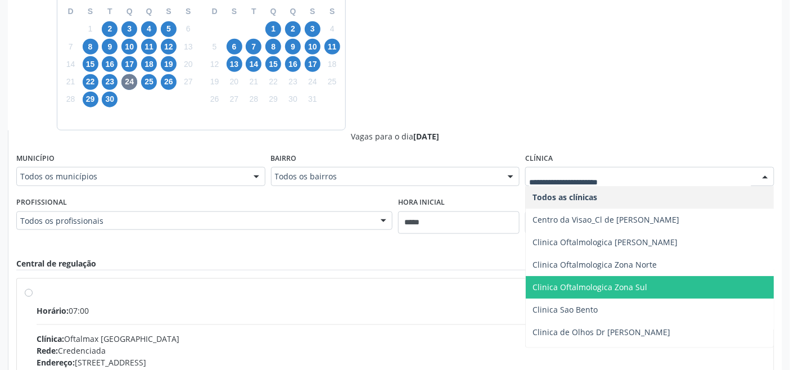
click at [655, 279] on span "Clinica Oftalmologica Zona Sul" at bounding box center [659, 287] width 266 height 22
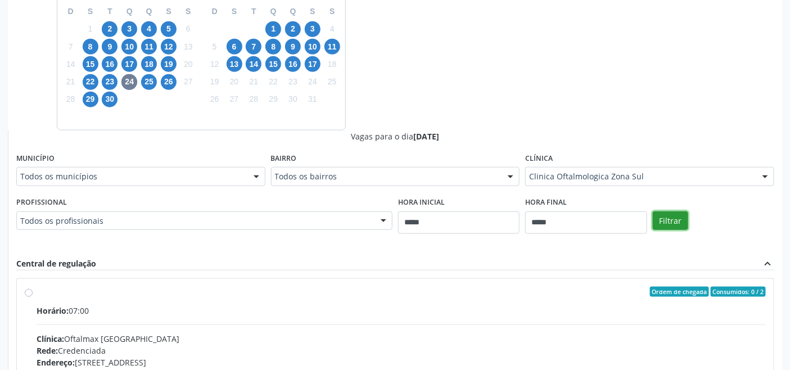
click at [678, 221] on button "Filtrar" at bounding box center [670, 220] width 35 height 19
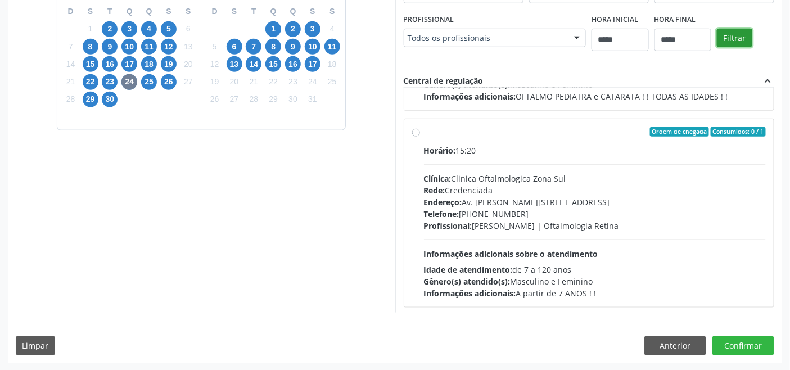
scroll to position [1360, 0]
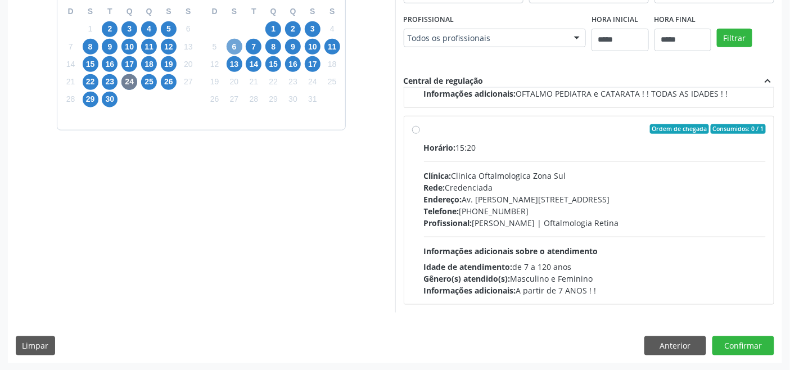
click at [234, 48] on span "6" at bounding box center [235, 47] width 16 height 16
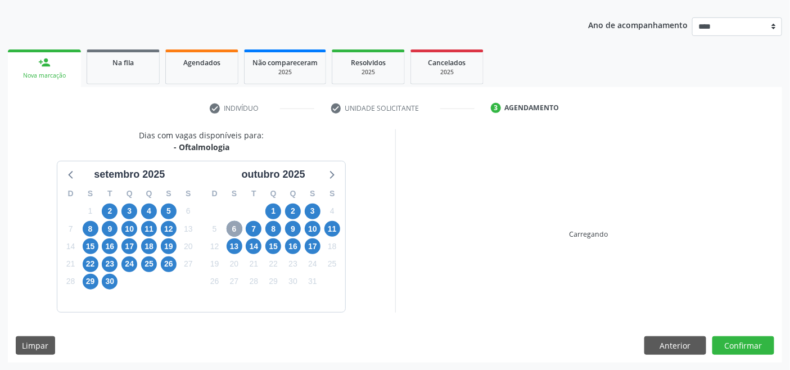
scroll to position [301, 0]
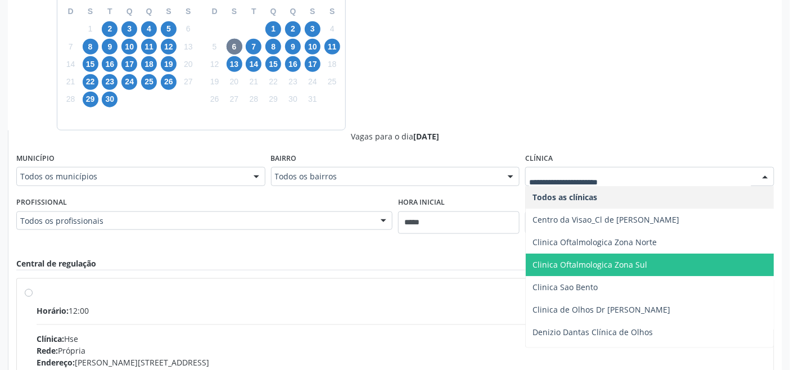
click at [663, 261] on span "Clinica Oftalmologica Zona Sul" at bounding box center [659, 264] width 266 height 22
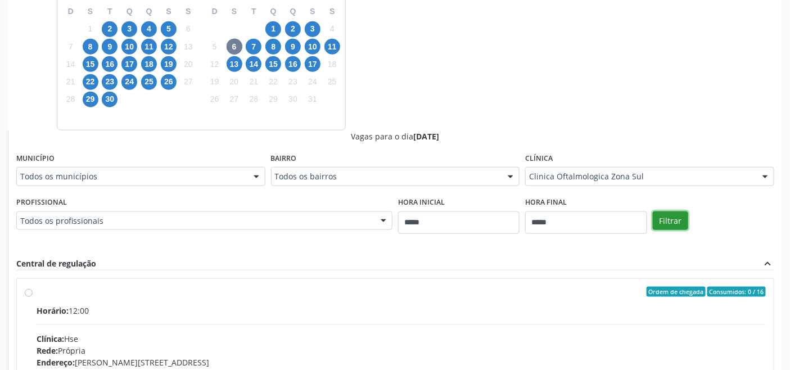
click at [683, 216] on button "Filtrar" at bounding box center [670, 220] width 35 height 19
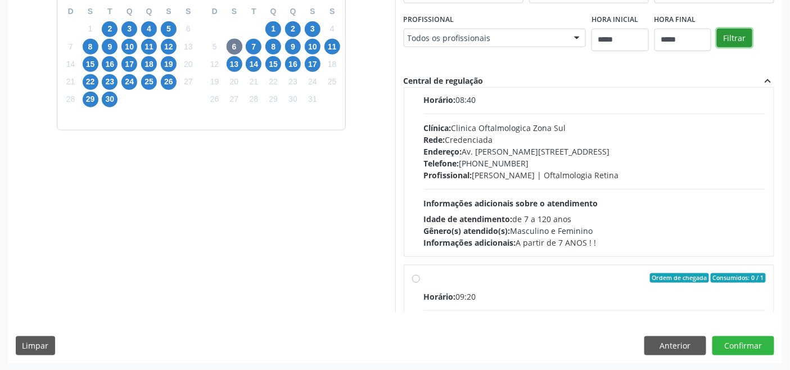
scroll to position [384, 0]
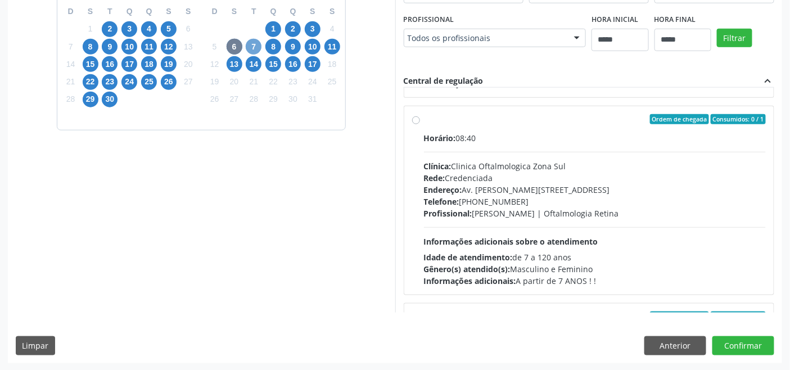
click at [250, 44] on span "7" at bounding box center [254, 47] width 16 height 16
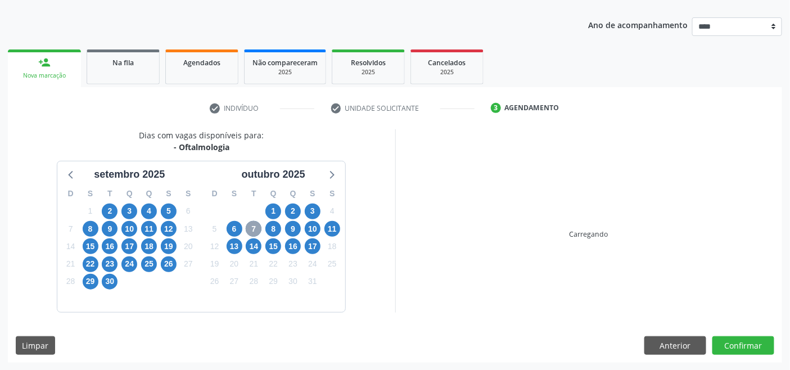
scroll to position [301, 0]
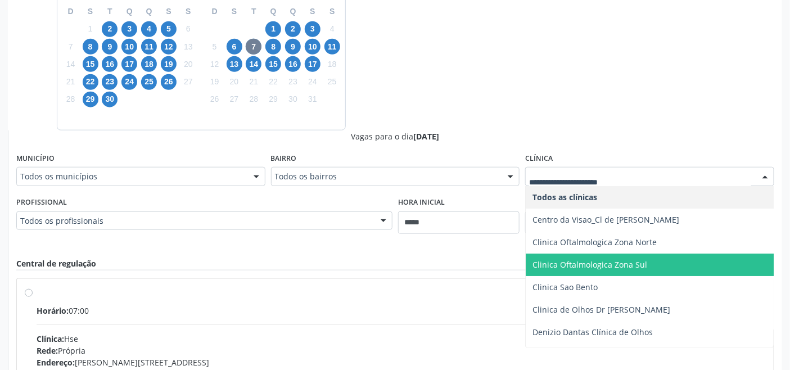
click at [662, 260] on span "Clinica Oftalmologica Zona Sul" at bounding box center [659, 264] width 266 height 22
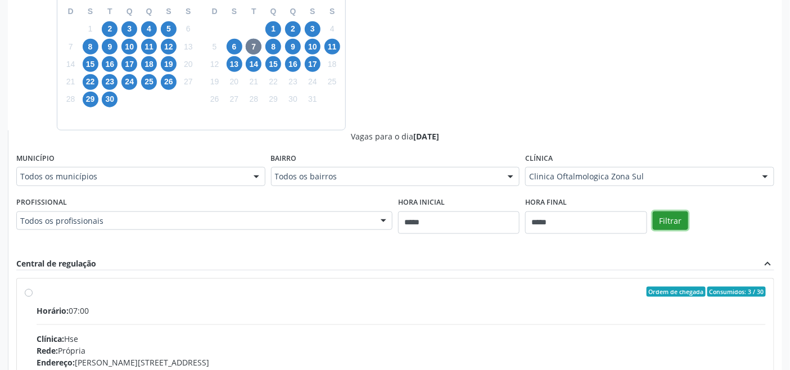
click at [676, 216] on button "Filtrar" at bounding box center [670, 220] width 35 height 19
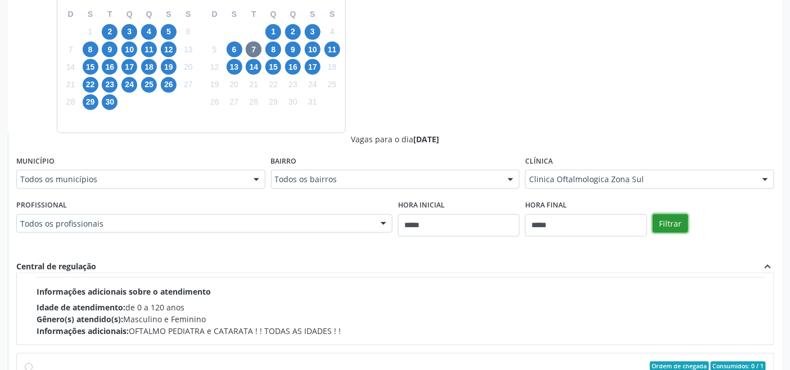
scroll to position [234, 0]
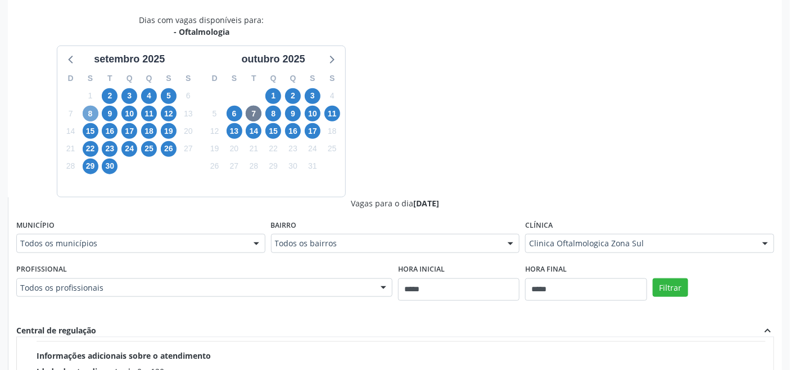
click at [92, 113] on span "8" at bounding box center [91, 114] width 16 height 16
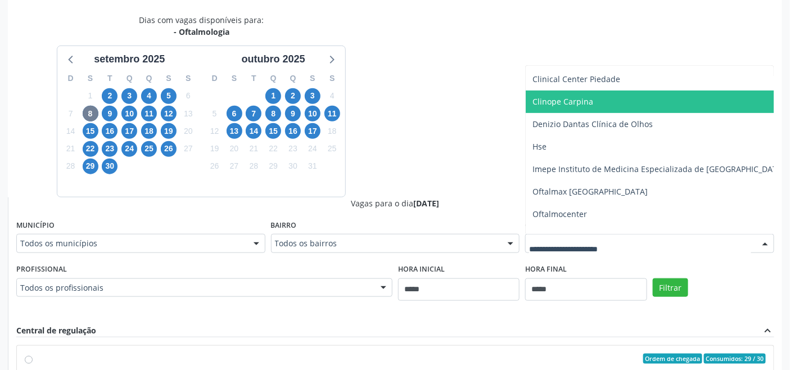
scroll to position [147, 0]
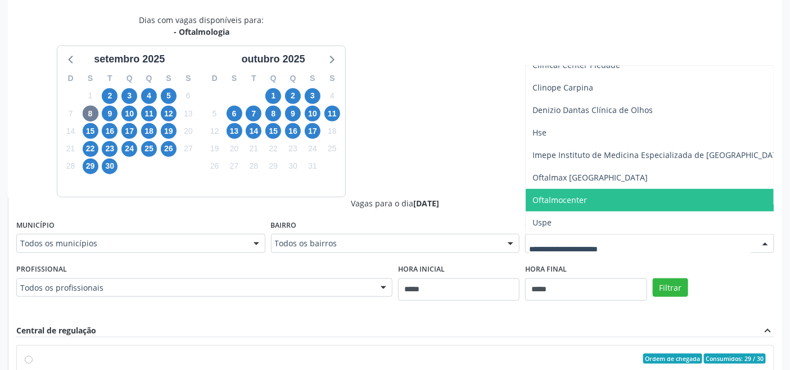
click at [588, 200] on span "Oftalmocenter" at bounding box center [659, 200] width 266 height 22
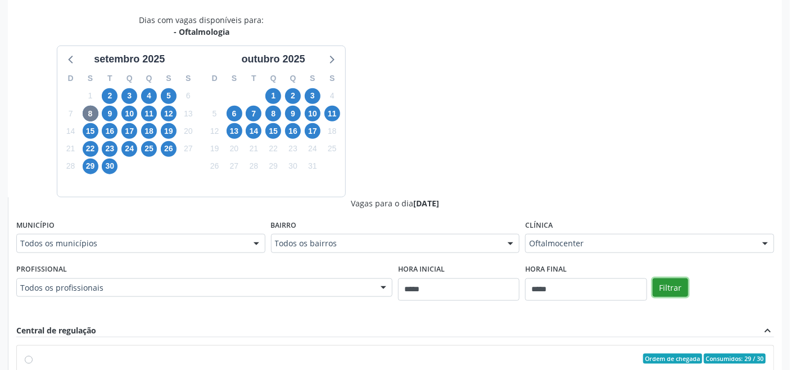
drag, startPoint x: 667, startPoint y: 284, endPoint x: 661, endPoint y: 286, distance: 6.3
click at [662, 287] on button "Filtrar" at bounding box center [670, 287] width 35 height 19
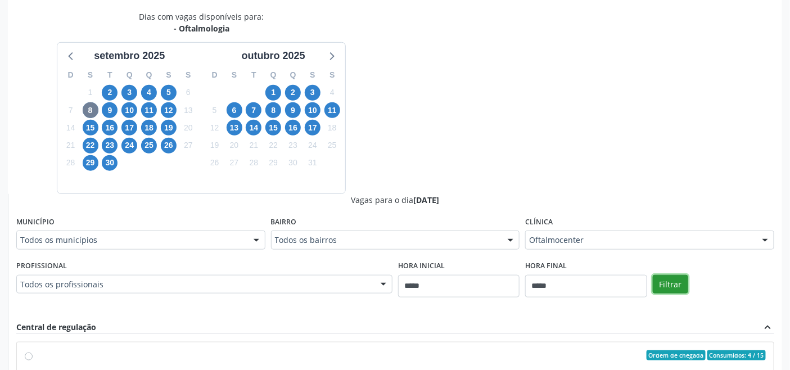
scroll to position [171, 0]
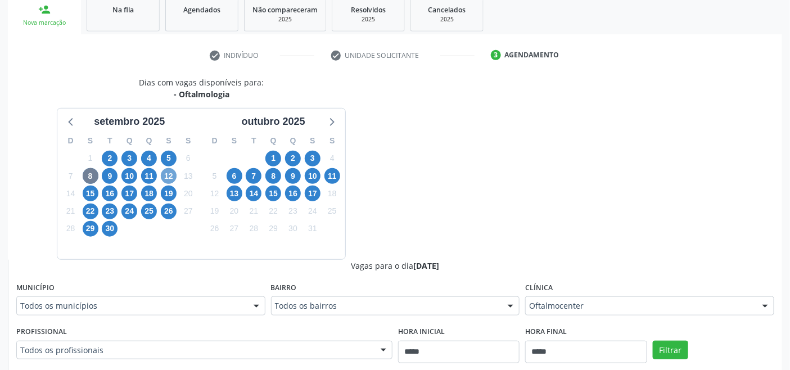
click at [166, 173] on span "12" at bounding box center [169, 176] width 16 height 16
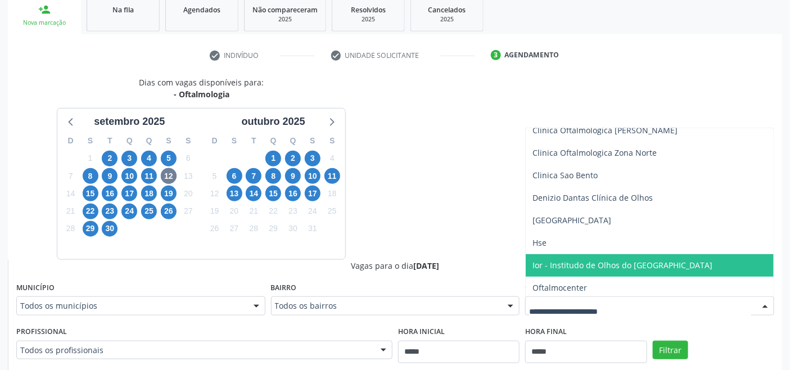
scroll to position [62, 0]
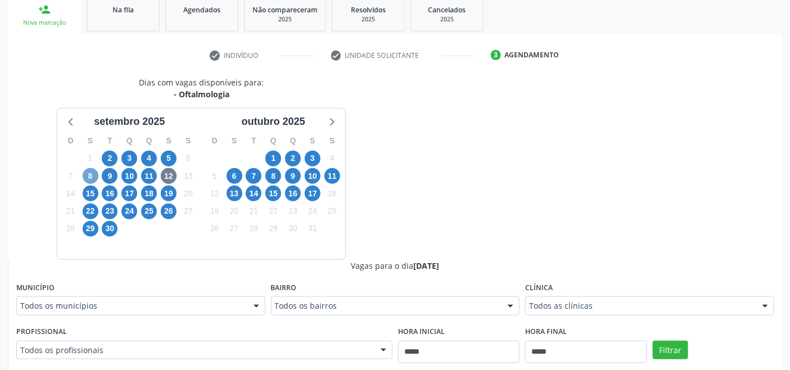
click at [92, 173] on span "8" at bounding box center [91, 176] width 16 height 16
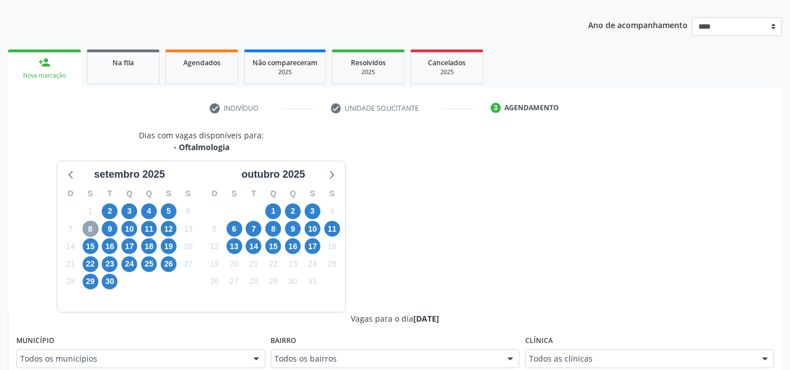
scroll to position [171, 0]
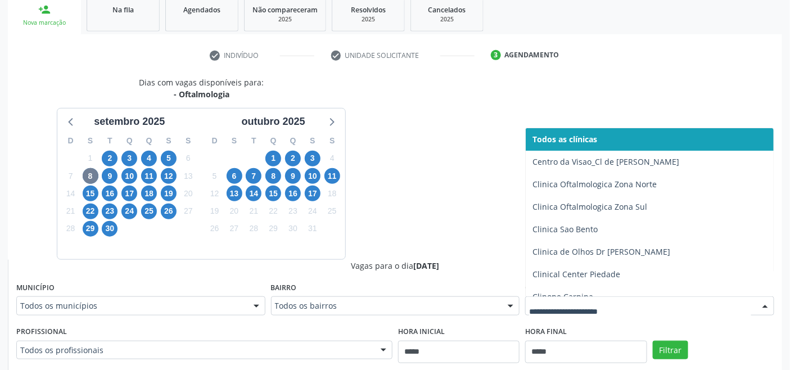
drag, startPoint x: 554, startPoint y: 307, endPoint x: 547, endPoint y: 301, distance: 9.1
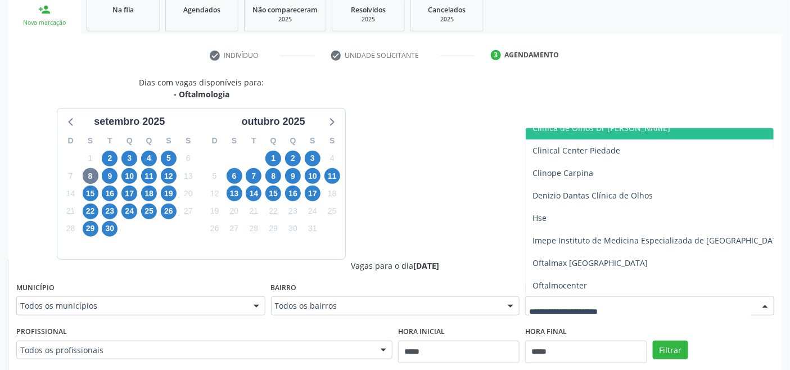
scroll to position [125, 0]
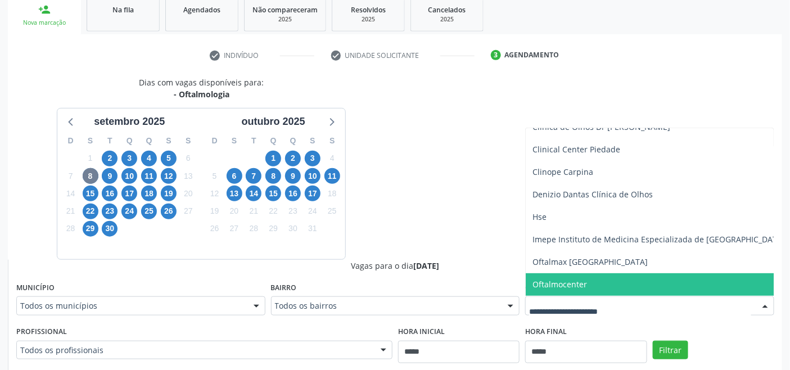
click at [564, 280] on span "Oftalmocenter" at bounding box center [559, 284] width 55 height 11
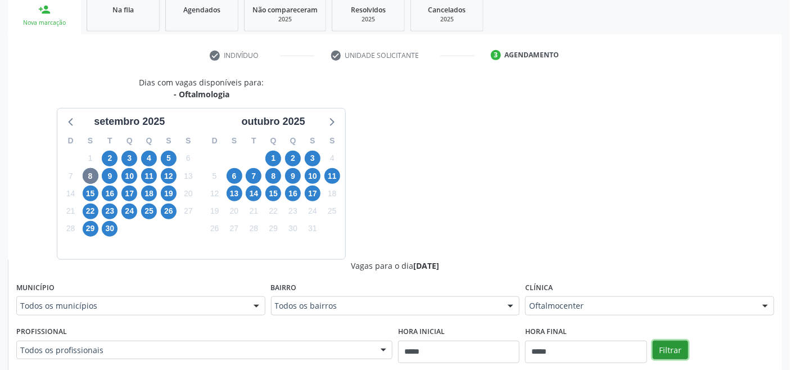
click at [671, 351] on button "Filtrar" at bounding box center [670, 350] width 35 height 19
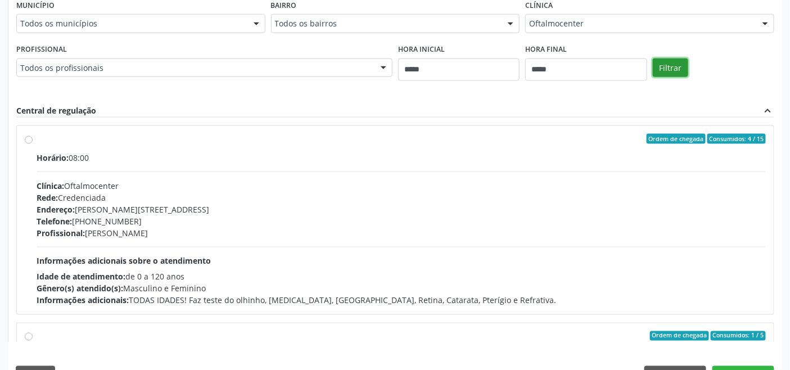
scroll to position [234, 0]
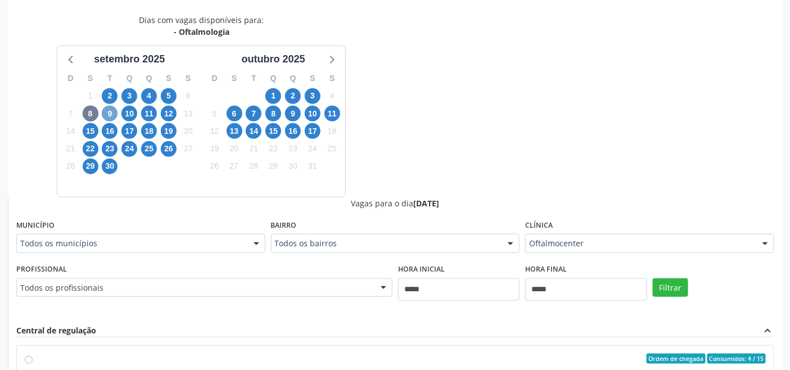
click at [109, 111] on span "9" at bounding box center [110, 114] width 16 height 16
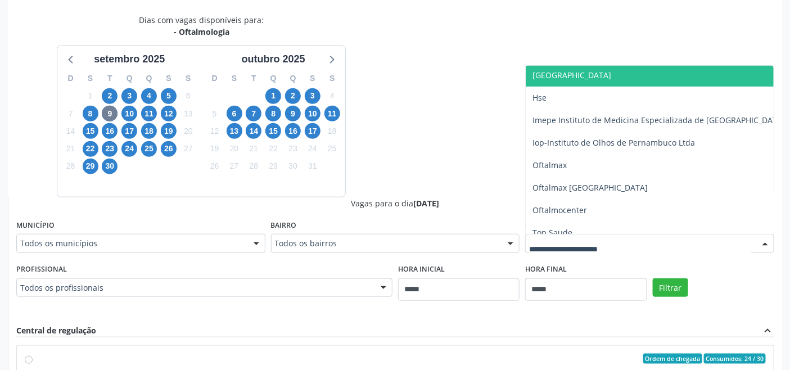
scroll to position [214, 0]
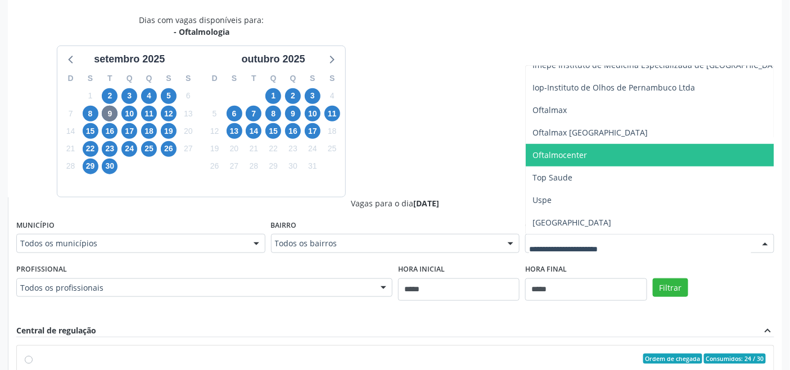
drag, startPoint x: 558, startPoint y: 150, endPoint x: 588, endPoint y: 178, distance: 41.4
click at [558, 150] on span "Oftalmocenter" at bounding box center [559, 155] width 55 height 11
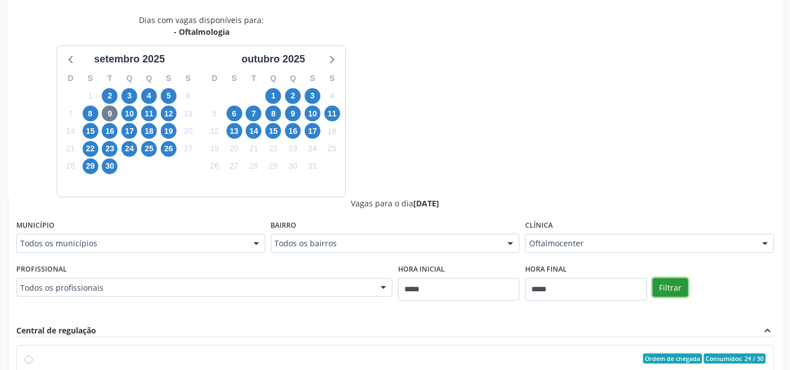
click at [678, 288] on button "Filtrar" at bounding box center [670, 287] width 35 height 19
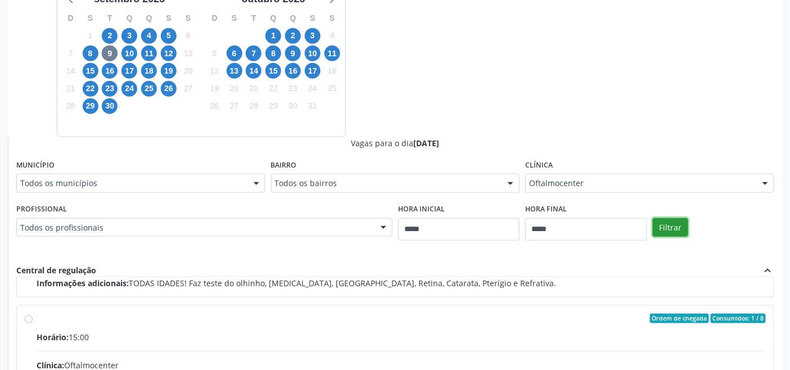
scroll to position [234, 0]
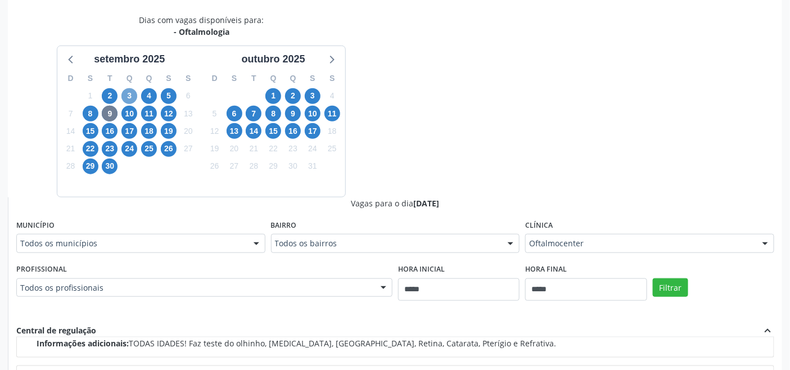
click at [128, 90] on span "3" at bounding box center [129, 96] width 16 height 16
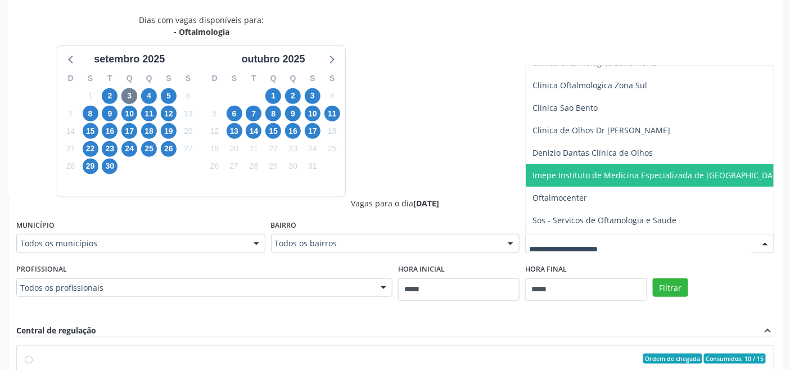
scroll to position [79, 0]
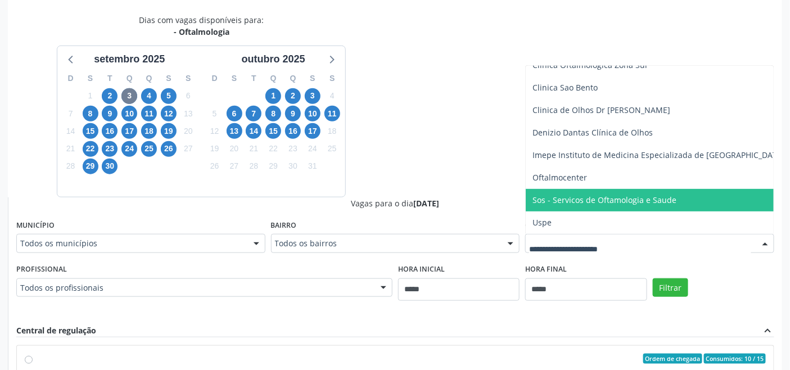
click at [592, 183] on span "Oftalmocenter" at bounding box center [659, 177] width 266 height 22
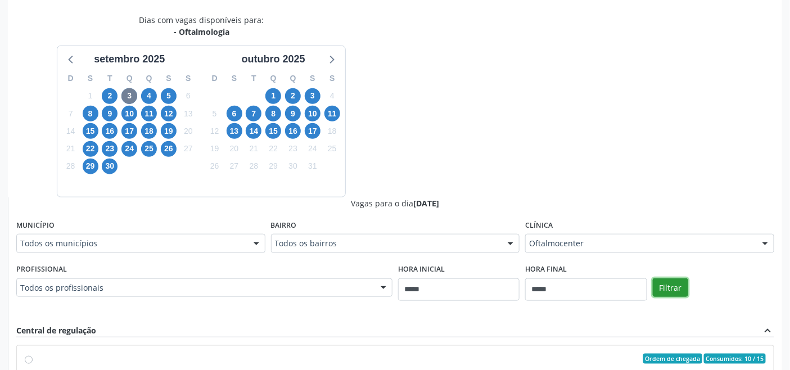
click at [679, 284] on button "Filtrar" at bounding box center [670, 287] width 35 height 19
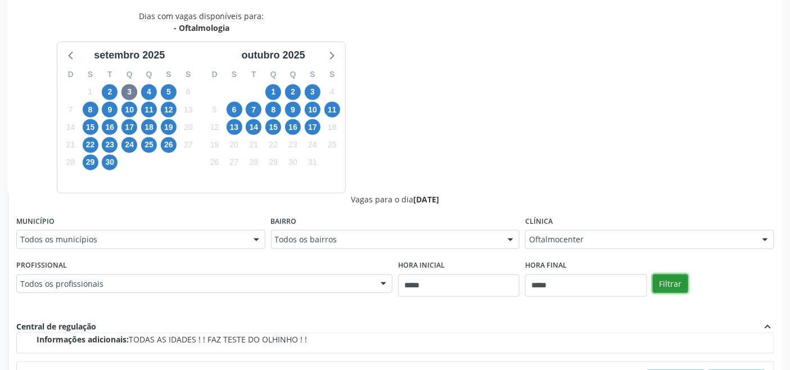
scroll to position [171, 0]
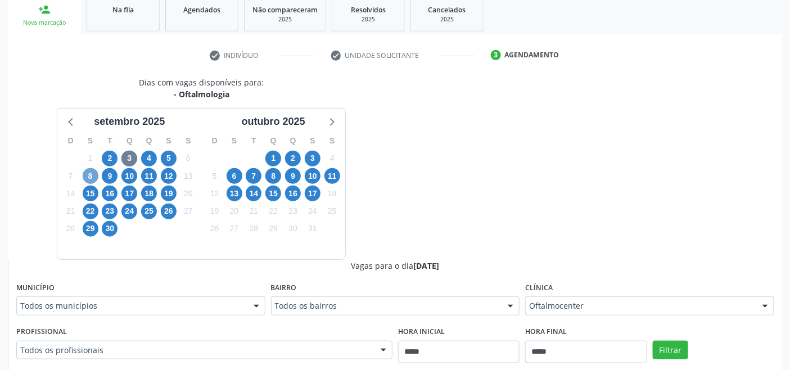
click at [90, 176] on span "8" at bounding box center [91, 176] width 16 height 16
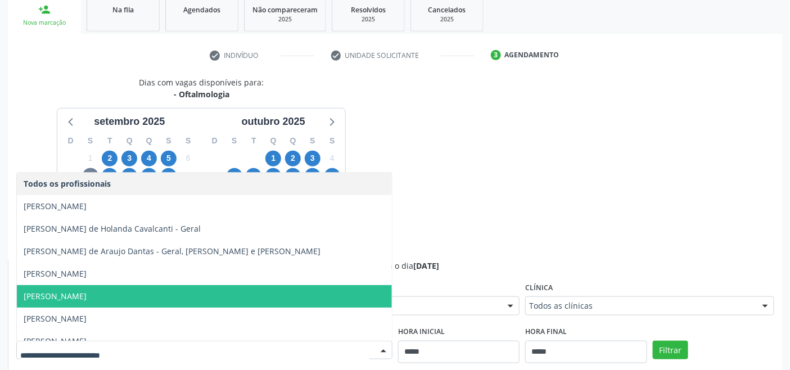
click at [193, 292] on span "Fernando Gantois Filho" at bounding box center [204, 296] width 375 height 22
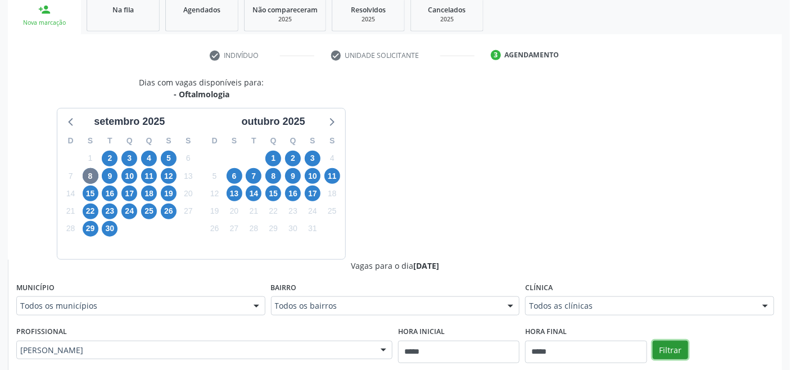
click at [676, 345] on button "Filtrar" at bounding box center [670, 350] width 35 height 19
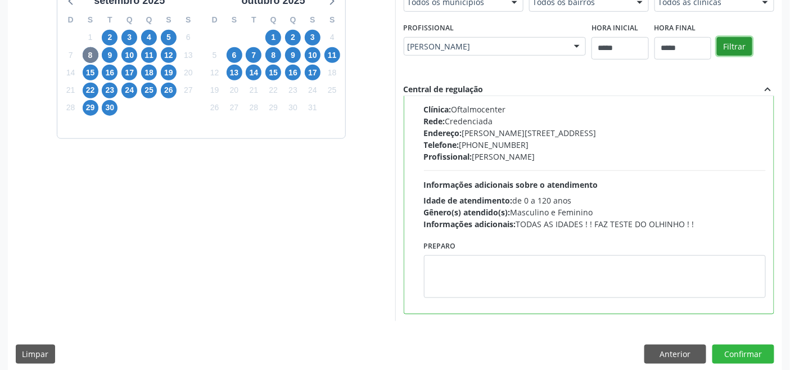
scroll to position [301, 0]
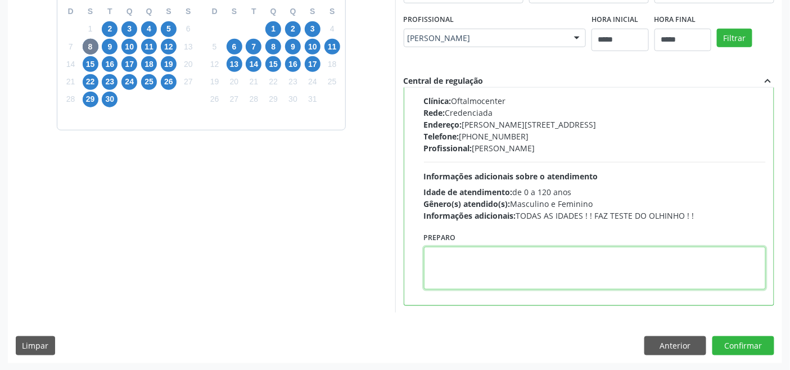
paste textarea "**********"
type textarea "**********"
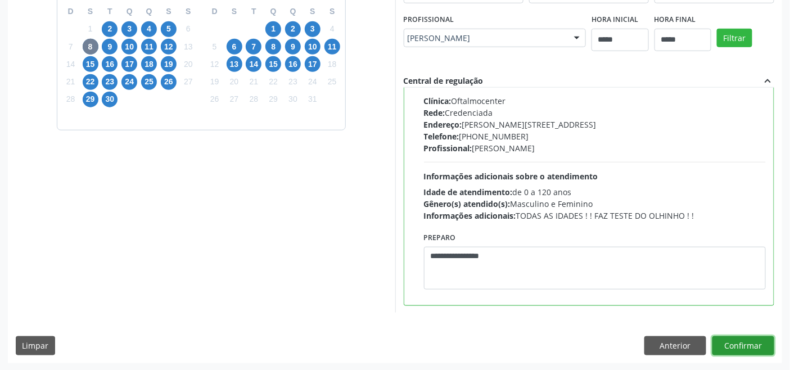
click at [735, 339] on button "Confirmar" at bounding box center [743, 345] width 62 height 19
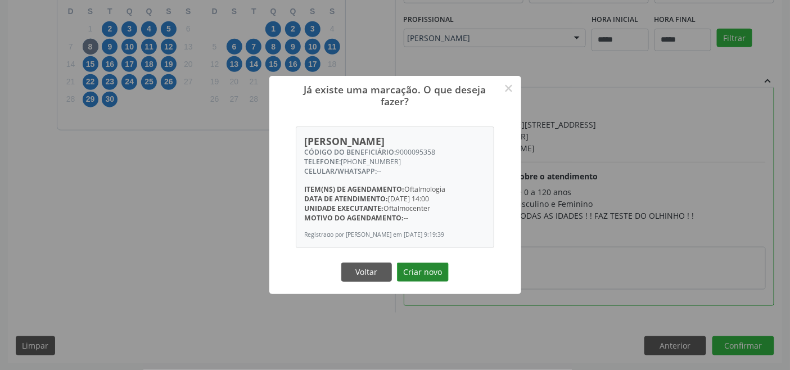
click at [415, 273] on button "Criar novo" at bounding box center [423, 271] width 52 height 19
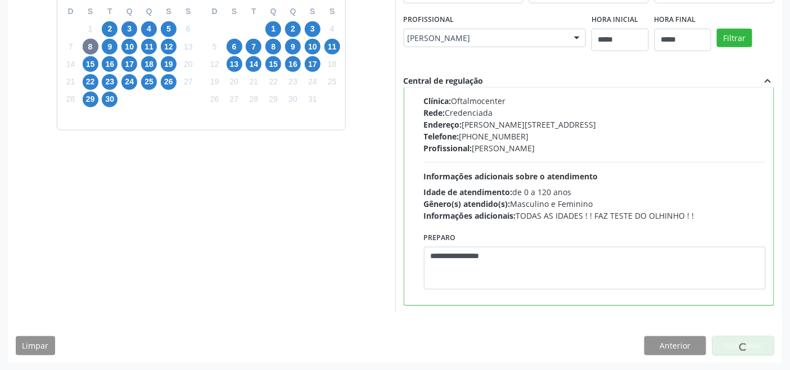
scroll to position [4, 0]
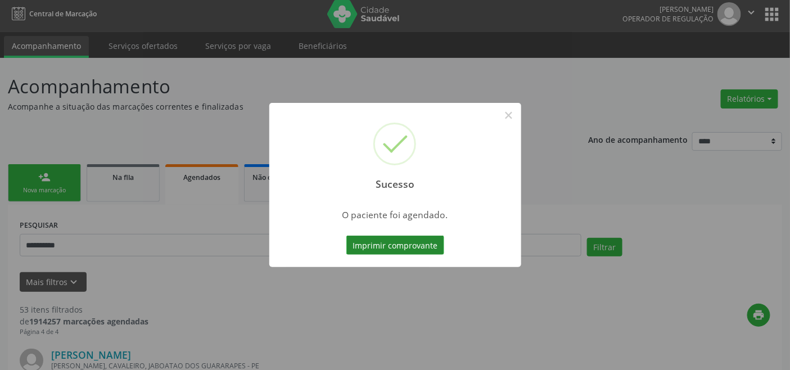
click at [408, 242] on button "Imprimir comprovante" at bounding box center [395, 245] width 98 height 19
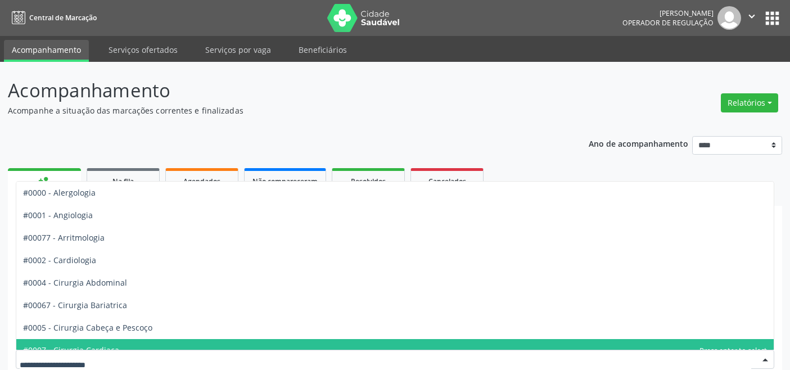
scroll to position [132, 0]
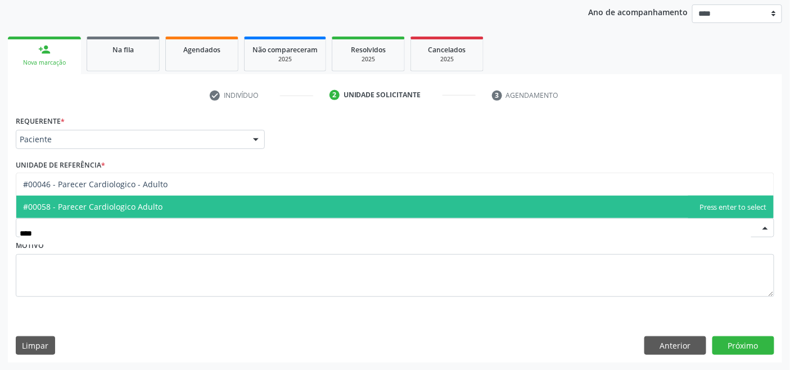
type input "*****"
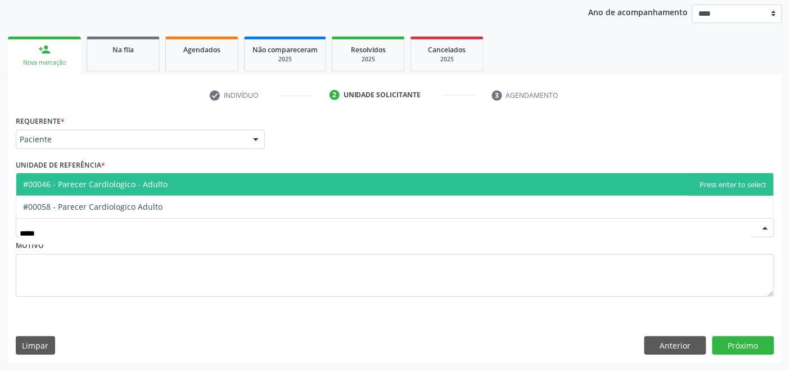
click at [211, 189] on span "#00046 - Parecer Cardiologico - Adulto" at bounding box center [394, 184] width 757 height 22
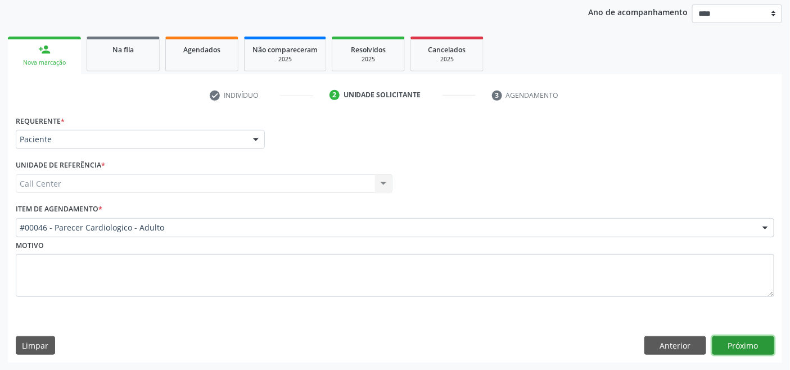
click at [754, 347] on button "Próximo" at bounding box center [743, 345] width 62 height 19
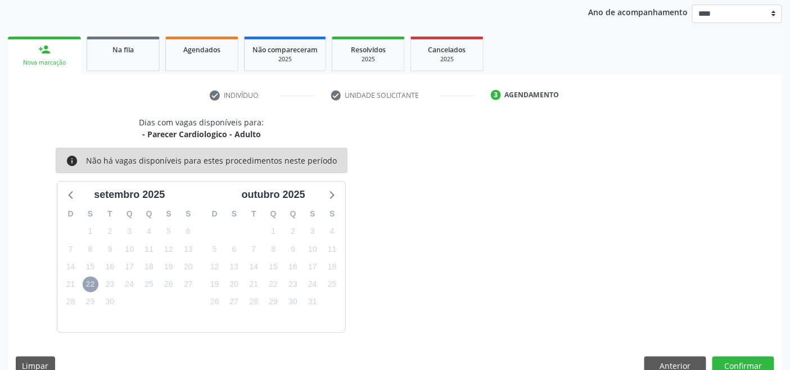
click at [88, 280] on span "22" at bounding box center [91, 285] width 16 height 16
click at [335, 200] on icon at bounding box center [331, 194] width 15 height 15
drag, startPoint x: 71, startPoint y: 193, endPoint x: 79, endPoint y: 192, distance: 7.4
click at [71, 193] on icon at bounding box center [71, 194] width 15 height 15
click at [658, 361] on button "Anterior" at bounding box center [675, 365] width 62 height 19
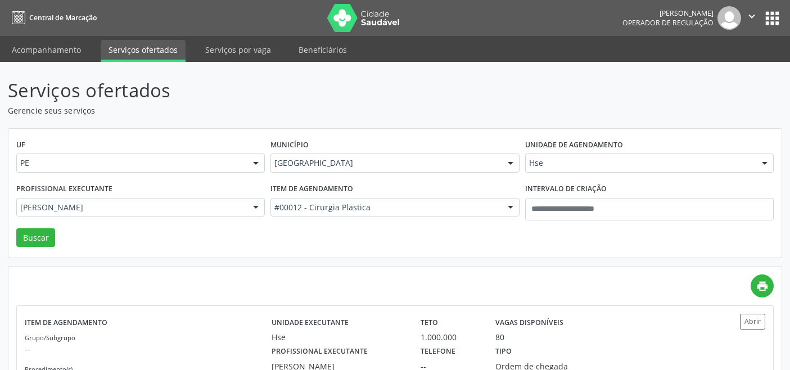
scroll to position [53, 0]
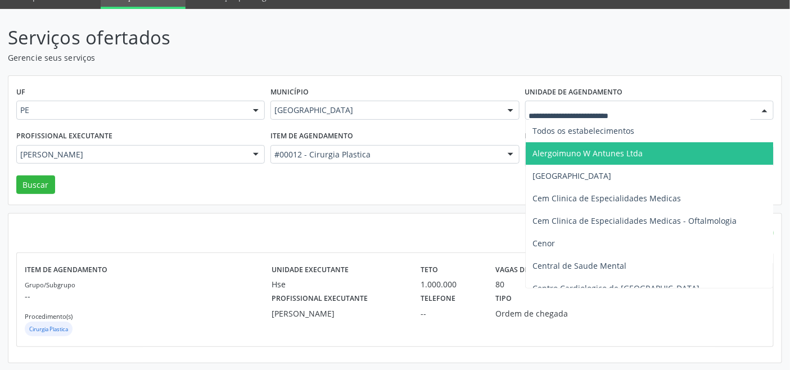
click at [551, 115] on div at bounding box center [649, 110] width 248 height 19
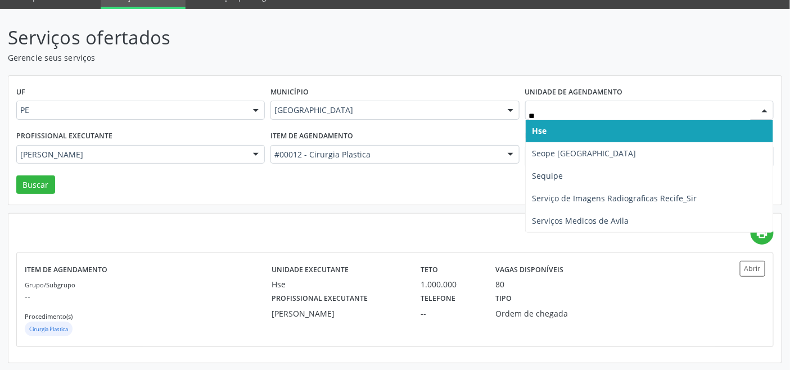
type input "***"
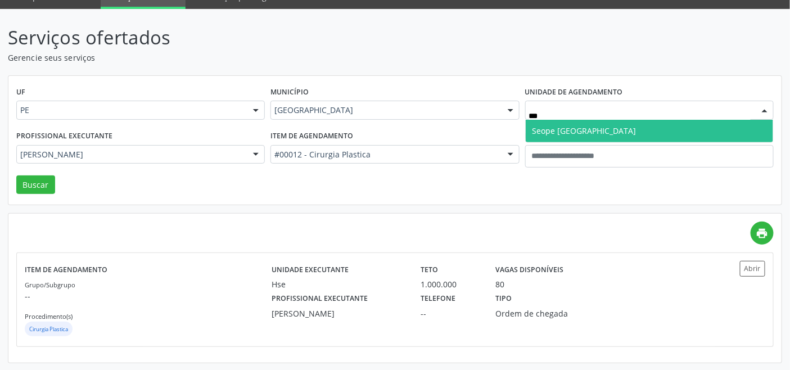
click at [571, 129] on span "Seope Ilha do Leite" at bounding box center [584, 130] width 104 height 11
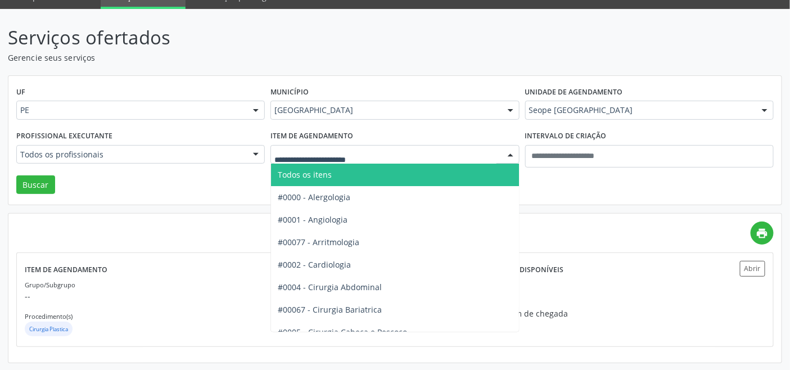
click at [341, 167] on span "Todos os itens" at bounding box center [426, 175] width 311 height 22
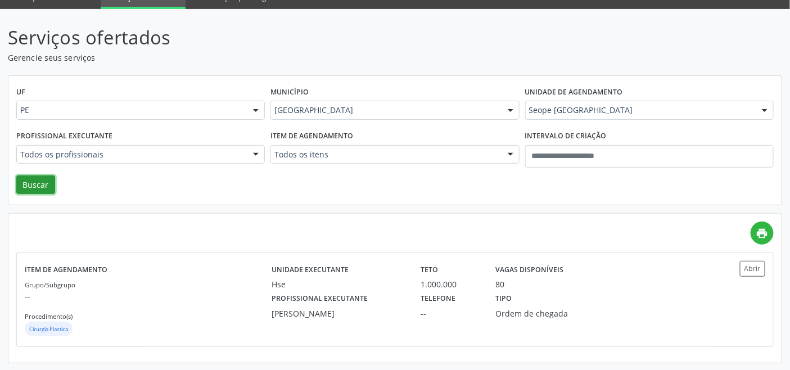
click at [40, 187] on button "Buscar" at bounding box center [35, 184] width 39 height 19
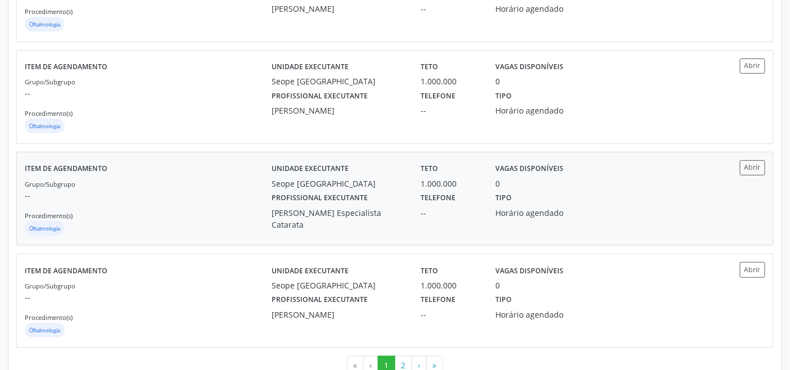
scroll to position [1508, 0]
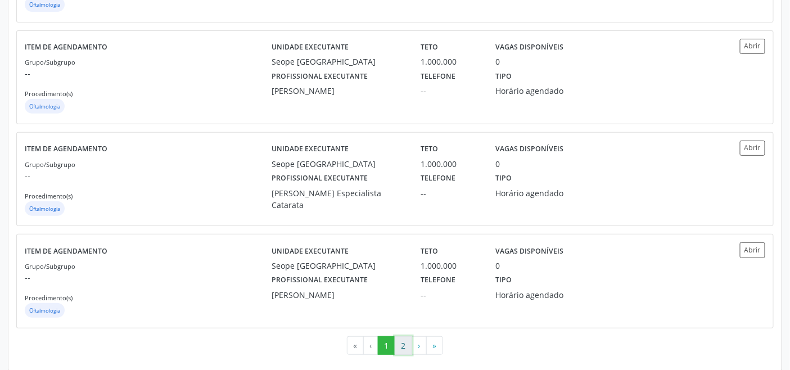
click at [399, 336] on button "2" at bounding box center [403, 345] width 17 height 19
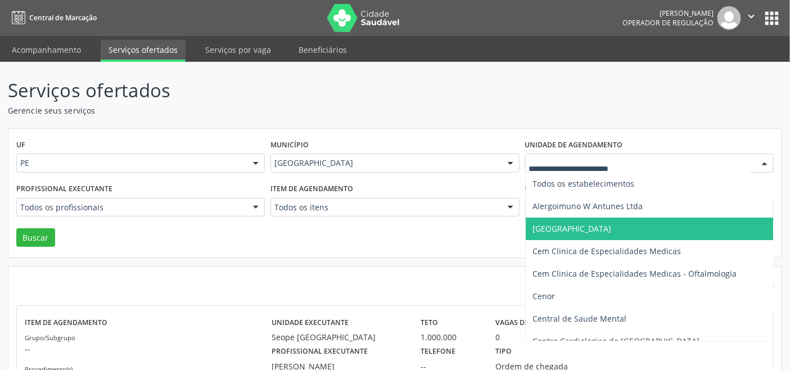
click at [600, 226] on span "[GEOGRAPHIC_DATA]" at bounding box center [571, 228] width 79 height 11
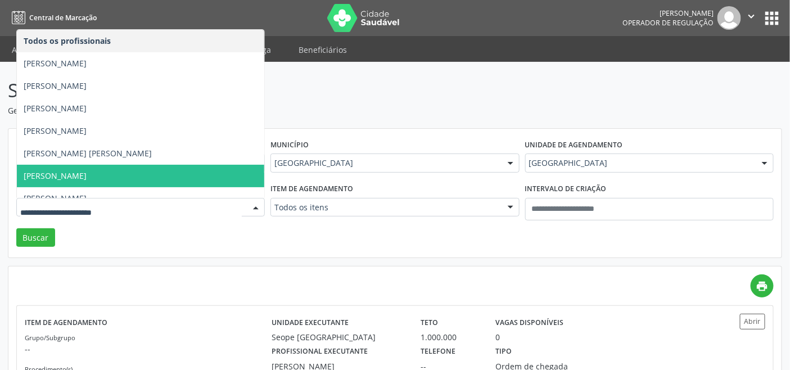
click at [87, 180] on span "[PERSON_NAME]" at bounding box center [55, 175] width 63 height 11
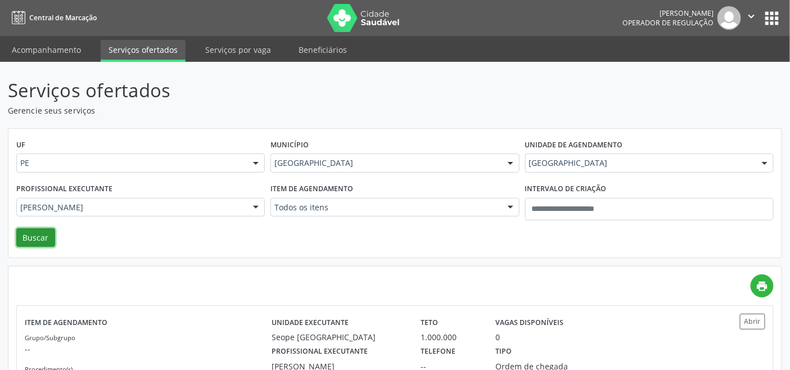
click at [38, 236] on button "Buscar" at bounding box center [35, 237] width 39 height 19
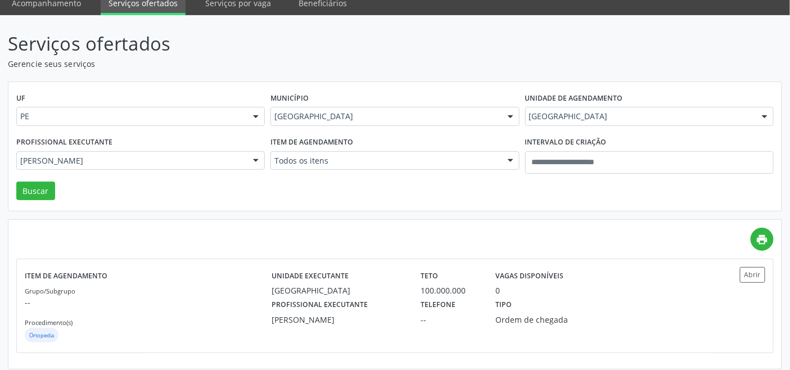
scroll to position [53, 0]
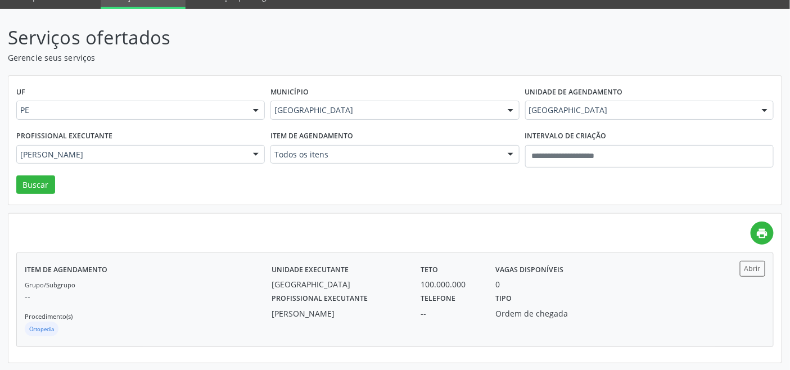
click at [220, 297] on p "--" at bounding box center [148, 296] width 247 height 12
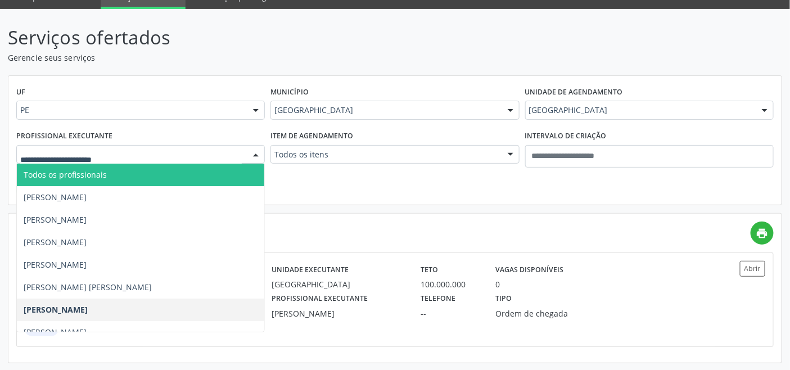
click at [150, 183] on span "Todos os profissionais" at bounding box center [140, 175] width 247 height 22
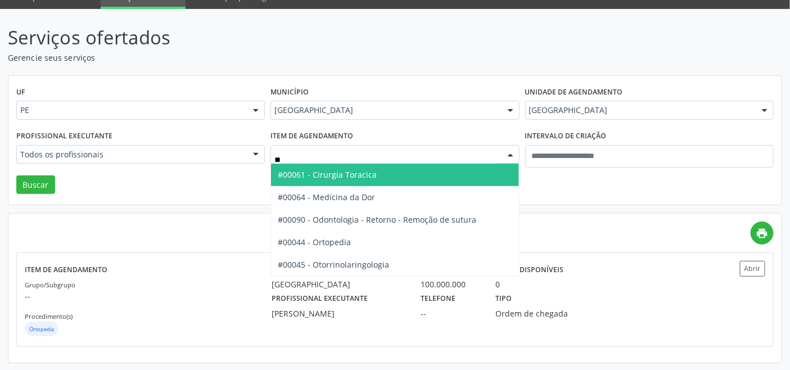
type input "***"
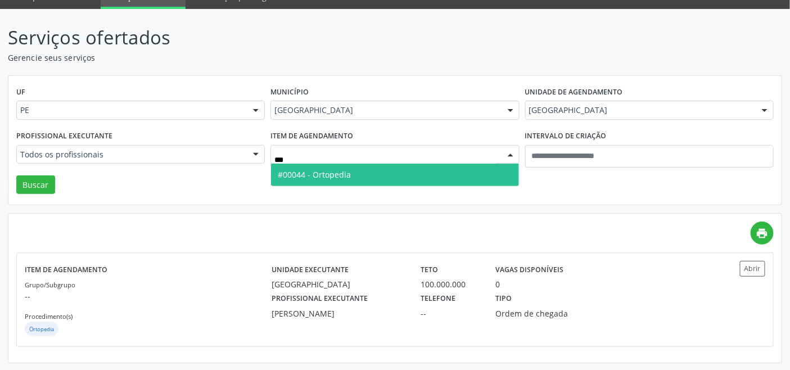
click at [320, 178] on span "#00044 - Ortopedia" at bounding box center [314, 174] width 73 height 11
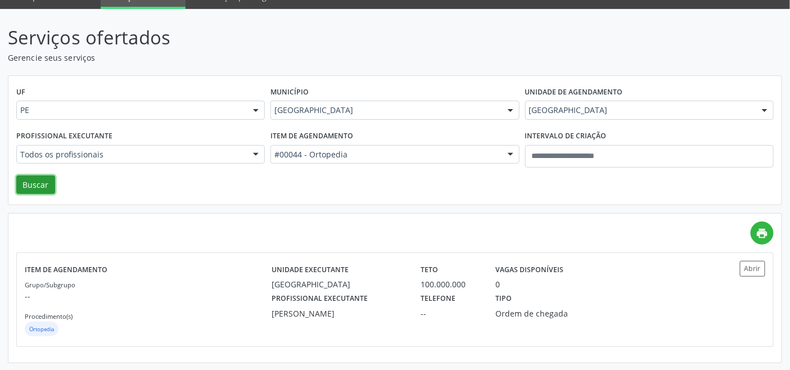
click at [38, 180] on button "Buscar" at bounding box center [35, 184] width 39 height 19
click at [237, 307] on div "Grupo/Subgrupo -- Procedimento(s) Ortopedia" at bounding box center [148, 308] width 247 height 60
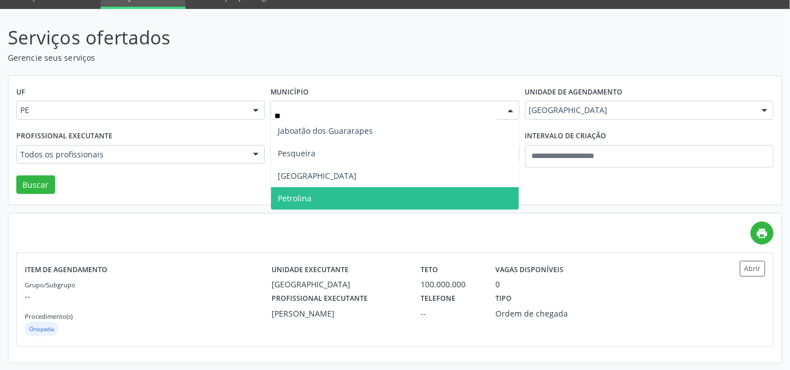
drag, startPoint x: 329, startPoint y: 192, endPoint x: 330, endPoint y: 181, distance: 11.3
click at [329, 193] on span "Petrolina" at bounding box center [394, 198] width 247 height 22
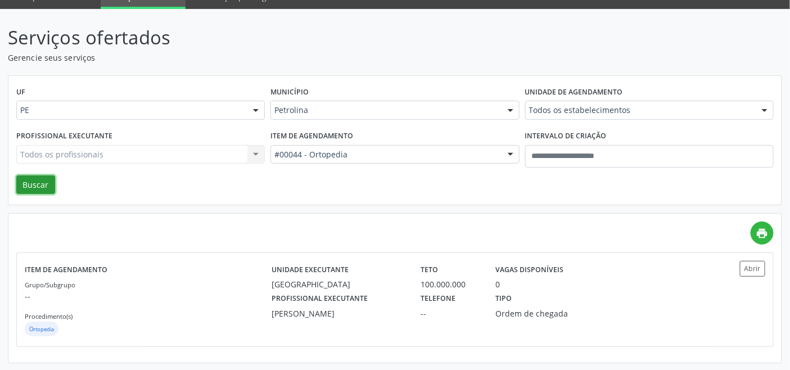
click at [42, 184] on button "Buscar" at bounding box center [35, 184] width 39 height 19
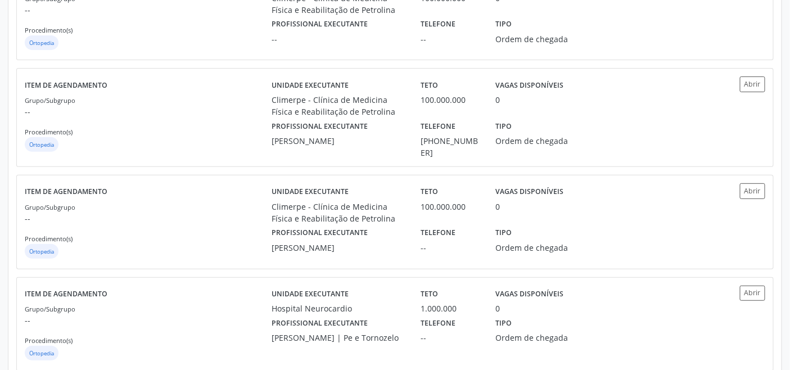
scroll to position [1513, 0]
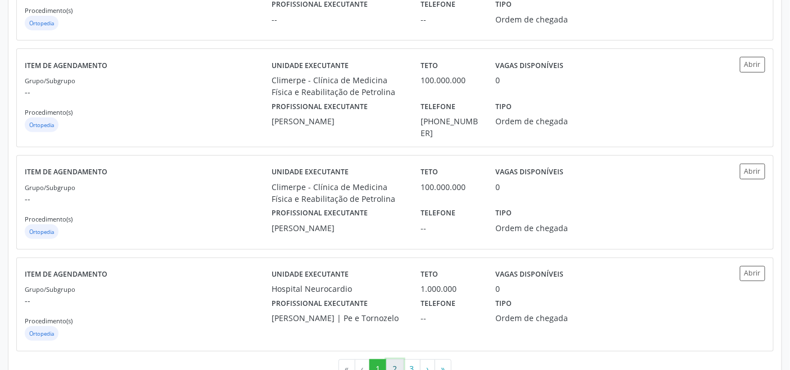
click at [395, 359] on button "2" at bounding box center [394, 368] width 17 height 19
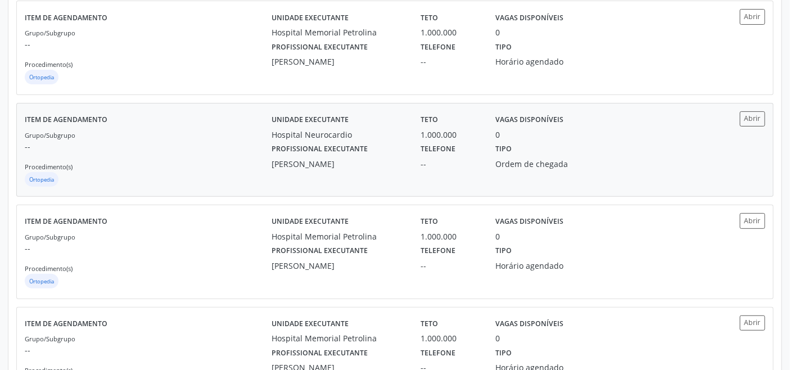
scroll to position [1499, 0]
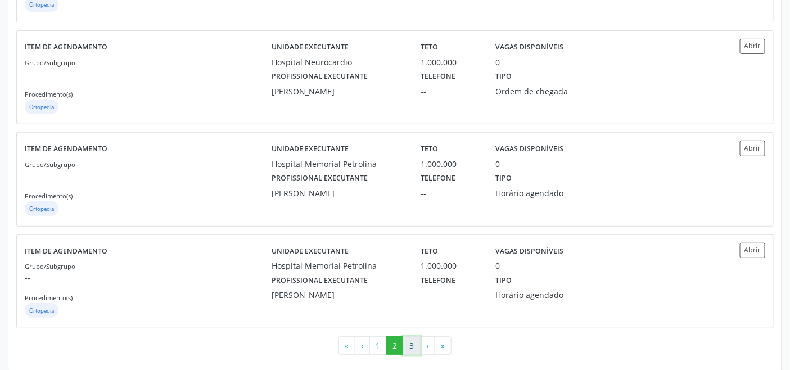
click at [409, 345] on button "3" at bounding box center [411, 345] width 17 height 19
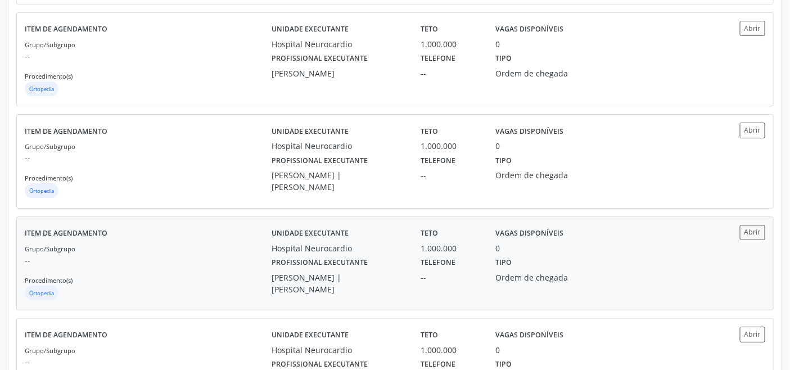
scroll to position [1508, 0]
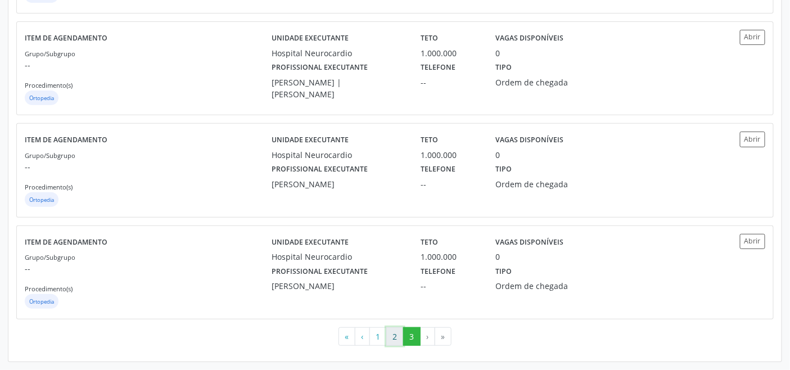
click at [392, 337] on button "2" at bounding box center [394, 336] width 17 height 19
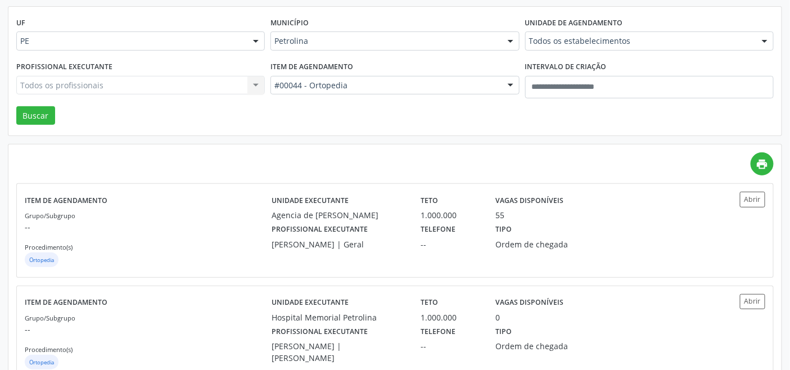
scroll to position [125, 0]
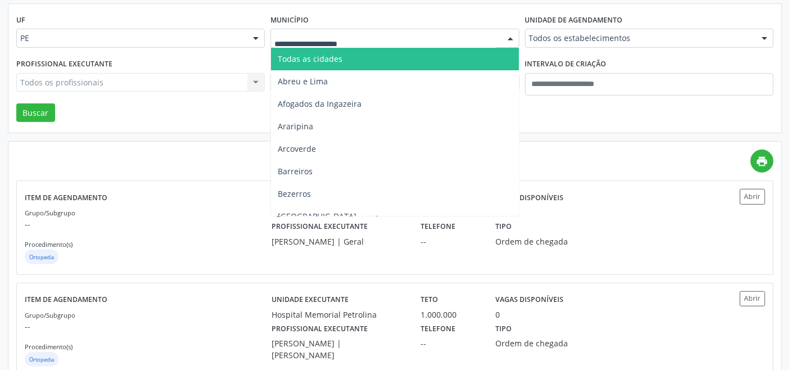
click at [350, 63] on span "Todas as cidades" at bounding box center [394, 59] width 247 height 22
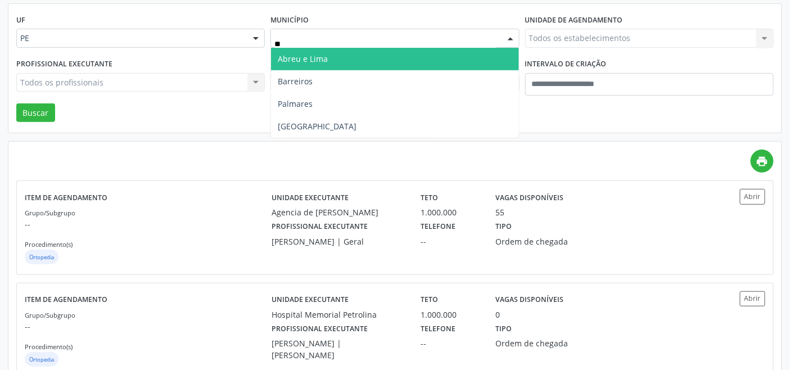
type input "***"
click at [357, 59] on span "Recife" at bounding box center [394, 59] width 247 height 22
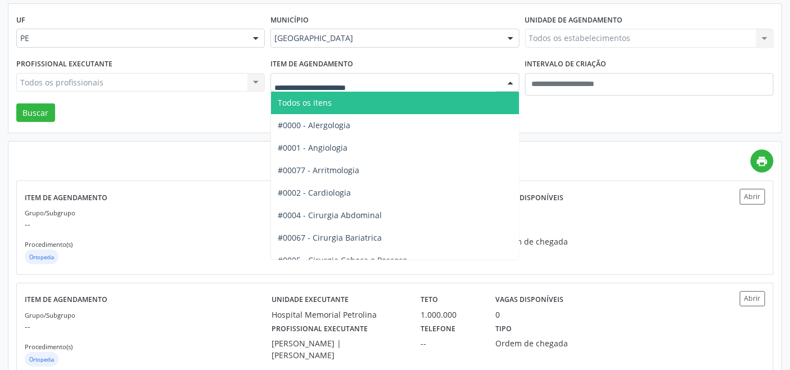
click at [356, 75] on div at bounding box center [394, 82] width 248 height 19
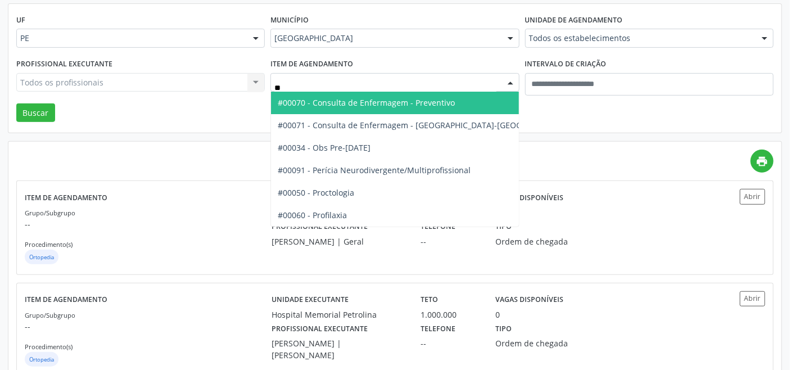
type input "***"
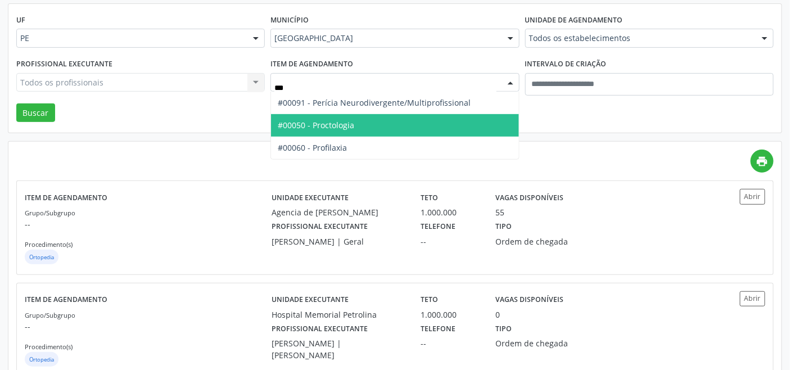
click at [365, 120] on span "#00050 - Proctologia" at bounding box center [394, 125] width 247 height 22
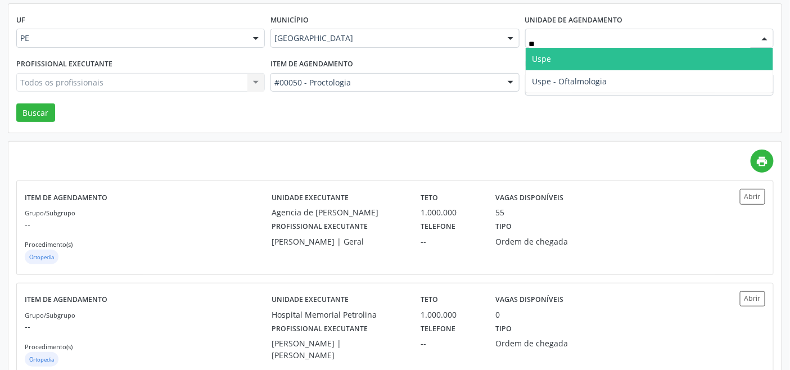
click at [548, 55] on span "Uspe" at bounding box center [541, 58] width 19 height 11
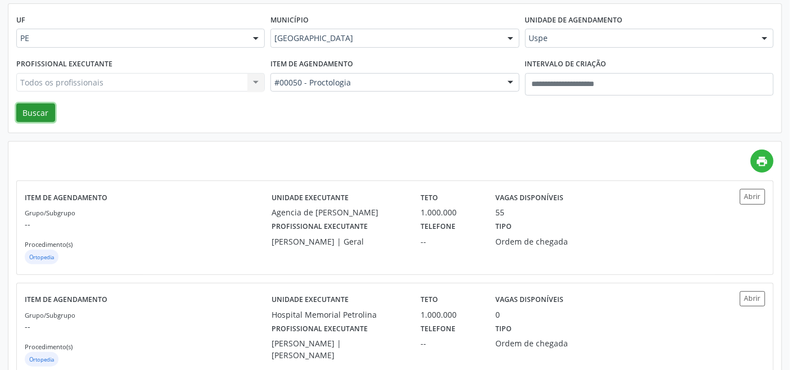
click at [31, 110] on button "Buscar" at bounding box center [35, 112] width 39 height 19
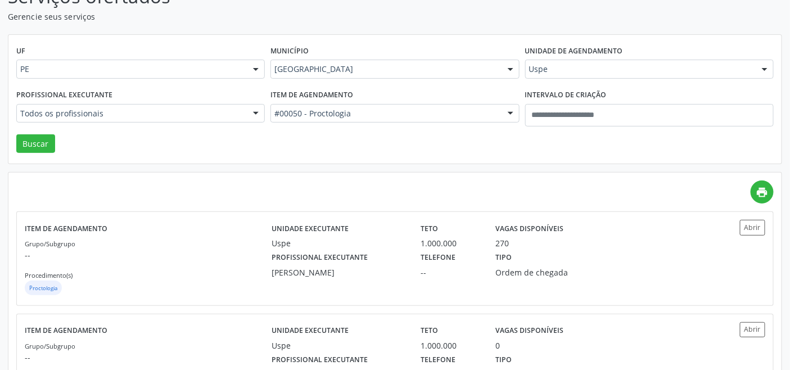
scroll to position [155, 0]
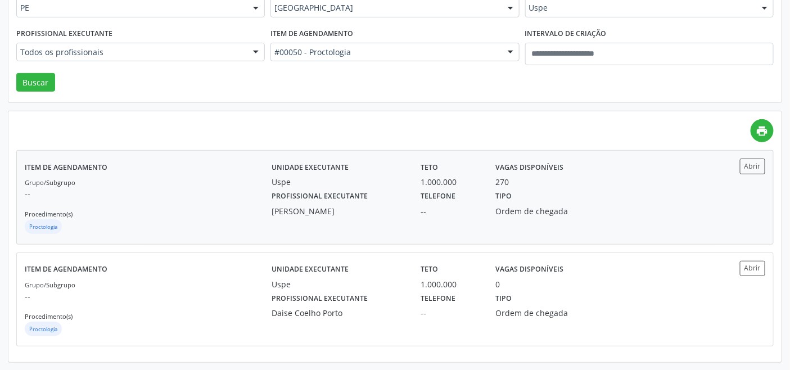
click at [224, 211] on div "Grupo/Subgrupo -- Procedimento(s) Proctologia" at bounding box center [148, 206] width 247 height 60
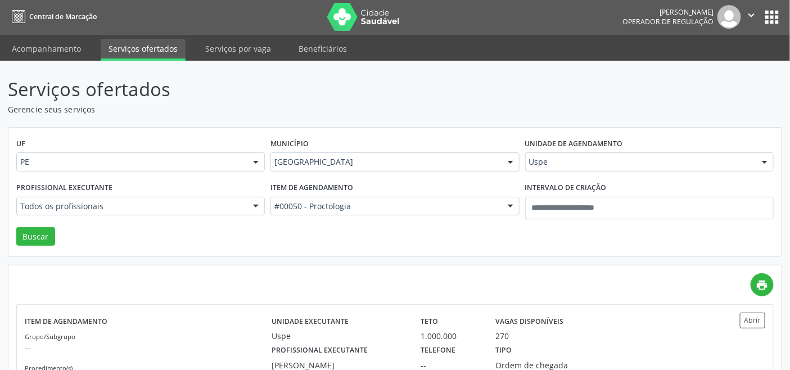
scroll to position [0, 0]
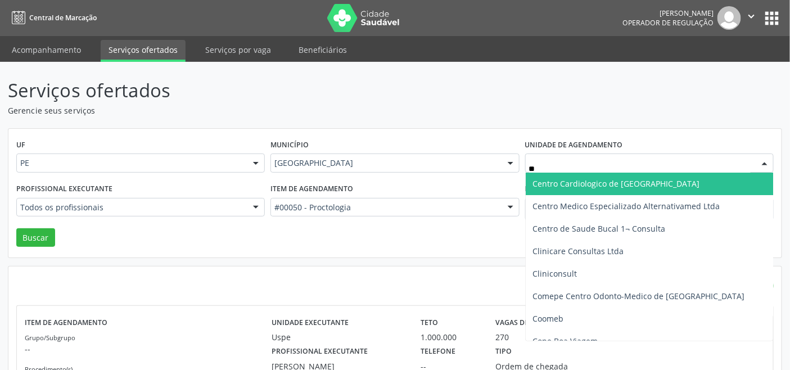
type input "***"
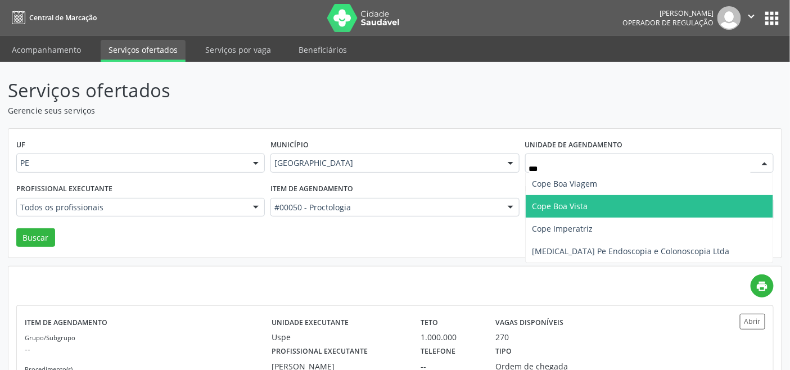
click at [580, 202] on span "Cope Boa Vista" at bounding box center [560, 206] width 56 height 11
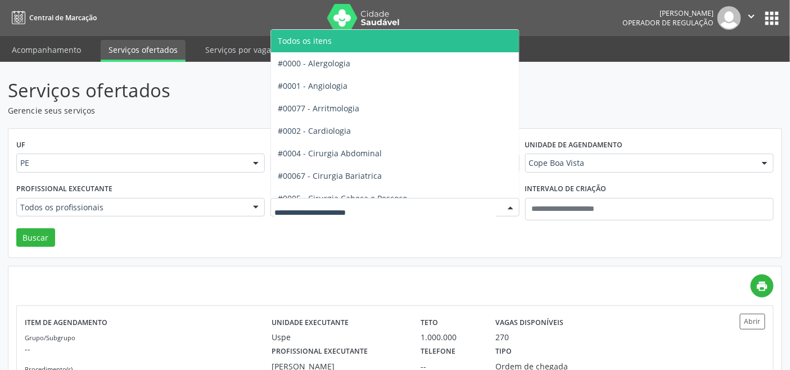
click at [350, 43] on span "Todos os itens" at bounding box center [426, 41] width 311 height 22
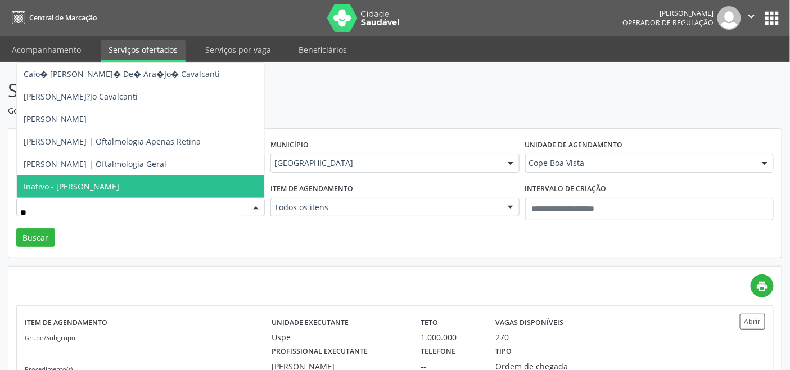
type input "***"
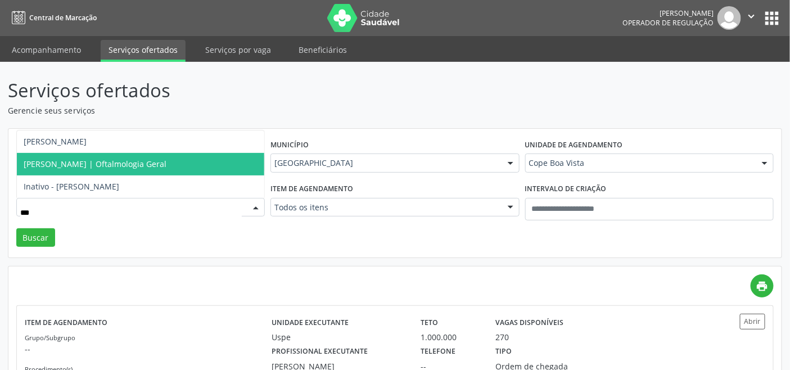
click at [108, 160] on span "Frederico Oliveira | Oftalmologia Geral" at bounding box center [95, 164] width 143 height 11
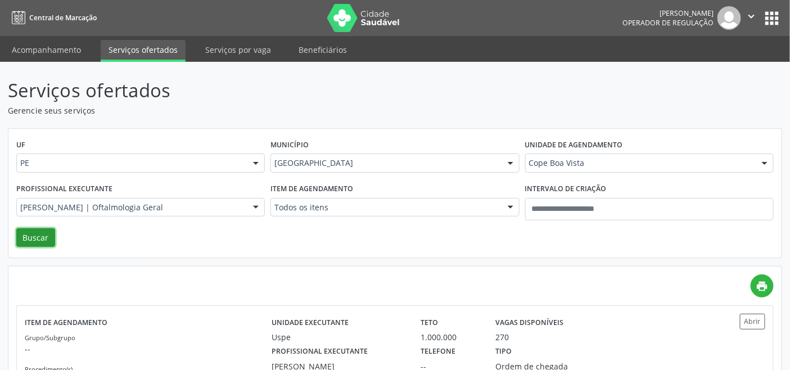
click at [44, 229] on button "Buscar" at bounding box center [35, 237] width 39 height 19
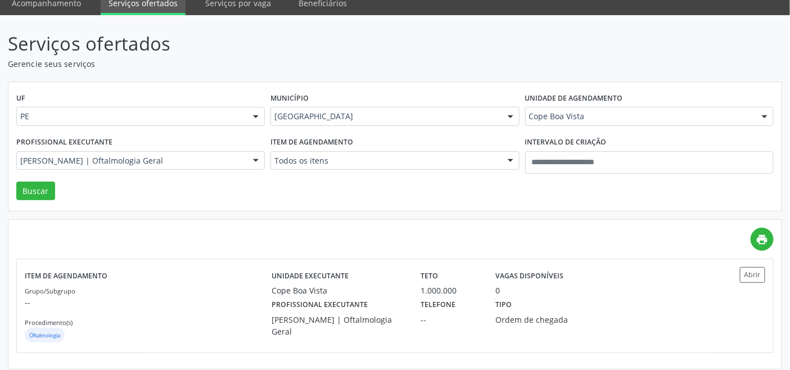
scroll to position [53, 0]
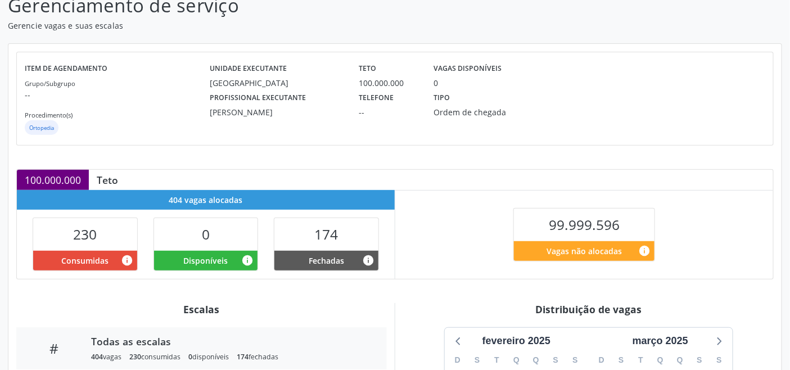
scroll to position [284, 0]
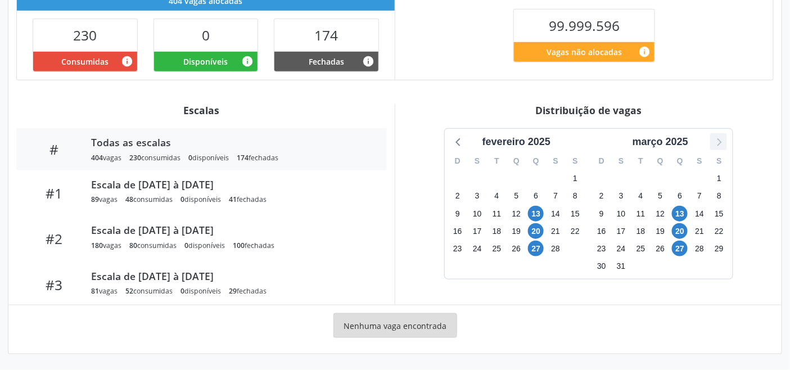
click at [714, 143] on icon at bounding box center [718, 141] width 15 height 15
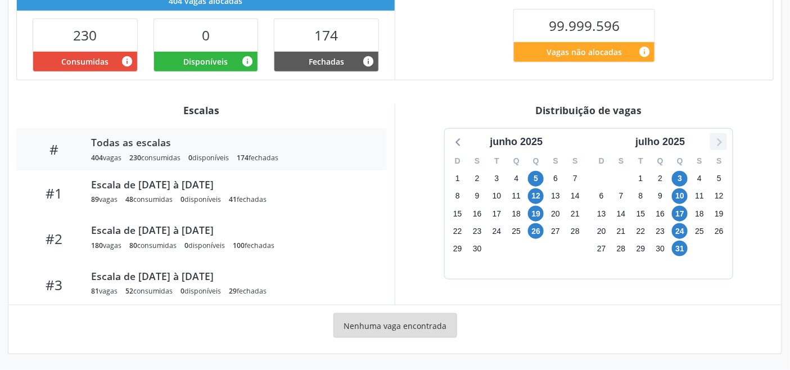
click at [714, 143] on icon at bounding box center [718, 141] width 15 height 15
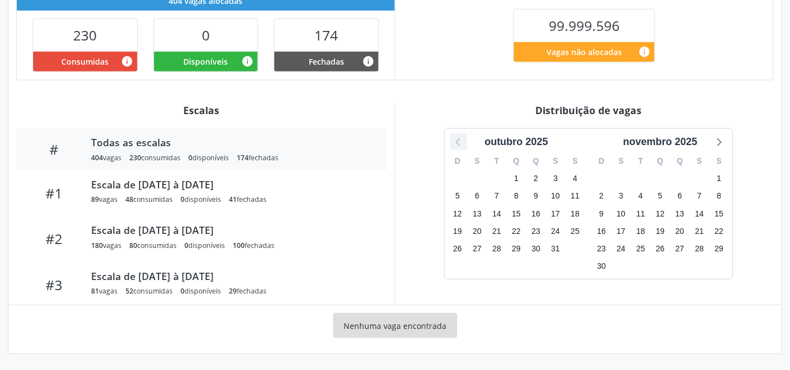
click at [463, 139] on icon at bounding box center [458, 141] width 15 height 15
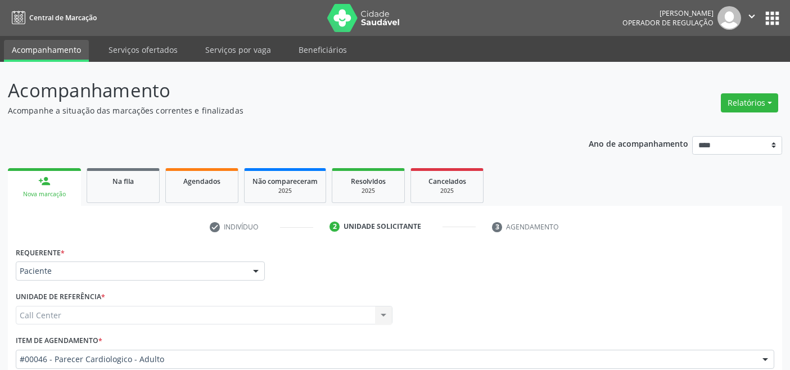
scroll to position [132, 0]
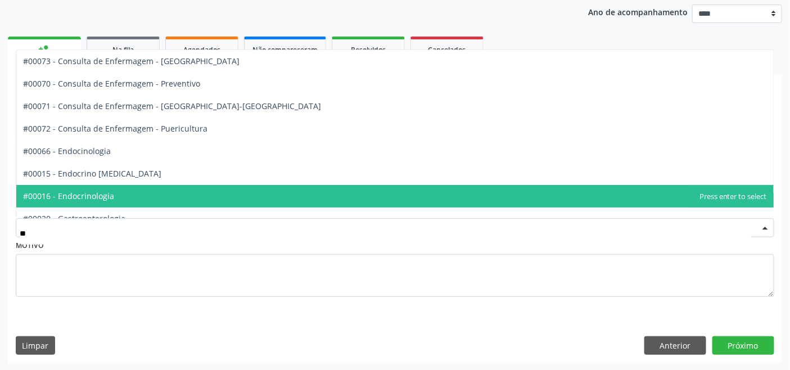
type input "***"
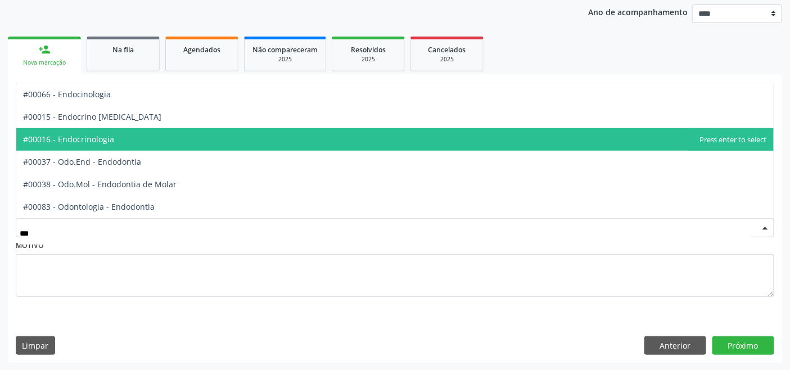
click at [130, 131] on span "#00016 - Endocrinologia" at bounding box center [394, 139] width 757 height 22
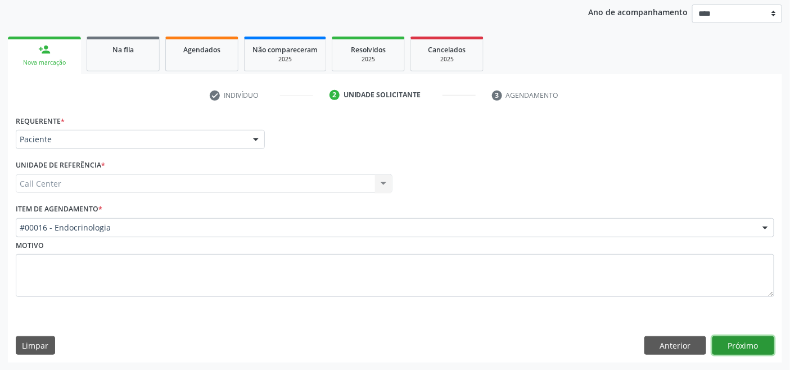
click at [740, 341] on button "Próximo" at bounding box center [743, 345] width 62 height 19
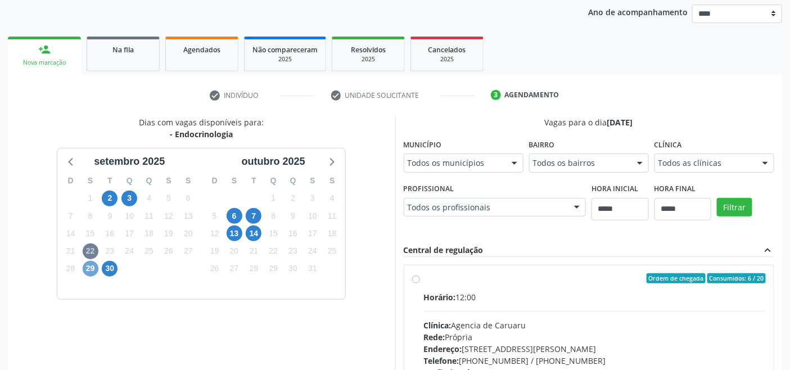
click at [91, 266] on span "29" at bounding box center [91, 269] width 16 height 16
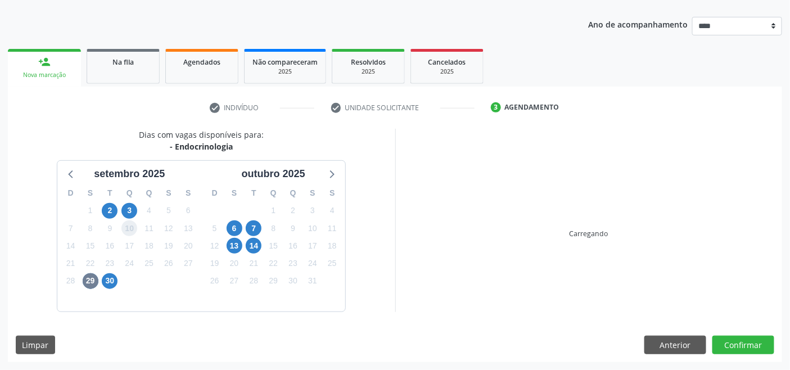
click at [131, 220] on span "10" at bounding box center [129, 228] width 16 height 16
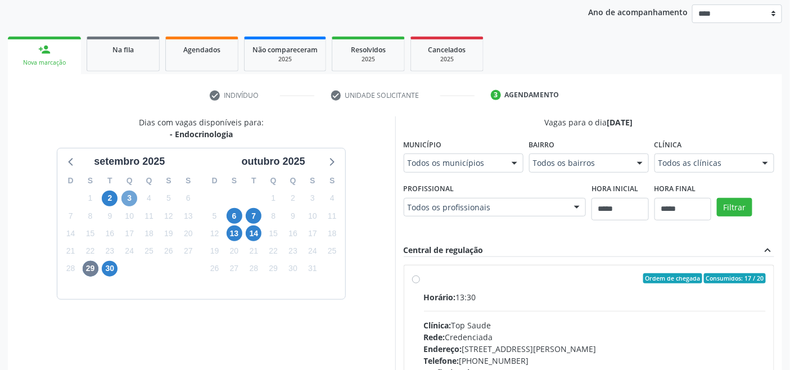
click at [135, 198] on span "3" at bounding box center [129, 199] width 16 height 16
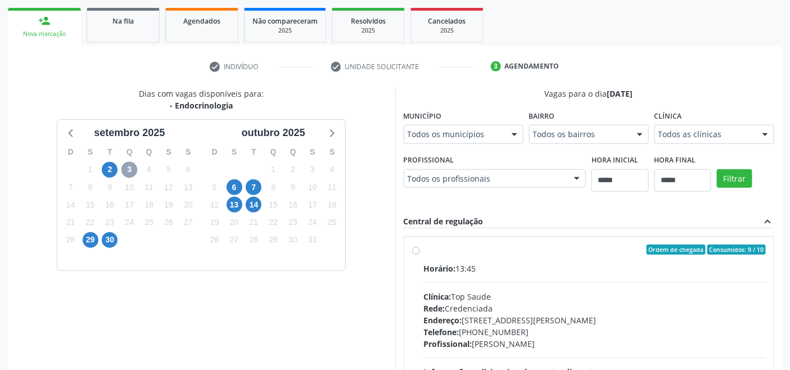
scroll to position [281, 0]
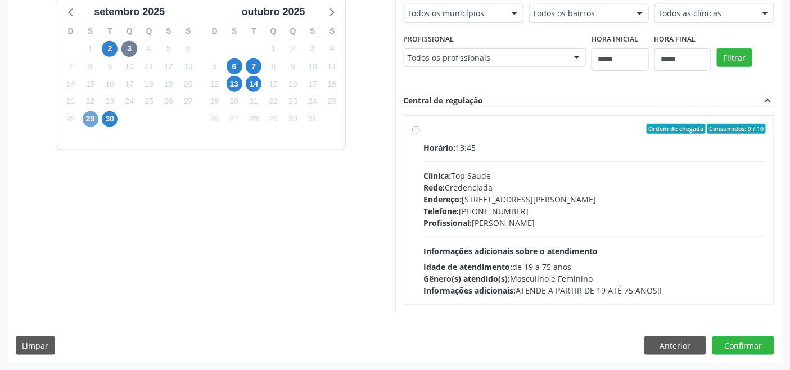
click at [88, 114] on span "29" at bounding box center [91, 119] width 16 height 16
click at [672, 345] on button "Anterior" at bounding box center [675, 345] width 62 height 19
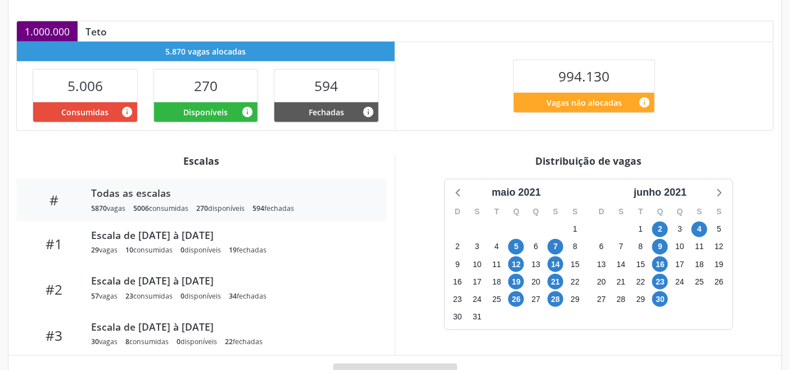
scroll to position [250, 0]
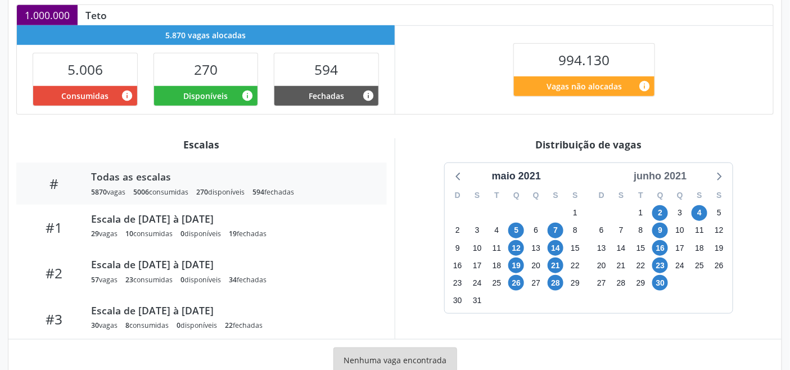
click at [662, 180] on div "junho 2021" at bounding box center [660, 176] width 62 height 15
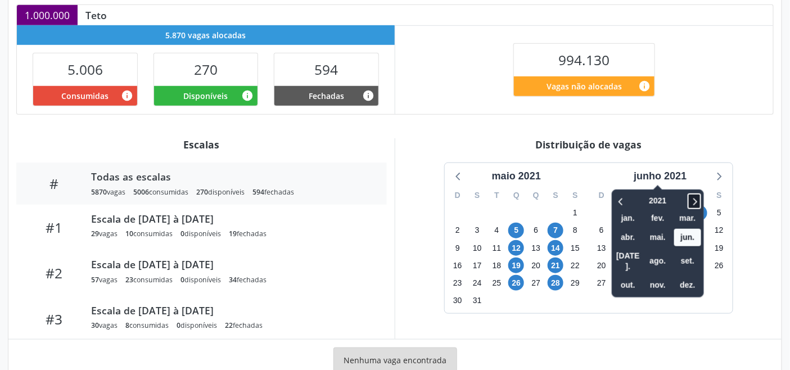
click at [695, 194] on icon at bounding box center [694, 200] width 11 height 13
click at [680, 252] on span "set." at bounding box center [687, 260] width 27 height 17
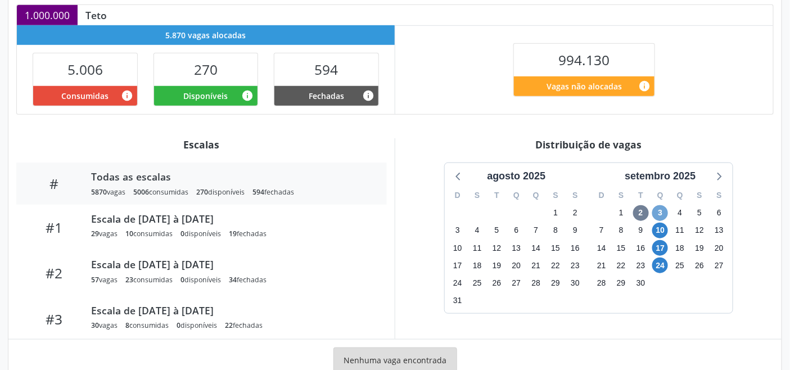
click at [659, 216] on span "3" at bounding box center [660, 213] width 16 height 16
click at [714, 174] on icon at bounding box center [718, 176] width 15 height 15
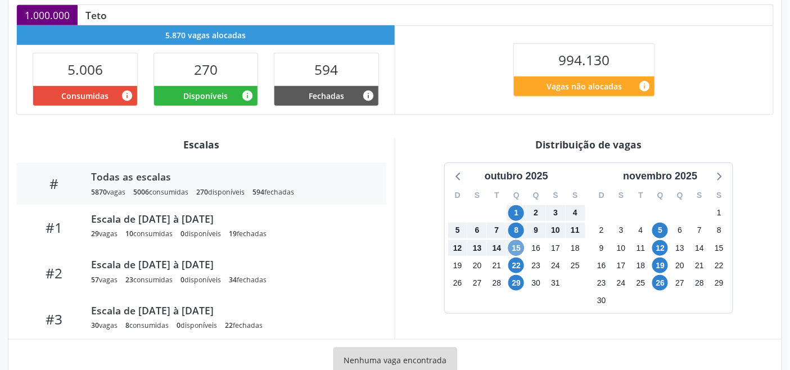
click at [514, 247] on span "15" at bounding box center [516, 248] width 16 height 16
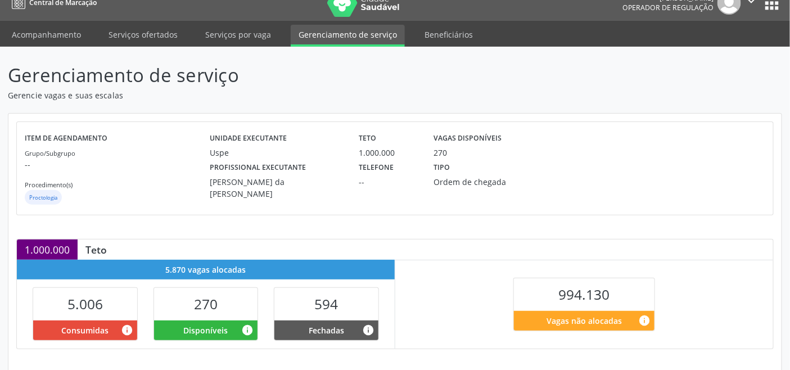
scroll to position [0, 0]
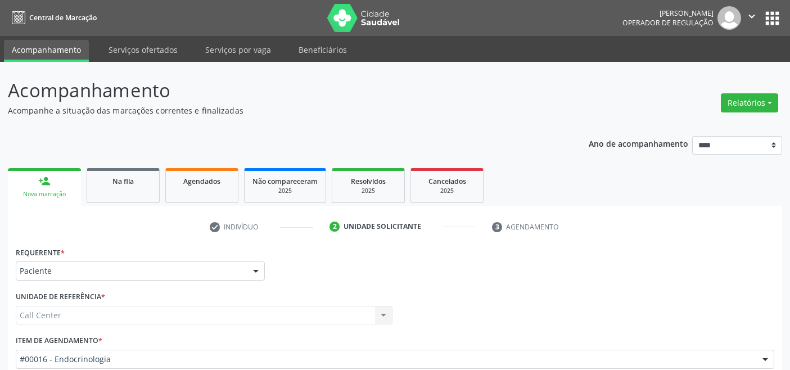
scroll to position [132, 0]
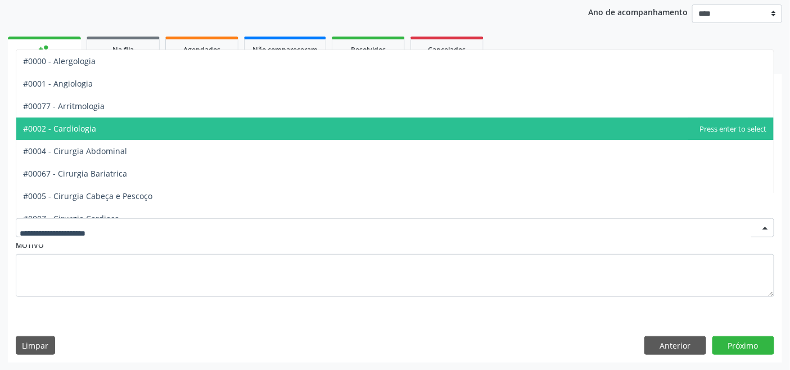
click at [101, 123] on span "#0002 - Cardiologia" at bounding box center [394, 128] width 757 height 22
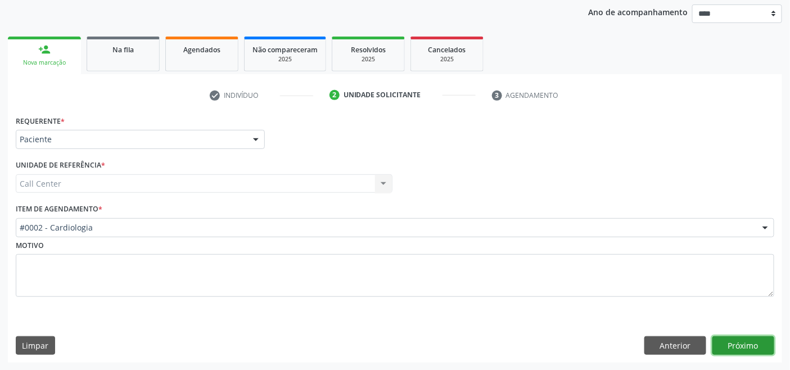
click at [740, 344] on button "Próximo" at bounding box center [743, 345] width 62 height 19
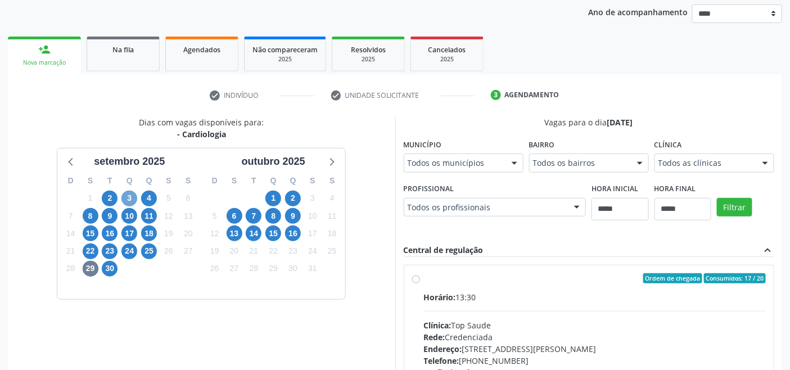
click at [130, 197] on span "3" at bounding box center [129, 199] width 16 height 16
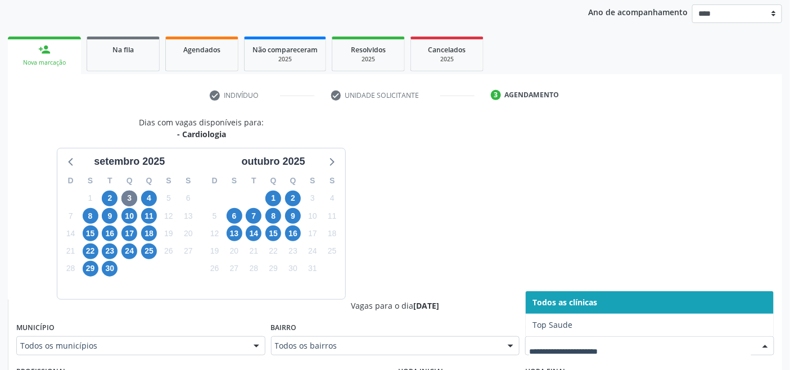
drag, startPoint x: 560, startPoint y: 342, endPoint x: 554, endPoint y: 322, distance: 20.6
click at [143, 198] on span "4" at bounding box center [149, 199] width 16 height 16
click at [87, 211] on span "8" at bounding box center [91, 216] width 16 height 16
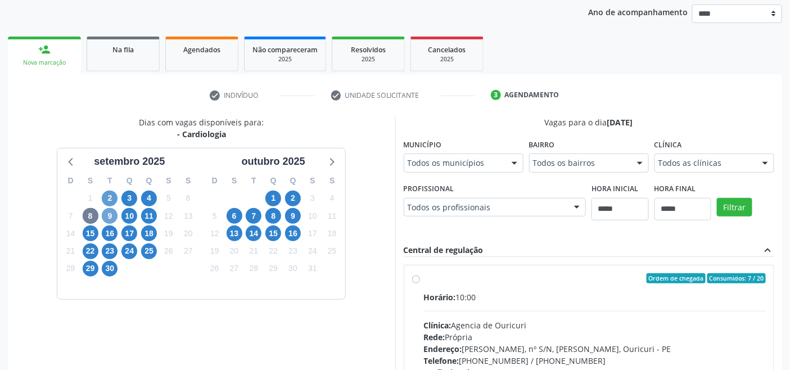
click at [116, 210] on span "9" at bounding box center [110, 216] width 16 height 16
